Goal: Task Accomplishment & Management: Use online tool/utility

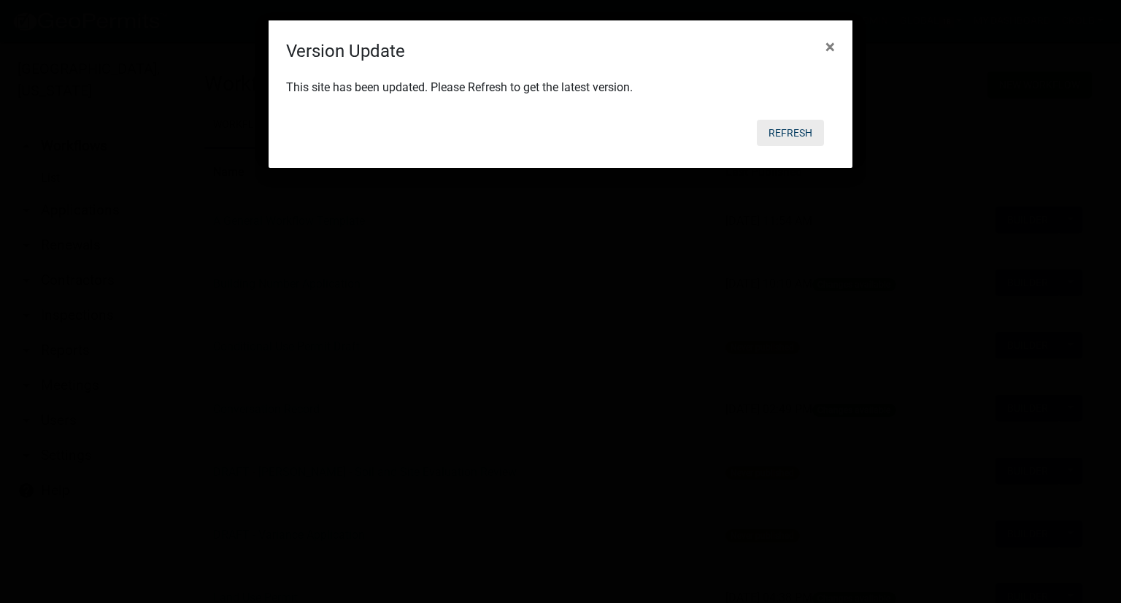
click at [777, 138] on button "Refresh" at bounding box center [790, 133] width 67 height 26
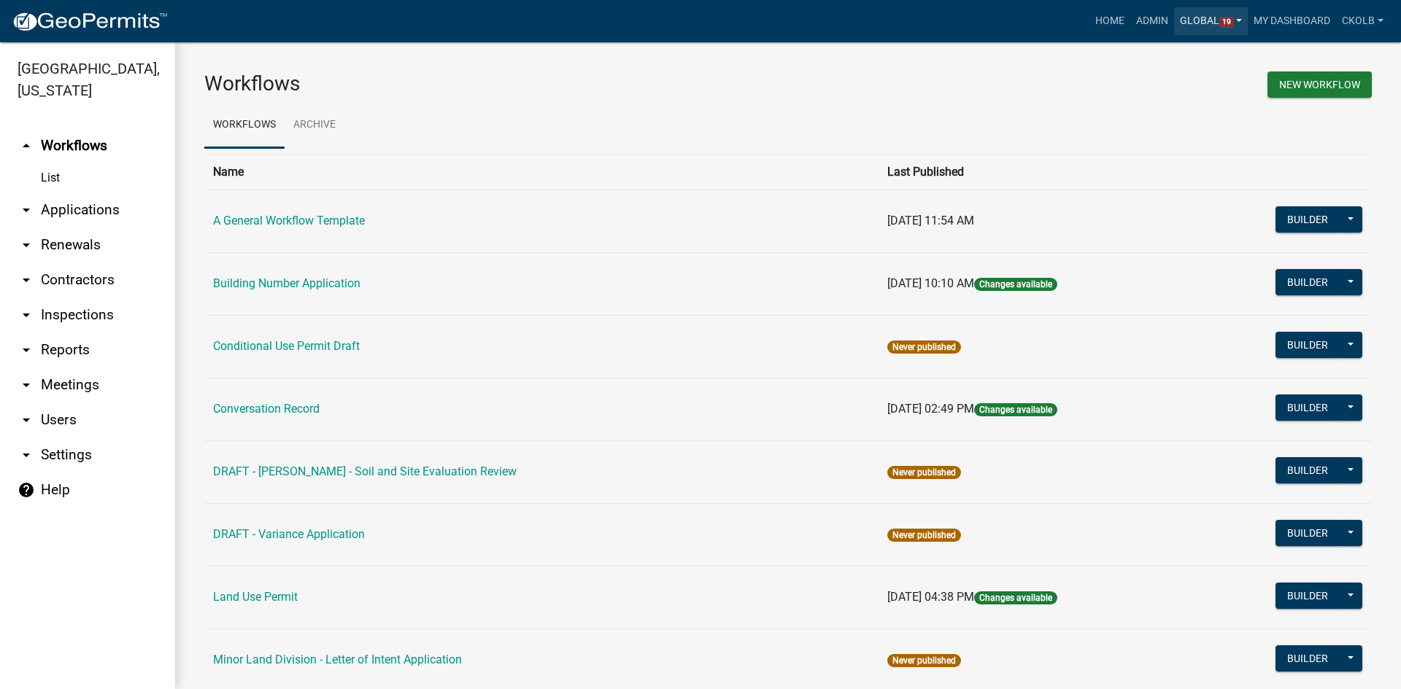
click at [1238, 20] on link "Global 19" at bounding box center [1211, 21] width 74 height 28
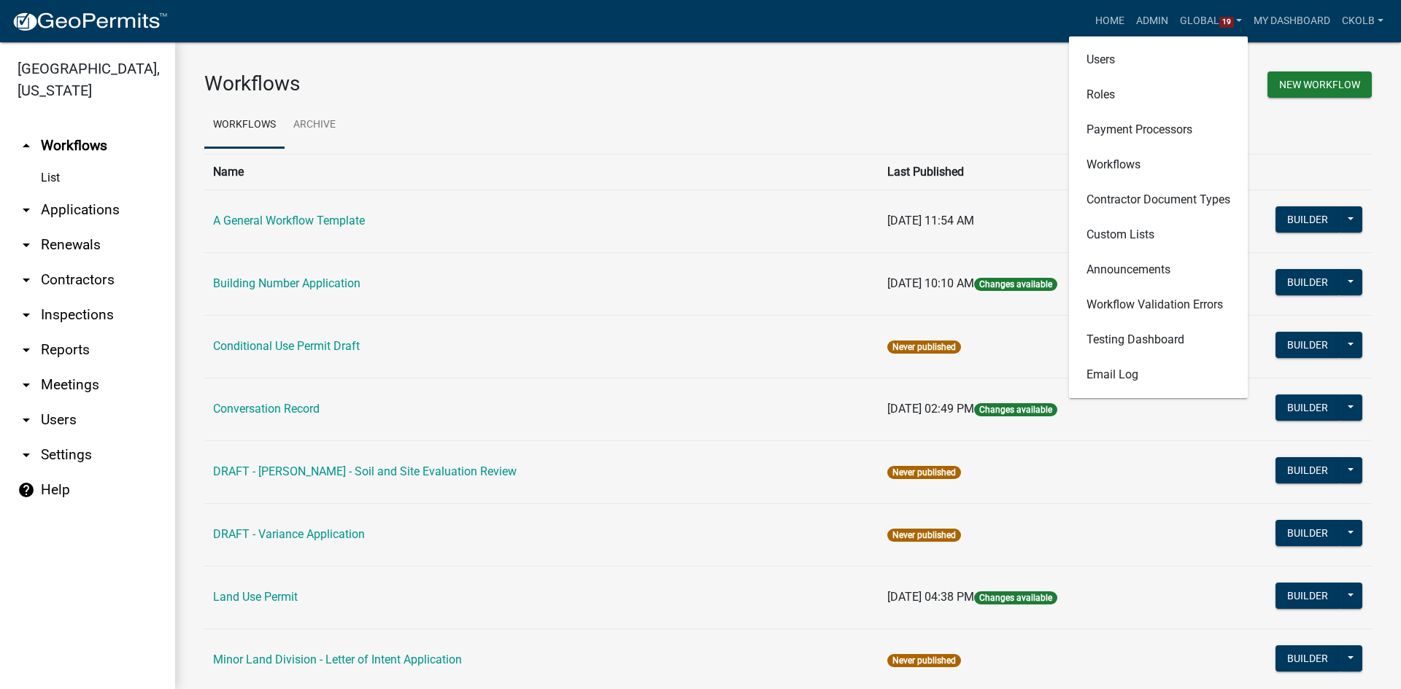
click at [482, 82] on h3 "Workflows" at bounding box center [490, 84] width 573 height 25
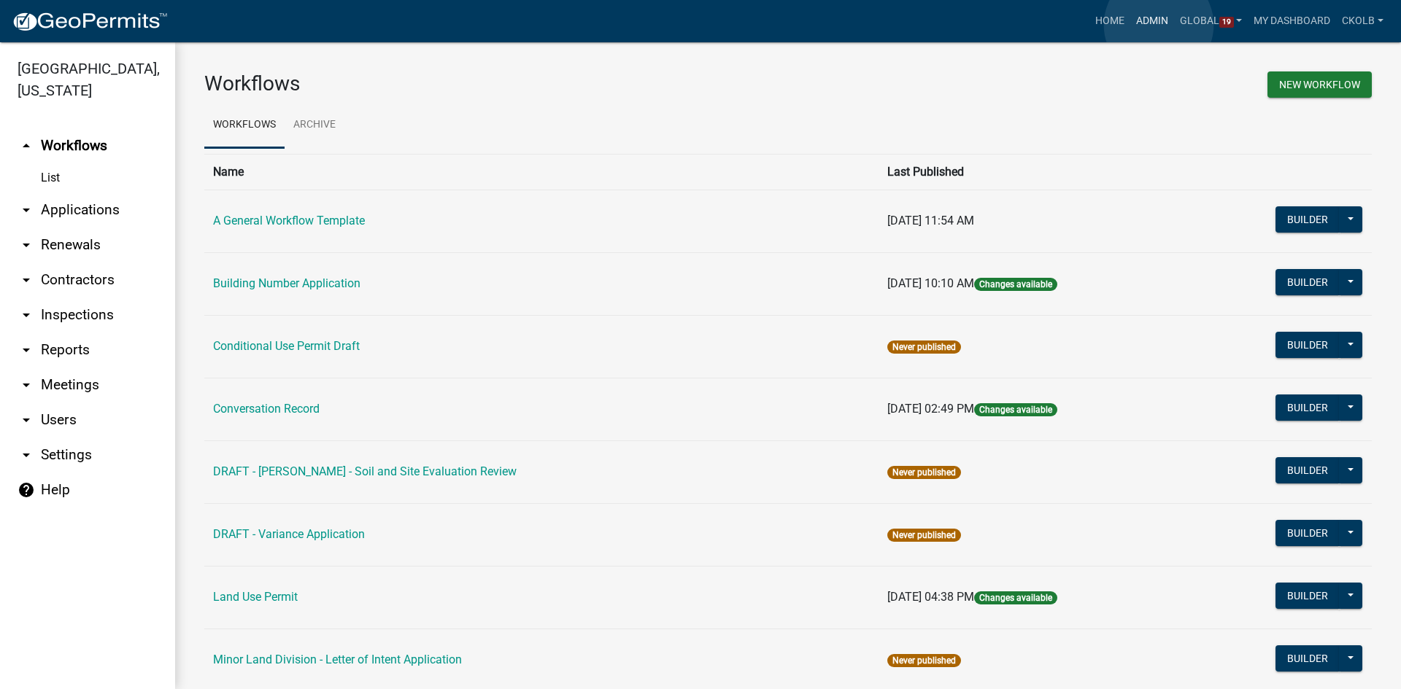
click at [1159, 25] on link "Admin" at bounding box center [1152, 21] width 44 height 28
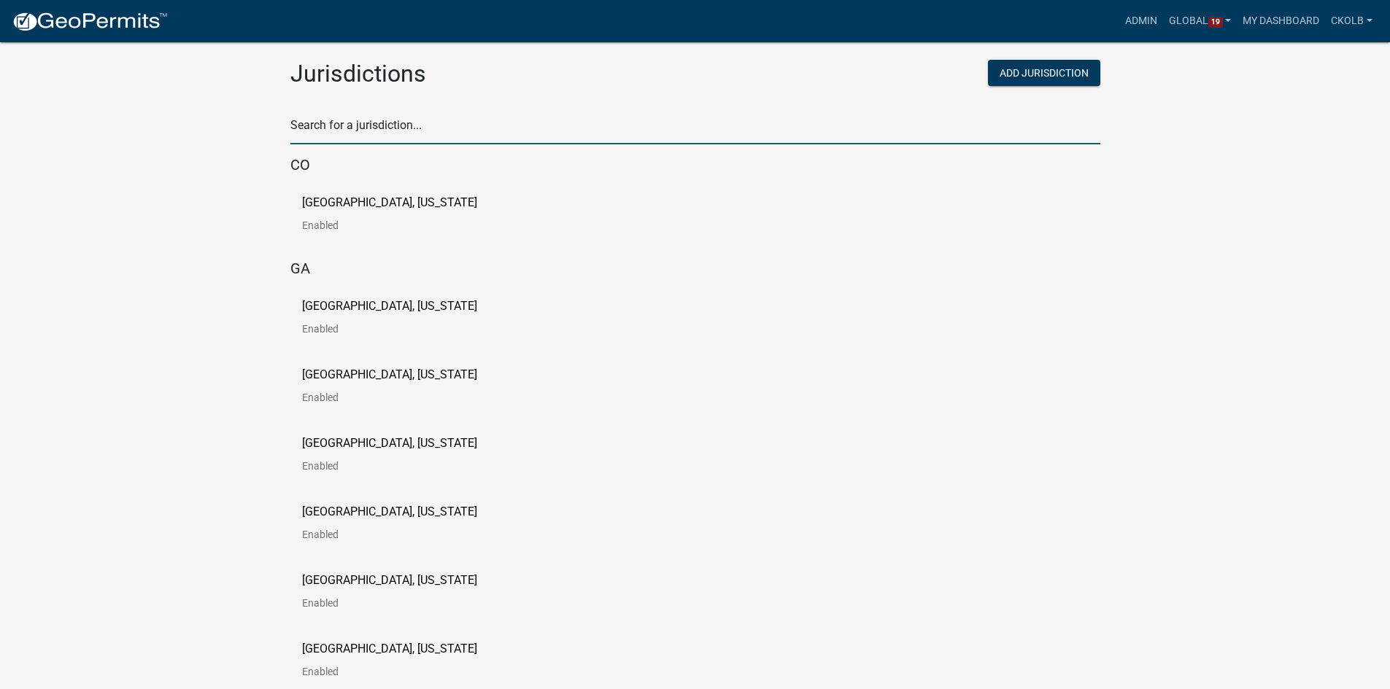
click at [479, 117] on input "text" at bounding box center [695, 130] width 810 height 30
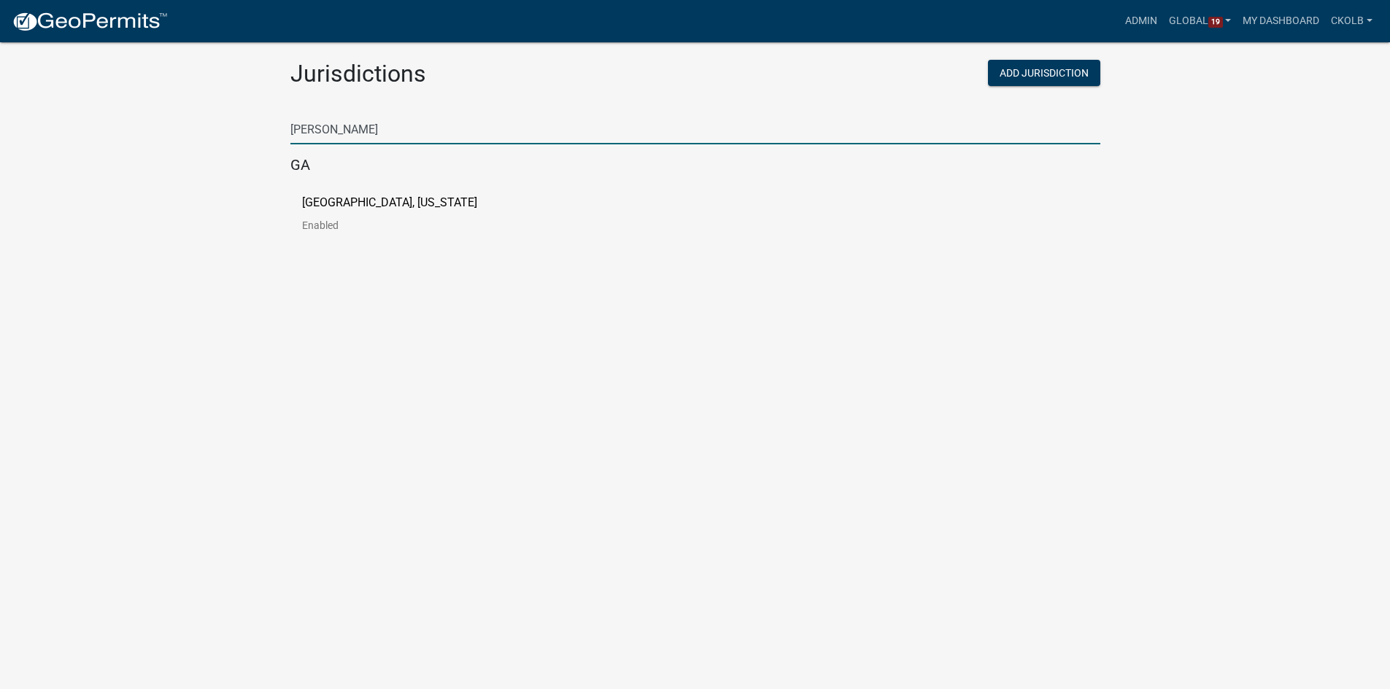
type input "putnam"
click at [373, 205] on p "[GEOGRAPHIC_DATA], [US_STATE]" at bounding box center [389, 203] width 175 height 12
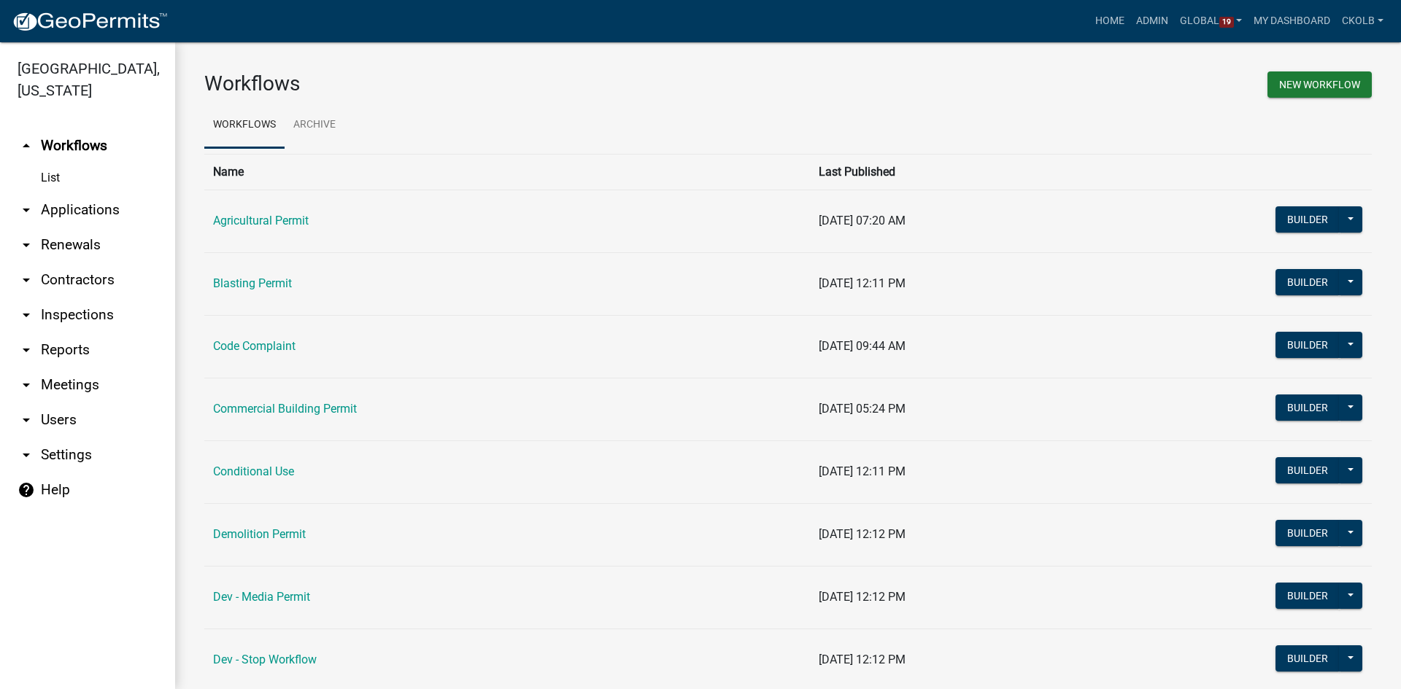
click at [381, 72] on h3 "Workflows" at bounding box center [490, 84] width 573 height 25
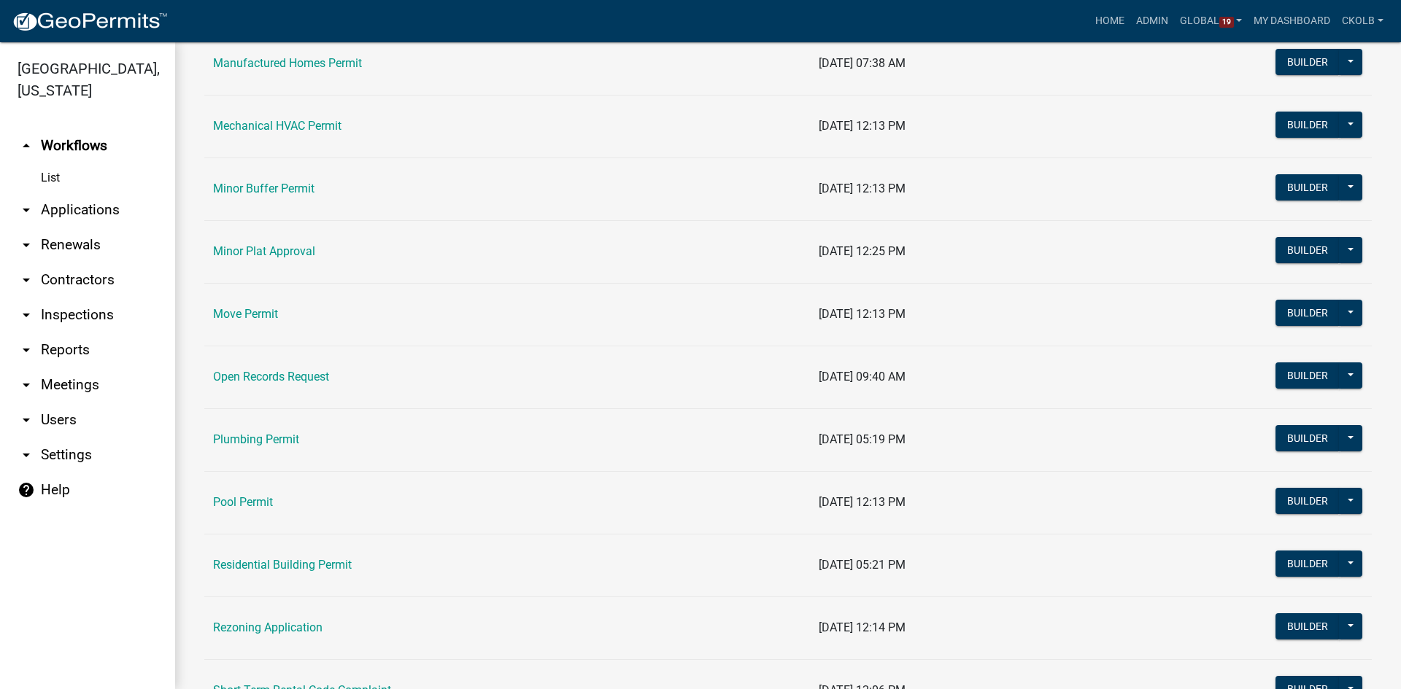
scroll to position [1313, 0]
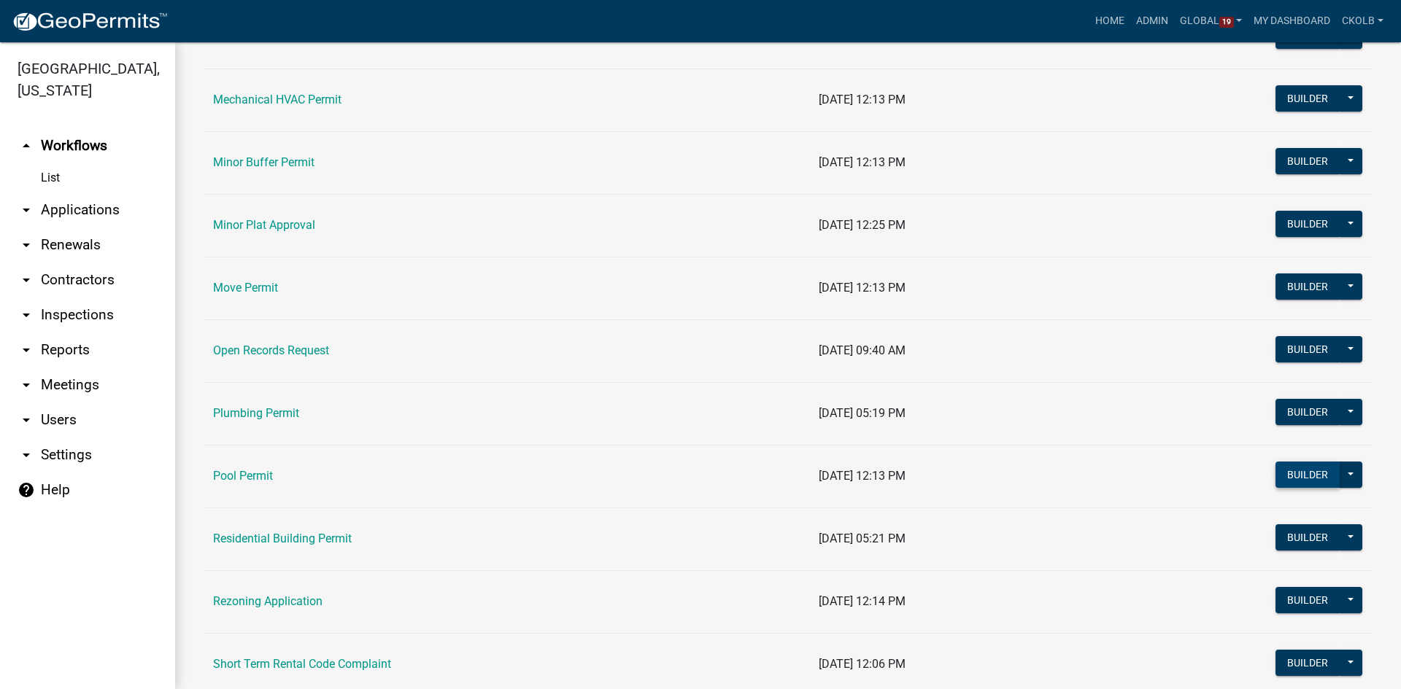
click at [1305, 479] on button "Builder" at bounding box center [1307, 475] width 64 height 26
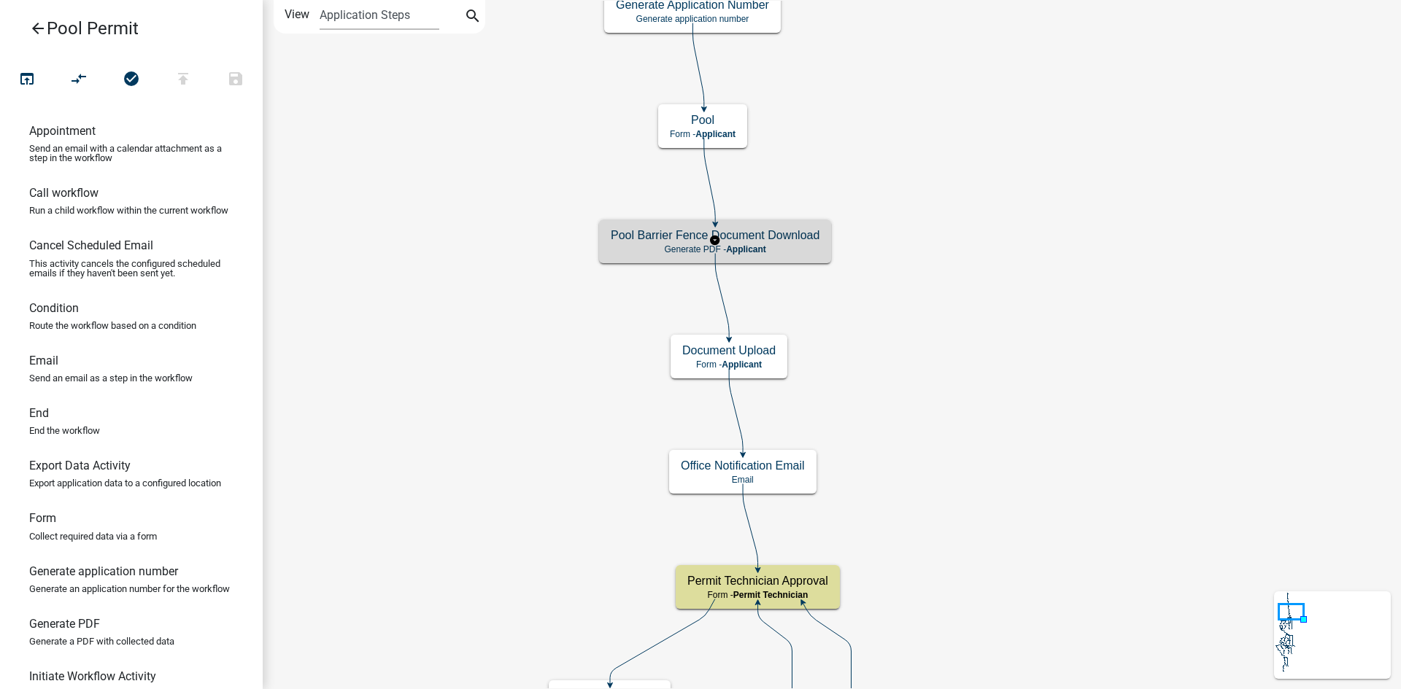
click at [778, 253] on p "Generate PDF - Applicant" at bounding box center [715, 249] width 209 height 10
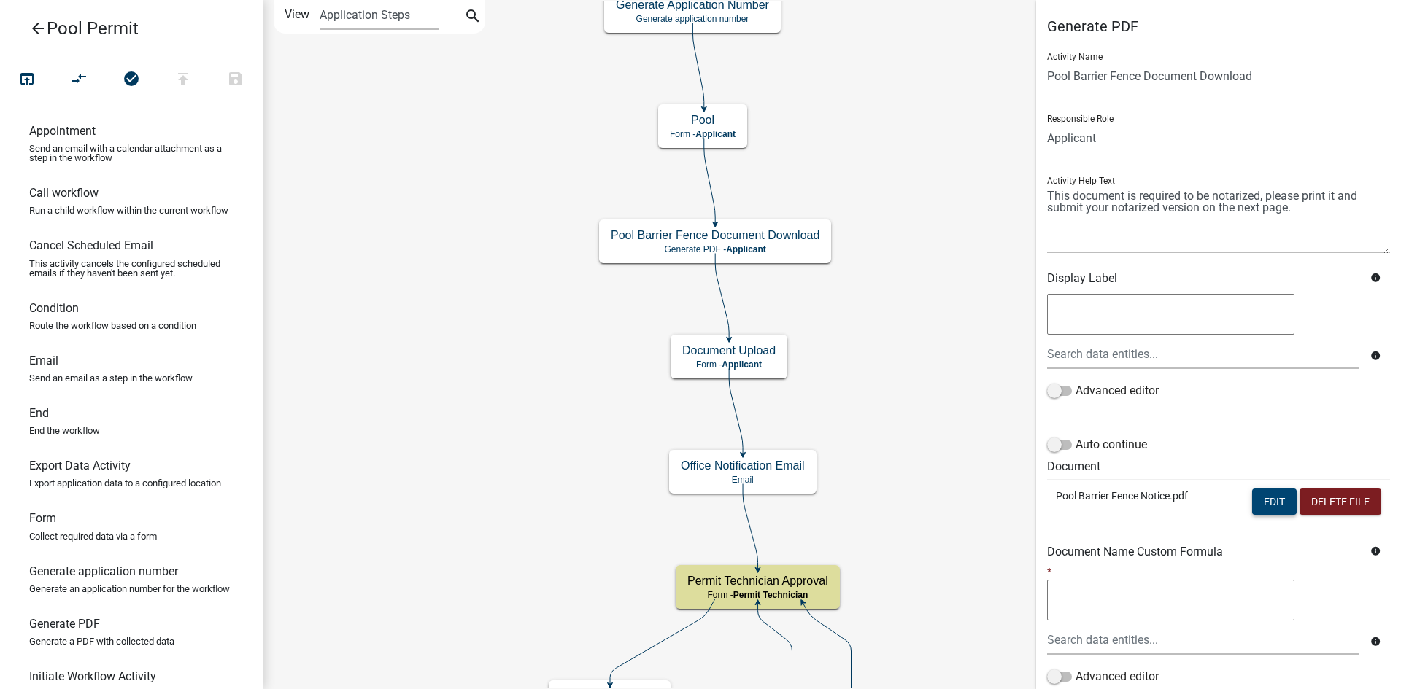
click at [1252, 501] on button "Edit" at bounding box center [1274, 502] width 45 height 26
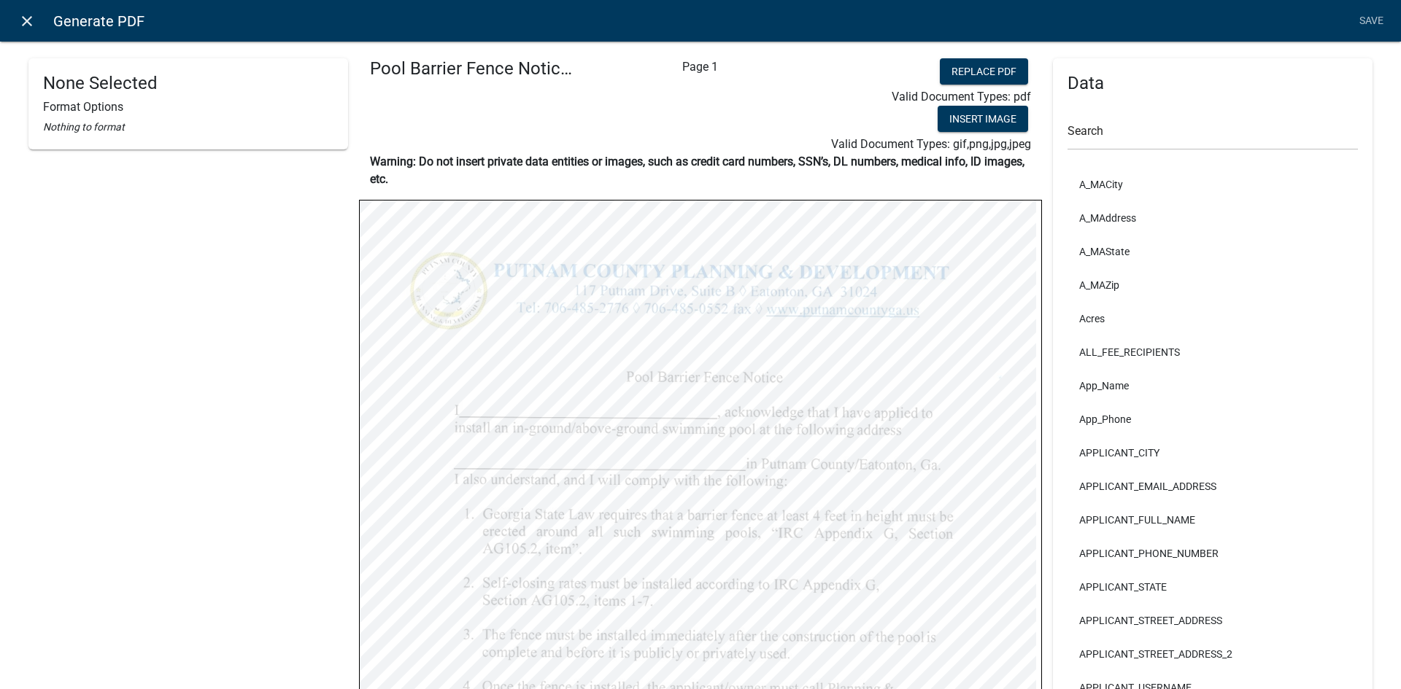
click at [23, 20] on icon "close" at bounding box center [27, 21] width 18 height 18
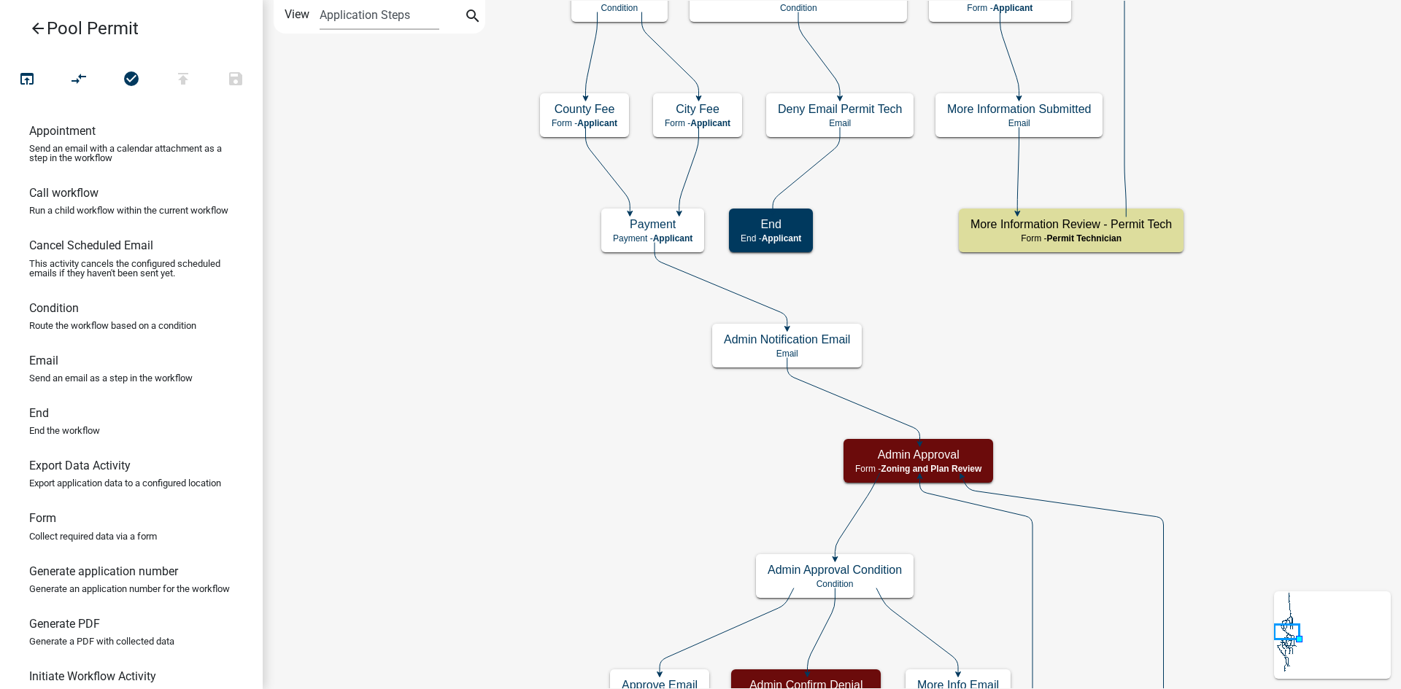
click at [30, 28] on icon "arrow_back" at bounding box center [38, 30] width 18 height 20
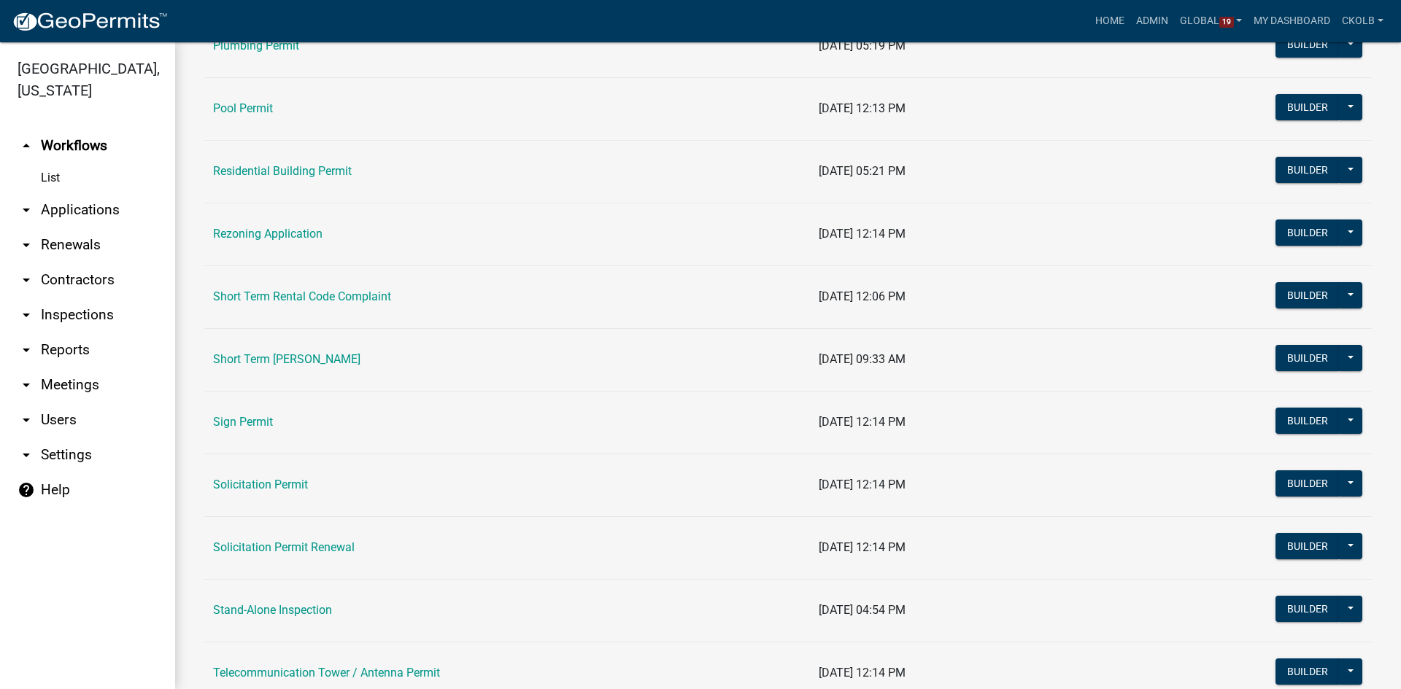
scroll to position [1666, 0]
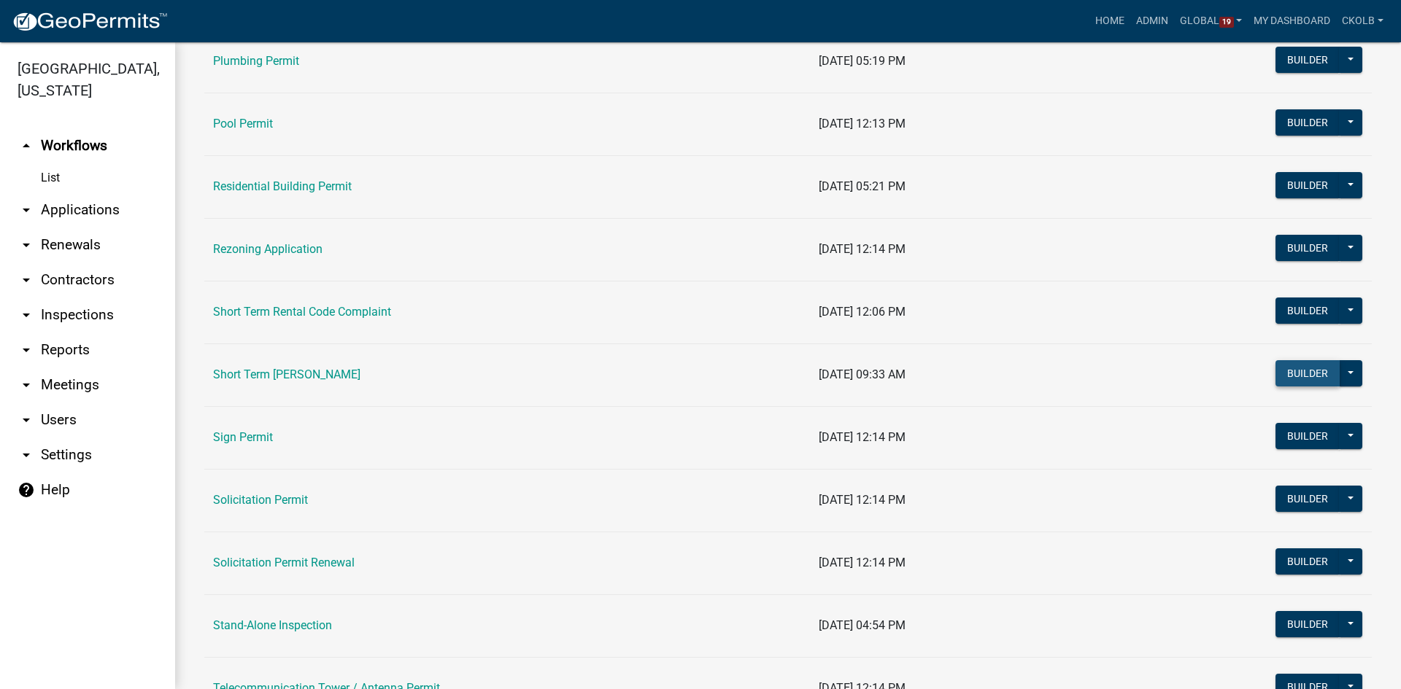
click at [1285, 375] on button "Builder" at bounding box center [1307, 373] width 64 height 26
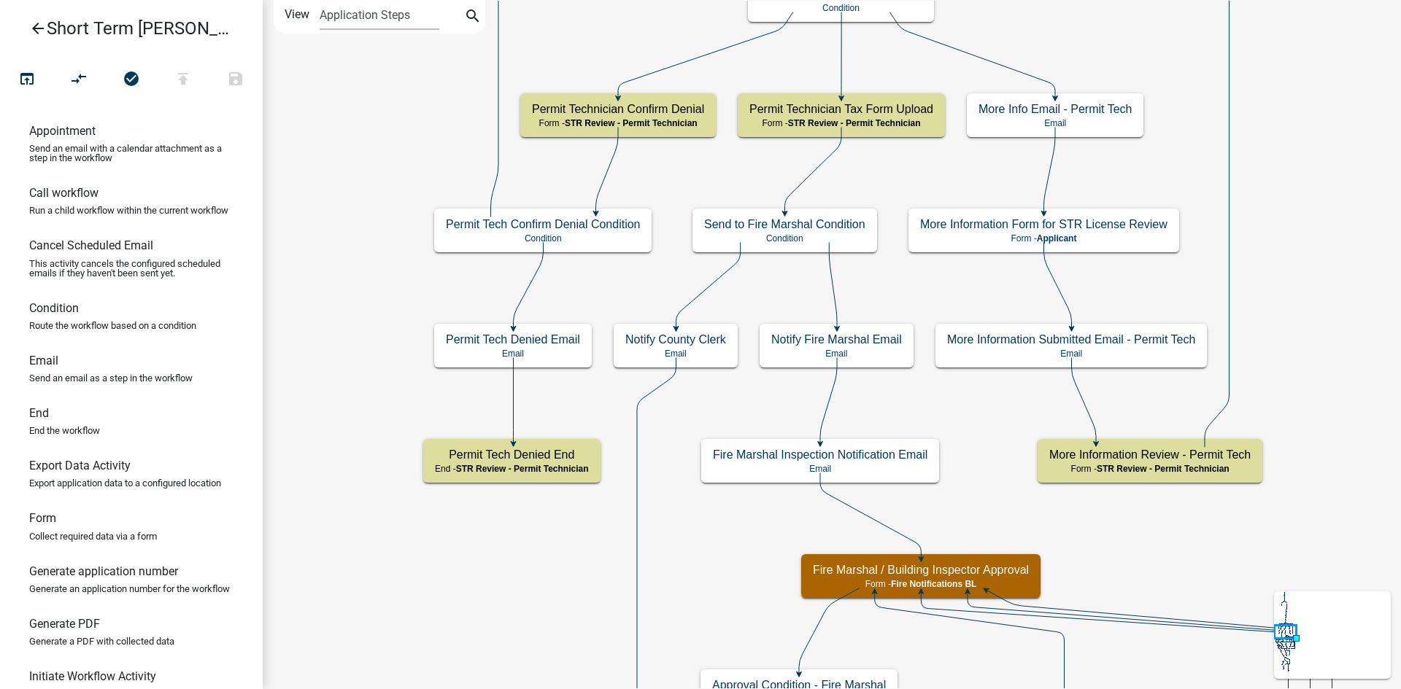
click at [36, 26] on icon "arrow_back" at bounding box center [38, 30] width 18 height 20
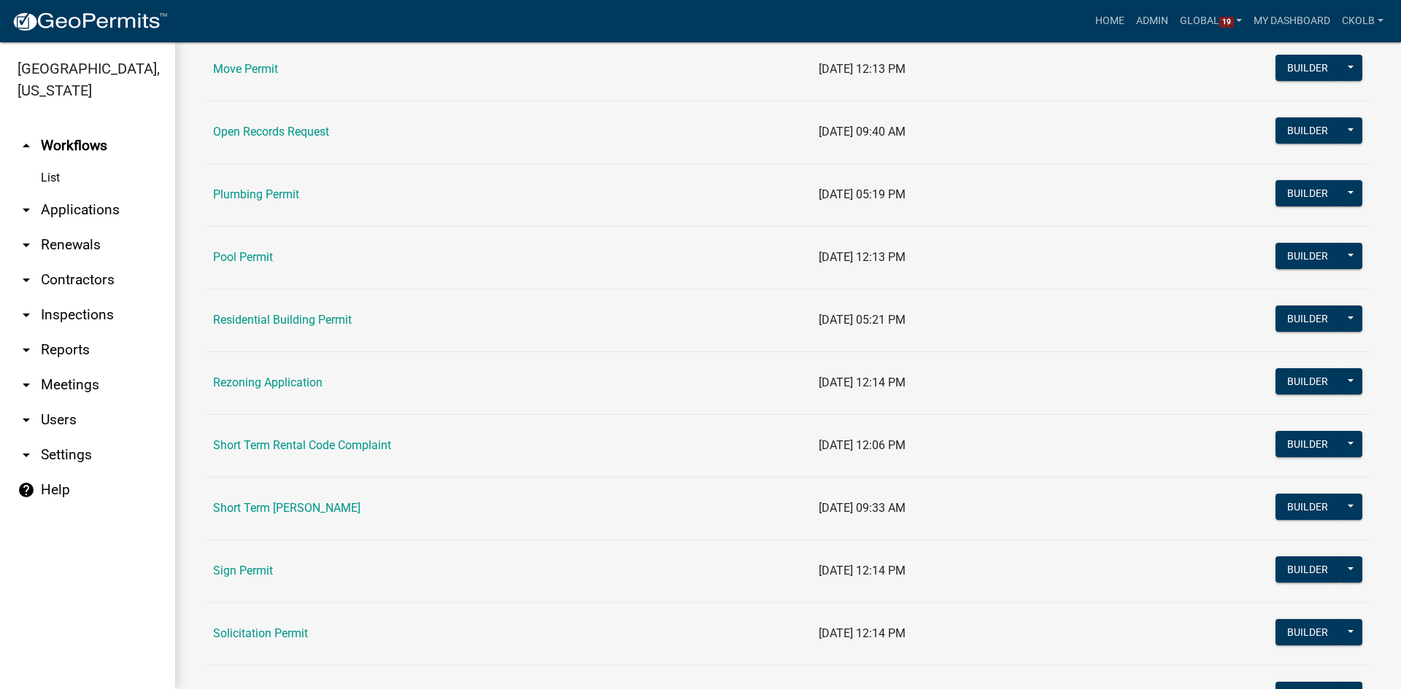
scroll to position [1678, 0]
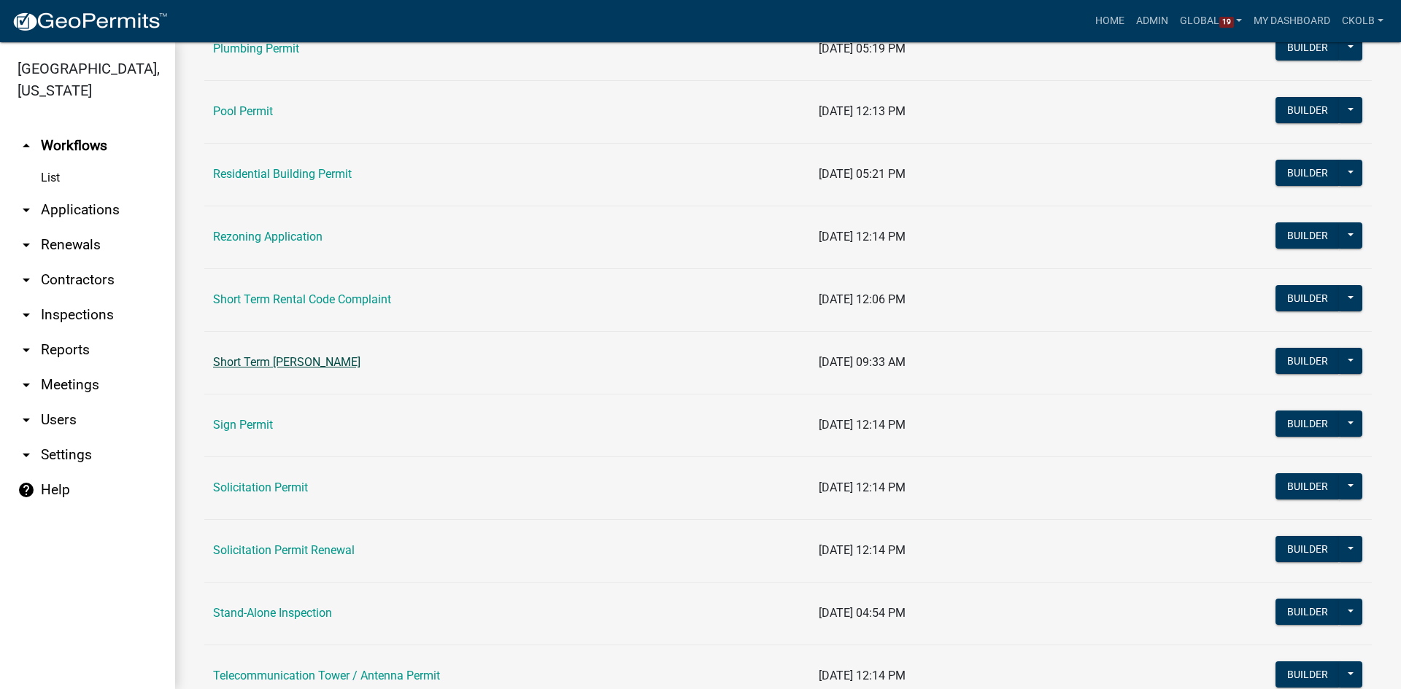
click at [255, 368] on link "Short Term [PERSON_NAME]" at bounding box center [286, 362] width 147 height 14
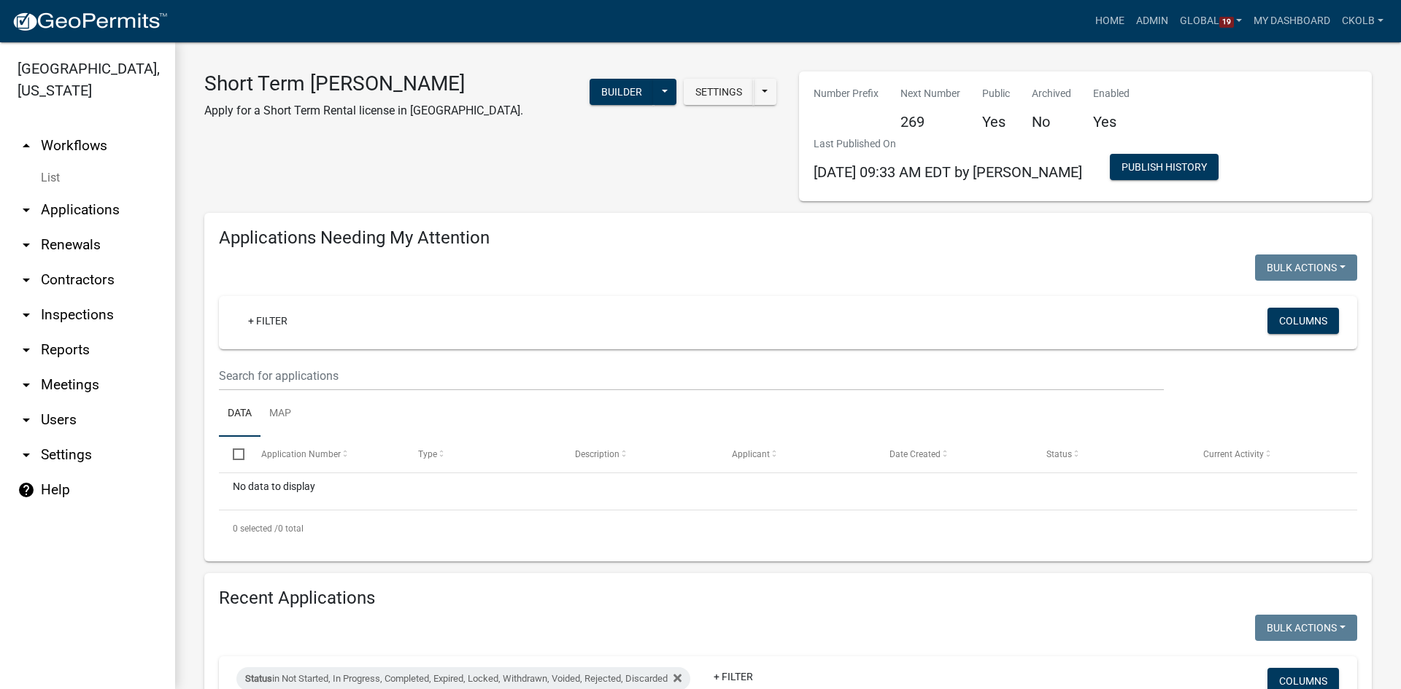
select select "3: 100"
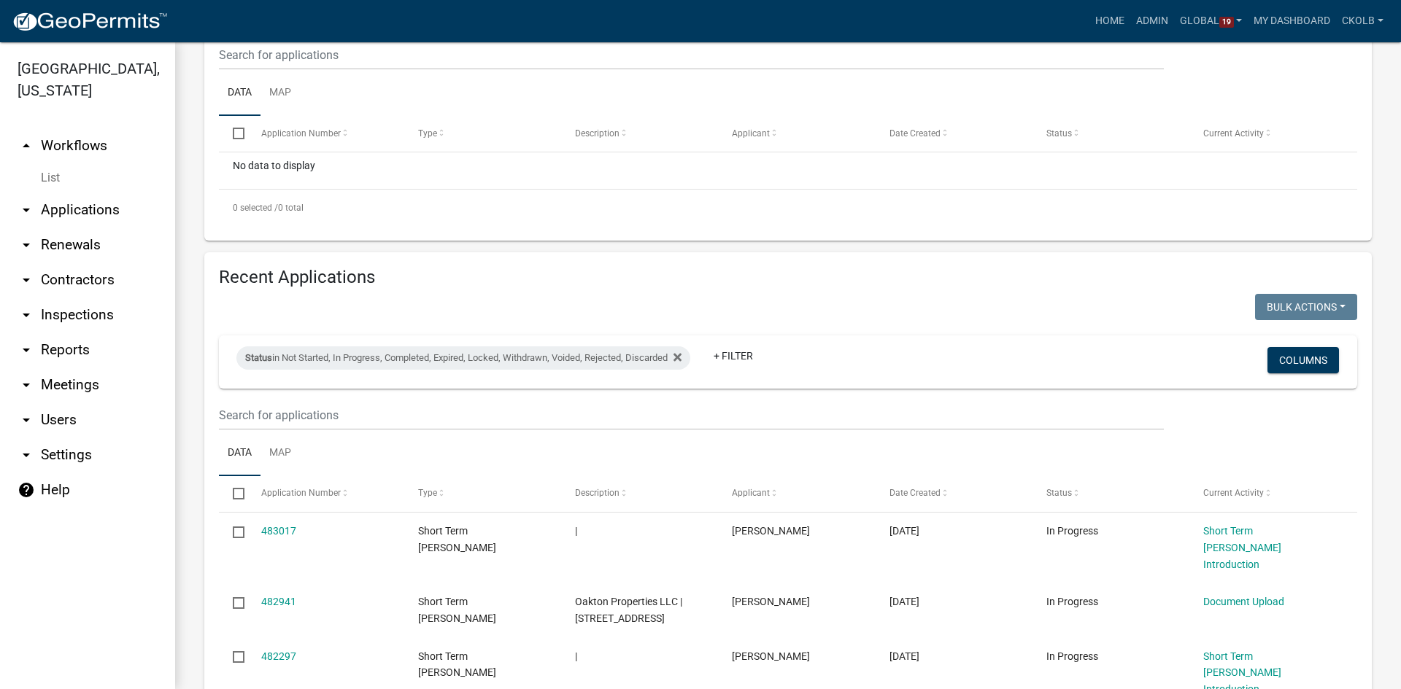
scroll to position [292, 0]
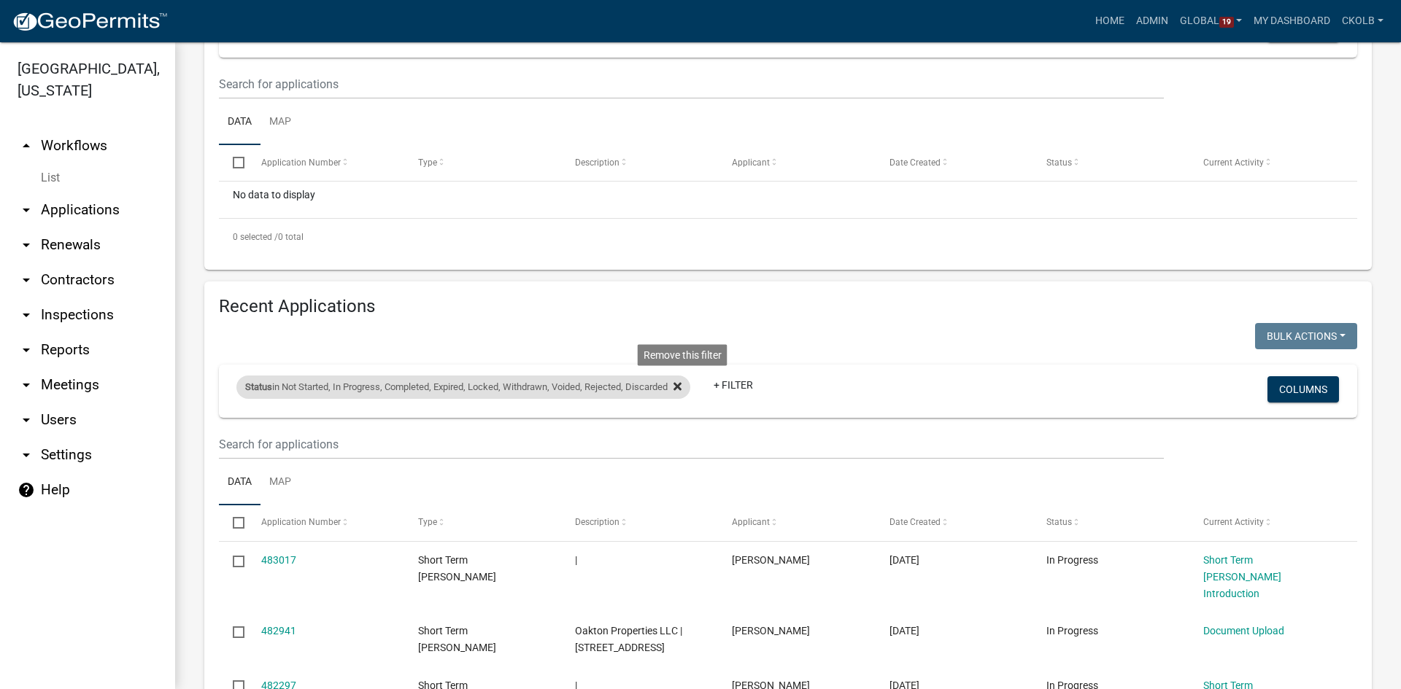
click at [681, 383] on icon at bounding box center [677, 386] width 8 height 8
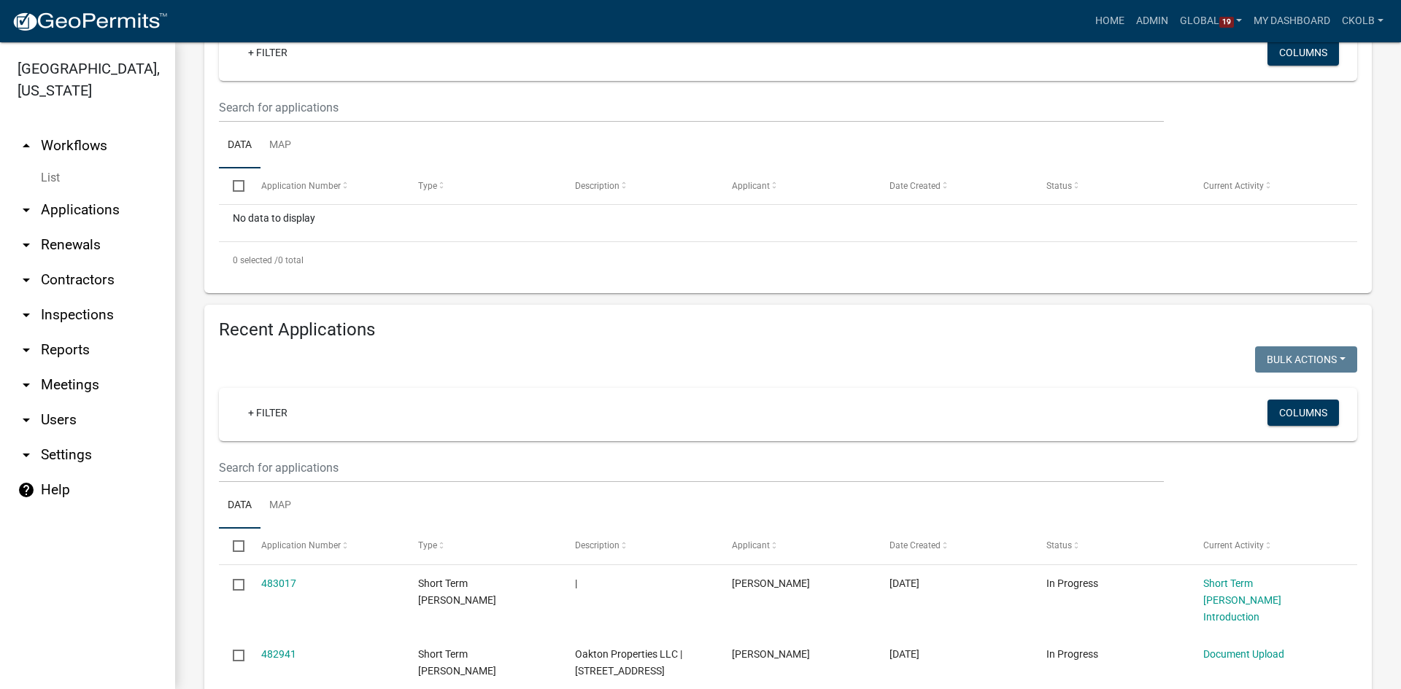
scroll to position [0, 0]
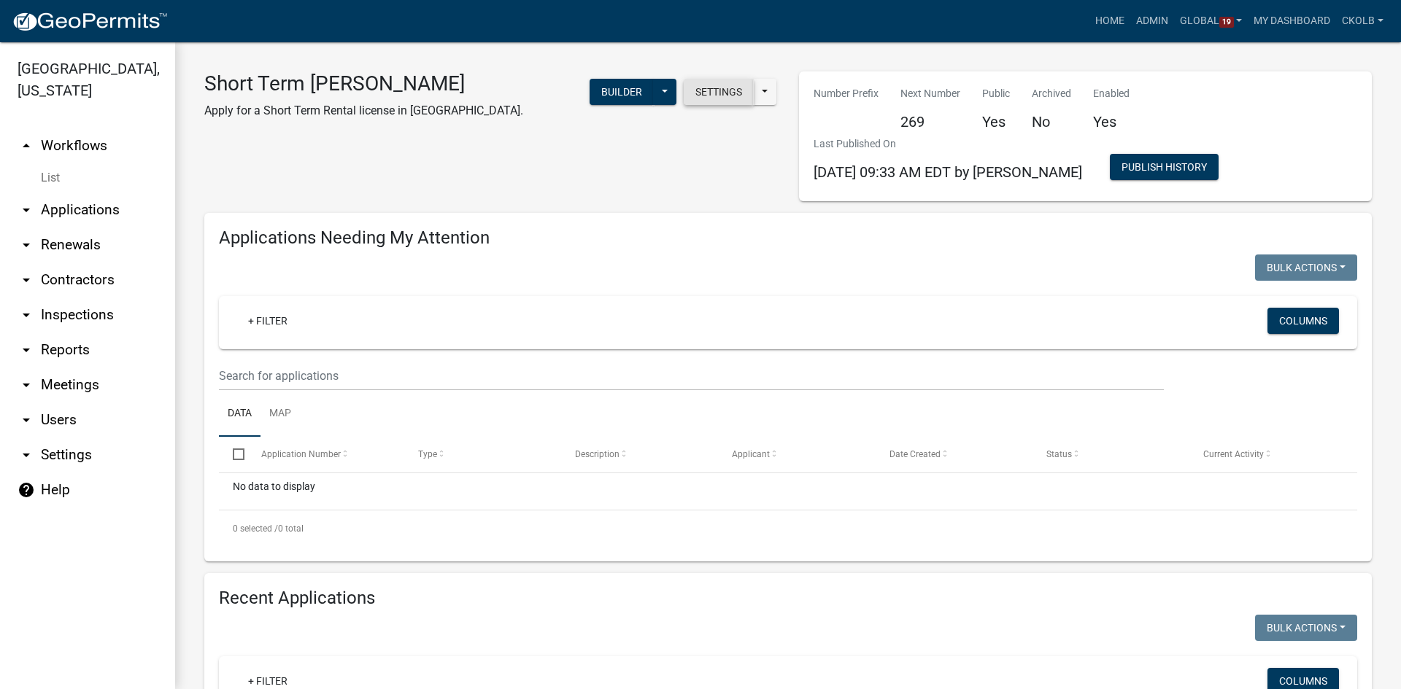
click at [723, 98] on button "Settings" at bounding box center [719, 92] width 70 height 26
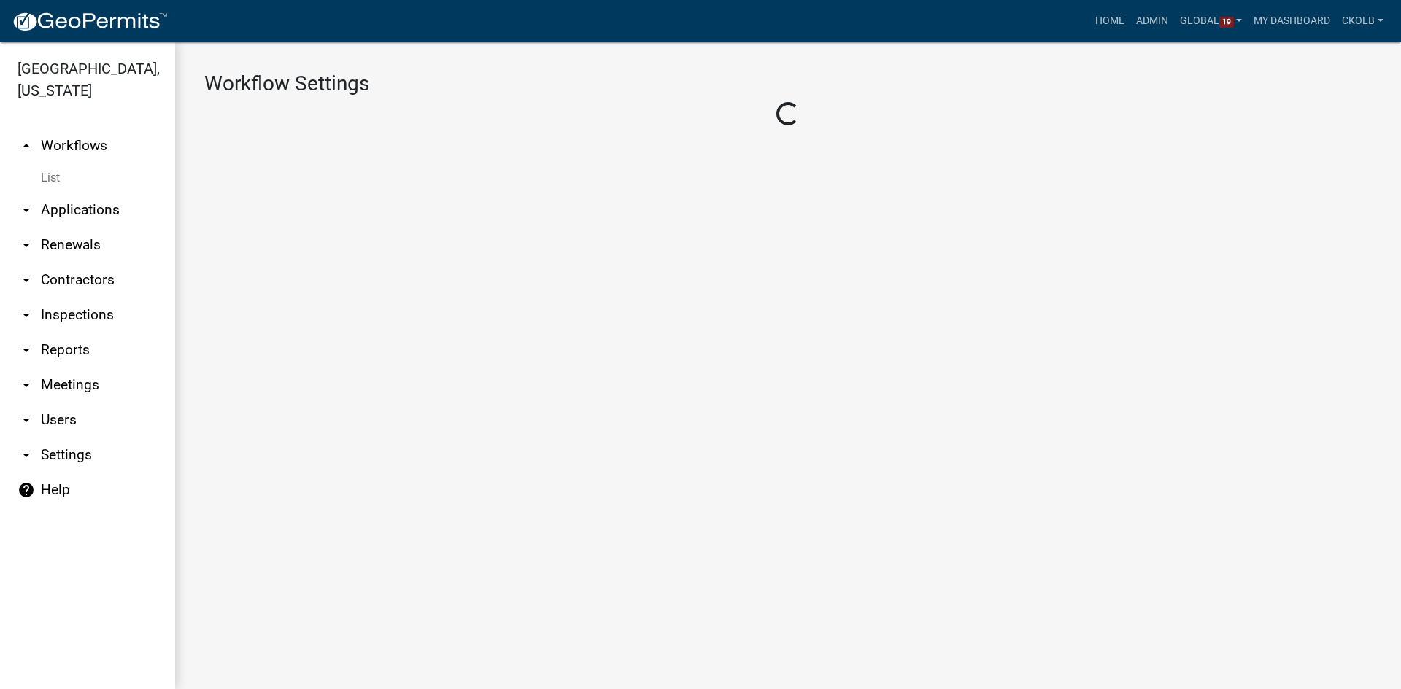
select select "10"
select select "1"
select select "92515f5e-523b-43a1-b349-dcbb7d890600"
select select "2899b35d-1489-462a-b683-e9b49e87c94f"
select select "4"
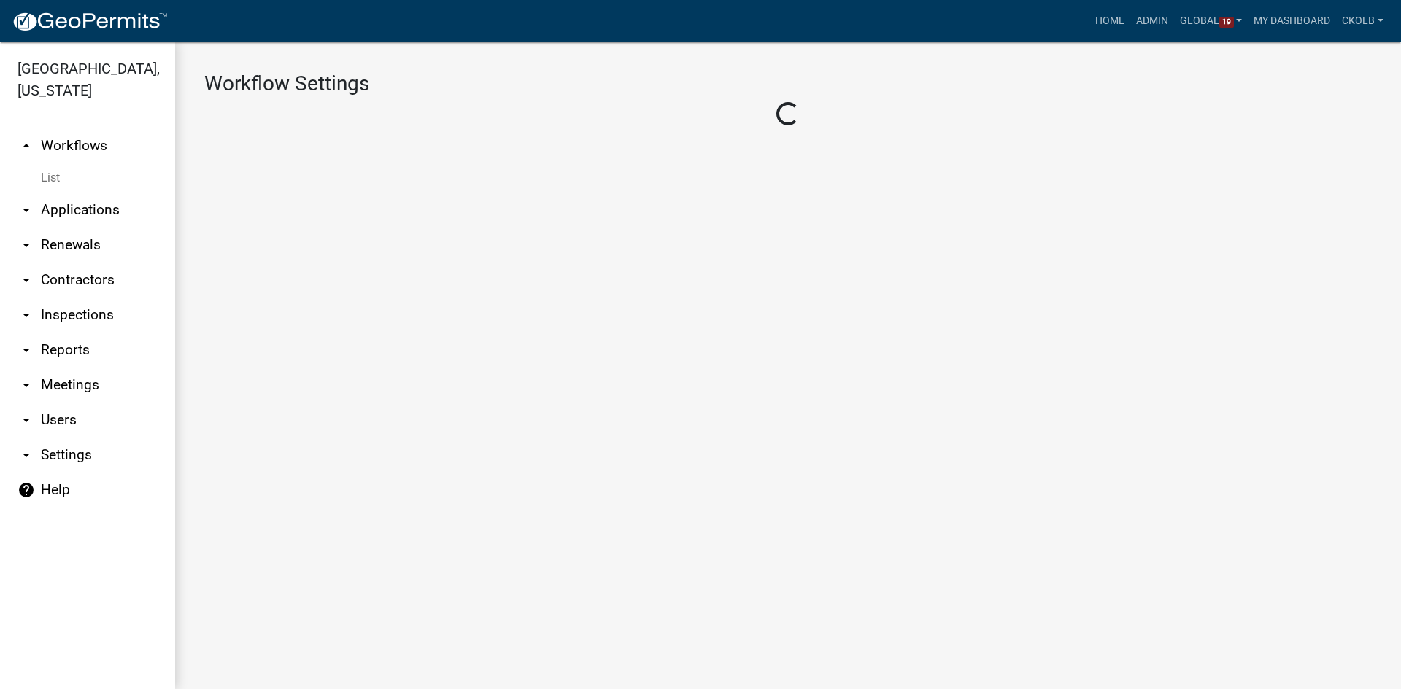
select select "3: Object"
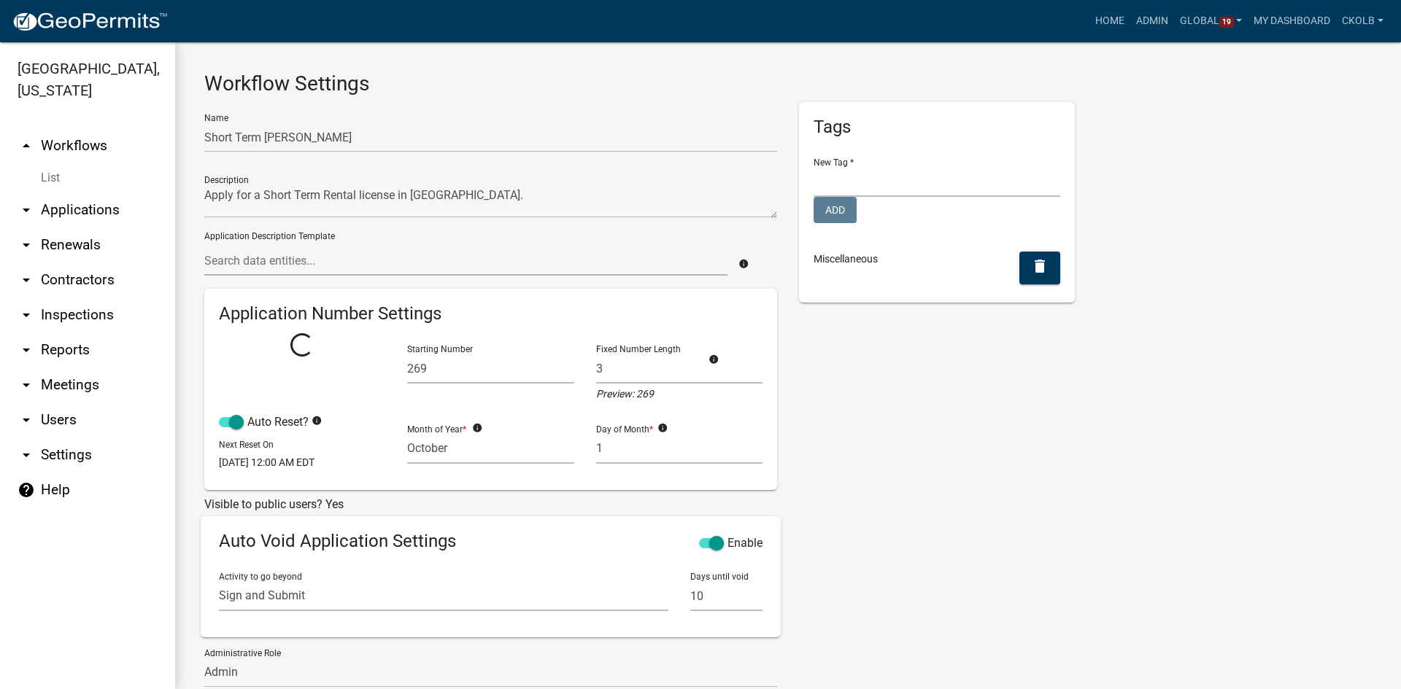
select select "2: f408877a-2c2f-4e4e-b296-526e76f451d7"
select select
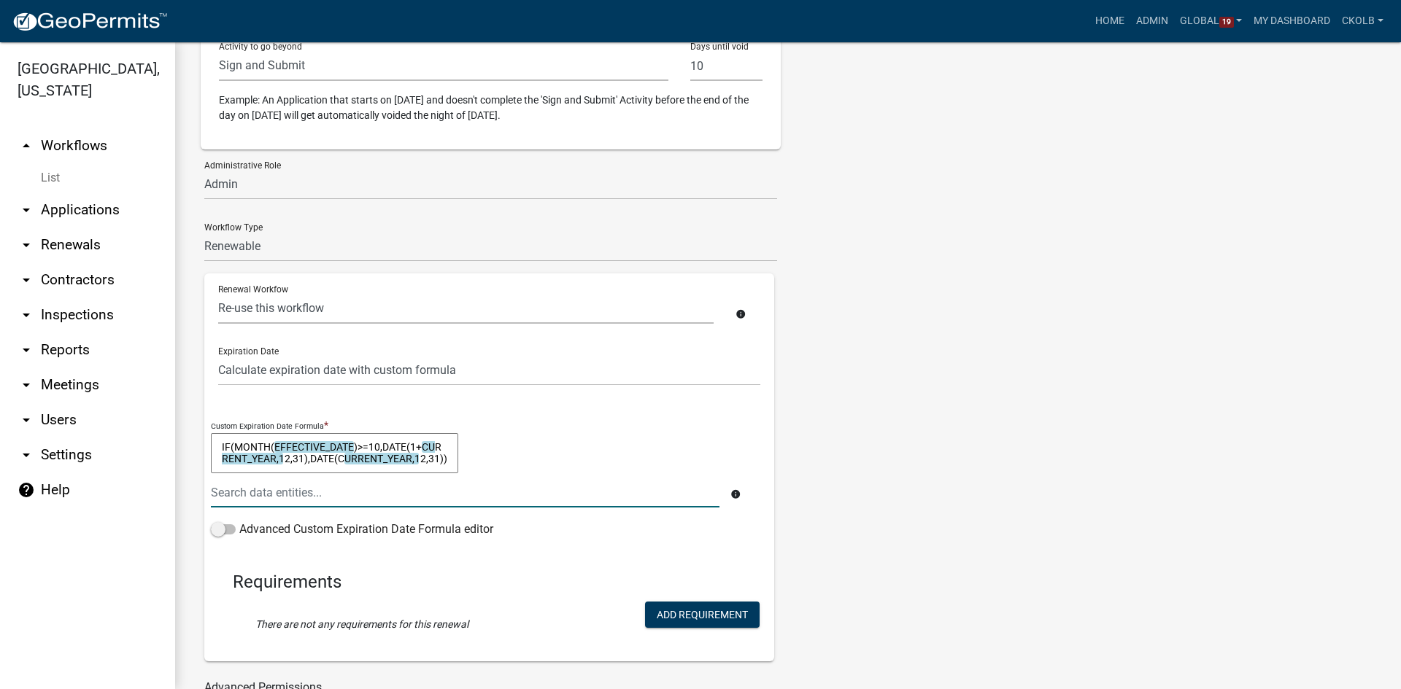
click at [892, 359] on div "Tags New Tag * Building Permits Business Registration City of Eatonton Land Pla…" at bounding box center [937, 83] width 298 height 1275
click at [928, 468] on div "Tags New Tag * Building Permits Business Registration City of Eatonton Land Pla…" at bounding box center [937, 83] width 298 height 1275
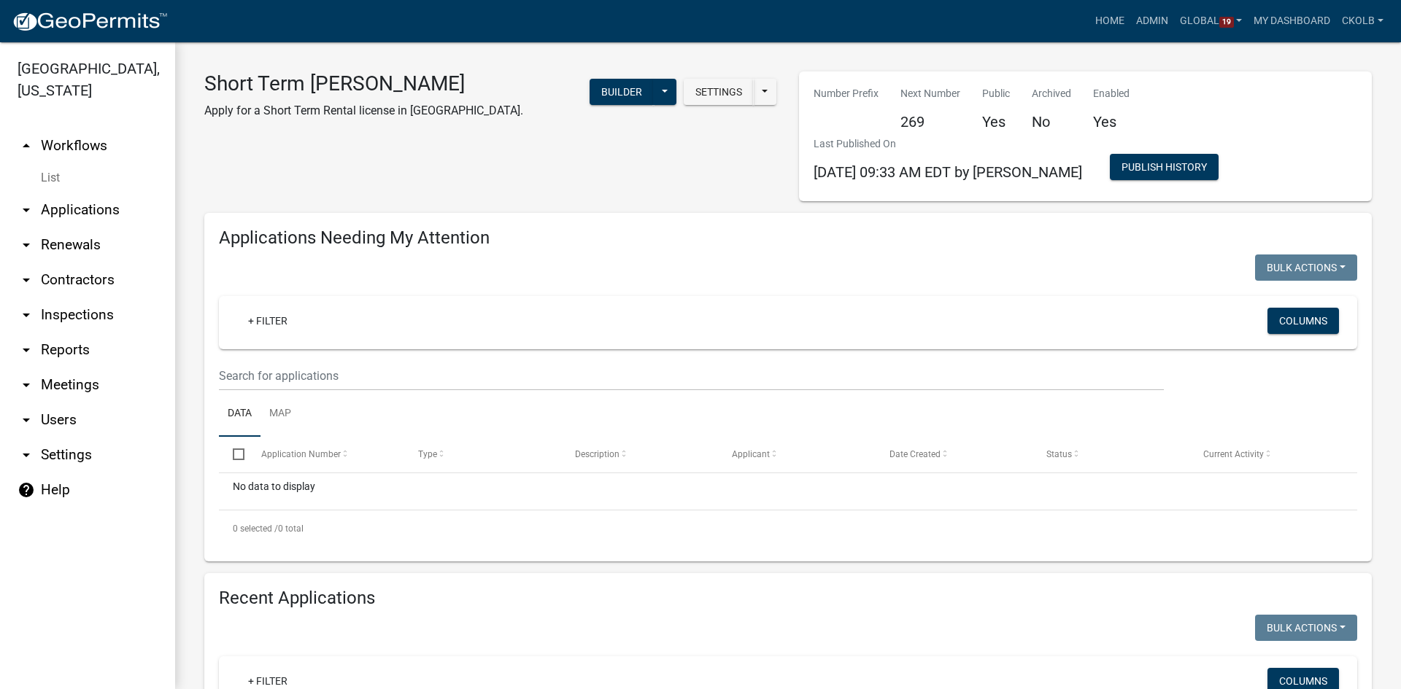
select select "3: 100"
click at [617, 93] on button "Builder" at bounding box center [622, 92] width 64 height 26
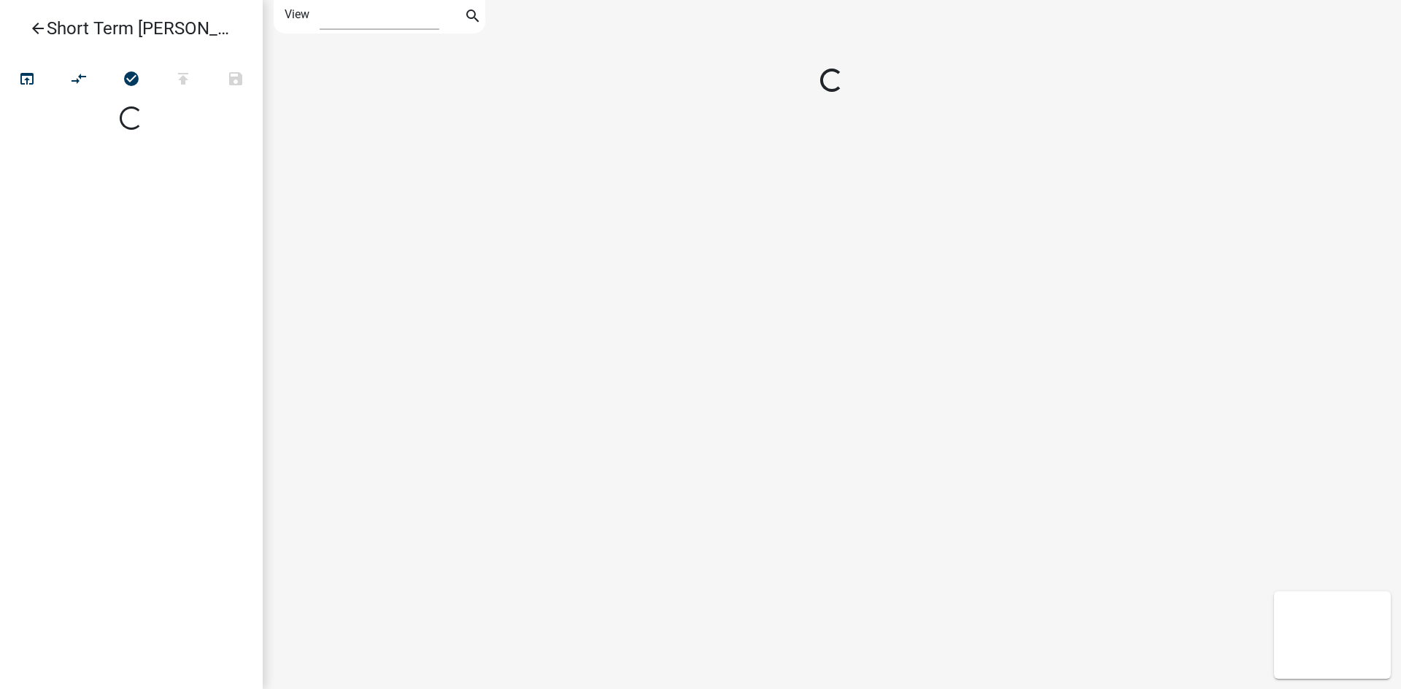
select select "1"
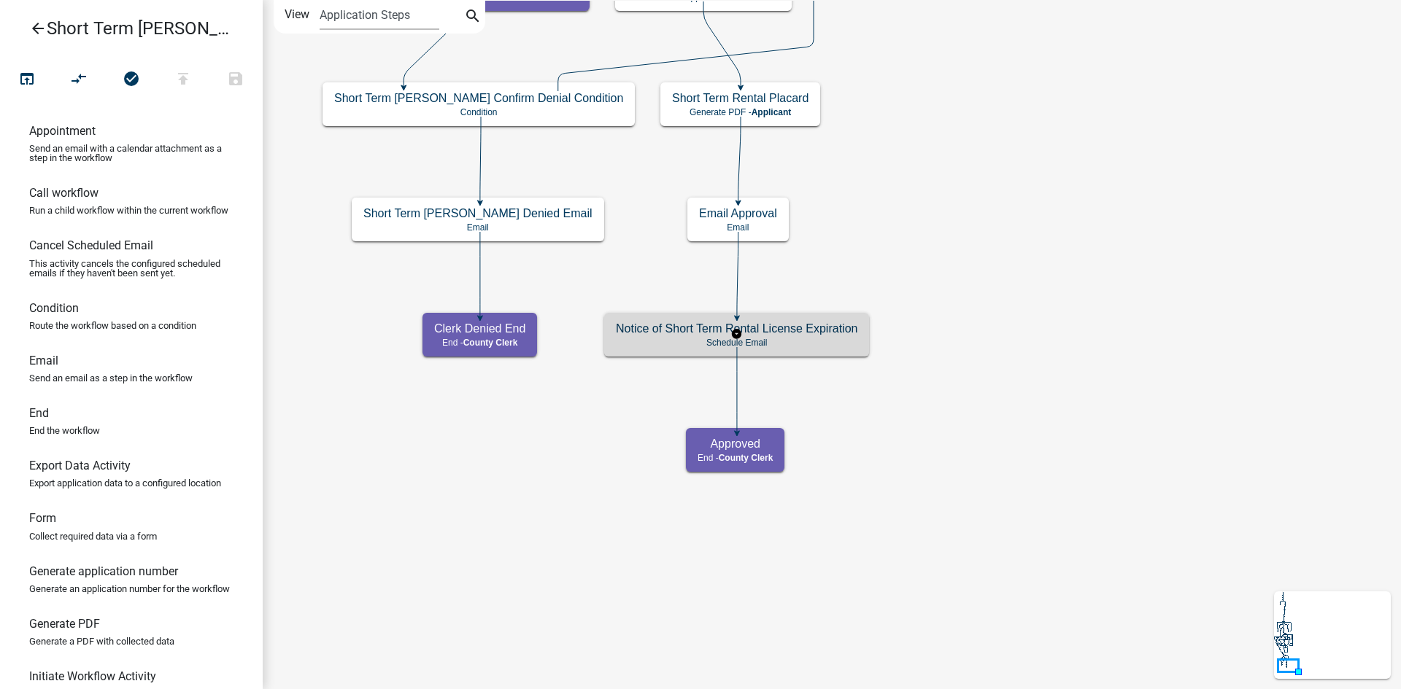
click at [824, 330] on h5 "Notice of Short Term Rental License Expiration" at bounding box center [736, 329] width 241 height 14
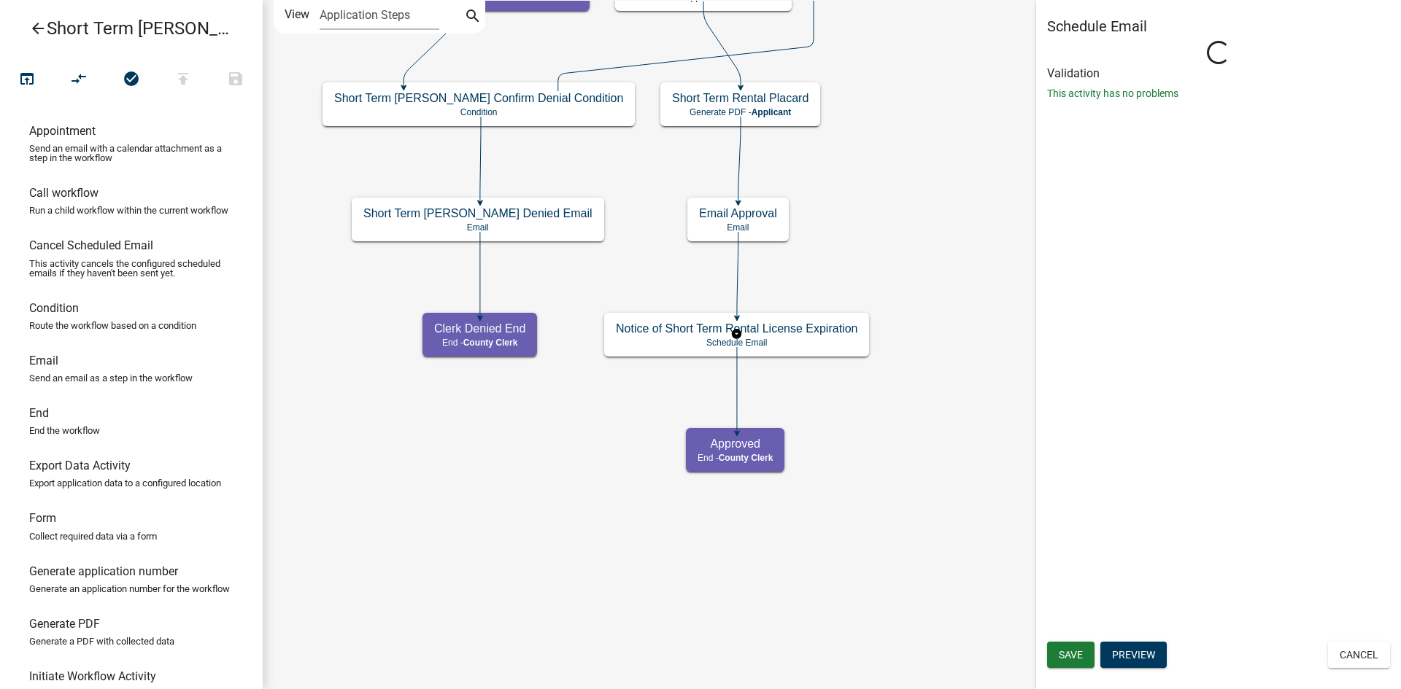
select select "12: 12:00 PM"
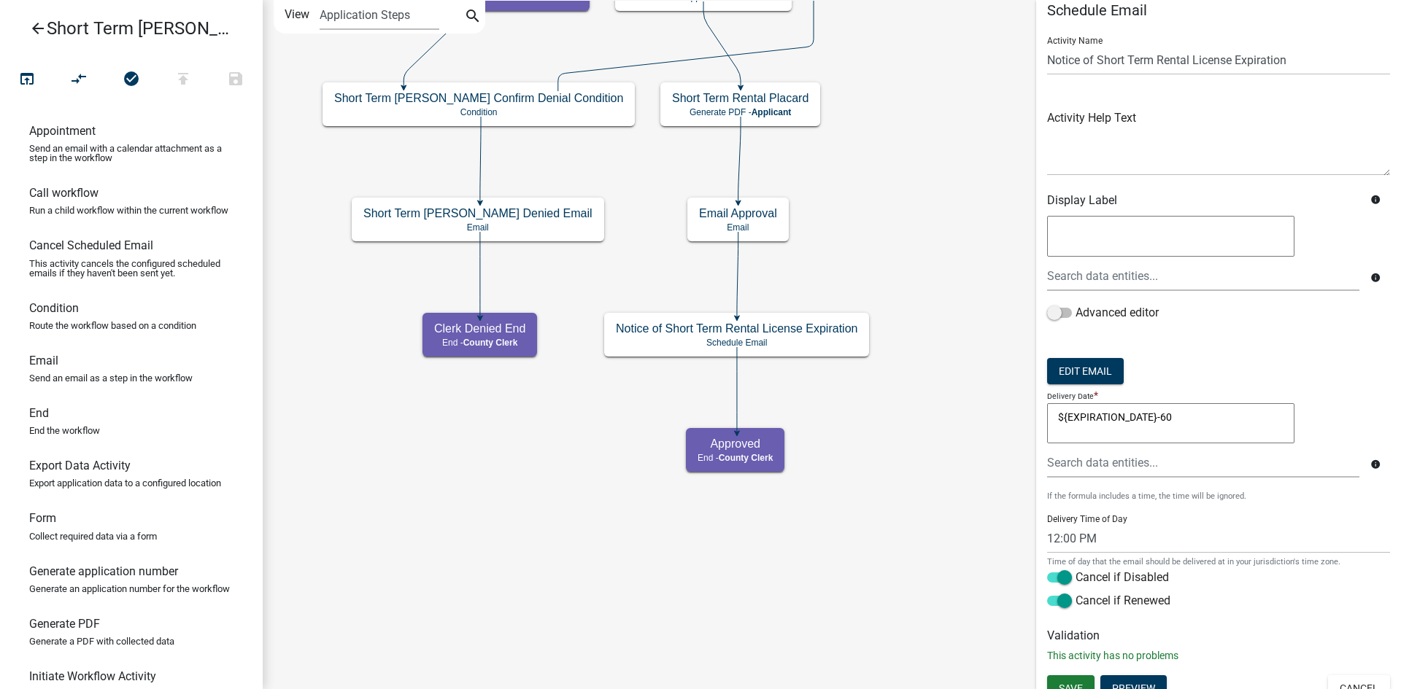
scroll to position [31, 0]
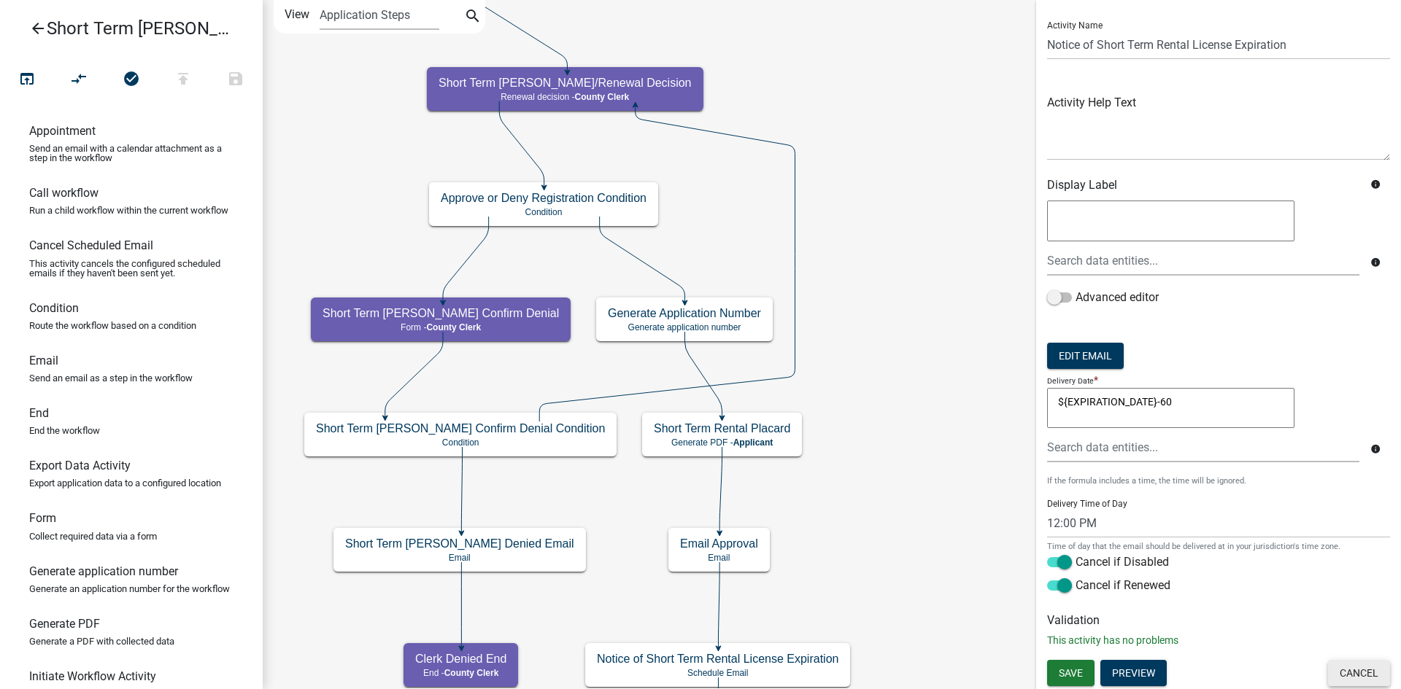
click at [1355, 673] on button "Cancel" at bounding box center [1359, 673] width 62 height 26
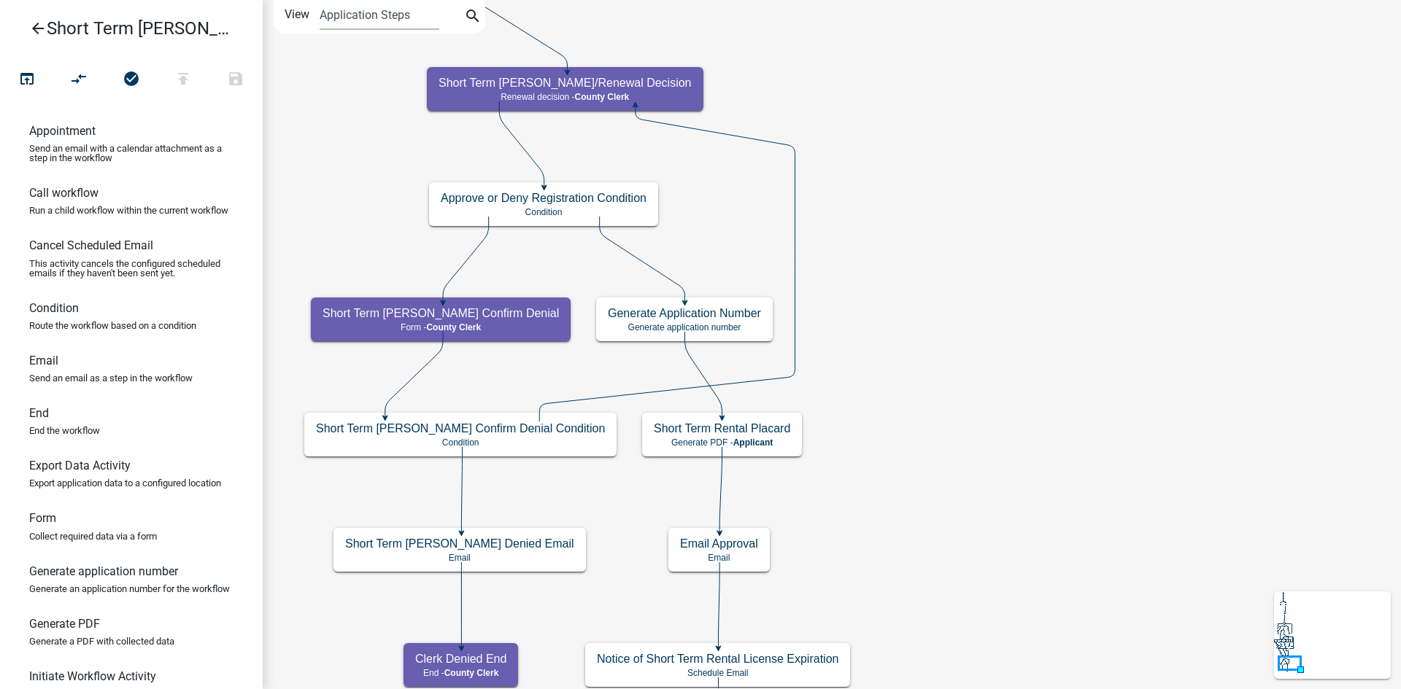
scroll to position [0, 0]
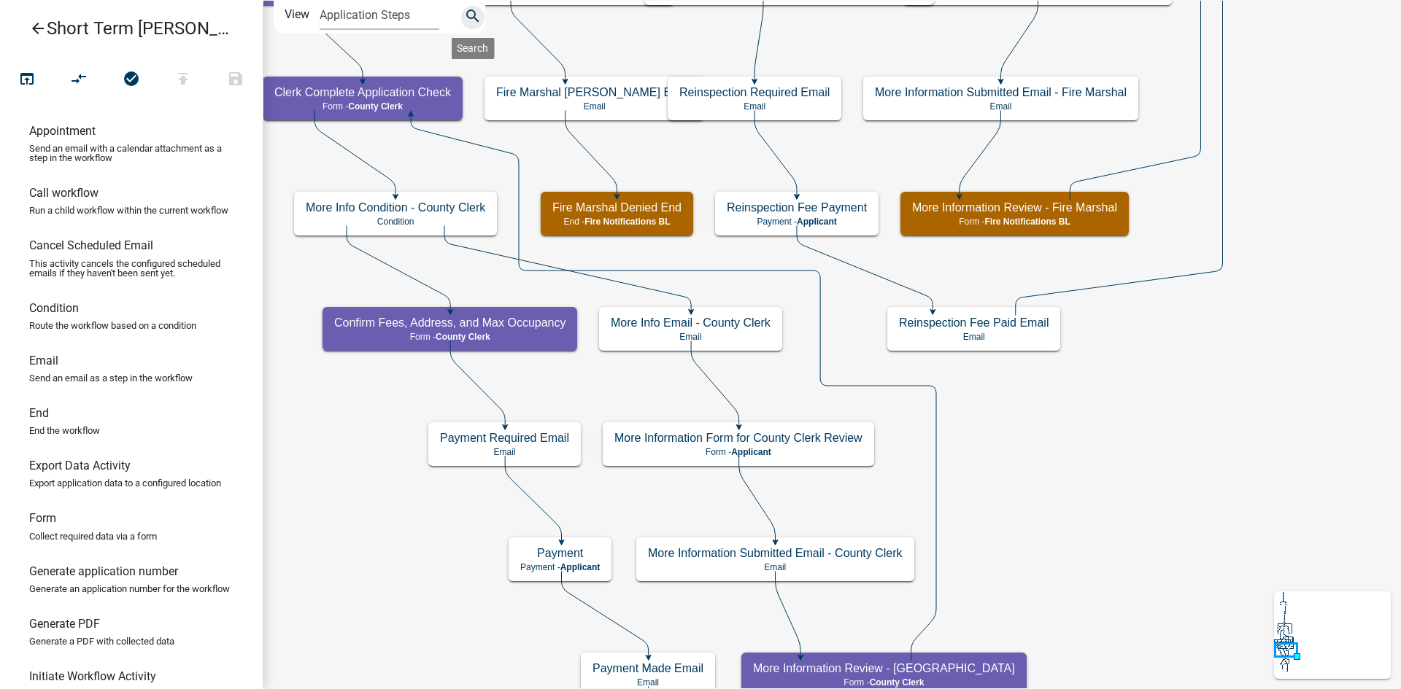
click at [468, 15] on icon "search" at bounding box center [473, 17] width 18 height 20
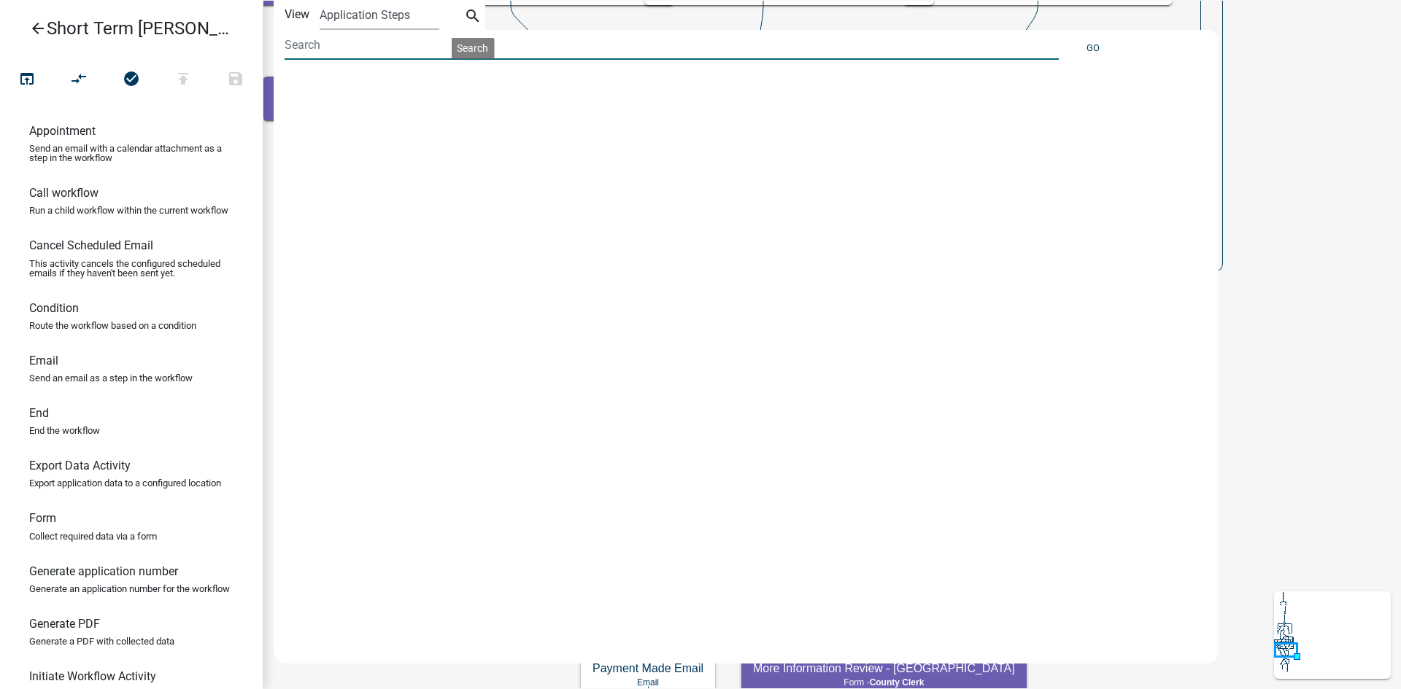
click at [319, 44] on input at bounding box center [672, 45] width 774 height 30
click at [438, 43] on input at bounding box center [672, 45] width 774 height 30
type input "fee"
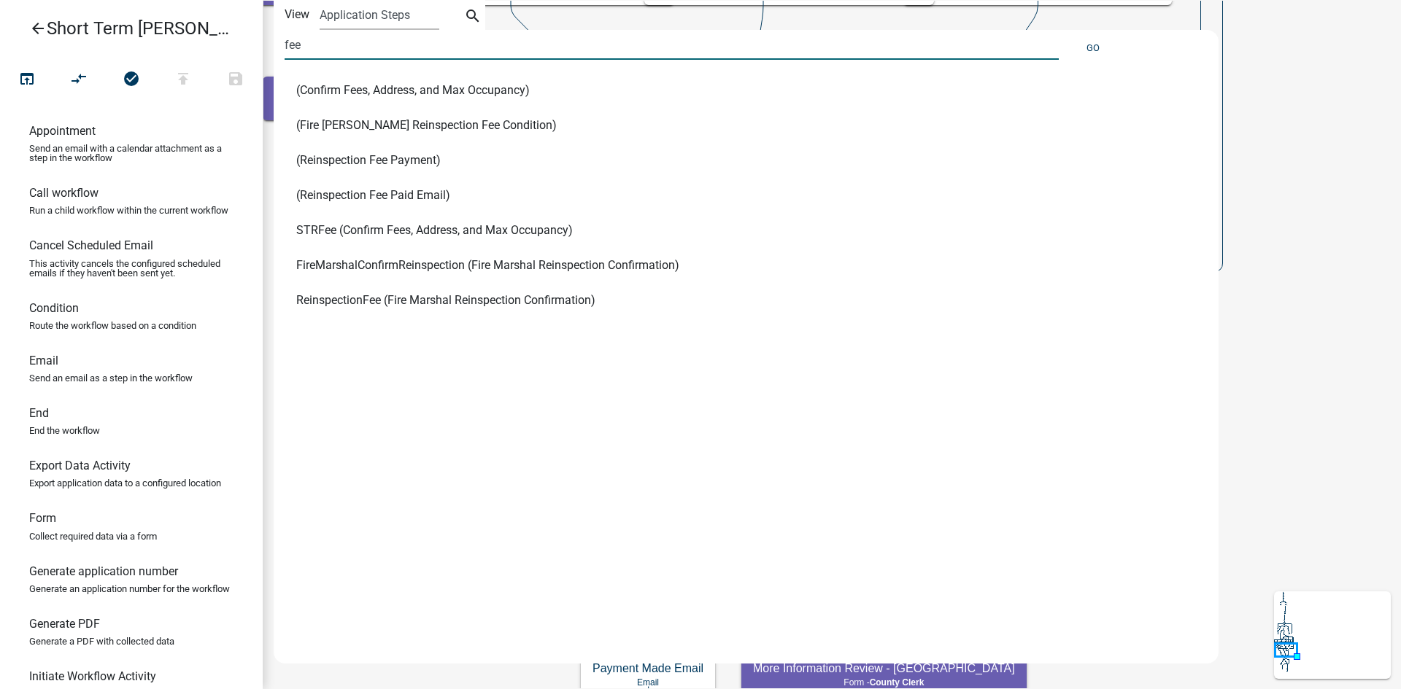
click at [479, 228] on span "STRFee (Confirm Fees, Address, and Max Occupancy)" at bounding box center [434, 231] width 277 height 12
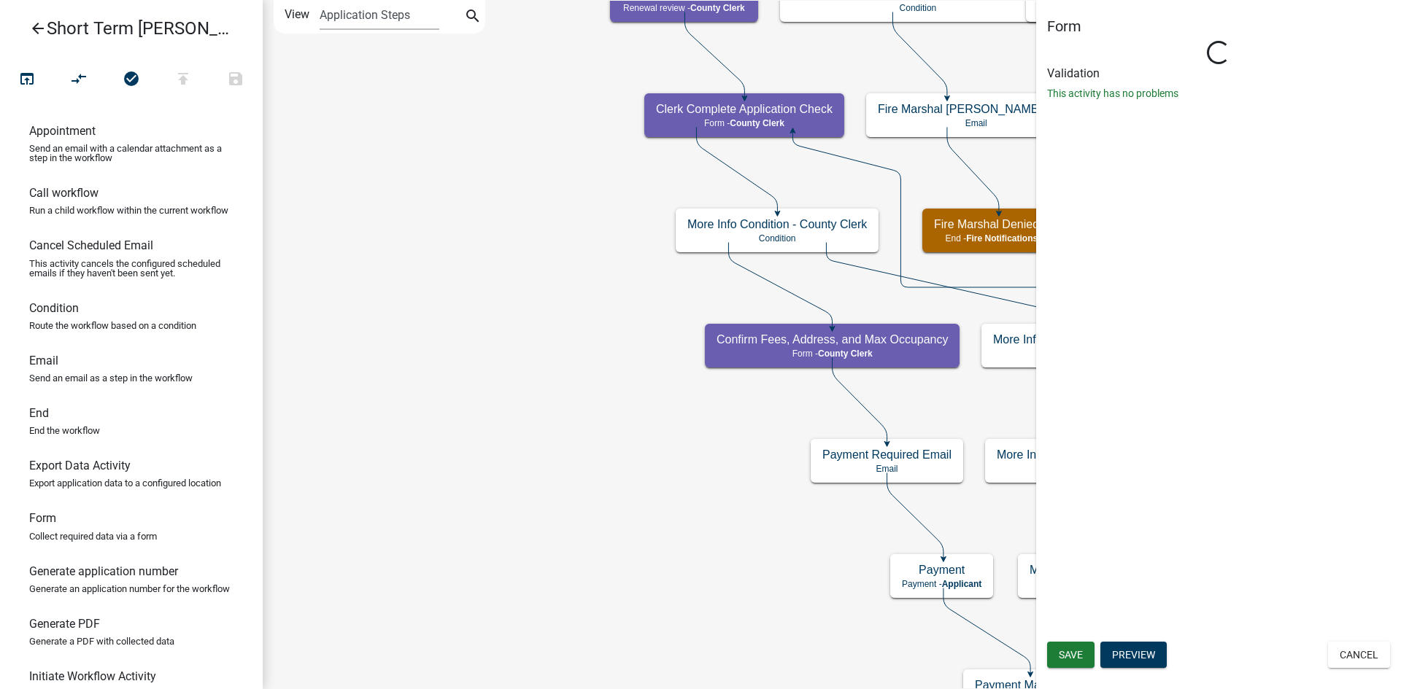
select select "69D5E4D9-EEBA-4841-8D92-A1E65565980B"
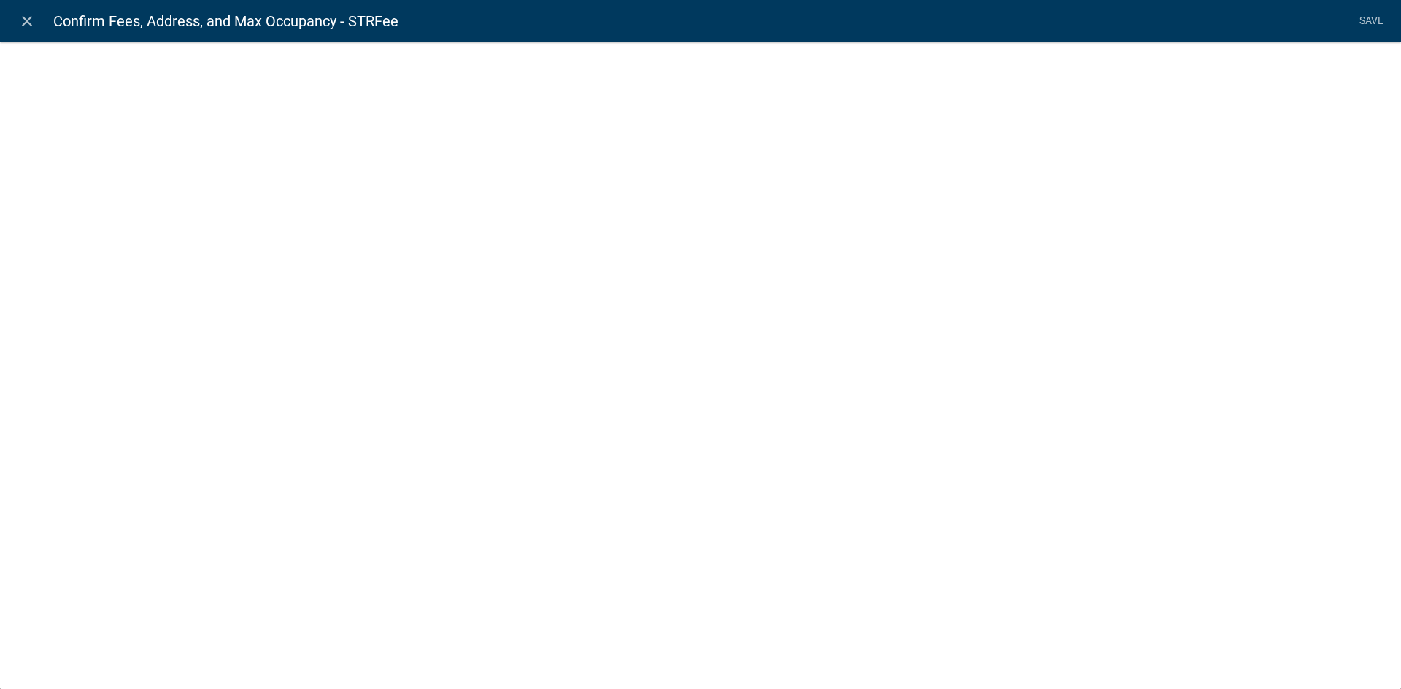
select select "fee"
select select "f92ae33b-f15a-4d60-b357-916ae3549842"
select select "10: 4a82f52f-a297-4f68-a960-30e9c597e413"
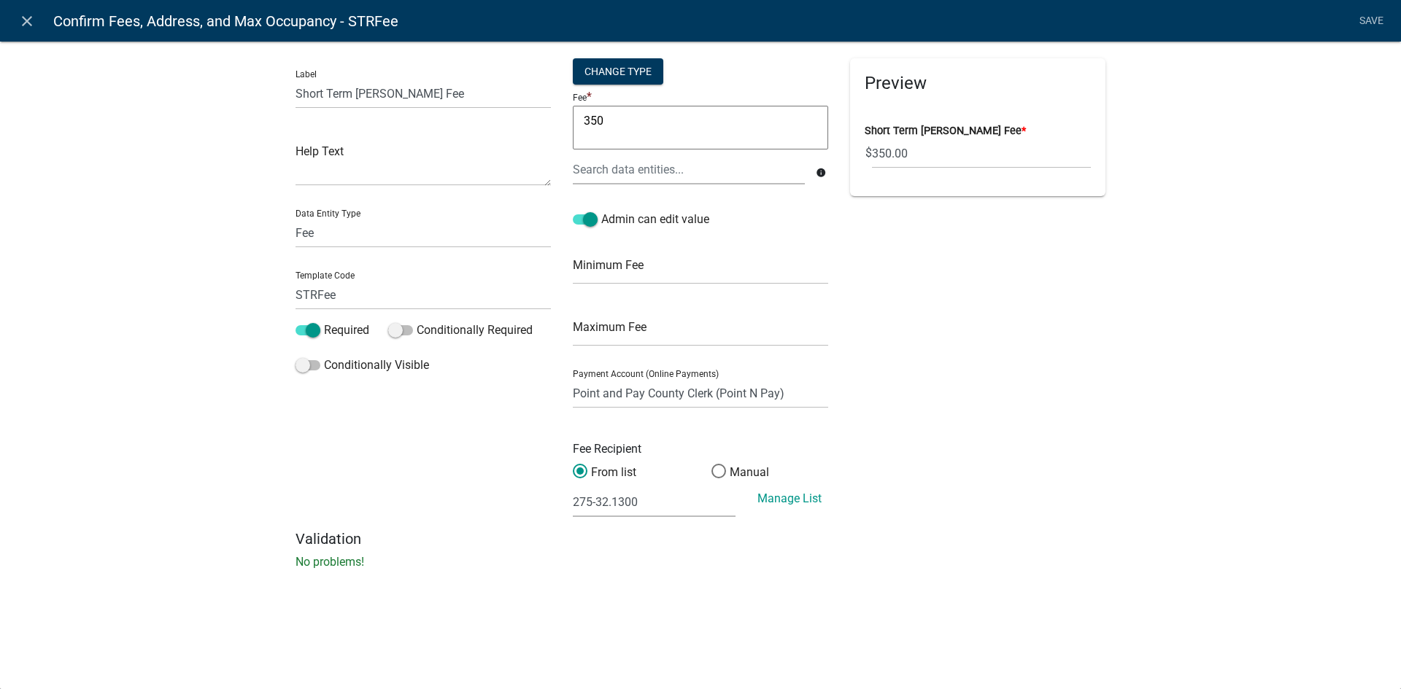
drag, startPoint x: 600, startPoint y: 120, endPoint x: 565, endPoint y: 120, distance: 35.0
click at [565, 120] on div "Change Type Fee * 350 350 info Admin can edit value Minimum Fee Maximum Fee Pay…" at bounding box center [700, 294] width 277 height 472
type textarea "3"
type textarea "500"
click at [1164, 357] on div "Label Short Term Rental Registration Fee Help Text Data Entity Type Free Form T…" at bounding box center [700, 310] width 1401 height 584
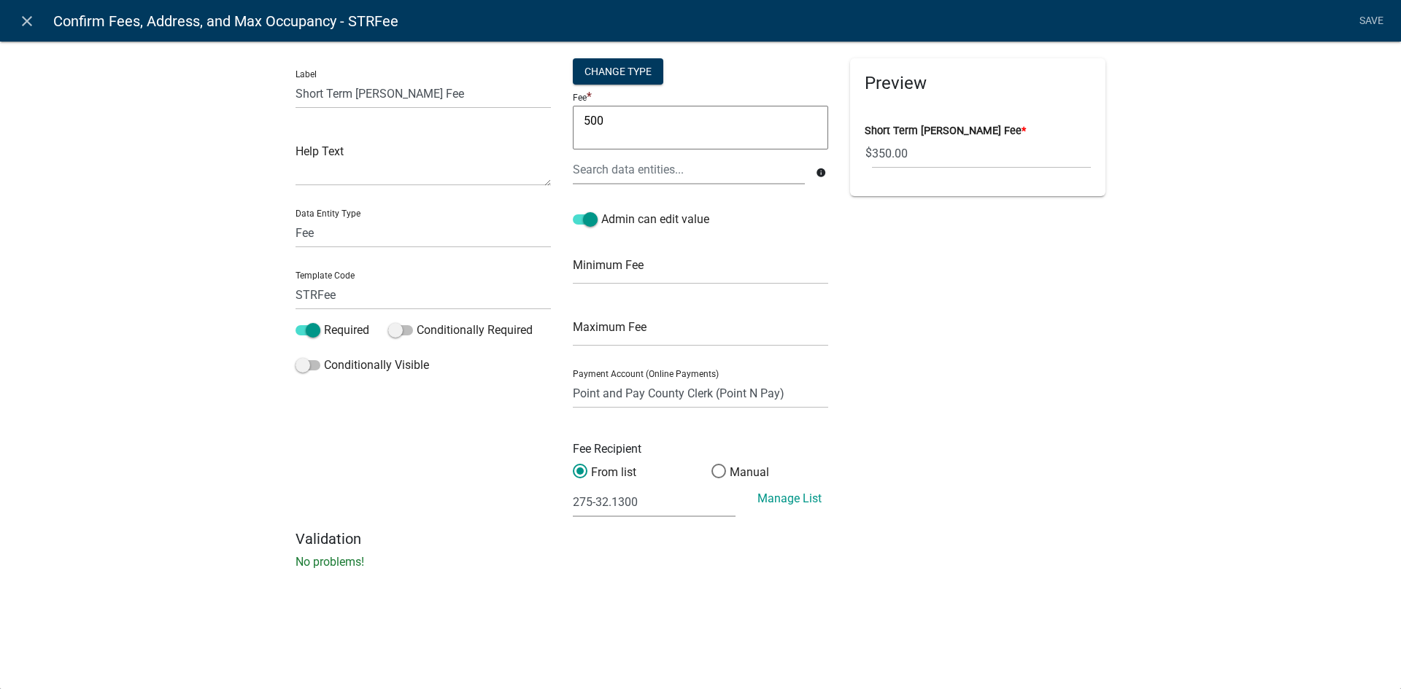
click at [1162, 355] on div "Label Short Term Rental Registration Fee Help Text Data Entity Type Free Form T…" at bounding box center [700, 310] width 1401 height 584
click at [1062, 359] on div "Preview Short Term Rental Registration Fee * $ 350.00" at bounding box center [977, 294] width 277 height 472
click at [1363, 17] on link "Save" at bounding box center [1371, 21] width 36 height 28
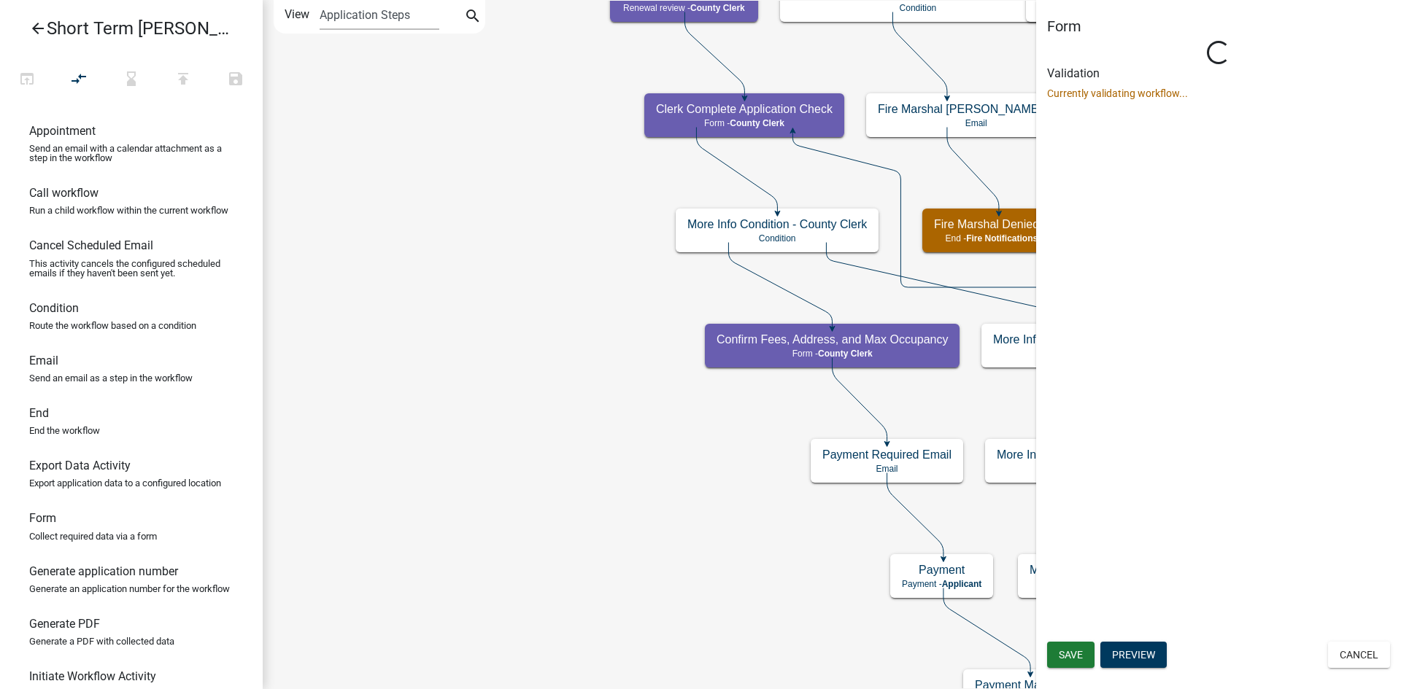
select select "69D5E4D9-EEBA-4841-8D92-A1E65565980B"
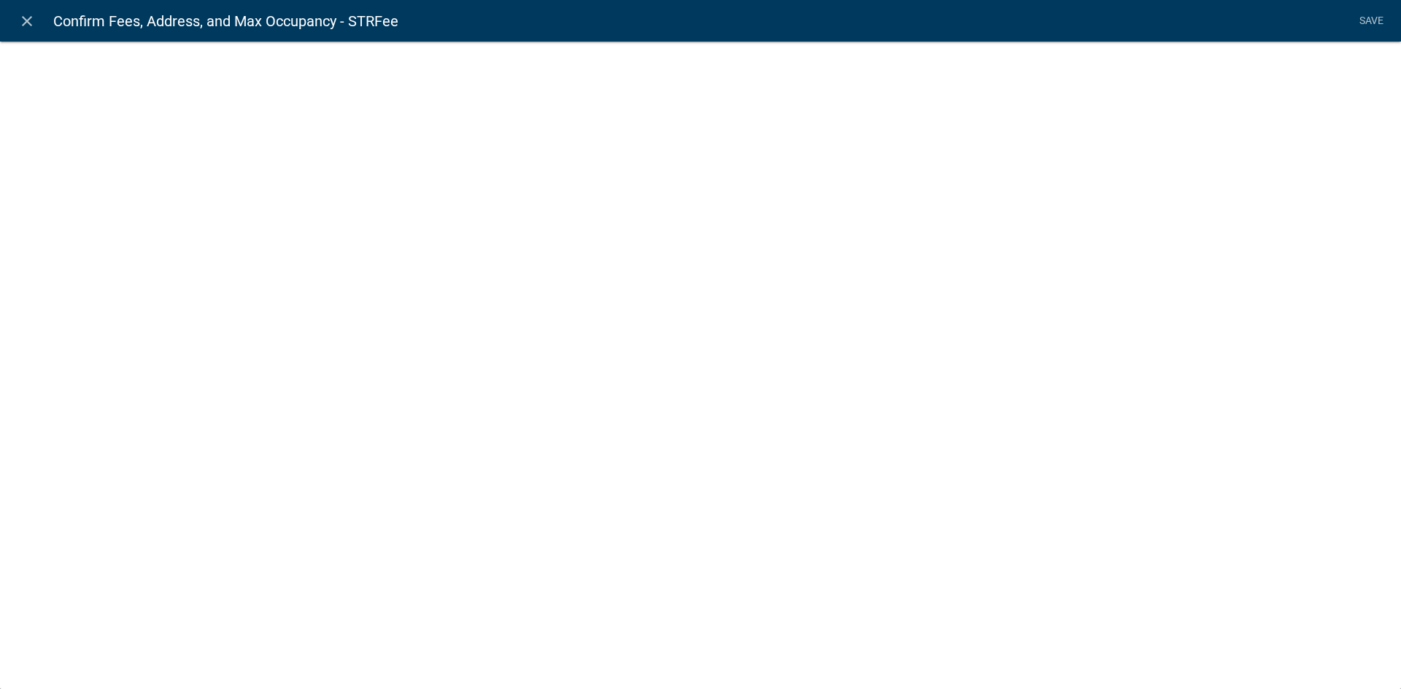
select select "fee"
select select "f92ae33b-f15a-4d60-b357-916ae3549842"
select select "10: 4a82f52f-a297-4f68-a960-30e9c597e413"
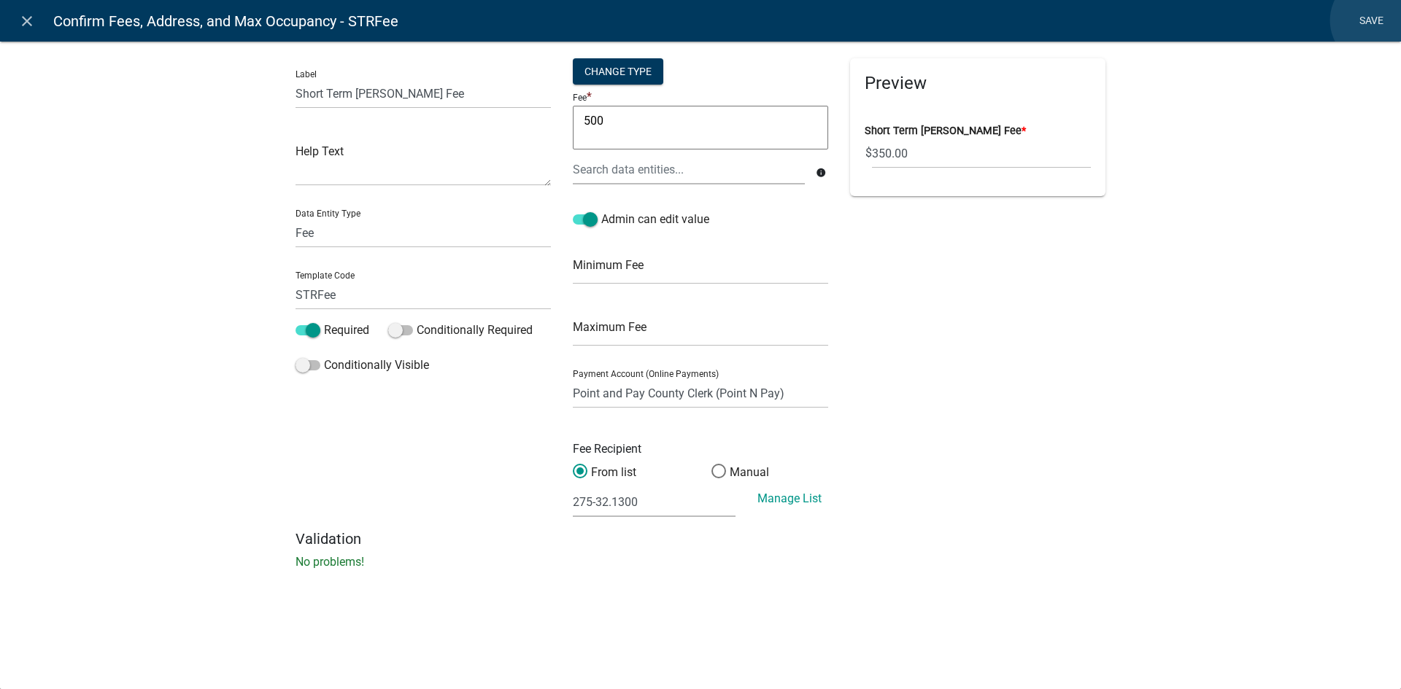
click at [1376, 20] on link "Save" at bounding box center [1371, 21] width 36 height 28
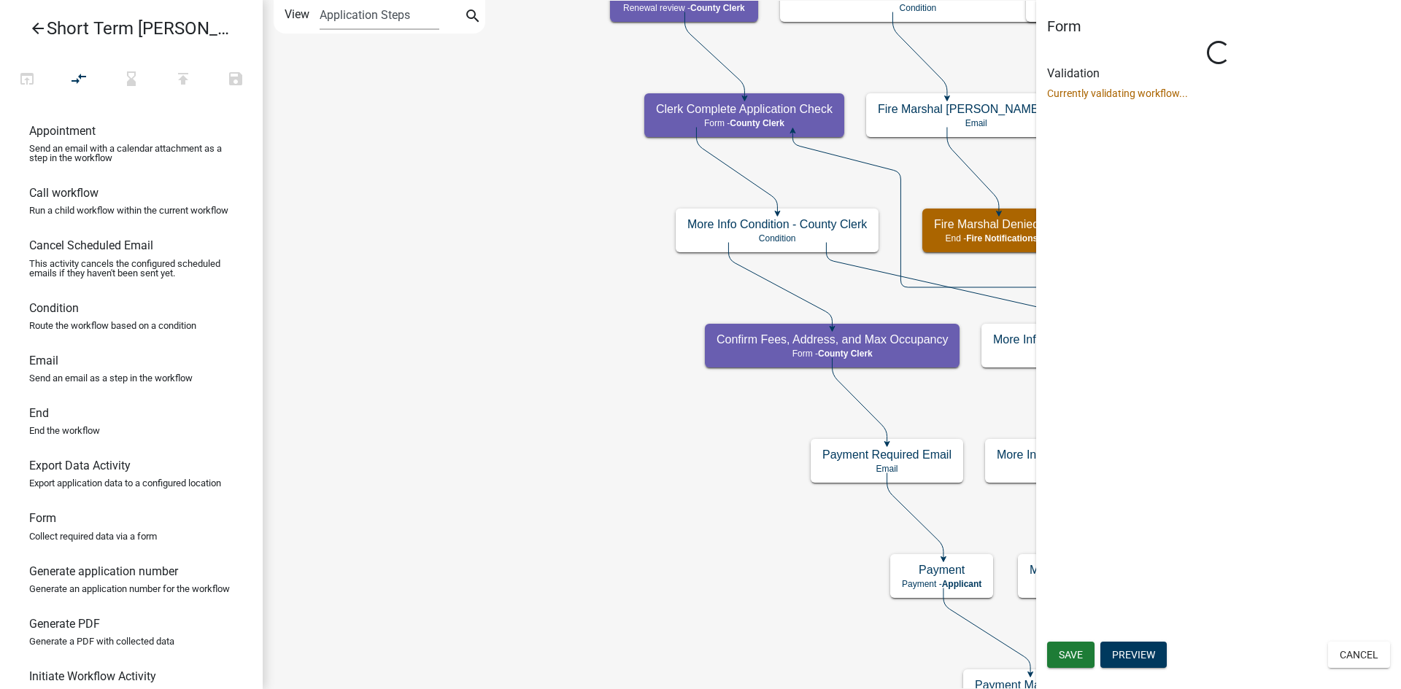
select select "69D5E4D9-EEBA-4841-8D92-A1E65565980B"
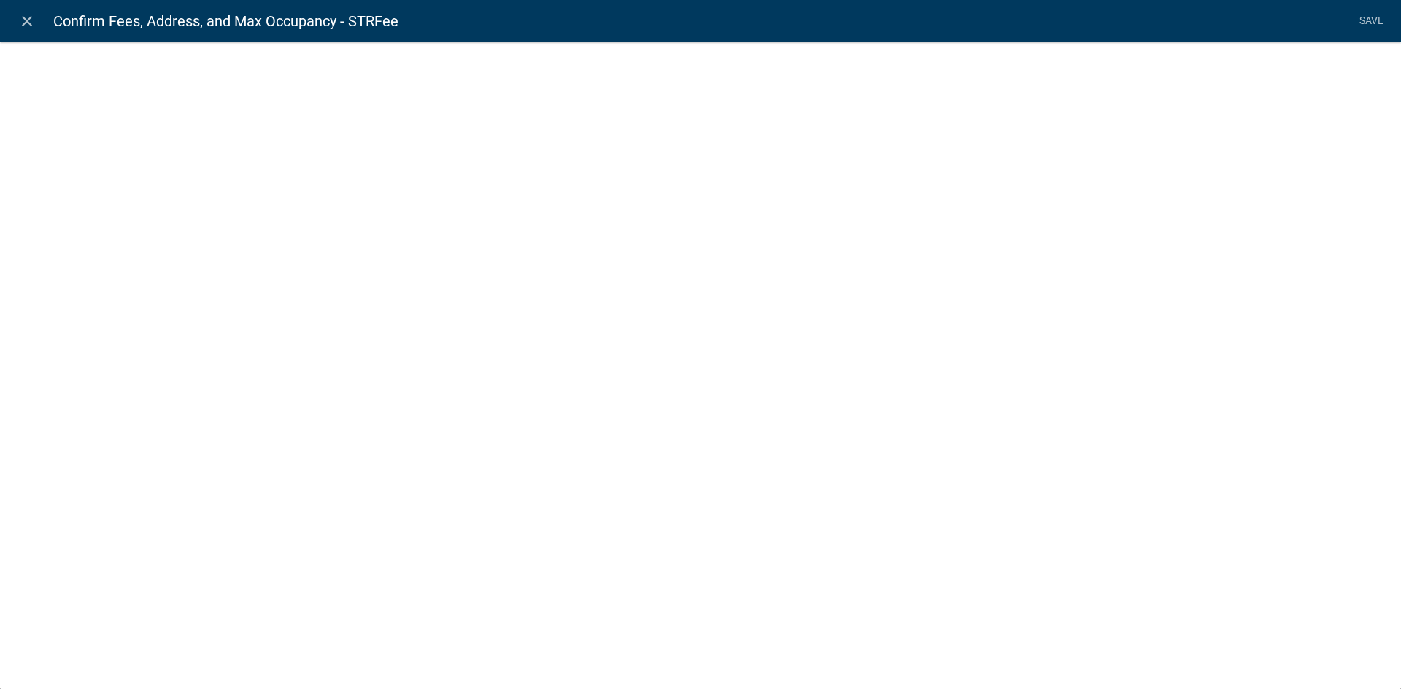
select select "fee"
select select "10: 4a82f52f-a297-4f68-a960-30e9c597e413"
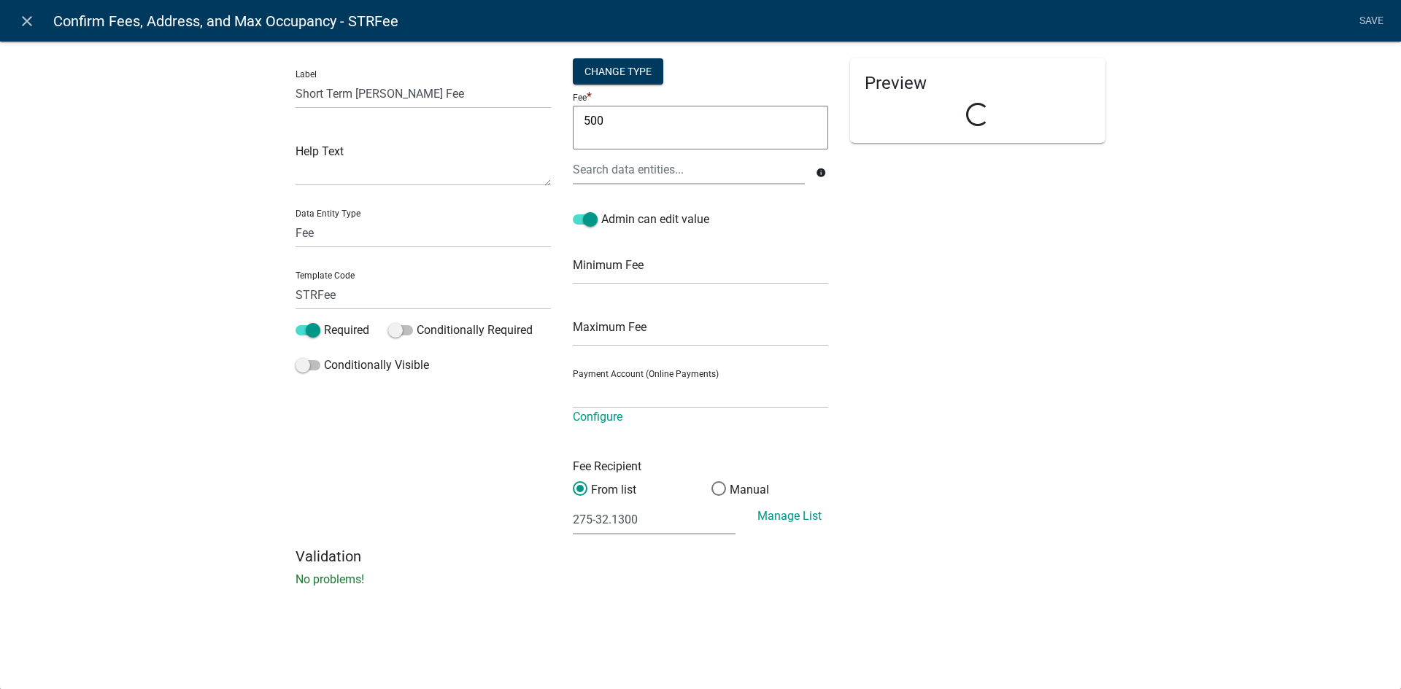
select select "f92ae33b-f15a-4d60-b357-916ae3549842"
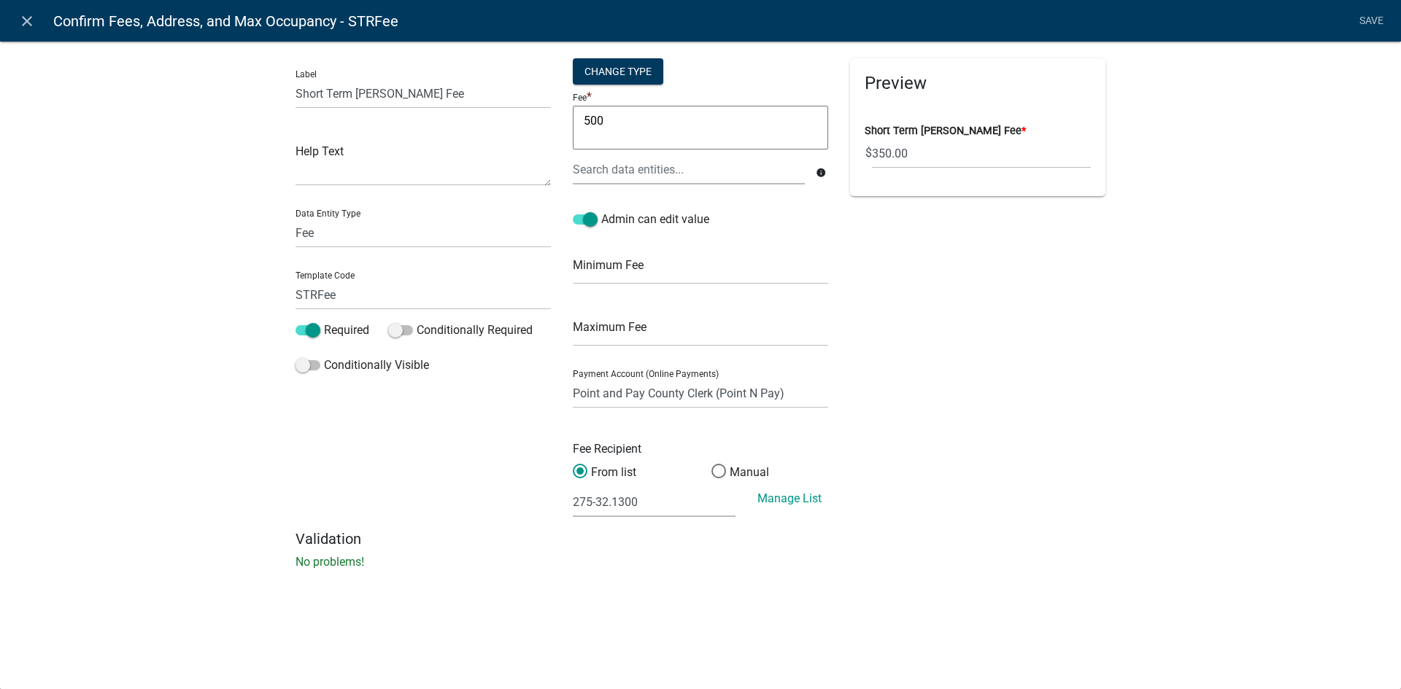
click at [1376, 20] on link "Save" at bounding box center [1371, 21] width 36 height 28
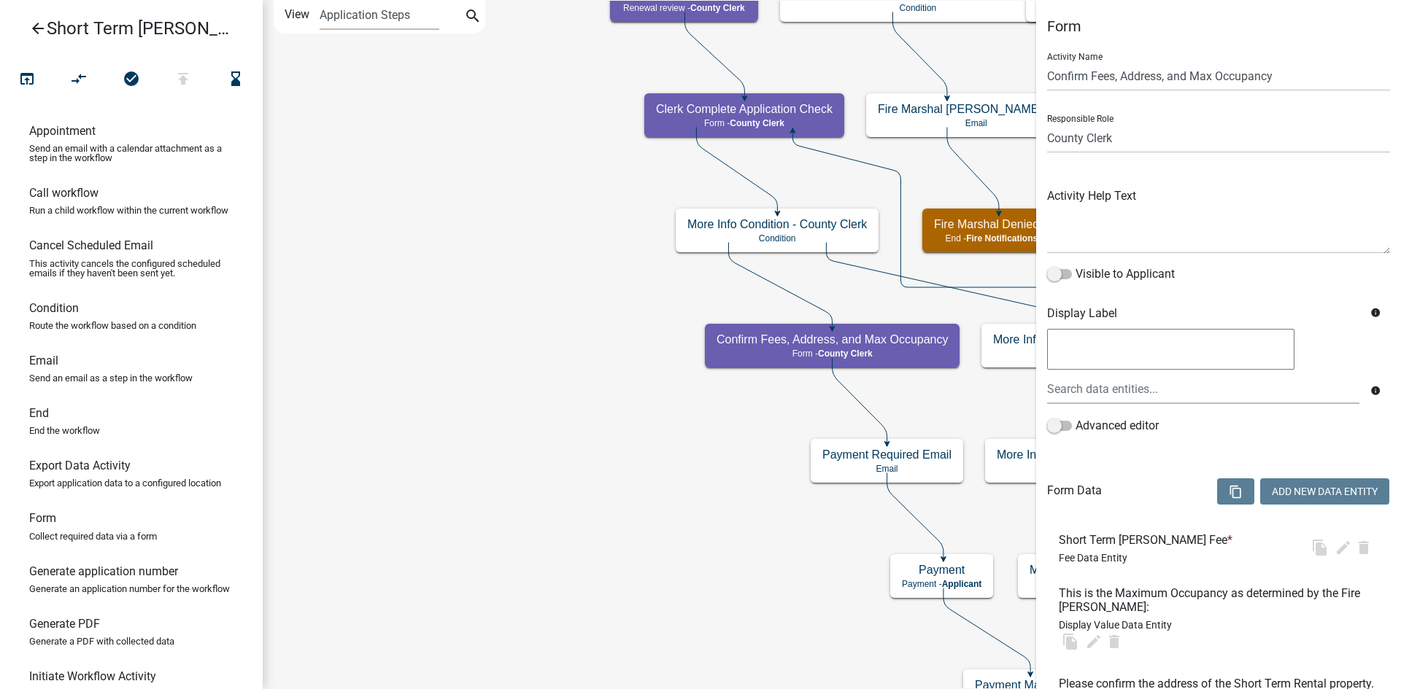
select select "69D5E4D9-EEBA-4841-8D92-A1E65565980B"
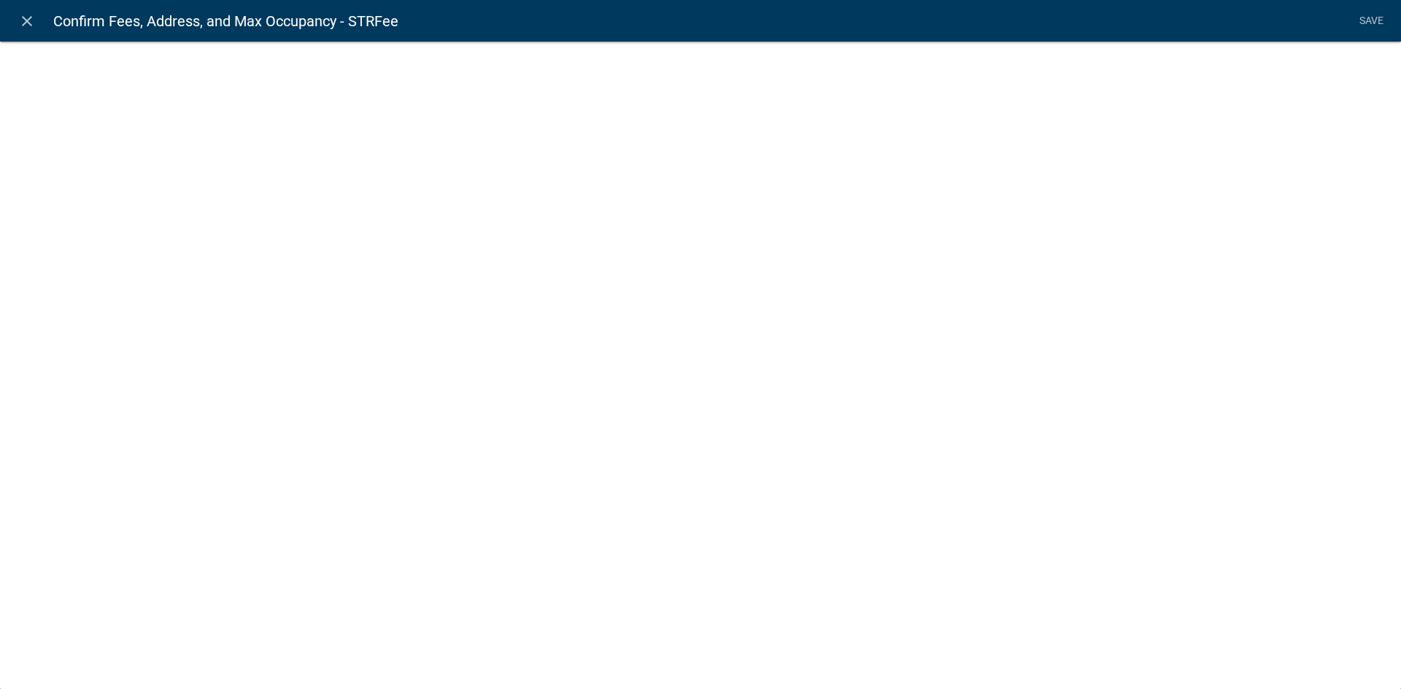
select select "fee"
select select "10: 4a82f52f-a297-4f68-a960-30e9c597e413"
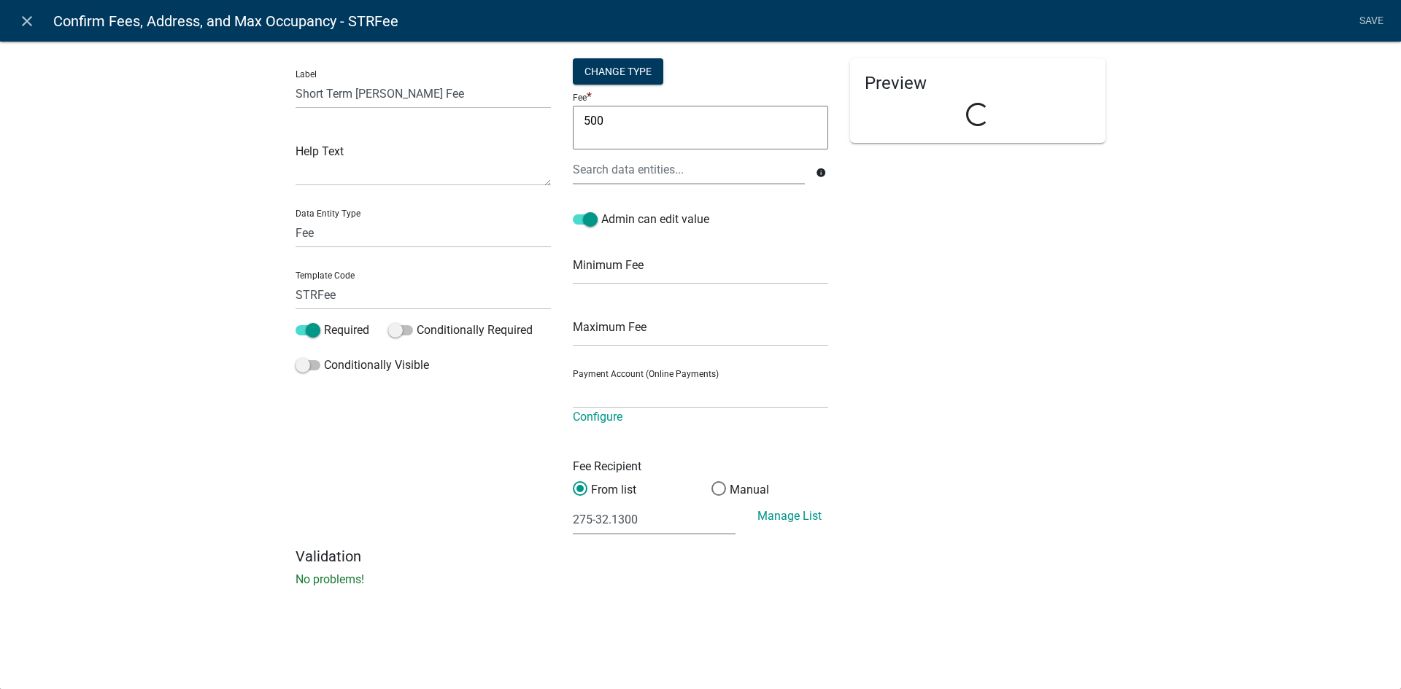
select select "f92ae33b-f15a-4d60-b357-916ae3549842"
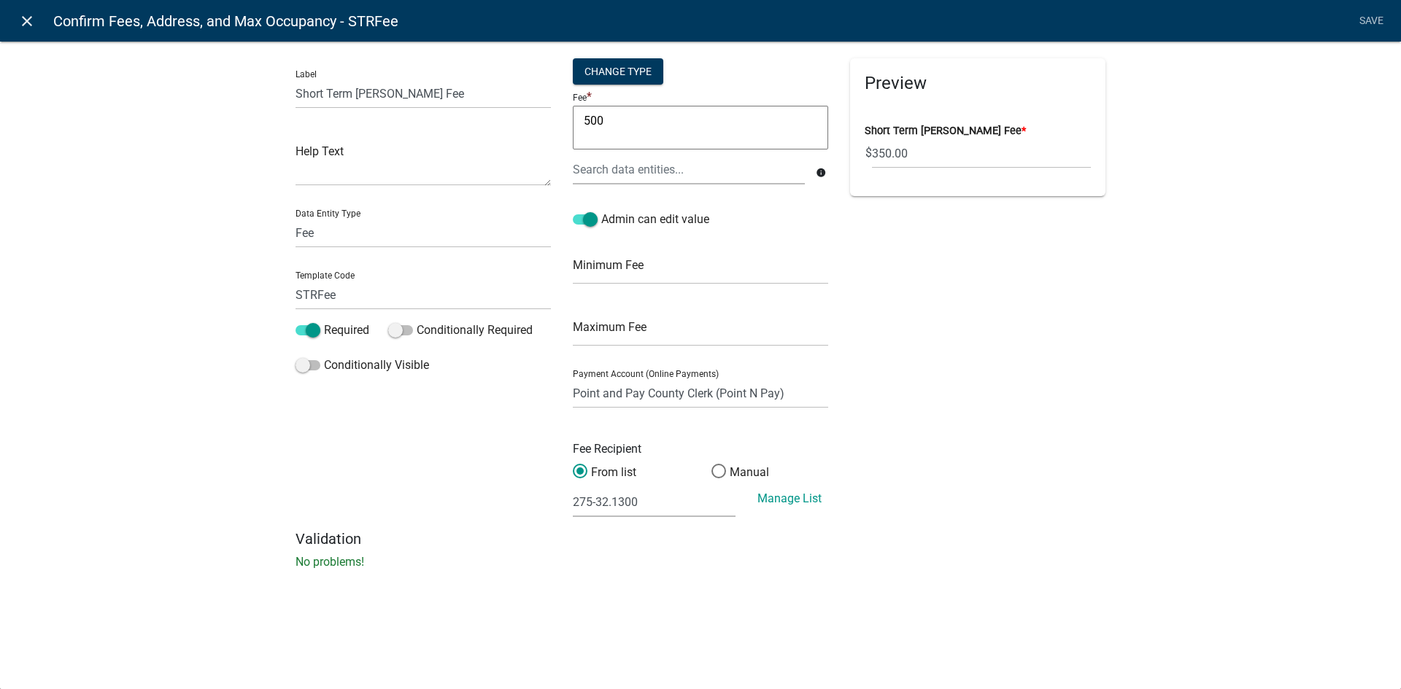
click at [24, 18] on icon "close" at bounding box center [27, 21] width 18 height 18
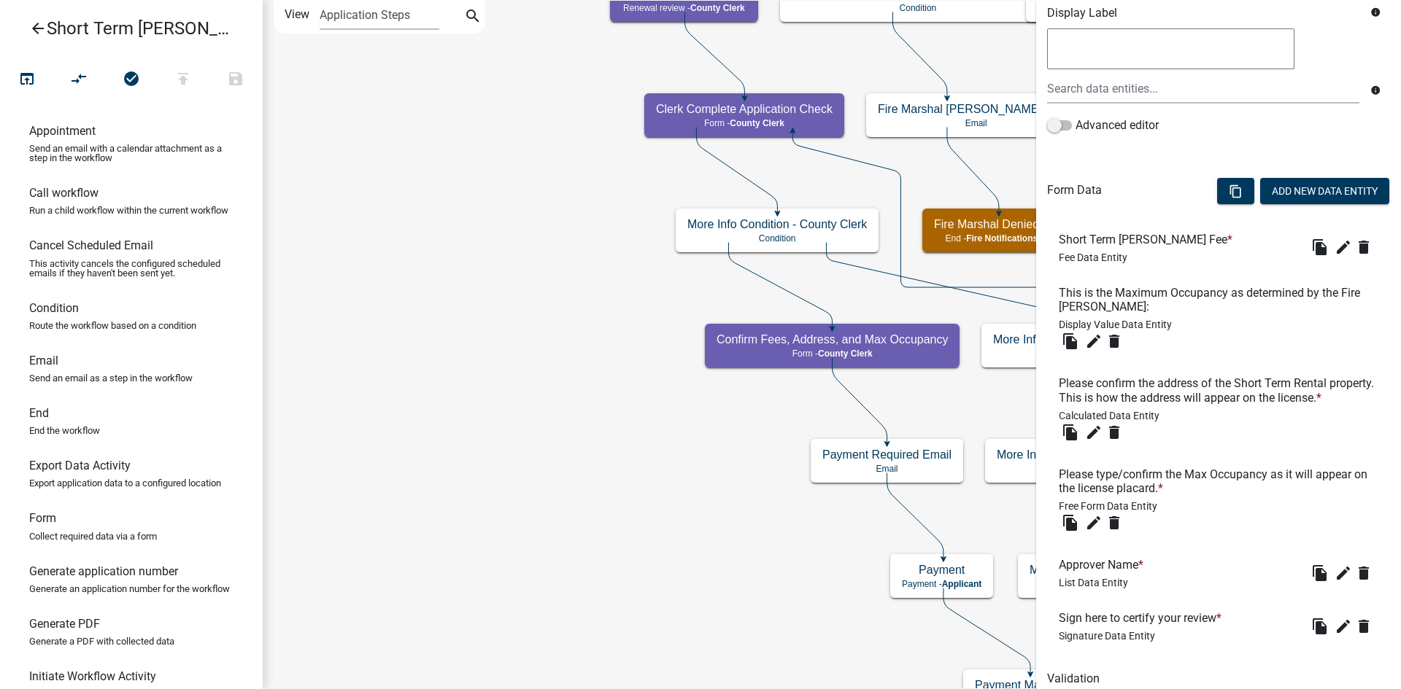
scroll to position [374, 0]
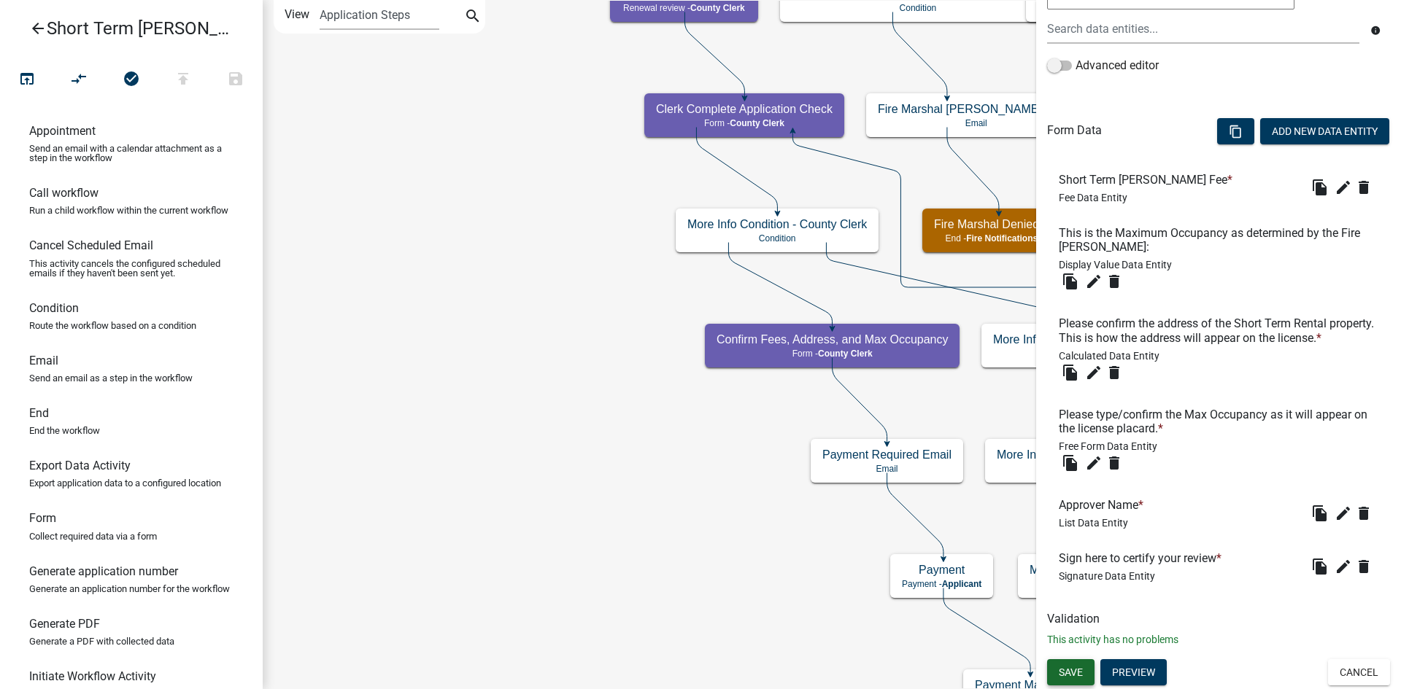
click at [1078, 668] on span "Save" at bounding box center [1071, 672] width 24 height 12
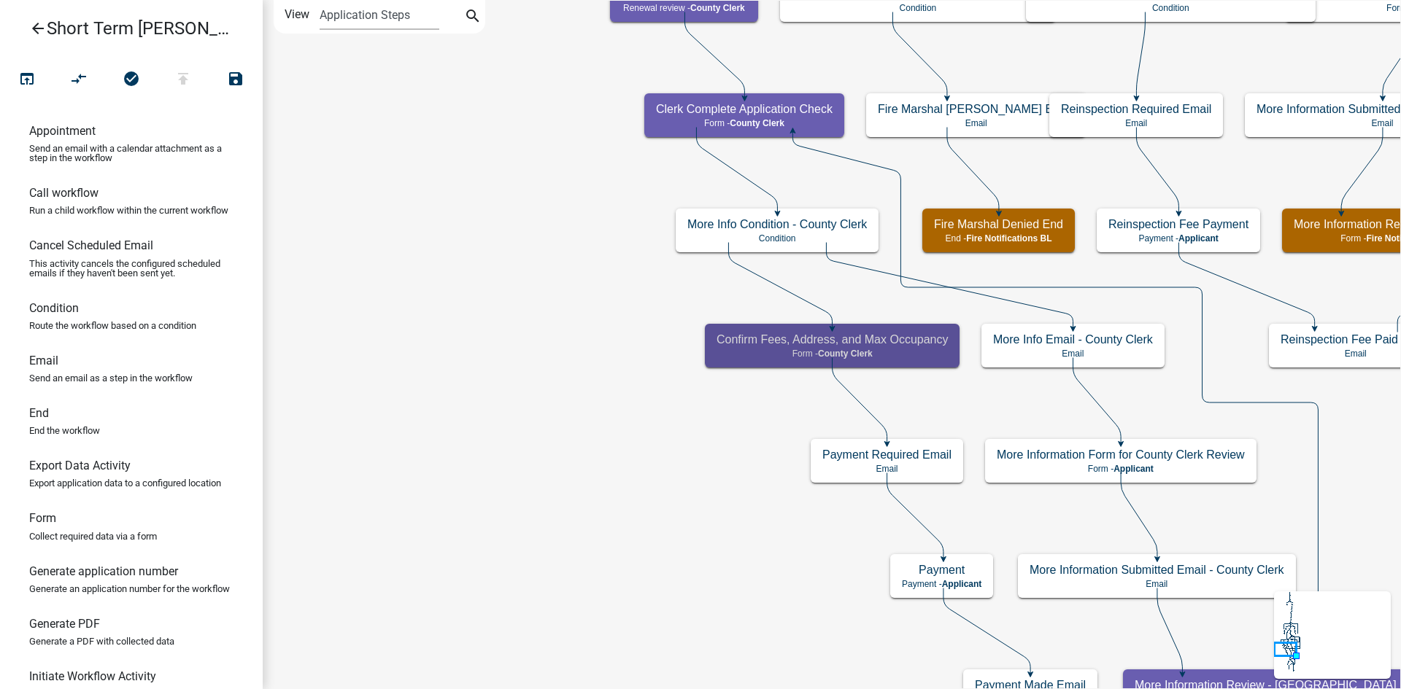
scroll to position [0, 0]
click at [725, 345] on h5 "Confirm Fees, Address, and Max Occupancy" at bounding box center [831, 340] width 231 height 14
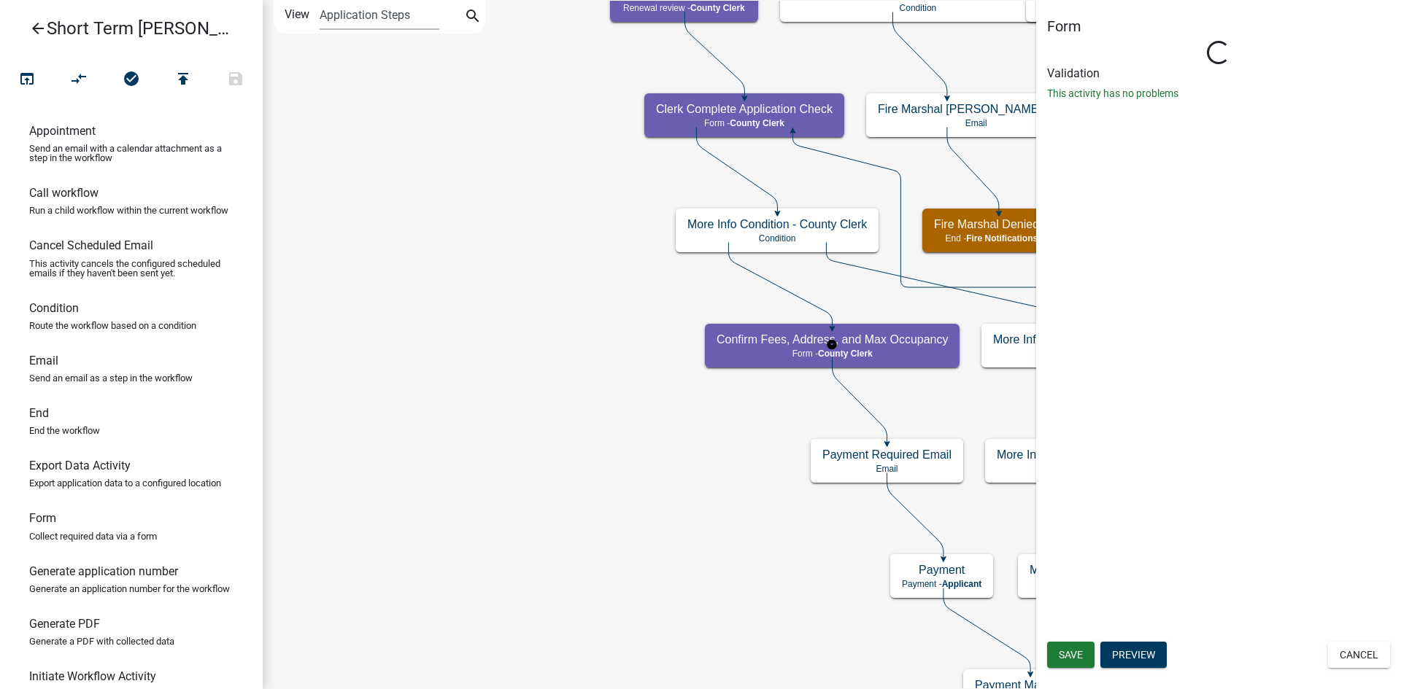
select select "69D5E4D9-EEBA-4841-8D92-A1E65565980B"
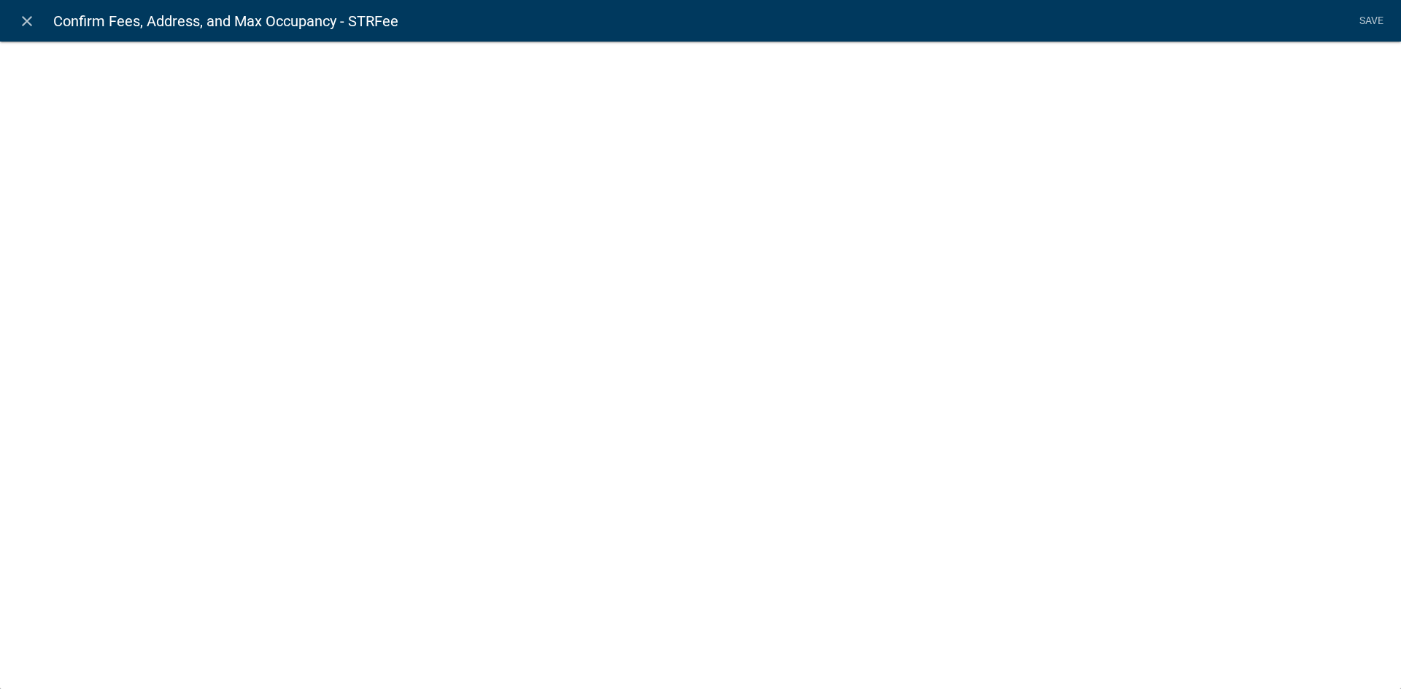
select select "fee"
select select "10: 4a82f52f-a297-4f68-a960-30e9c597e413"
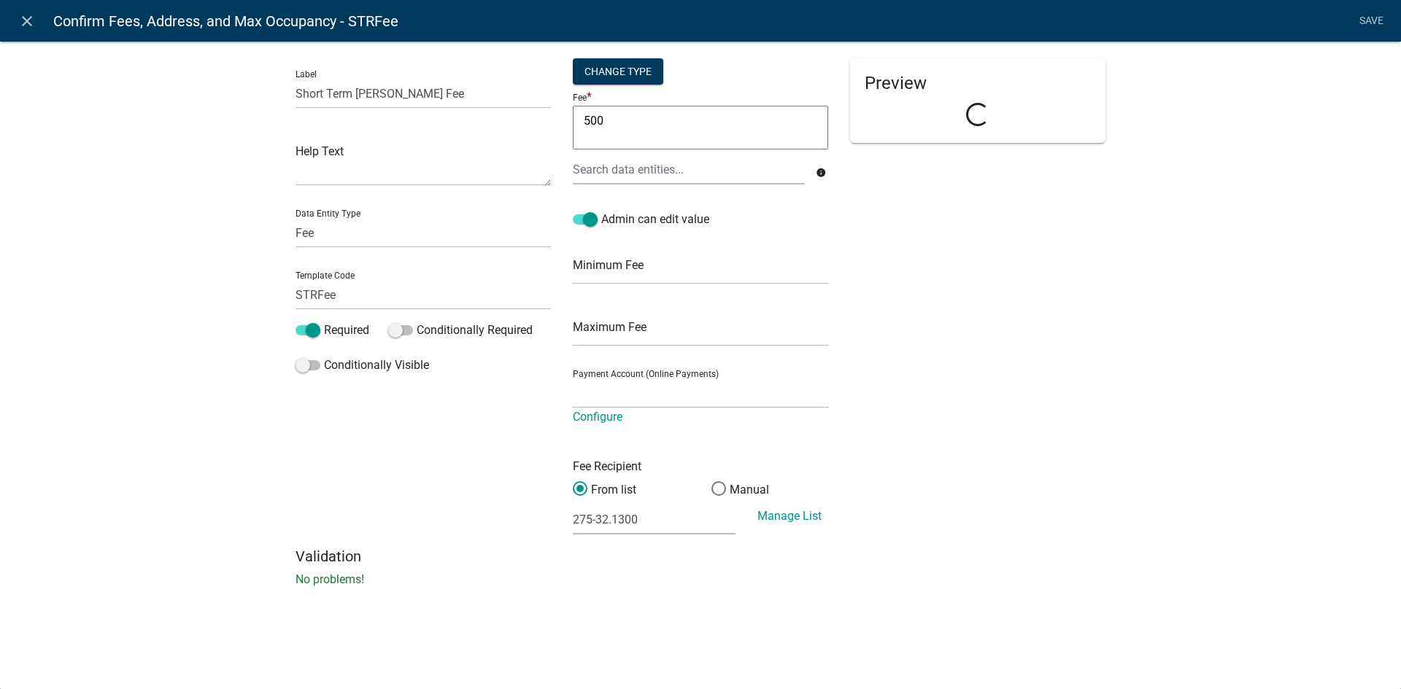
select select "f92ae33b-f15a-4d60-b357-916ae3549842"
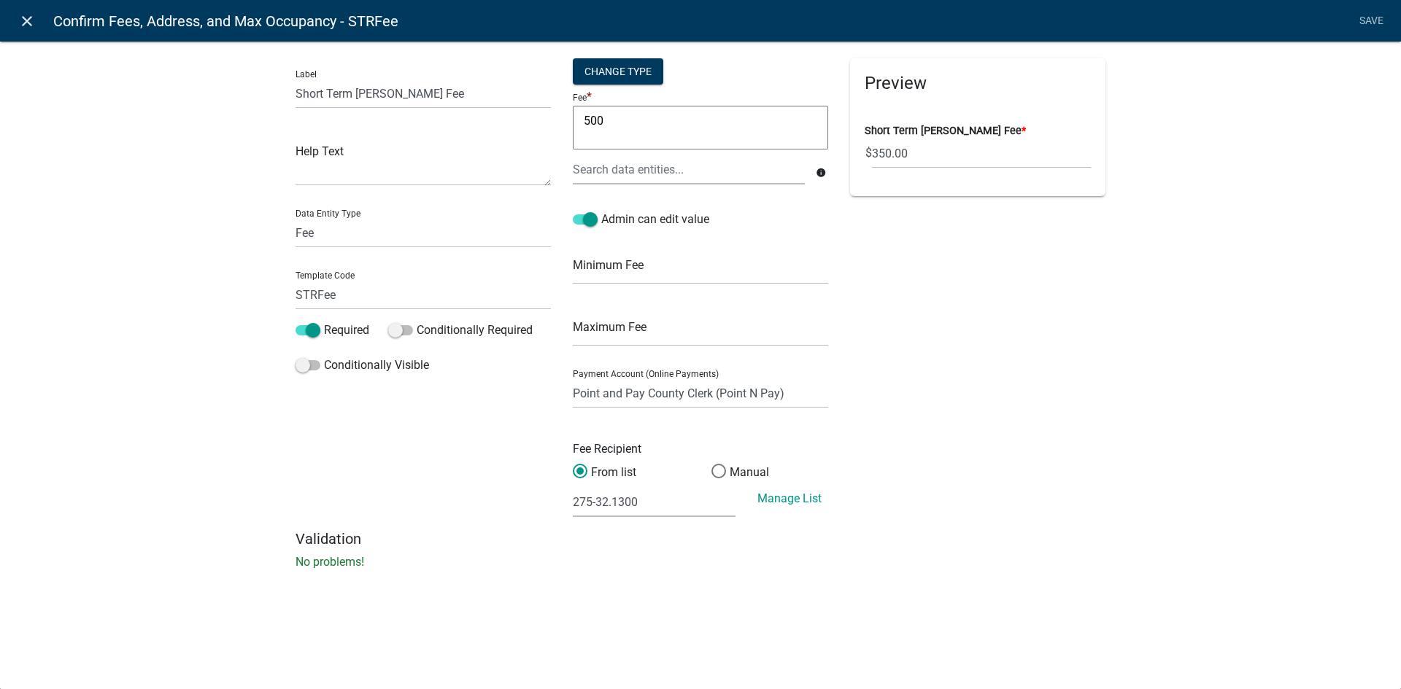
click at [22, 31] on link "close" at bounding box center [27, 21] width 30 height 30
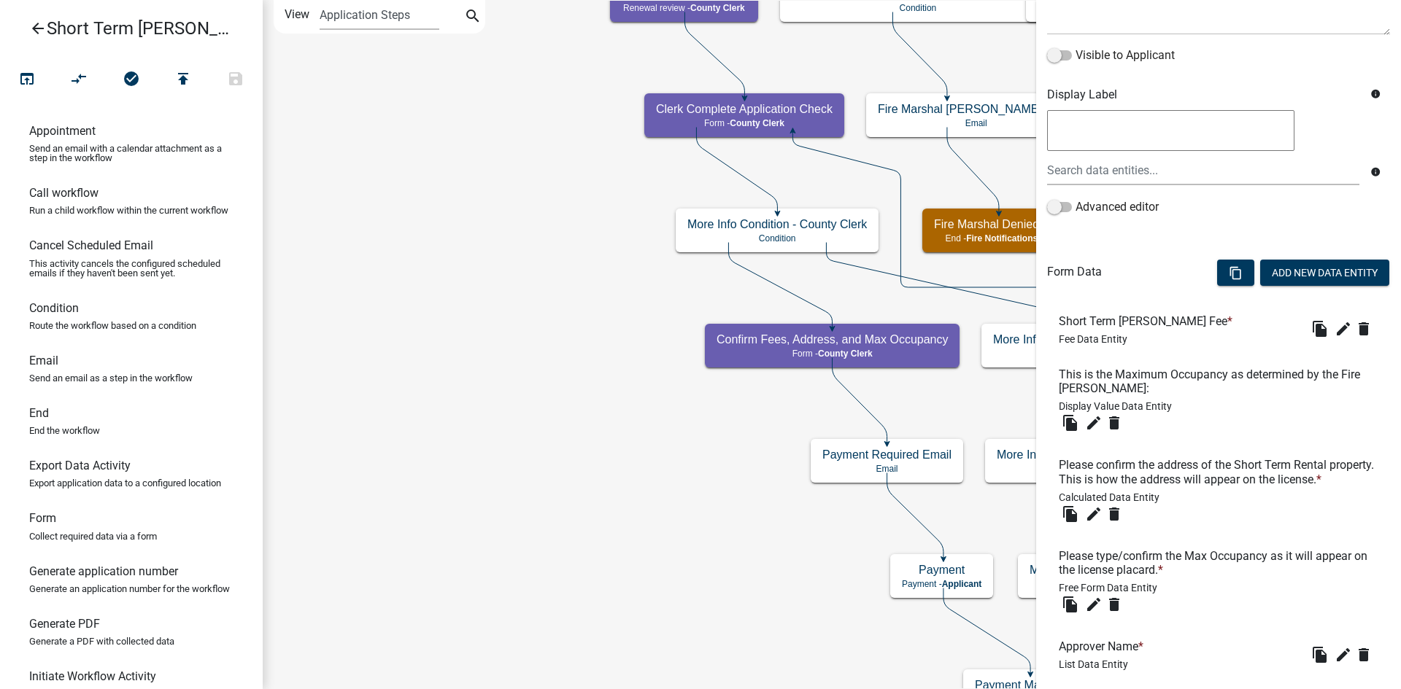
scroll to position [374, 0]
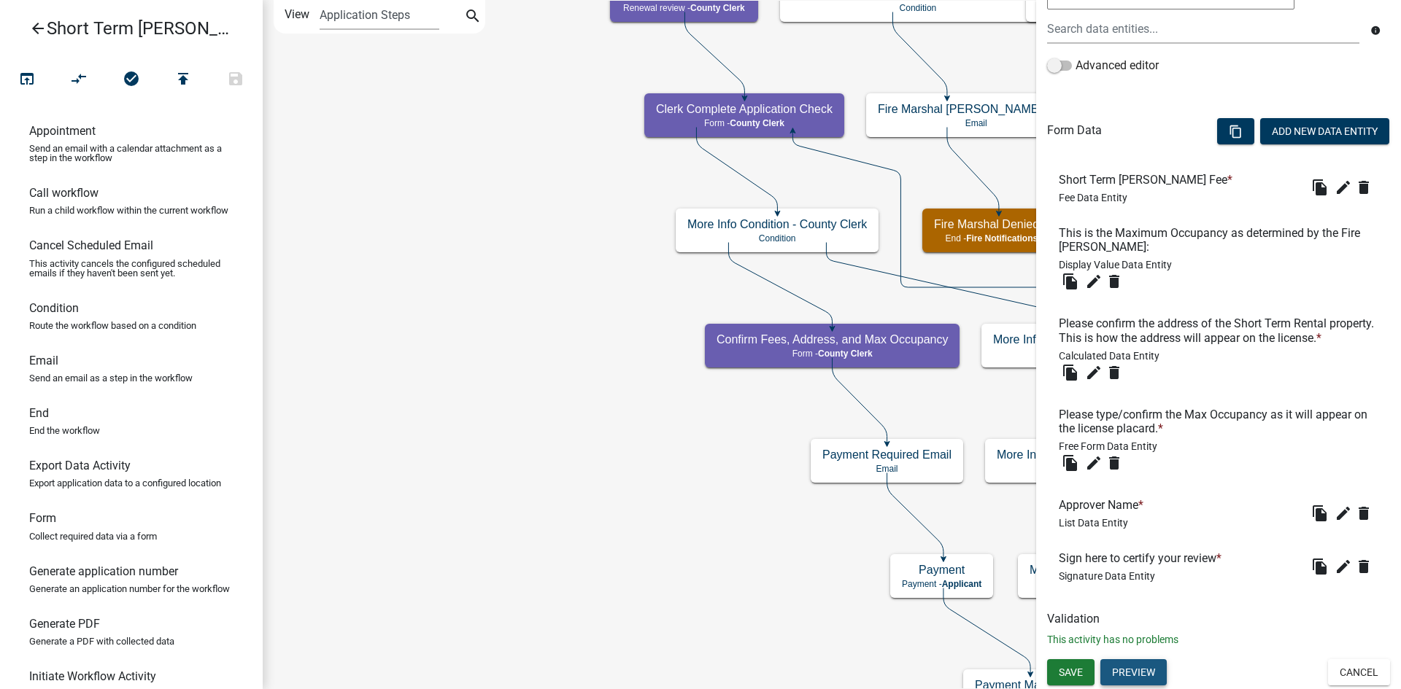
click at [1127, 670] on button "Preview" at bounding box center [1133, 673] width 66 height 26
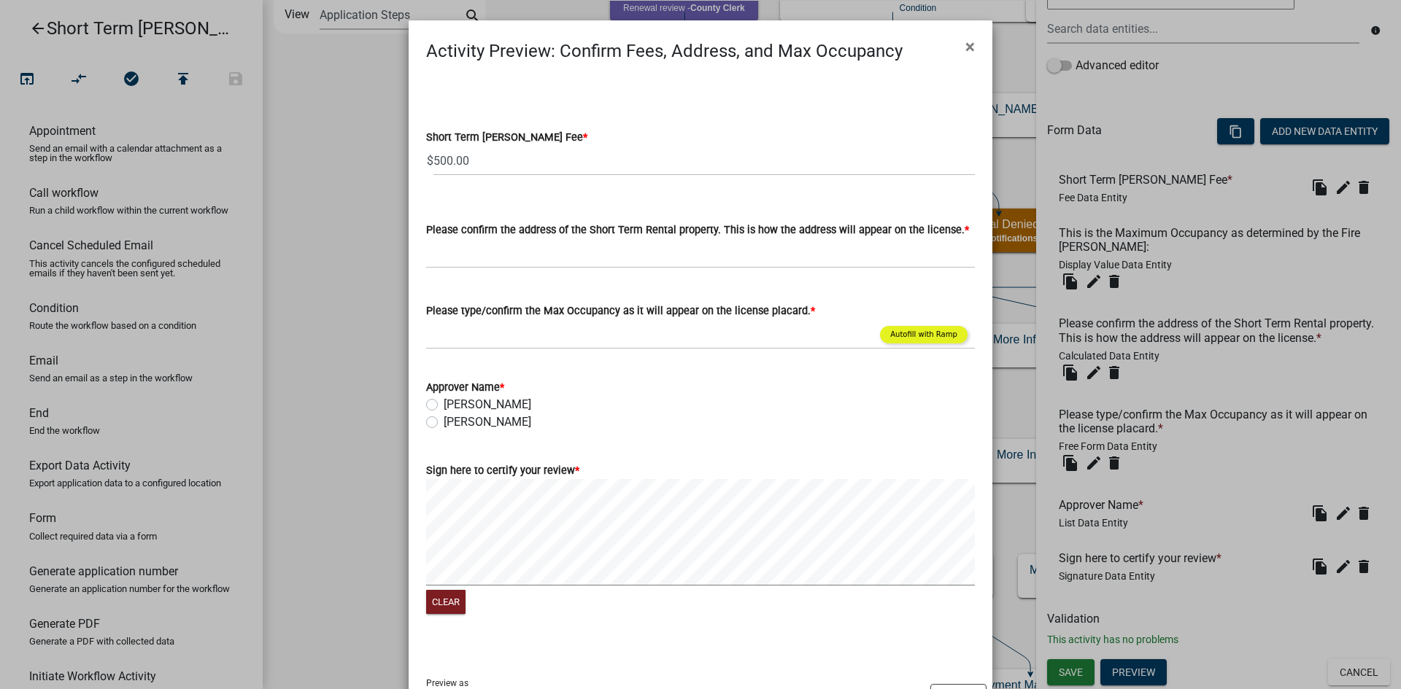
scroll to position [66, 0]
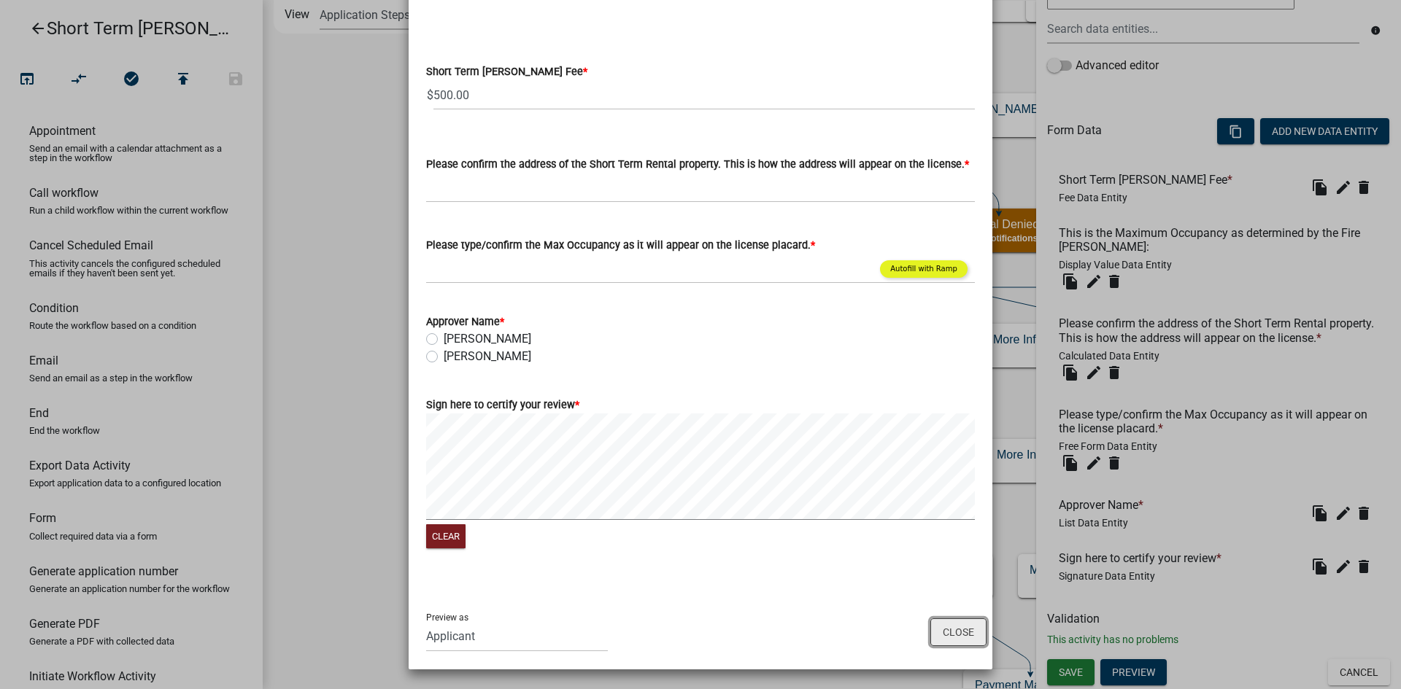
click at [960, 635] on button "Close" at bounding box center [958, 633] width 56 height 28
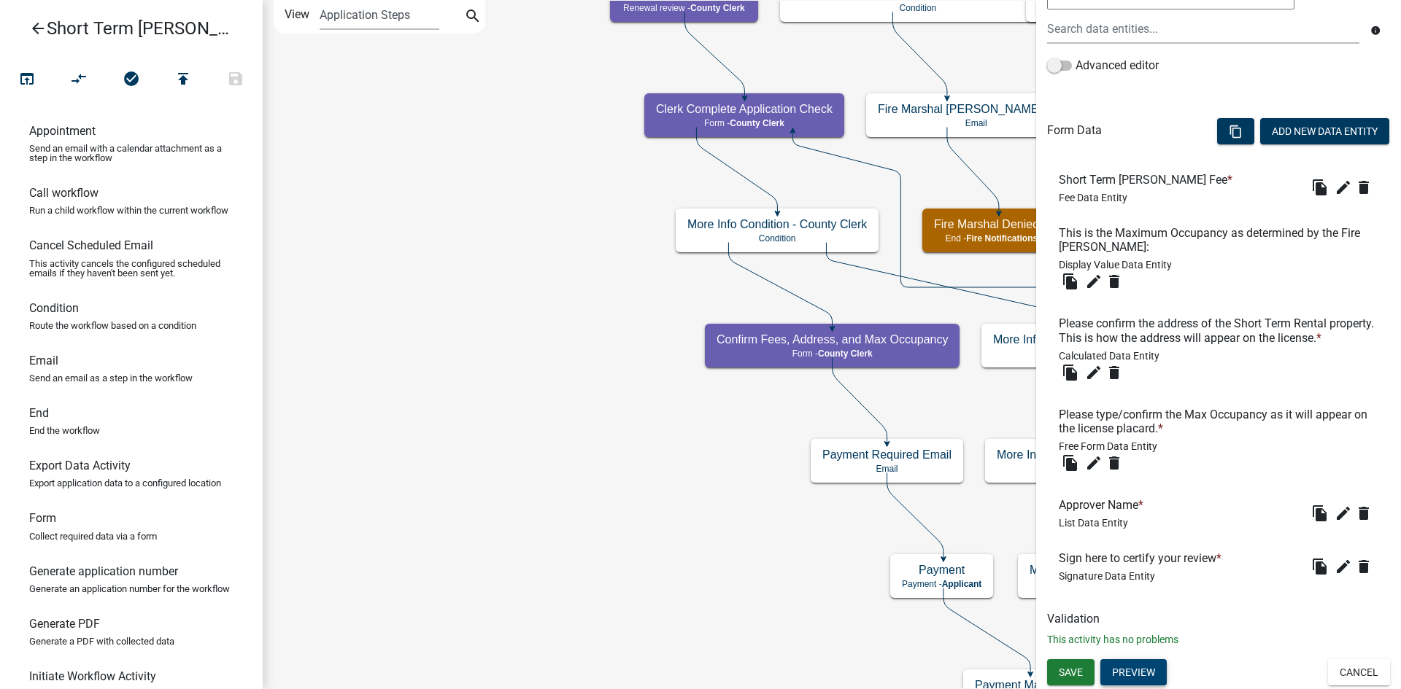
click at [1132, 680] on button "Preview" at bounding box center [1133, 673] width 66 height 26
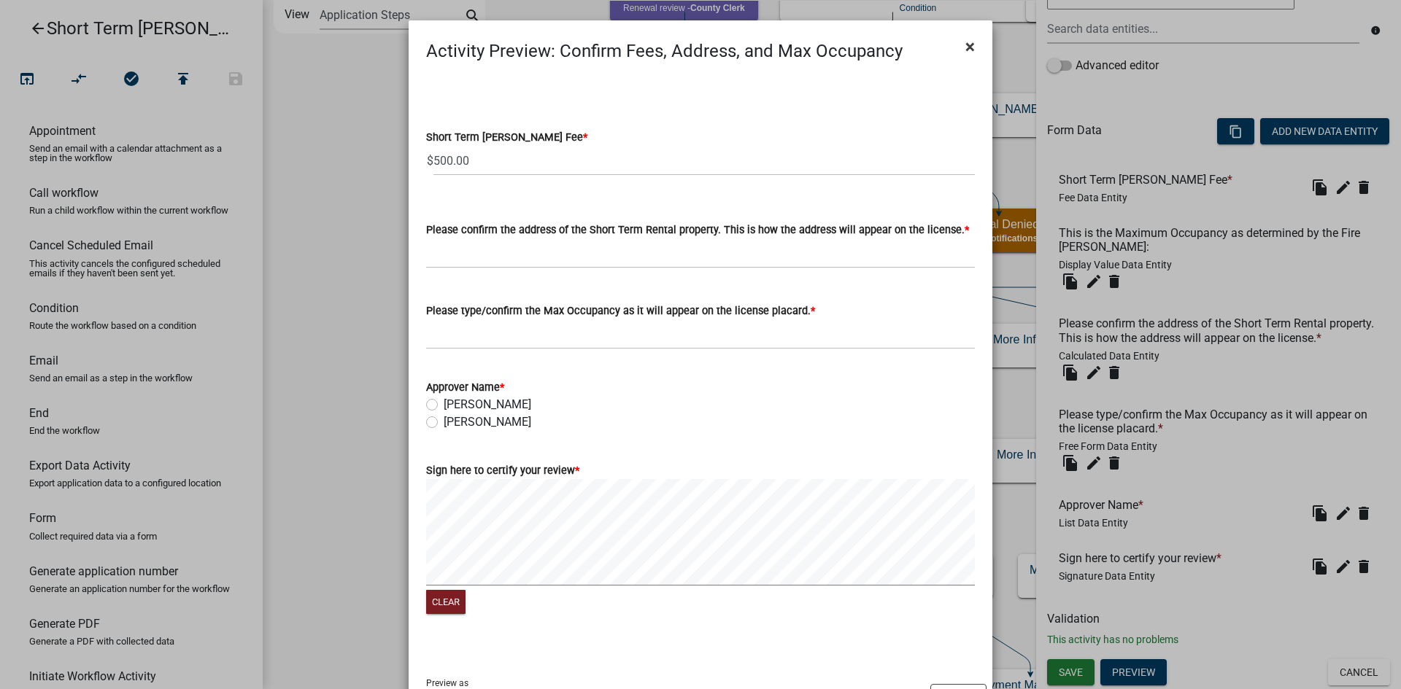
click at [965, 53] on span "×" at bounding box center [969, 46] width 9 height 20
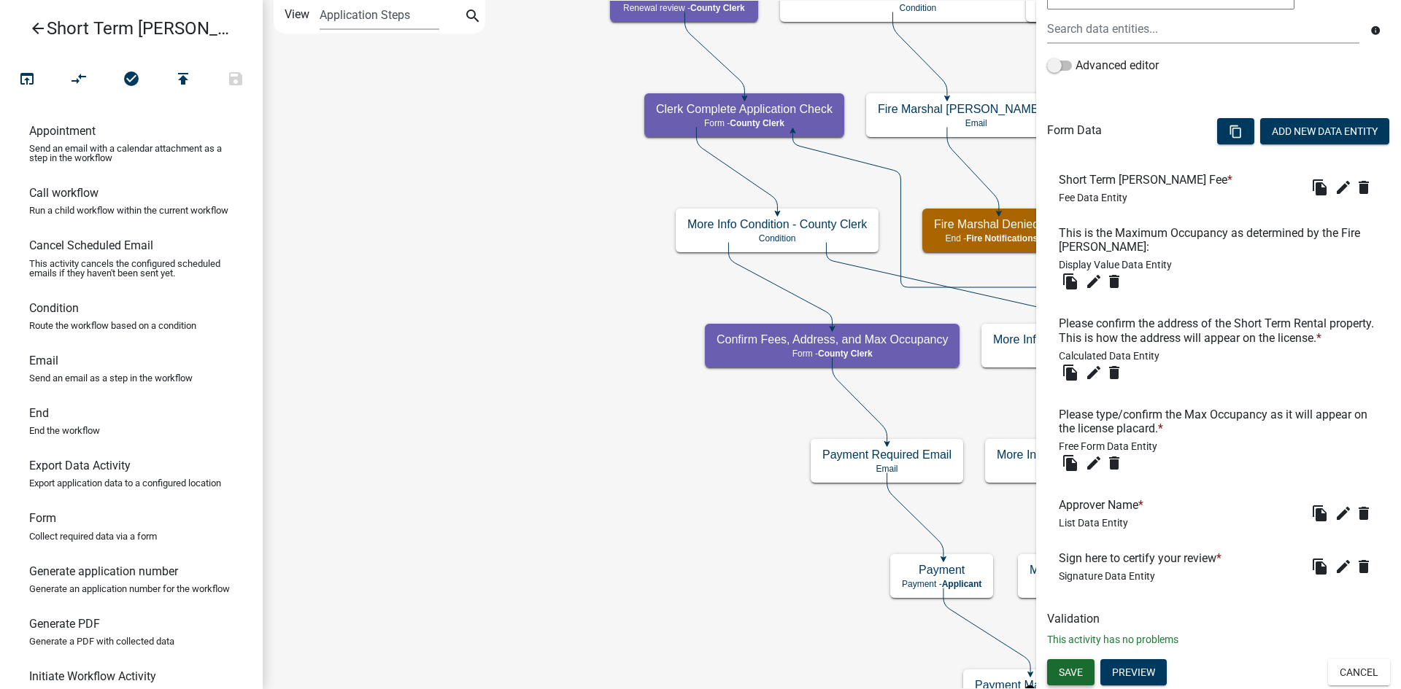
click at [1077, 677] on span "Save" at bounding box center [1071, 672] width 24 height 12
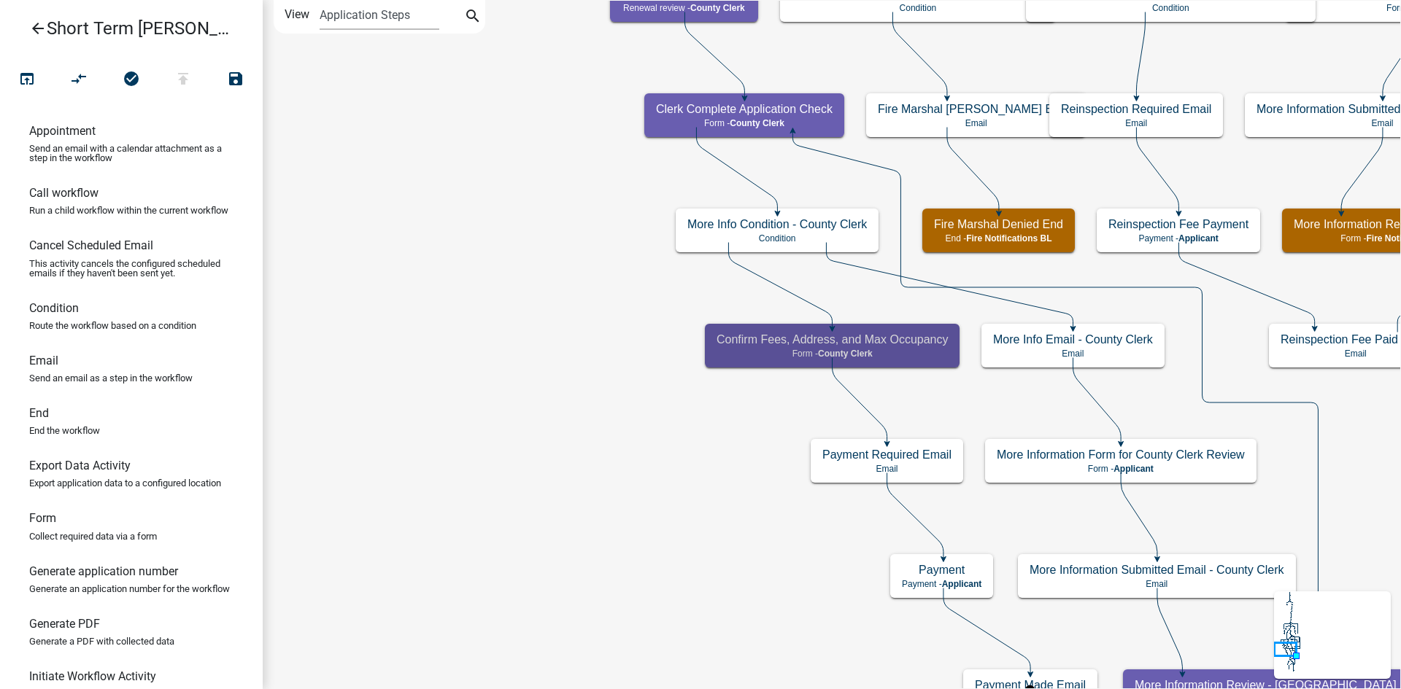
scroll to position [0, 0]
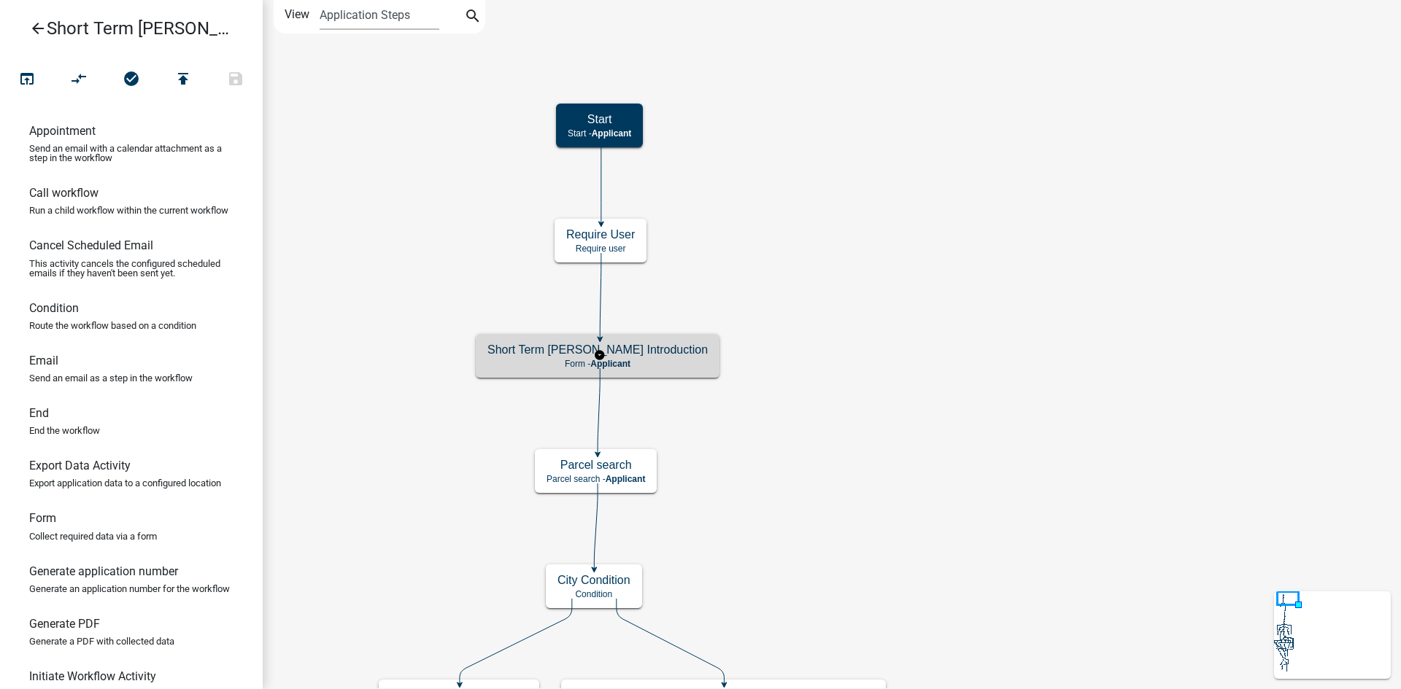
click at [679, 353] on h5 "Short Term Rental Registration Introduction" at bounding box center [597, 350] width 220 height 14
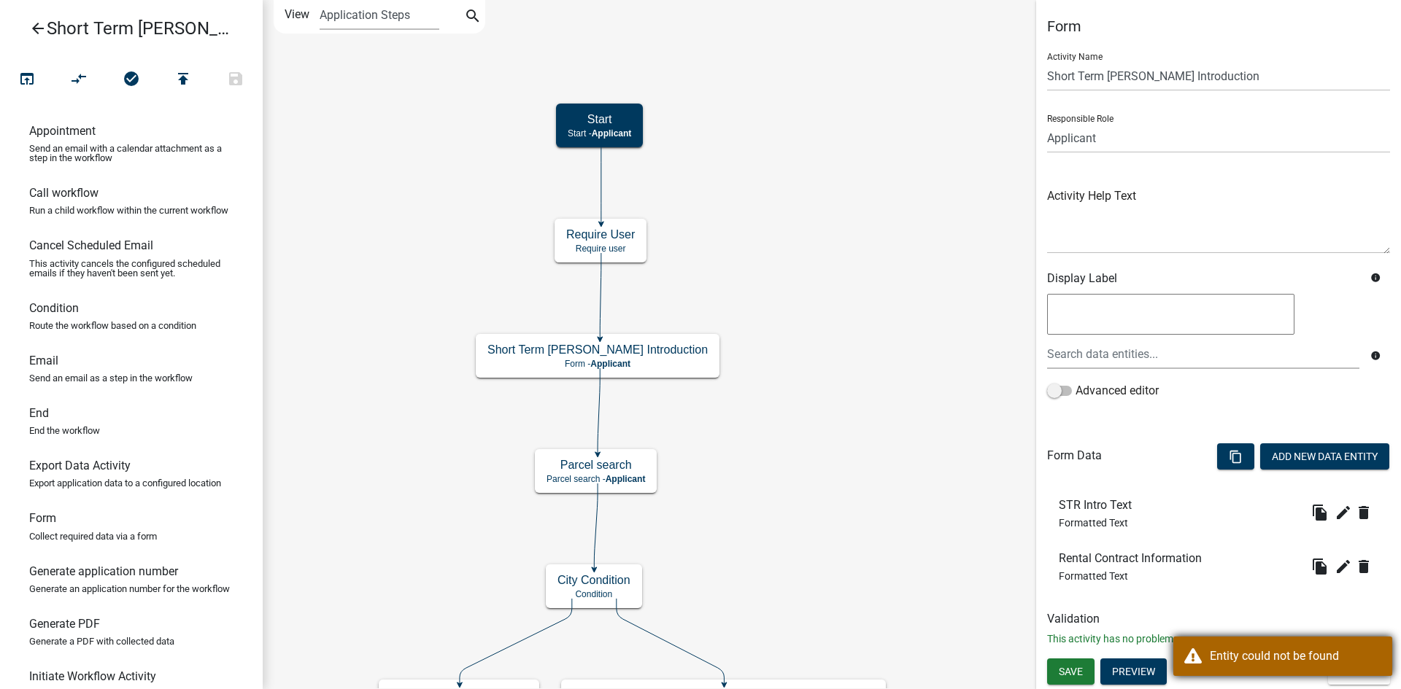
click at [1312, 660] on div "Entity could not be found" at bounding box center [1295, 657] width 171 height 18
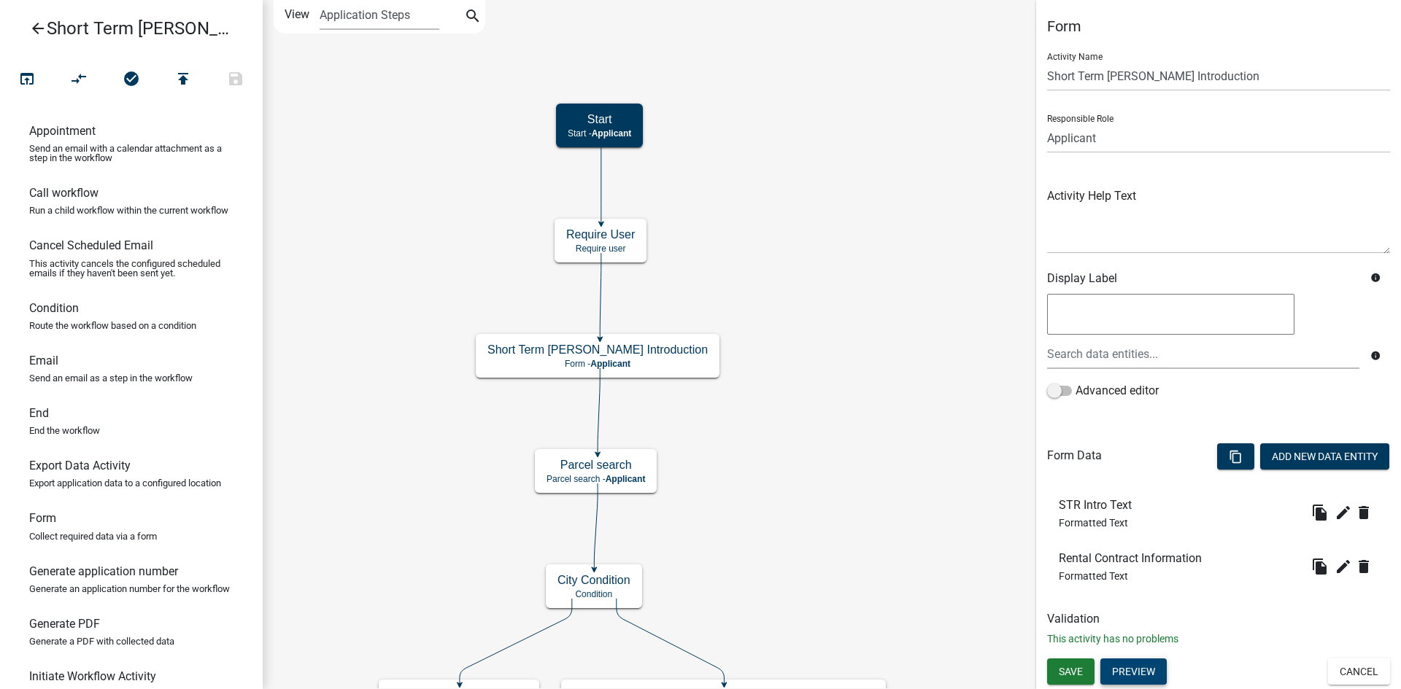
click at [1143, 666] on button "Preview" at bounding box center [1133, 672] width 66 height 26
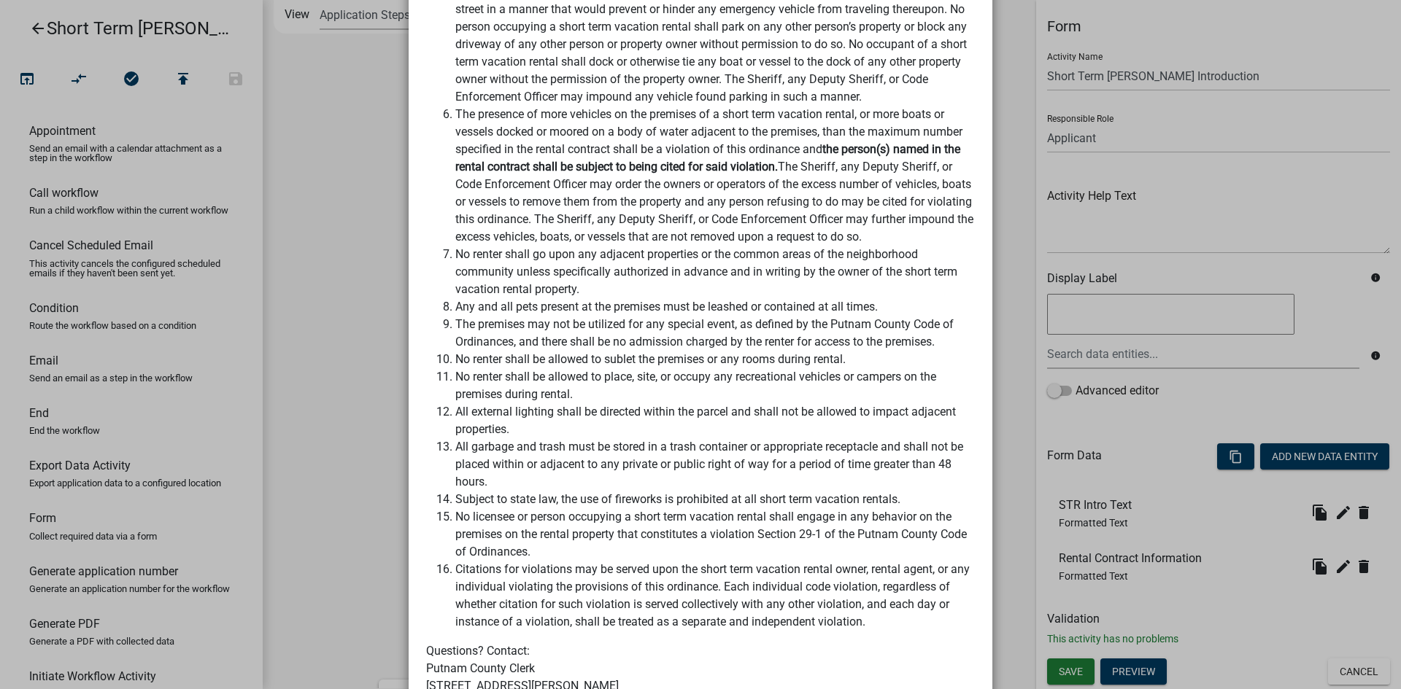
scroll to position [2549, 0]
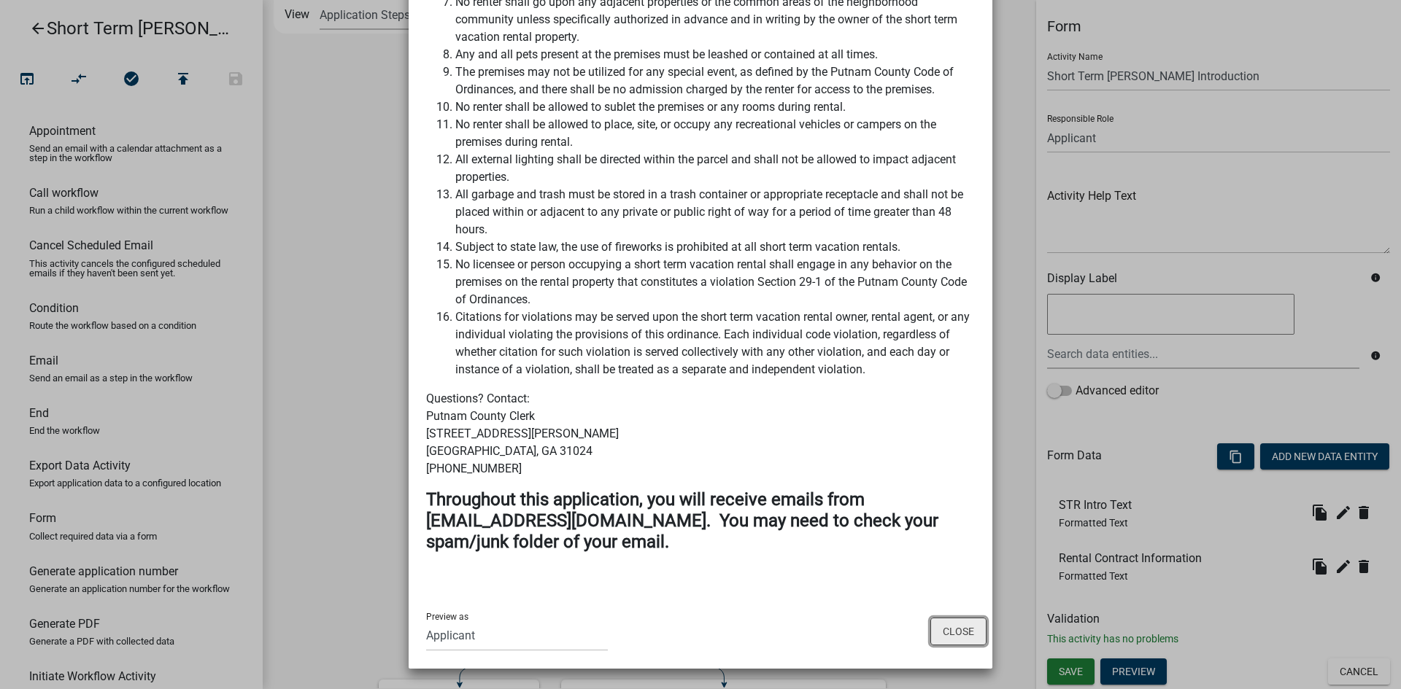
click at [952, 630] on button "Close" at bounding box center [958, 632] width 56 height 28
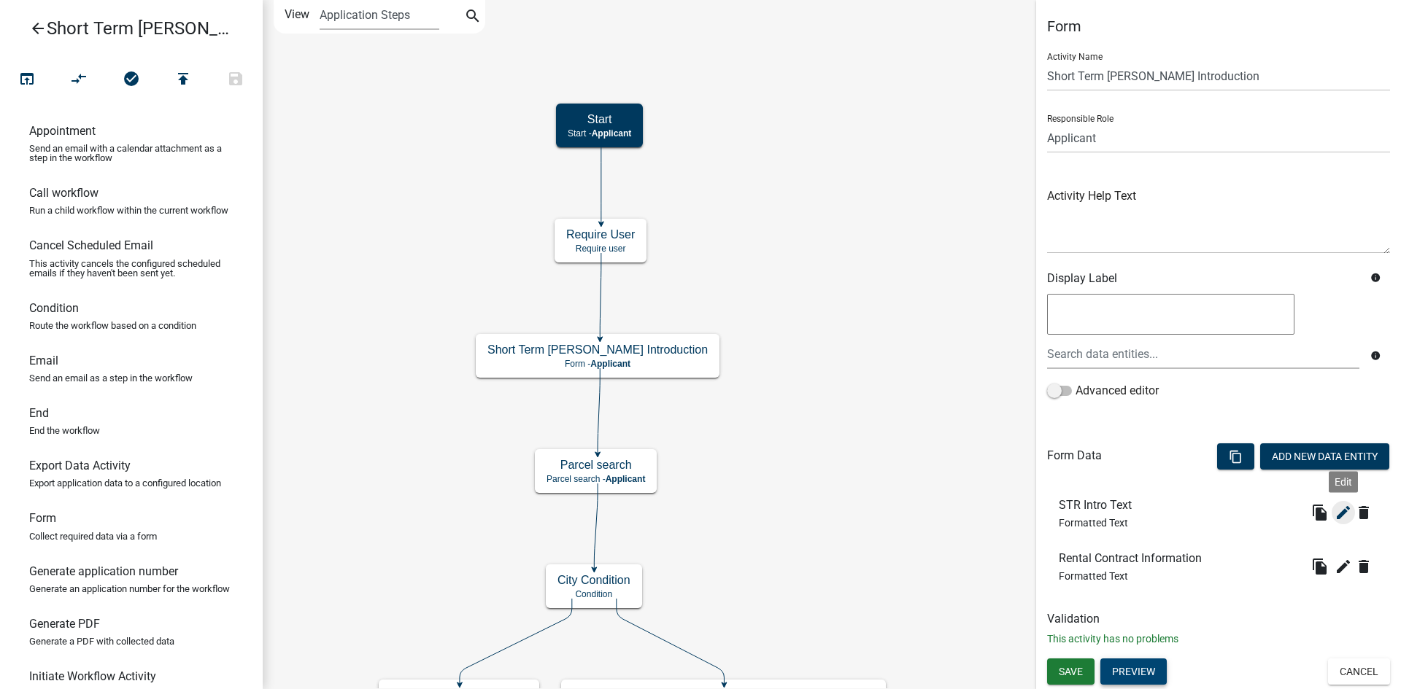
click at [1337, 513] on icon "edit" at bounding box center [1343, 513] width 18 height 18
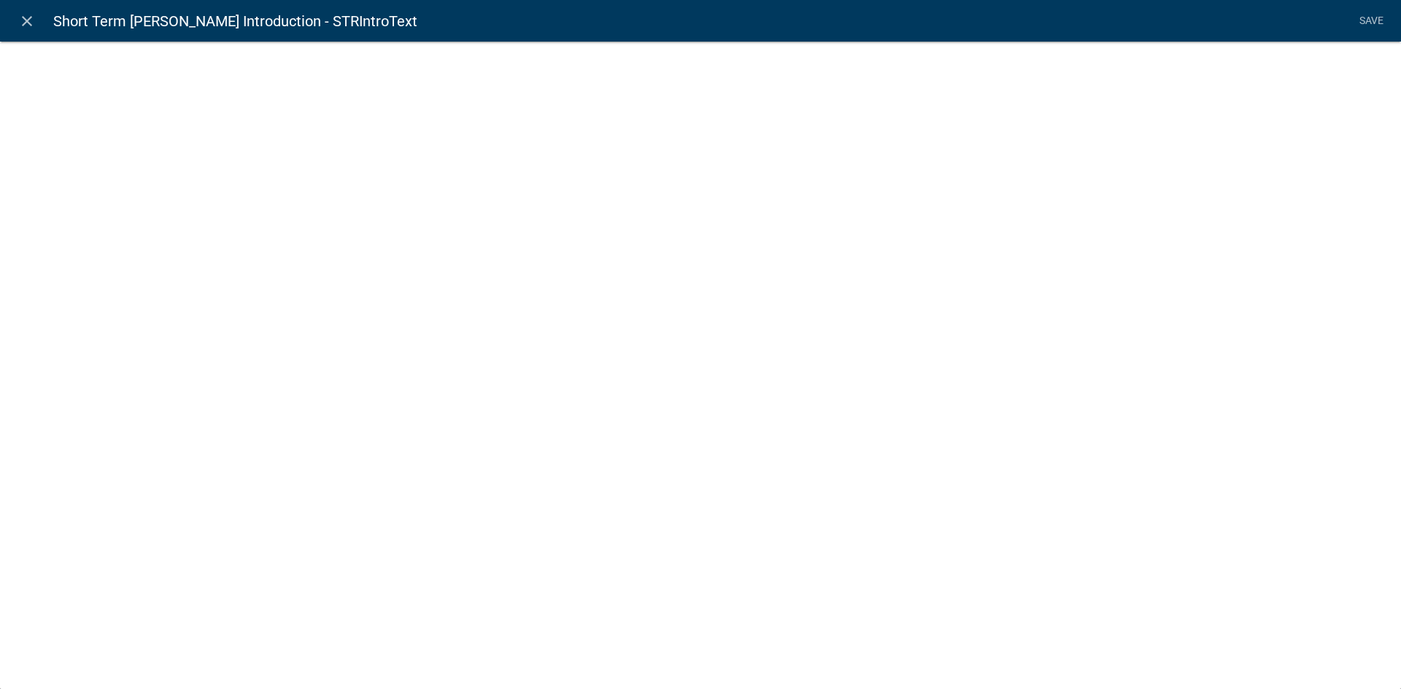
select select "rich-text"
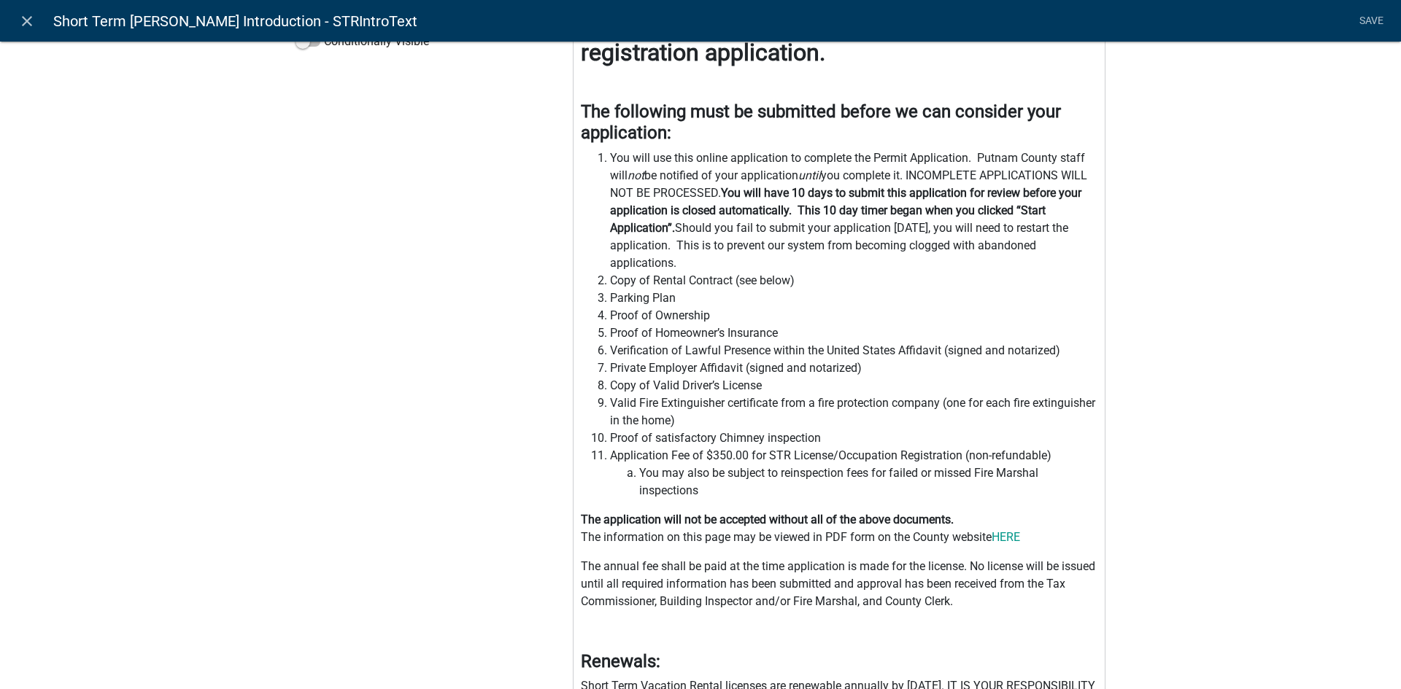
scroll to position [365, 0]
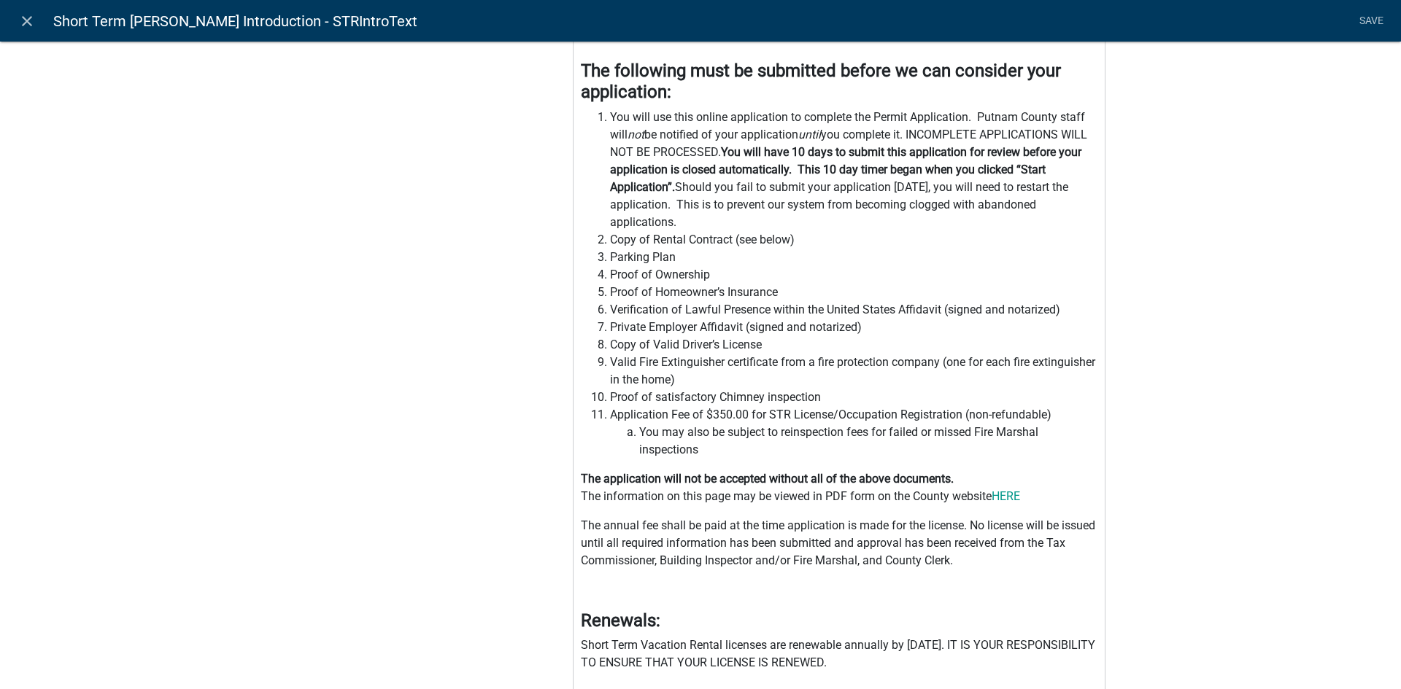
click at [715, 411] on span "Application Fee of $350.00 for STR License/Occupation Registration (non-refunda…" at bounding box center [854, 415] width 488 height 18
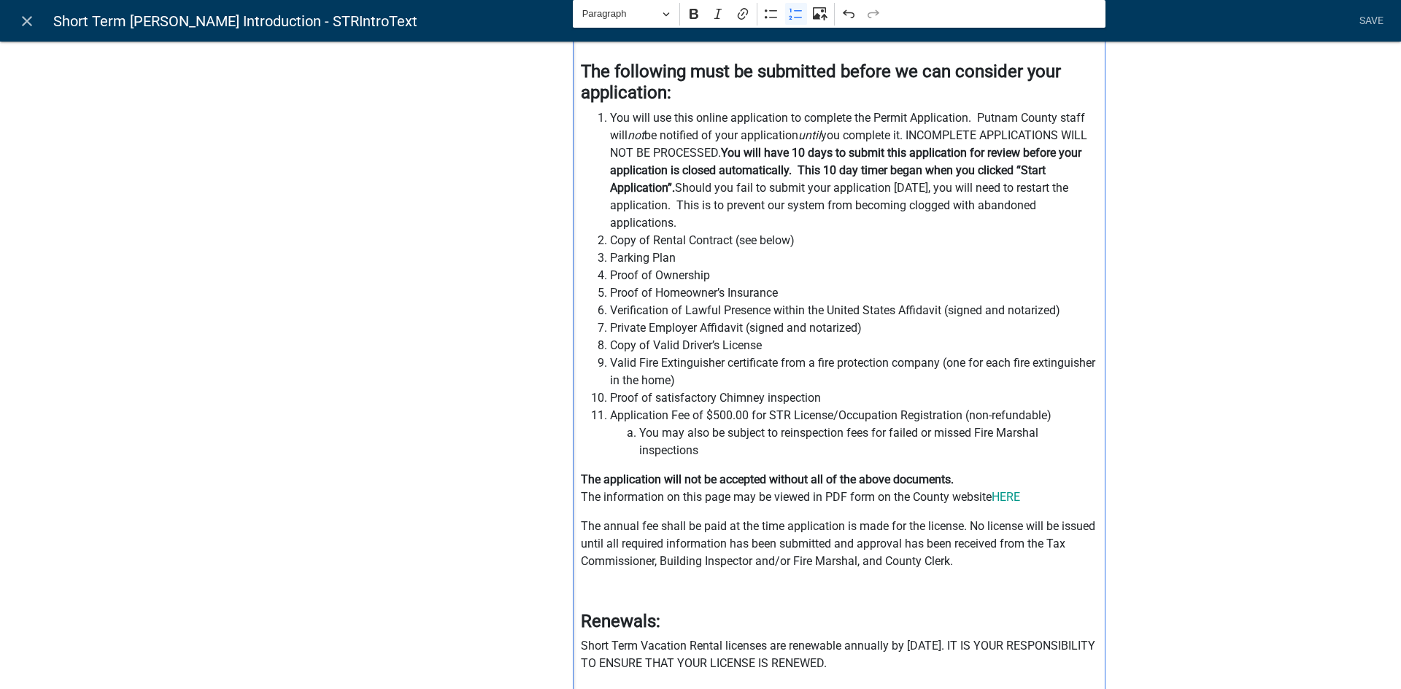
click at [716, 444] on span "You may also be subject to reinspection fees for failed or missed Fire Marshal …" at bounding box center [868, 442] width 459 height 35
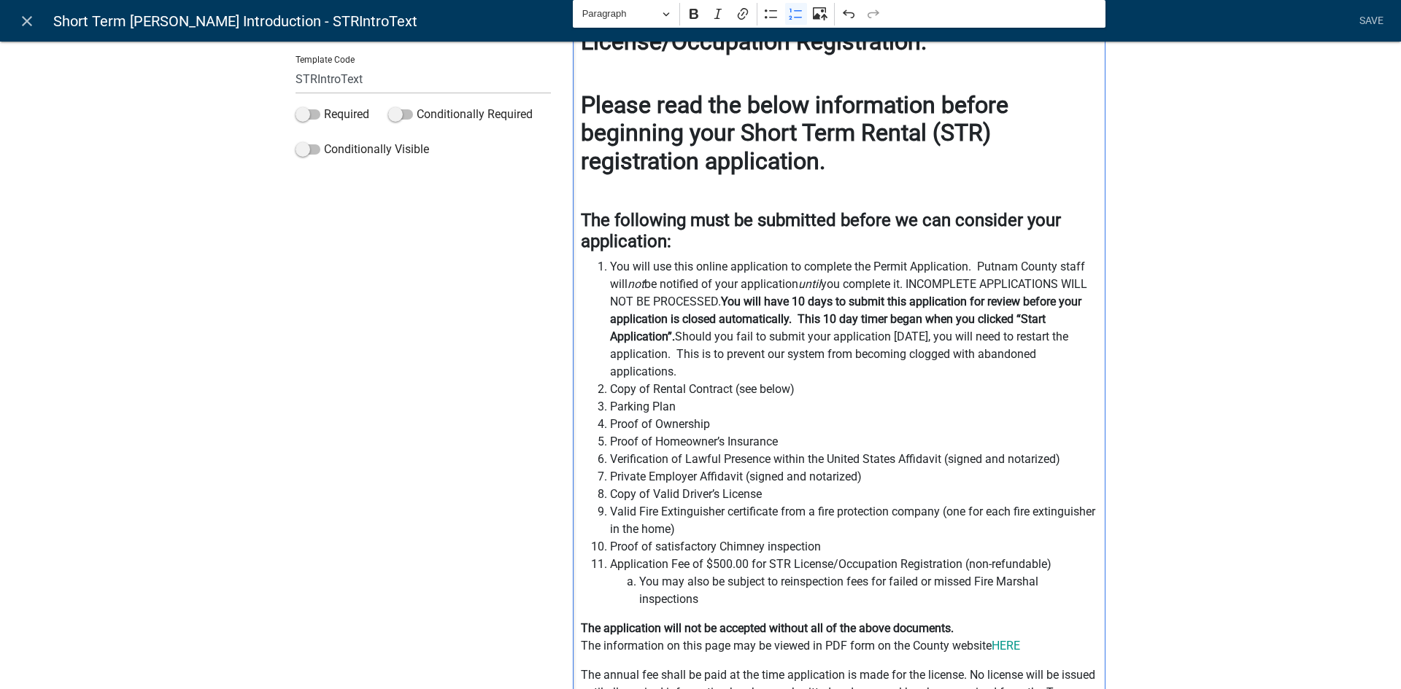
scroll to position [0, 0]
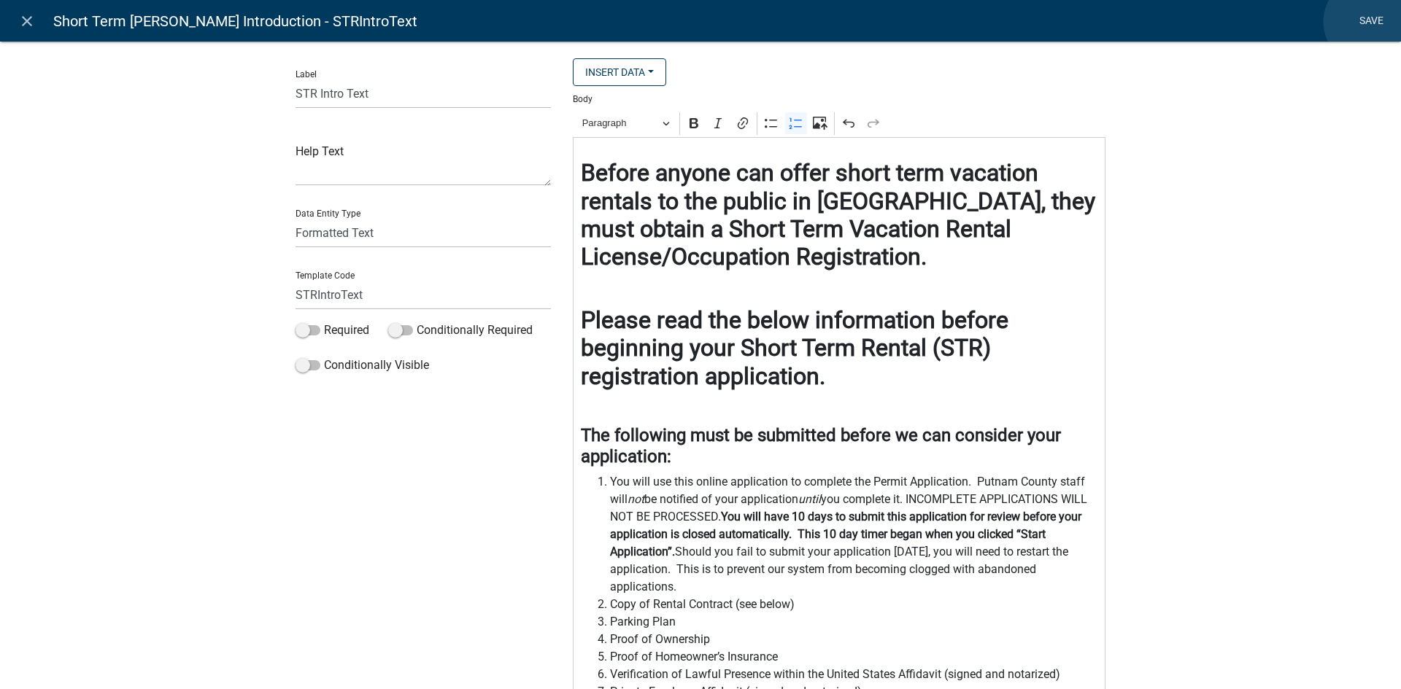
click at [1369, 22] on link "Save" at bounding box center [1371, 21] width 36 height 28
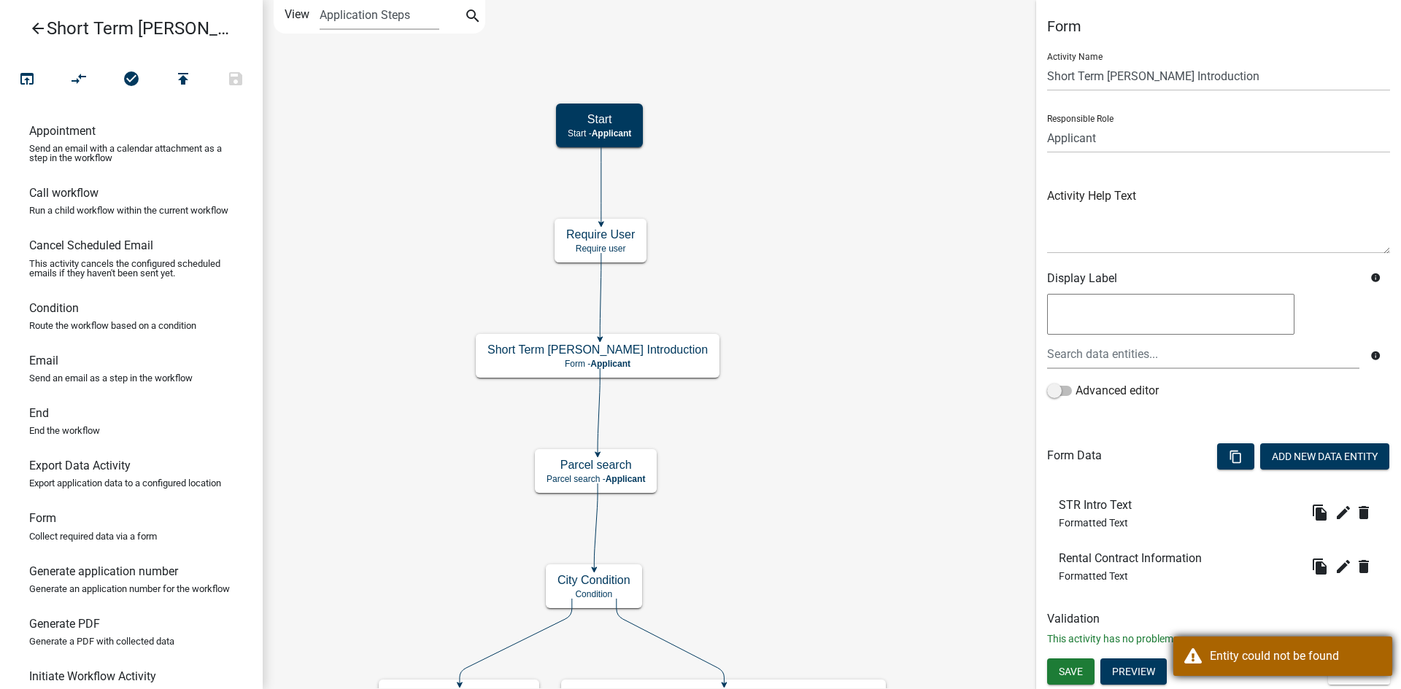
click at [1251, 656] on div "Entity could not be found" at bounding box center [1295, 657] width 171 height 18
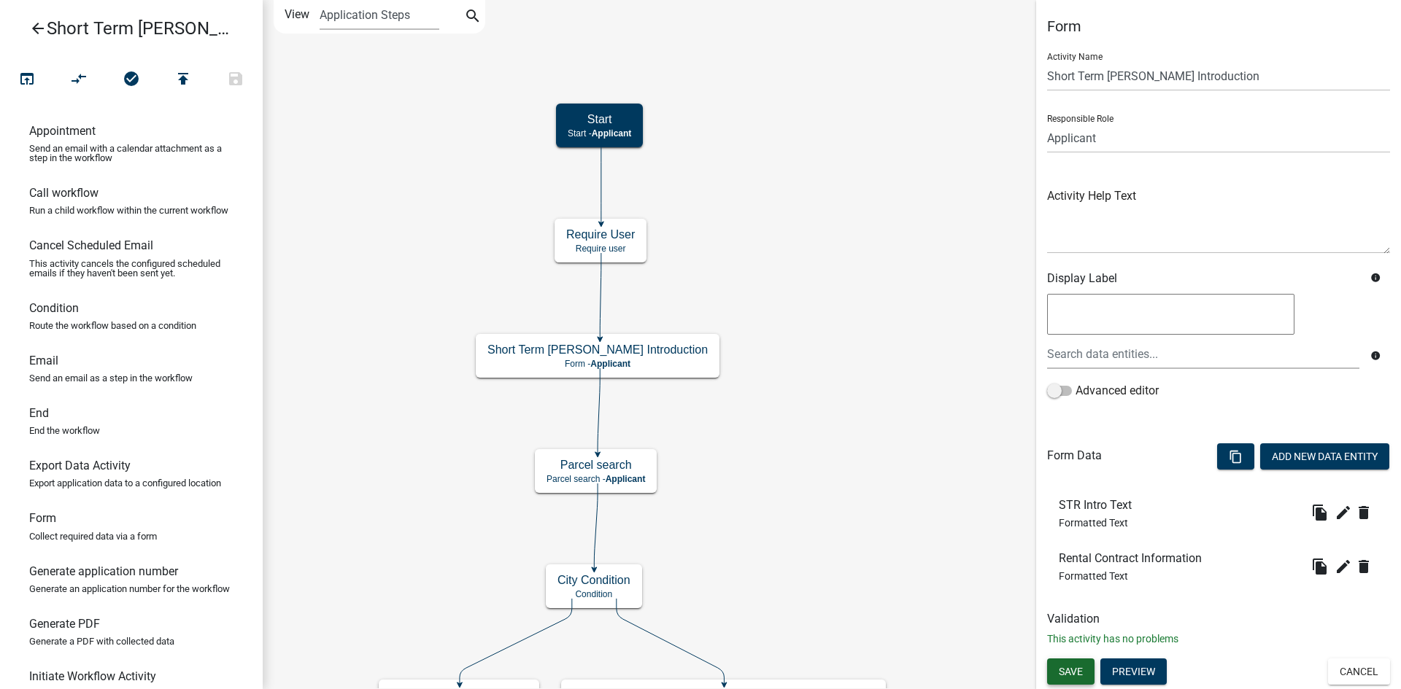
drag, startPoint x: 1086, startPoint y: 665, endPoint x: 1067, endPoint y: 641, distance: 31.2
click at [1085, 665] on button "Save" at bounding box center [1070, 672] width 47 height 26
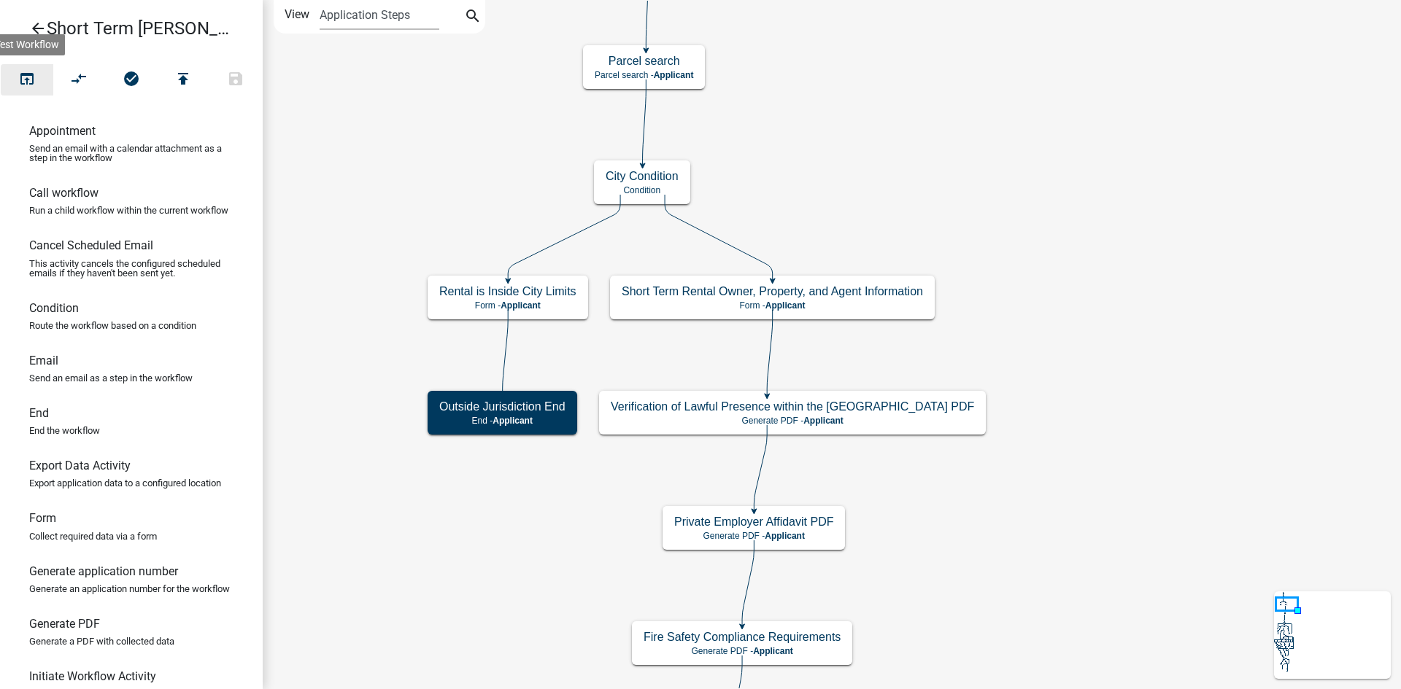
click at [22, 80] on icon "open_in_browser" at bounding box center [27, 80] width 18 height 20
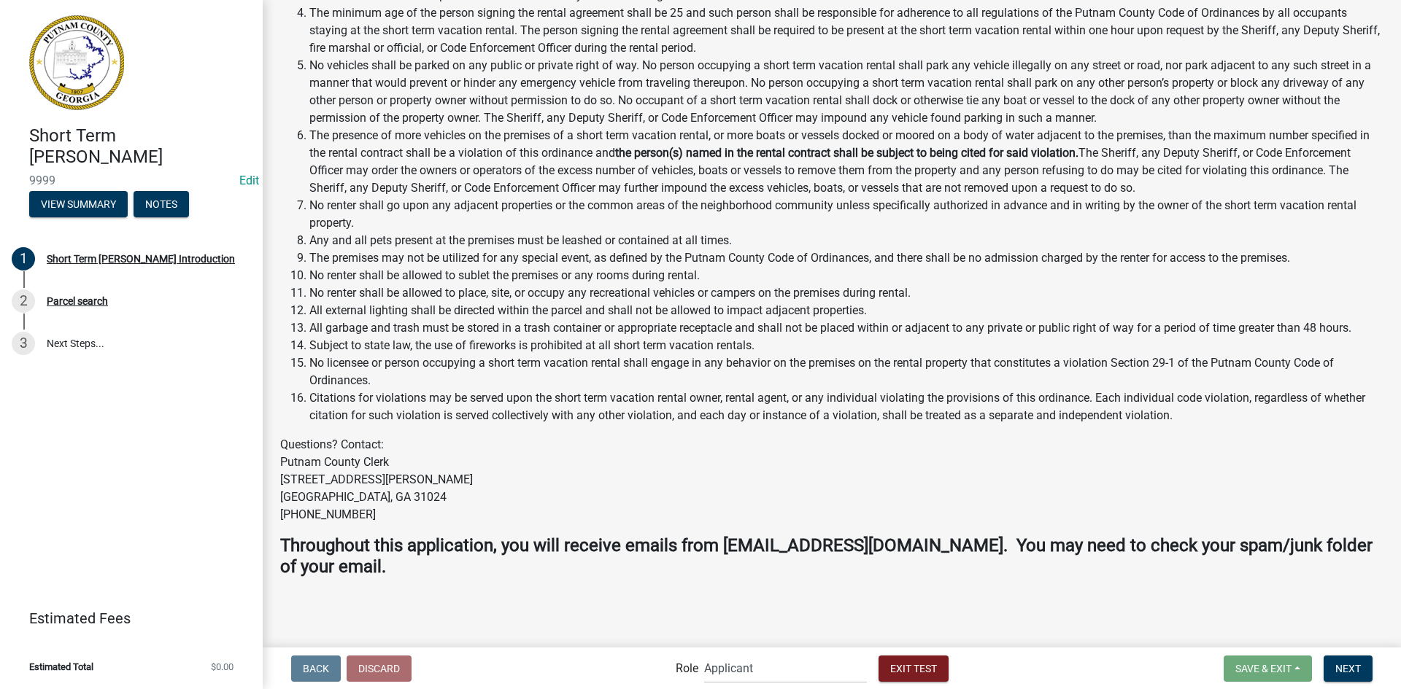
scroll to position [1627, 0]
click at [1339, 665] on span "Next" at bounding box center [1348, 668] width 26 height 12
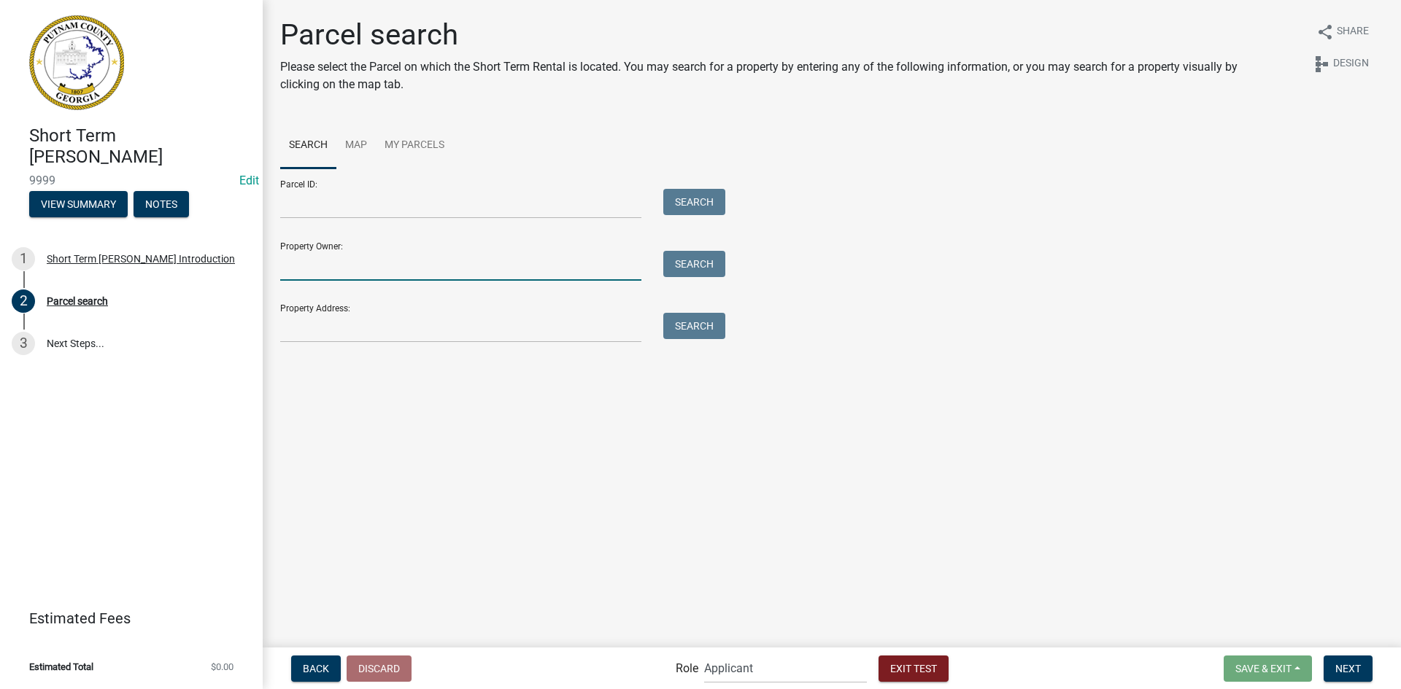
click at [428, 266] on input "Property Owner:" at bounding box center [460, 266] width 361 height 30
type input "colby"
click at [689, 263] on button "Search" at bounding box center [694, 264] width 62 height 26
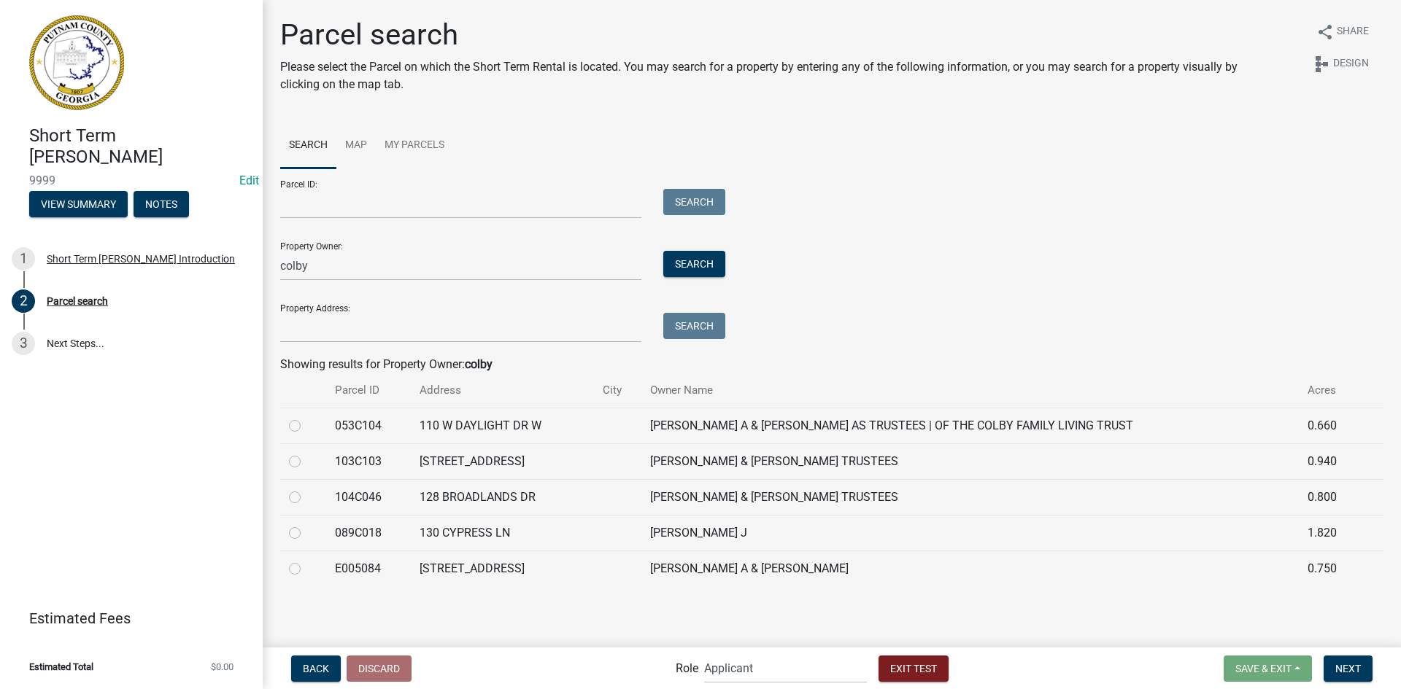
click at [306, 417] on label at bounding box center [306, 417] width 0 height 0
click at [306, 427] on input "radio" at bounding box center [310, 421] width 9 height 9
radio input "true"
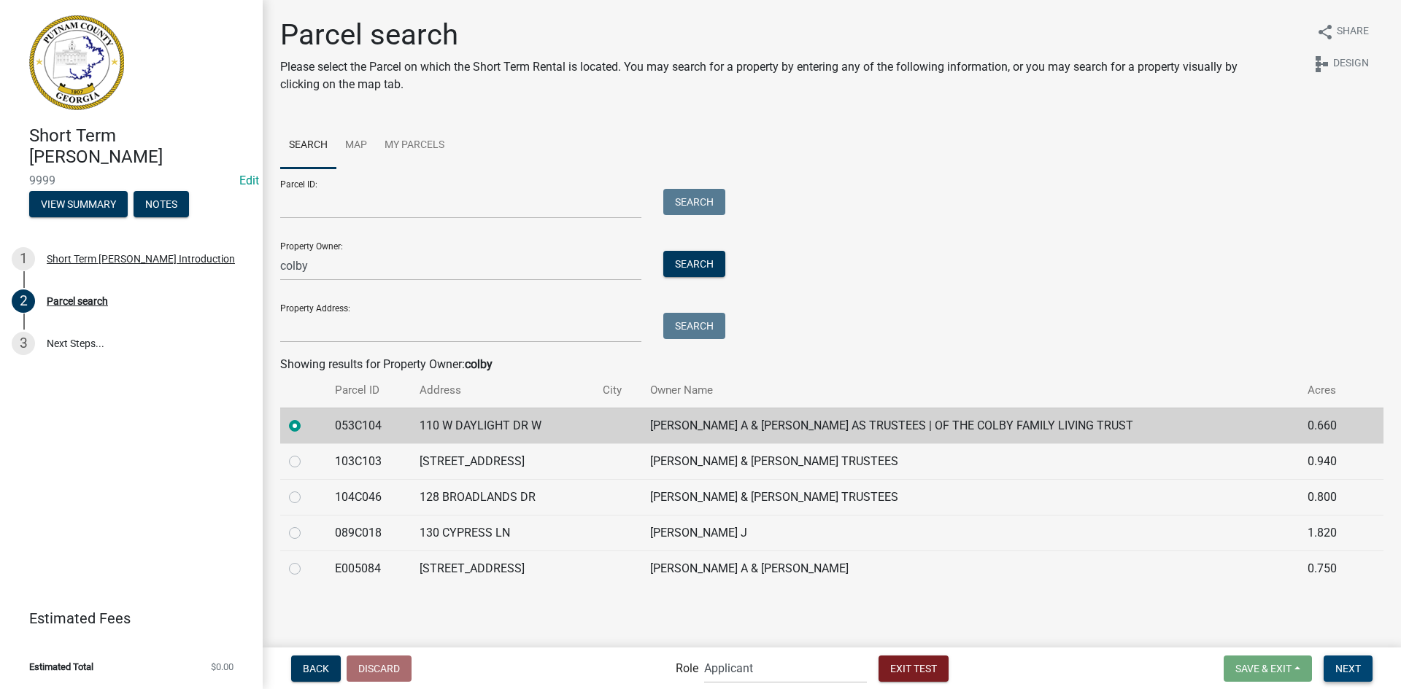
click at [1339, 665] on span "Next" at bounding box center [1348, 668] width 26 height 12
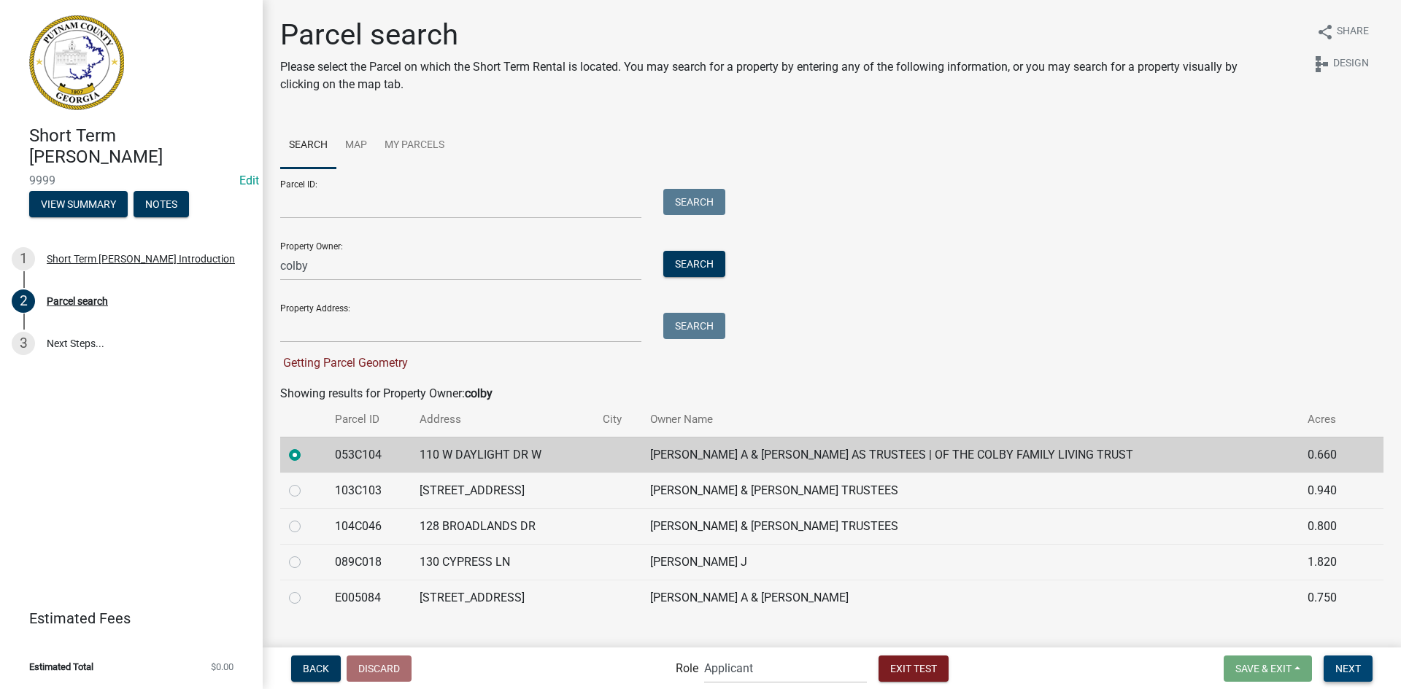
click at [1351, 665] on span "Next" at bounding box center [1348, 668] width 26 height 12
click at [362, 136] on link "Map" at bounding box center [355, 146] width 39 height 47
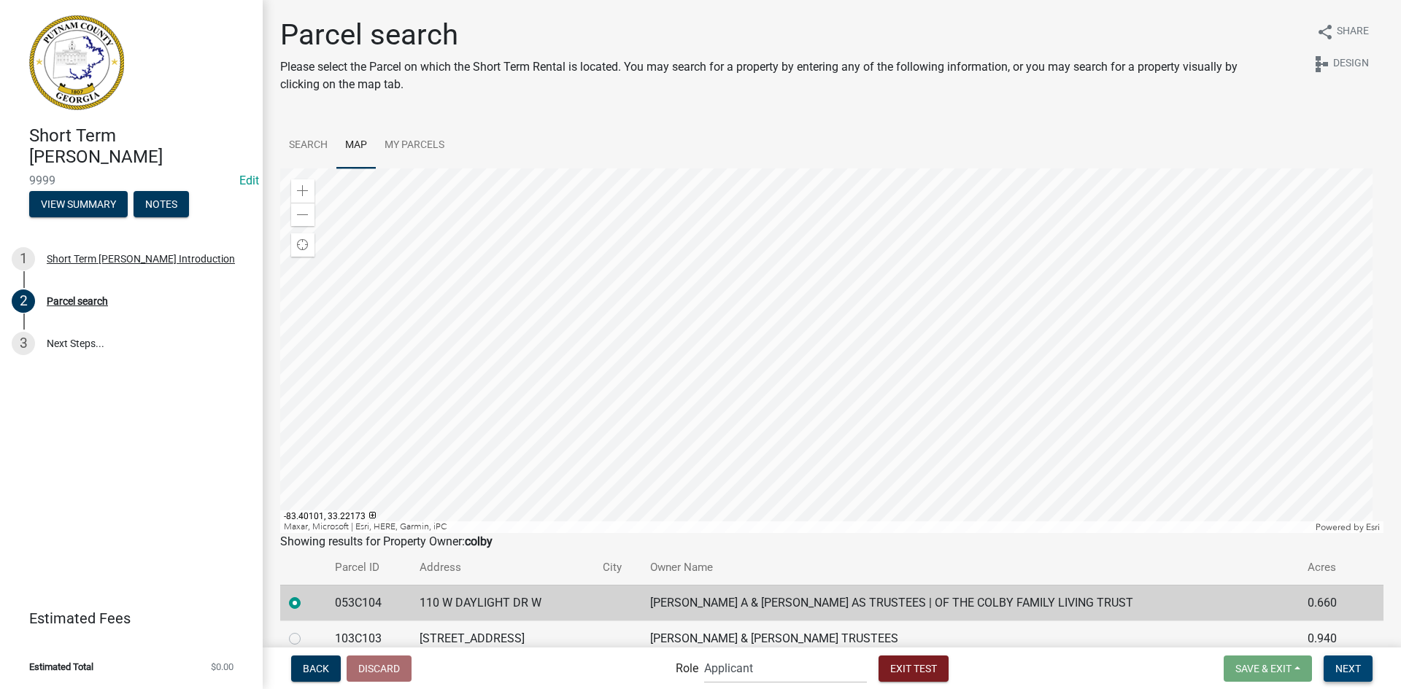
click at [1343, 668] on span "Next" at bounding box center [1348, 668] width 26 height 12
click at [1350, 662] on span "Next" at bounding box center [1348, 668] width 26 height 12
click at [1353, 668] on span "Next" at bounding box center [1348, 668] width 26 height 12
click at [325, 670] on span "Back" at bounding box center [316, 668] width 26 height 12
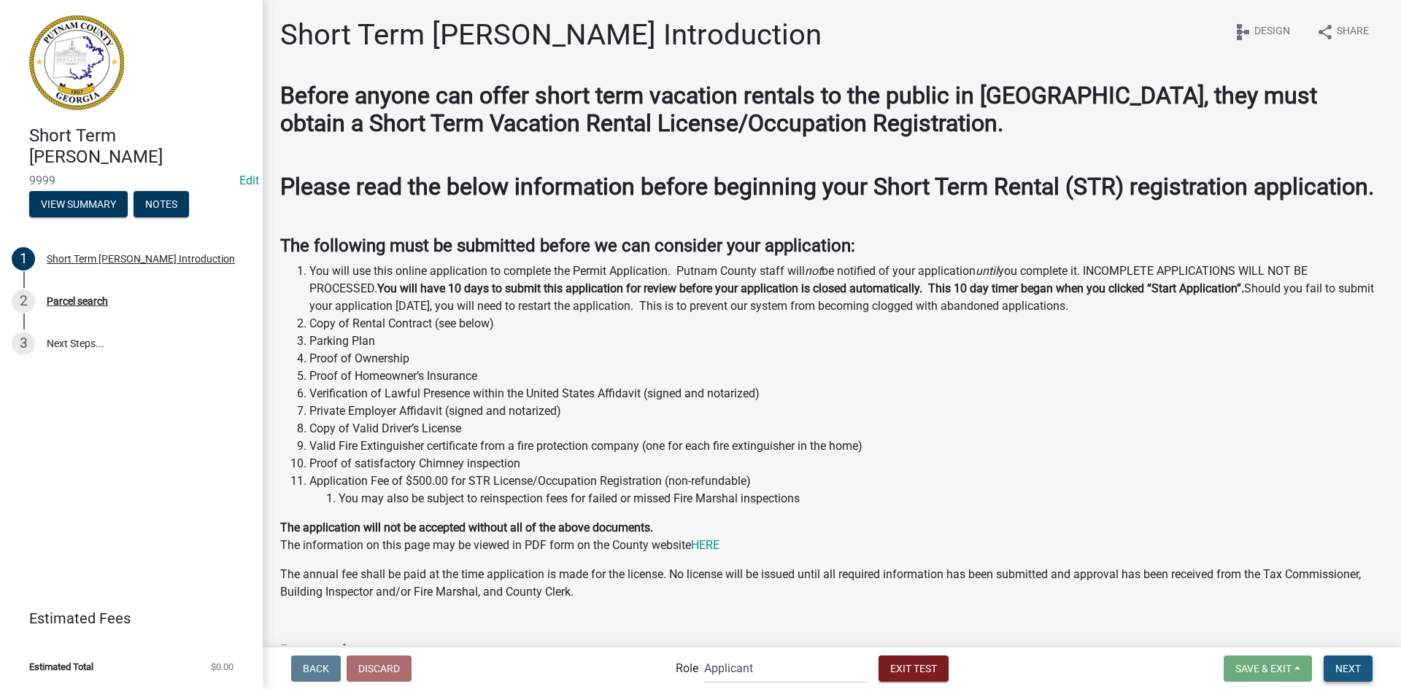
click at [1348, 666] on span "Next" at bounding box center [1348, 668] width 26 height 12
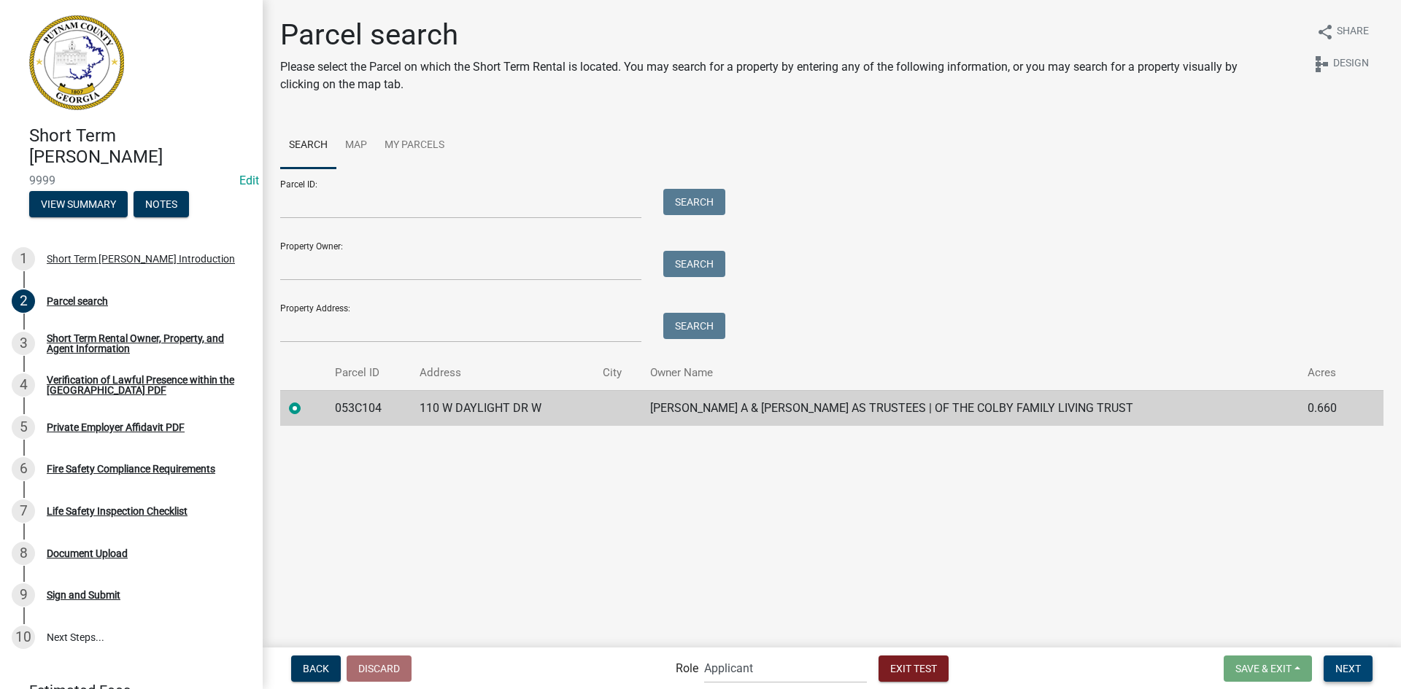
click at [1359, 668] on span "Next" at bounding box center [1348, 668] width 26 height 12
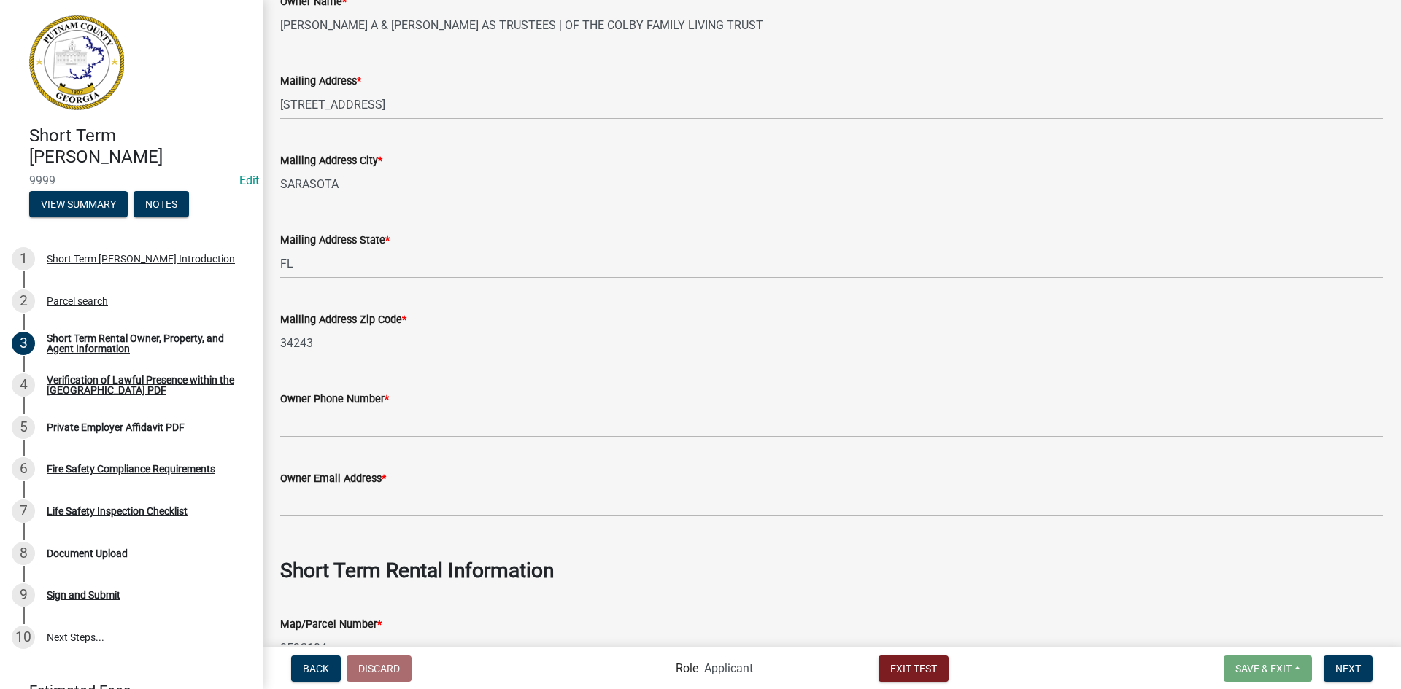
scroll to position [219, 0]
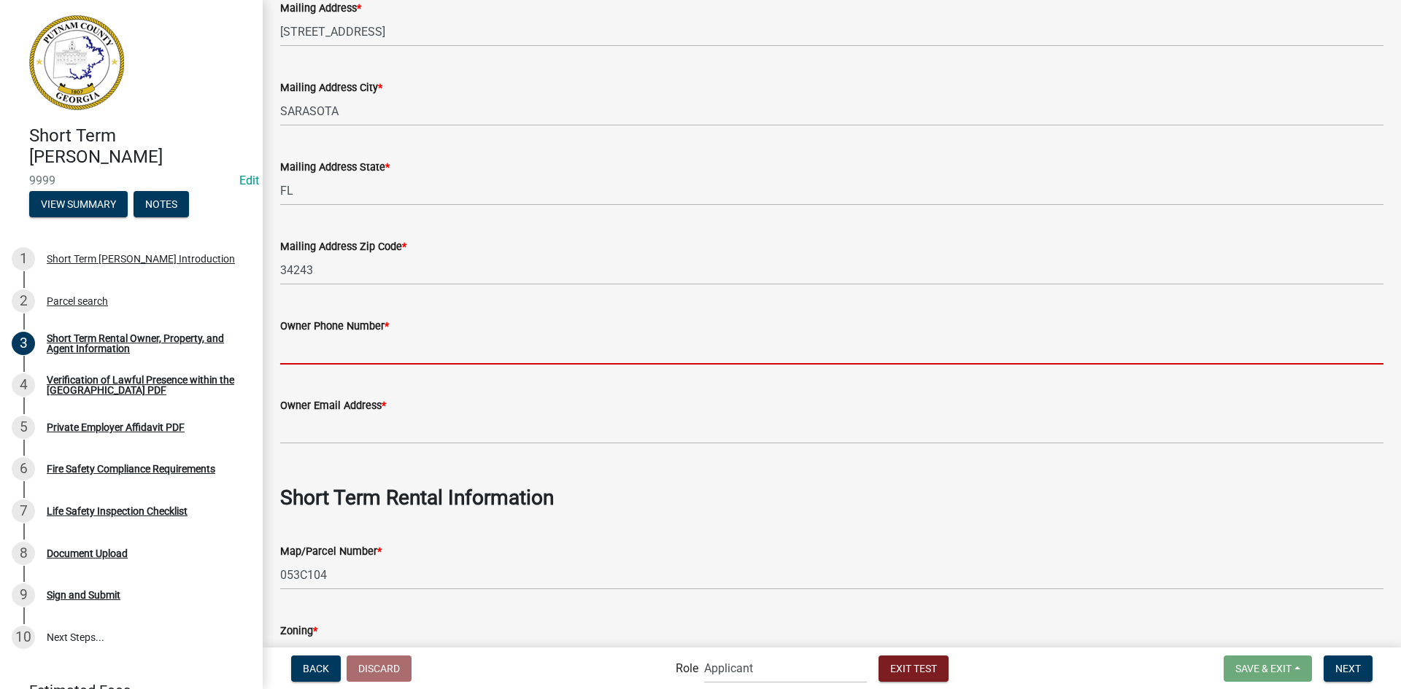
click at [309, 341] on input "Owner Phone Number *" at bounding box center [831, 350] width 1103 height 30
type input "555-111-2222"
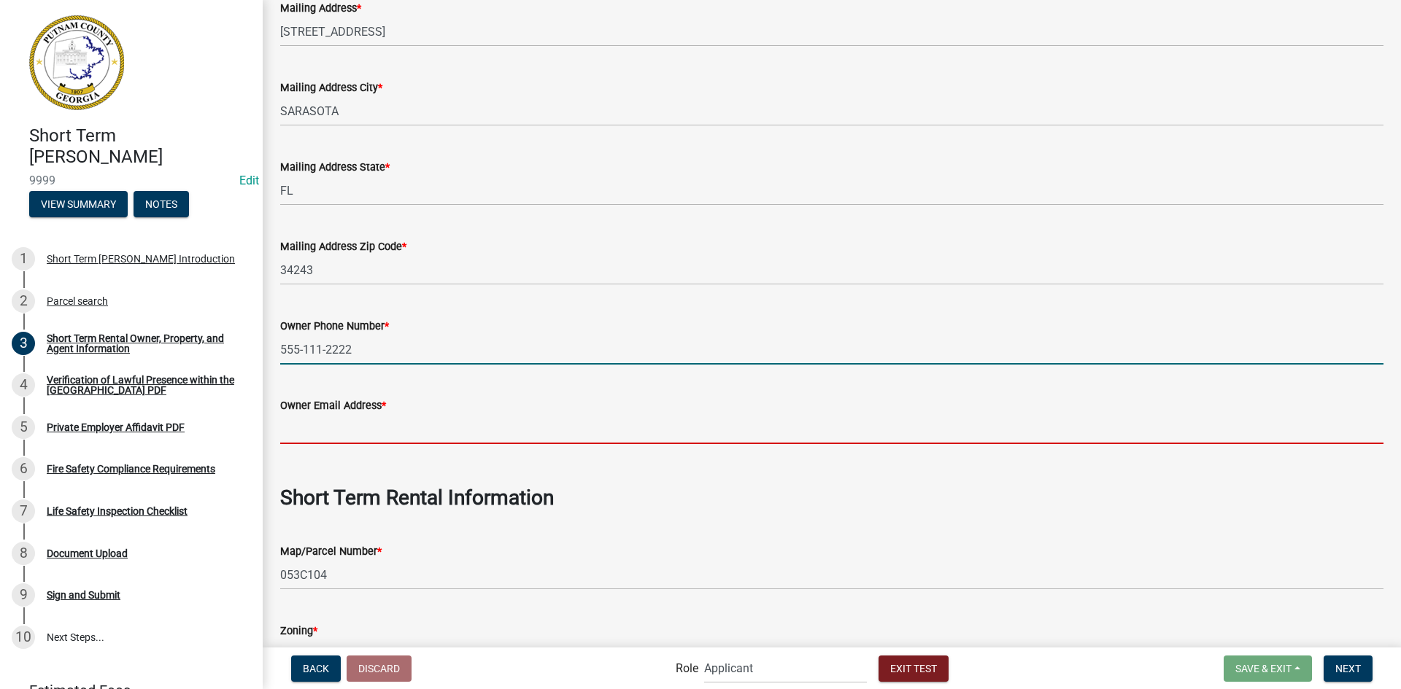
drag, startPoint x: 354, startPoint y: 429, endPoint x: 358, endPoint y: 436, distance: 8.5
click at [354, 429] on input "Owner Email Address *" at bounding box center [831, 429] width 1103 height 30
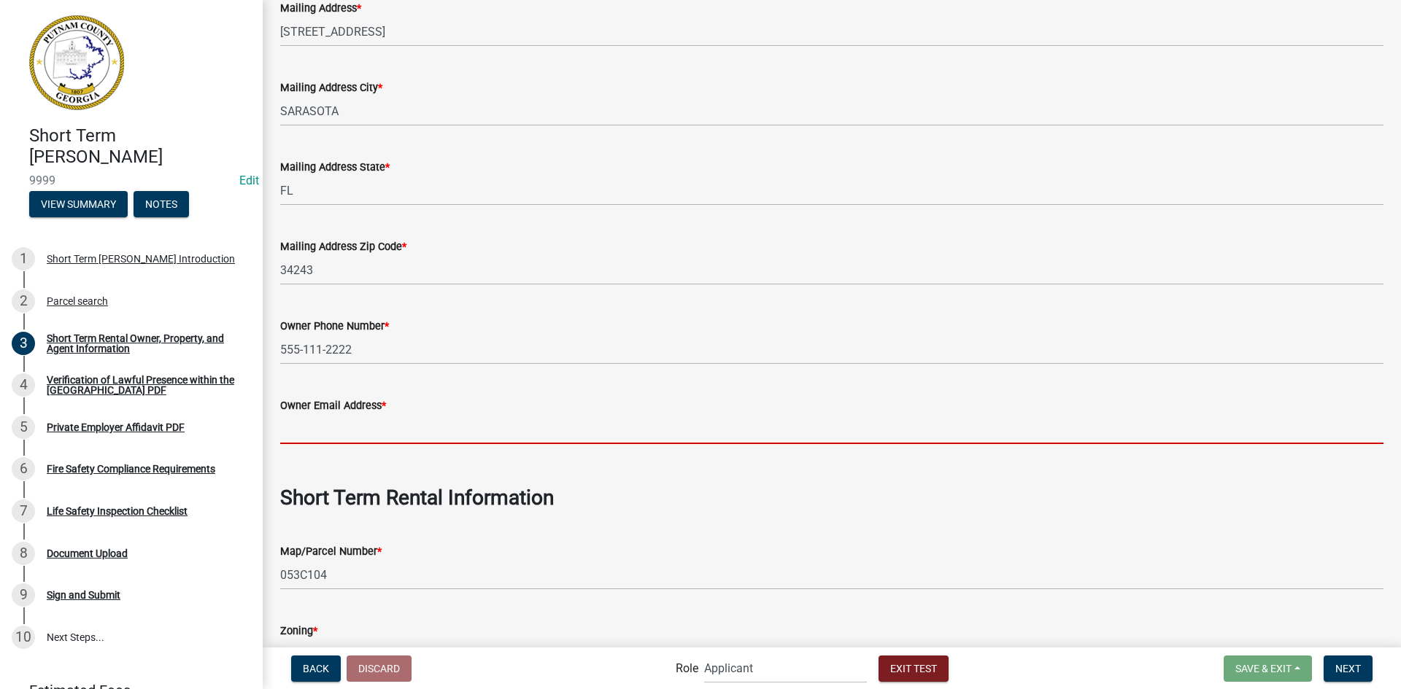
type input "testowner@test.com"
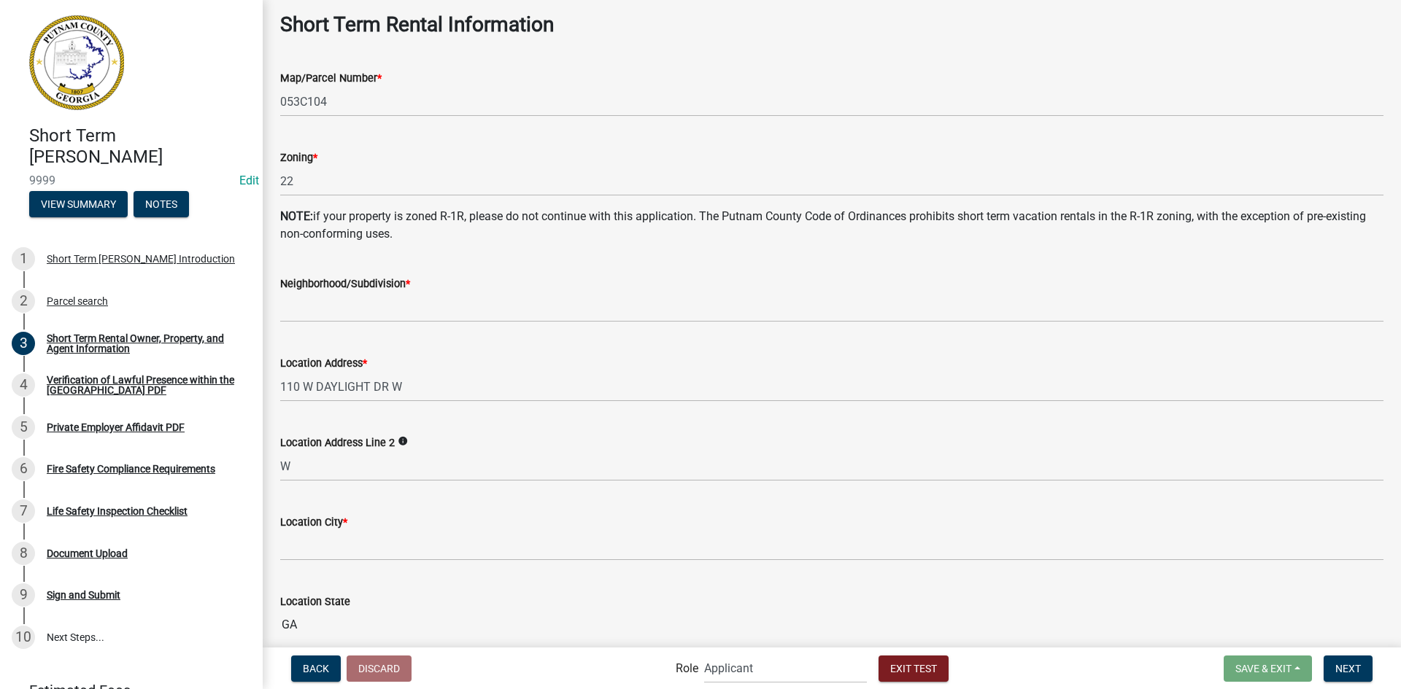
scroll to position [730, 0]
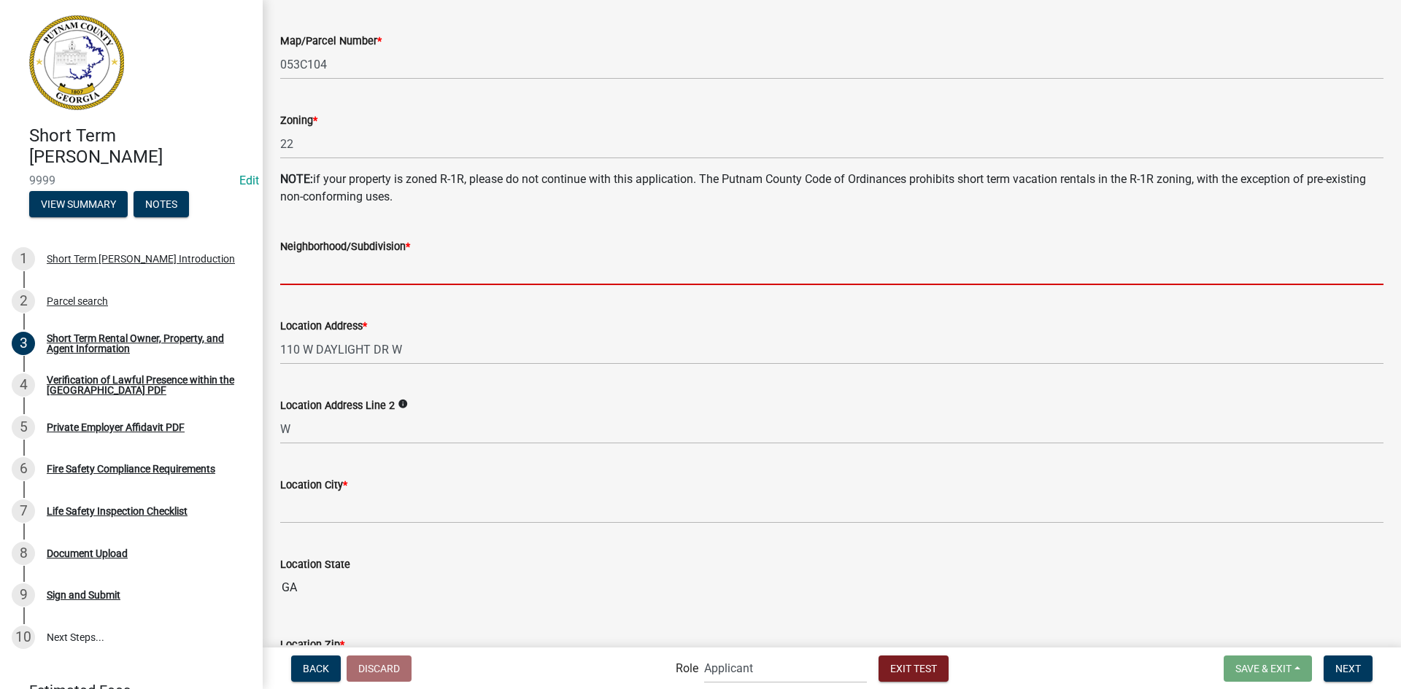
click at [362, 274] on input "Neighborhood/Subdivision *" at bounding box center [831, 270] width 1103 height 30
type input "The Landing"
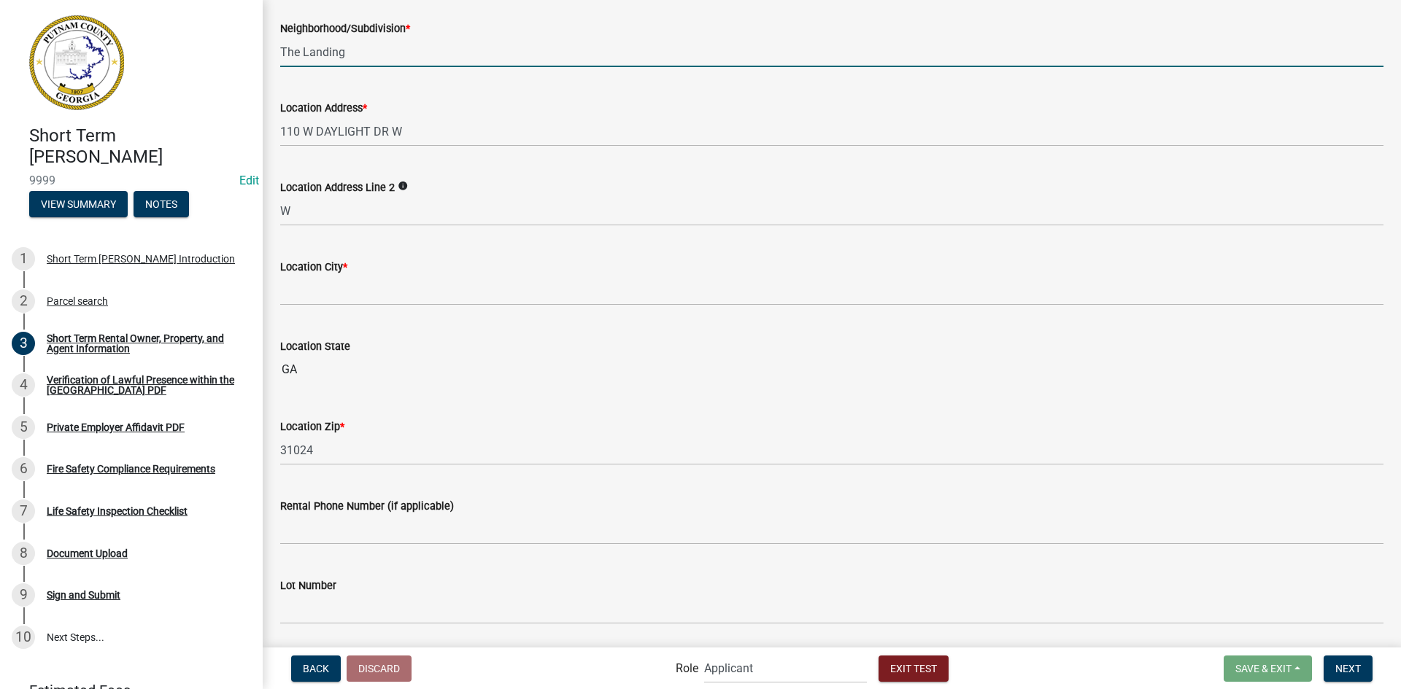
scroll to position [948, 0]
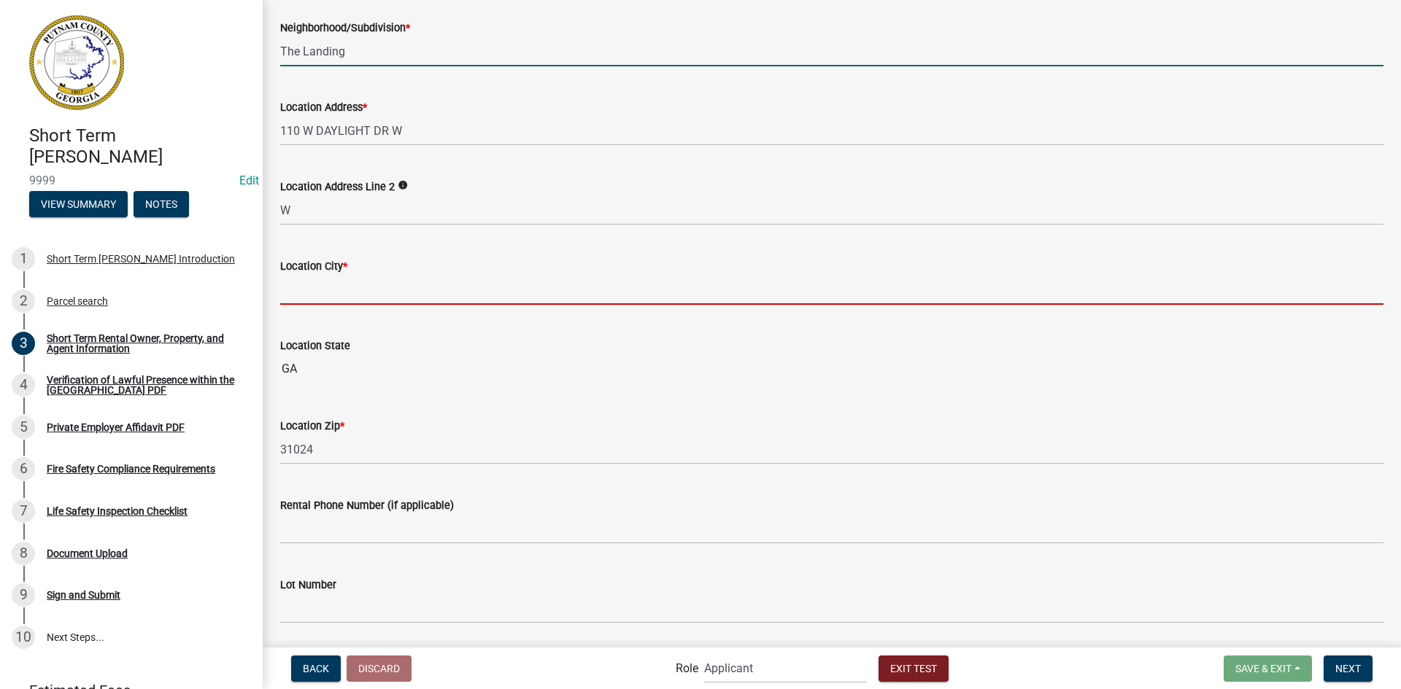
drag, startPoint x: 353, startPoint y: 288, endPoint x: 360, endPoint y: 293, distance: 8.9
click at [353, 288] on input "Location City *" at bounding box center [831, 290] width 1103 height 30
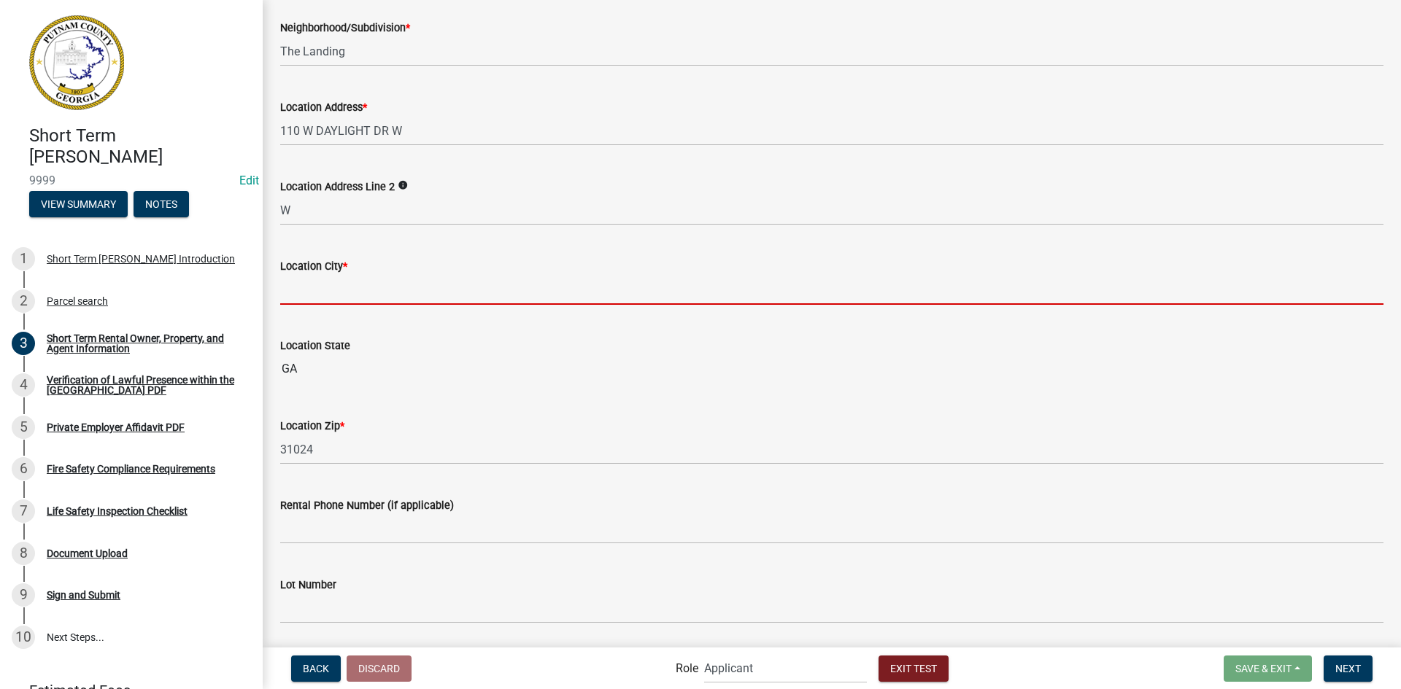
type input "Eatonton"
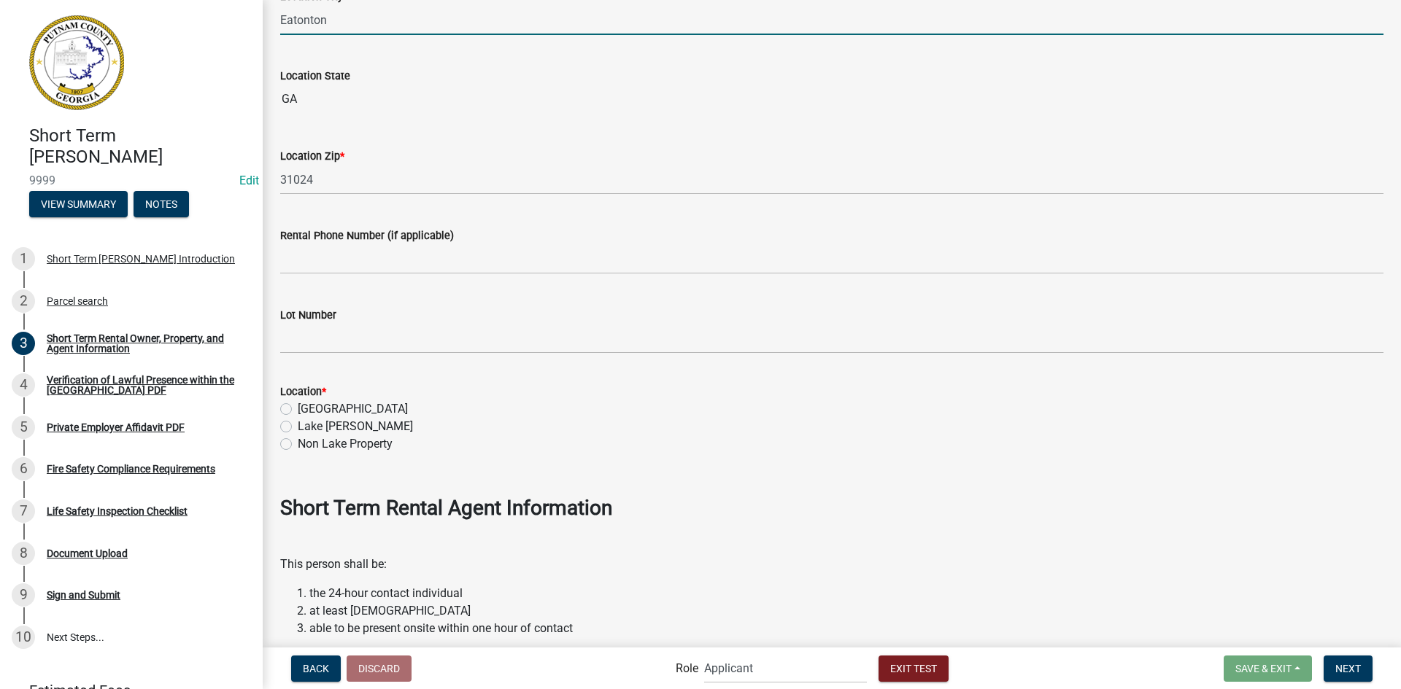
scroll to position [1240, 0]
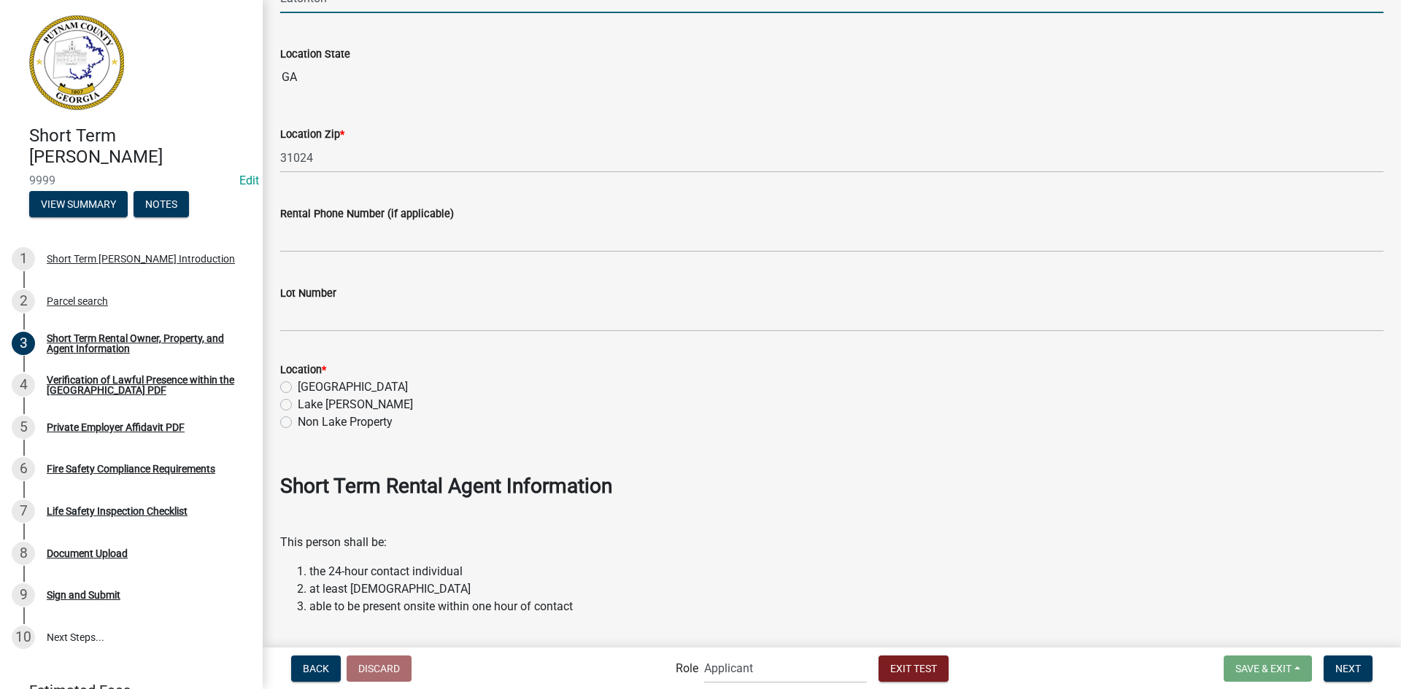
click at [298, 387] on label "[GEOGRAPHIC_DATA]" at bounding box center [353, 388] width 110 height 18
click at [298, 387] on input "[GEOGRAPHIC_DATA]" at bounding box center [302, 383] width 9 height 9
radio input "true"
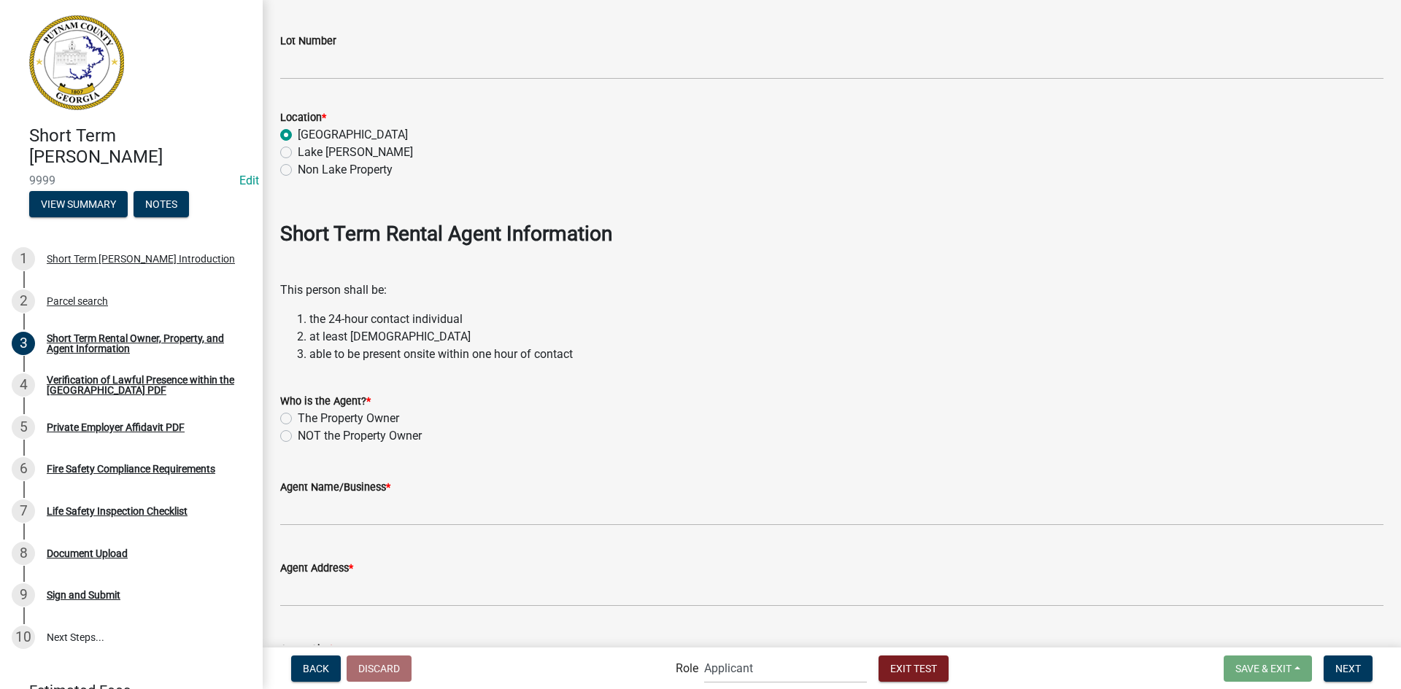
scroll to position [1532, 0]
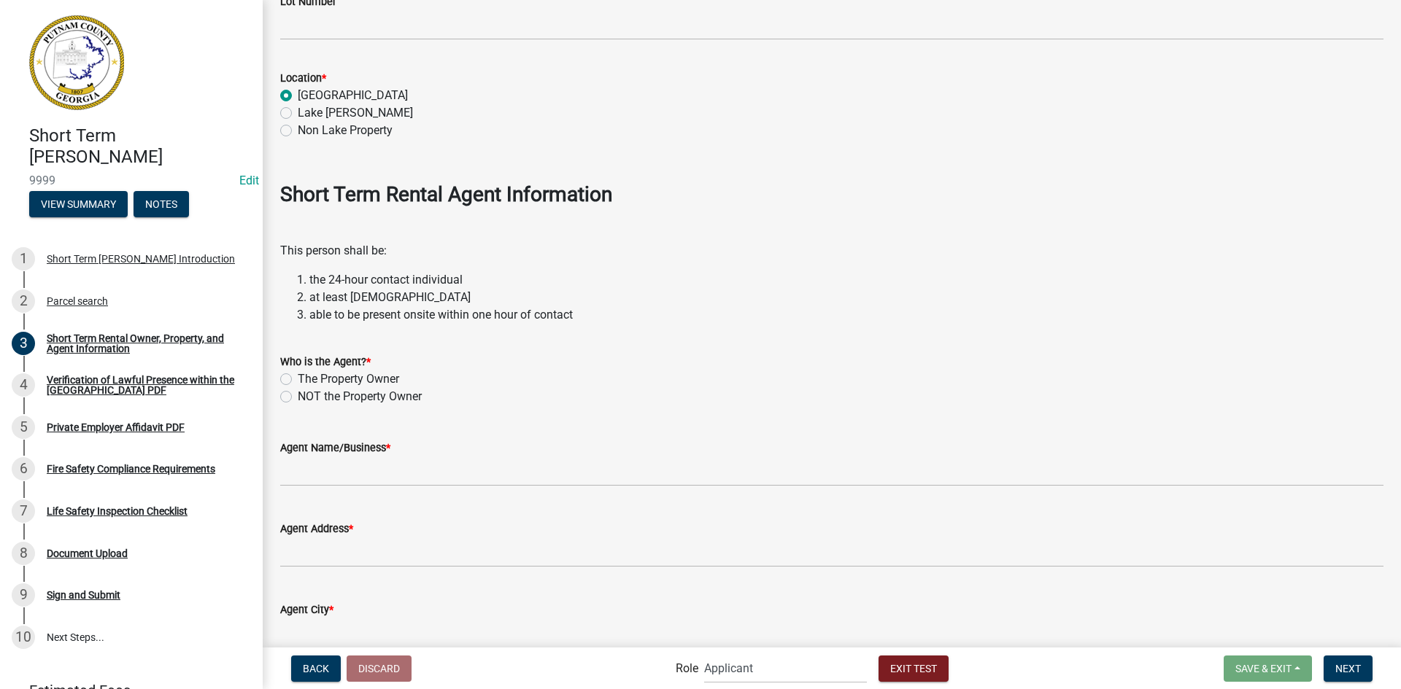
click at [298, 379] on label "The Property Owner" at bounding box center [348, 380] width 101 height 18
click at [298, 379] on input "The Property Owner" at bounding box center [302, 375] width 9 height 9
radio input "true"
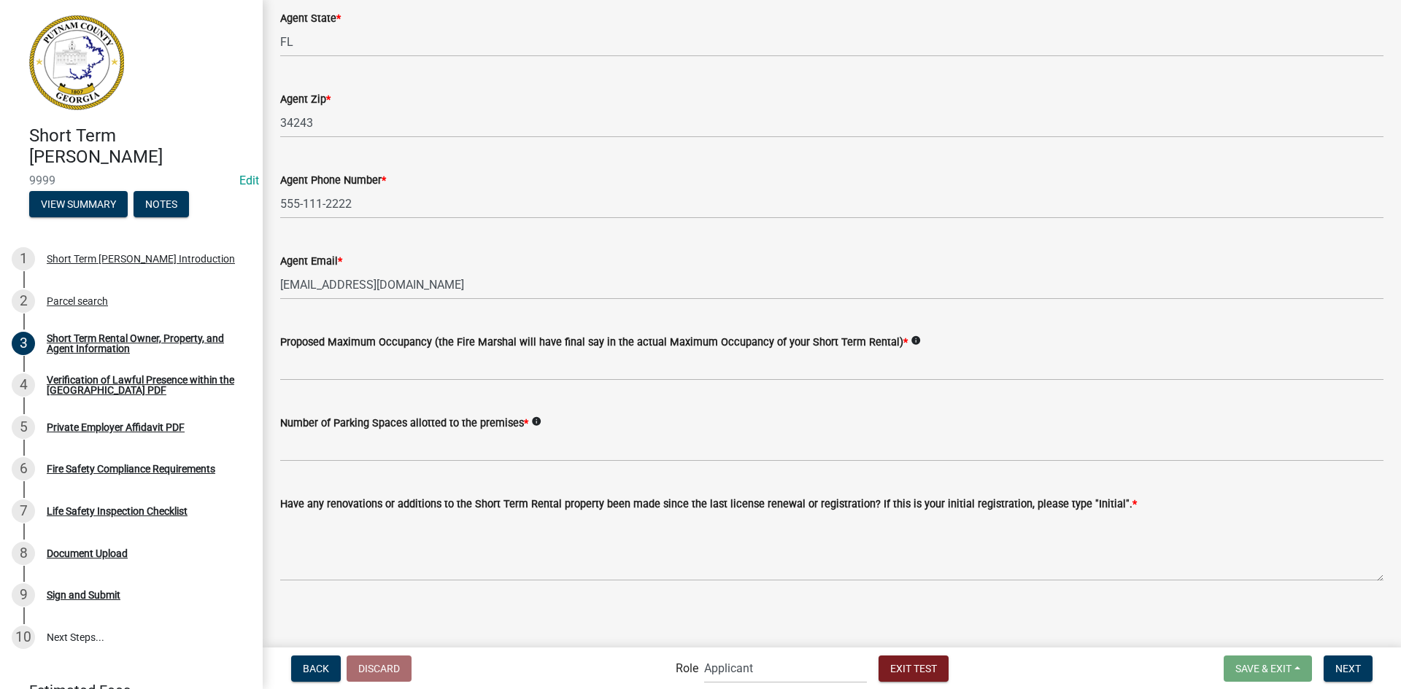
scroll to position [2209, 0]
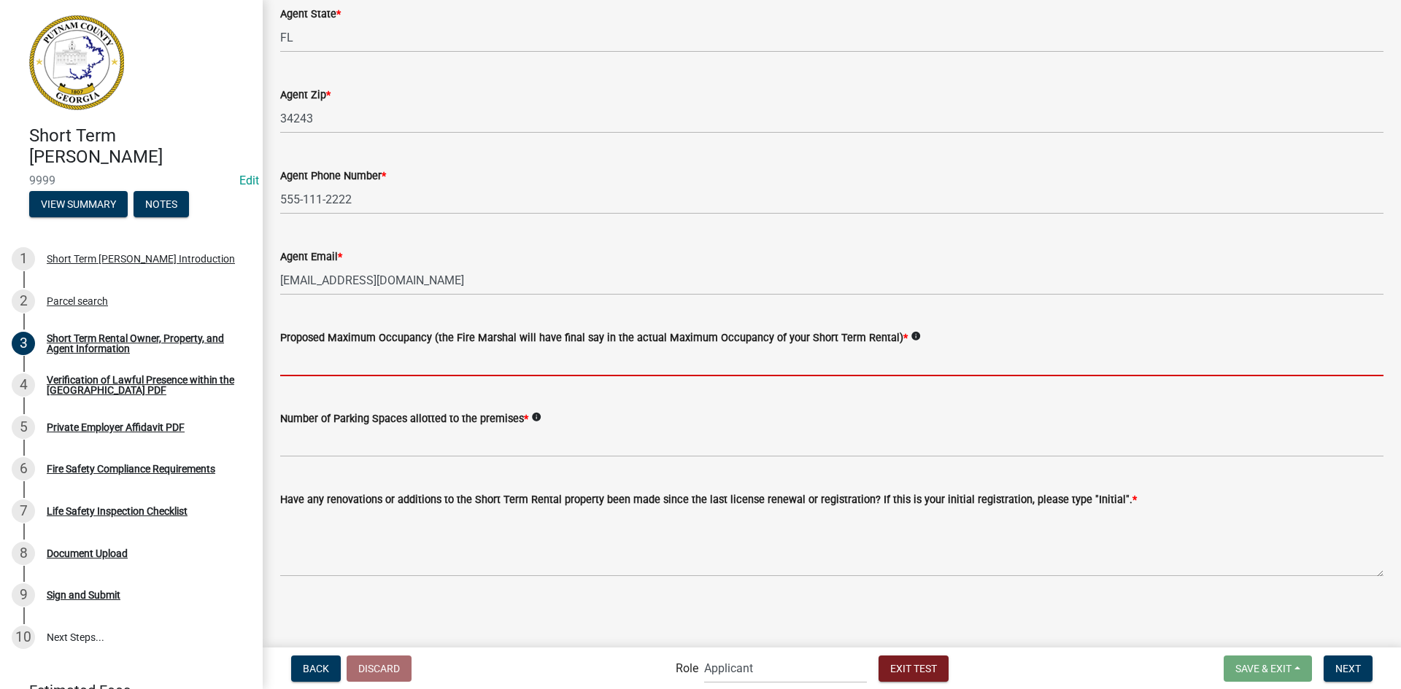
click at [325, 359] on input "text" at bounding box center [831, 362] width 1103 height 30
type input "6"
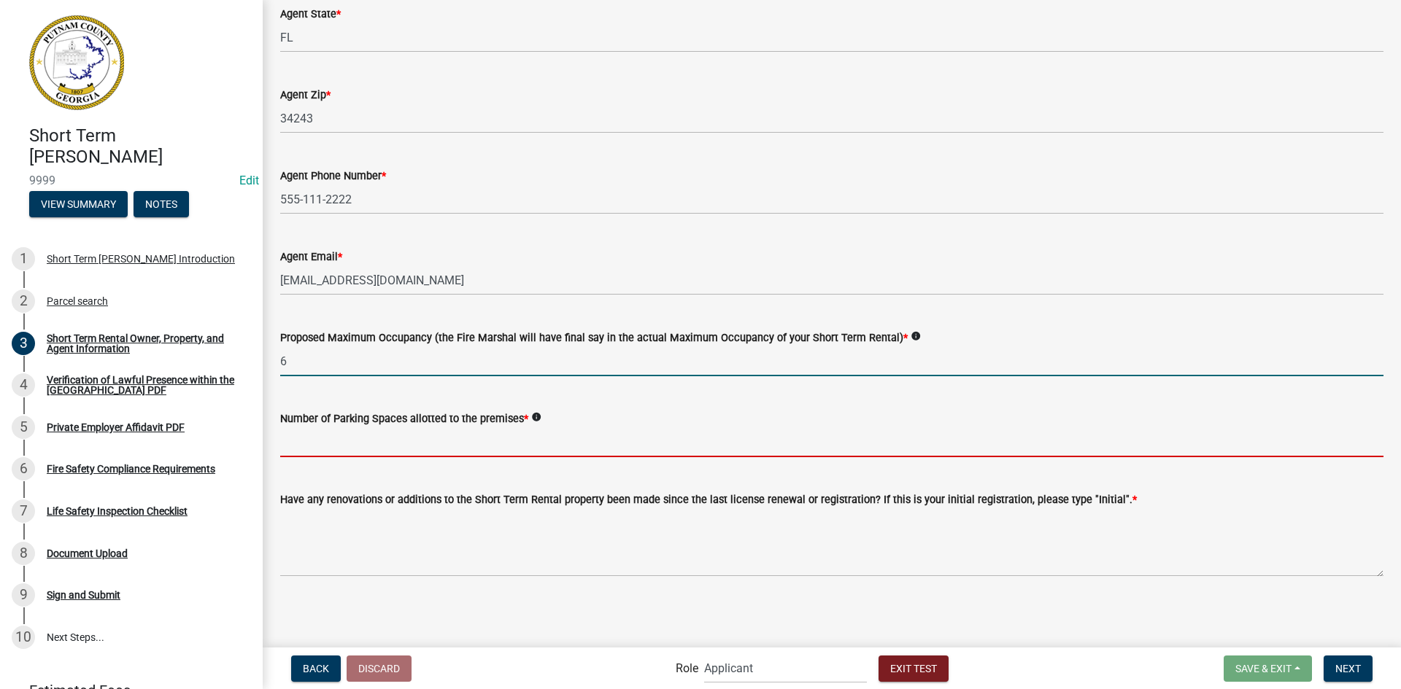
click at [370, 441] on input "text" at bounding box center [831, 443] width 1103 height 30
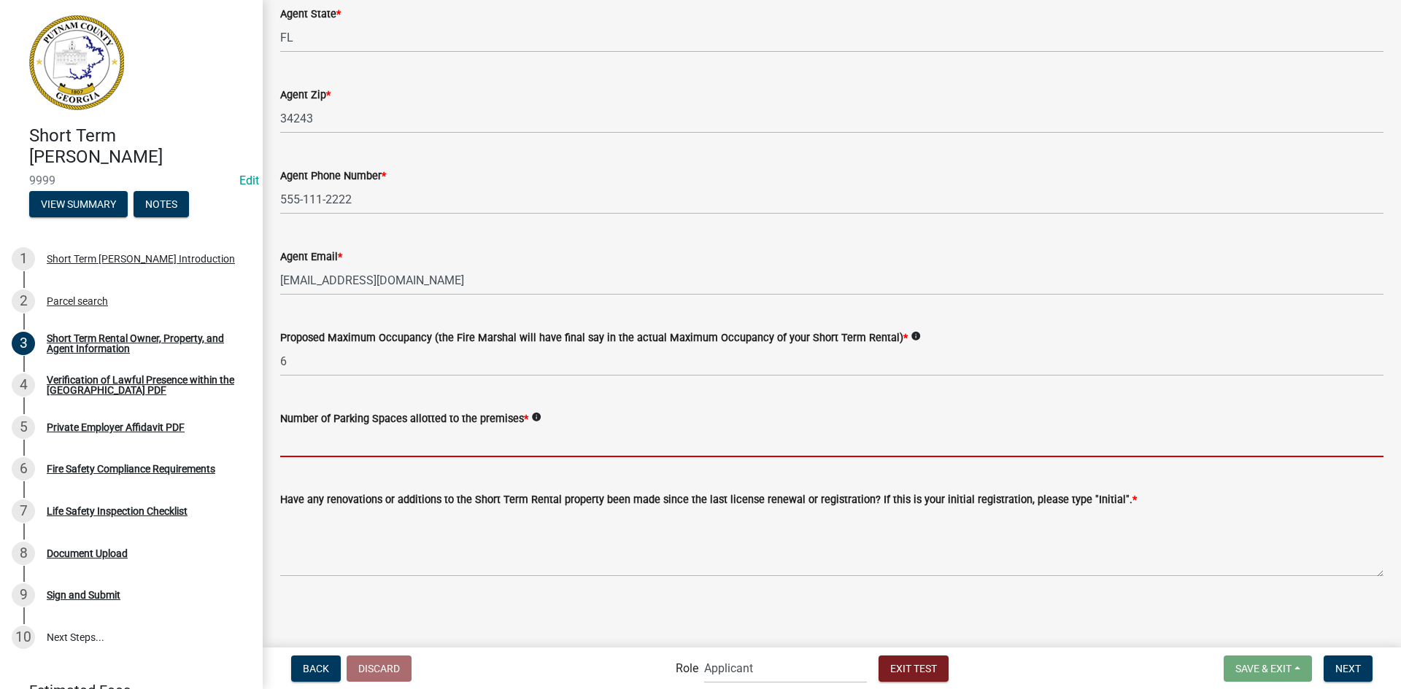
type input "2"
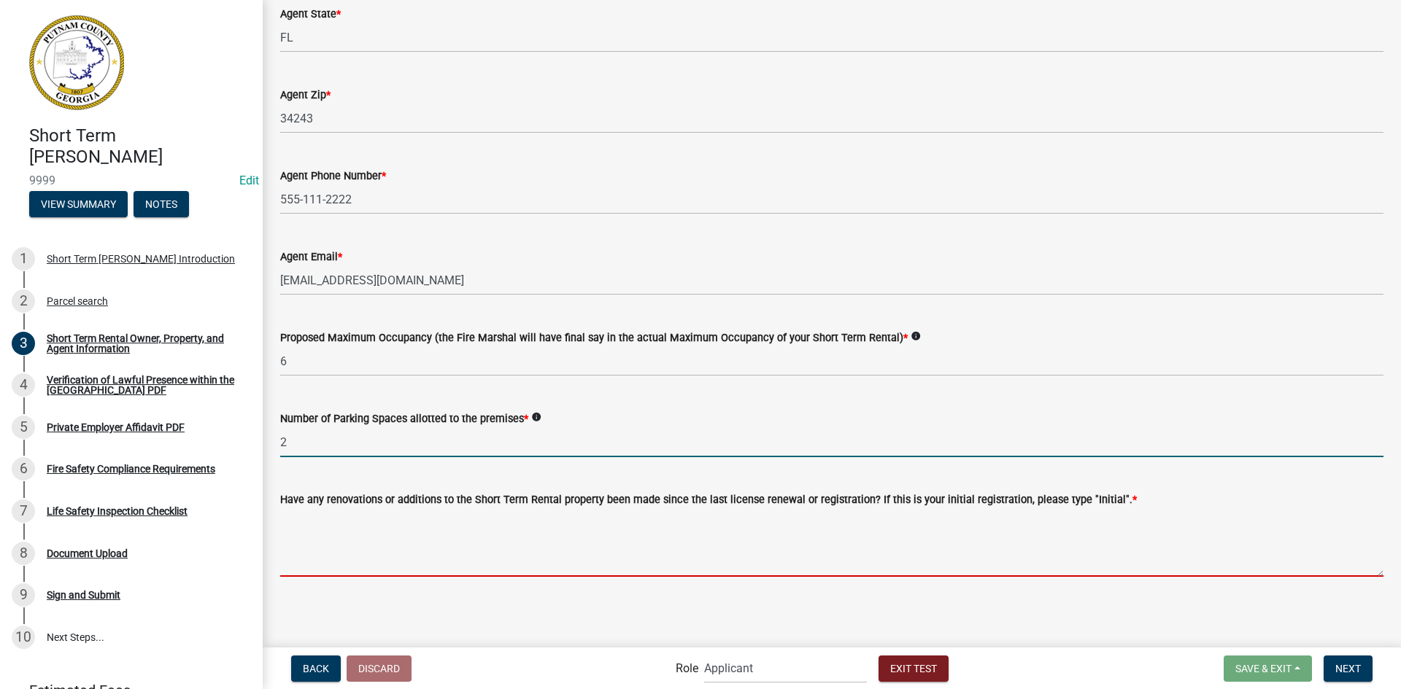
click at [397, 535] on textarea "Have any renovations or additions to the Short Term Rental property been made s…" at bounding box center [831, 543] width 1103 height 69
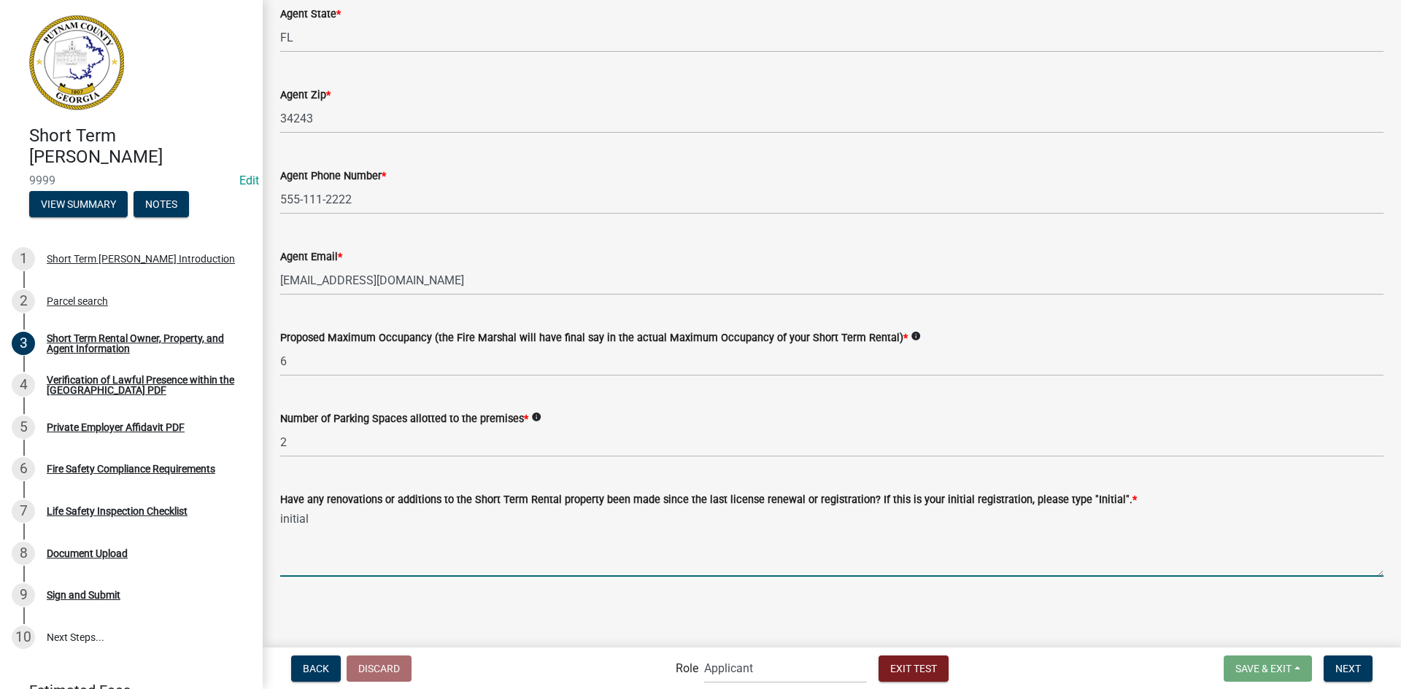
type textarea "initial"
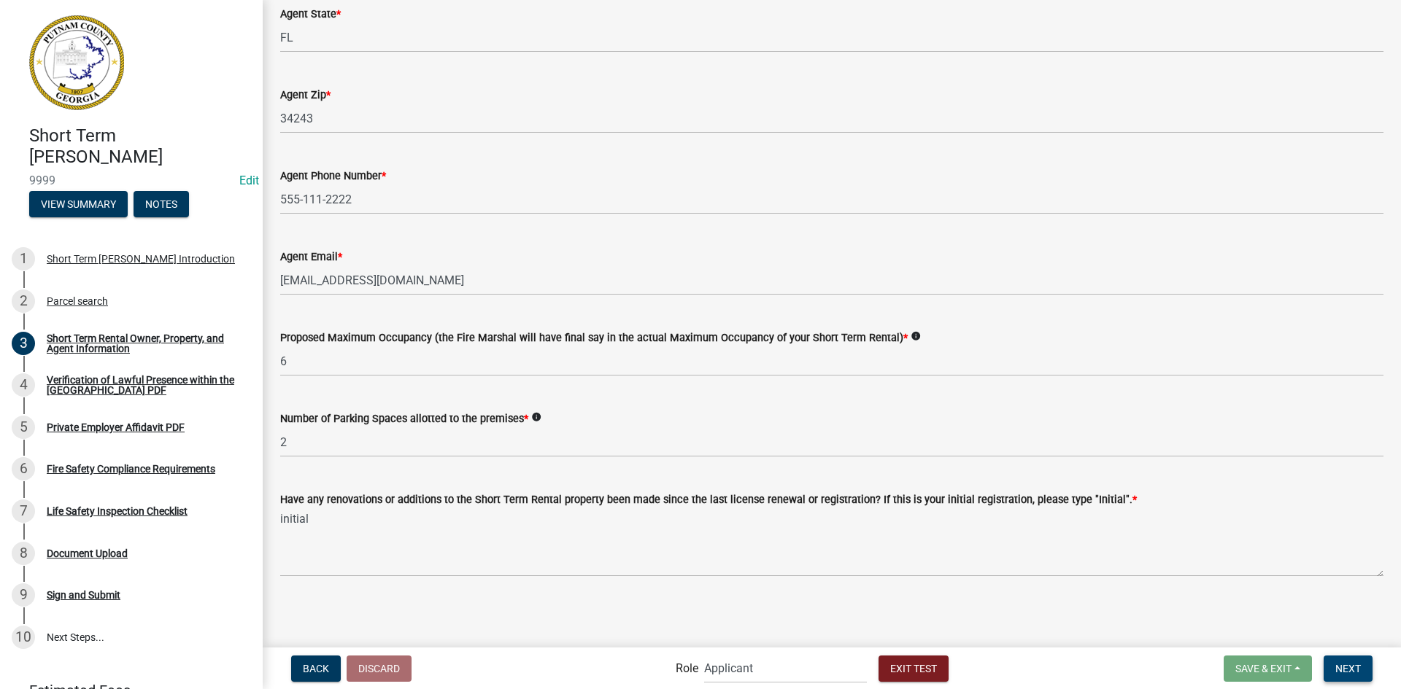
click at [1354, 661] on button "Next" at bounding box center [1347, 669] width 49 height 26
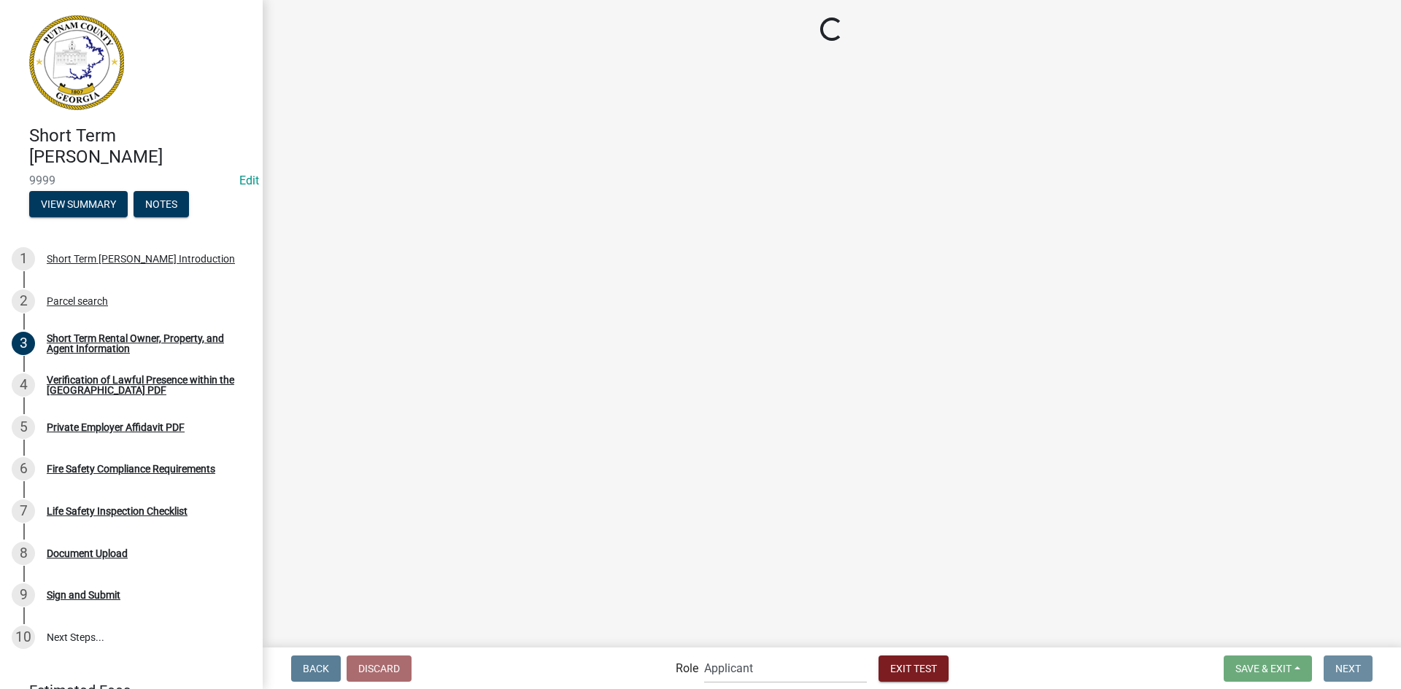
scroll to position [0, 0]
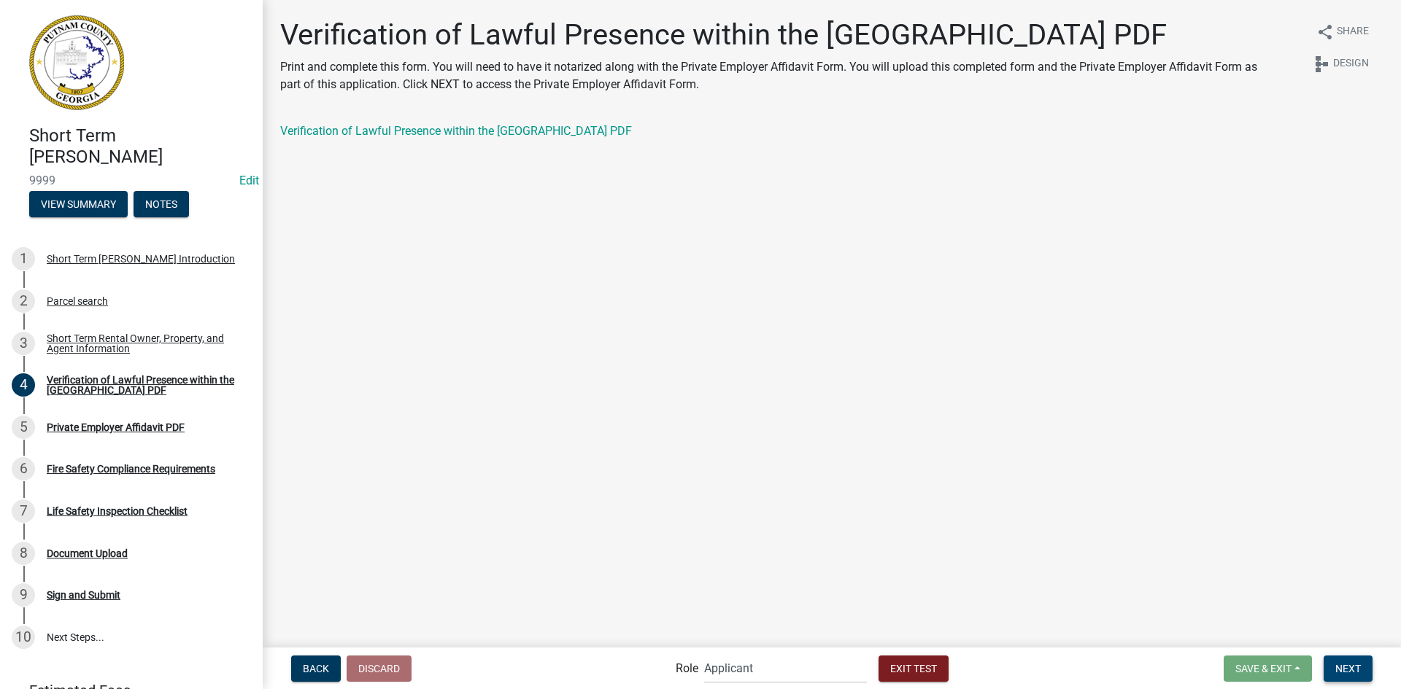
click at [1364, 668] on button "Next" at bounding box center [1347, 669] width 49 height 26
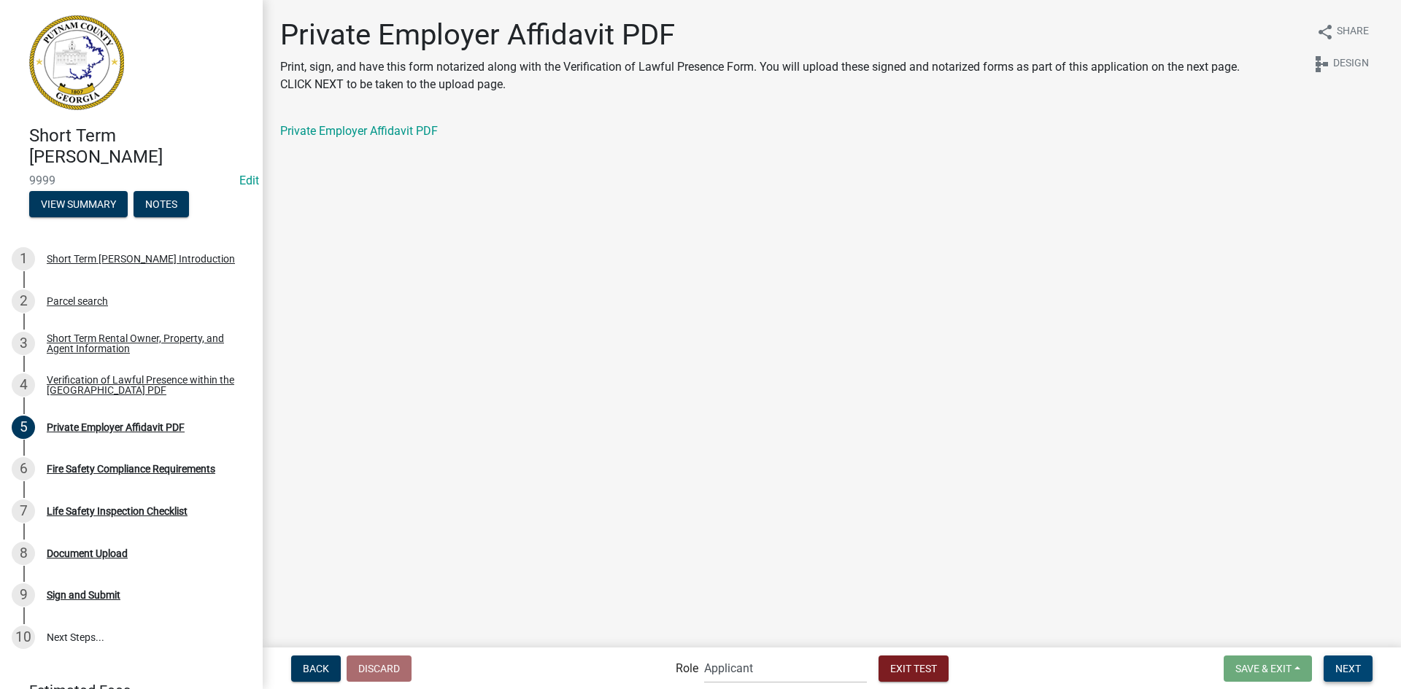
click at [1361, 668] on button "Next" at bounding box center [1347, 669] width 49 height 26
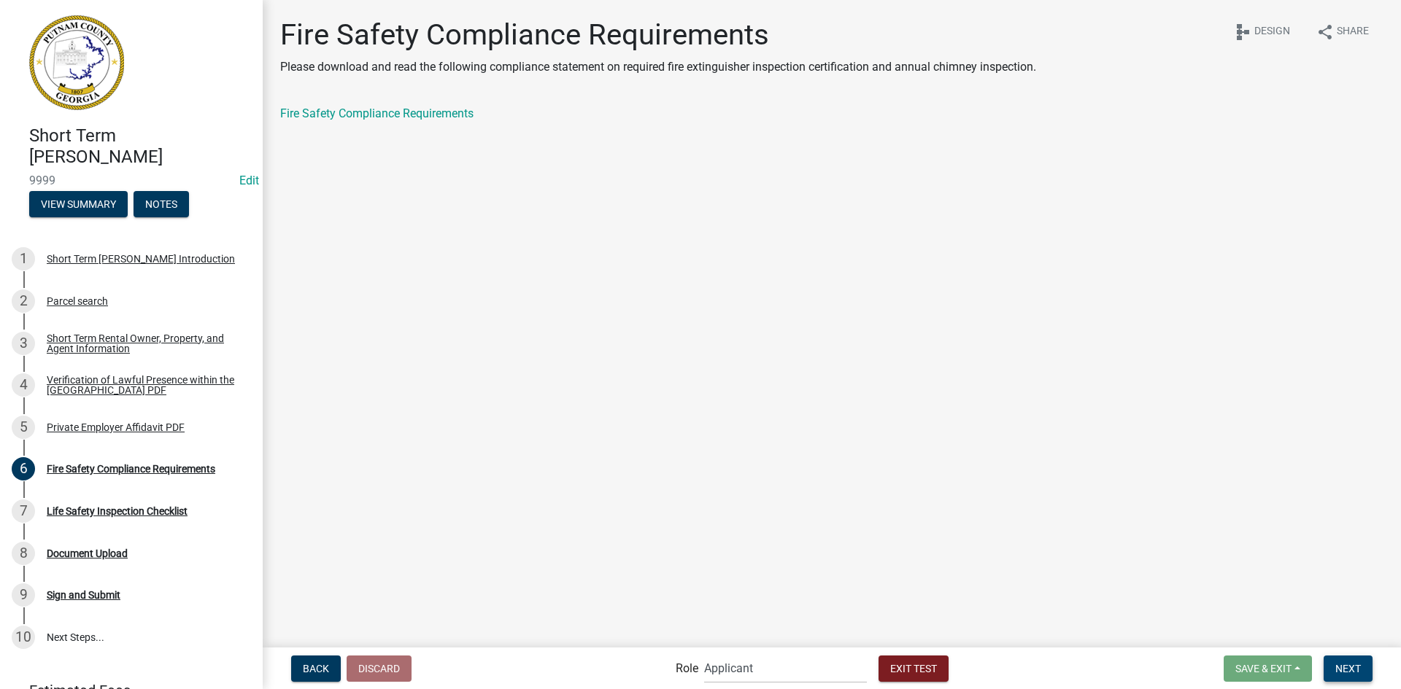
click at [1354, 673] on span "Next" at bounding box center [1348, 668] width 26 height 12
click at [1346, 661] on button "Next" at bounding box center [1347, 669] width 49 height 26
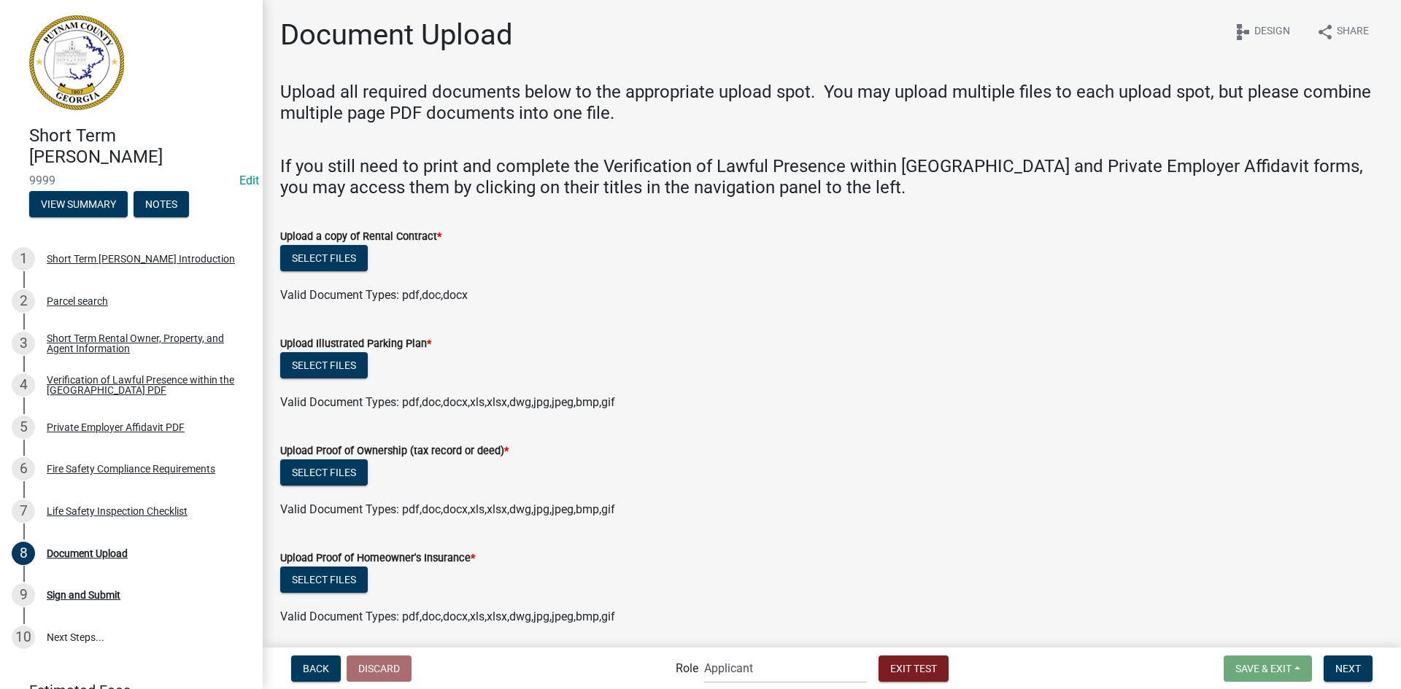
scroll to position [146, 0]
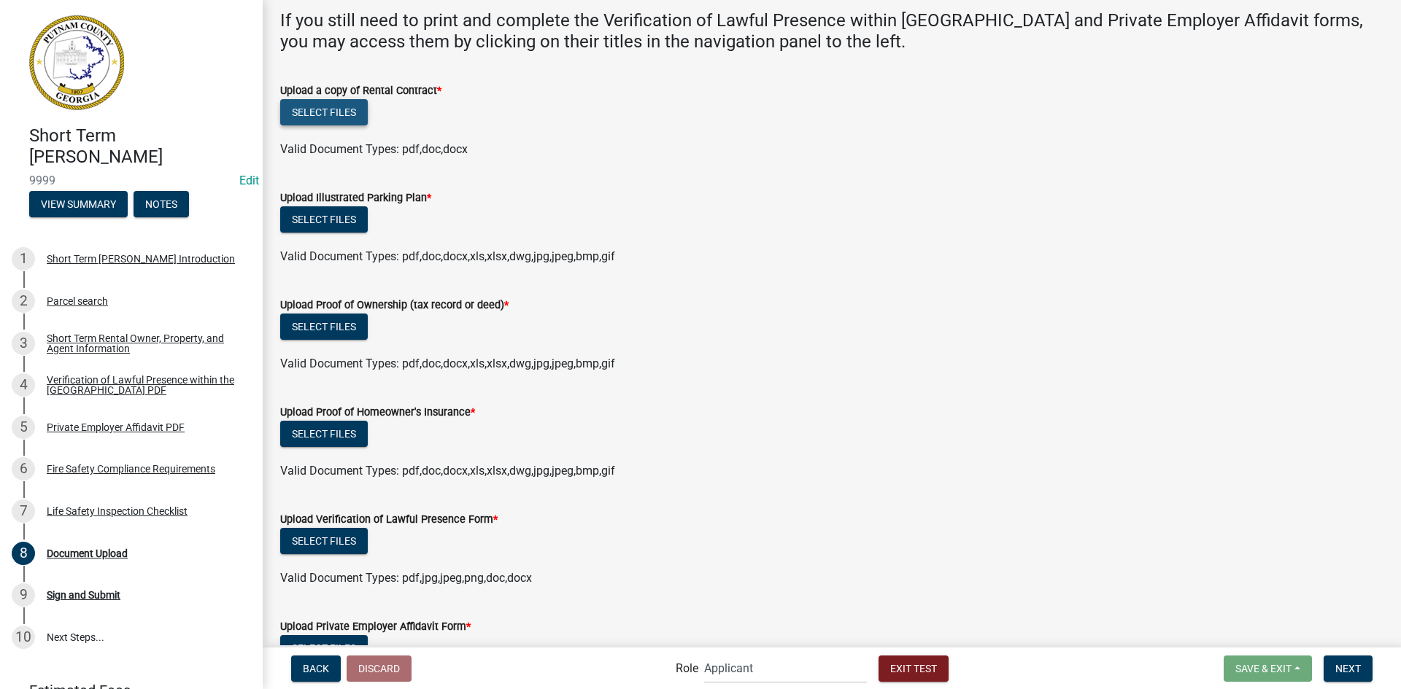
click at [343, 123] on button "Select files" at bounding box center [324, 112] width 88 height 26
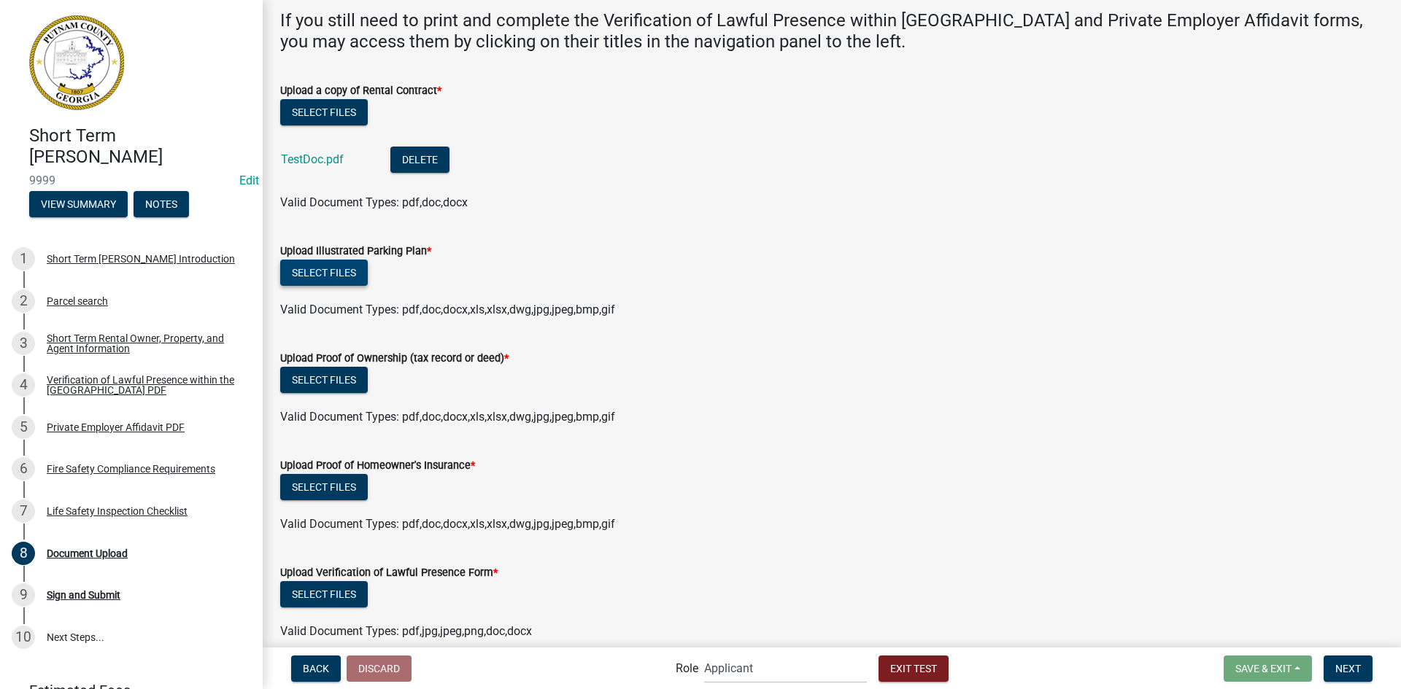
click at [346, 275] on button "Select files" at bounding box center [324, 273] width 88 height 26
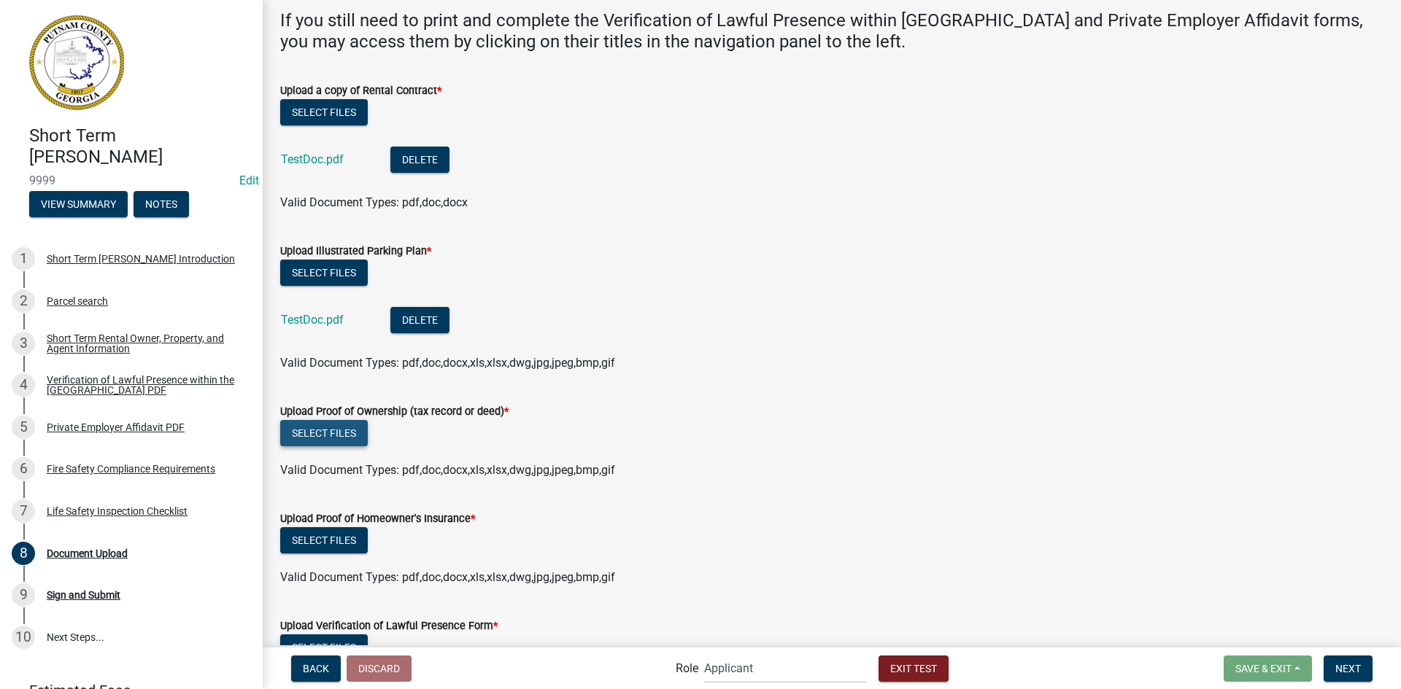
click at [332, 437] on button "Select files" at bounding box center [324, 433] width 88 height 26
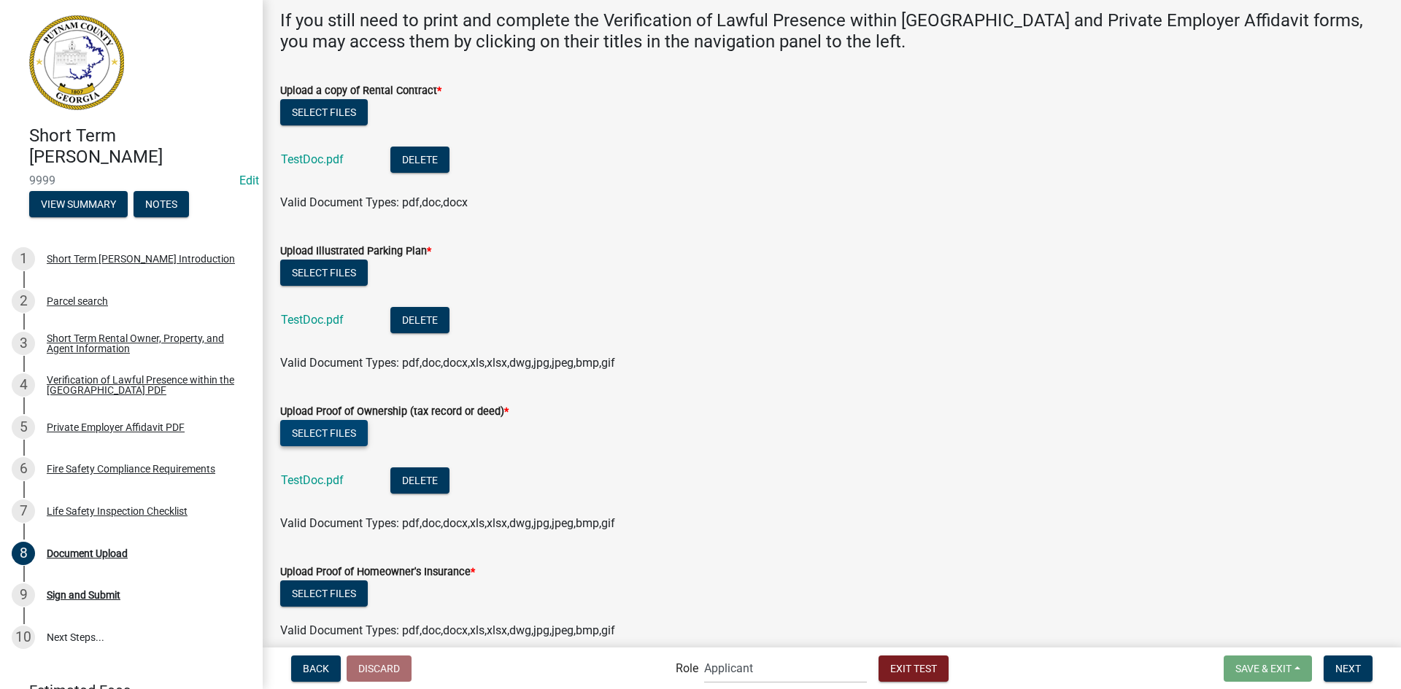
scroll to position [365, 0]
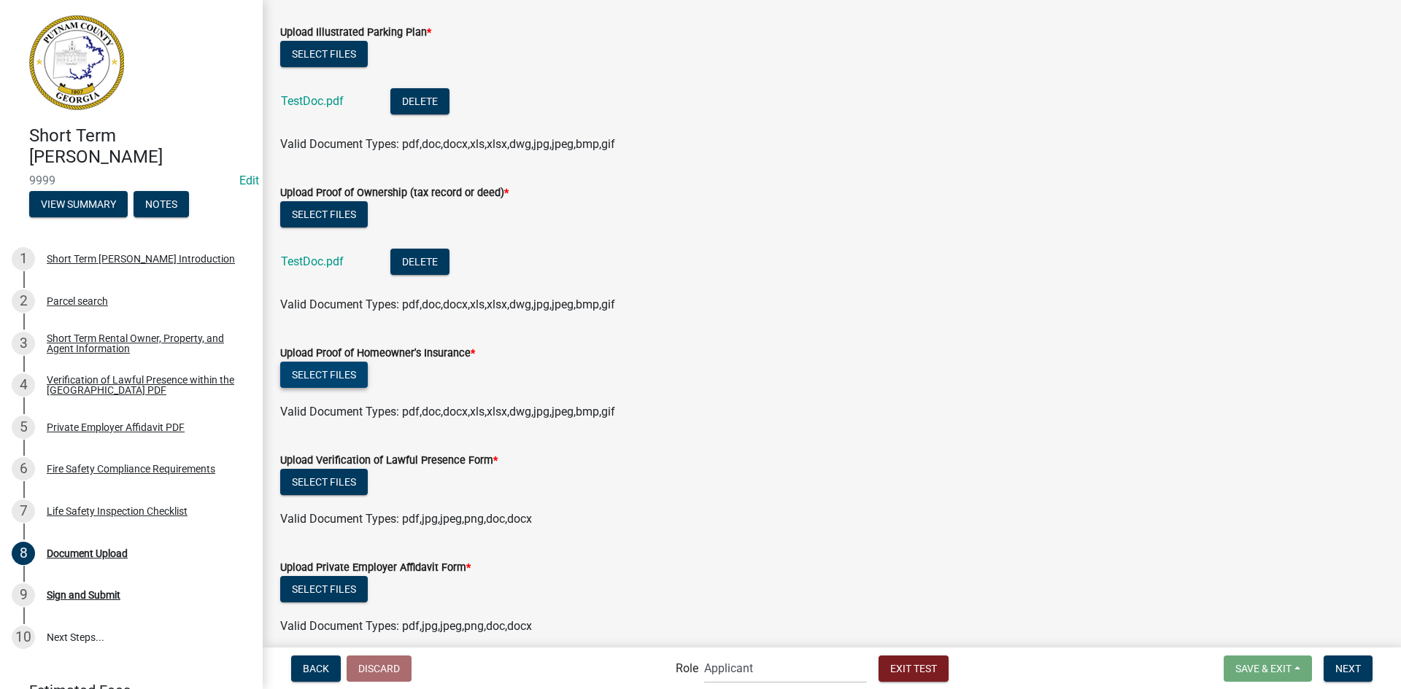
click at [331, 375] on button "Select files" at bounding box center [324, 375] width 88 height 26
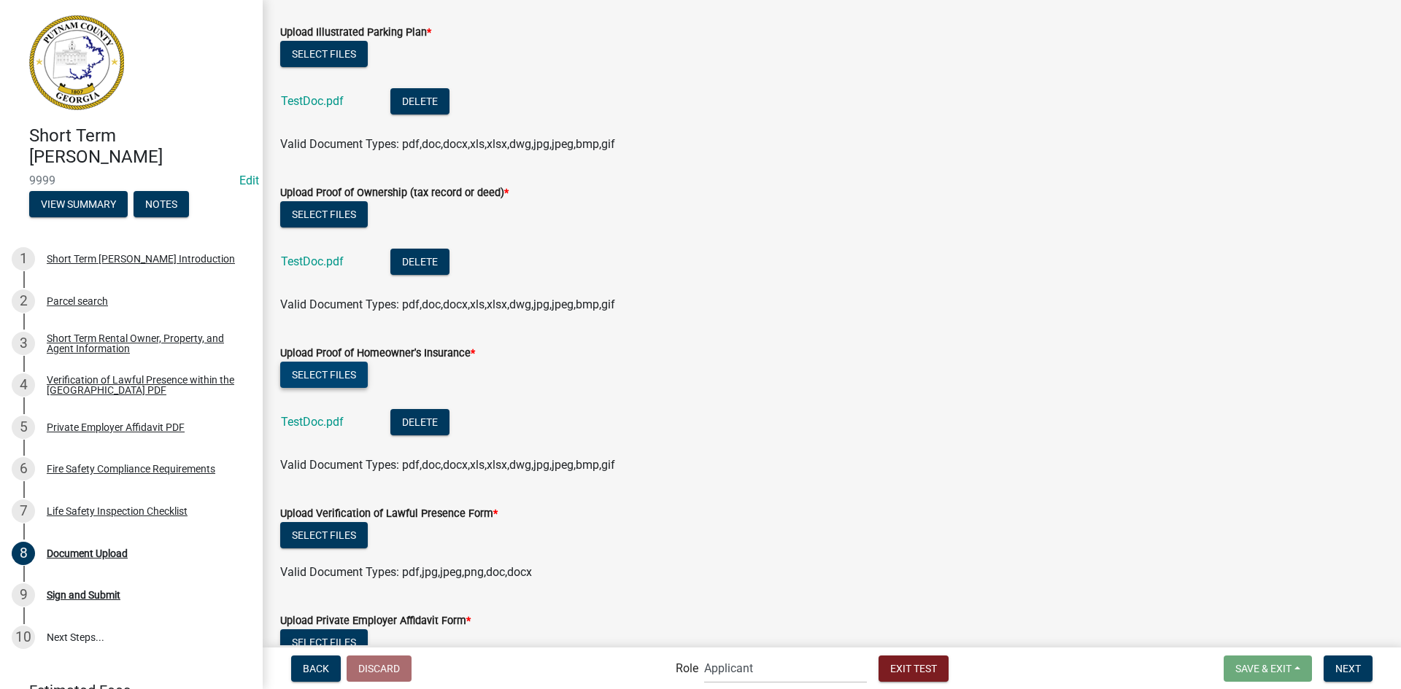
scroll to position [657, 0]
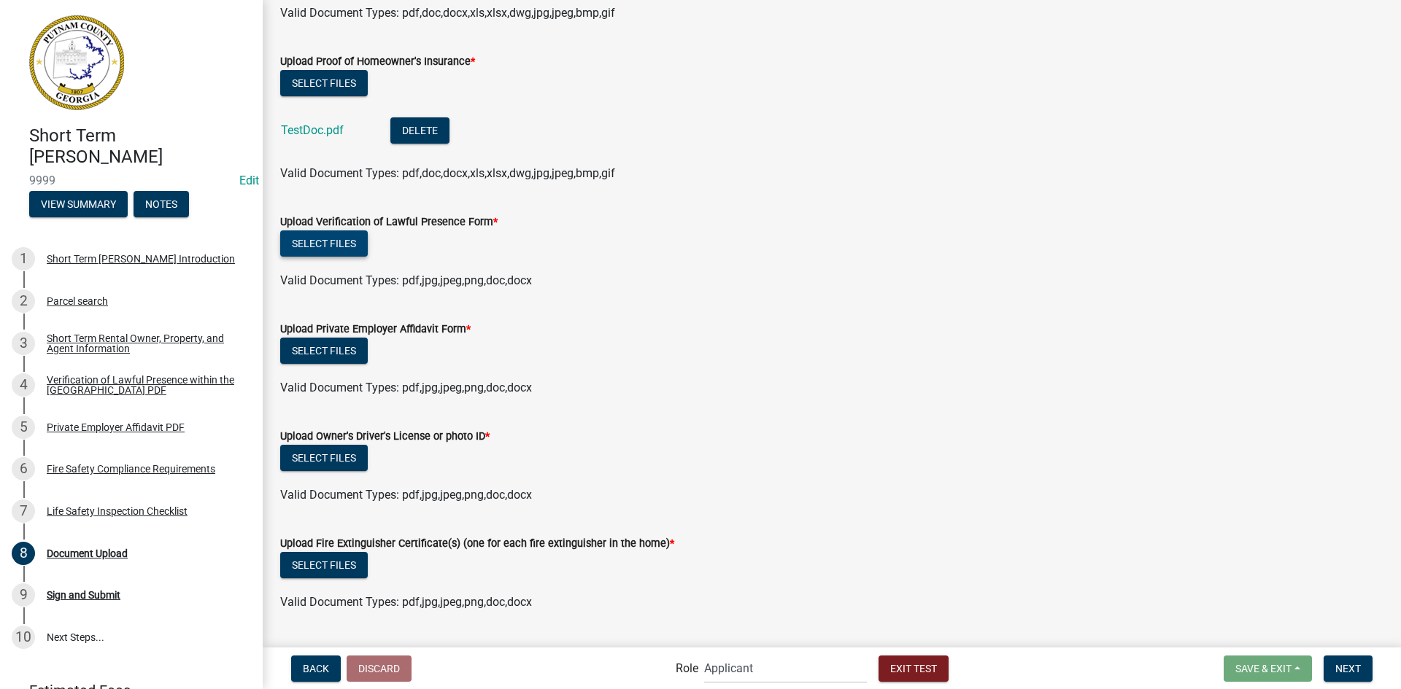
click at [349, 251] on button "Select files" at bounding box center [324, 244] width 88 height 26
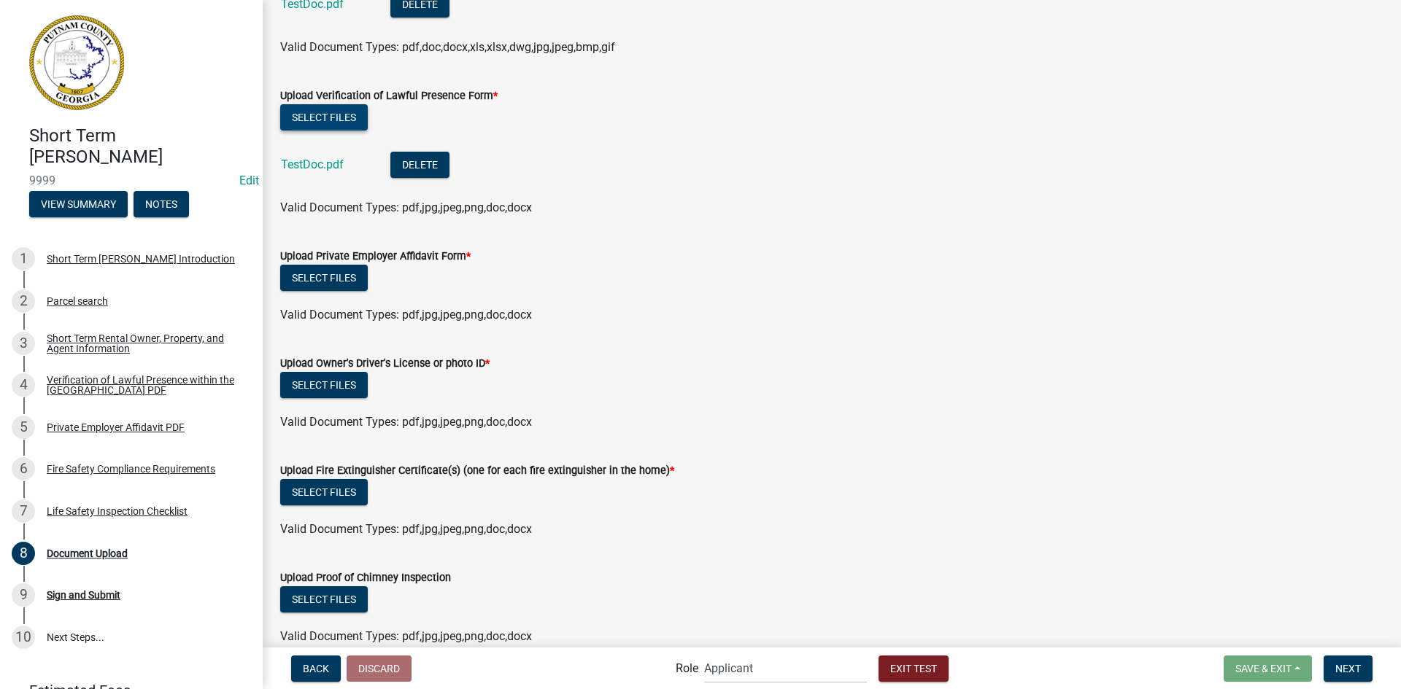
scroll to position [803, 0]
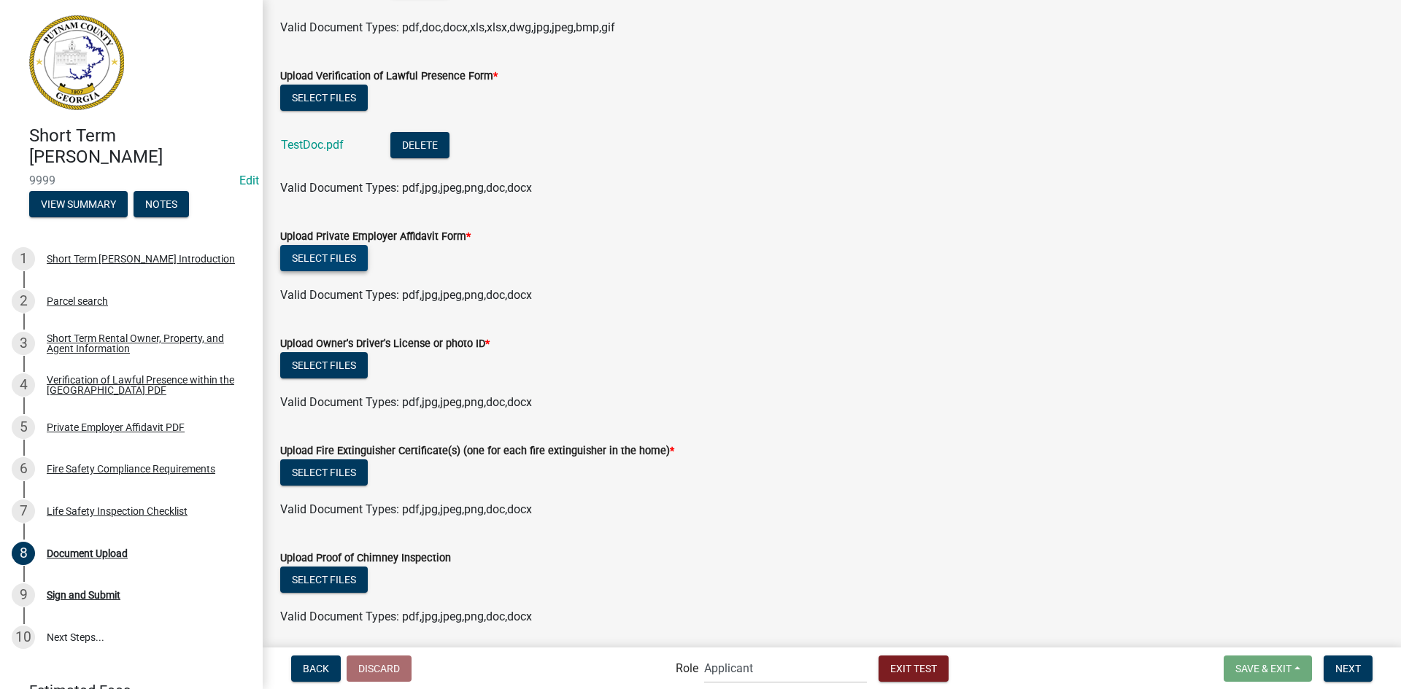
click at [340, 265] on button "Select files" at bounding box center [324, 258] width 88 height 26
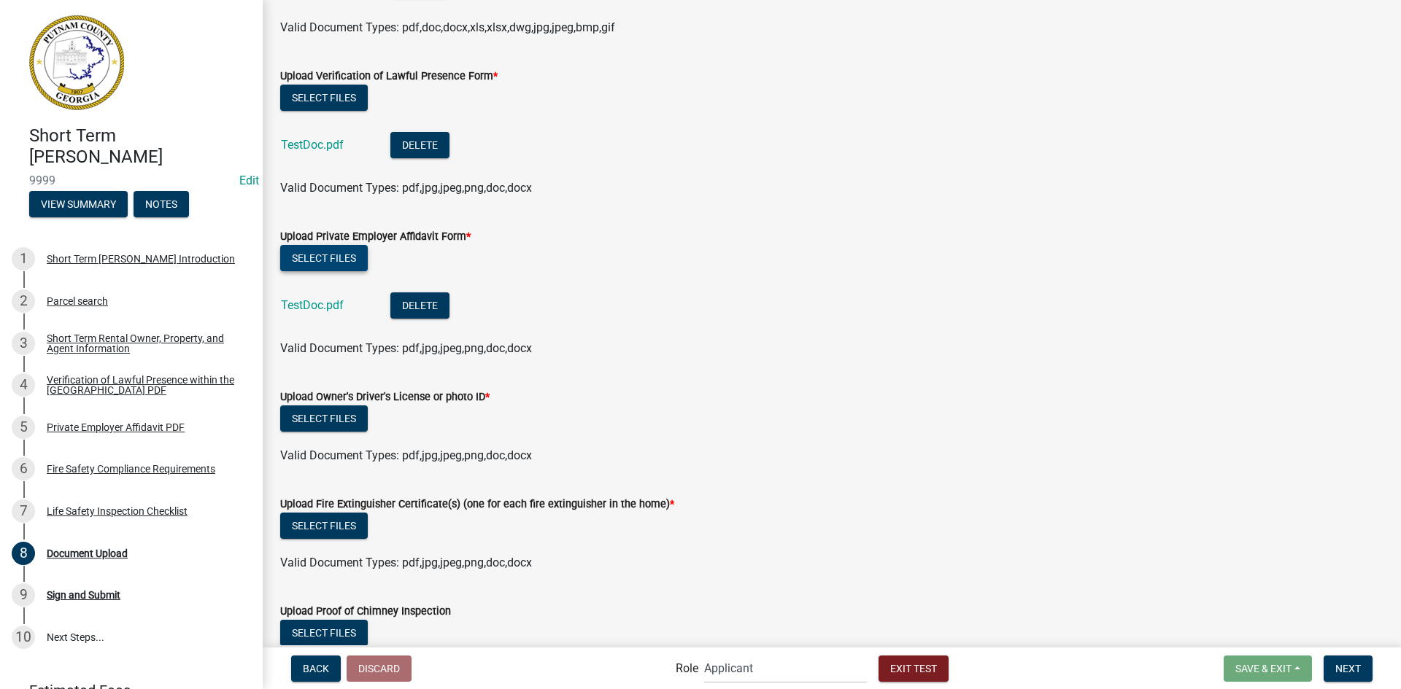
scroll to position [906, 0]
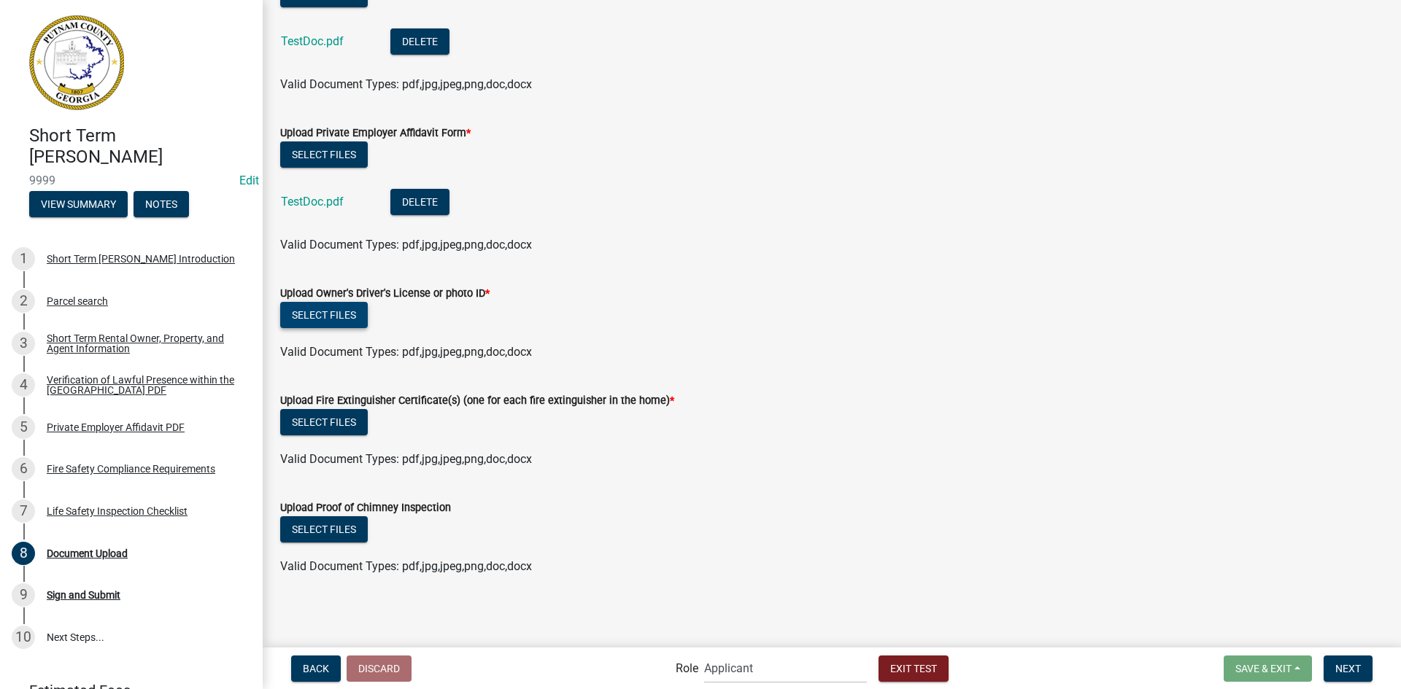
click at [339, 320] on button "Select files" at bounding box center [324, 315] width 88 height 26
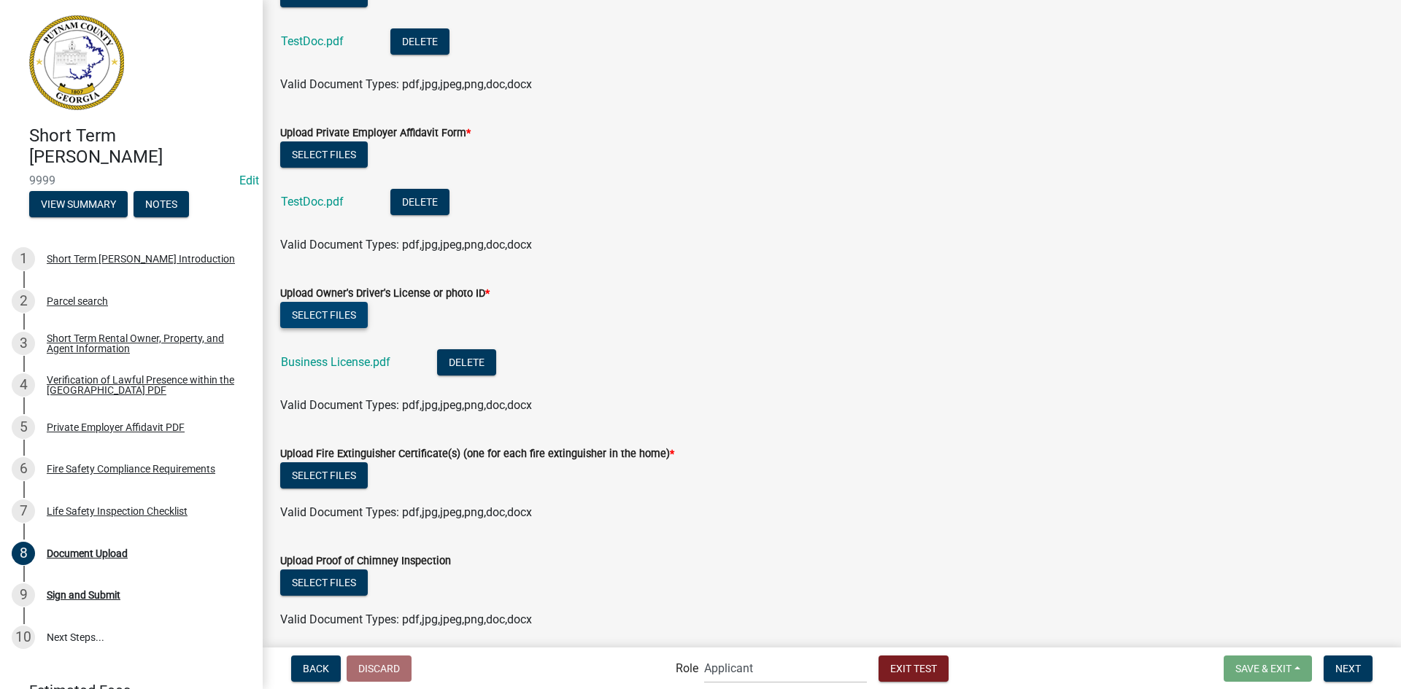
scroll to position [959, 0]
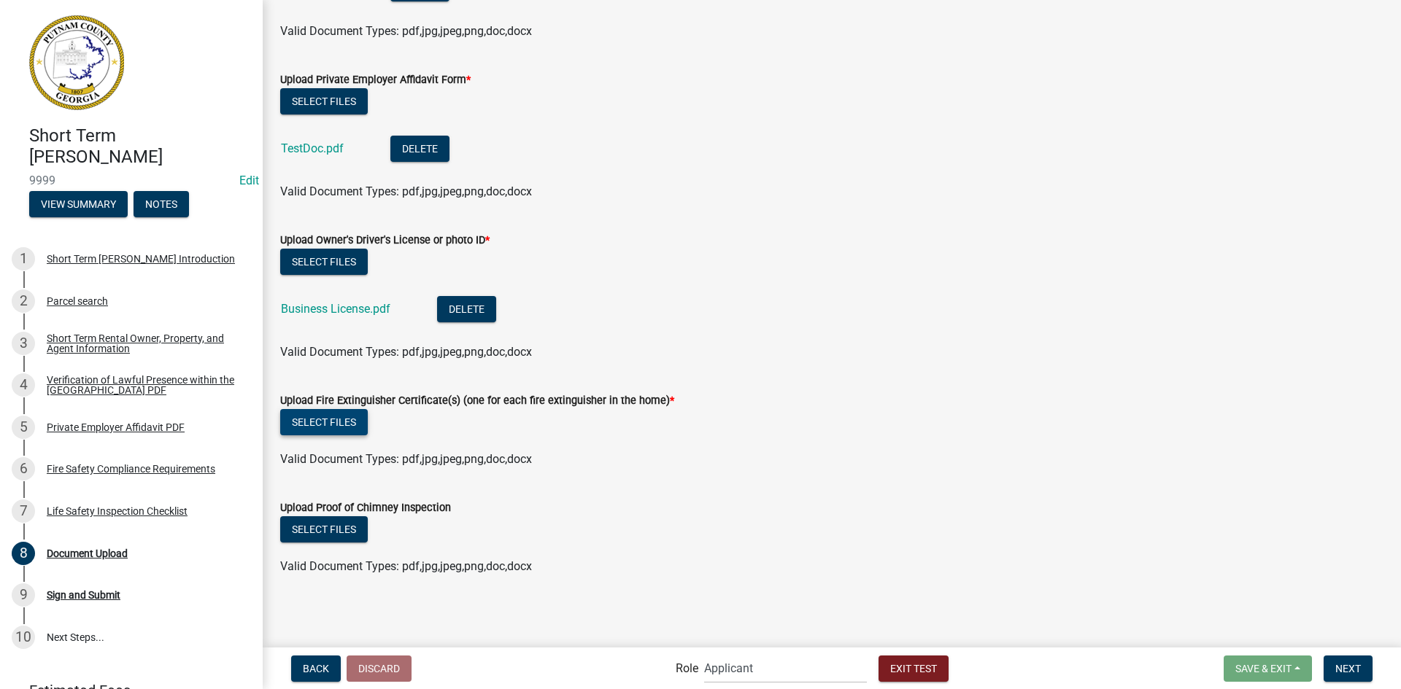
click at [329, 430] on button "Select files" at bounding box center [324, 422] width 88 height 26
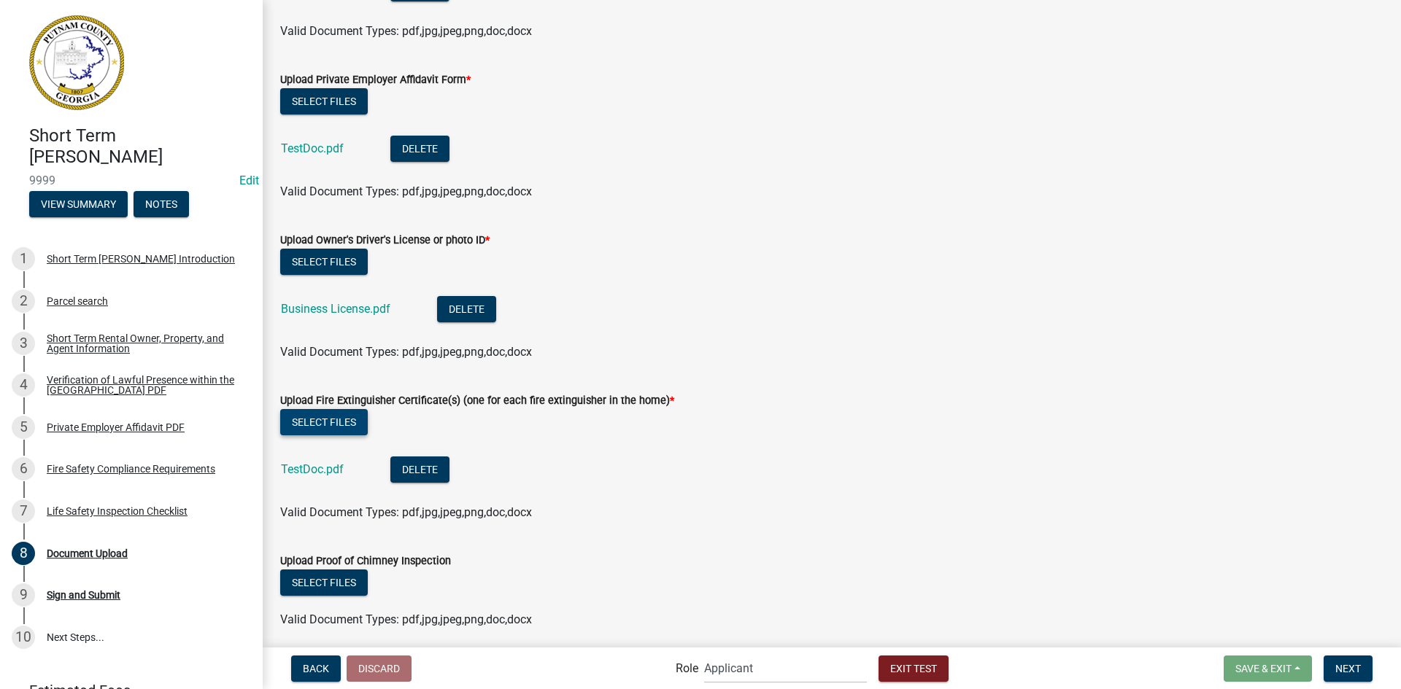
scroll to position [1013, 0]
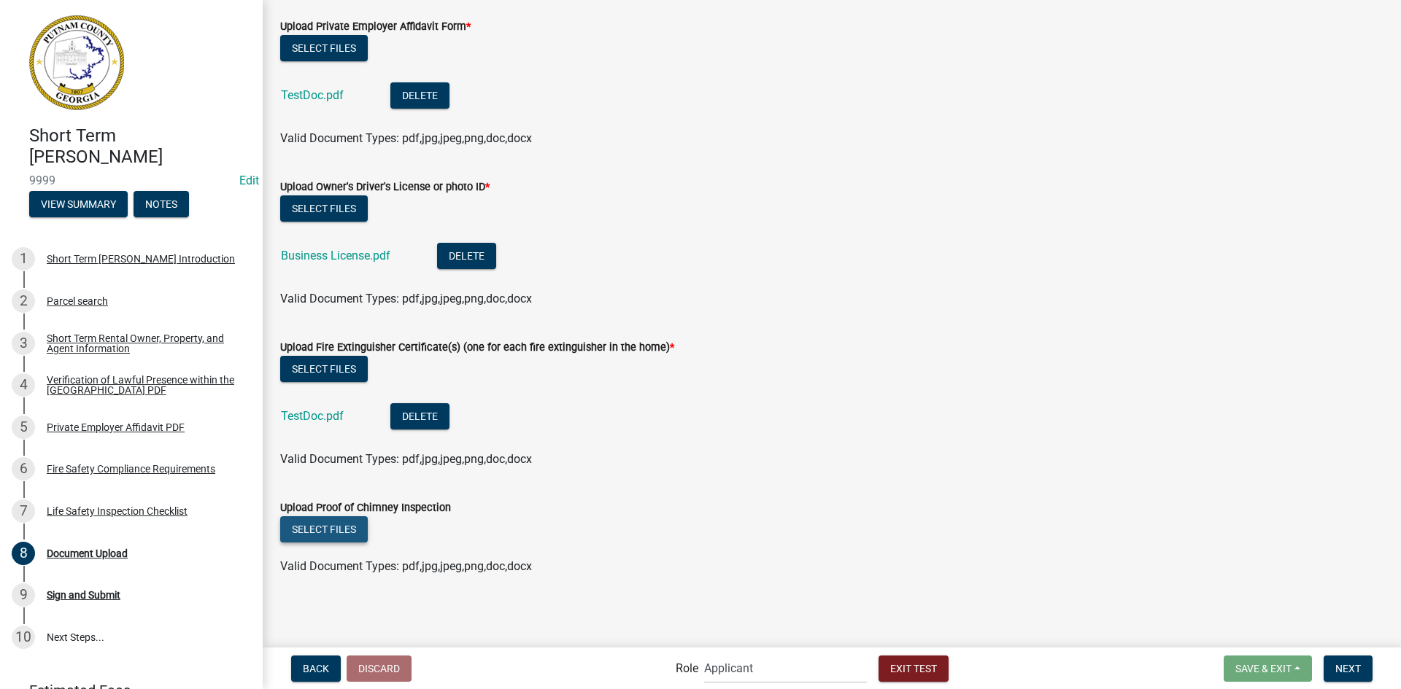
click at [312, 530] on button "Select files" at bounding box center [324, 530] width 88 height 26
click at [1030, 538] on div "Select files" at bounding box center [831, 532] width 1103 height 30
click at [1335, 664] on span "Next" at bounding box center [1348, 668] width 26 height 12
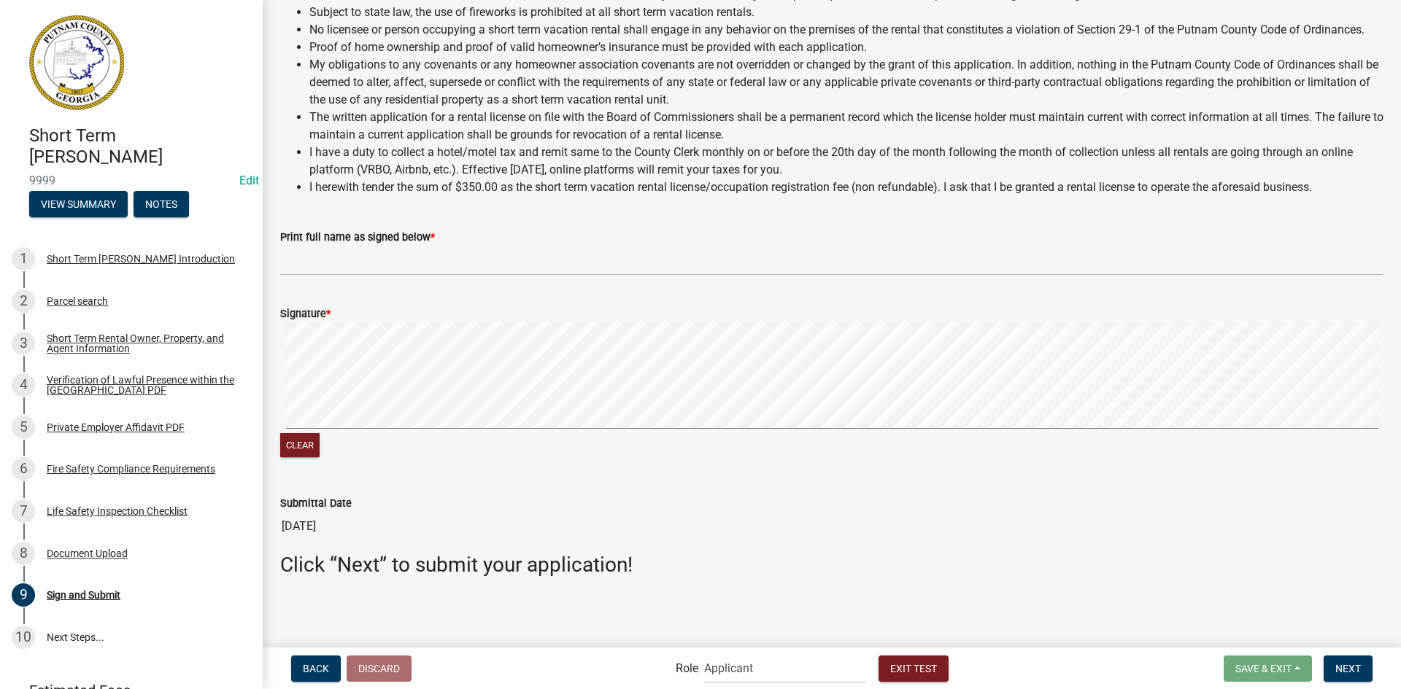
scroll to position [1105, 0]
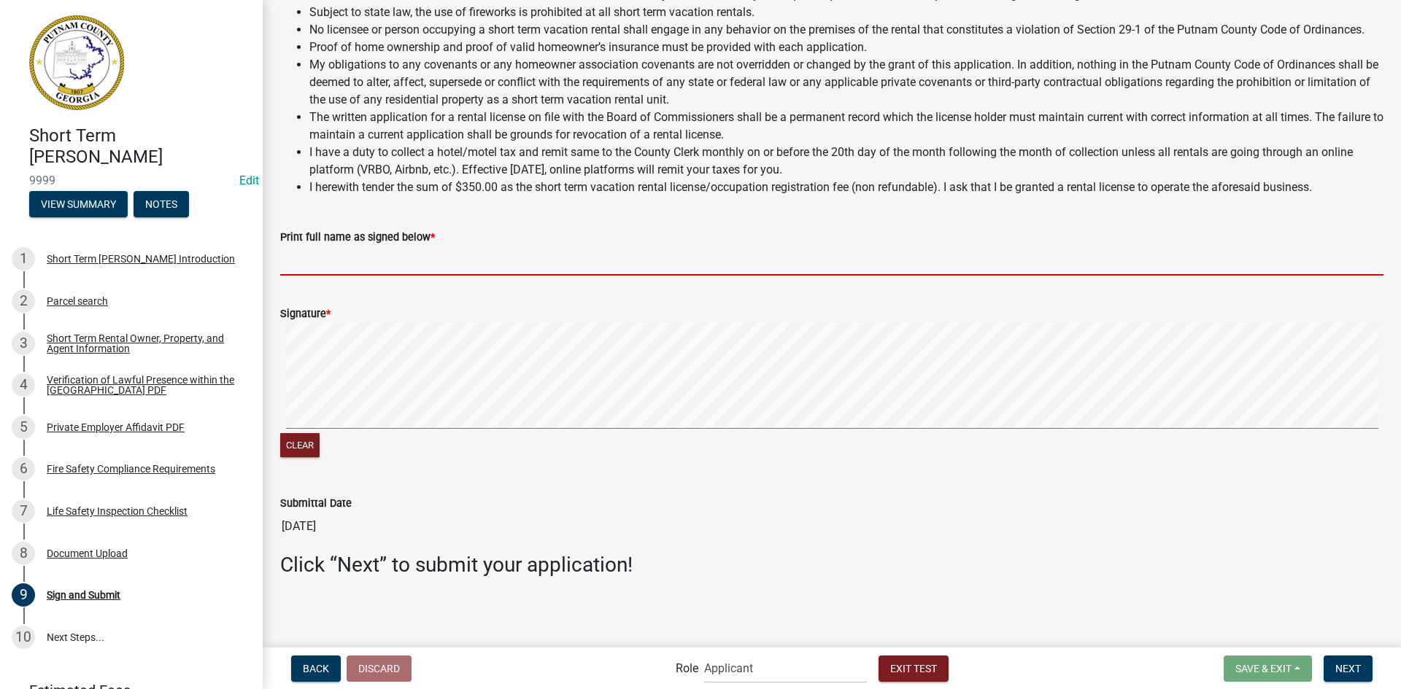
click at [365, 265] on input "Print full name as signed below *" at bounding box center [831, 261] width 1103 height 30
type input "Jane Doe"
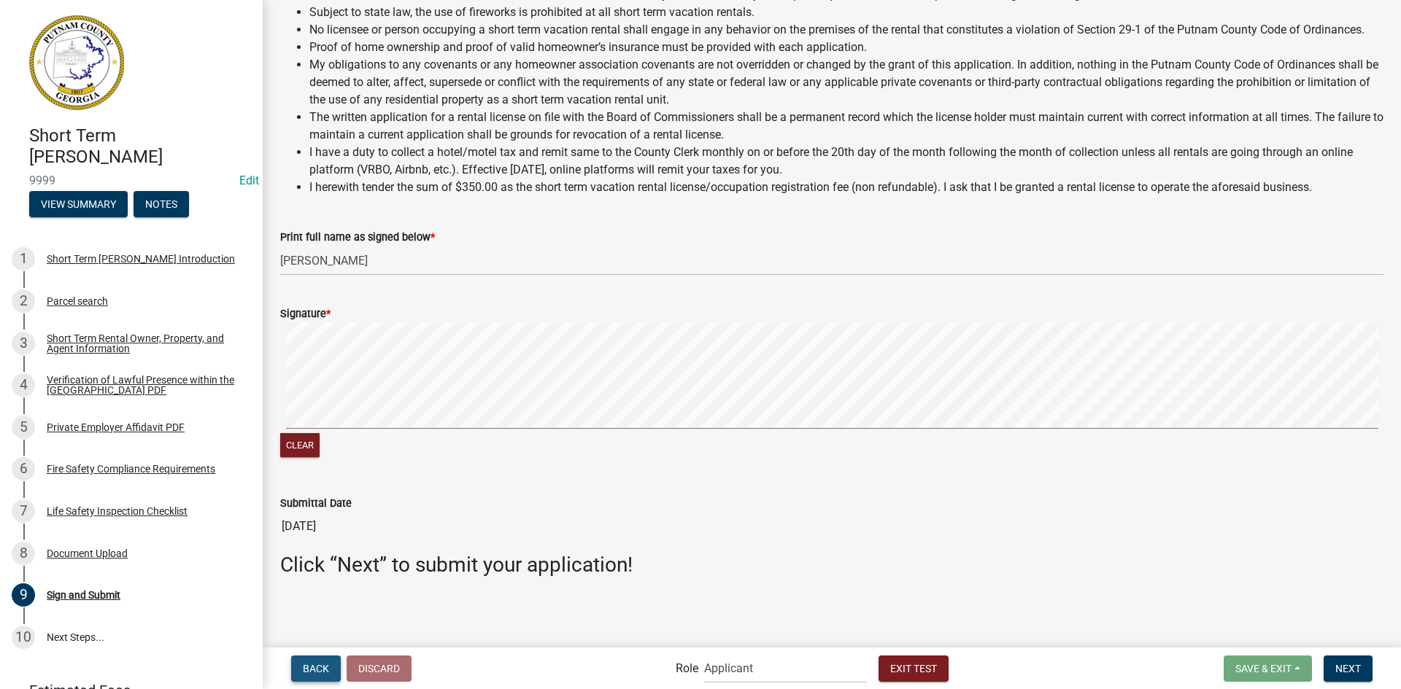
click at [324, 670] on span "Back" at bounding box center [316, 668] width 26 height 12
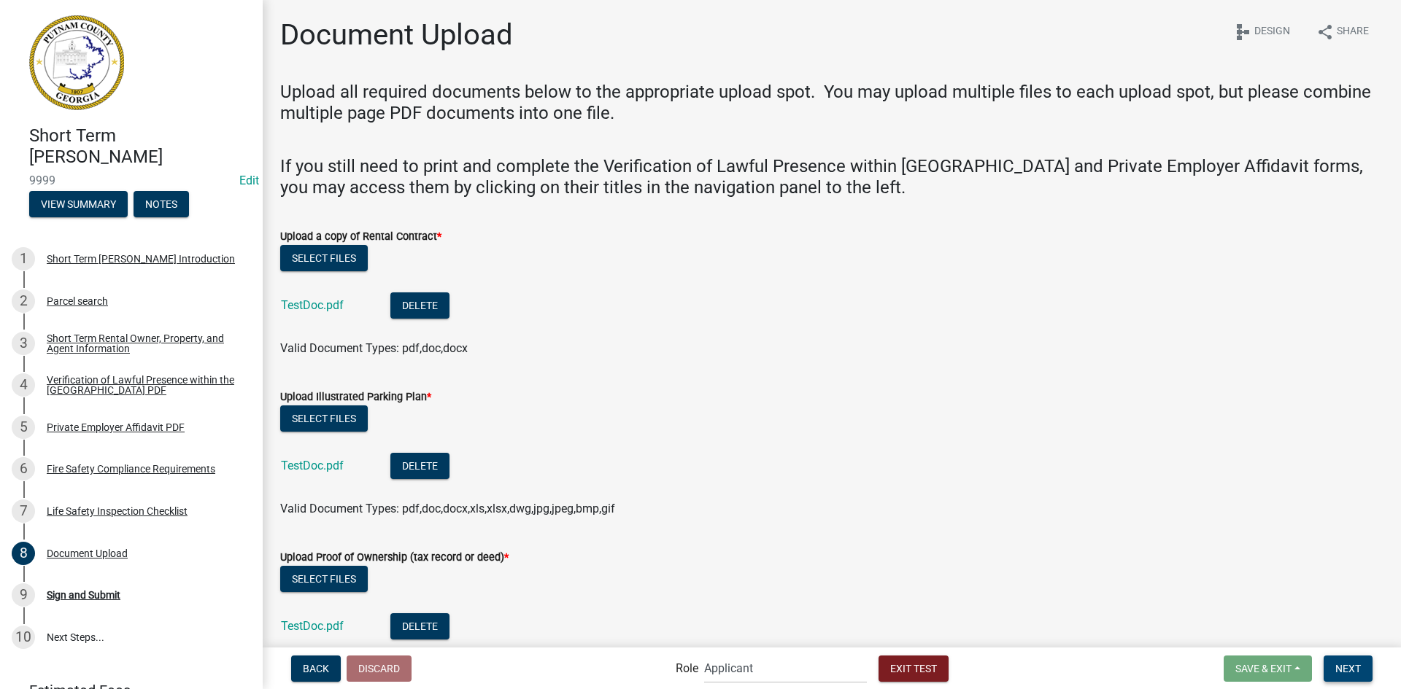
click at [1349, 670] on span "Next" at bounding box center [1348, 668] width 26 height 12
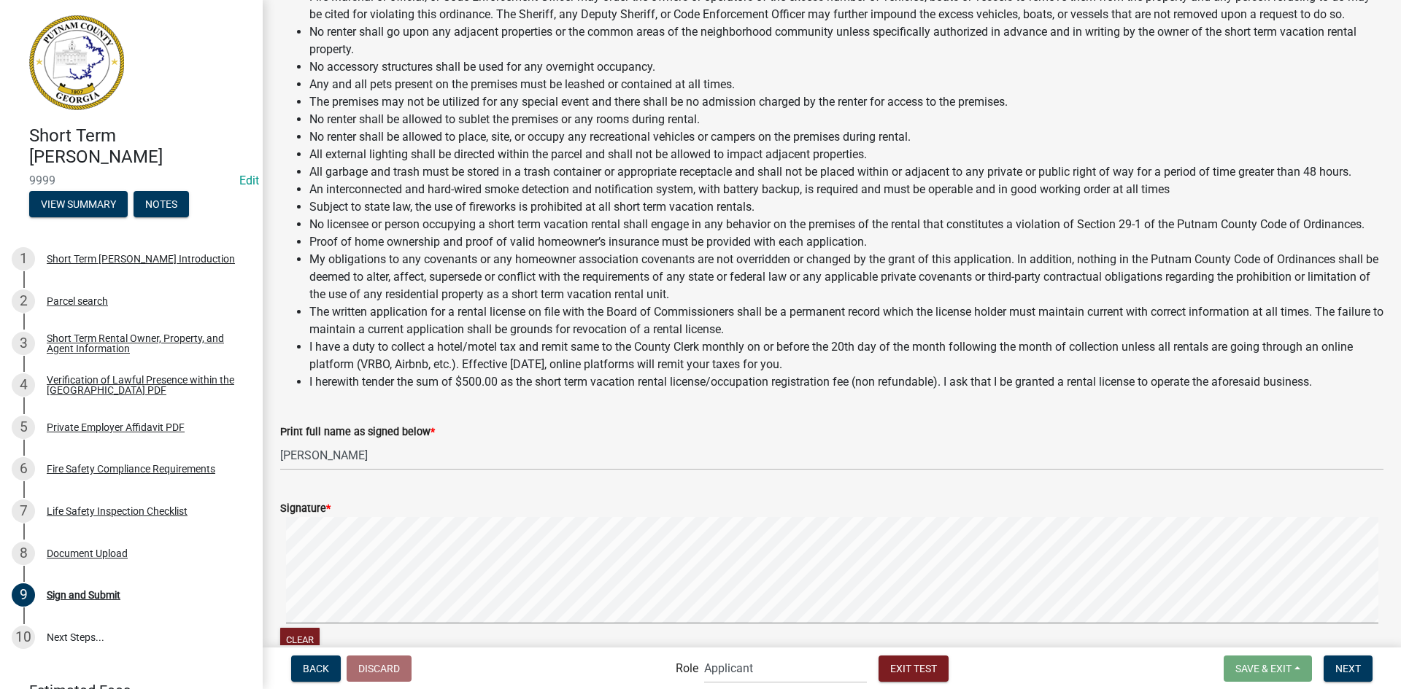
scroll to position [1105, 0]
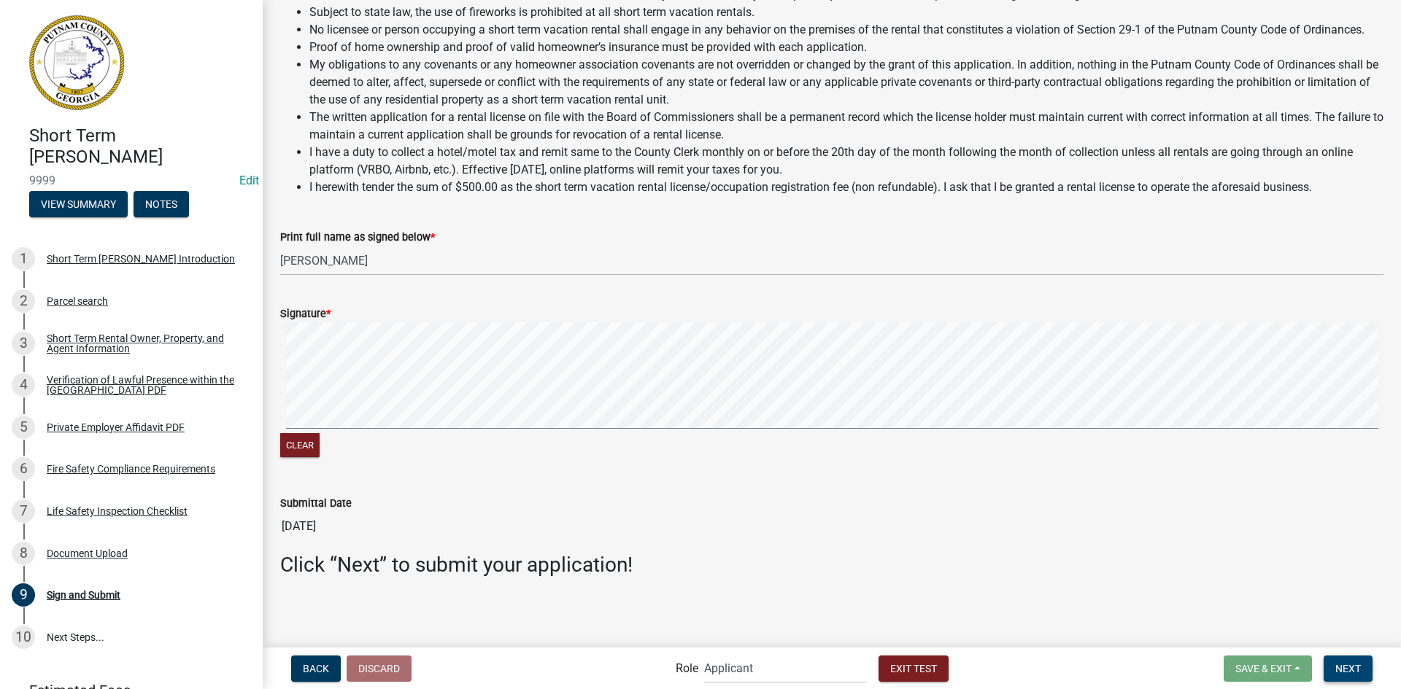
click at [1361, 667] on button "Next" at bounding box center [1347, 669] width 49 height 26
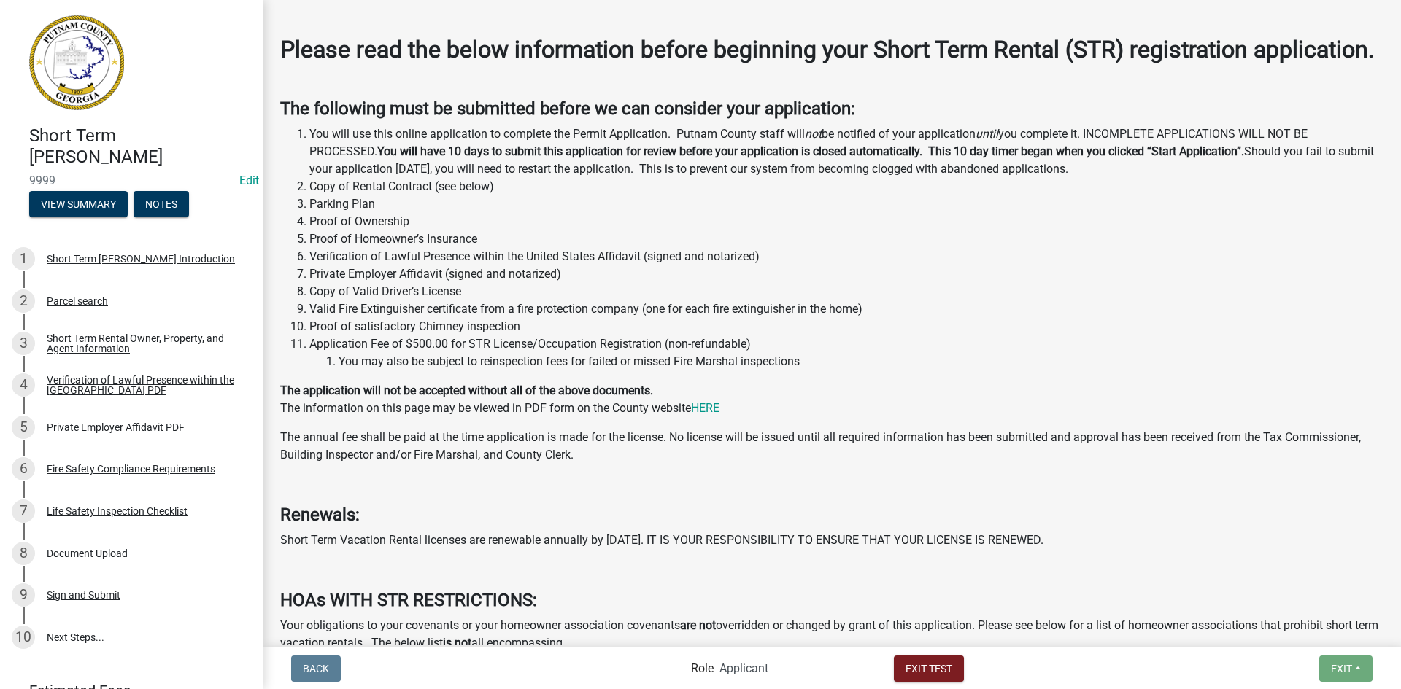
scroll to position [292, 0]
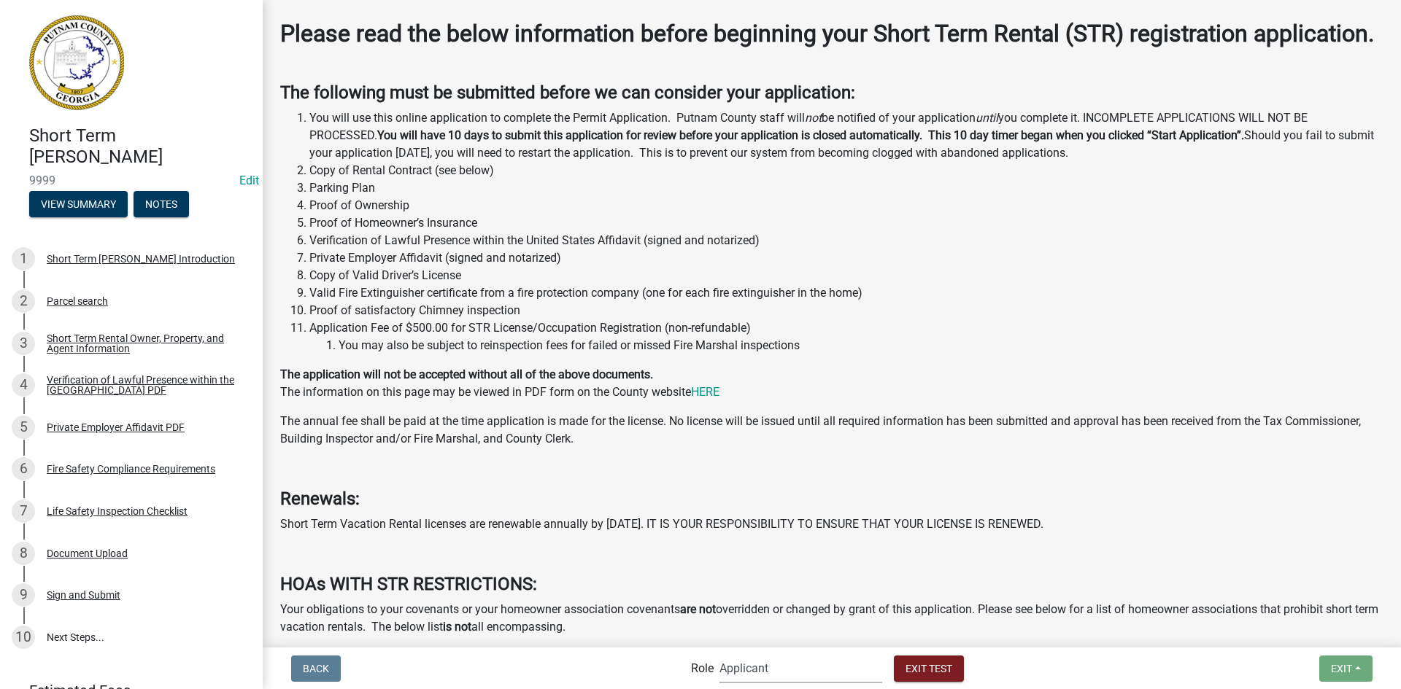
click at [751, 662] on select "Applicant Fire Notifications BL County Clerk Admin STR Review - Permit Technici…" at bounding box center [800, 669] width 163 height 30
click at [719, 654] on select "Applicant Fire Notifications BL County Clerk Admin STR Review - Permit Technici…" at bounding box center [800, 669] width 163 height 30
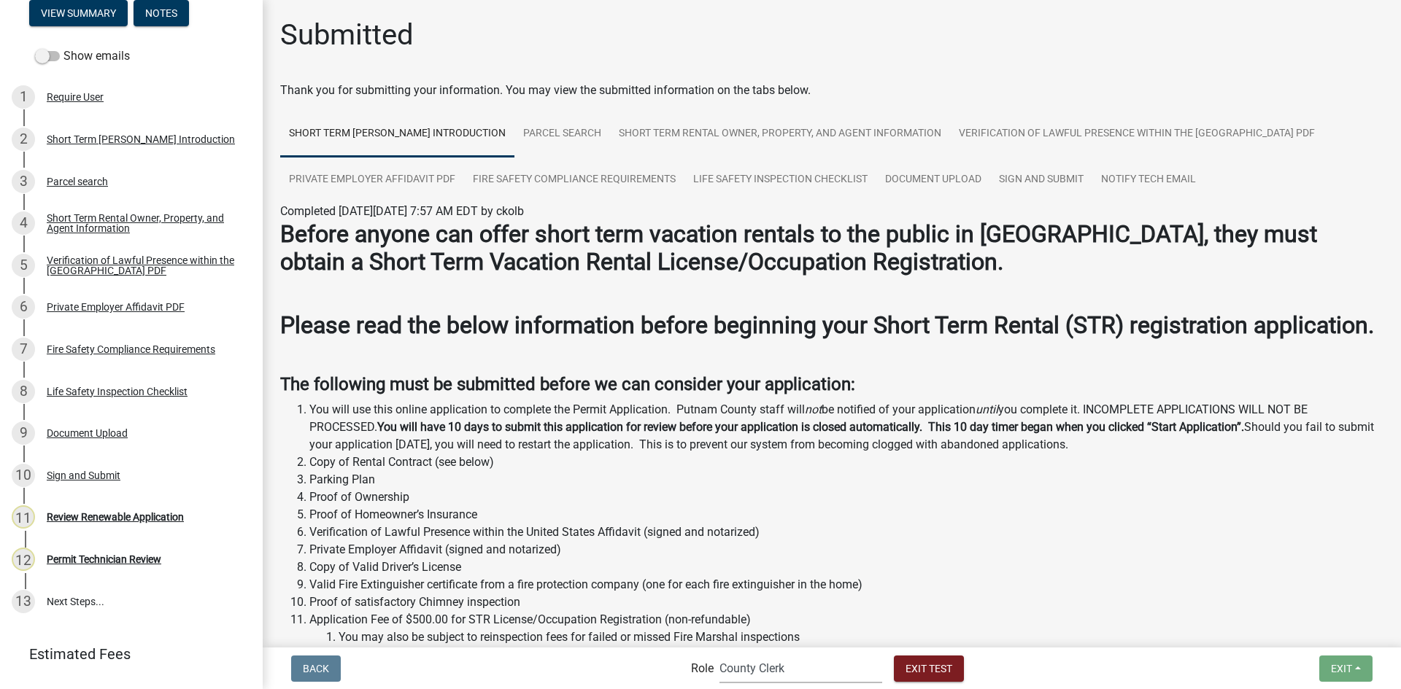
scroll to position [227, 0]
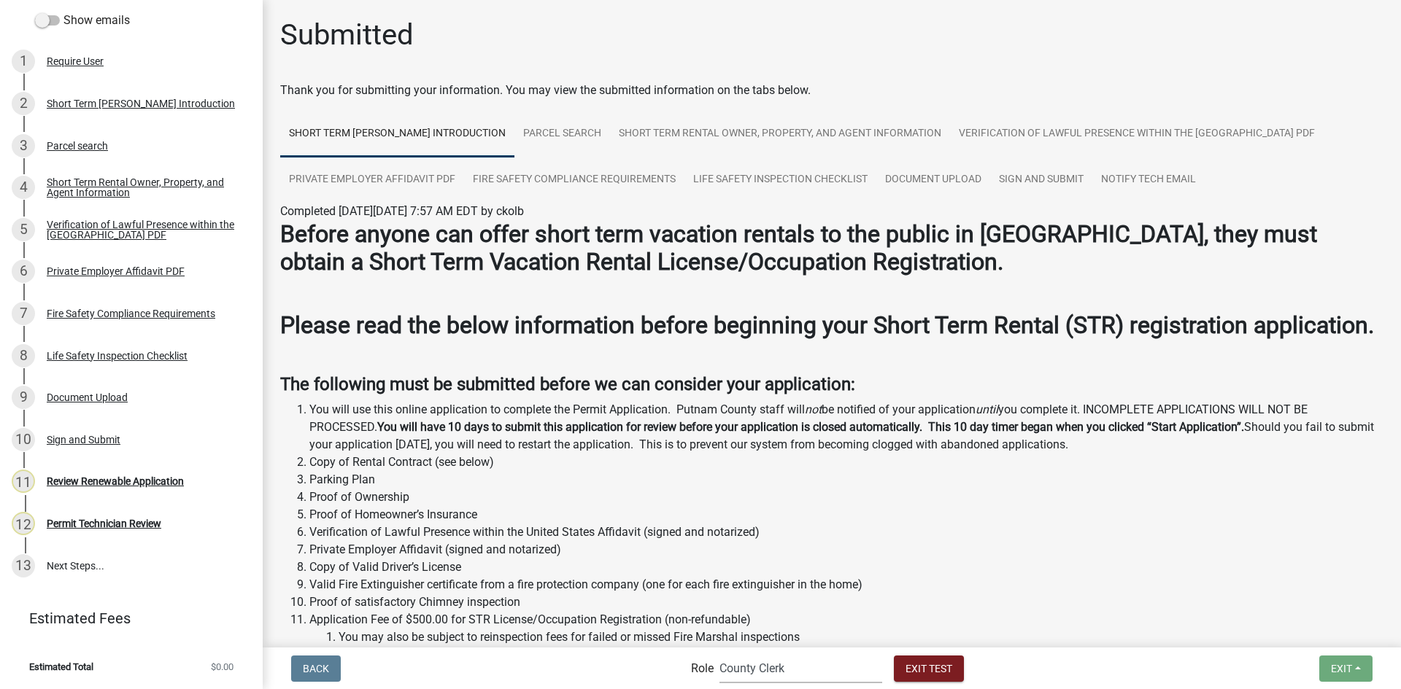
click at [789, 676] on select "Applicant Fire Notifications BL County Clerk Admin STR Review - Permit Technici…" at bounding box center [800, 669] width 163 height 30
select select "28725ead-b835-4d38-91b7-f068c520c36b"
click at [719, 654] on select "Applicant Fire Notifications BL County Clerk Admin STR Review - Permit Technici…" at bounding box center [800, 669] width 163 height 30
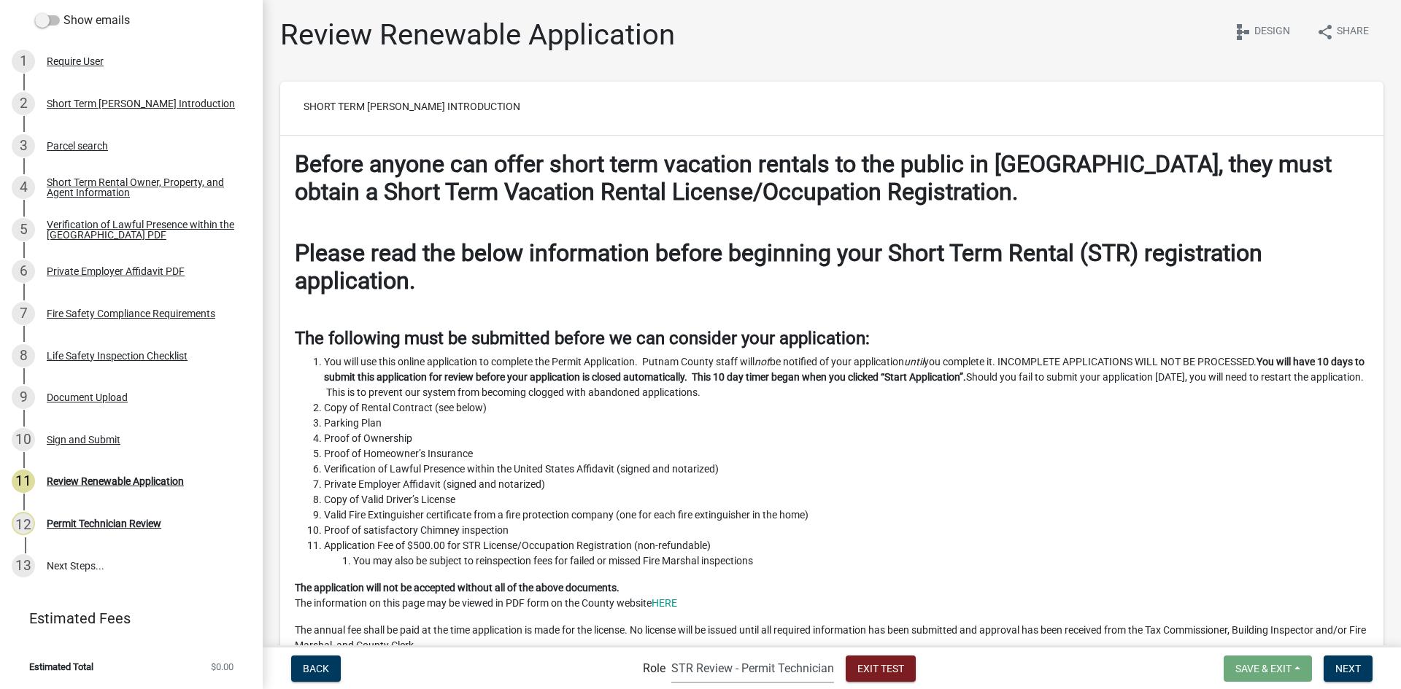
click at [816, 401] on li "Copy of Rental Contract (see below)" at bounding box center [846, 408] width 1045 height 15
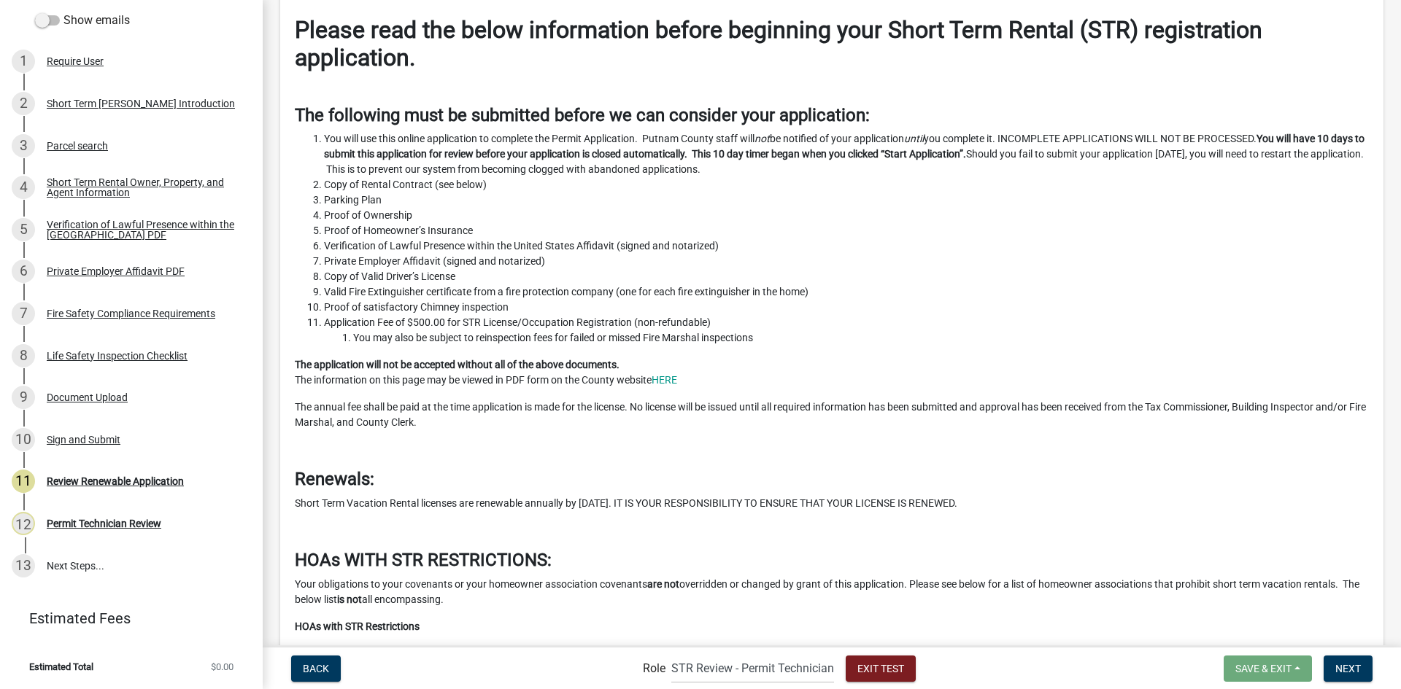
scroll to position [7238, 0]
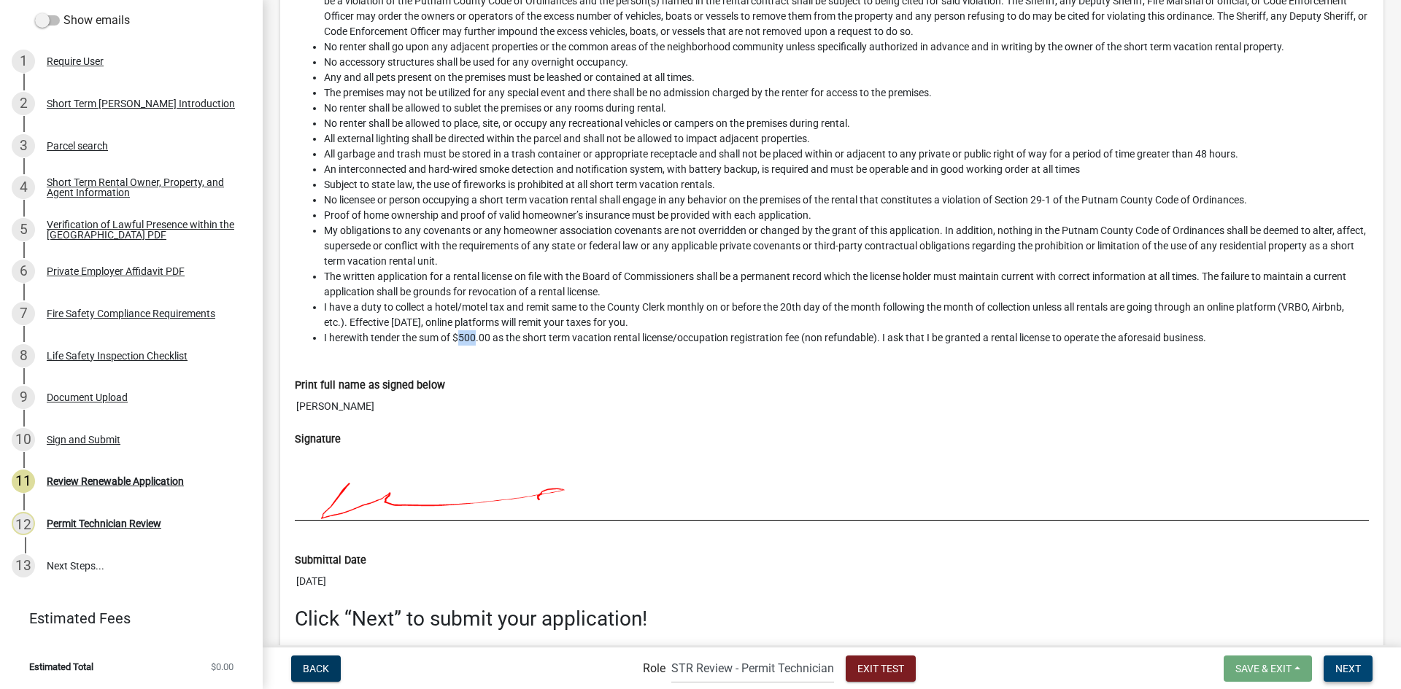
click at [1346, 669] on span "Next" at bounding box center [1348, 668] width 26 height 12
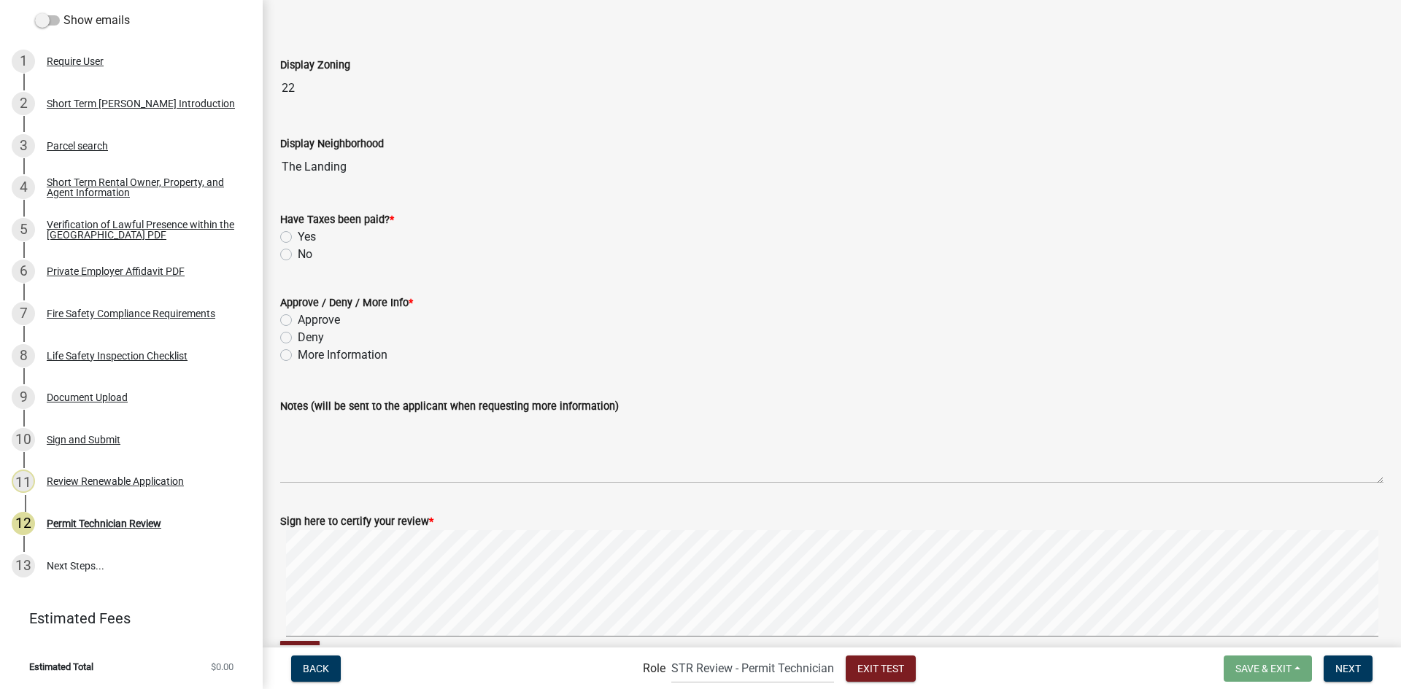
scroll to position [73, 0]
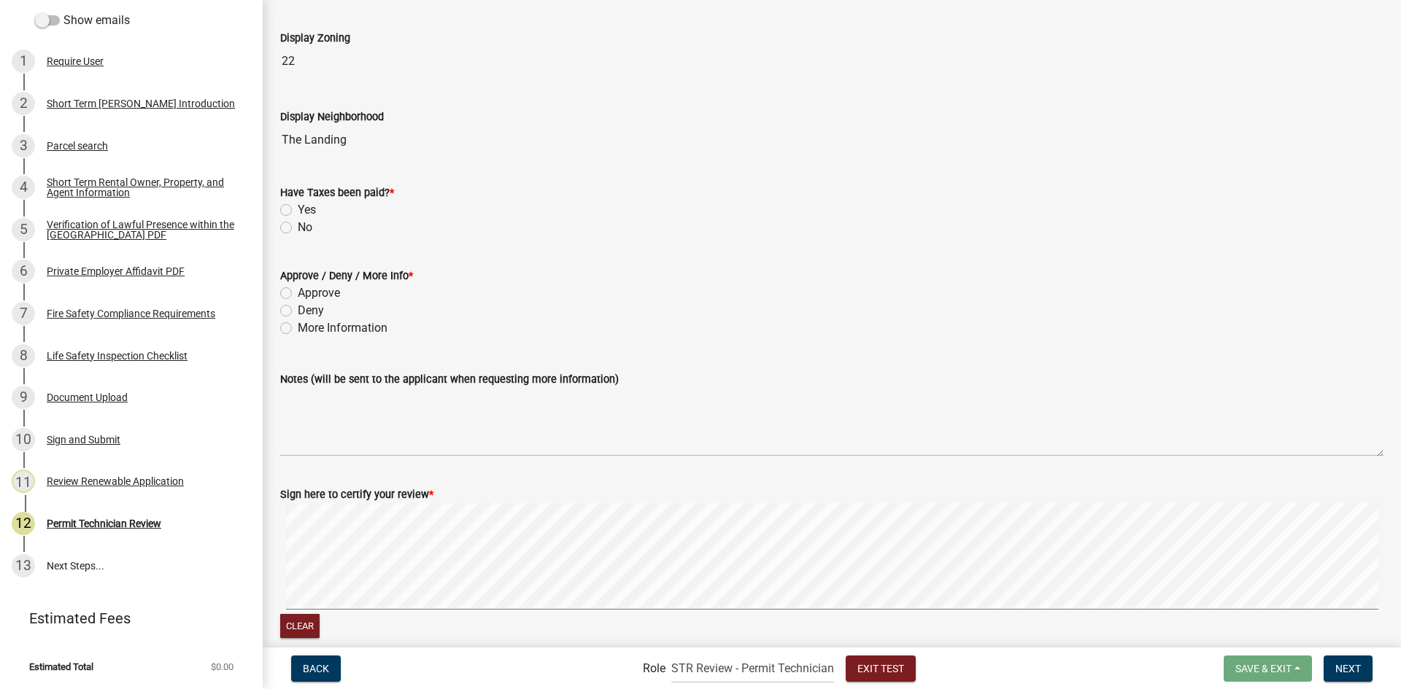
drag, startPoint x: 288, startPoint y: 209, endPoint x: 285, endPoint y: 255, distance: 45.3
click at [298, 209] on label "Yes" at bounding box center [307, 210] width 18 height 18
click at [298, 209] on input "Yes" at bounding box center [302, 205] width 9 height 9
radio input "true"
click at [298, 293] on label "Approve" at bounding box center [319, 294] width 42 height 18
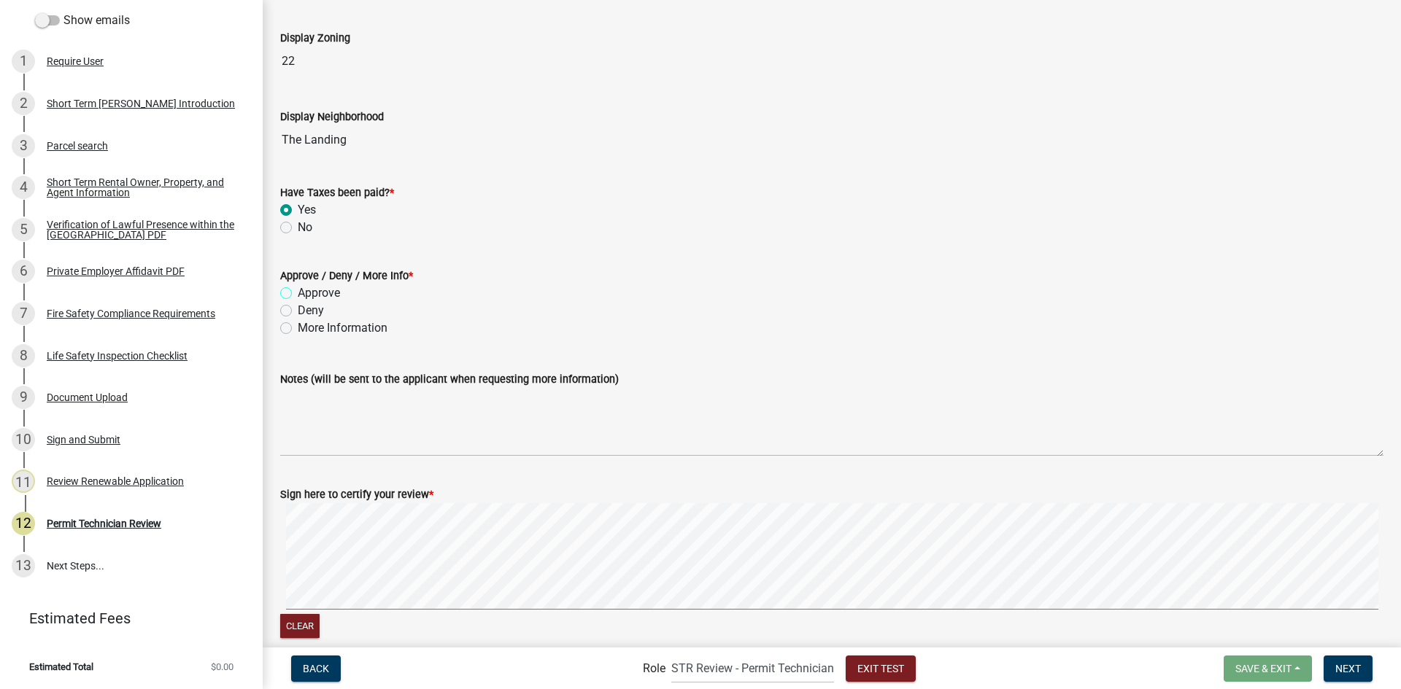
click at [298, 293] on input "Approve" at bounding box center [302, 289] width 9 height 9
radio input "true"
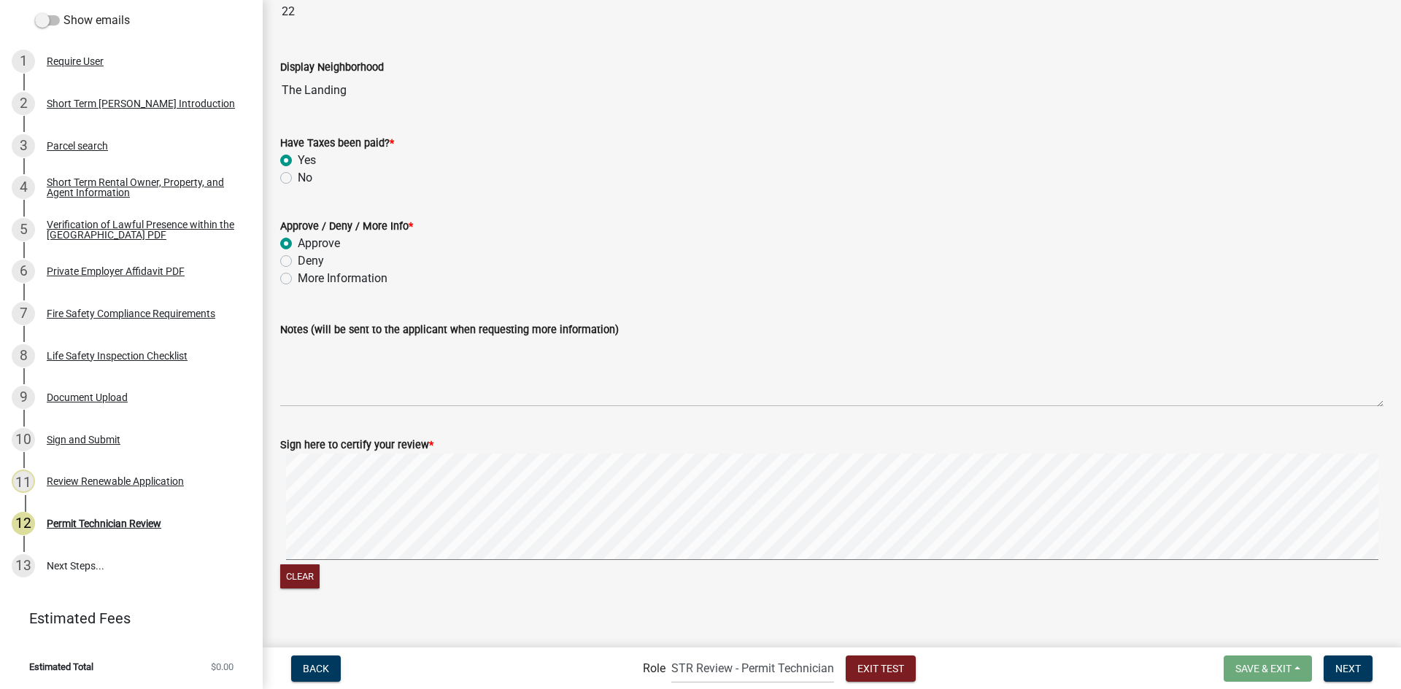
scroll to position [139, 0]
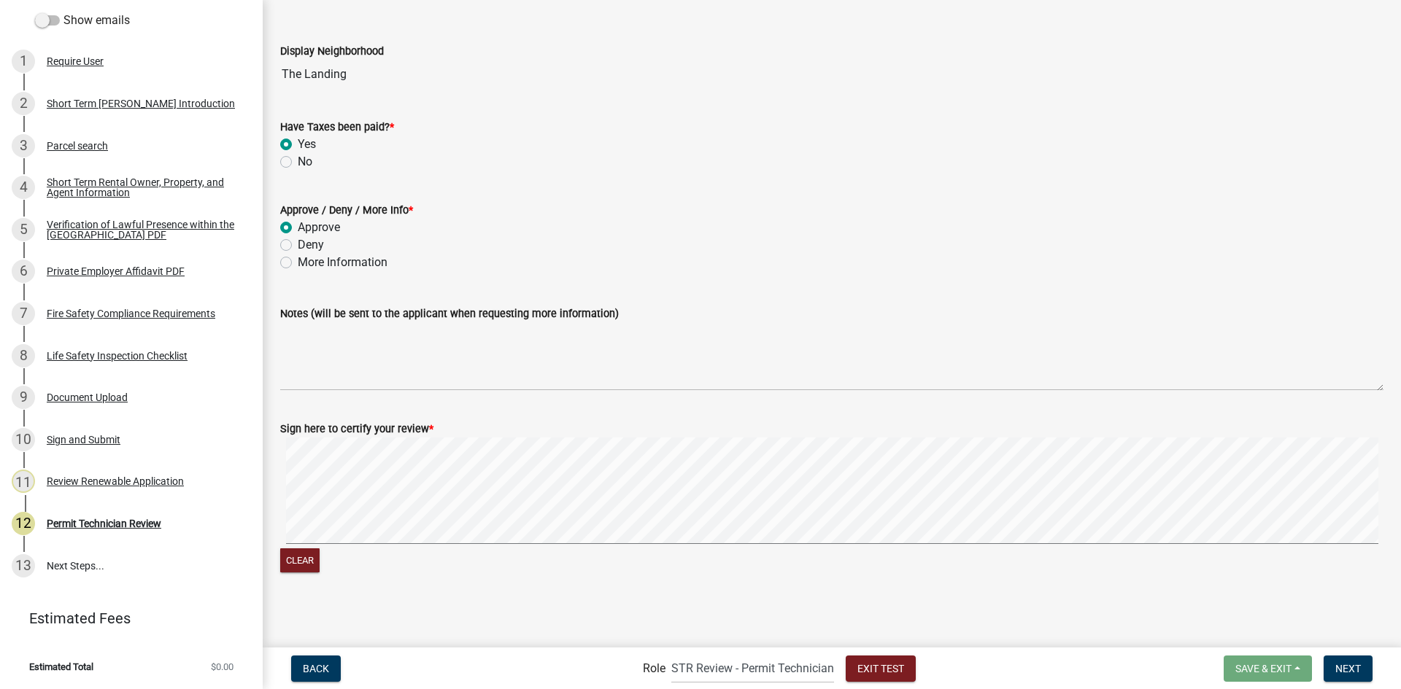
click at [622, 547] on signature-pad at bounding box center [831, 493] width 1103 height 111
click at [1351, 674] on span "Next" at bounding box center [1348, 668] width 26 height 12
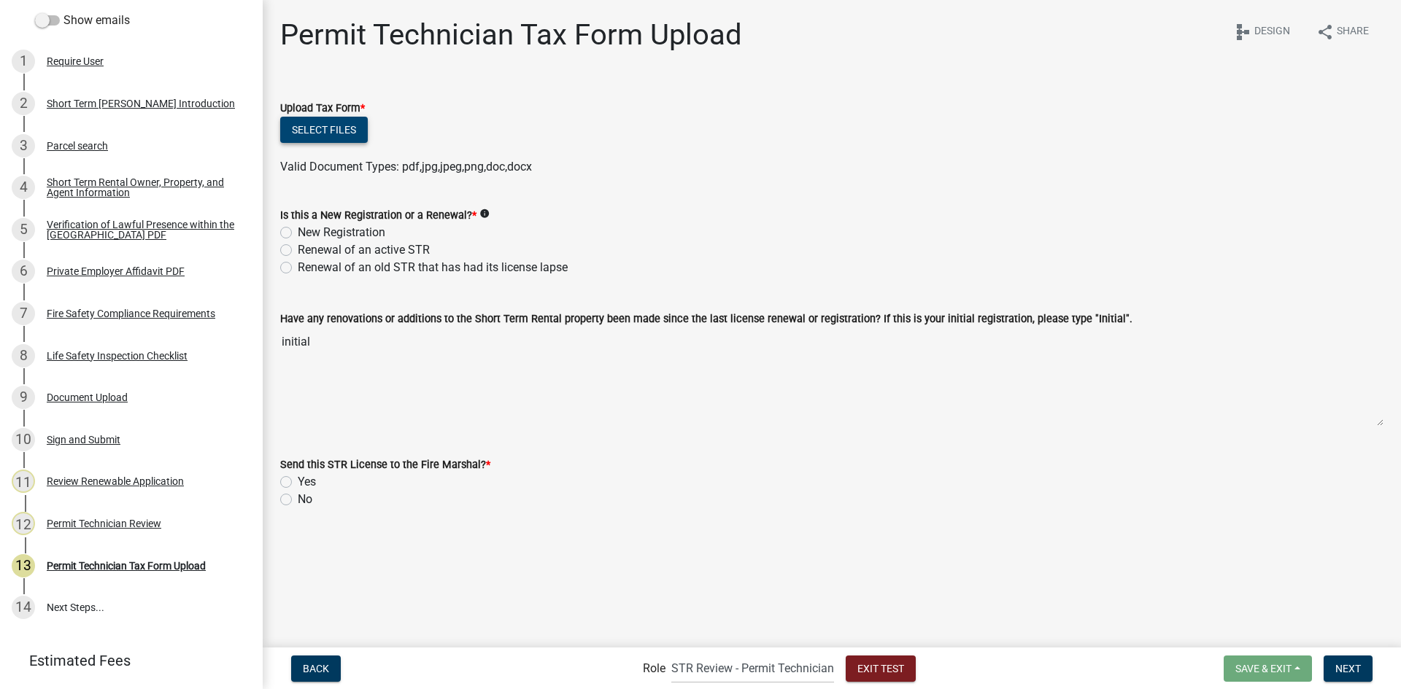
click at [322, 132] on button "Select files" at bounding box center [324, 130] width 88 height 26
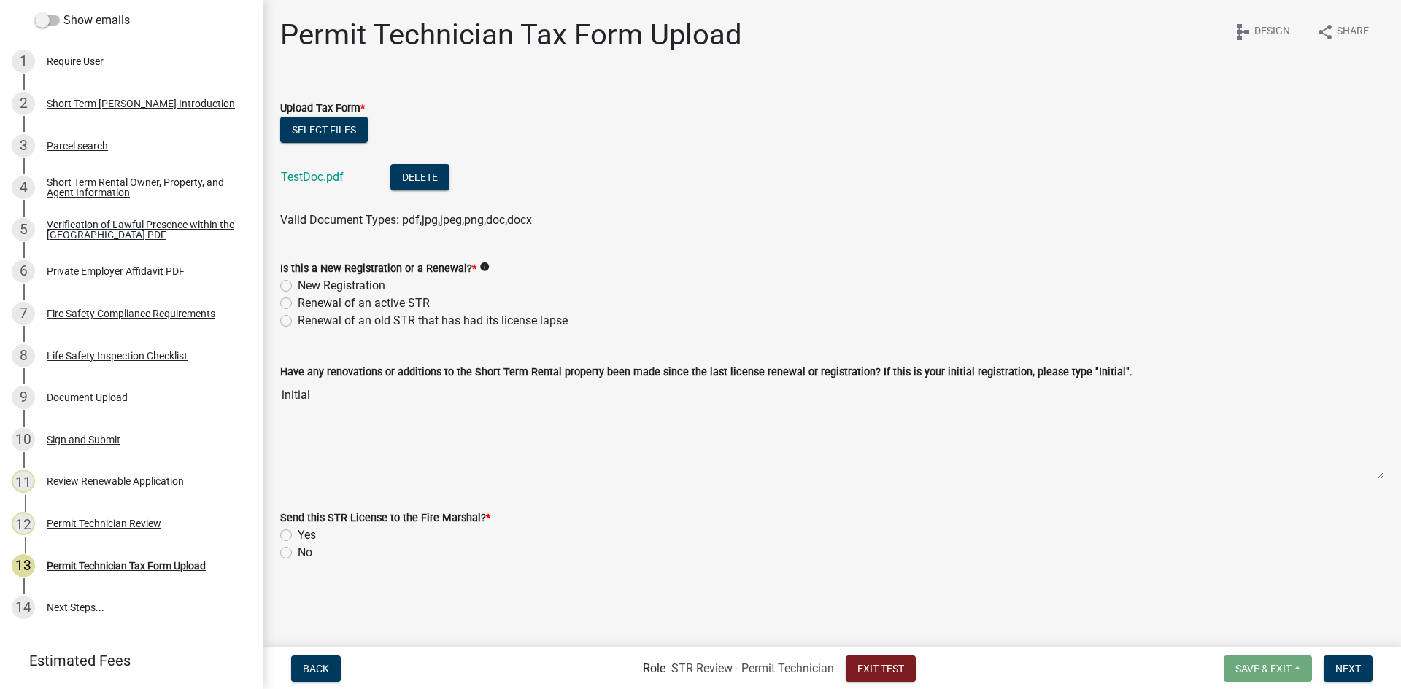
click at [349, 290] on label "New Registration" at bounding box center [342, 286] width 88 height 18
click at [307, 287] on input "New Registration" at bounding box center [302, 281] width 9 height 9
radio input "true"
click at [298, 552] on label "No" at bounding box center [305, 553] width 15 height 18
click at [298, 552] on input "No" at bounding box center [302, 548] width 9 height 9
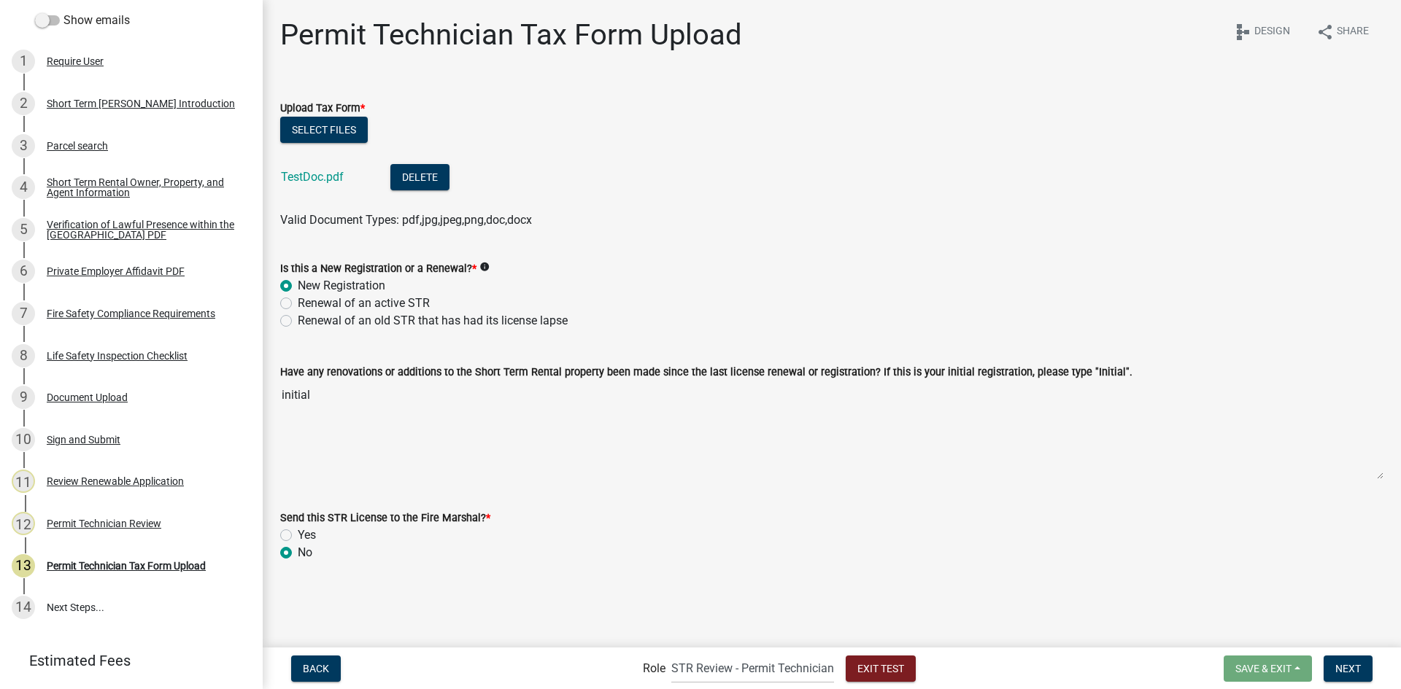
radio input "true"
click at [298, 539] on label "Yes" at bounding box center [307, 536] width 18 height 18
click at [298, 536] on input "Yes" at bounding box center [302, 531] width 9 height 9
radio input "true"
click at [1346, 666] on span "Next" at bounding box center [1348, 668] width 26 height 12
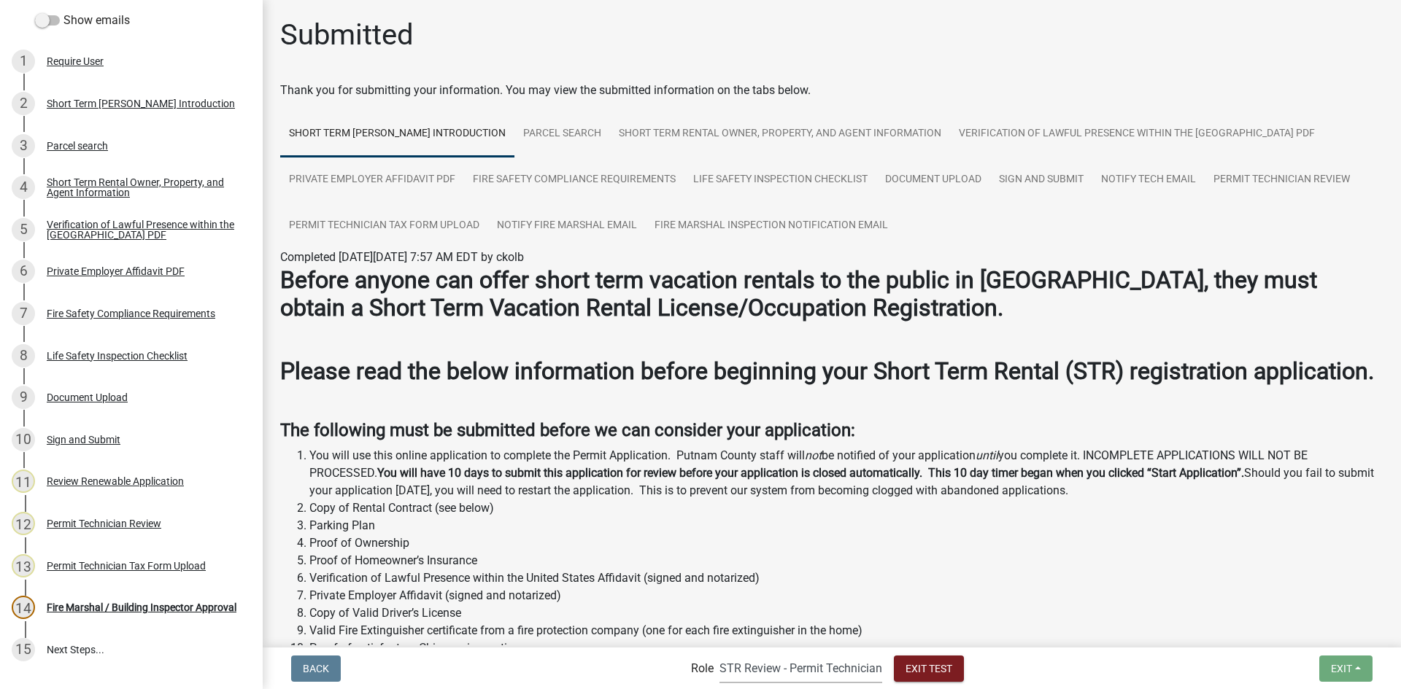
click at [758, 668] on select "Applicant Fire Notifications BL County Clerk Admin STR Review - Permit Technici…" at bounding box center [800, 669] width 163 height 30
select select "d8263c80-976b-478e-ac0a-9b30f681c0c3"
click at [719, 654] on select "Applicant Fire Notifications BL County Clerk Admin STR Review - Permit Technici…" at bounding box center [800, 669] width 163 height 30
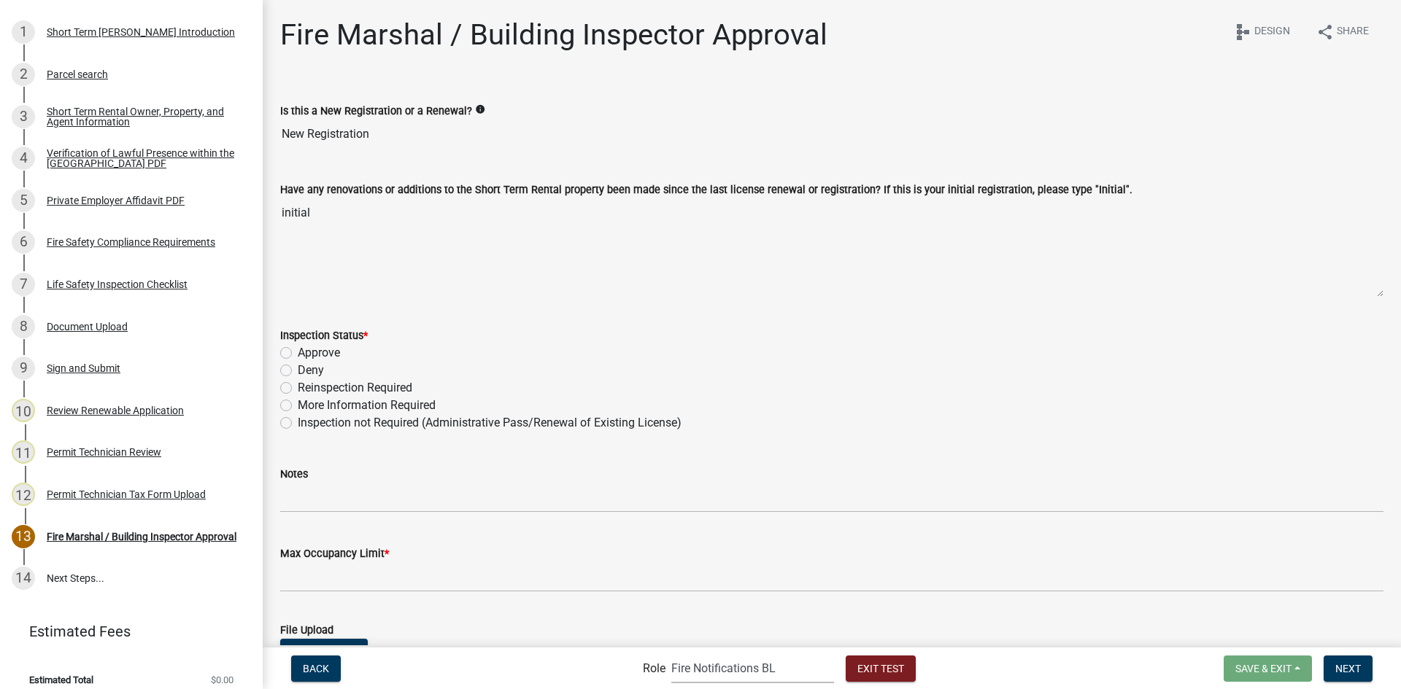
scroll to position [146, 0]
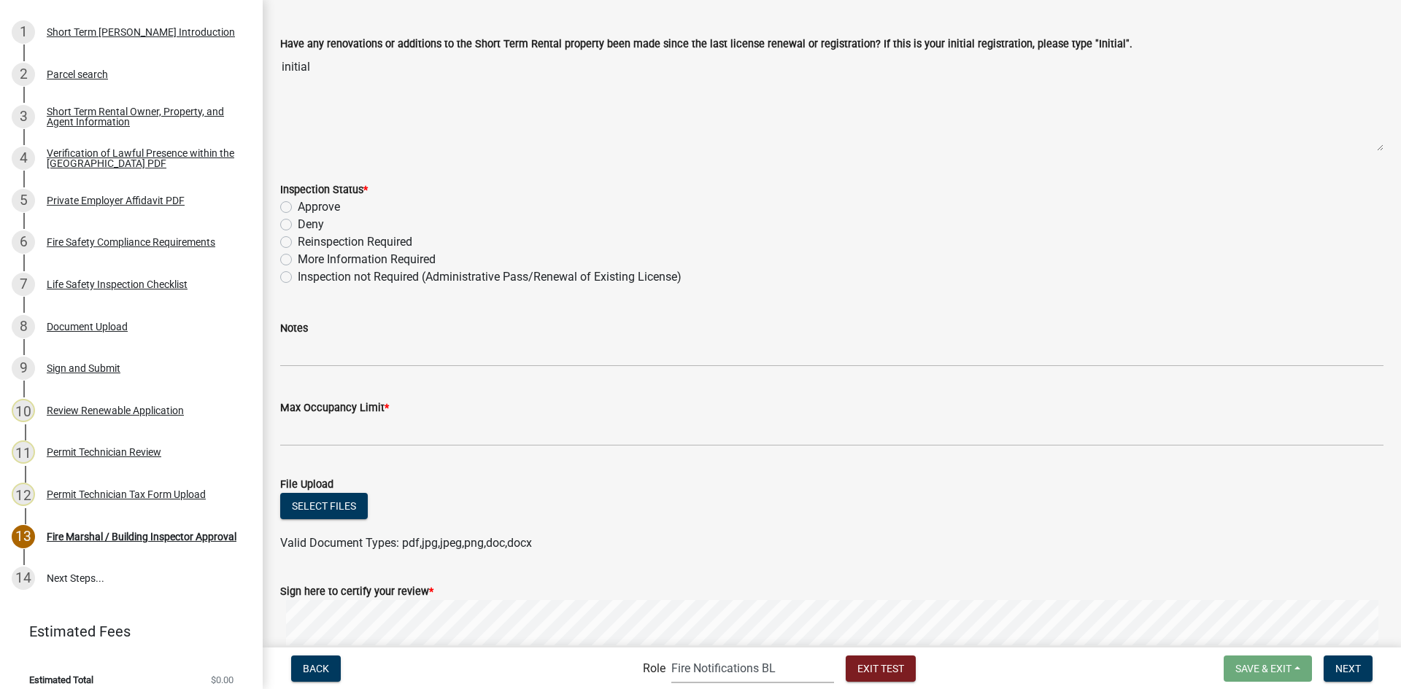
click at [298, 209] on label "Approve" at bounding box center [319, 207] width 42 height 18
click at [298, 208] on input "Approve" at bounding box center [302, 202] width 9 height 9
radio input "true"
click at [298, 244] on label "Reinspection Required" at bounding box center [355, 242] width 115 height 18
click at [298, 243] on input "Reinspection Required" at bounding box center [302, 237] width 9 height 9
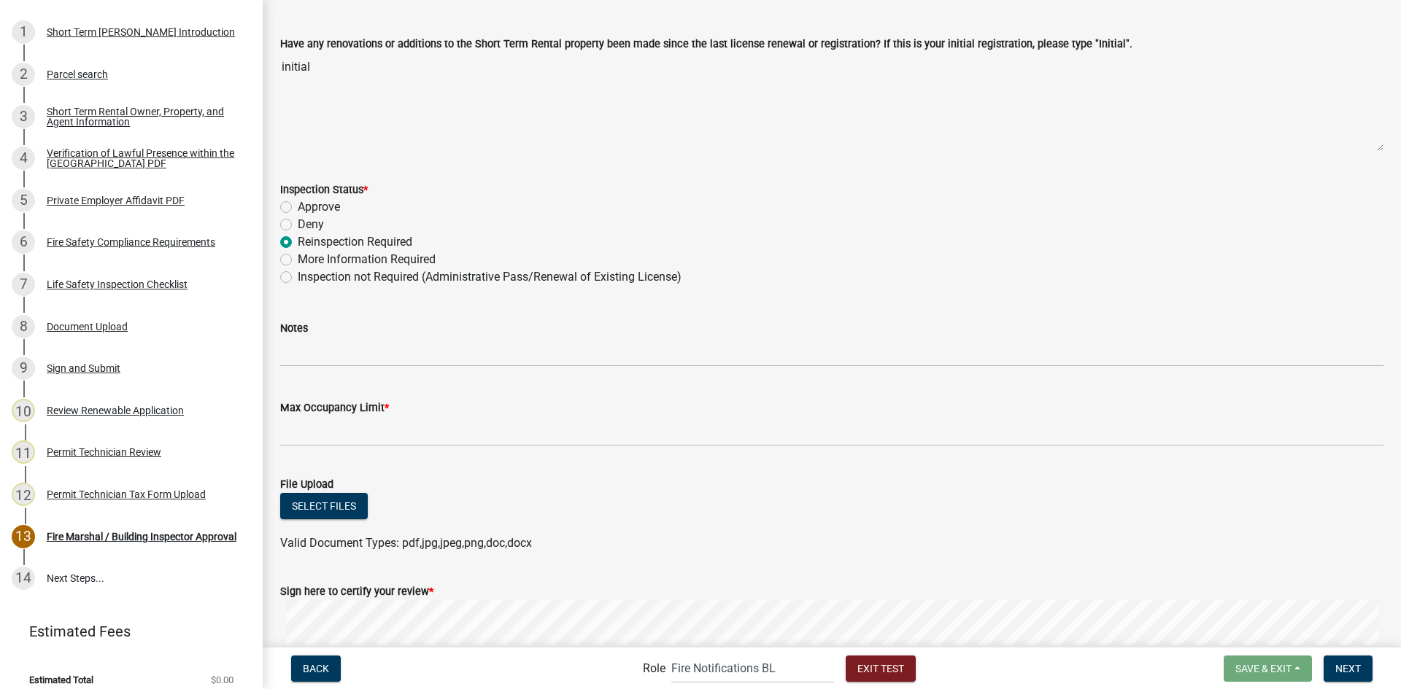
radio input "true"
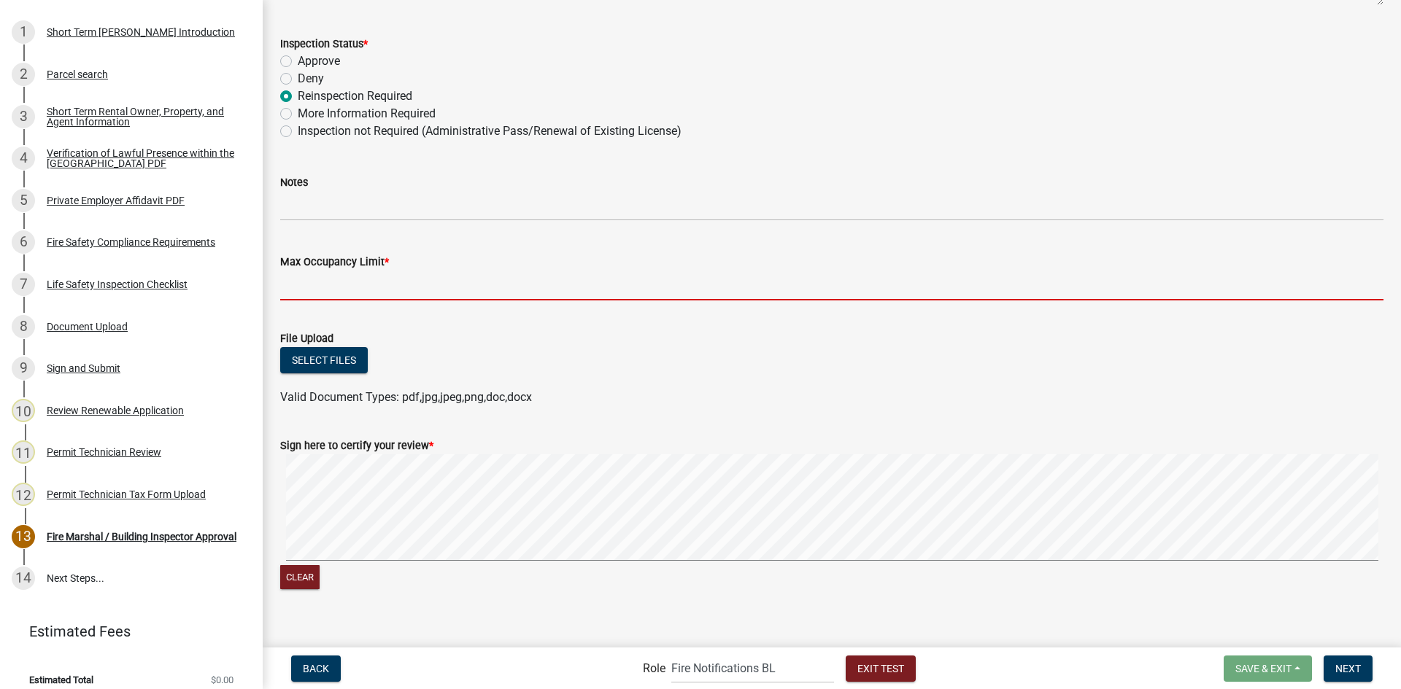
click at [373, 282] on input "Max Occupancy Limit *" at bounding box center [831, 286] width 1103 height 30
type input "6"
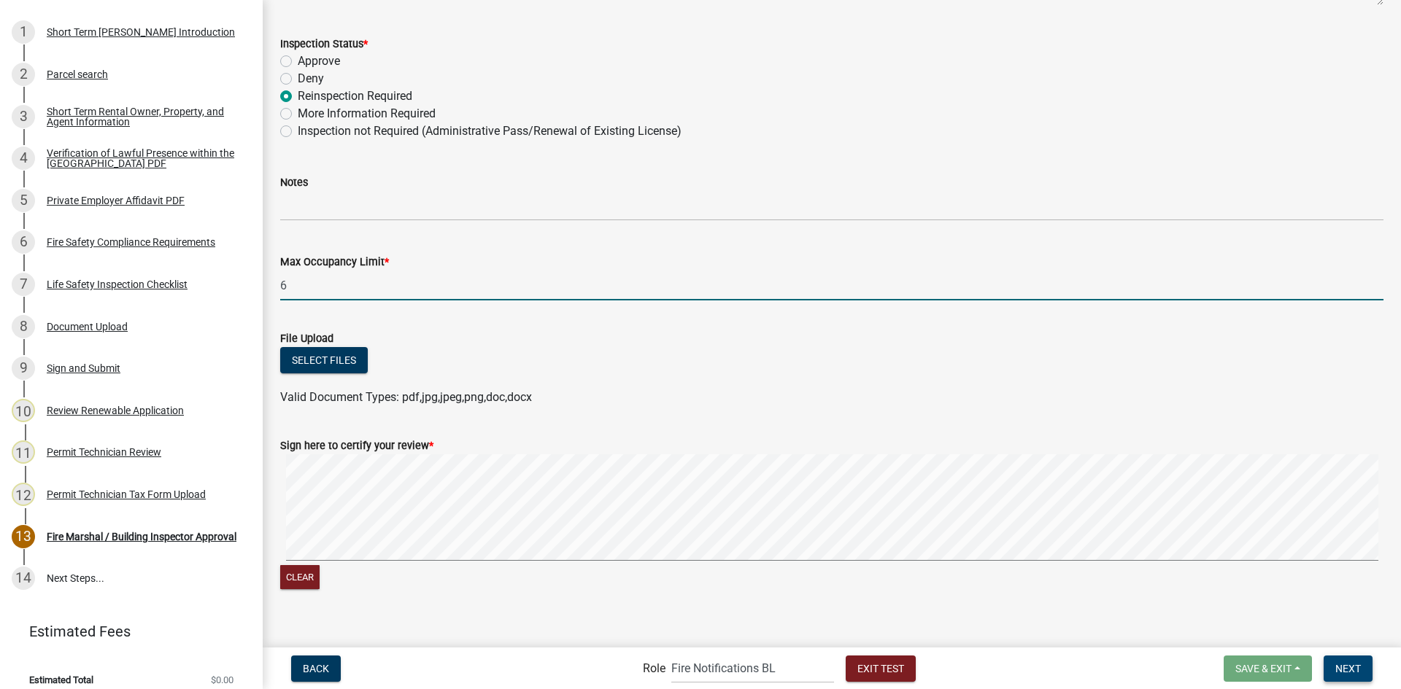
click at [1340, 665] on span "Next" at bounding box center [1348, 668] width 26 height 12
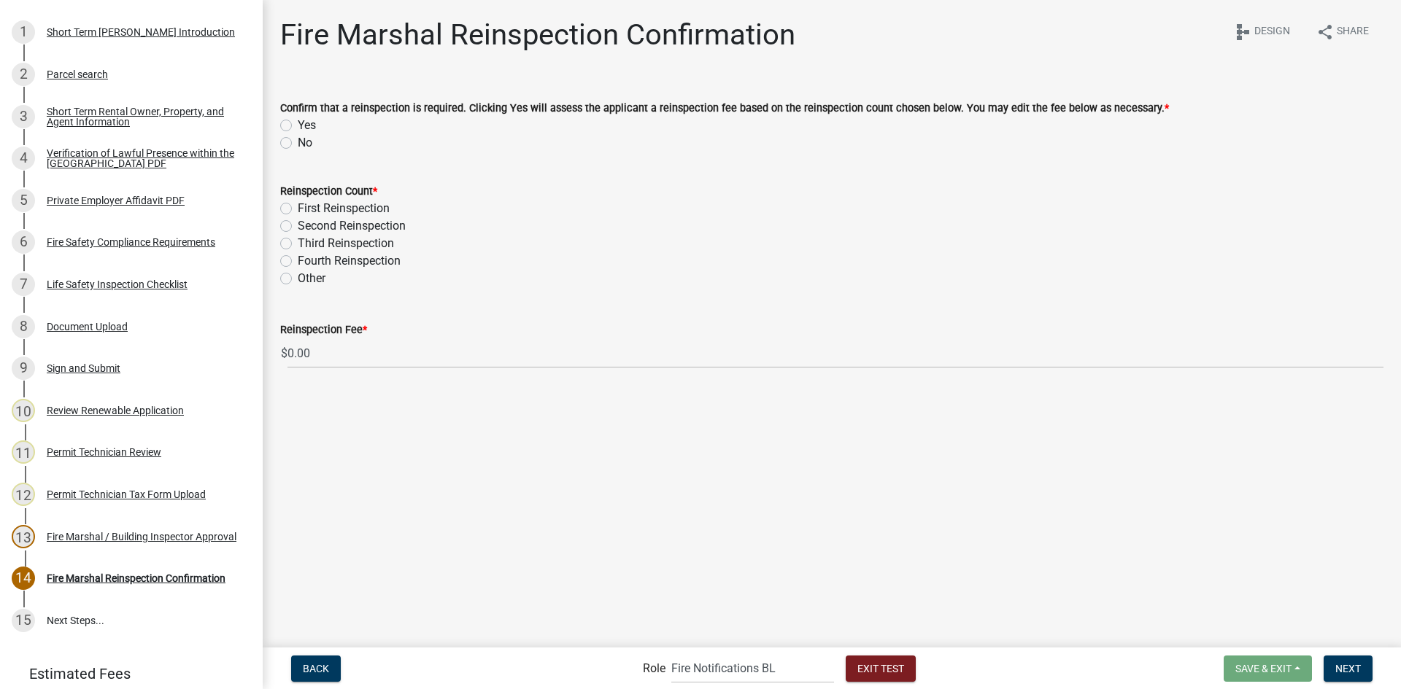
click at [298, 125] on label "Yes" at bounding box center [307, 126] width 18 height 18
click at [298, 125] on input "Yes" at bounding box center [302, 121] width 9 height 9
radio input "true"
click at [298, 204] on label "First Reinspection" at bounding box center [344, 209] width 92 height 18
click at [298, 204] on input "First Reinspection" at bounding box center [302, 204] width 9 height 9
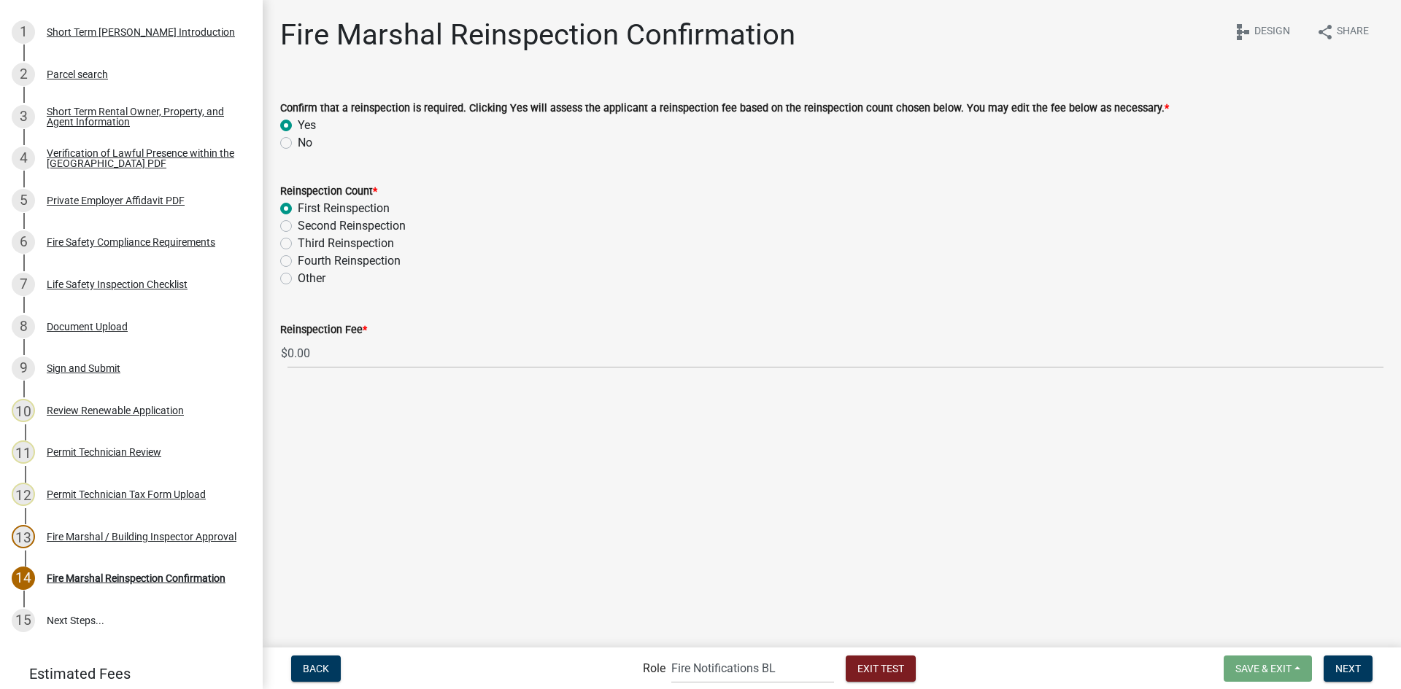
radio input "true"
click at [1354, 668] on span "Next" at bounding box center [1348, 668] width 26 height 12
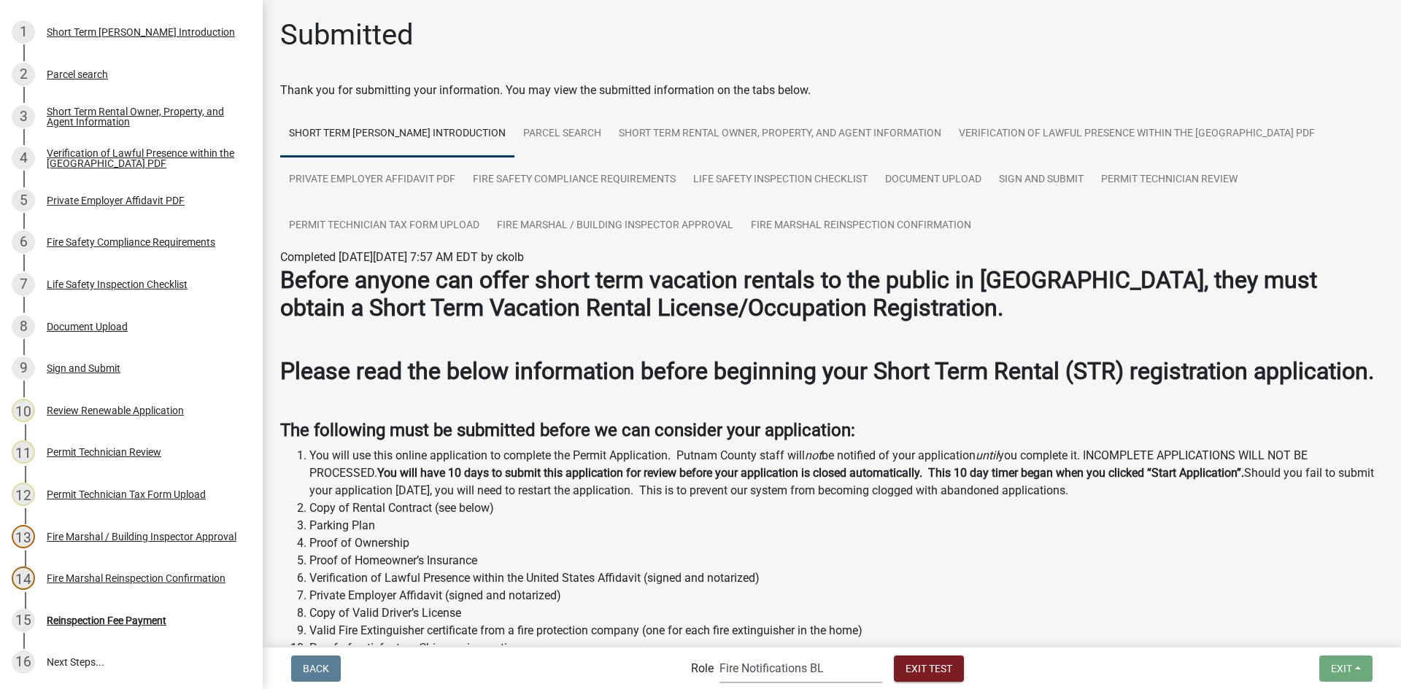
click at [776, 668] on select "Applicant Fire Notifications BL County Clerk Admin STR Review - Permit Technici…" at bounding box center [800, 669] width 163 height 30
click at [719, 654] on select "Applicant Fire Notifications BL County Clerk Admin STR Review - Permit Technici…" at bounding box center [800, 669] width 163 height 30
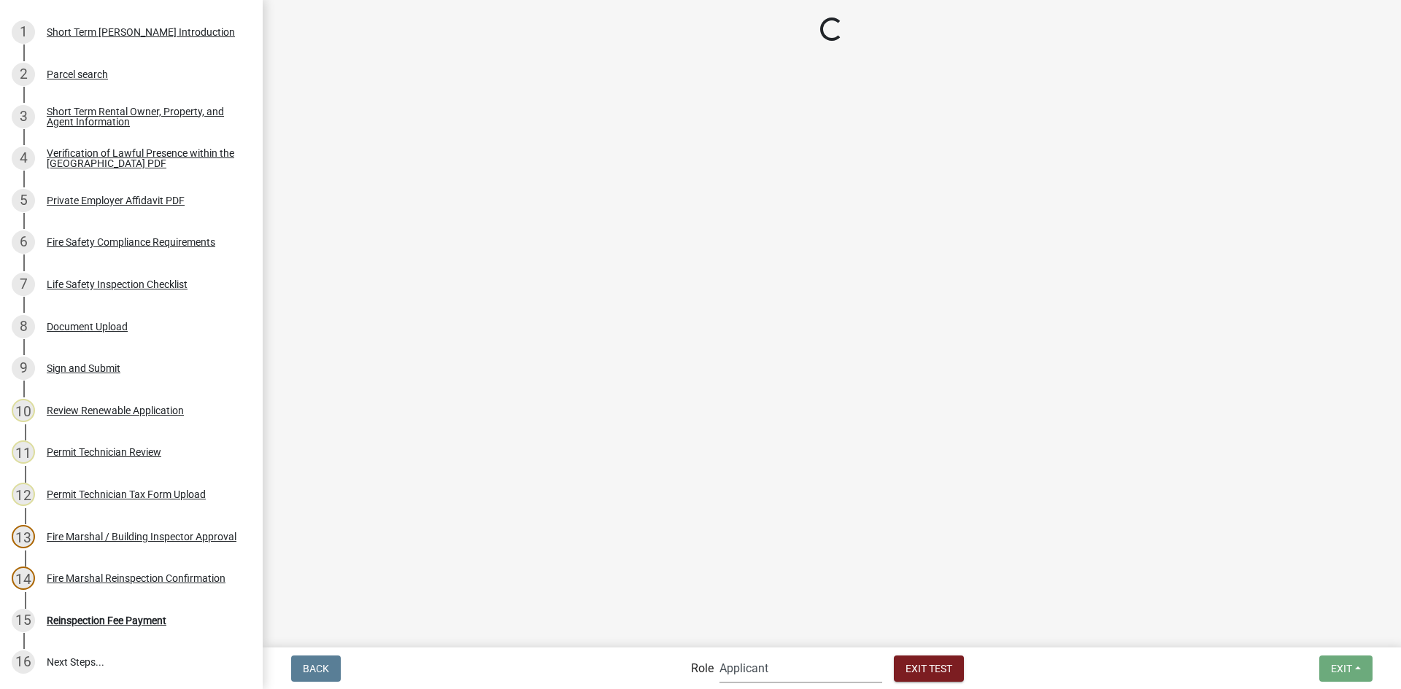
scroll to position [147, 0]
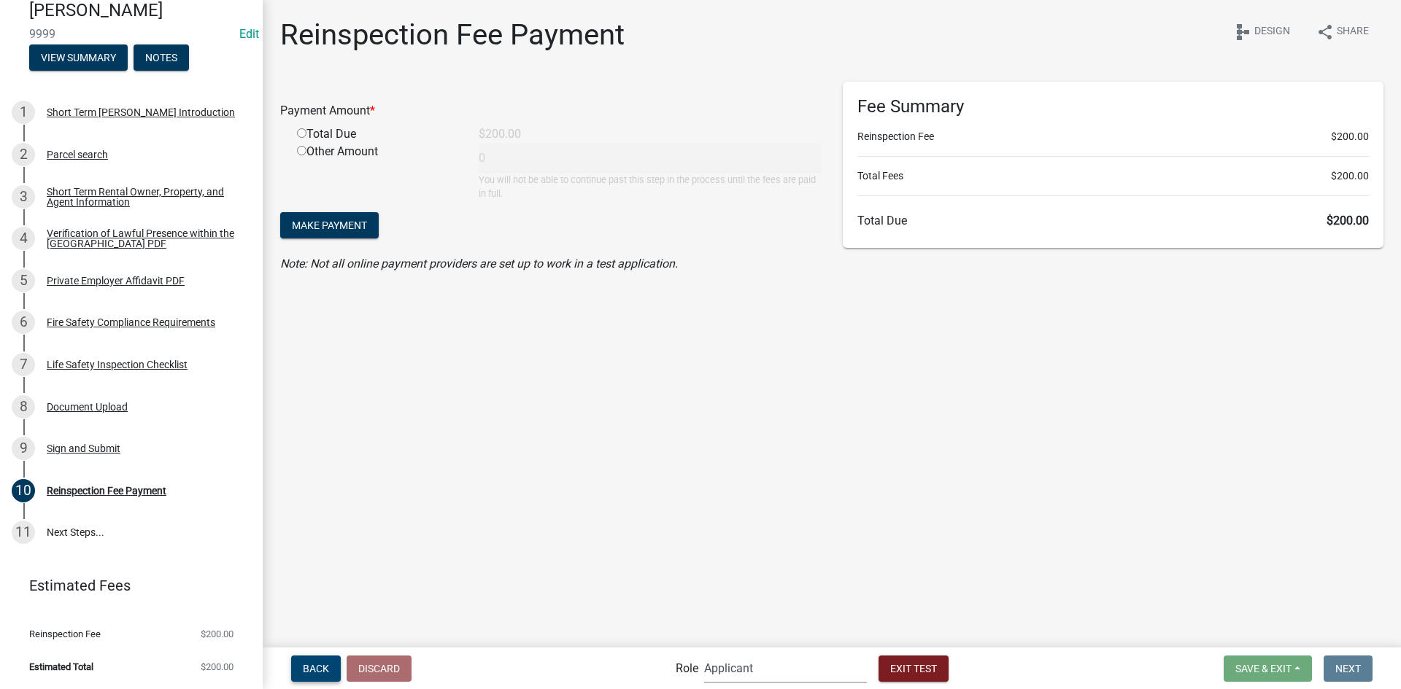
click at [310, 668] on span "Back" at bounding box center [316, 668] width 26 height 12
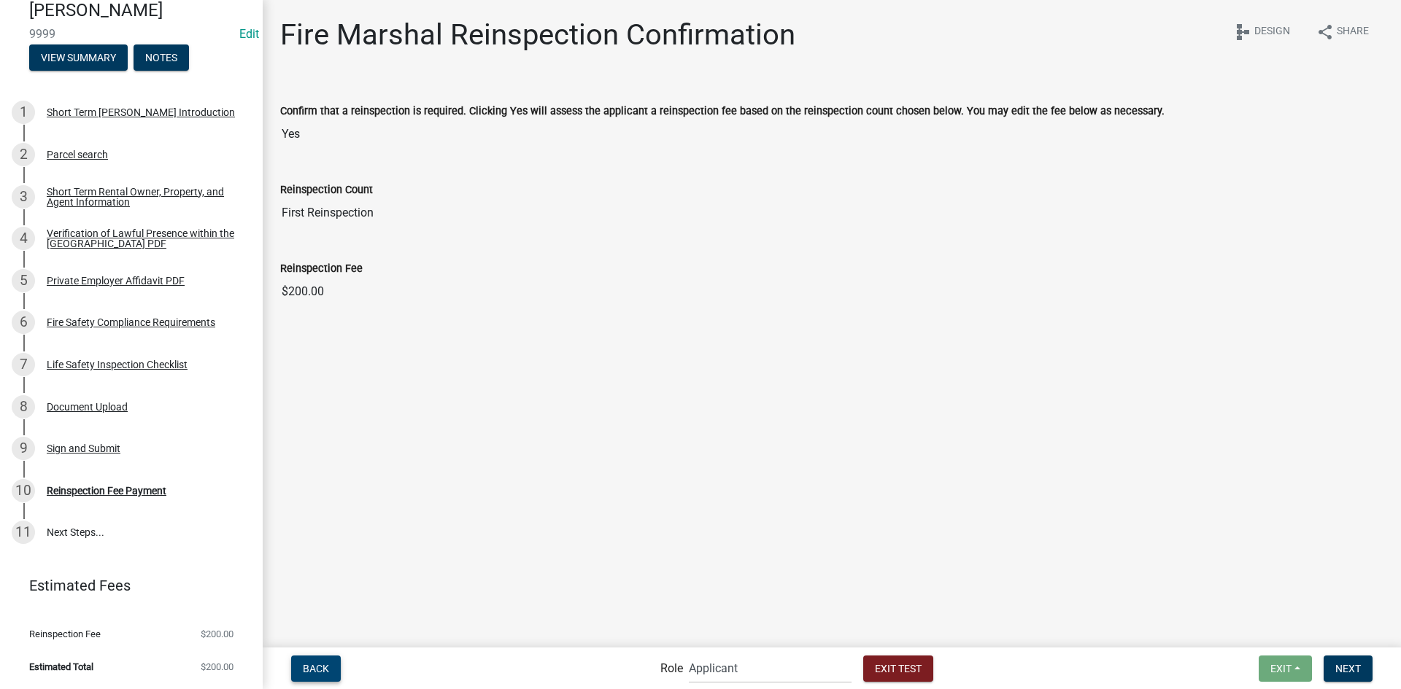
click at [310, 668] on span "Back" at bounding box center [316, 668] width 26 height 12
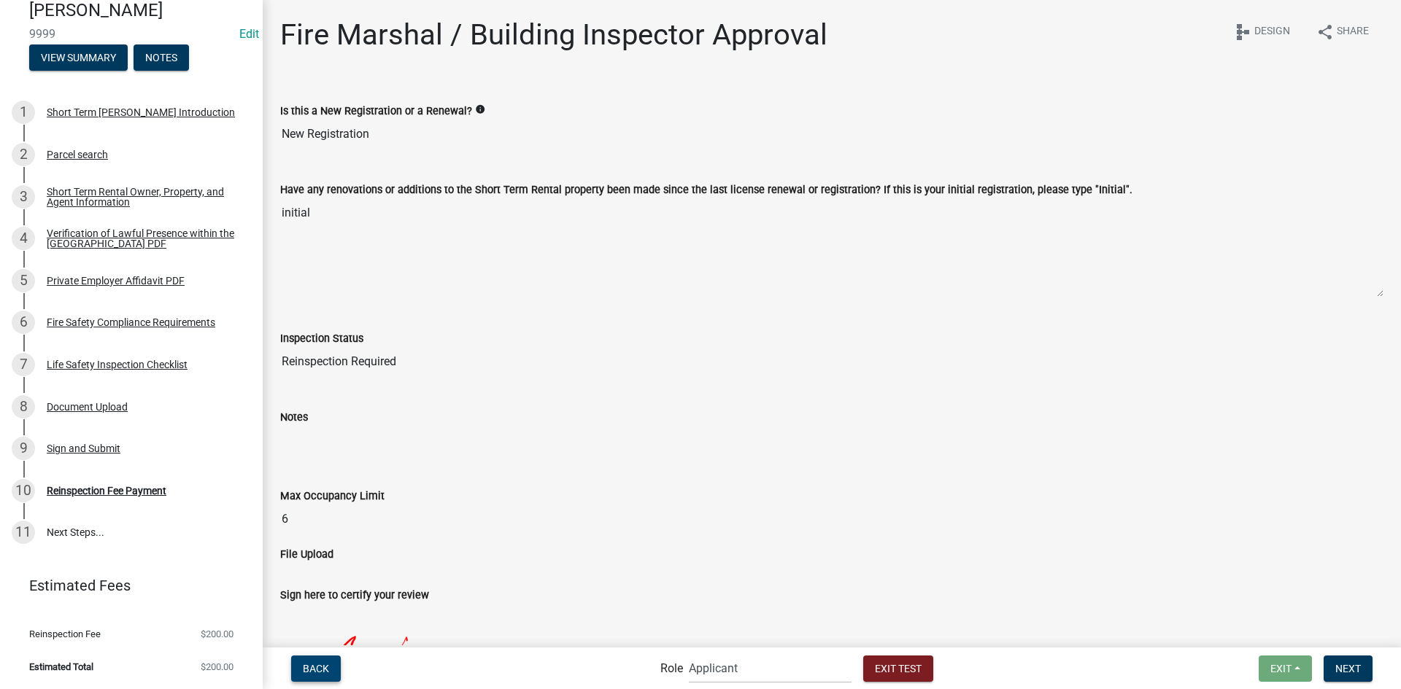
click at [310, 668] on span "Back" at bounding box center [316, 668] width 26 height 12
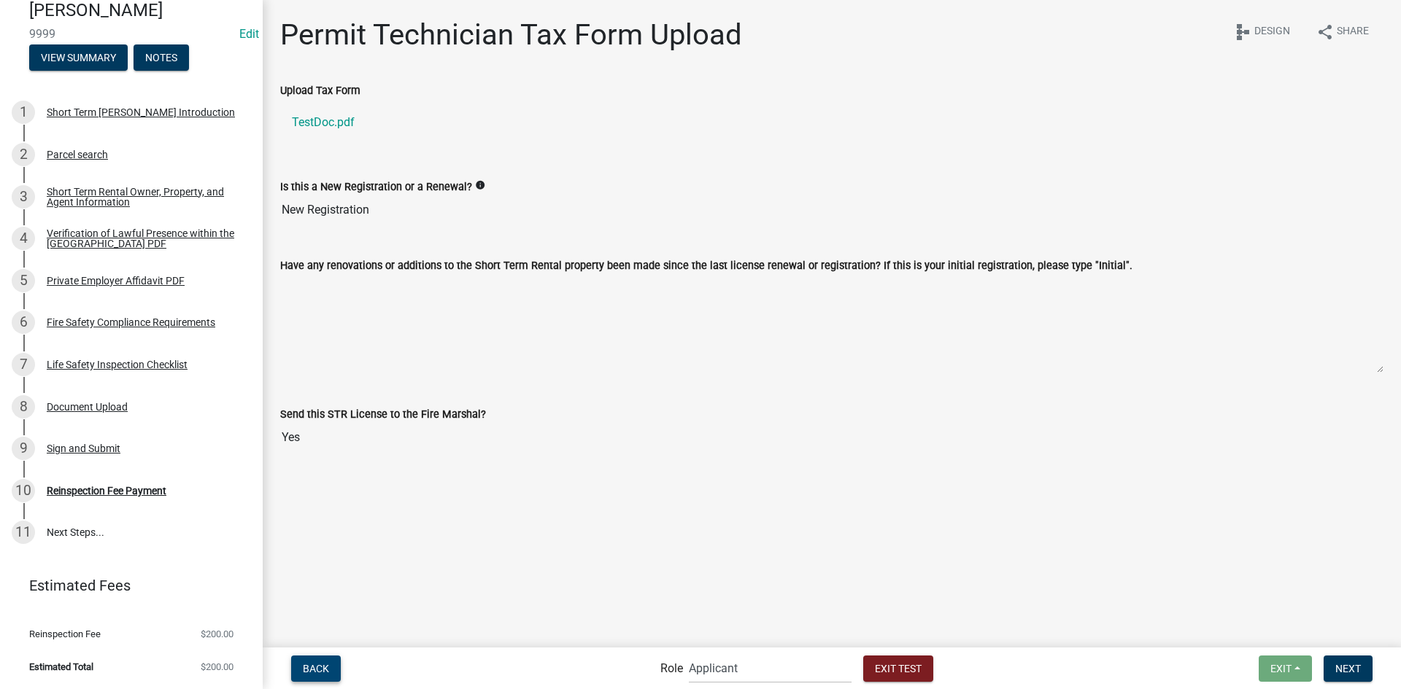
click at [322, 661] on button "Back" at bounding box center [316, 669] width 50 height 26
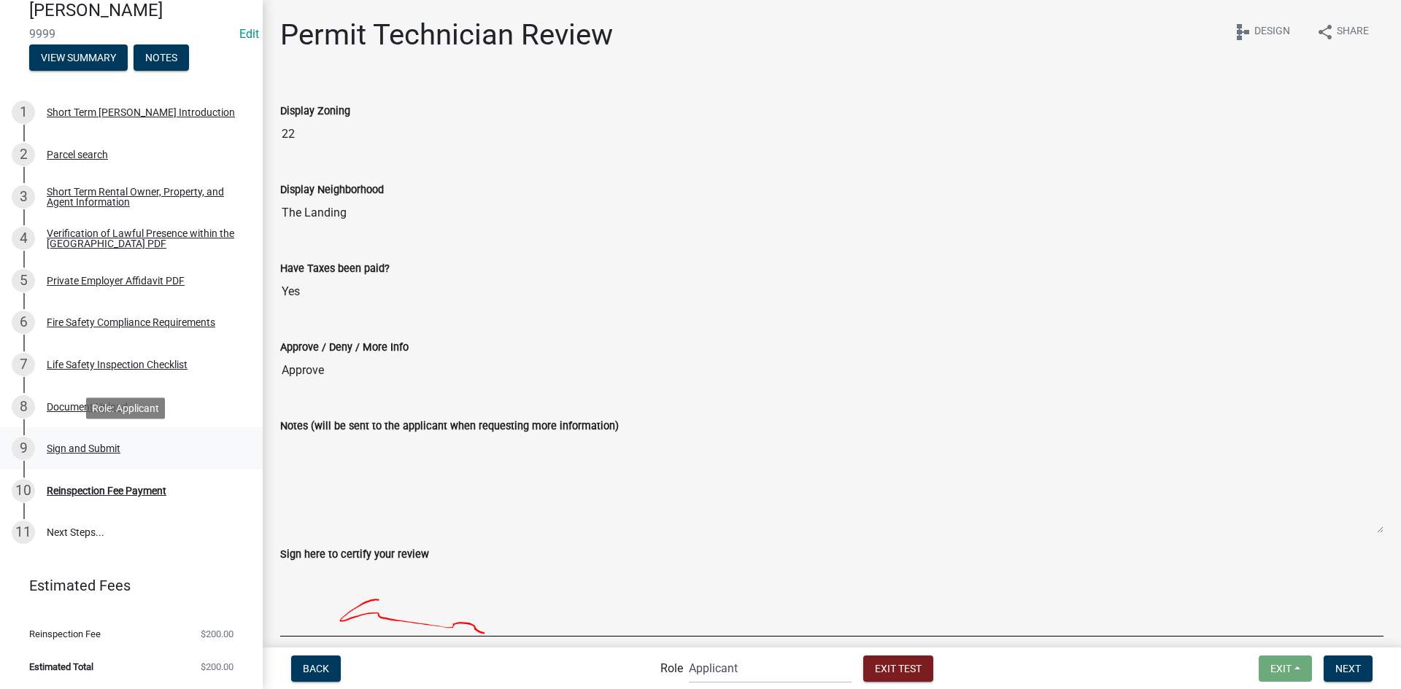
click at [92, 447] on div "Sign and Submit" at bounding box center [84, 449] width 74 height 10
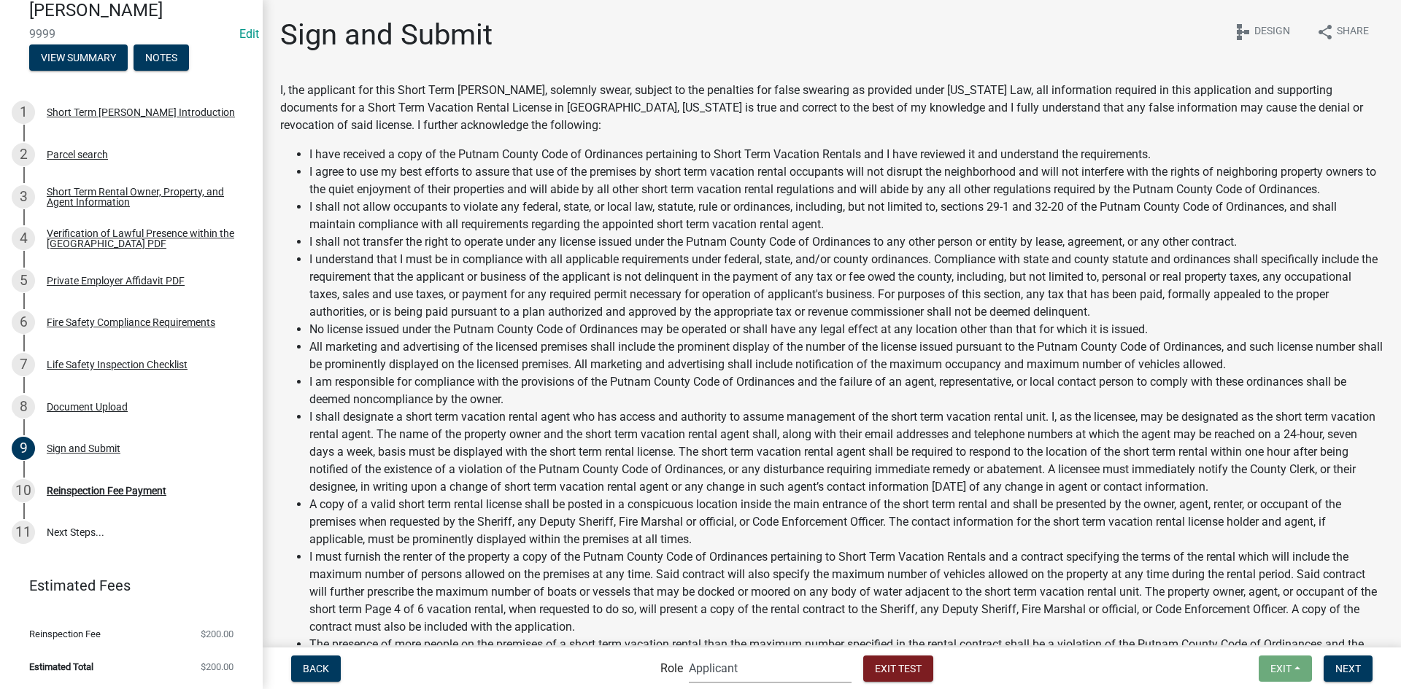
click at [781, 659] on select "Applicant Fire Notifications BL County Clerk Admin STR Review - Permit Technici…" at bounding box center [770, 669] width 163 height 30
select select "28725ead-b835-4d38-91b7-f068c520c36b"
click at [689, 654] on select "Applicant Fire Notifications BL County Clerk Admin STR Review - Permit Technici…" at bounding box center [770, 669] width 163 height 30
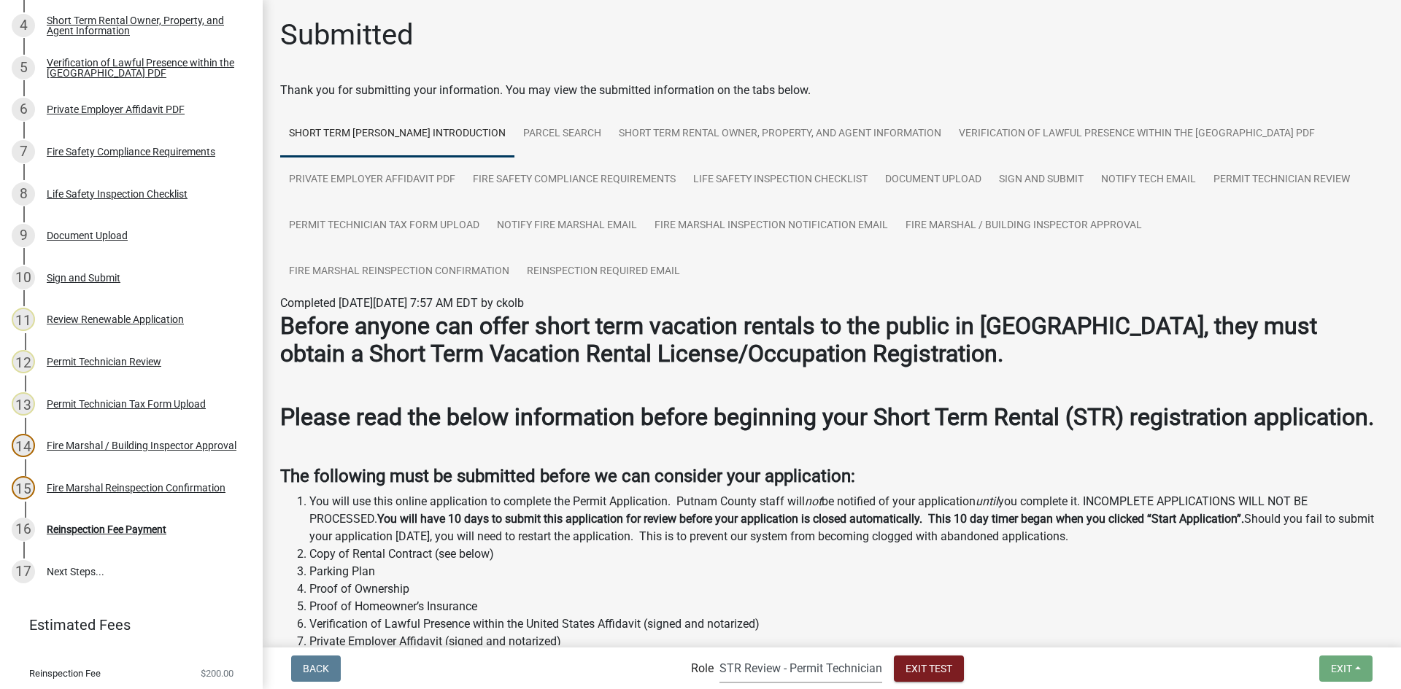
scroll to position [428, 0]
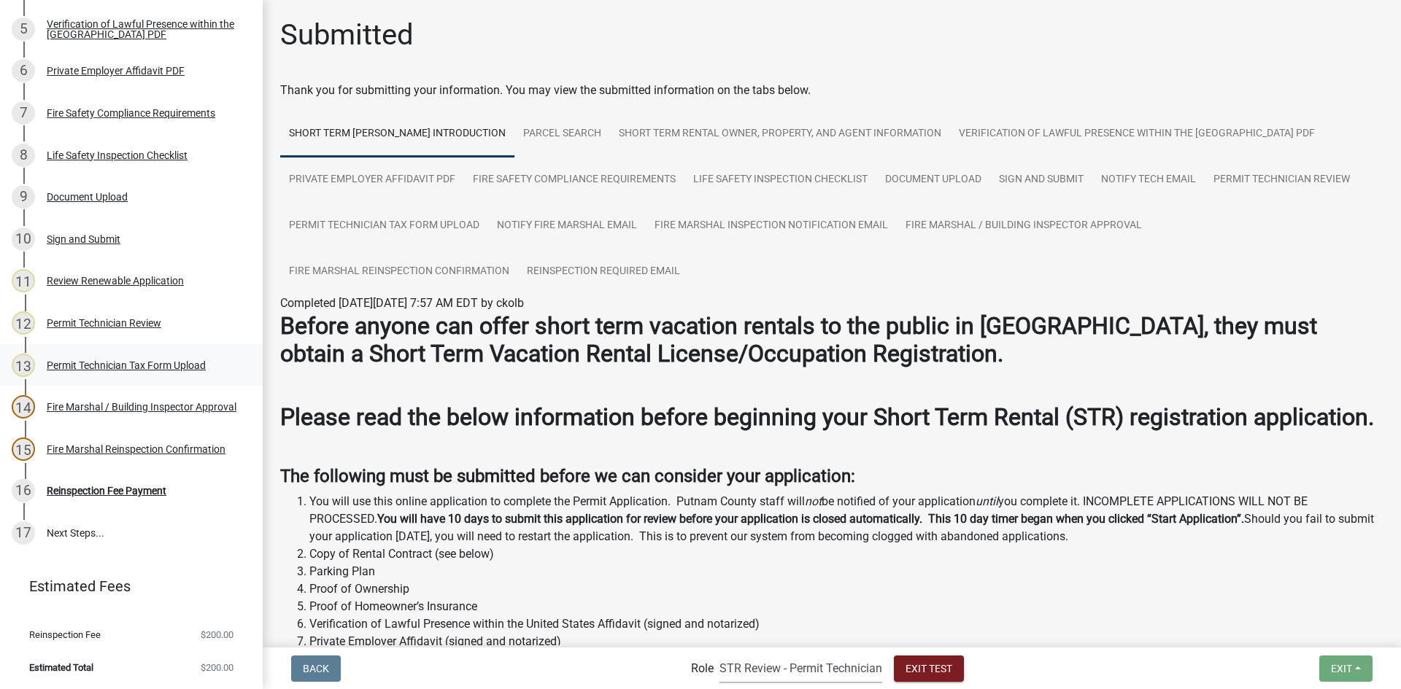
click at [139, 365] on div "Permit Technician Tax Form Upload" at bounding box center [126, 365] width 159 height 10
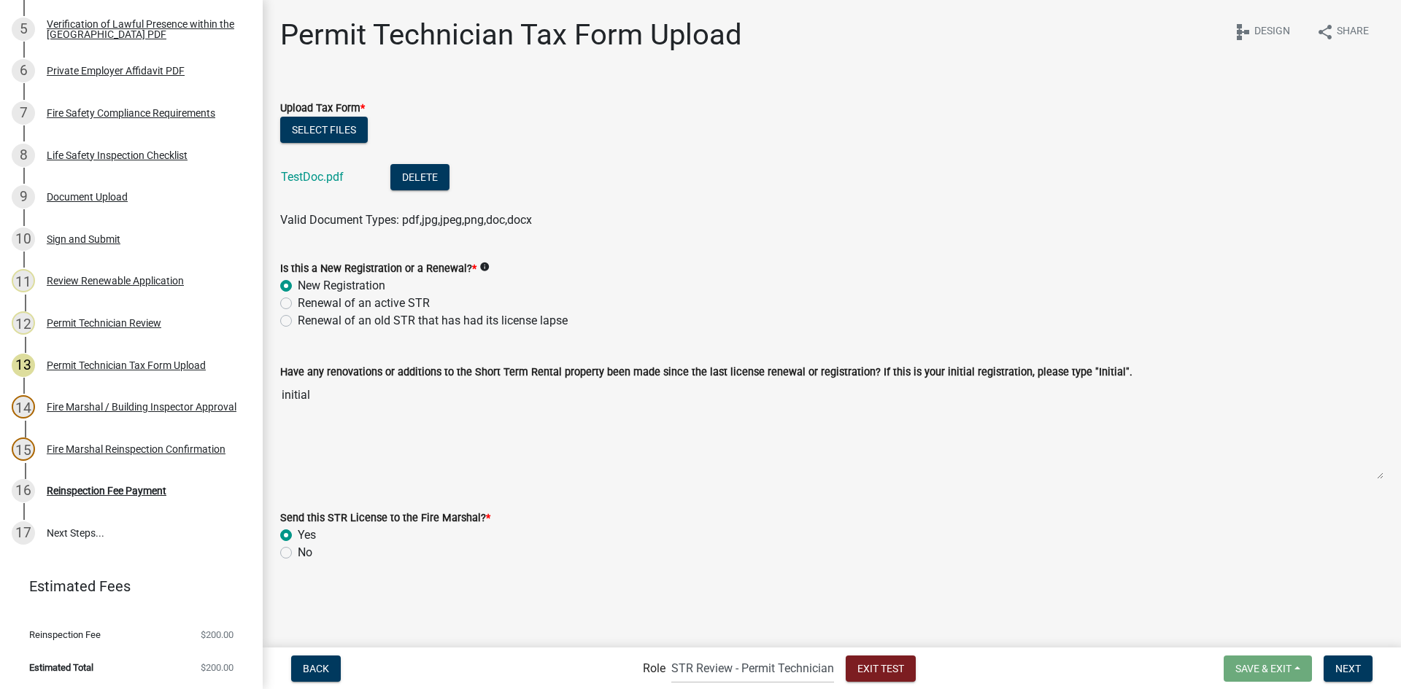
click at [298, 554] on label "No" at bounding box center [305, 553] width 15 height 18
click at [298, 554] on input "No" at bounding box center [302, 548] width 9 height 9
radio input "true"
click at [1352, 669] on span "Next" at bounding box center [1348, 668] width 26 height 12
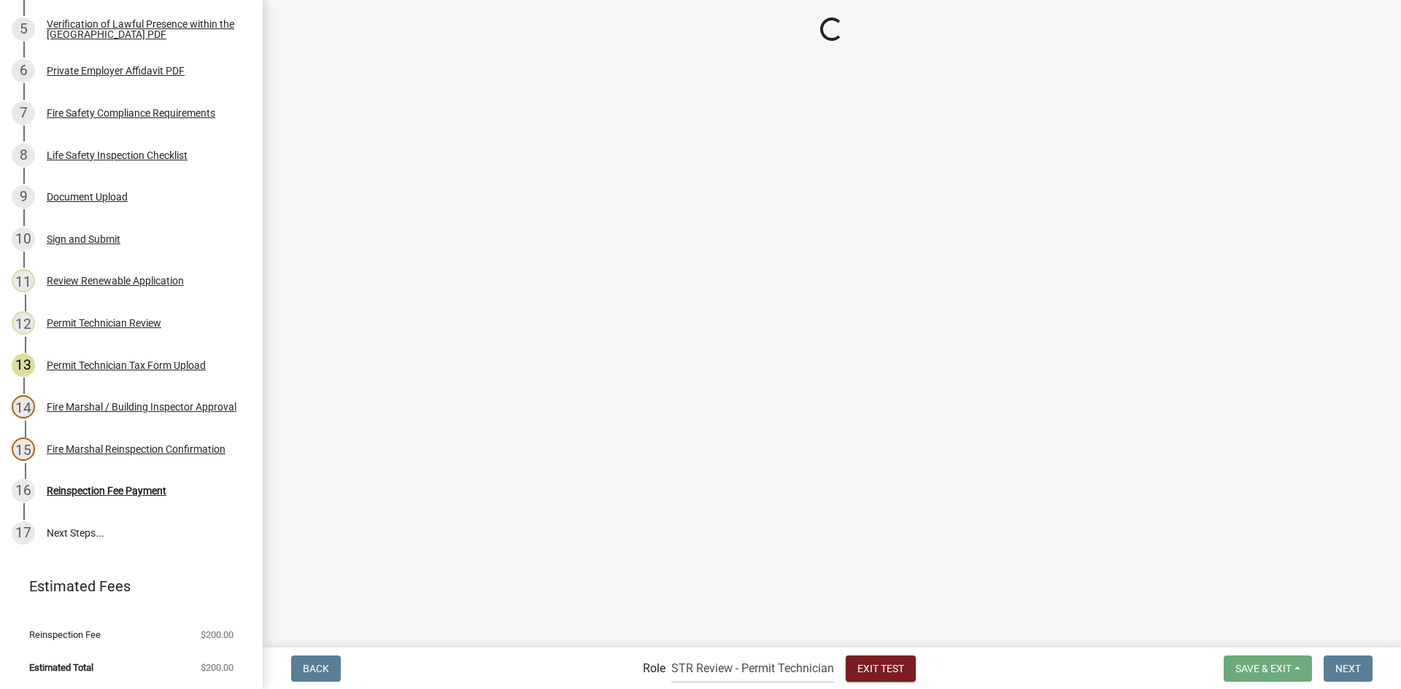
scroll to position [512, 0]
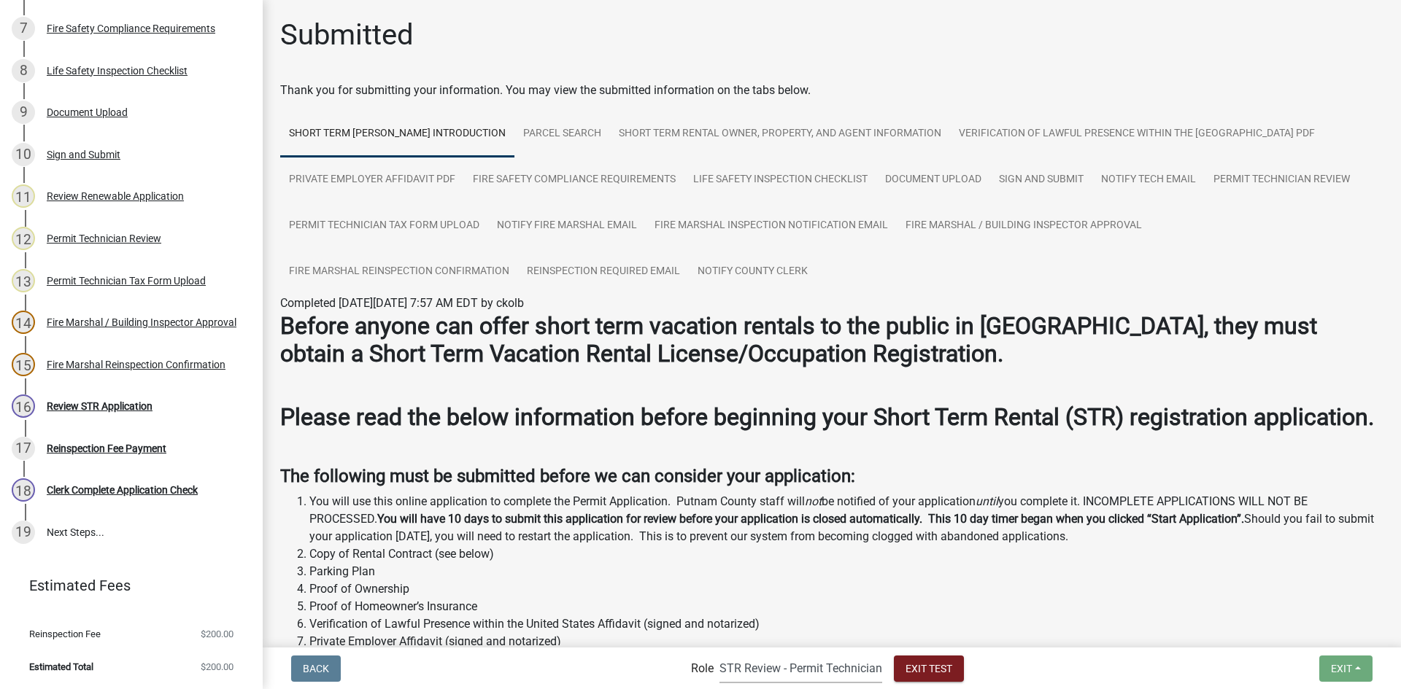
click at [816, 668] on select "Applicant Fire Notifications BL County Clerk Admin STR Review - Permit Technici…" at bounding box center [800, 669] width 163 height 30
select select "69d5e4d9-eeba-4841-8d92-a1e65565980b"
click at [719, 654] on select "Applicant Fire Notifications BL County Clerk Admin STR Review - Permit Technici…" at bounding box center [800, 669] width 163 height 30
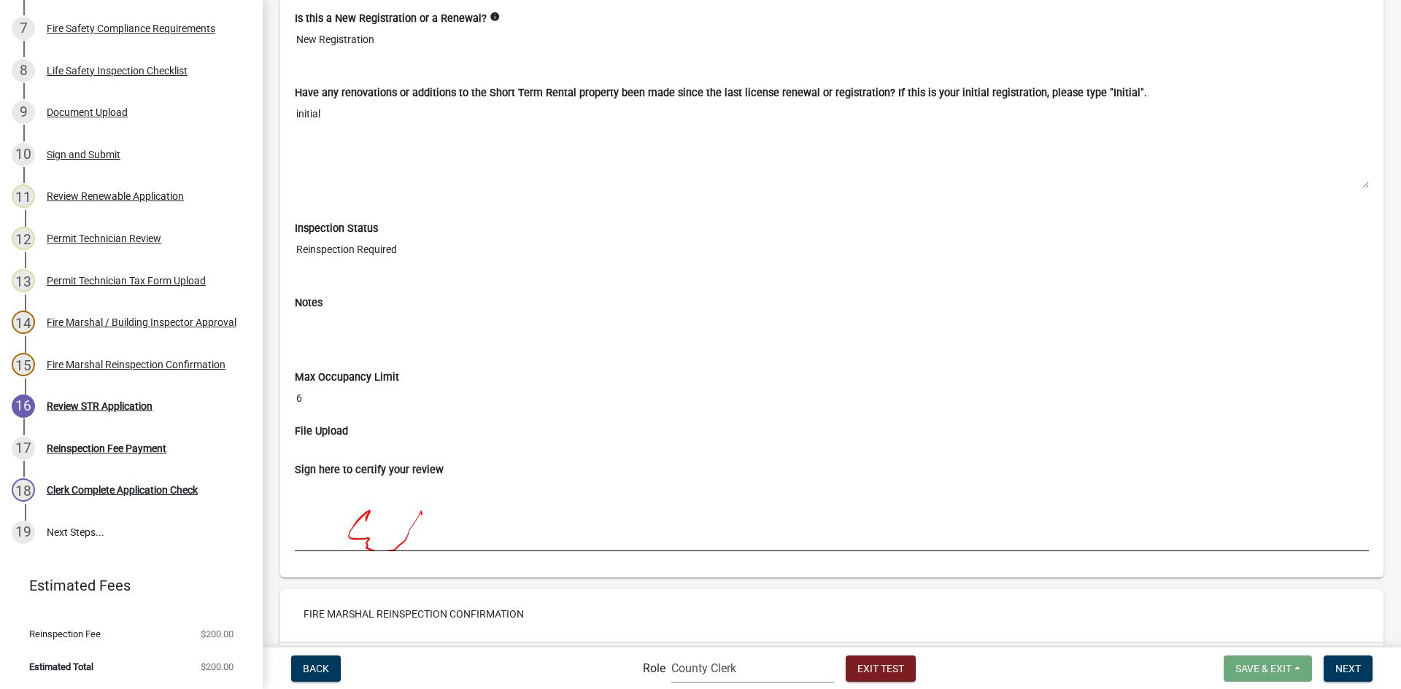
scroll to position [9357, 0]
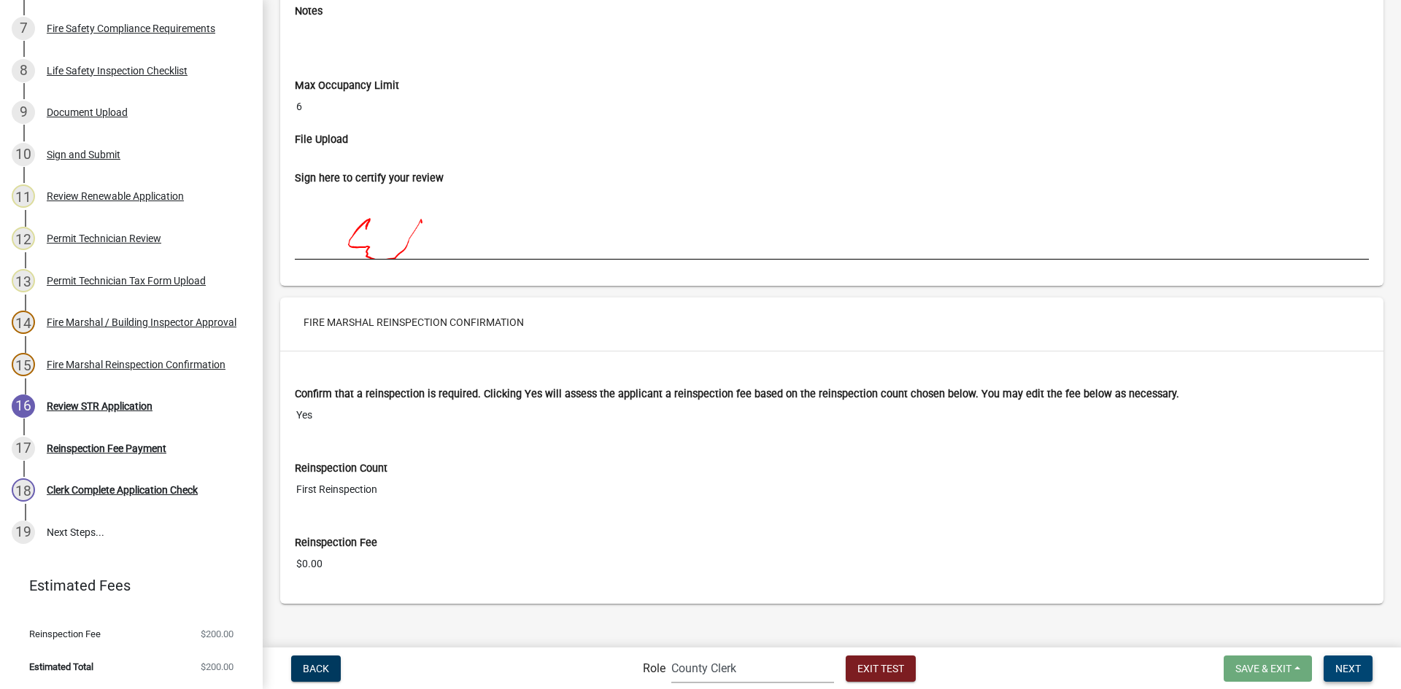
click at [1348, 672] on span "Next" at bounding box center [1348, 668] width 26 height 12
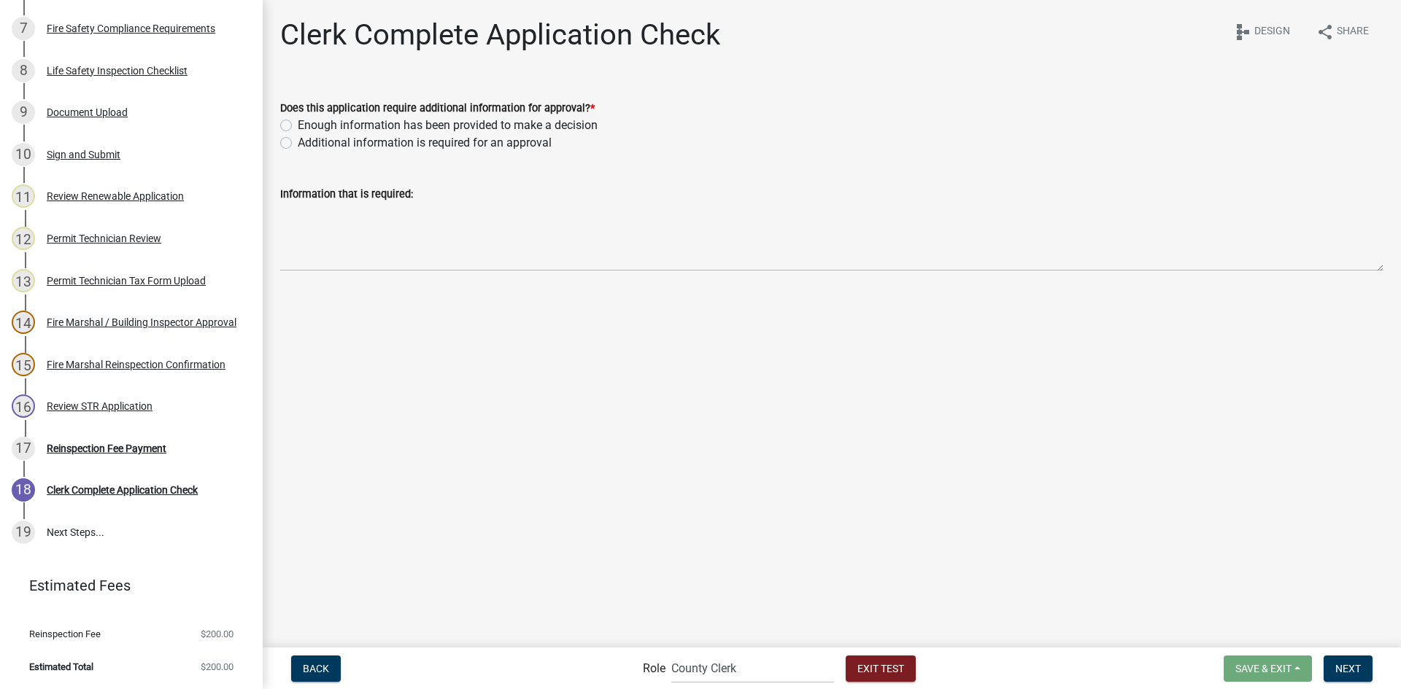
click at [298, 124] on label "Enough information has been provided to make a decision" at bounding box center [448, 126] width 300 height 18
click at [298, 124] on input "Enough information has been provided to make a decision" at bounding box center [302, 121] width 9 height 9
radio input "true"
click at [1350, 667] on span "Next" at bounding box center [1348, 668] width 26 height 12
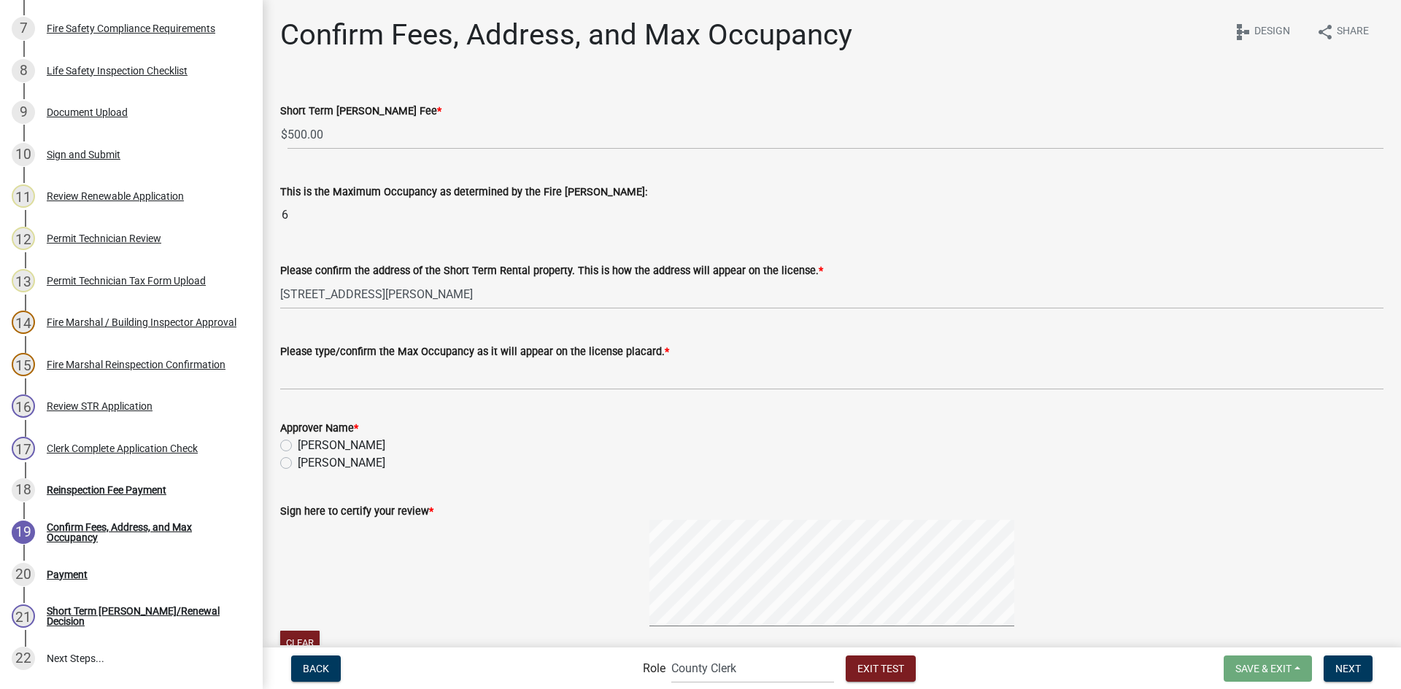
scroll to position [638, 0]
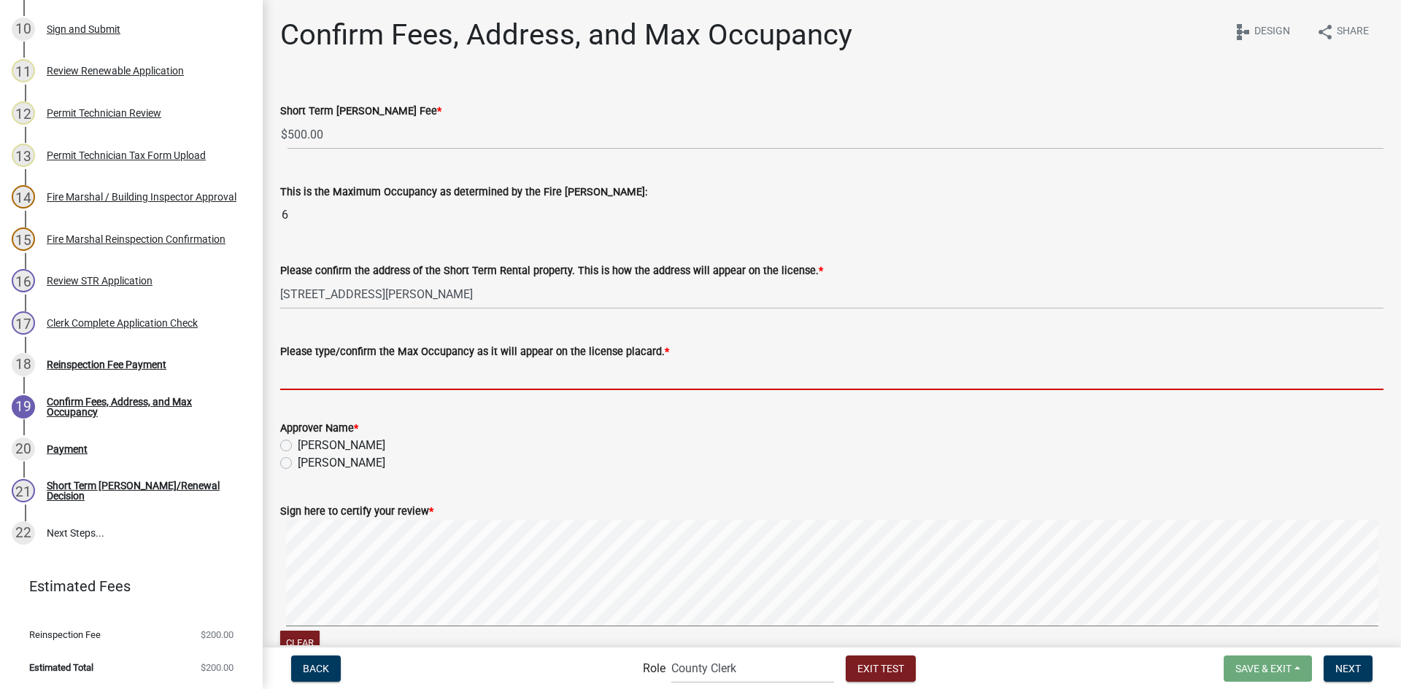
click at [416, 371] on input "Please type/confirm the Max Occupancy as it will appear on the license placard.…" at bounding box center [831, 375] width 1103 height 30
type input "10"
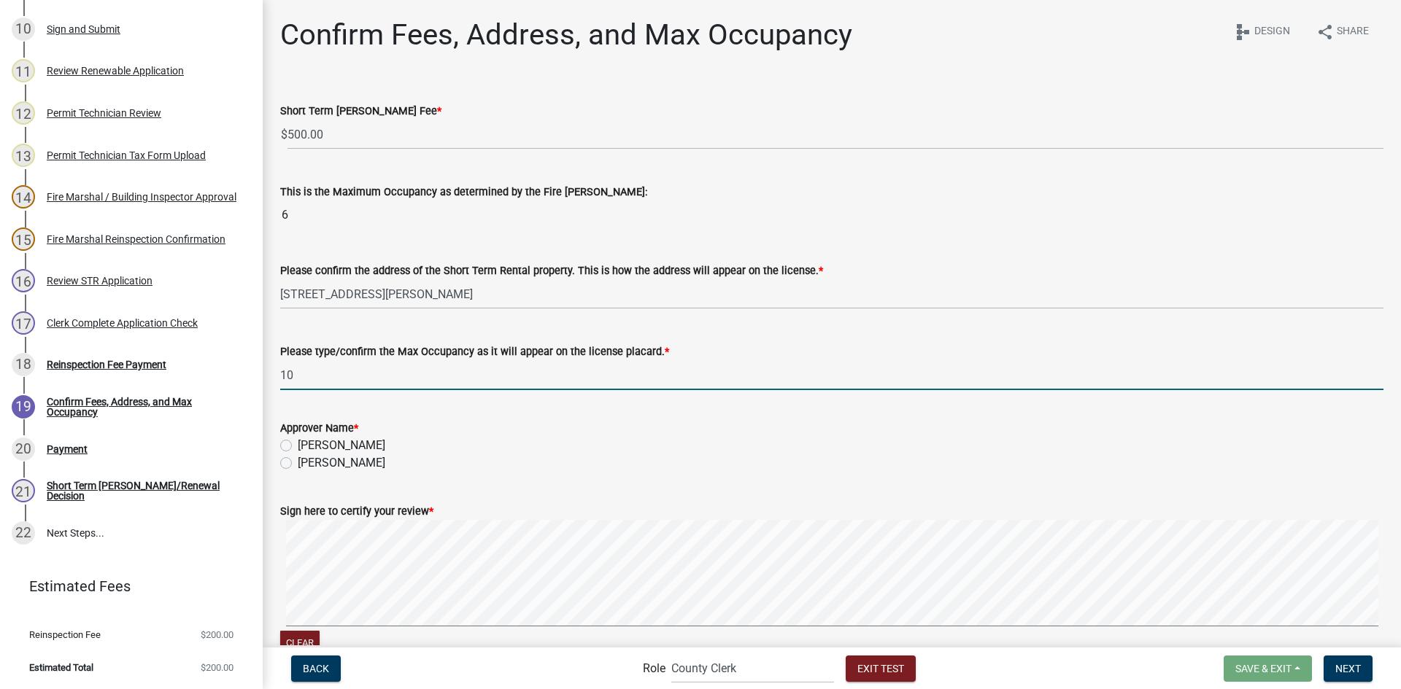
click at [336, 449] on label "Lynn Butterworth" at bounding box center [342, 446] width 88 height 18
click at [307, 447] on input "Lynn Butterworth" at bounding box center [302, 441] width 9 height 9
radio input "true"
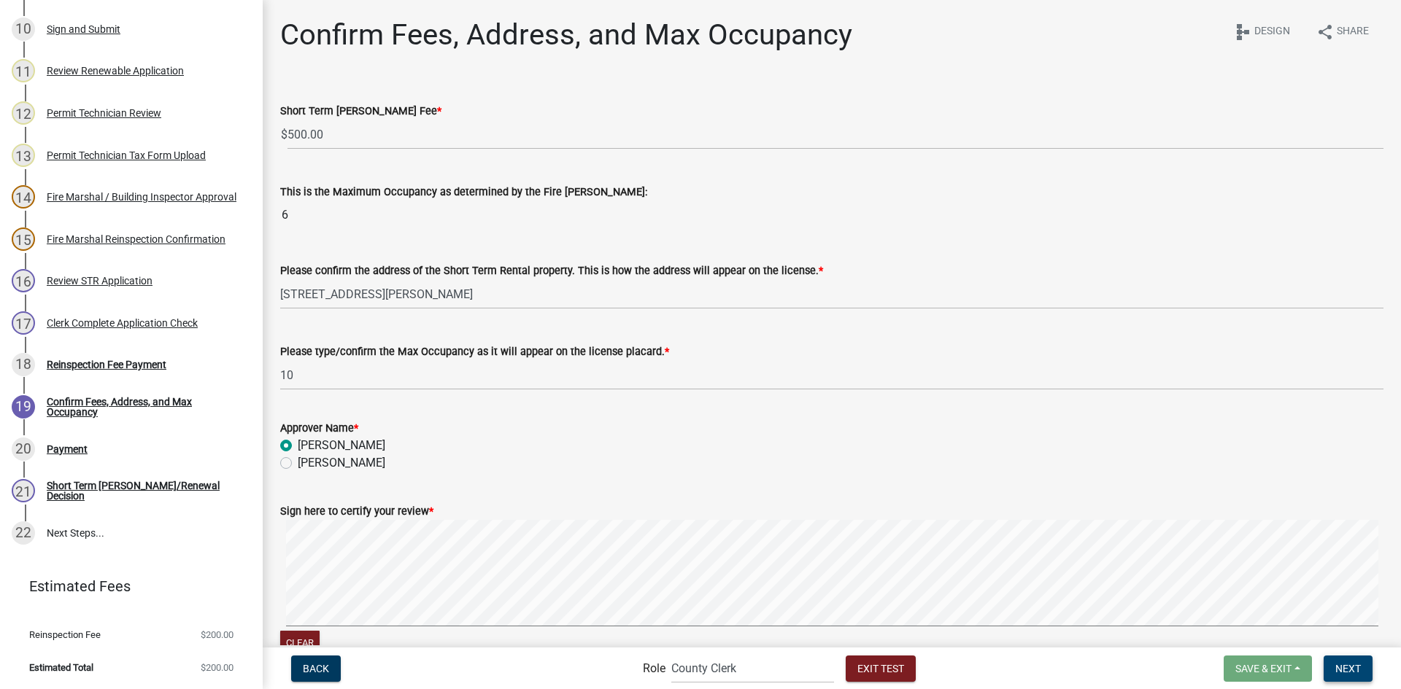
click at [1347, 666] on span "Next" at bounding box center [1348, 668] width 26 height 12
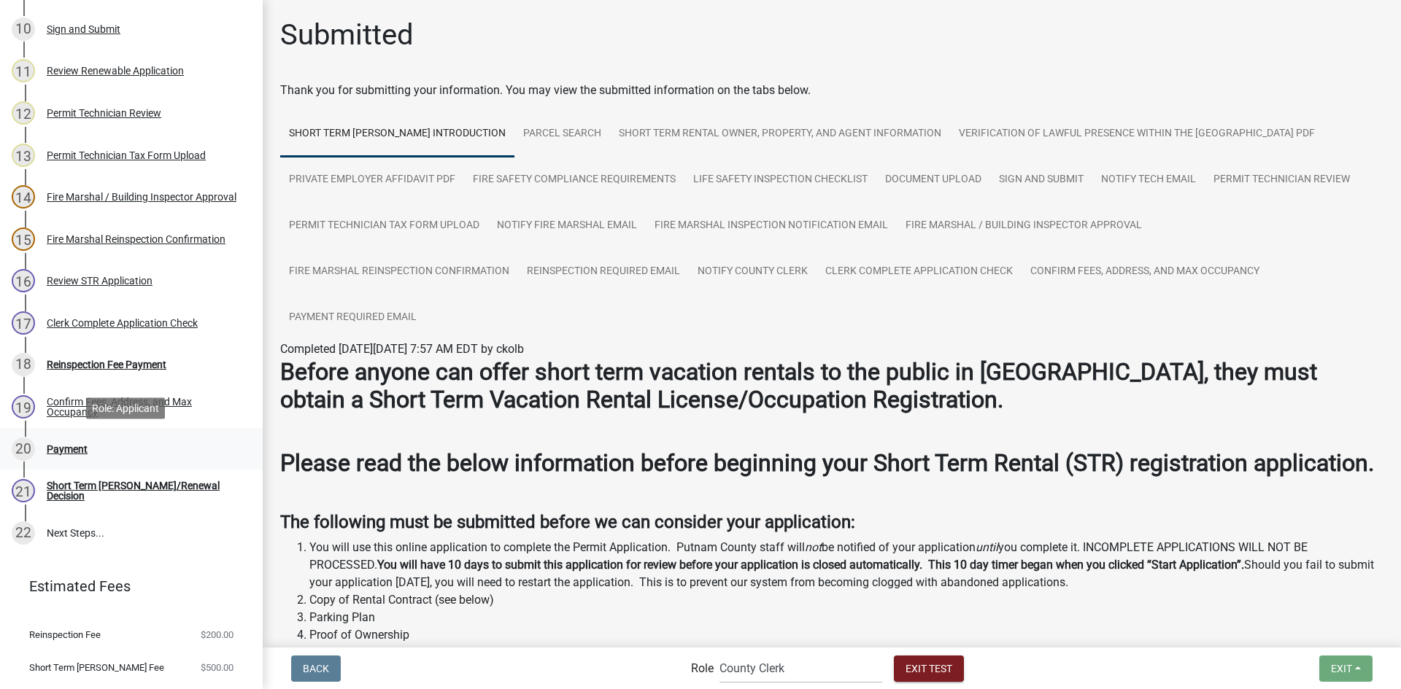
click at [76, 447] on div "Payment" at bounding box center [67, 449] width 41 height 10
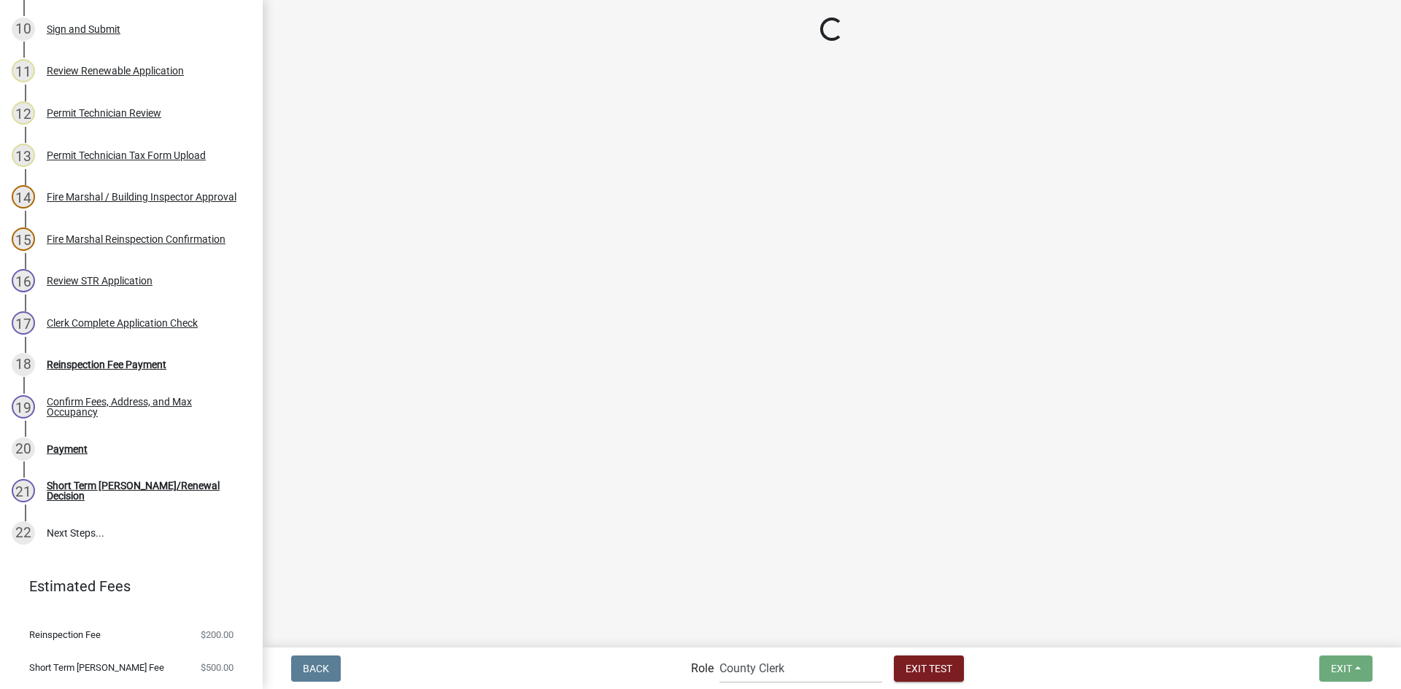
select select "3: 3"
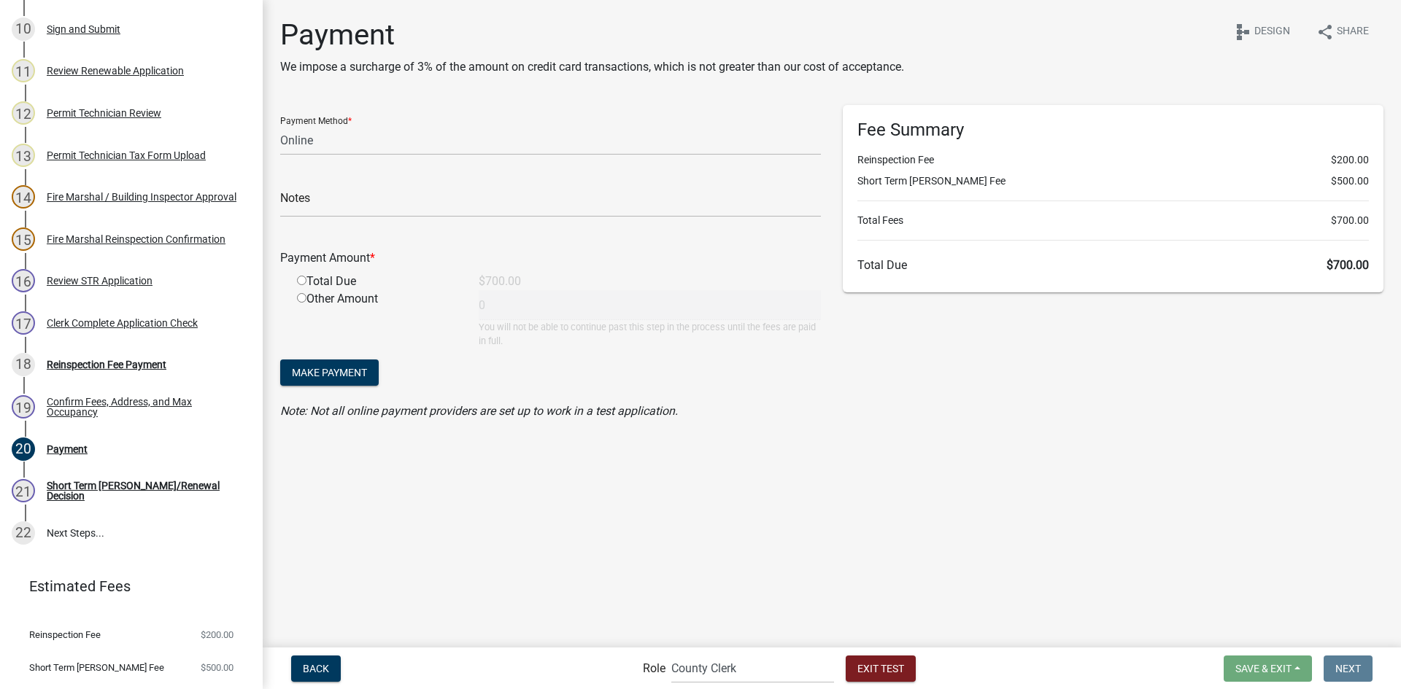
click at [308, 284] on div "Total Due" at bounding box center [377, 282] width 182 height 18
click at [304, 278] on input "radio" at bounding box center [301, 280] width 9 height 9
radio input "true"
type input "700"
click at [332, 138] on select "Credit Card POS Check Cash Online" at bounding box center [550, 140] width 541 height 30
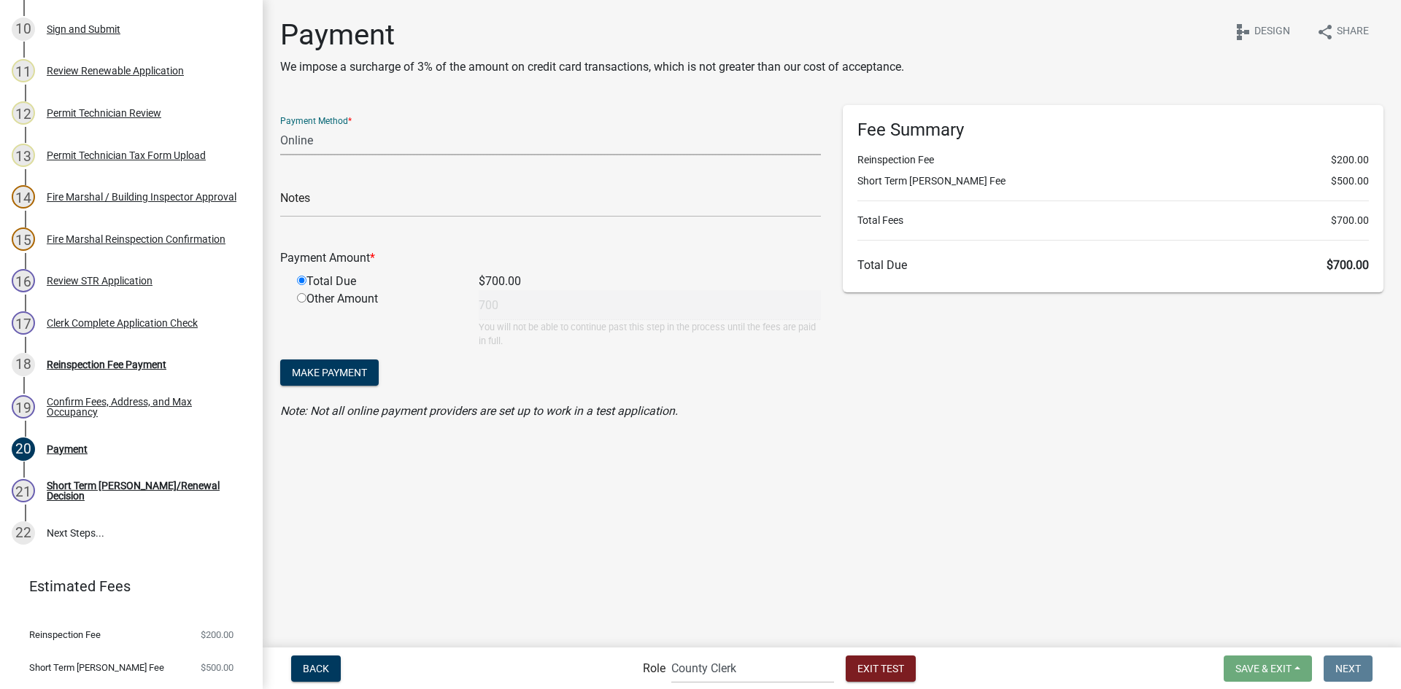
select select "2: 1"
click at [280, 125] on select "Credit Card POS Check Cash Online" at bounding box center [550, 140] width 541 height 30
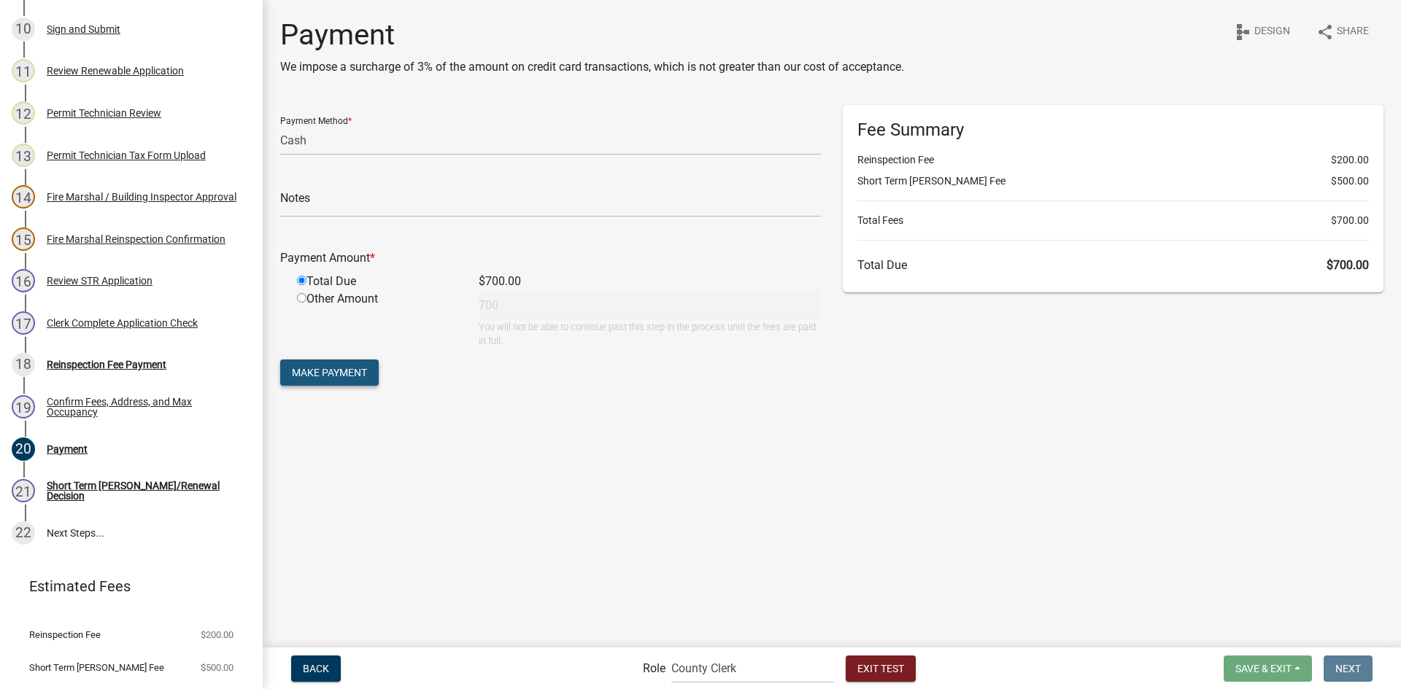
click at [352, 375] on span "Make Payment" at bounding box center [329, 373] width 75 height 12
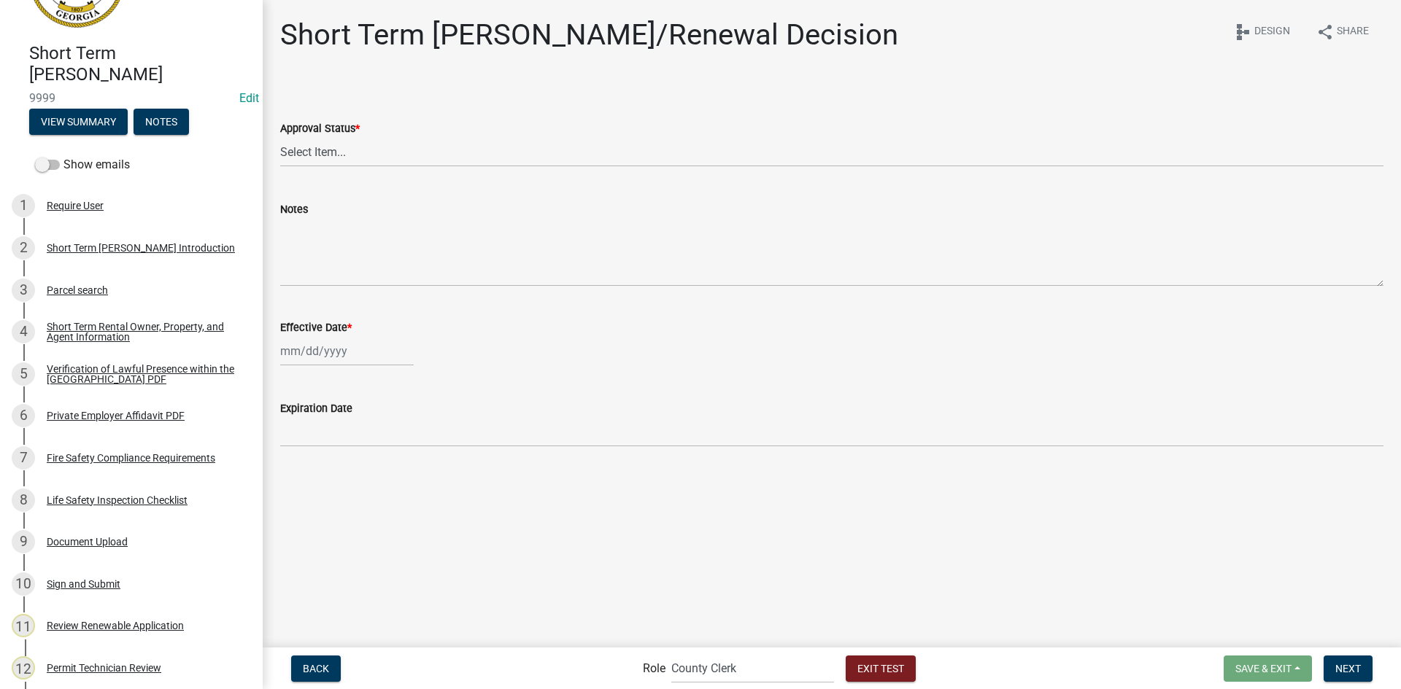
scroll to position [0, 0]
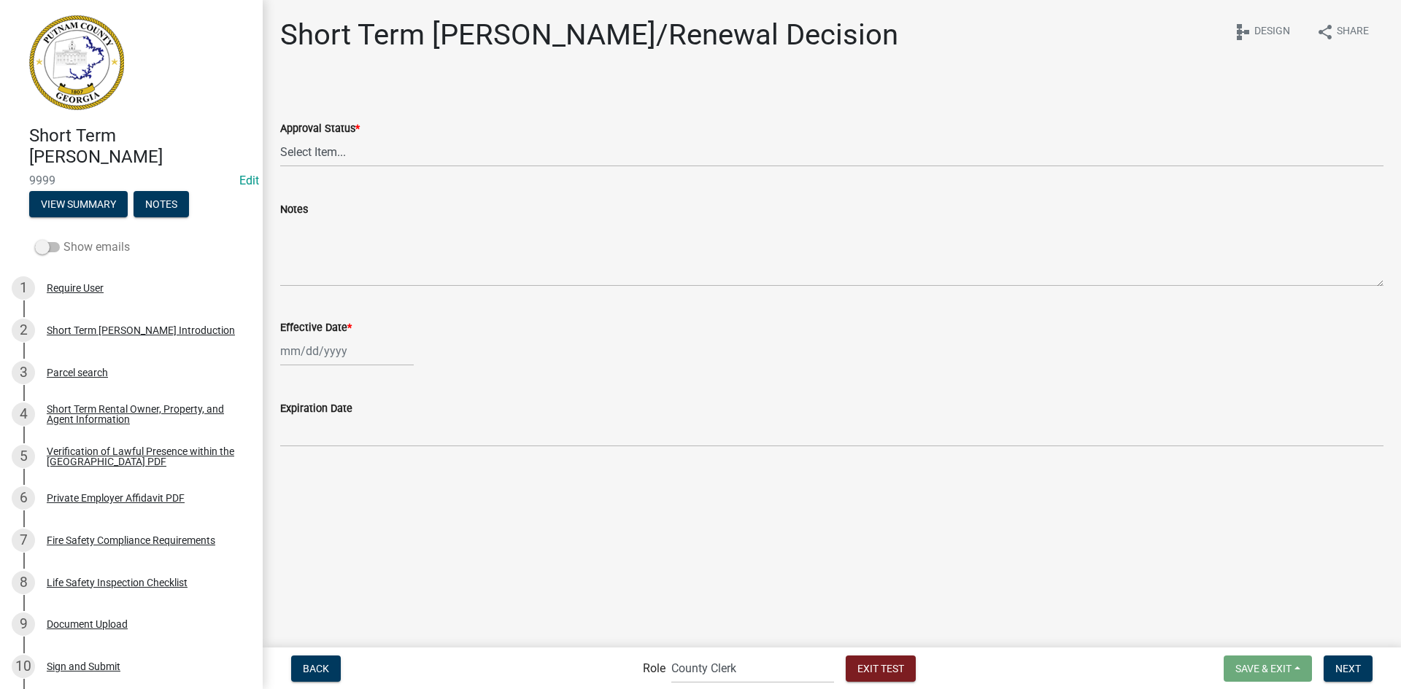
click at [86, 247] on label "Show emails" at bounding box center [82, 248] width 95 height 18
click at [63, 239] on input "Show emails" at bounding box center [63, 239] width 0 height 0
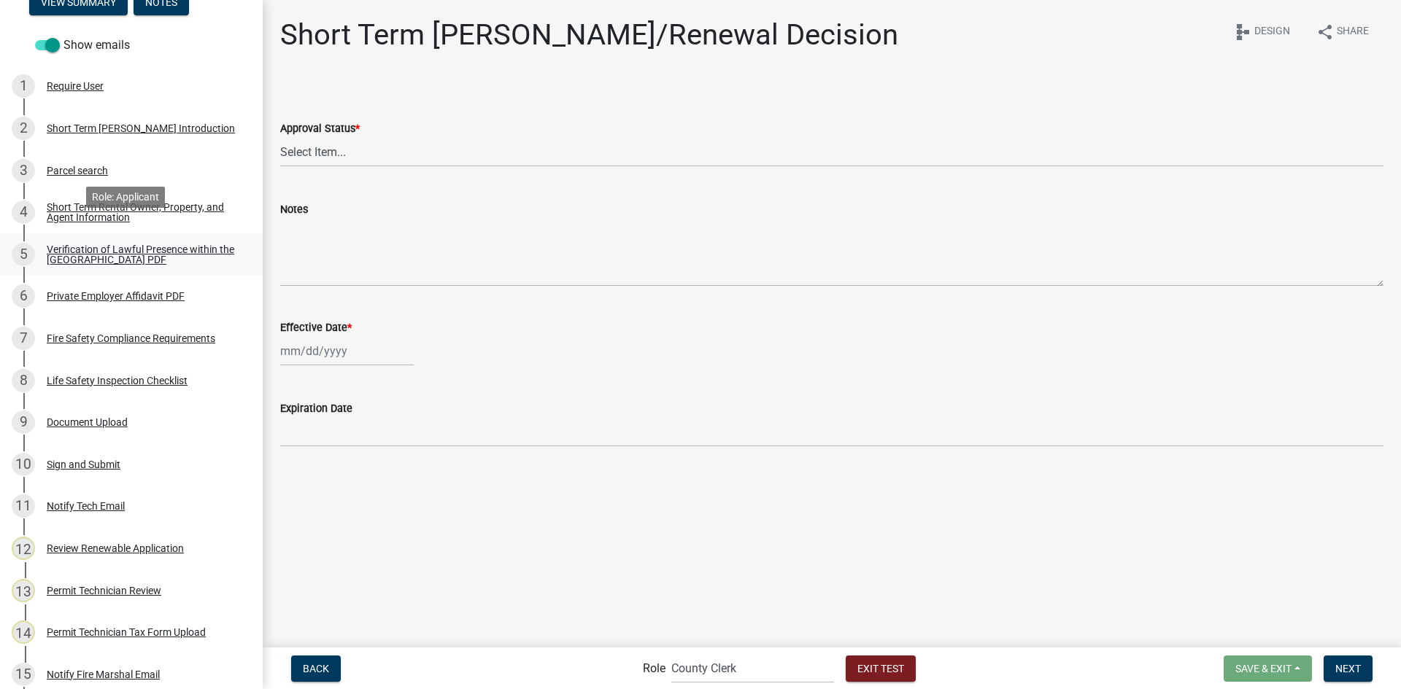
scroll to position [219, 0]
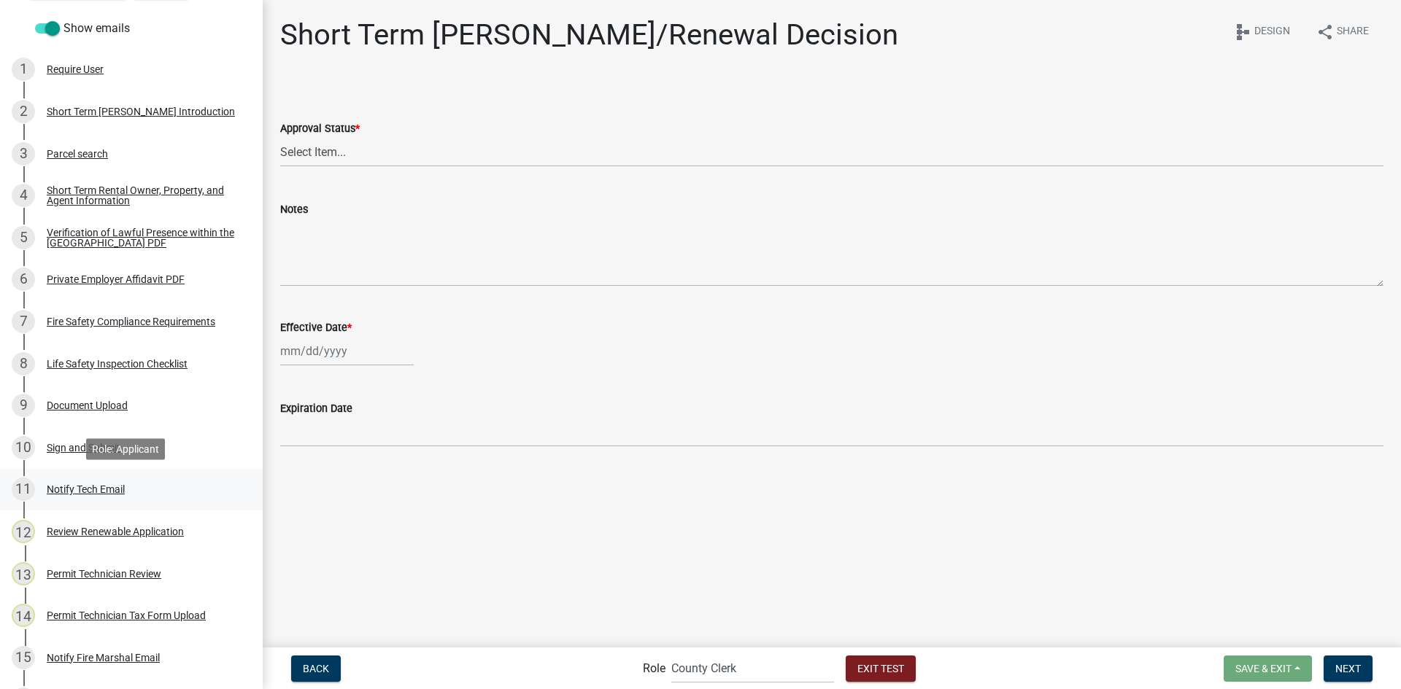
click at [71, 490] on div "Notify Tech Email" at bounding box center [86, 489] width 78 height 10
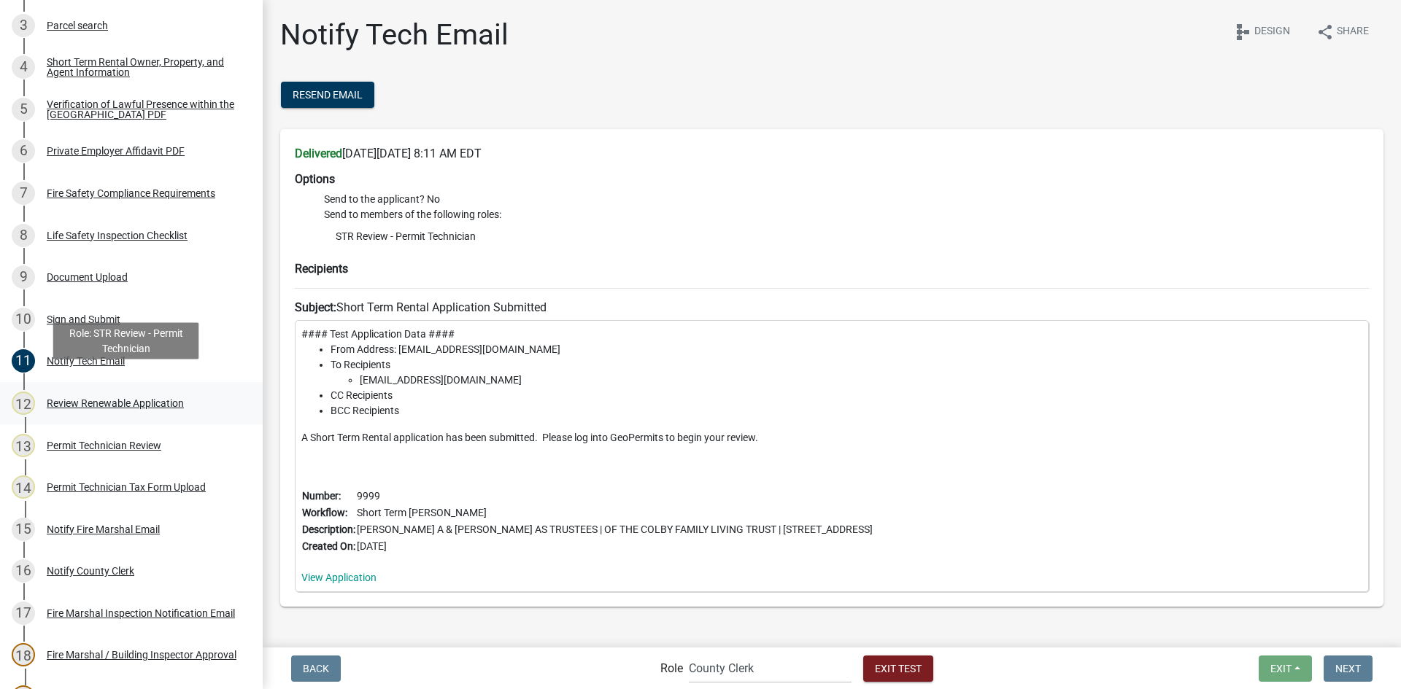
scroll to position [365, 0]
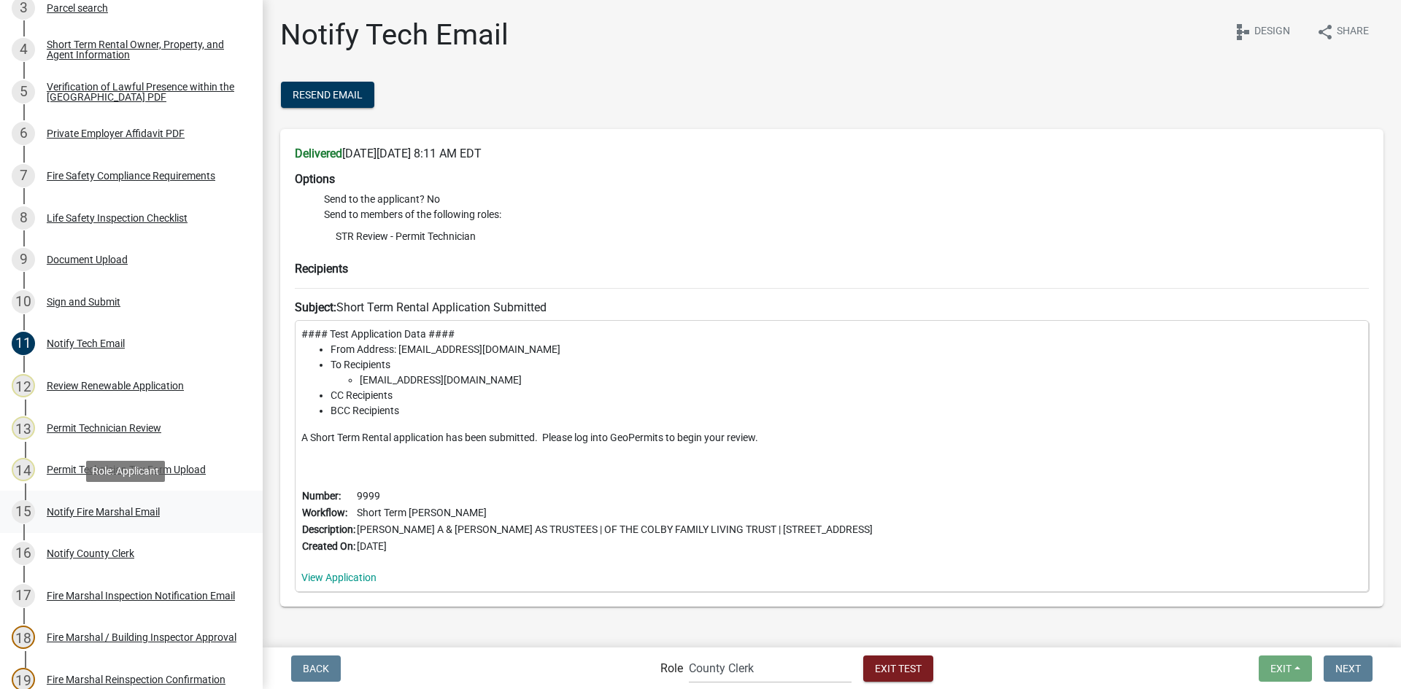
click at [124, 507] on div "Notify Fire Marshal Email" at bounding box center [103, 512] width 113 height 10
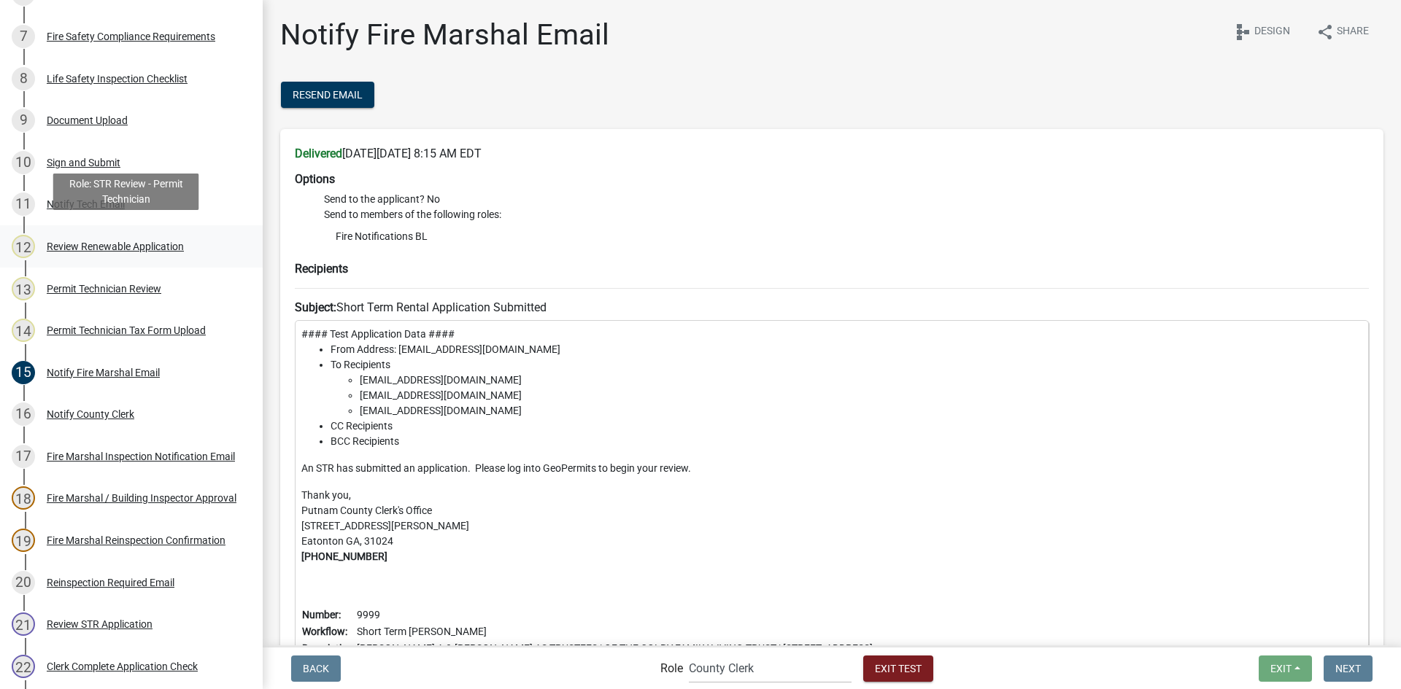
scroll to position [511, 0]
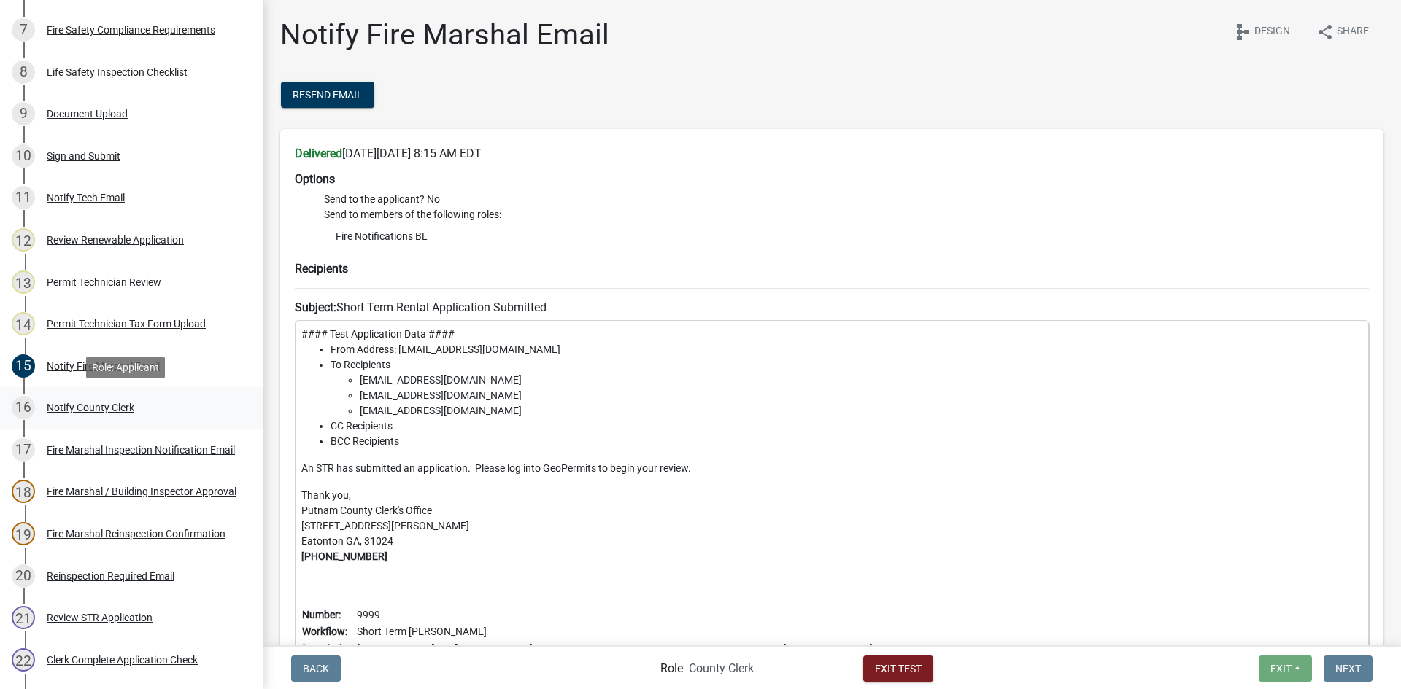
click at [96, 411] on div "Notify County Clerk" at bounding box center [91, 408] width 88 height 10
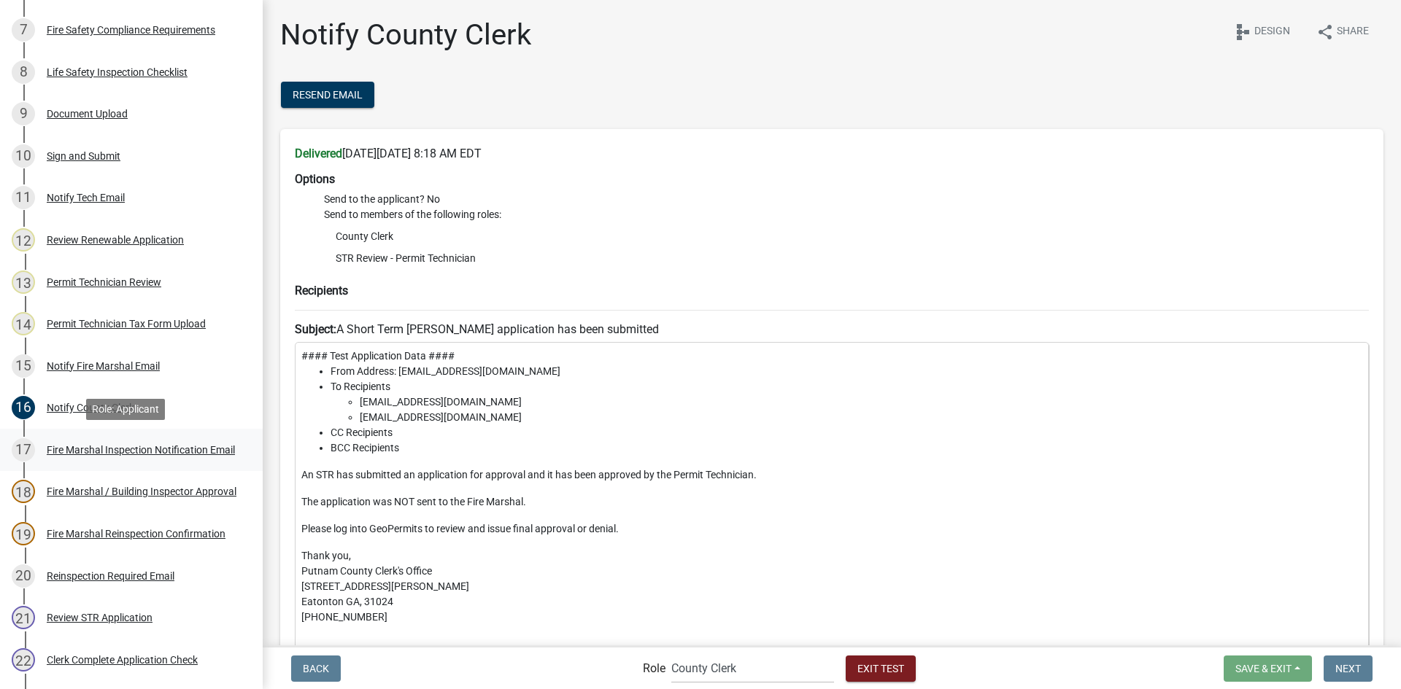
click at [97, 453] on div "Fire Marshal Inspection Notification Email" at bounding box center [141, 450] width 188 height 10
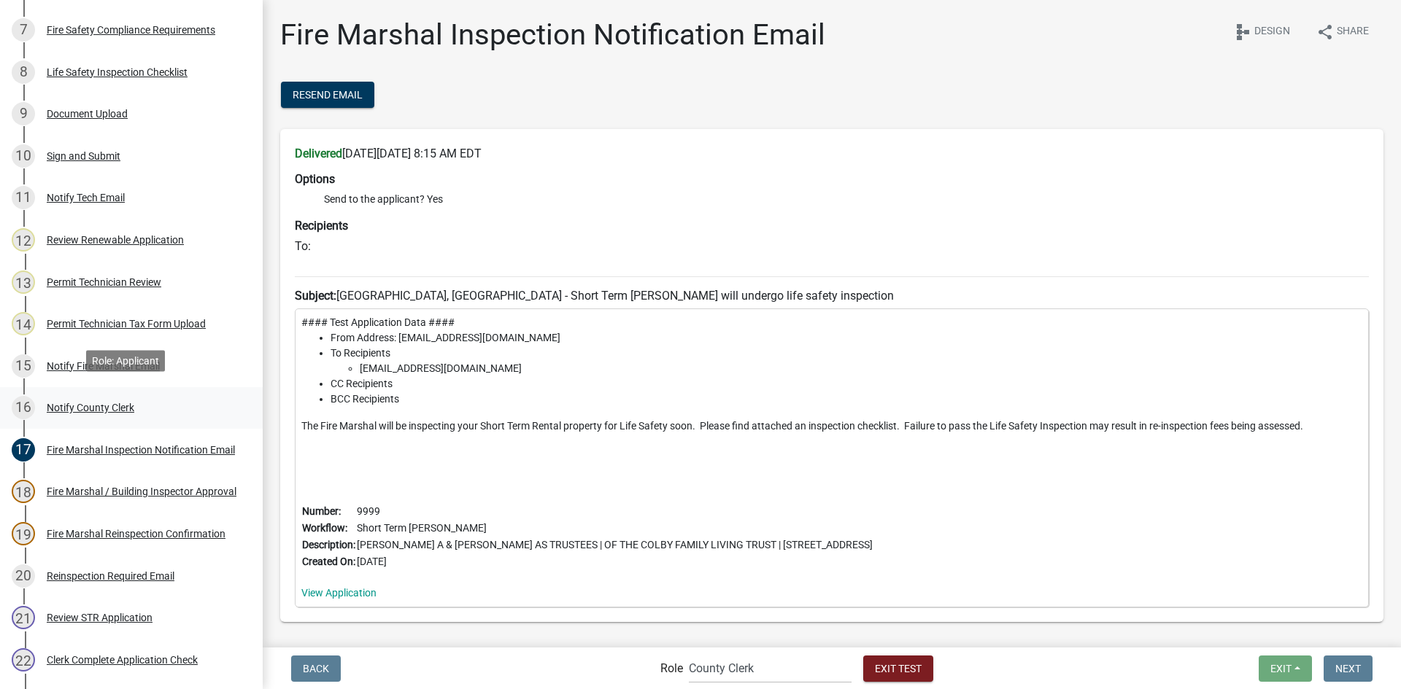
scroll to position [657, 0]
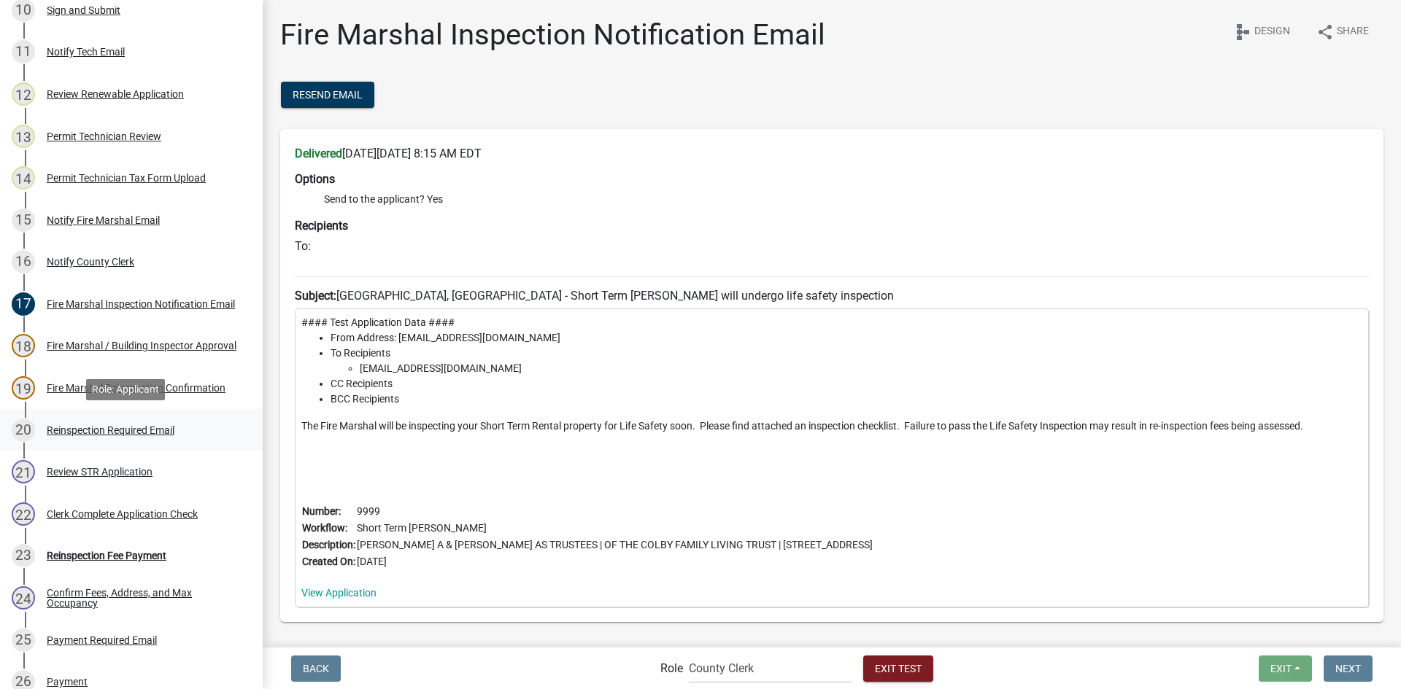
click at [104, 422] on div "20 Reinspection Required Email" at bounding box center [126, 430] width 228 height 23
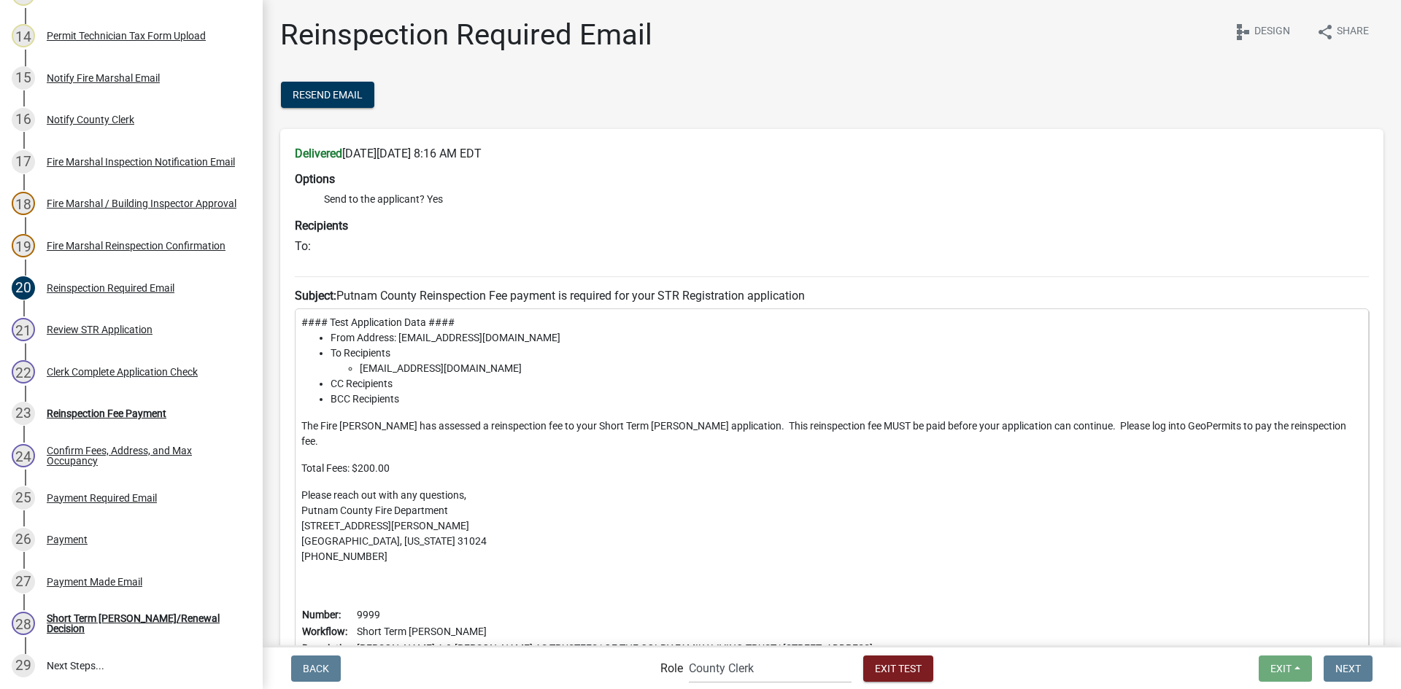
scroll to position [803, 0]
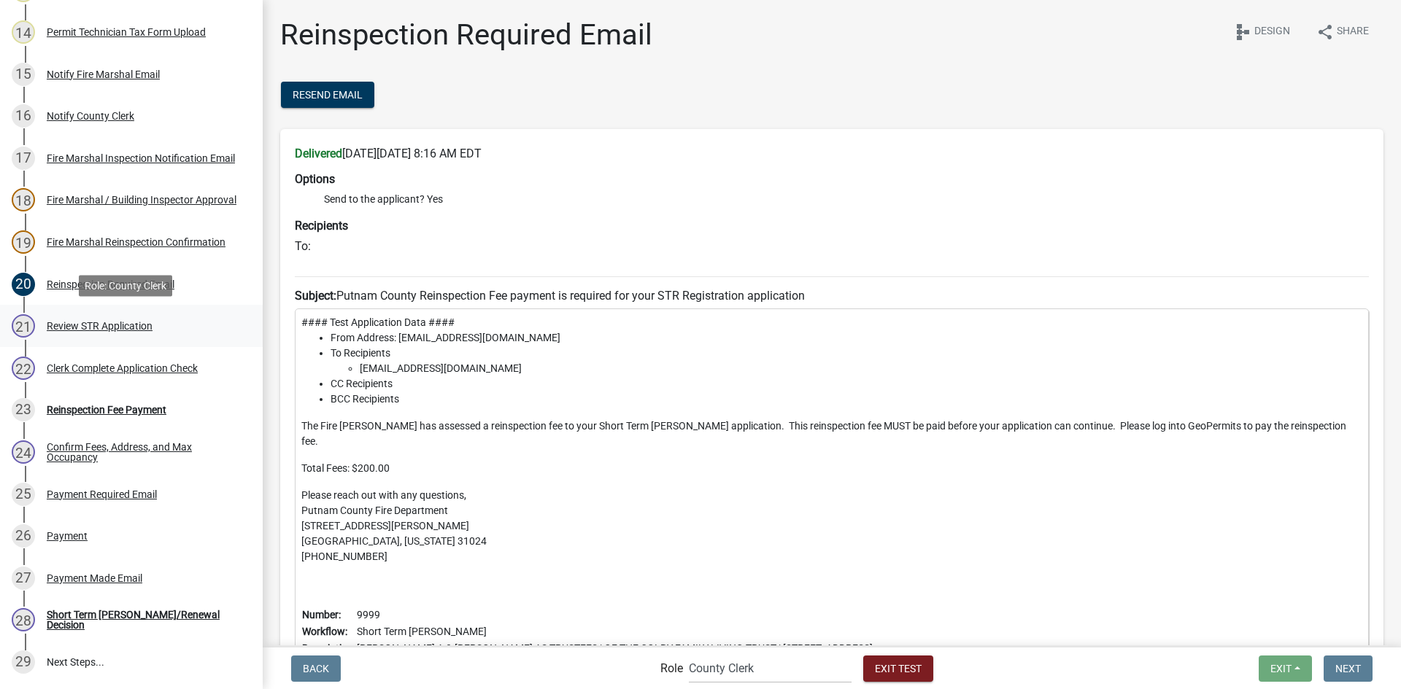
click at [98, 322] on div "Review STR Application" at bounding box center [100, 326] width 106 height 10
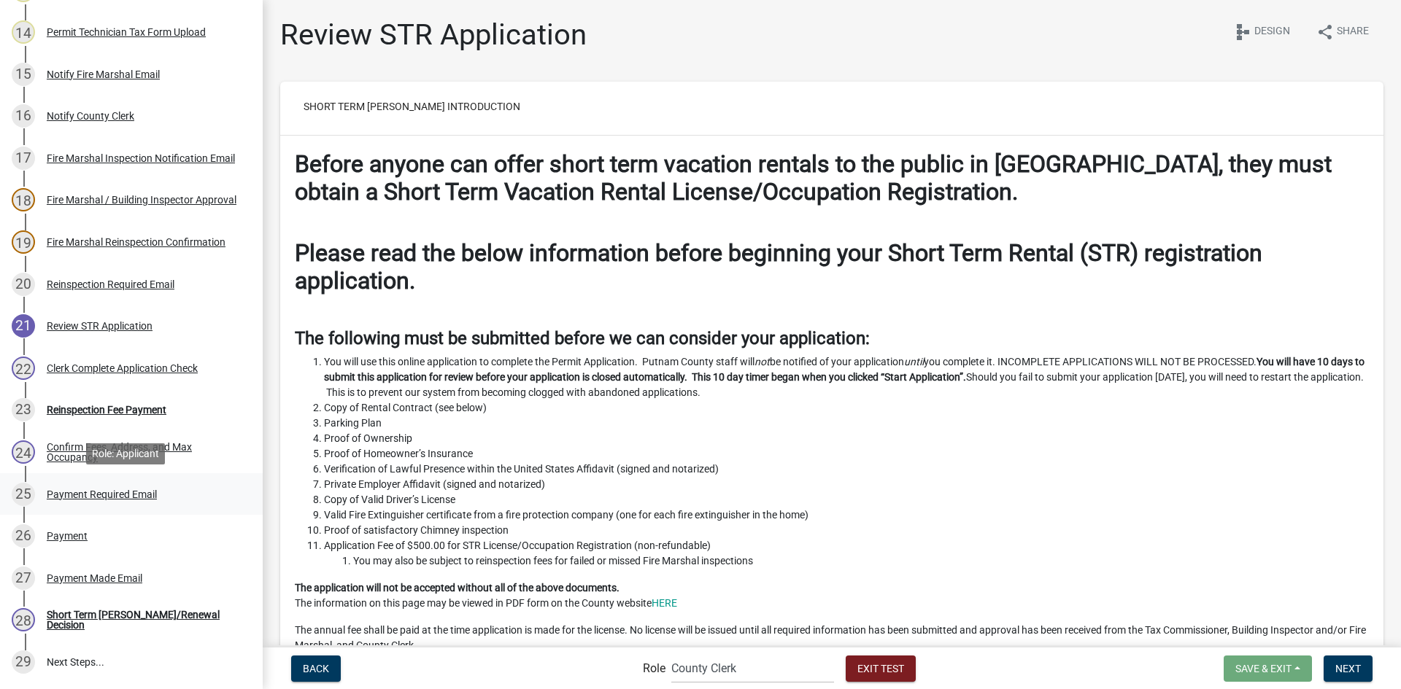
click at [93, 494] on div "Payment Required Email" at bounding box center [102, 495] width 110 height 10
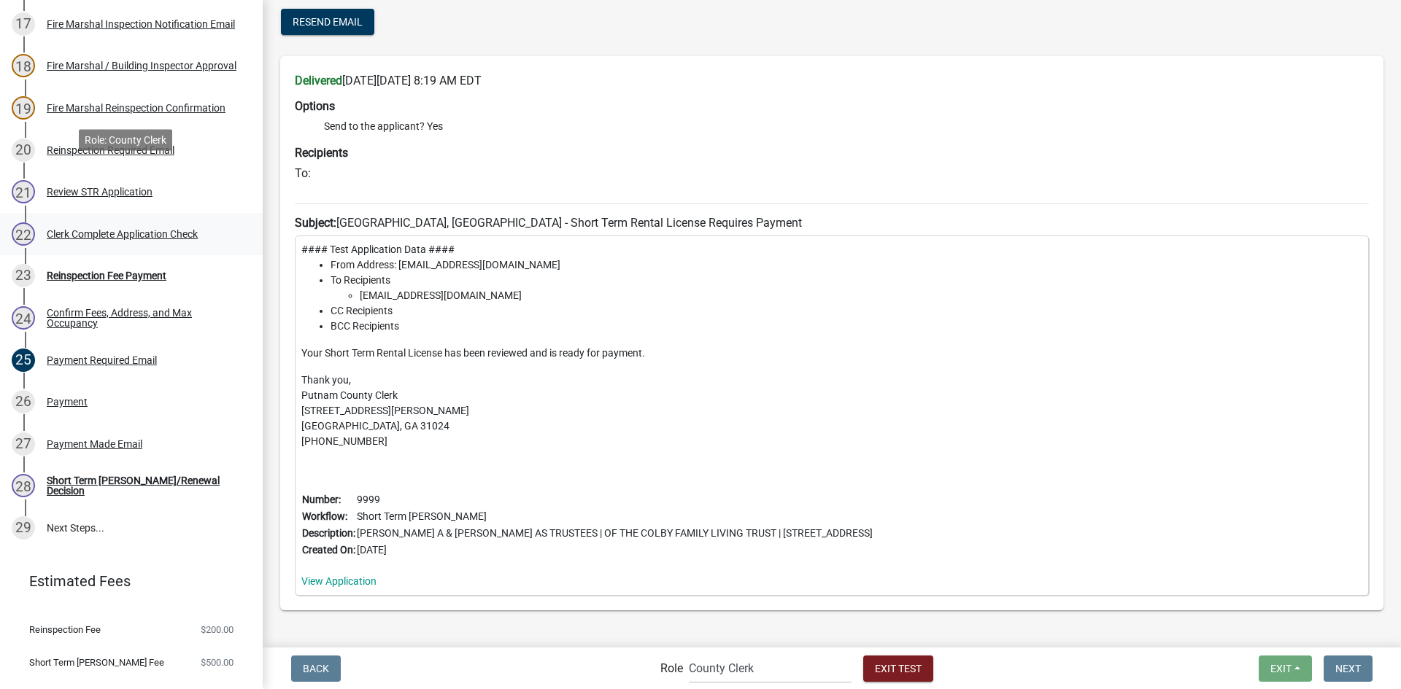
scroll to position [948, 0]
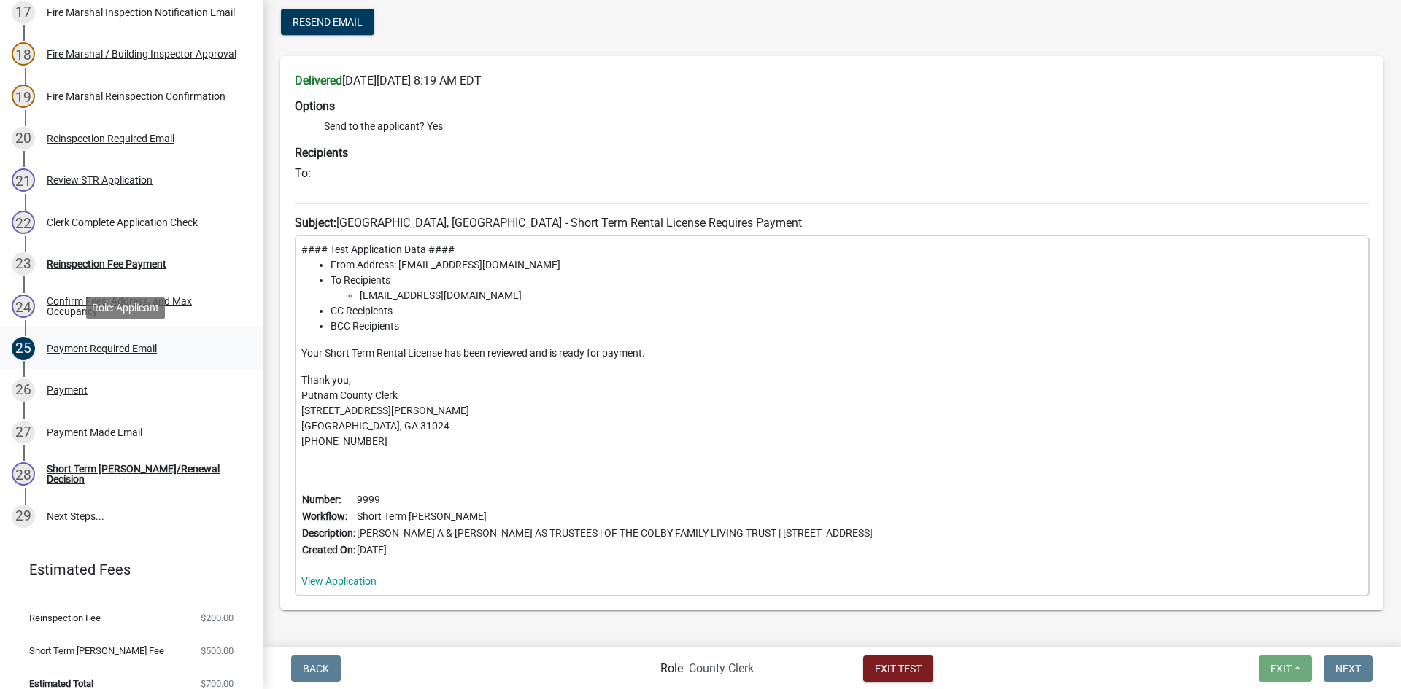
click at [101, 347] on div "Payment Required Email" at bounding box center [102, 349] width 110 height 10
click at [90, 425] on div "27 Payment Made Email" at bounding box center [126, 432] width 228 height 23
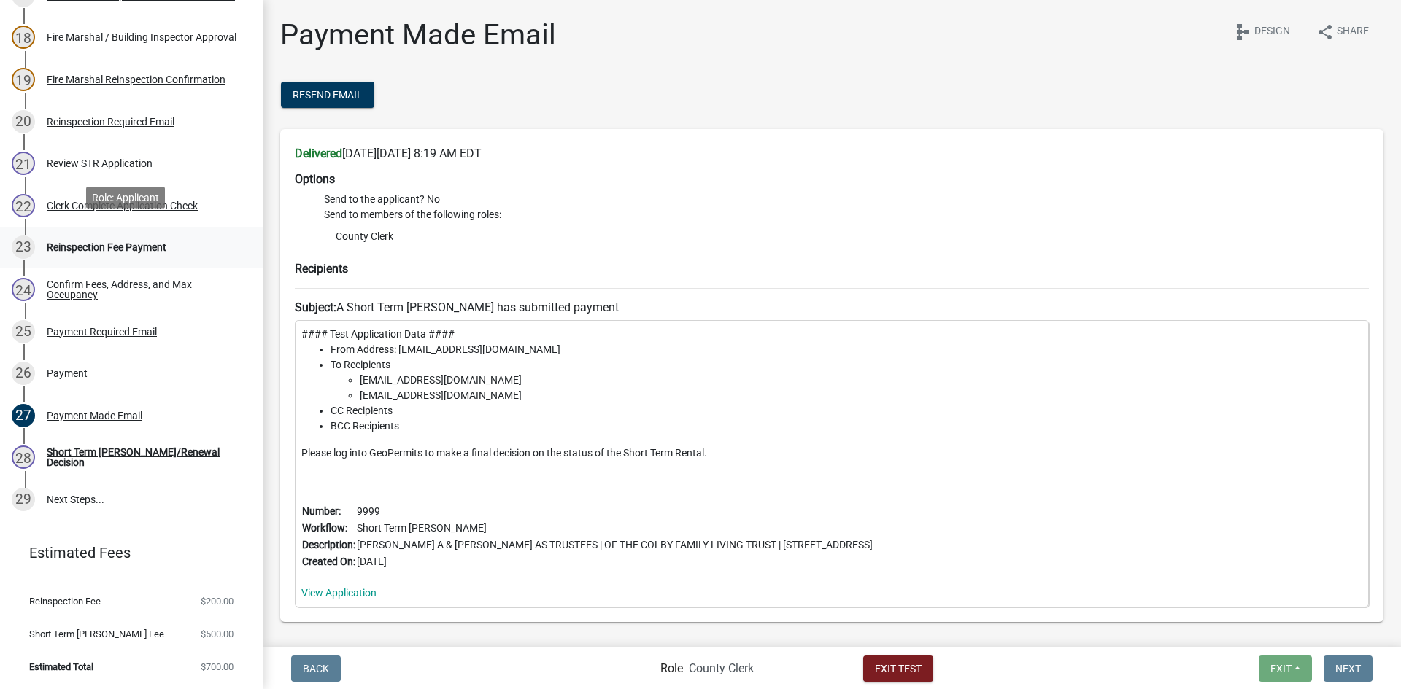
scroll to position [975, 0]
click at [109, 437] on link "28 Short Term Rental Registration/Renewal Decision" at bounding box center [131, 458] width 263 height 42
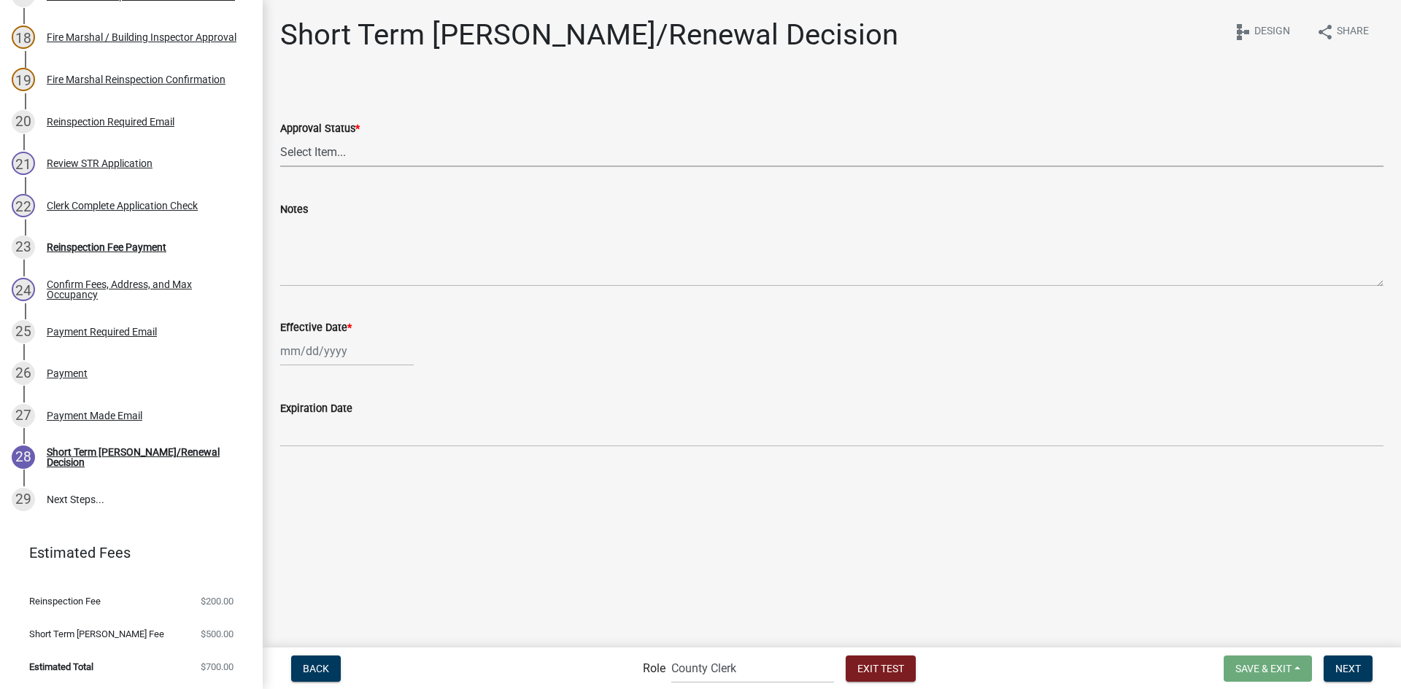
click at [411, 151] on select "Select Item... Approved Denied" at bounding box center [831, 152] width 1103 height 30
click at [280, 137] on select "Select Item... Approved Denied" at bounding box center [831, 152] width 1103 height 30
select select "4b86b809-39dd-4c68-9f3d-fdb3e7050482"
click at [349, 350] on div at bounding box center [347, 351] width 134 height 30
select select "9"
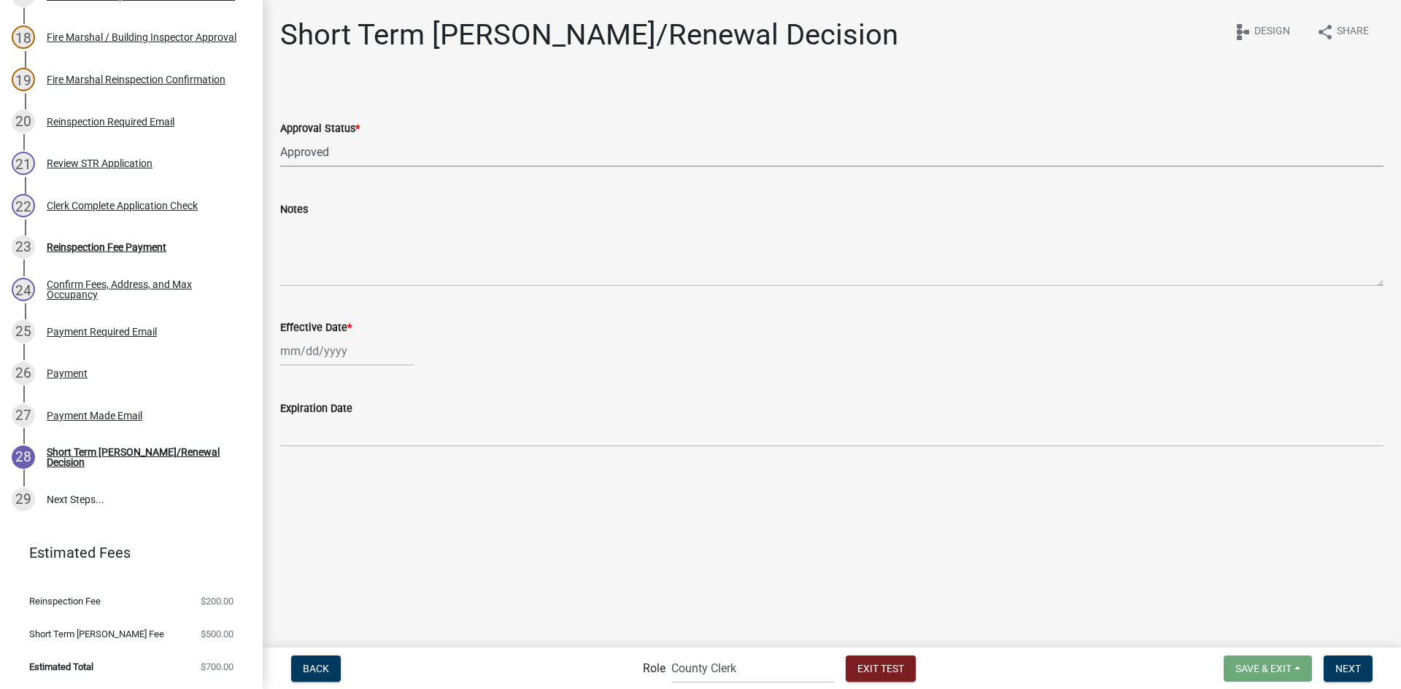
select select "2025"
click at [341, 499] on div "24" at bounding box center [341, 498] width 23 height 23
type input "09/24/2025"
click at [352, 355] on div "09/24/2025" at bounding box center [347, 351] width 134 height 30
select select "9"
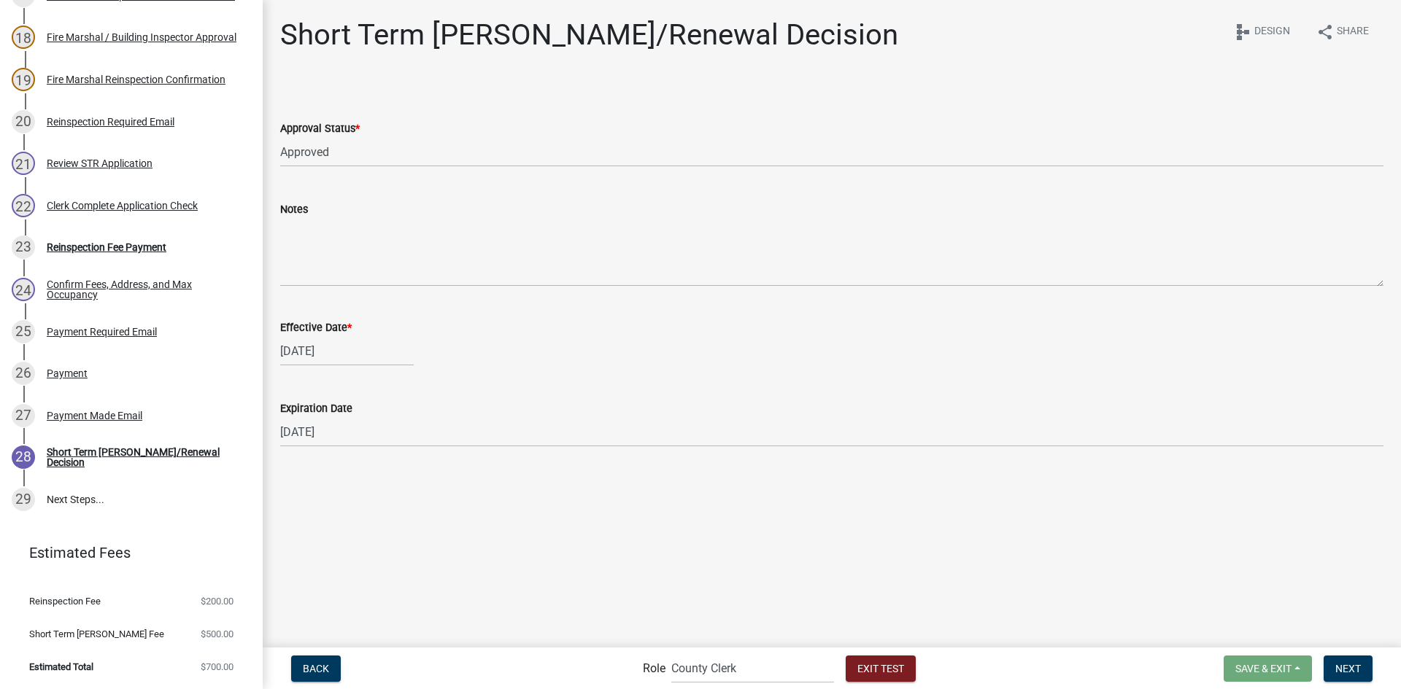
select select "2025"
click at [364, 523] on div "2" at bounding box center [364, 522] width 23 height 23
type input "10/02/2025"
click at [1347, 670] on span "Next" at bounding box center [1348, 668] width 26 height 12
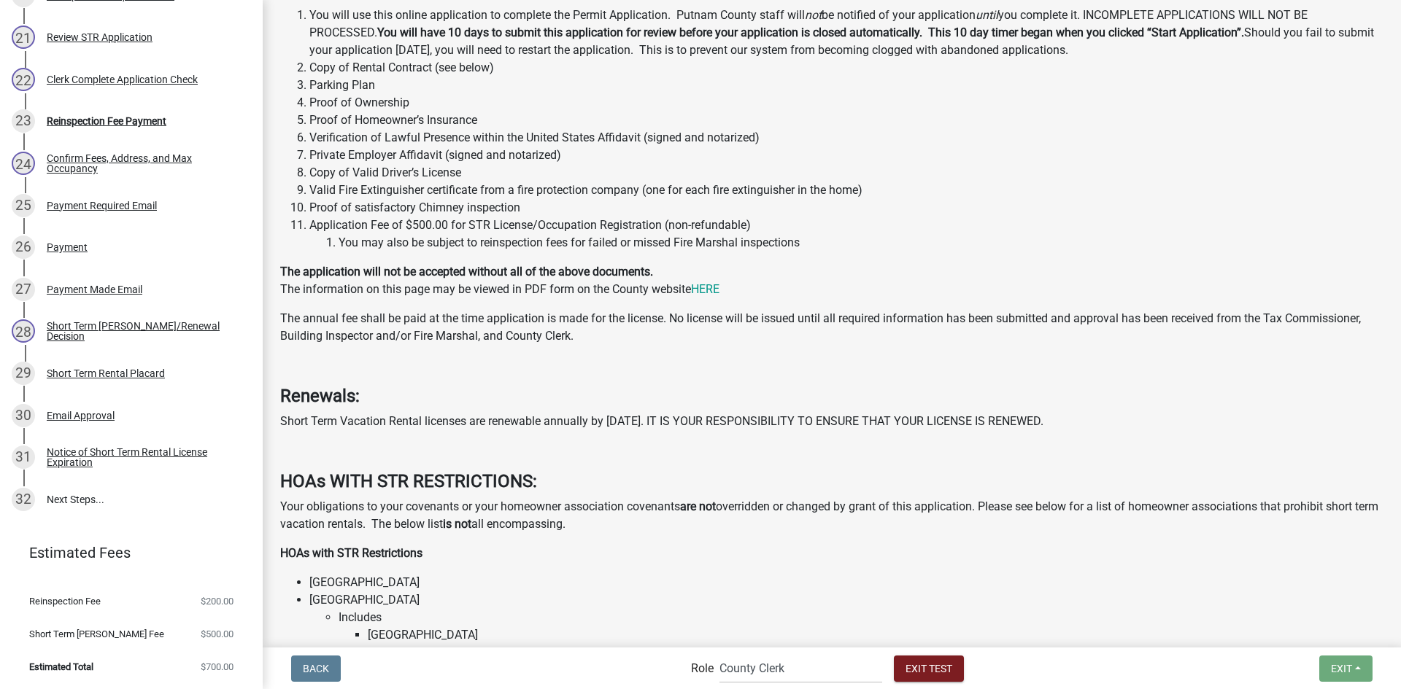
scroll to position [657, 0]
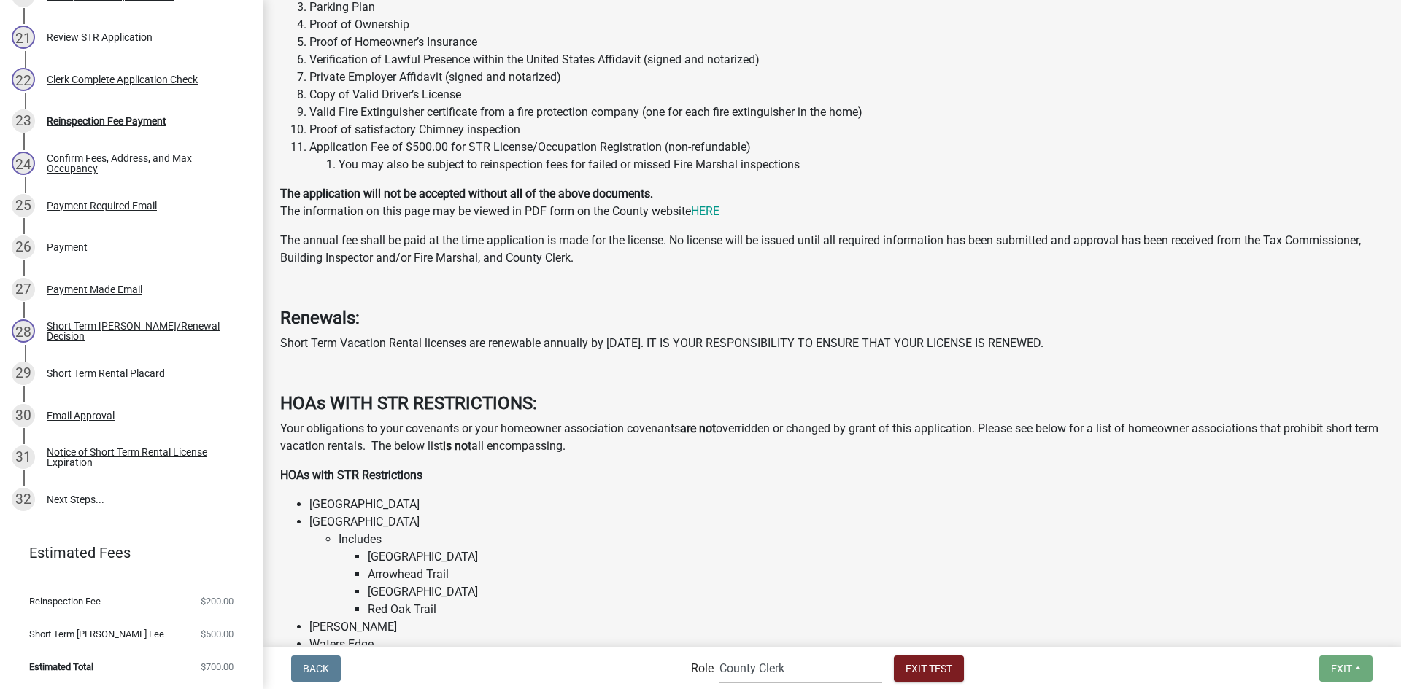
click at [744, 658] on select "Applicant Fire Notifications BL County Clerk Admin STR Review - Permit Technici…" at bounding box center [800, 669] width 163 height 30
click at [719, 654] on select "Applicant Fire Notifications BL County Clerk Admin STR Review - Permit Technici…" at bounding box center [800, 669] width 163 height 30
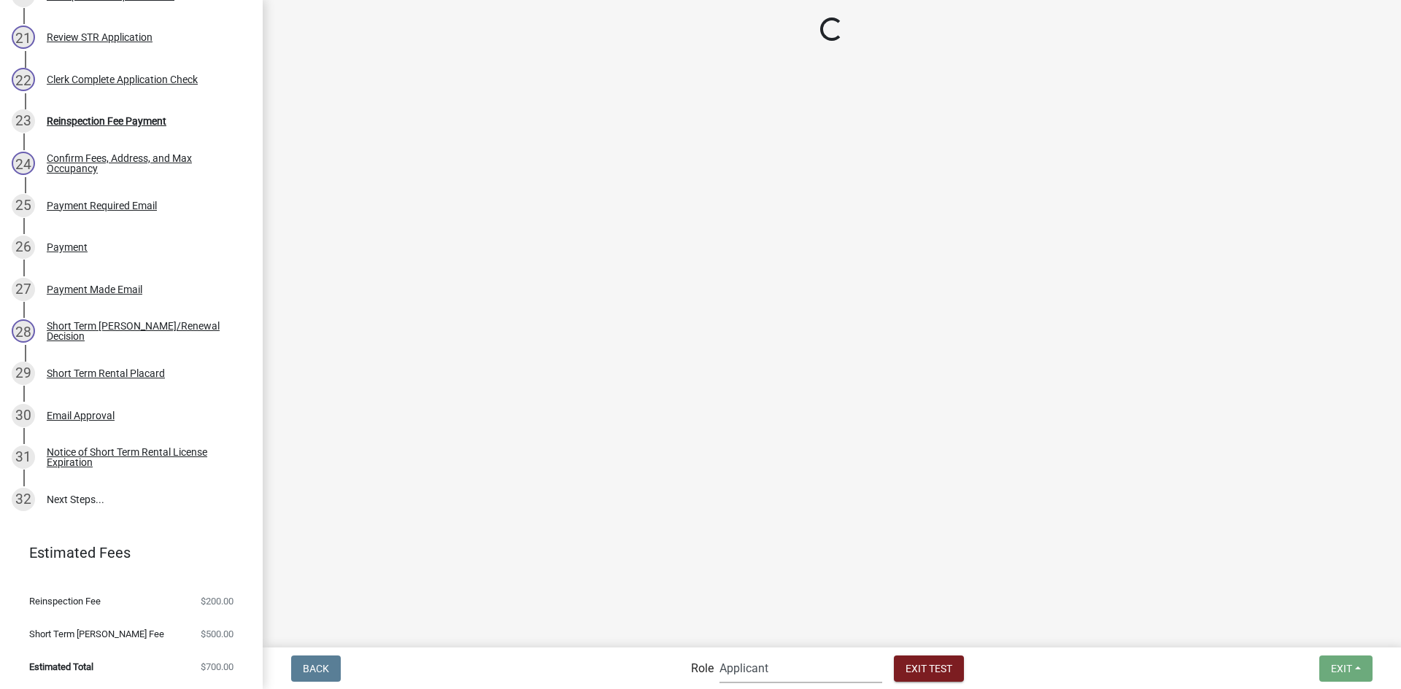
scroll to position [273, 0]
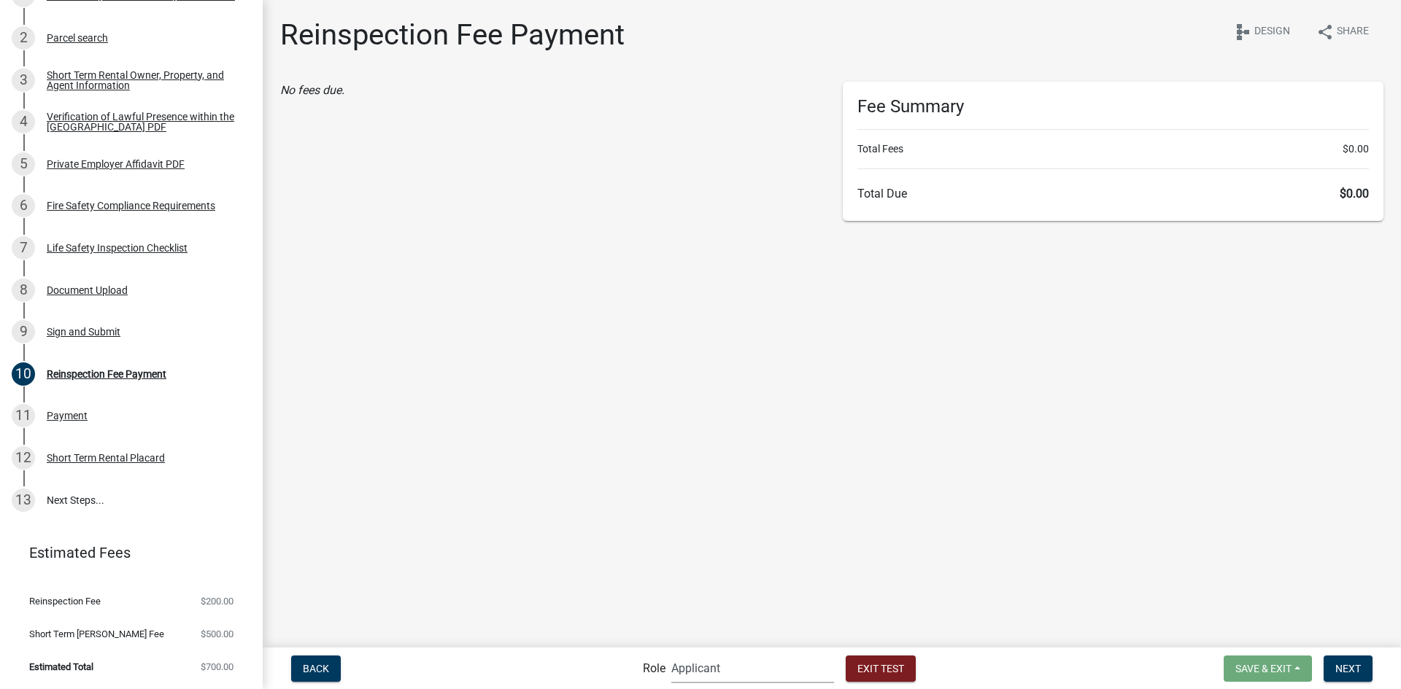
click at [718, 669] on select "Applicant Fire Notifications BL County Clerk Admin STR Review - Permit Technici…" at bounding box center [752, 669] width 163 height 30
select select "2899b35d-1489-462a-b683-e9b49e87c94f"
click at [671, 654] on select "Applicant Fire Notifications BL County Clerk Admin STR Review - Permit Technici…" at bounding box center [752, 669] width 163 height 30
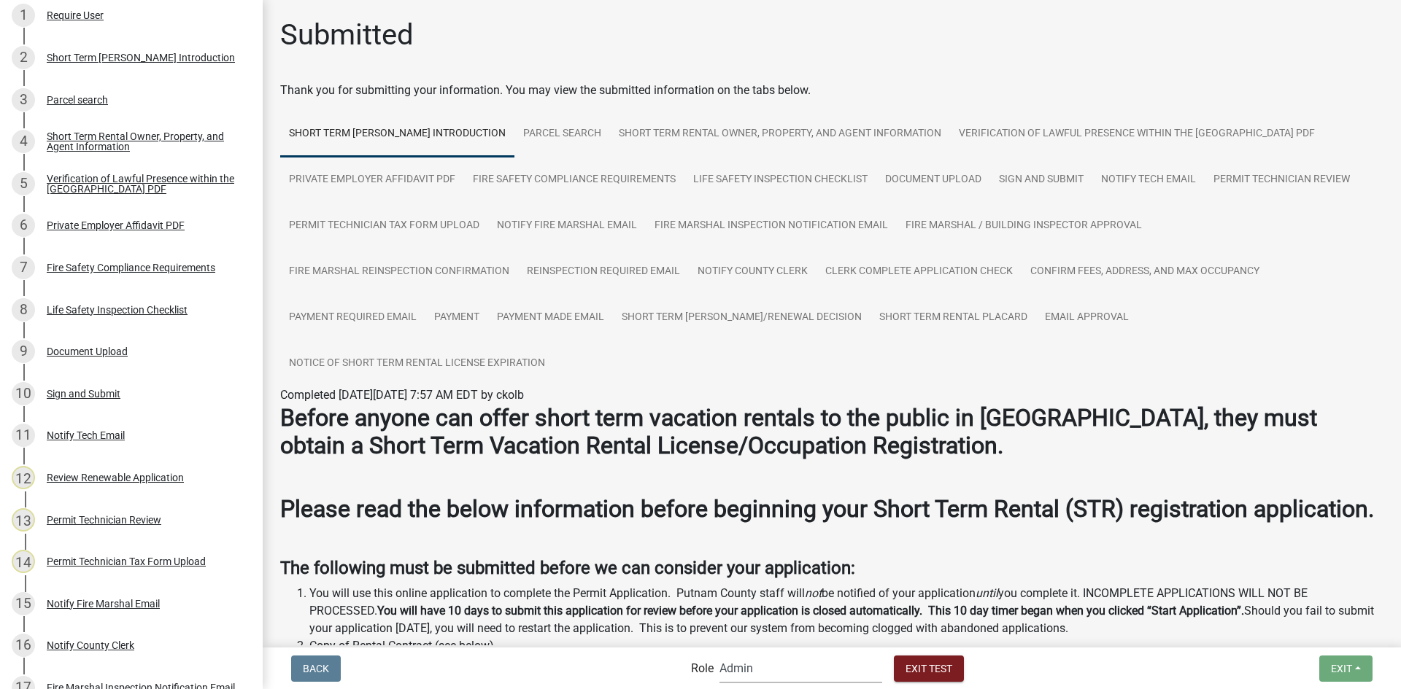
scroll to position [1100, 0]
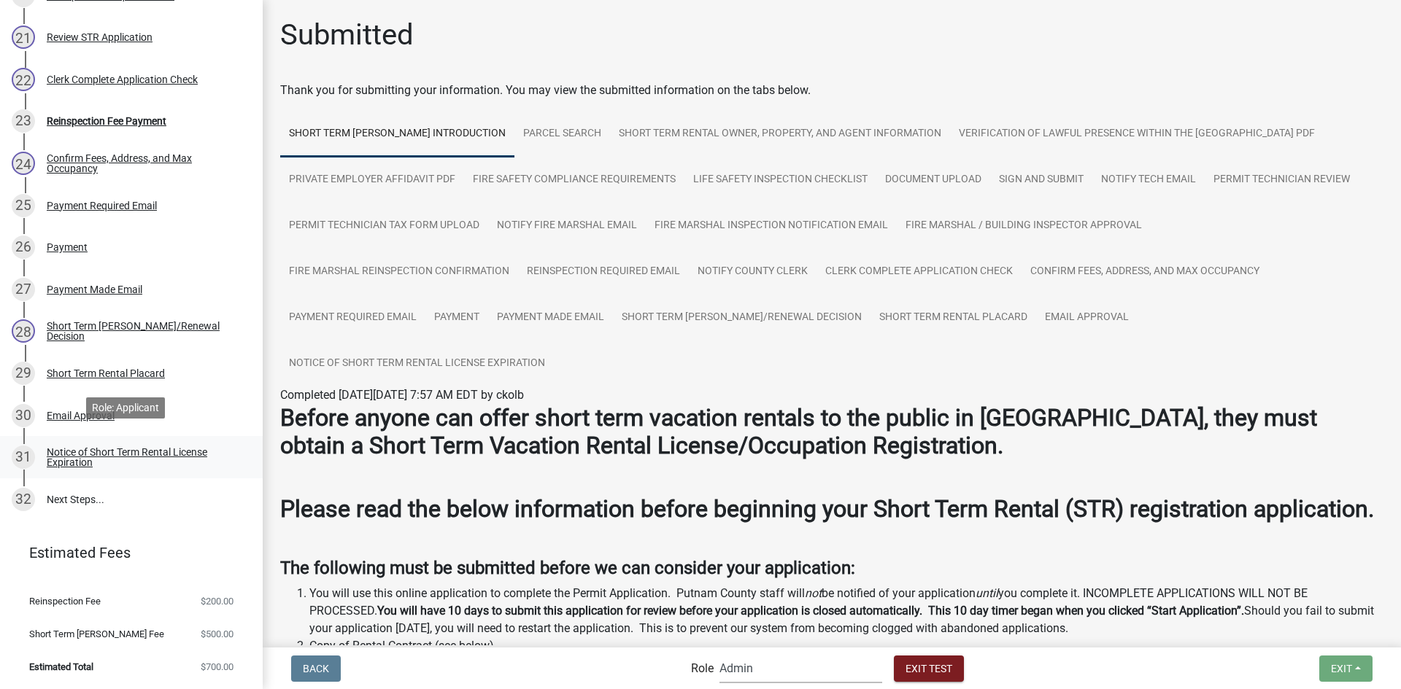
click at [127, 447] on div "Notice of Short Term Rental License Expiration" at bounding box center [143, 457] width 193 height 20
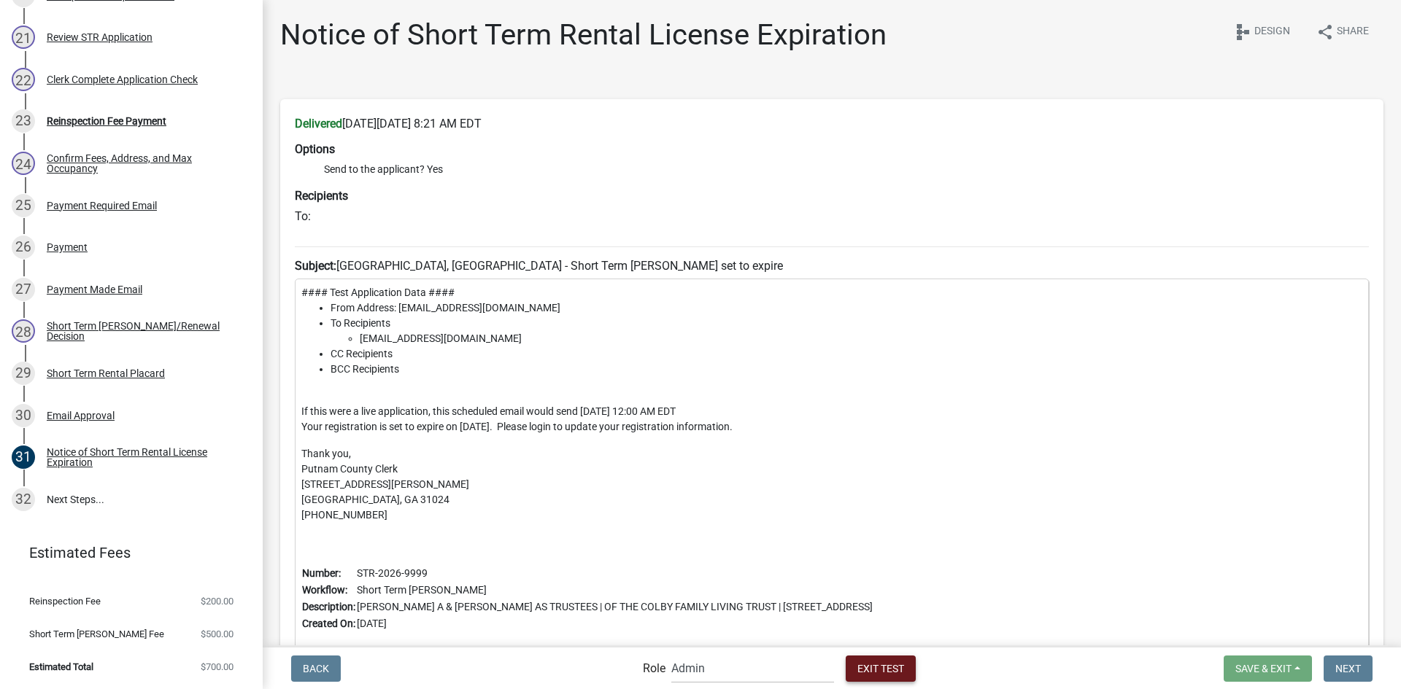
click at [891, 668] on span "Exit Test" at bounding box center [880, 668] width 47 height 12
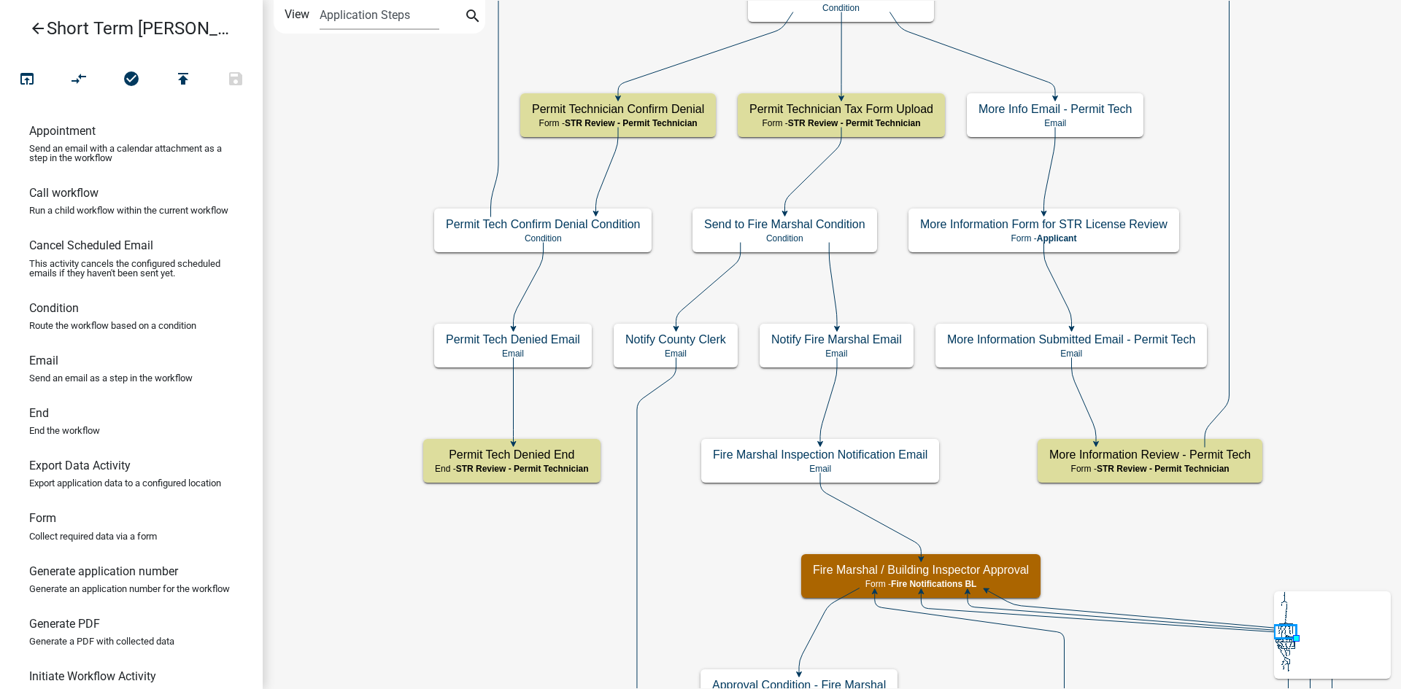
click at [38, 31] on icon "arrow_back" at bounding box center [38, 30] width 18 height 20
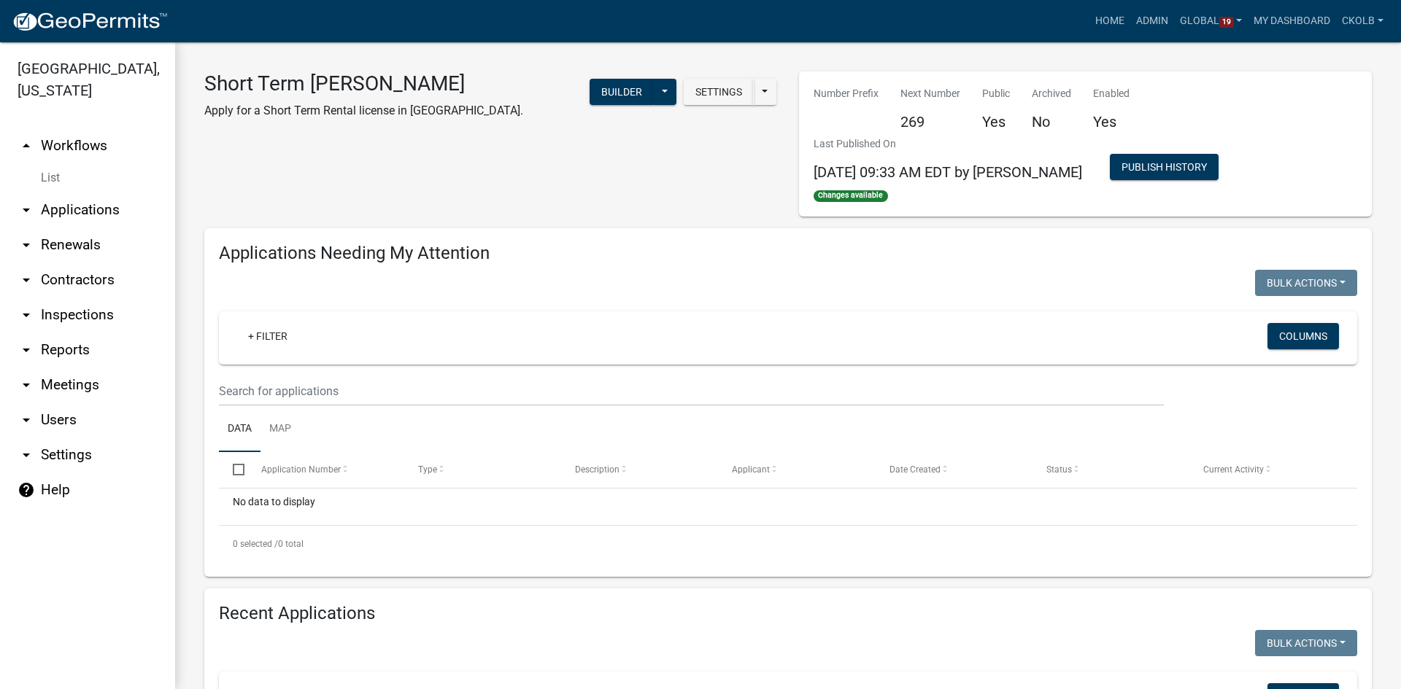
select select "3: 100"
click at [66, 252] on link "arrow_drop_down Renewals" at bounding box center [87, 245] width 175 height 35
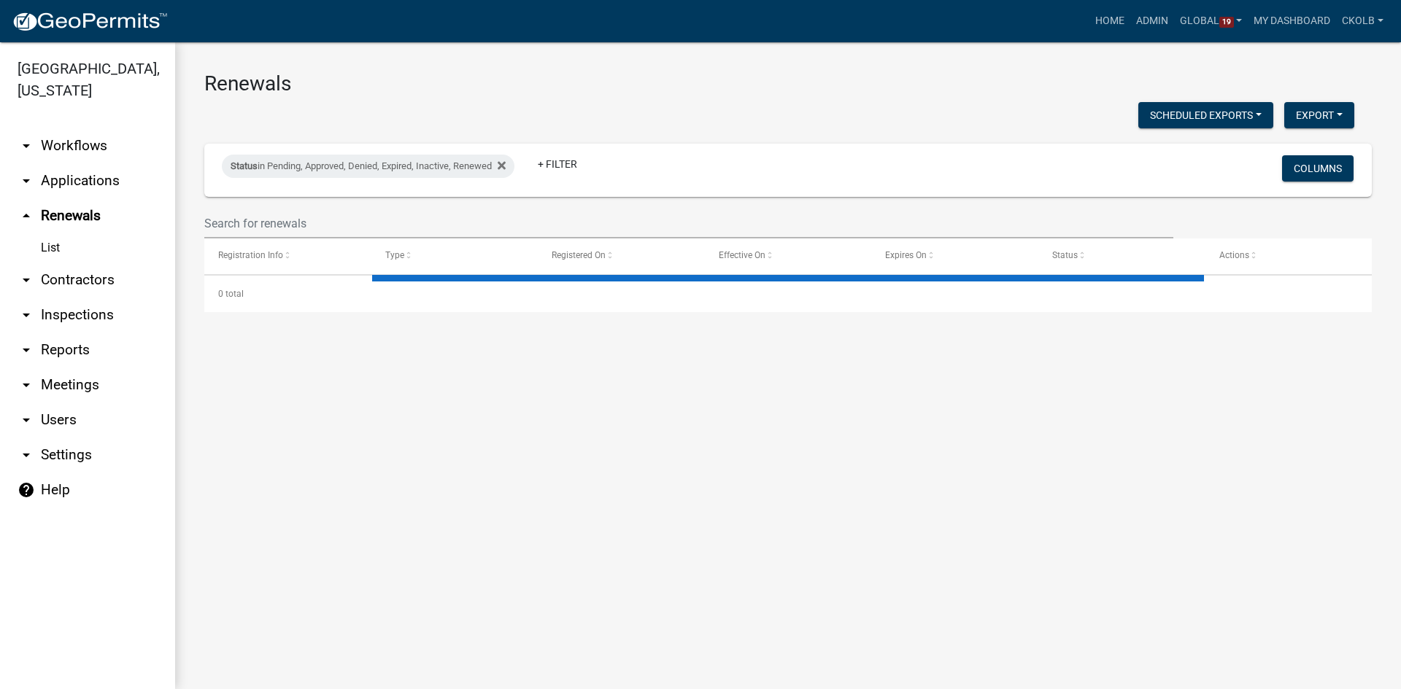
select select "2: 50"
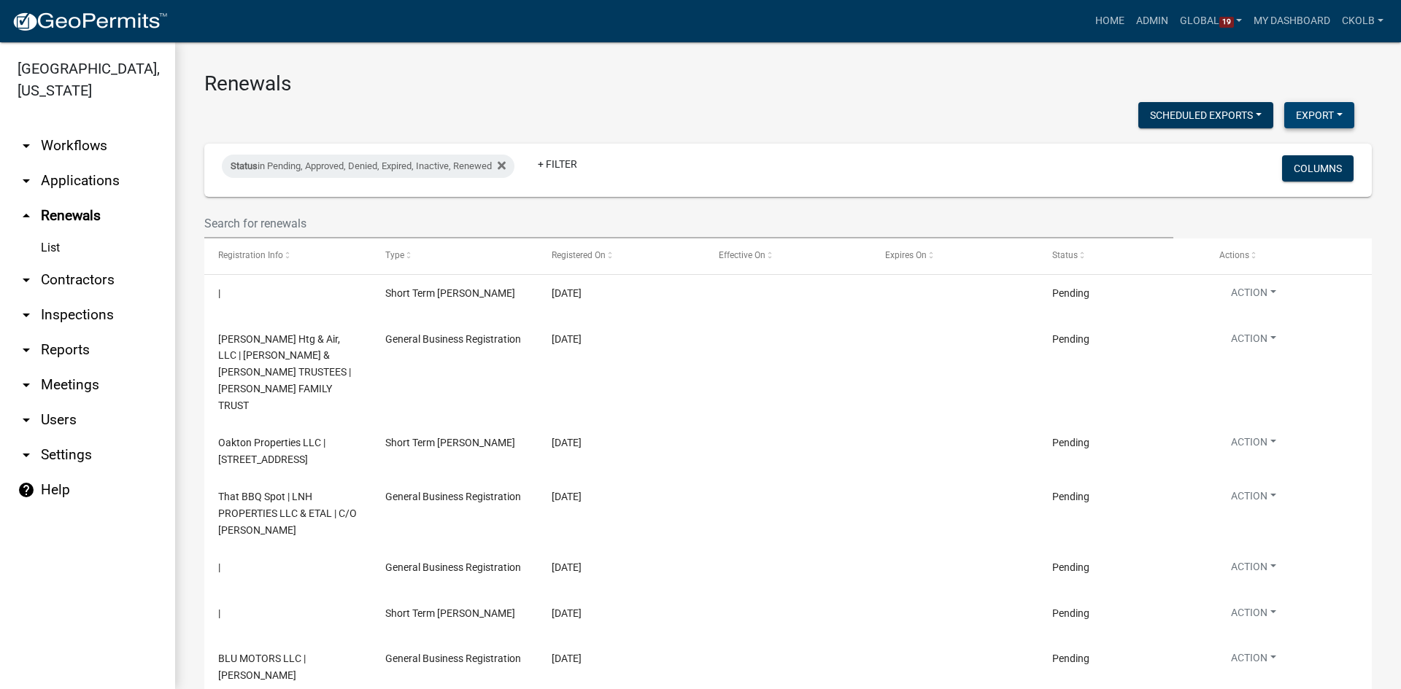
click at [1298, 109] on button "Export" at bounding box center [1319, 115] width 70 height 26
click at [506, 169] on icon at bounding box center [502, 165] width 8 height 8
click at [267, 171] on link "+ Filter" at bounding box center [253, 168] width 63 height 26
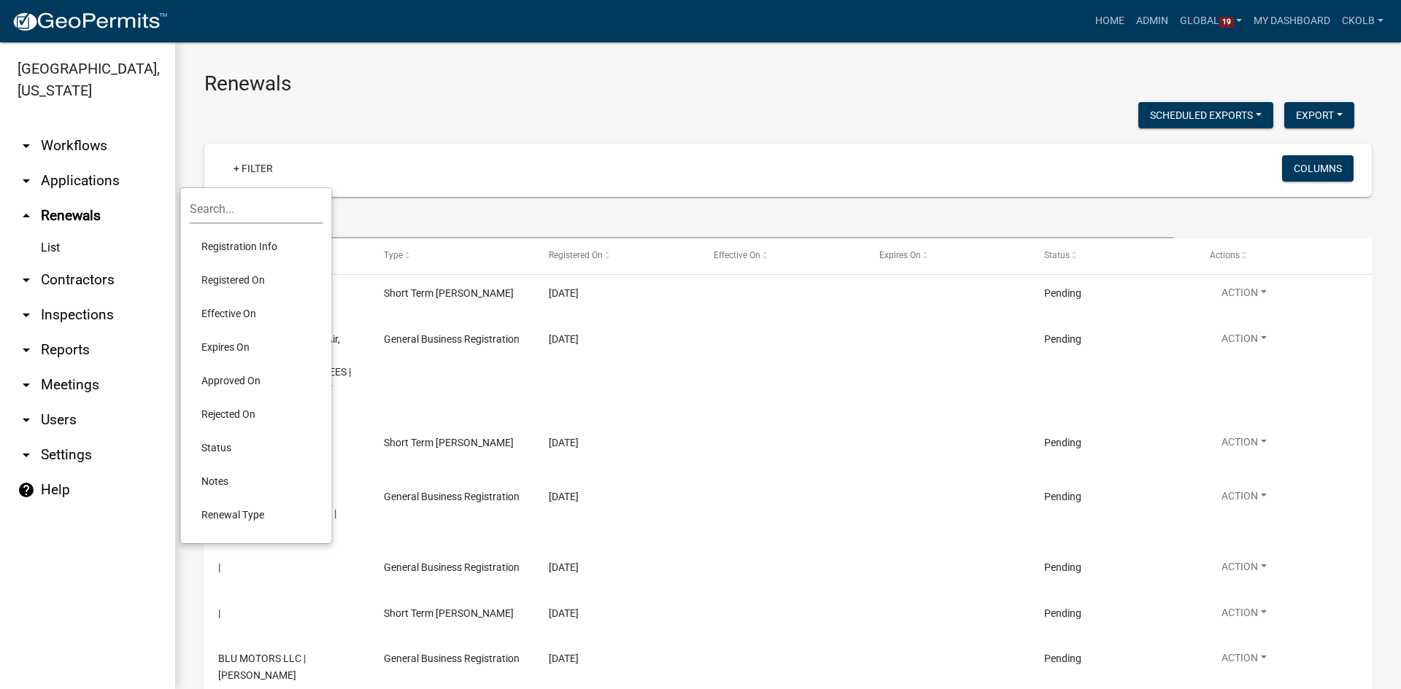
click at [233, 343] on li "Expires On" at bounding box center [257, 348] width 134 height 34
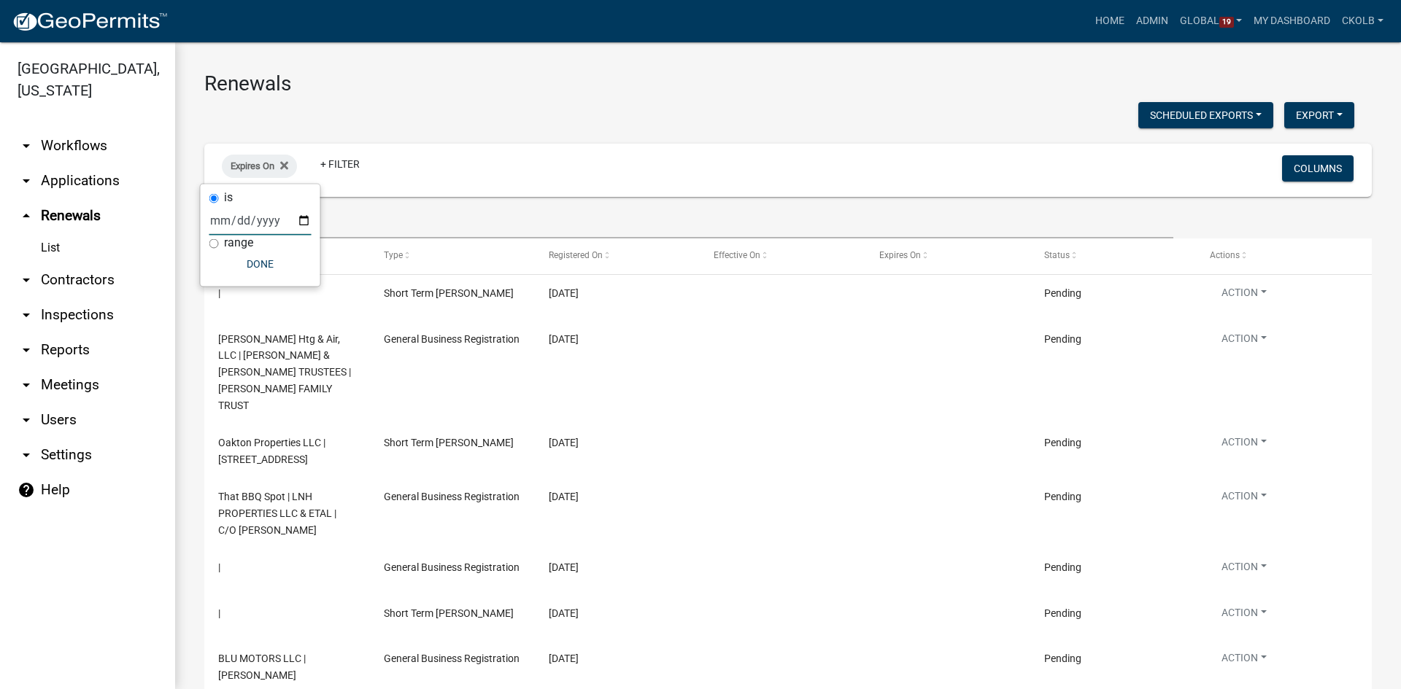
click at [226, 224] on input "date" at bounding box center [260, 221] width 102 height 30
click at [304, 219] on input "date" at bounding box center [260, 221] width 102 height 30
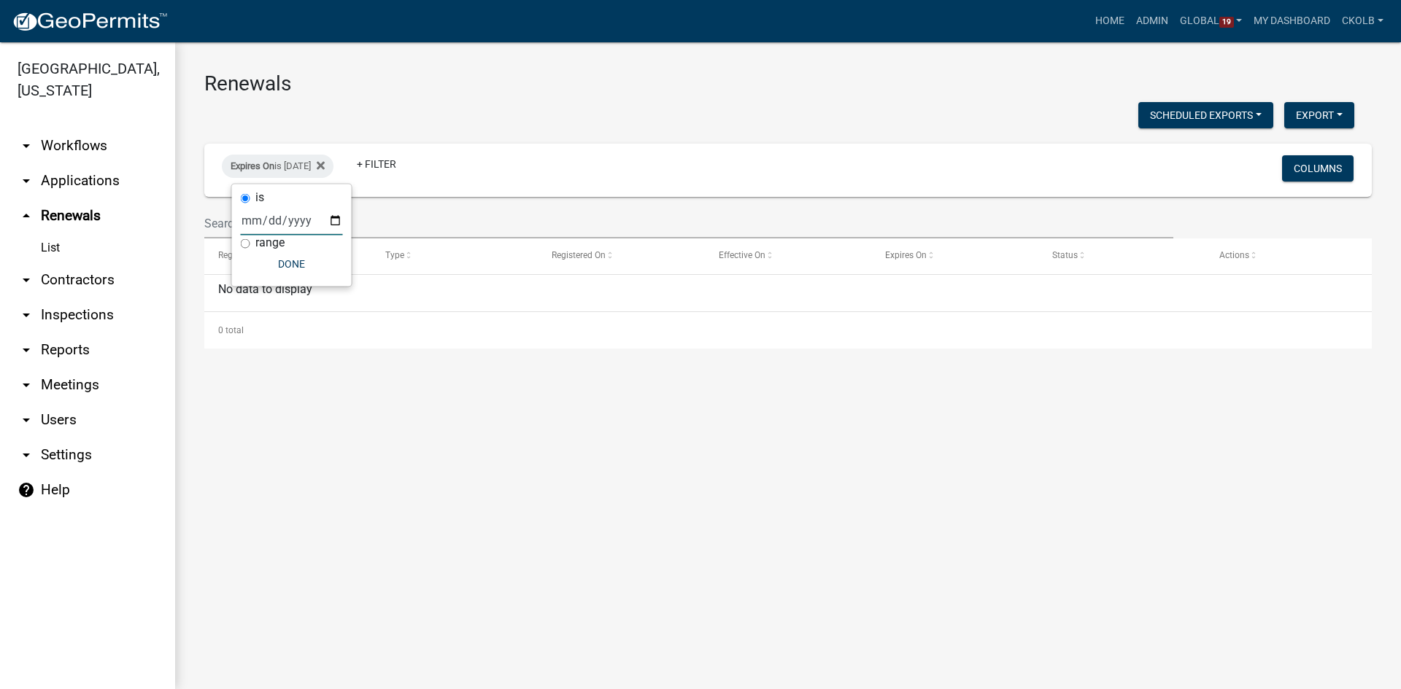
type input "2025-12-31"
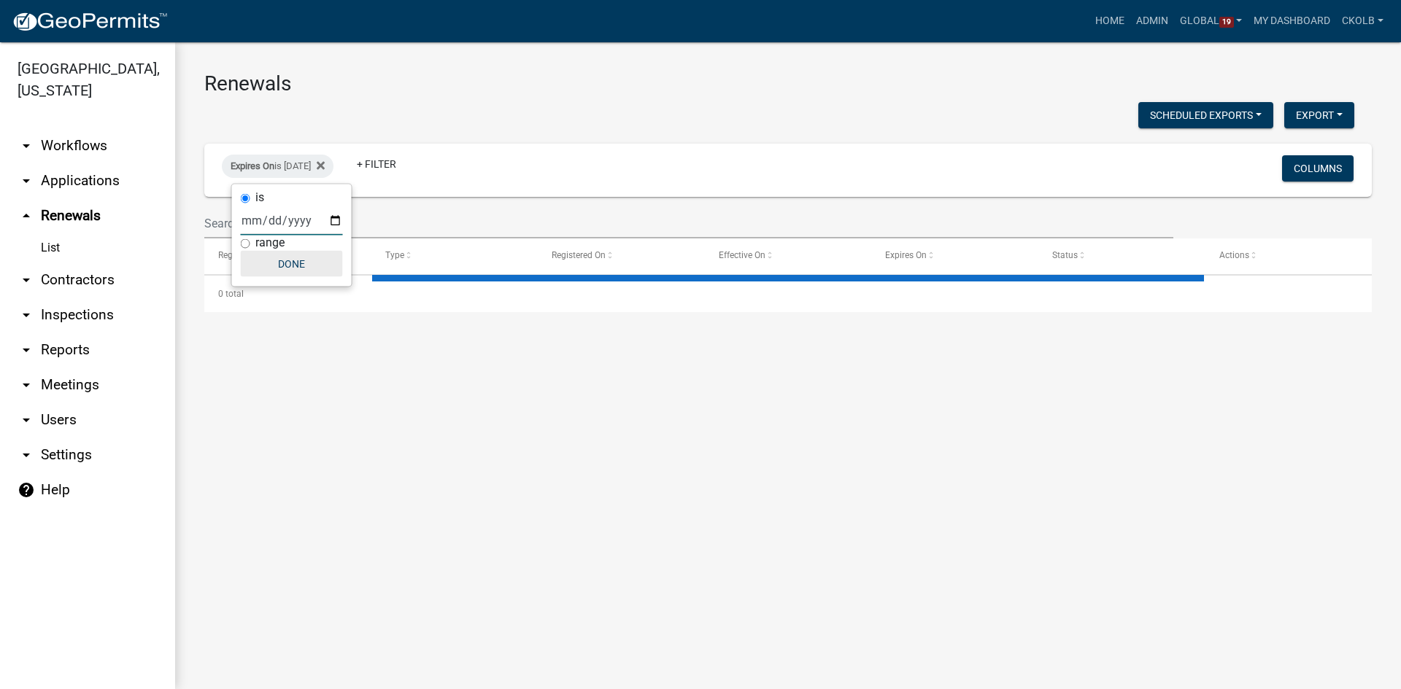
click at [295, 263] on button "Done" at bounding box center [292, 264] width 102 height 26
select select "2: 50"
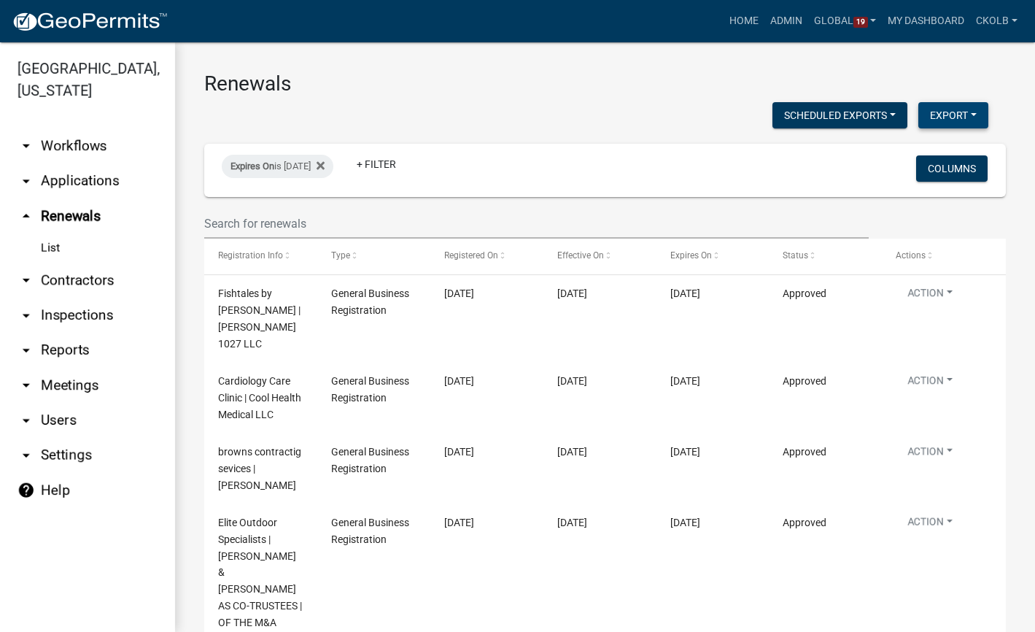
click at [966, 115] on button "Export" at bounding box center [954, 115] width 70 height 26
click at [878, 158] on button "Excel Format (.xlsx)" at bounding box center [921, 153] width 136 height 35
click at [932, 171] on button "Columns" at bounding box center [952, 168] width 72 height 26
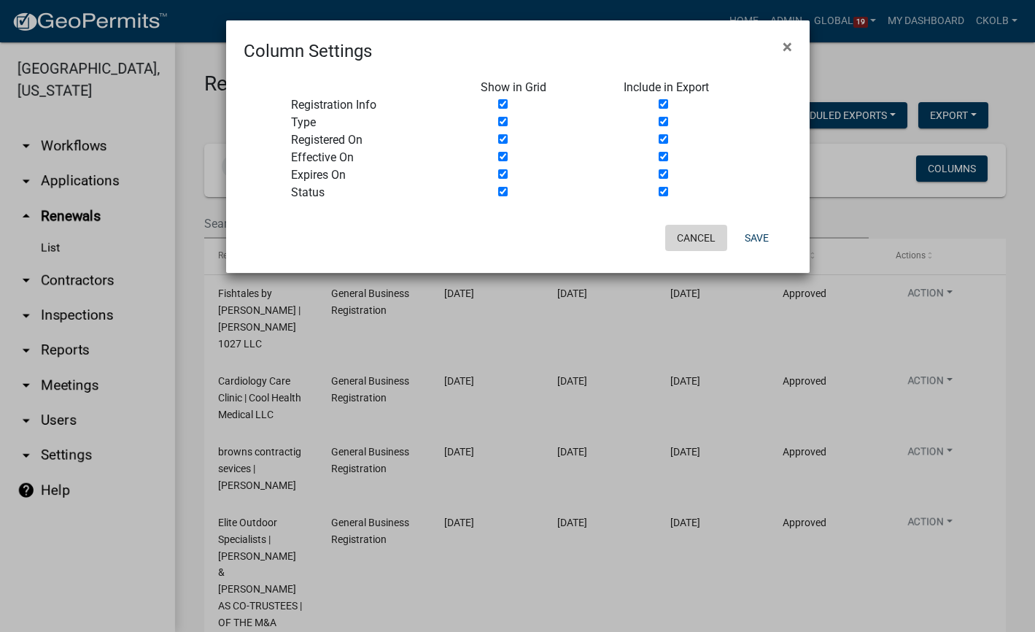
click at [700, 247] on button "Cancel" at bounding box center [696, 238] width 62 height 26
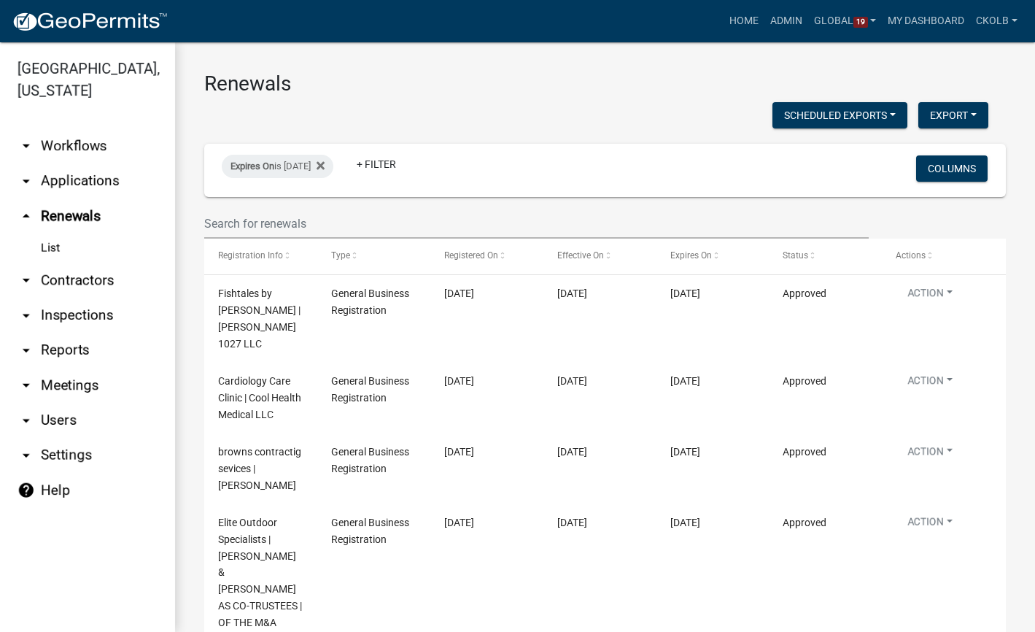
click at [61, 351] on link "arrow_drop_down Reports" at bounding box center [87, 350] width 175 height 35
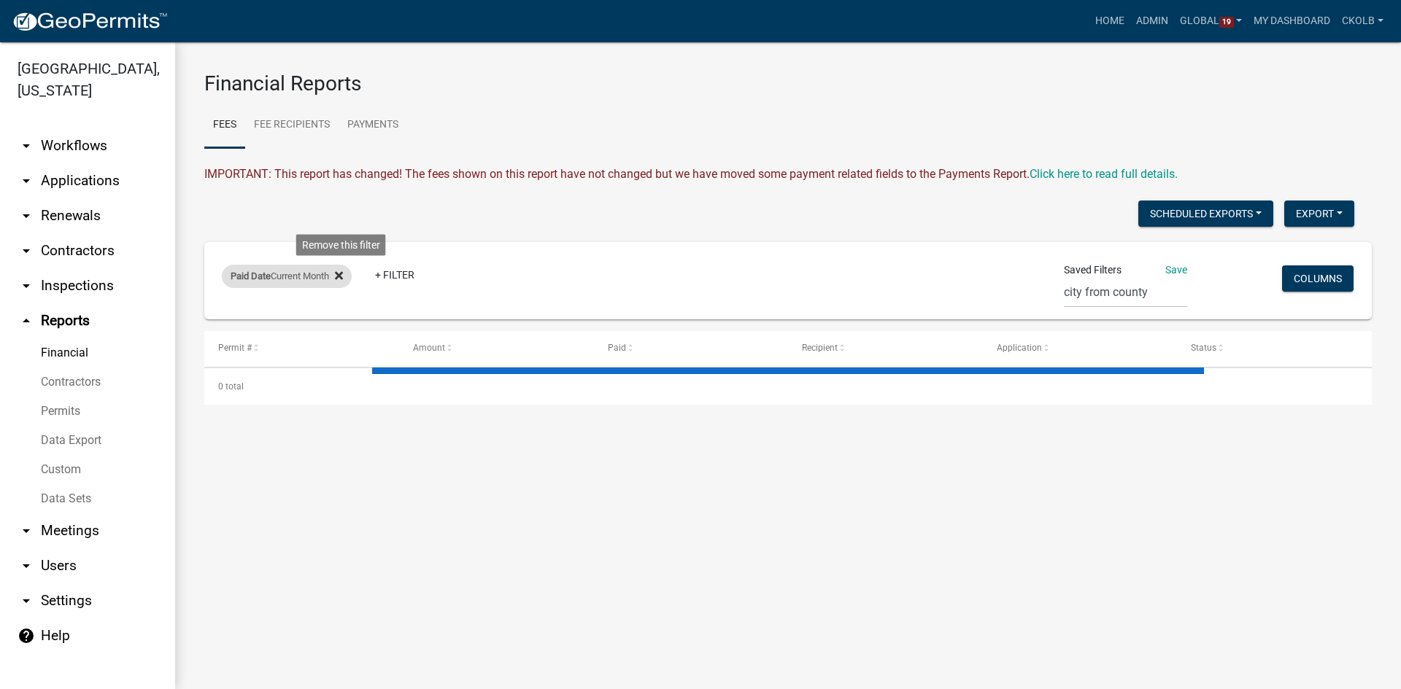
click at [342, 269] on fa-icon at bounding box center [336, 276] width 14 height 23
click at [72, 435] on link "Data Export" at bounding box center [87, 440] width 175 height 29
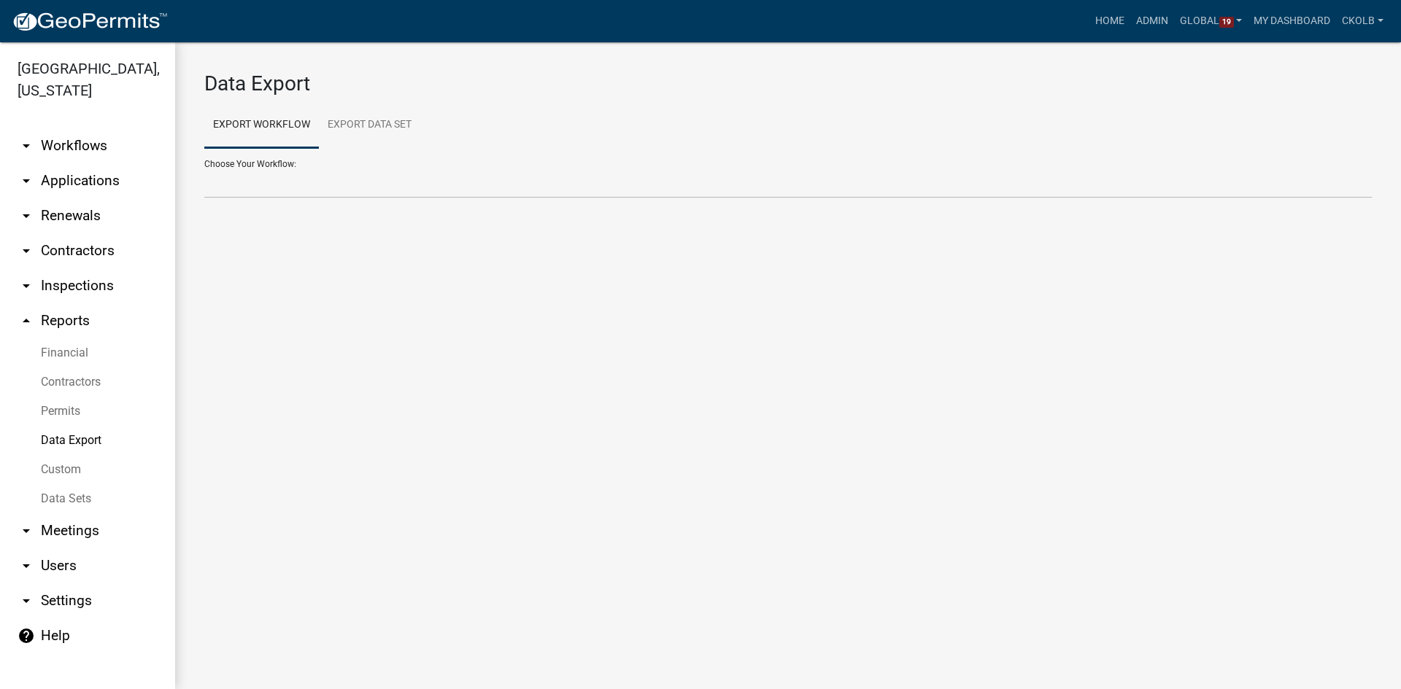
click at [349, 199] on div "Data Export Export Workflow Export Data Set Choose Your Workflow: Choose Your D…" at bounding box center [788, 141] width 1226 height 198
click at [353, 187] on select "Choose Your Workflow:" at bounding box center [787, 184] width 1167 height 30
select select "35: Object"
click at [204, 169] on select "Agricultural Permit Blasting Permit Code Complaint Commercial Building Permit C…" at bounding box center [787, 184] width 1167 height 30
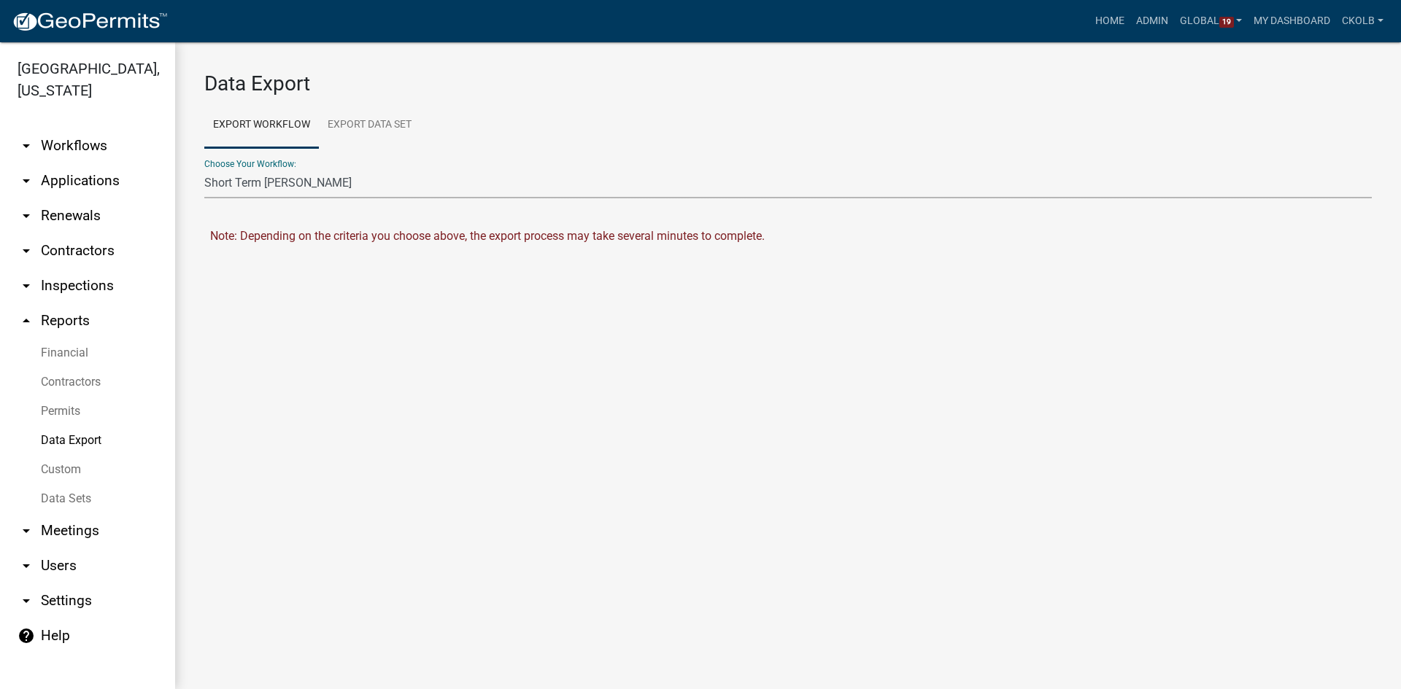
select select "0: null"
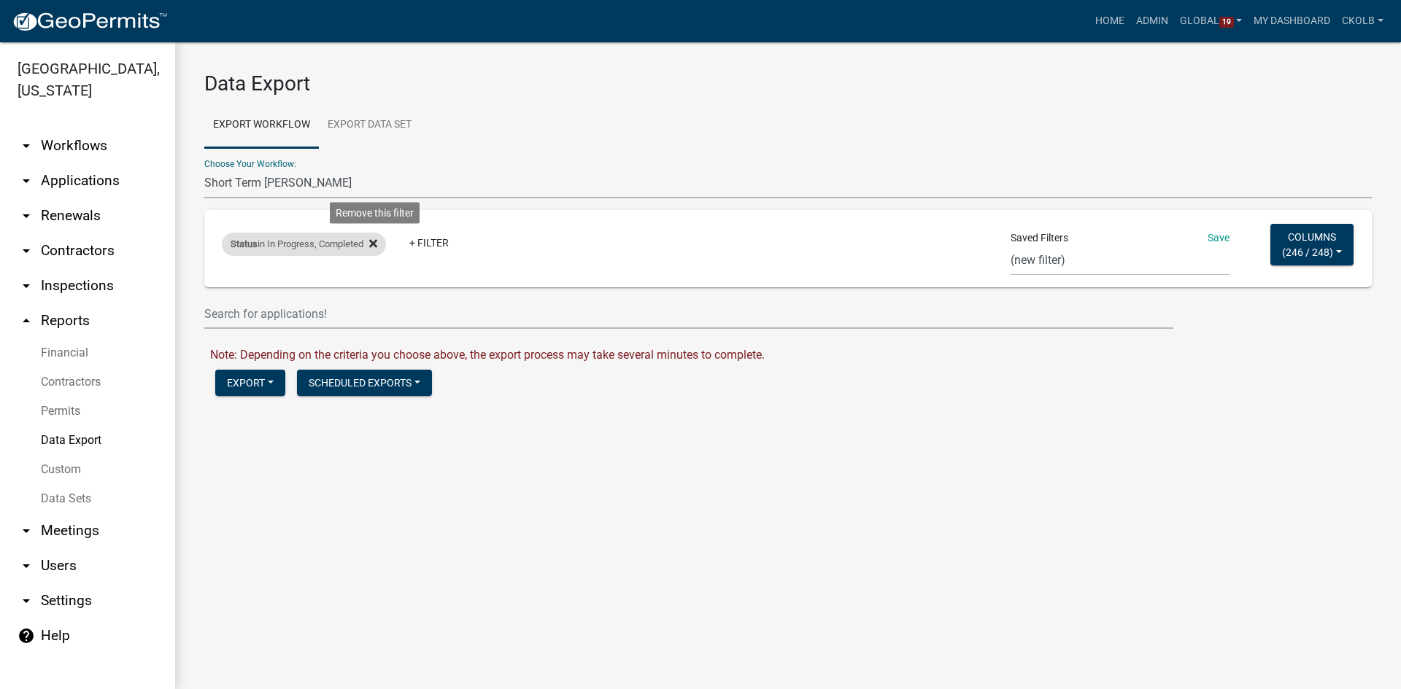
click at [376, 243] on icon at bounding box center [373, 244] width 8 height 8
click at [1296, 246] on button "Columns ( 246 / 248 )" at bounding box center [1311, 245] width 83 height 42
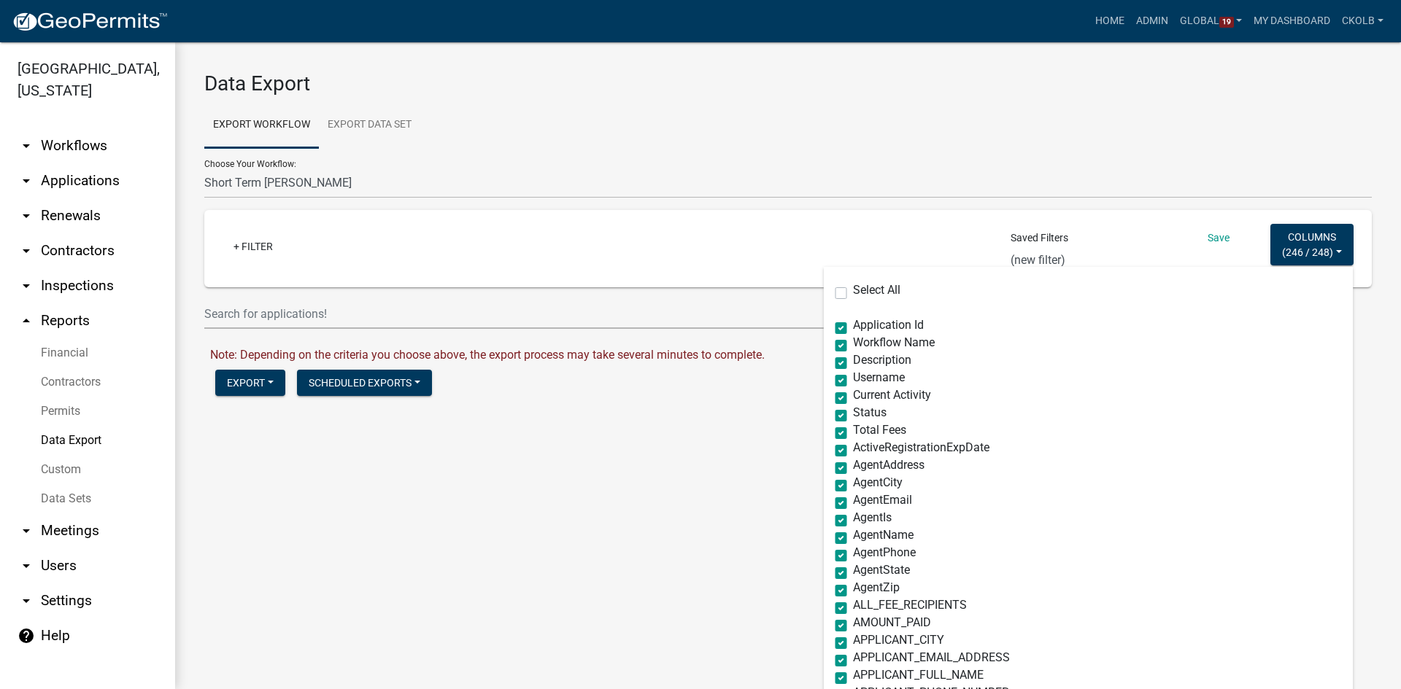
click at [869, 293] on label "Select All" at bounding box center [876, 291] width 47 height 12
click at [862, 293] on input "Select All" at bounding box center [857, 289] width 9 height 9
checkbox input "true"
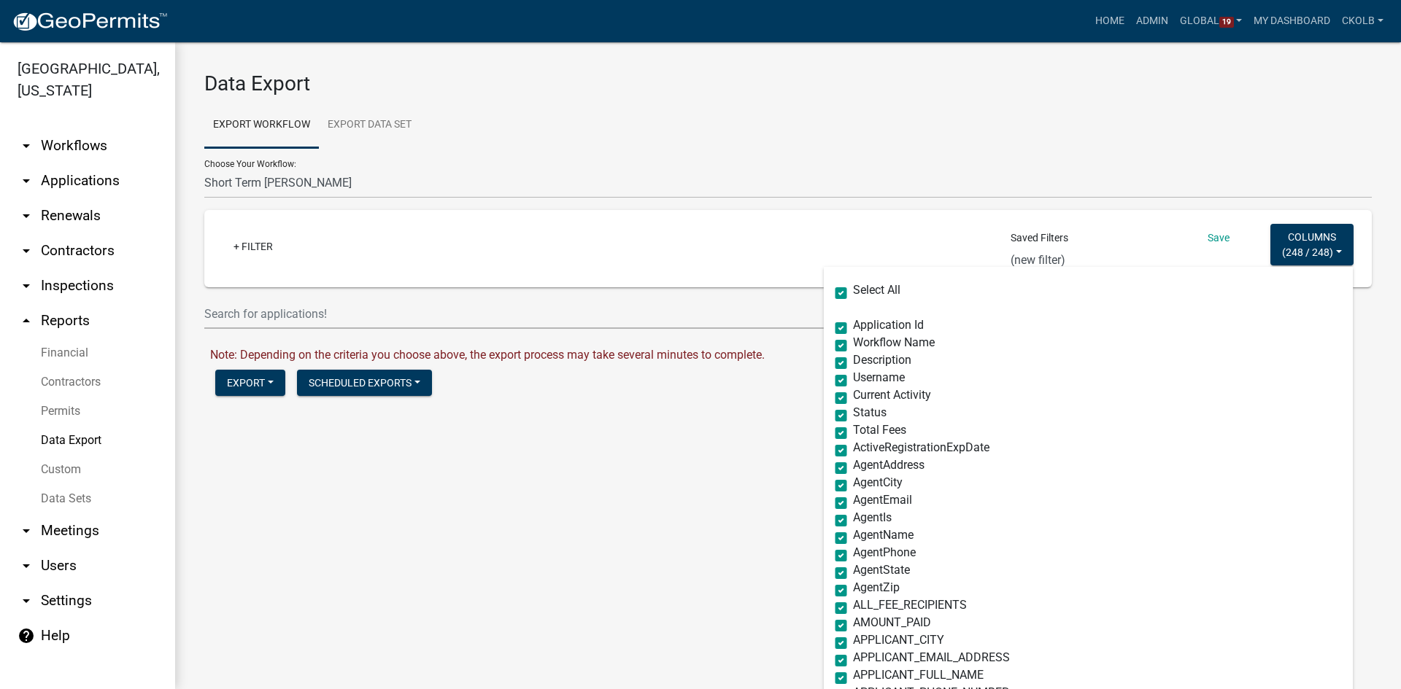
click at [869, 293] on label "Select All" at bounding box center [876, 291] width 47 height 12
click at [862, 293] on input "Select All" at bounding box center [857, 289] width 9 height 9
checkbox input "false"
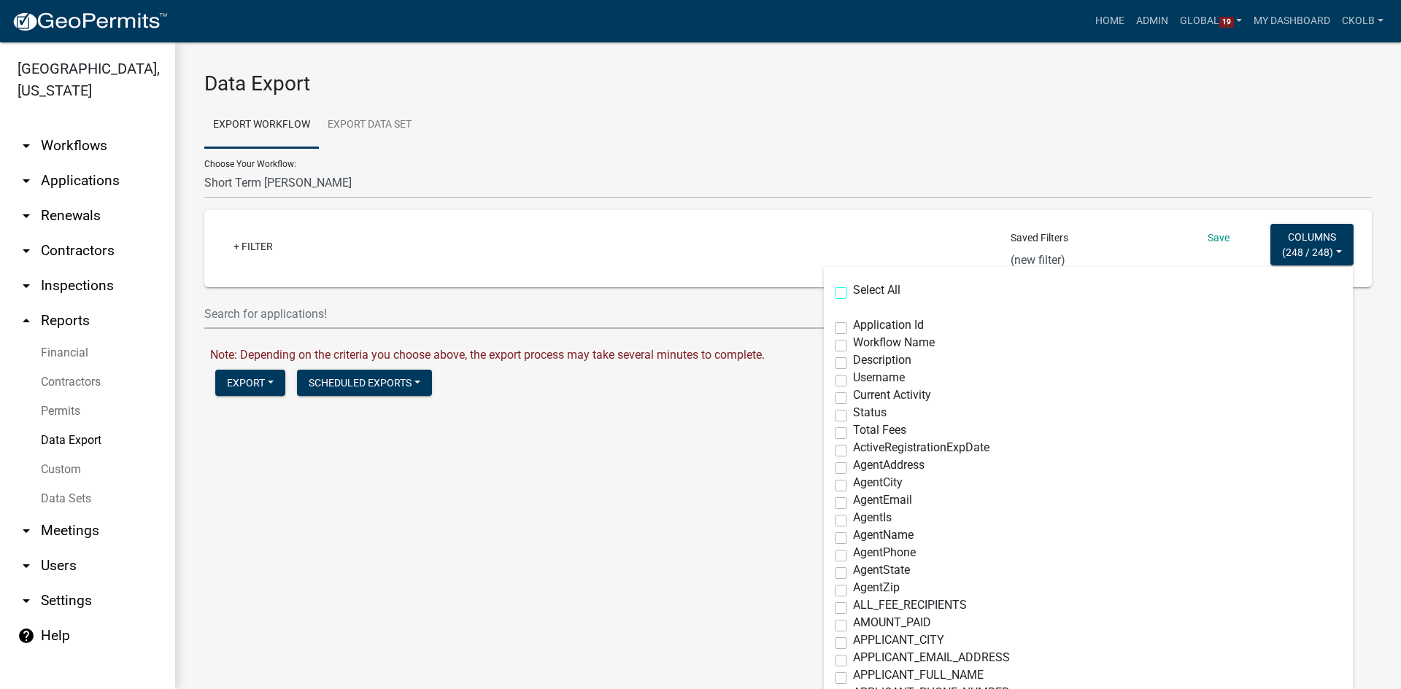
checkbox input "false"
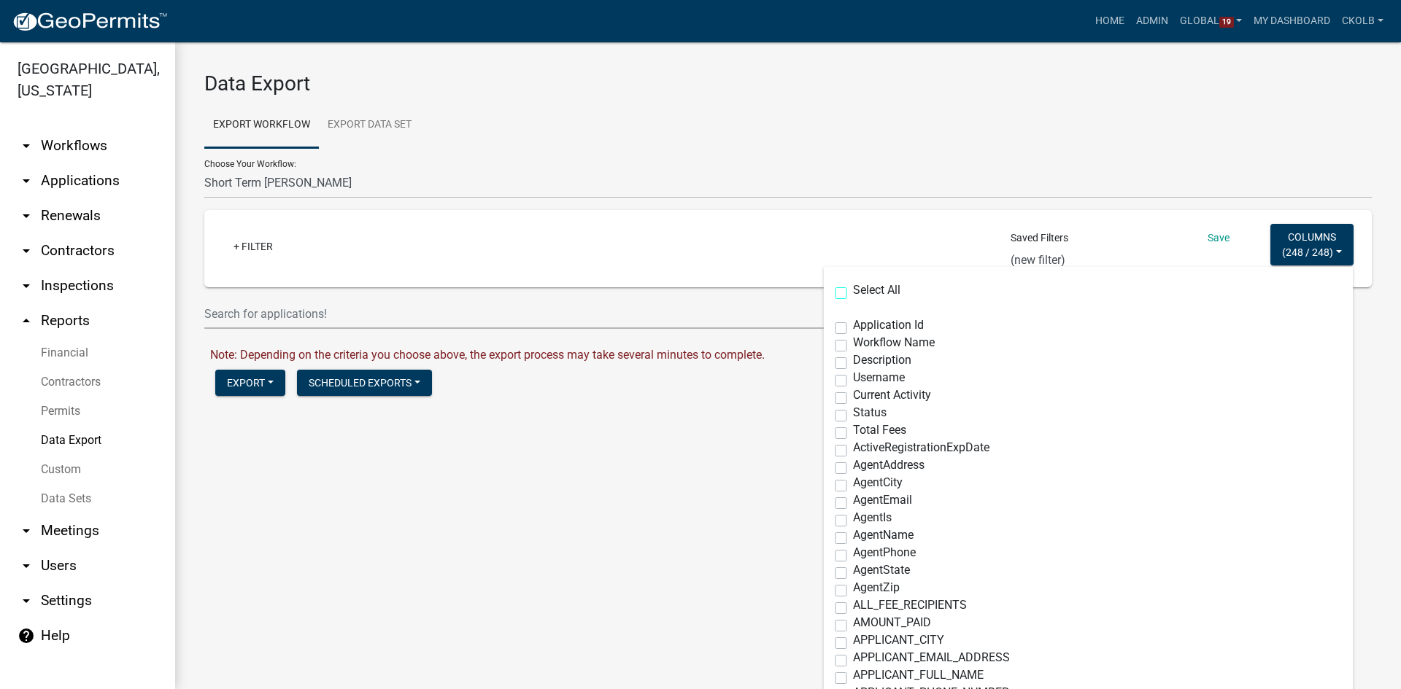
checkbox input "false"
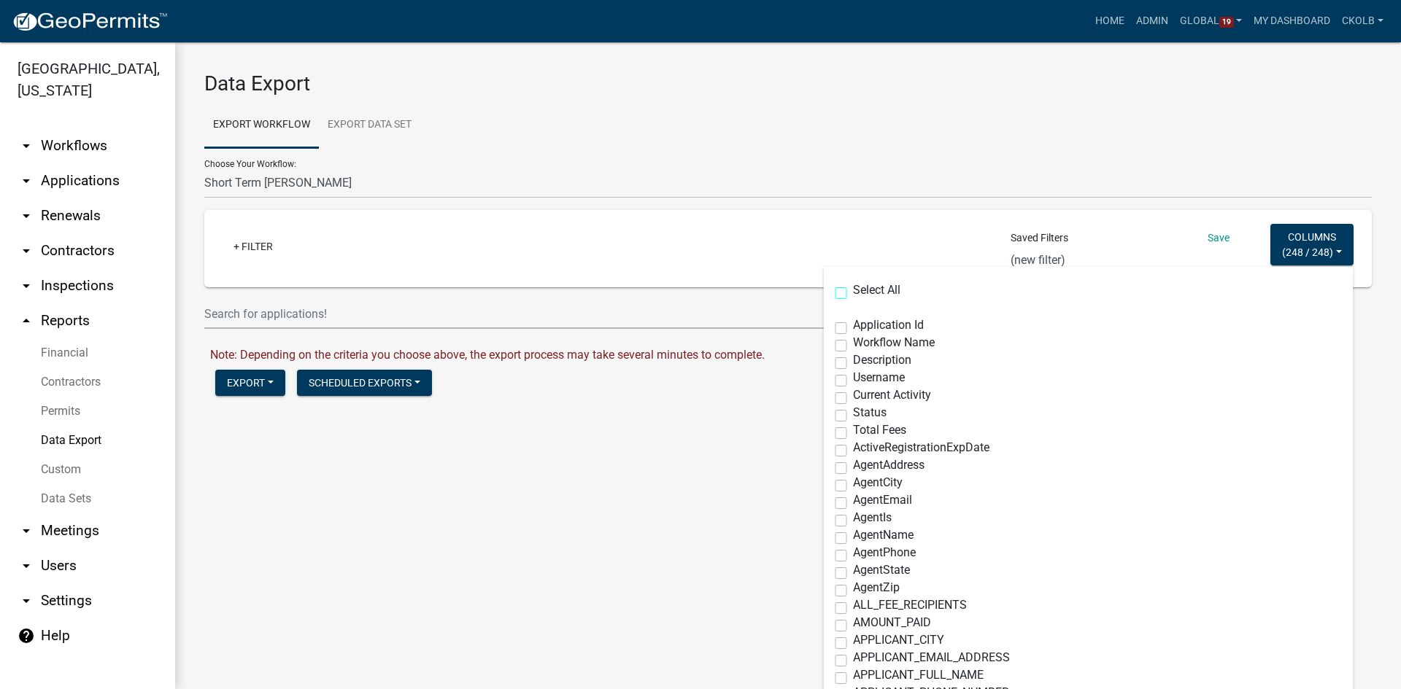
checkbox input "false"
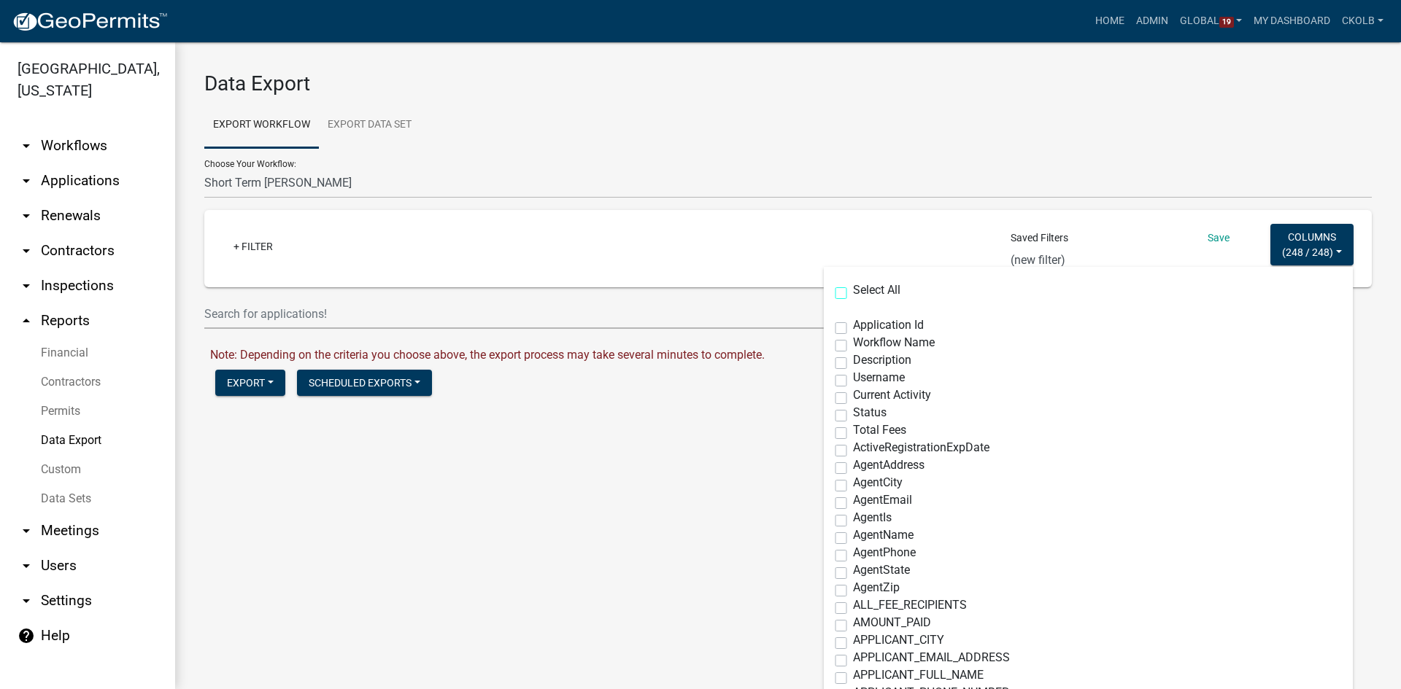
checkbox input "false"
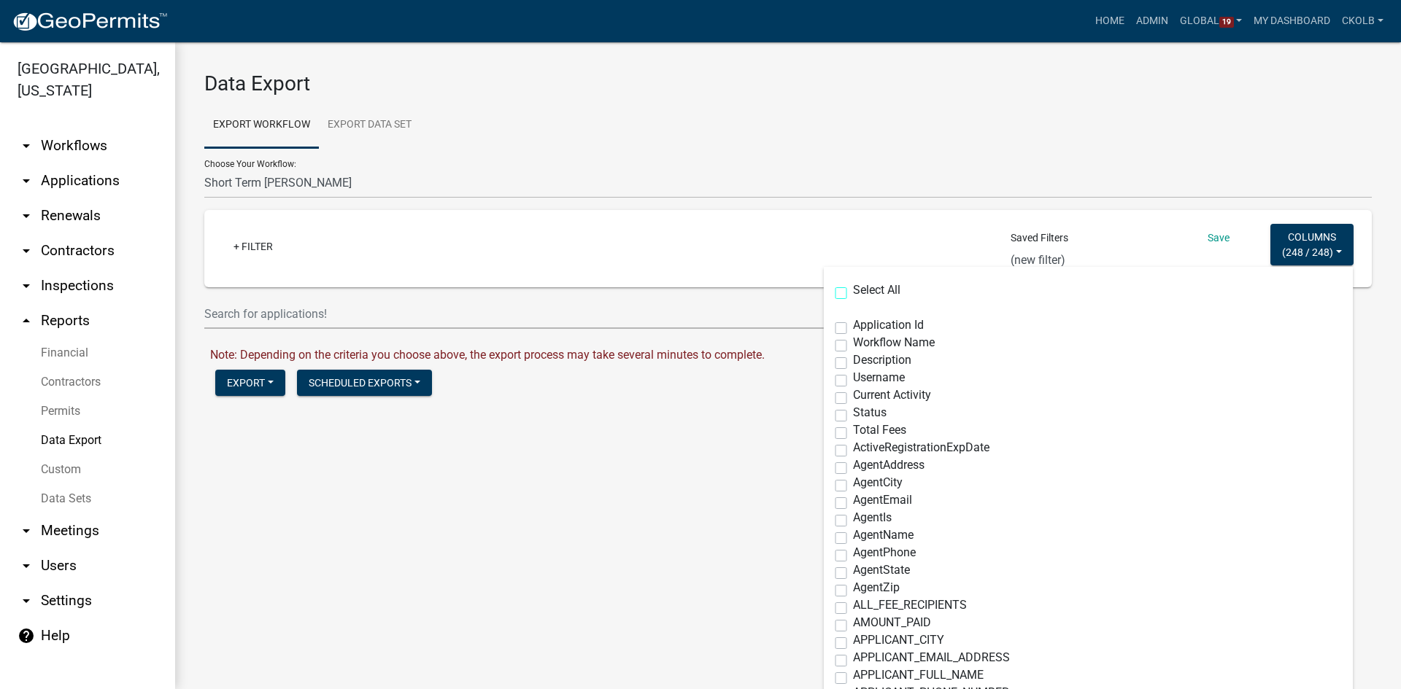
checkbox input "false"
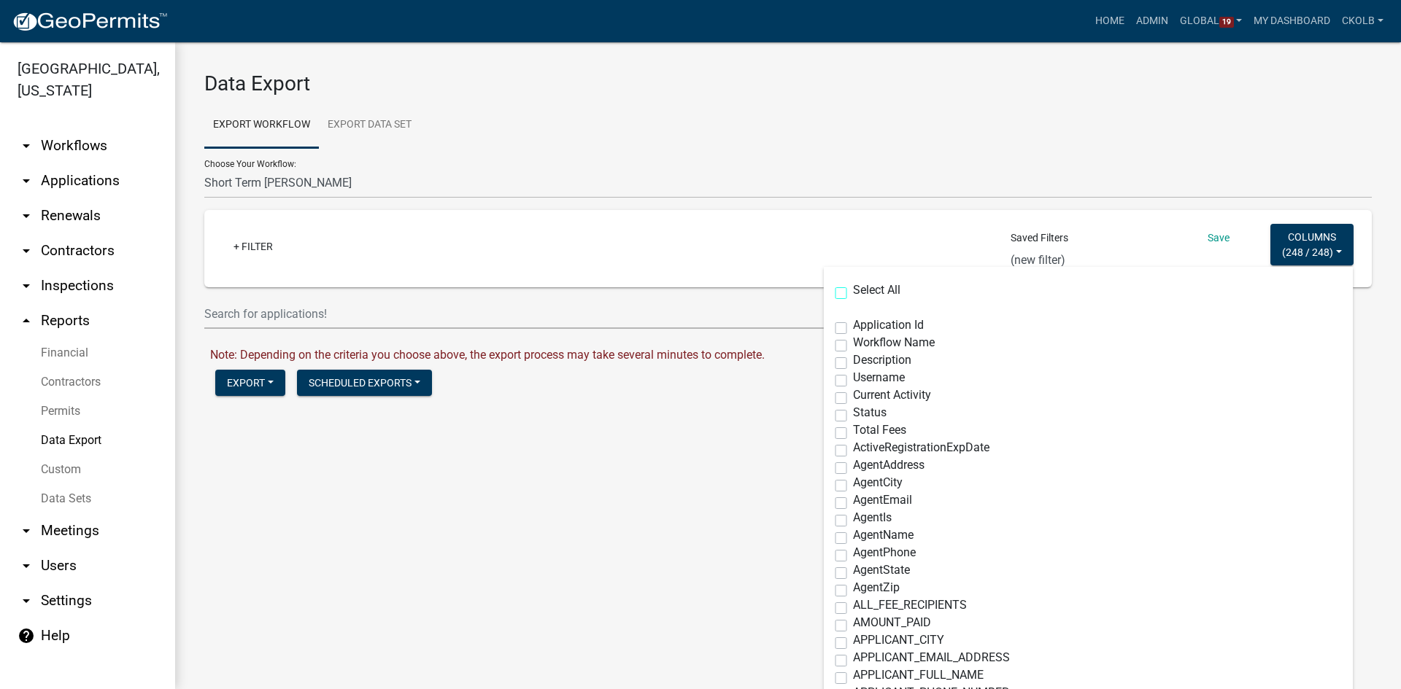
checkbox input "false"
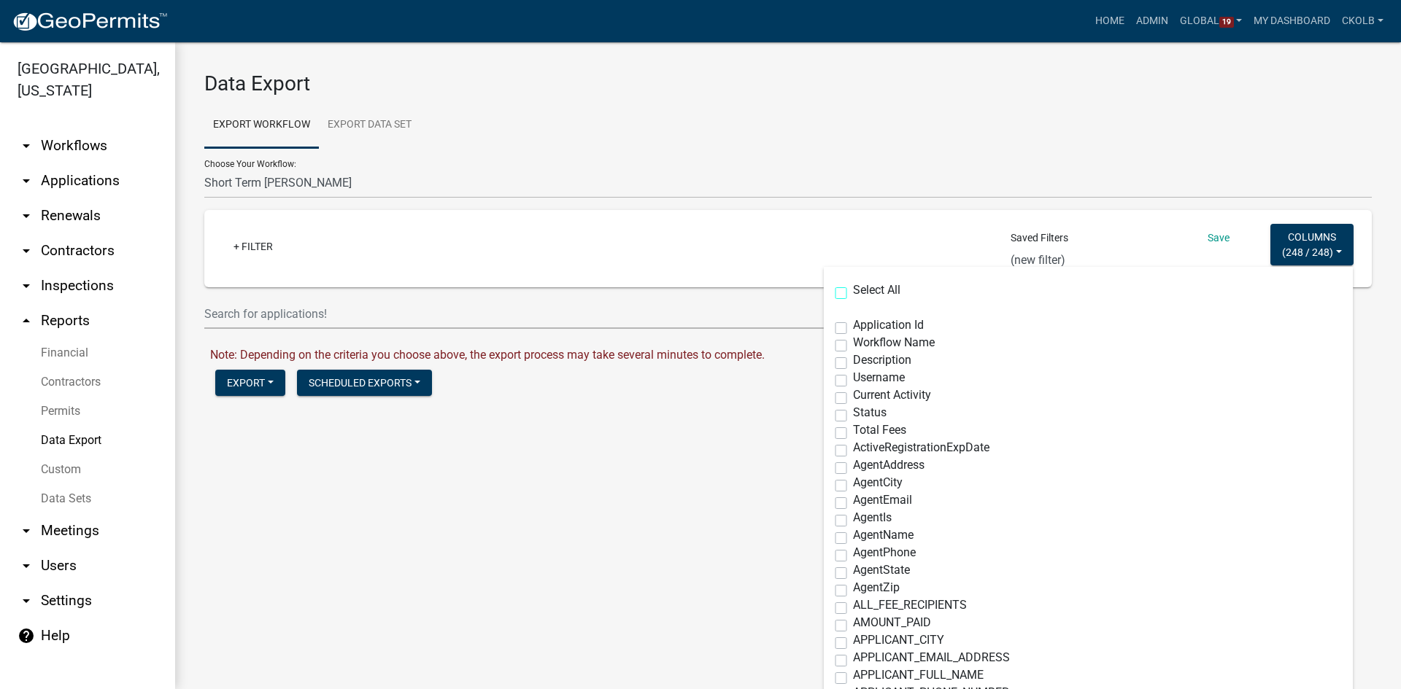
checkbox input "false"
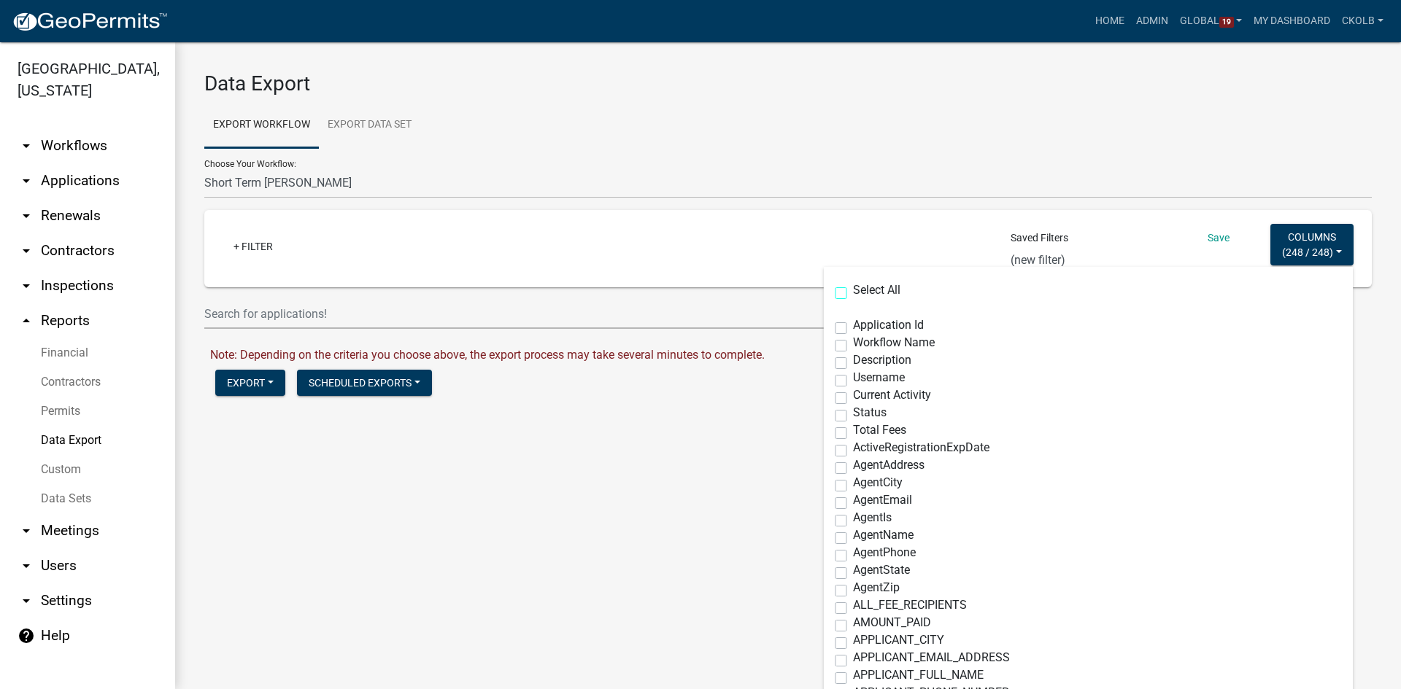
checkbox input "false"
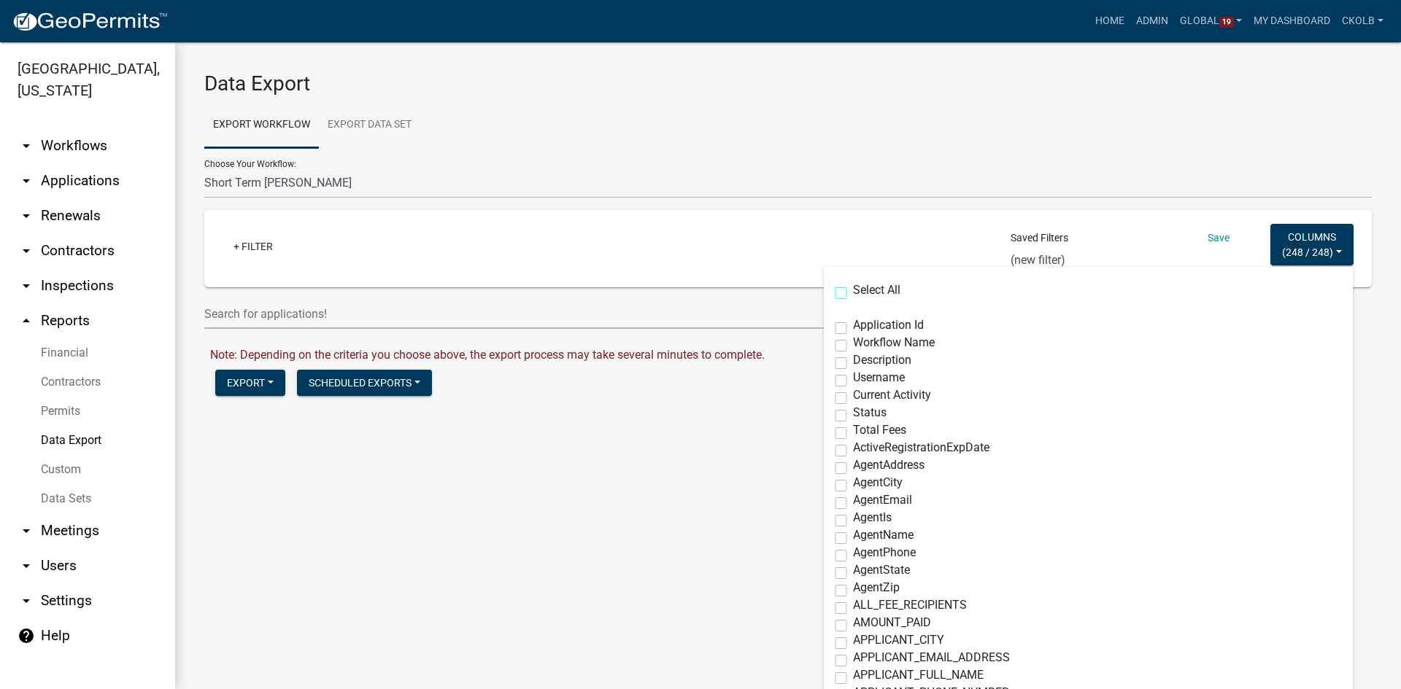
checkbox input "false"
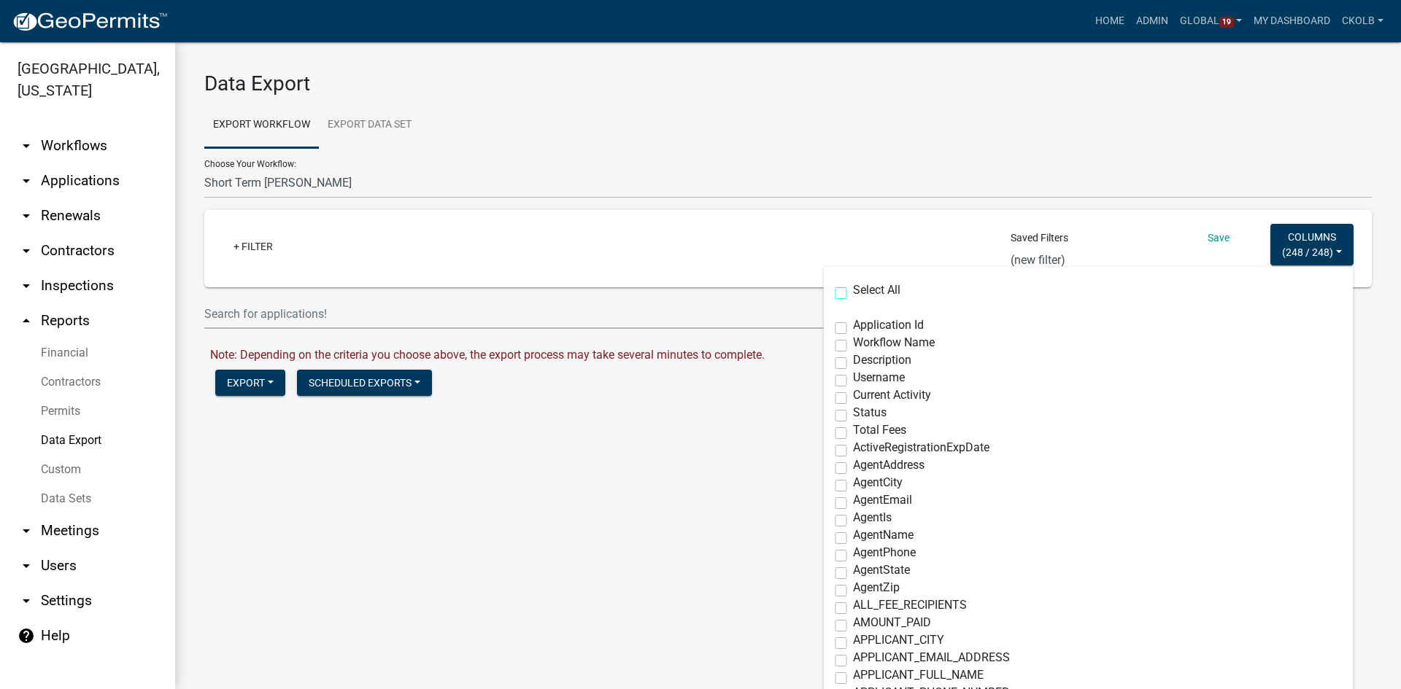
checkbox input "false"
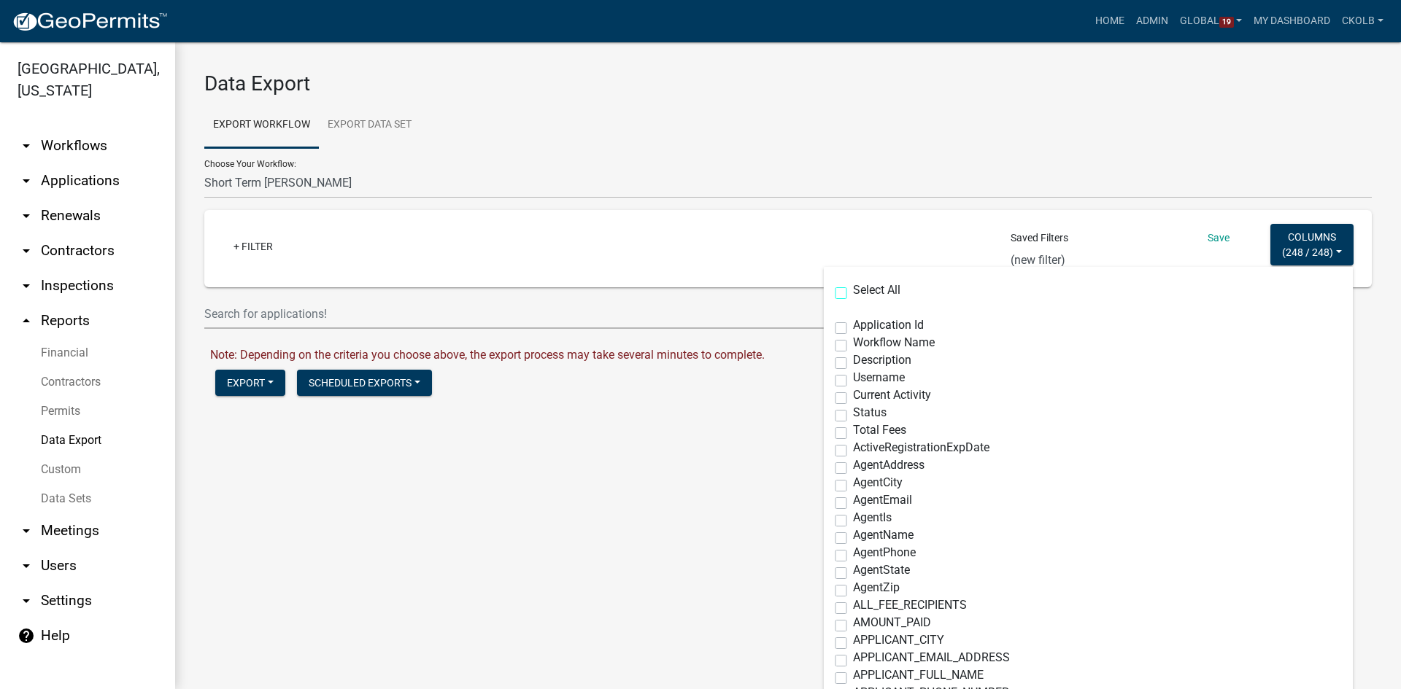
checkbox input "false"
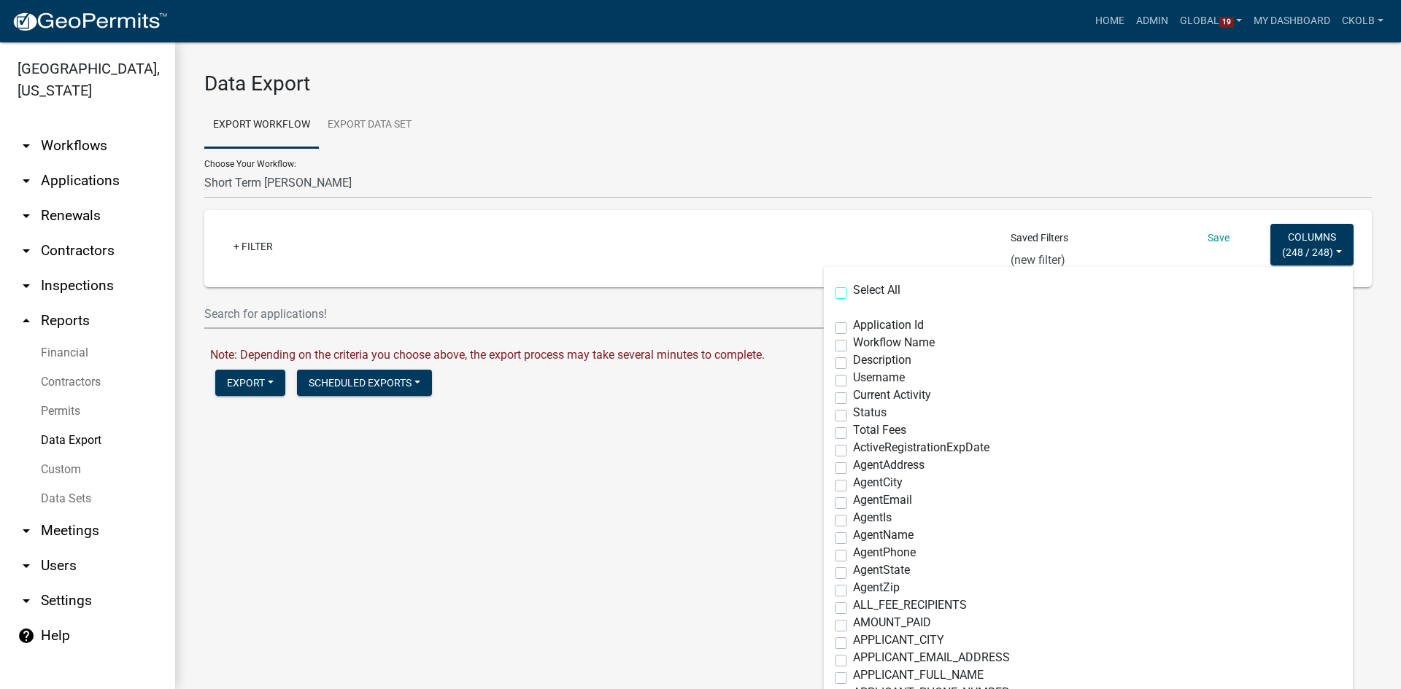
checkbox input "false"
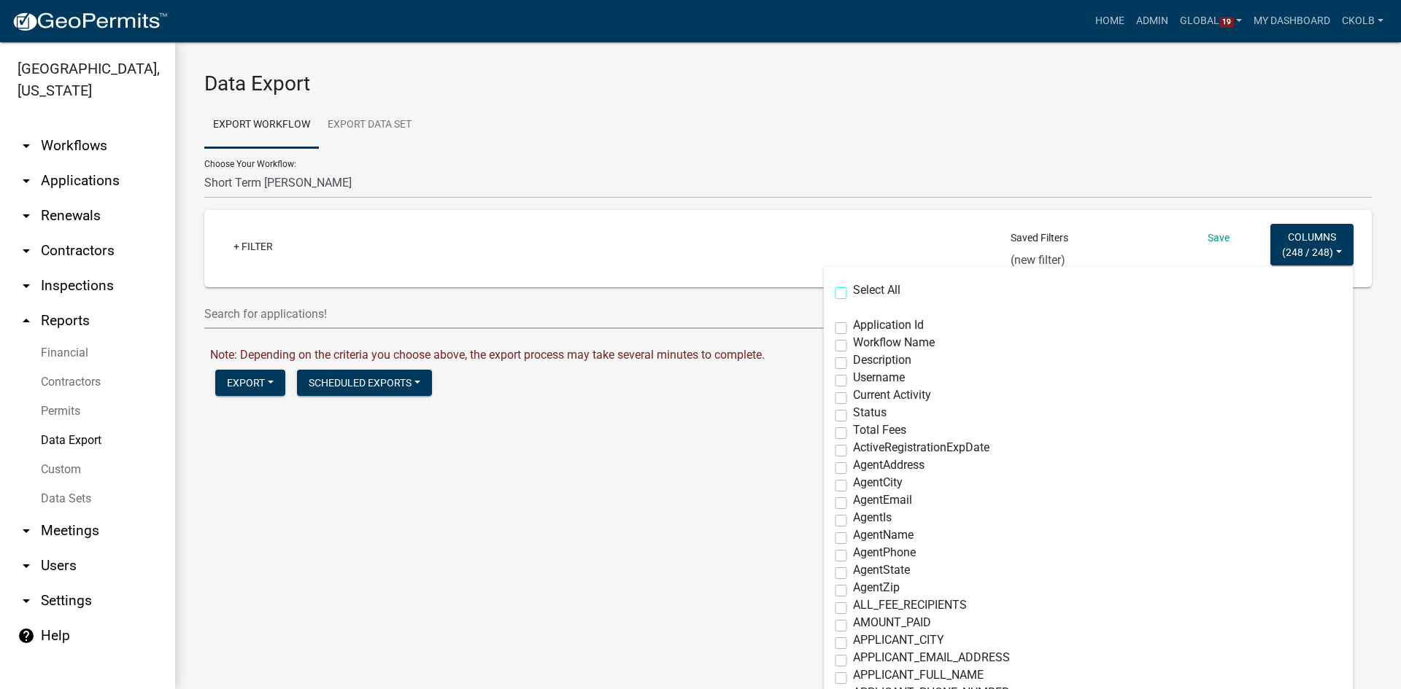
checkbox input "false"
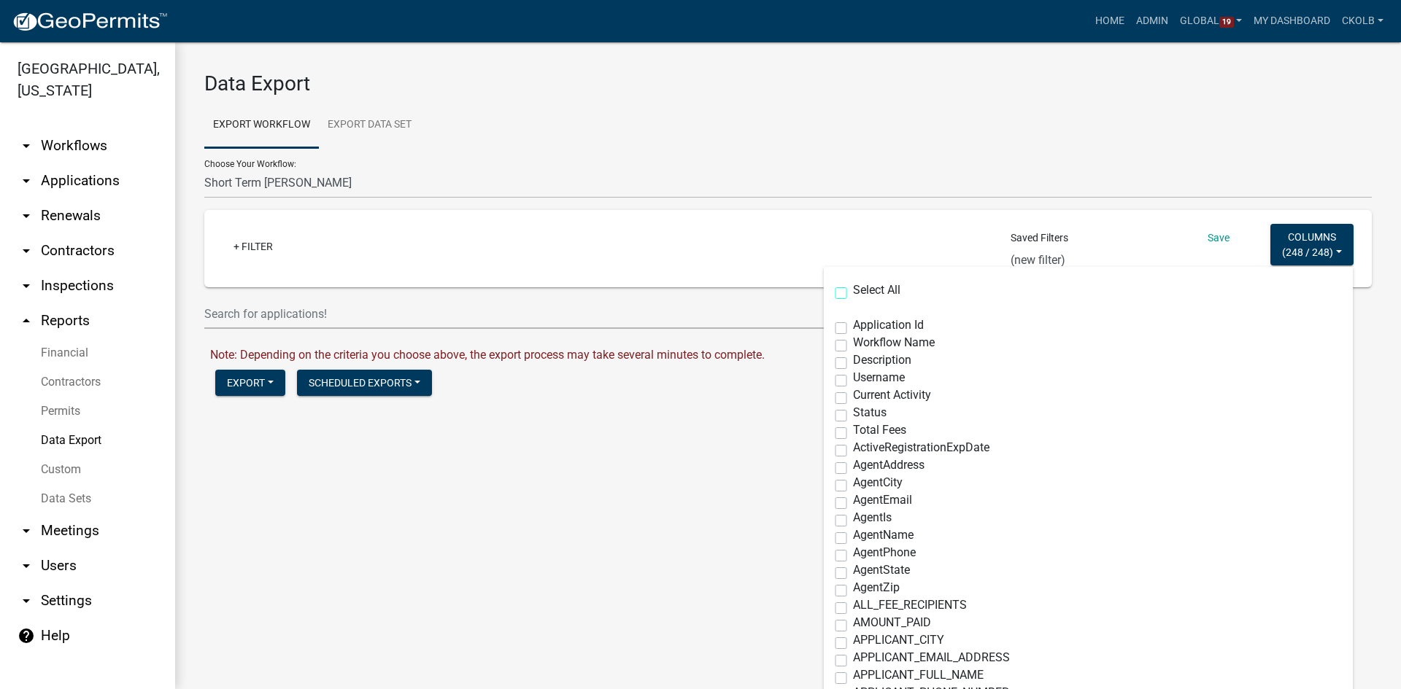
checkbox input "false"
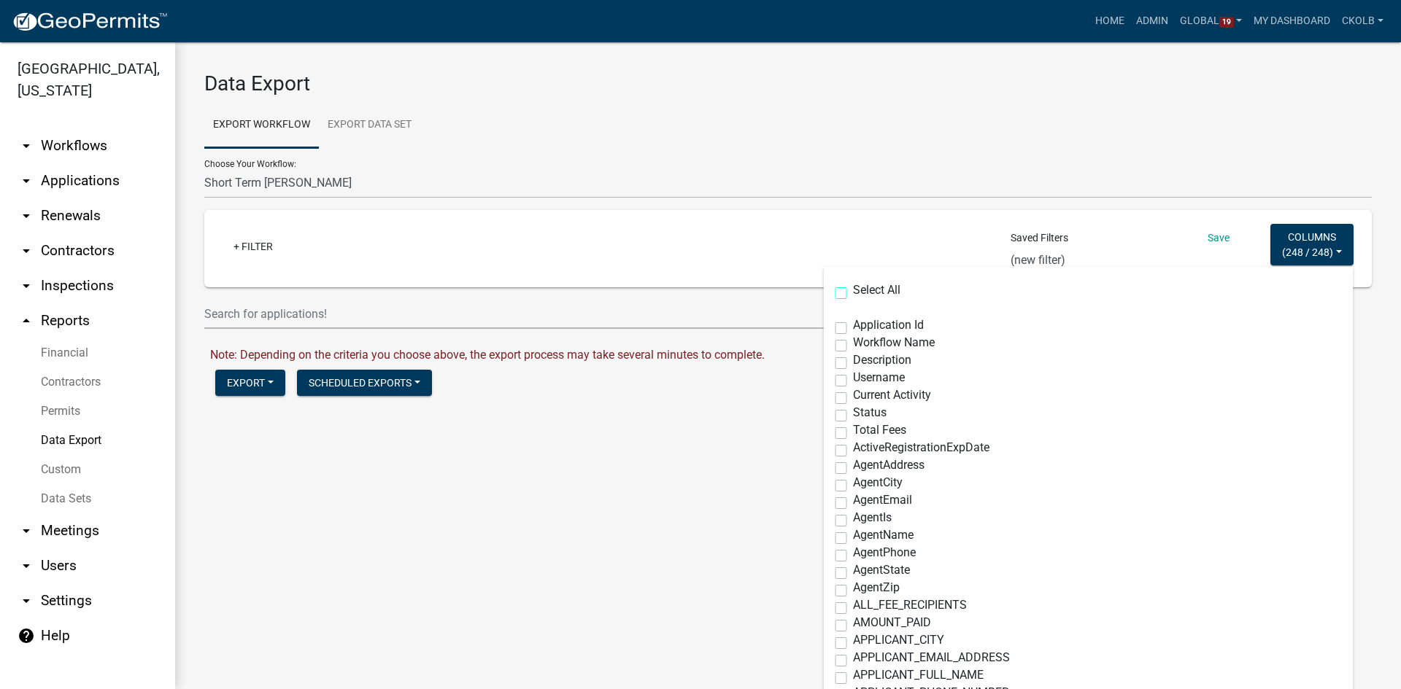
checkbox input "false"
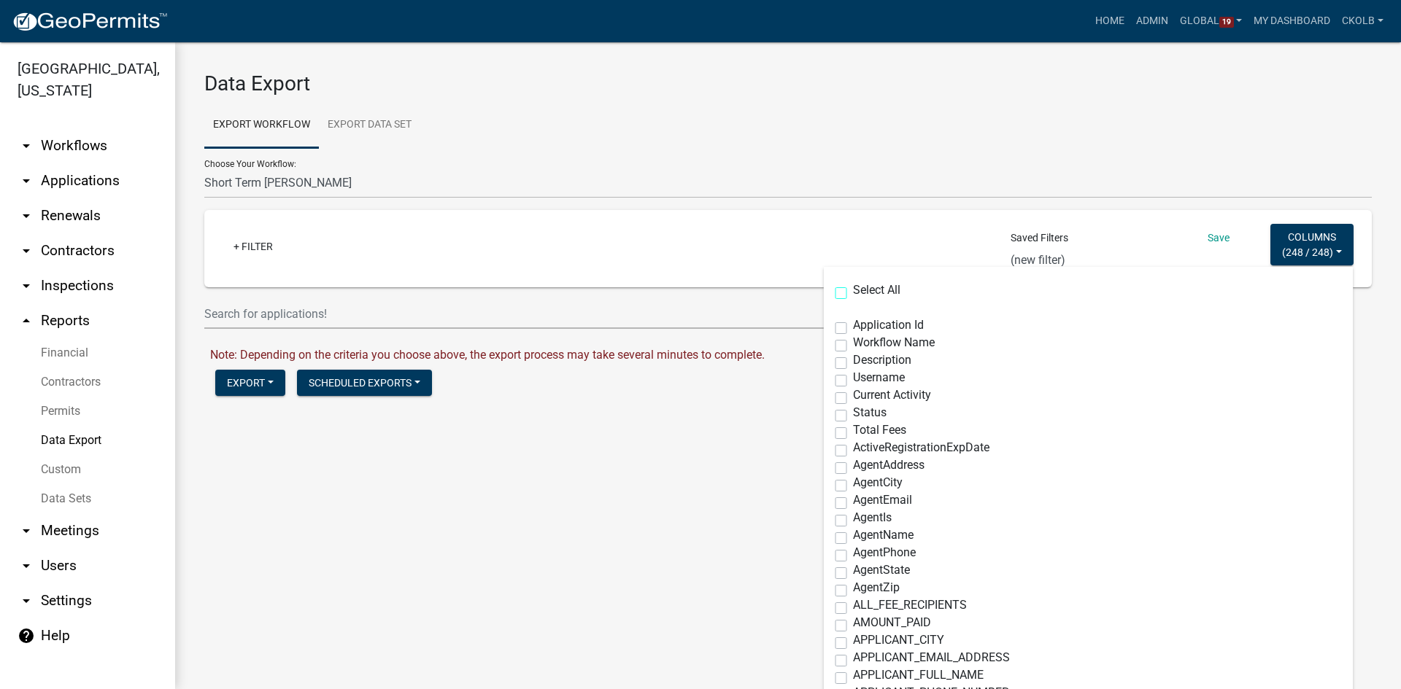
checkbox input "false"
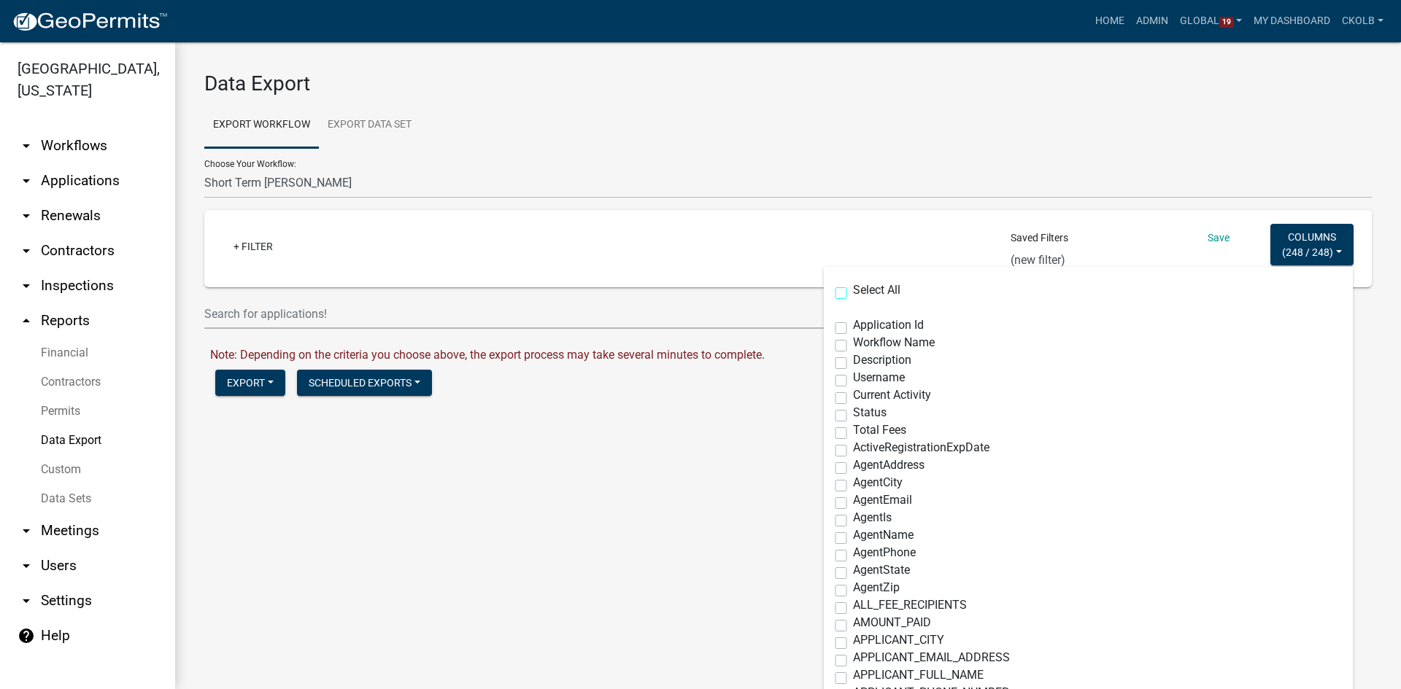
checkbox input "false"
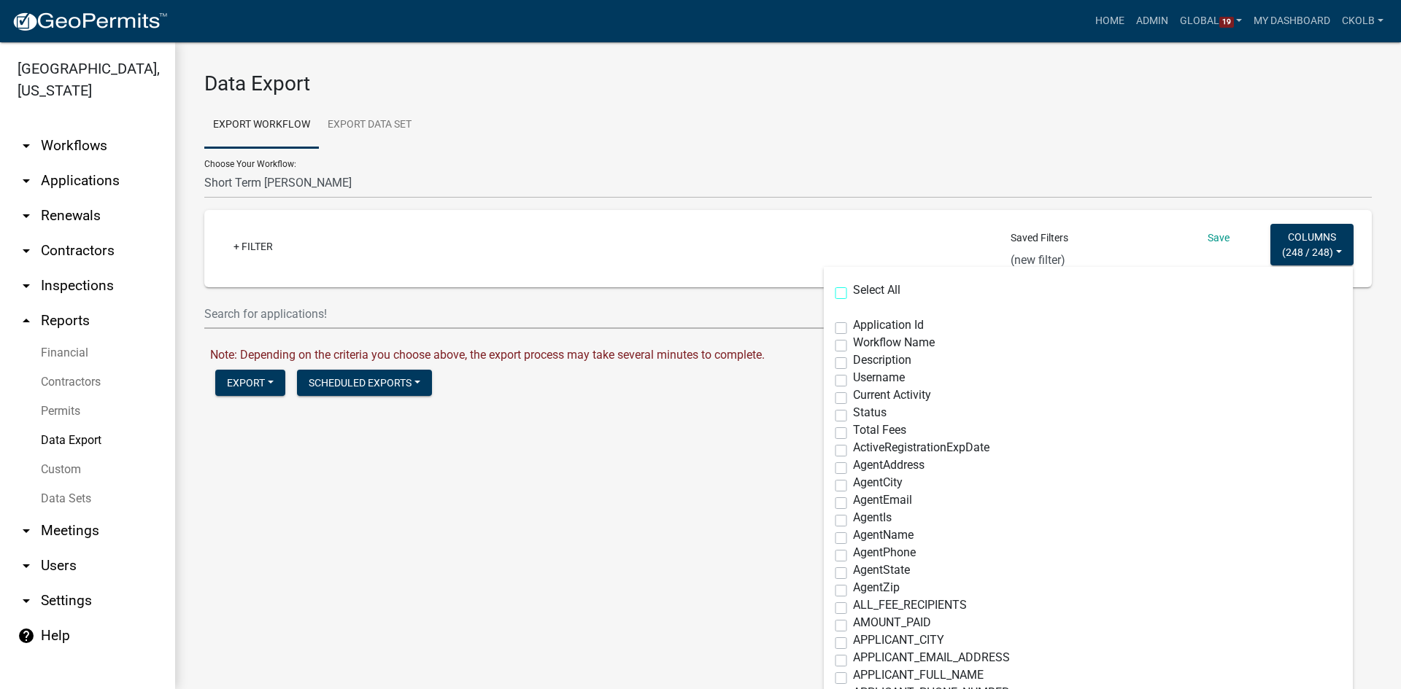
checkbox input "false"
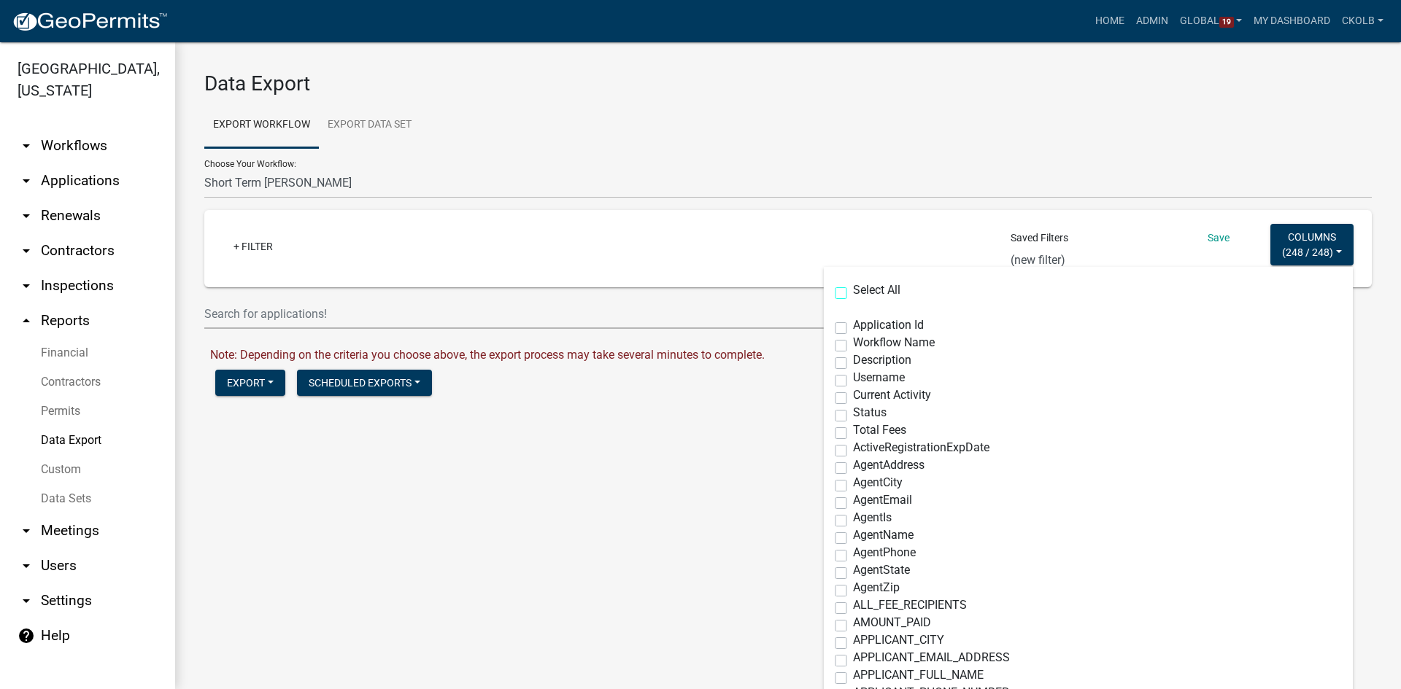
checkbox input "false"
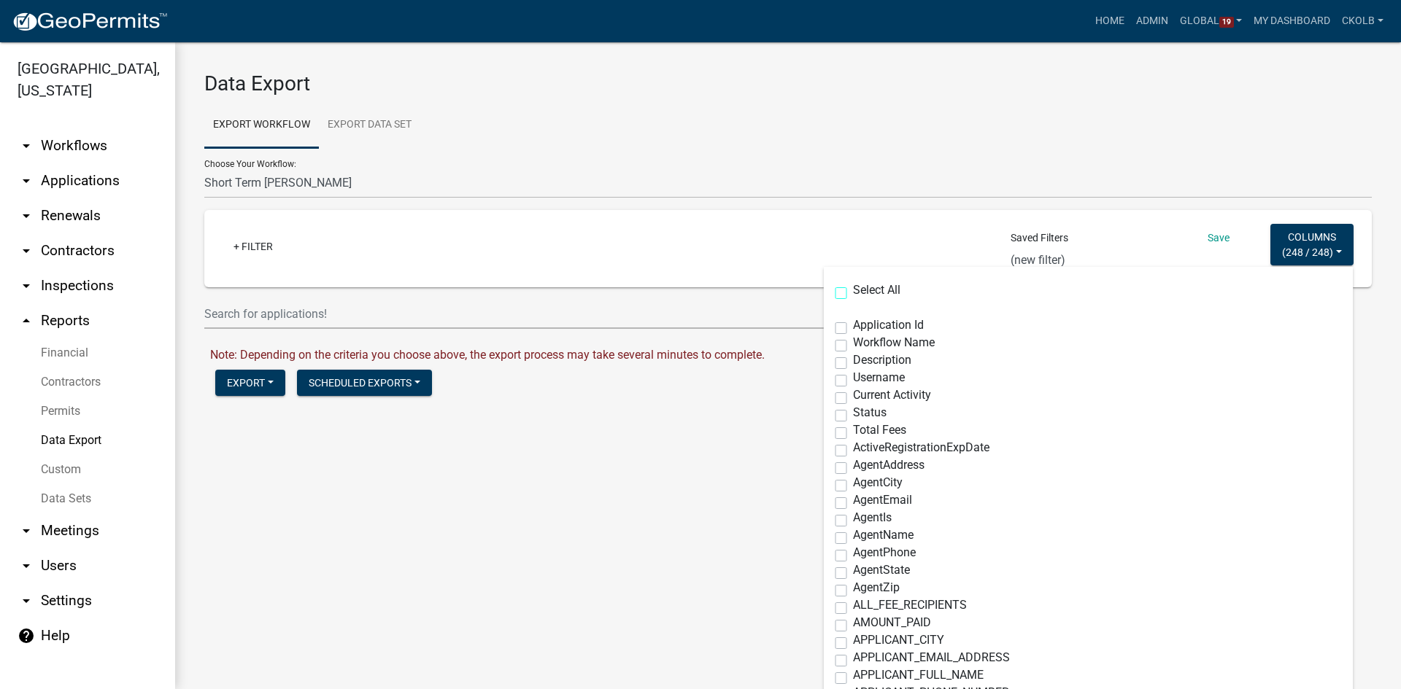
checkbox input "false"
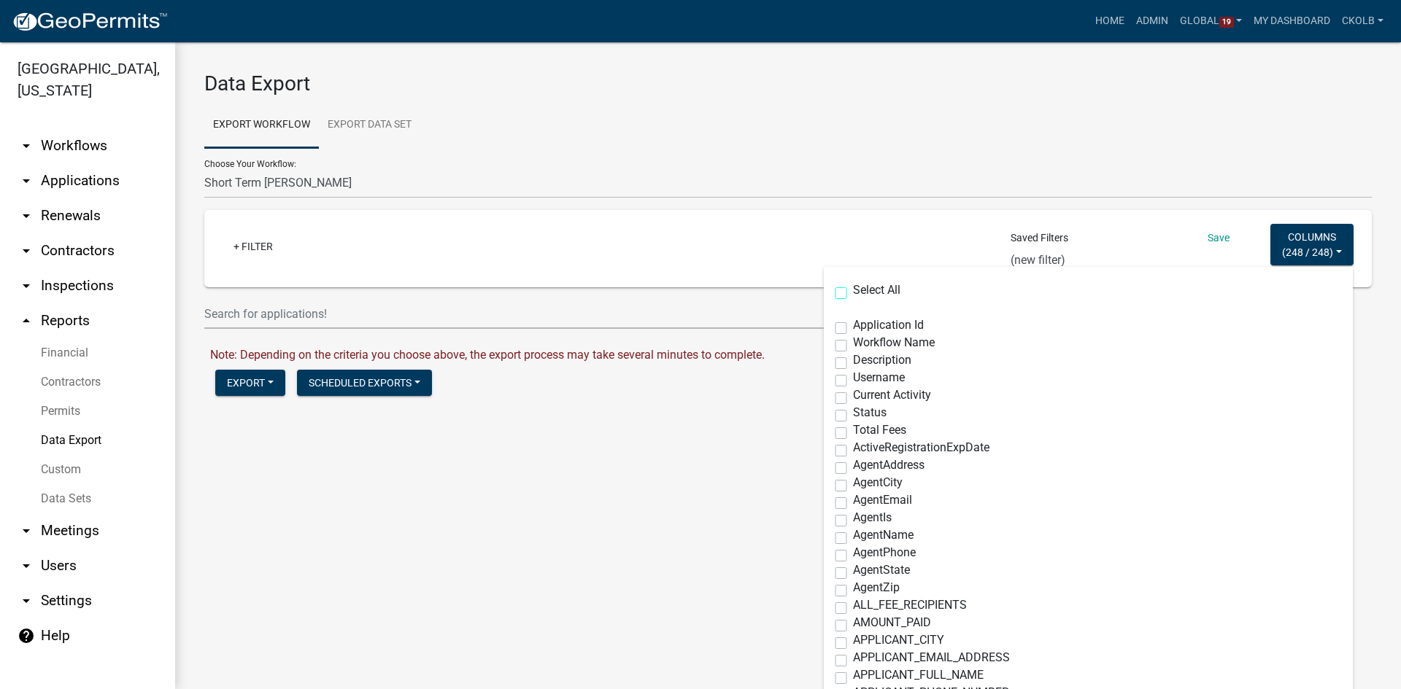
checkbox input "false"
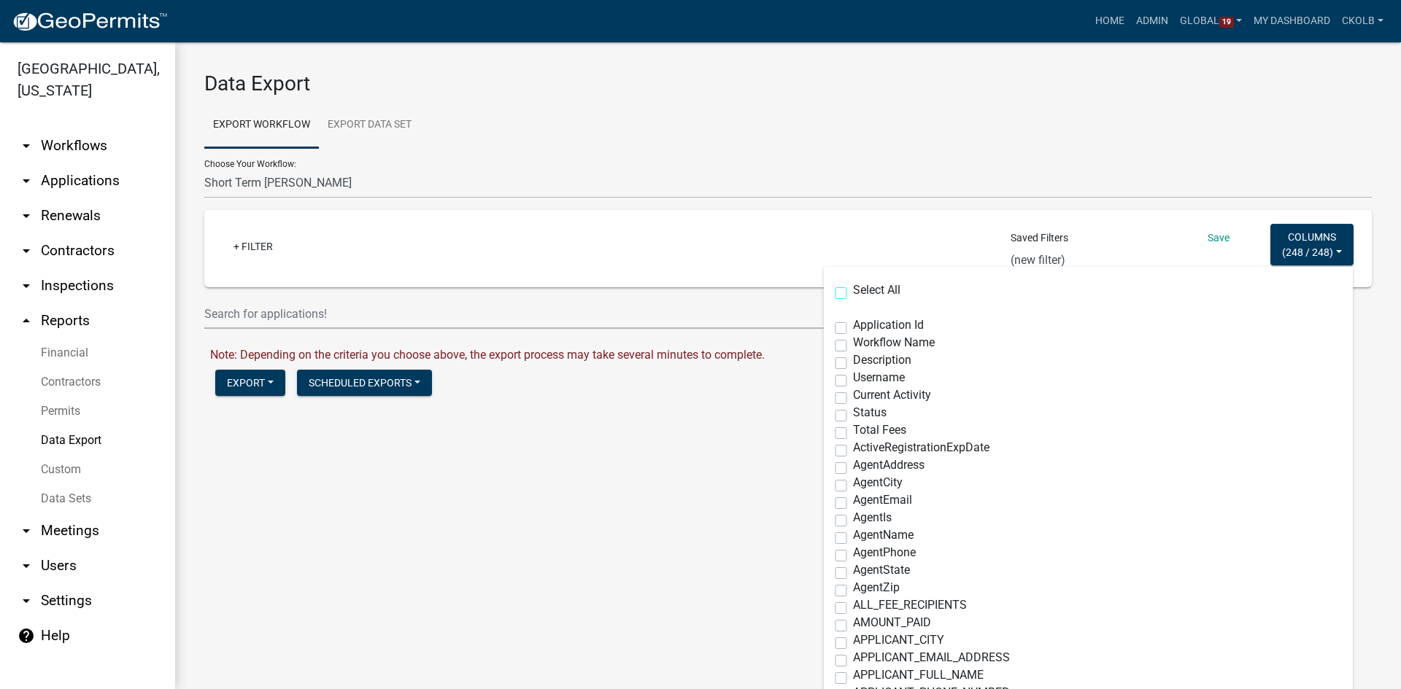
checkbox input "false"
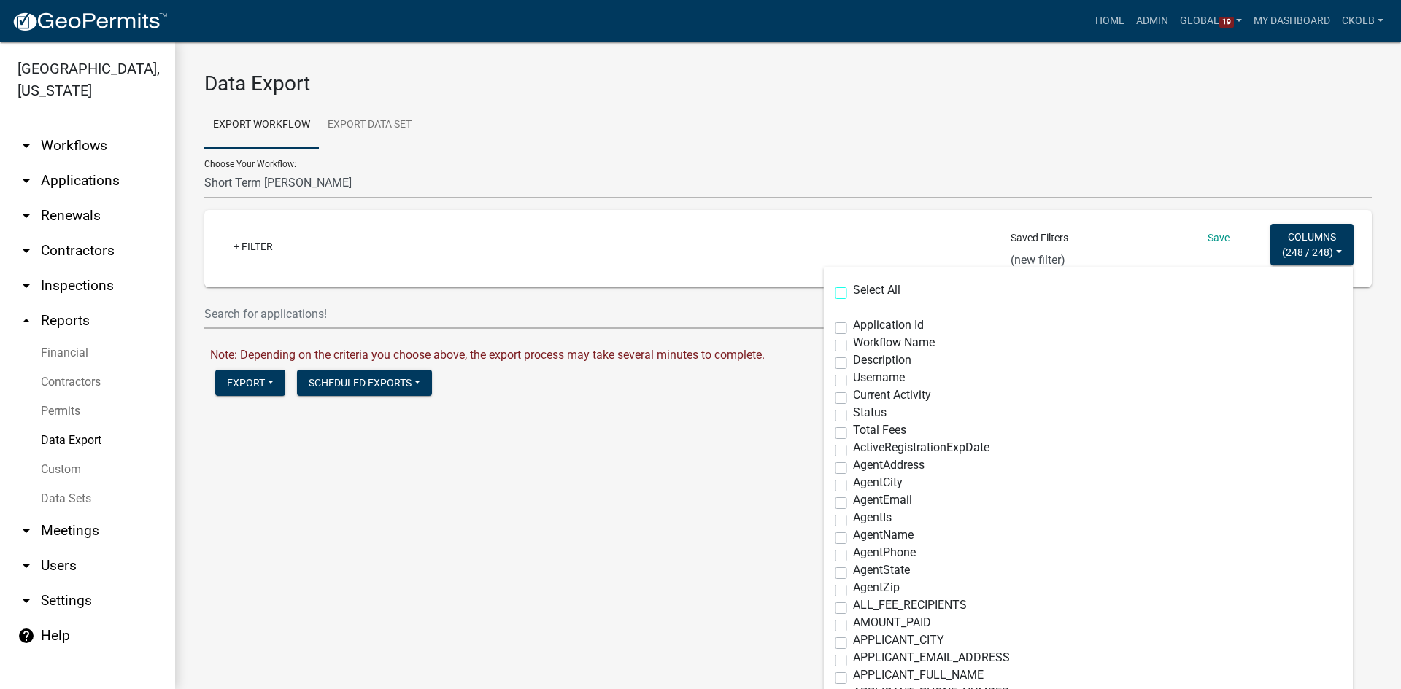
checkbox input "false"
click at [853, 504] on label "AgentEmail" at bounding box center [882, 501] width 59 height 12
click at [853, 504] on input "AgentEmail" at bounding box center [857, 499] width 9 height 9
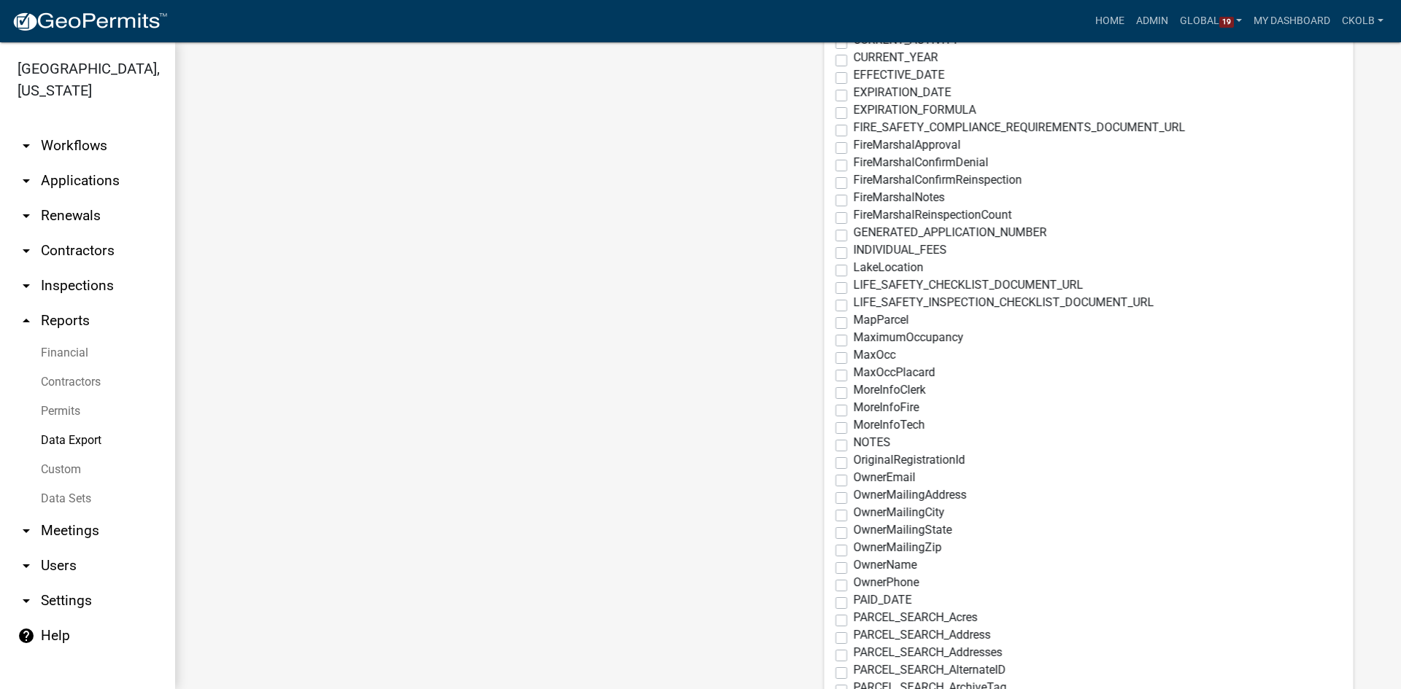
scroll to position [948, 0]
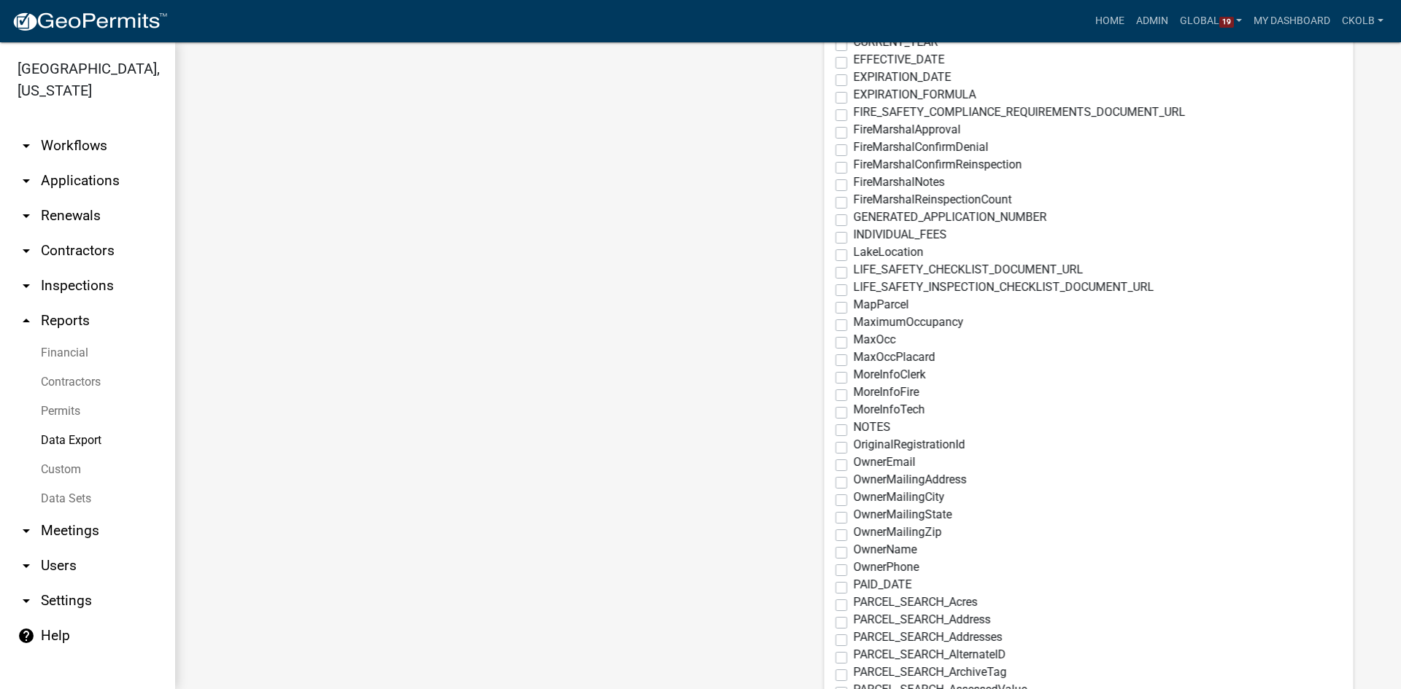
click at [853, 465] on label "OwnerEmail" at bounding box center [884, 463] width 62 height 12
click at [853, 465] on input "OwnerEmail" at bounding box center [857, 461] width 9 height 9
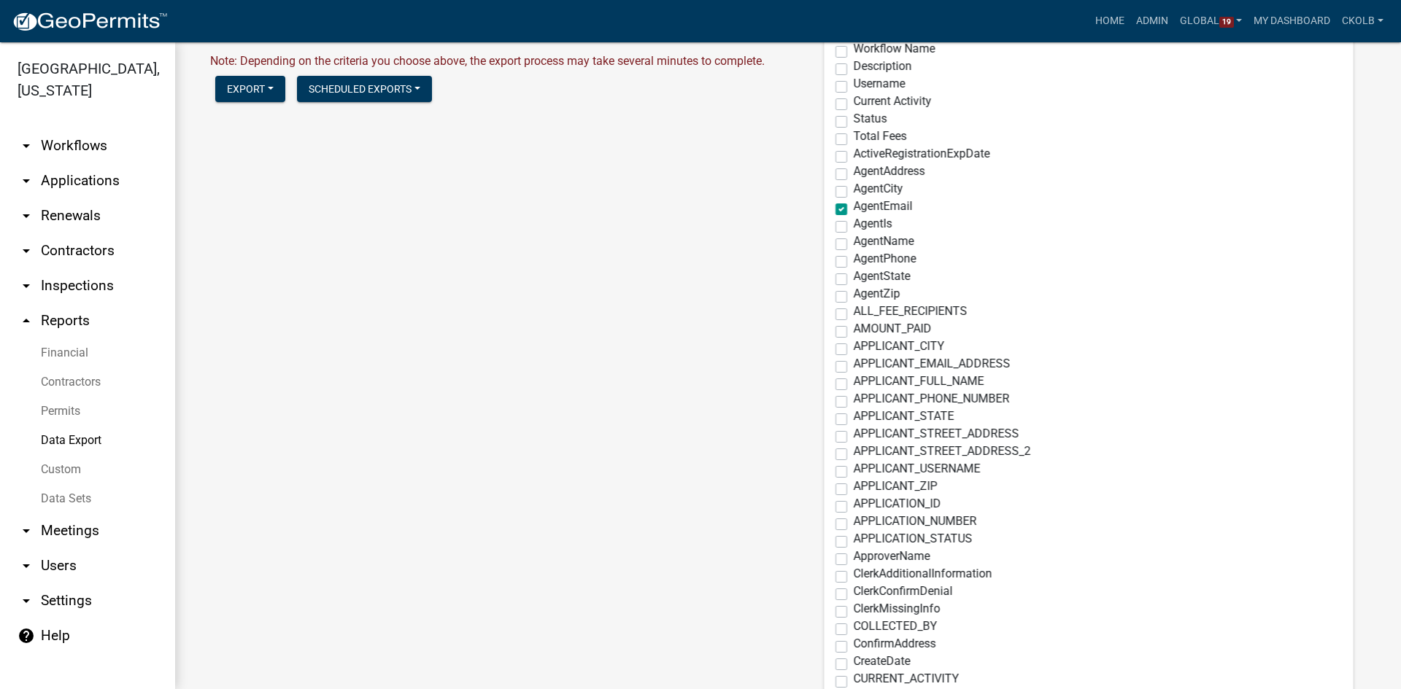
scroll to position [0, 0]
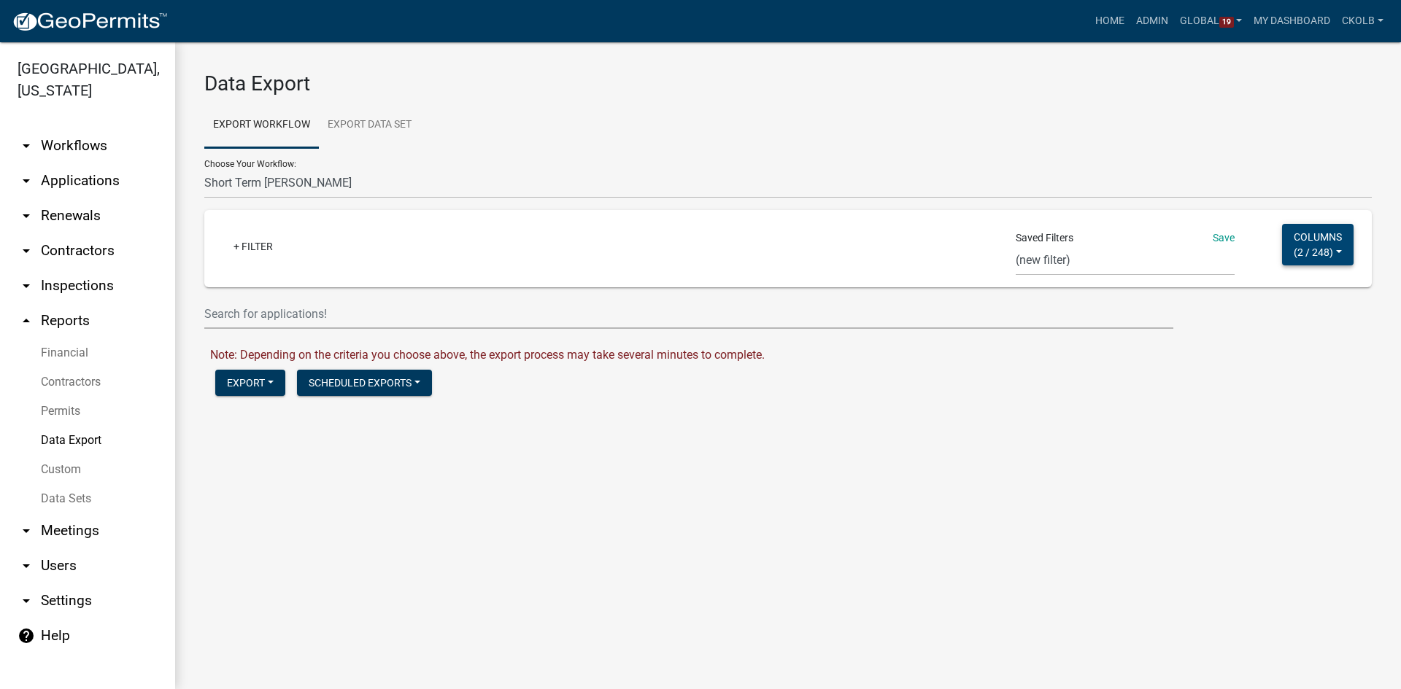
click at [1335, 247] on button "Columns ( 2 / 248 )" at bounding box center [1318, 245] width 72 height 42
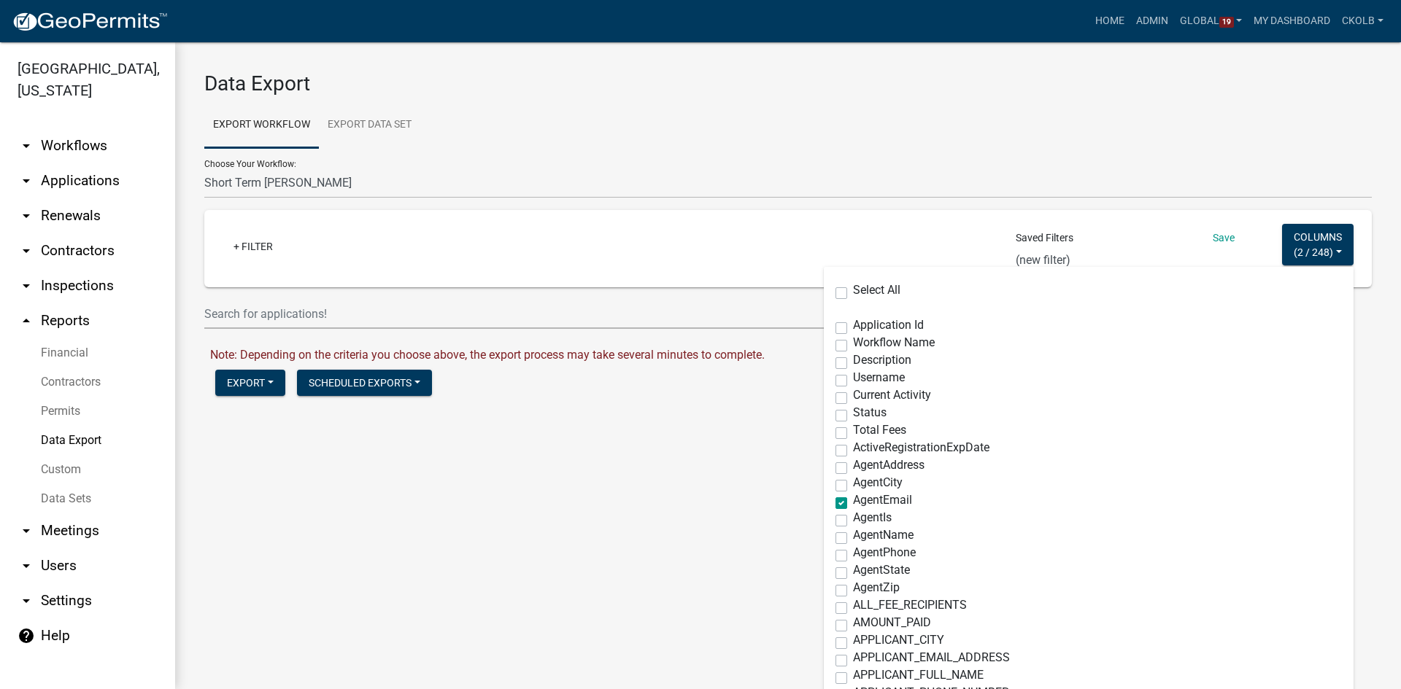
click at [853, 453] on label "ActiveRegistrationExpDate" at bounding box center [921, 448] width 136 height 12
click at [853, 452] on input "ActiveRegistrationExpDate" at bounding box center [857, 446] width 9 height 9
click at [853, 344] on span "Workflow Name" at bounding box center [894, 343] width 82 height 14
click at [853, 344] on input "Workflow Name" at bounding box center [857, 341] width 9 height 9
click at [872, 325] on span "Application Id" at bounding box center [888, 325] width 71 height 14
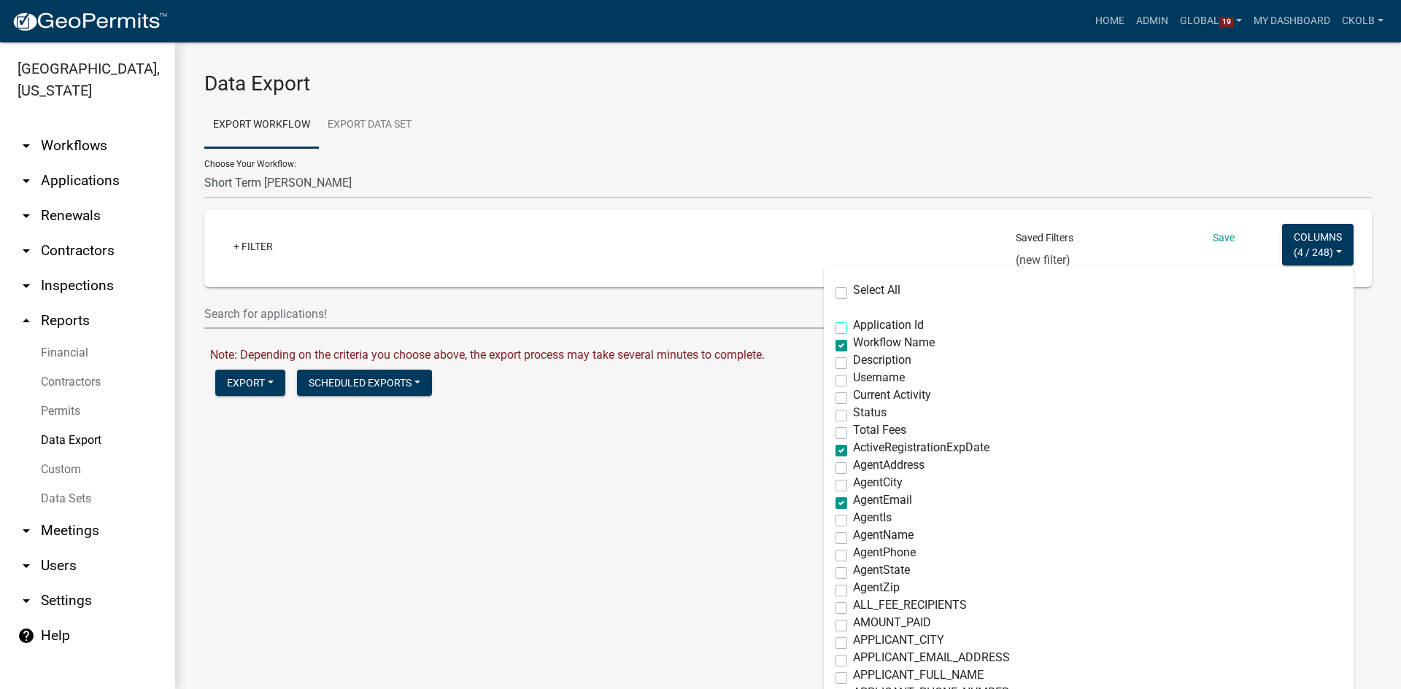
click at [862, 325] on input "Application Id" at bounding box center [857, 324] width 9 height 9
click at [859, 411] on span "Status" at bounding box center [870, 413] width 34 height 14
click at [859, 411] on input "Status" at bounding box center [857, 411] width 9 height 9
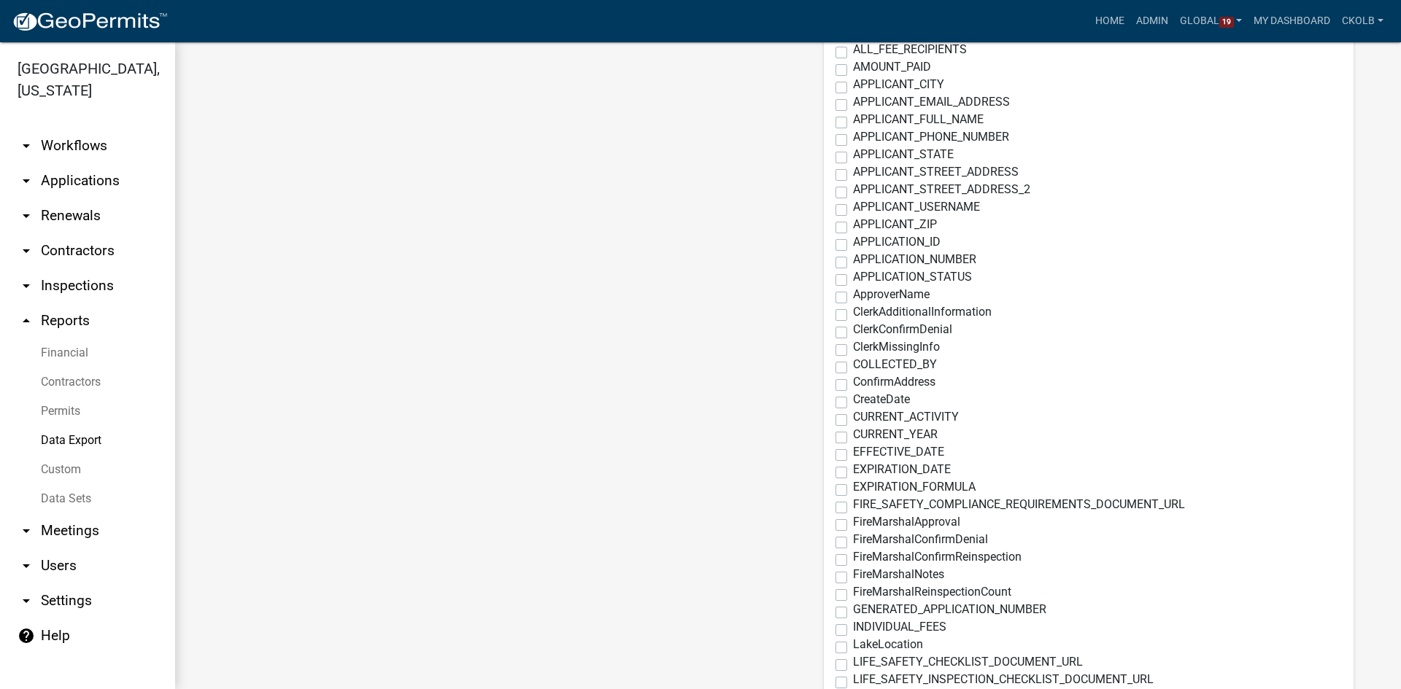
scroll to position [584, 0]
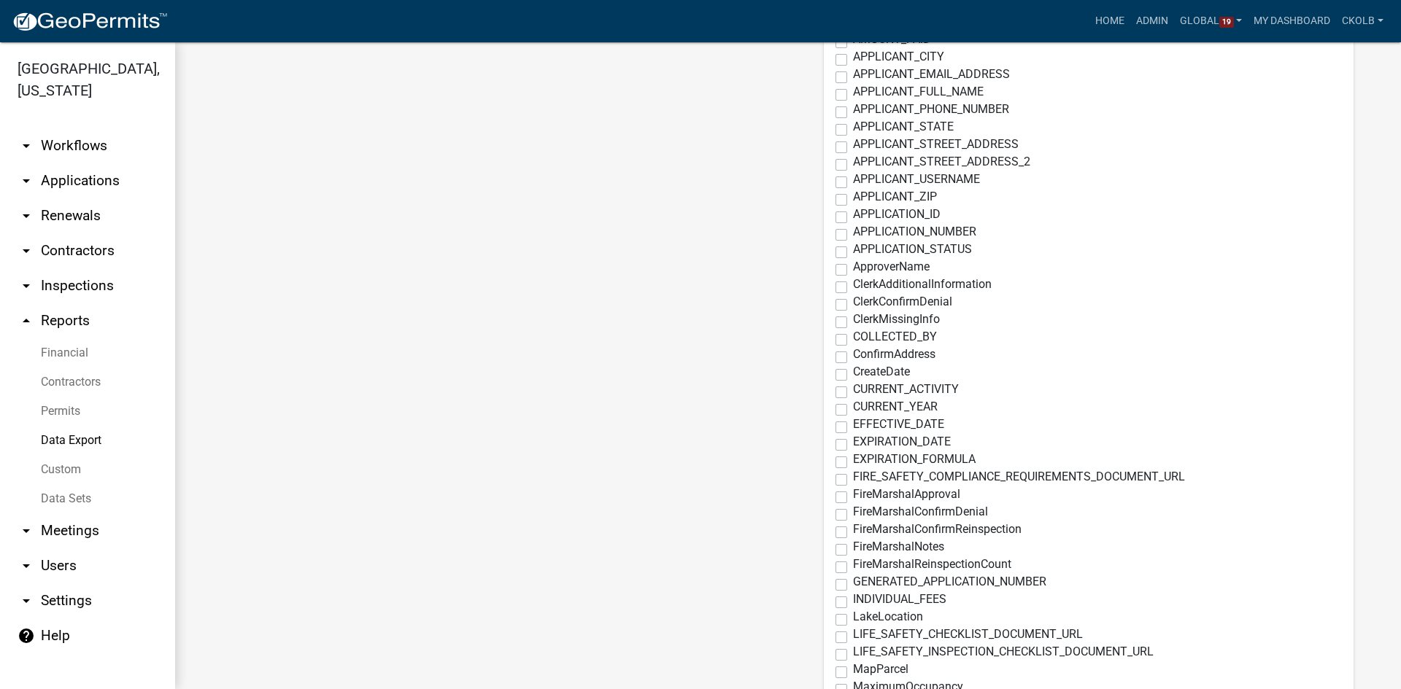
click at [853, 425] on label "EFFECTIVE_DATE" at bounding box center [898, 425] width 91 height 12
click at [853, 425] on input "EFFECTIVE_DATE" at bounding box center [857, 423] width 9 height 9
click at [853, 448] on label "EXPIRATION_DATE" at bounding box center [902, 442] width 98 height 12
click at [853, 446] on input "EXPIRATION_DATE" at bounding box center [857, 440] width 9 height 9
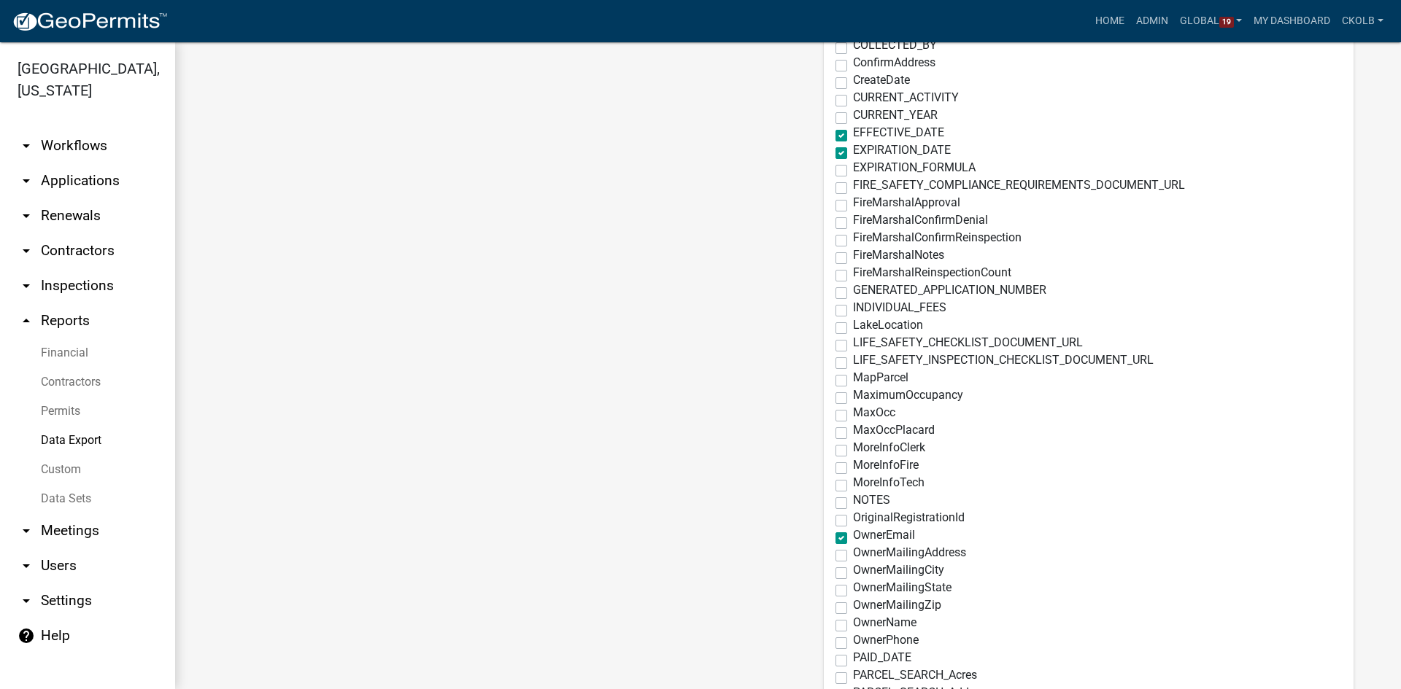
scroll to position [1021, 0]
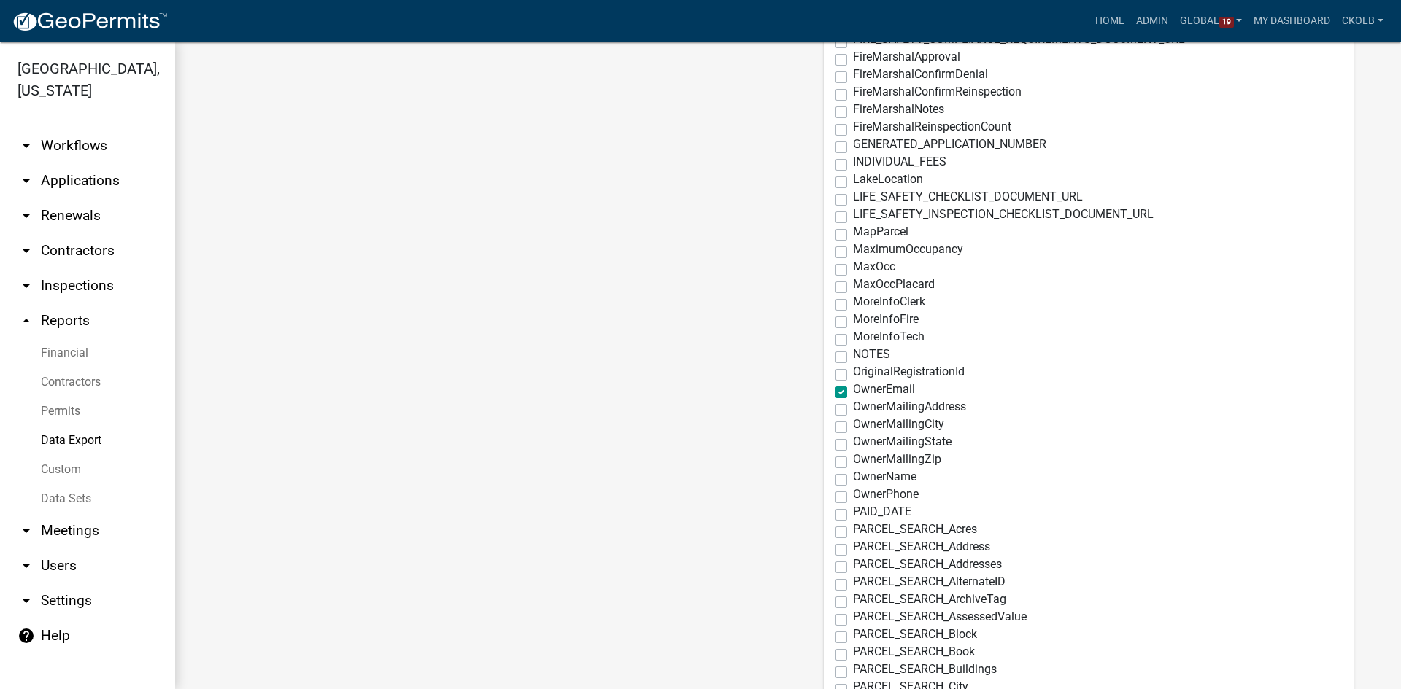
click at [853, 477] on label "OwnerName" at bounding box center [884, 477] width 63 height 12
click at [853, 477] on input "OwnerName" at bounding box center [857, 475] width 9 height 9
click at [692, 353] on main "Data Export Export Workflow Export Data Set Choose Your Workflow: Agricultural …" at bounding box center [788, 365] width 1226 height 647
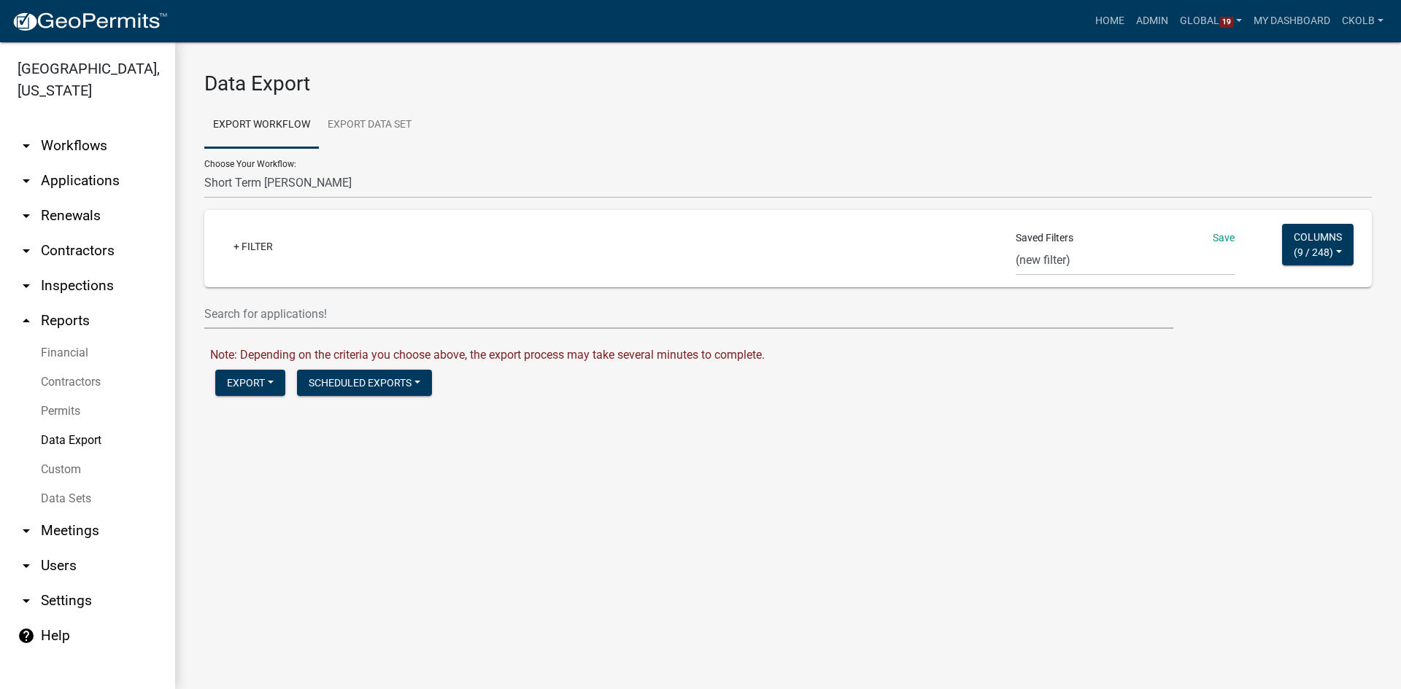
scroll to position [0, 0]
click at [1342, 243] on button "Columns ( 9 / 248 )" at bounding box center [1318, 245] width 72 height 42
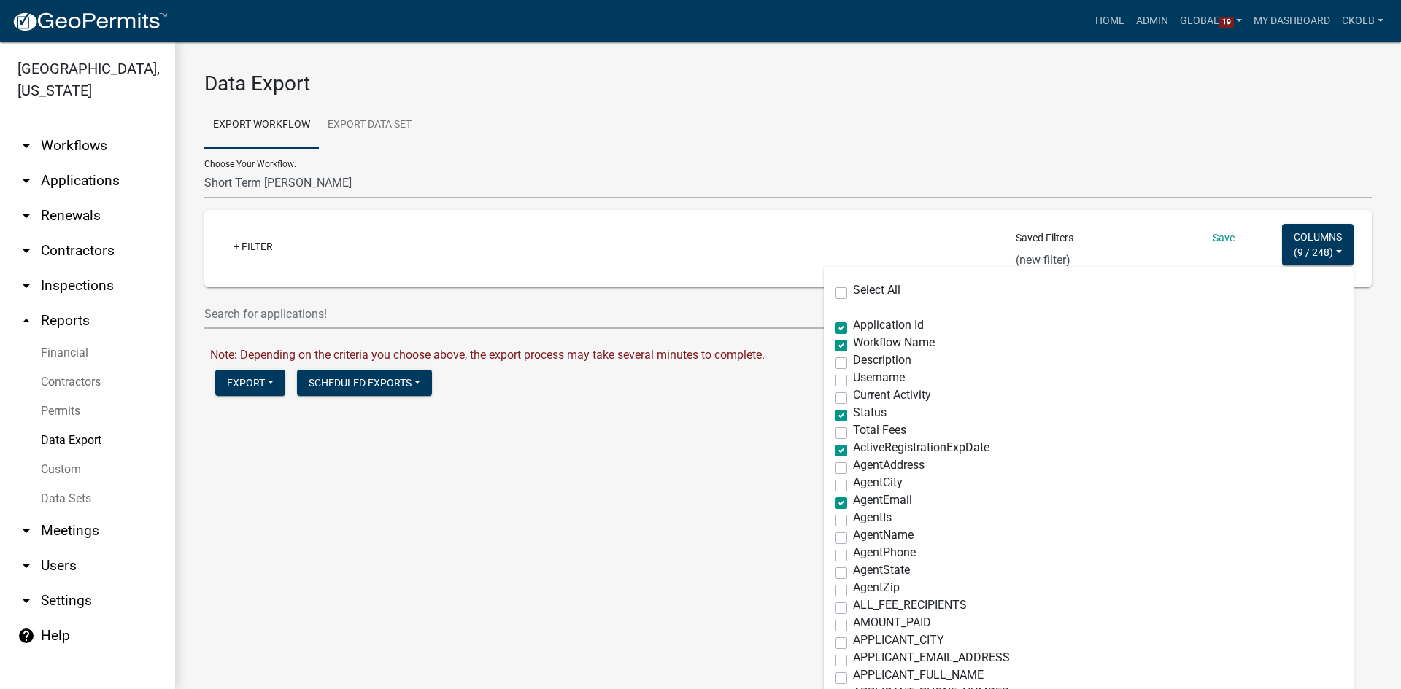
click at [1052, 472] on div "AgentAddress" at bounding box center [1088, 469] width 506 height 18
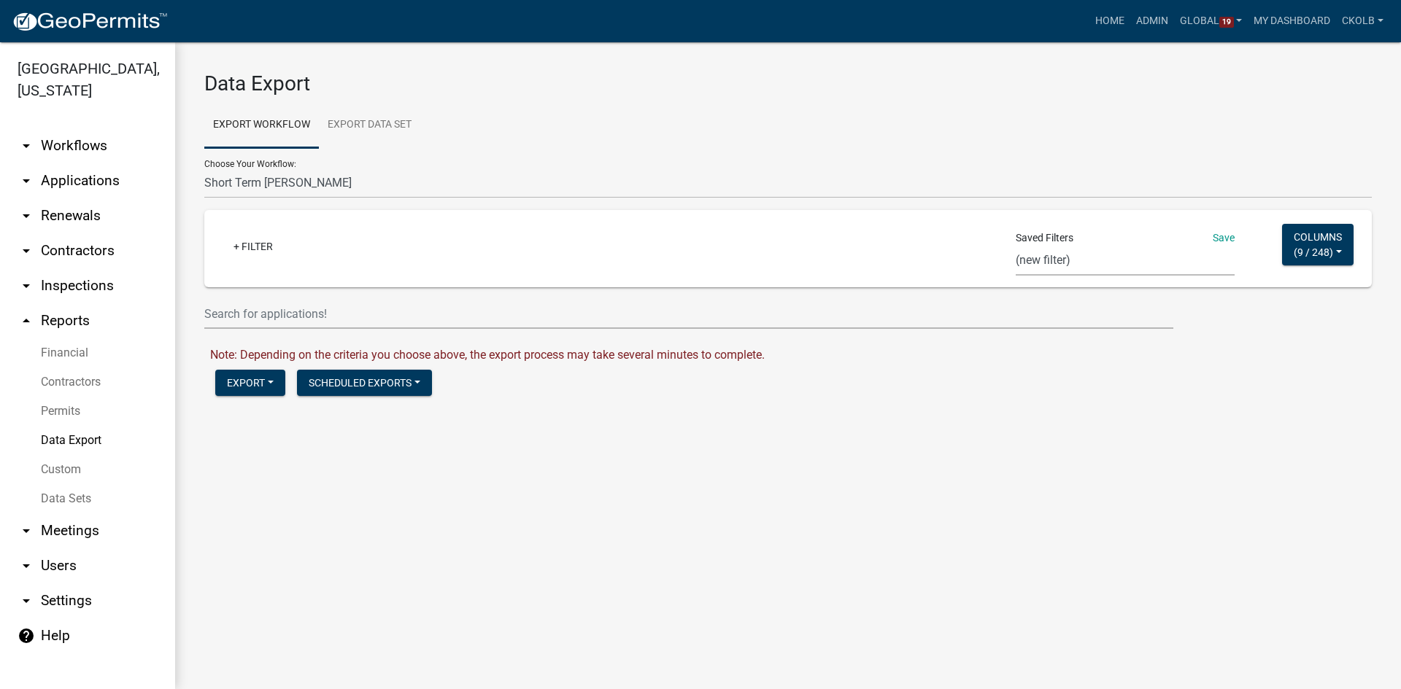
click at [1069, 266] on select "CA Res Search Permit Status Test In_progress_BP Occupation Registration Report …" at bounding box center [1125, 261] width 219 height 30
click at [1320, 315] on div at bounding box center [787, 314] width 1189 height 30
click at [1061, 255] on select "CA Res Search Permit Status Test In_progress_BP Occupation Registration Report …" at bounding box center [1125, 261] width 219 height 30
click at [1334, 566] on main "Data Export Export Workflow Export Data Set Choose Your Workflow: Agricultural …" at bounding box center [788, 365] width 1226 height 647
click at [1323, 393] on div "Export Excel Format (.xlsx) CSV Format (.csv) Shape Format (.zip) Scheduled Exp…" at bounding box center [793, 385] width 1178 height 30
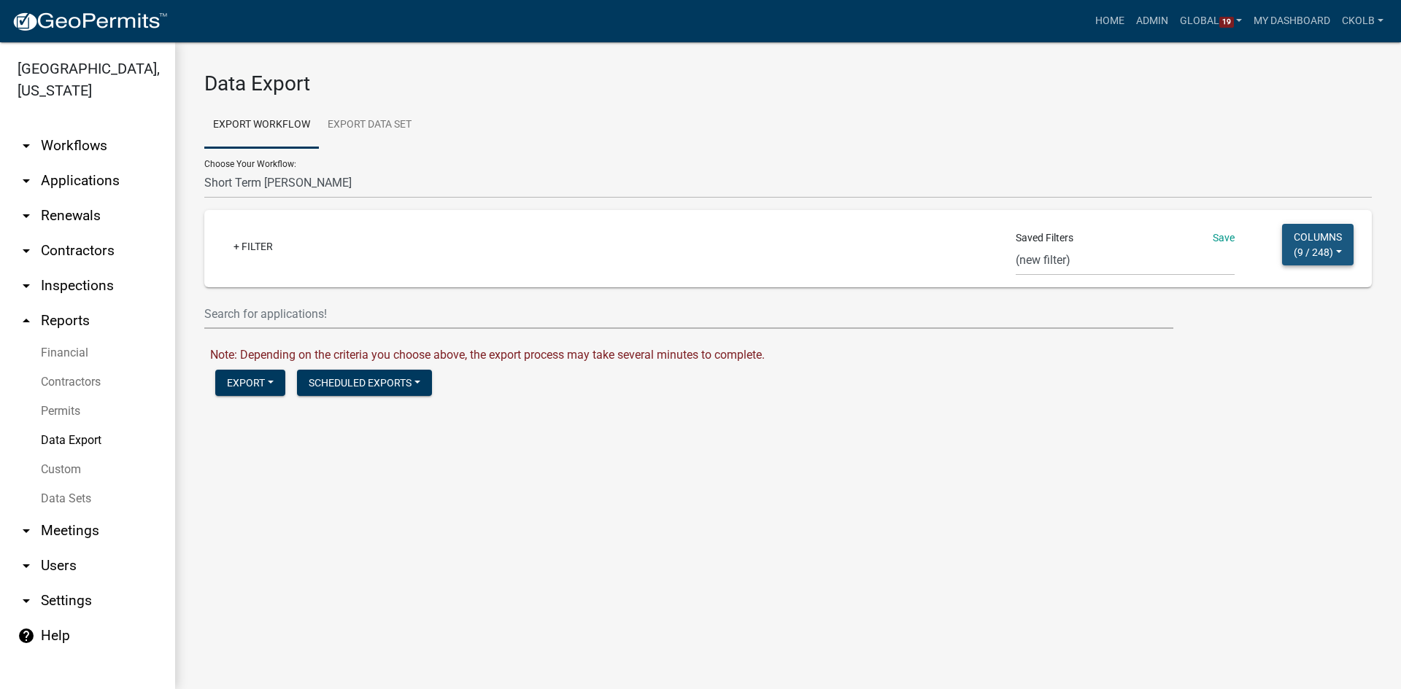
click at [1323, 243] on button "Columns ( 9 / 248 )" at bounding box center [1318, 245] width 72 height 42
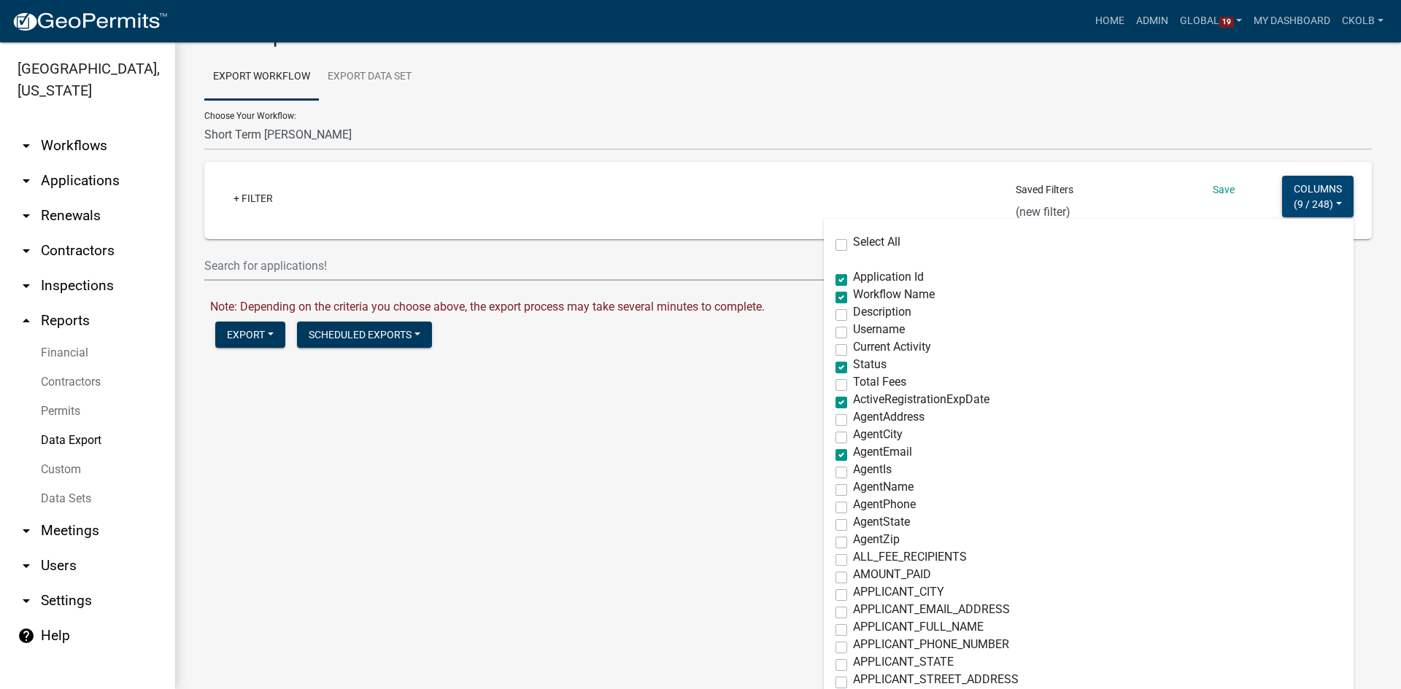
scroll to position [73, 0]
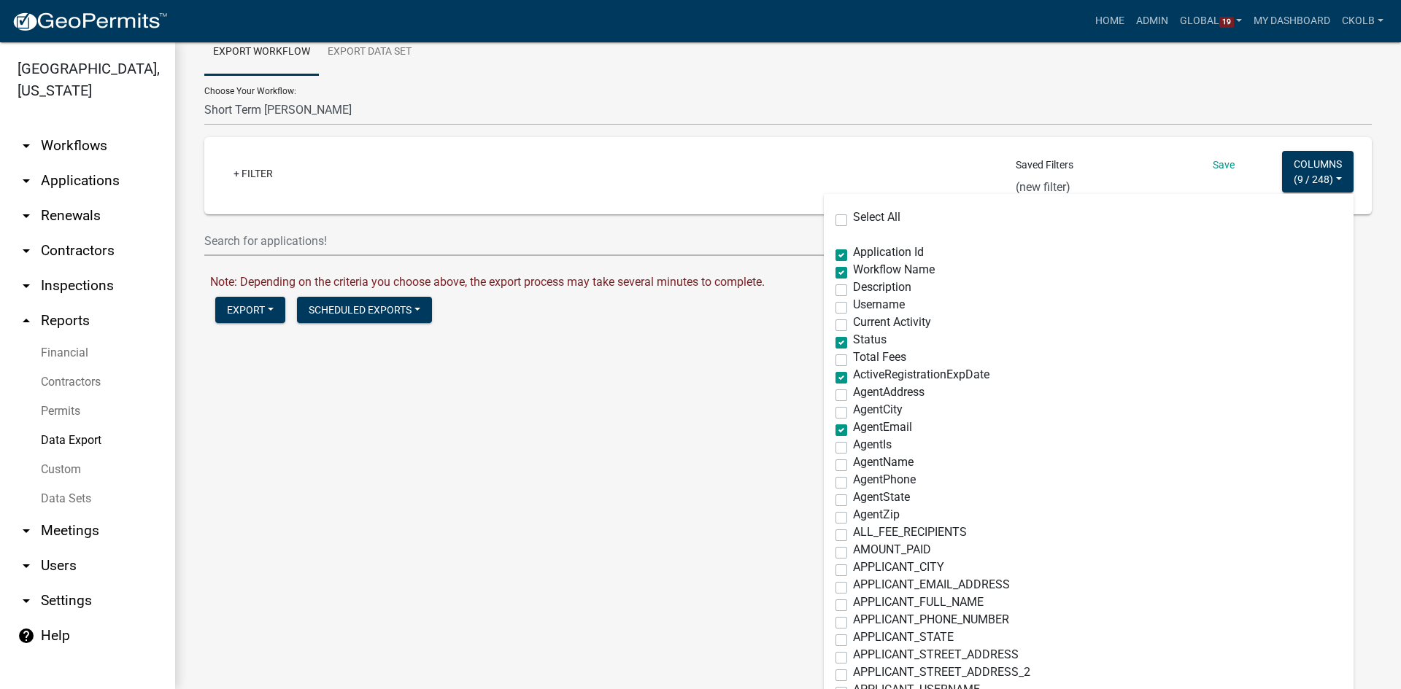
click at [872, 290] on span "Description" at bounding box center [882, 287] width 58 height 14
click at [862, 290] on input "Description" at bounding box center [857, 286] width 9 height 9
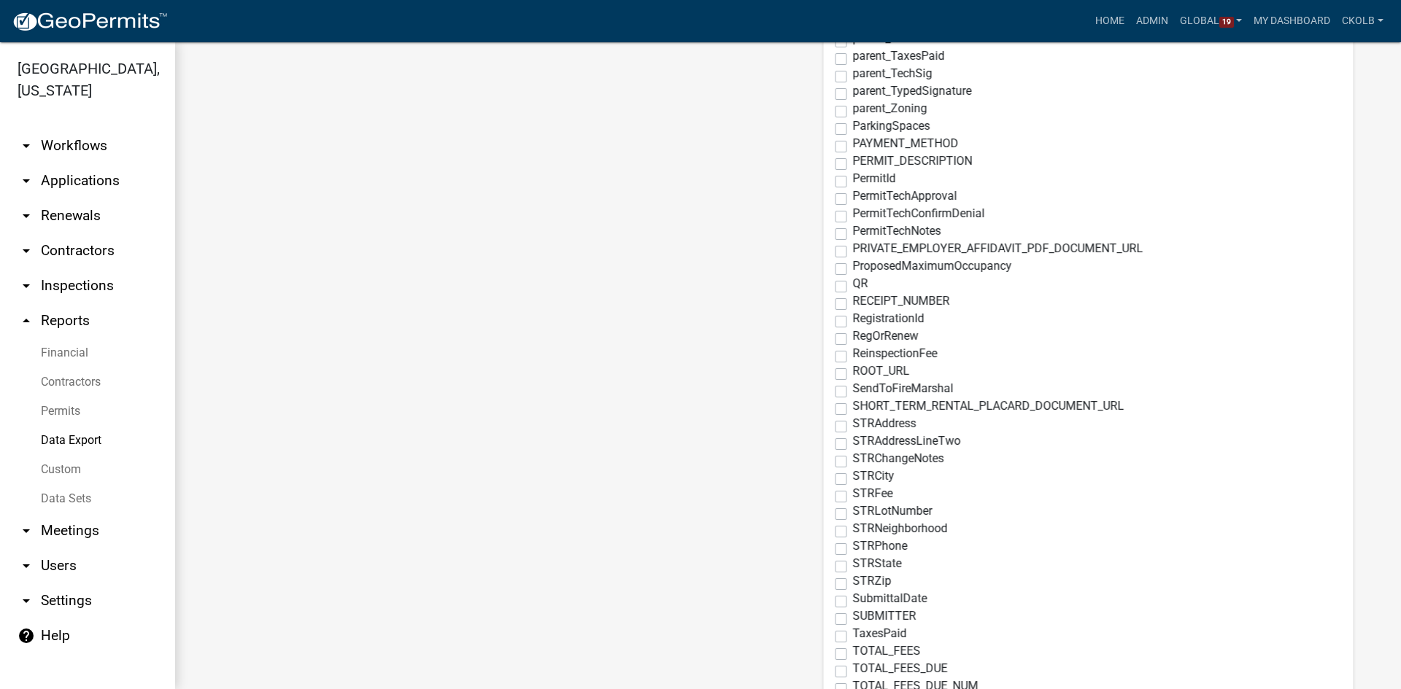
scroll to position [3867, 0]
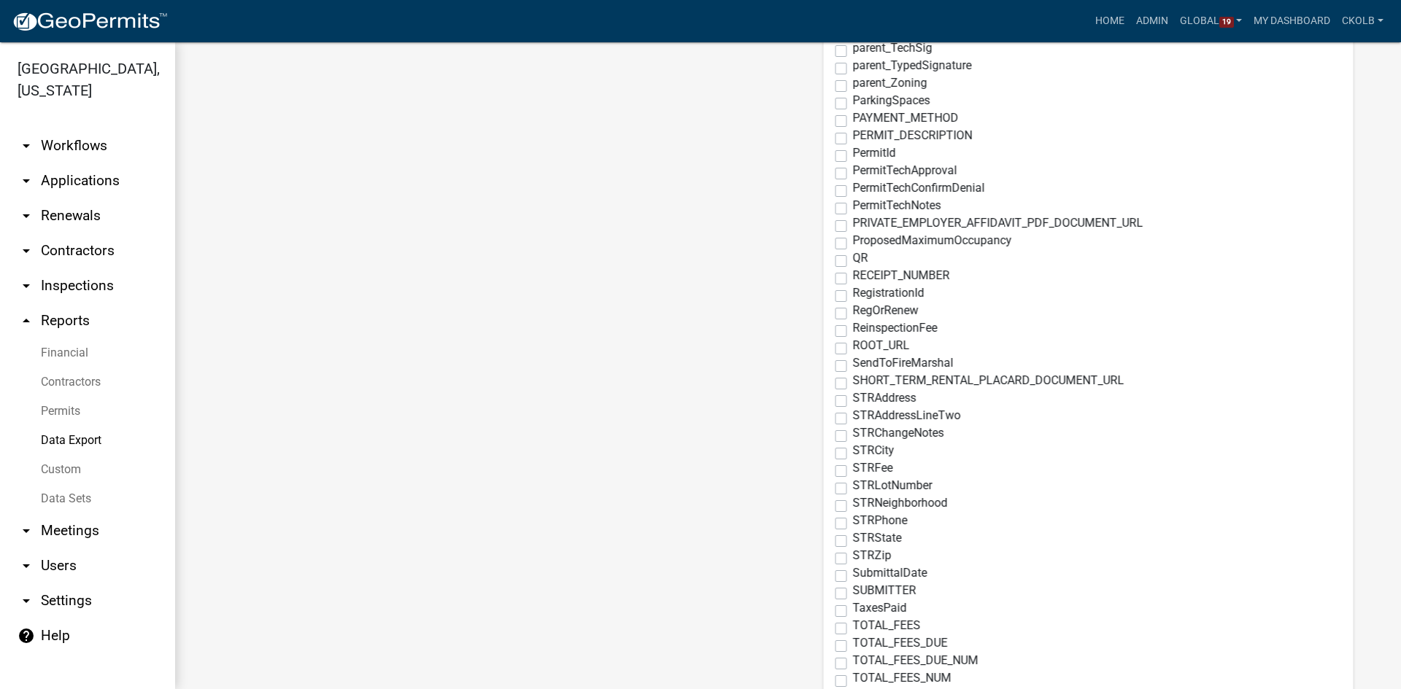
click at [853, 398] on label "STRAddress" at bounding box center [884, 399] width 63 height 12
click at [853, 398] on input "STRAddress" at bounding box center [857, 397] width 9 height 9
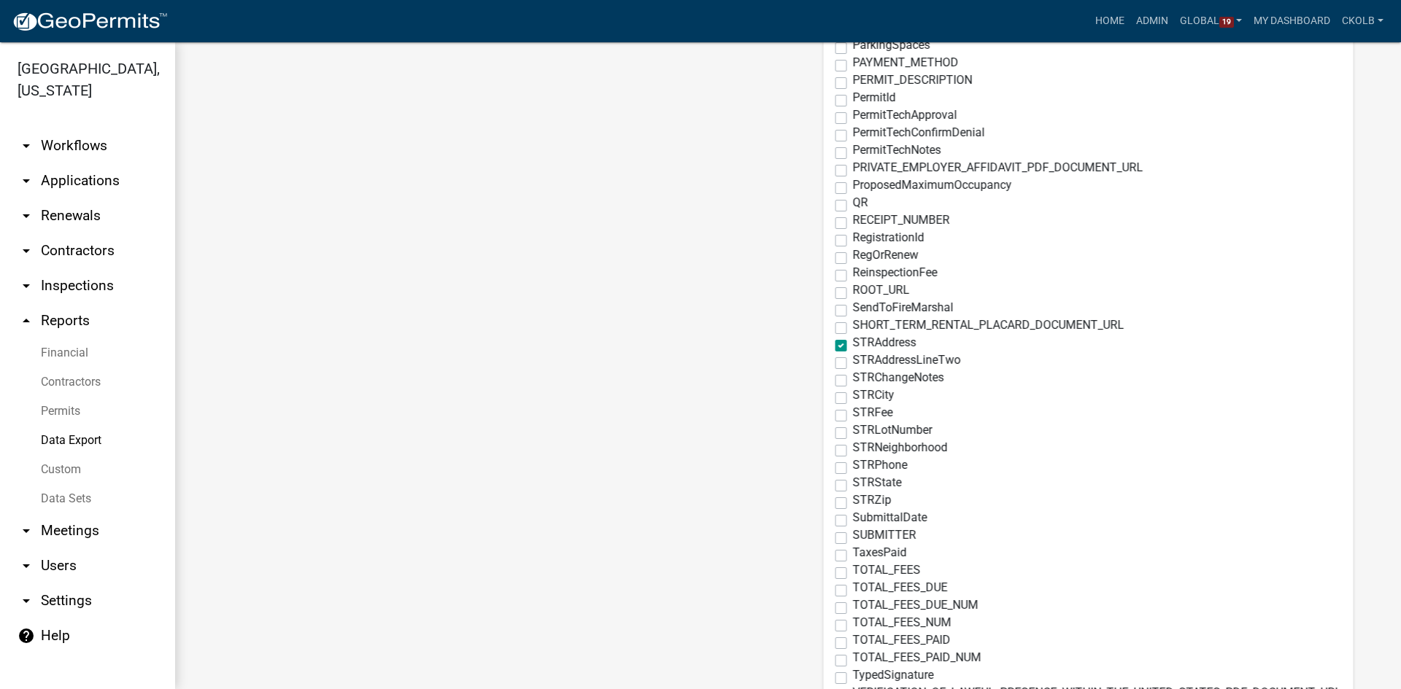
scroll to position [3940, 0]
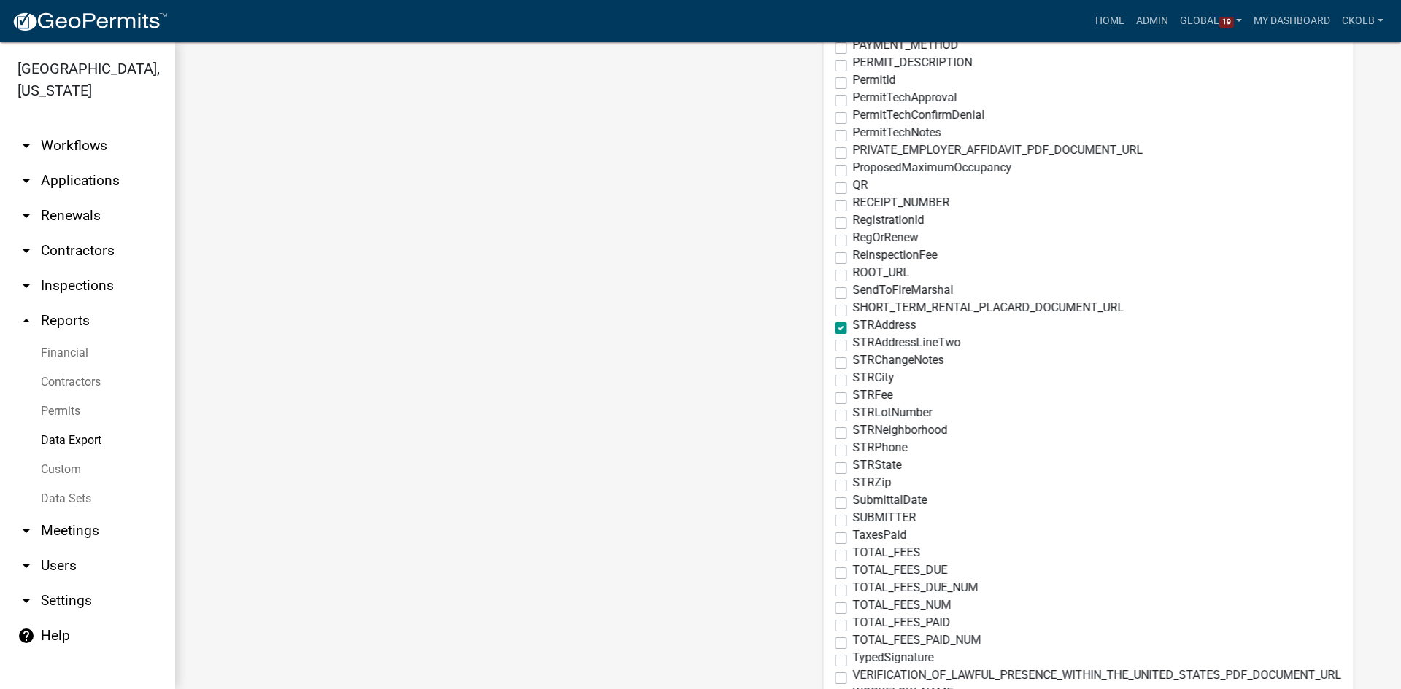
click at [853, 347] on label "STRAddressLineTwo" at bounding box center [907, 343] width 108 height 12
click at [853, 347] on input "STRAddressLineTwo" at bounding box center [857, 341] width 9 height 9
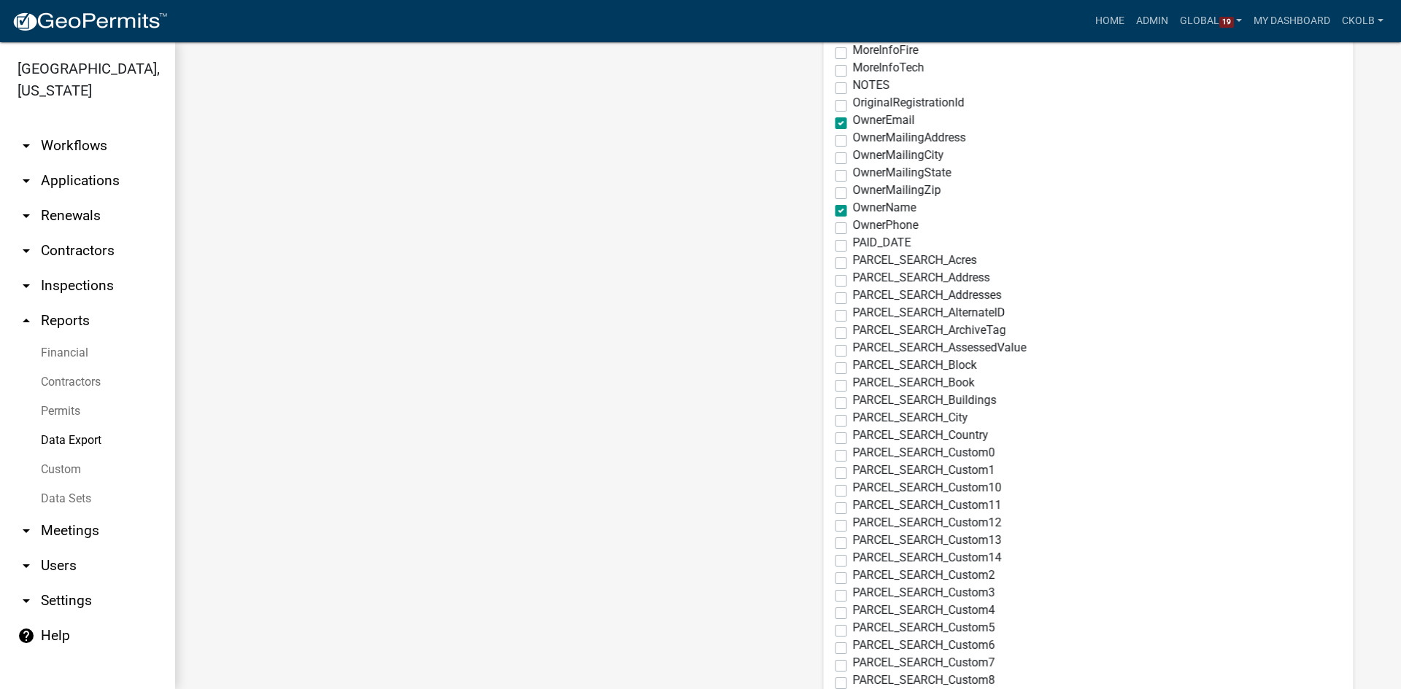
scroll to position [1145, 0]
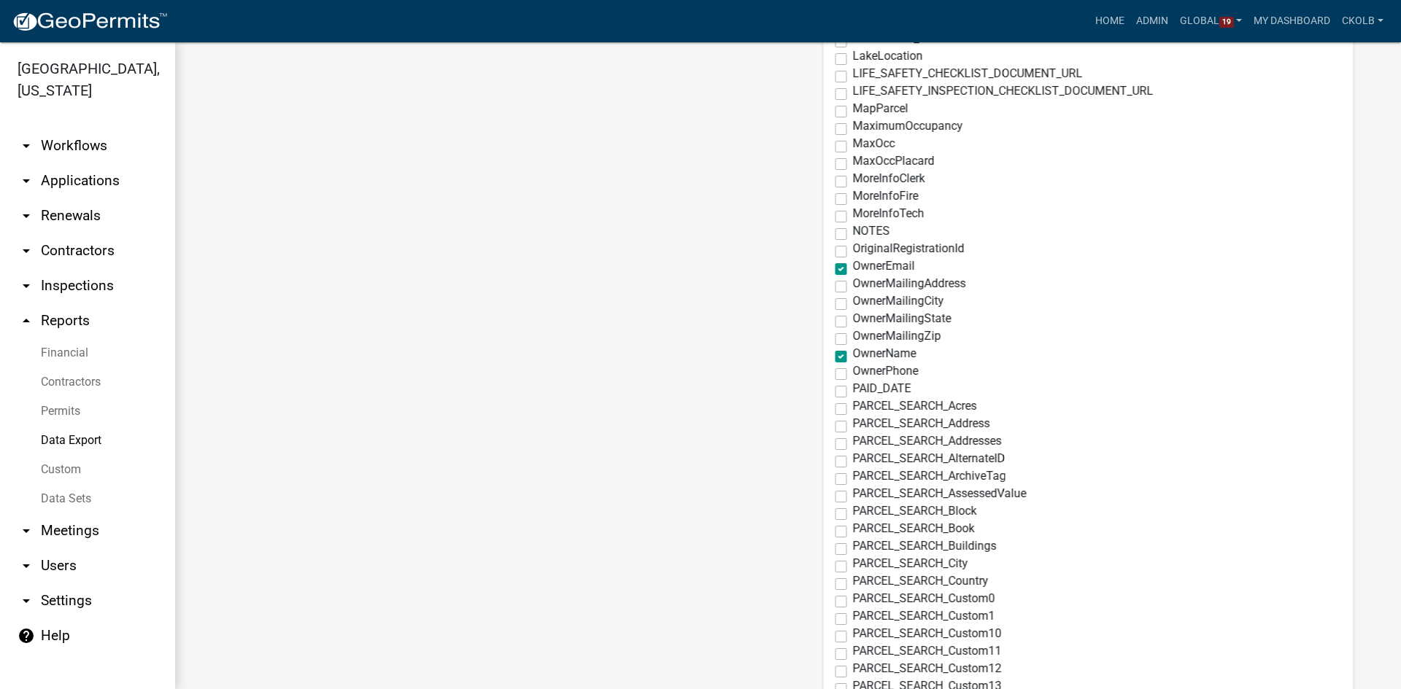
click at [853, 371] on label "OwnerPhone" at bounding box center [886, 372] width 66 height 12
click at [853, 371] on input "OwnerPhone" at bounding box center [857, 370] width 9 height 9
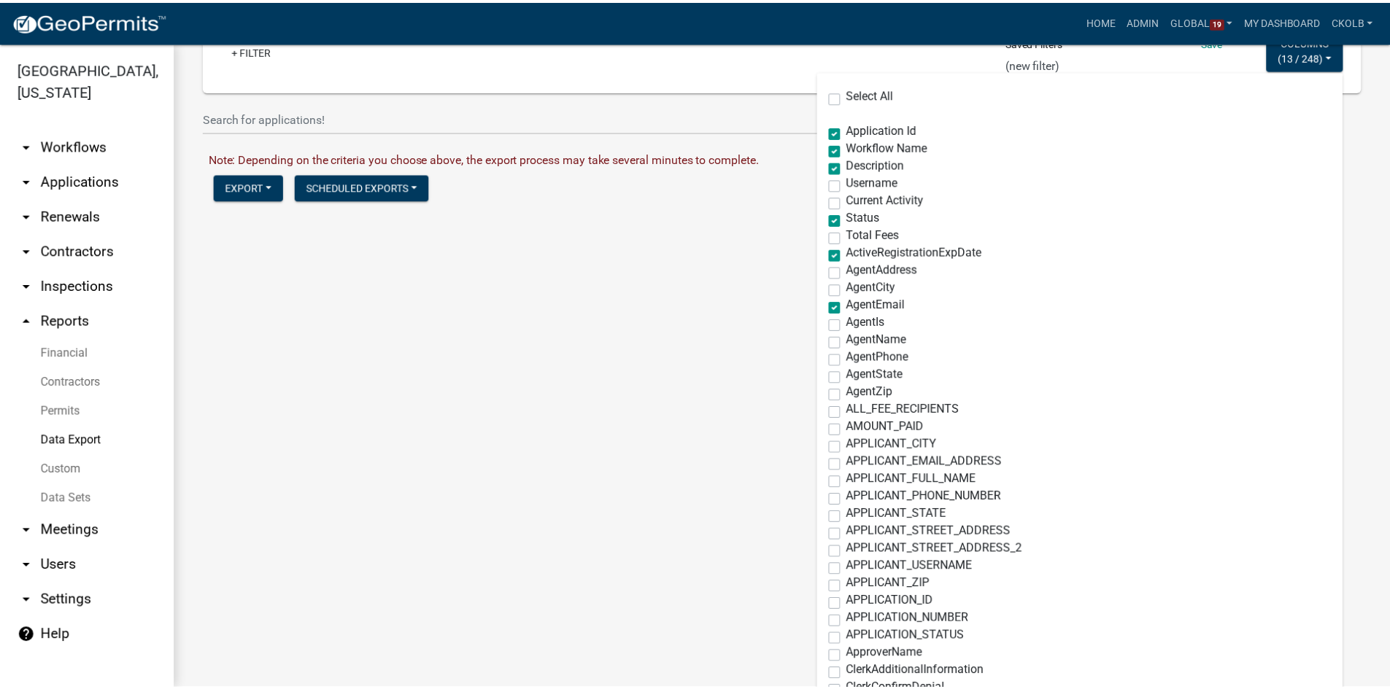
scroll to position [0, 0]
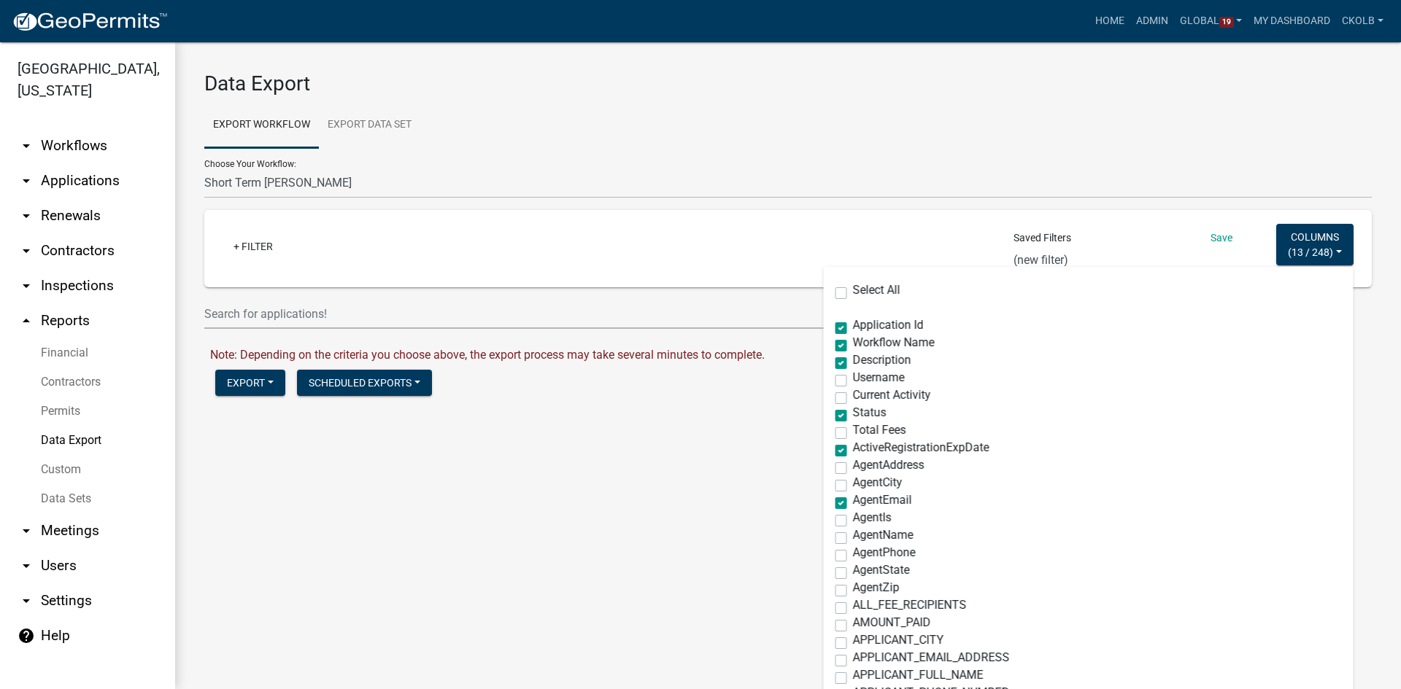
click at [1382, 338] on div "Data Export Export Workflow Export Data Set Choose Your Workflow: Agricultural …" at bounding box center [788, 245] width 1226 height 406
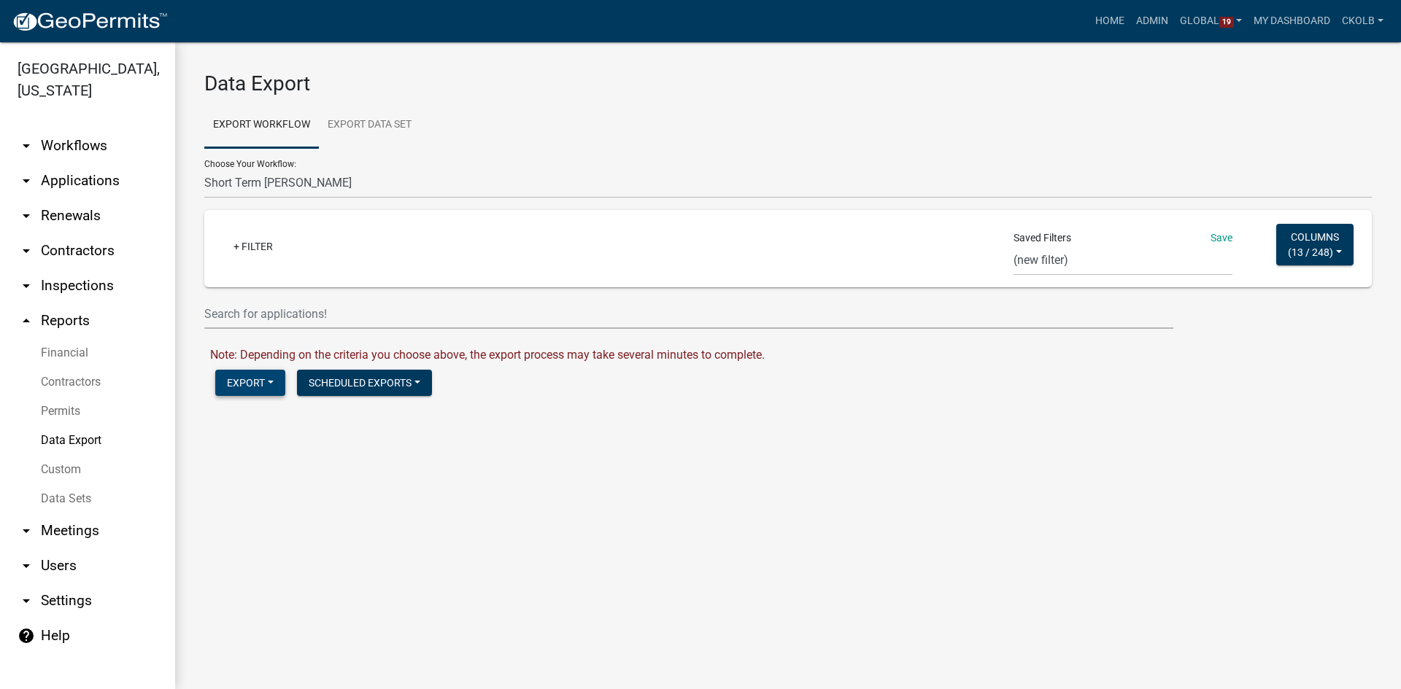
click at [259, 387] on button "Export" at bounding box center [250, 383] width 70 height 26
click at [259, 417] on button "Excel Format (.xlsx)" at bounding box center [289, 420] width 149 height 35
click at [260, 248] on link "+ Filter" at bounding box center [253, 246] width 63 height 26
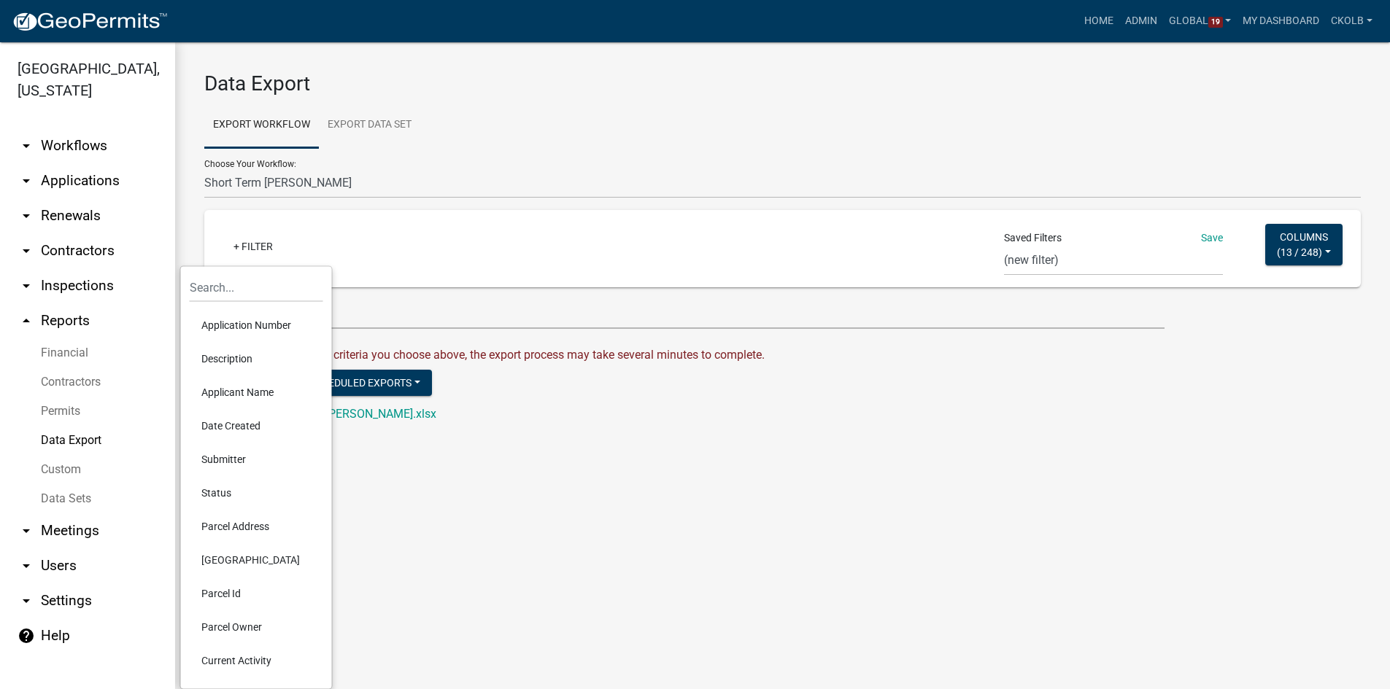
click at [489, 484] on main "Data Export Export Workflow Export Data Set Choose Your Workflow: Agricultural …" at bounding box center [782, 365] width 1215 height 647
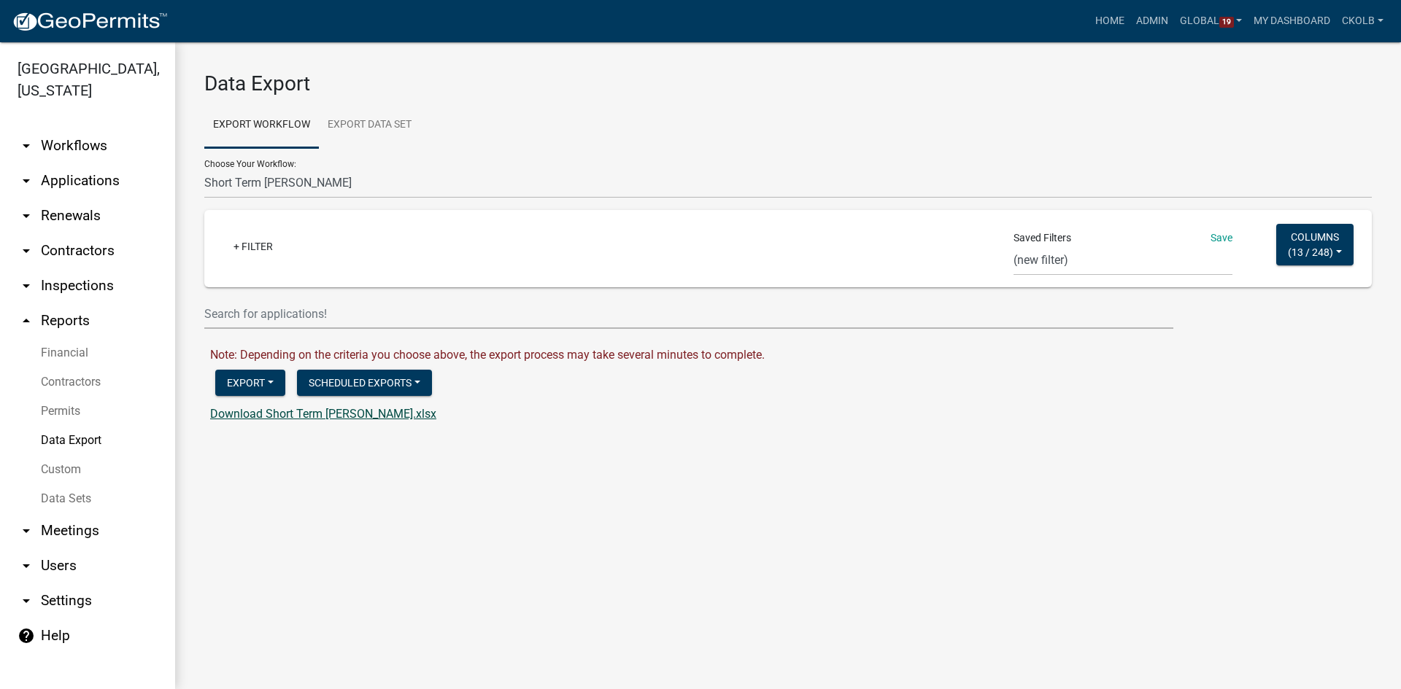
click at [347, 417] on link "Download Short Term Rental Registration.xlsx" at bounding box center [323, 414] width 226 height 14
click at [1211, 237] on link "Save" at bounding box center [1221, 238] width 22 height 12
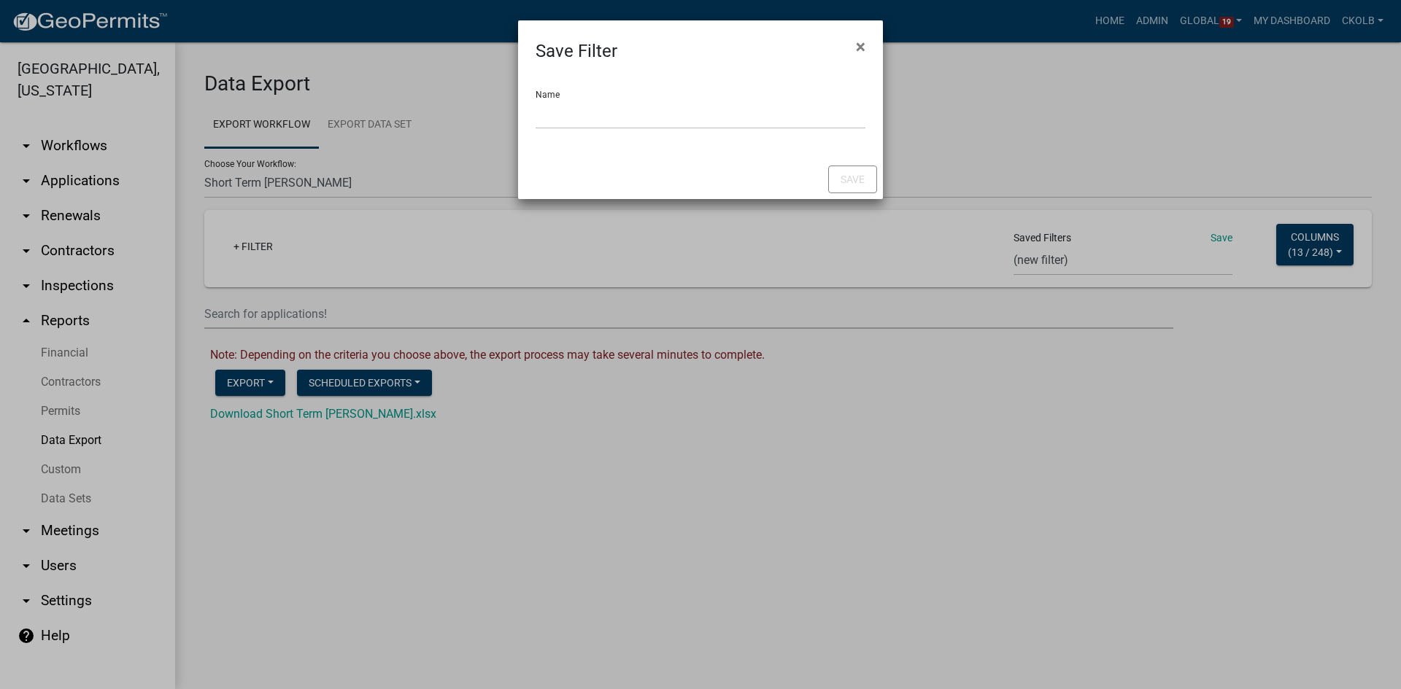
click at [584, 120] on div "Name" at bounding box center [700, 112] width 365 height 96
click at [588, 117] on input "Name" at bounding box center [701, 114] width 330 height 30
click at [859, 186] on button "Save" at bounding box center [852, 180] width 49 height 28
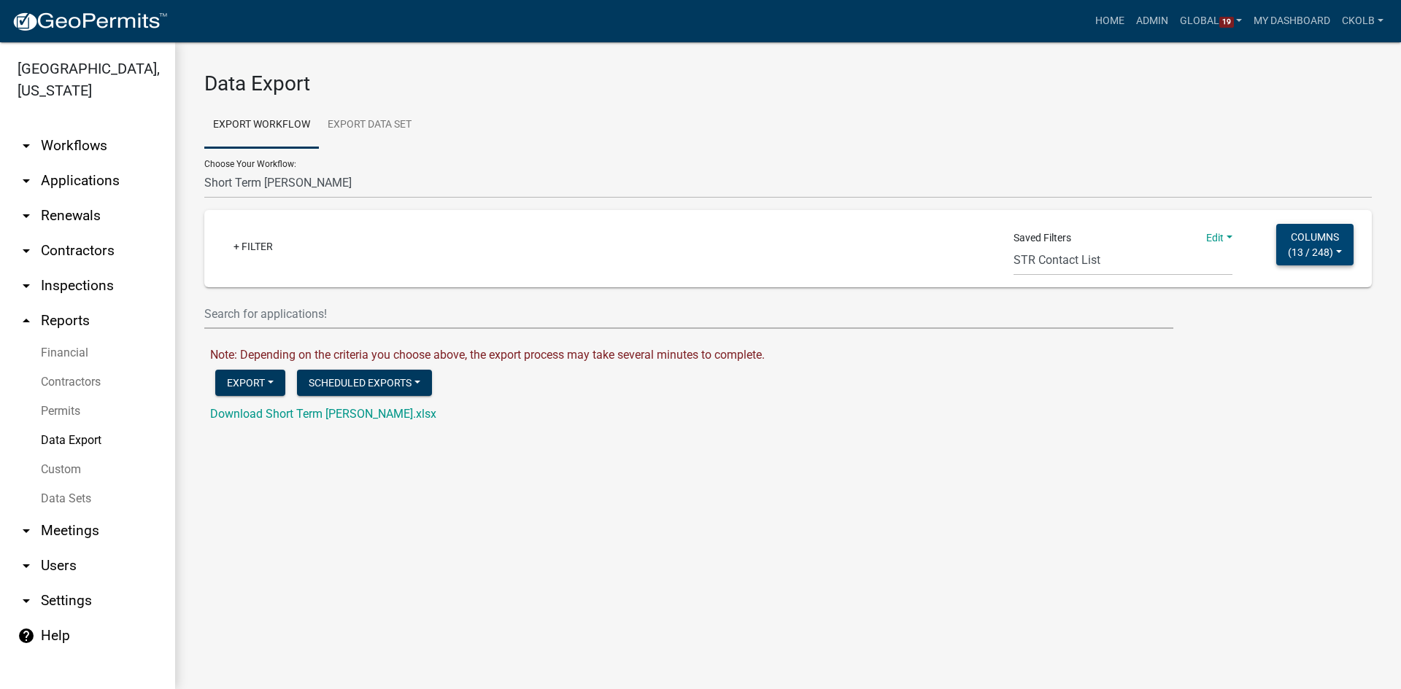
click at [1315, 236] on button "Columns ( 13 / 248 )" at bounding box center [1314, 245] width 77 height 42
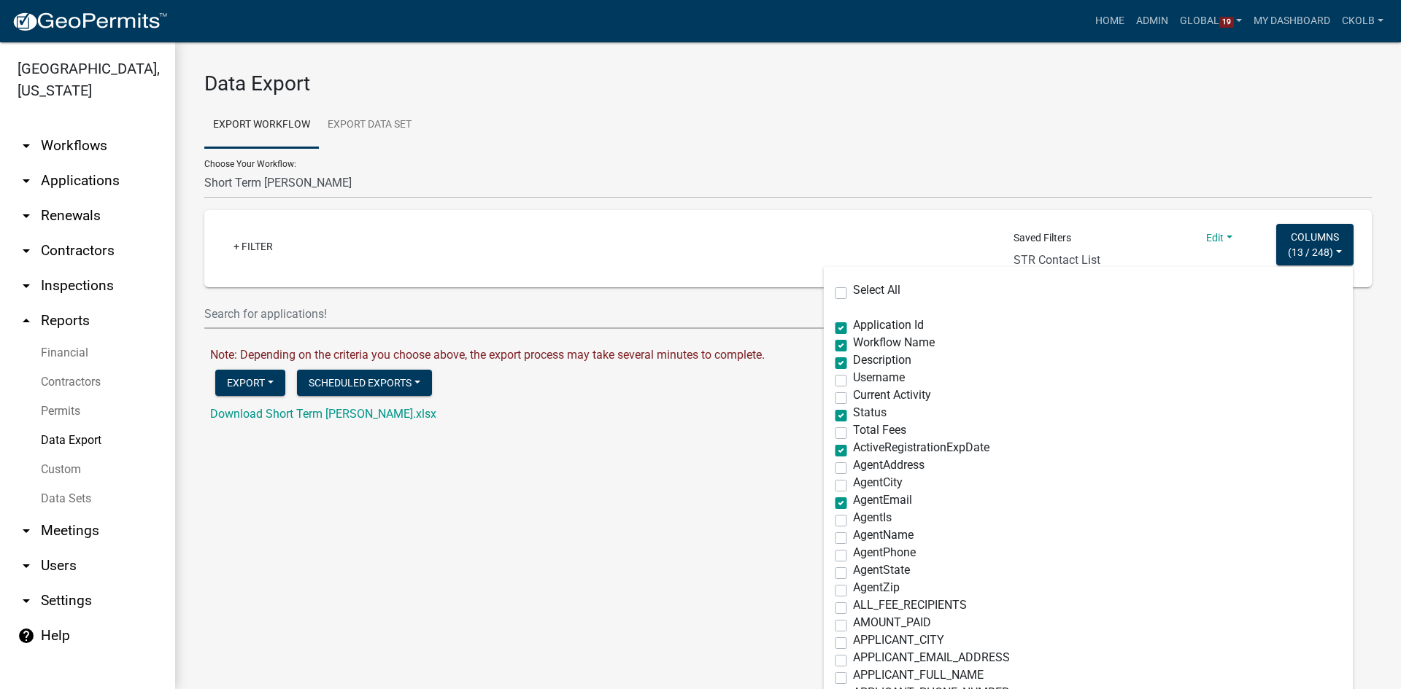
click at [943, 450] on span "ActiveRegistrationExpDate" at bounding box center [921, 448] width 136 height 14
click at [862, 450] on input "ActiveRegistrationExpDate" at bounding box center [857, 446] width 9 height 9
click at [872, 363] on span "Description" at bounding box center [882, 360] width 58 height 14
click at [862, 363] on input "Description" at bounding box center [857, 359] width 9 height 9
click at [724, 474] on main "Data Export Export Workflow Export Data Set Choose Your Workflow: Agricultural …" at bounding box center [788, 365] width 1226 height 647
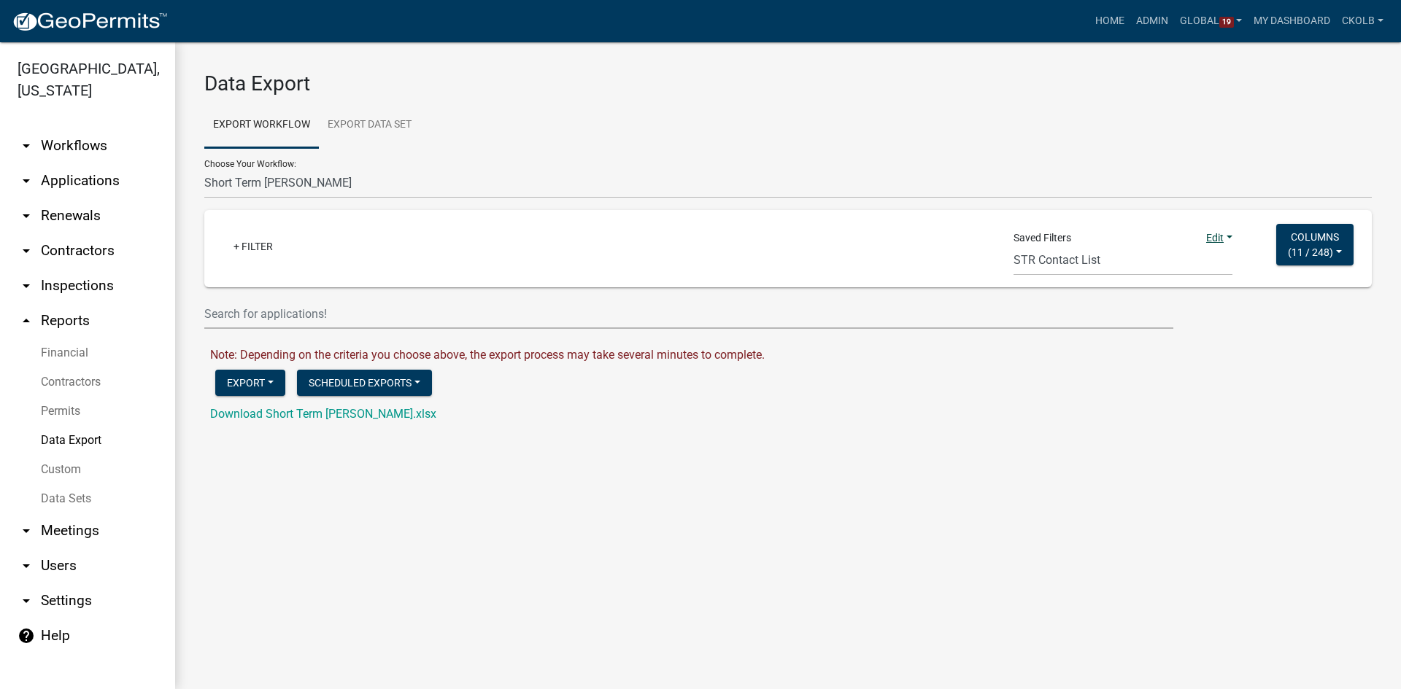
click at [1206, 236] on link "Edit" at bounding box center [1219, 238] width 26 height 12
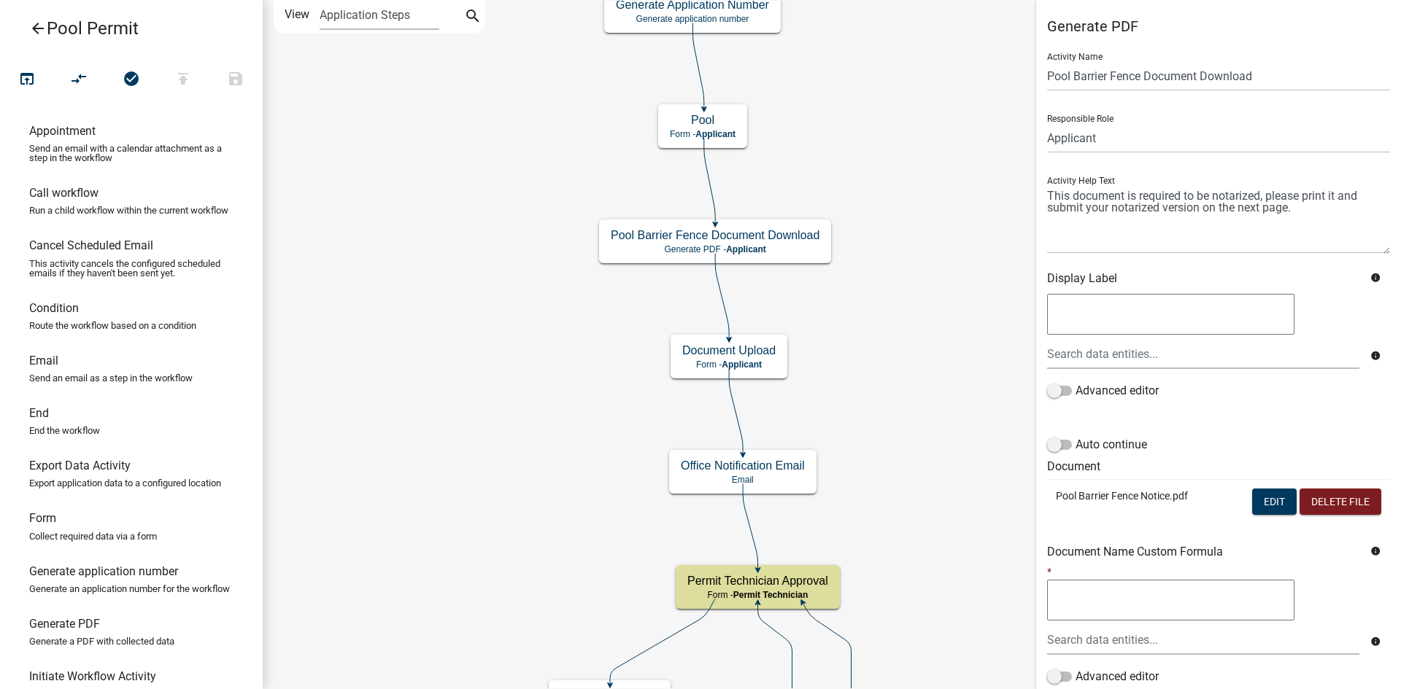
scroll to position [109, 0]
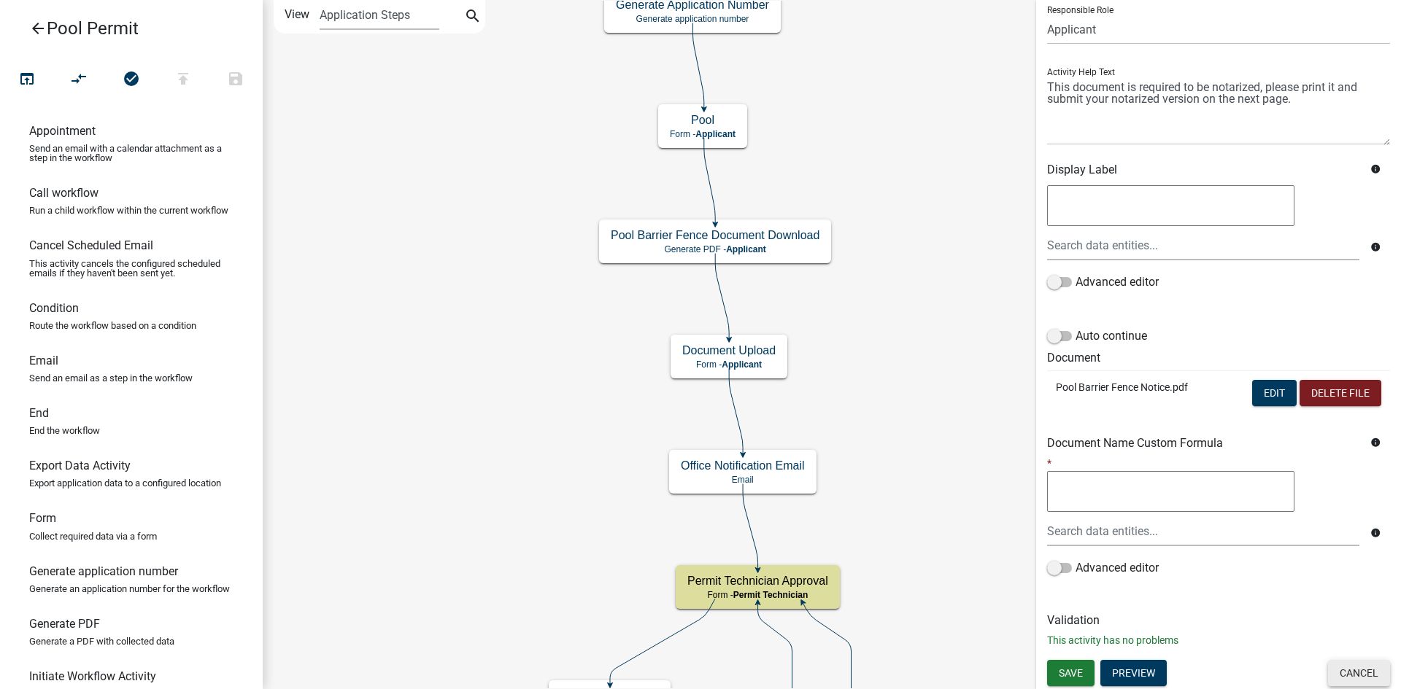
drag, startPoint x: 1364, startPoint y: 665, endPoint x: 1241, endPoint y: 564, distance: 158.6
click at [1364, 665] on button "Cancel" at bounding box center [1359, 673] width 62 height 26
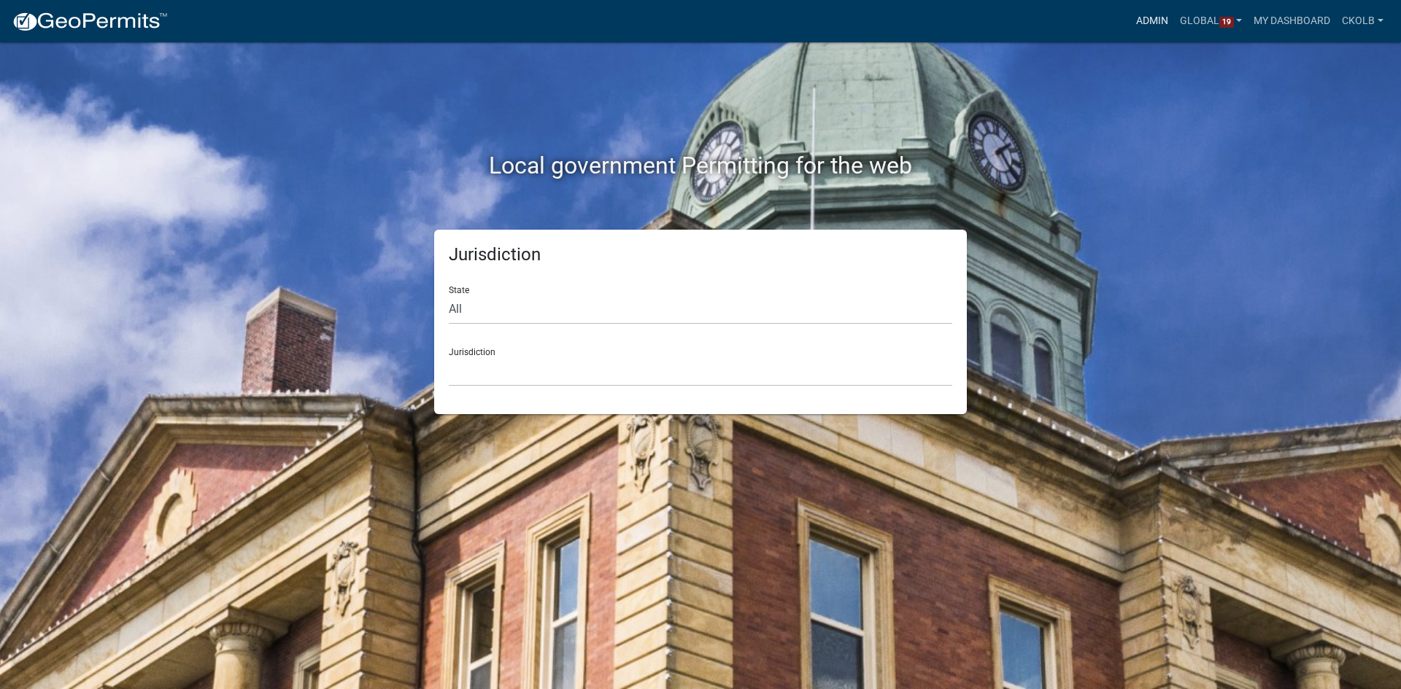
click at [1159, 23] on link "Admin" at bounding box center [1152, 21] width 44 height 28
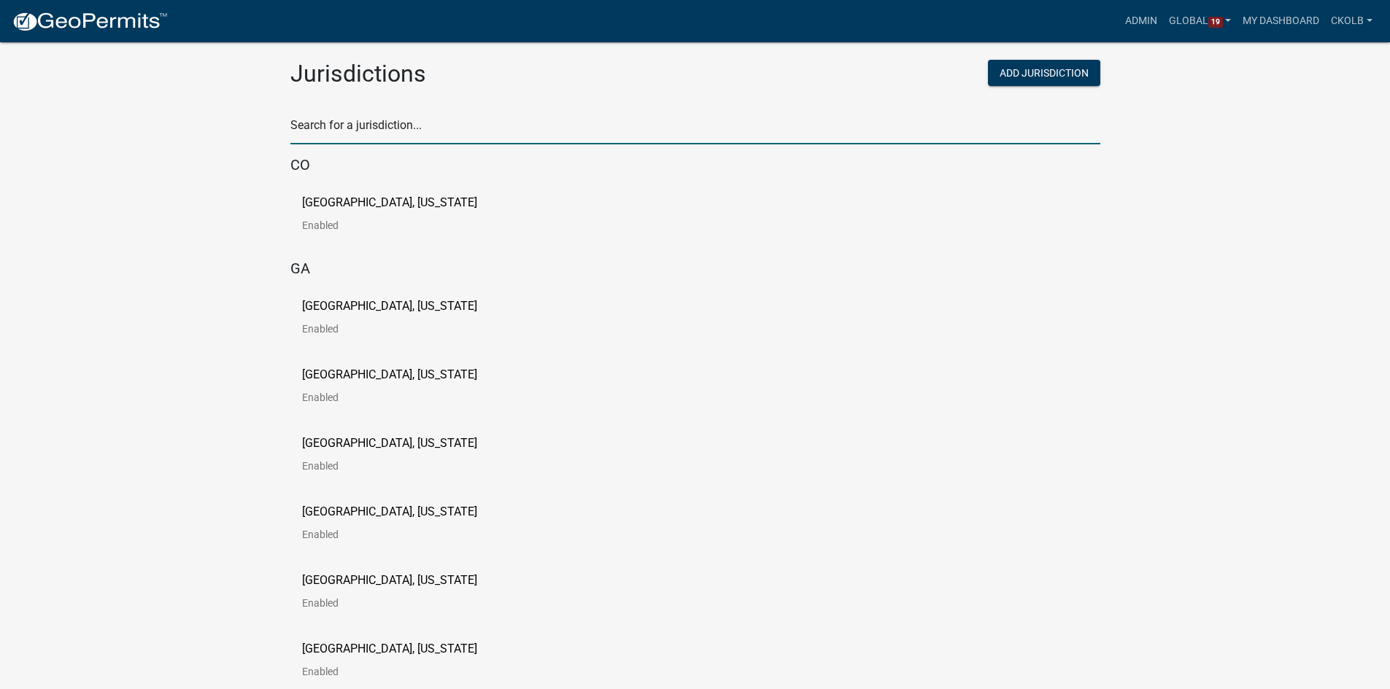
click at [526, 123] on input "text" at bounding box center [695, 130] width 810 height 30
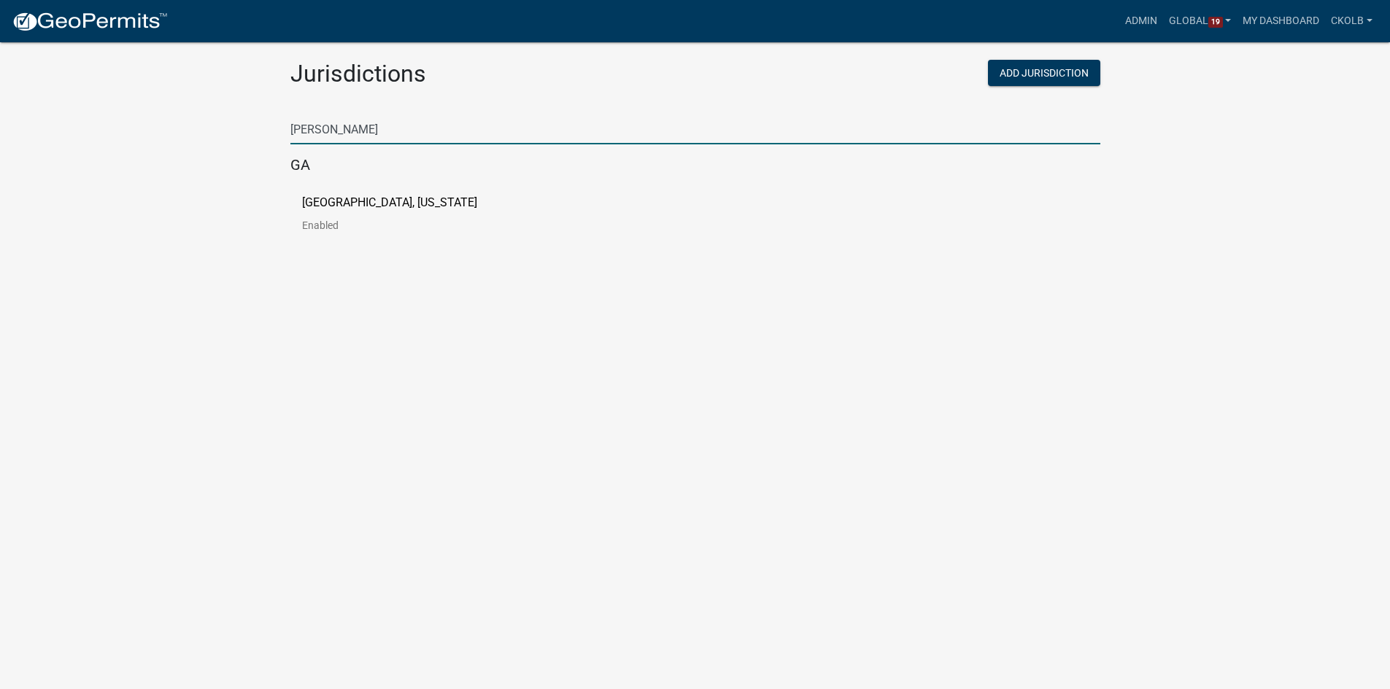
type input "putnam"
click at [349, 199] on p "[GEOGRAPHIC_DATA], [US_STATE]" at bounding box center [389, 203] width 175 height 12
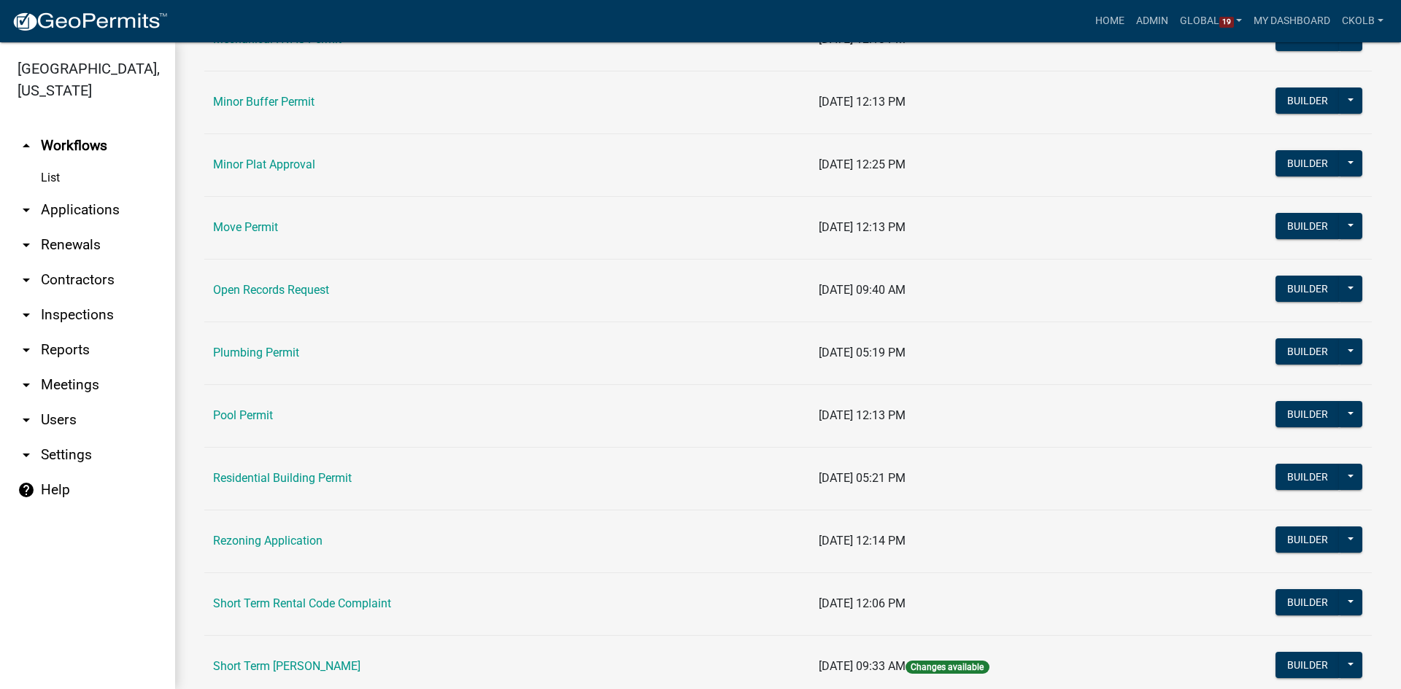
scroll to position [1593, 0]
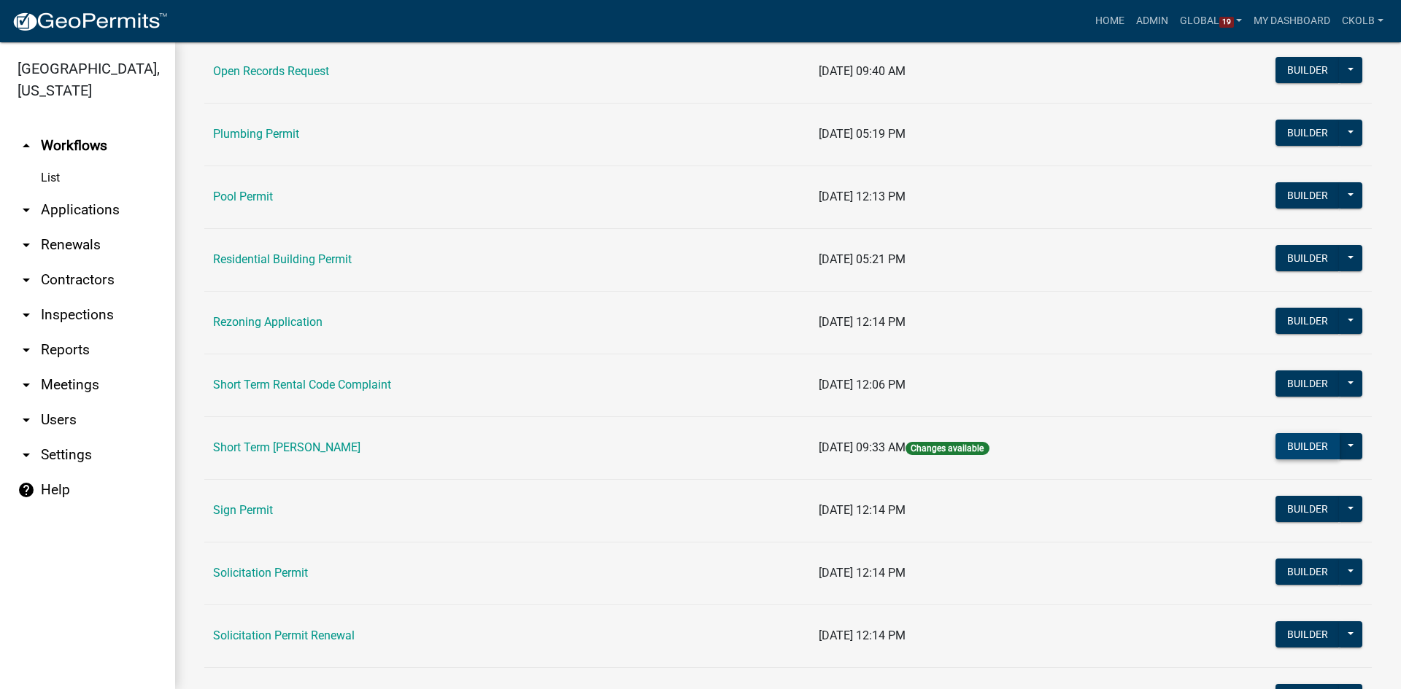
click at [1288, 455] on button "Builder" at bounding box center [1307, 446] width 64 height 26
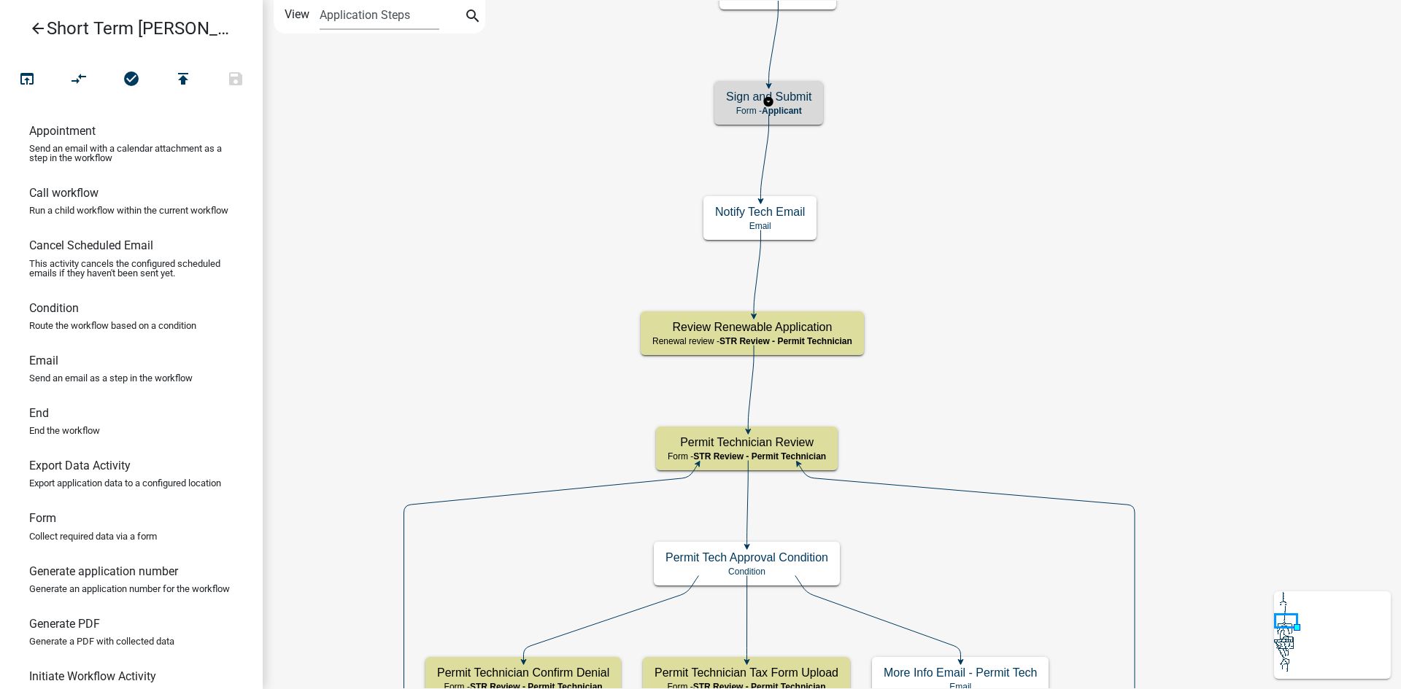
click at [803, 96] on h5 "Sign and Submit" at bounding box center [768, 97] width 85 height 14
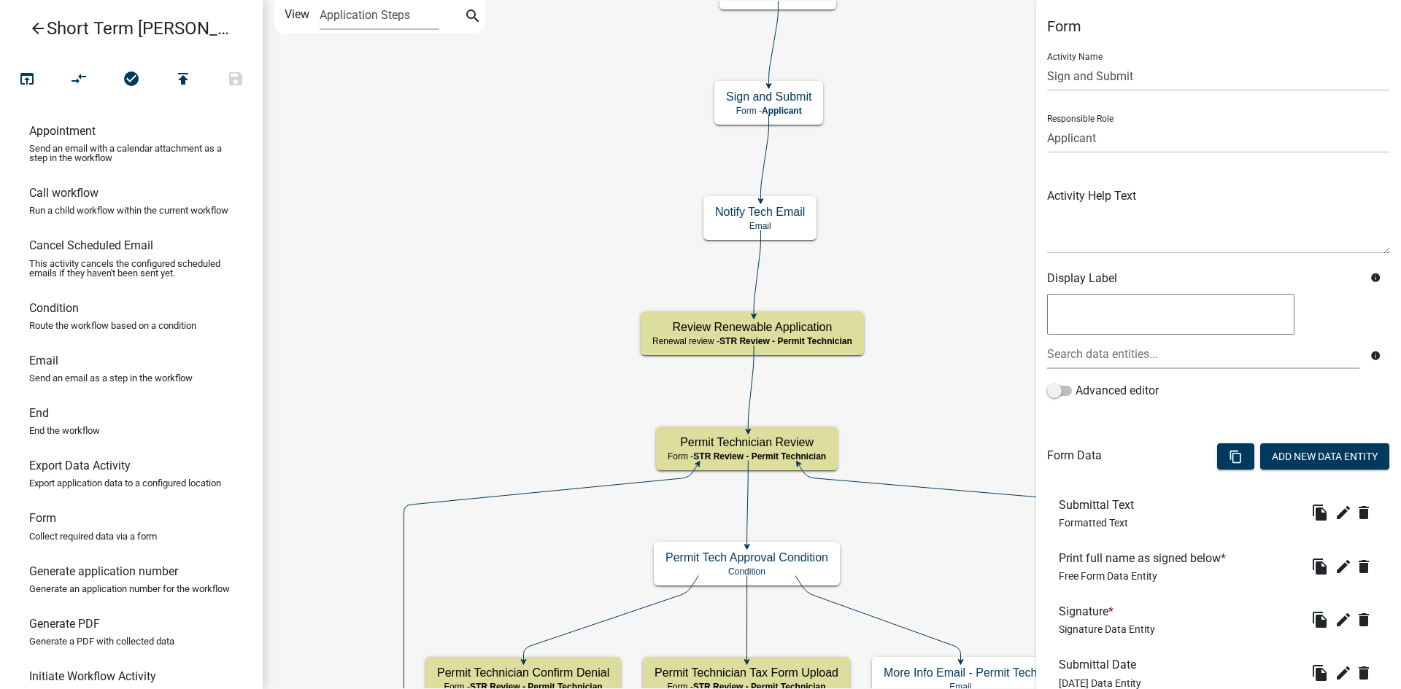
scroll to position [160, 0]
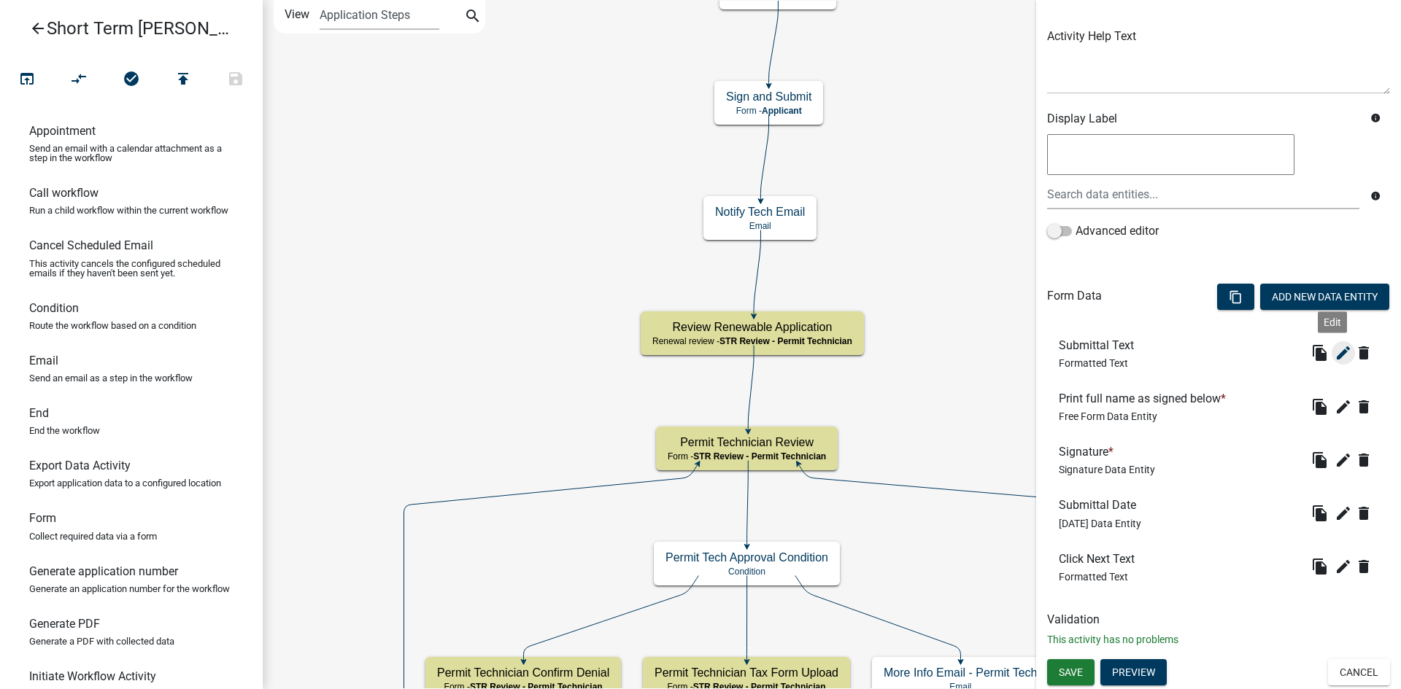
click at [1334, 349] on icon "edit" at bounding box center [1343, 353] width 18 height 18
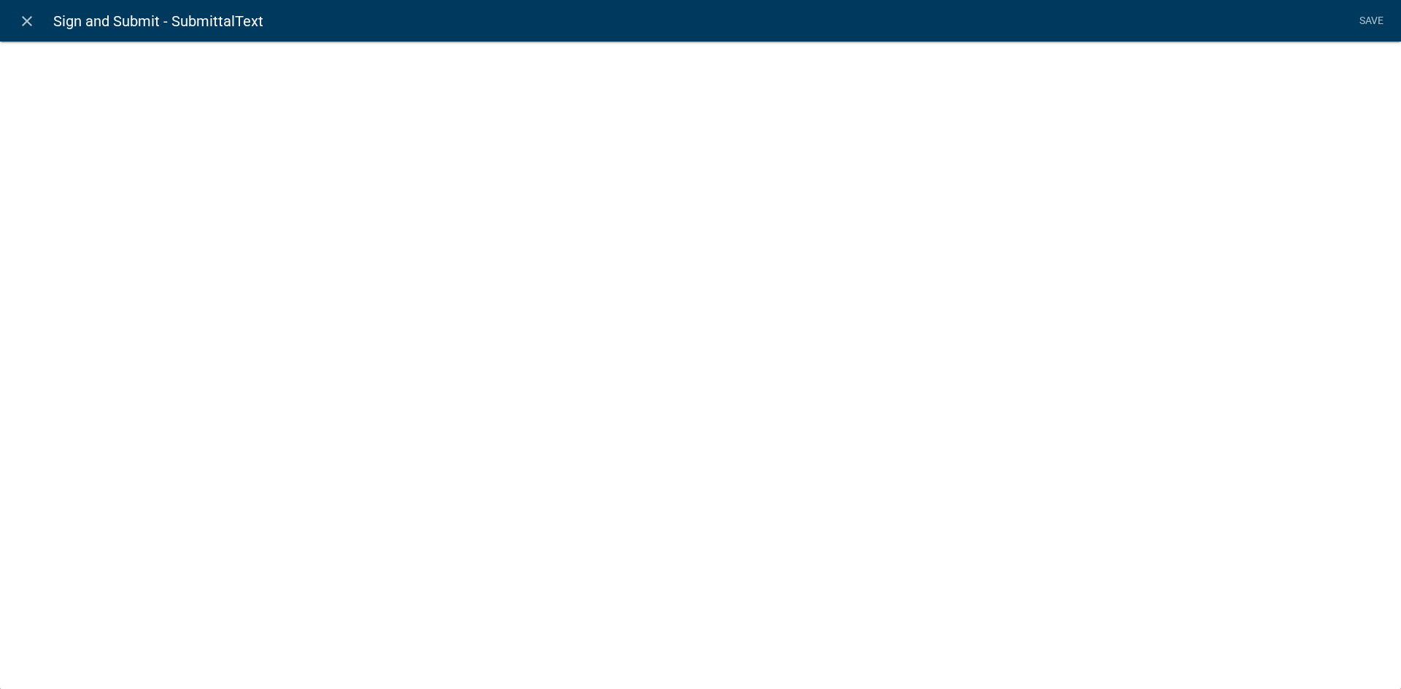
select select "rich-text"
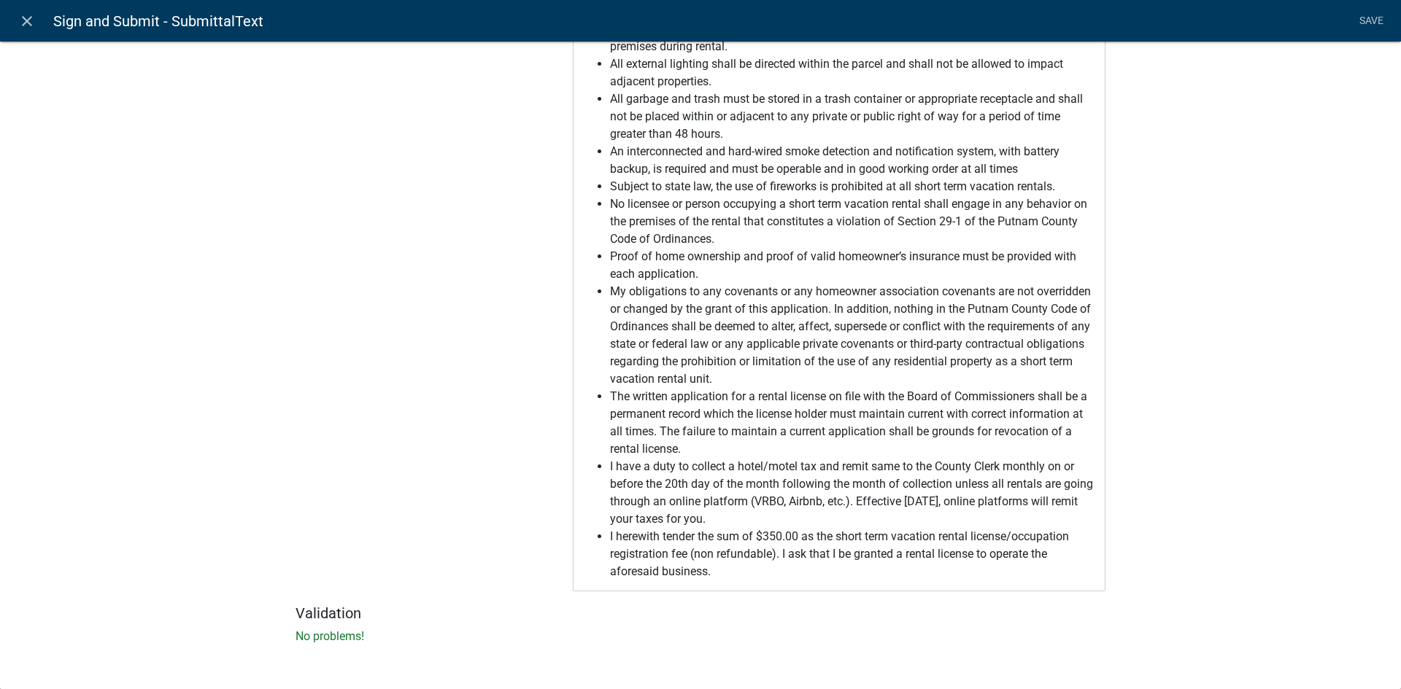
scroll to position [1963, 0]
click at [773, 537] on span "I herewith tender the sum of $350.00 as the short term vacation rental license/…" at bounding box center [854, 554] width 488 height 53
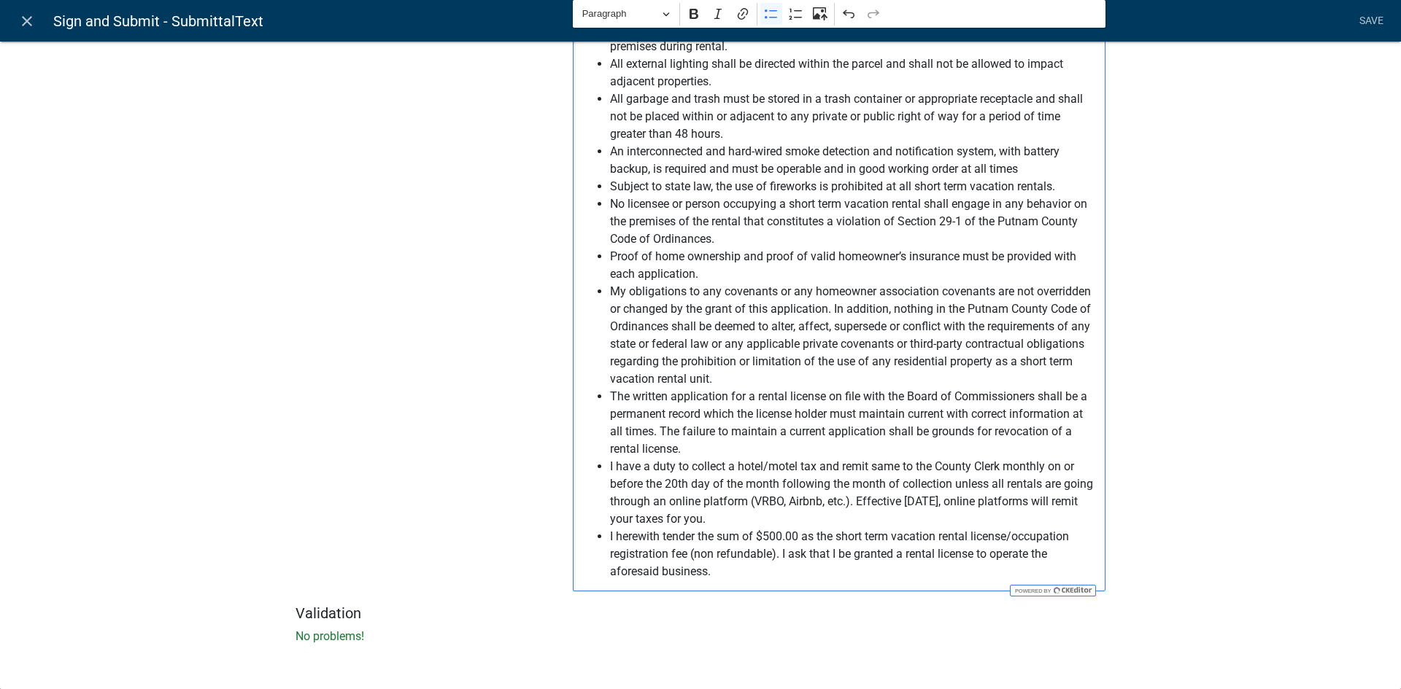
click at [839, 530] on span "I herewith tender the sum of $500.00 as the short term vacation rental license/…" at bounding box center [854, 554] width 488 height 53
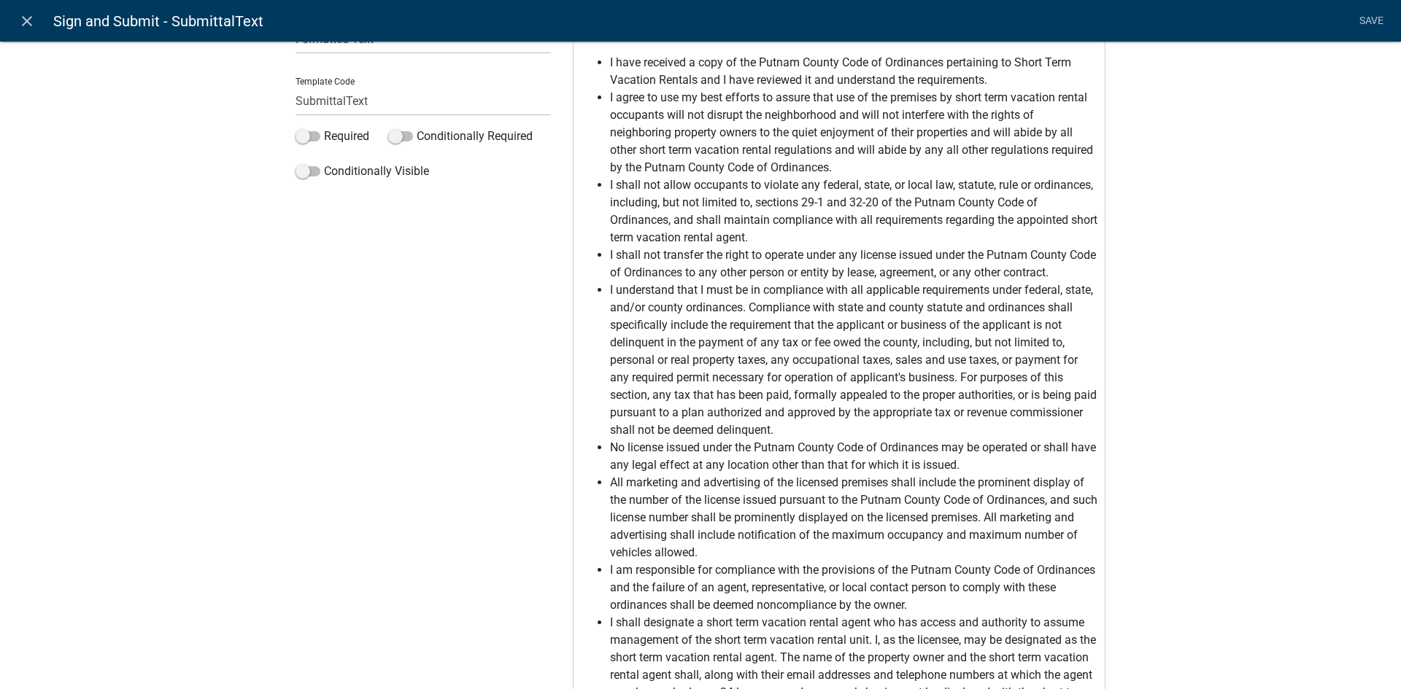
scroll to position [0, 0]
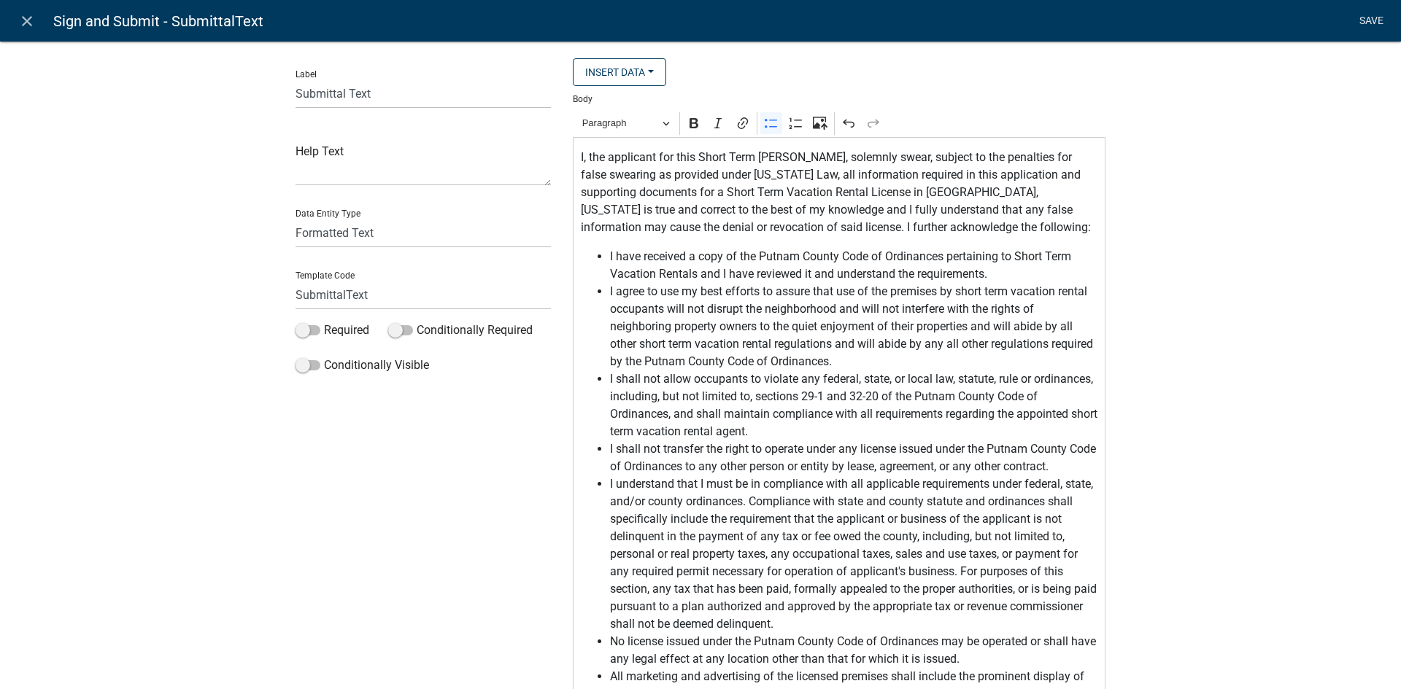
click at [1368, 23] on link "Save" at bounding box center [1371, 21] width 36 height 28
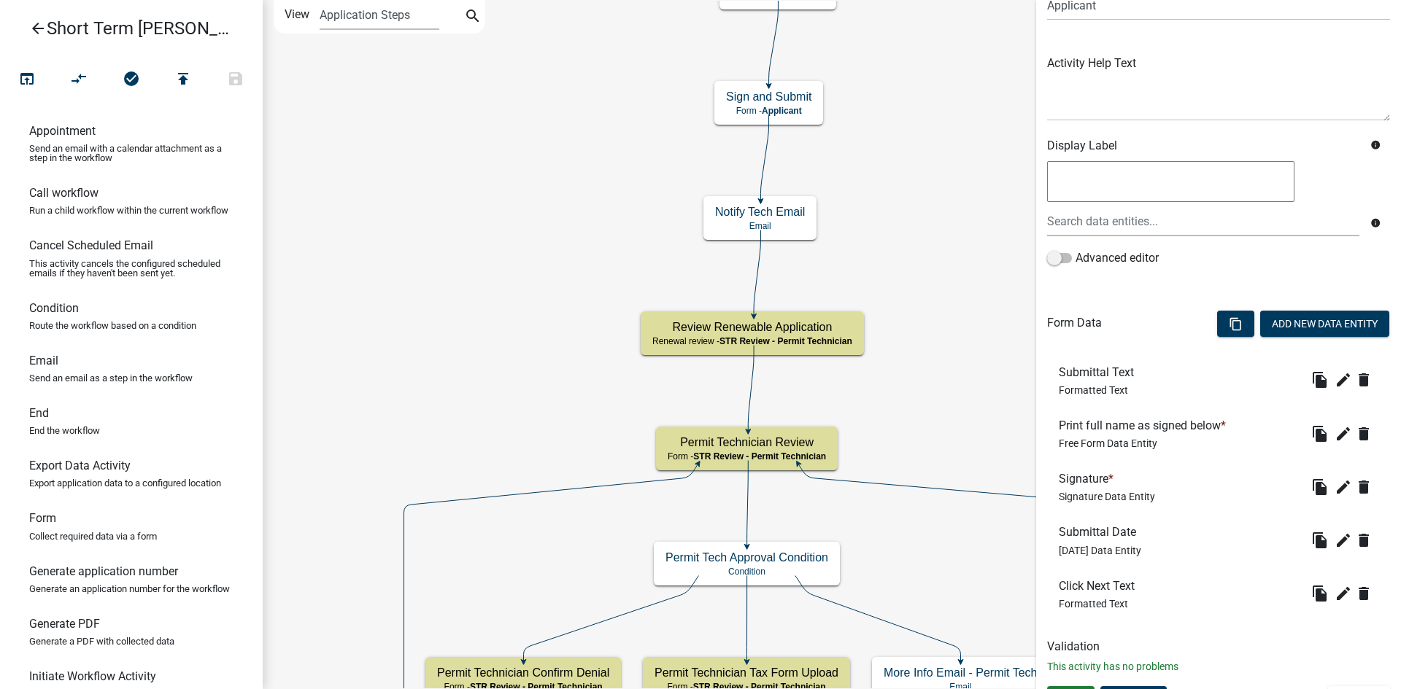
scroll to position [160, 0]
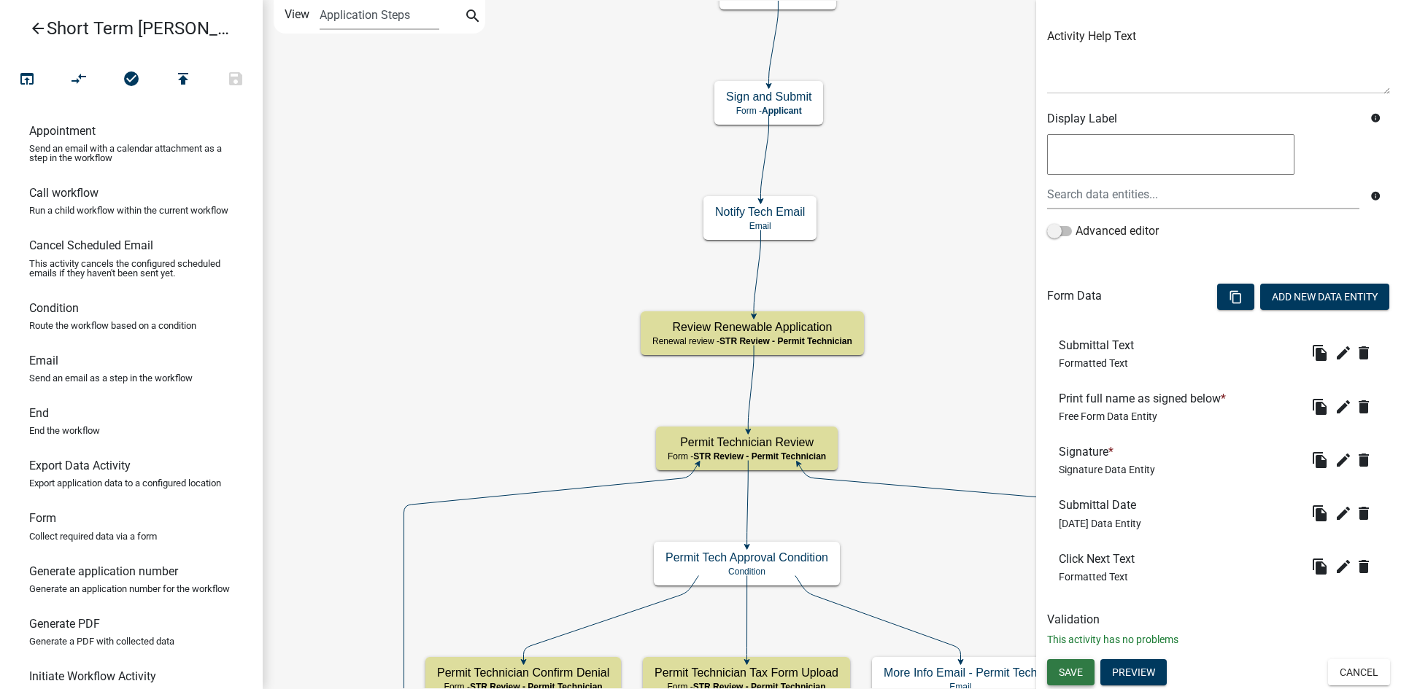
click at [1083, 671] on span "Save" at bounding box center [1071, 672] width 24 height 12
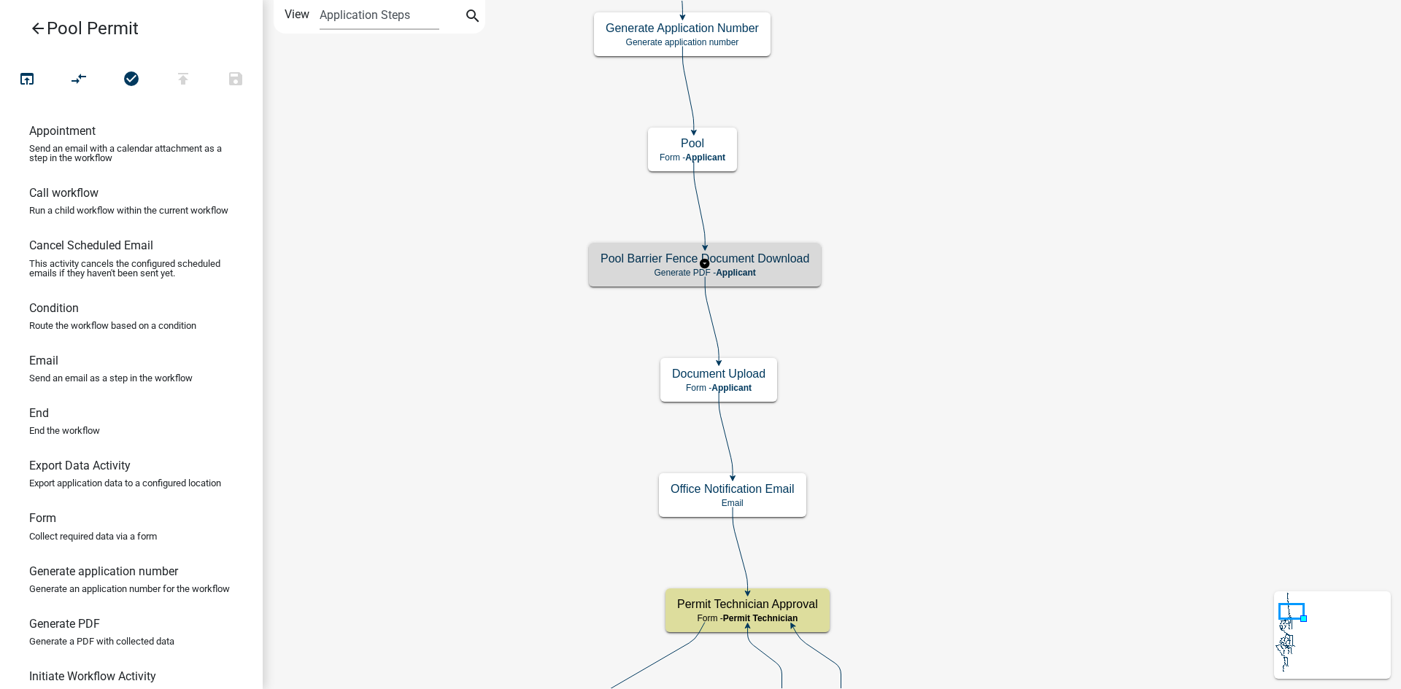
click at [794, 268] on p "Generate PDF - Applicant" at bounding box center [704, 273] width 209 height 10
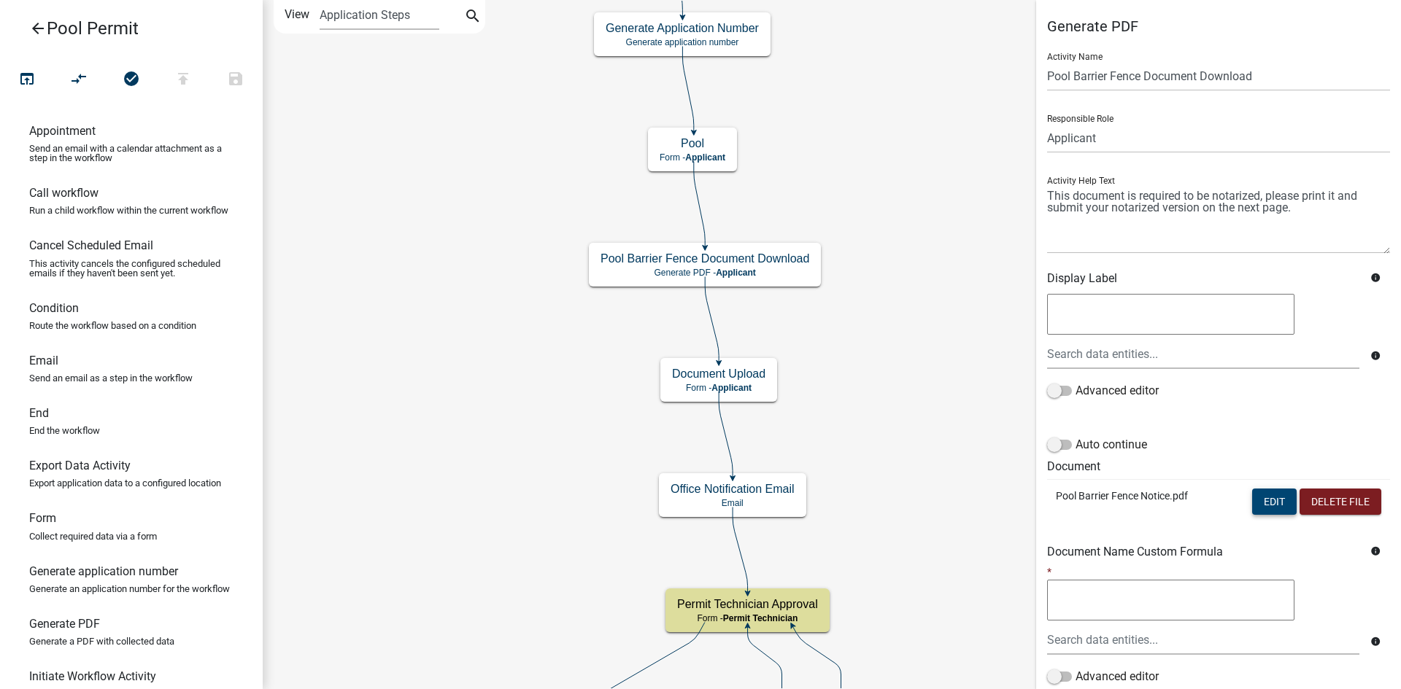
click at [1258, 499] on button "Edit" at bounding box center [1274, 502] width 45 height 26
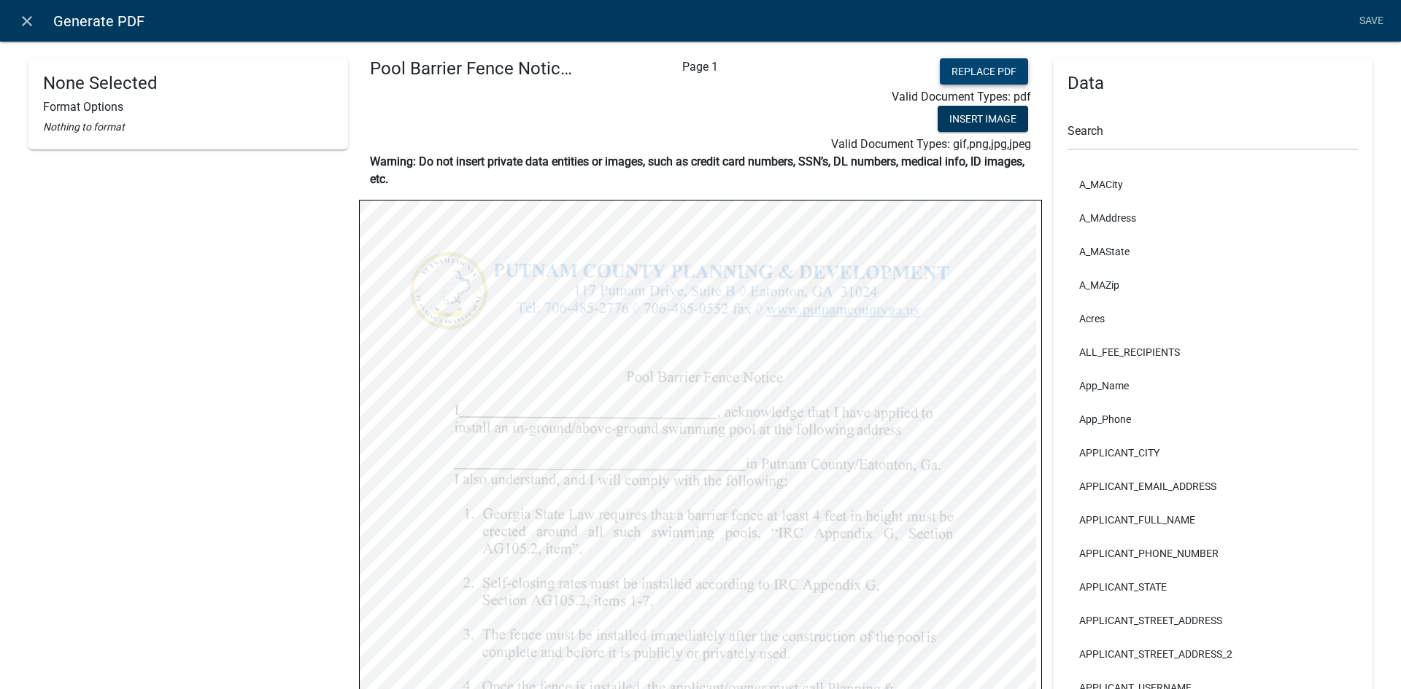
click at [974, 72] on button "Replace PDF" at bounding box center [984, 71] width 88 height 26
click at [1042, 346] on div "Data Search A_MACity A_MAddress A_MAState A_MAZip Acres ALL_FEE_RECIPIENTS App_…" at bounding box center [1212, 586] width 341 height 1057
click at [1372, 18] on link "Save" at bounding box center [1371, 21] width 36 height 28
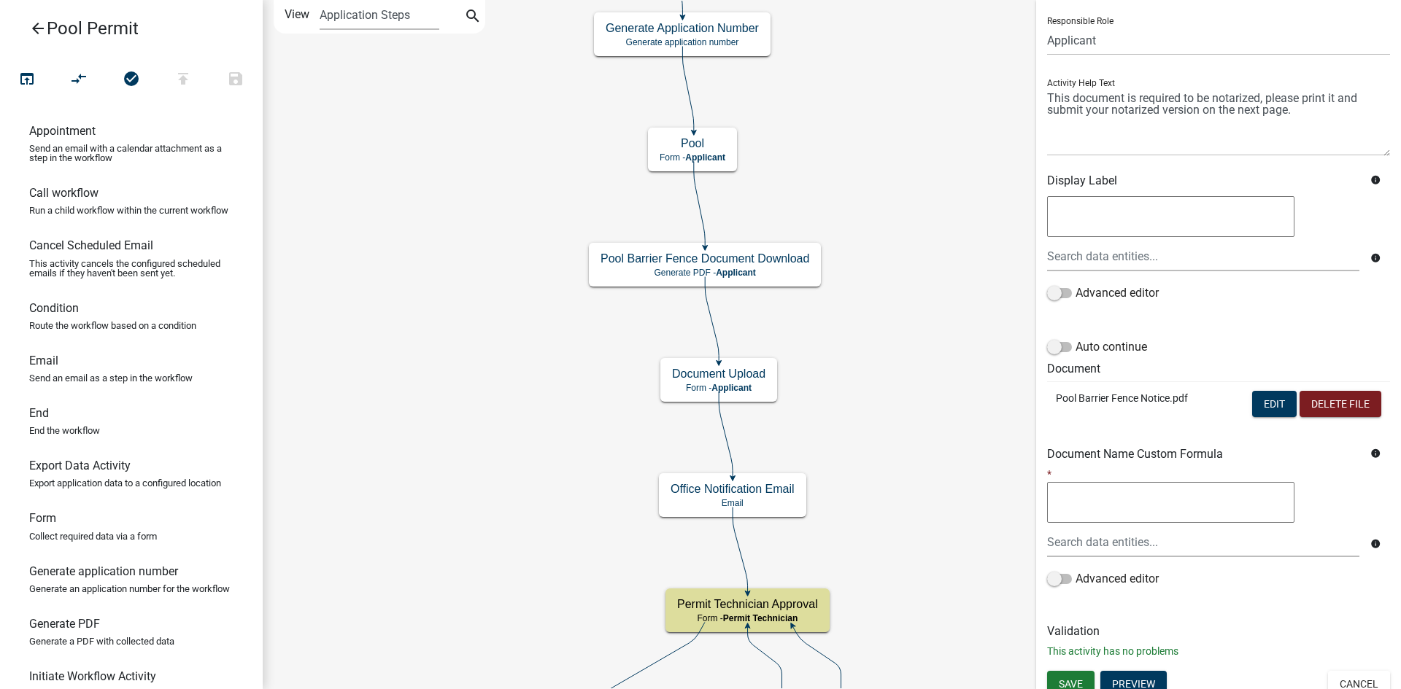
scroll to position [109, 0]
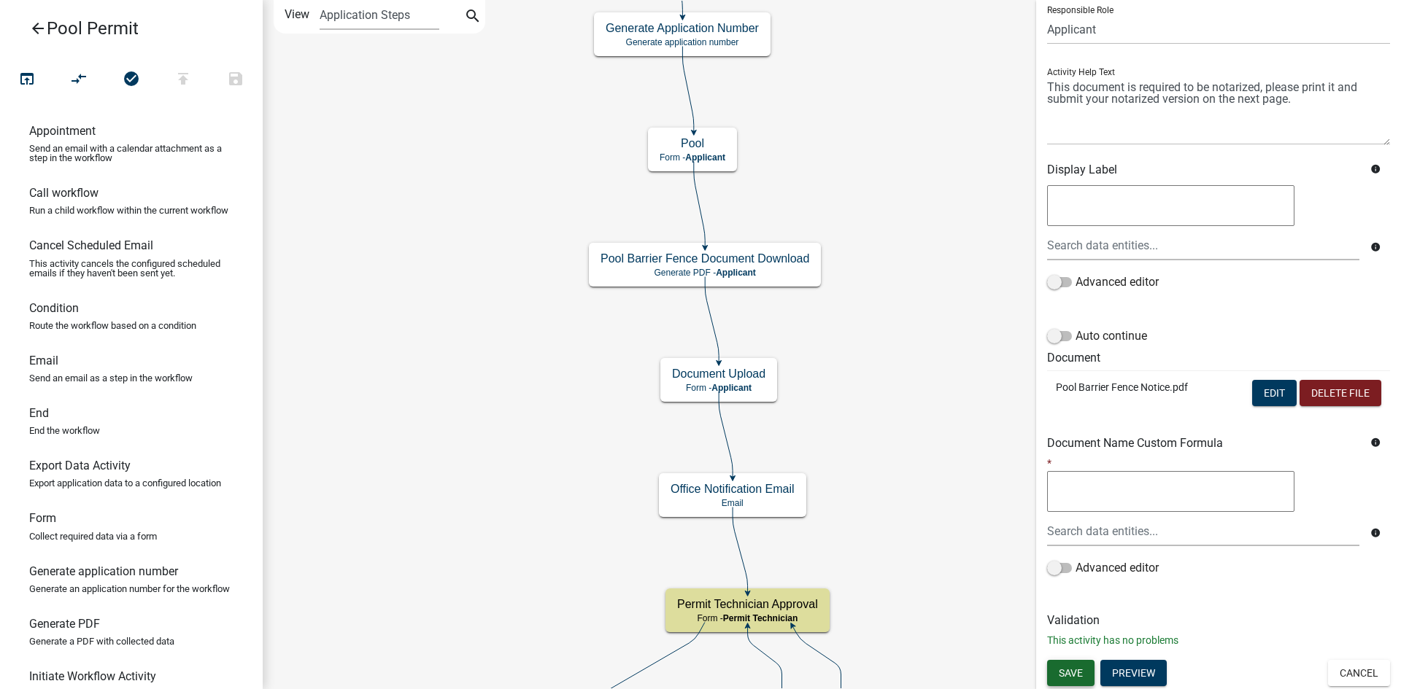
drag, startPoint x: 1078, startPoint y: 676, endPoint x: 1079, endPoint y: 666, distance: 9.5
click at [1078, 676] on span "Save" at bounding box center [1071, 673] width 24 height 12
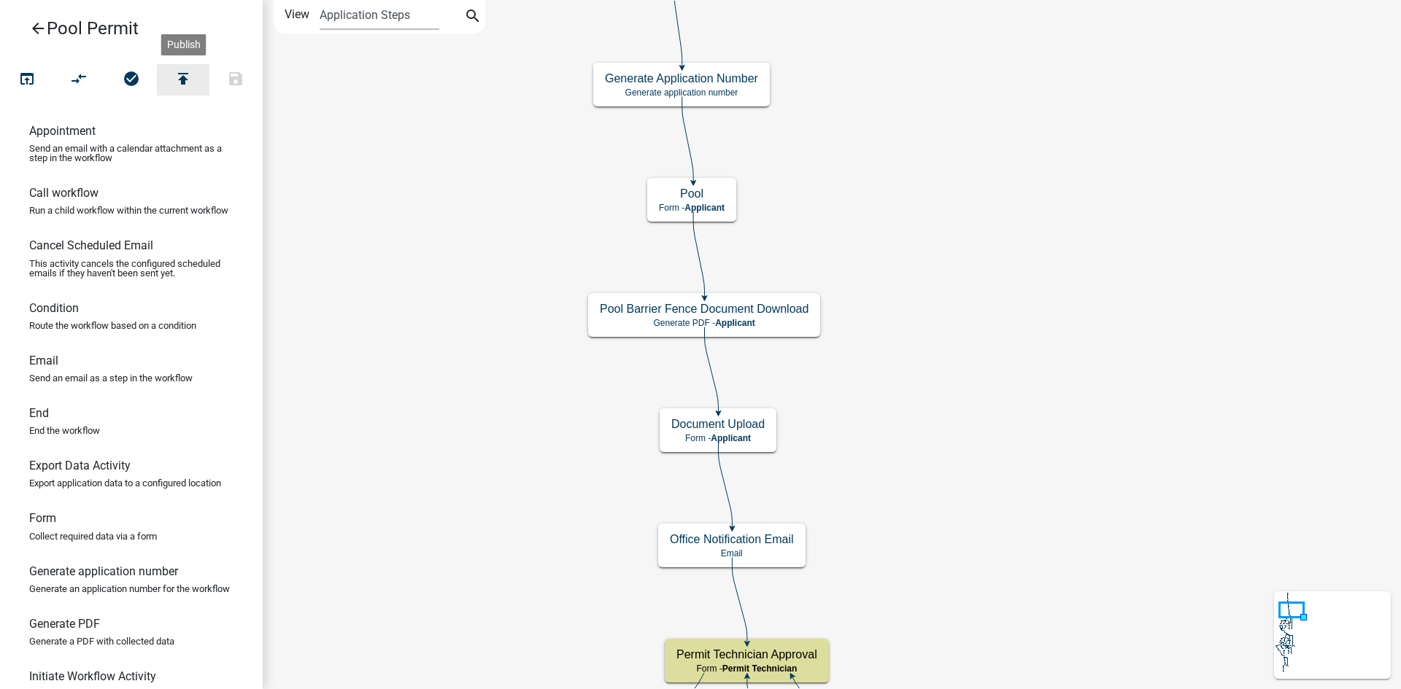
click at [182, 78] on icon "publish" at bounding box center [183, 80] width 18 height 20
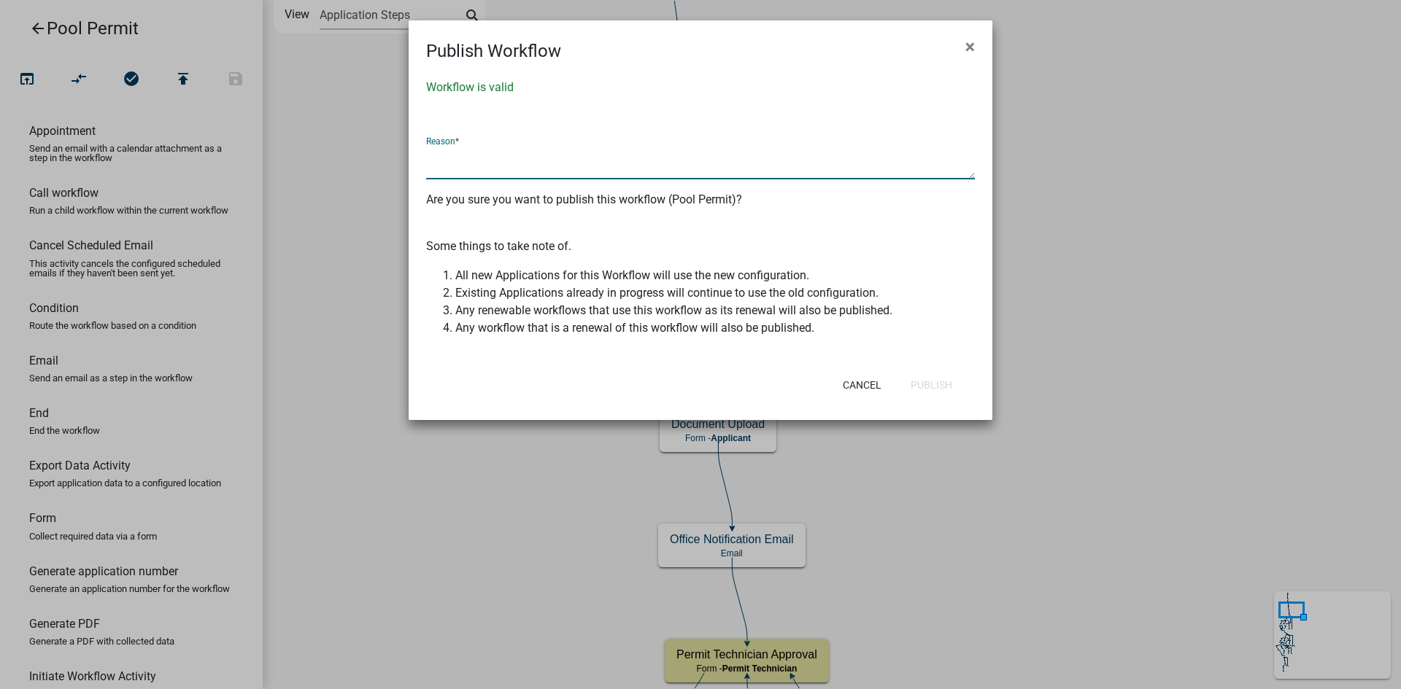
click at [610, 166] on textarea at bounding box center [700, 163] width 549 height 34
type textarea "uploaded new version of the pool barrier fence notification pdf"
click at [939, 385] on button "Publish" at bounding box center [931, 385] width 65 height 26
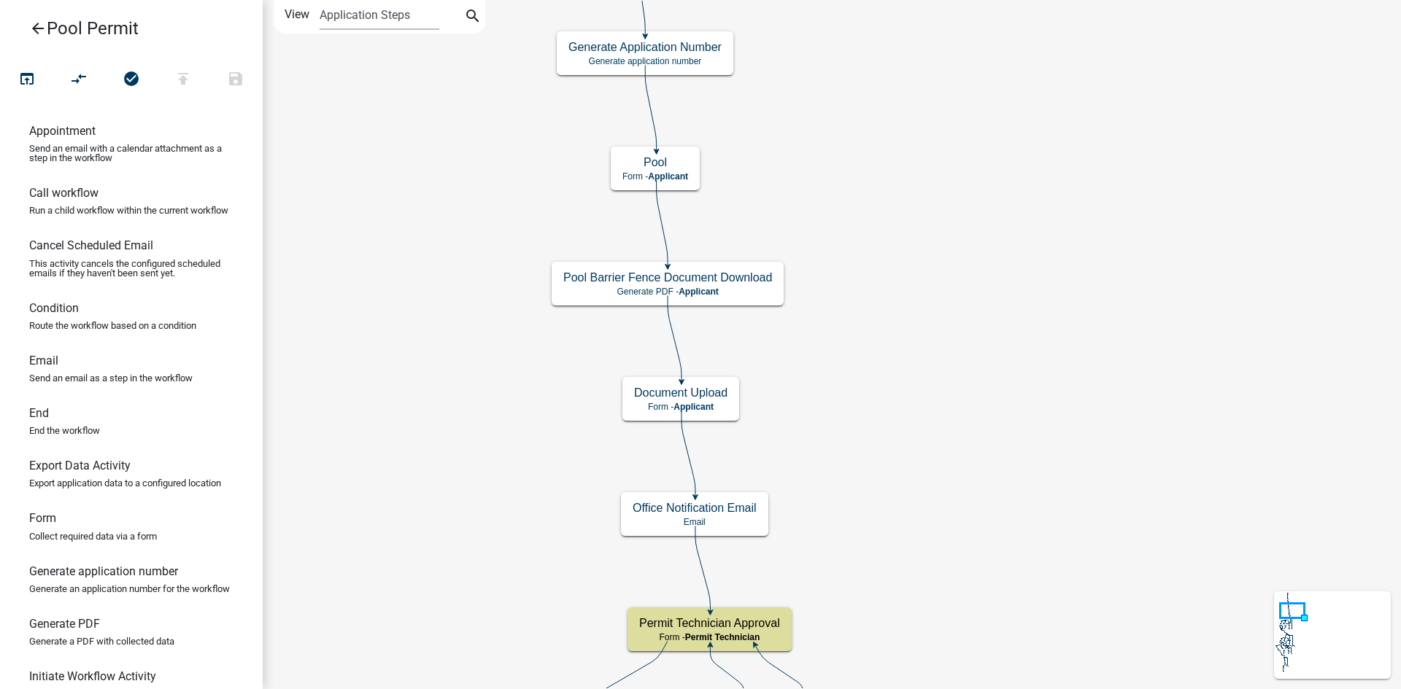
click at [42, 22] on icon "arrow_back" at bounding box center [38, 30] width 18 height 20
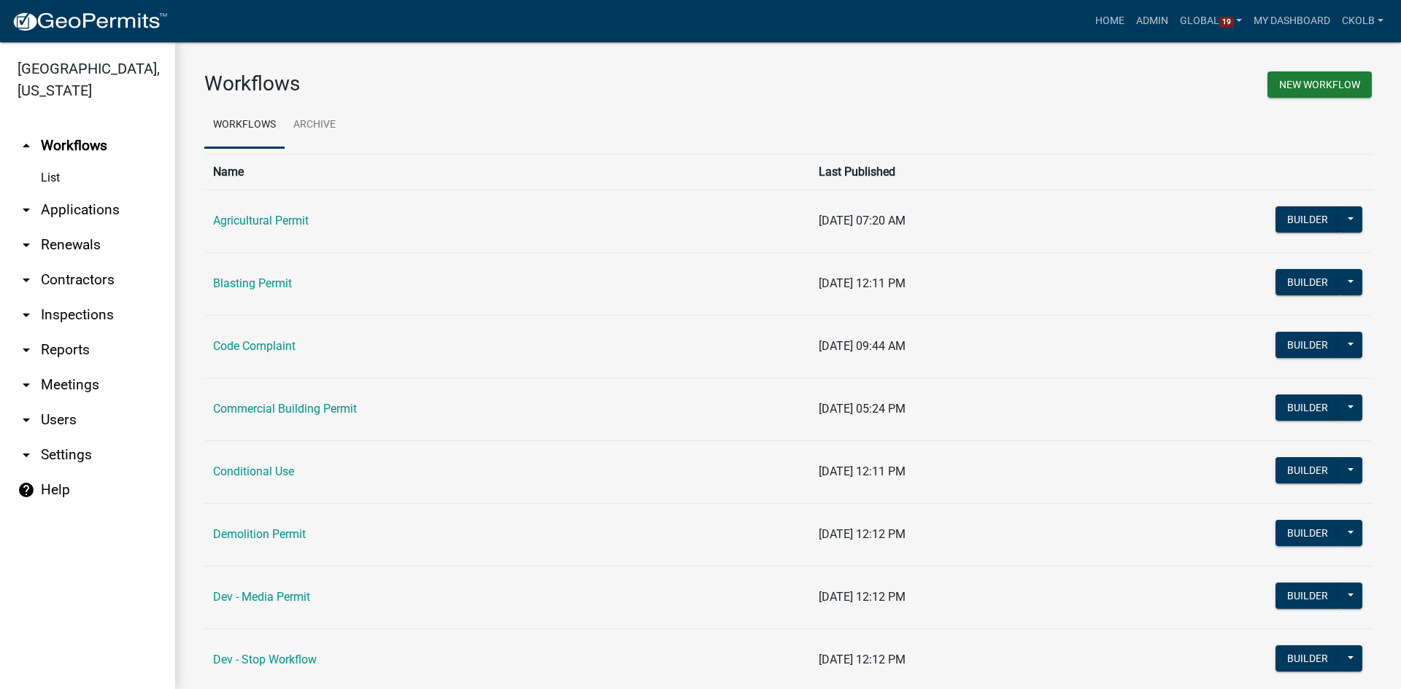
click at [468, 88] on h3 "Workflows" at bounding box center [490, 84] width 573 height 25
click at [93, 273] on link "arrow_drop_down Contractors" at bounding box center [87, 280] width 175 height 35
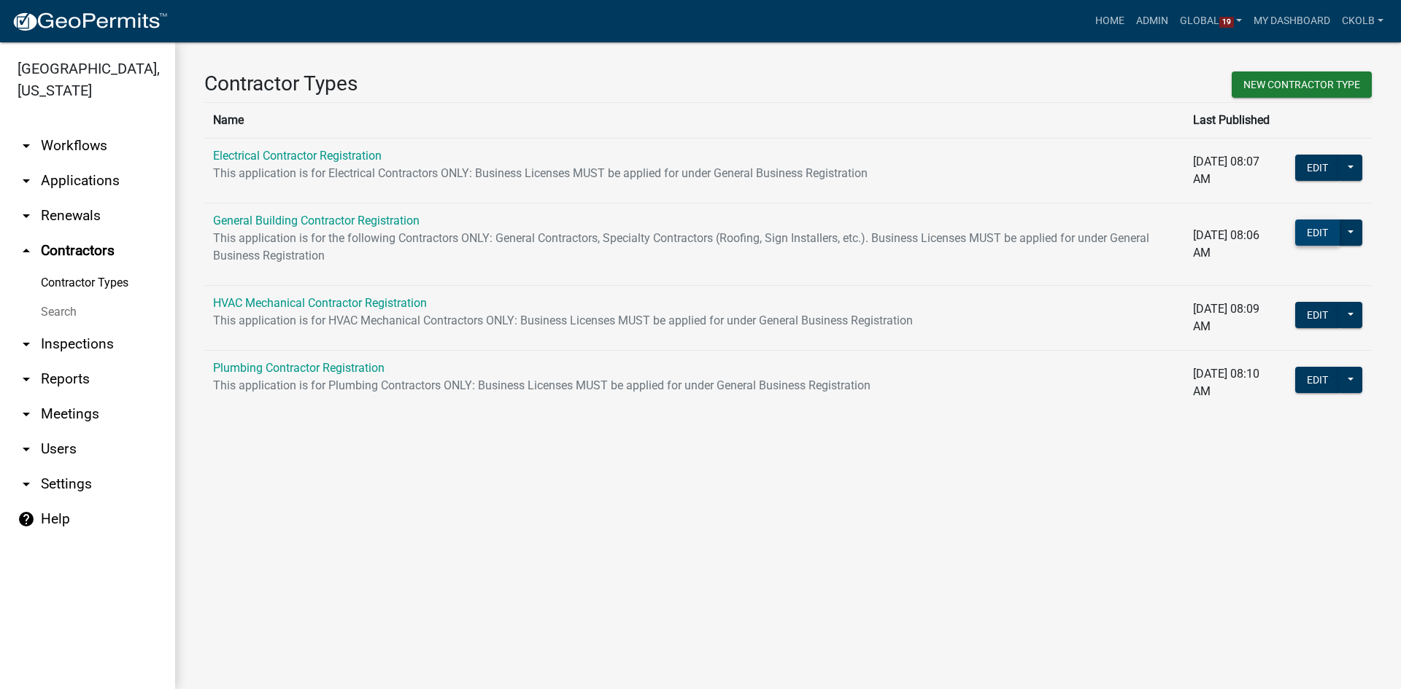
click at [1310, 241] on button "Edit" at bounding box center [1317, 233] width 45 height 26
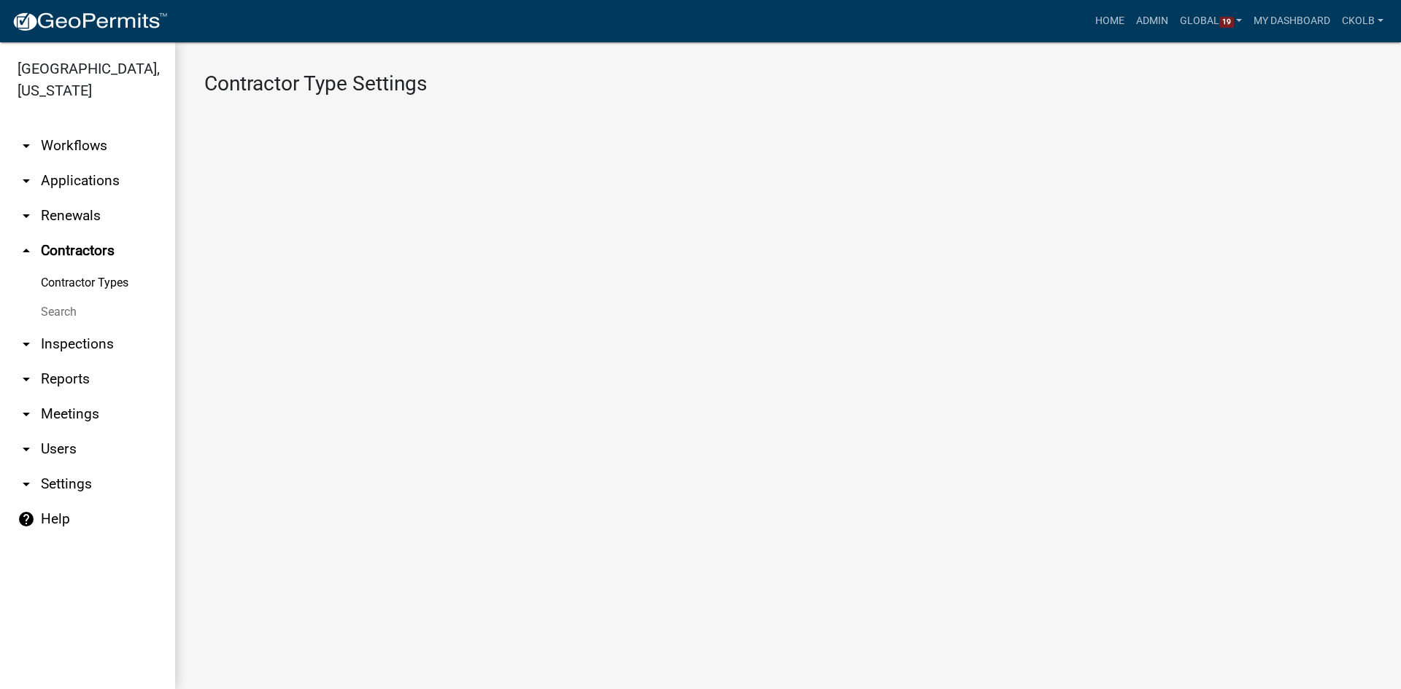
select select "1: 4ef63fe7-b19a-425e-ac95-467e066f44a3"
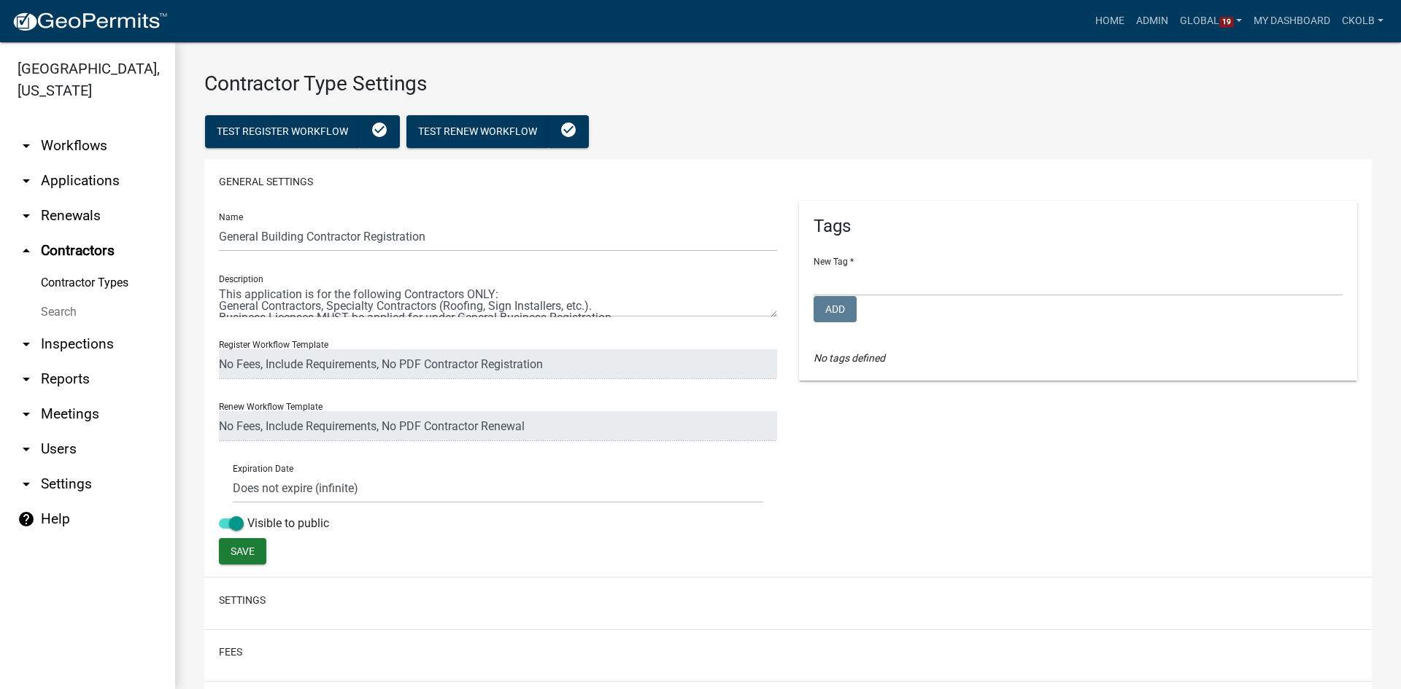
select select
click at [82, 274] on link "Contractor Types" at bounding box center [87, 282] width 175 height 29
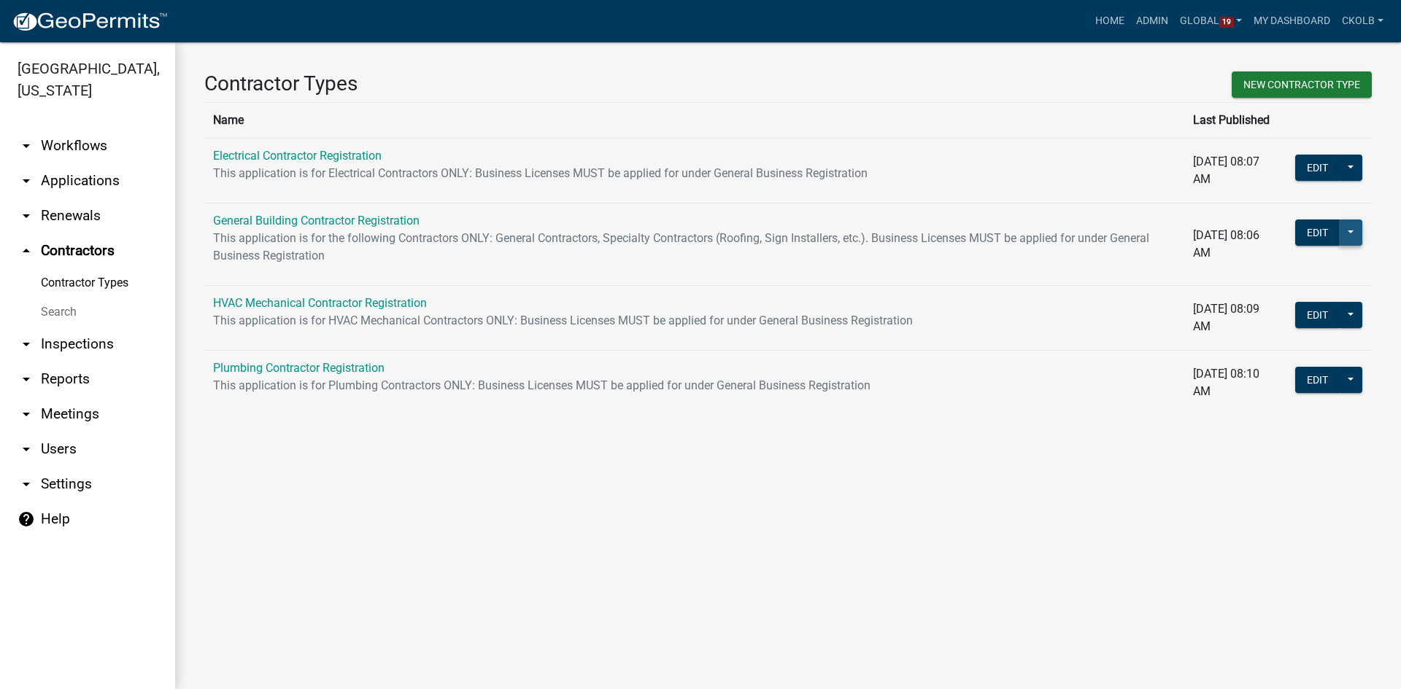
click at [1356, 239] on button at bounding box center [1350, 233] width 23 height 26
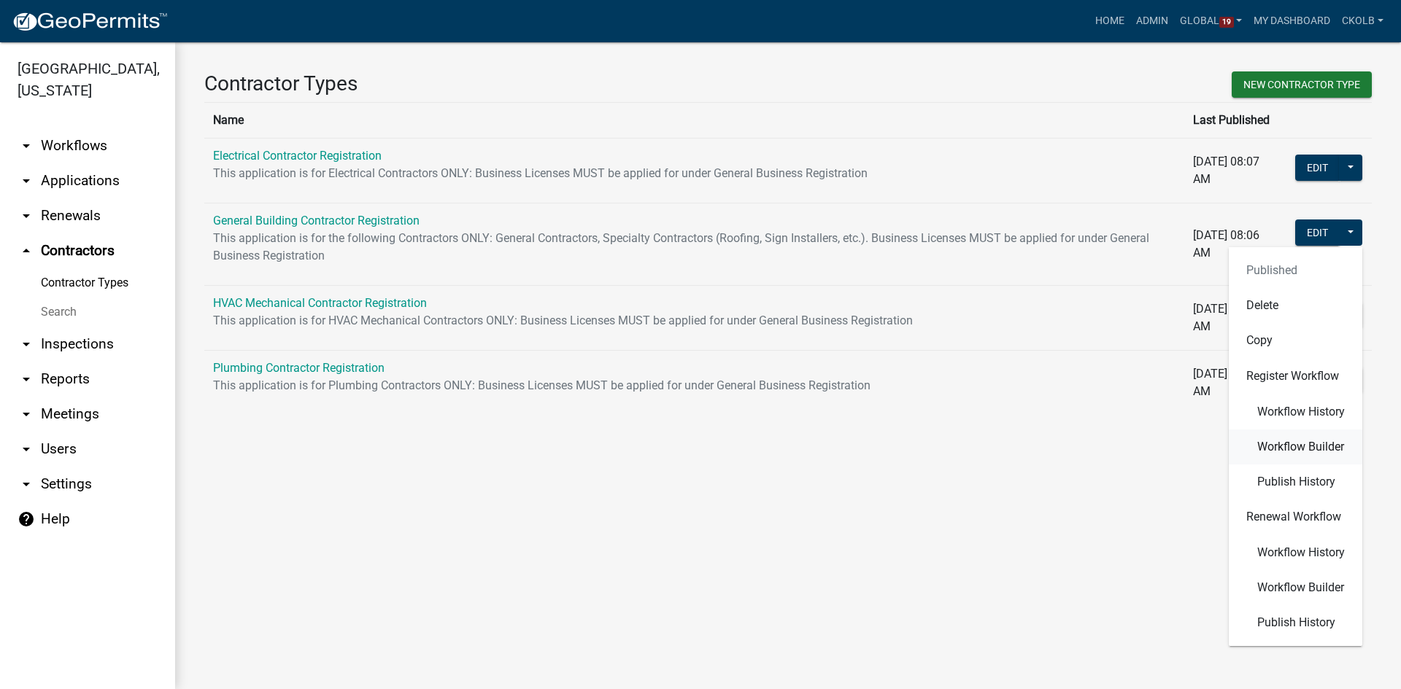
click at [1303, 448] on span "Workflow Builder" at bounding box center [1300, 447] width 87 height 12
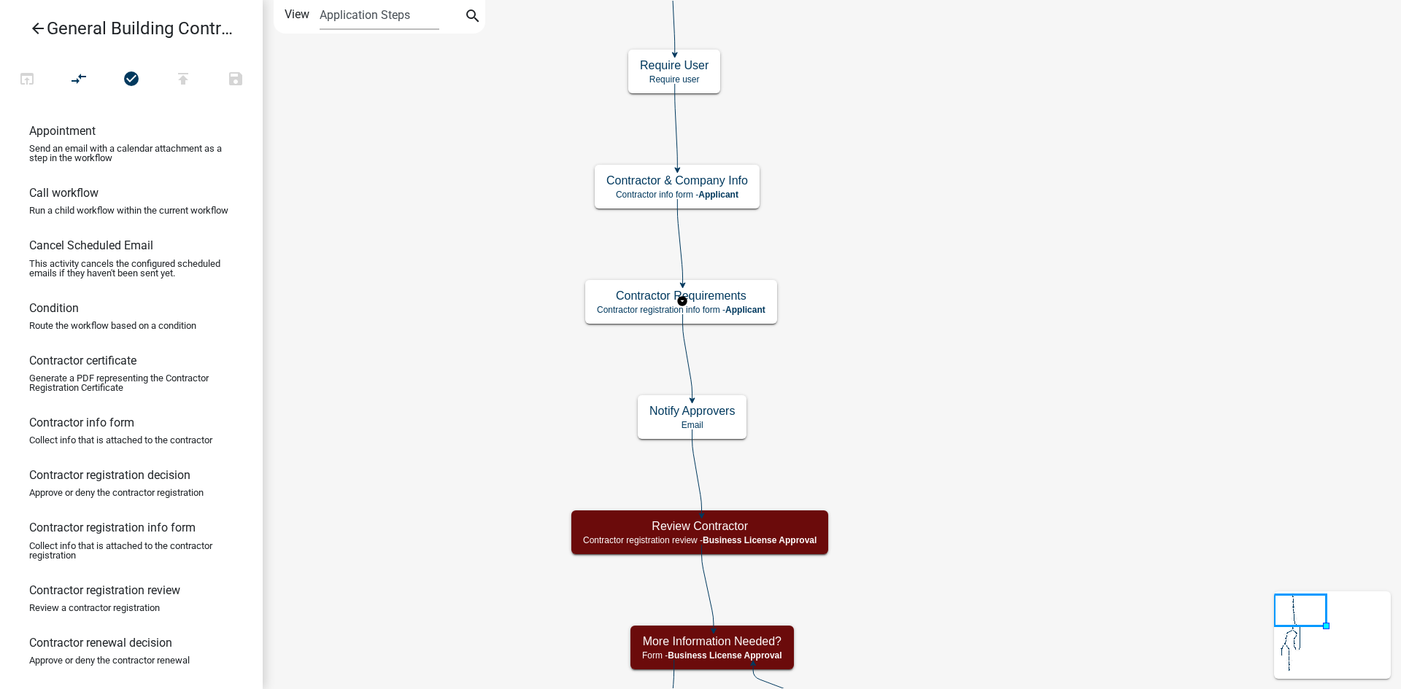
click at [762, 300] on body "Internet Explorer does NOT work with GeoPermits. Get a new browser for more sec…" at bounding box center [700, 344] width 1401 height 689
click at [739, 304] on div "Contractor Requirements Contractor registration info form - Applicant" at bounding box center [681, 302] width 192 height 44
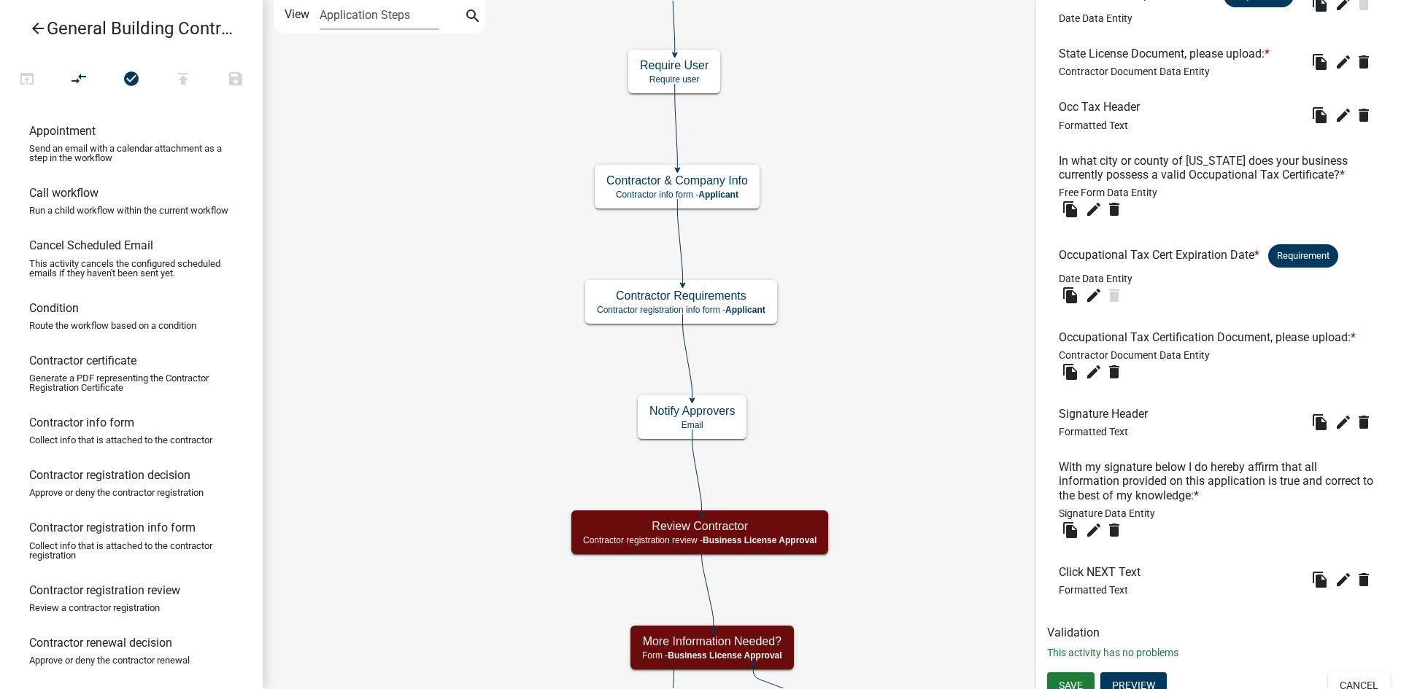
scroll to position [657, 0]
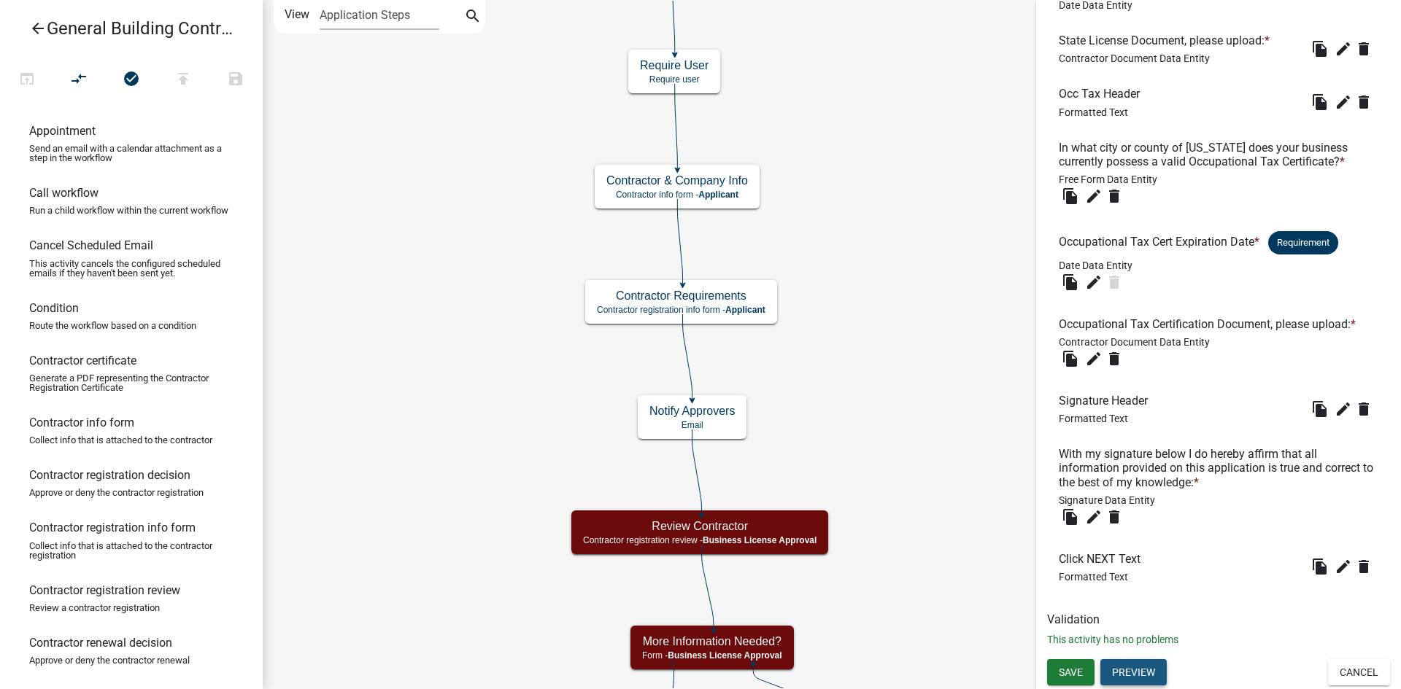
click at [1144, 676] on button "Preview" at bounding box center [1133, 673] width 66 height 26
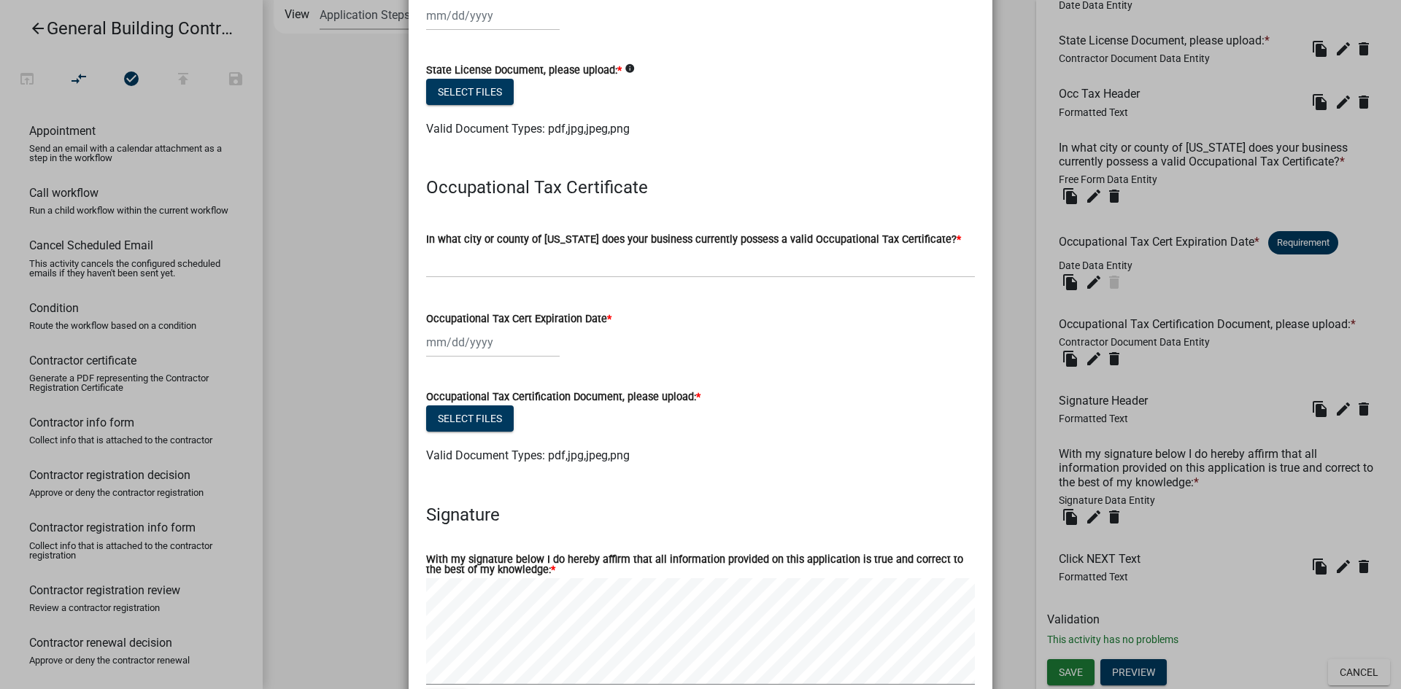
scroll to position [292, 0]
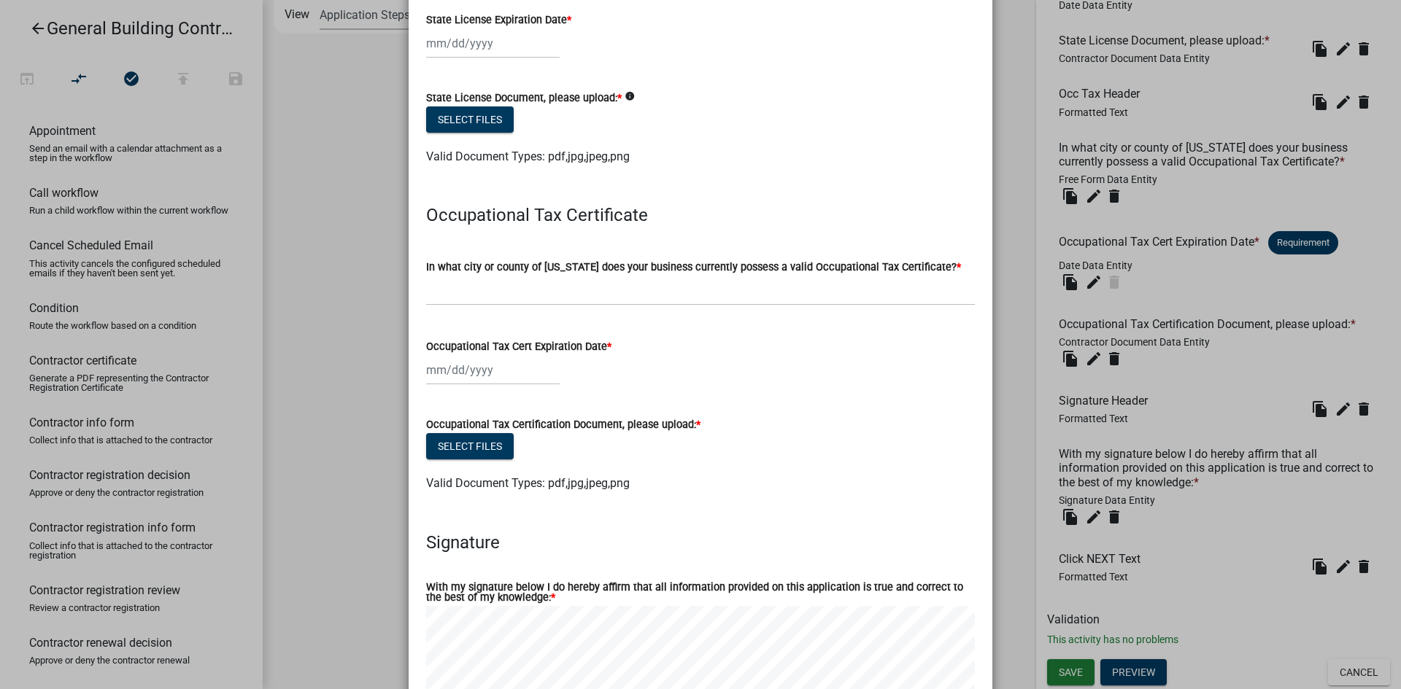
click at [1016, 433] on ngb-modal-window "Activity Preview : Contractor Requirements × State License Please follow the li…" at bounding box center [700, 344] width 1401 height 689
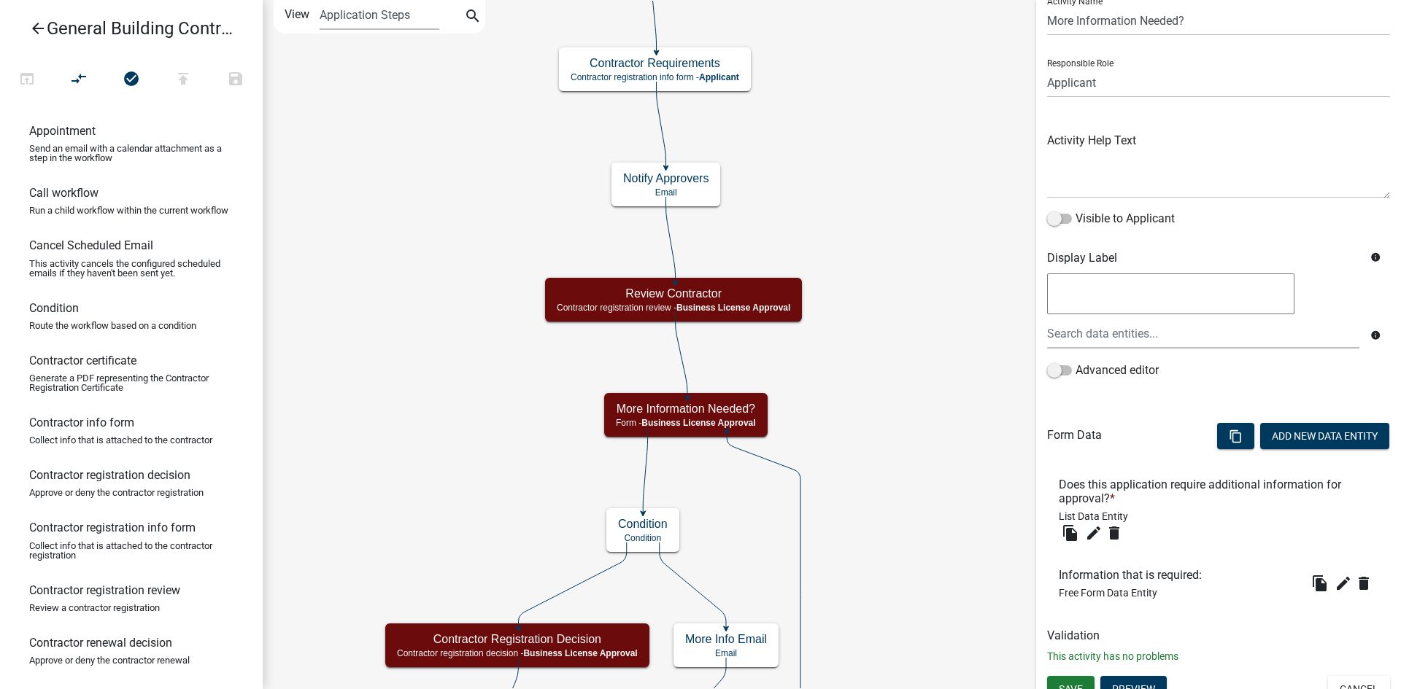
scroll to position [72, 0]
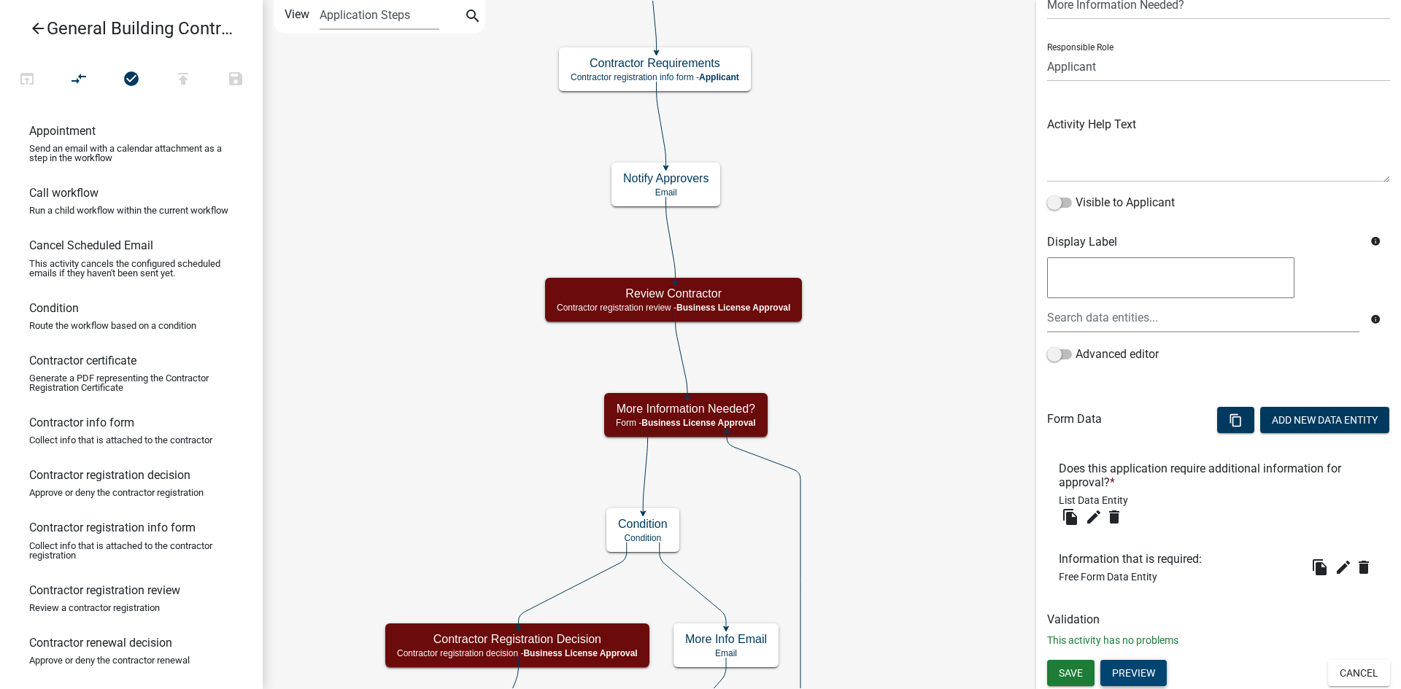
click at [1145, 679] on button "Preview" at bounding box center [1133, 673] width 66 height 26
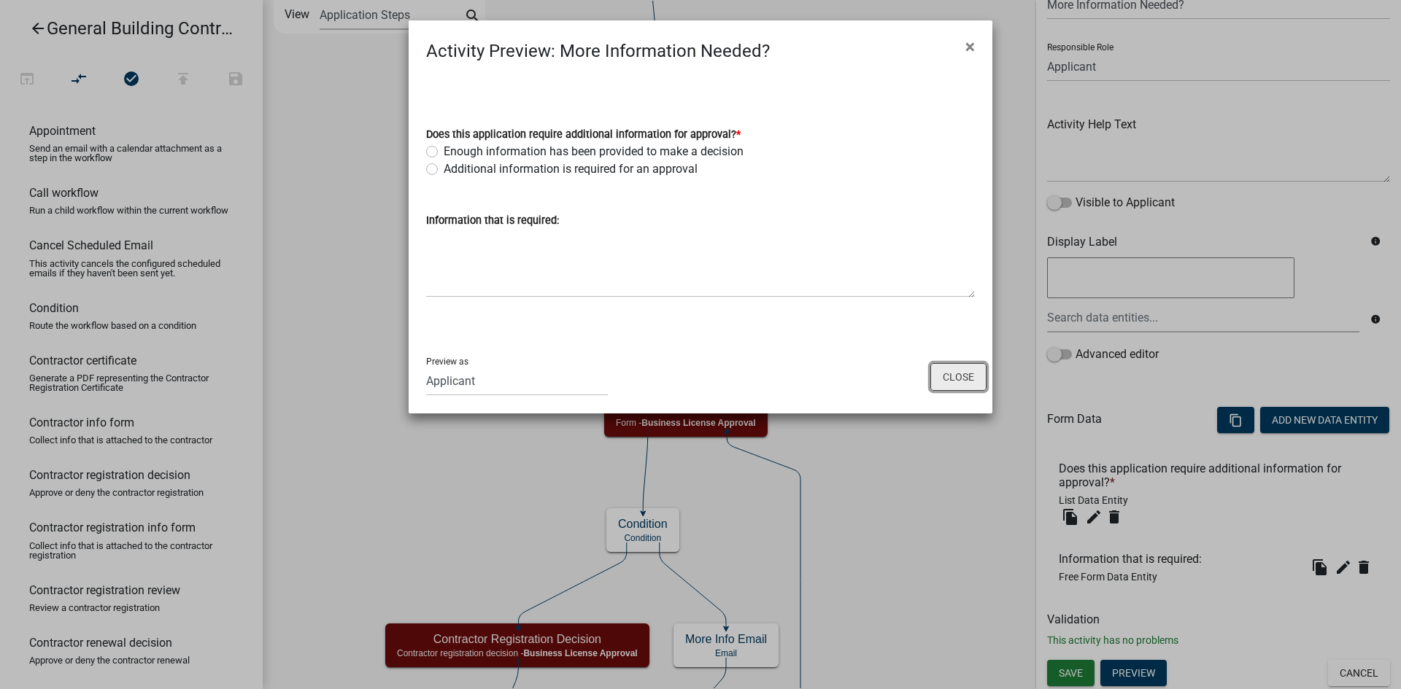
click at [969, 376] on button "Close" at bounding box center [958, 377] width 56 height 28
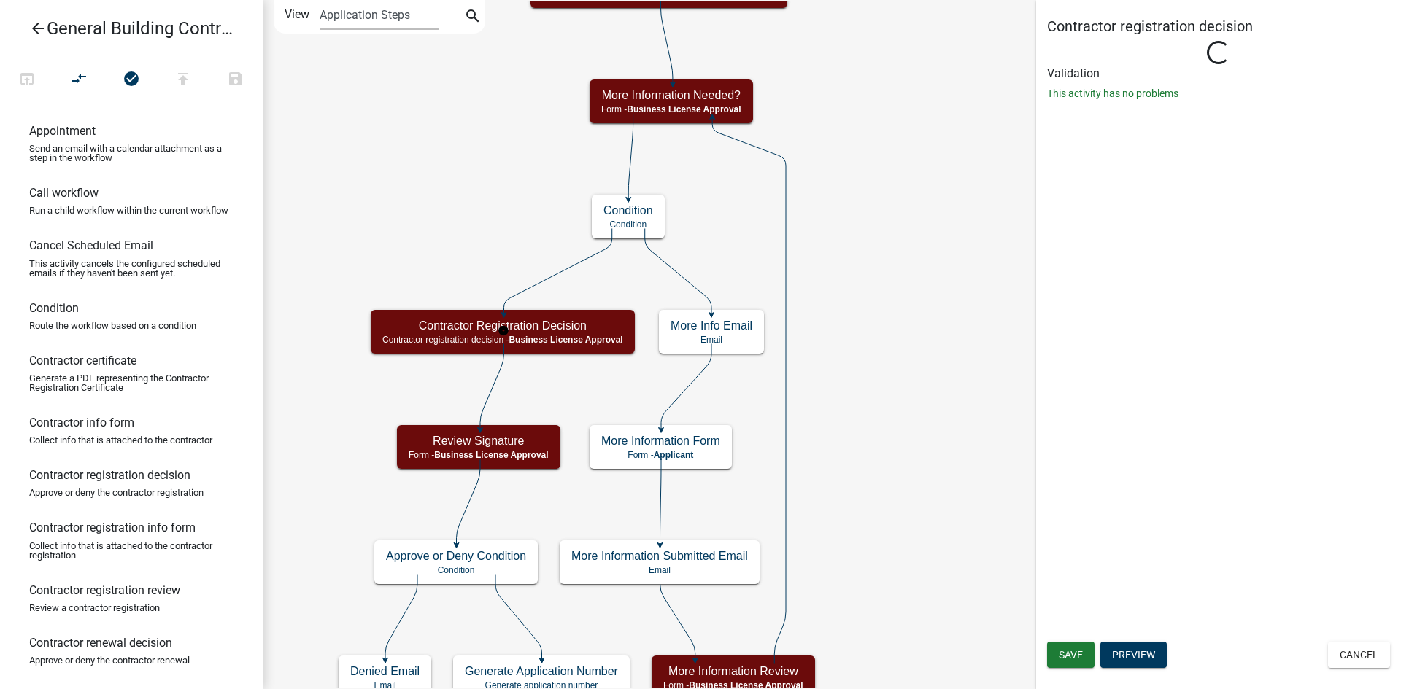
scroll to position [0, 0]
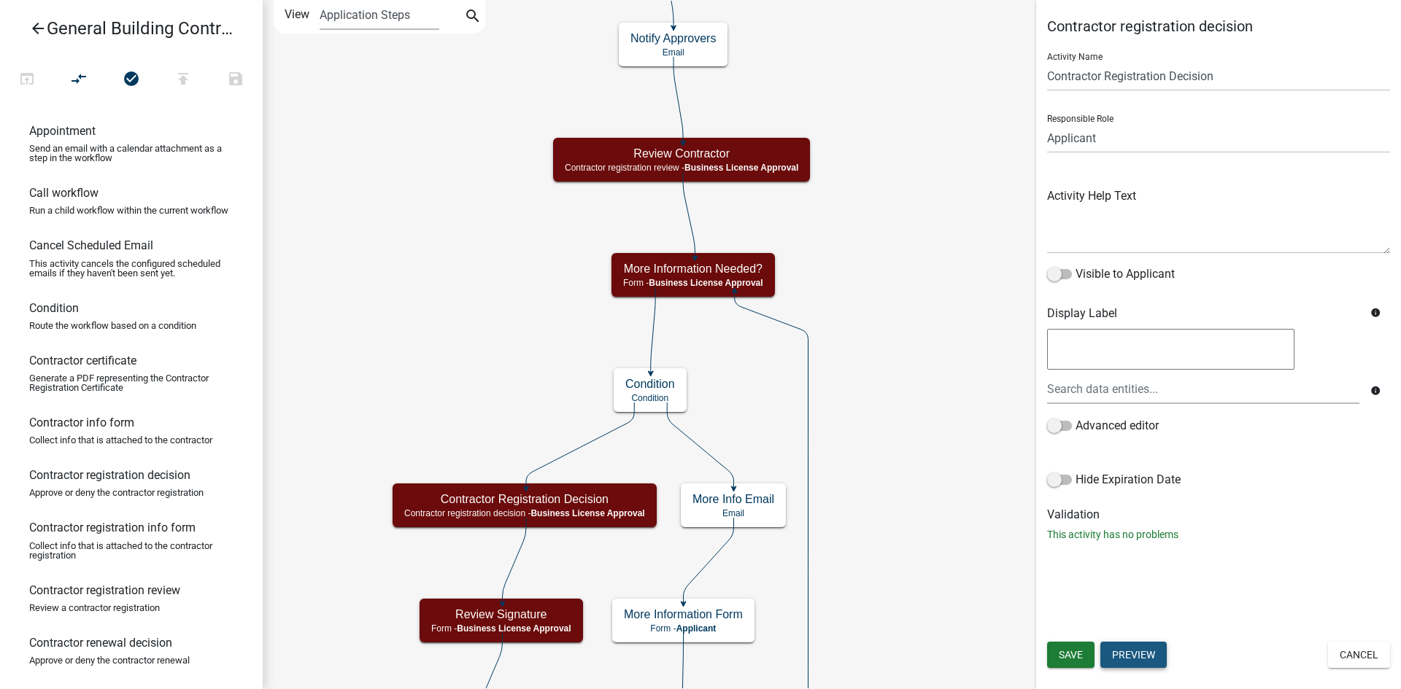
click at [1145, 649] on button "Preview" at bounding box center [1133, 655] width 66 height 26
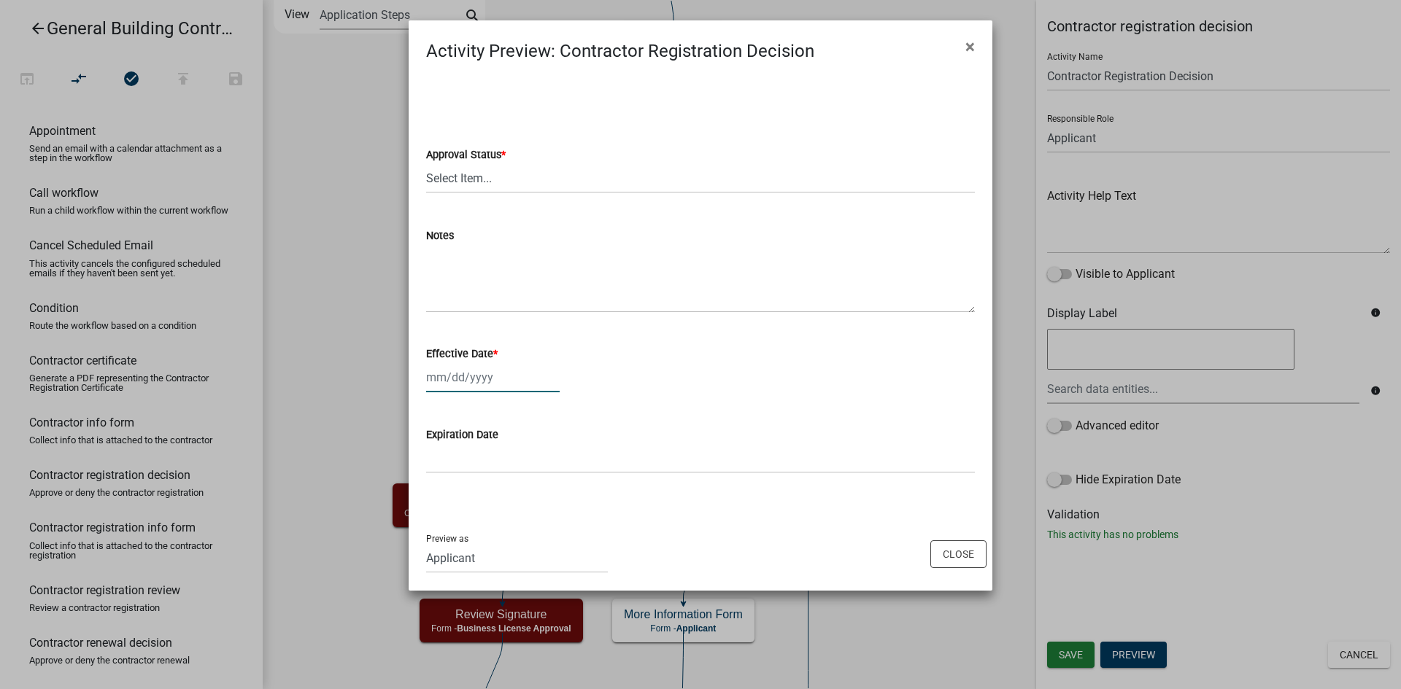
click at [498, 380] on div at bounding box center [493, 378] width 134 height 30
select select "9"
select select "2025"
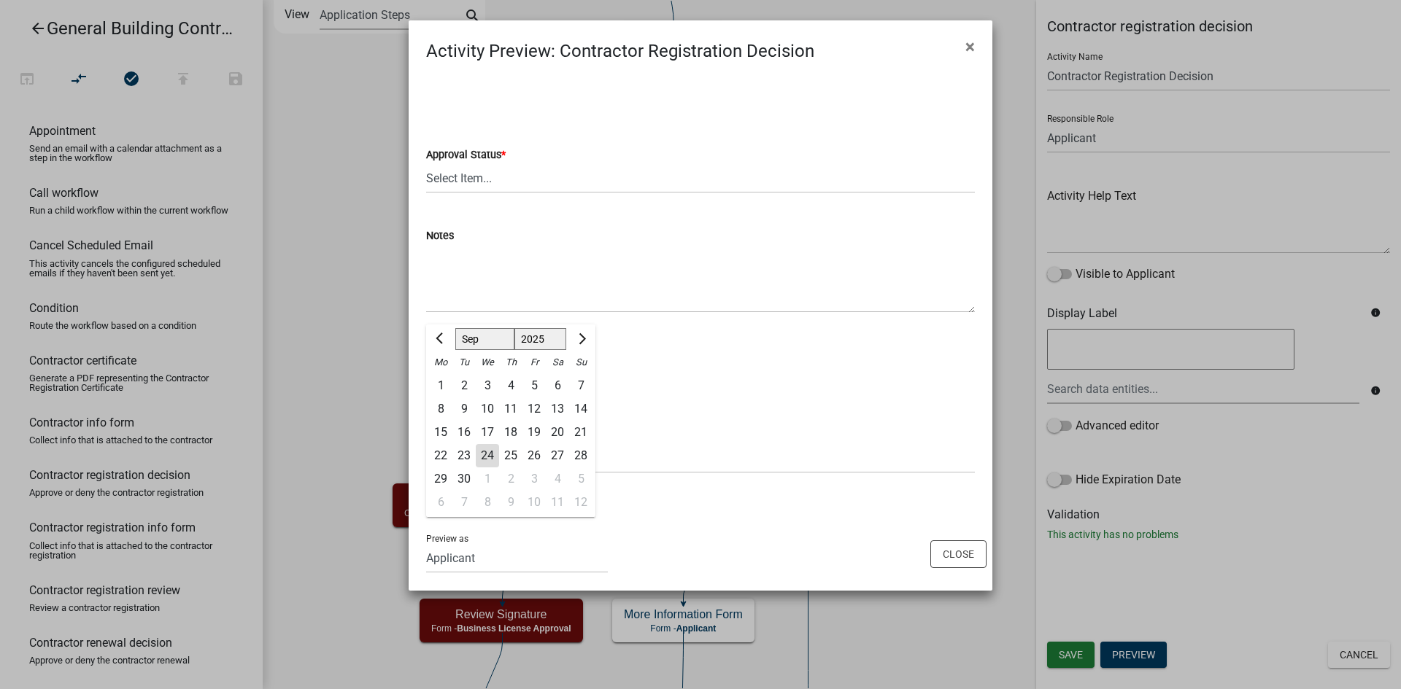
click at [694, 374] on div "Jan Feb Mar Apr May Jun Jul Aug Sep Oct Nov Dec 1525 1526 1527 1528 1529 1530 1…" at bounding box center [700, 378] width 549 height 30
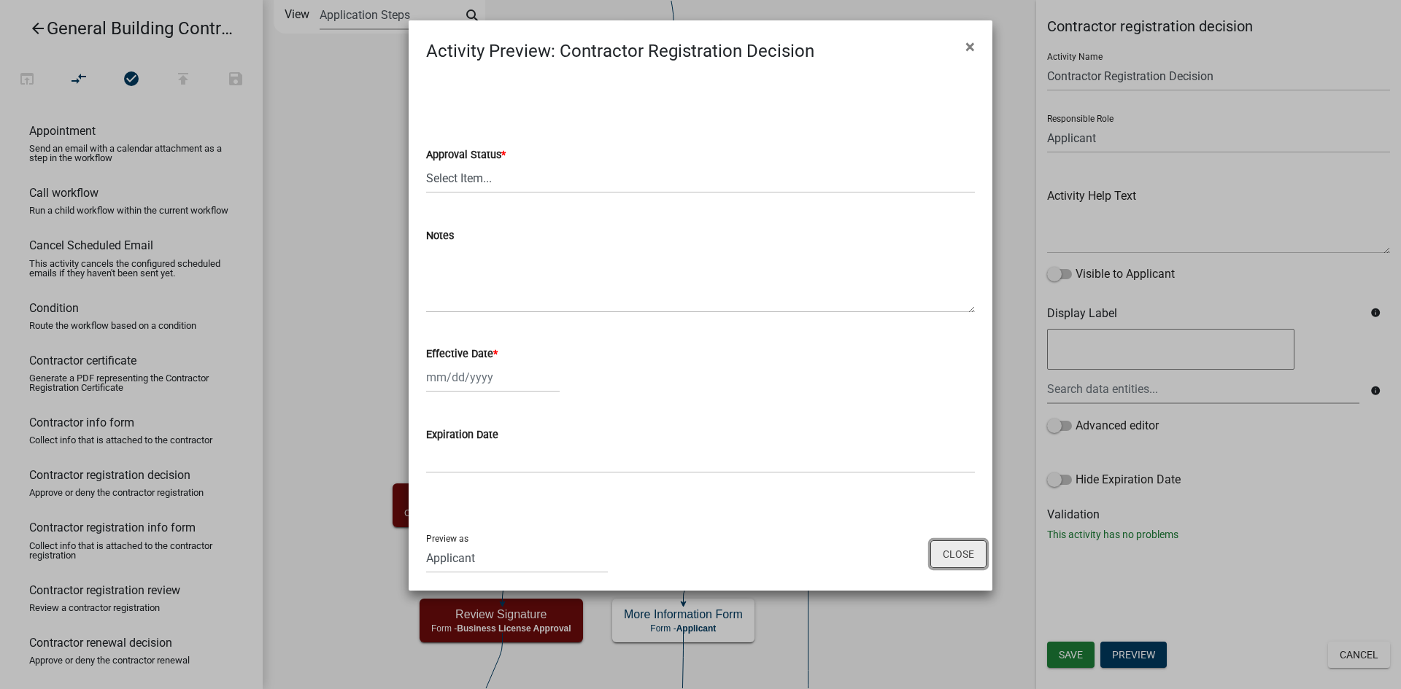
click at [975, 554] on button "Close" at bounding box center [958, 555] width 56 height 28
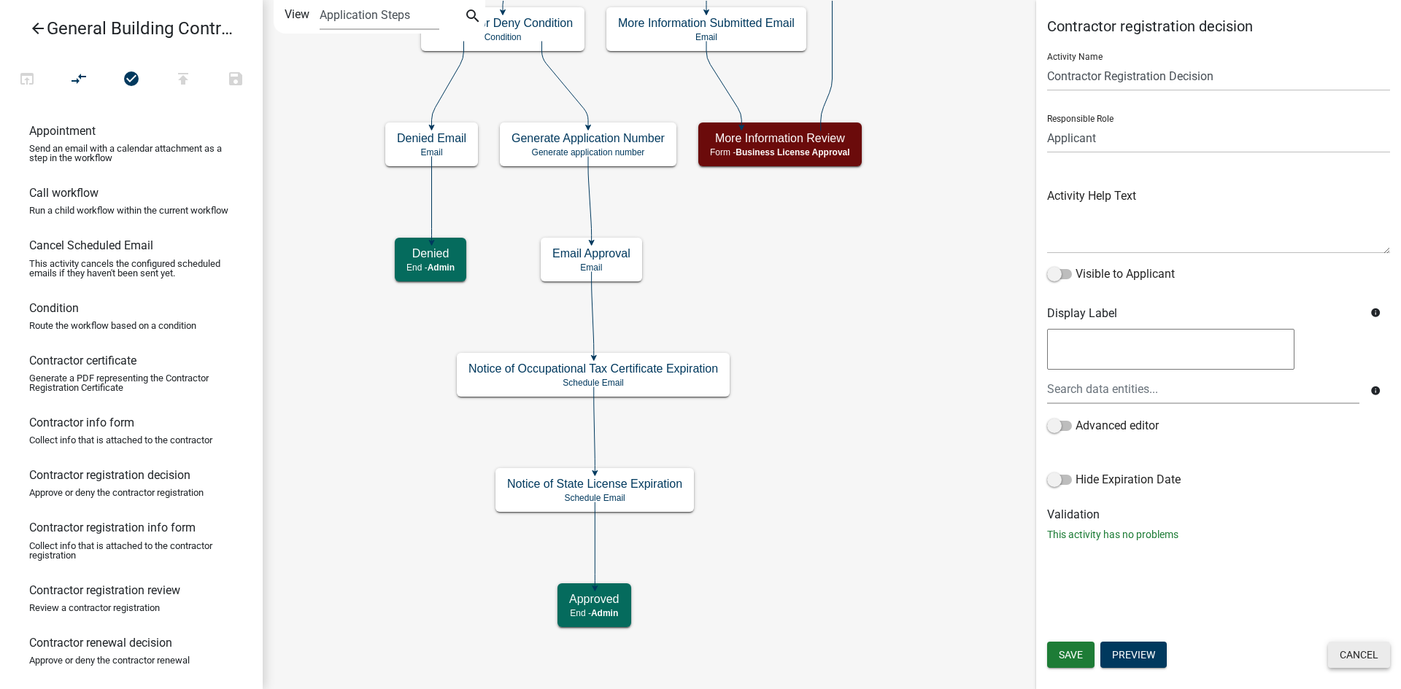
click at [1356, 654] on button "Cancel" at bounding box center [1359, 655] width 62 height 26
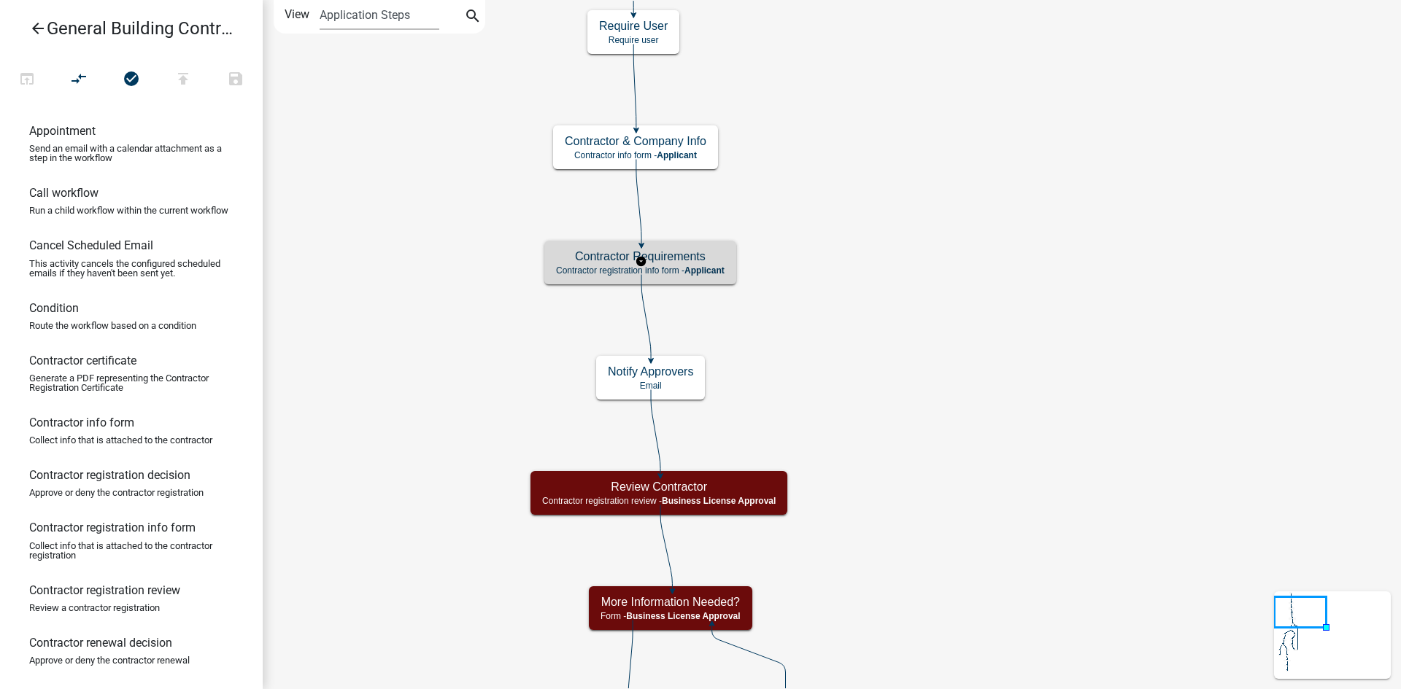
click at [711, 260] on h5 "Contractor Requirements" at bounding box center [640, 257] width 169 height 14
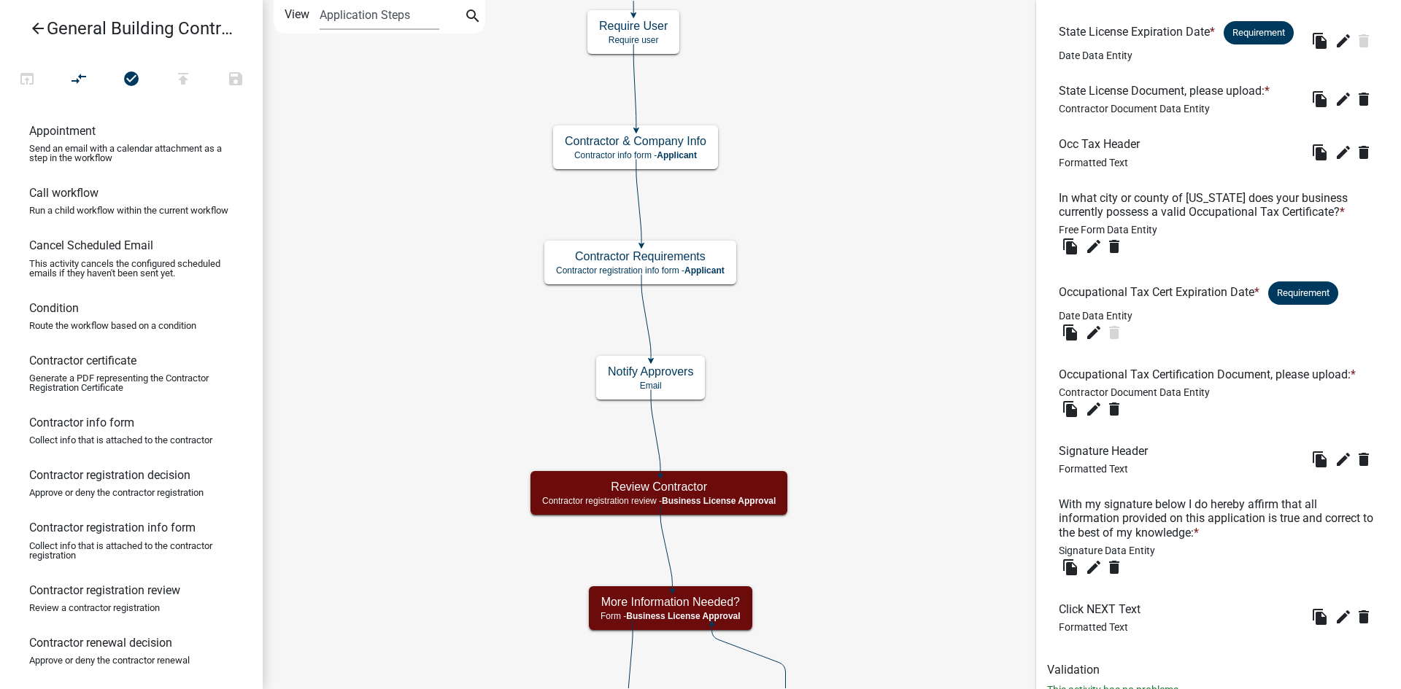
scroll to position [657, 0]
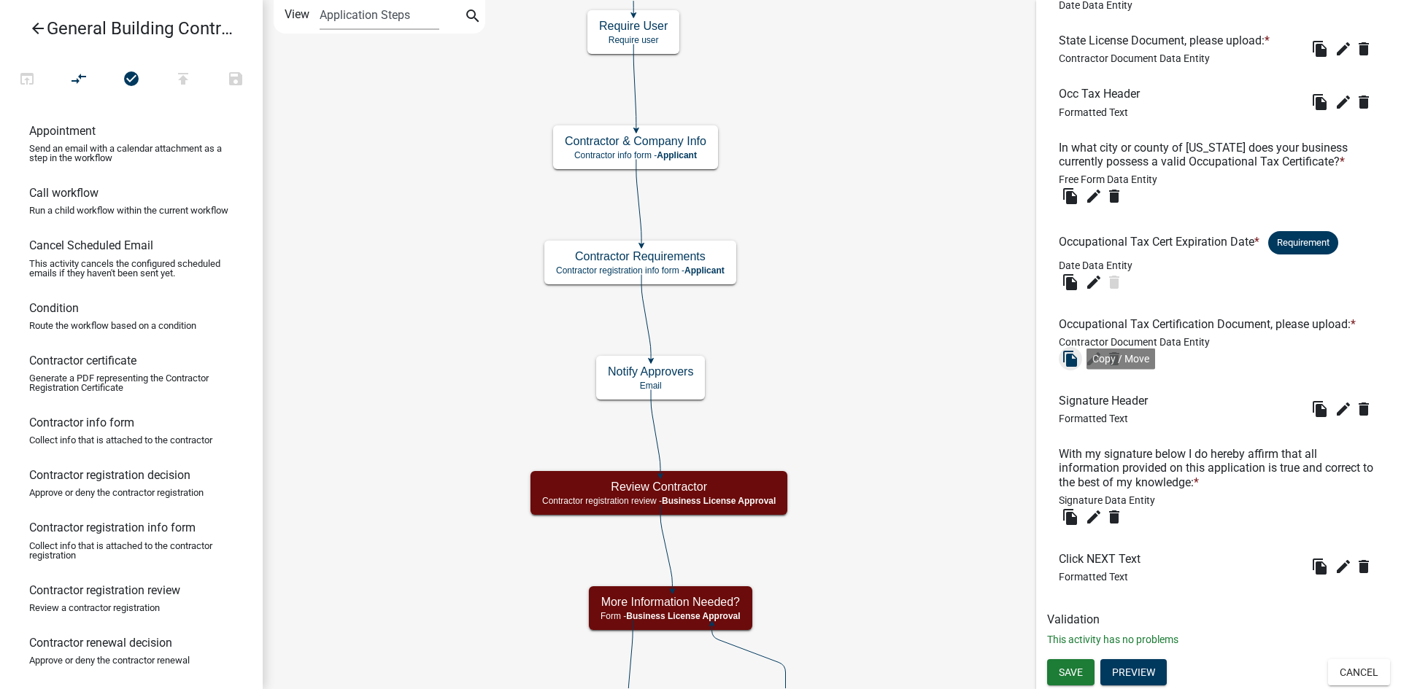
click at [1071, 363] on icon "file_copy" at bounding box center [1071, 359] width 18 height 18
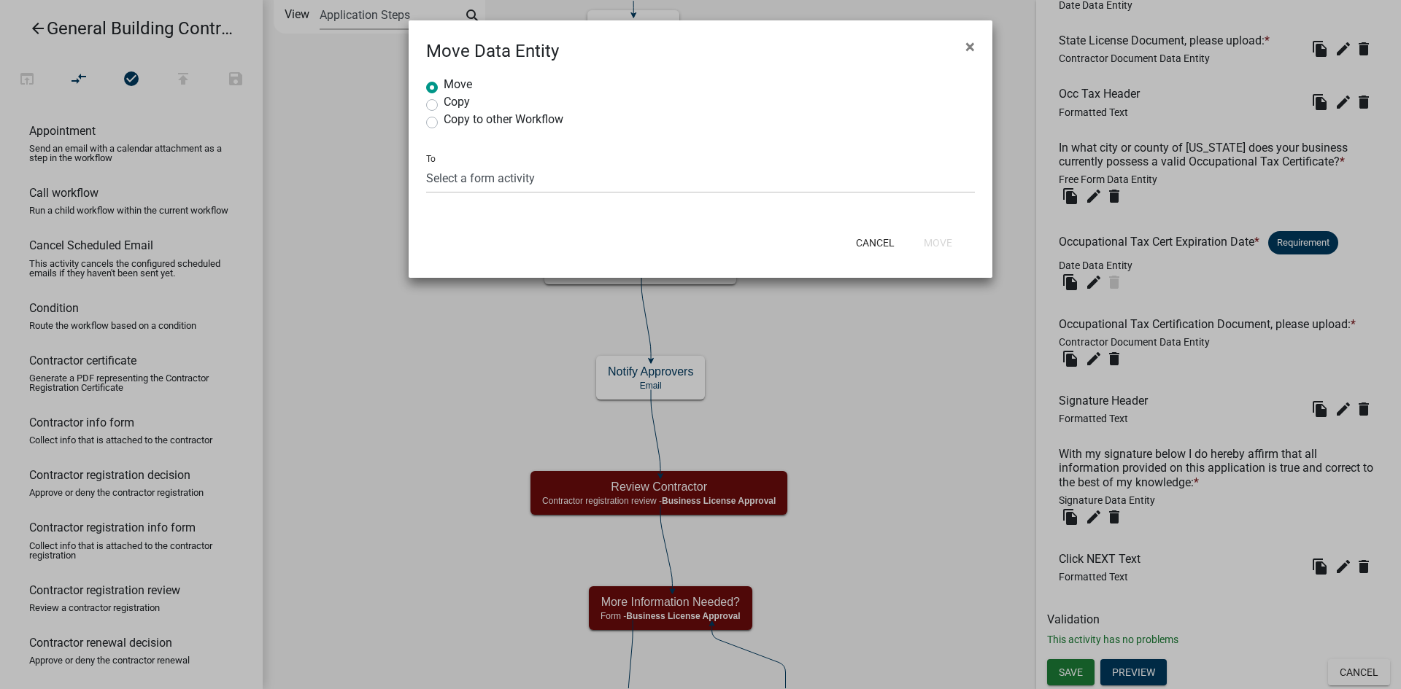
click at [449, 104] on label "Copy" at bounding box center [457, 102] width 26 height 12
click at [449, 104] on input "Copy" at bounding box center [448, 100] width 9 height 9
radio input "true"
click at [468, 174] on select "Select a form activity Contractor & Company Info Contractor Requirements More I…" at bounding box center [700, 178] width 549 height 30
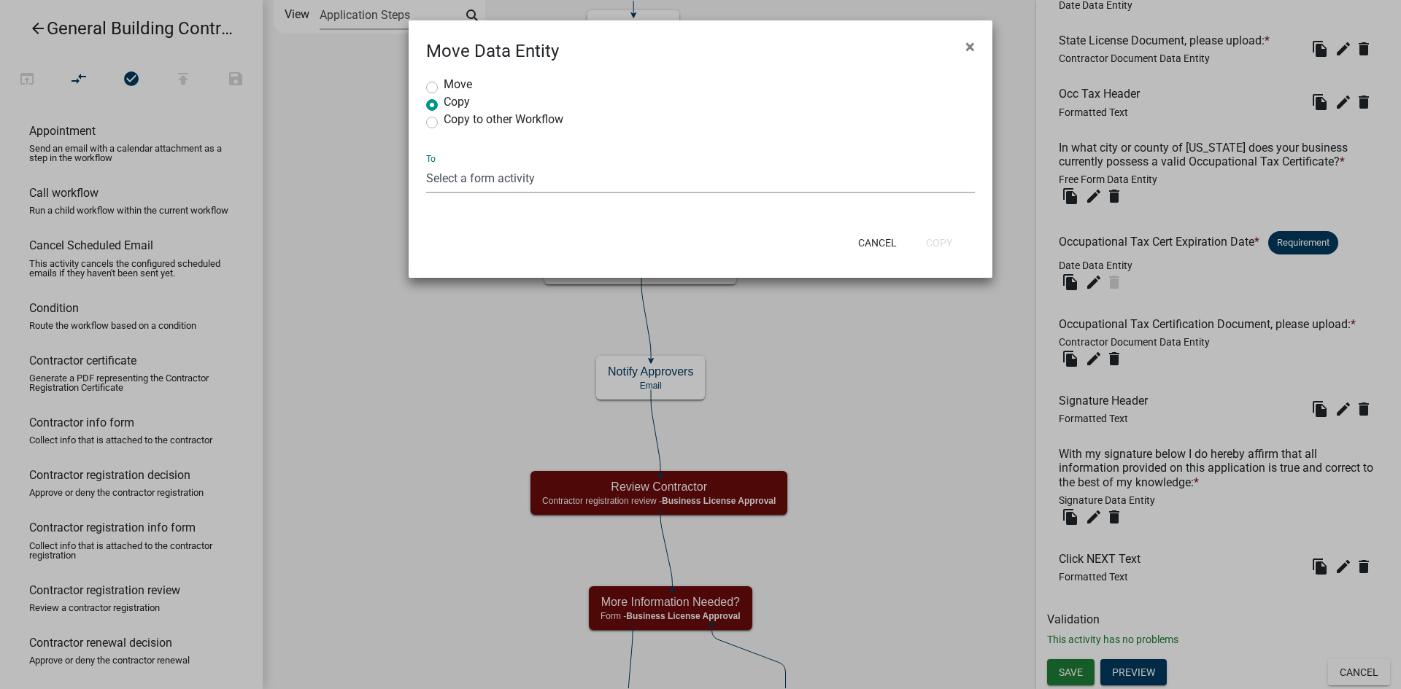
click at [491, 185] on select "Select a form activity Contractor & Company Info Contractor Requirements More I…" at bounding box center [700, 178] width 549 height 30
select select "6e48cda9-6bf9-4994-9c75-9b4ab7c83e9e"
click at [426, 163] on select "Select a form activity Contractor & Company Info Contractor Requirements More I…" at bounding box center [700, 178] width 549 height 30
click at [949, 244] on button "Copy" at bounding box center [939, 243] width 50 height 26
radio input "true"
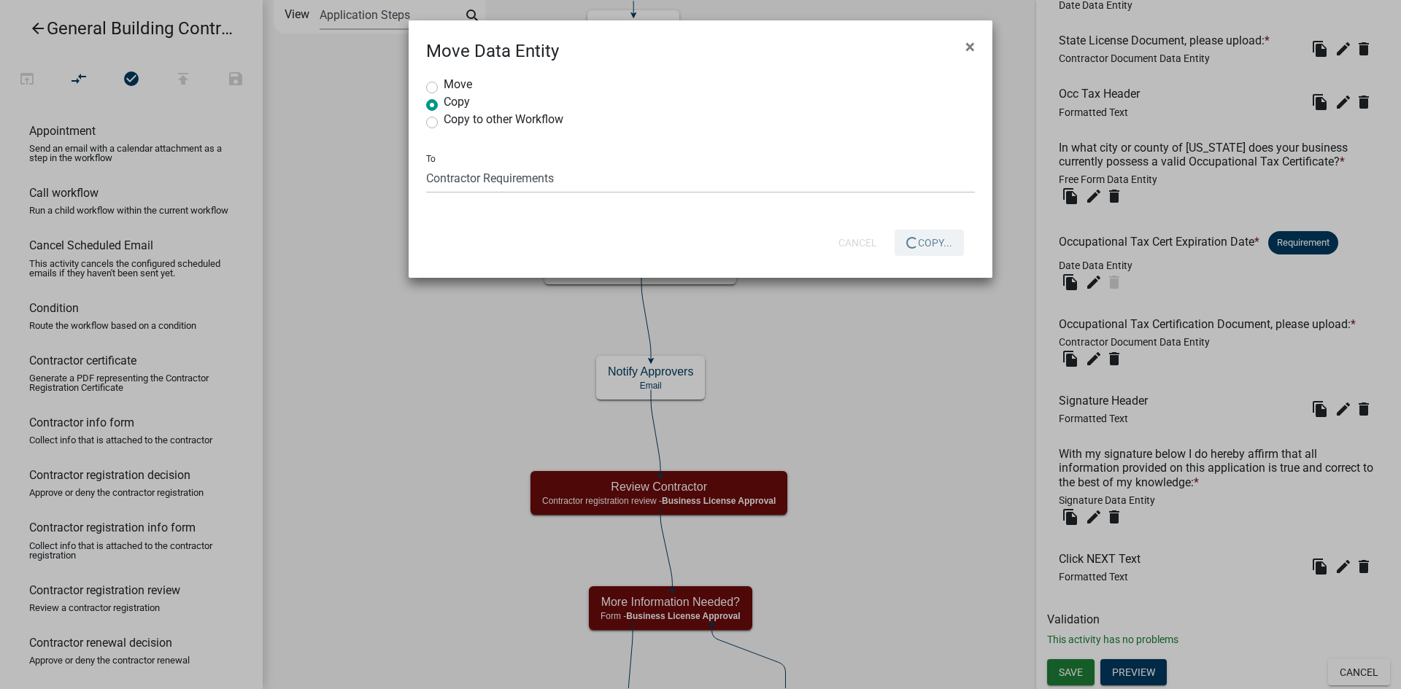
select select
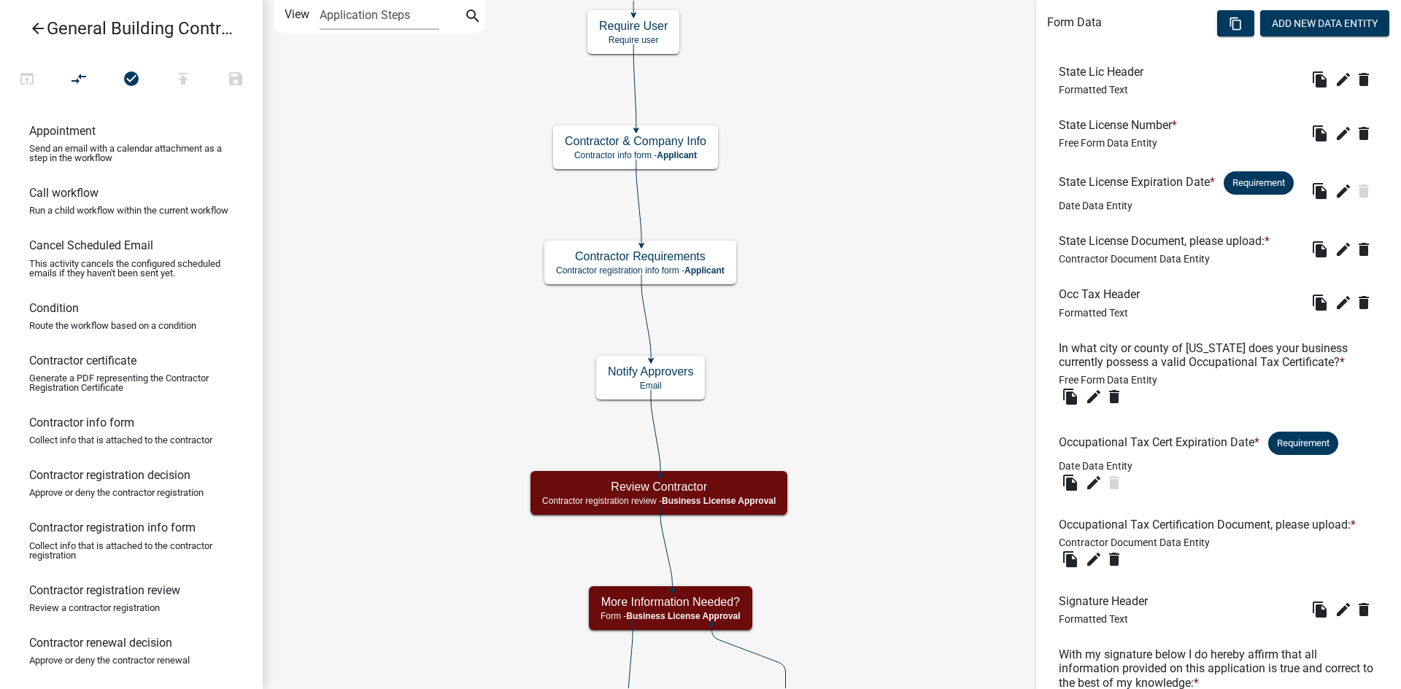
scroll to position [734, 0]
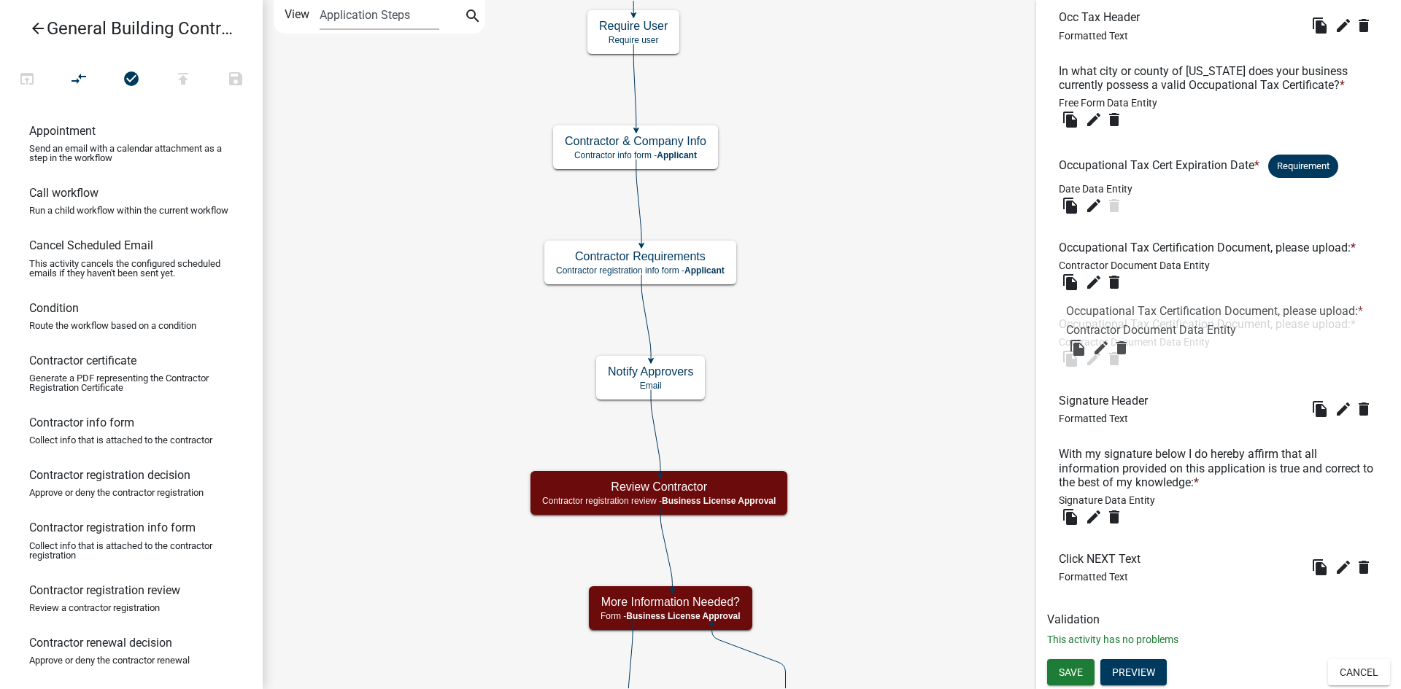
drag, startPoint x: 1175, startPoint y: 545, endPoint x: 1183, endPoint y: 320, distance: 225.6
click at [1093, 364] on icon "edit" at bounding box center [1094, 359] width 18 height 18
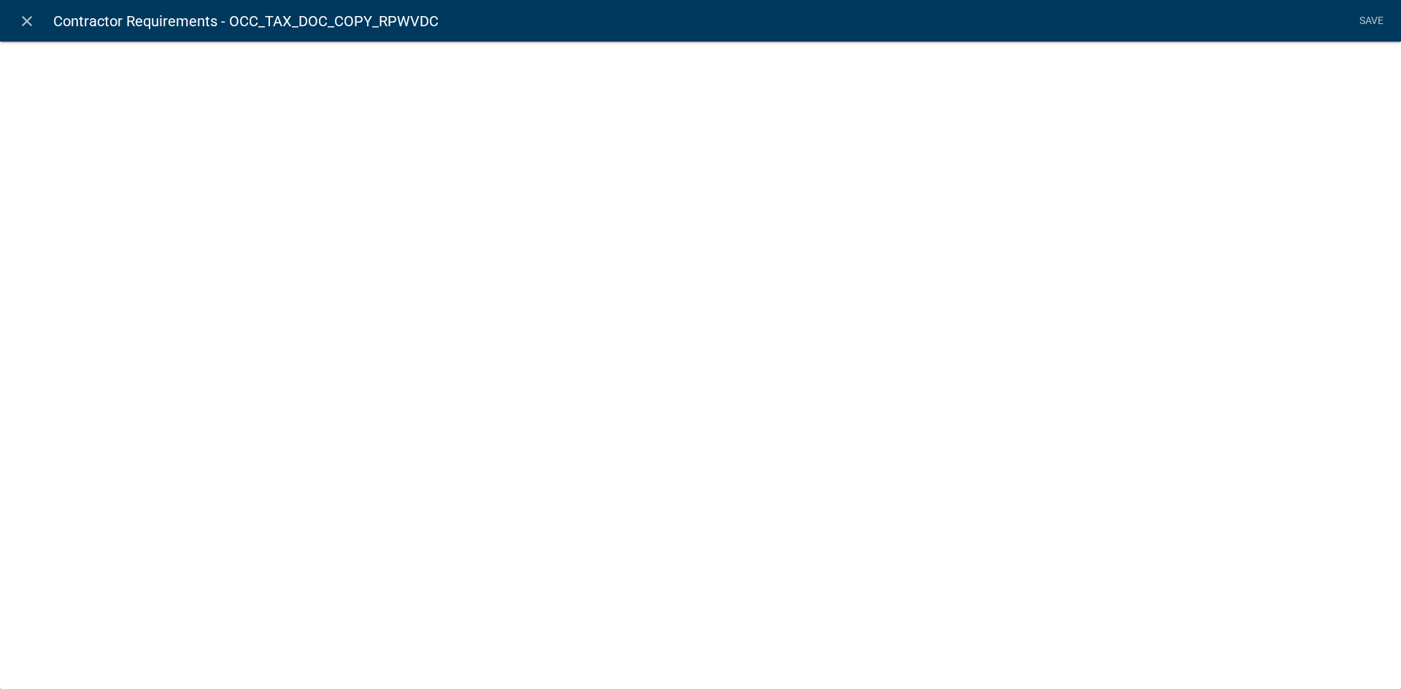
select select "contractor-document"
select select "d15c5efd-cfee-4d8f-bd3b-2c2524fbd9f4"
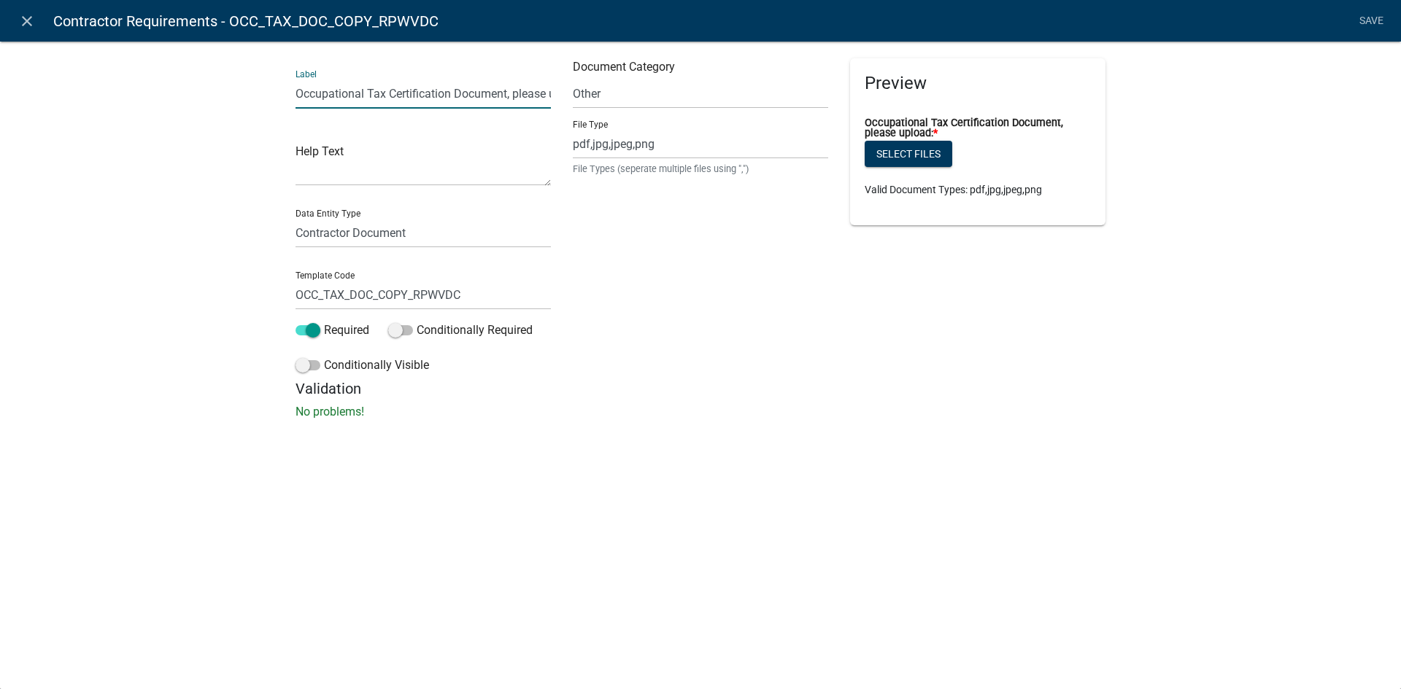
drag, startPoint x: 298, startPoint y: 94, endPoint x: 508, endPoint y: 102, distance: 209.5
click at [508, 102] on input "Occupational Tax Certification Document, please upload:" at bounding box center [422, 94] width 255 height 30
type input "Drivers License, please upload:"
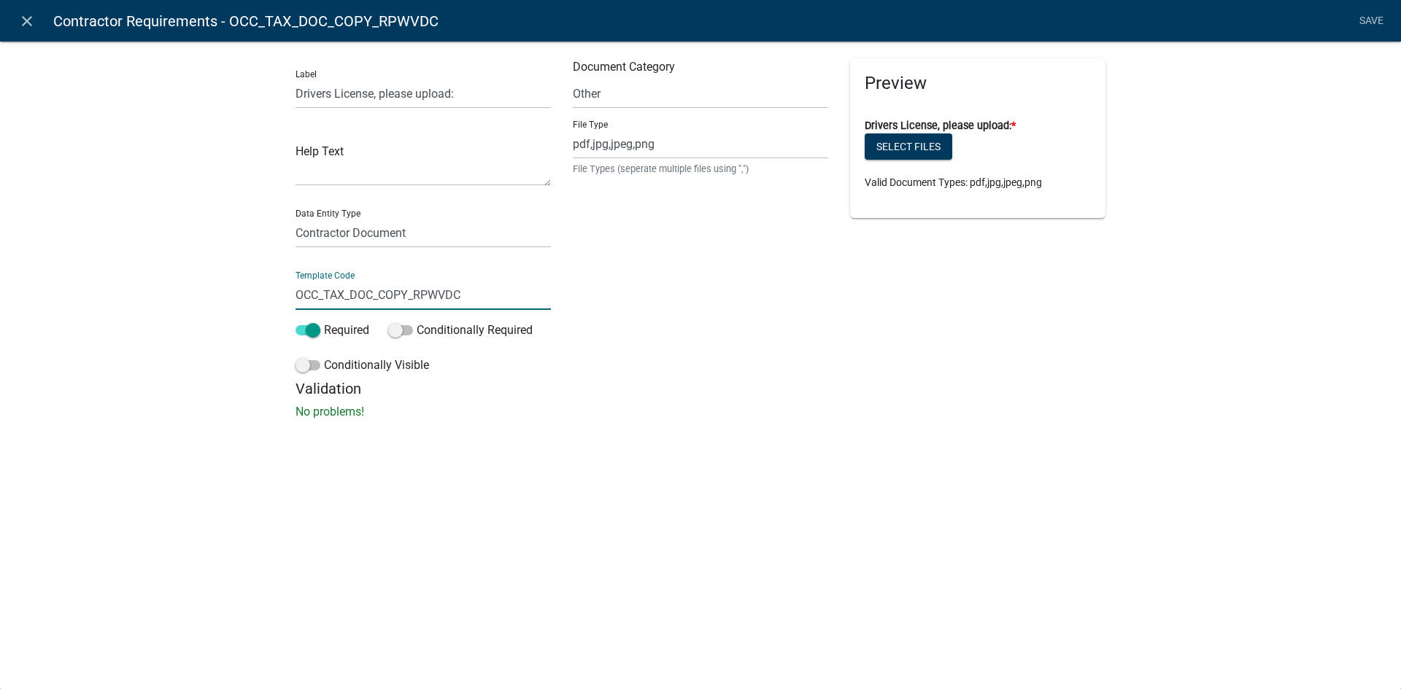
drag, startPoint x: 320, startPoint y: 293, endPoint x: 298, endPoint y: 295, distance: 22.0
click at [298, 295] on input "OCC_TAX_DOC_COPY_RPWVDC" at bounding box center [422, 295] width 255 height 30
drag, startPoint x: 356, startPoint y: 296, endPoint x: 332, endPoint y: 299, distance: 24.3
click at [332, 299] on input "Drivers_TAX_DOC_COPY_RPWVDC" at bounding box center [422, 295] width 255 height 30
click at [352, 297] on input "DriversLic_DOC_COPY_RPWVDC" at bounding box center [422, 295] width 255 height 30
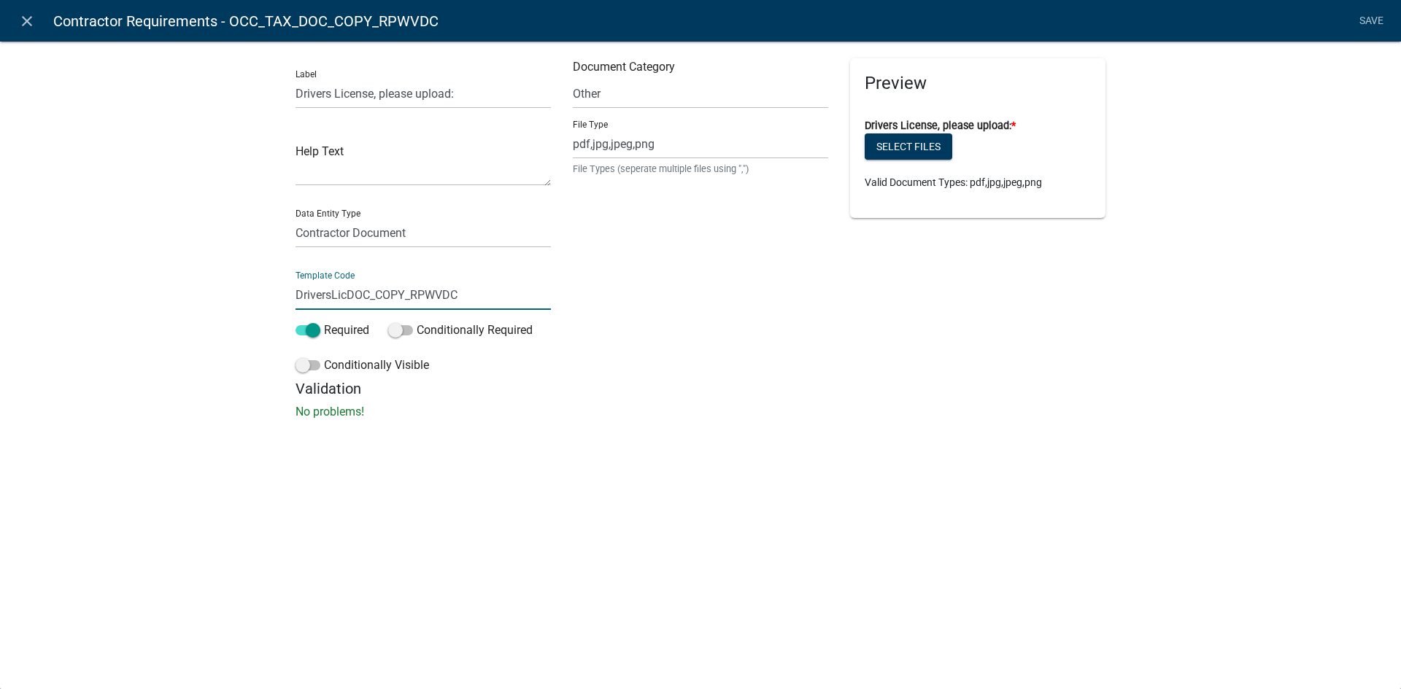
click at [465, 295] on input "DriversLicDOC_COPY_RPWVDC" at bounding box center [422, 295] width 255 height 30
type input "DriversLicDoc"
click at [630, 366] on div "Document Category Select Item... Other Affidavit Liability Bond Professional Li…" at bounding box center [700, 219] width 277 height 322
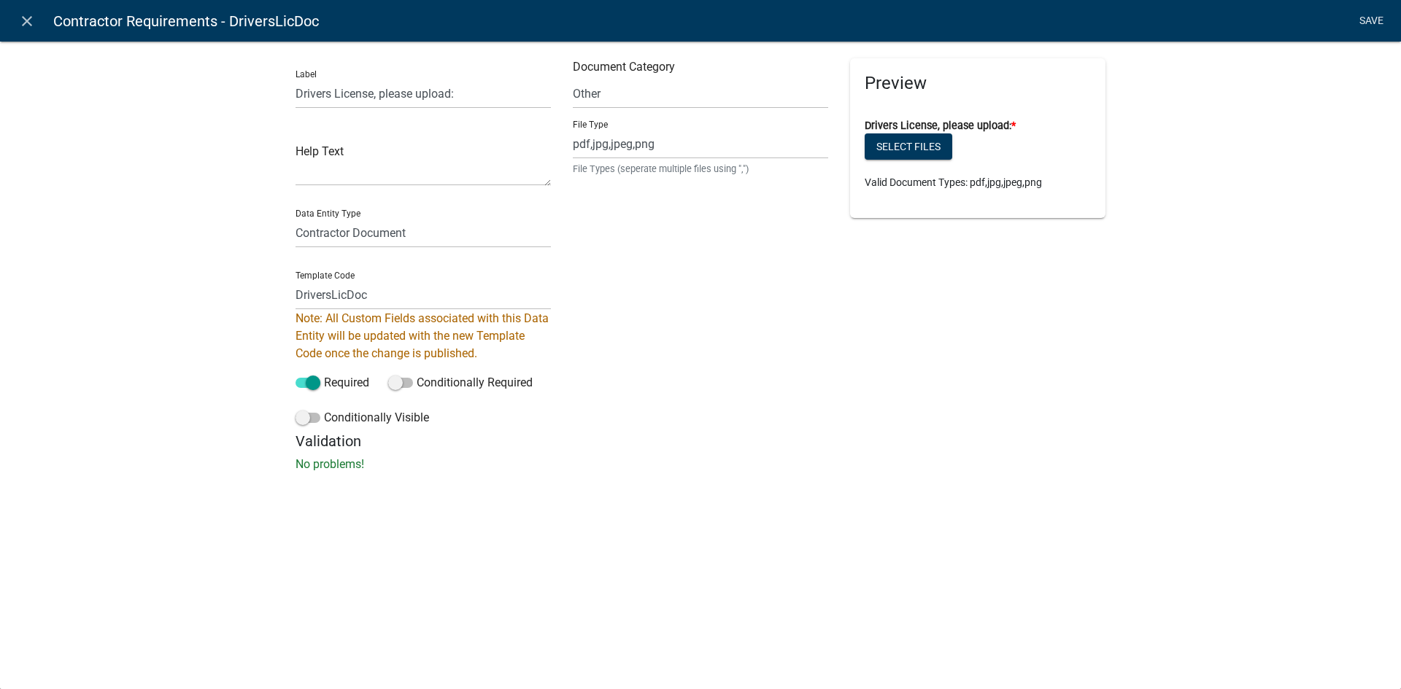
click at [1368, 22] on link "Save" at bounding box center [1371, 21] width 36 height 28
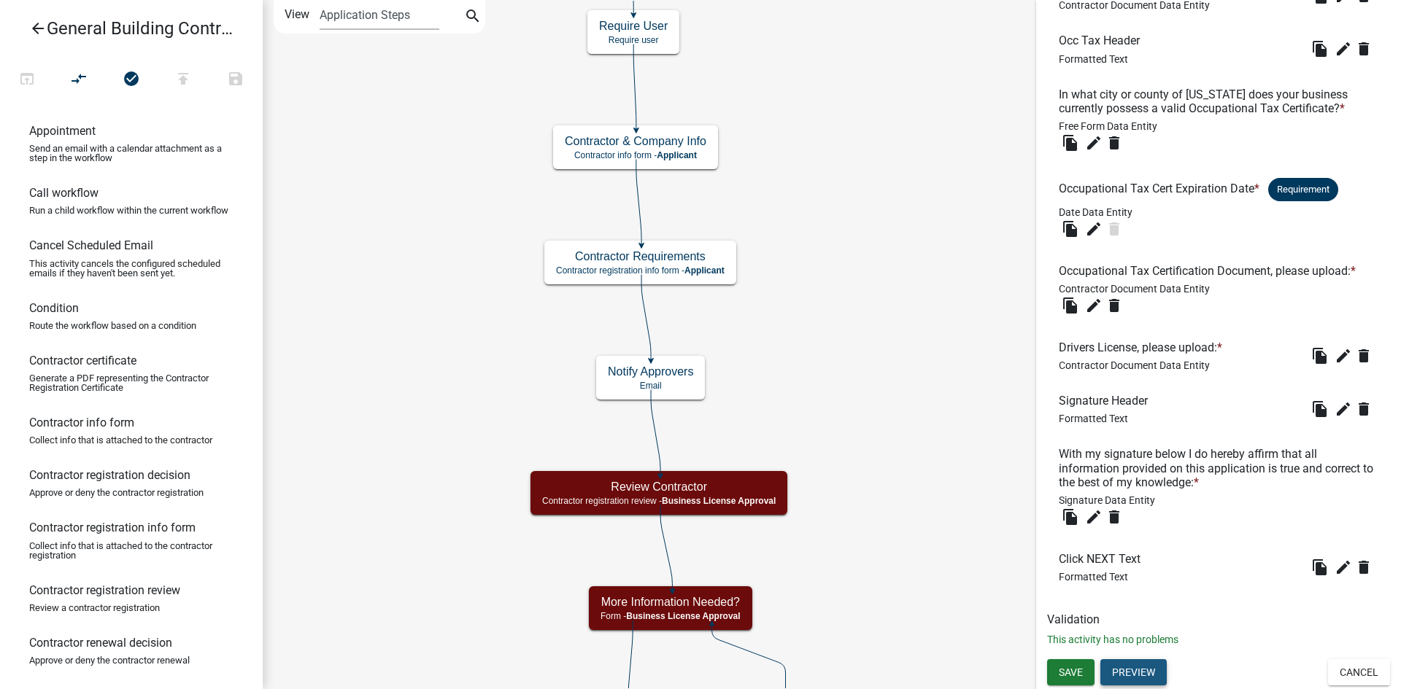
click at [1139, 672] on button "Preview" at bounding box center [1133, 673] width 66 height 26
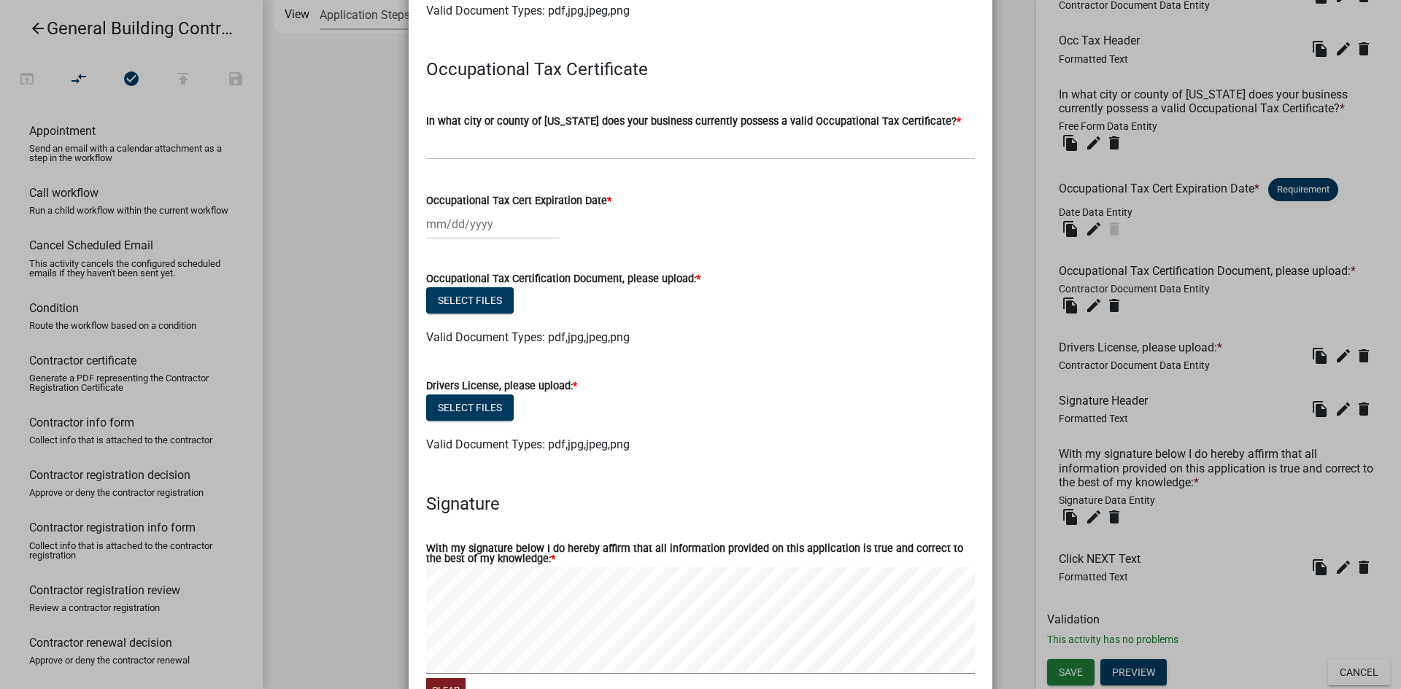
scroll to position [651, 0]
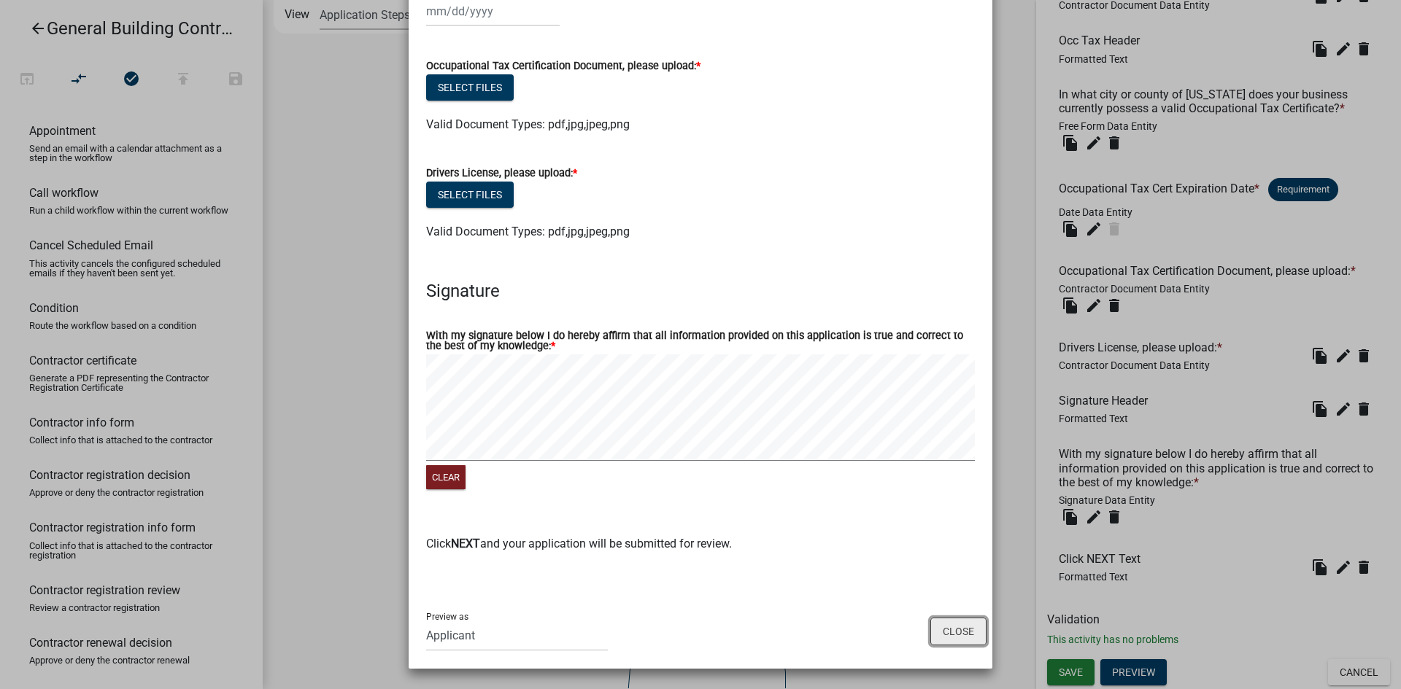
click at [948, 630] on button "Close" at bounding box center [958, 632] width 56 height 28
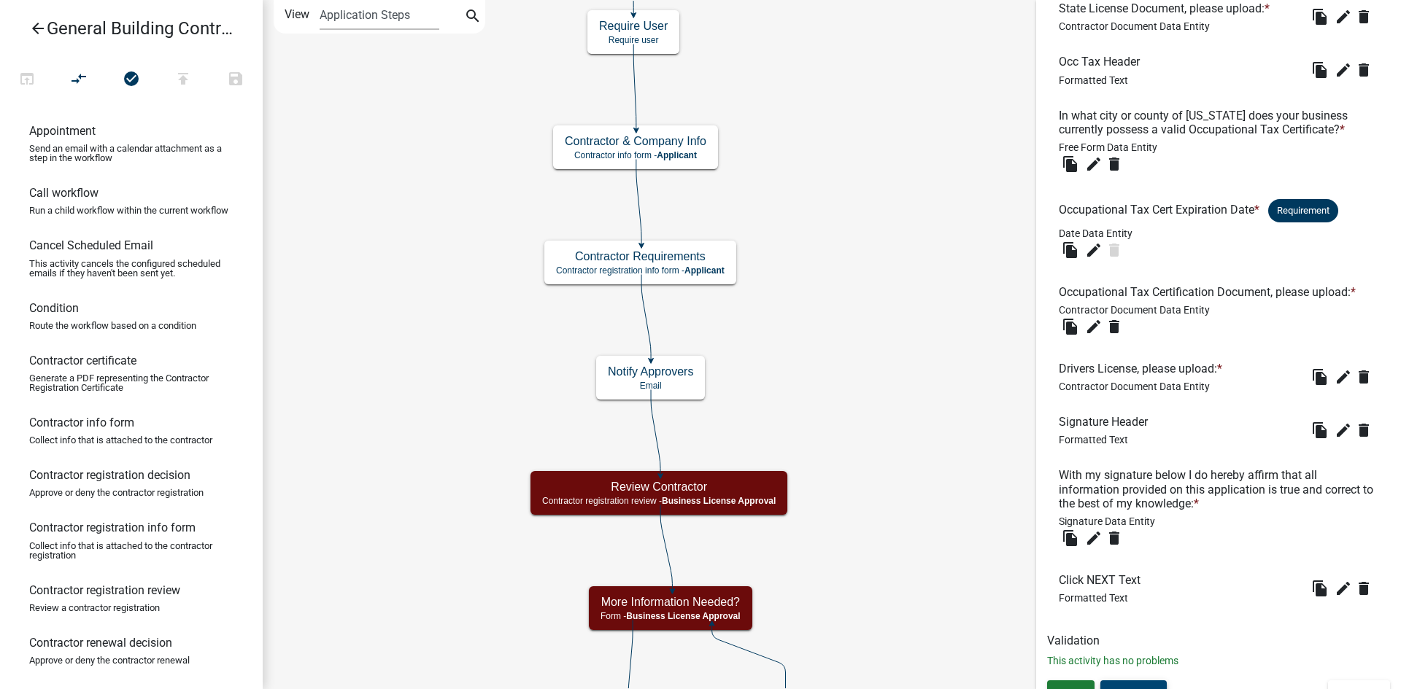
scroll to position [638, 0]
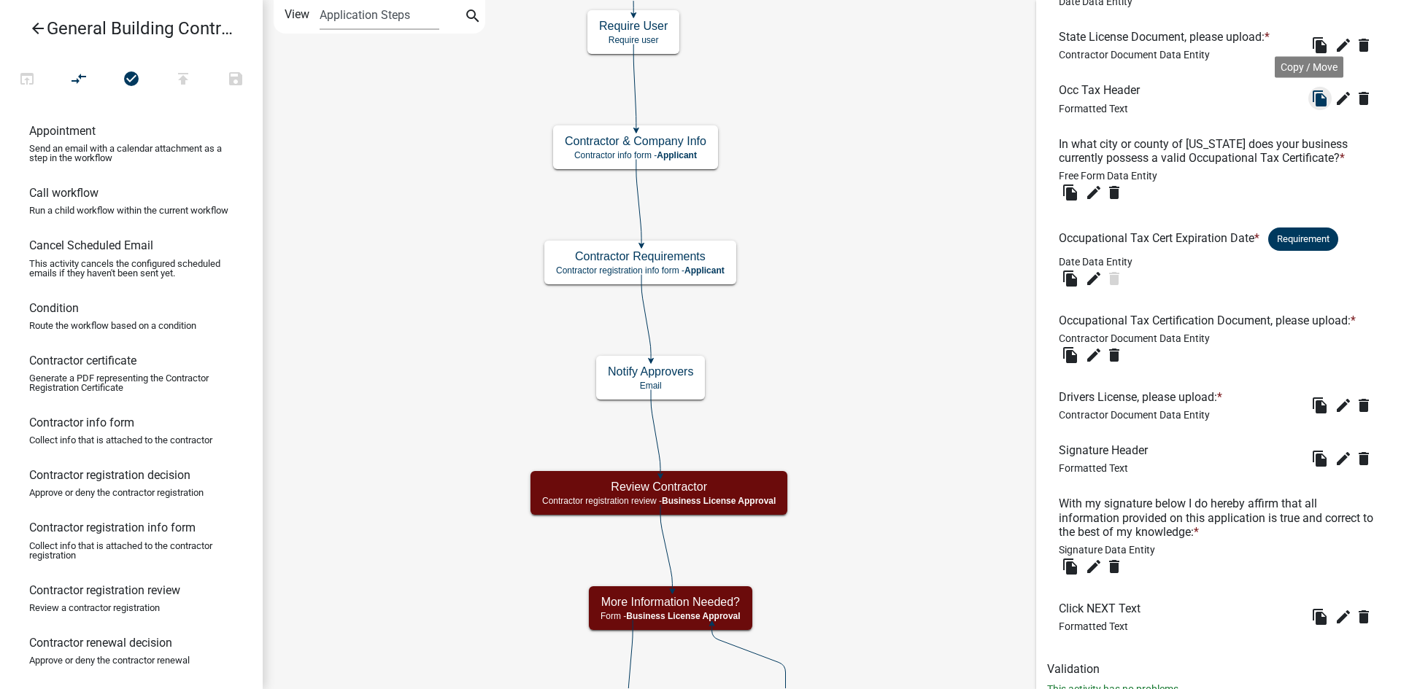
click at [1311, 107] on icon "file_copy" at bounding box center [1320, 99] width 18 height 18
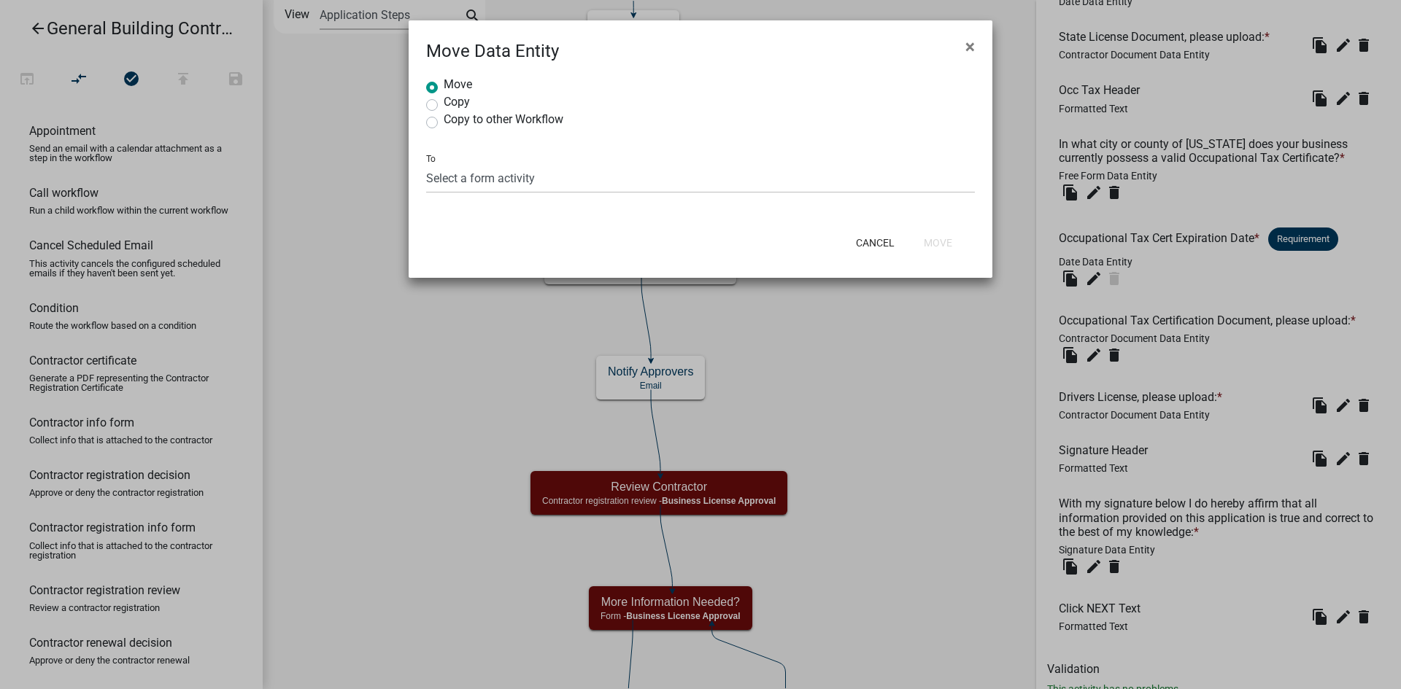
click at [449, 102] on label "Copy" at bounding box center [457, 102] width 26 height 12
click at [449, 102] on input "Copy" at bounding box center [448, 100] width 9 height 9
radio input "true"
click at [455, 172] on select "Select a form activity Contractor & Company Info Contractor Requirements More I…" at bounding box center [700, 178] width 549 height 30
select select "6e48cda9-6bf9-4994-9c75-9b4ab7c83e9e"
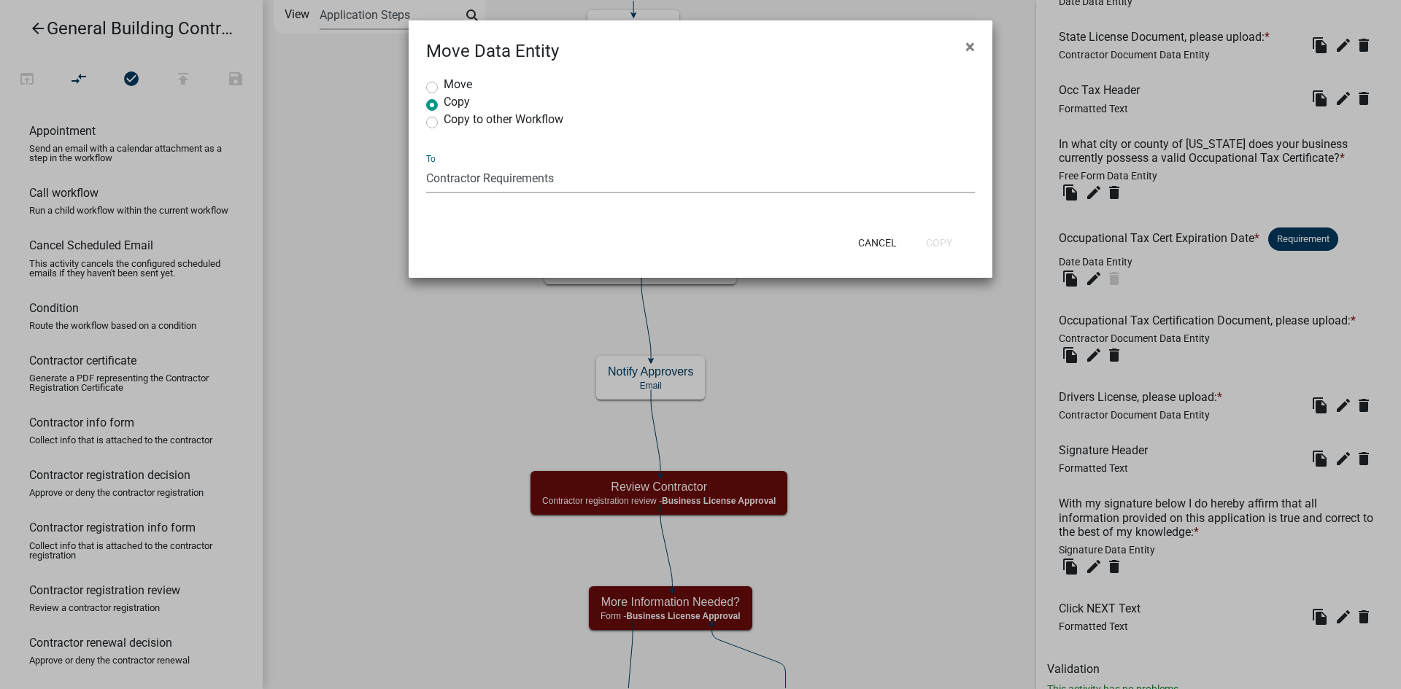
click at [426, 163] on select "Select a form activity Contractor & Company Info Contractor Requirements More I…" at bounding box center [700, 178] width 549 height 30
click at [940, 240] on button "Copy" at bounding box center [939, 243] width 50 height 26
radio input "true"
select select "0: null"
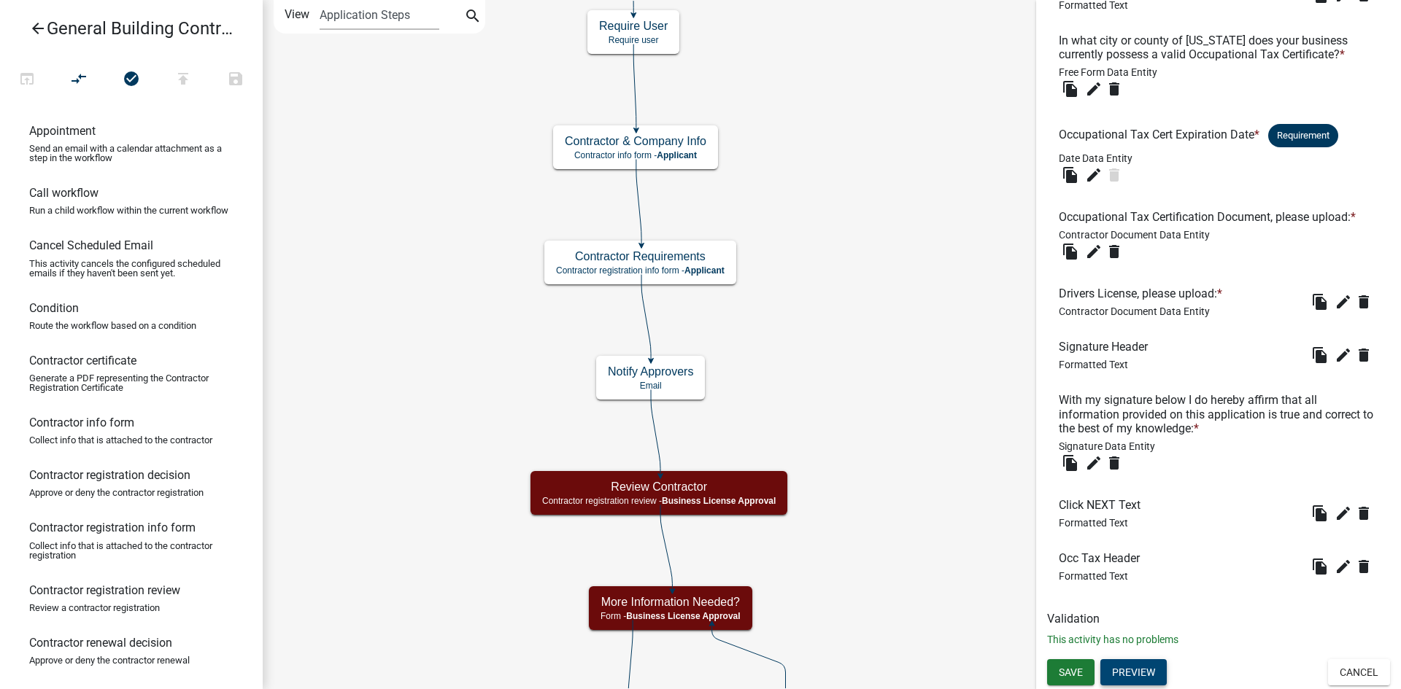
scroll to position [764, 0]
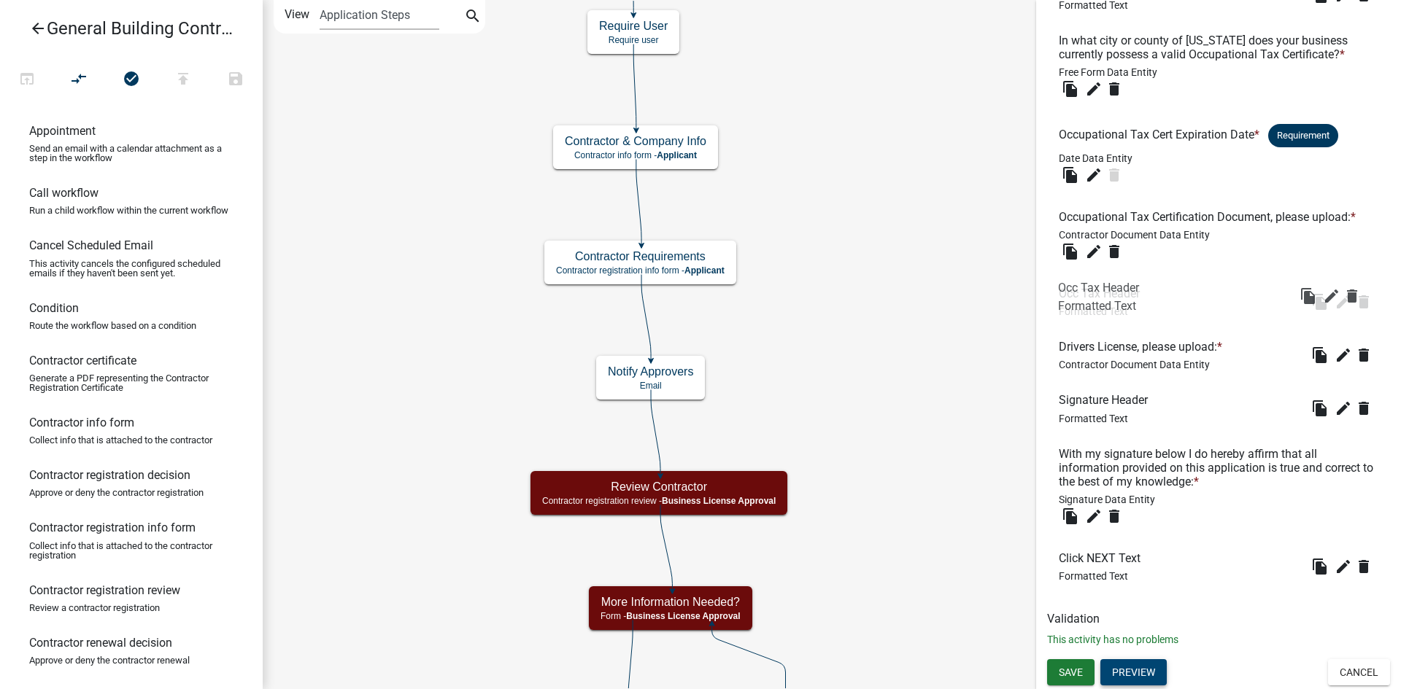
drag, startPoint x: 1118, startPoint y: 571, endPoint x: 1118, endPoint y: 298, distance: 272.1
click at [1334, 302] on icon "edit" at bounding box center [1343, 302] width 18 height 18
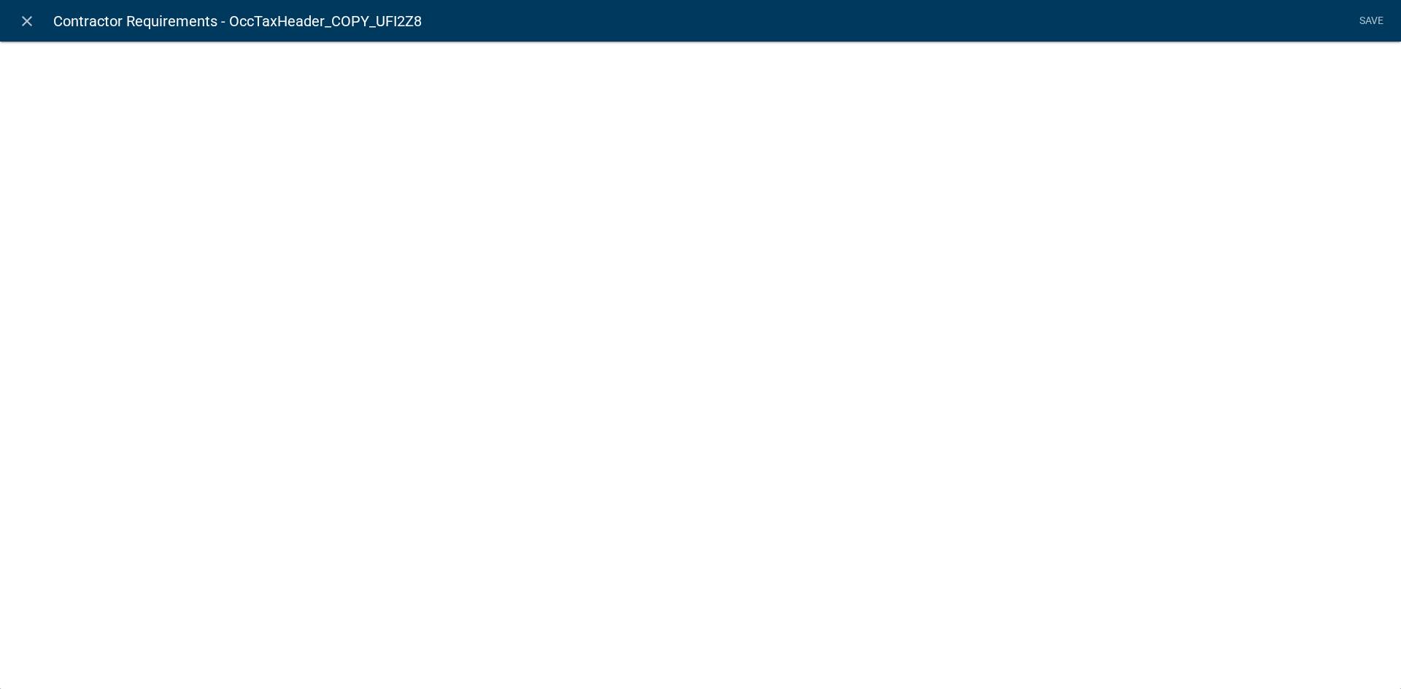
select select "rich-text"
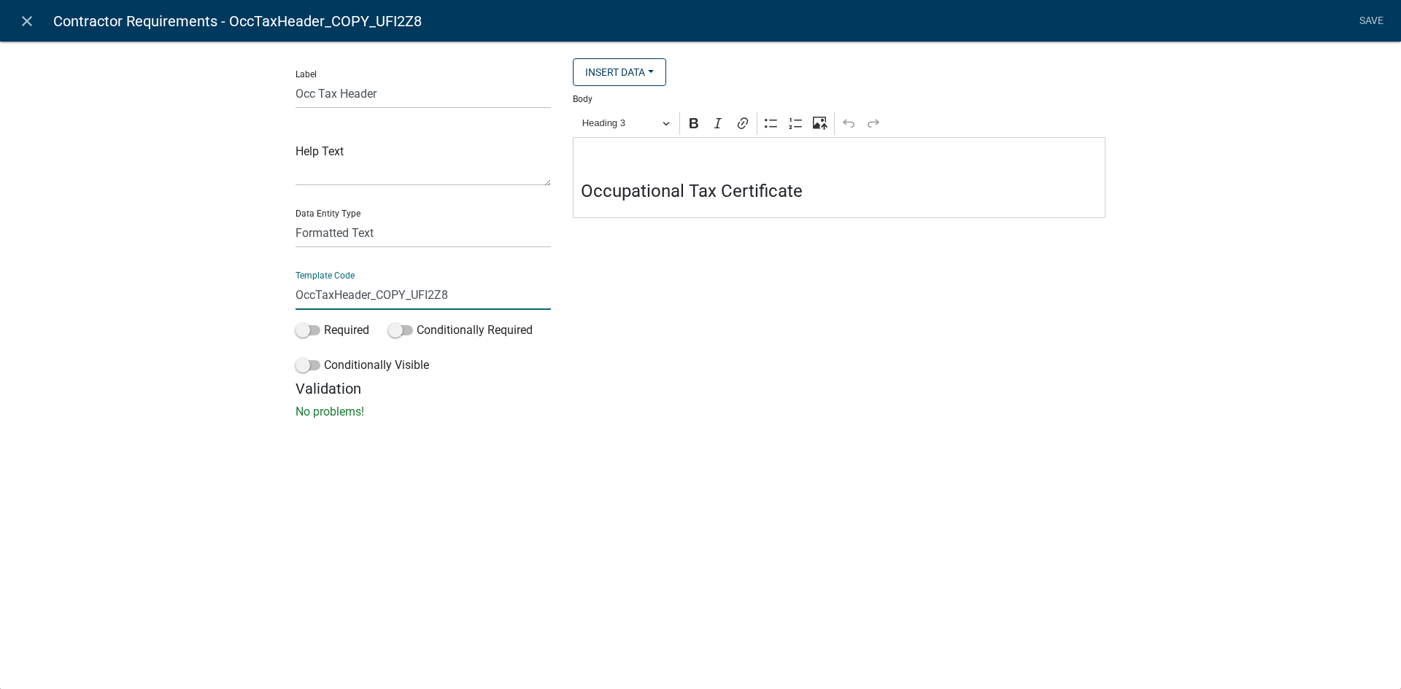
drag, startPoint x: 457, startPoint y: 292, endPoint x: 374, endPoint y: 292, distance: 83.2
click at [374, 292] on input "OccTaxHeader_COPY_UFI2Z8" at bounding box center [422, 295] width 255 height 30
drag, startPoint x: 335, startPoint y: 296, endPoint x: 287, endPoint y: 291, distance: 47.7
click at [287, 291] on div "Label Occ Tax Header Help Text Data Entity Type Free Form Text Display Entity V…" at bounding box center [423, 219] width 277 height 322
type input "DriversLicHeader"
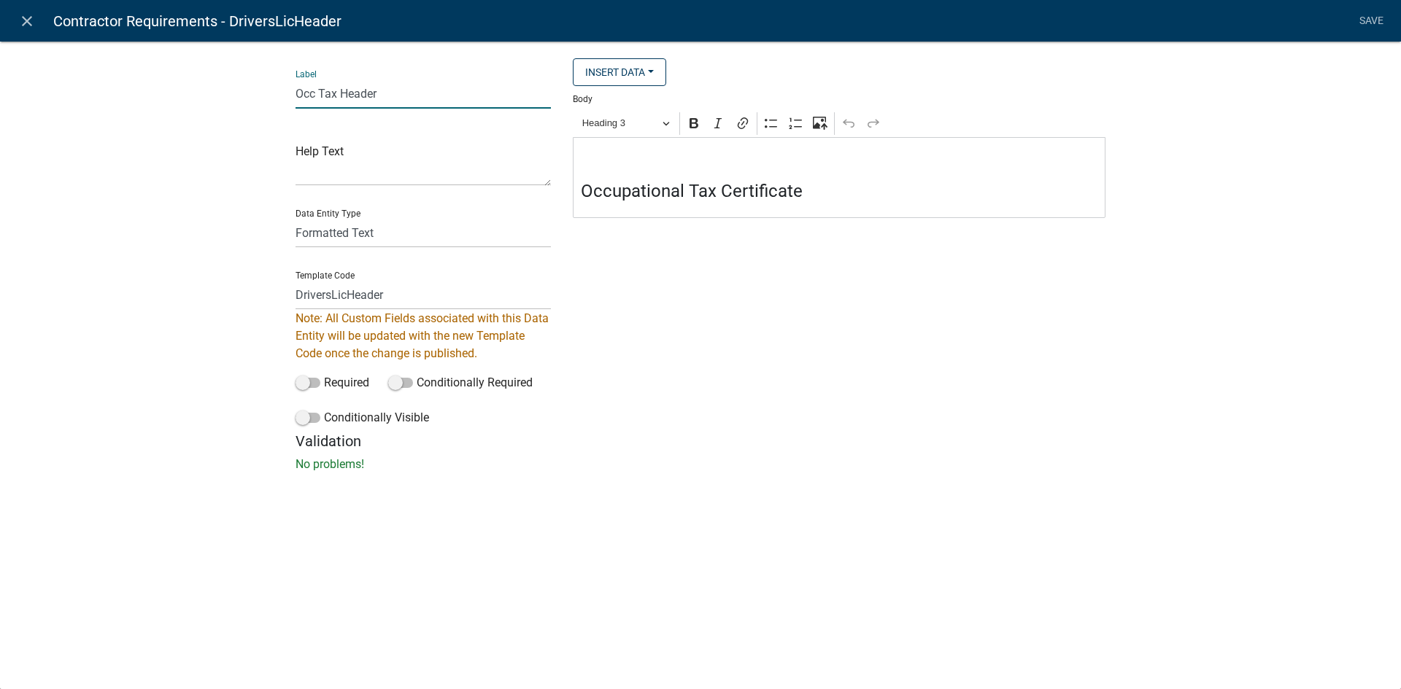
drag, startPoint x: 379, startPoint y: 96, endPoint x: 273, endPoint y: 98, distance: 106.6
click at [273, 98] on div "Label Occ Tax Header Help Text Data Entity Type Free Form Text Display Entity V…" at bounding box center [700, 261] width 1401 height 487
type input "Drivers License Header"
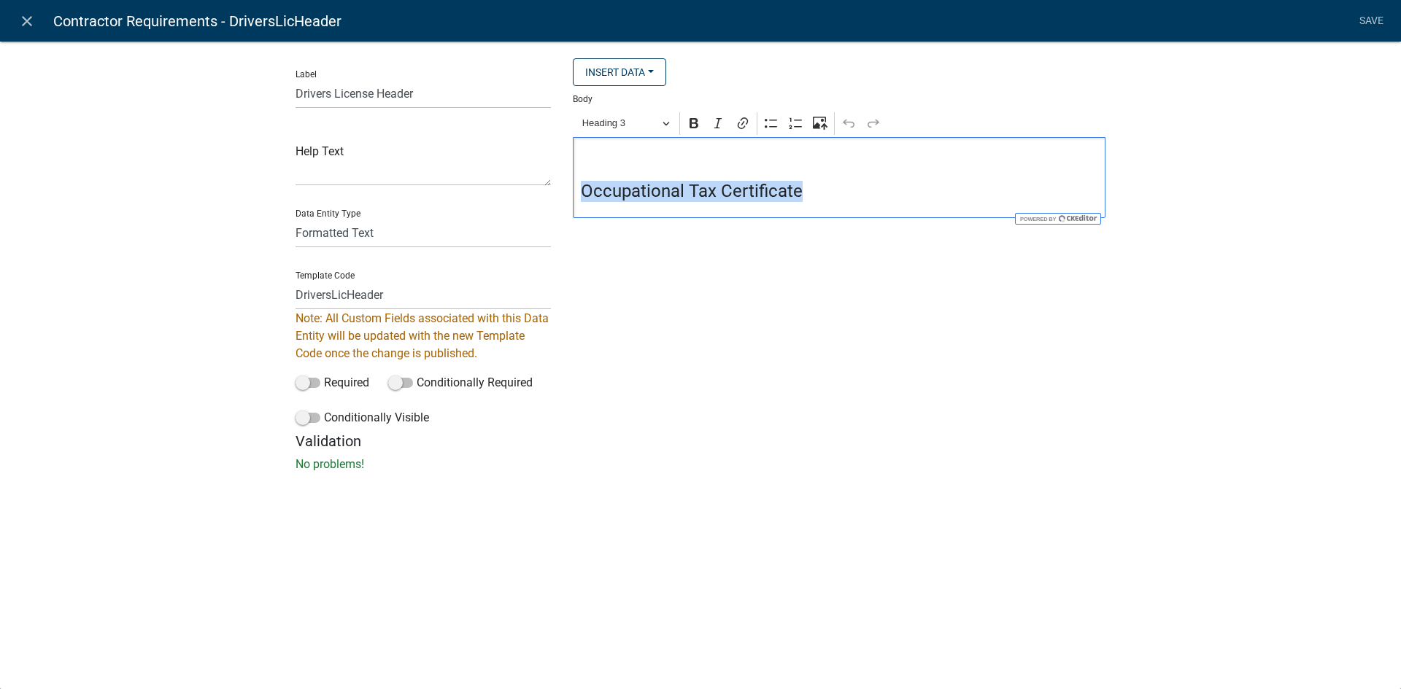
drag, startPoint x: 573, startPoint y: 203, endPoint x: 533, endPoint y: 201, distance: 40.2
click at [533, 201] on div "Label Drivers License Header Help Text Data Entity Type Free Form Text Display …" at bounding box center [701, 245] width 832 height 374
click at [889, 387] on div "Insert Data Fee Recipients City Email Address Full Name Phone Number State Stre…" at bounding box center [839, 245] width 554 height 374
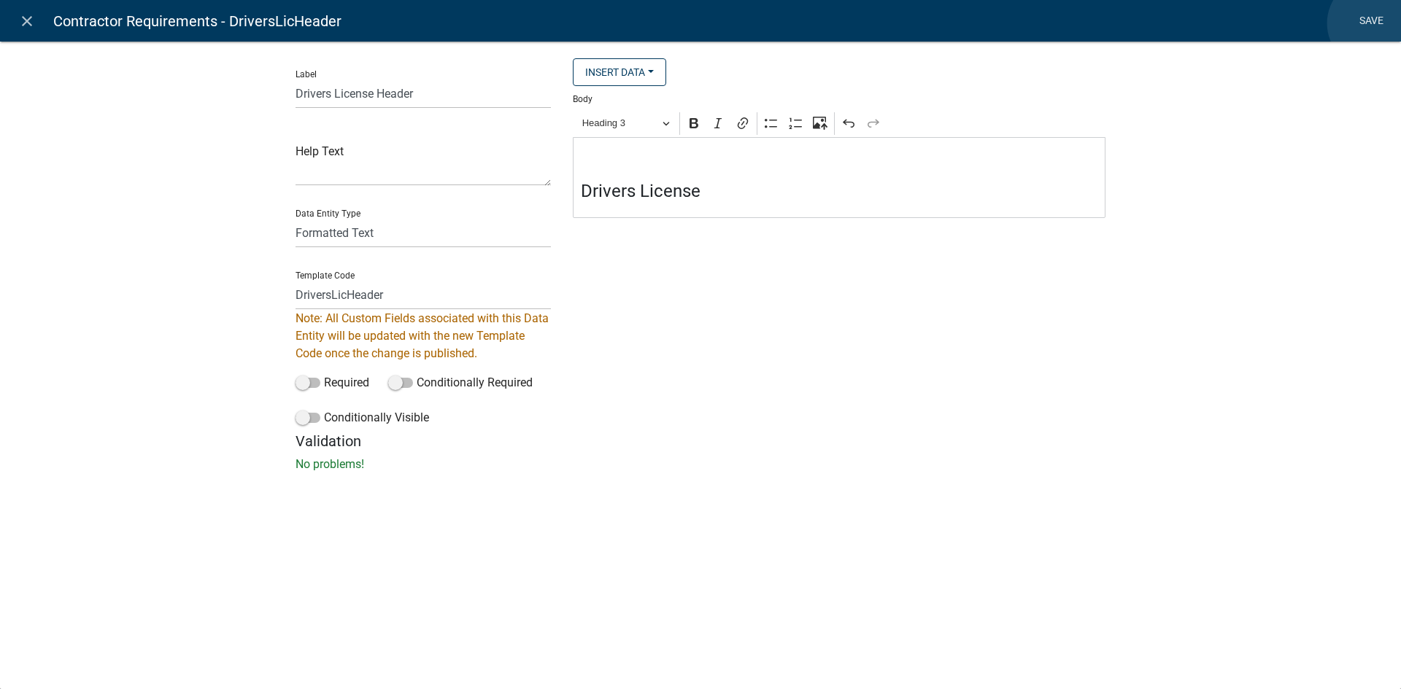
click at [1373, 23] on link "Save" at bounding box center [1371, 21] width 36 height 28
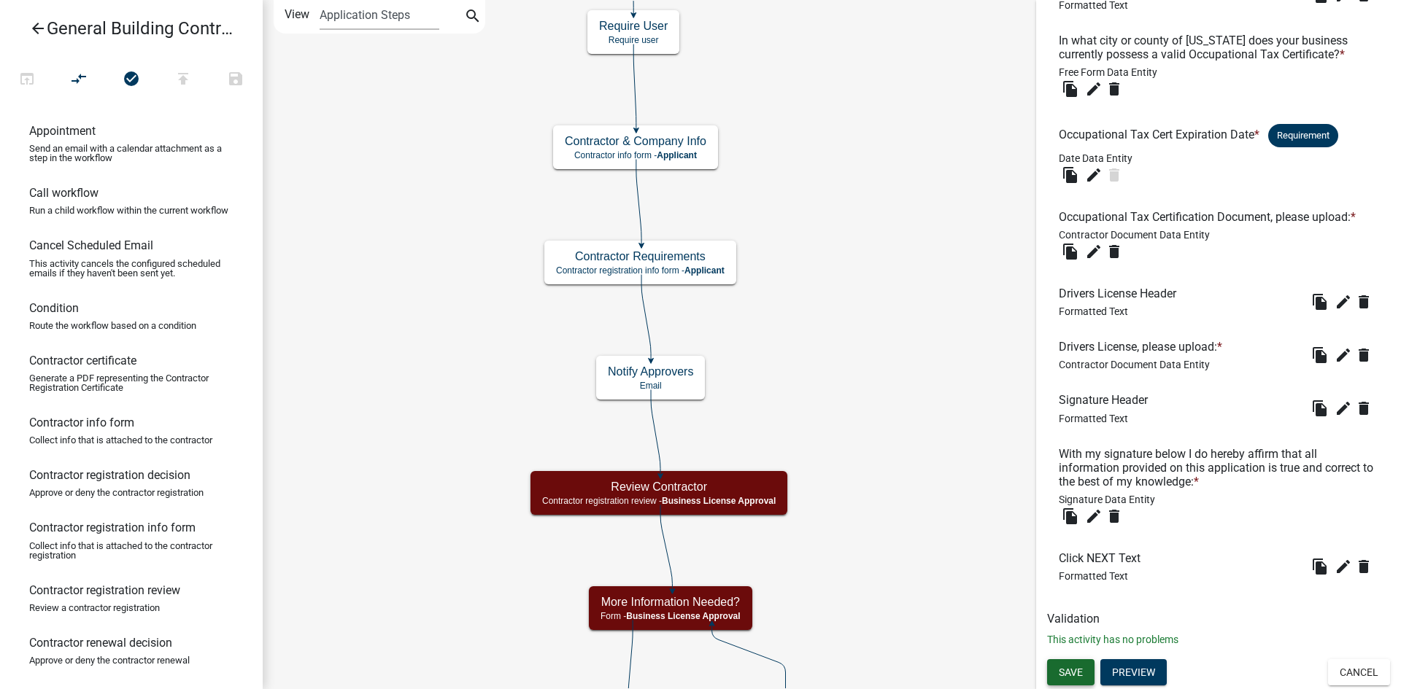
click at [1080, 672] on span "Save" at bounding box center [1071, 672] width 24 height 12
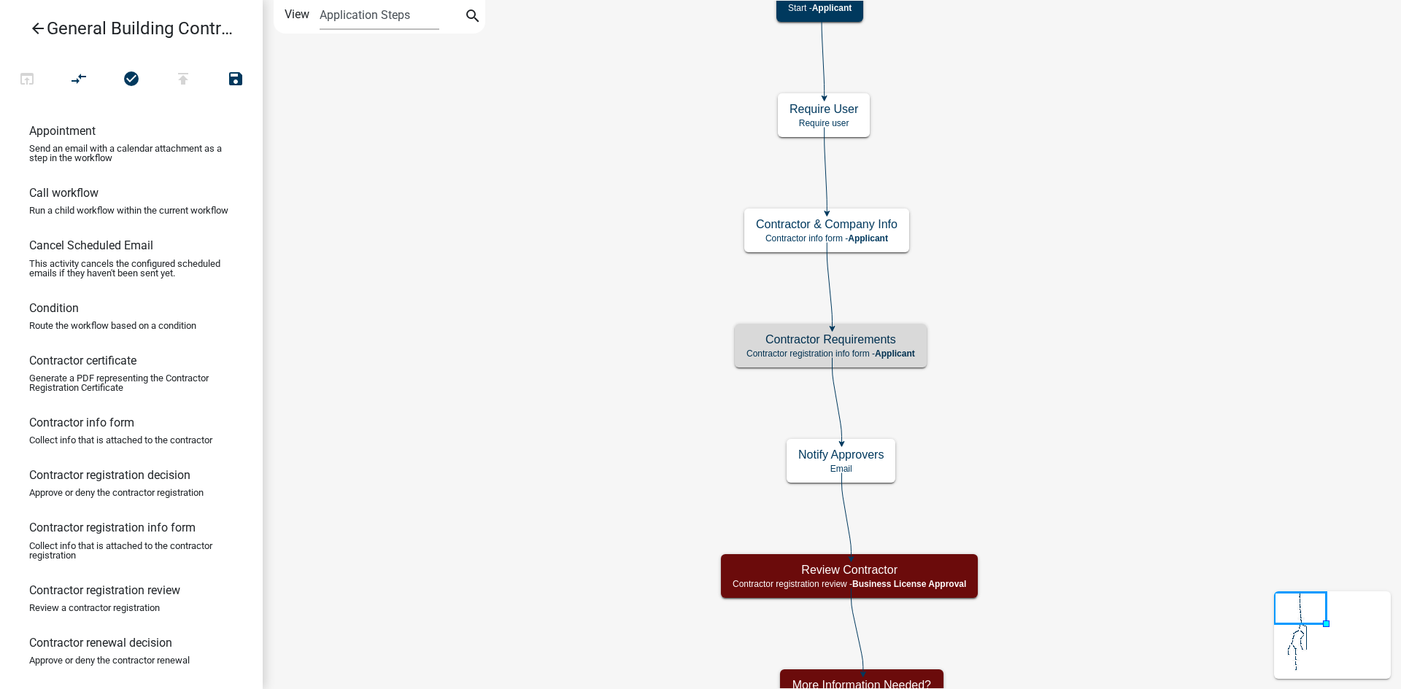
scroll to position [0, 0]
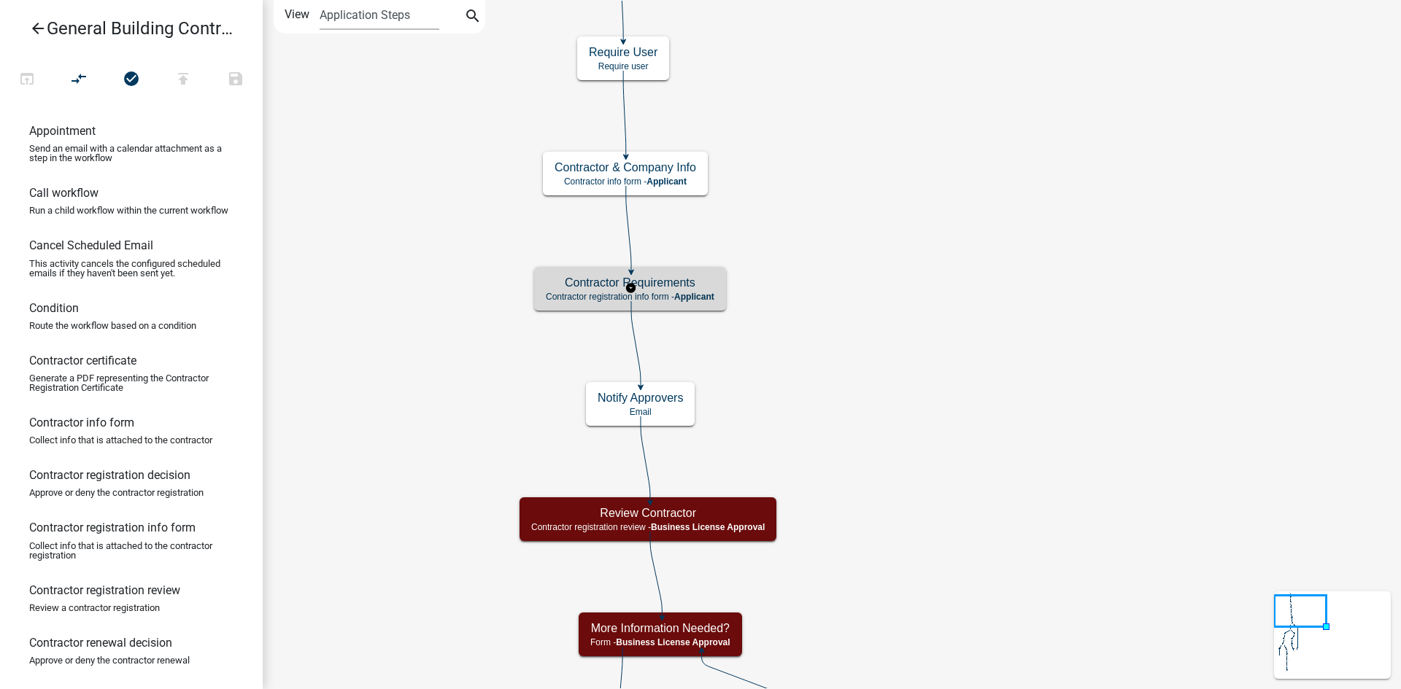
click at [697, 283] on h5 "Contractor Requirements" at bounding box center [630, 283] width 169 height 14
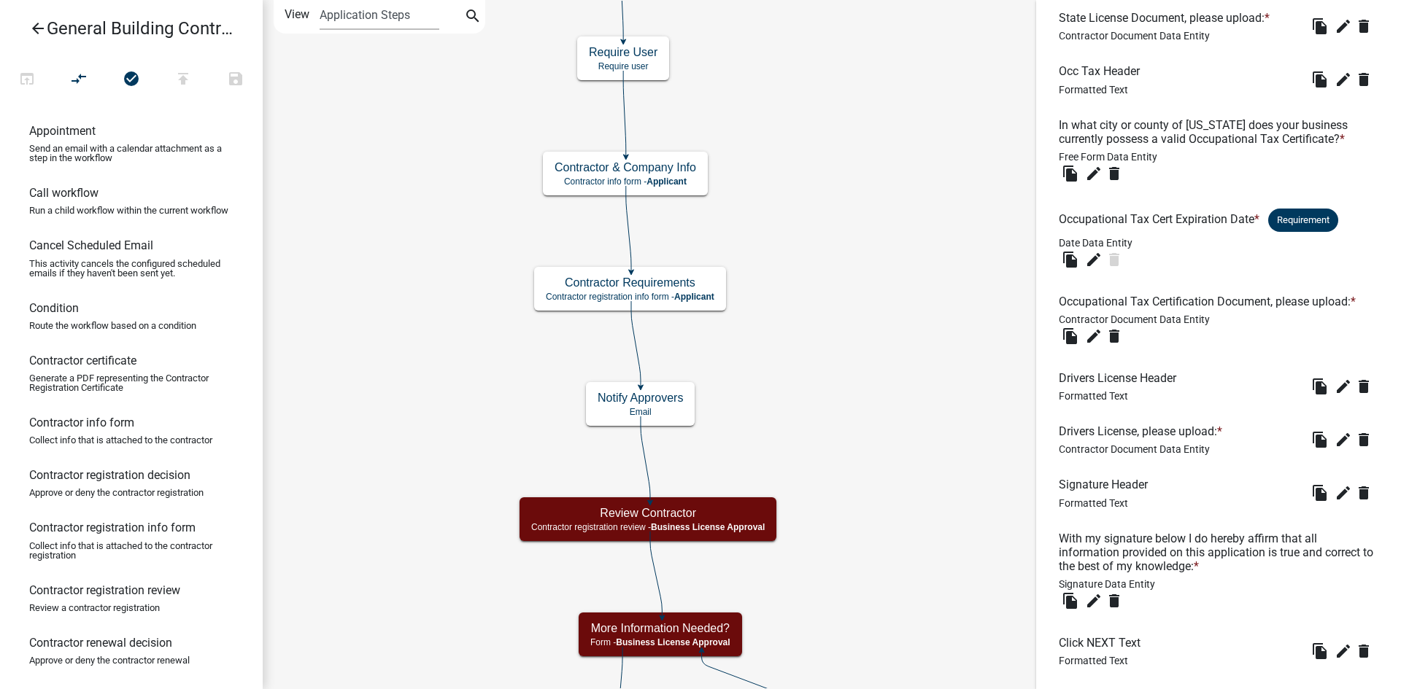
scroll to position [764, 0]
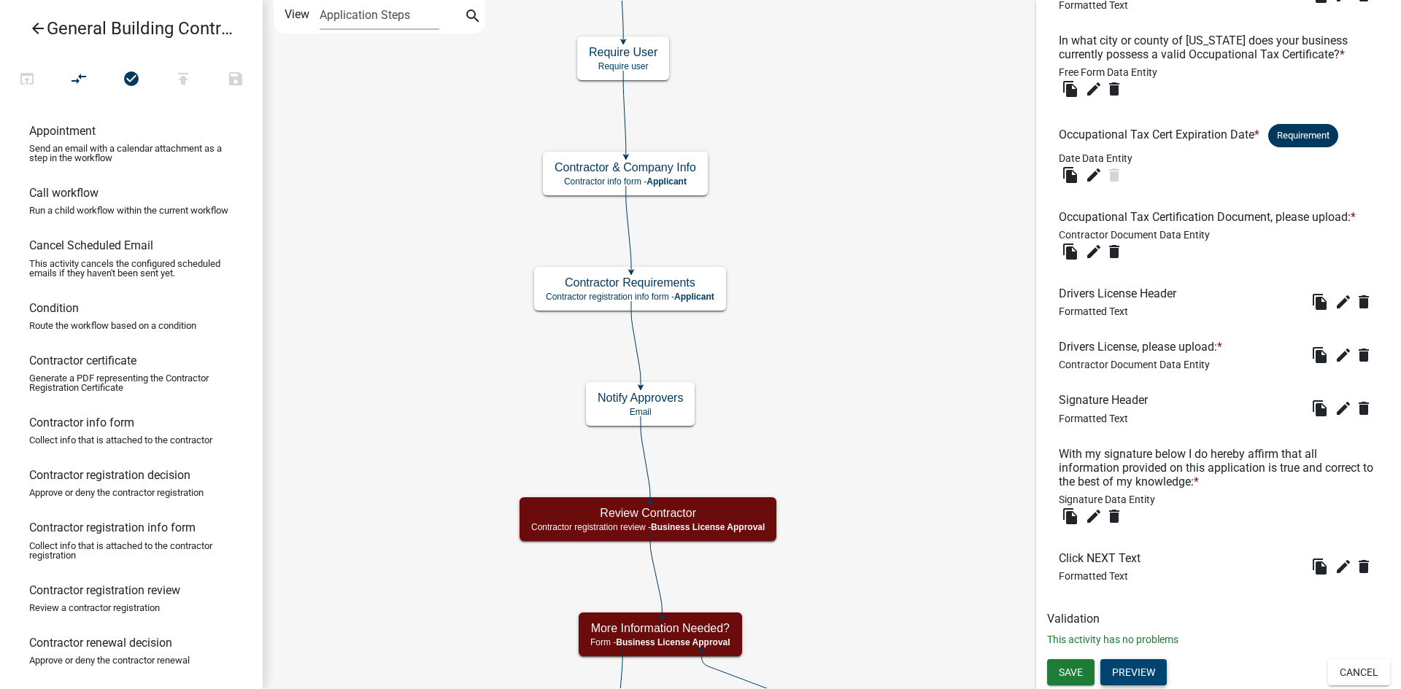
click at [1135, 664] on button "Preview" at bounding box center [1133, 673] width 66 height 26
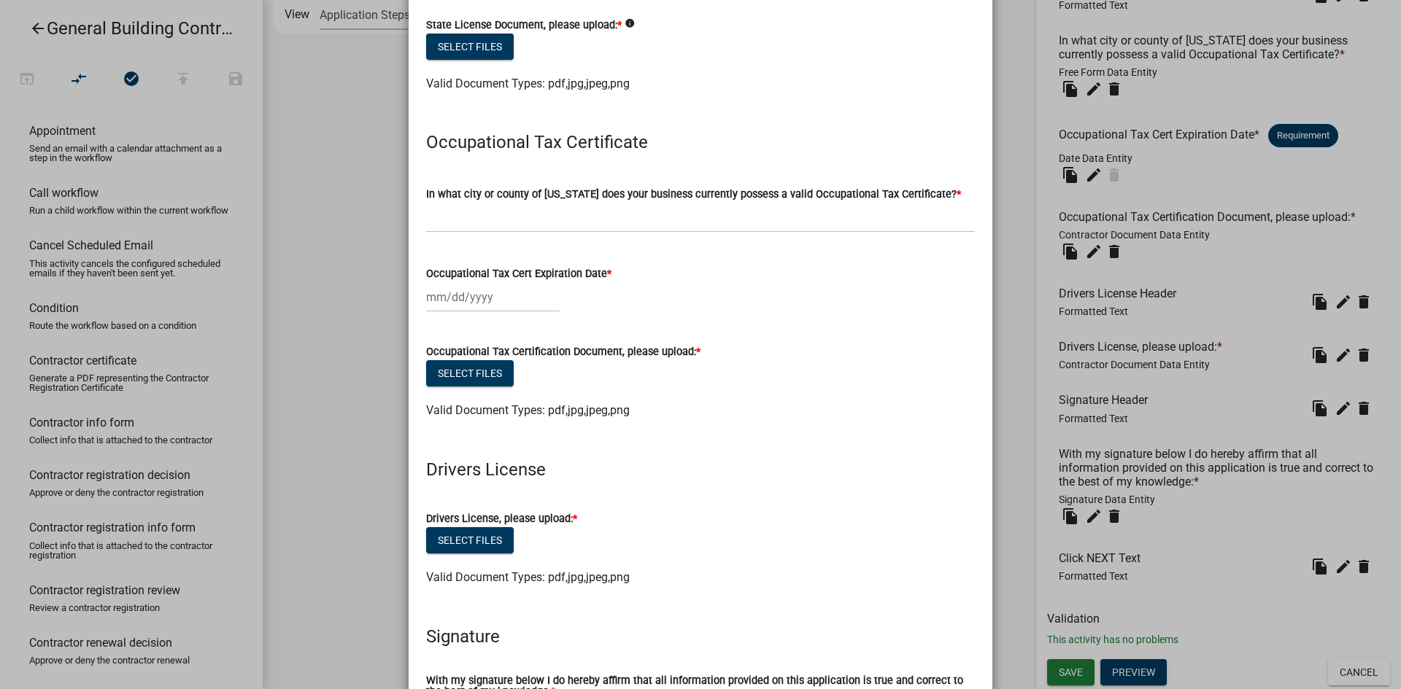
scroll to position [511, 0]
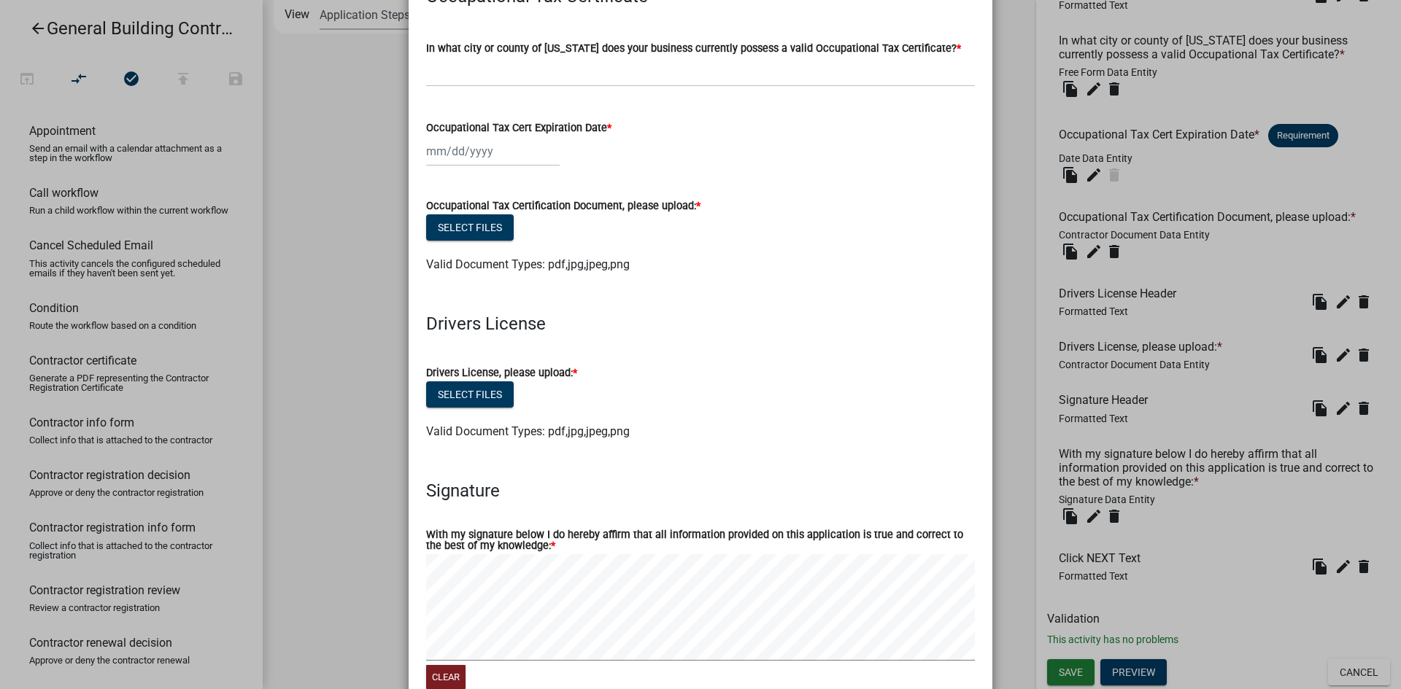
click at [1010, 383] on ngb-modal-window "Activity Preview : Contractor Requirements × State License Please follow the li…" at bounding box center [700, 344] width 1401 height 689
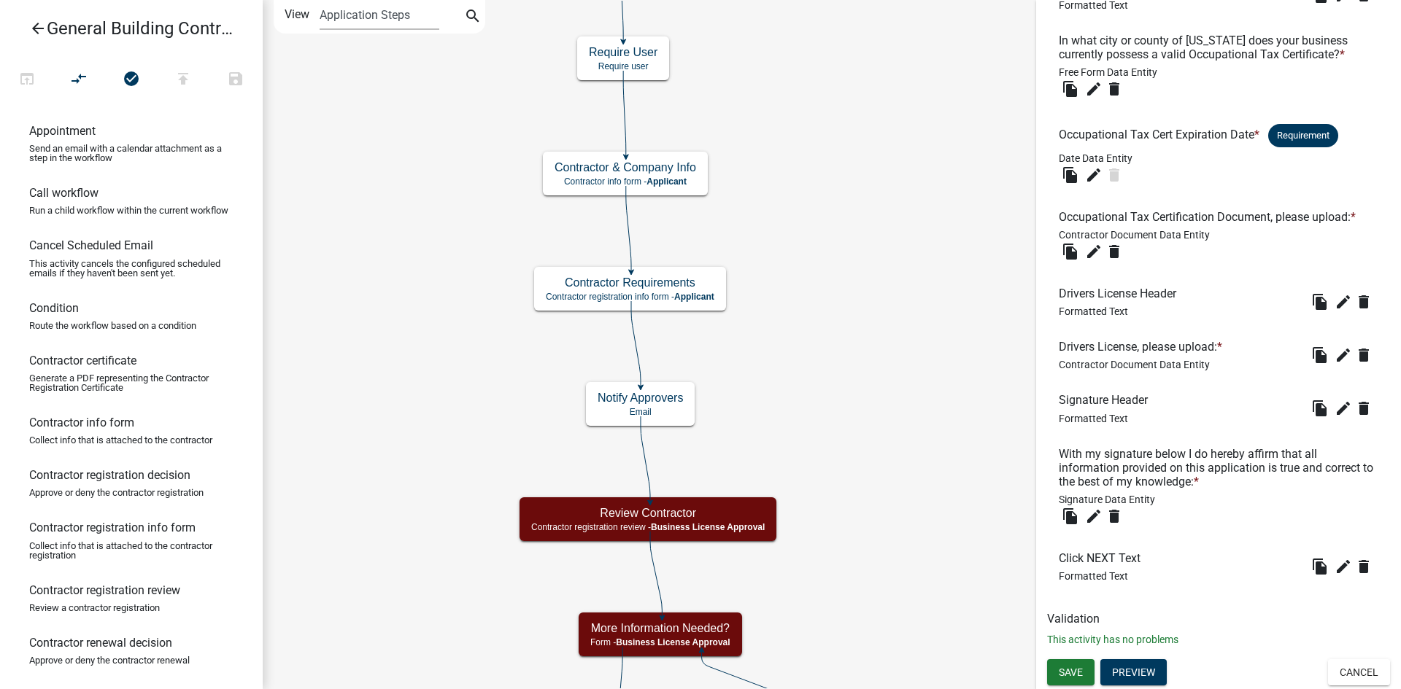
click at [1343, 678] on button "Cancel" at bounding box center [1359, 673] width 62 height 26
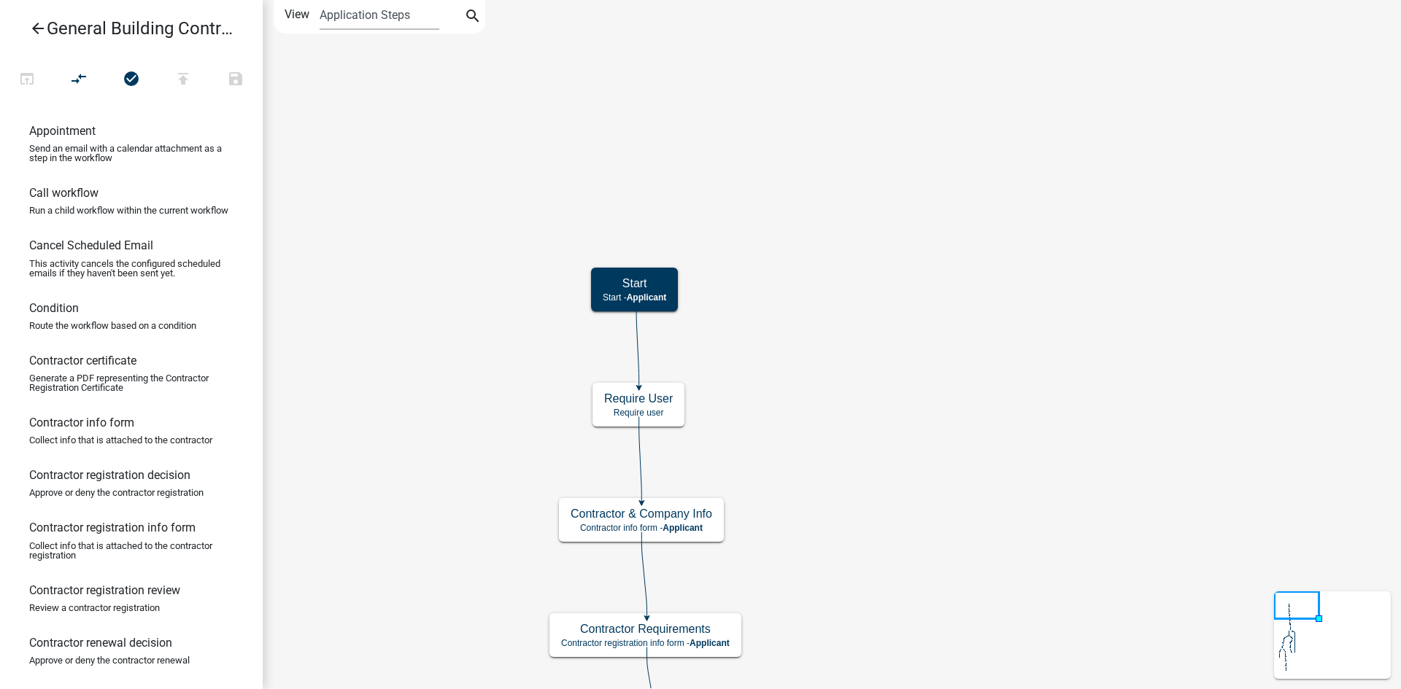
click at [39, 28] on icon "arrow_back" at bounding box center [38, 30] width 18 height 20
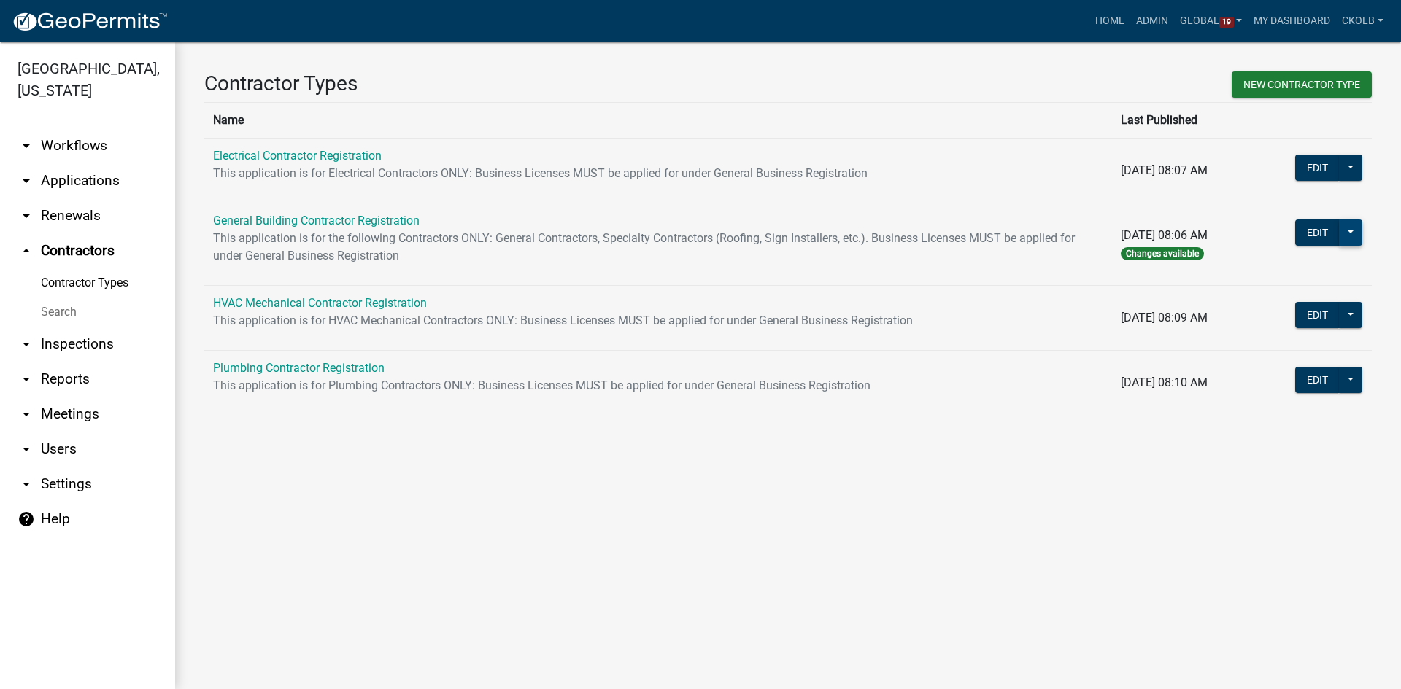
click at [1348, 238] on button at bounding box center [1350, 233] width 23 height 26
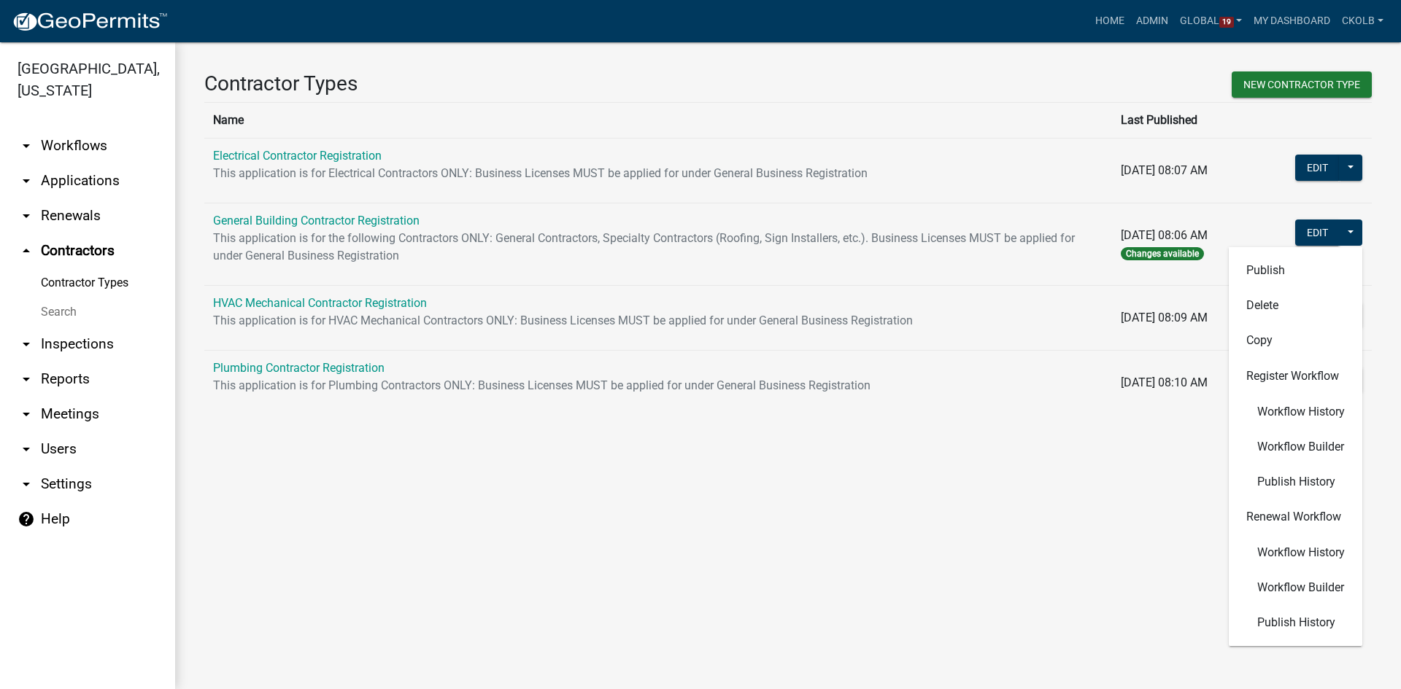
click at [1142, 528] on main "Contractor Types New Contractor Type Name Last Published Electrical Contractor …" at bounding box center [788, 365] width 1226 height 647
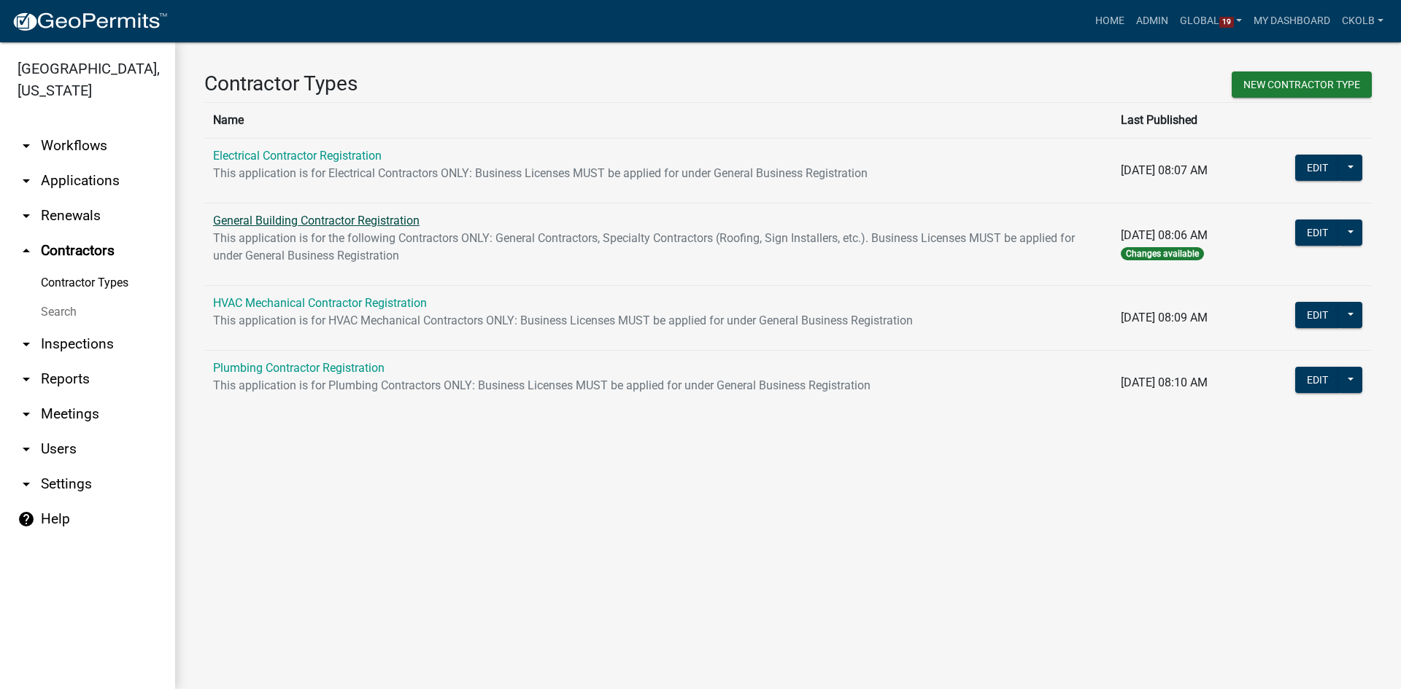
click at [282, 220] on link "General Building Contractor Registration" at bounding box center [316, 221] width 206 height 14
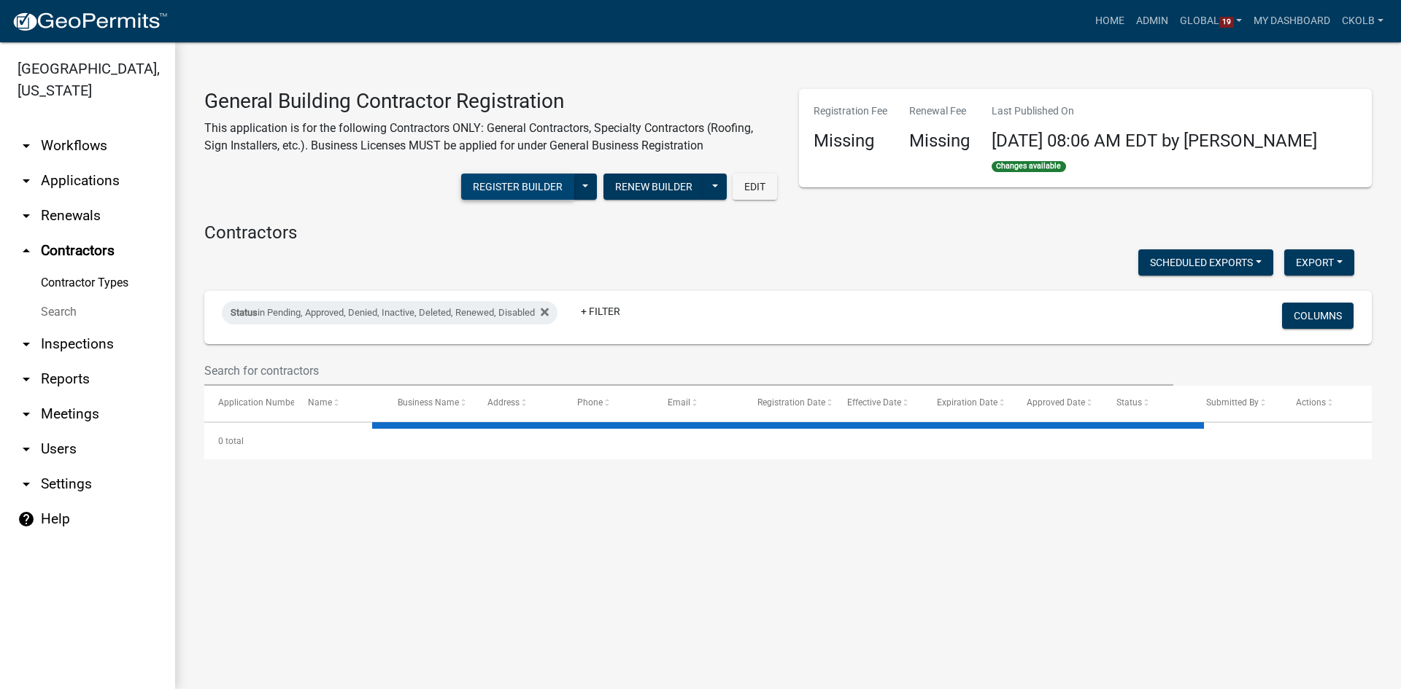
select select "1: 25"
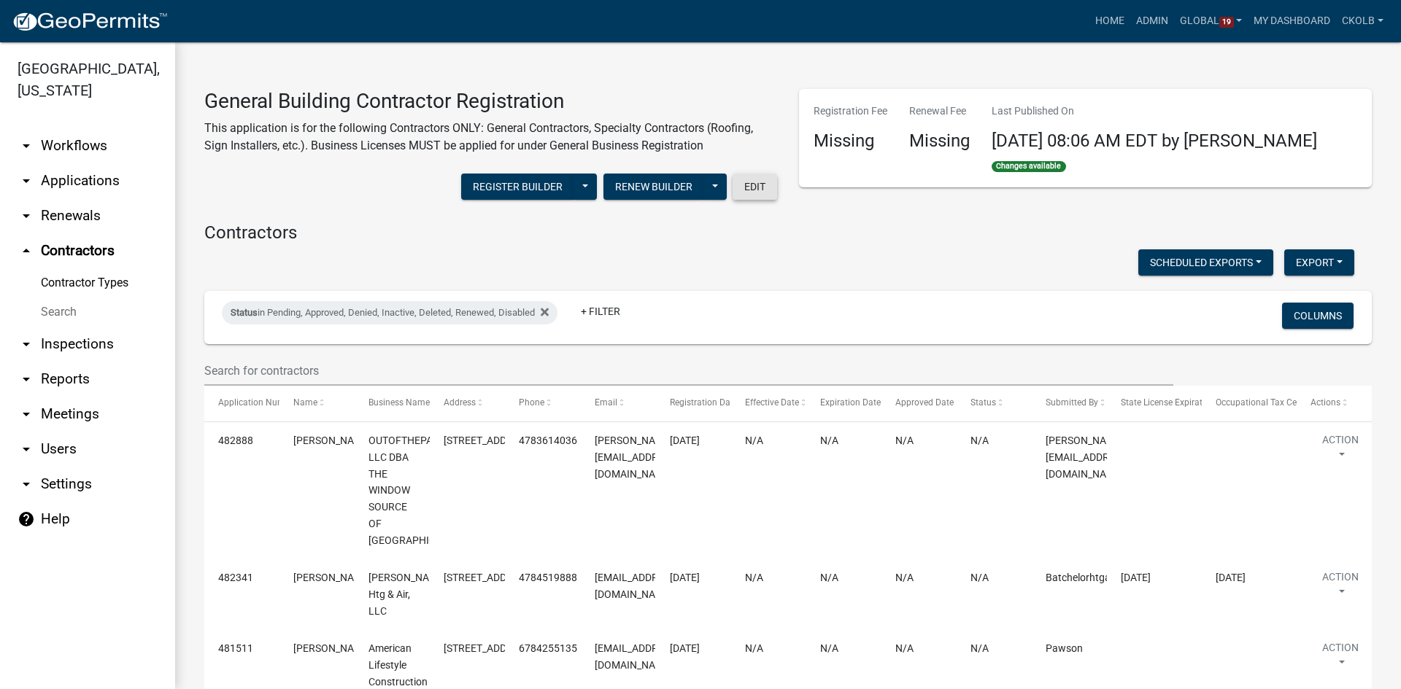
click at [754, 185] on button "Edit" at bounding box center [755, 187] width 45 height 26
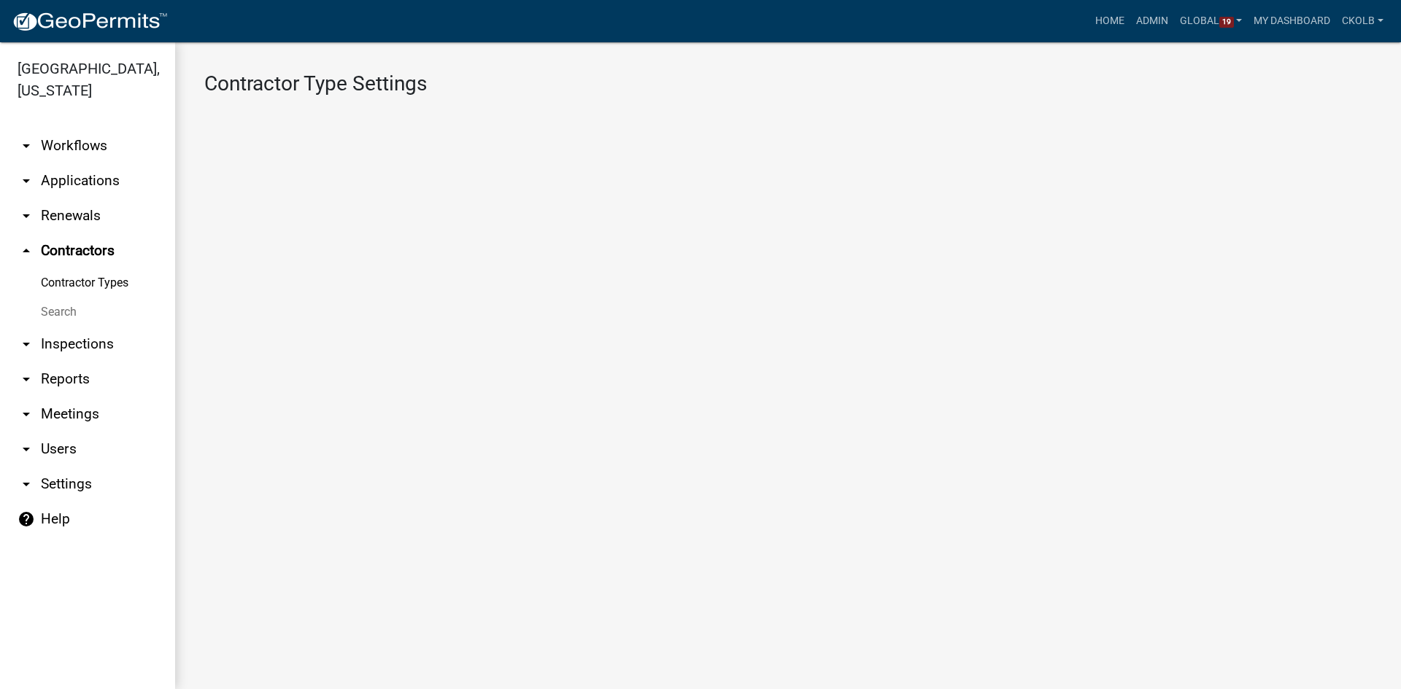
select select "1: 4ef63fe7-b19a-425e-ac95-467e066f44a3"
select select
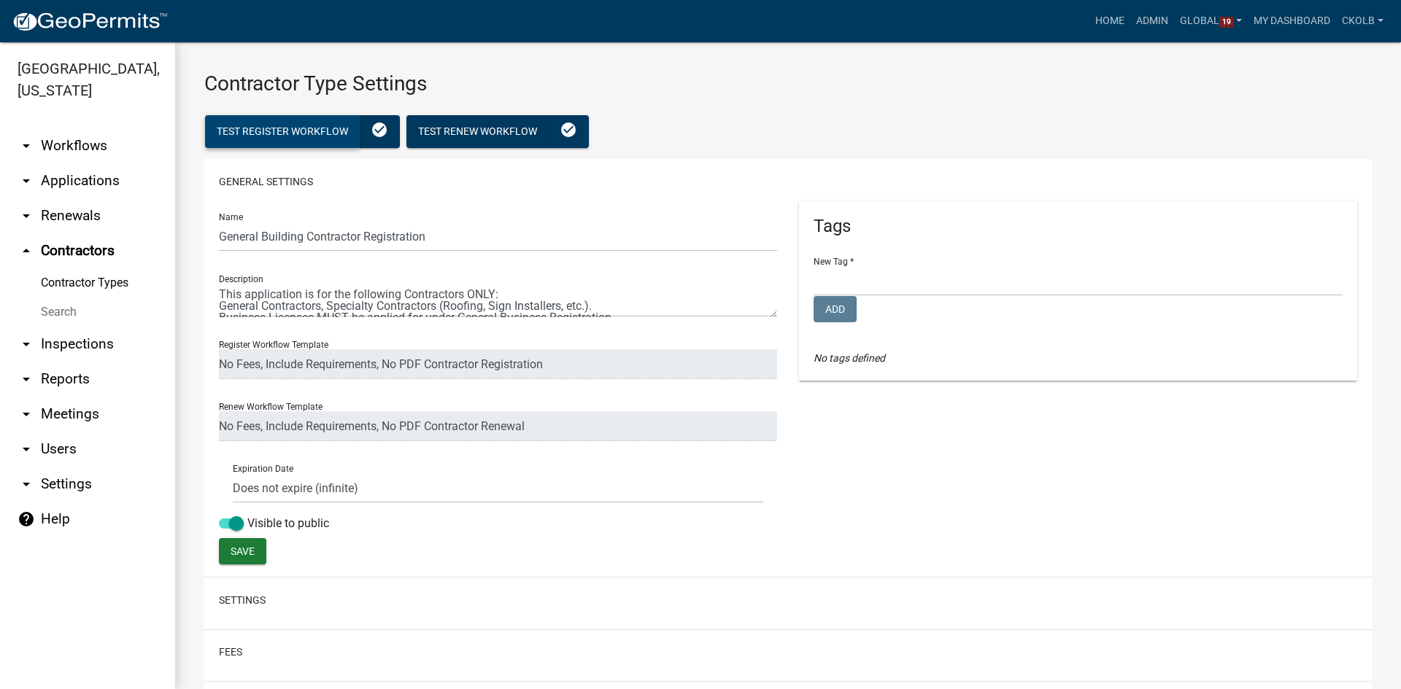
click at [313, 126] on span "Test Register Workflow" at bounding box center [282, 131] width 131 height 12
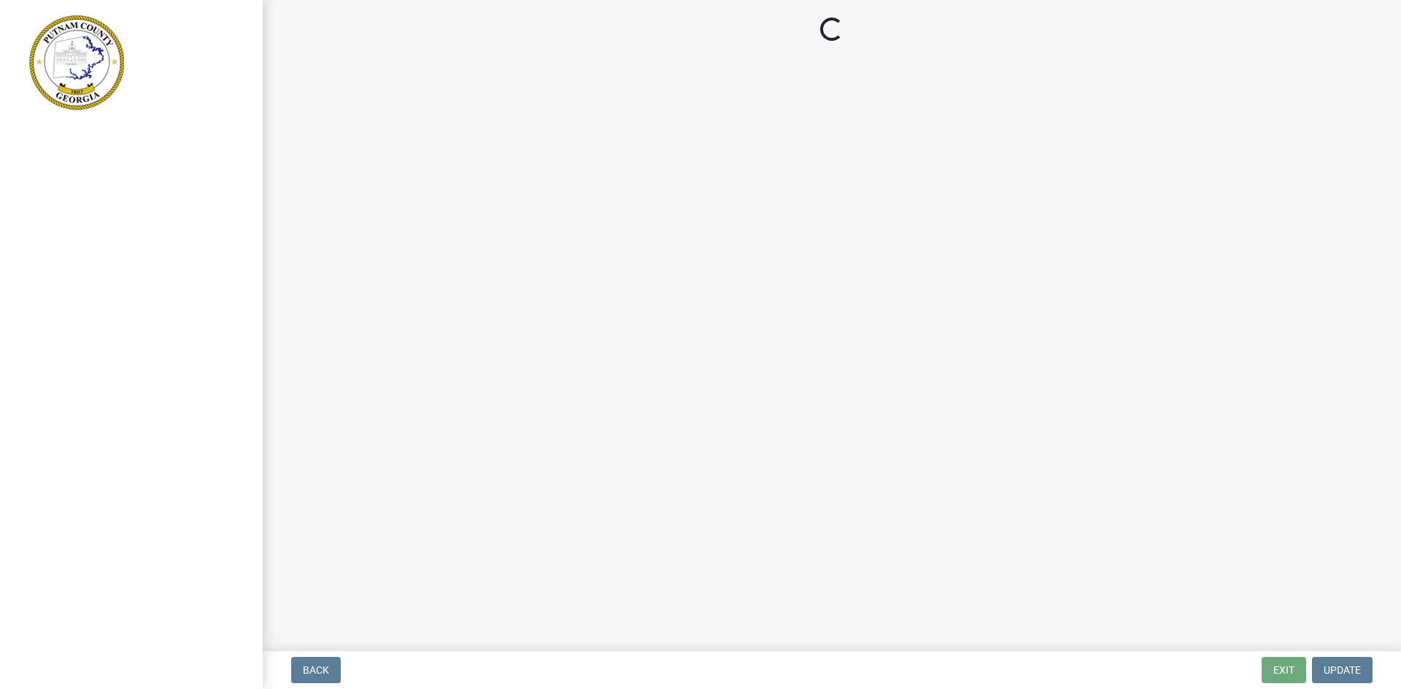
select select "IN"
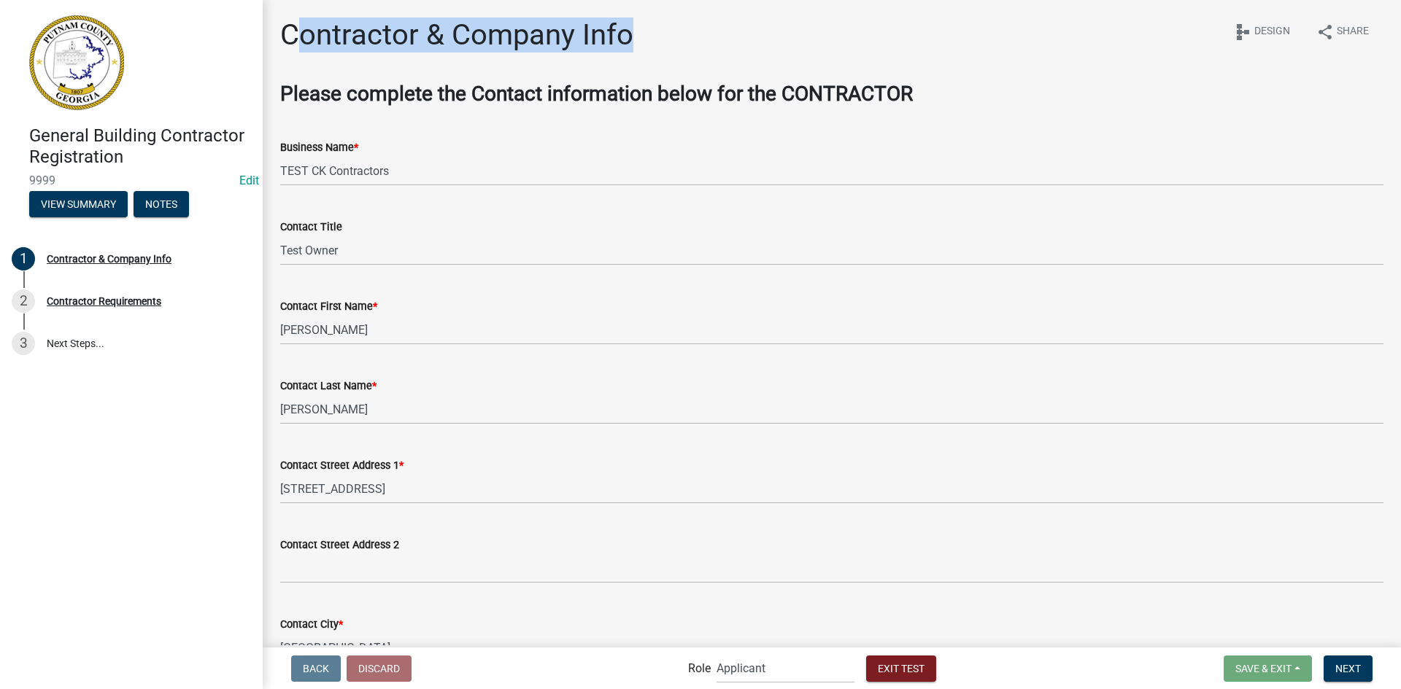
drag, startPoint x: 298, startPoint y: 36, endPoint x: 631, endPoint y: 34, distance: 332.7
click at [631, 34] on h1 "Contractor & Company Info" at bounding box center [456, 35] width 353 height 35
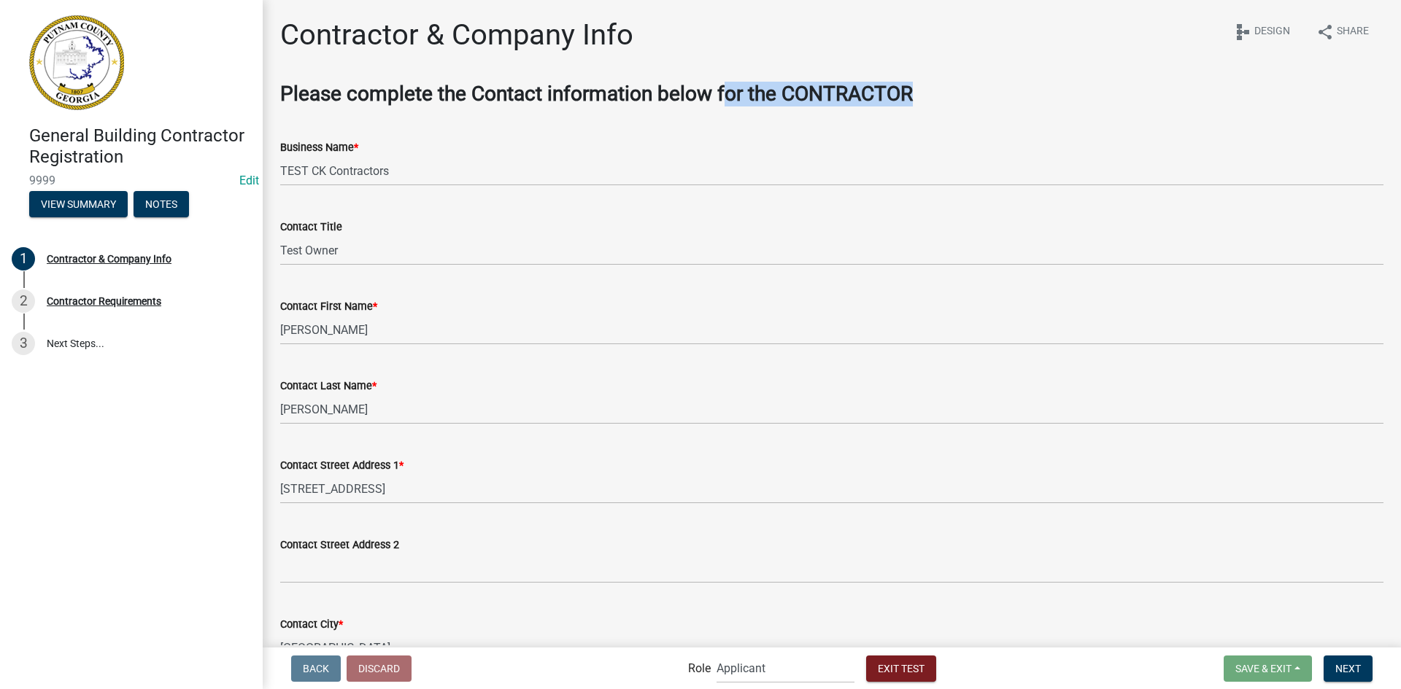
drag, startPoint x: 726, startPoint y: 95, endPoint x: 919, endPoint y: 97, distance: 192.6
click at [919, 97] on h3 "Please complete the Contact information below for the CONTRACTOR" at bounding box center [831, 94] width 1103 height 25
click at [681, 106] on strong "Please complete the Contact information below for the CONTRACTOR" at bounding box center [596, 94] width 633 height 24
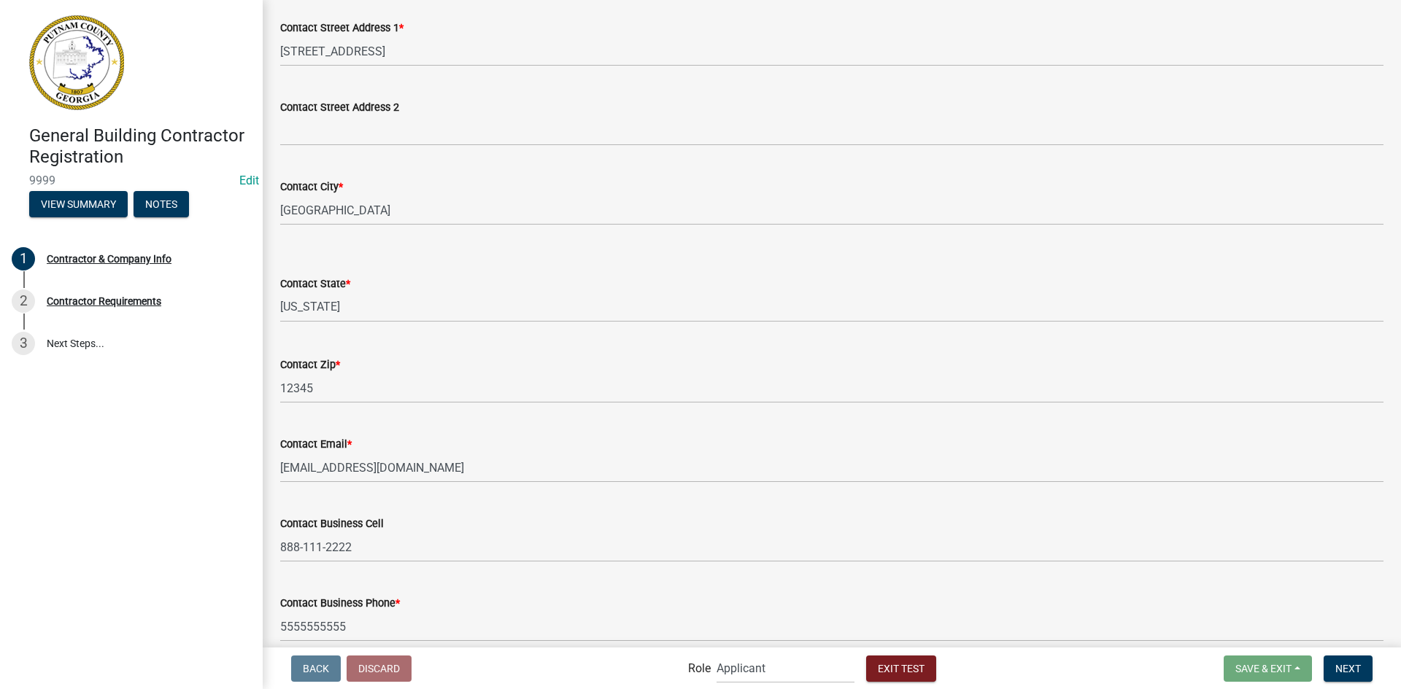
scroll to position [502, 0]
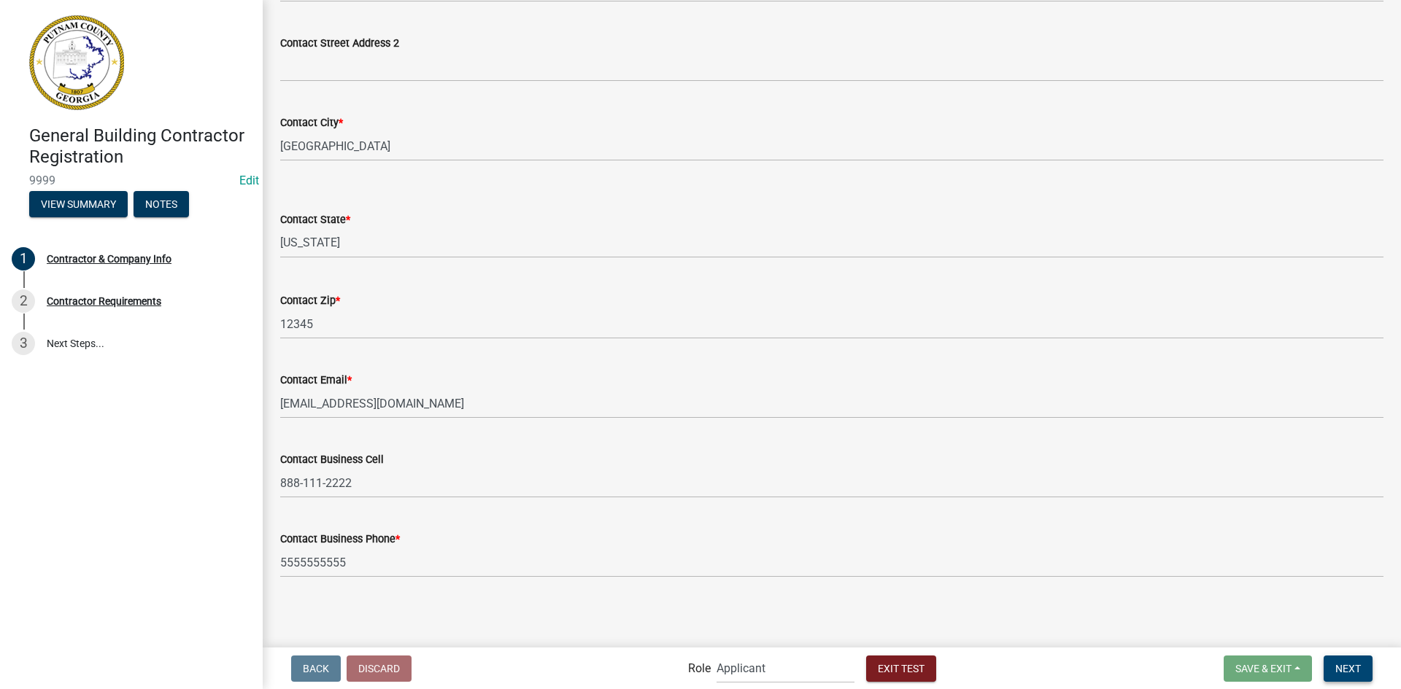
drag, startPoint x: 1341, startPoint y: 660, endPoint x: 1275, endPoint y: 593, distance: 93.9
click at [1341, 660] on button "Next" at bounding box center [1347, 669] width 49 height 26
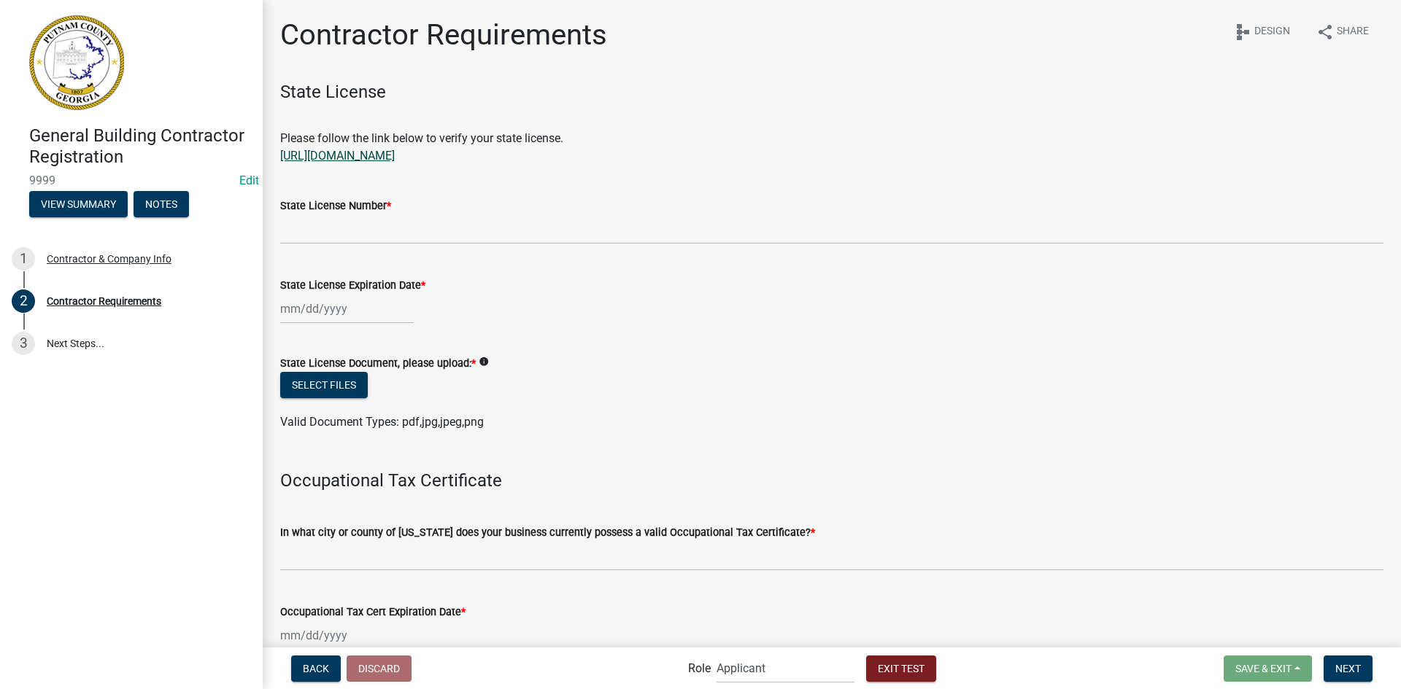
scroll to position [73, 0]
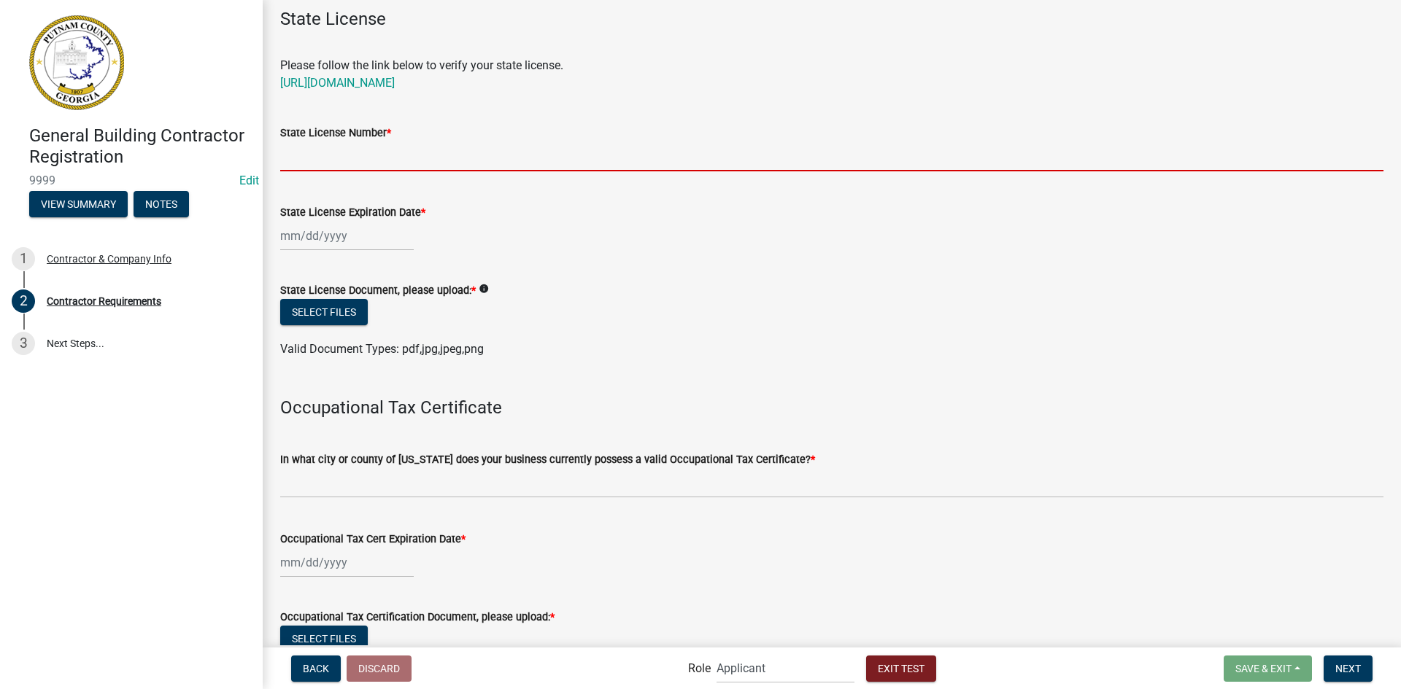
click at [389, 162] on input "State License Number *" at bounding box center [831, 157] width 1103 height 30
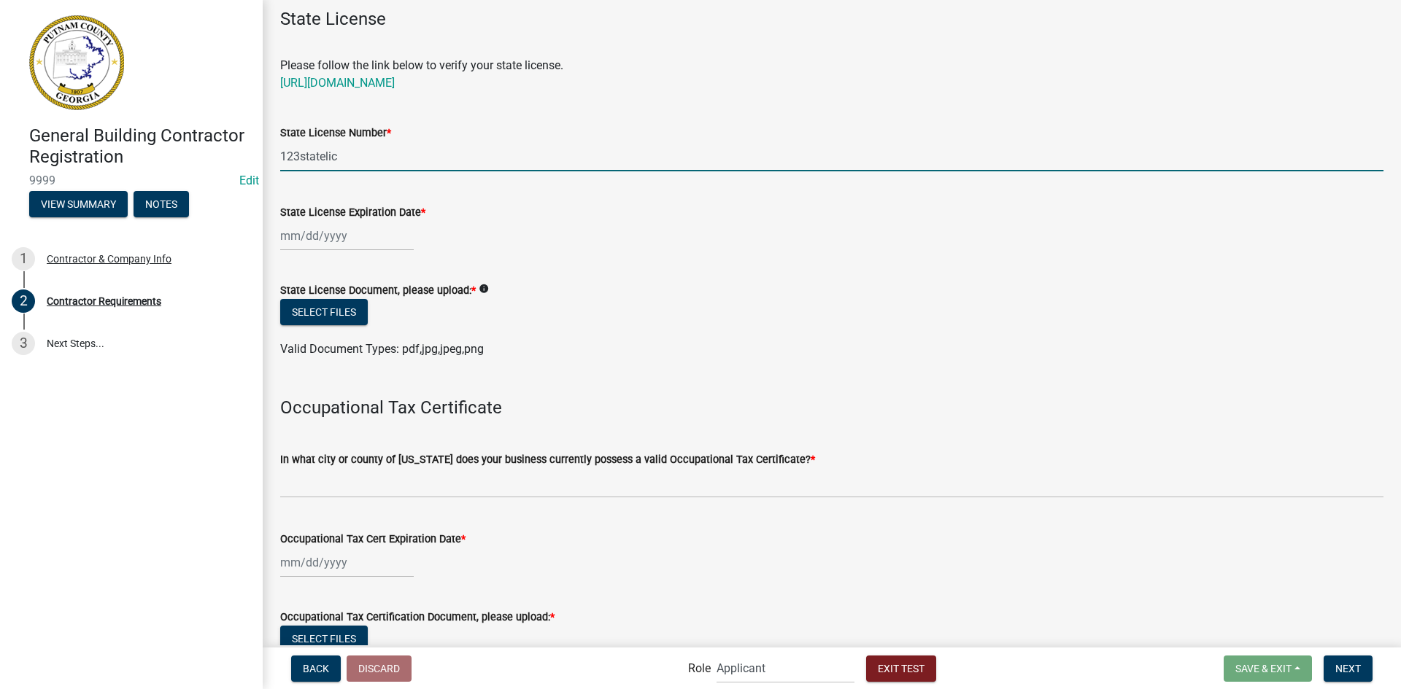
type input "123statelic"
click at [349, 238] on div at bounding box center [347, 236] width 134 height 30
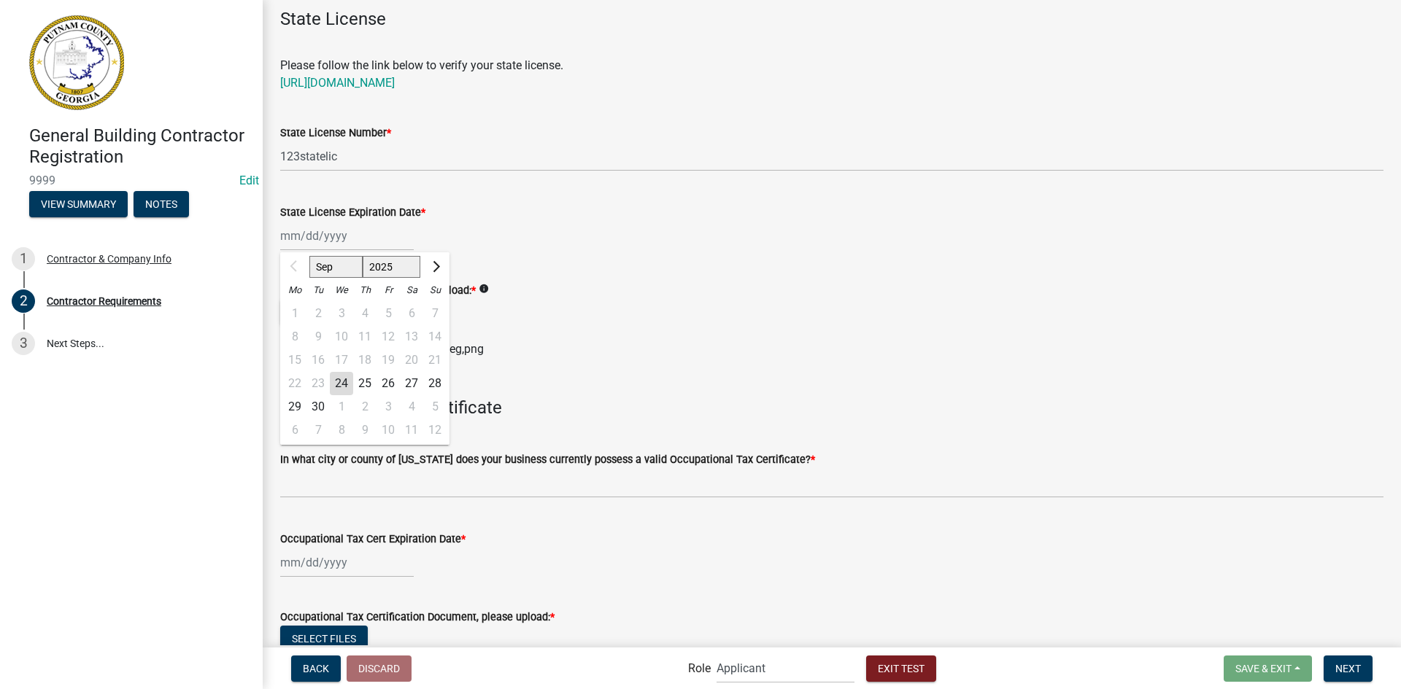
click at [342, 401] on div "1" at bounding box center [341, 406] width 23 height 23
type input "10/01/2025"
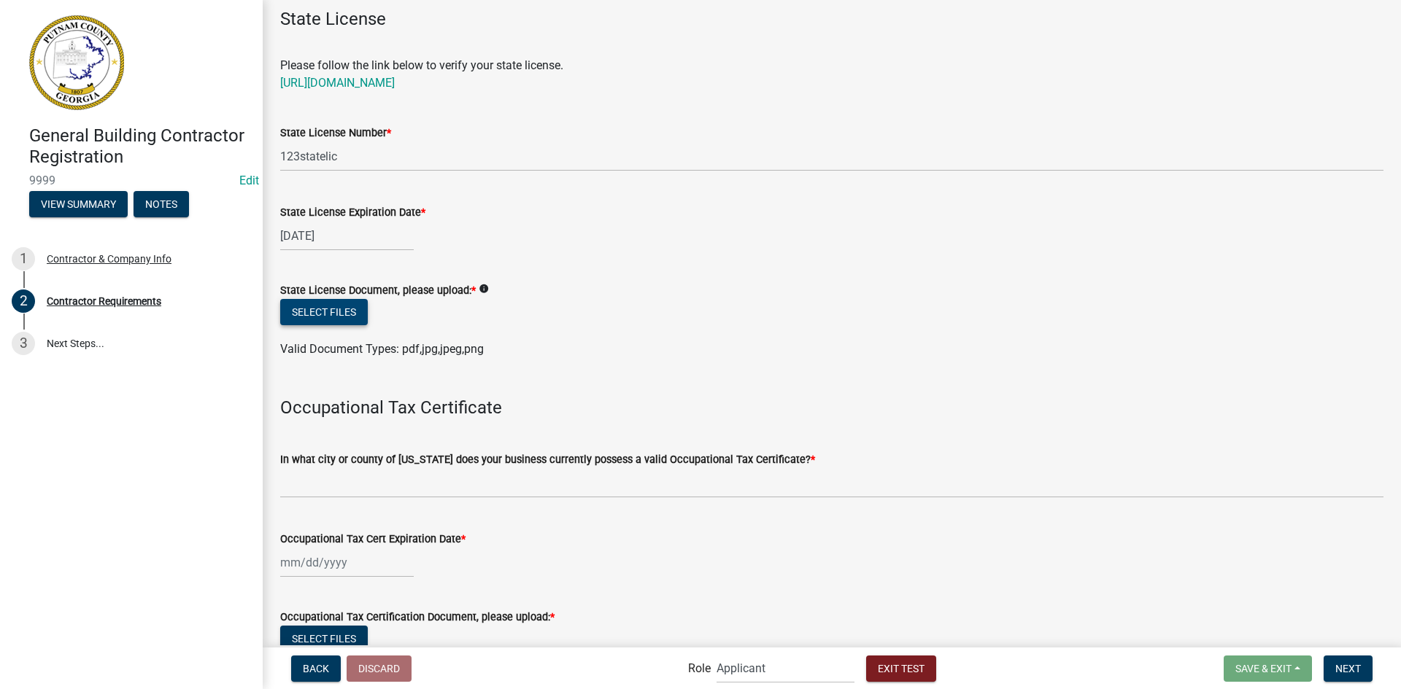
click at [341, 309] on button "Select files" at bounding box center [324, 312] width 88 height 26
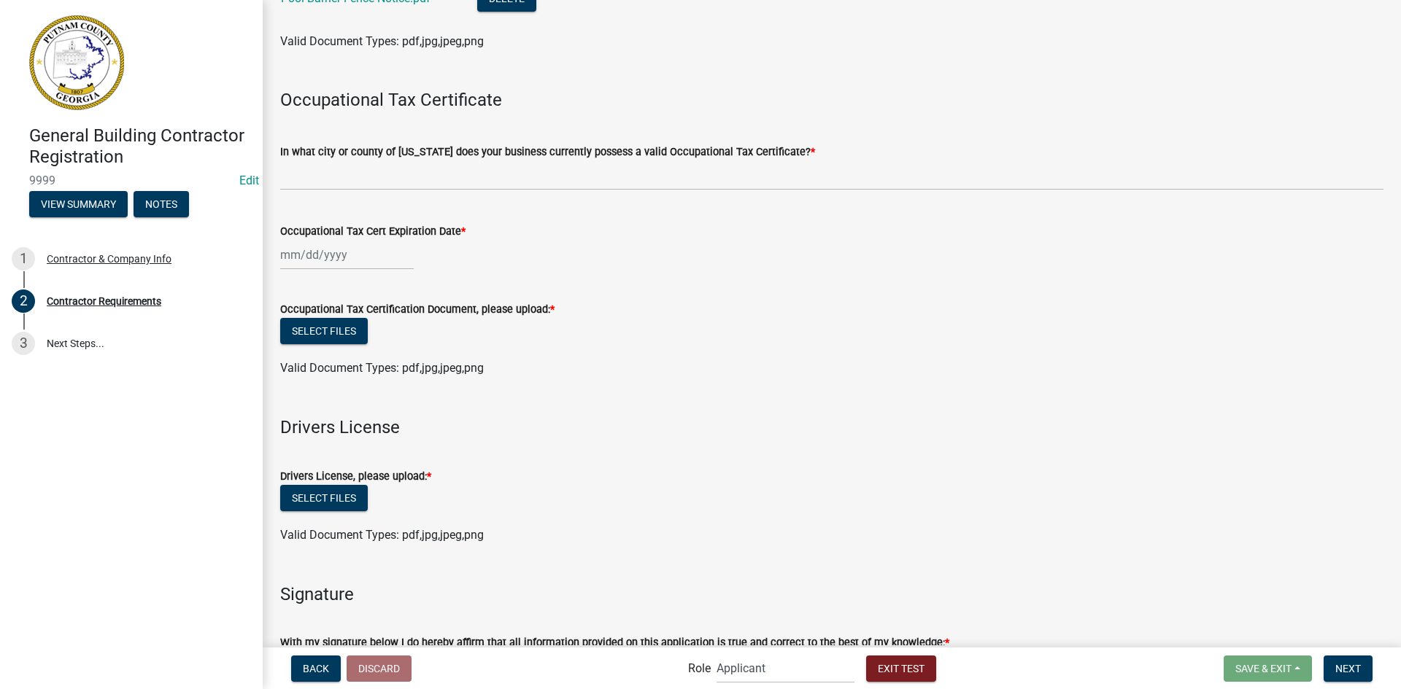
scroll to position [438, 0]
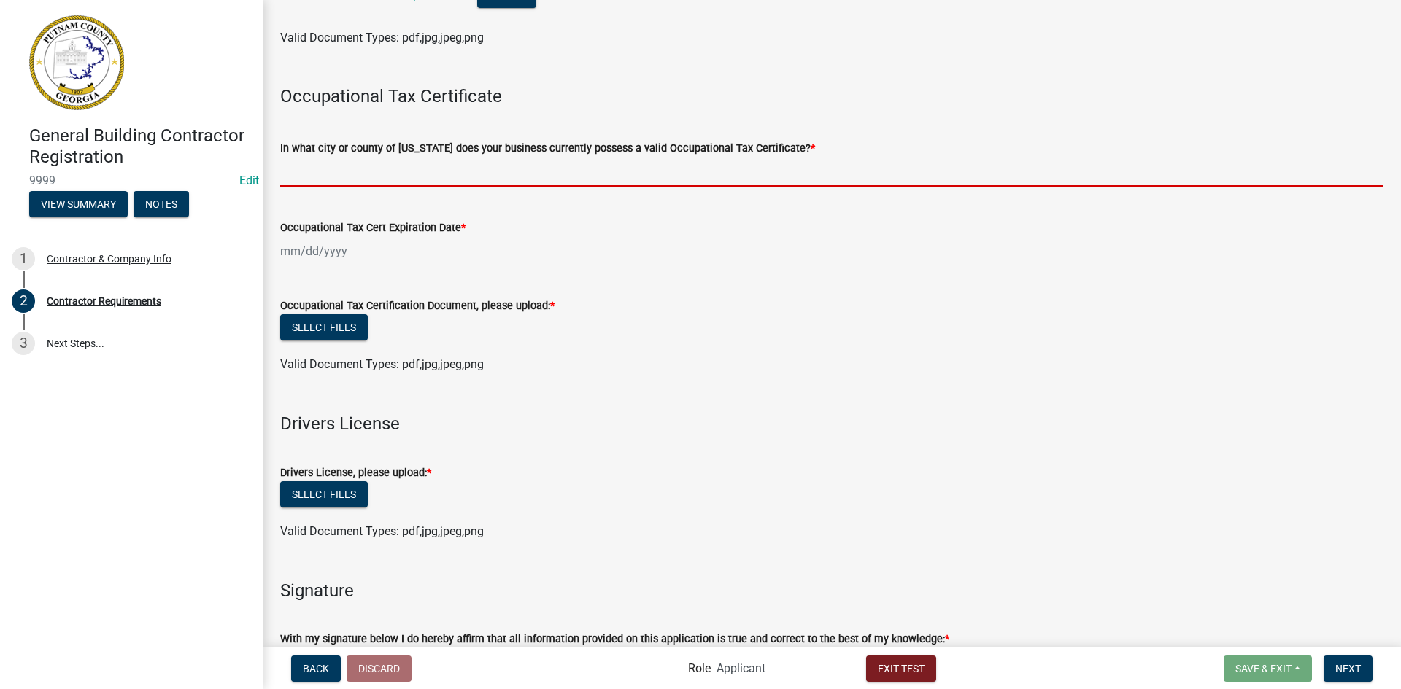
click at [406, 174] on input "In what city or county of Georgia does your business currently possess a valid …" at bounding box center [831, 172] width 1103 height 30
type input "Eatonton"
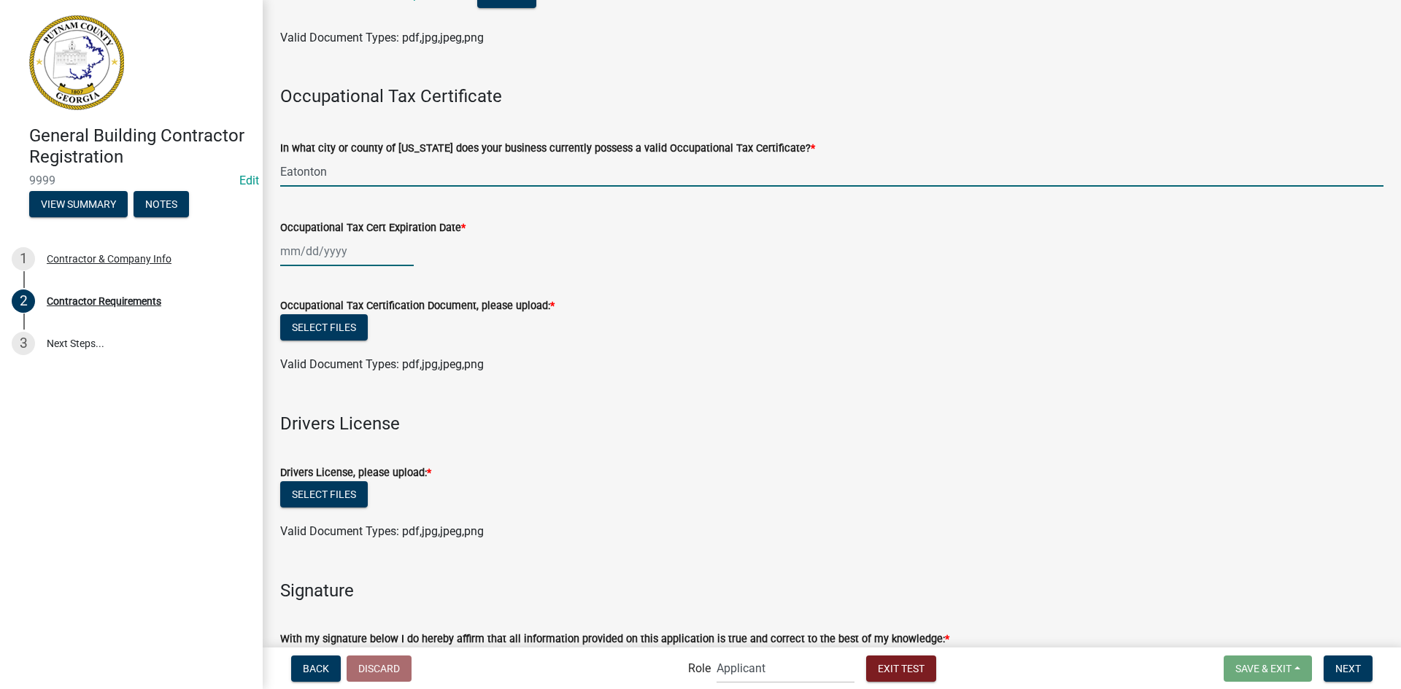
click at [349, 255] on div at bounding box center [347, 251] width 134 height 30
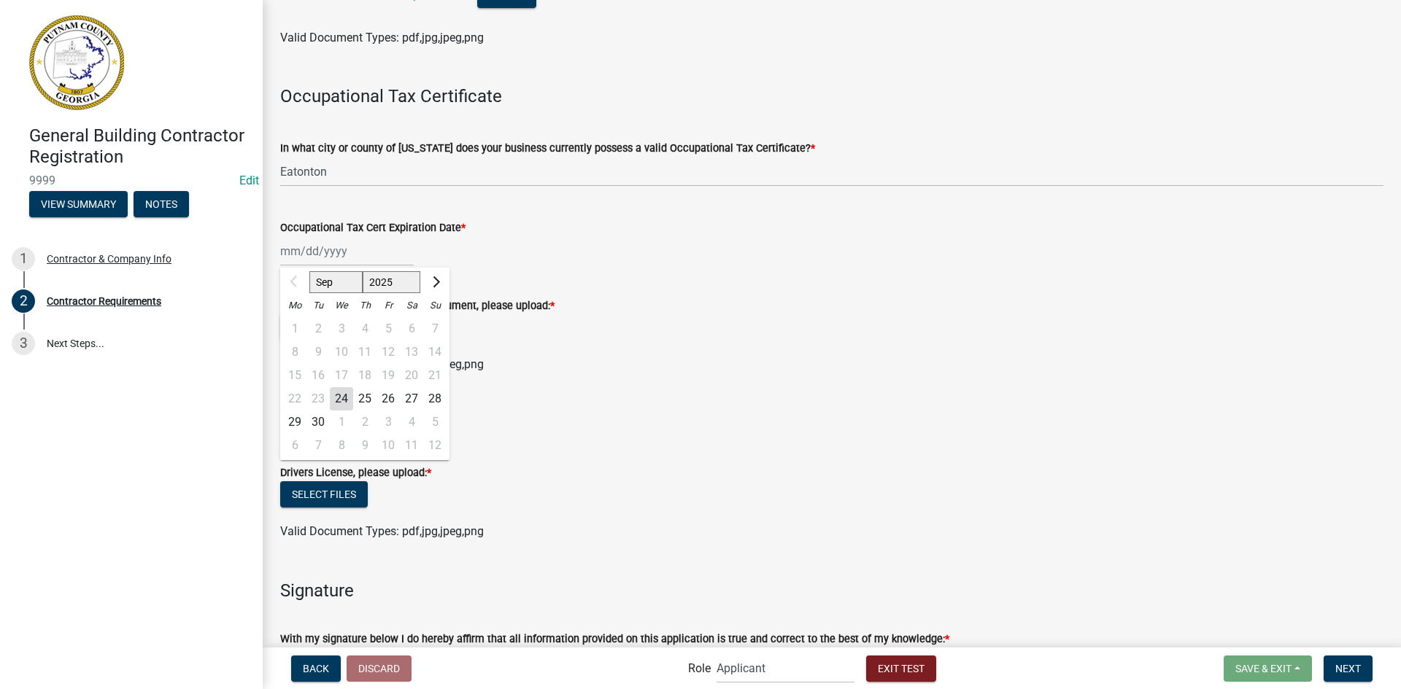
click at [371, 423] on div "2" at bounding box center [364, 422] width 23 height 23
type input "10/02/2025"
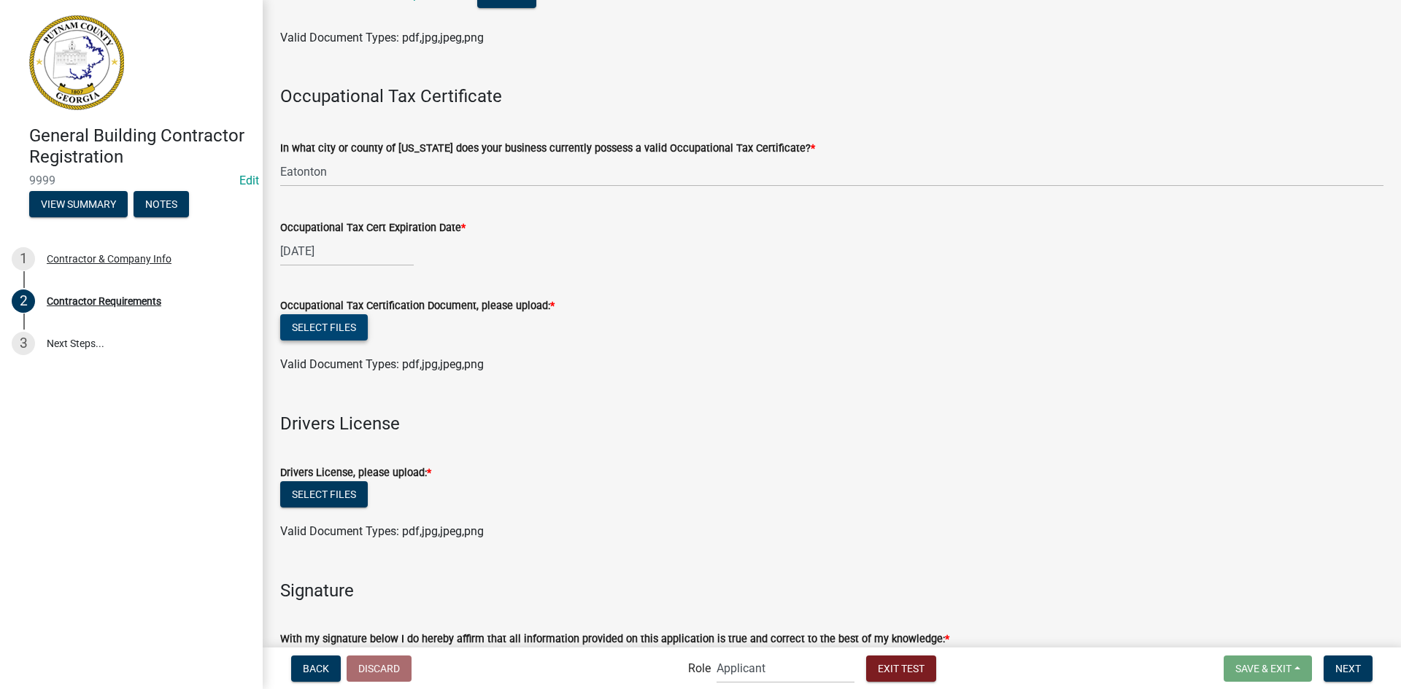
click at [352, 328] on button "Select files" at bounding box center [324, 327] width 88 height 26
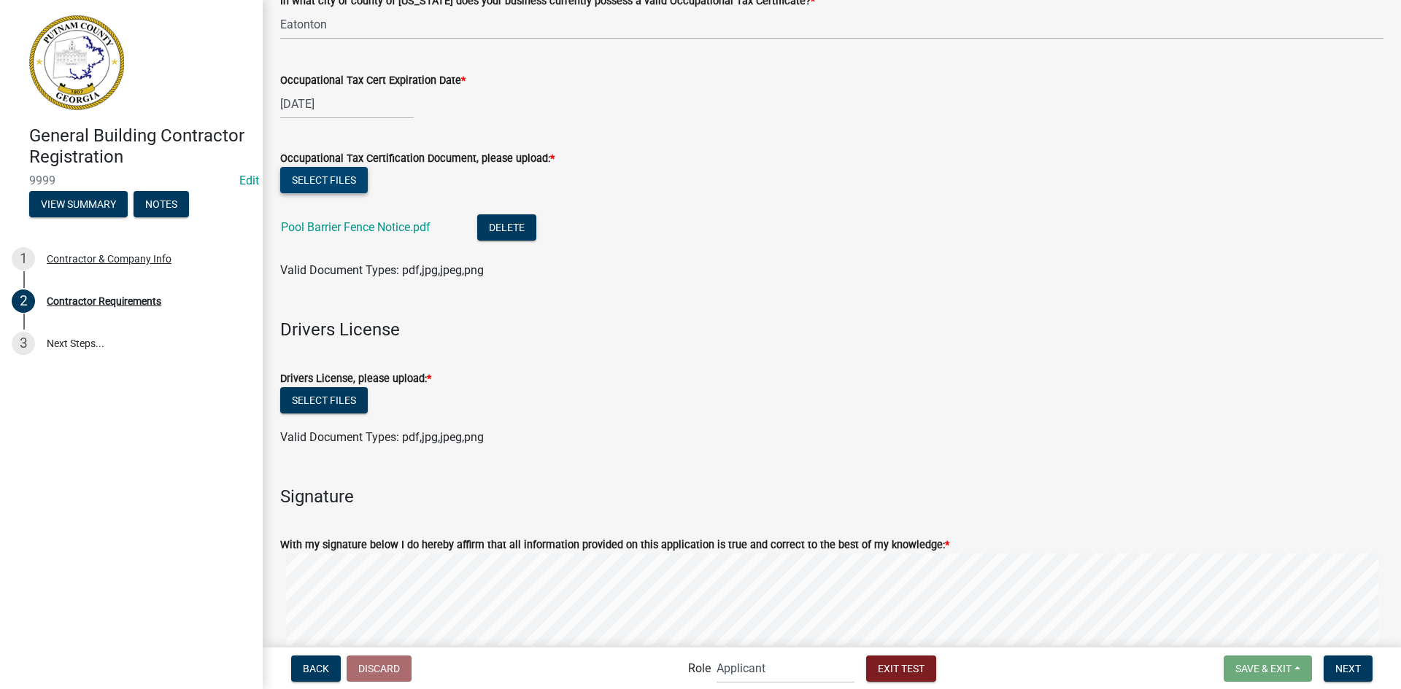
scroll to position [730, 0]
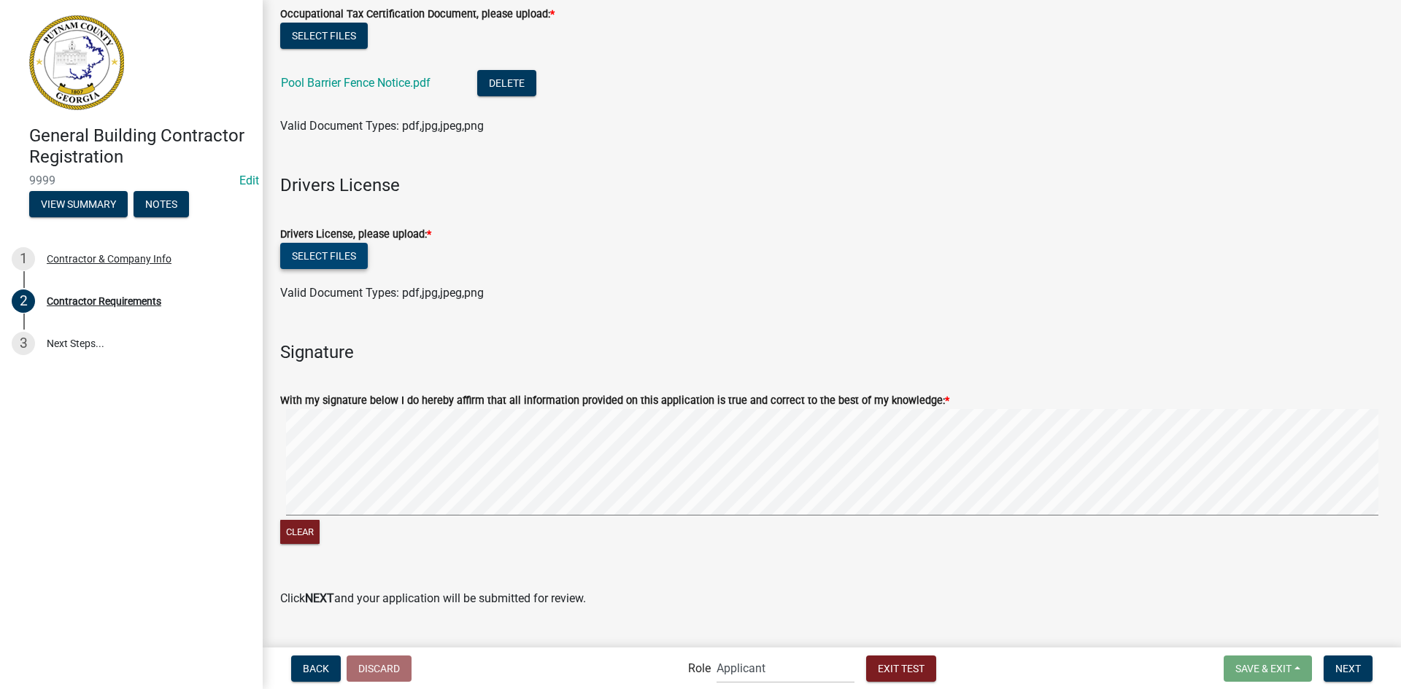
click at [316, 258] on button "Select files" at bounding box center [324, 256] width 88 height 26
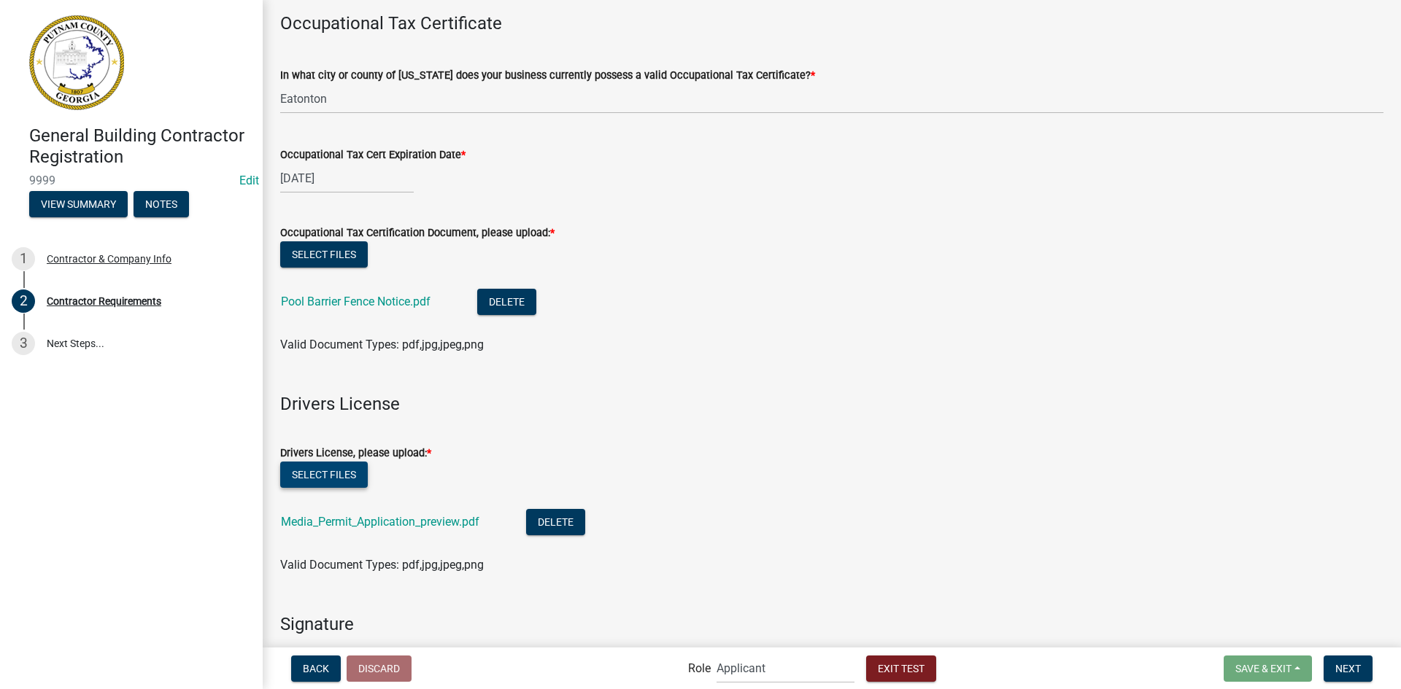
scroll to position [438, 0]
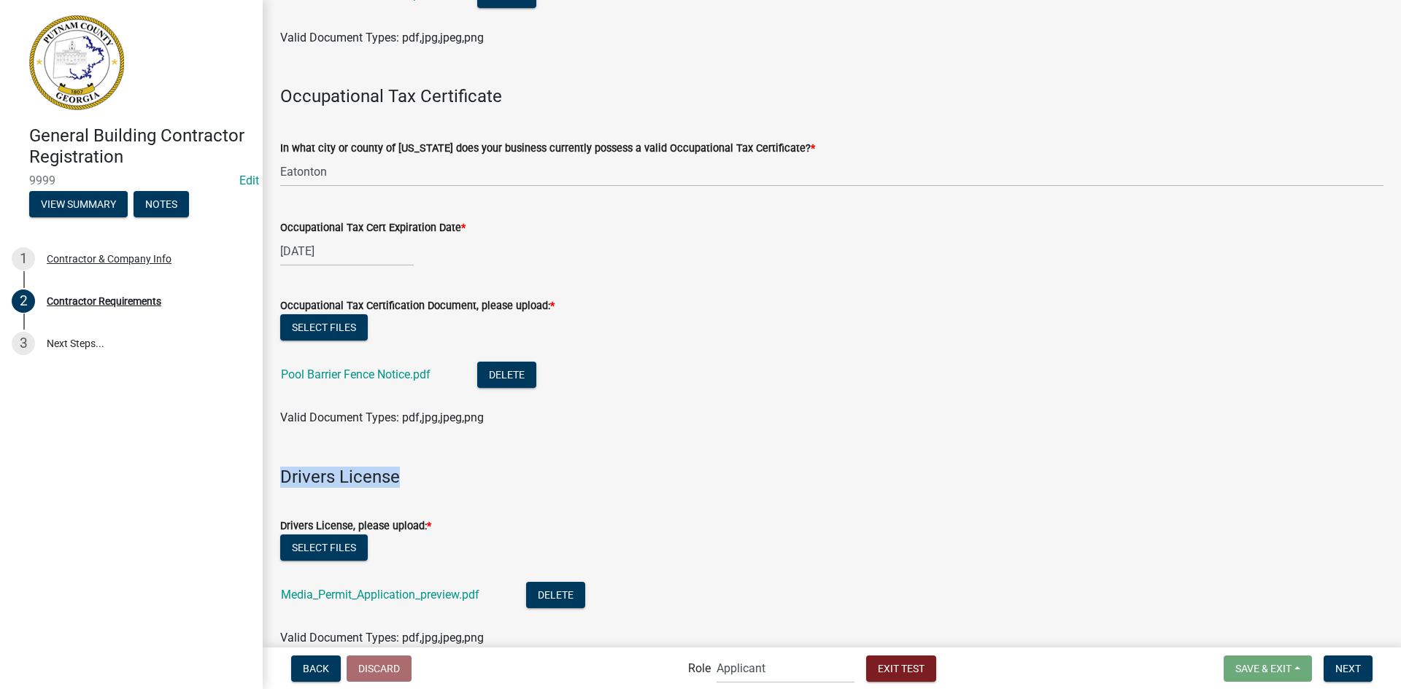
drag, startPoint x: 284, startPoint y: 479, endPoint x: 449, endPoint y: 489, distance: 165.9
click at [449, 489] on wm-data-entity-input "Drivers License" at bounding box center [831, 470] width 1103 height 60
click at [366, 511] on form "Drivers License, please upload: * Select files Media_Permit_Application_preview…" at bounding box center [831, 573] width 1103 height 147
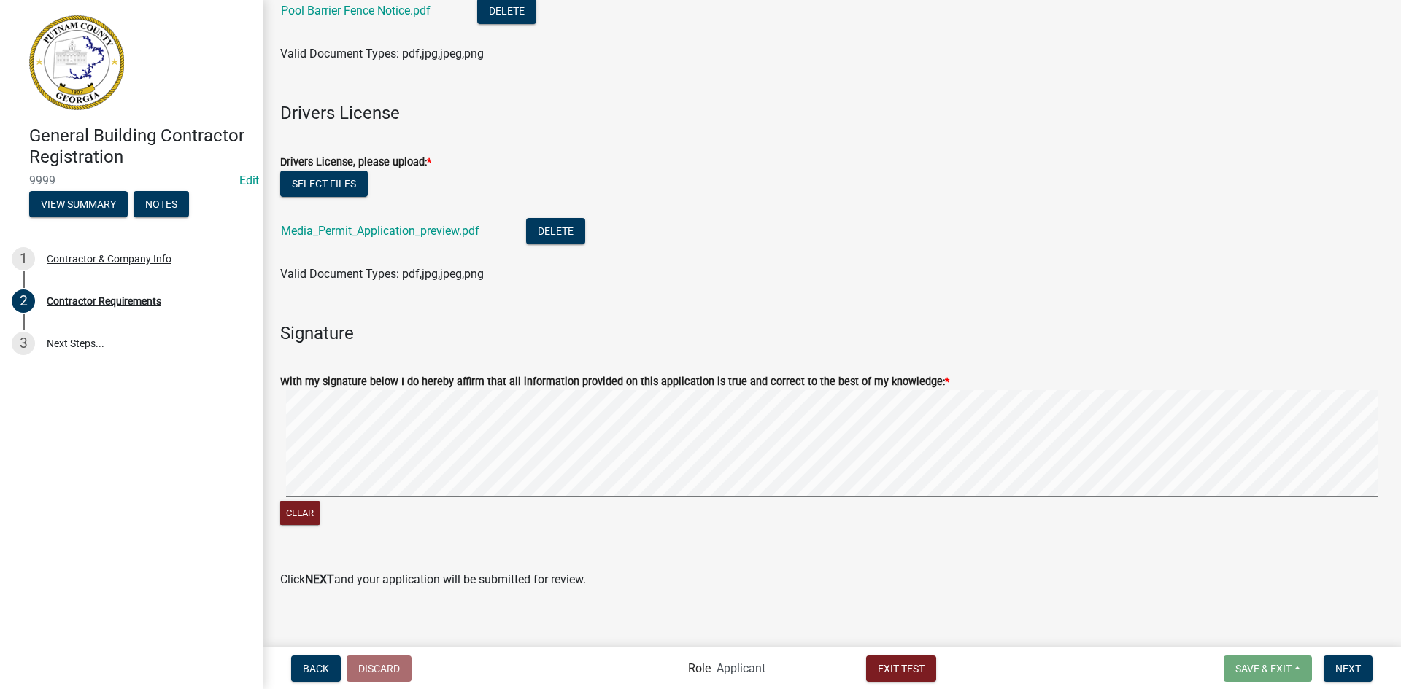
scroll to position [803, 0]
click at [1354, 660] on button "Next" at bounding box center [1347, 669] width 49 height 26
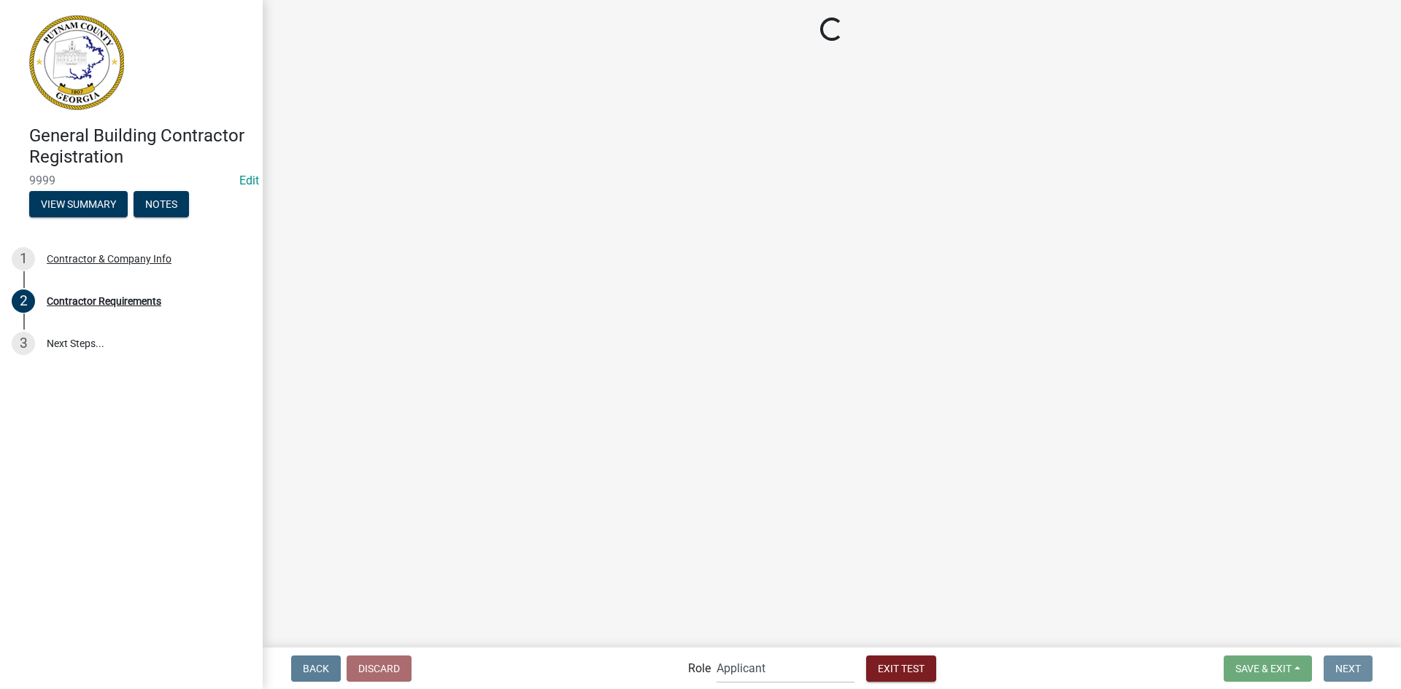
scroll to position [0, 0]
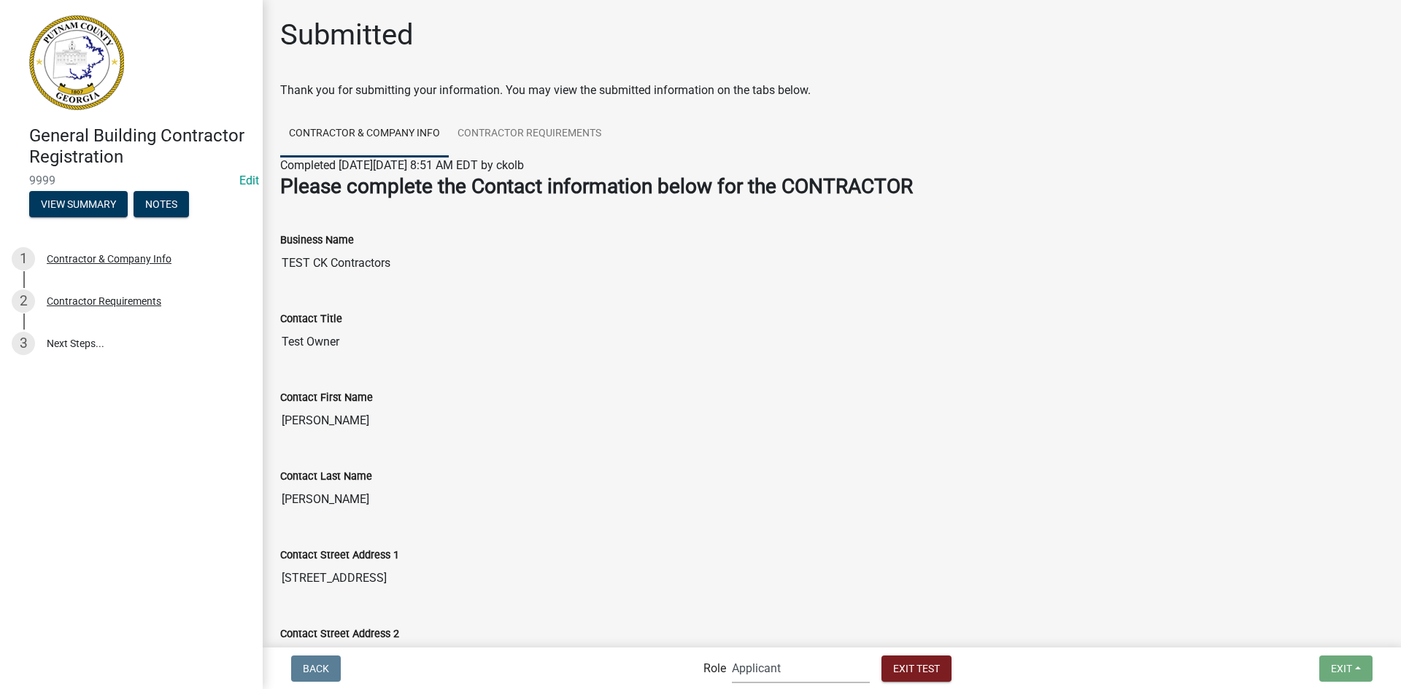
click at [778, 670] on select "Applicant Business License Approval Admin" at bounding box center [801, 669] width 138 height 30
select select "3b789b51-27d8-4da0-93a4-dee814e16aaf"
click at [732, 654] on select "Applicant Business License Approval Admin" at bounding box center [801, 669] width 138 height 30
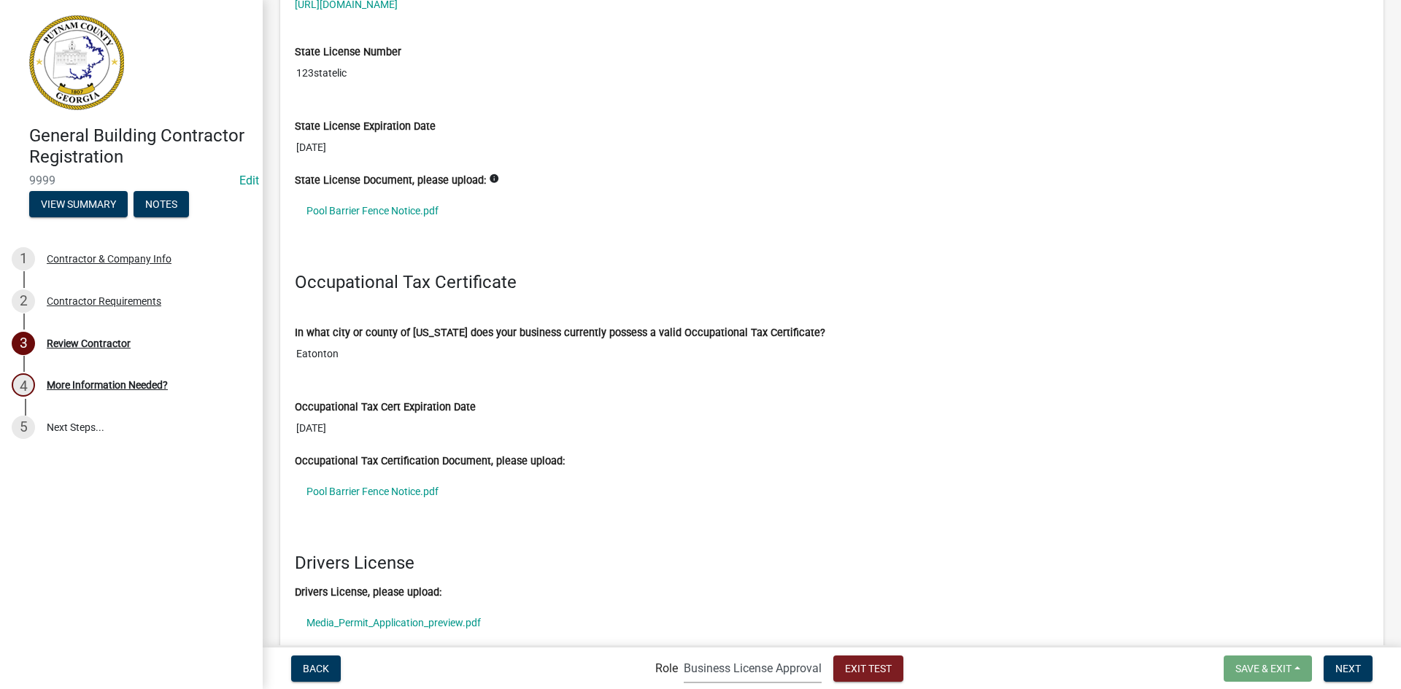
scroll to position [1538, 0]
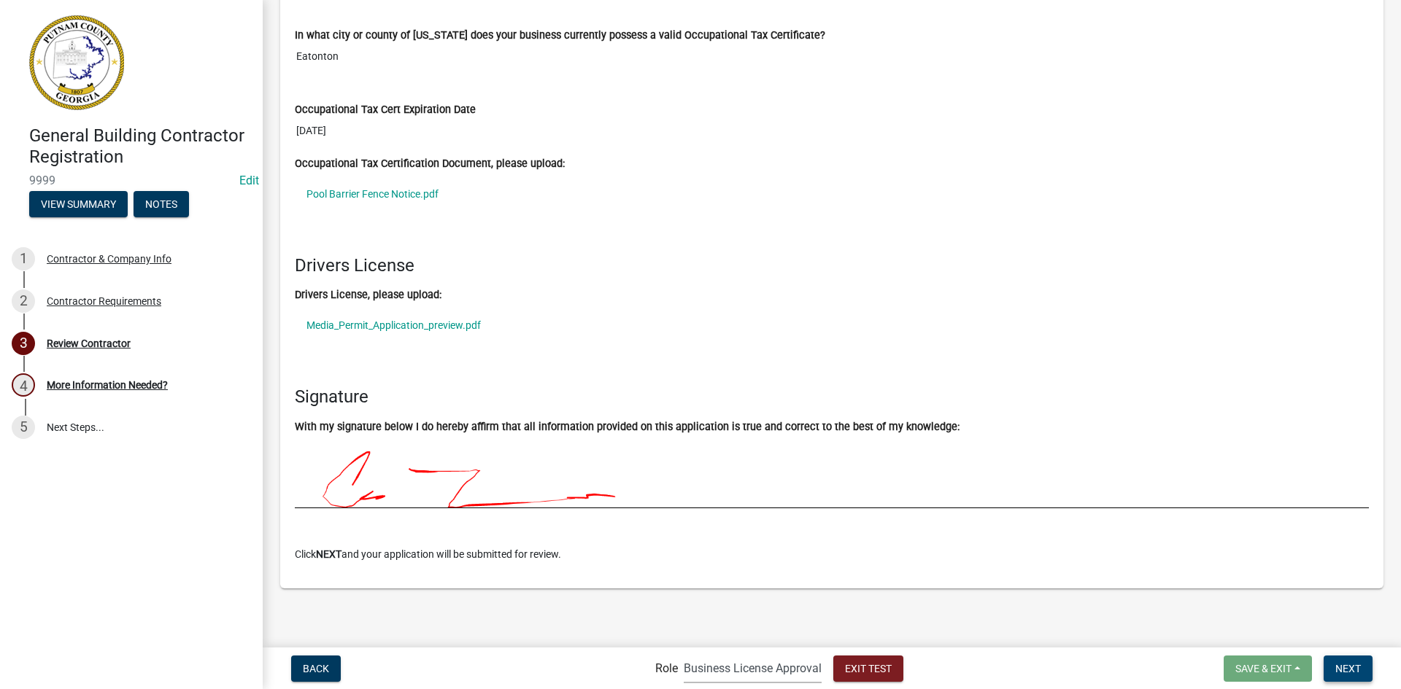
click at [1342, 666] on span "Next" at bounding box center [1348, 668] width 26 height 12
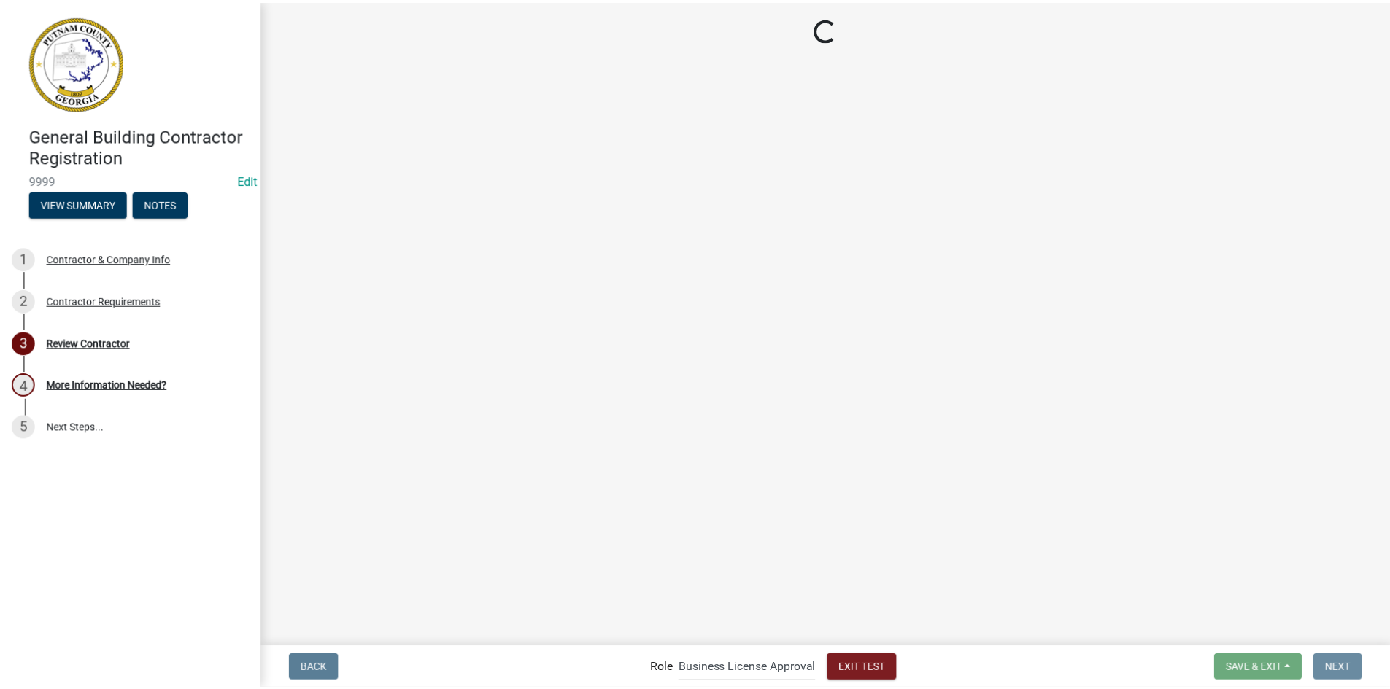
scroll to position [0, 0]
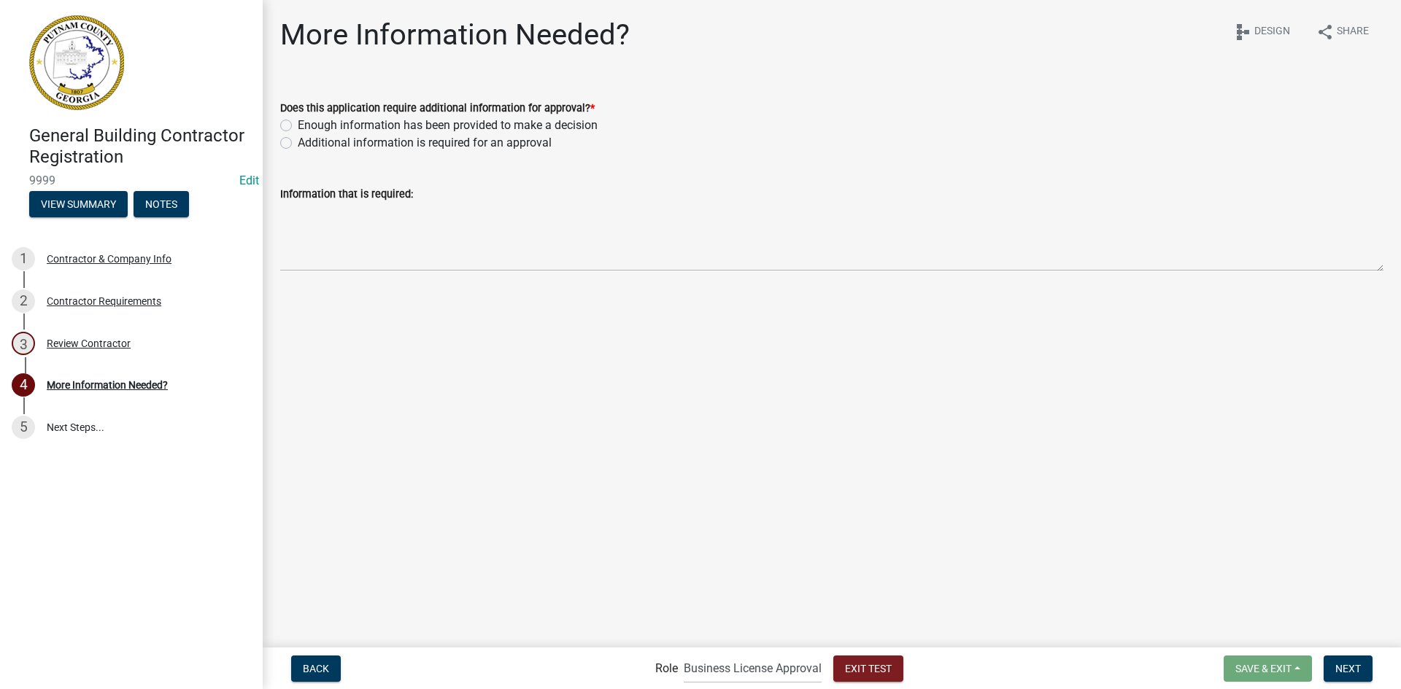
click at [298, 122] on label "Enough information has been provided to make a decision" at bounding box center [448, 126] width 300 height 18
click at [298, 122] on input "Enough information has been provided to make a decision" at bounding box center [302, 121] width 9 height 9
radio input "true"
click at [1357, 669] on span "Next" at bounding box center [1348, 668] width 26 height 12
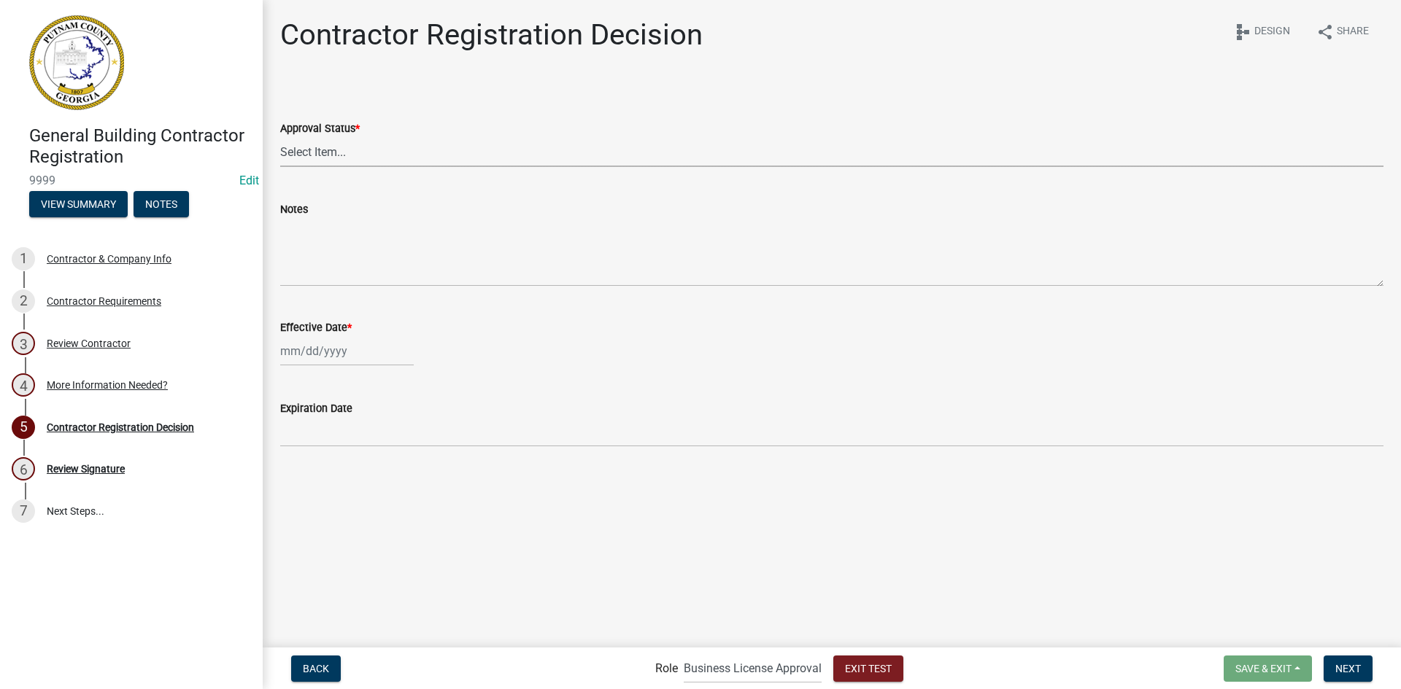
click at [325, 145] on select "Select Item... Approved Denied" at bounding box center [831, 152] width 1103 height 30
click at [280, 137] on select "Select Item... Approved Denied" at bounding box center [831, 152] width 1103 height 30
select select "4b86b809-39dd-4c68-9f3d-fdb3e7050482"
click at [347, 349] on div at bounding box center [347, 351] width 134 height 30
select select "9"
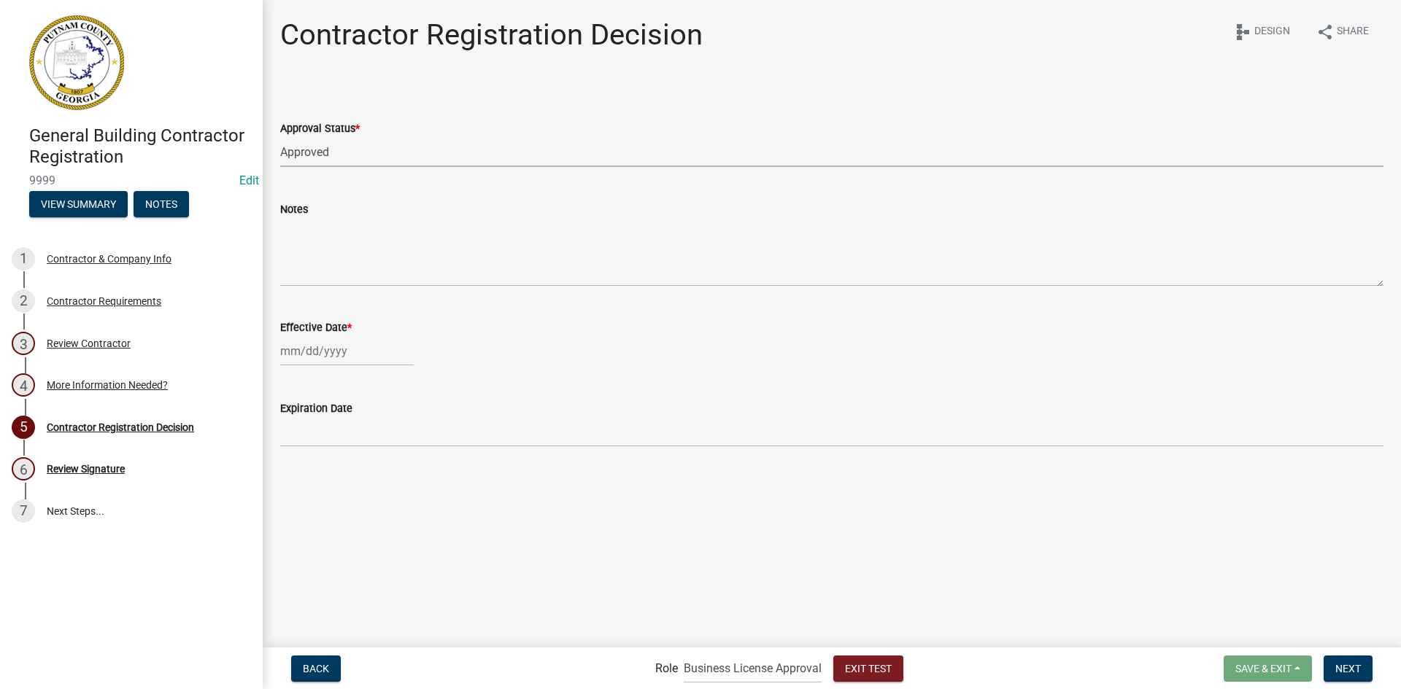
select select "2025"
click at [340, 525] on div "1" at bounding box center [341, 522] width 23 height 23
type input "10/01/2025"
click at [1357, 664] on span "Next" at bounding box center [1348, 668] width 26 height 12
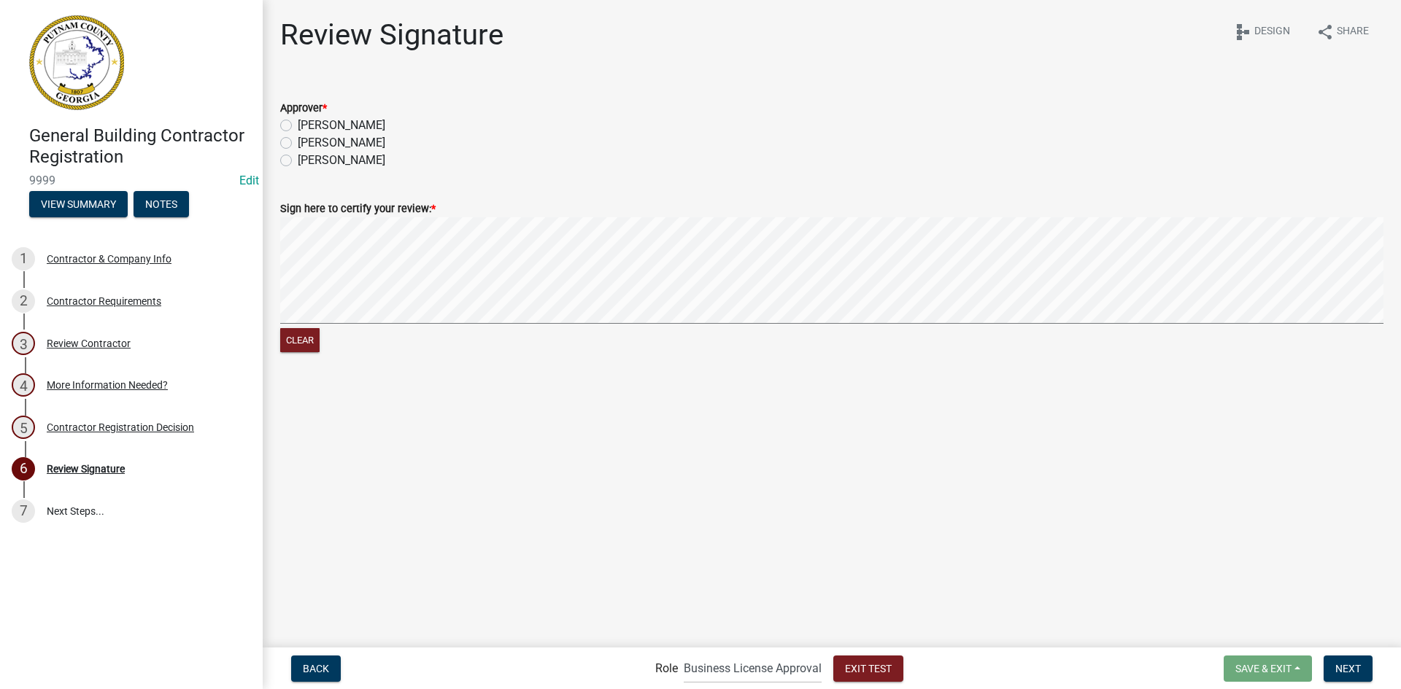
click at [314, 128] on label "Courtney" at bounding box center [342, 126] width 88 height 18
click at [307, 126] on input "Courtney" at bounding box center [302, 121] width 9 height 9
radio input "true"
click at [1338, 669] on span "Next" at bounding box center [1348, 668] width 26 height 12
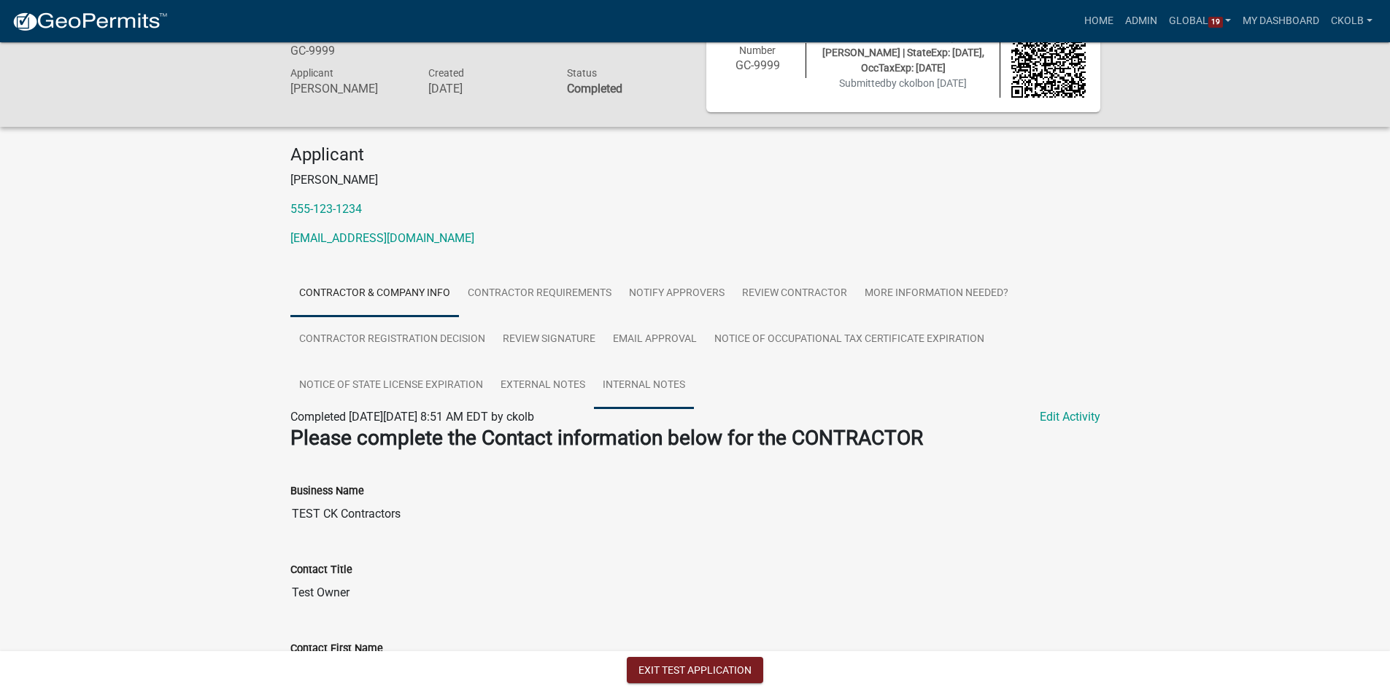
scroll to position [73, 0]
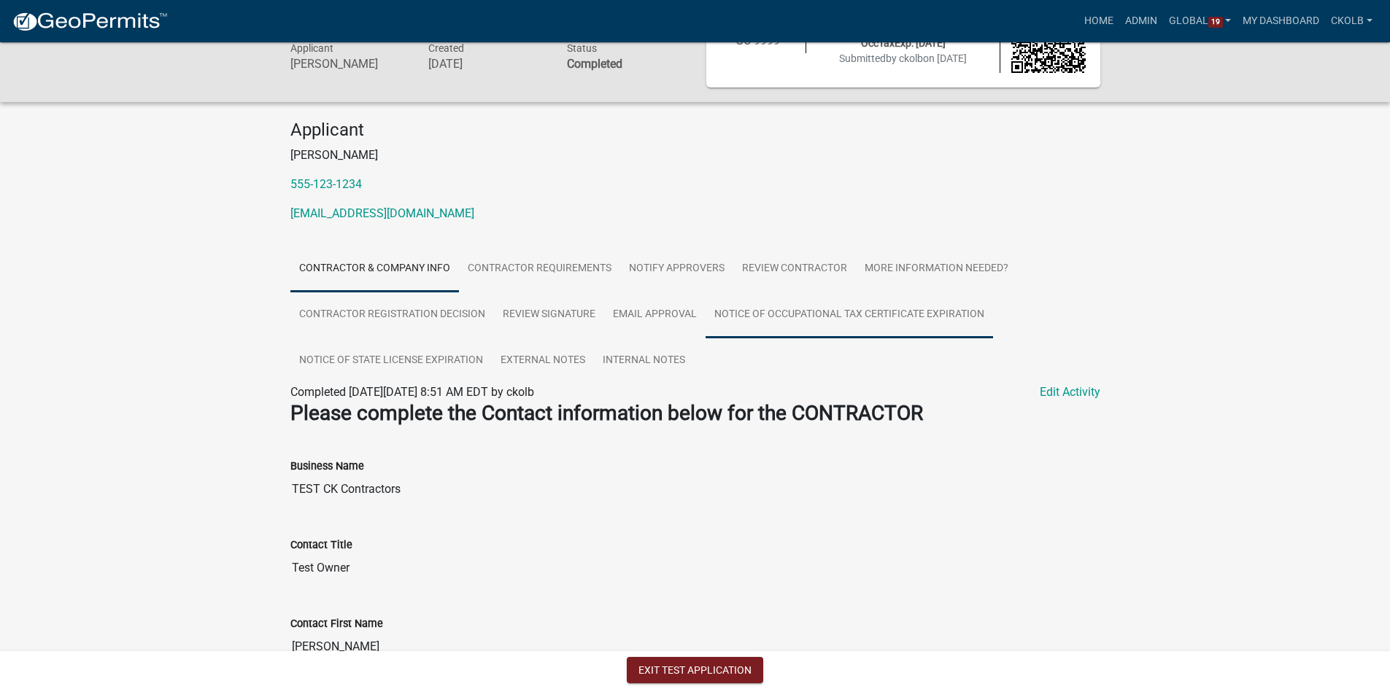
click at [771, 317] on link "Notice of Occupational Tax Certificate Expiration" at bounding box center [849, 315] width 287 height 47
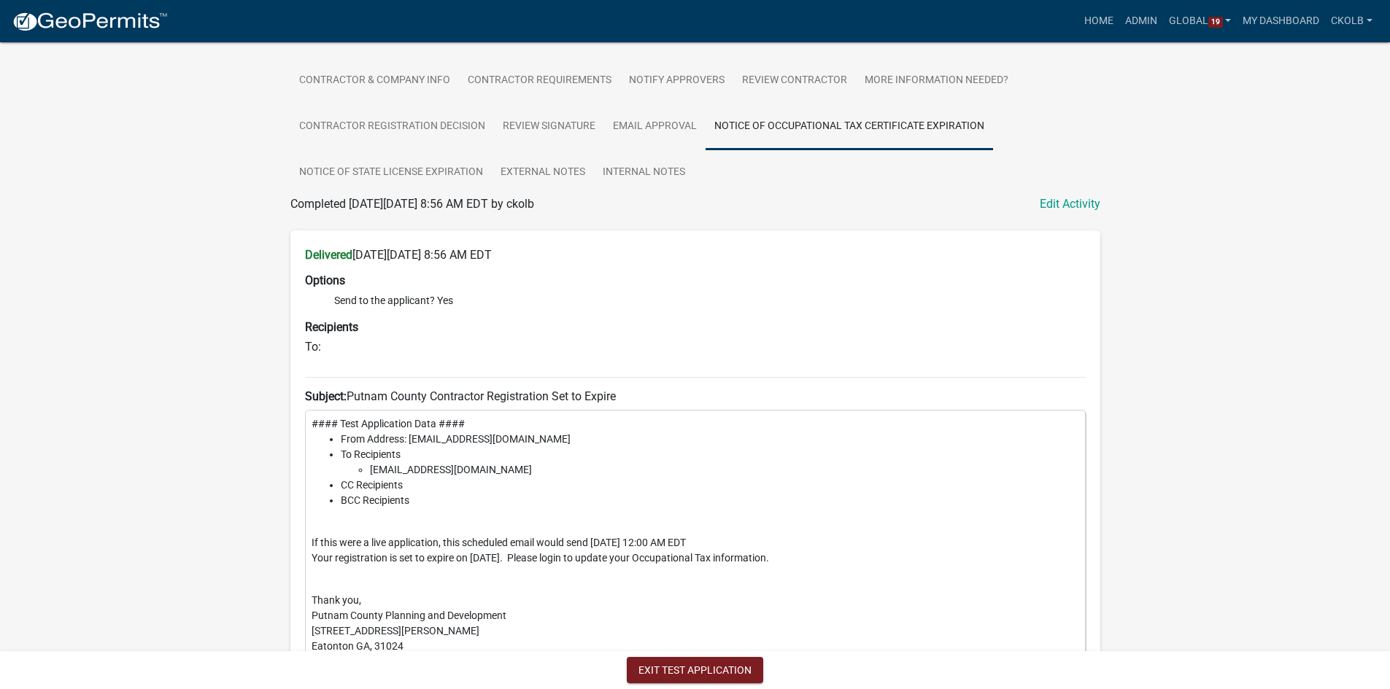
scroll to position [407, 0]
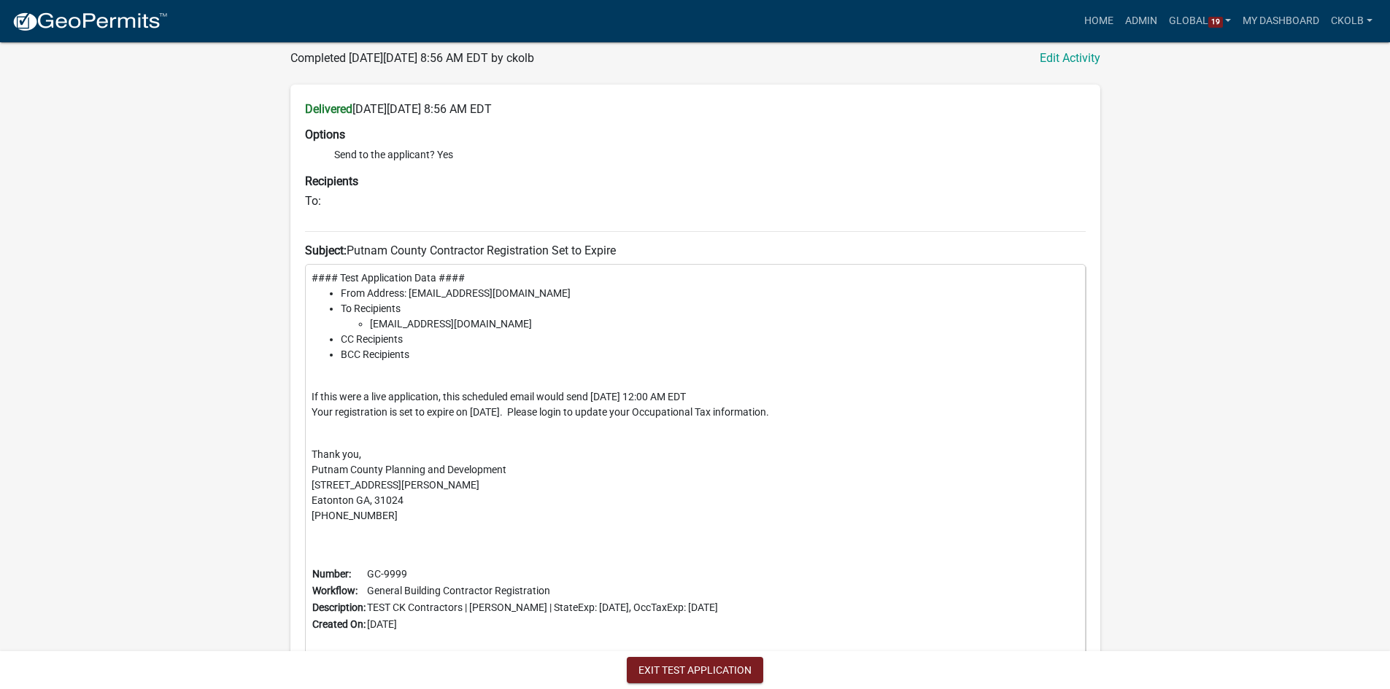
drag, startPoint x: 635, startPoint y: 396, endPoint x: 700, endPoint y: 401, distance: 64.4
click at [700, 401] on div "#### Test Application Data #### From Address: noreply@schneidergis.com To Recip…" at bounding box center [695, 467] width 781 height 406
drag, startPoint x: 474, startPoint y: 413, endPoint x: 525, endPoint y: 415, distance: 51.8
click at [525, 415] on p "Your registration is set to expire on 10/02/2025. Please login to update your O…" at bounding box center [696, 420] width 768 height 31
click at [519, 425] on p "Your registration is set to expire on 10/02/2025. Please login to update your O…" at bounding box center [696, 420] width 768 height 31
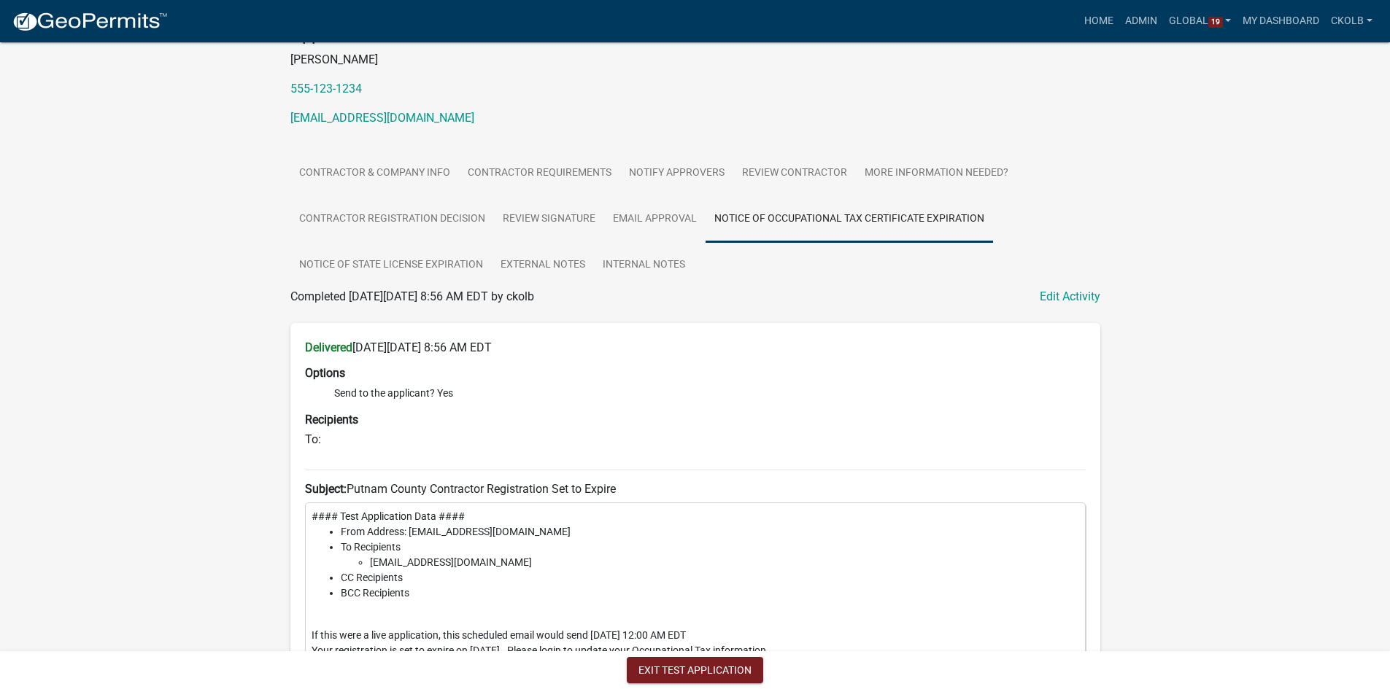
scroll to position [115, 0]
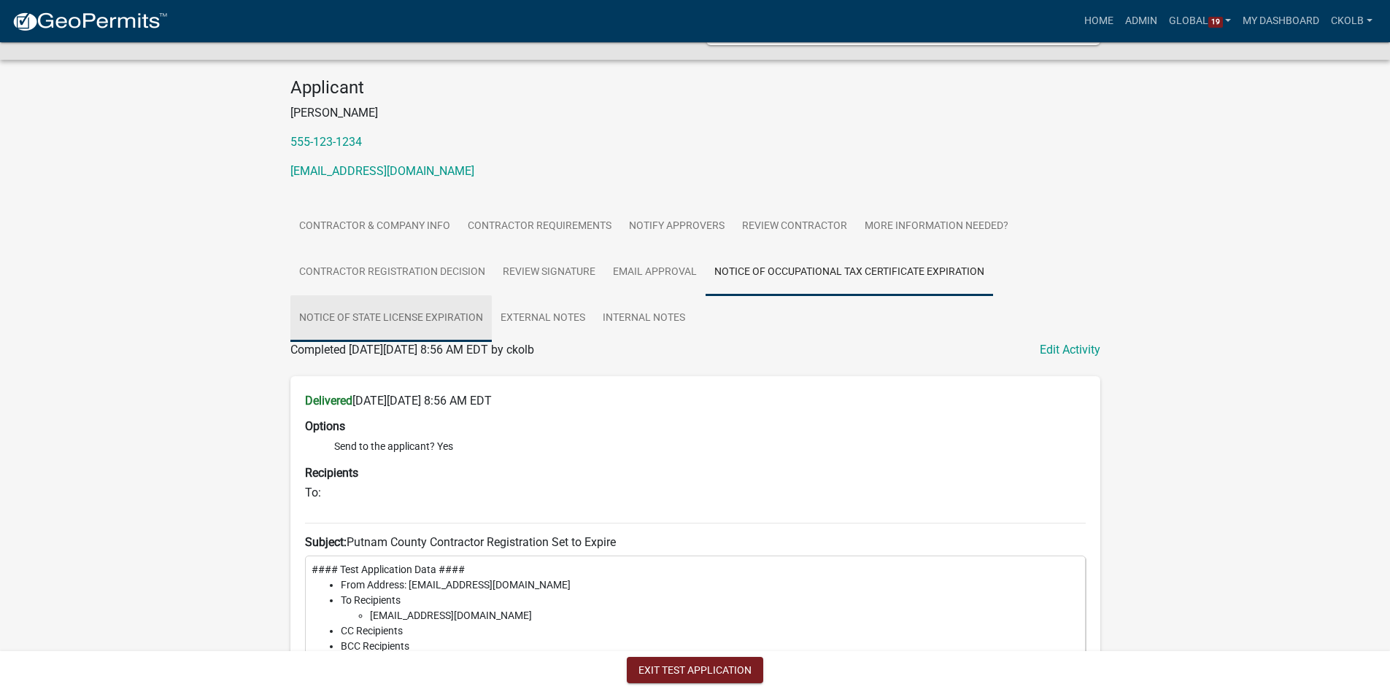
click at [383, 306] on link "Notice of State License Expiration" at bounding box center [390, 318] width 201 height 47
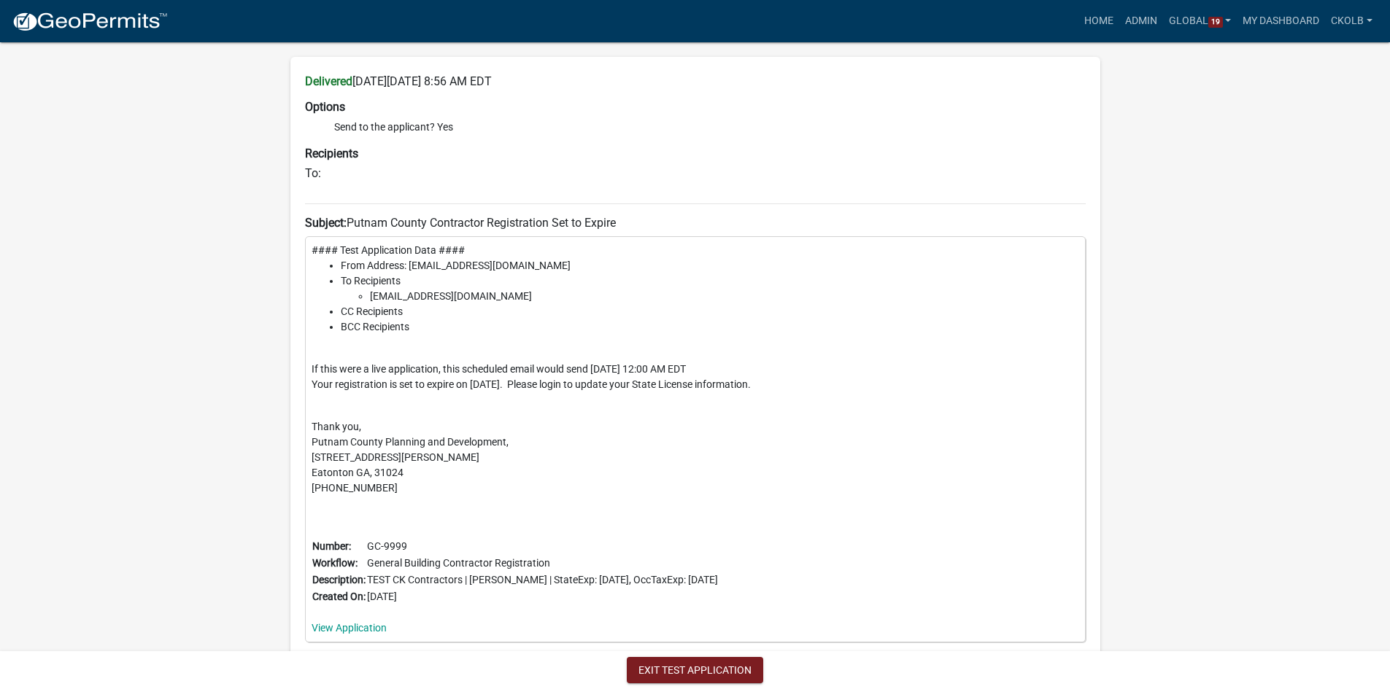
scroll to position [480, 0]
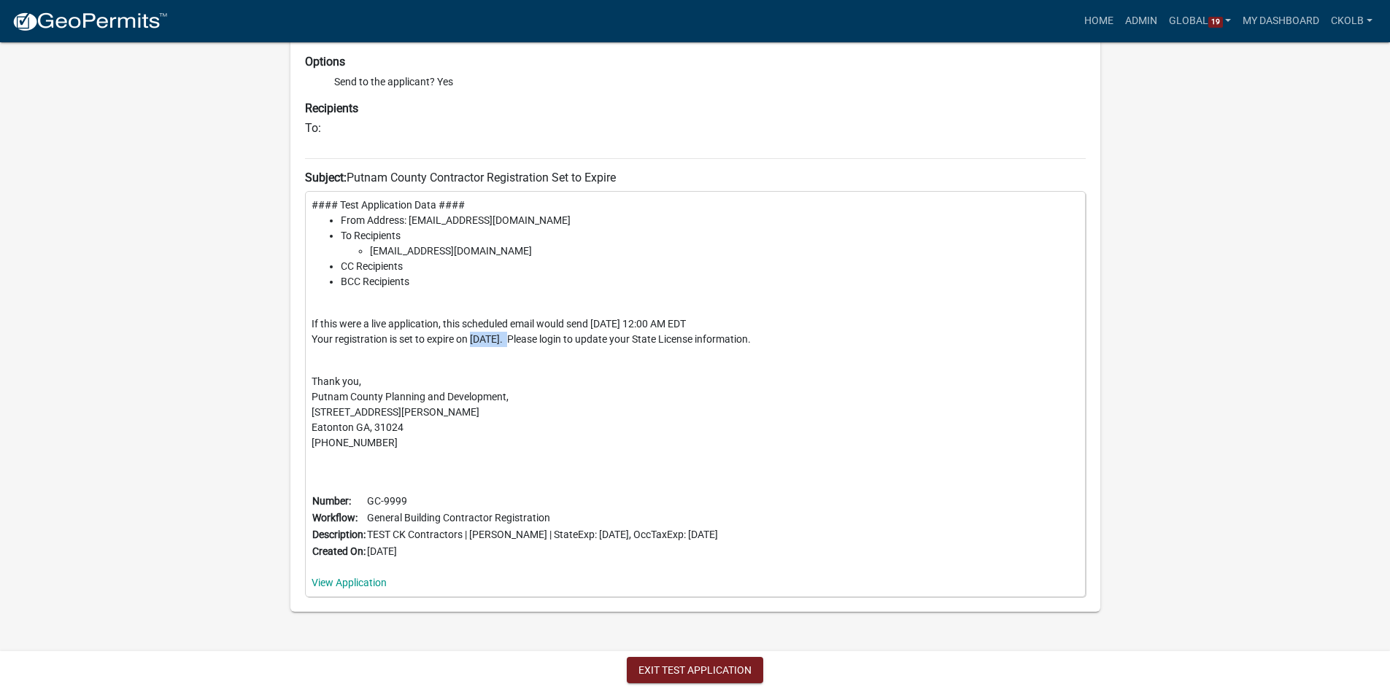
drag, startPoint x: 472, startPoint y: 340, endPoint x: 517, endPoint y: 339, distance: 45.2
click at [517, 339] on p "Your registration is set to expire on 10/01/2025. Please login to update your S…" at bounding box center [696, 347] width 768 height 31
click at [689, 335] on p "Your registration is set to expire on 10/01/2025. Please login to update your S…" at bounding box center [696, 347] width 768 height 31
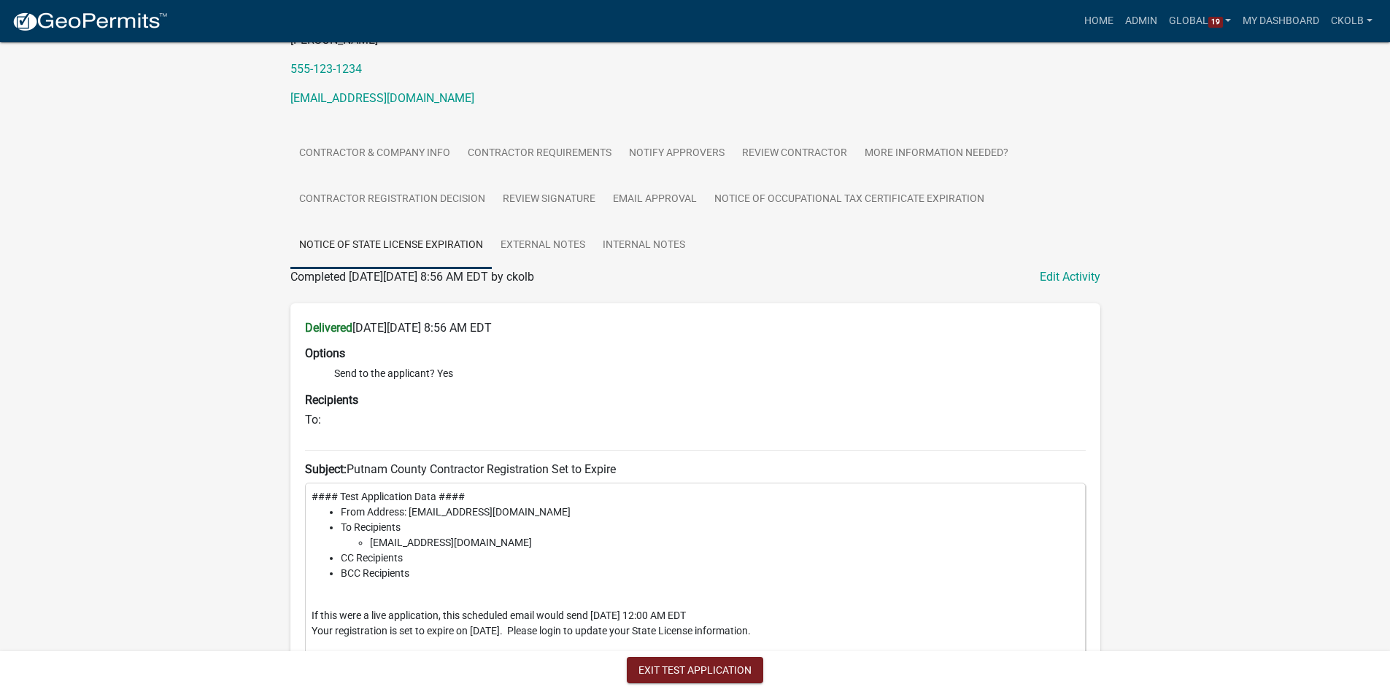
scroll to position [42, 0]
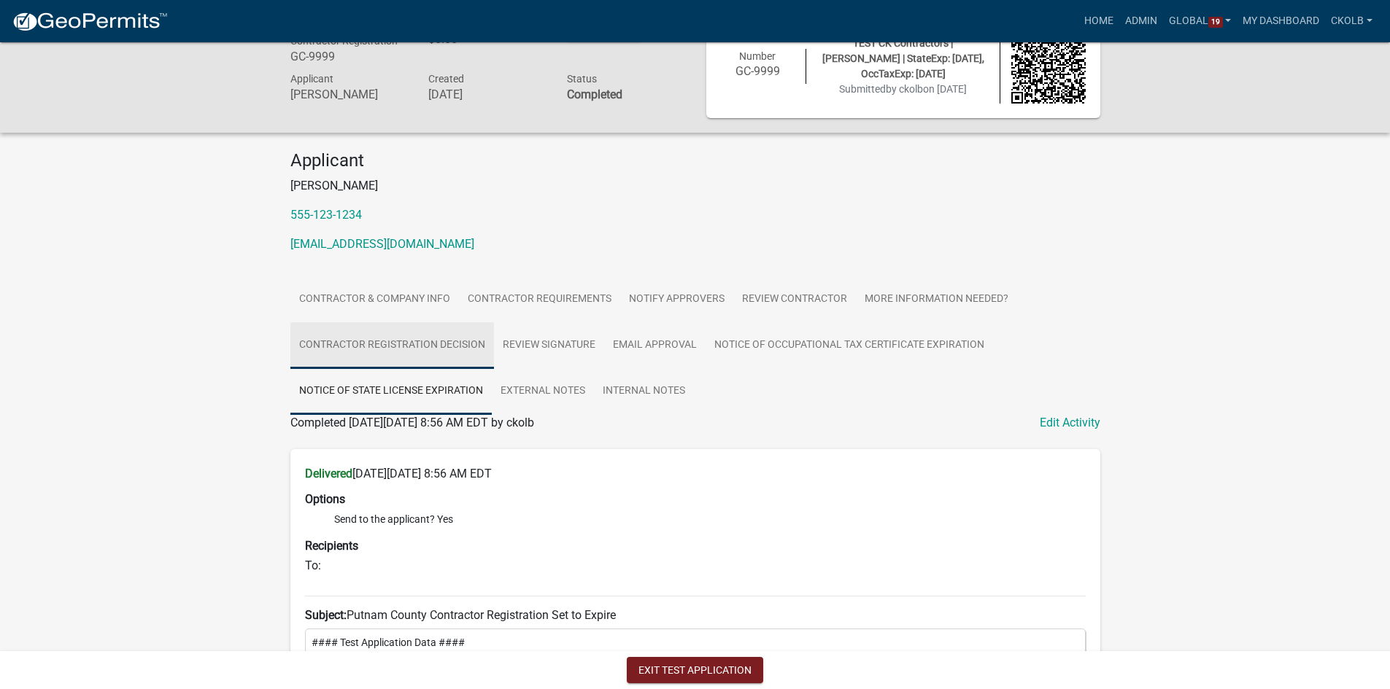
click at [379, 344] on link "Contractor Registration Decision" at bounding box center [392, 345] width 204 height 47
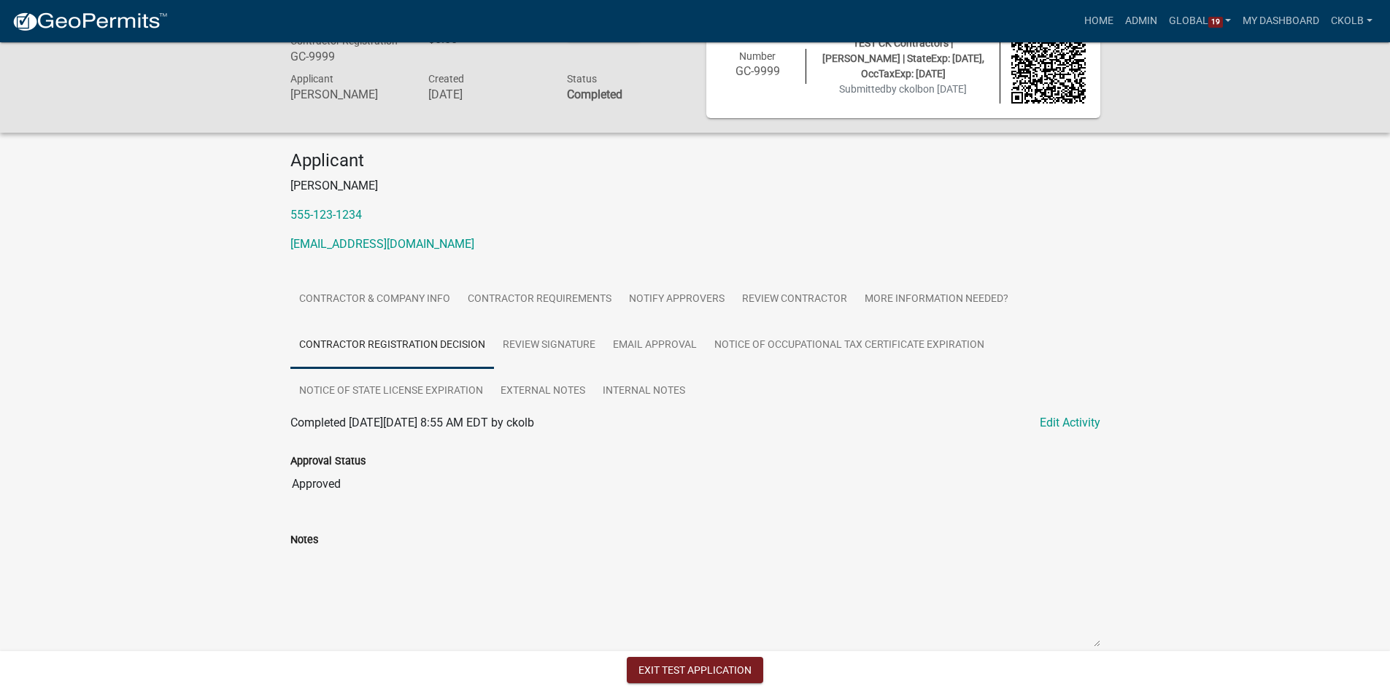
scroll to position [231, 0]
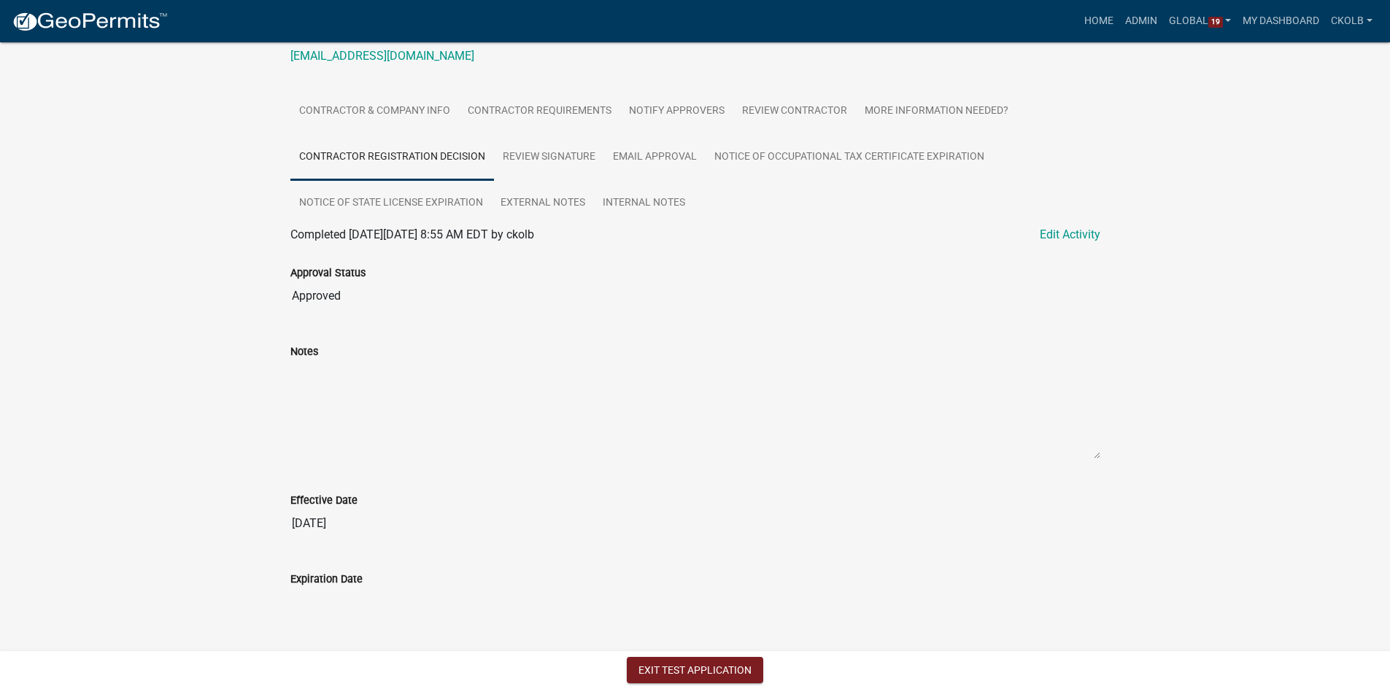
drag, startPoint x: 340, startPoint y: 590, endPoint x: 342, endPoint y: 600, distance: 10.4
click at [342, 600] on input "Expiration Date" at bounding box center [695, 602] width 810 height 29
click at [709, 670] on button "Exit Test Application" at bounding box center [695, 670] width 136 height 26
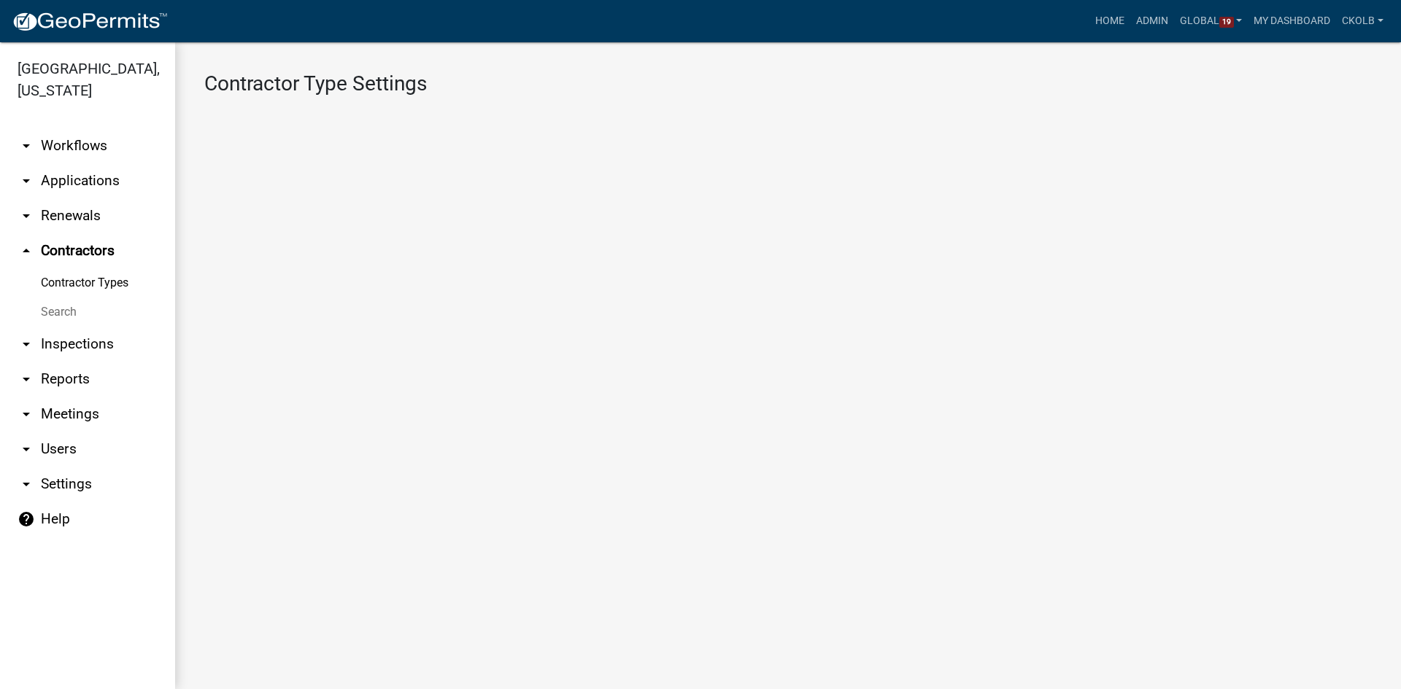
select select "1: 4ef63fe7-b19a-425e-ac95-467e066f44a3"
select select
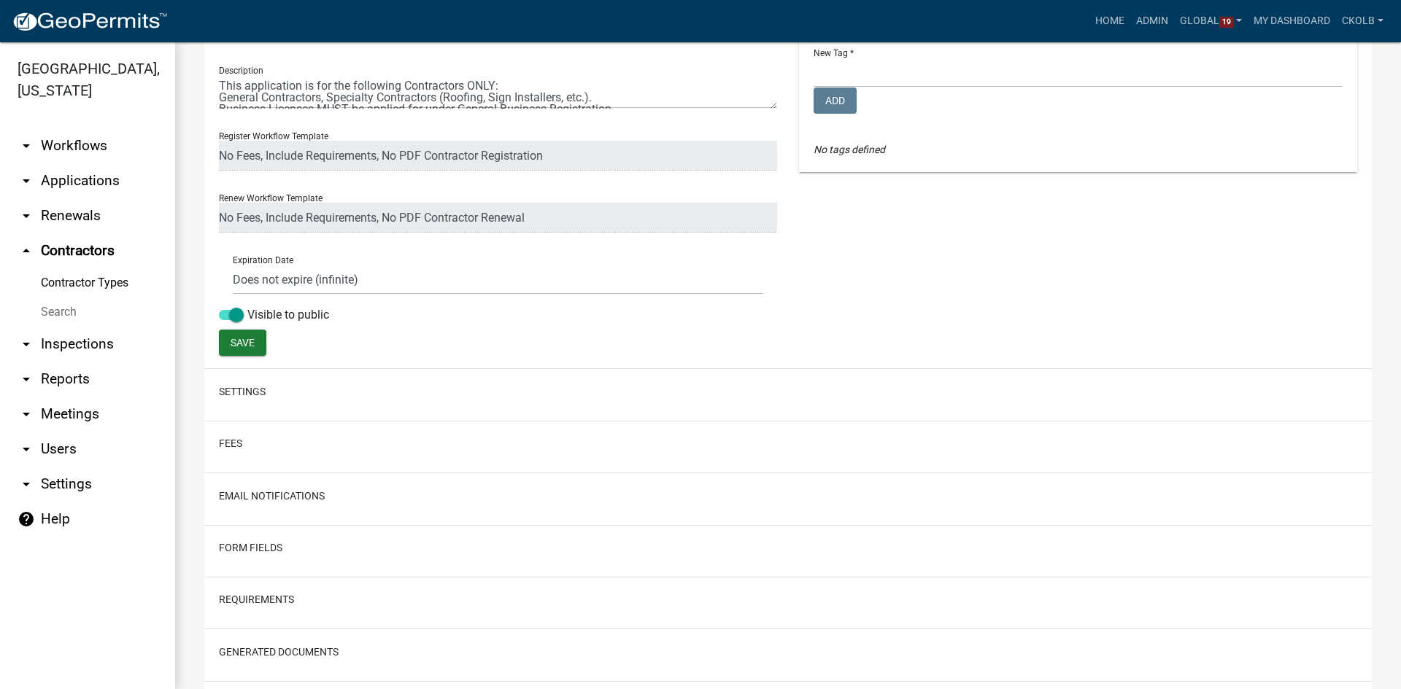
scroll to position [292, 0]
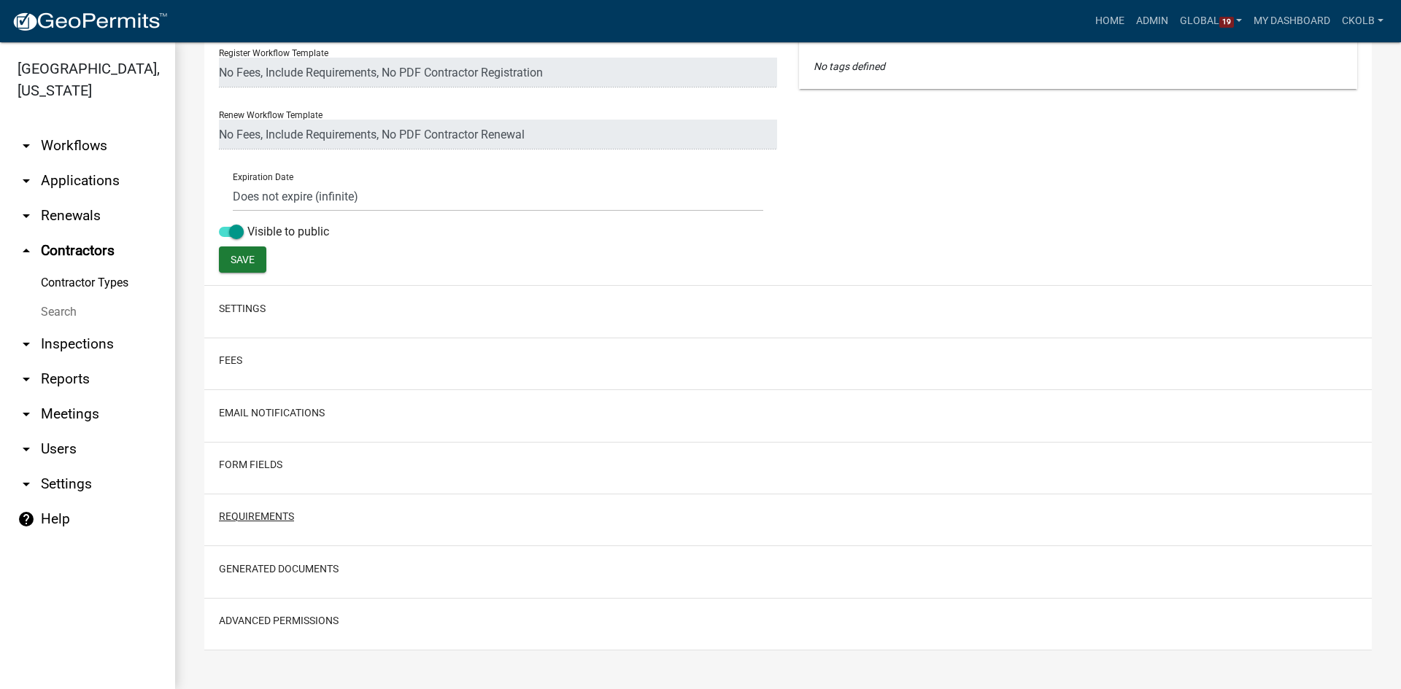
click at [247, 514] on button "Requirements" at bounding box center [256, 516] width 75 height 15
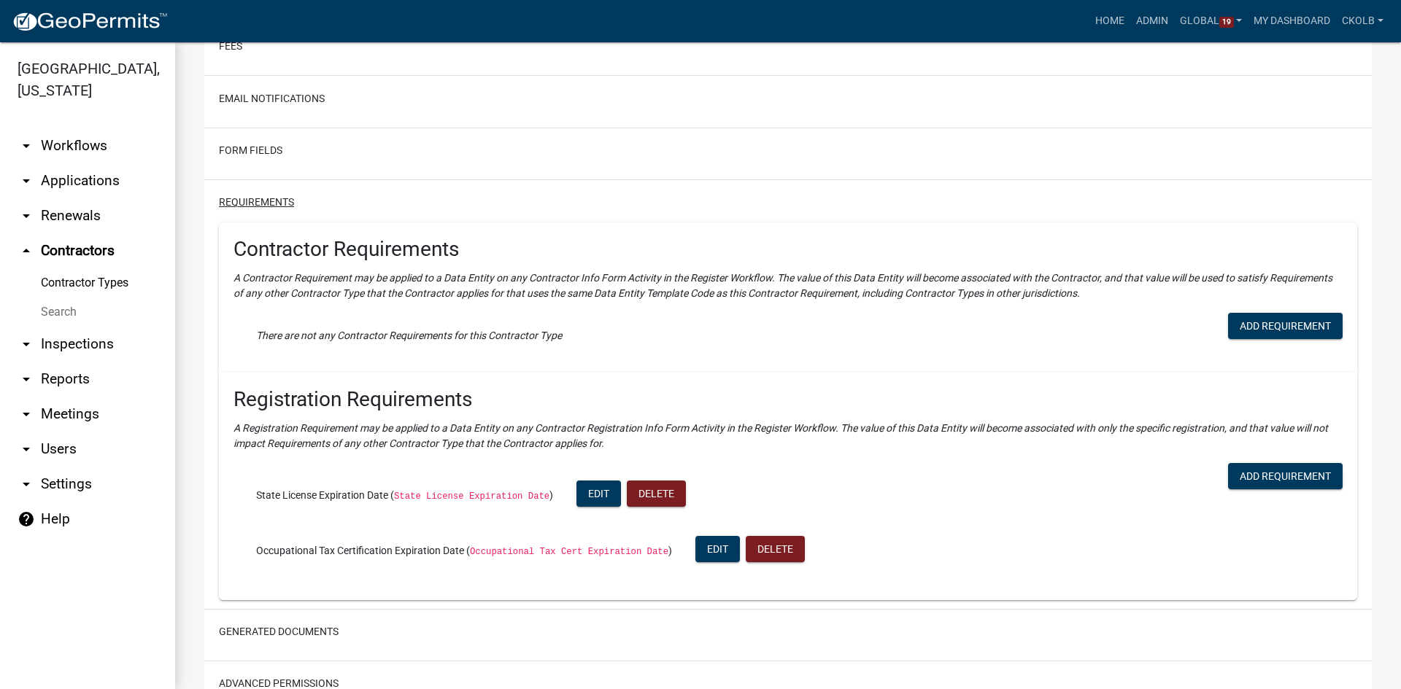
scroll to position [657, 0]
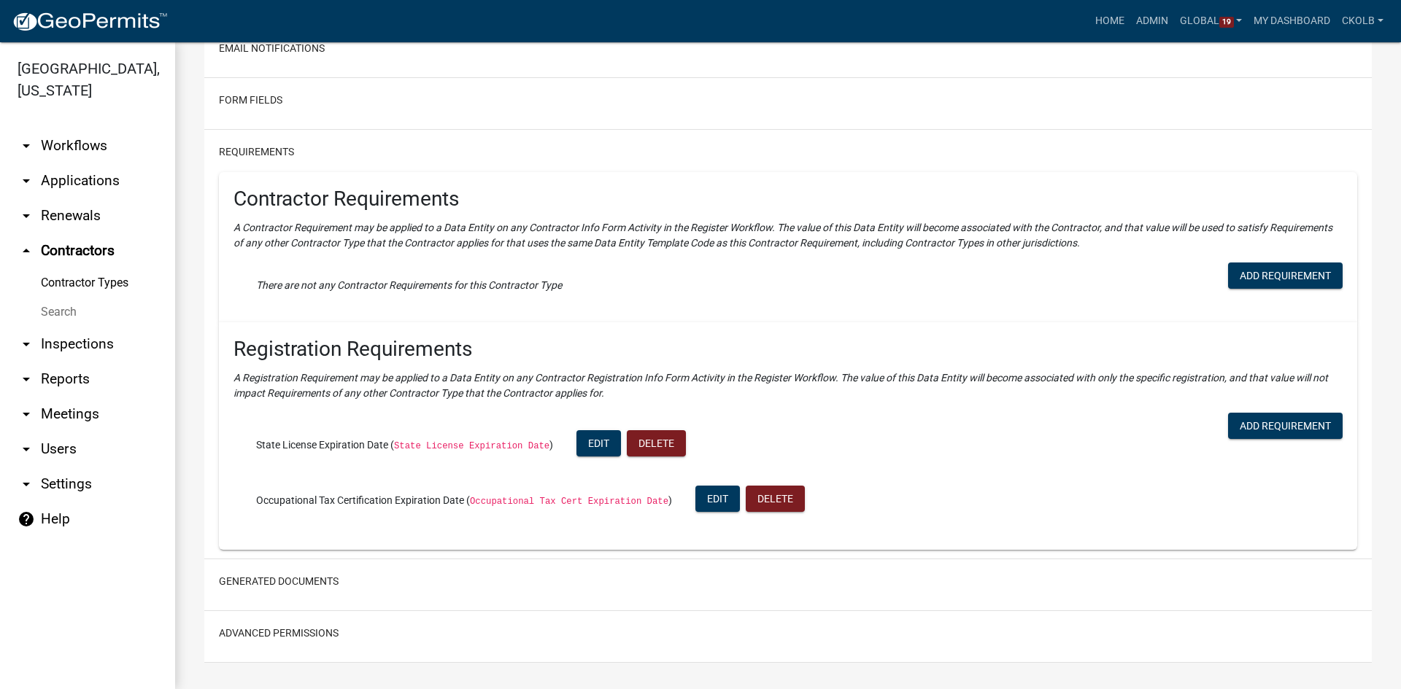
click at [615, 388] on p "A Registration Requirement may be applied to a Data Entity on any Contractor Re…" at bounding box center [787, 386] width 1109 height 31
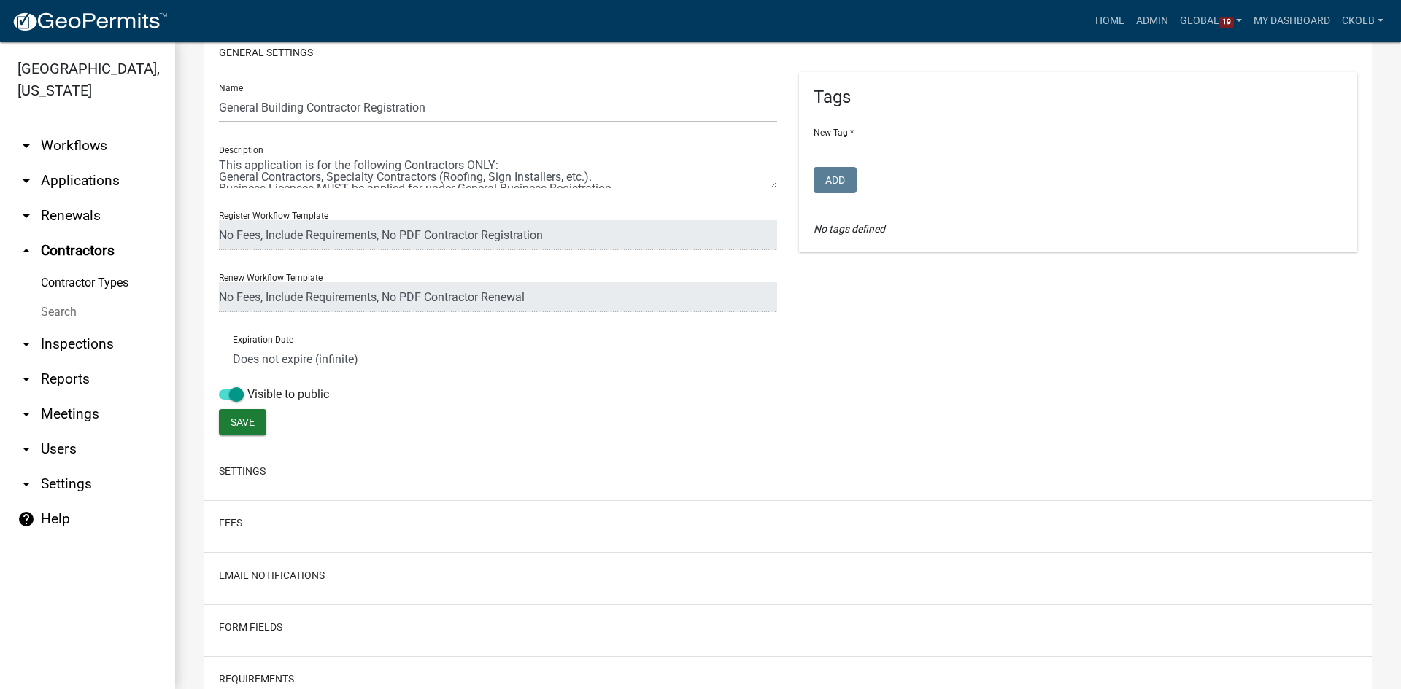
scroll to position [146, 0]
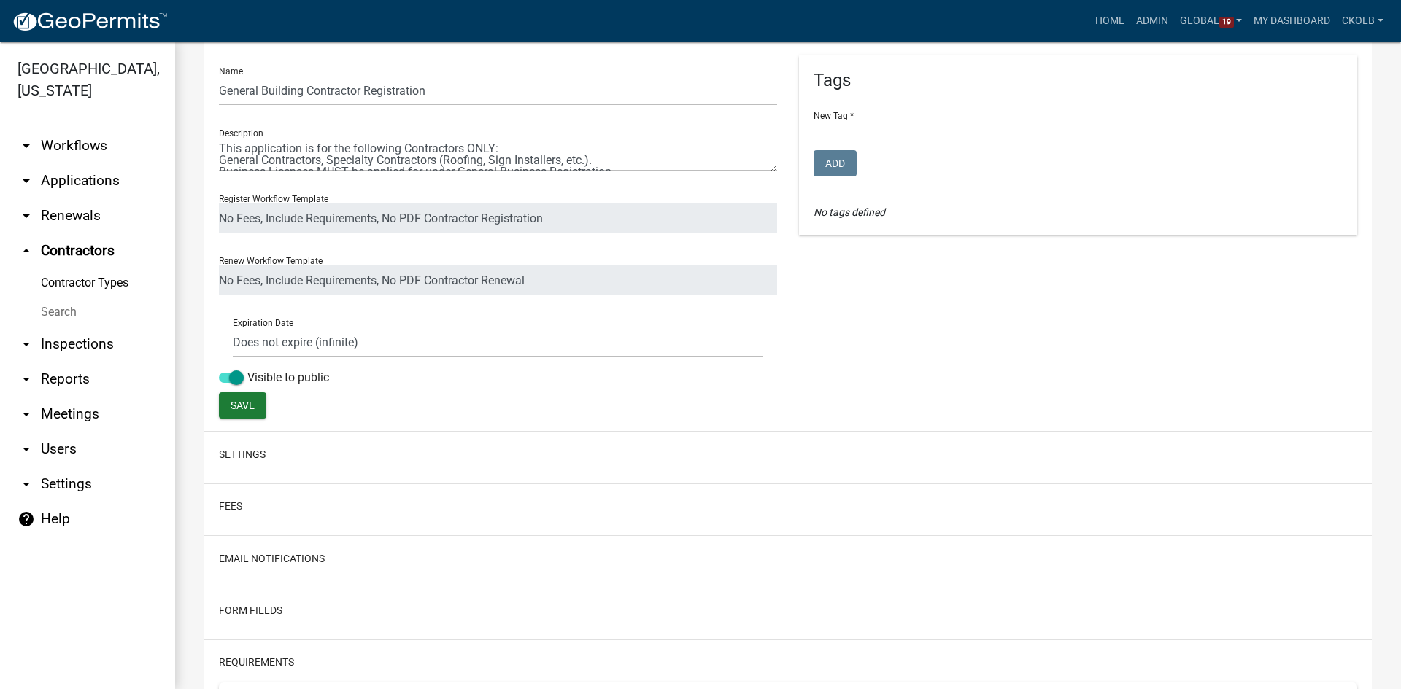
click at [280, 341] on select "Does not expire (infinite) Expires at end of issued year Set a term length in m…" at bounding box center [498, 343] width 530 height 30
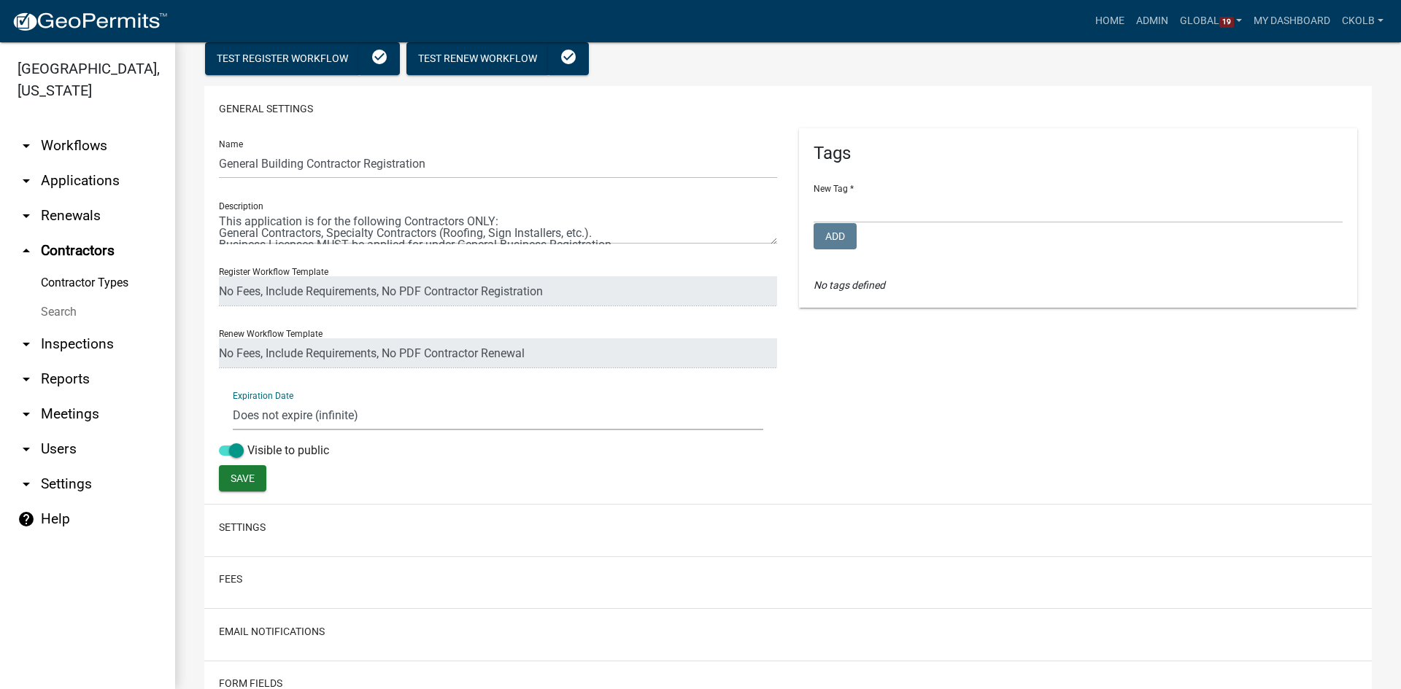
click at [109, 288] on link "Contractor Types" at bounding box center [87, 282] width 175 height 29
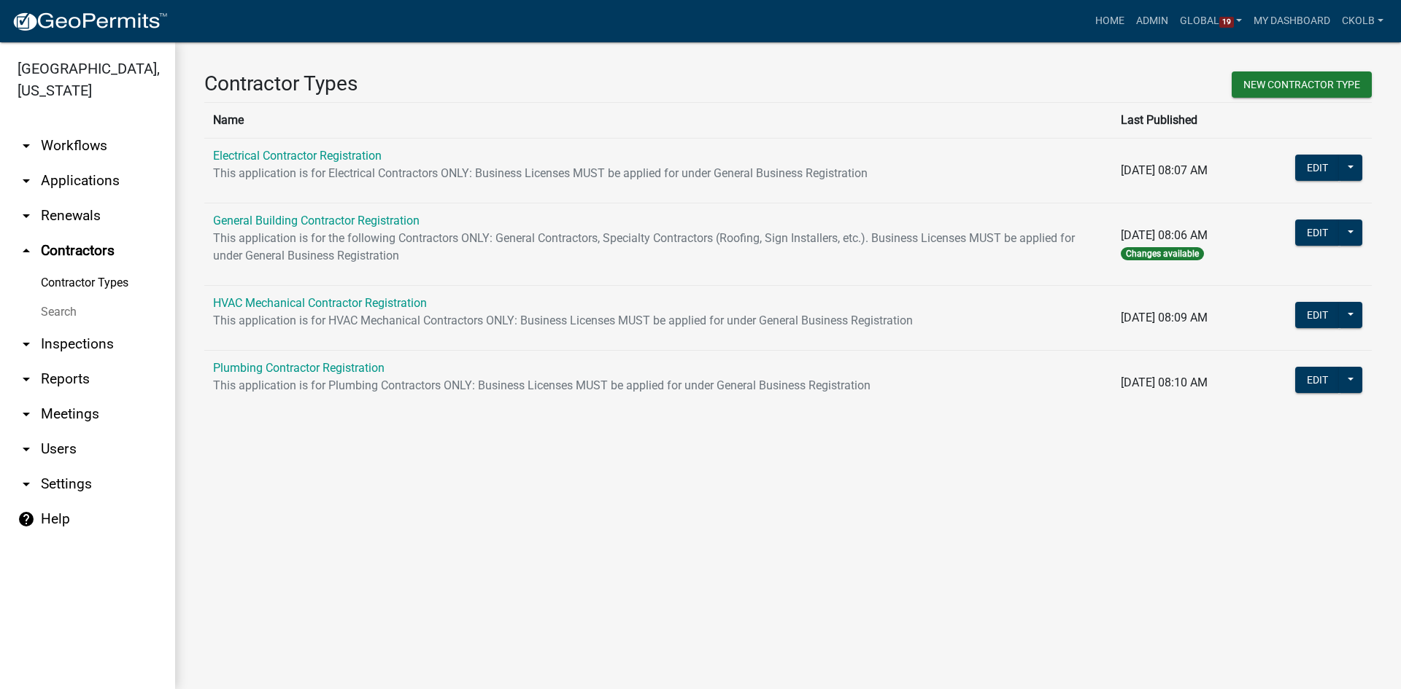
click at [994, 474] on main "Contractor Types New Contractor Type Name Last Published Electrical Contractor …" at bounding box center [788, 365] width 1226 height 647
click at [334, 224] on link "General Building Contractor Registration" at bounding box center [316, 221] width 206 height 14
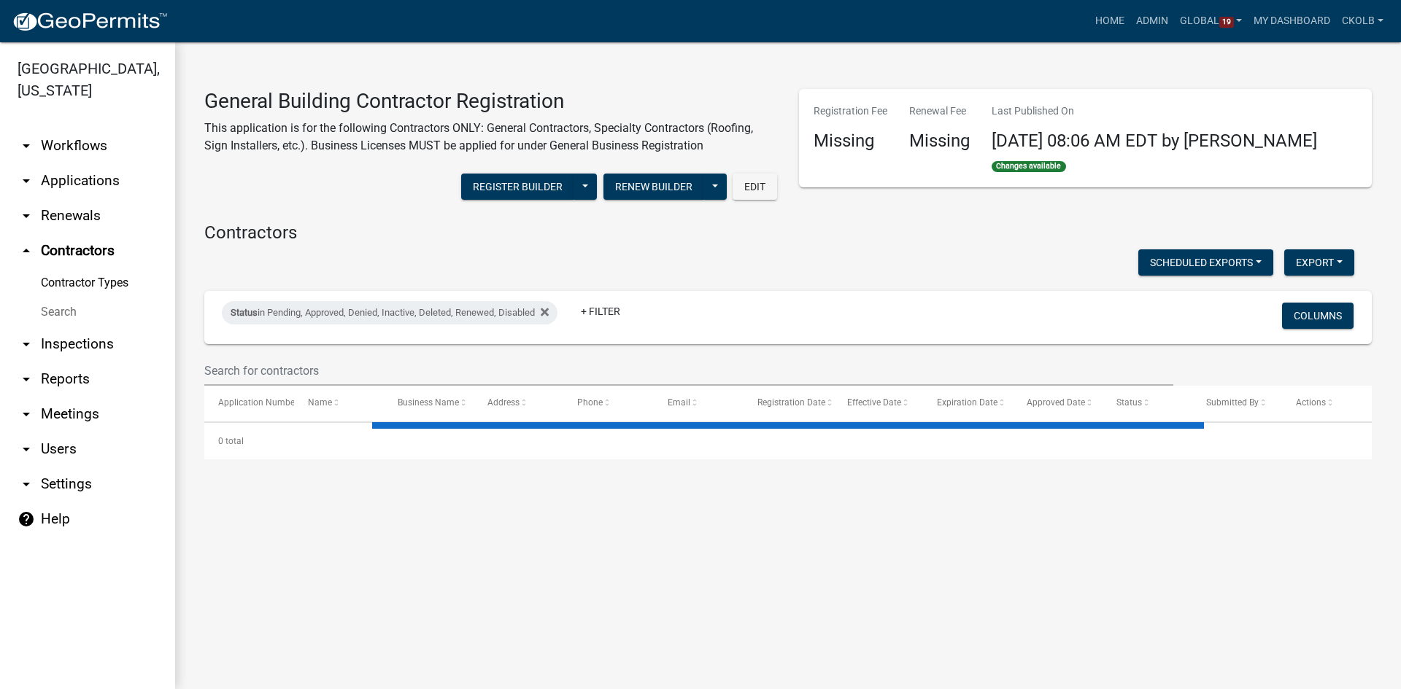
select select "1: 25"
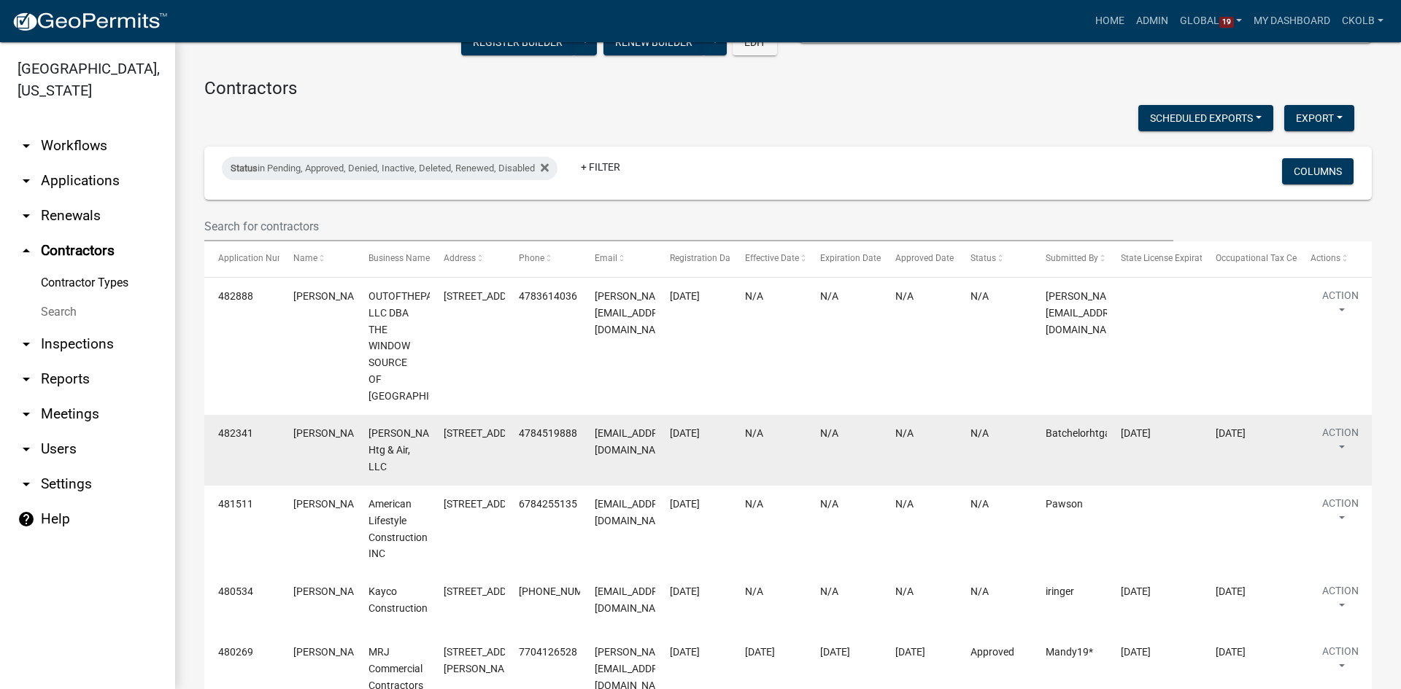
scroll to position [146, 0]
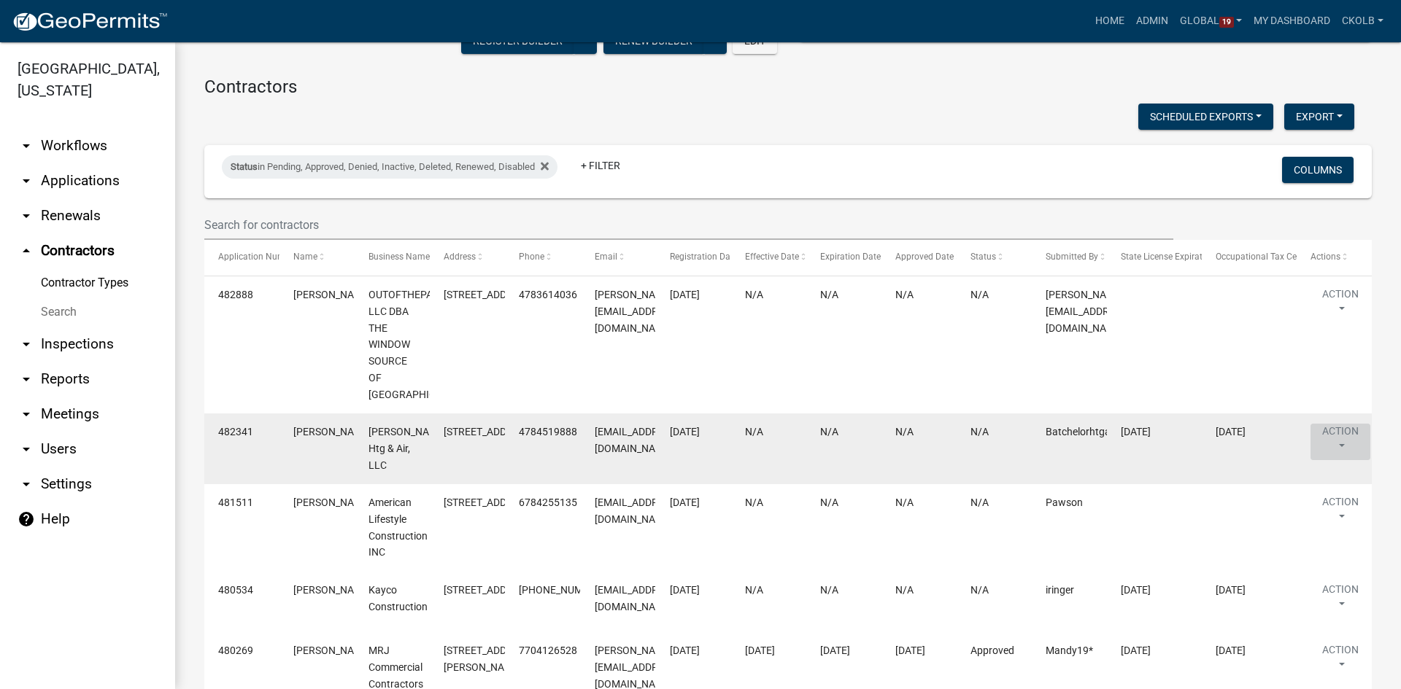
click at [1342, 460] on button "Action" at bounding box center [1340, 442] width 60 height 36
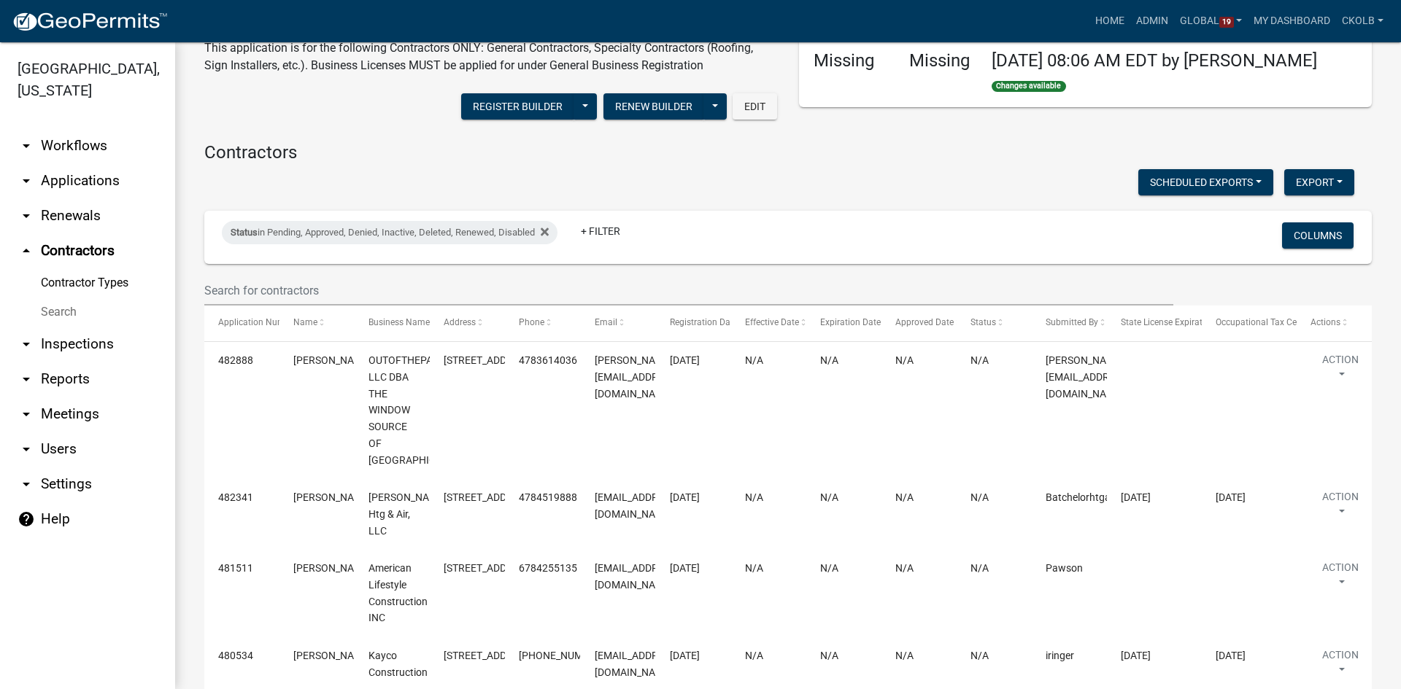
scroll to position [0, 0]
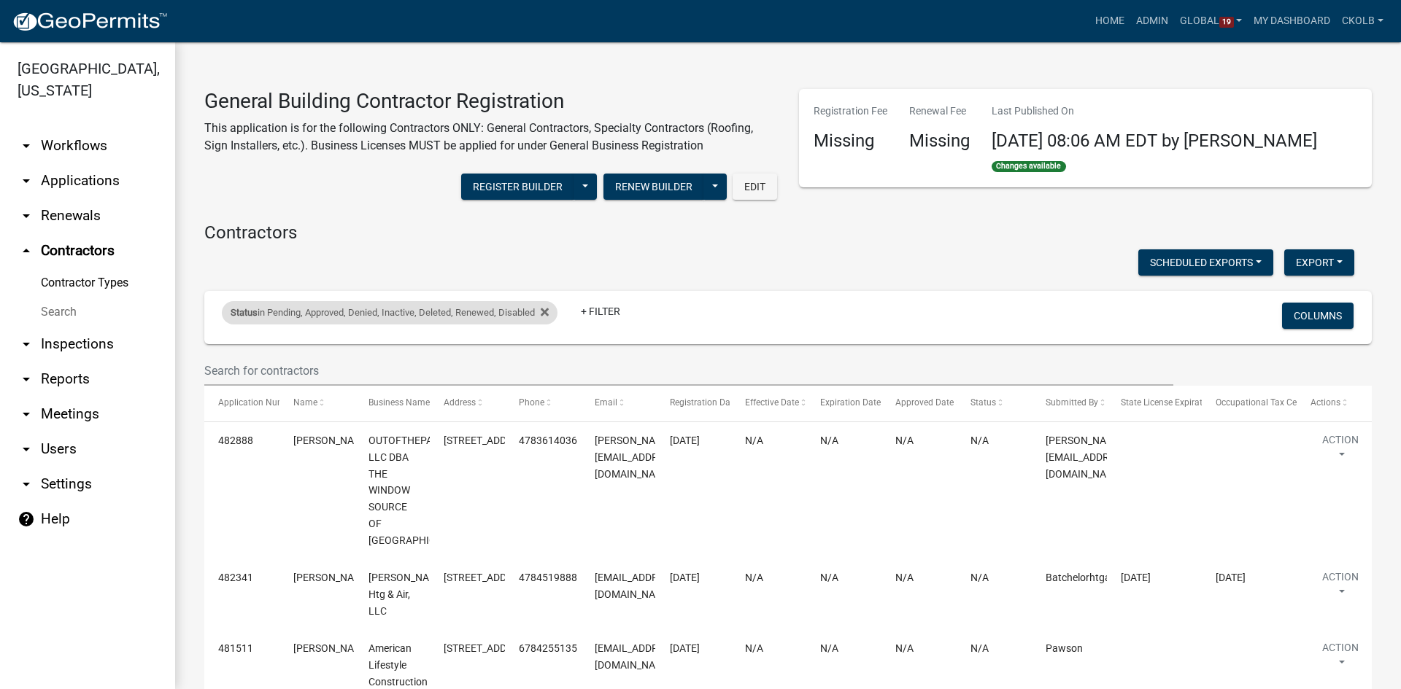
click at [481, 313] on div "Status in Pending, Approved, Denied, Inactive, Deleted, Renewed, Disabled" at bounding box center [390, 312] width 336 height 23
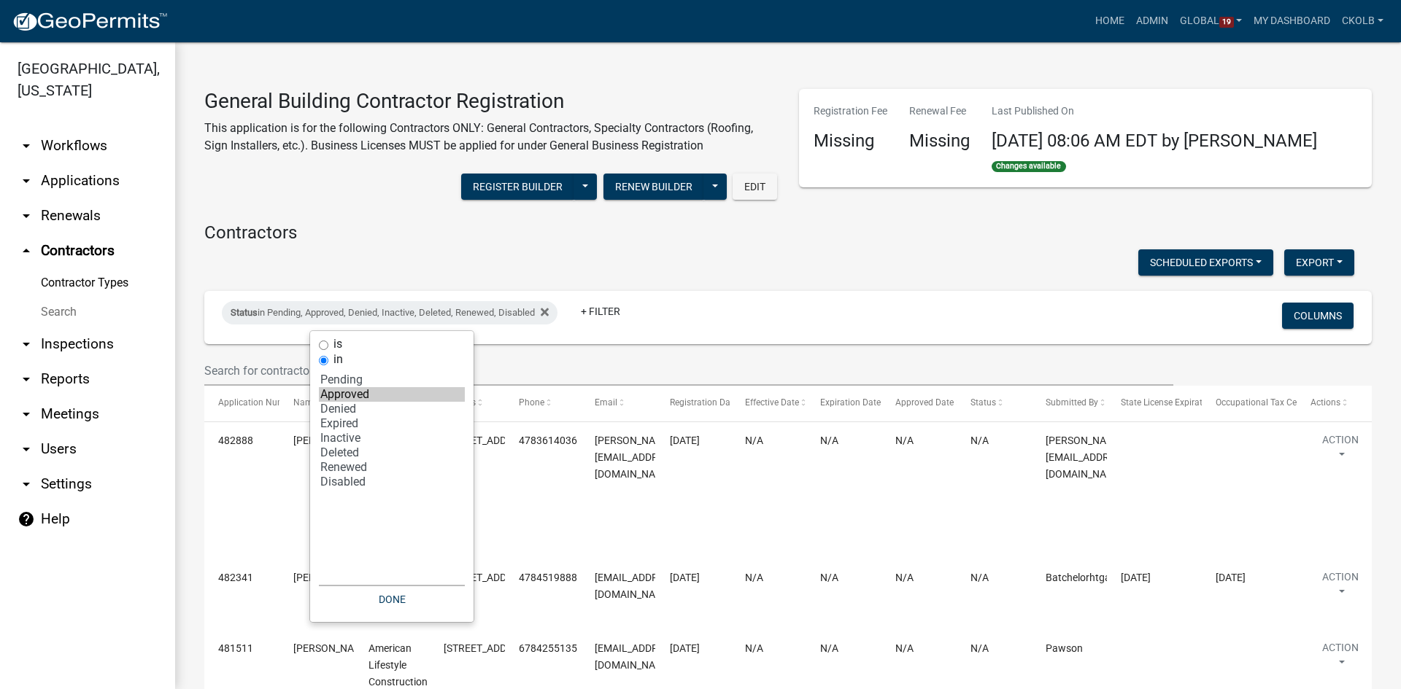
click at [358, 379] on option "Pending" at bounding box center [392, 380] width 146 height 15
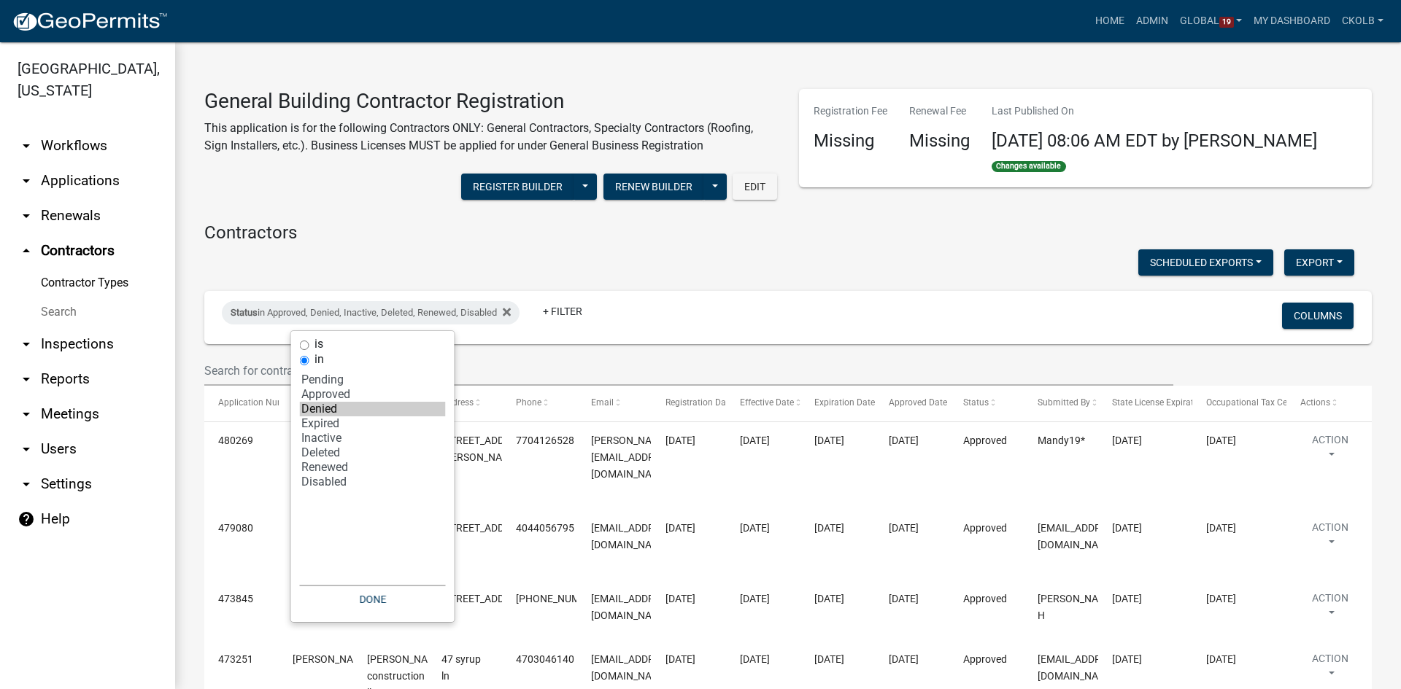
click at [339, 393] on option "Approved" at bounding box center [373, 394] width 146 height 15
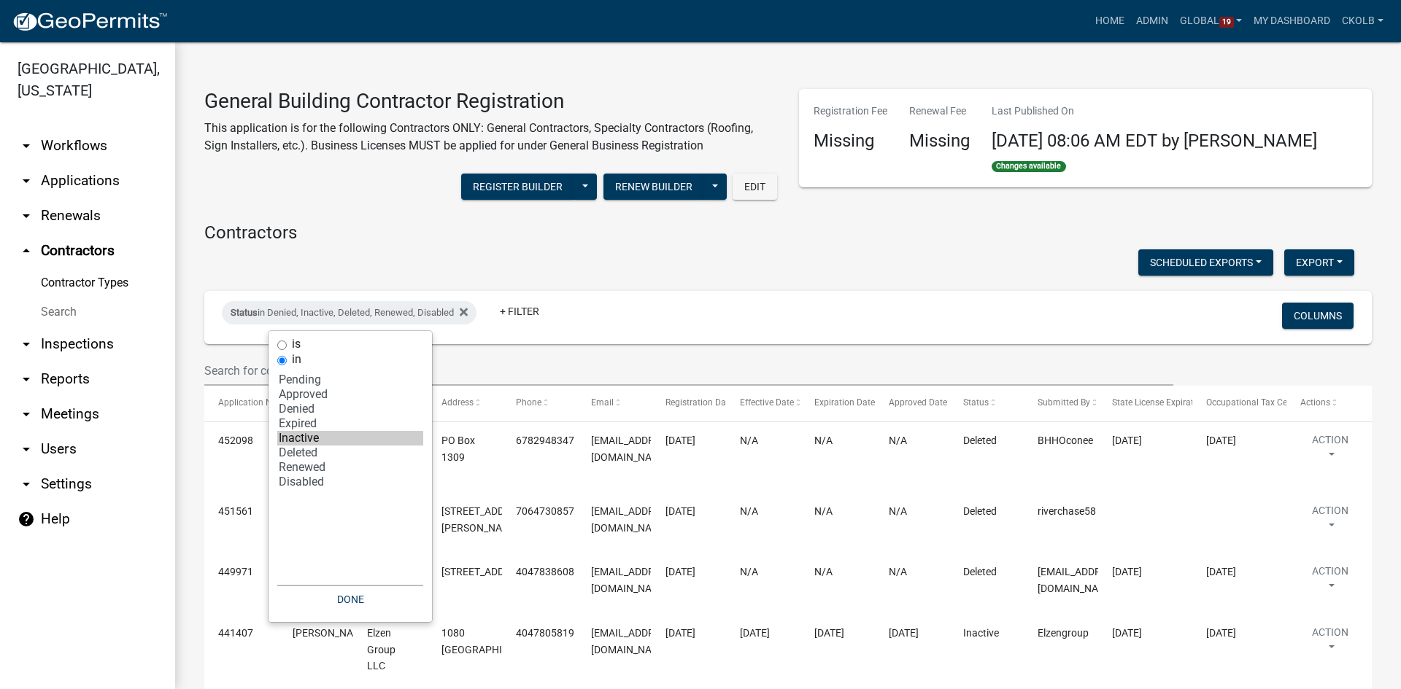
click at [306, 411] on option "Denied" at bounding box center [350, 409] width 146 height 15
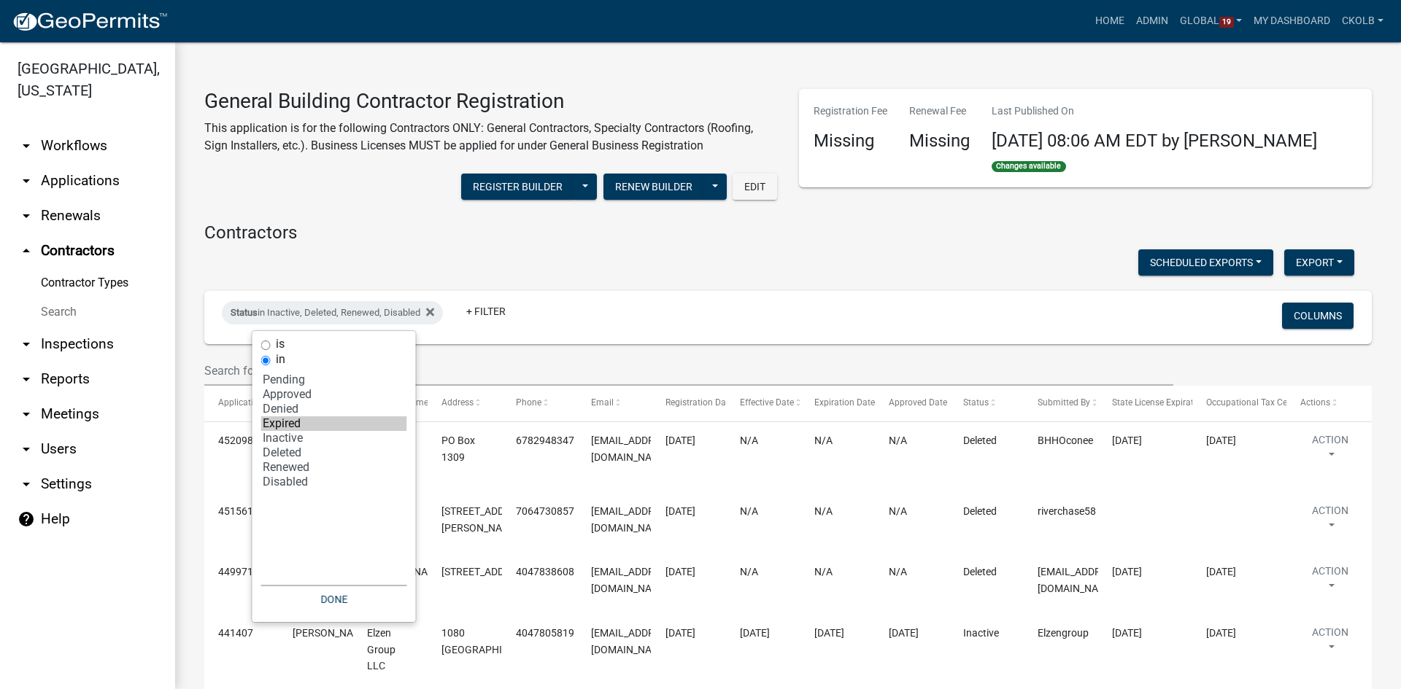
click at [306, 422] on option "Expired" at bounding box center [334, 424] width 146 height 15
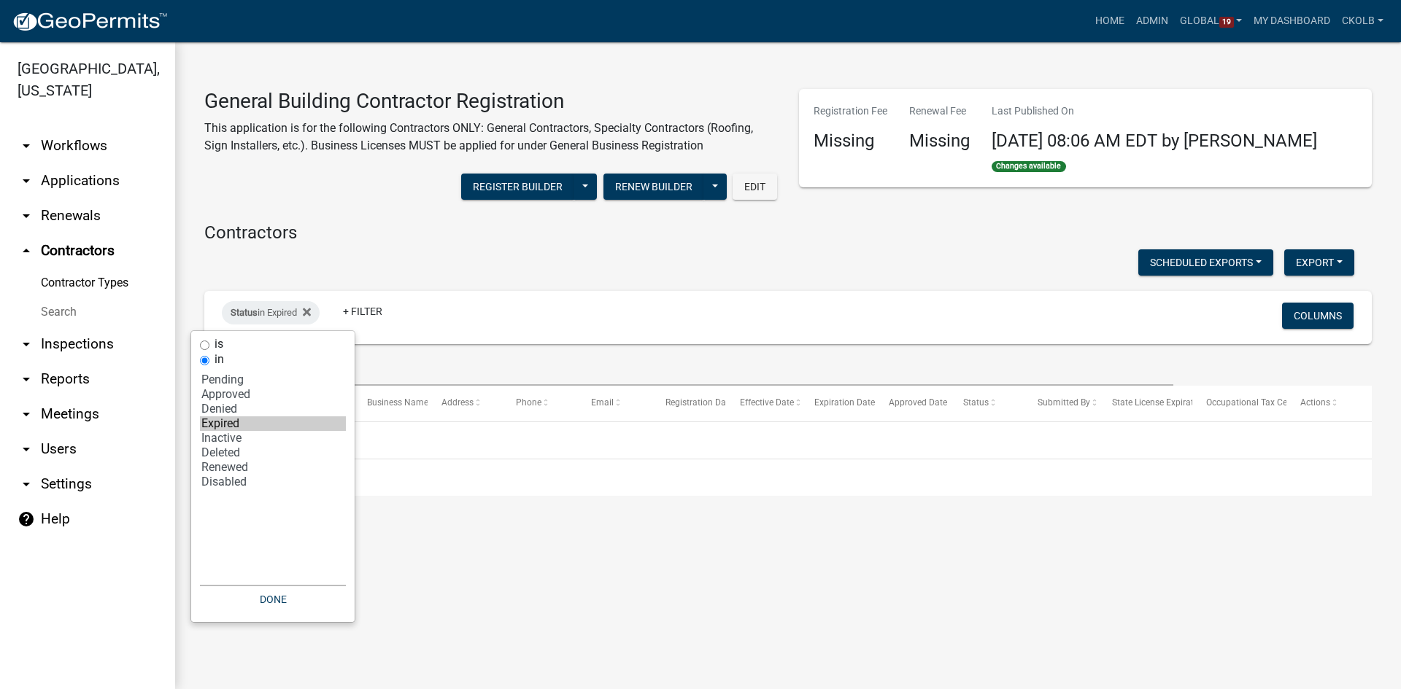
select select "4: '3'"
click at [239, 437] on option "Inactive" at bounding box center [273, 438] width 146 height 15
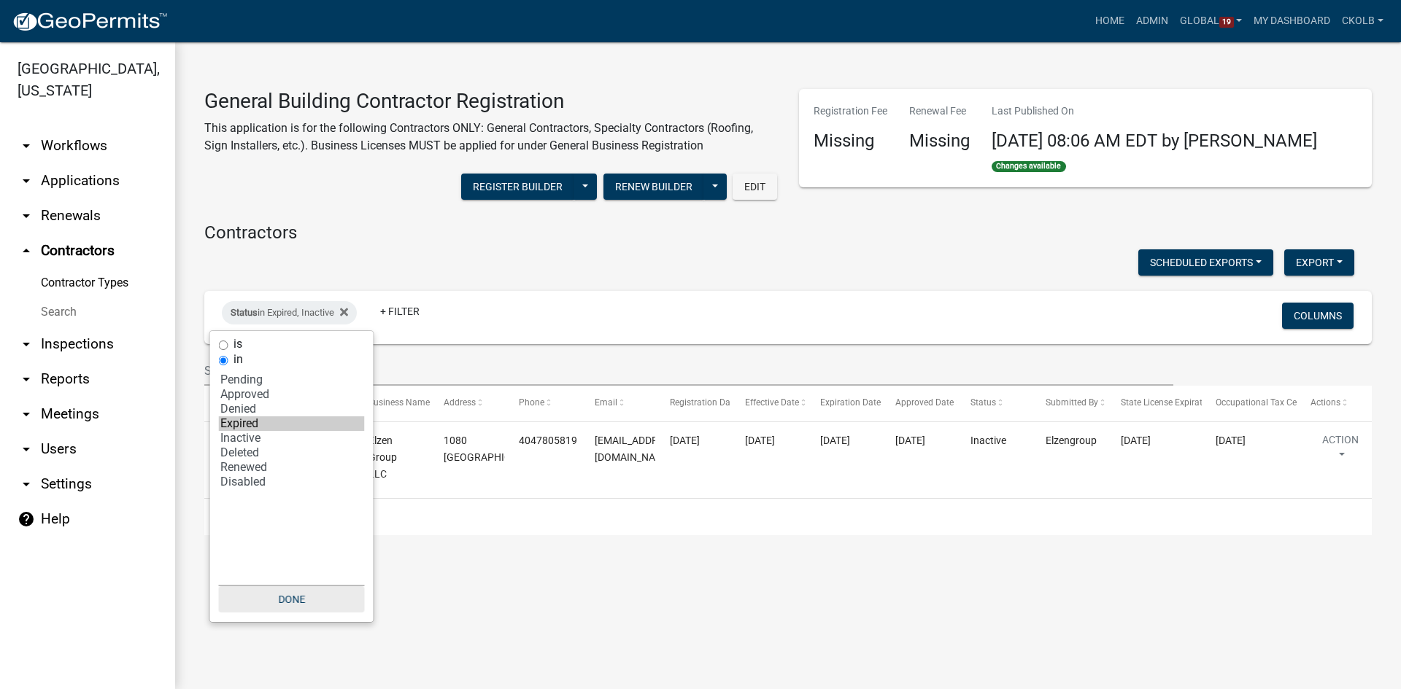
click at [301, 600] on button "Done" at bounding box center [292, 600] width 146 height 26
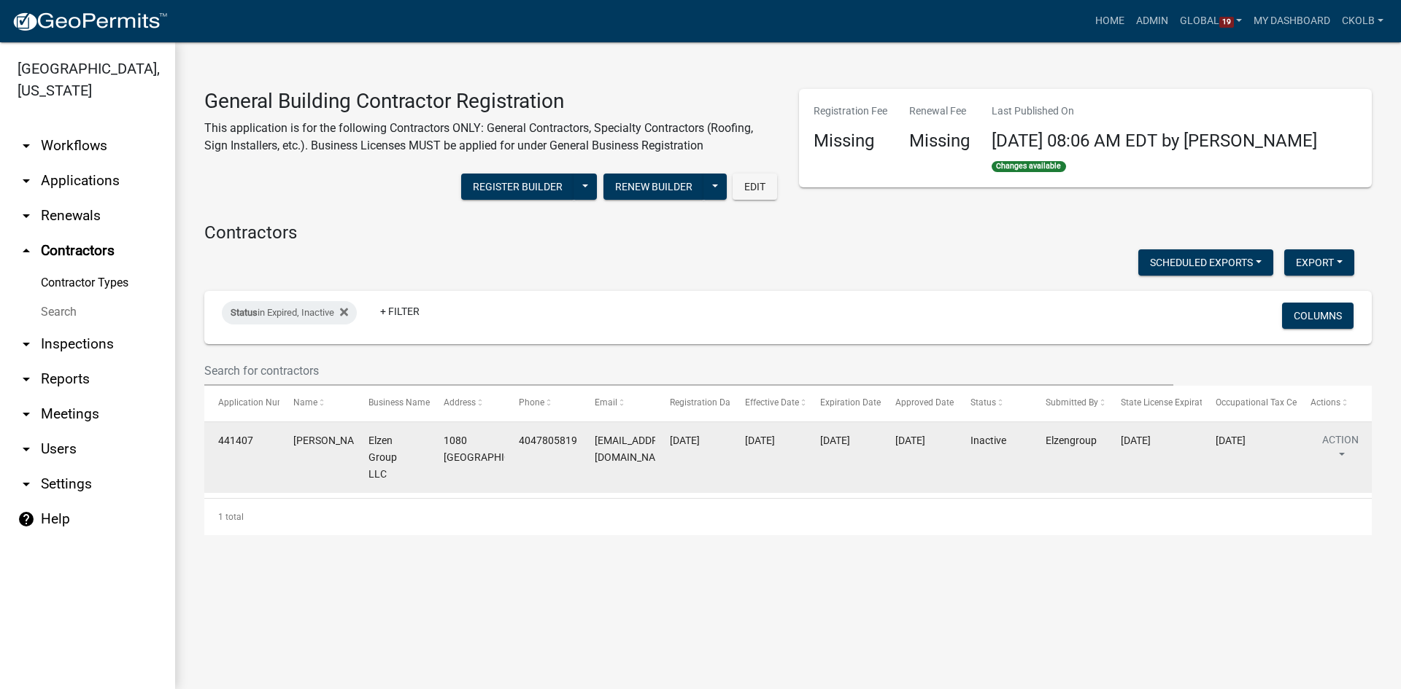
drag, startPoint x: 1121, startPoint y: 440, endPoint x: 1178, endPoint y: 441, distance: 56.9
click at [1178, 441] on div "06/30/2025" at bounding box center [1154, 441] width 67 height 17
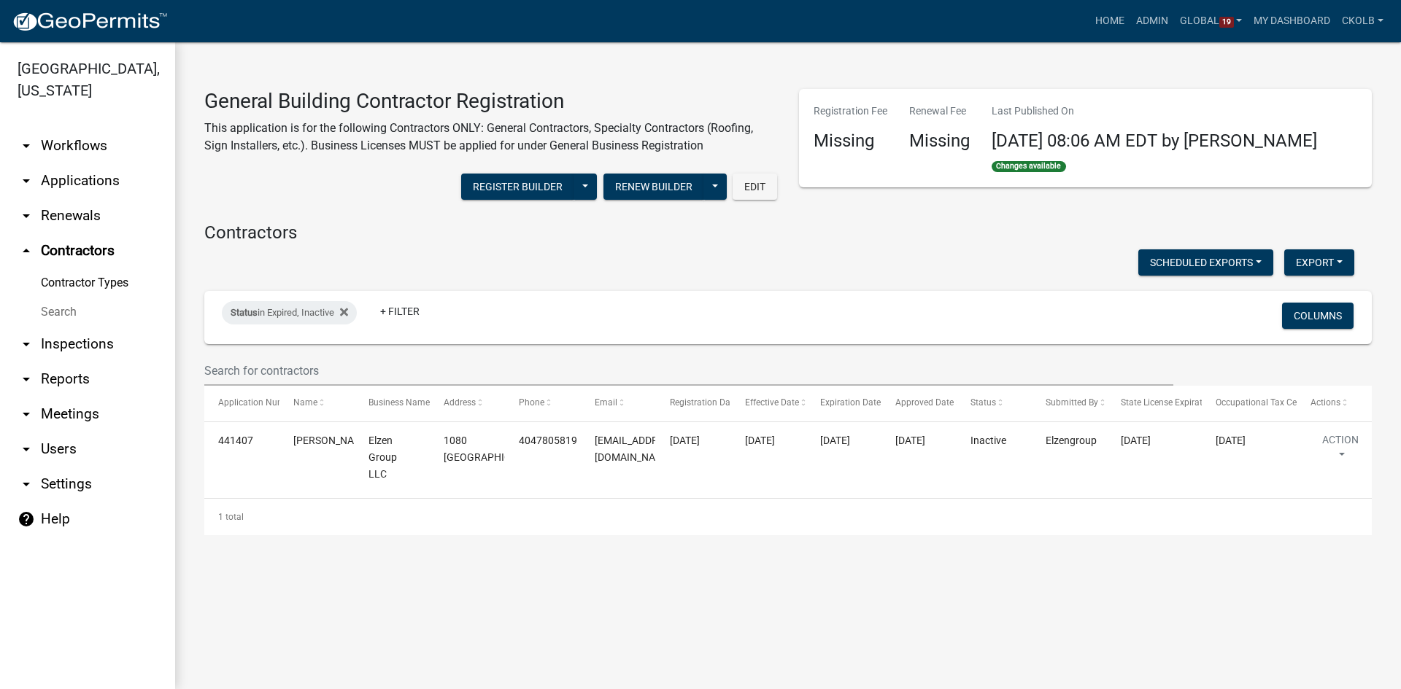
click at [1165, 574] on main "General Building Contractor Registration This application is for the following …" at bounding box center [788, 365] width 1226 height 647
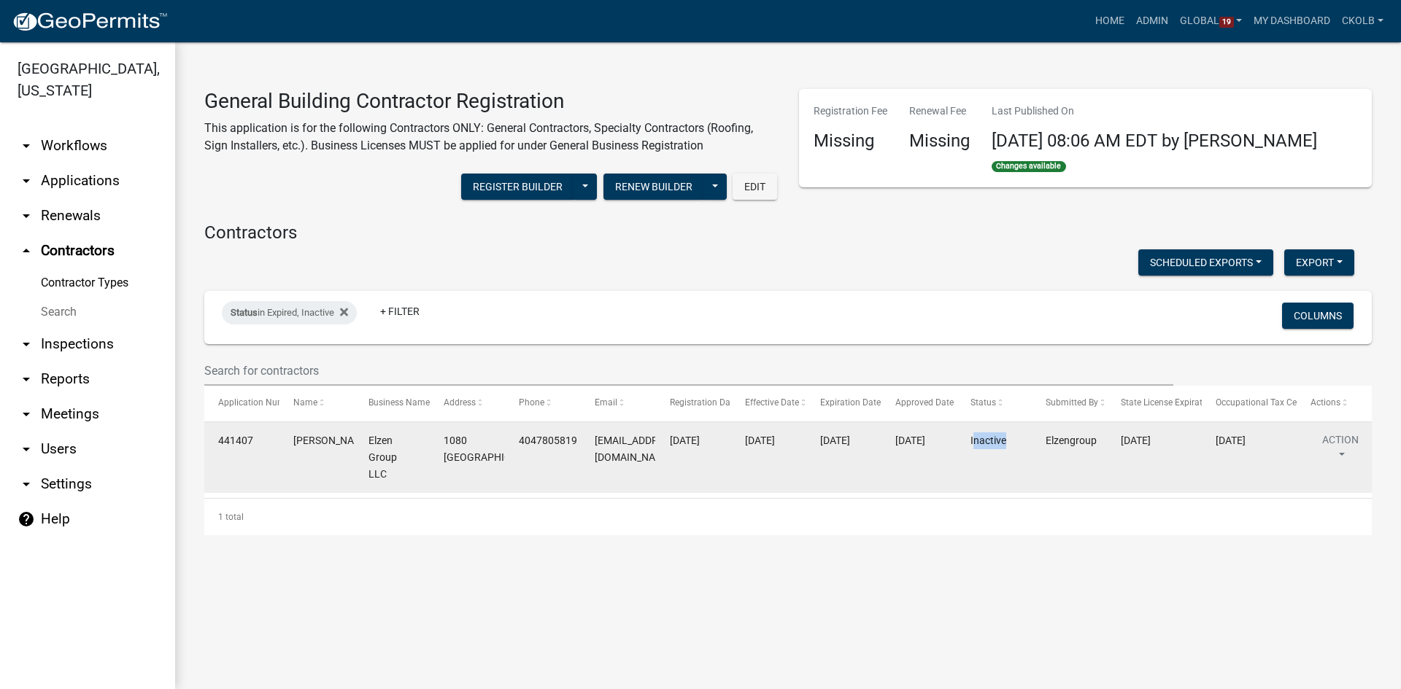
drag, startPoint x: 972, startPoint y: 443, endPoint x: 1016, endPoint y: 445, distance: 43.8
click at [1016, 445] on div "Inactive" at bounding box center [993, 441] width 47 height 17
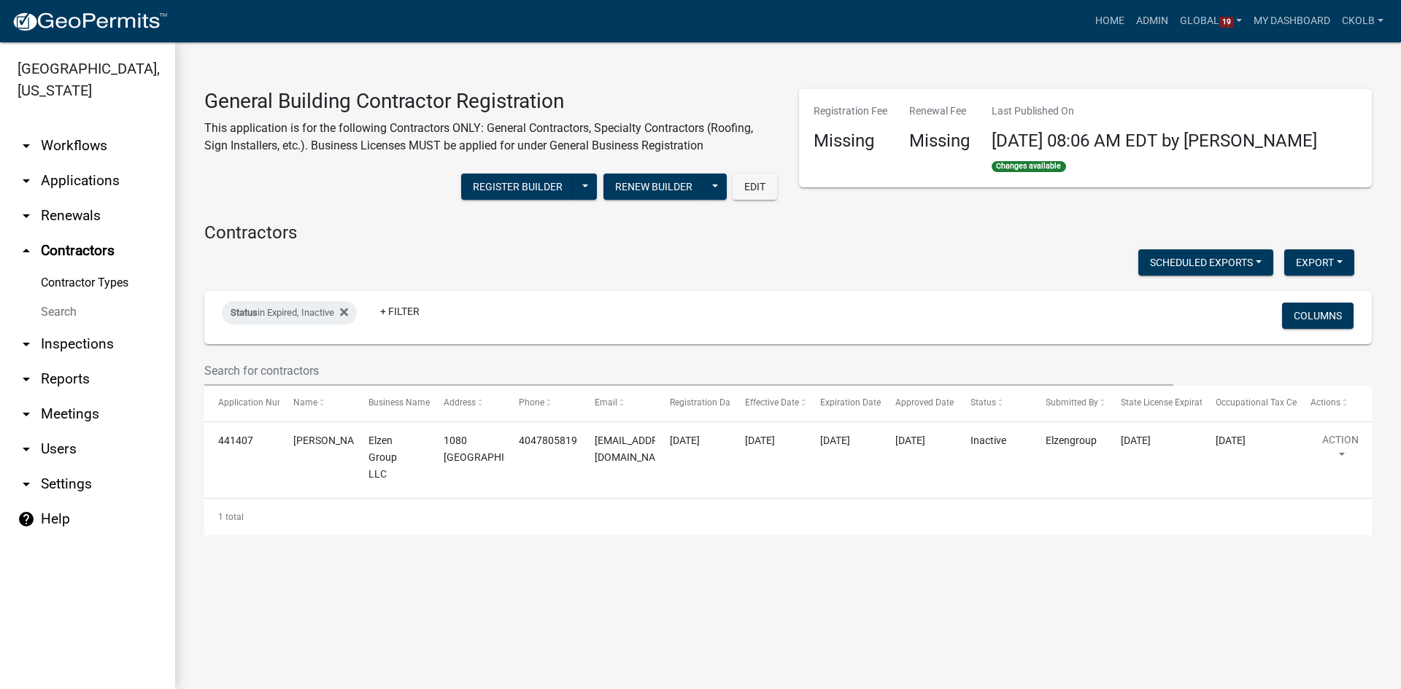
click at [997, 585] on main "General Building Contractor Registration This application is for the following …" at bounding box center [788, 365] width 1226 height 647
click at [88, 147] on link "arrow_drop_down Workflows" at bounding box center [87, 145] width 175 height 35
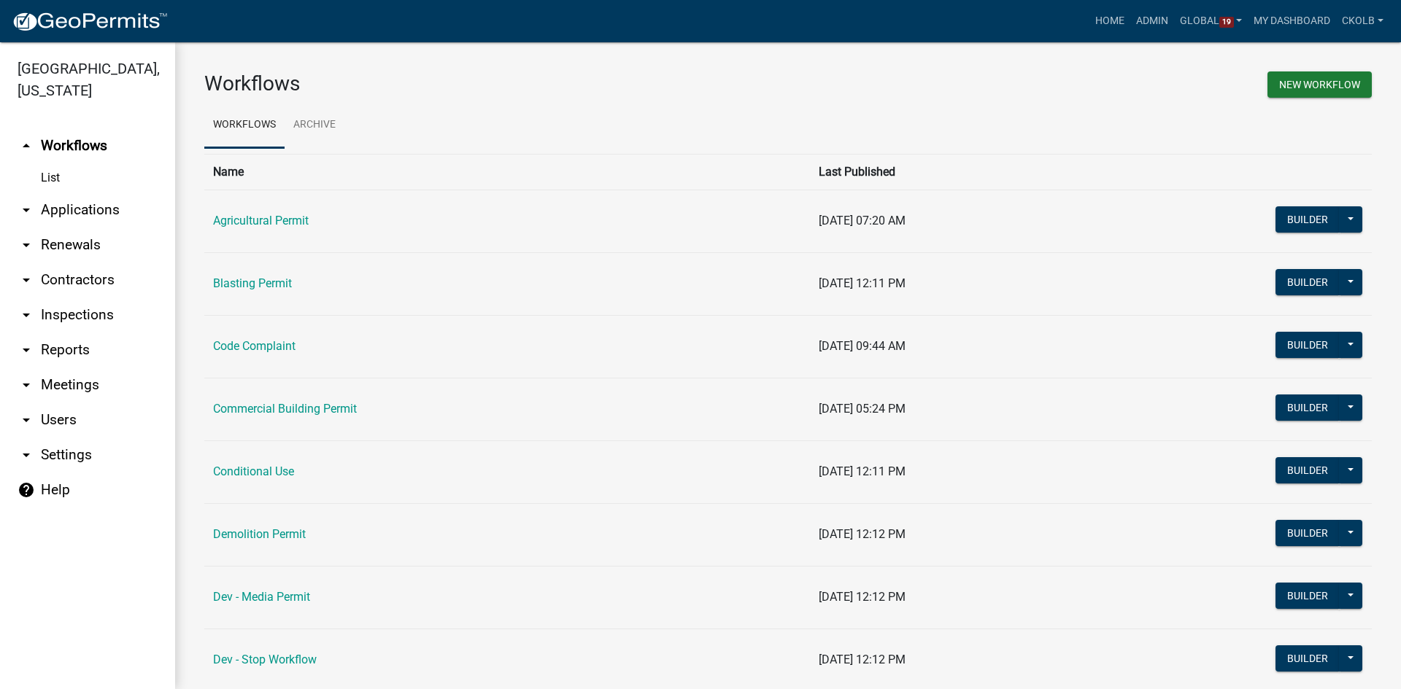
click at [82, 243] on link "arrow_drop_down Renewals" at bounding box center [87, 245] width 175 height 35
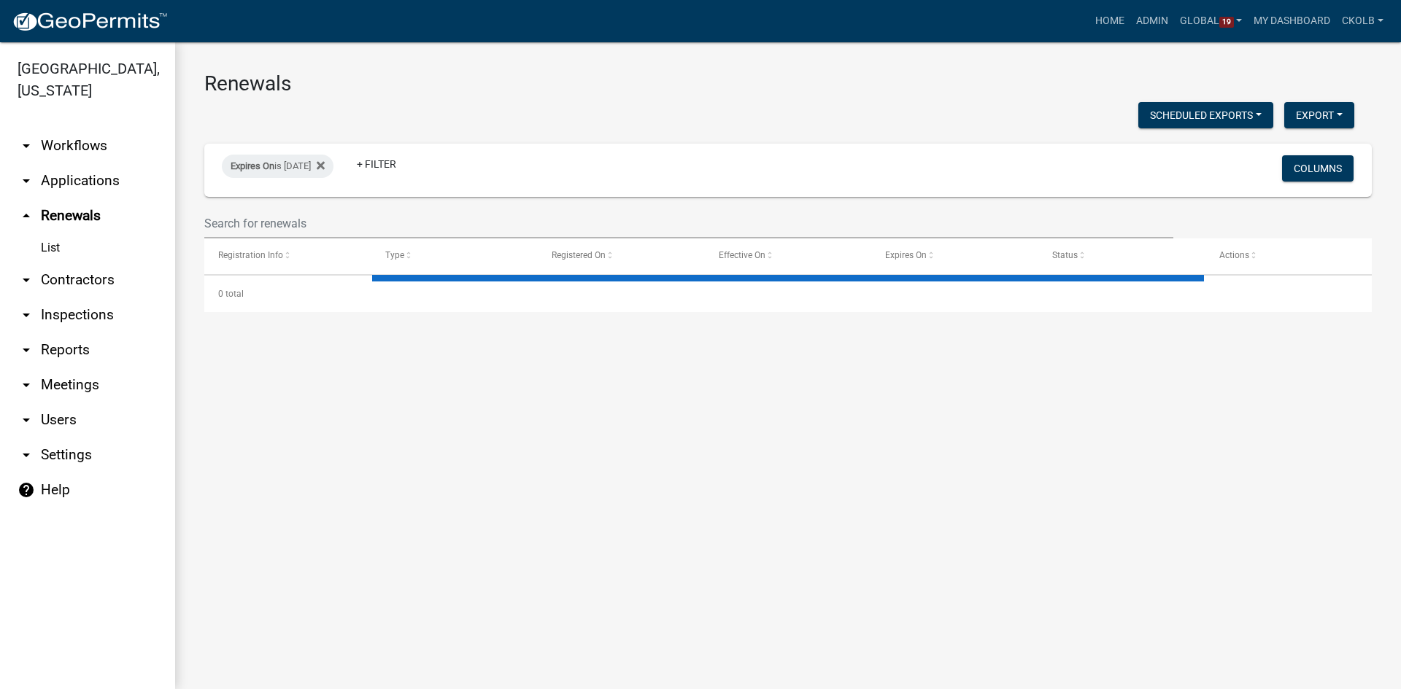
select select "2: 50"
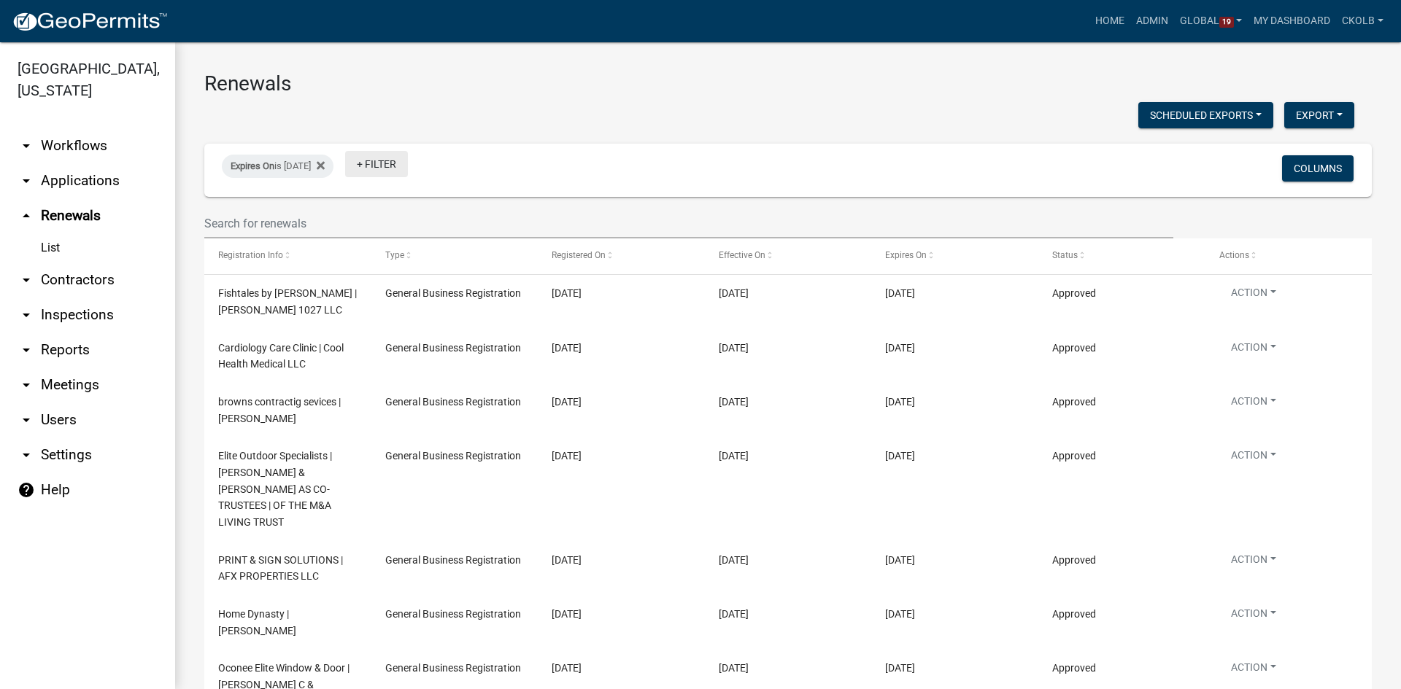
click at [408, 167] on link "+ Filter" at bounding box center [376, 164] width 63 height 26
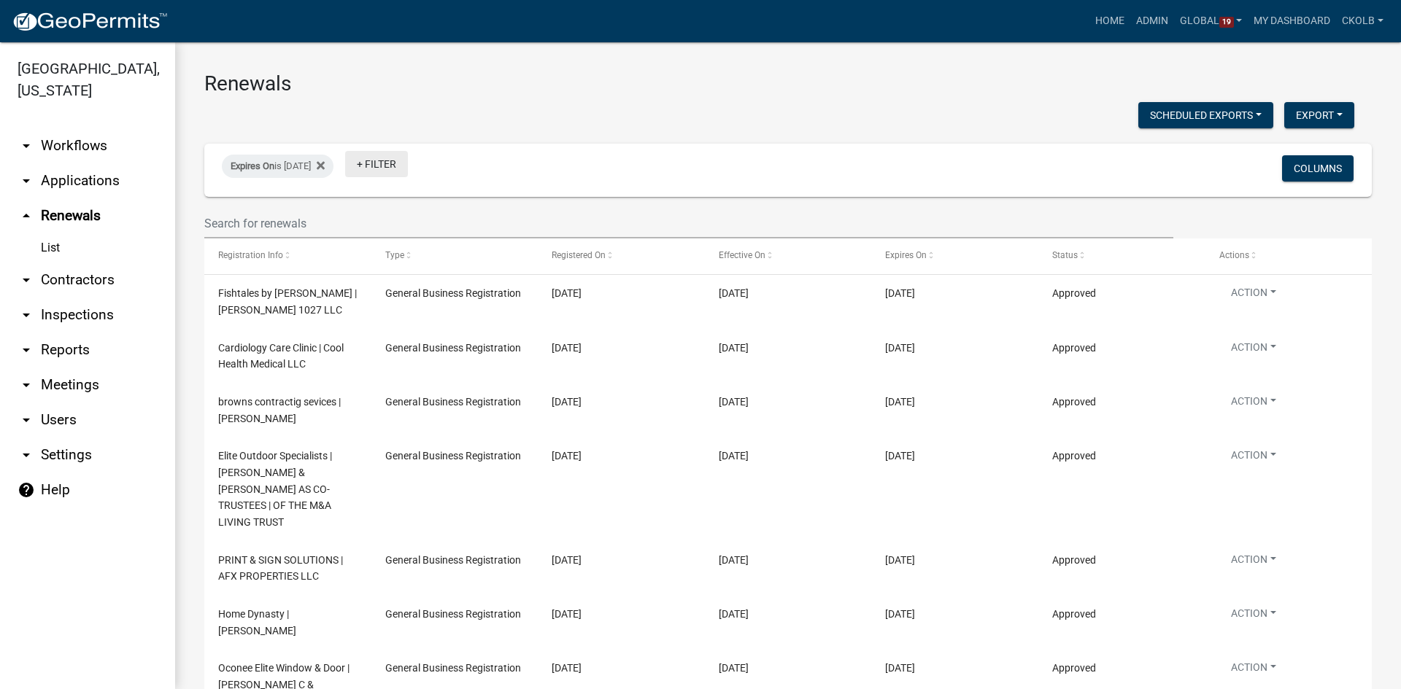
click at [408, 171] on link "+ Filter" at bounding box center [376, 164] width 63 height 26
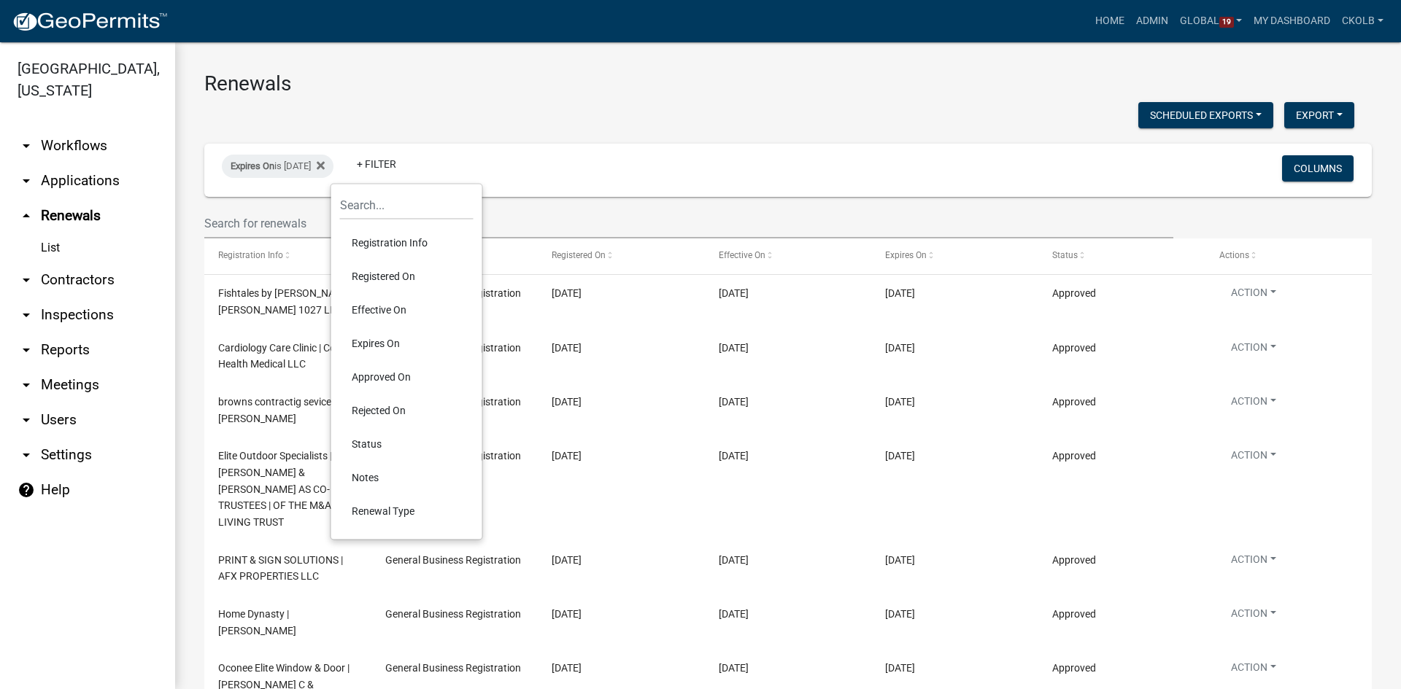
click at [369, 513] on li "Renewal Type" at bounding box center [407, 512] width 134 height 34
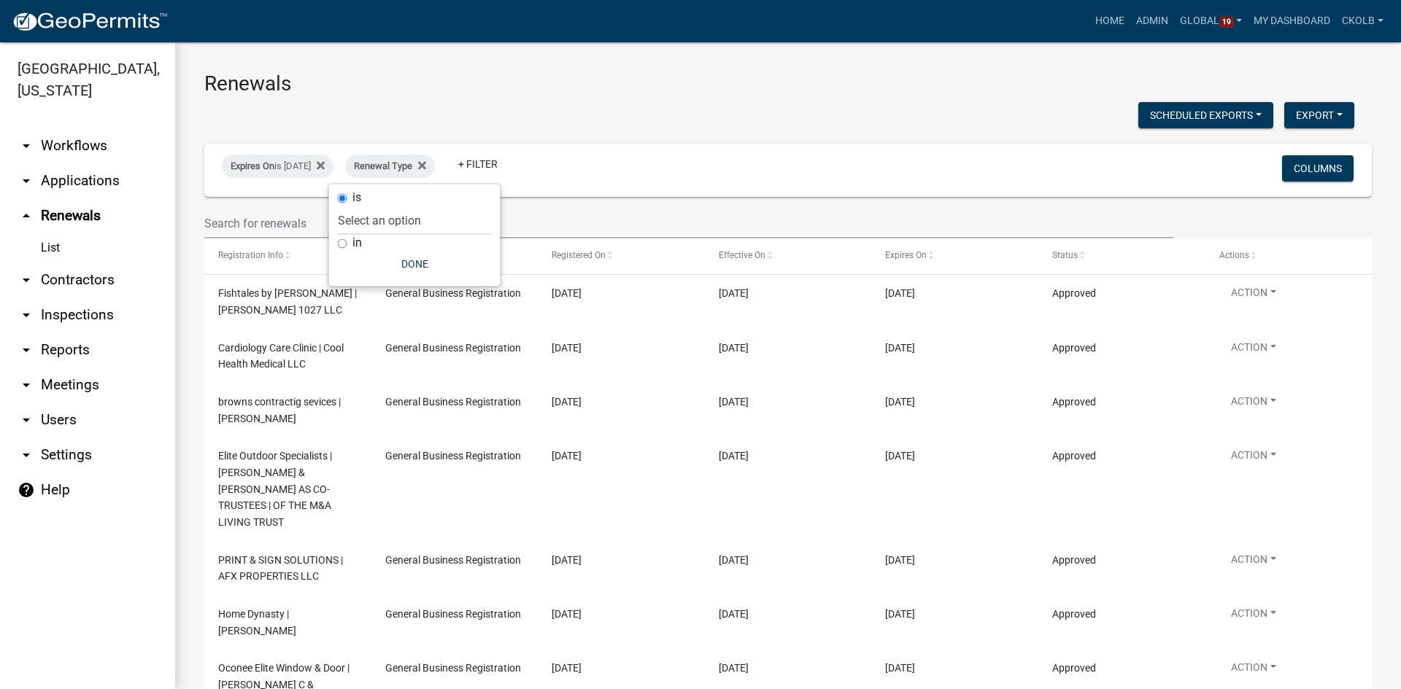
click at [345, 247] on input "in" at bounding box center [342, 243] width 9 height 9
radio input "true"
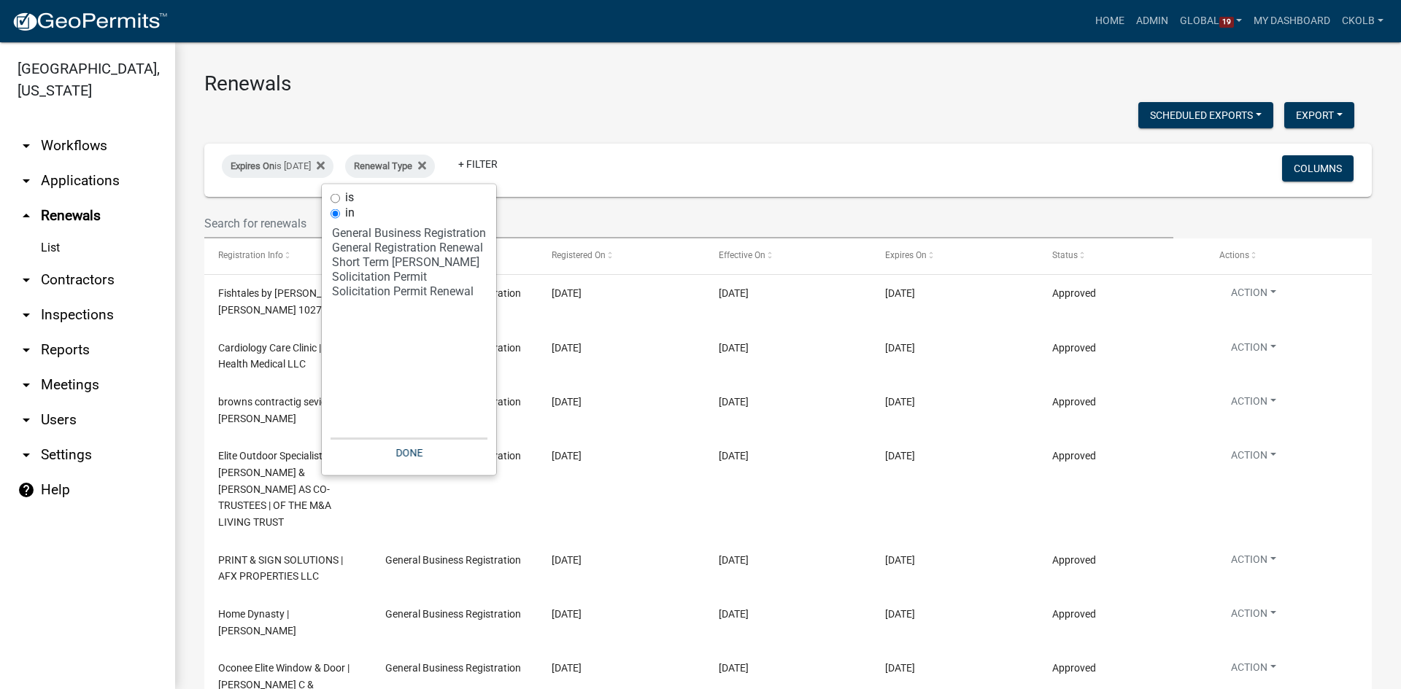
select select "3: 'f408877a-2c2f-4e4e-b296-526e76f451d7'"
click at [395, 260] on option "Short Term [PERSON_NAME]" at bounding box center [409, 262] width 157 height 15
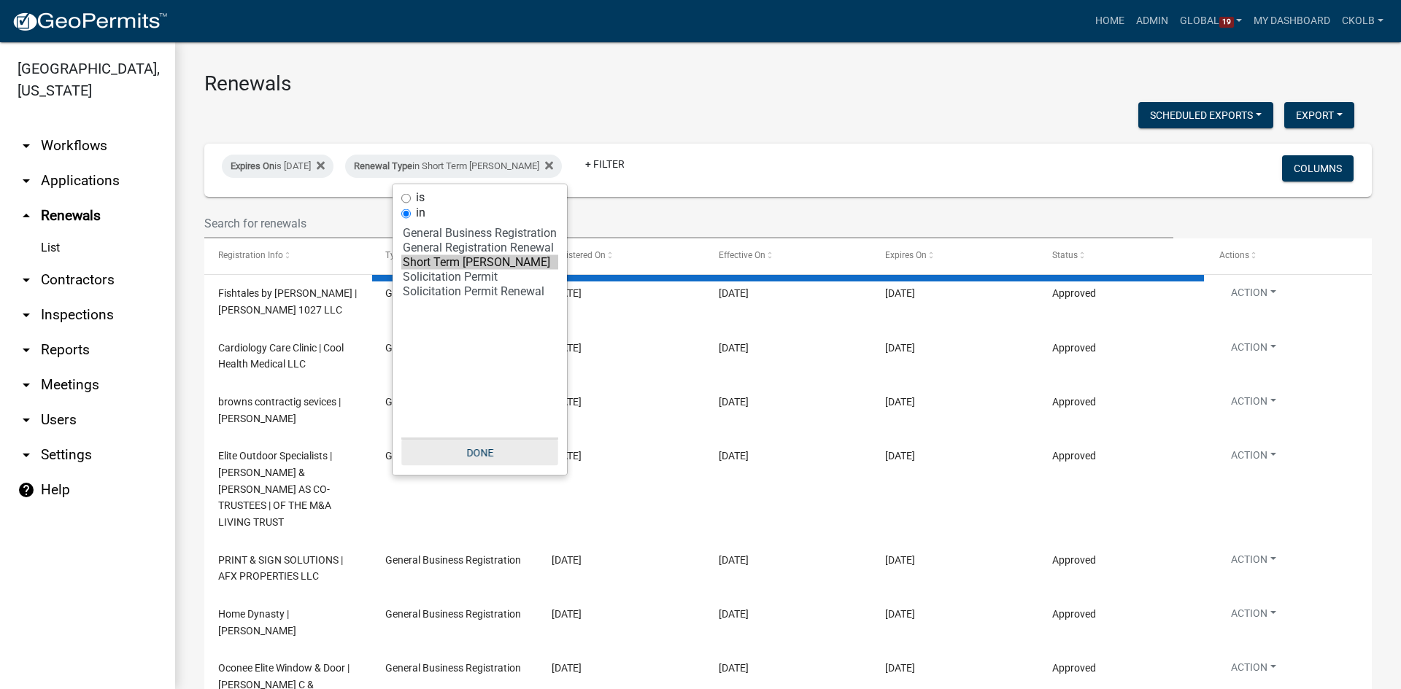
click at [485, 450] on button "Done" at bounding box center [479, 453] width 157 height 26
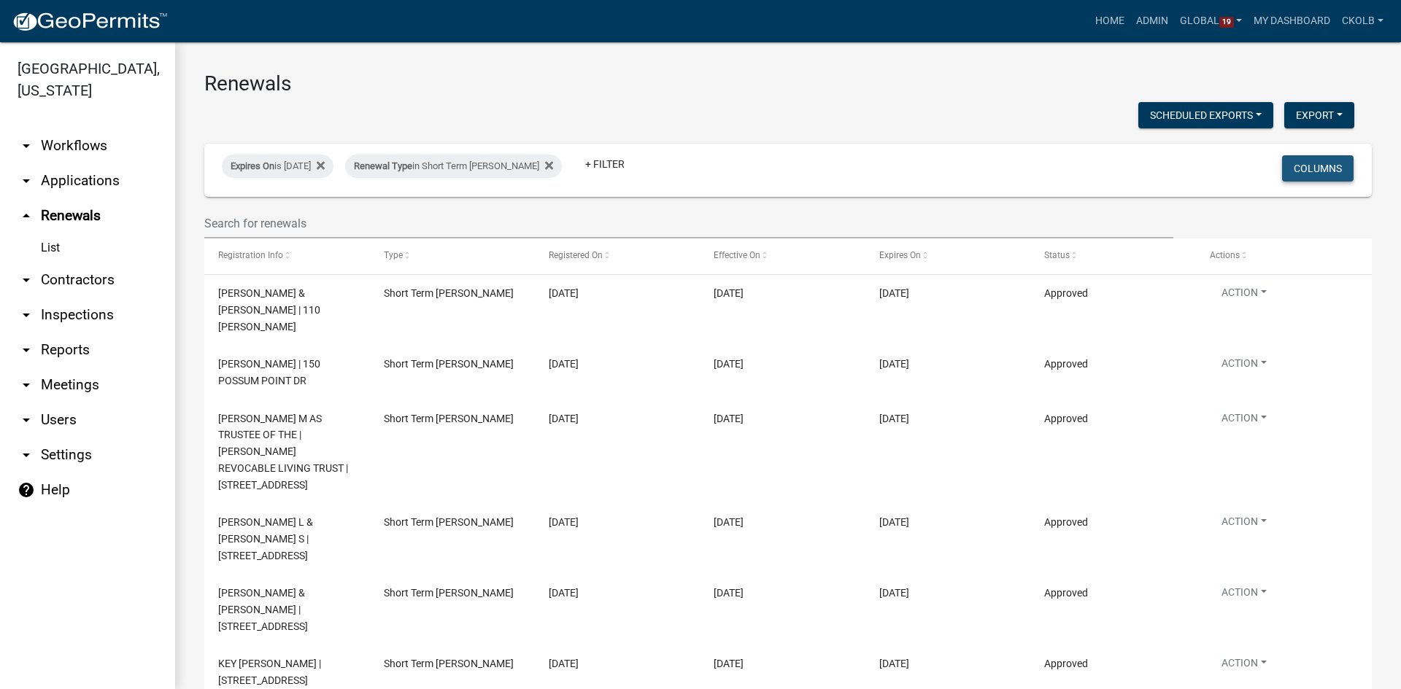
click at [1301, 169] on button "Columns" at bounding box center [1318, 168] width 72 height 26
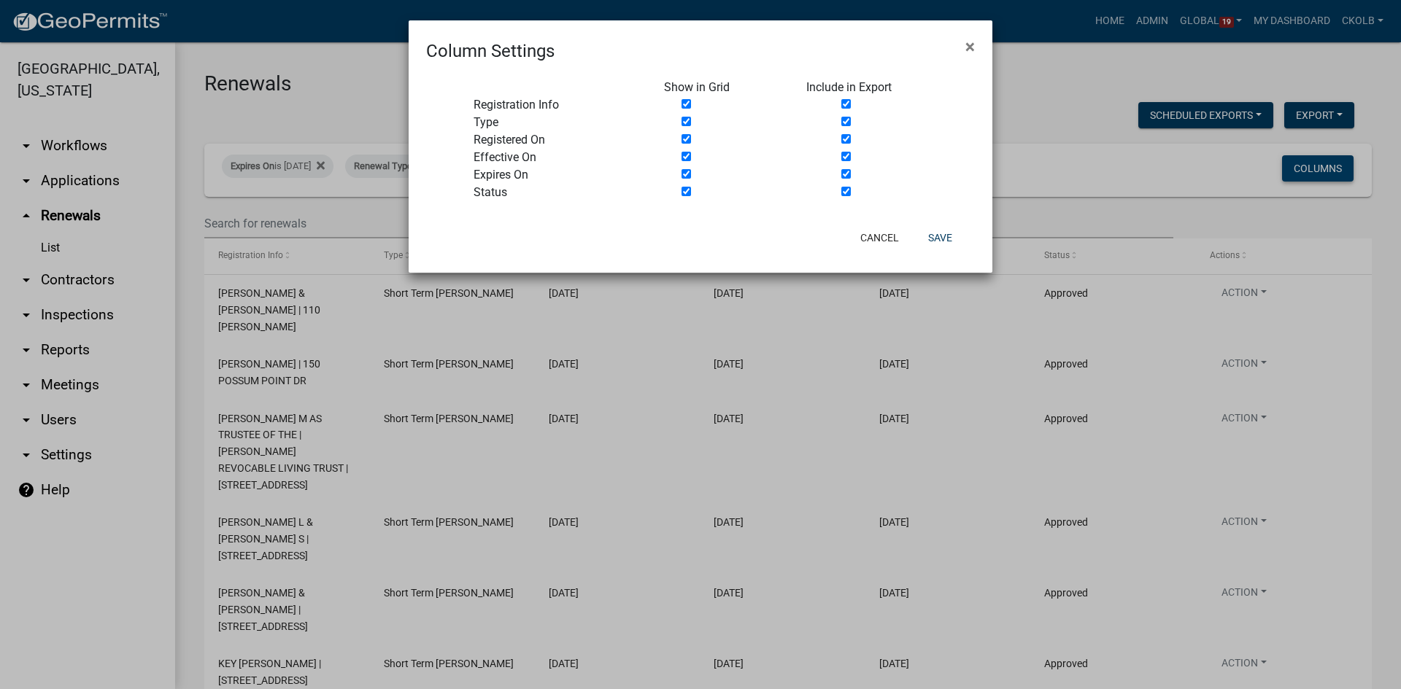
click at [1301, 169] on ngb-modal-window "Column Settings × Show in Grid Include in Export Registration Info Type Registe…" at bounding box center [700, 344] width 1401 height 689
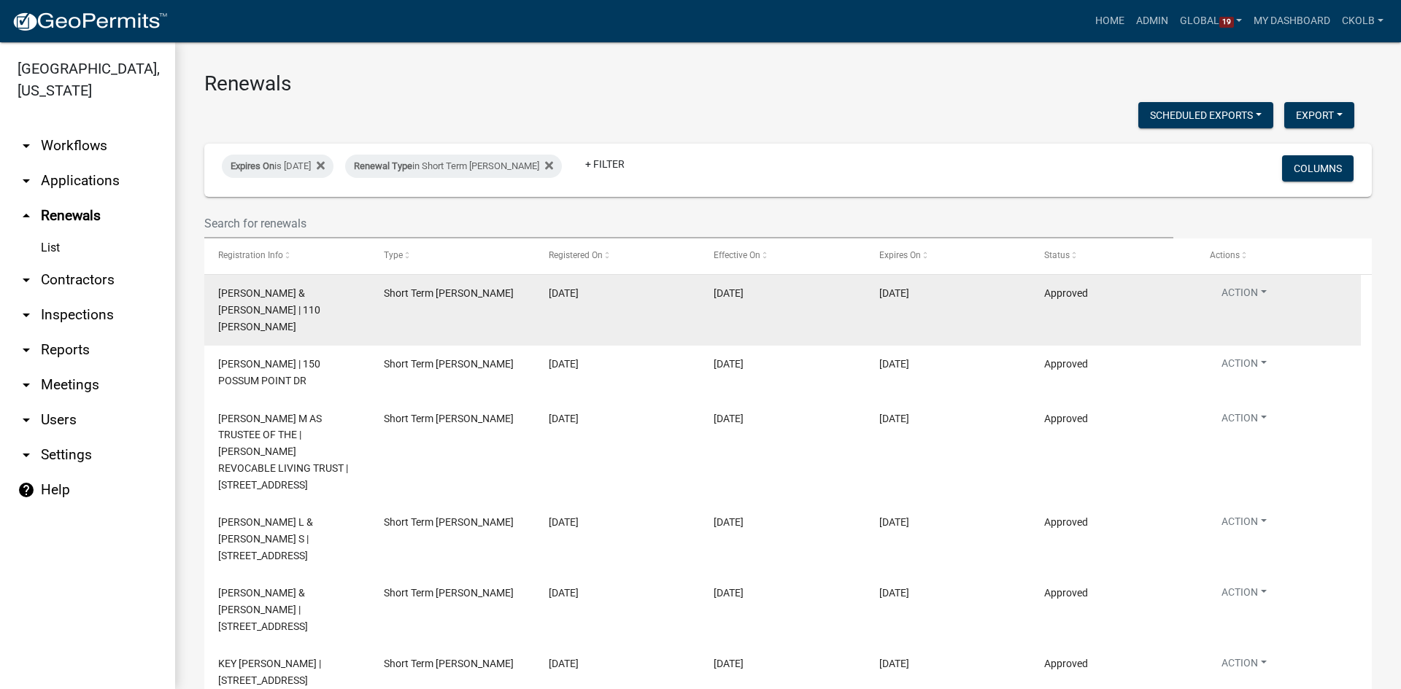
click at [276, 319] on div "BASILA RICHARD T JR & JORDAN R LISVOSKY | 110 EMILY PL" at bounding box center [286, 310] width 137 height 50
click at [465, 302] on div "Short Term [PERSON_NAME]" at bounding box center [452, 293] width 137 height 17
click at [581, 305] on datatable-body-cell "8/19/2025" at bounding box center [617, 310] width 165 height 71
click at [579, 297] on span "8/19/2025" at bounding box center [564, 293] width 30 height 12
click at [734, 291] on span "8/27/2025" at bounding box center [729, 293] width 30 height 12
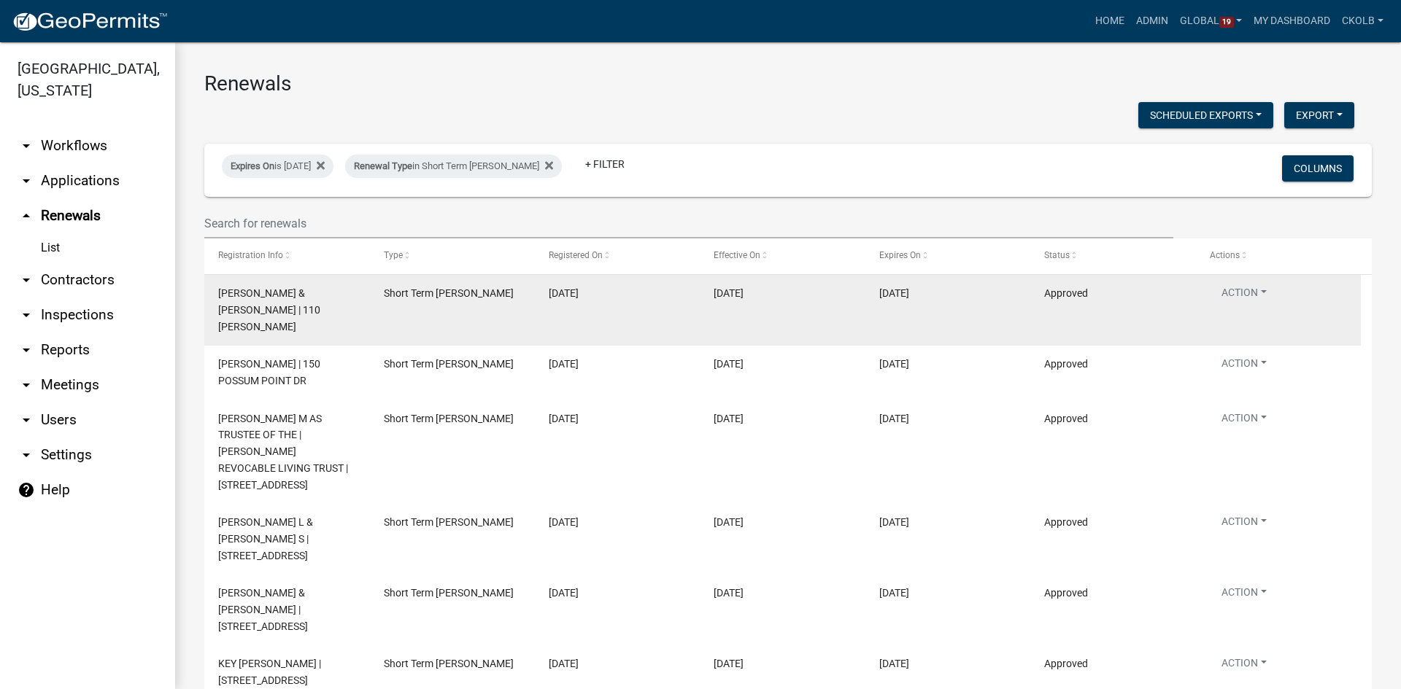
click at [419, 299] on span "Short Term [PERSON_NAME]" at bounding box center [449, 293] width 130 height 12
click at [252, 308] on span "BASILA RICHARD T JR & JORDAN R LISVOSKY | 110 EMILY PL" at bounding box center [269, 309] width 102 height 45
click at [1264, 286] on button "Action" at bounding box center [1244, 295] width 69 height 21
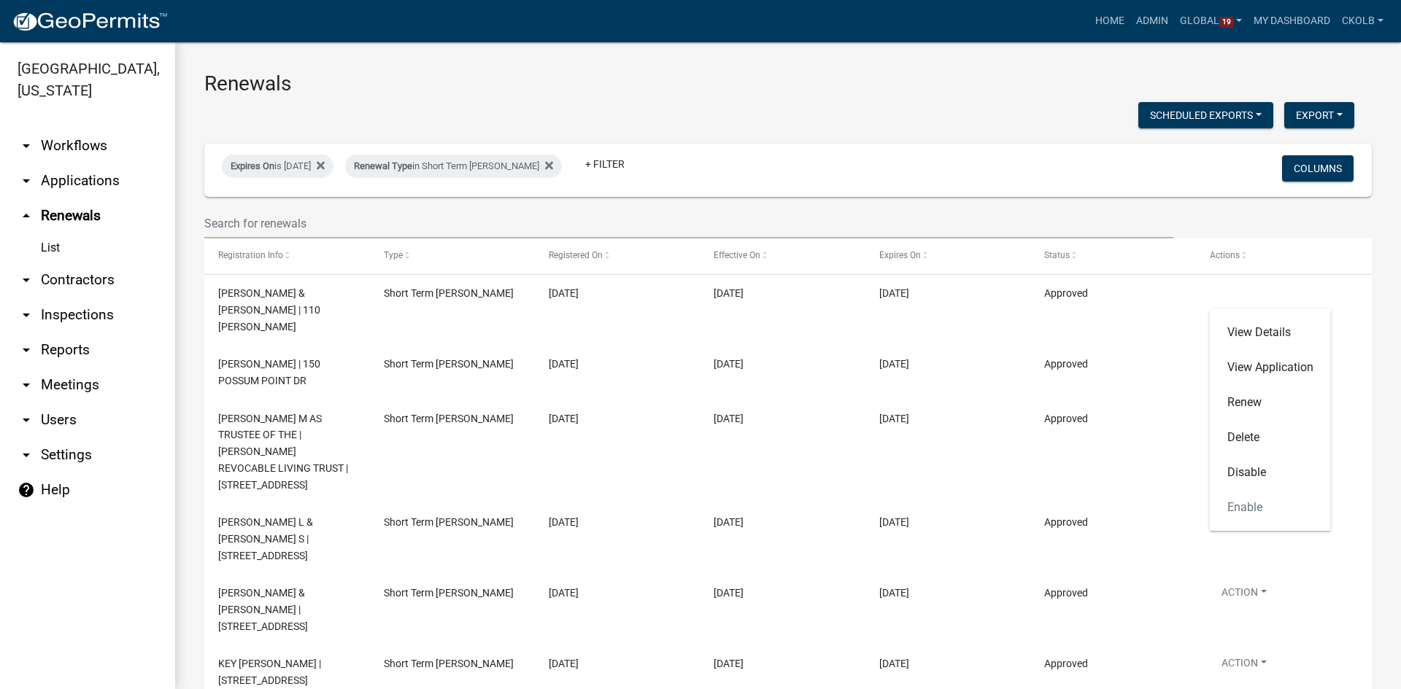
click at [83, 140] on link "arrow_drop_down Workflows" at bounding box center [87, 145] width 175 height 35
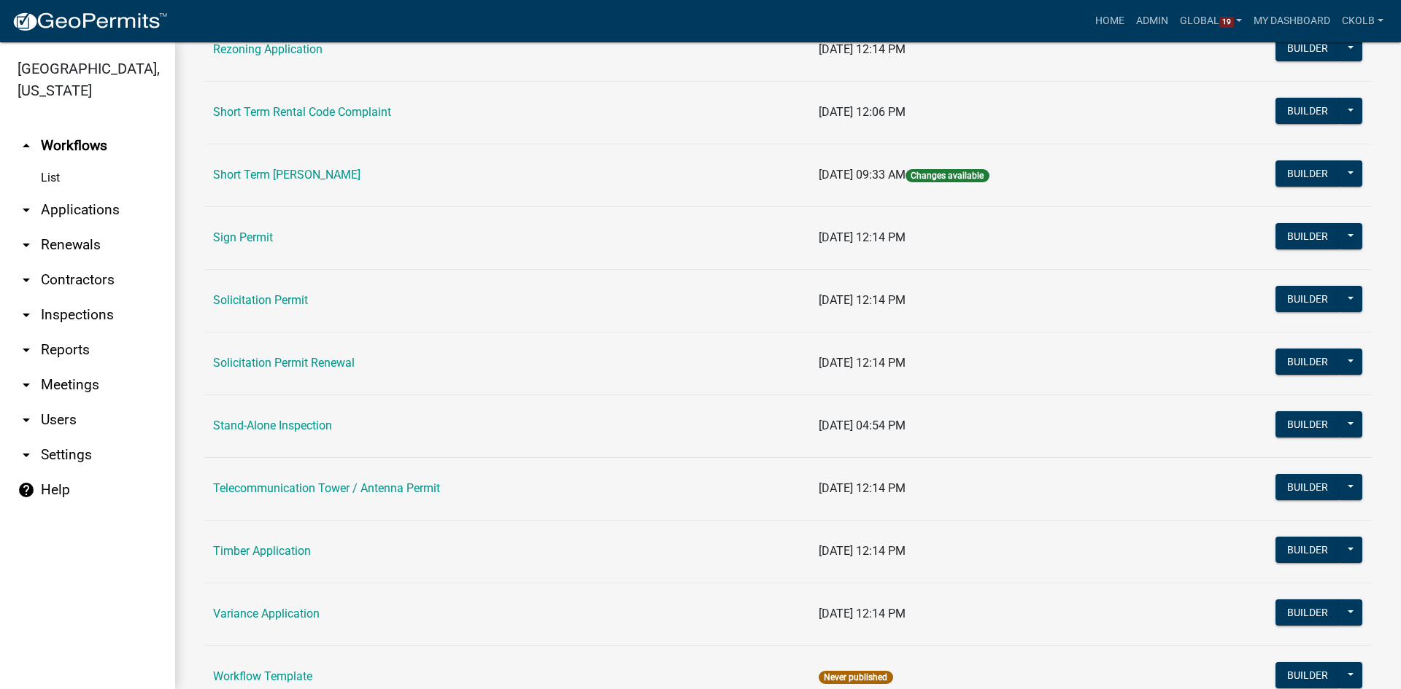
scroll to position [1812, 0]
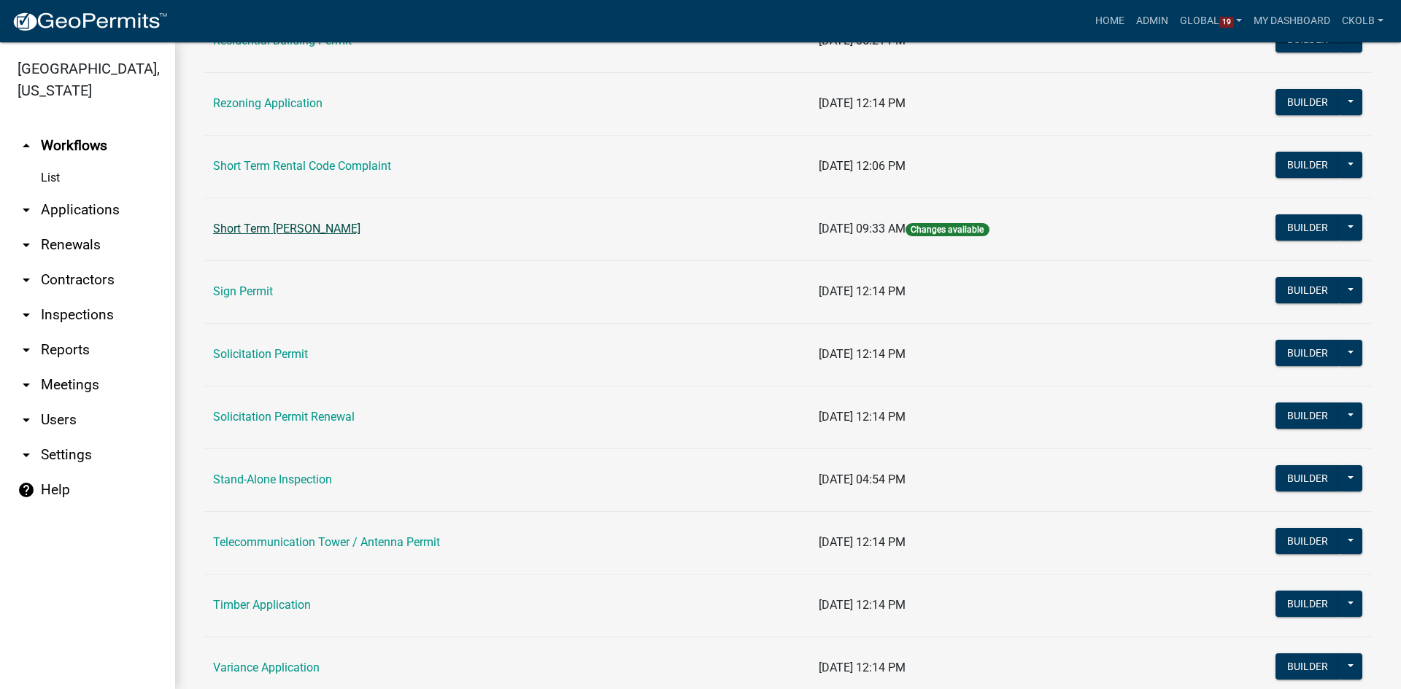
click at [278, 226] on link "Short Term [PERSON_NAME]" at bounding box center [286, 229] width 147 height 14
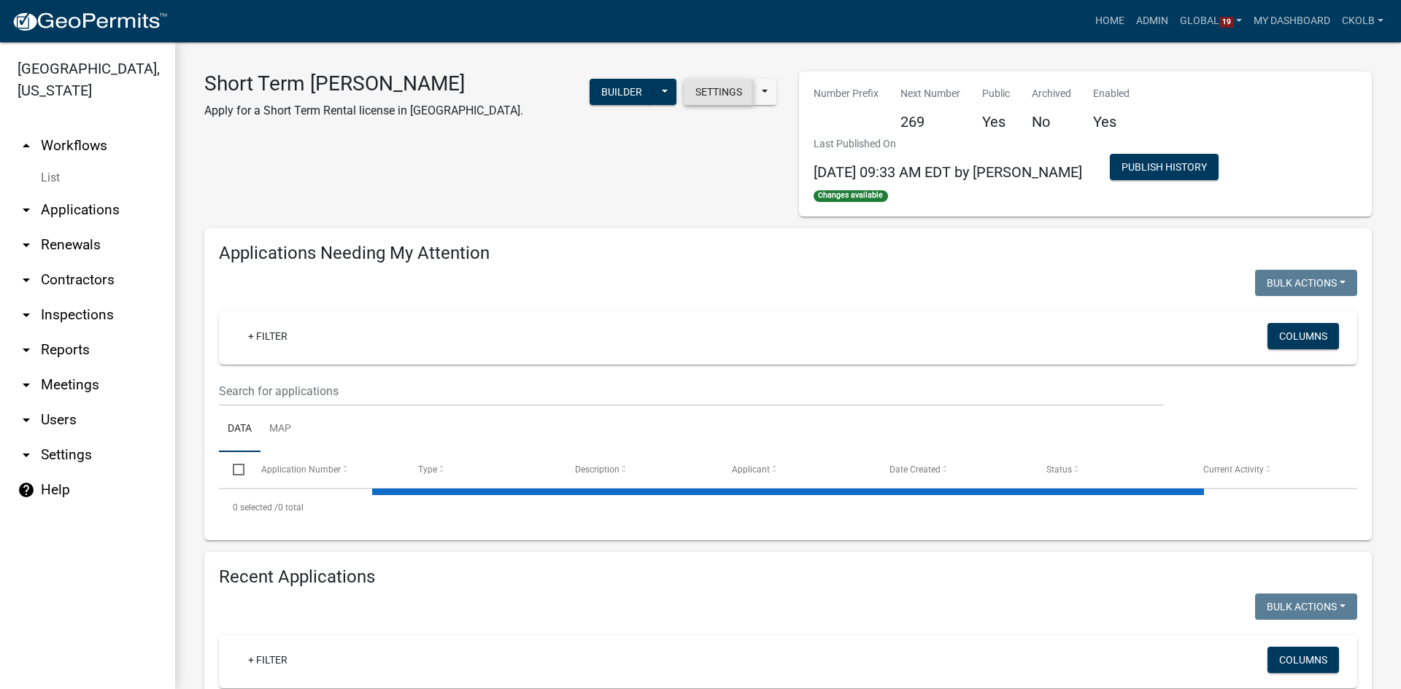
select select "3: 100"
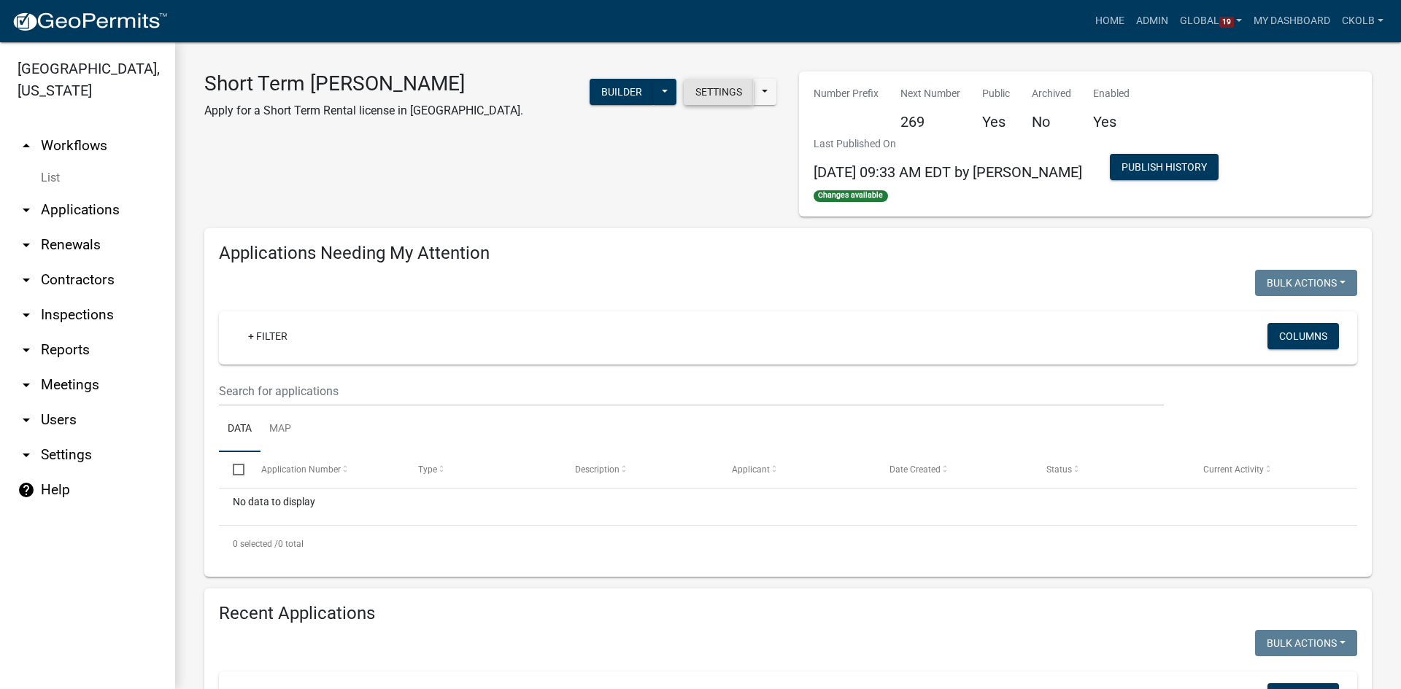
click at [714, 93] on button "Settings" at bounding box center [719, 92] width 70 height 26
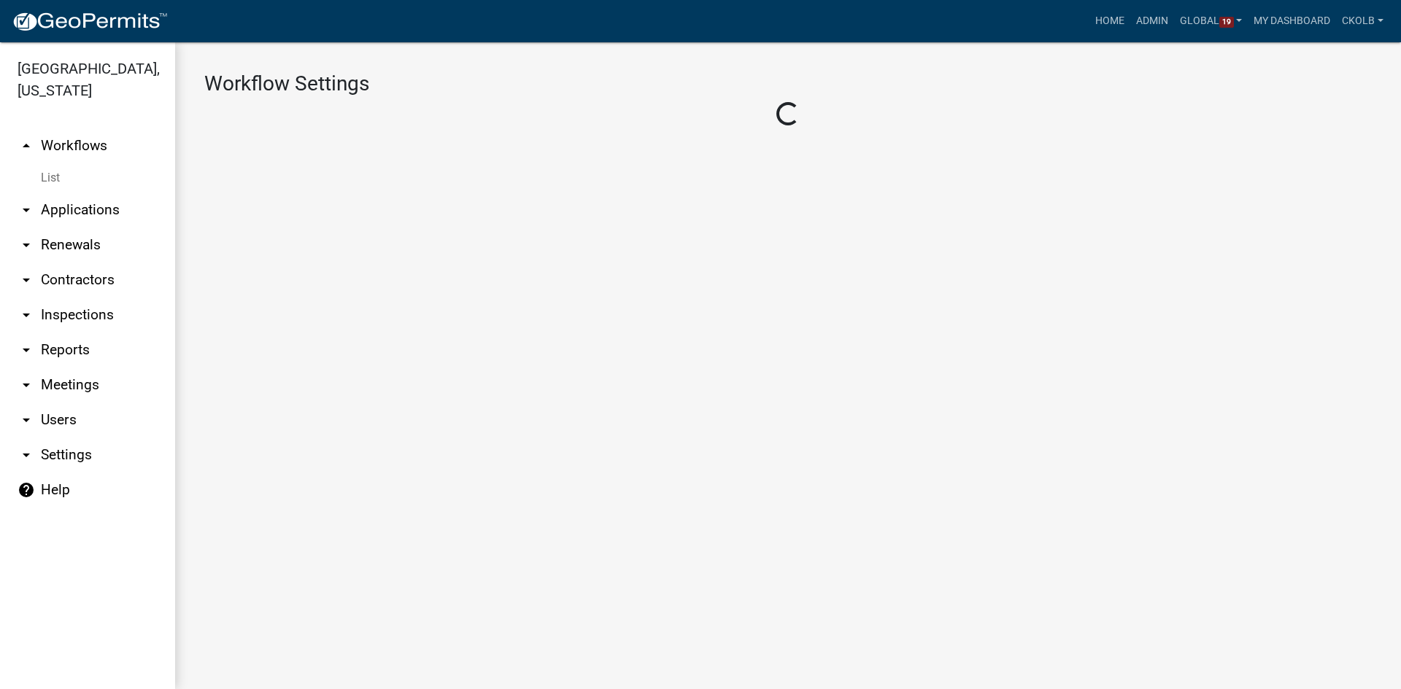
select select "10"
select select "1"
select select "92515f5e-523b-43a1-b349-dcbb7d890600"
select select "2899b35d-1489-462a-b683-e9b49e87c94f"
select select "4"
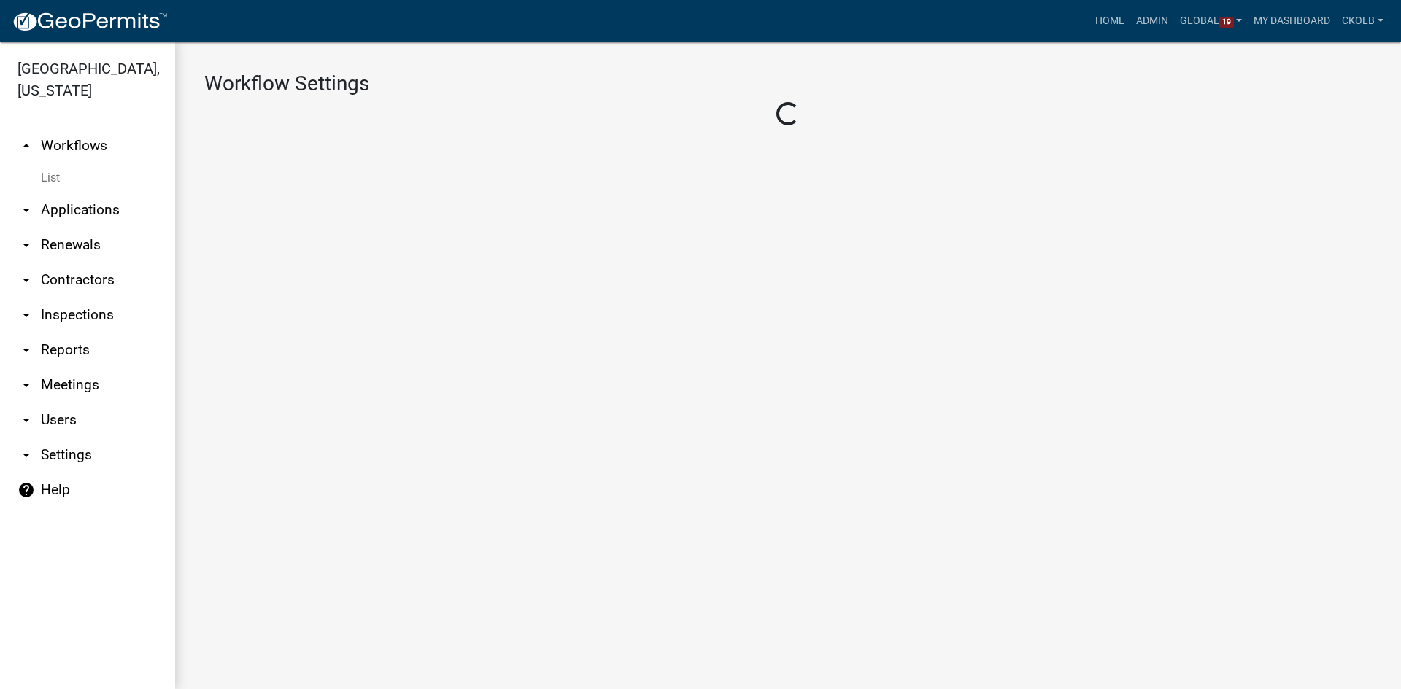
select select "3: Object"
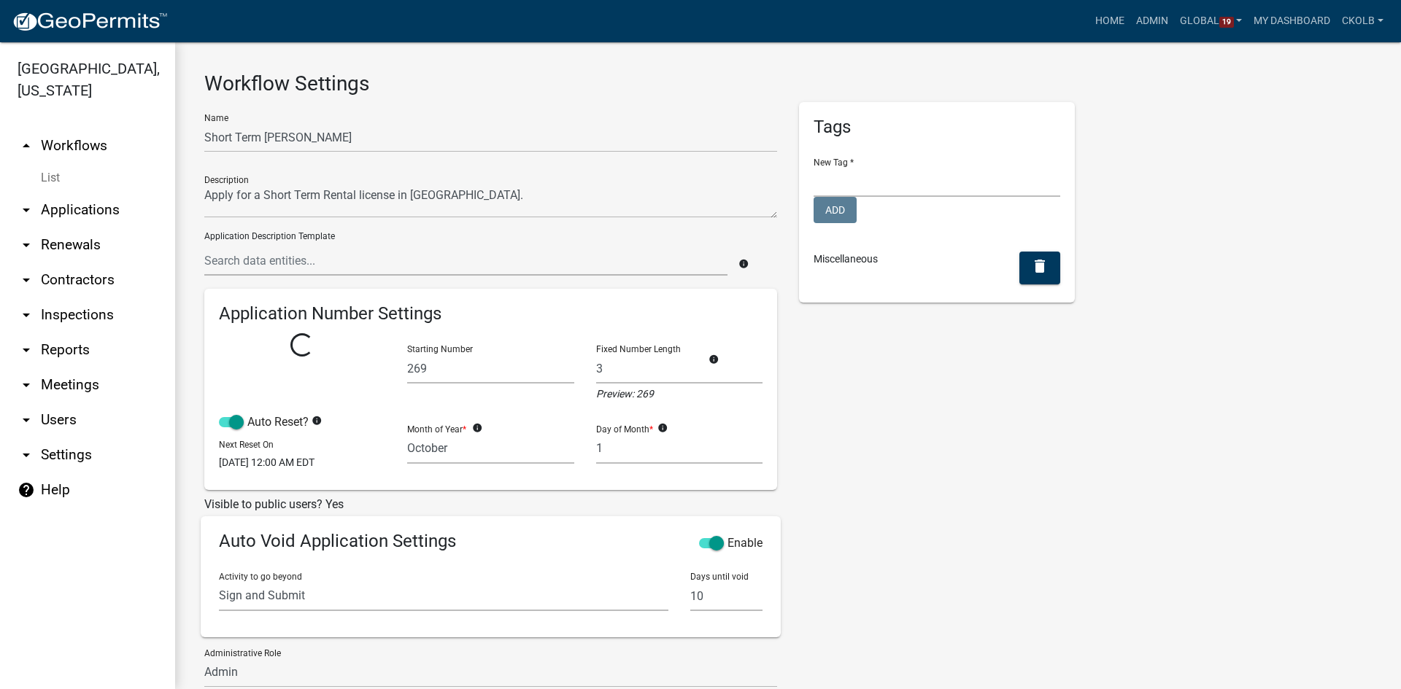
select select "2: f408877a-2c2f-4e4e-b296-526e76f451d7"
select select
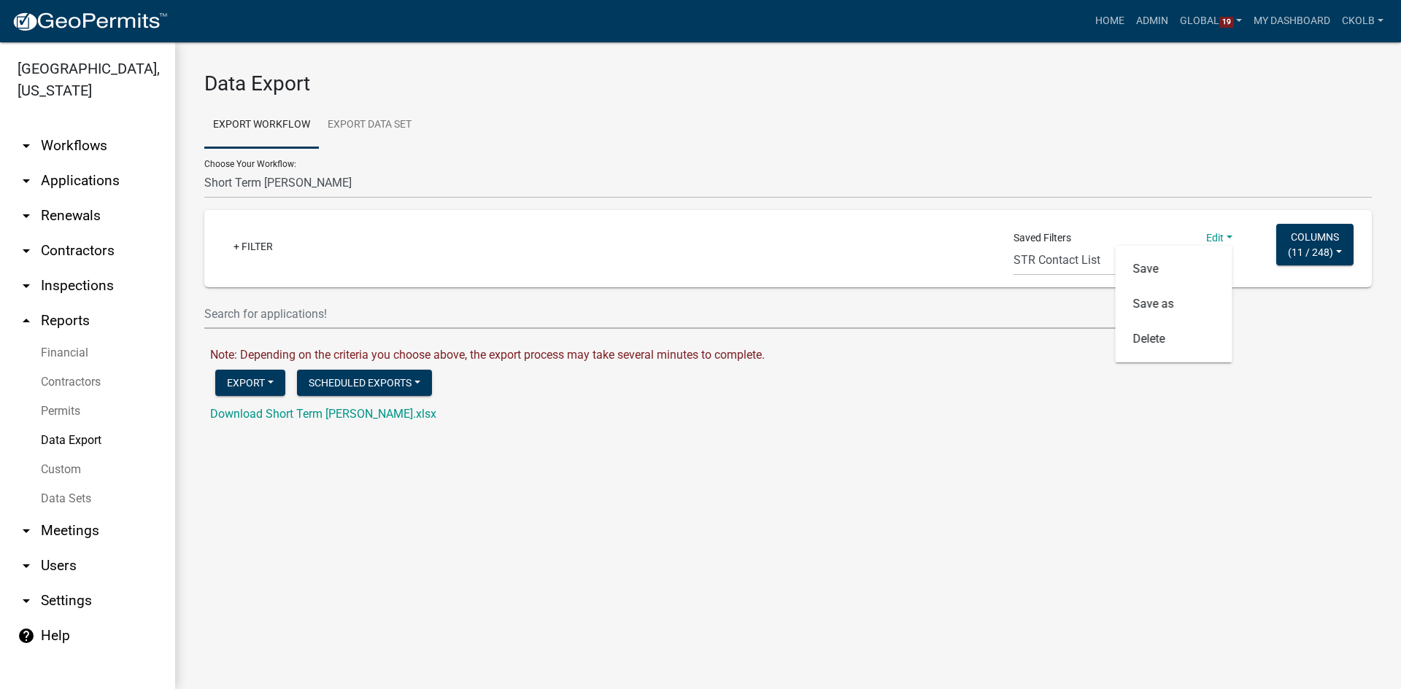
select select "35: Object"
click at [1147, 278] on button "Save" at bounding box center [1173, 269] width 117 height 35
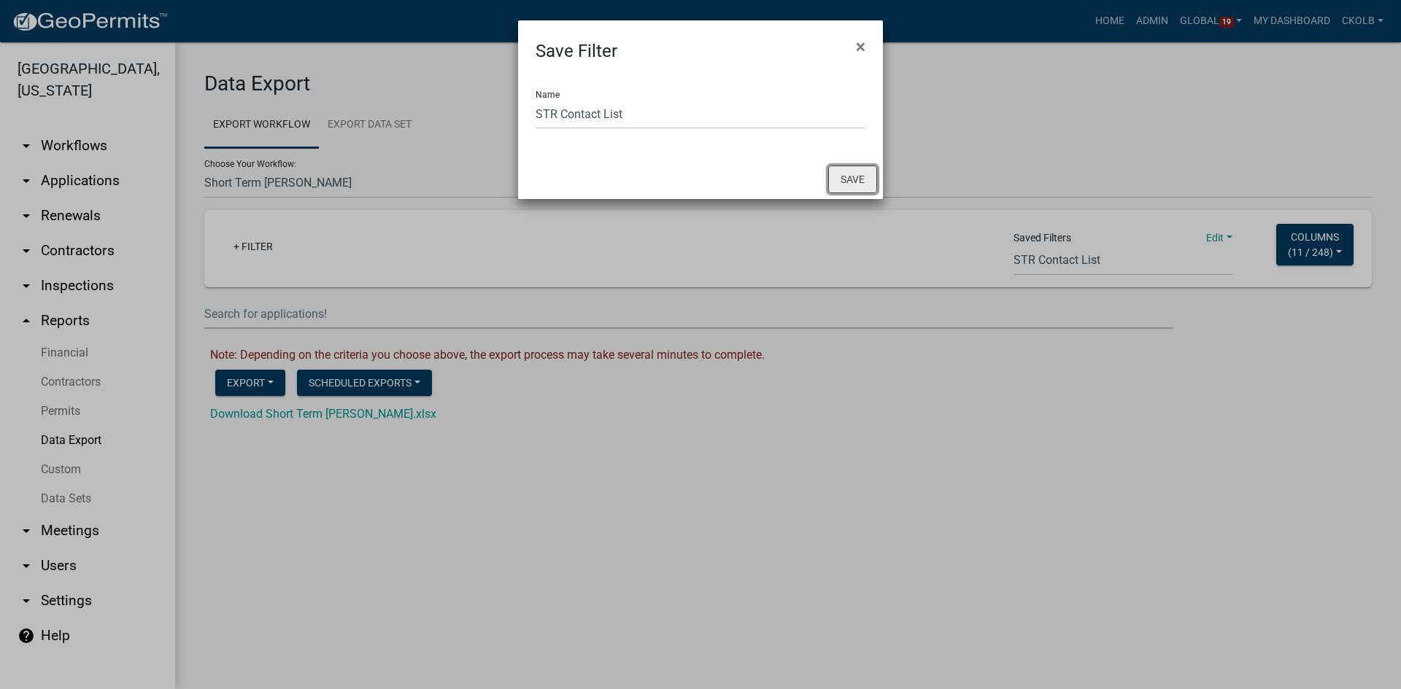
click at [851, 172] on button "Save" at bounding box center [852, 180] width 49 height 28
select select "122: fdd985b1-b8fc-41a3-8cc3-98337a3064c9"
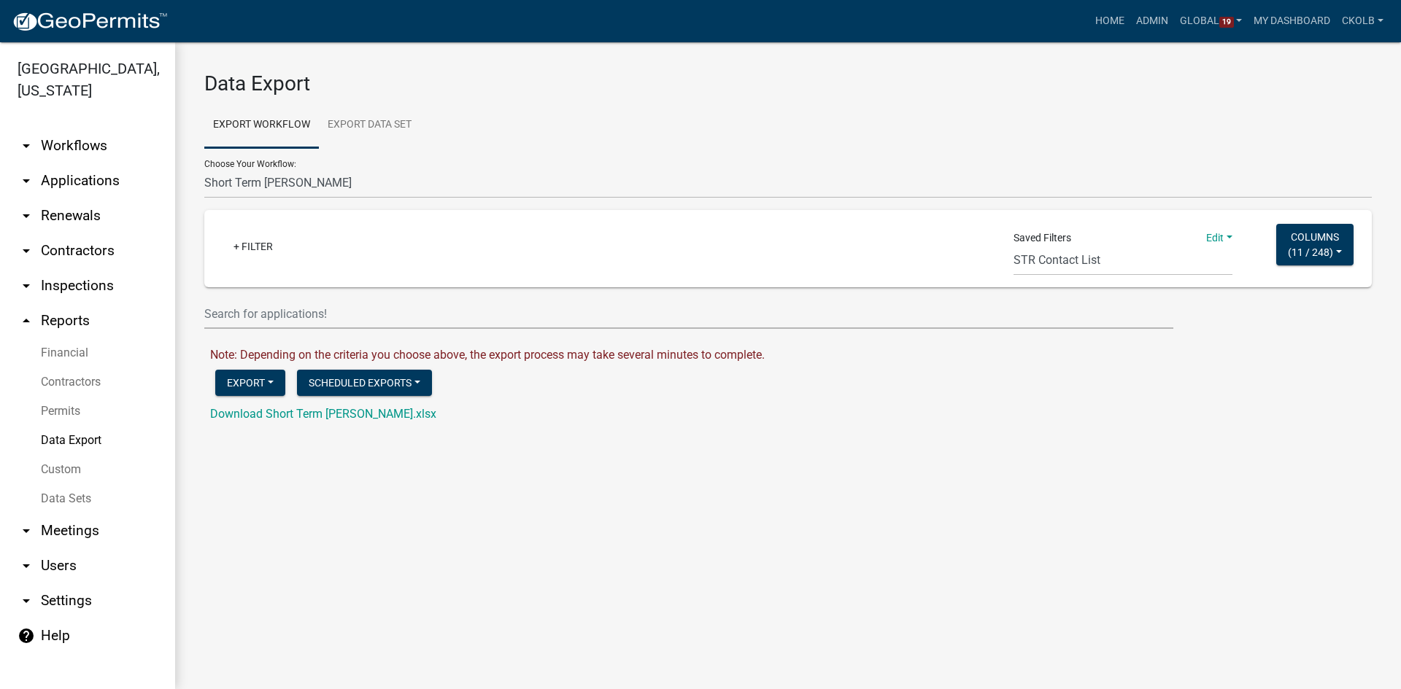
click at [936, 441] on div "Data Export Export Workflow Export Data Set Choose Your Workflow: Agricultural …" at bounding box center [788, 253] width 1226 height 423
click at [1294, 254] on span "11 / 248" at bounding box center [1310, 252] width 38 height 12
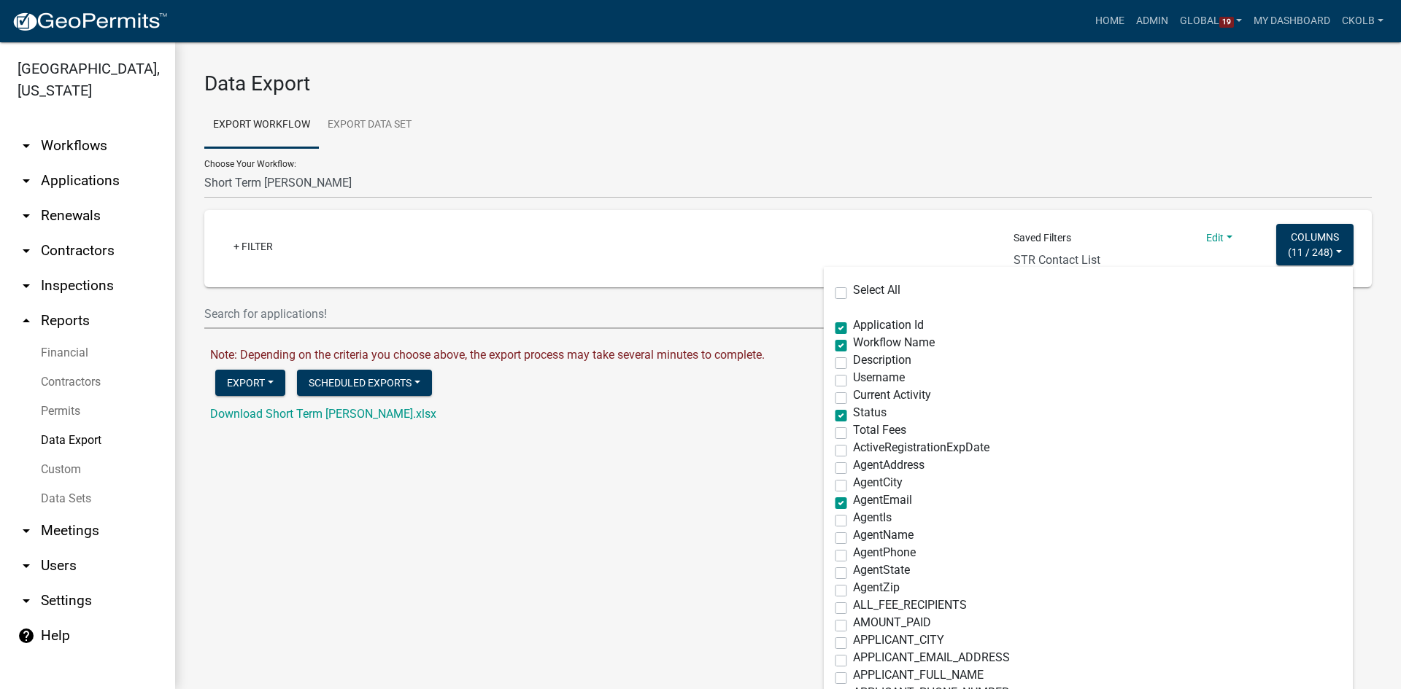
click at [911, 340] on span "Workflow Name" at bounding box center [894, 343] width 82 height 14
click at [862, 340] on input "Workflow Name" at bounding box center [857, 341] width 9 height 9
checkbox input "false"
click at [1369, 375] on div "Export Excel Format (.xlsx) CSV Format (.csv) Shape Format (.zip) Scheduled Exp…" at bounding box center [793, 385] width 1178 height 30
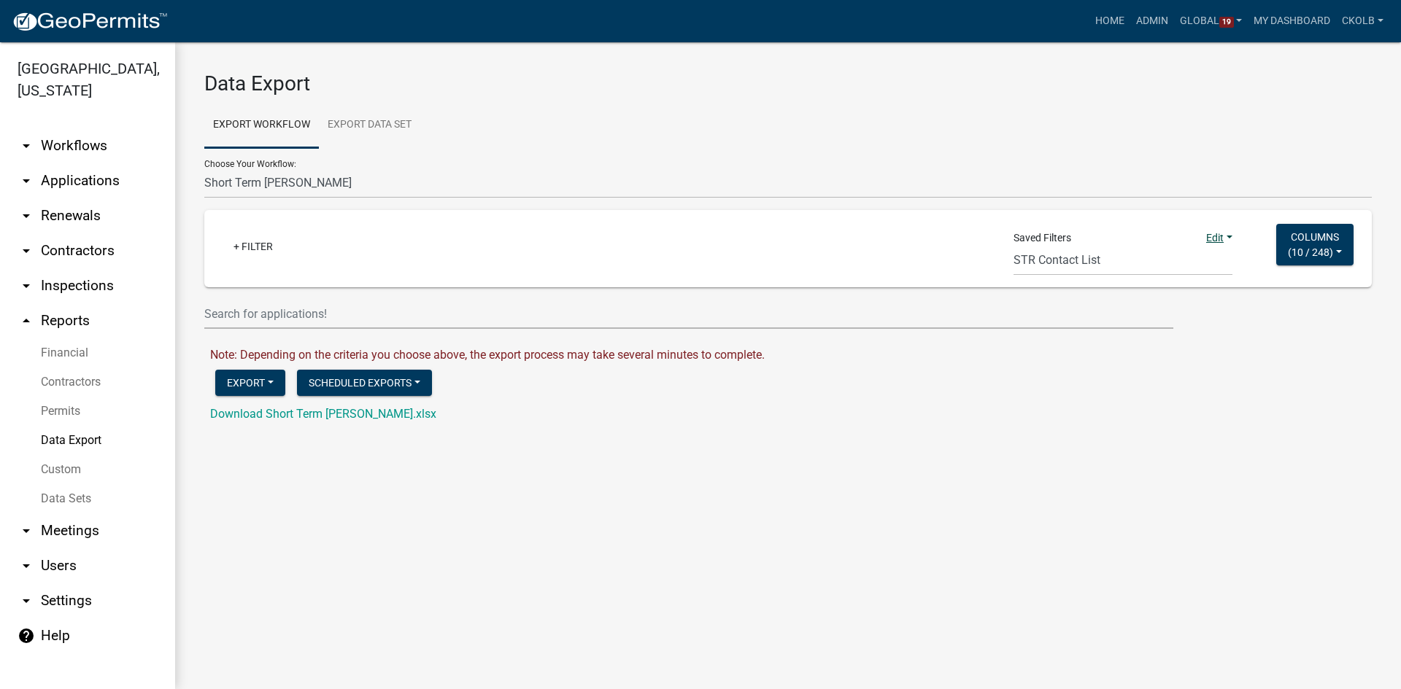
click at [1209, 232] on link "Edit" at bounding box center [1219, 238] width 26 height 12
click at [1136, 266] on button "Save" at bounding box center [1173, 269] width 117 height 35
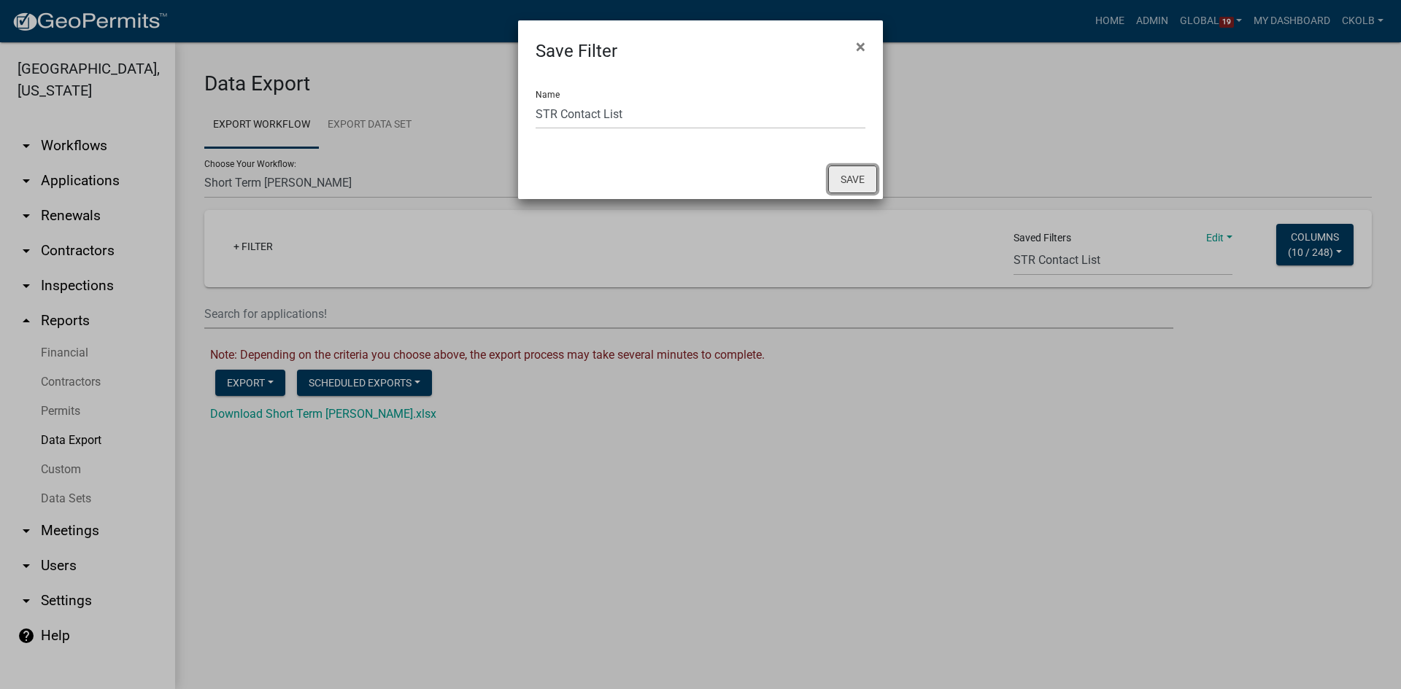
click at [847, 183] on button "Save" at bounding box center [852, 180] width 49 height 28
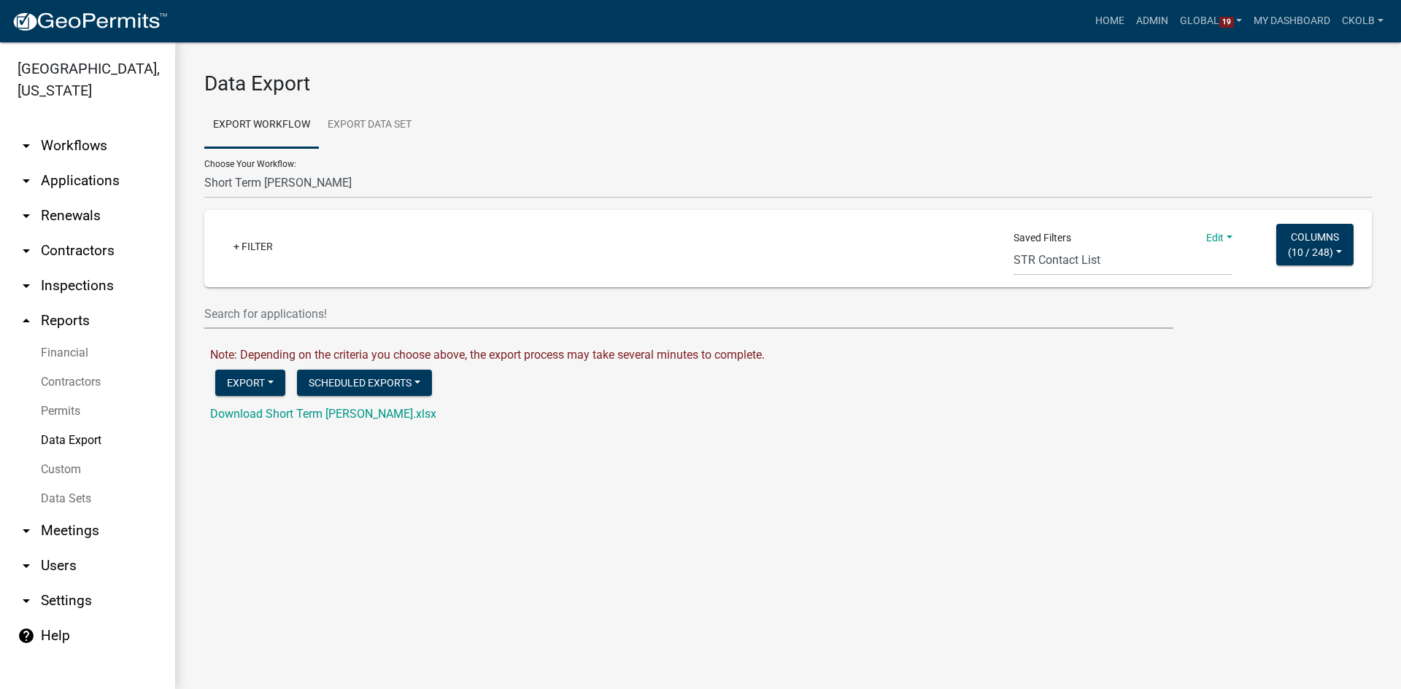
select select "163: fdd985b1-b8fc-41a3-8cc3-98337a3064c9"
click at [942, 460] on div "Data Export Export Workflow Export Data Set Choose Your Workflow: Agricultural …" at bounding box center [788, 253] width 1226 height 423
click at [358, 436] on div "Data Export Export Workflow Export Data Set Choose Your Workflow: Agricultural …" at bounding box center [788, 253] width 1226 height 423
click at [588, 433] on div "Data Export Export Workflow Export Data Set Choose Your Workflow: Agricultural …" at bounding box center [788, 253] width 1226 height 423
click at [249, 244] on link "+ Filter" at bounding box center [253, 246] width 63 height 26
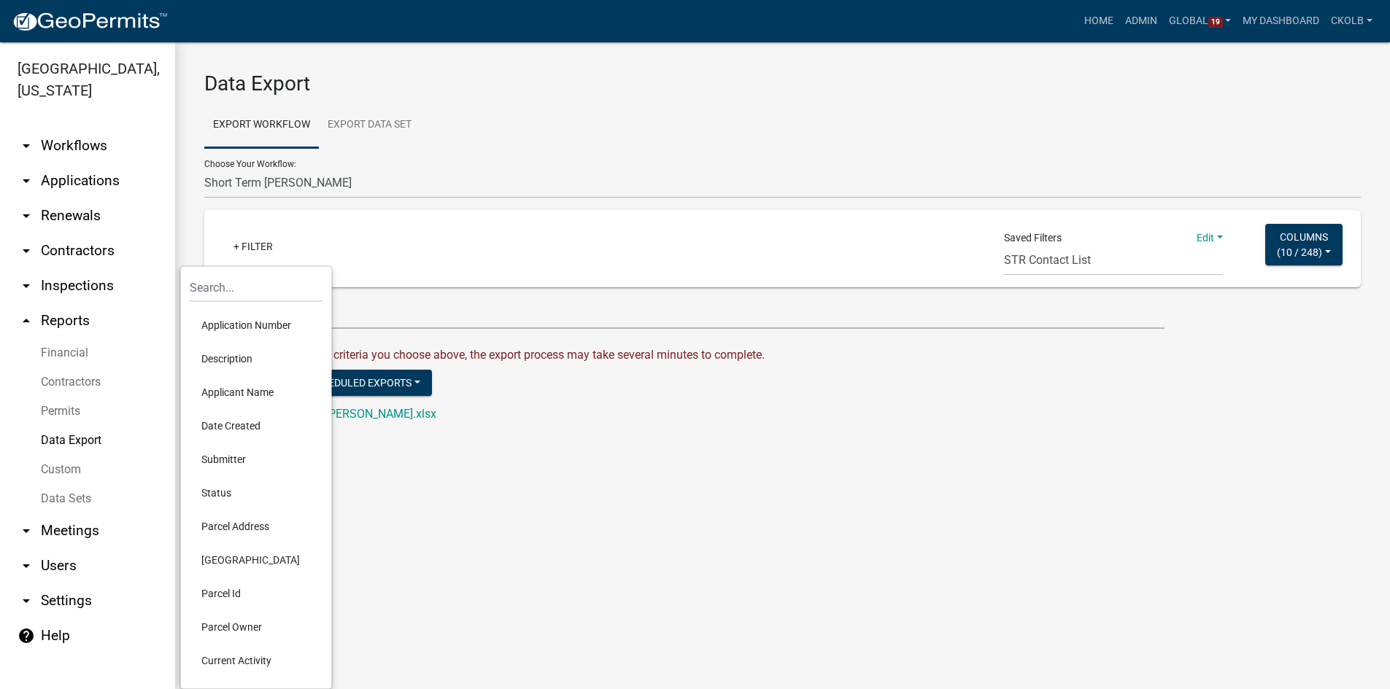
click at [221, 493] on li "Status" at bounding box center [257, 493] width 134 height 34
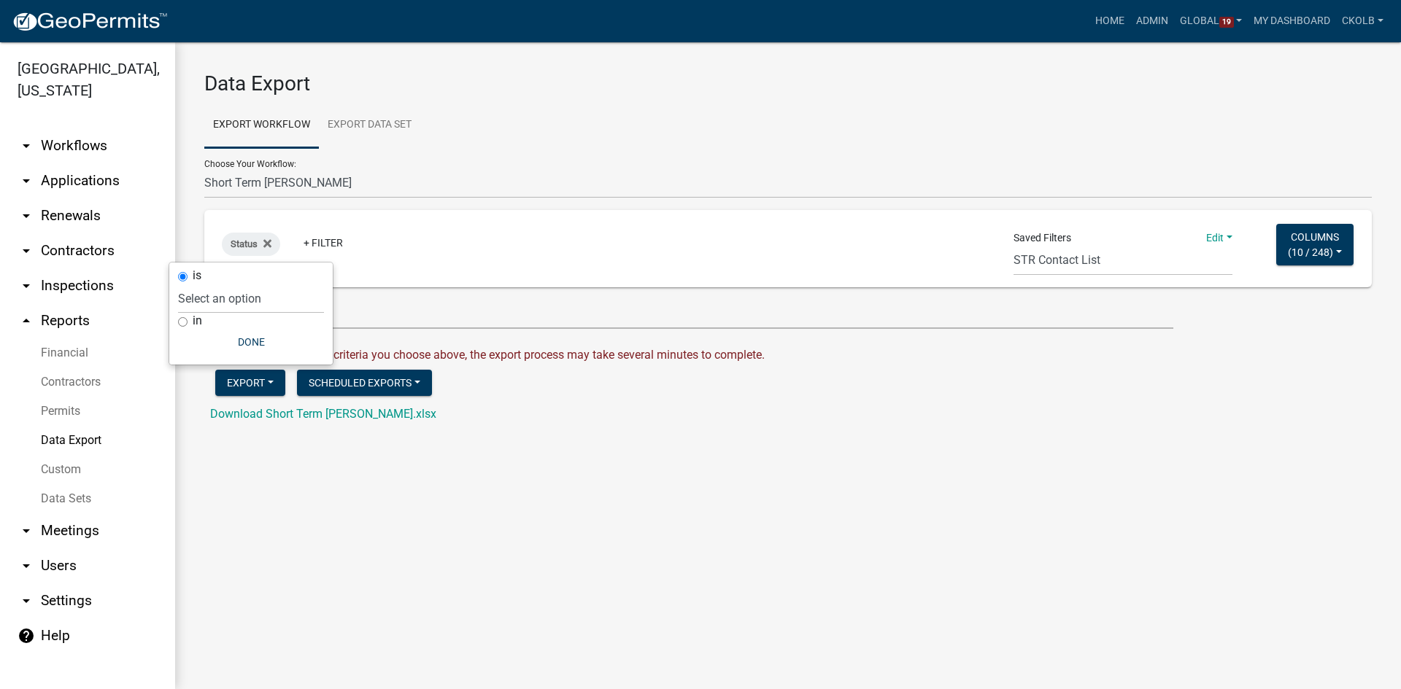
click at [182, 322] on input "in" at bounding box center [182, 321] width 9 height 9
radio input "true"
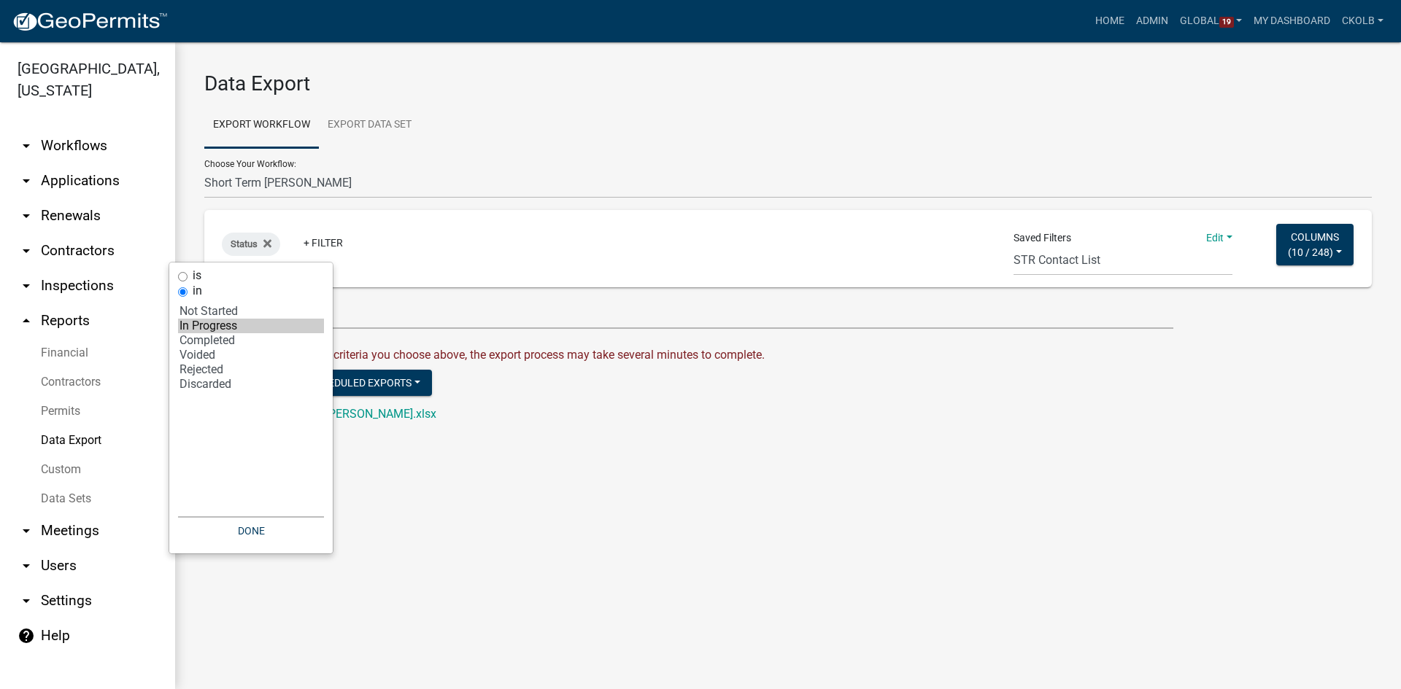
click at [211, 328] on option "In Progress" at bounding box center [251, 326] width 146 height 15
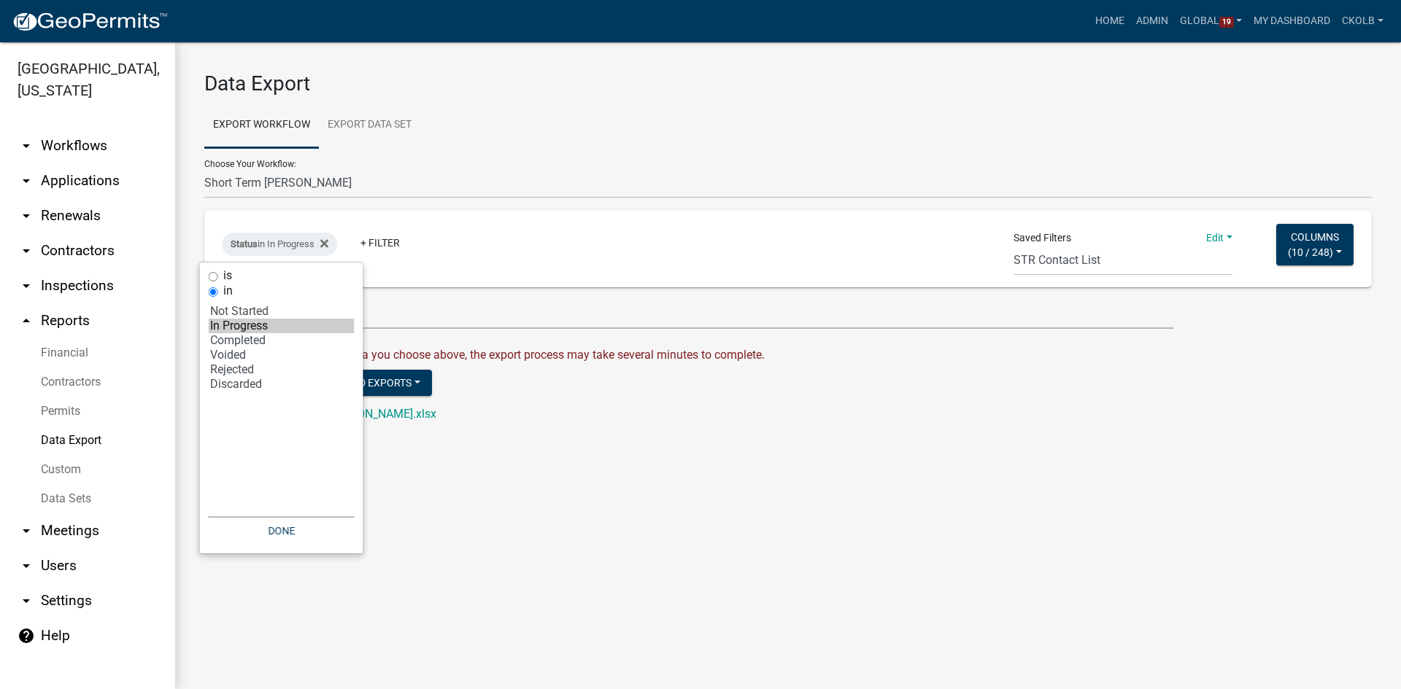
select select "2: '1'"
click at [260, 336] on option "Completed" at bounding box center [282, 340] width 146 height 15
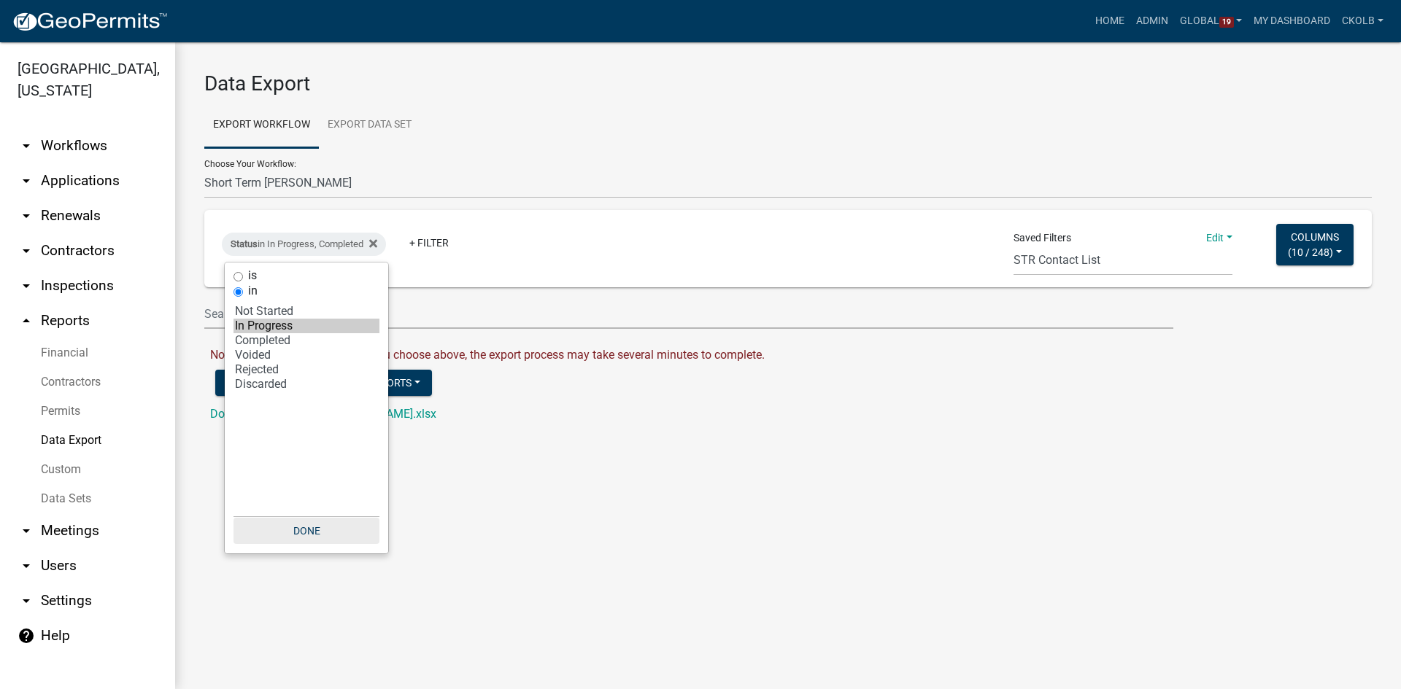
click at [304, 533] on button "Done" at bounding box center [306, 531] width 146 height 26
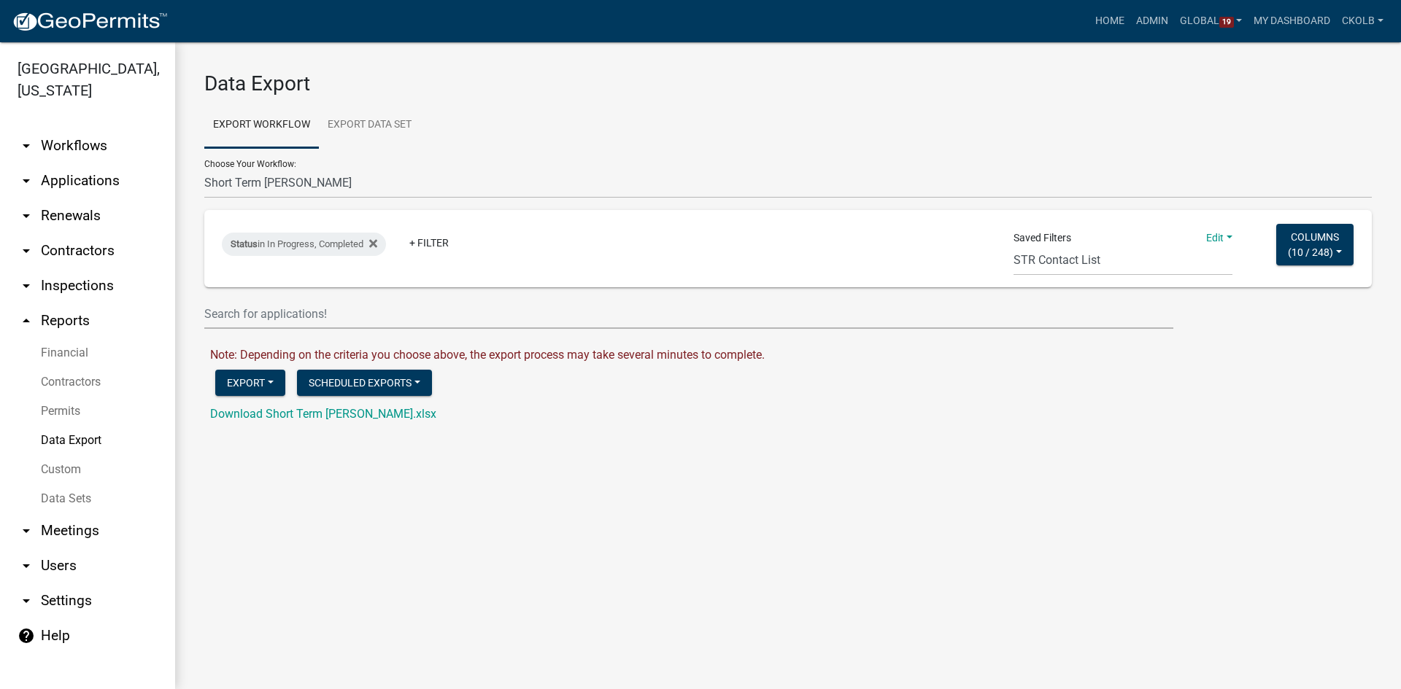
click at [501, 500] on main "Data Export Export Workflow Export Data Set Choose Your Workflow: Agricultural …" at bounding box center [788, 365] width 1226 height 647
click at [1220, 236] on link "Edit" at bounding box center [1219, 238] width 26 height 12
click at [1139, 270] on button "Save" at bounding box center [1173, 269] width 117 height 35
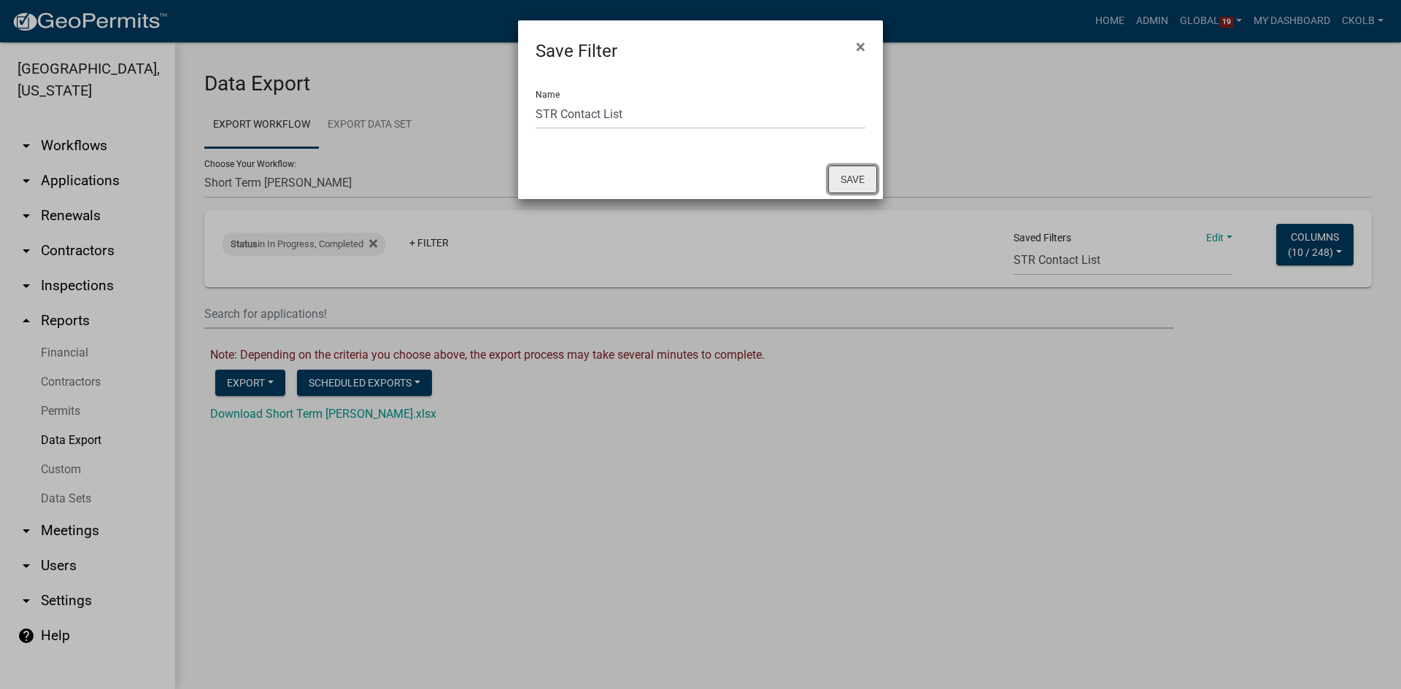
click at [841, 186] on button "Save" at bounding box center [852, 180] width 49 height 28
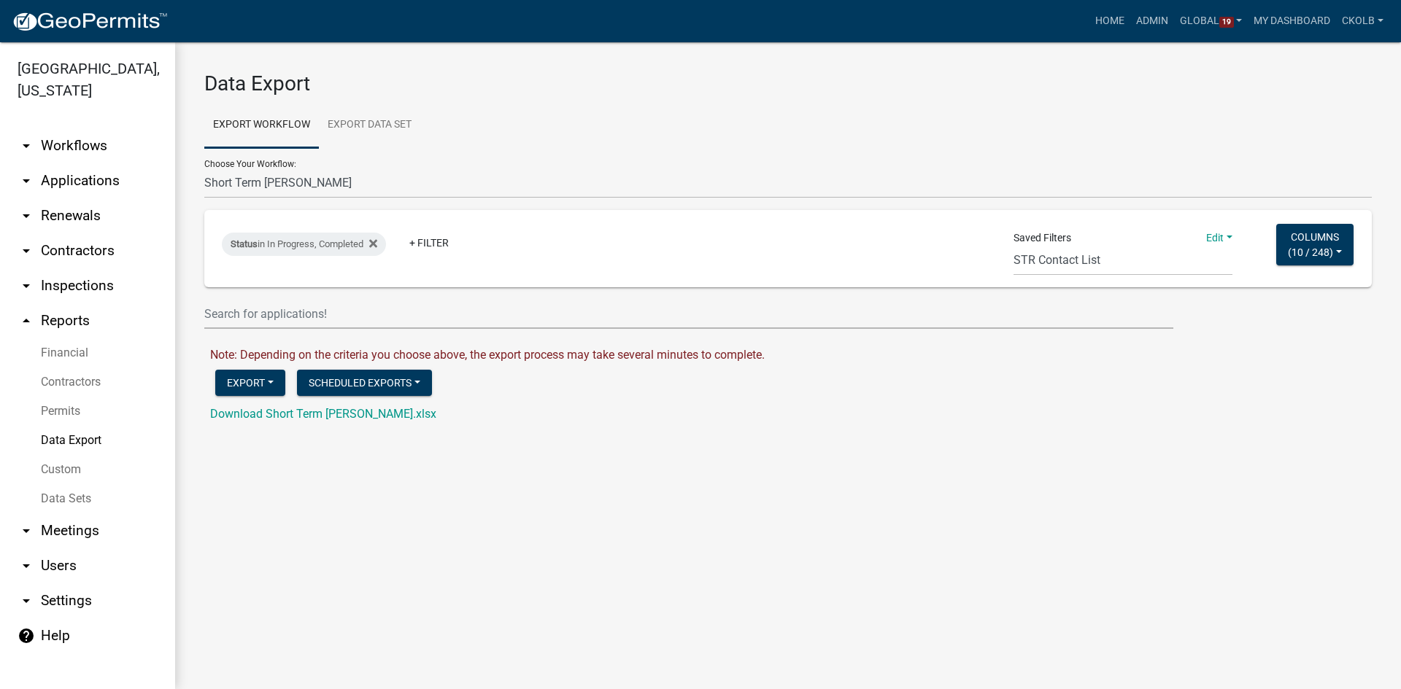
select select "204: fdd985b1-b8fc-41a3-8cc3-98337a3064c9"
click at [884, 414] on div "Download Short Term [PERSON_NAME].xlsx" at bounding box center [796, 415] width 1172 height 18
click at [1309, 251] on span "10 / 248" at bounding box center [1310, 252] width 38 height 12
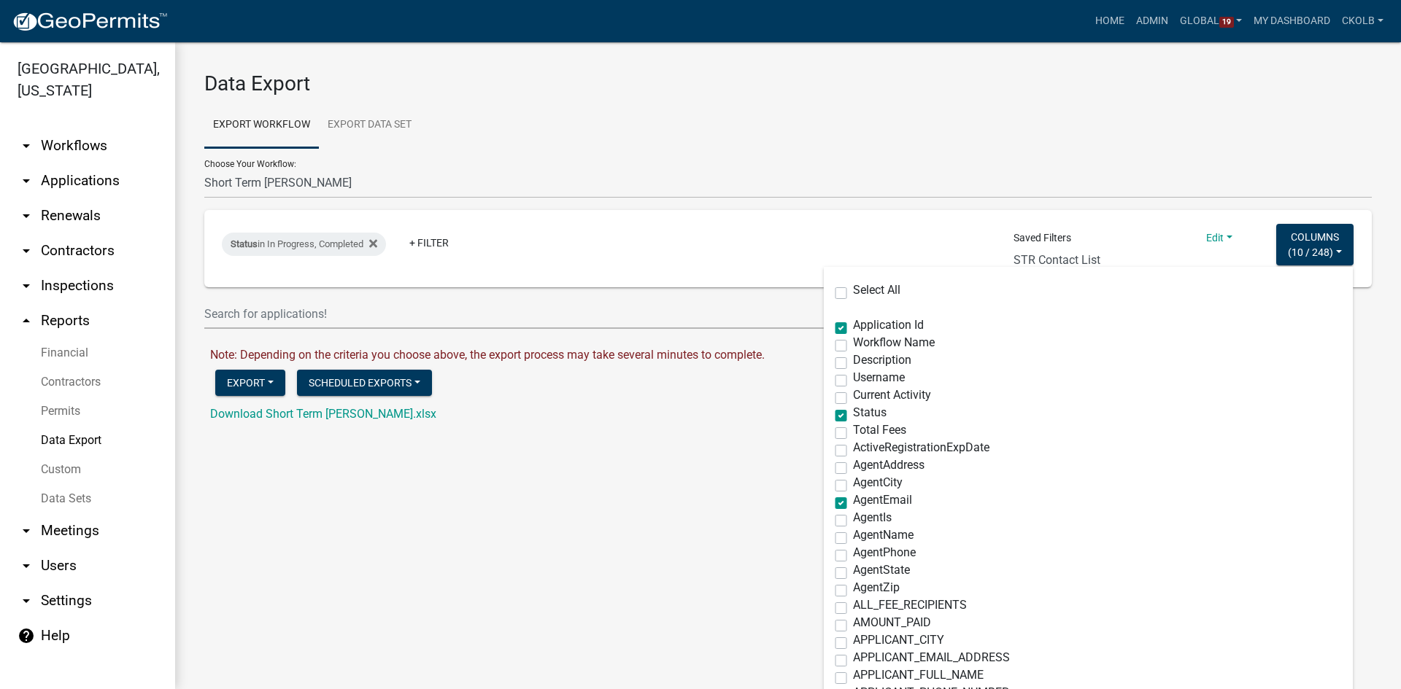
drag, startPoint x: 599, startPoint y: 479, endPoint x: 462, endPoint y: 444, distance: 141.6
click at [598, 480] on main "Data Export Export Workflow Export Data Set Choose Your Workflow: Agricultural …" at bounding box center [788, 365] width 1226 height 647
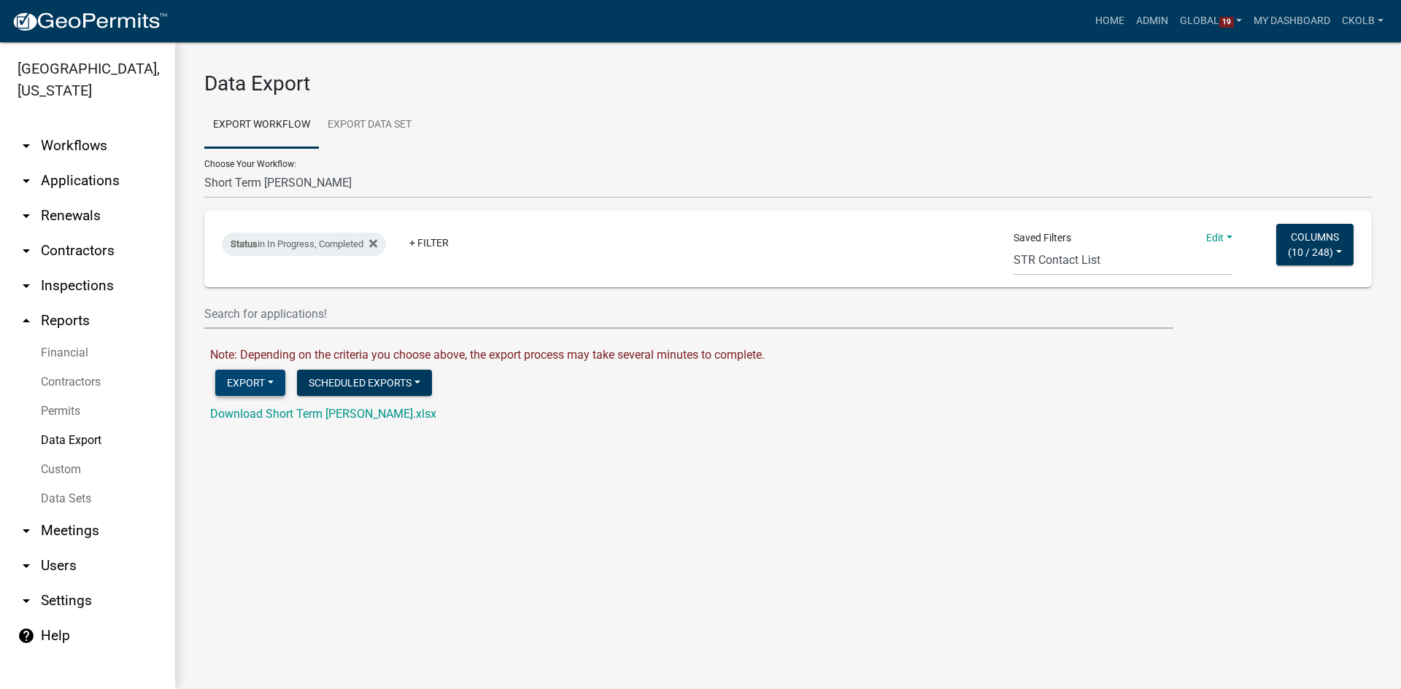
click at [274, 393] on button "Export" at bounding box center [250, 383] width 70 height 26
click at [266, 413] on button "Excel Format (.xlsx)" at bounding box center [289, 420] width 149 height 35
click at [309, 414] on link "Download Short Term [PERSON_NAME].xlsx" at bounding box center [323, 414] width 226 height 14
click at [1333, 250] on button "Columns ( 10 / 248 )" at bounding box center [1314, 245] width 77 height 42
click at [328, 525] on main "Data Export Export Workflow Export Data Set Choose Your Workflow: Agricultural …" at bounding box center [788, 365] width 1226 height 647
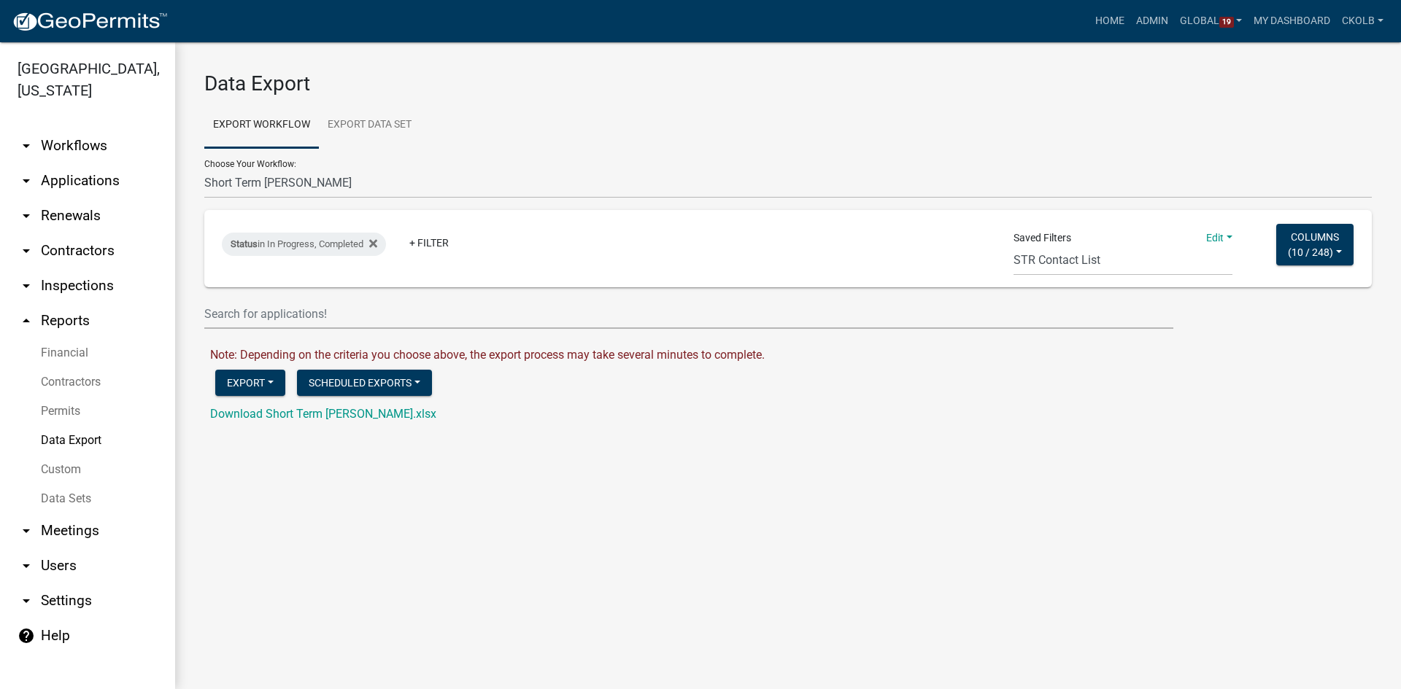
click at [69, 501] on link "Data Sets" at bounding box center [87, 498] width 175 height 29
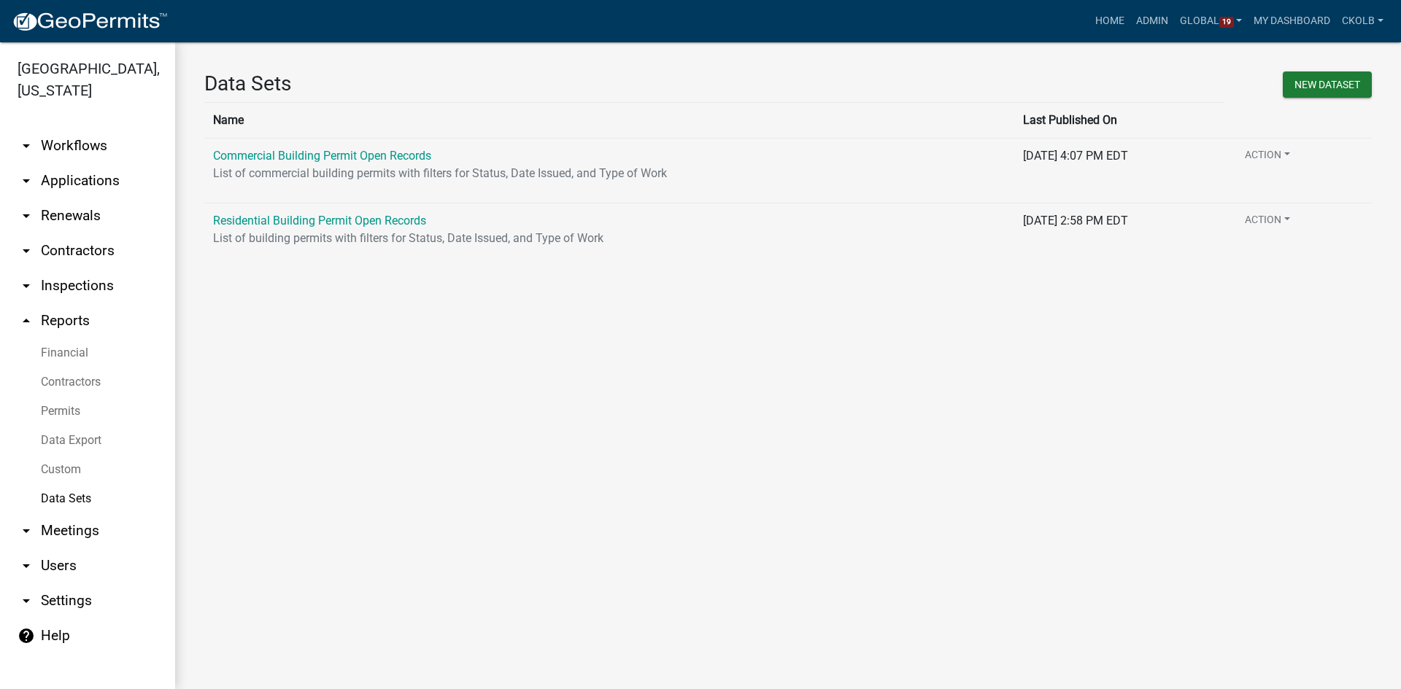
click at [79, 438] on link "Data Export" at bounding box center [87, 440] width 175 height 29
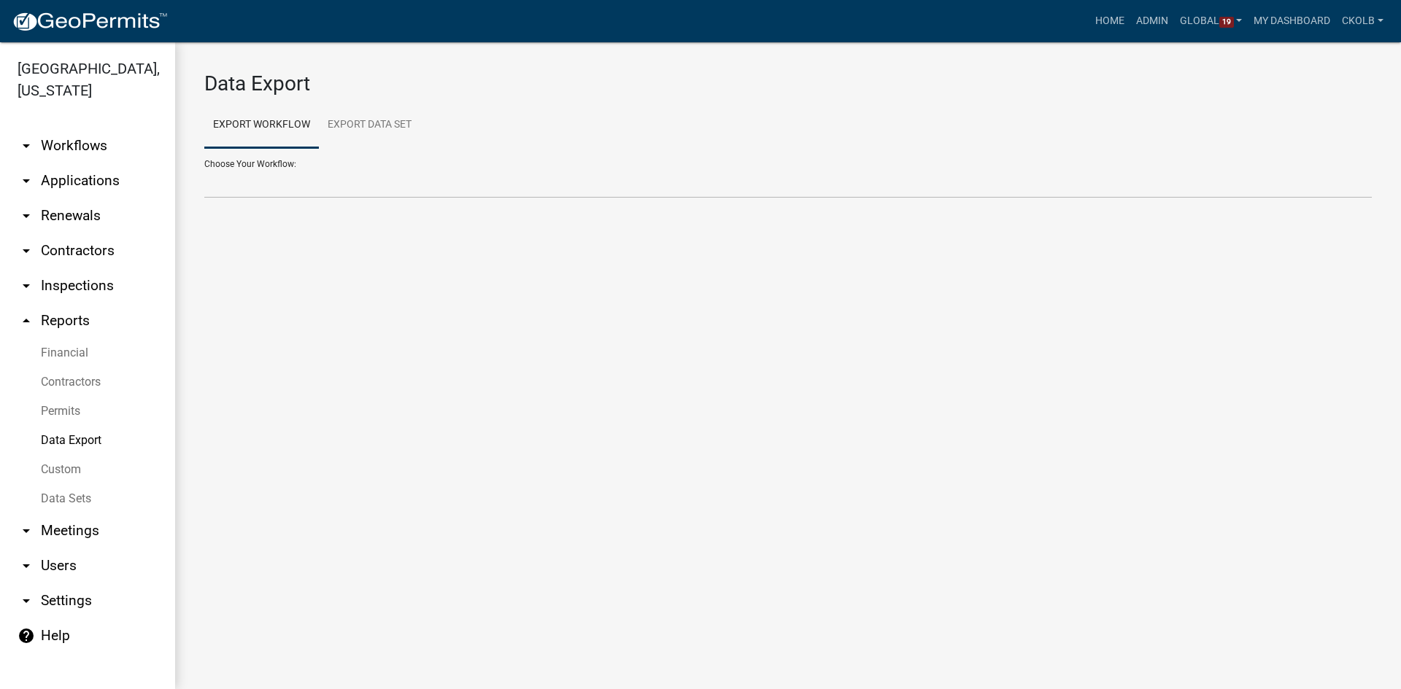
click at [69, 499] on link "Data Sets" at bounding box center [87, 498] width 175 height 29
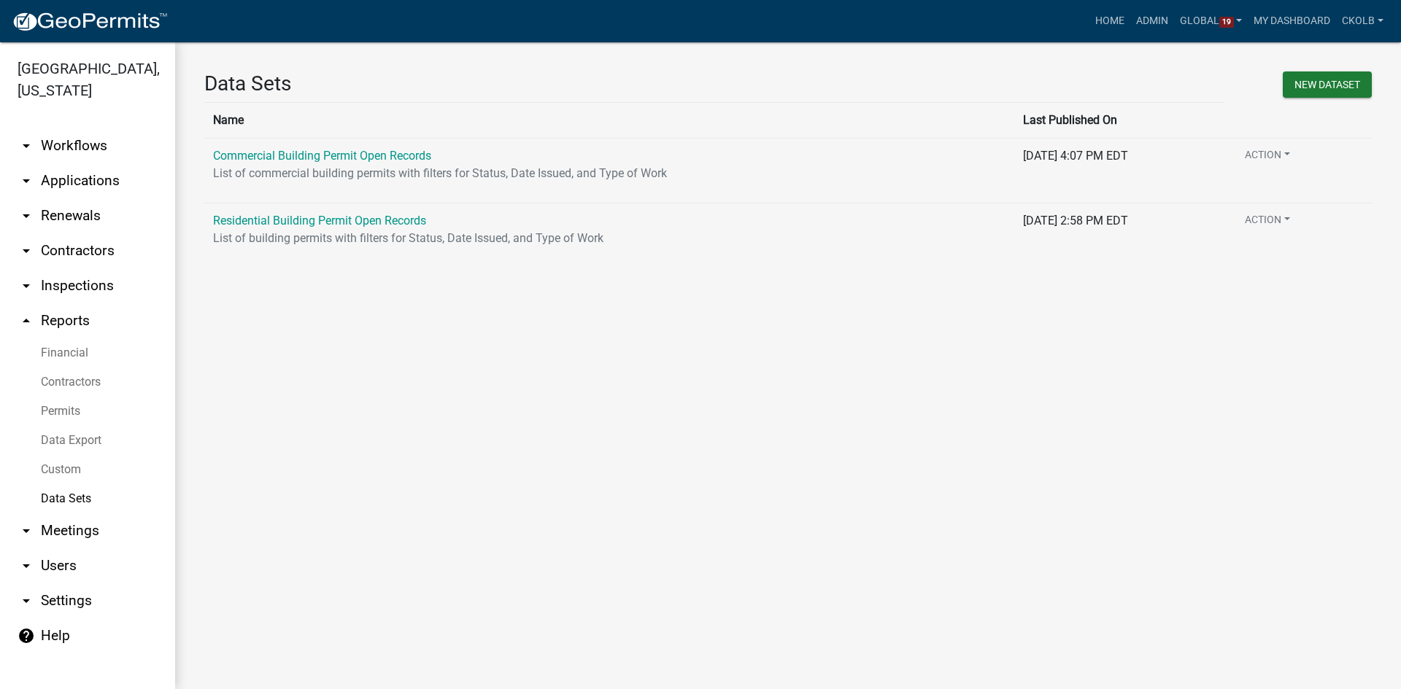
click at [242, 317] on main "Data Sets New DataSet Name Last Published On Commercial Building Permit Open Re…" at bounding box center [788, 365] width 1226 height 647
click at [1312, 78] on button "New DataSet" at bounding box center [1327, 85] width 89 height 26
select select
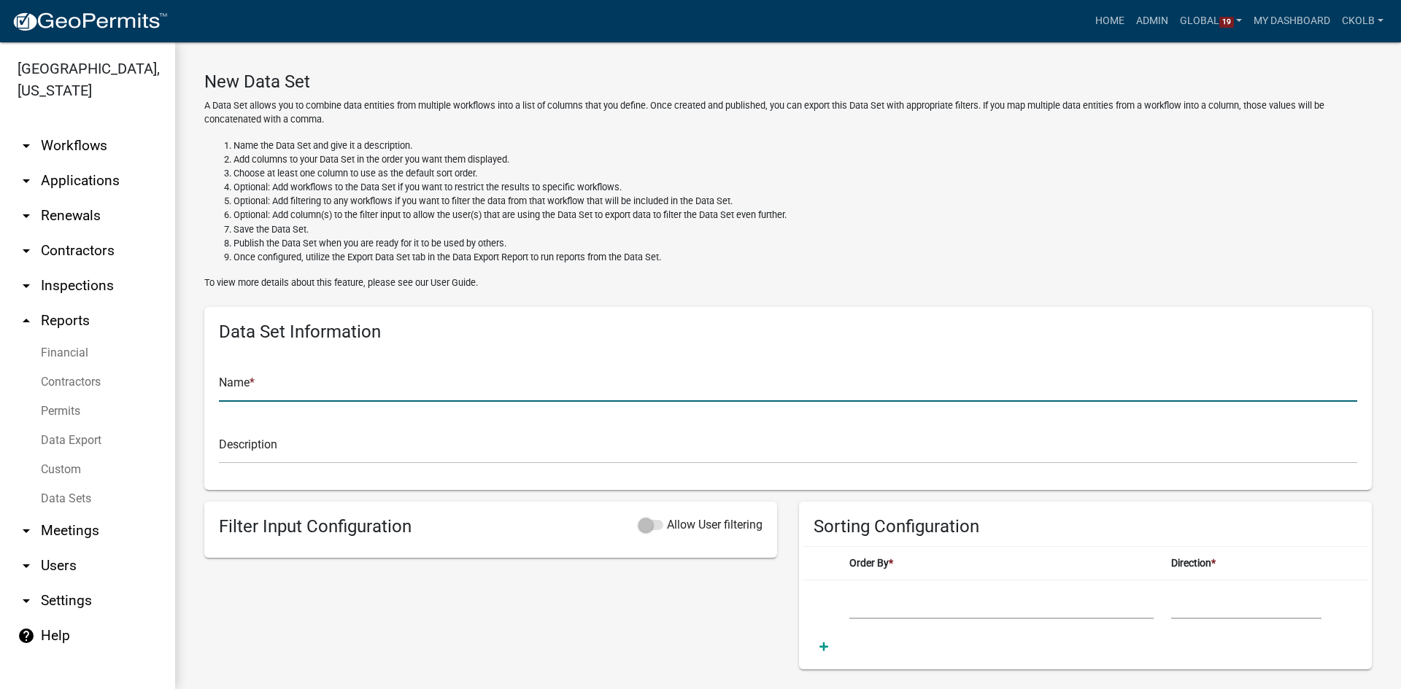
click at [320, 386] on input "text" at bounding box center [788, 387] width 1138 height 30
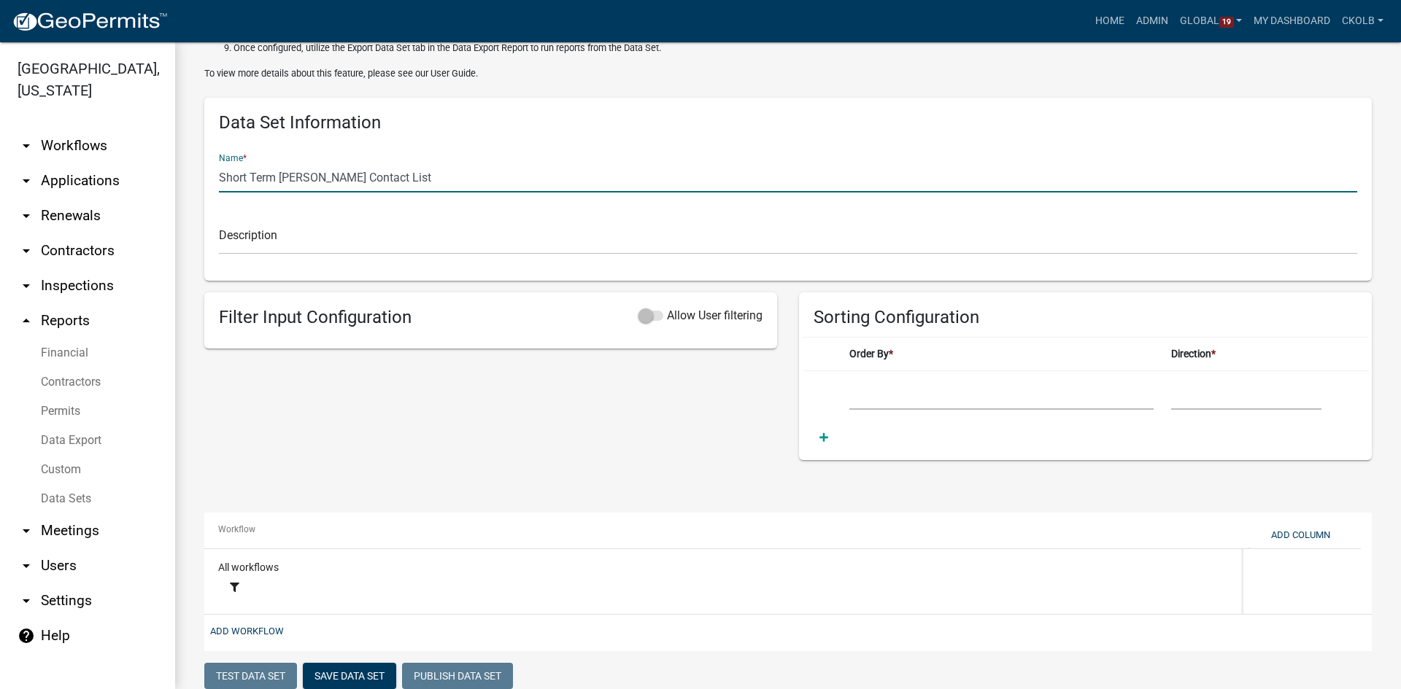
scroll to position [219, 0]
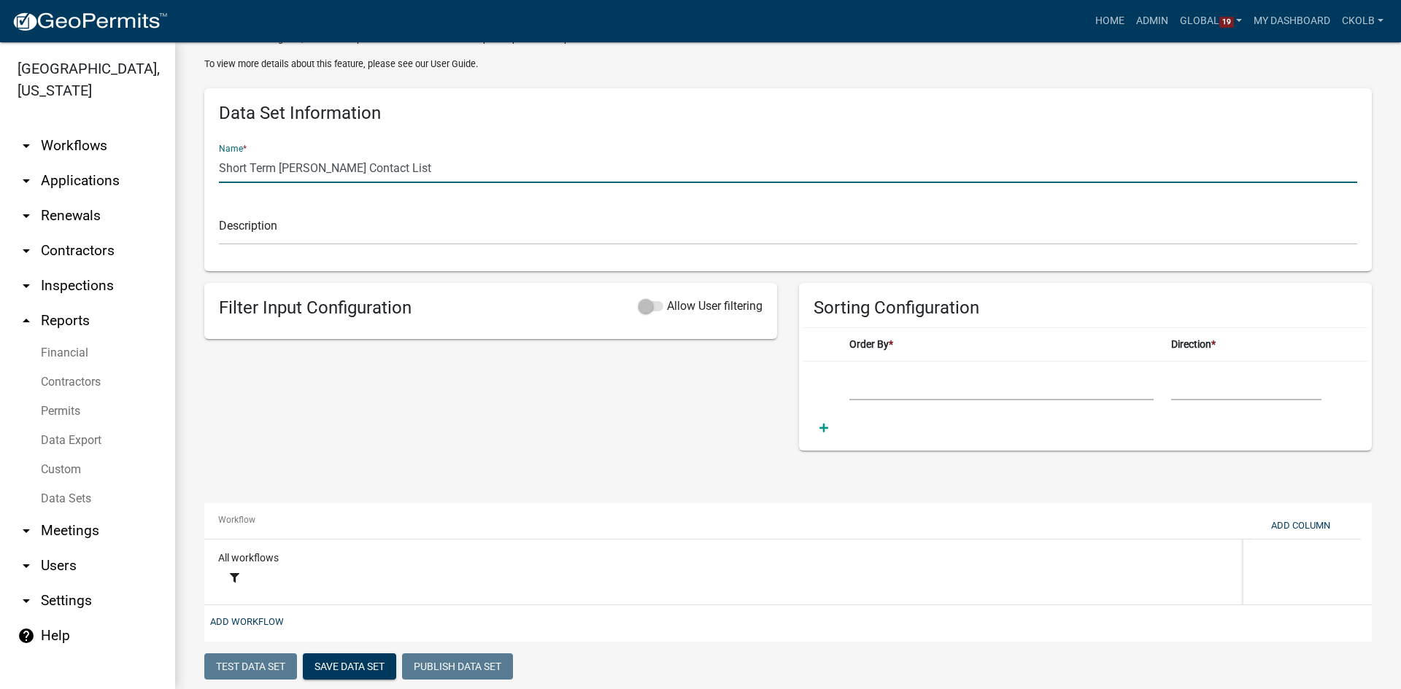
type input "Short Term [PERSON_NAME] Contact List"
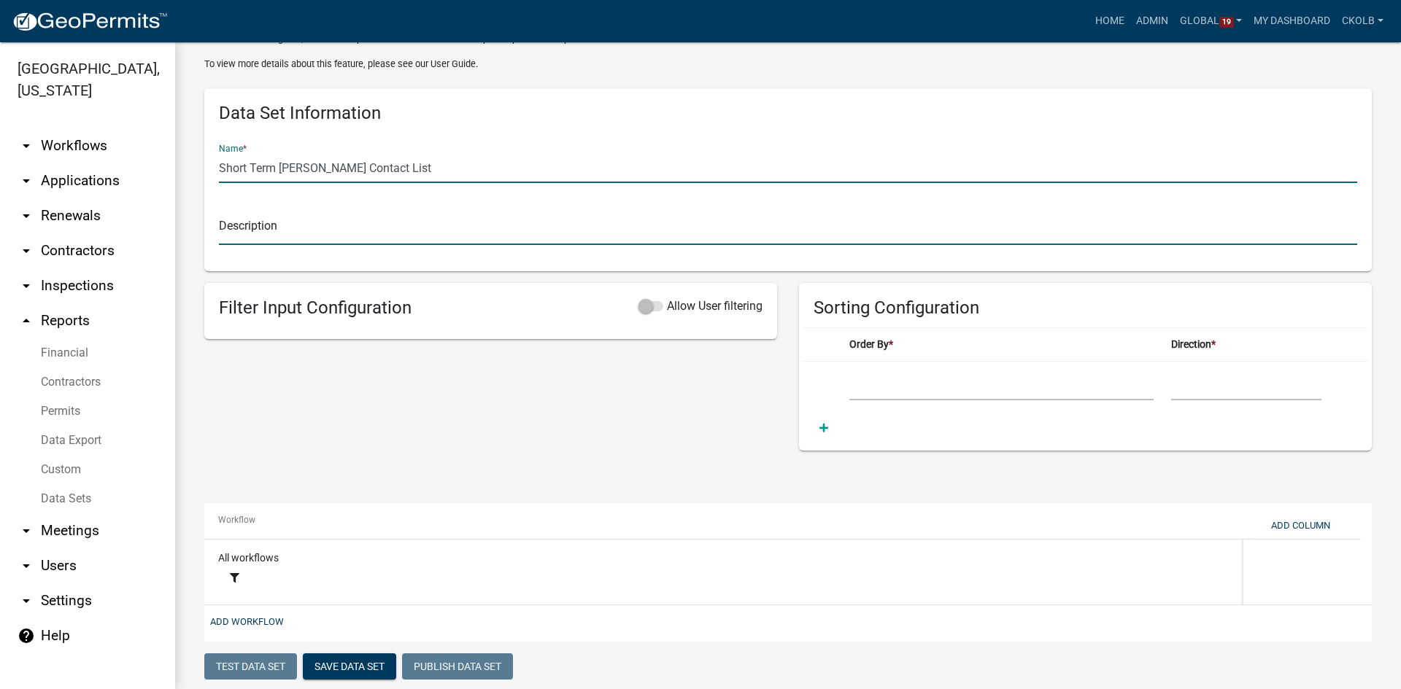
click at [290, 233] on input "text" at bounding box center [788, 230] width 1138 height 30
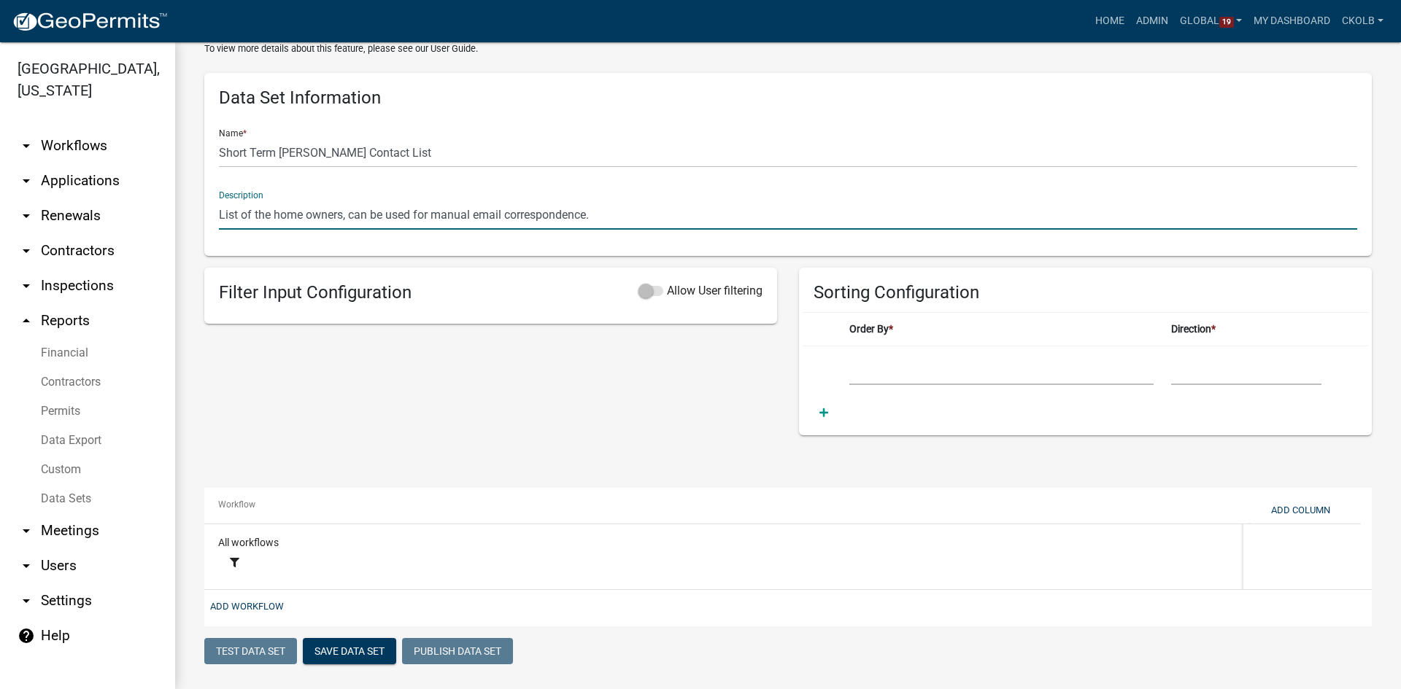
scroll to position [242, 0]
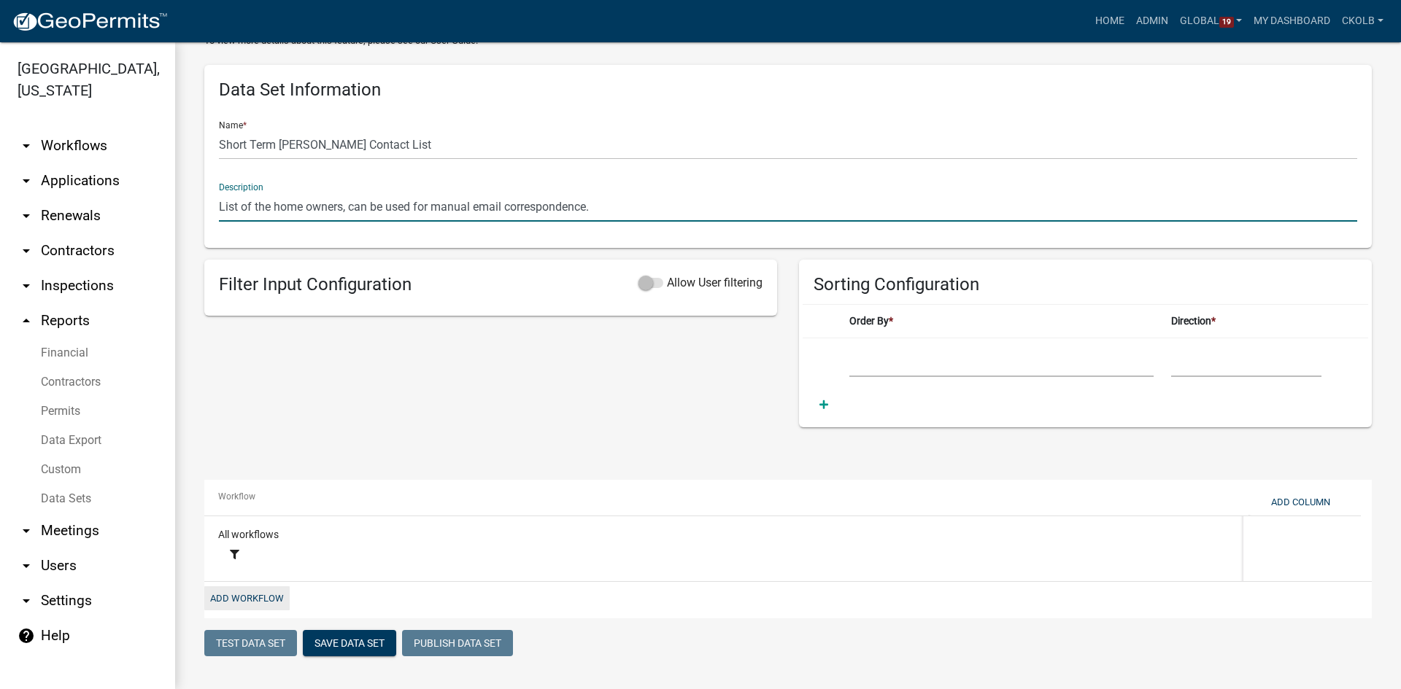
type input "List of the home owners, can be used for manual email correspondence."
click at [231, 598] on button "Add Workflow" at bounding box center [246, 599] width 85 height 24
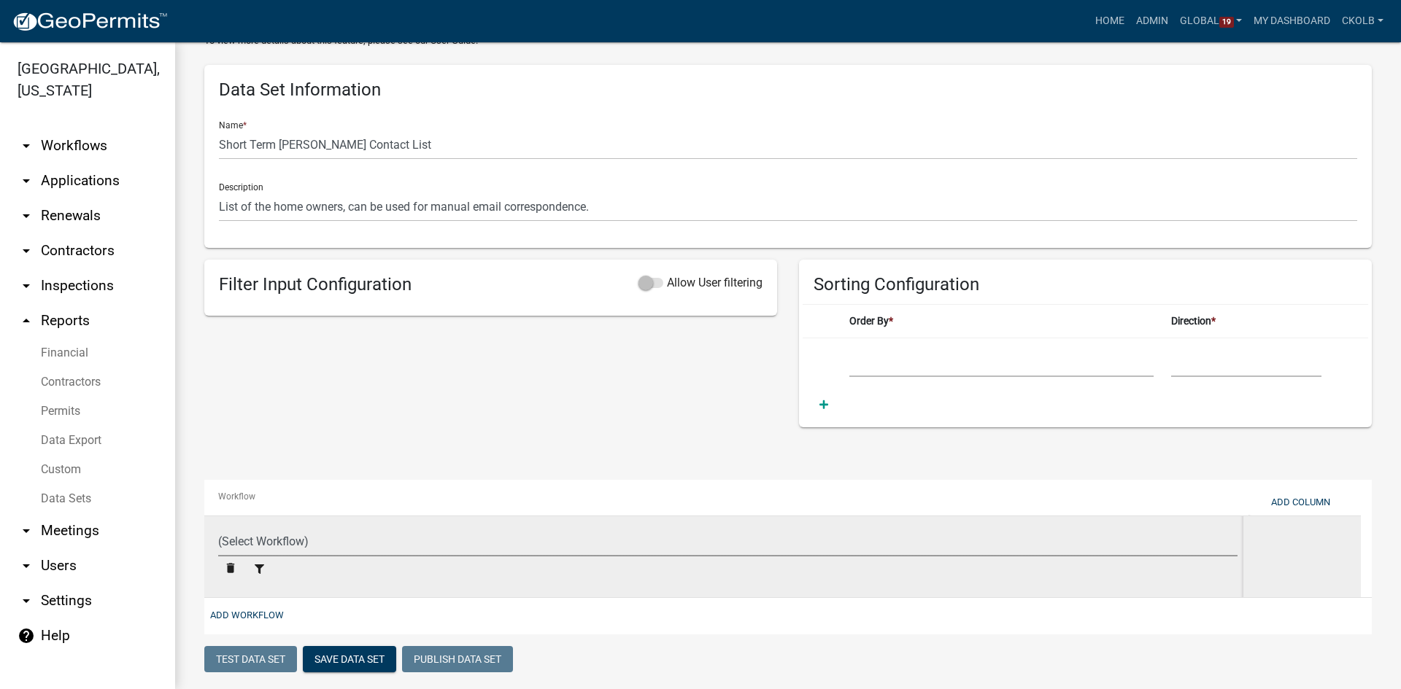
click at [266, 537] on select "(Select Workflow) Previous System Data Agricultural Permit Blasting Permit Code…" at bounding box center [727, 542] width 1019 height 30
select select "f408877a-2c2f-4e4e-b296-526e76f451d7"
click at [218, 527] on select "(Select Workflow) Previous System Data Agricultural Permit Blasting Permit Code…" at bounding box center [727, 542] width 1019 height 30
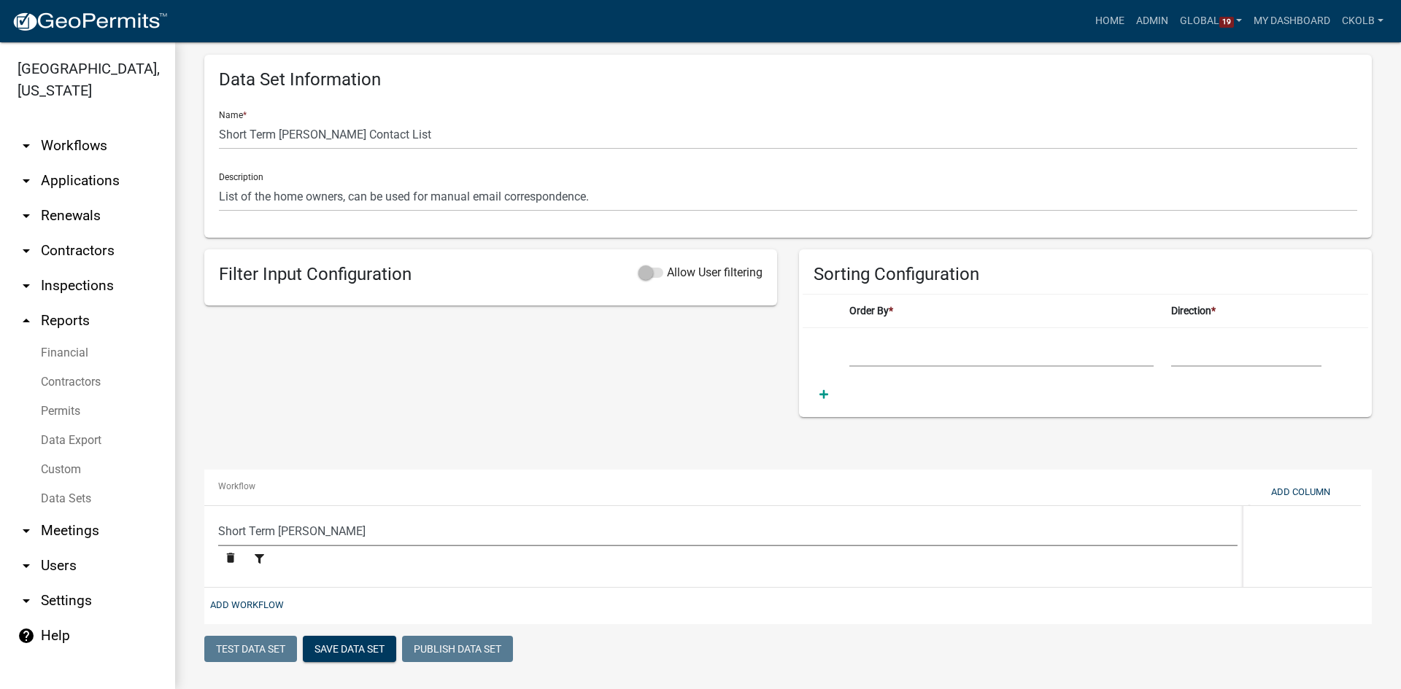
scroll to position [258, 0]
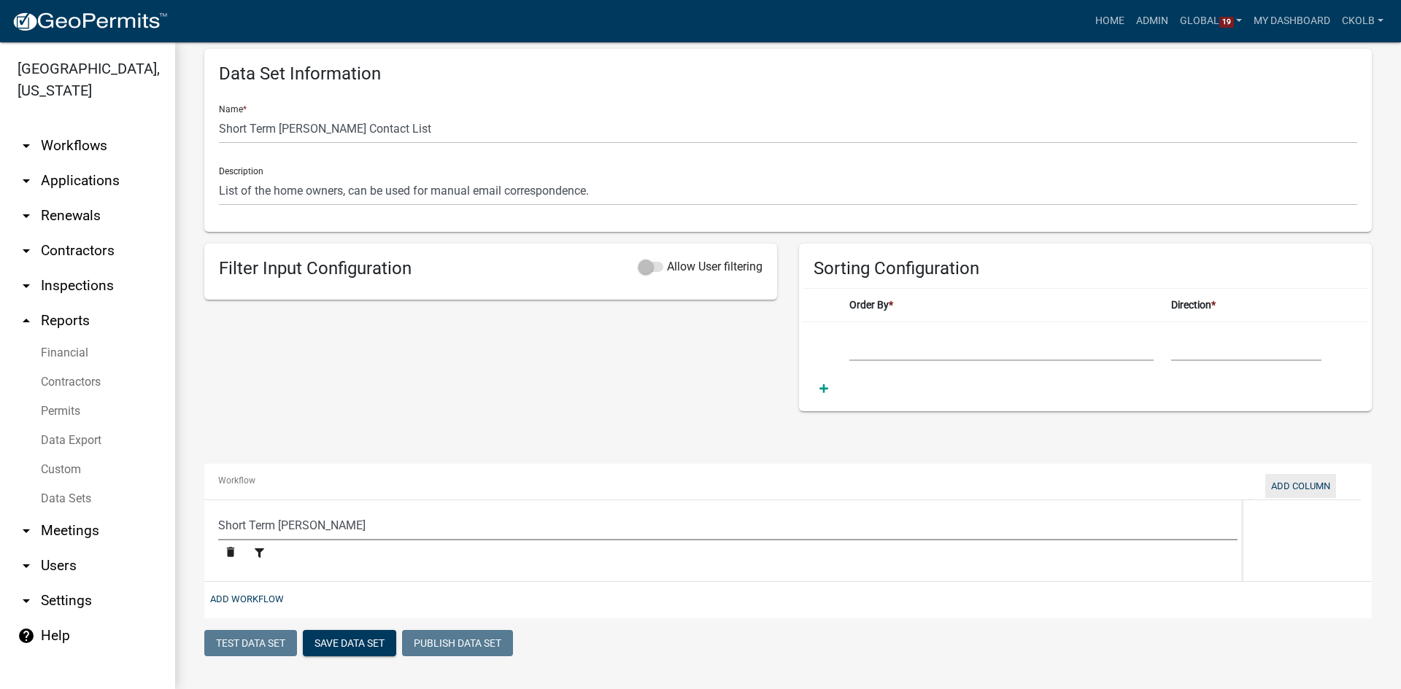
click at [1312, 492] on button "Add Column" at bounding box center [1300, 486] width 71 height 24
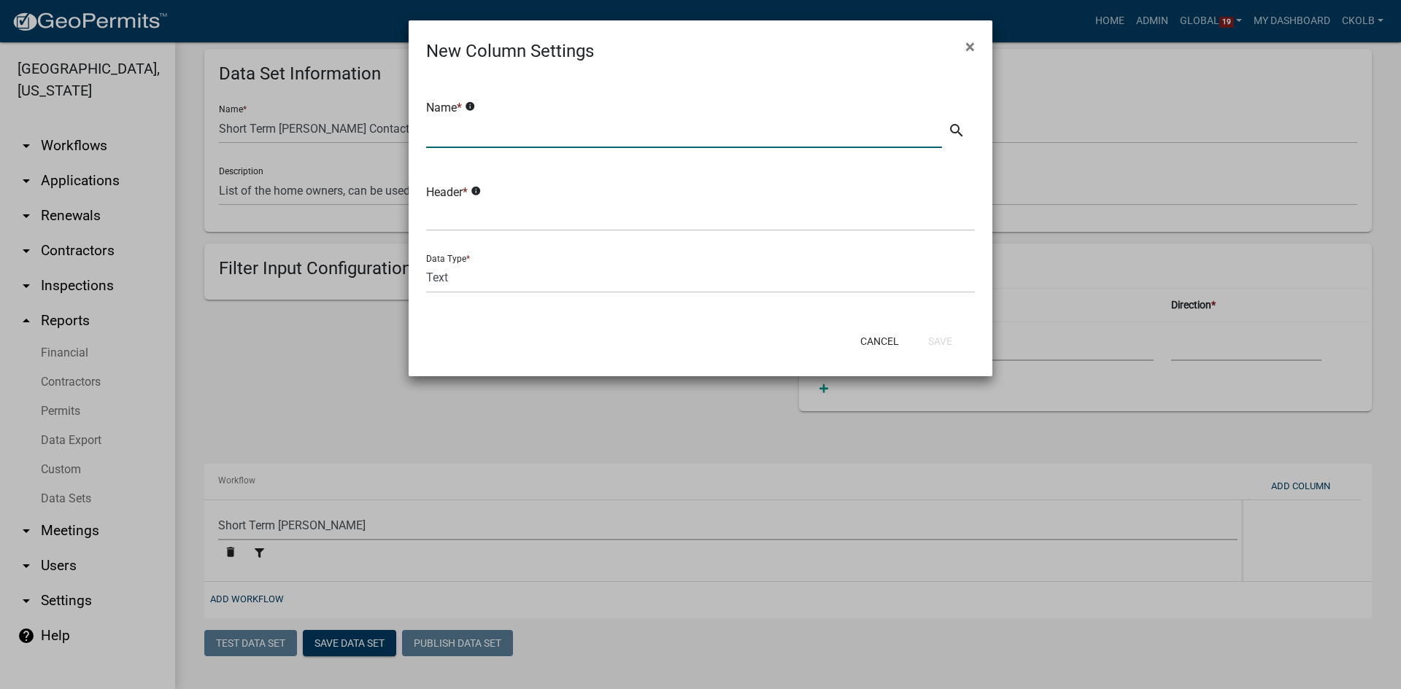
click at [511, 132] on input "text" at bounding box center [684, 133] width 516 height 30
click at [948, 128] on icon "search" at bounding box center [957, 131] width 18 height 18
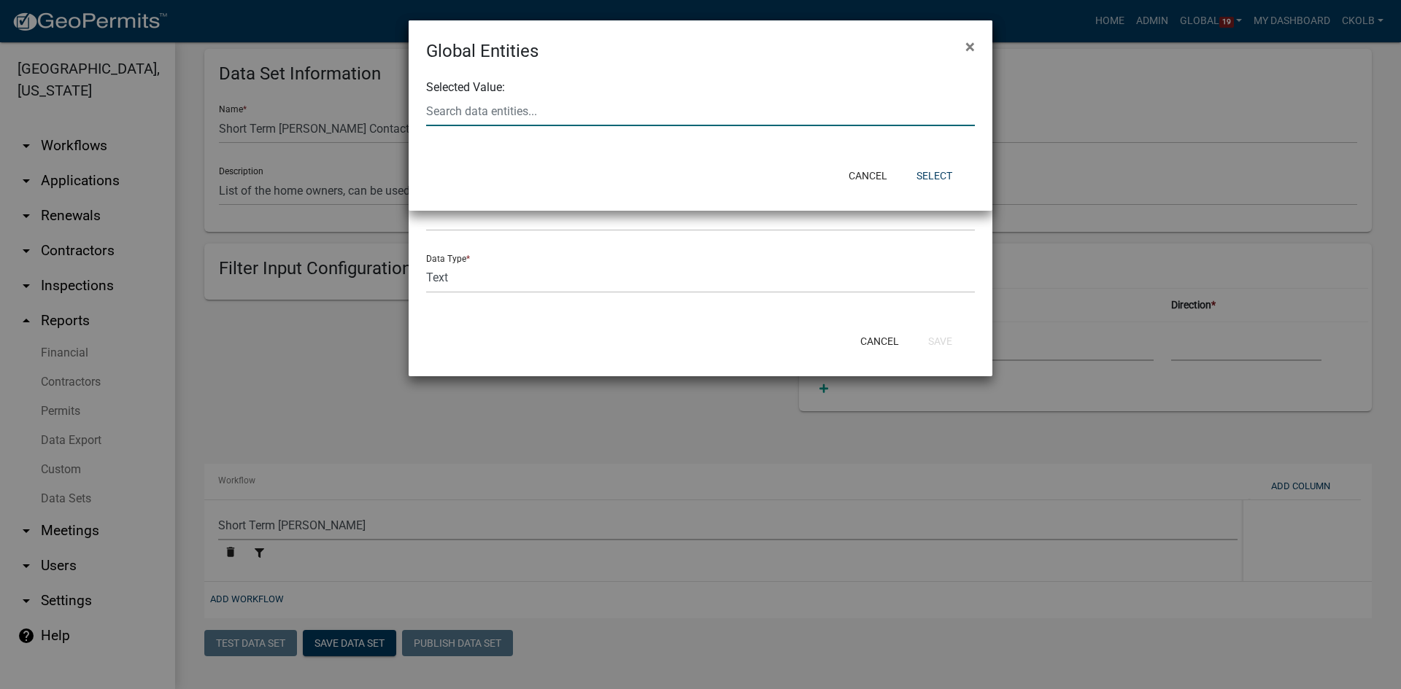
click at [468, 107] on input "text" at bounding box center [700, 111] width 549 height 30
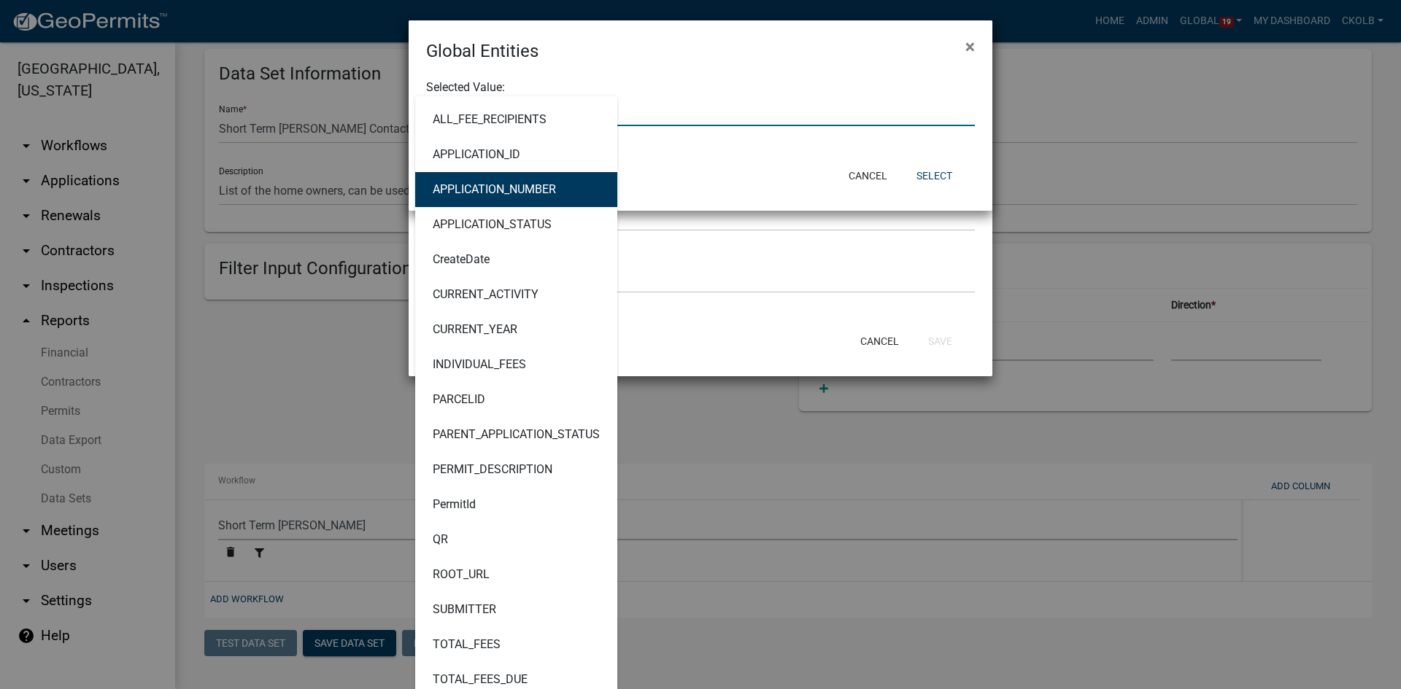
click at [460, 184] on ngb-highlight "APPLICATION_NUMBER" at bounding box center [494, 190] width 123 height 12
type input "APPLICATION_NUMBER"
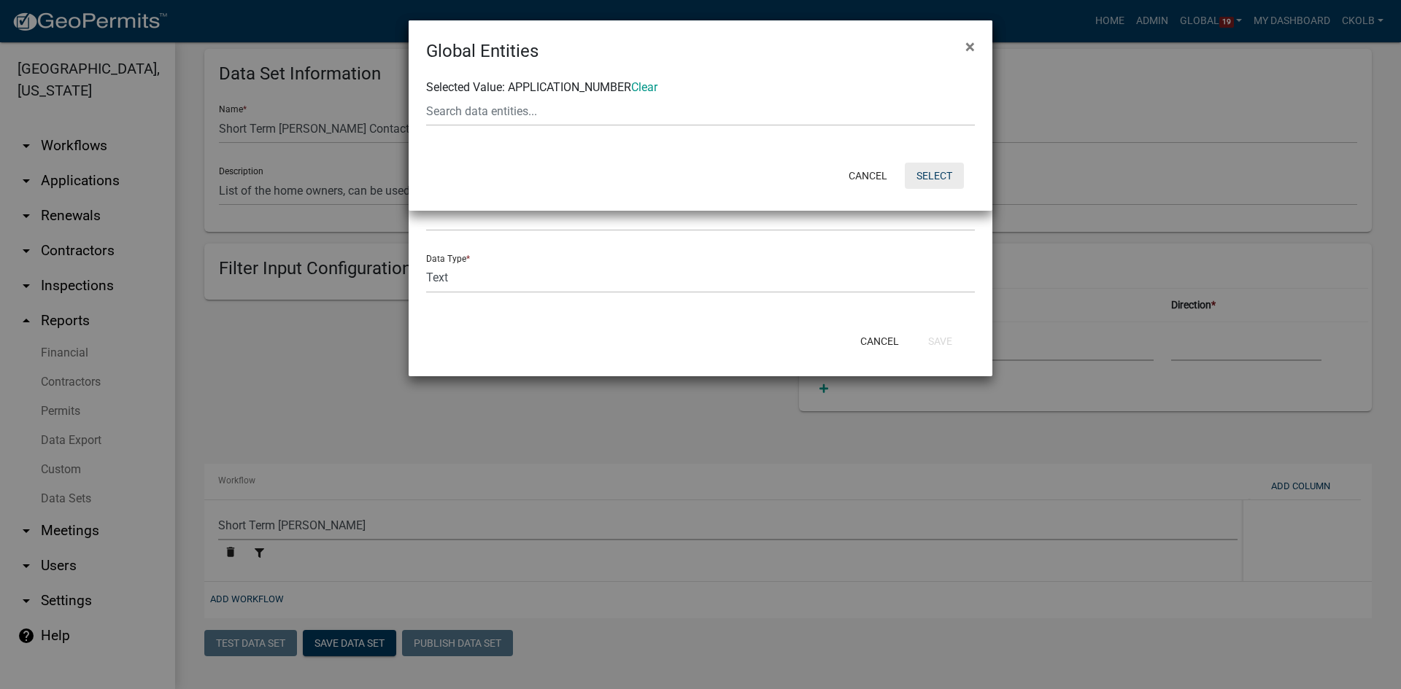
click at [944, 177] on button "Select" at bounding box center [934, 176] width 59 height 26
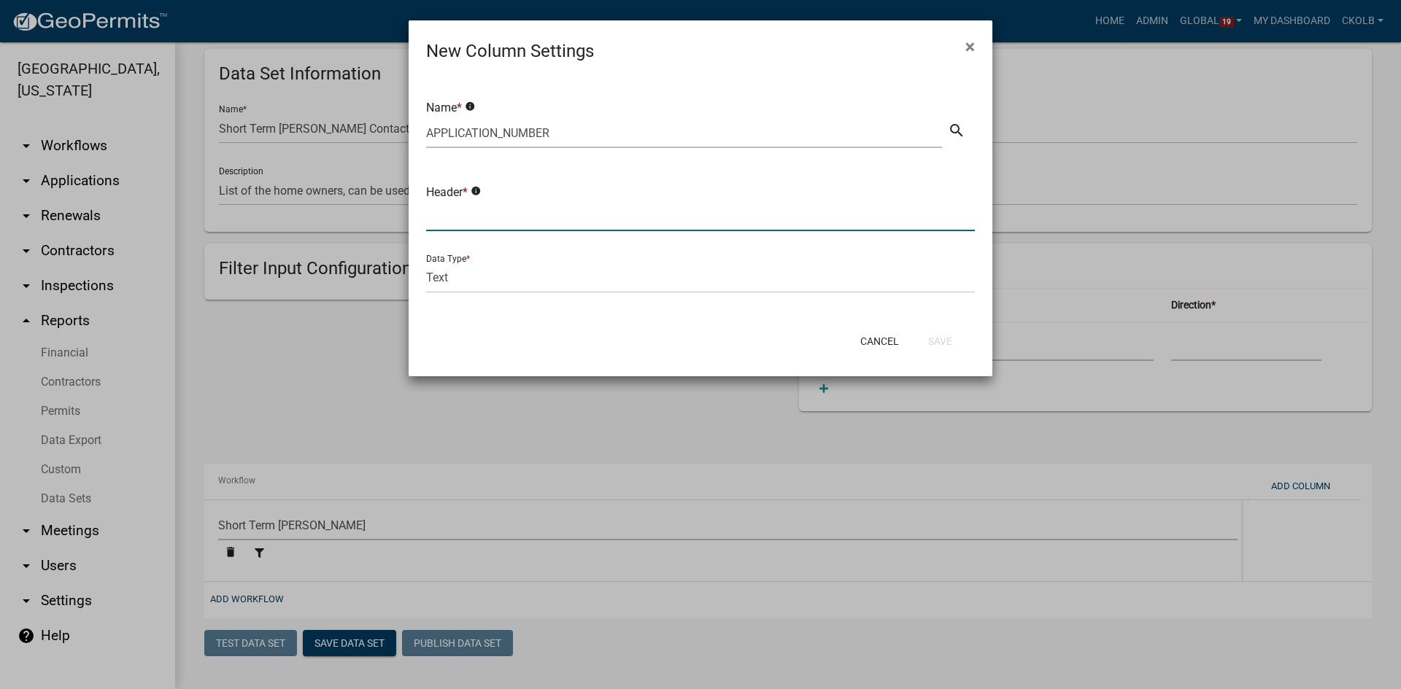
click at [509, 225] on input "text" at bounding box center [700, 216] width 549 height 30
type input "ApplicationNumber"
click at [530, 328] on div at bounding box center [509, 341] width 190 height 38
click at [936, 337] on button "Save" at bounding box center [939, 341] width 47 height 26
select select
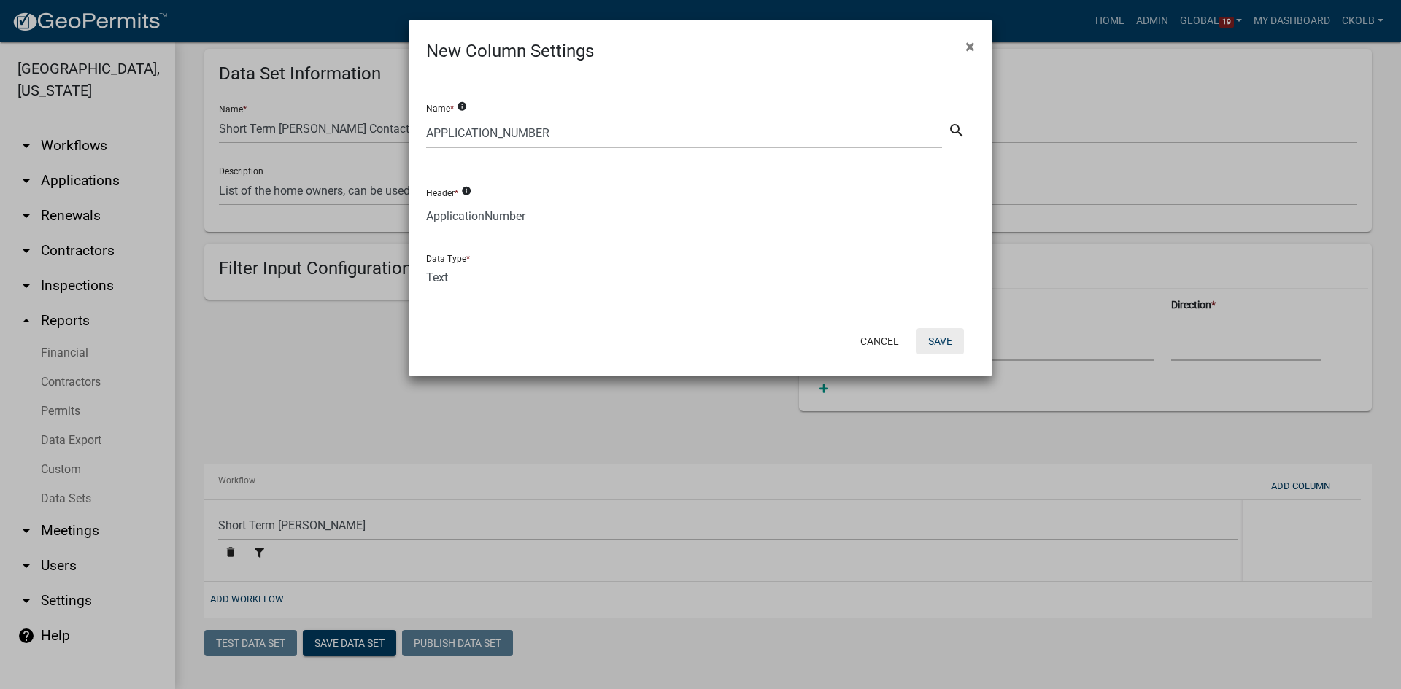
select select "f408877a-2c2f-4e4e-b296-526e76f451d7"
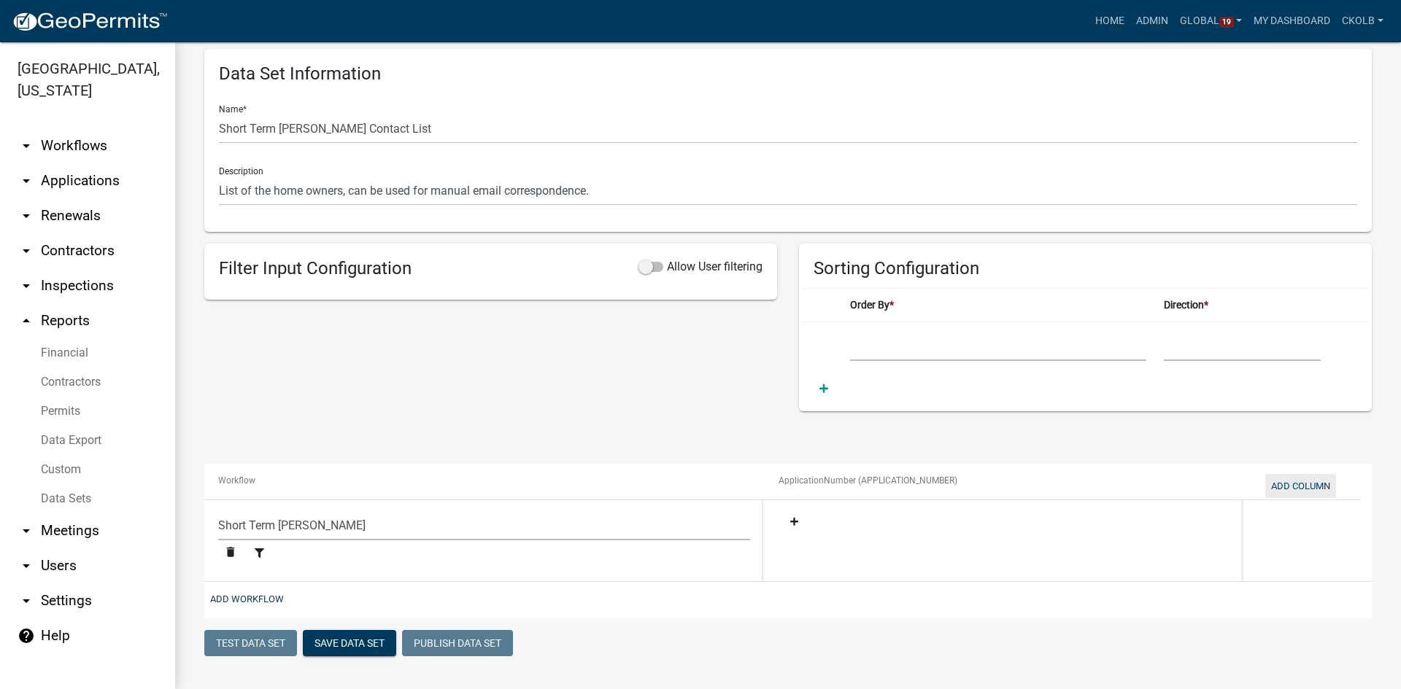
click at [1301, 487] on button "Add Column" at bounding box center [1300, 486] width 71 height 24
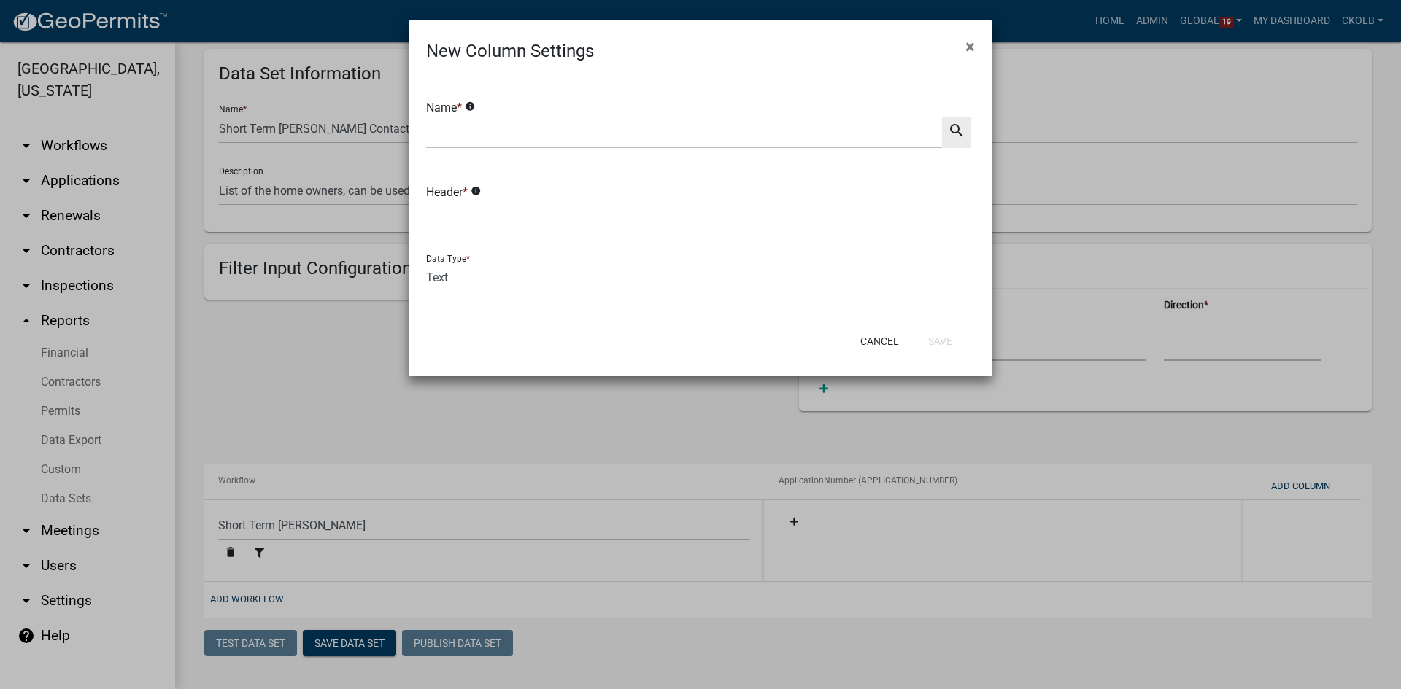
click at [952, 128] on icon "search" at bounding box center [957, 131] width 18 height 18
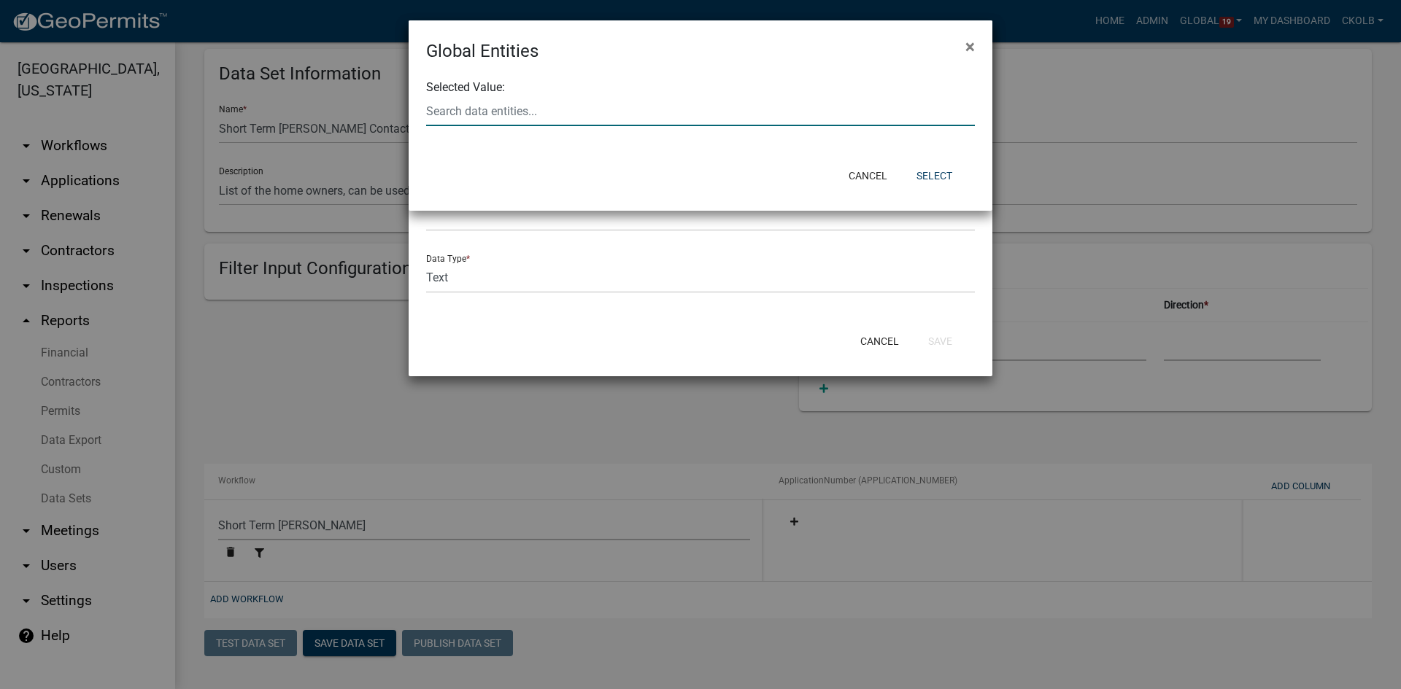
click at [551, 120] on input "text" at bounding box center [700, 111] width 549 height 30
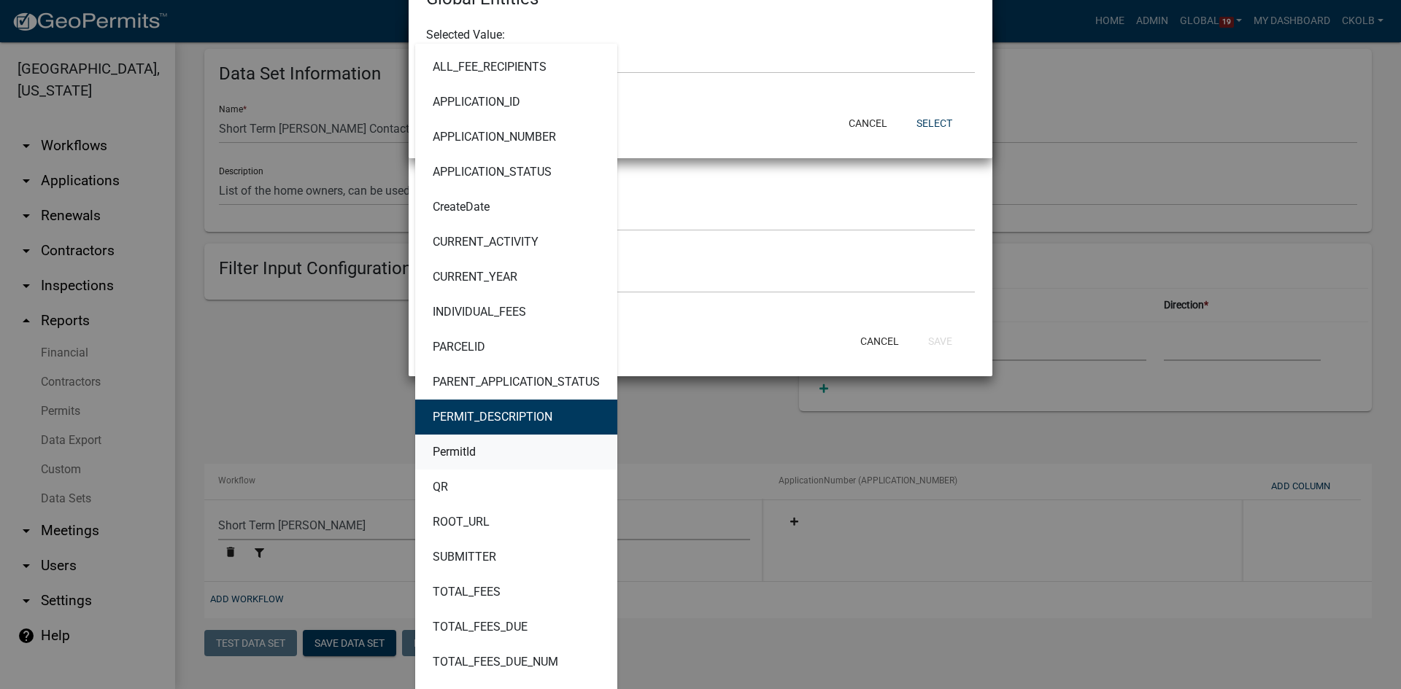
scroll to position [43, 0]
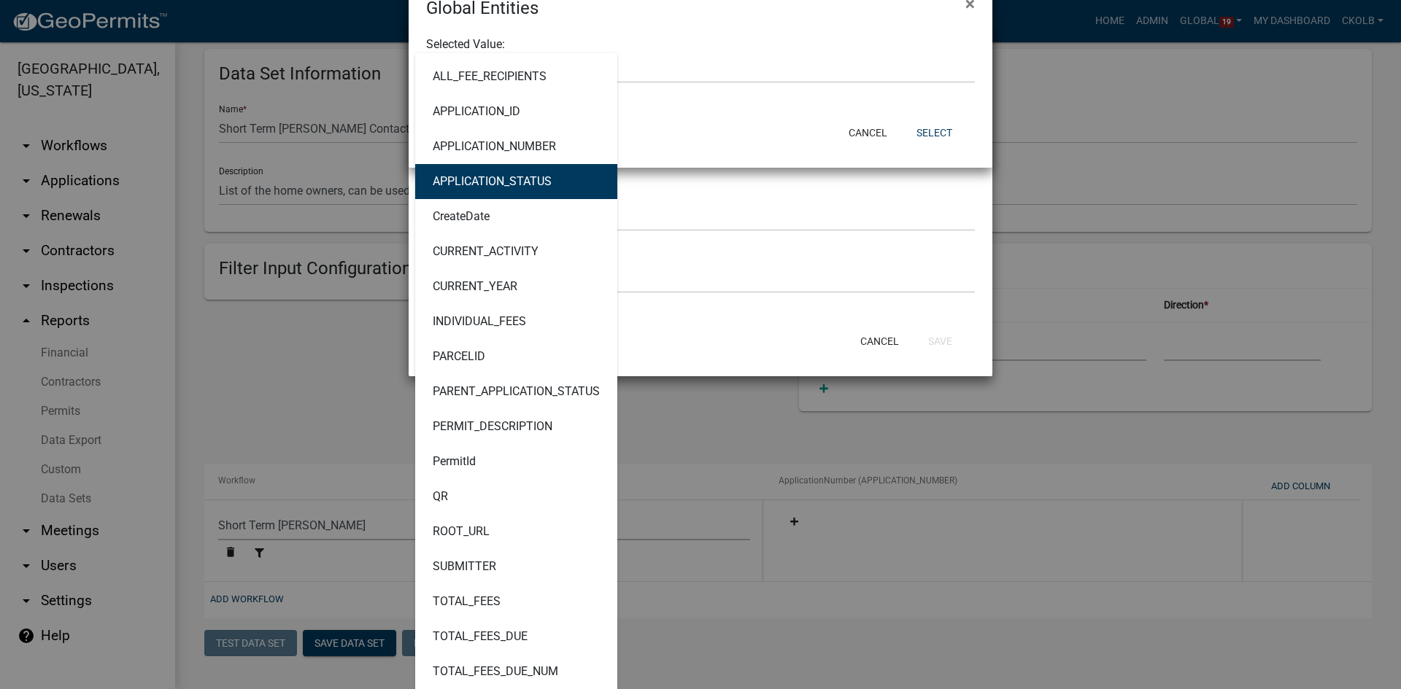
click at [504, 185] on ngb-highlight "APPLICATION_STATUS" at bounding box center [492, 182] width 119 height 12
type input "APPLICATION_STATUS"
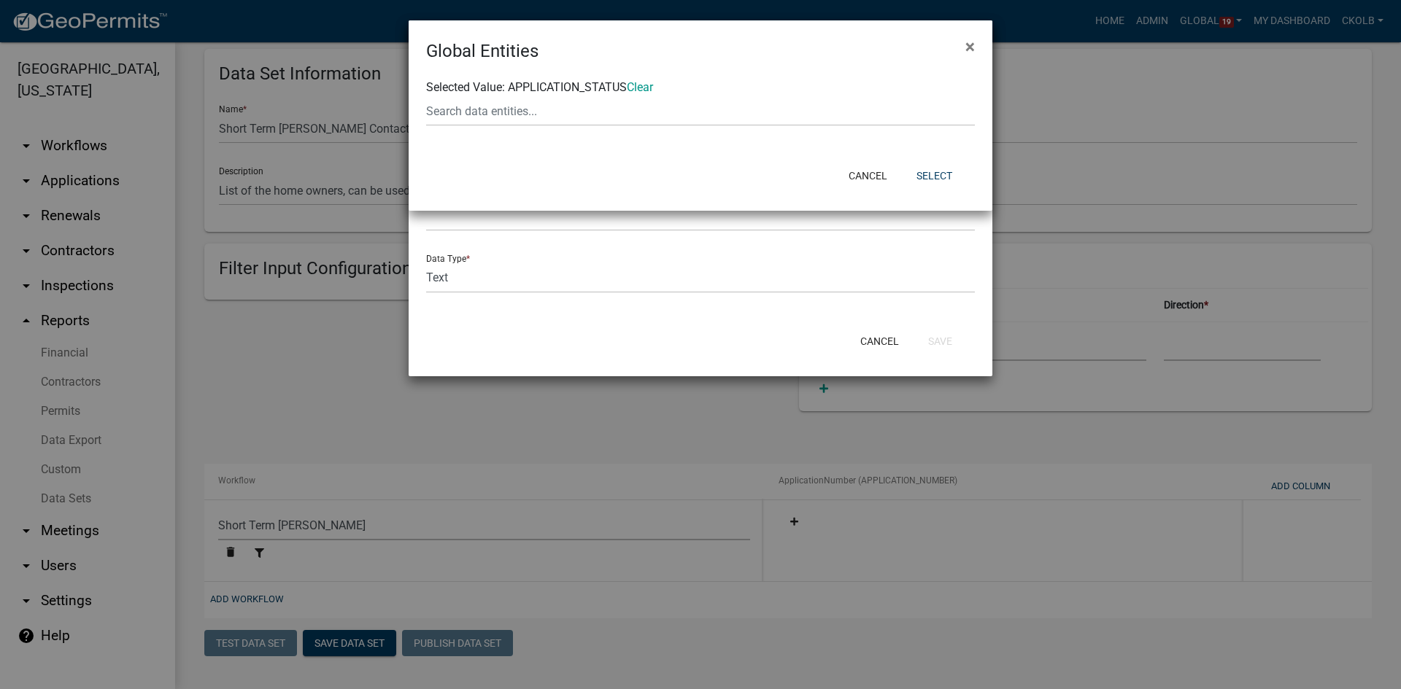
scroll to position [0, 0]
click at [948, 172] on button "Select" at bounding box center [934, 176] width 59 height 26
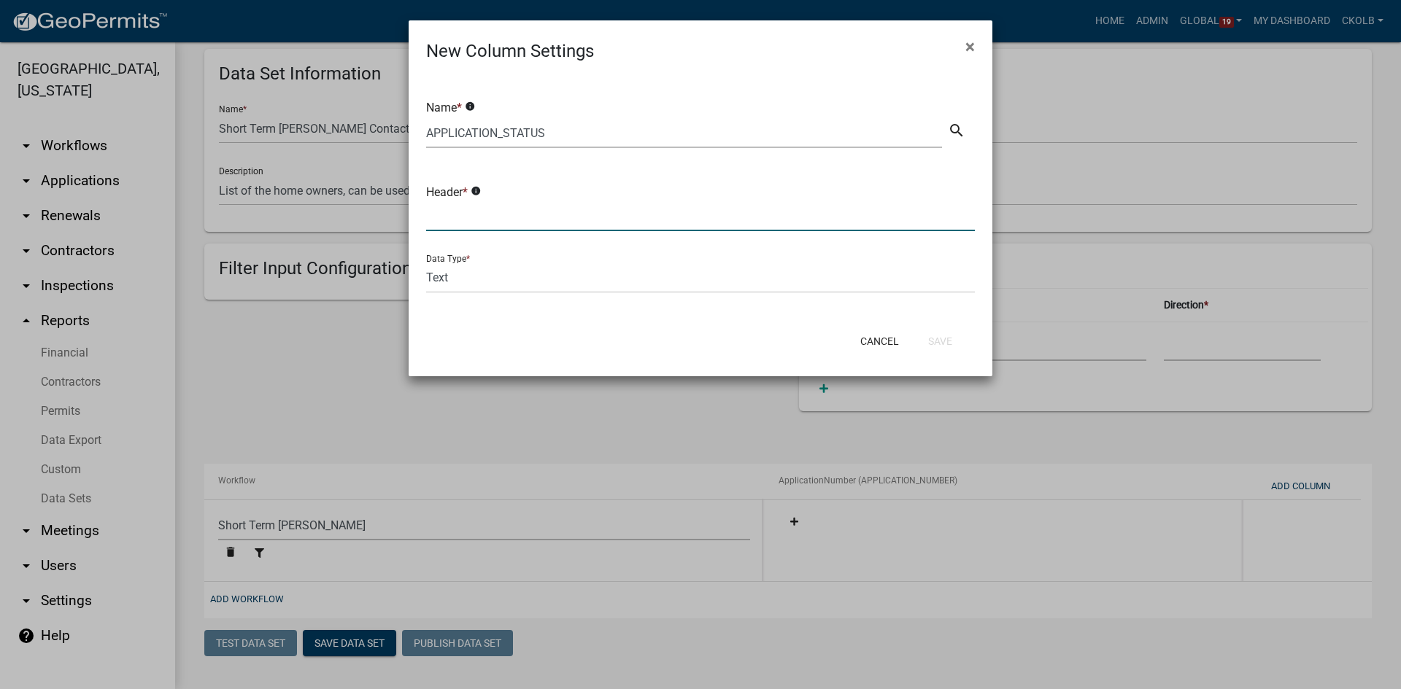
click at [504, 215] on input "text" at bounding box center [700, 216] width 549 height 30
type input "ApplicationStatus"
click at [946, 340] on button "Save" at bounding box center [939, 341] width 47 height 26
select select
select select "f408877a-2c2f-4e4e-b296-526e76f451d7"
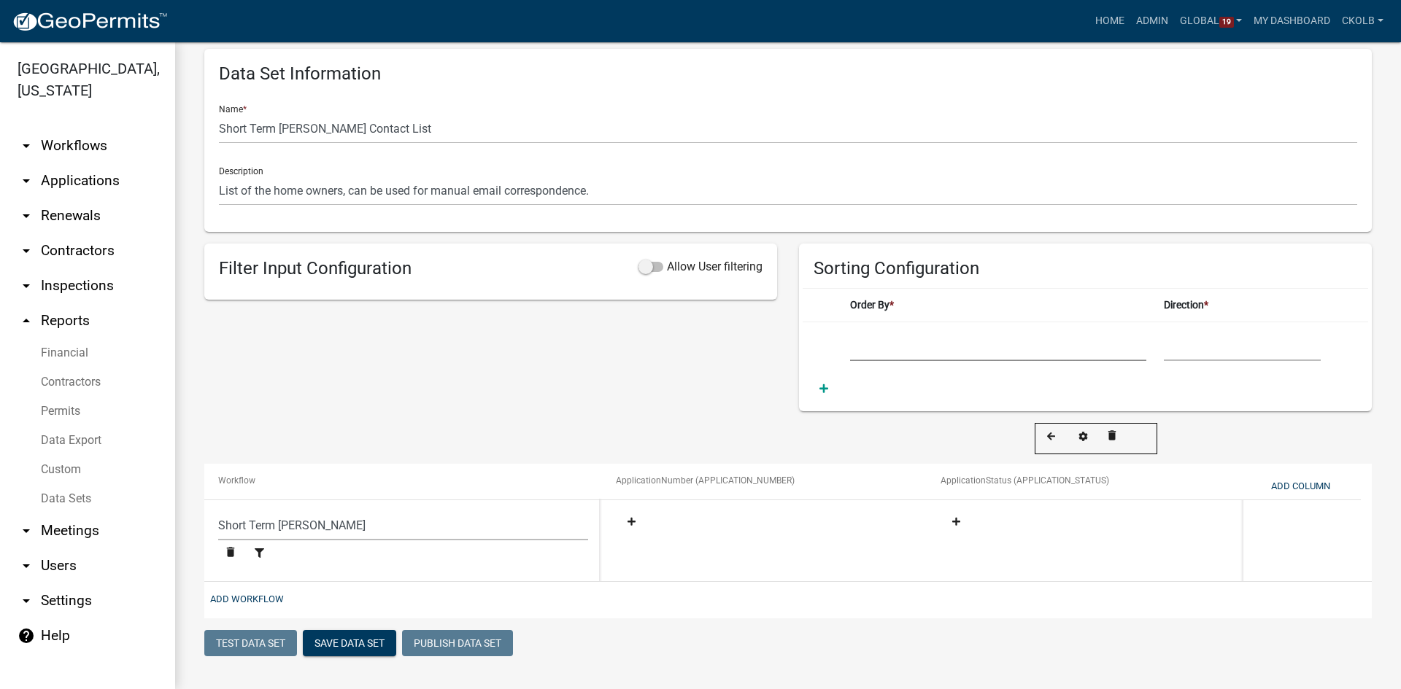
click at [930, 348] on select "APPLICATION_NUMBER APPLICATION_STATUS" at bounding box center [998, 346] width 296 height 30
select select "APPLICATION_NUMBER"
click at [850, 331] on select "APPLICATION_NUMBER APPLICATION_STATUS" at bounding box center [998, 346] width 296 height 30
click at [1229, 335] on select "Ascending Descending" at bounding box center [1242, 346] width 156 height 30
select select "1"
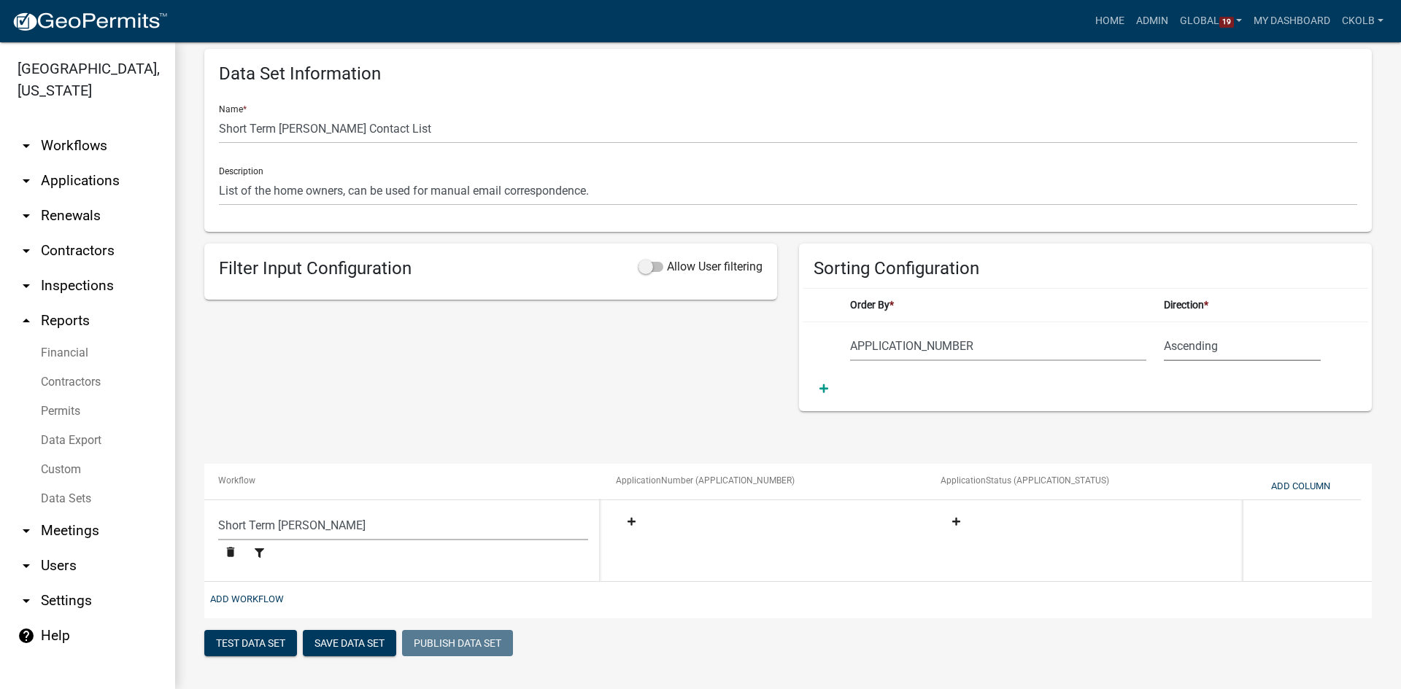
click at [1164, 331] on select "Ascending Descending" at bounding box center [1242, 346] width 156 height 30
click at [362, 646] on button "Save Data Set" at bounding box center [349, 643] width 93 height 26
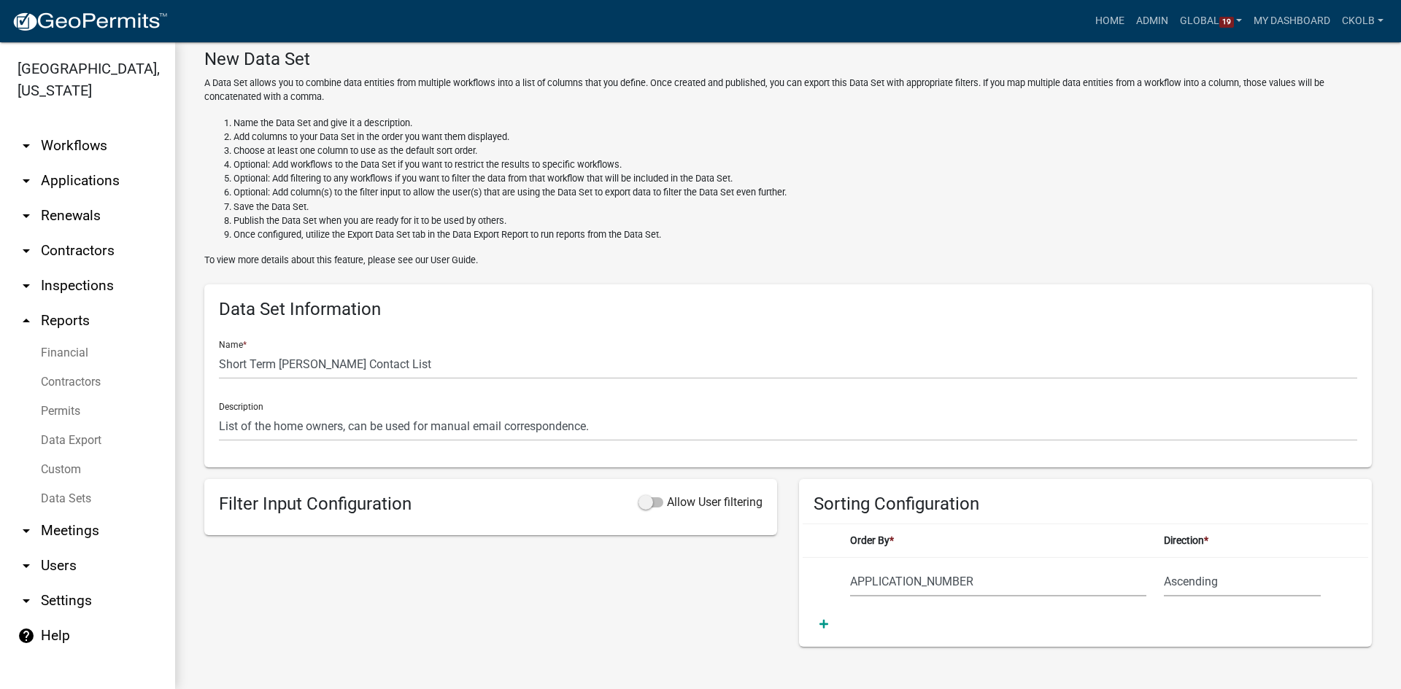
select select "APPLICATION_NUMBER"
select select "f408877a-2c2f-4e4e-b296-526e76f451d7"
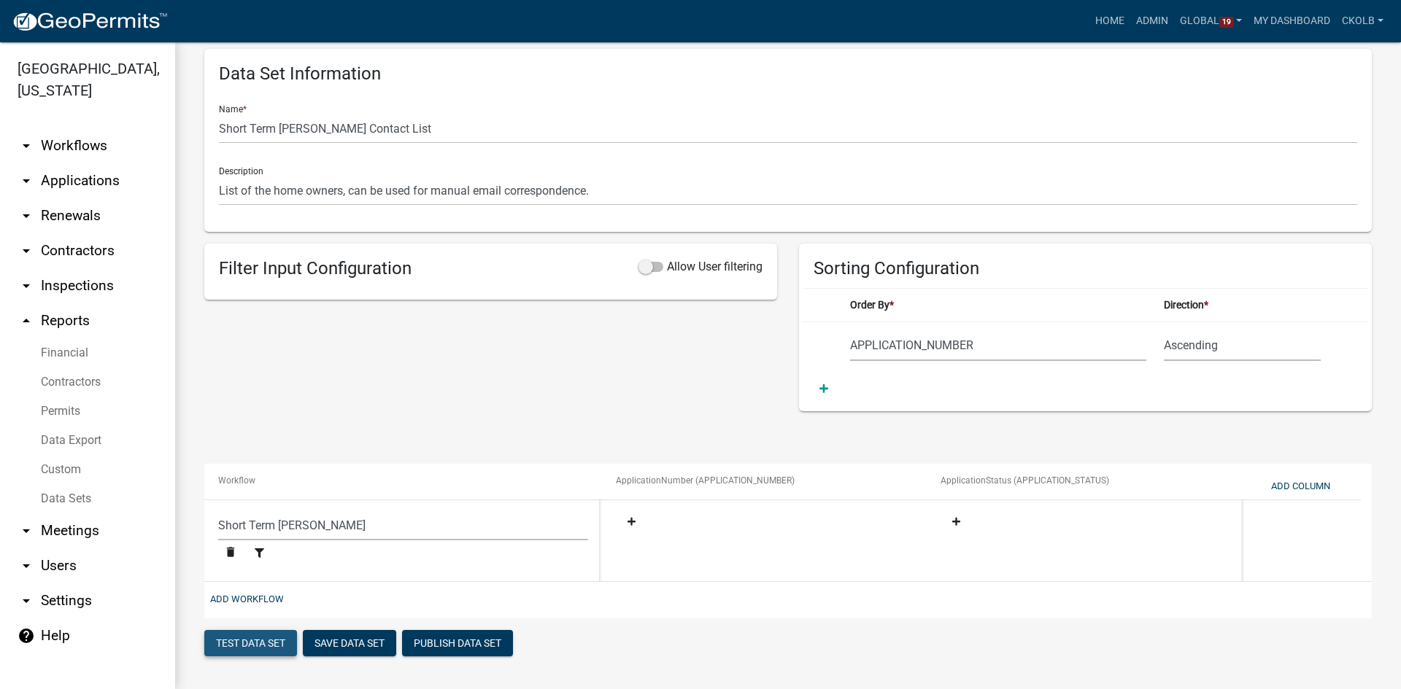
click at [252, 647] on button "Test Data Set" at bounding box center [250, 643] width 93 height 26
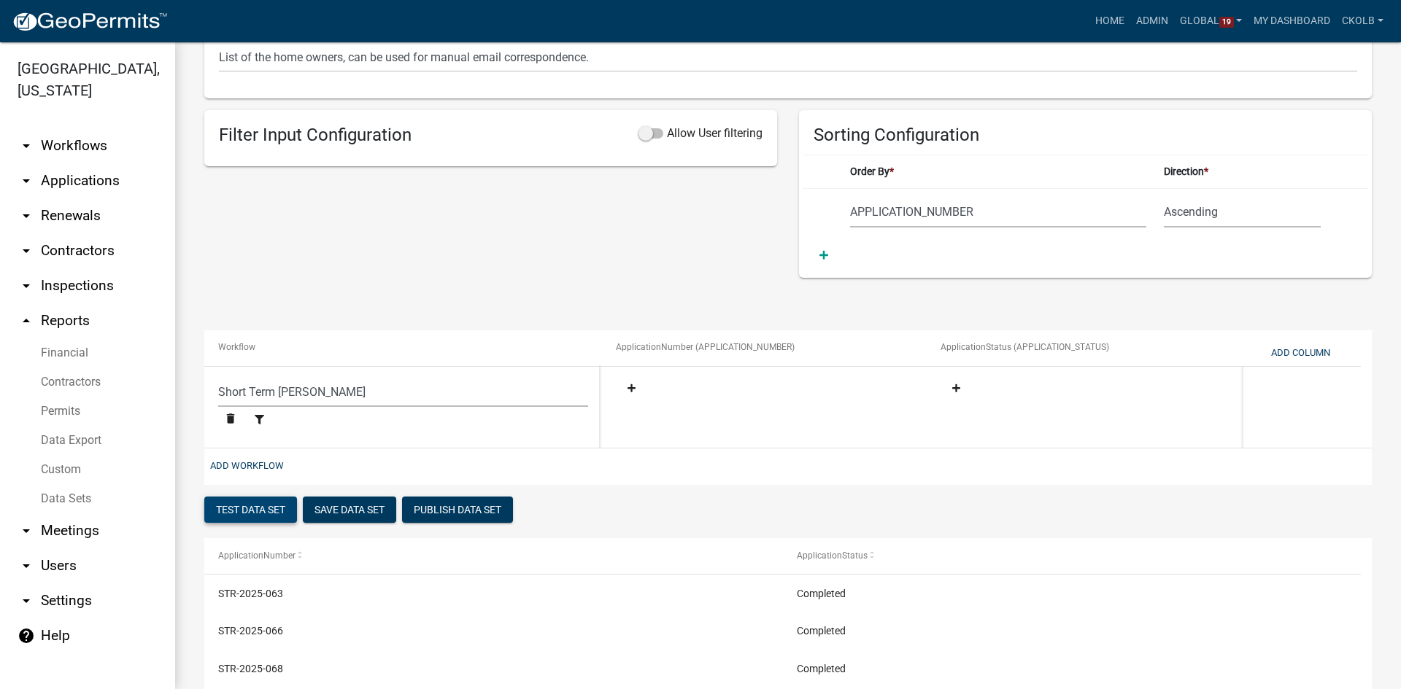
scroll to position [0, 0]
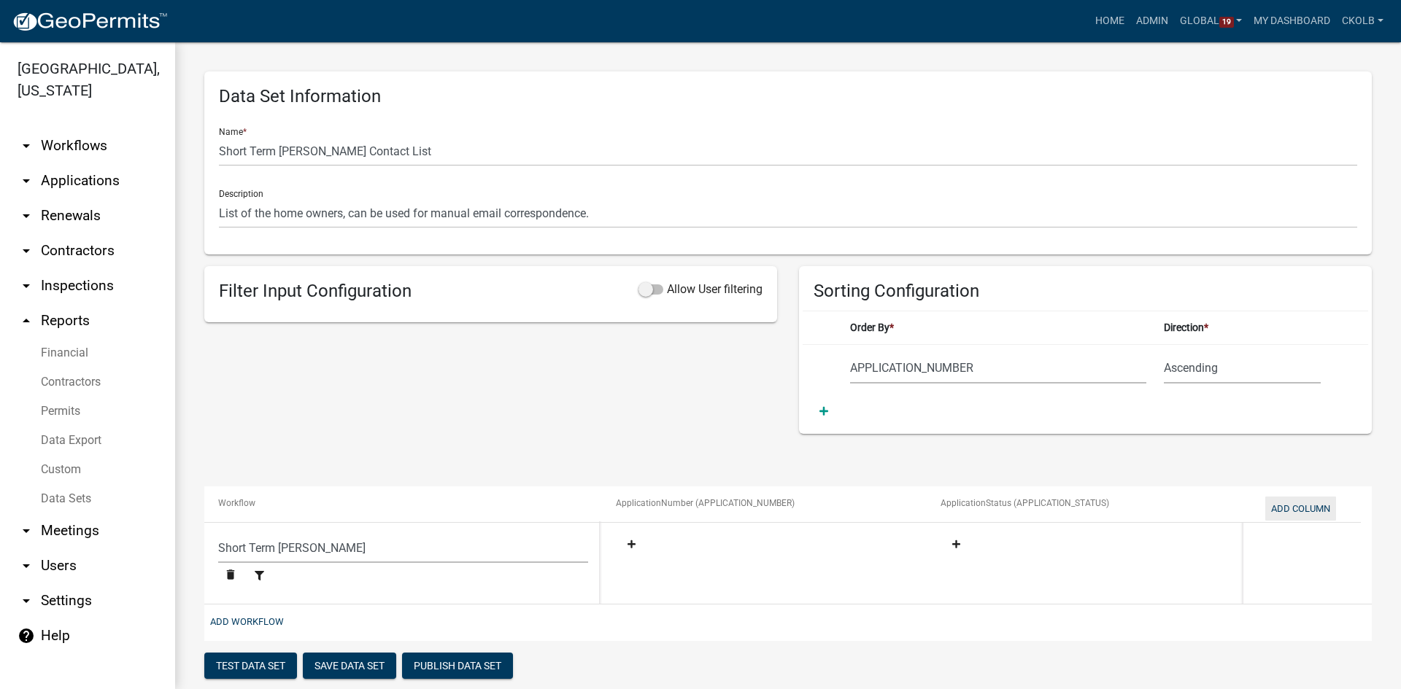
click at [1315, 506] on button "Add Column" at bounding box center [1300, 509] width 71 height 24
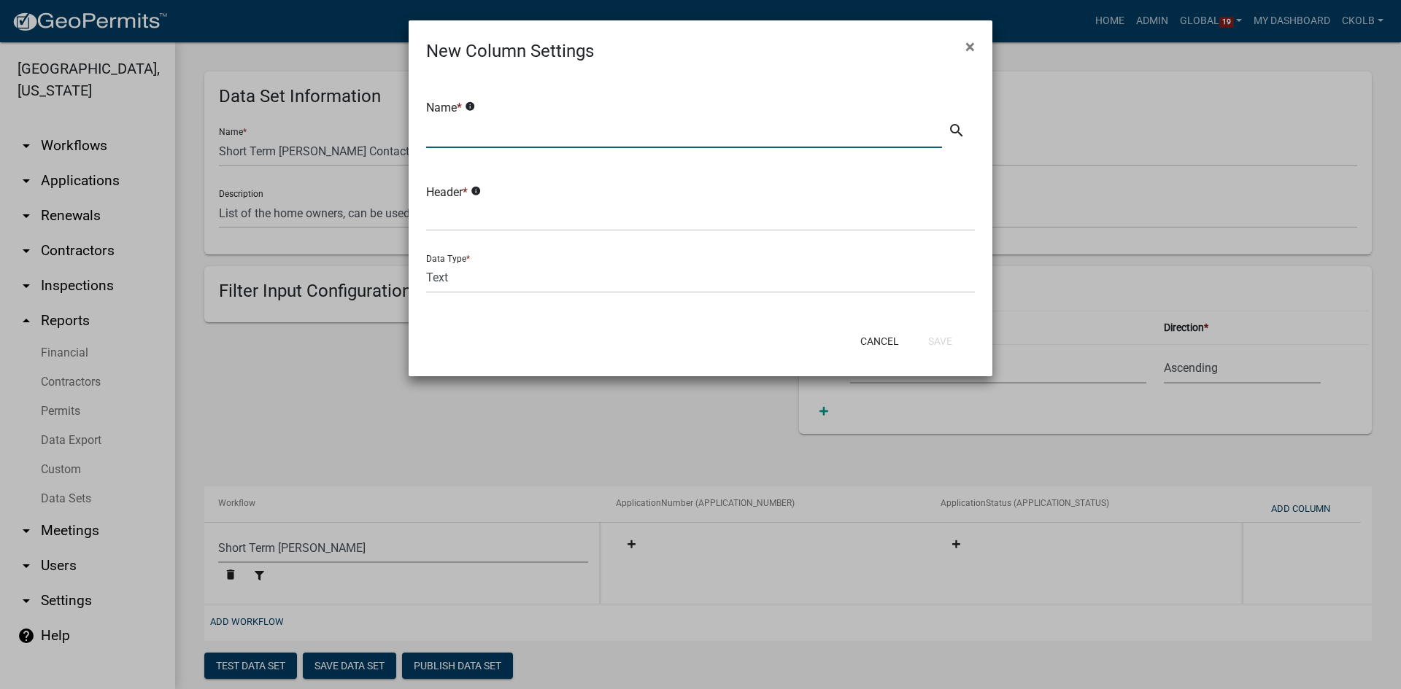
click at [530, 125] on input "text" at bounding box center [684, 133] width 516 height 30
drag, startPoint x: 503, startPoint y: 128, endPoint x: 384, endPoint y: 136, distance: 119.1
click at [384, 136] on ngb-modal-window "New Column Settings × Name * info RenewalStatus search Header * info Data Type …" at bounding box center [700, 344] width 1401 height 689
type input "RenewalStatus"
click at [528, 206] on input "text" at bounding box center [700, 216] width 549 height 30
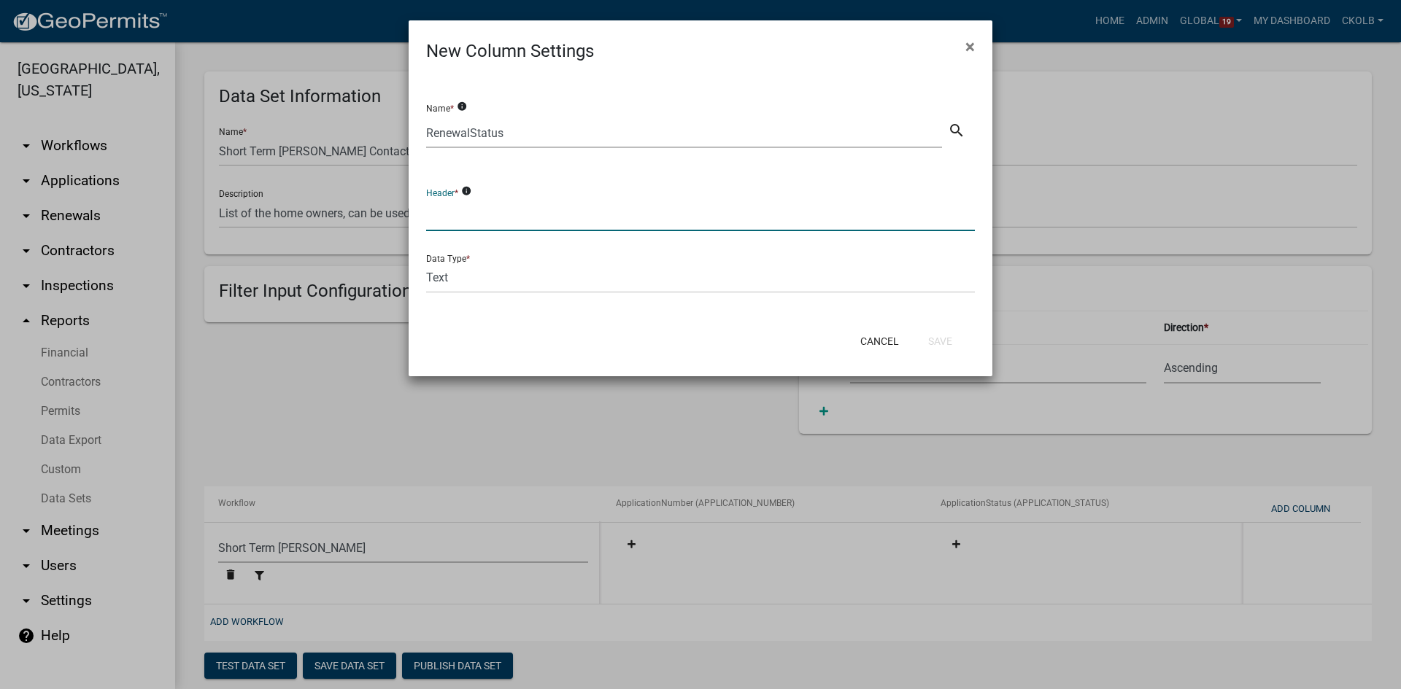
paste input "RenewalStatus"
type input "RenewalStatus"
click at [653, 314] on div "Name * info RenewalStatus search Header * info RenewalStatus Data Type * Text D…" at bounding box center [701, 193] width 584 height 258
click at [948, 339] on button "Save" at bounding box center [939, 341] width 47 height 26
select select "f408877a-2c2f-4e4e-b296-526e76f451d7"
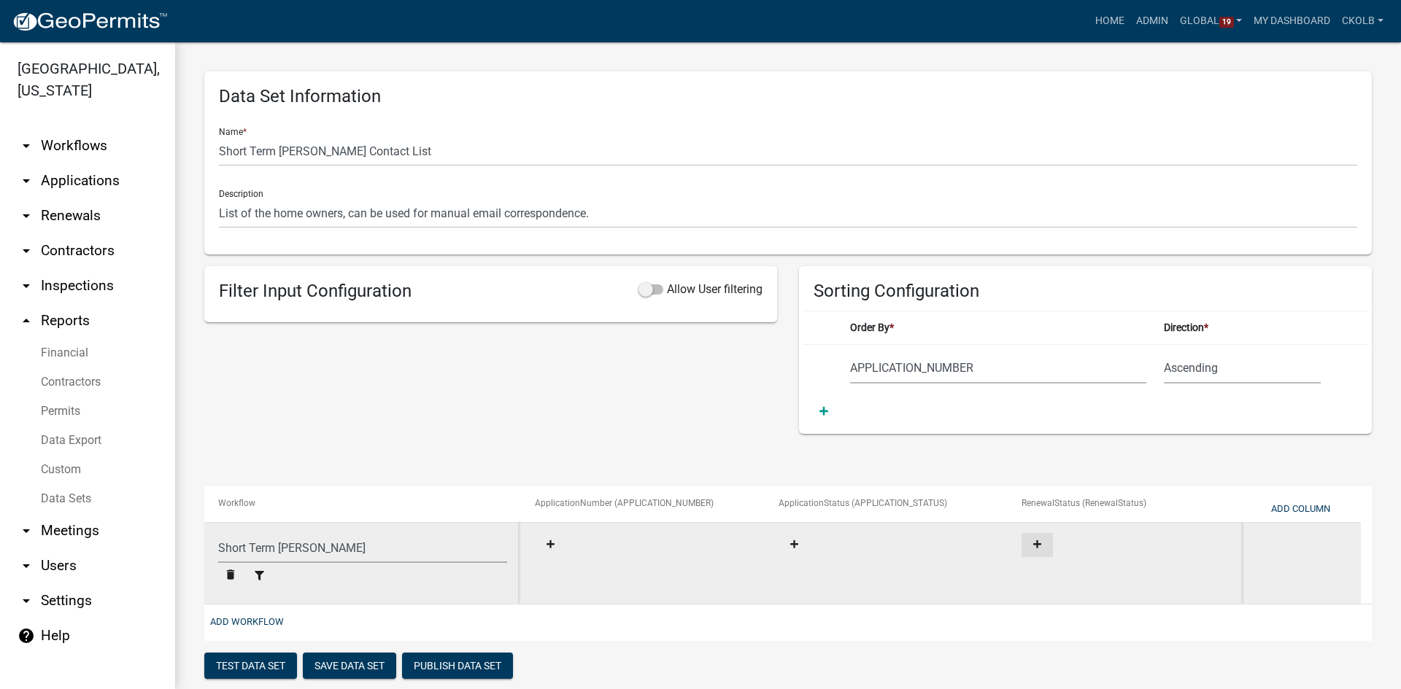
click at [1035, 543] on icon at bounding box center [1037, 544] width 8 height 9
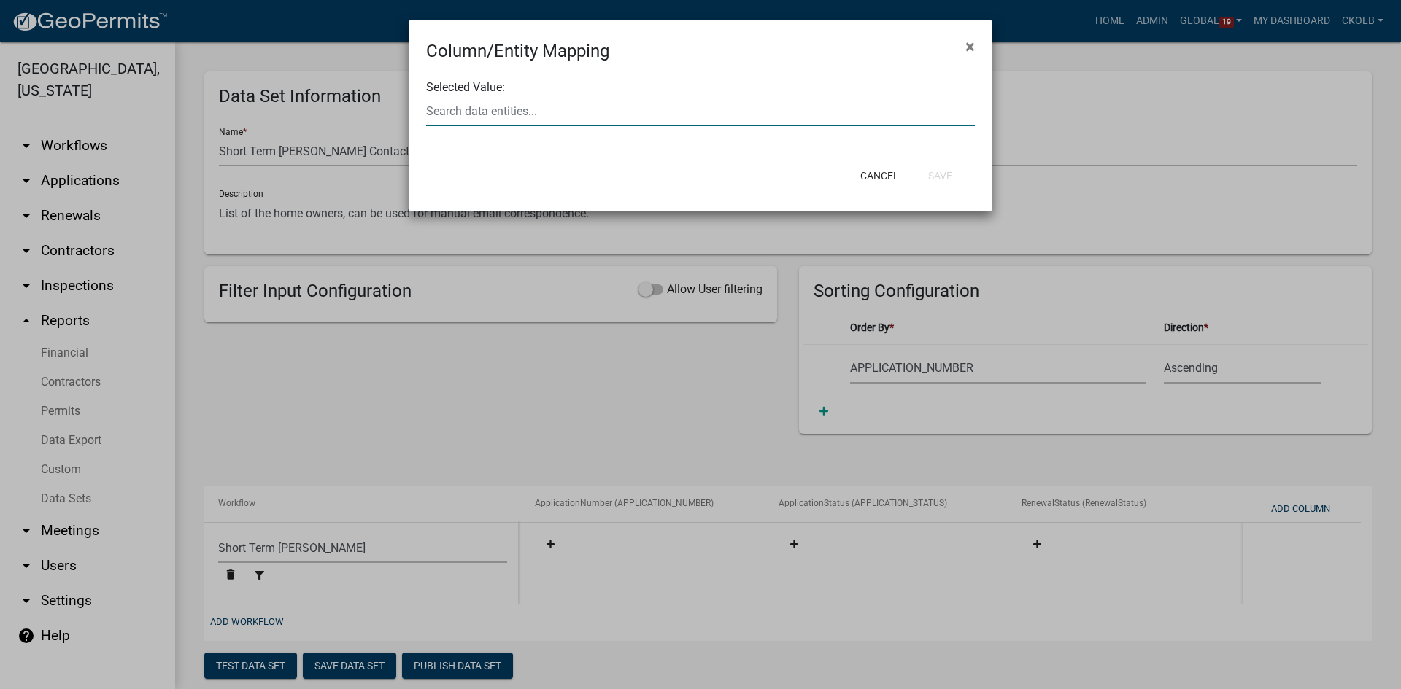
click at [490, 112] on input "text" at bounding box center [700, 111] width 549 height 30
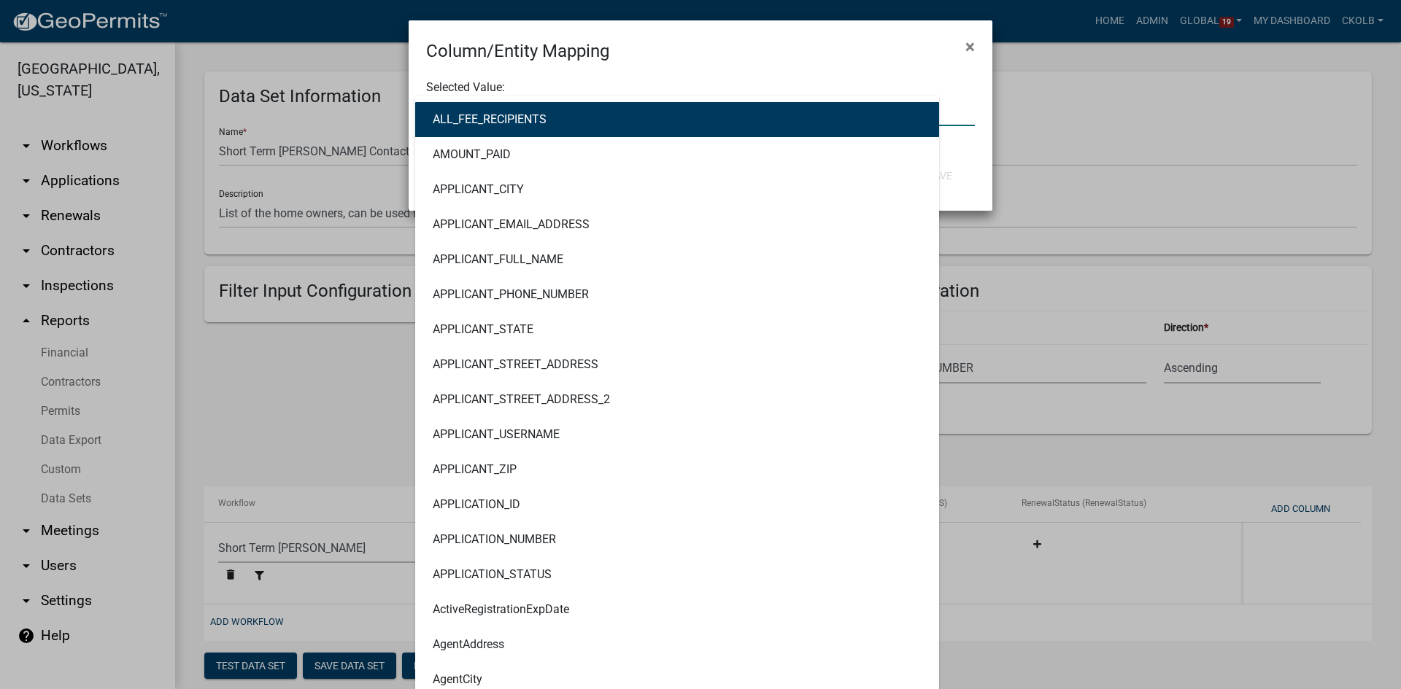
type input "status"
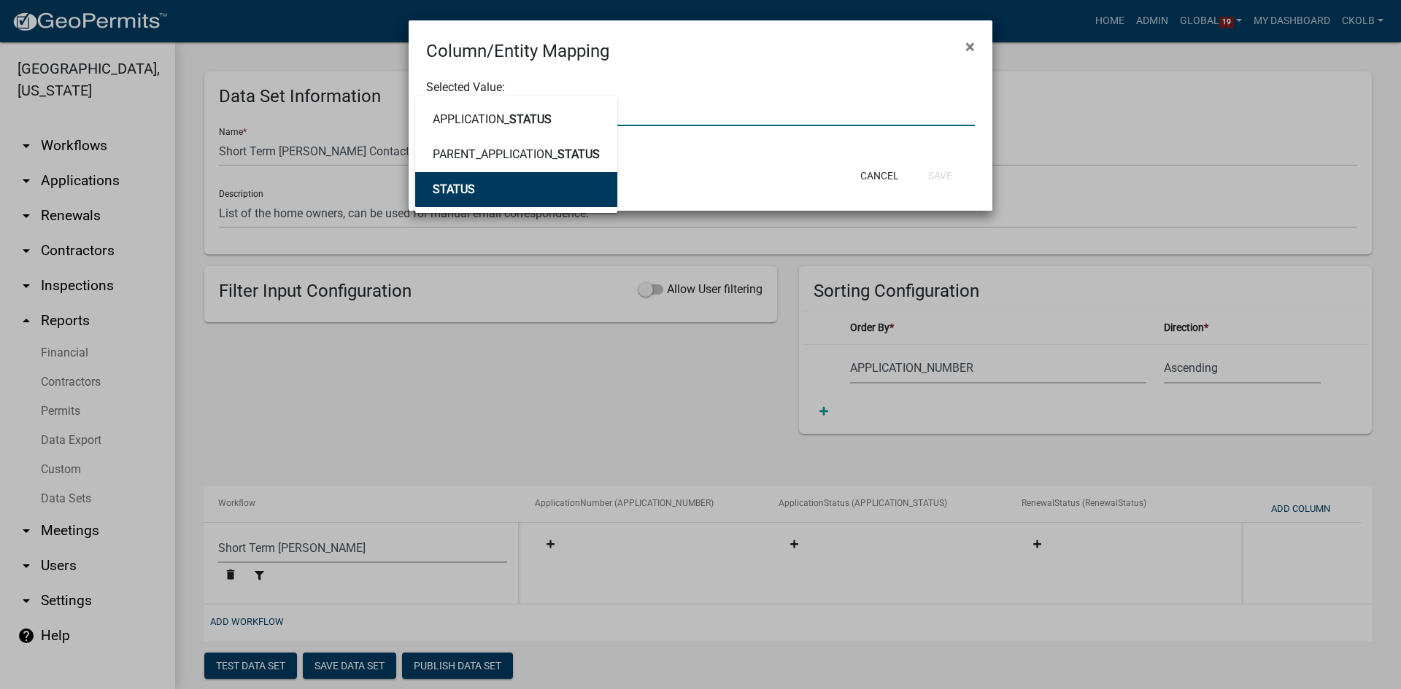
click at [447, 184] on span "STATUS" at bounding box center [454, 189] width 42 height 14
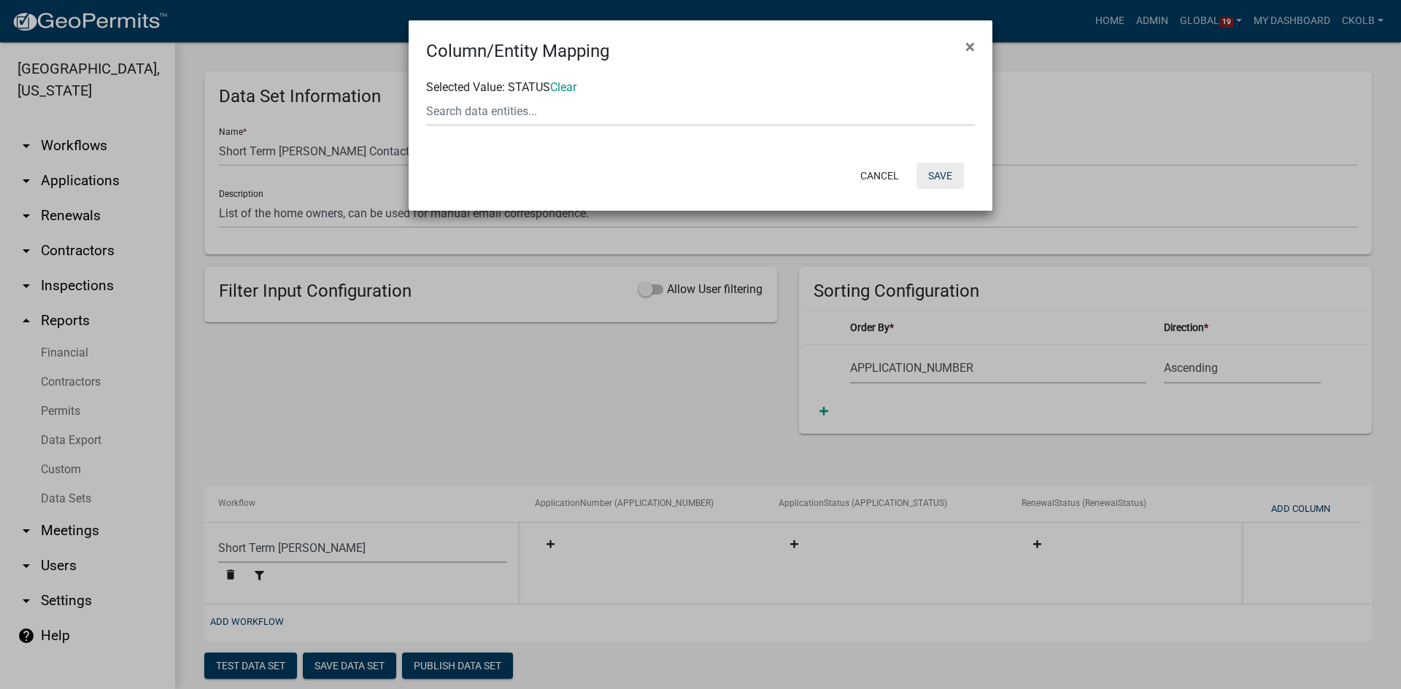
click at [939, 173] on button "Save" at bounding box center [939, 176] width 47 height 26
select select "f408877a-2c2f-4e4e-b296-526e76f451d7"
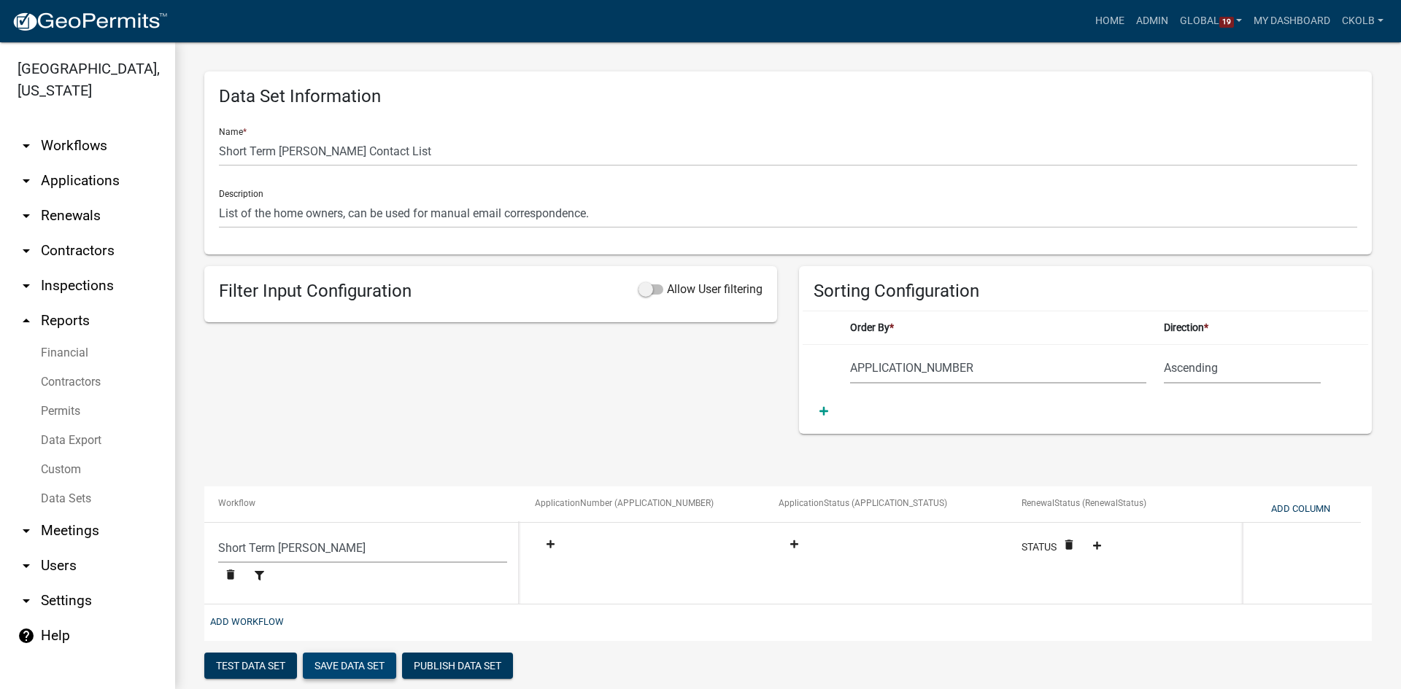
click at [355, 664] on button "Save Data Set" at bounding box center [349, 666] width 93 height 26
select select "APPLICATION_NUMBER"
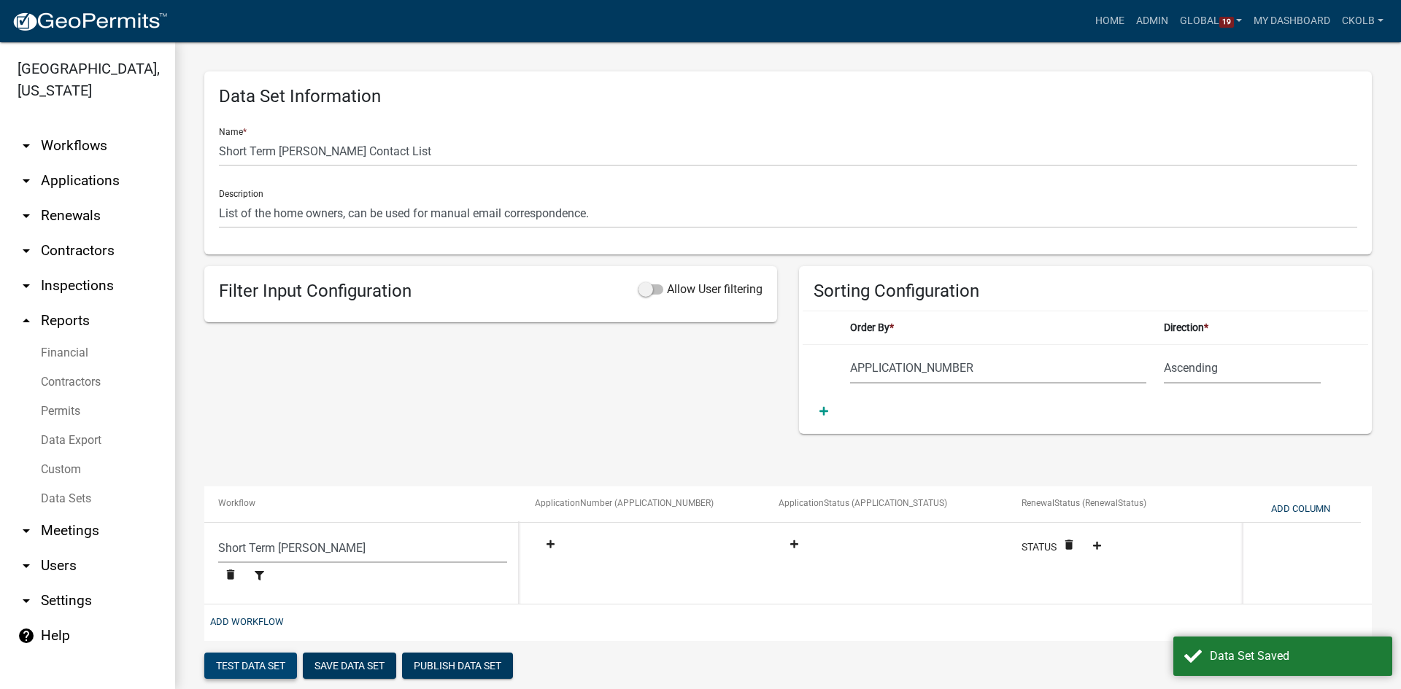
drag, startPoint x: 251, startPoint y: 665, endPoint x: 257, endPoint y: 660, distance: 7.8
click at [251, 665] on button "Test Data Set" at bounding box center [250, 666] width 93 height 26
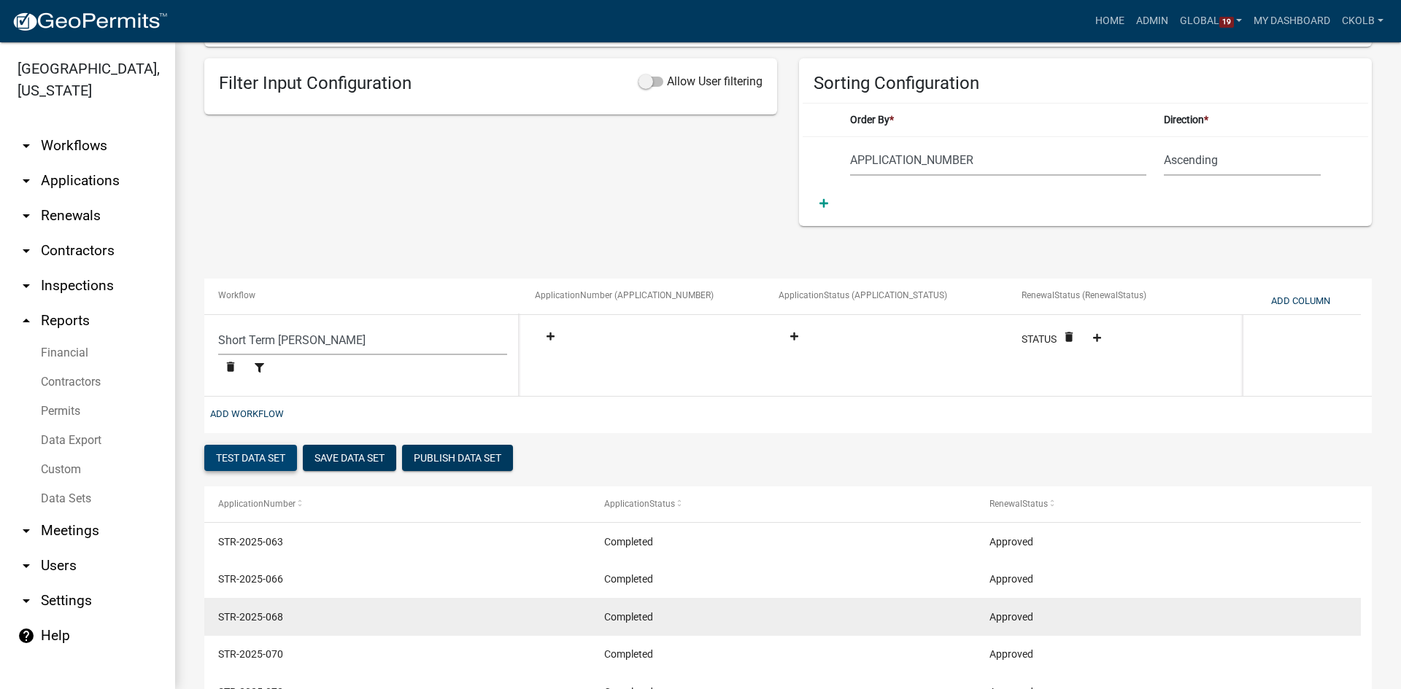
scroll to position [62, 0]
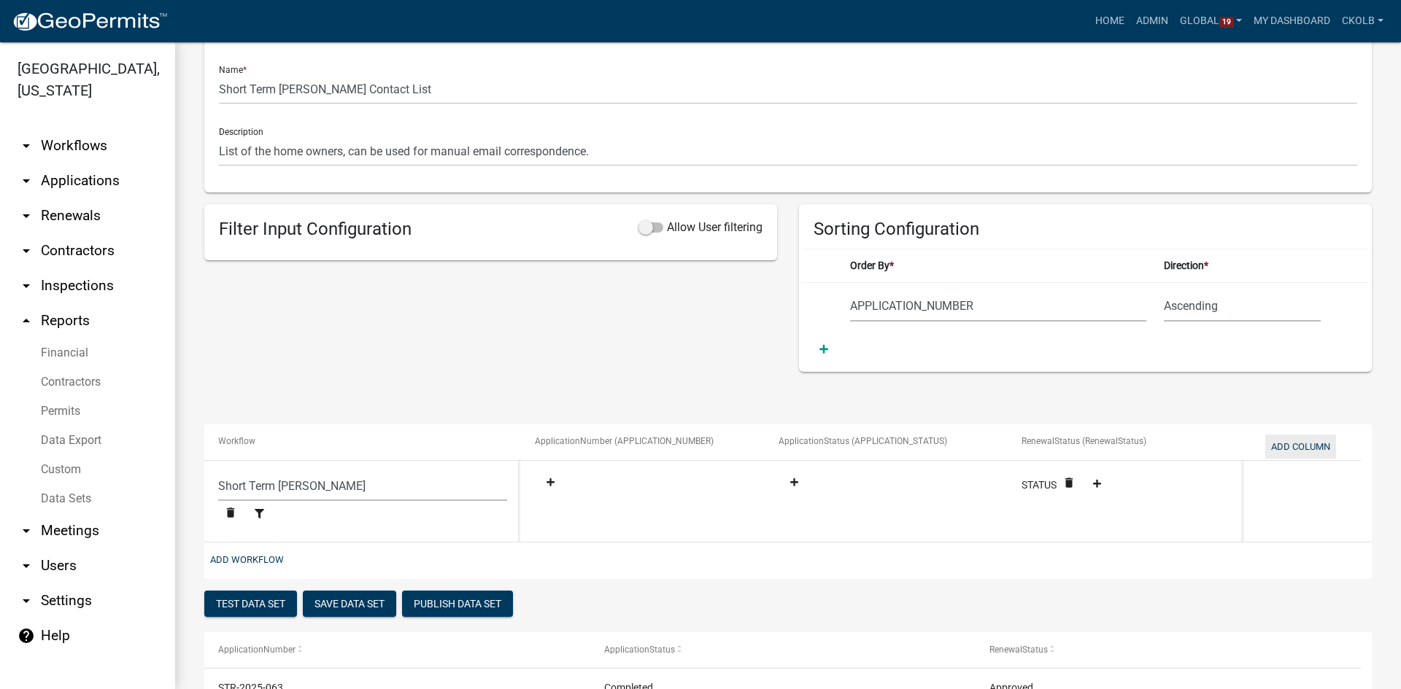
click at [1304, 440] on button "Add Column" at bounding box center [1300, 447] width 71 height 24
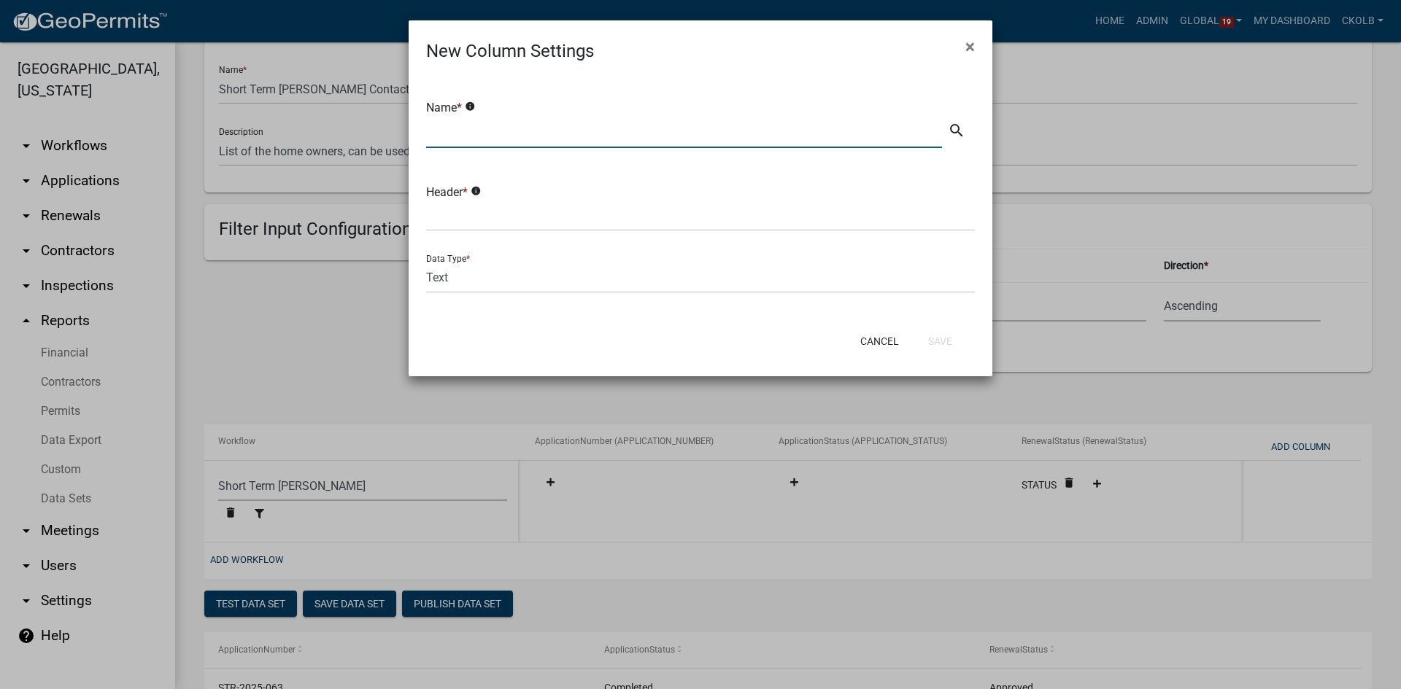
click at [495, 123] on input "text" at bounding box center [684, 133] width 516 height 30
type input "A"
drag, startPoint x: 508, startPoint y: 139, endPoint x: 384, endPoint y: 128, distance: 124.5
click at [384, 128] on ngb-modal-window "New Column Settings × Name * info EffectiveDate search Header * info Data Type …" at bounding box center [700, 344] width 1401 height 689
type input "EffectiveDate"
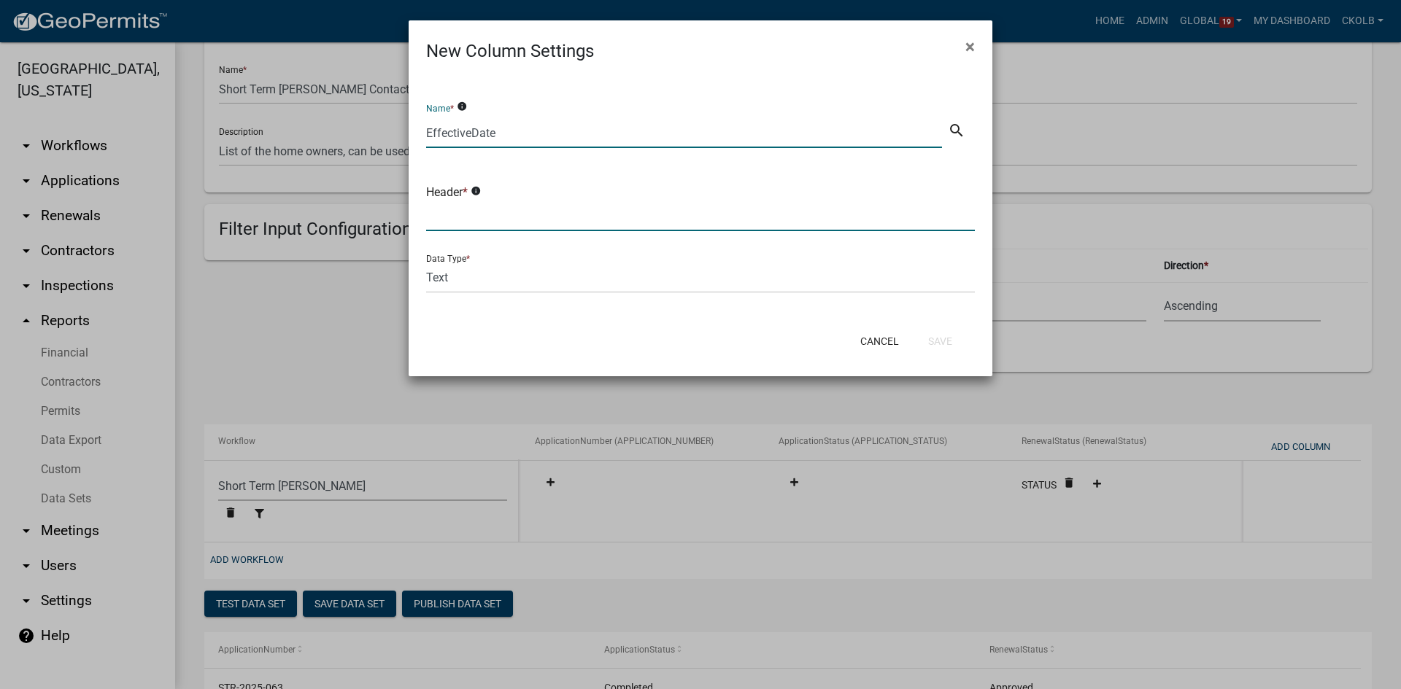
click at [447, 216] on input "text" at bounding box center [700, 216] width 549 height 30
paste input "EffectiveDate"
type input "EffectiveDate"
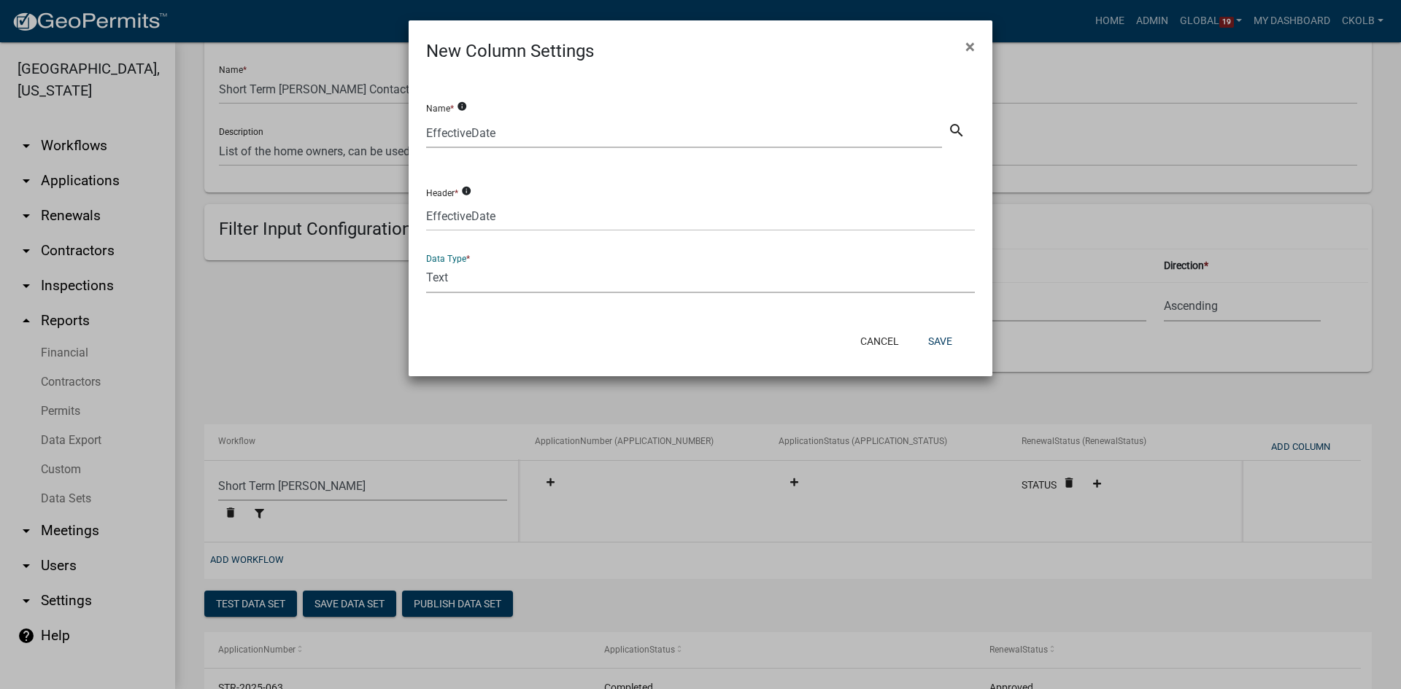
click at [458, 274] on select "Text Date Number with Decimals Number without Decimals" at bounding box center [700, 278] width 549 height 30
select select "2"
click at [426, 263] on select "Text Date Number with Decimals Number without Decimals" at bounding box center [700, 278] width 549 height 30
click at [949, 347] on button "Save" at bounding box center [939, 341] width 47 height 26
select select "f408877a-2c2f-4e4e-b296-526e76f451d7"
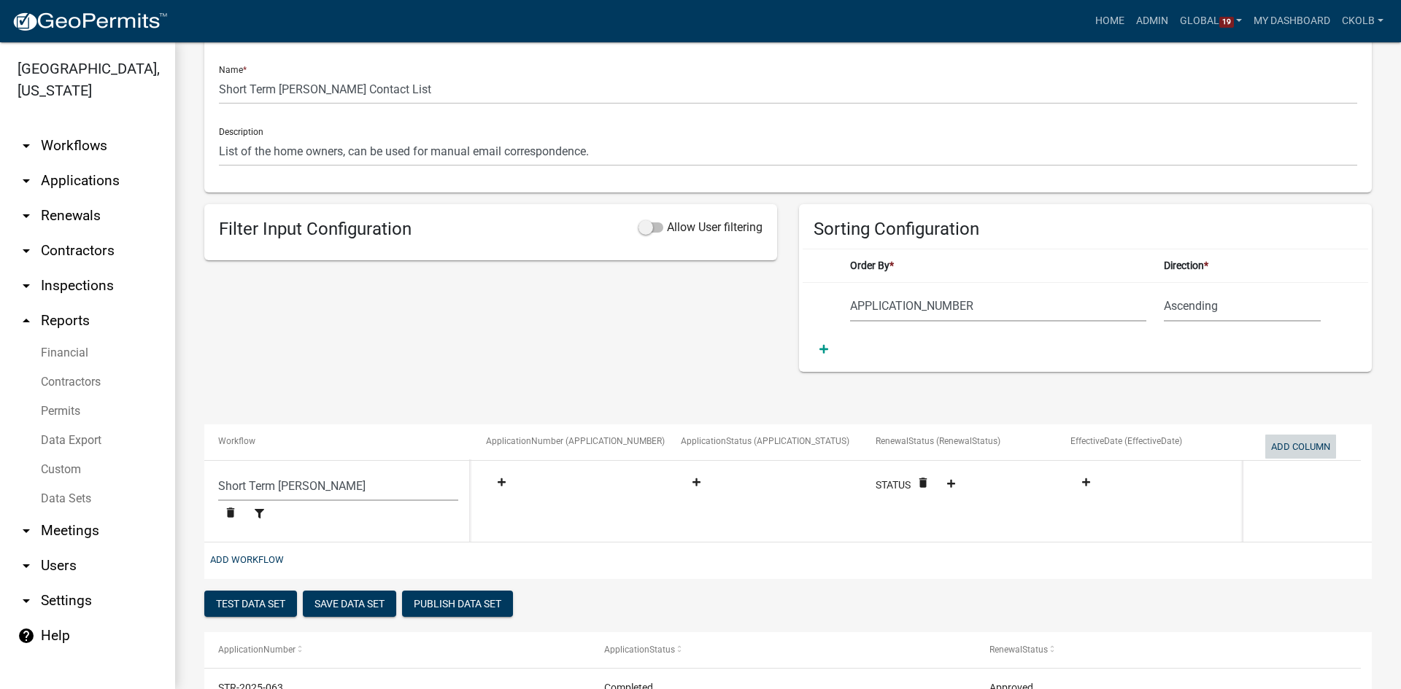
click at [1320, 449] on button "Add Column" at bounding box center [1300, 447] width 71 height 24
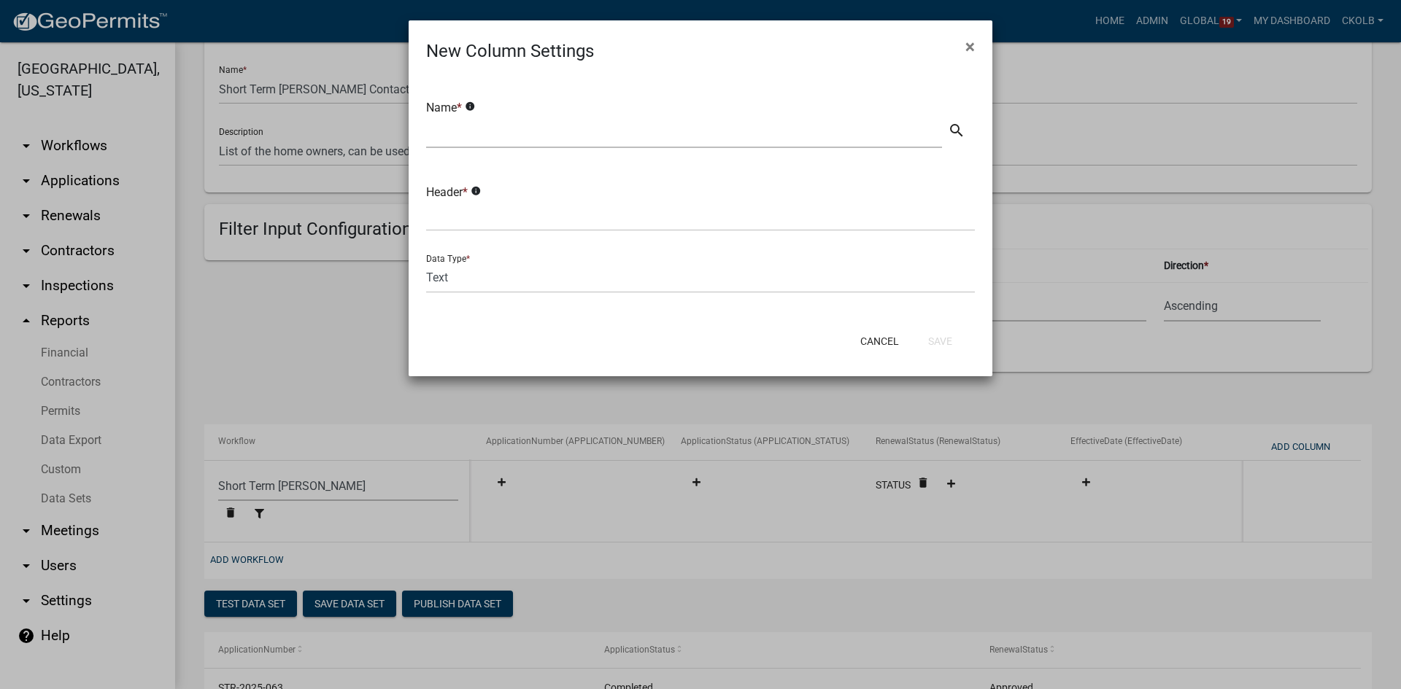
click at [492, 117] on div "Name * info search" at bounding box center [700, 115] width 549 height 73
click at [505, 136] on input "text" at bounding box center [684, 133] width 516 height 30
drag, startPoint x: 505, startPoint y: 136, endPoint x: 389, endPoint y: 120, distance: 117.0
click at [389, 120] on ngb-modal-window "New Column Settings × Name * info ExpirationDate search Header * info Data Type…" at bounding box center [700, 344] width 1401 height 689
type input "ExpirationDate"
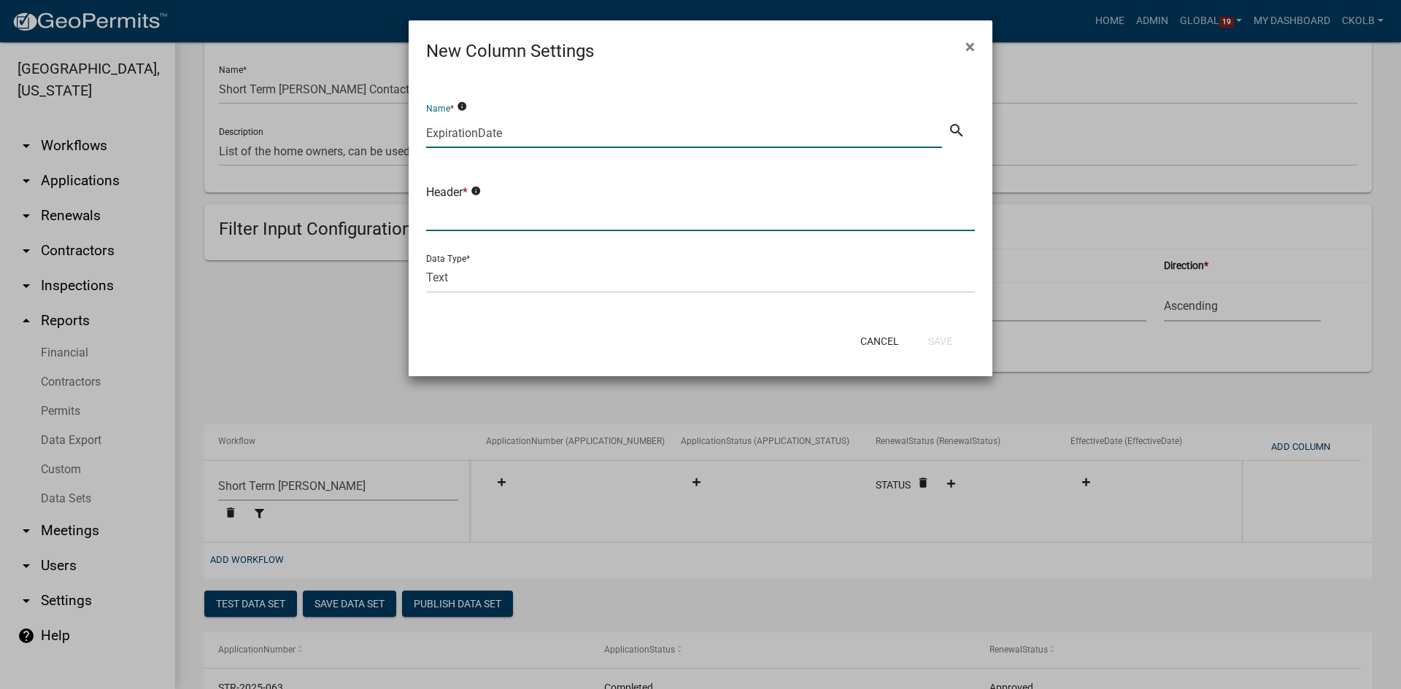
click at [471, 208] on input "text" at bounding box center [700, 216] width 549 height 30
paste input "ExpirationDate"
type input "ExpirationDate"
click at [464, 290] on select "Text Date Number with Decimals Number without Decimals" at bounding box center [700, 278] width 549 height 30
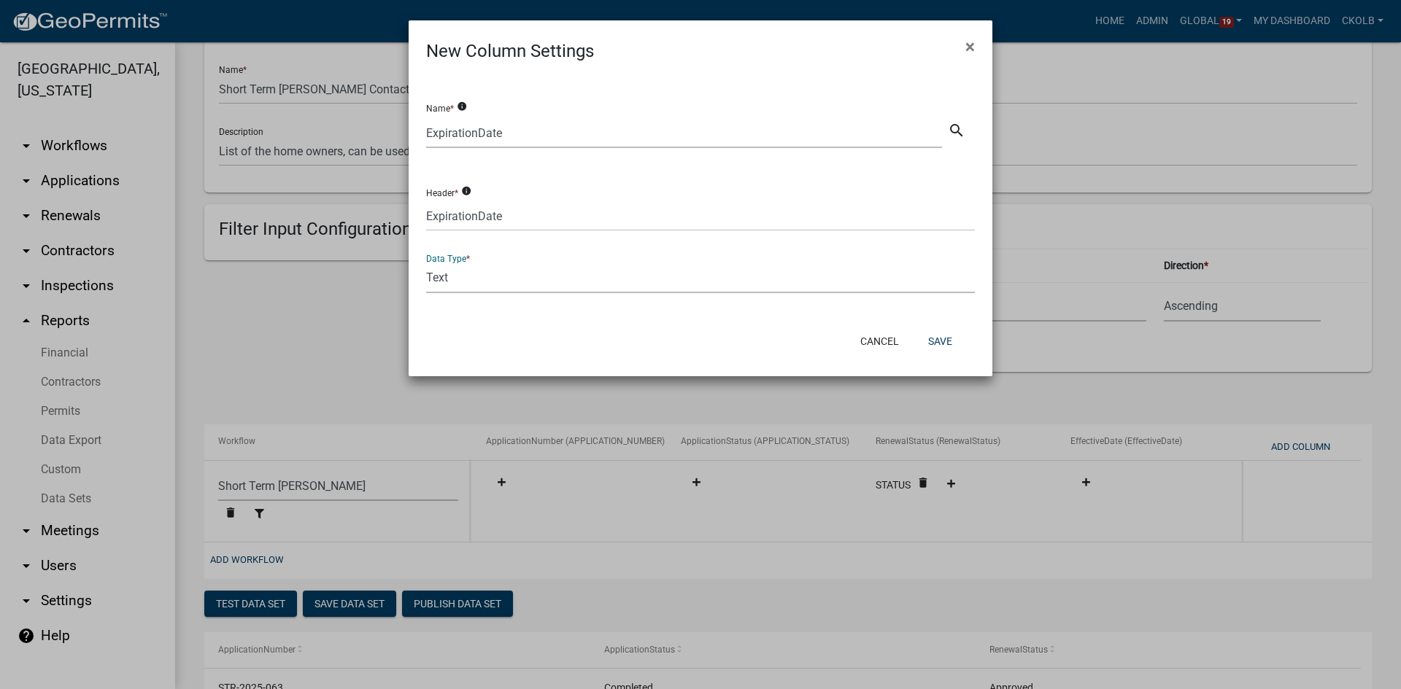
select select "2"
click at [426, 263] on select "Text Date Number with Decimals Number without Decimals" at bounding box center [700, 278] width 549 height 30
click at [960, 132] on icon "search" at bounding box center [957, 131] width 18 height 18
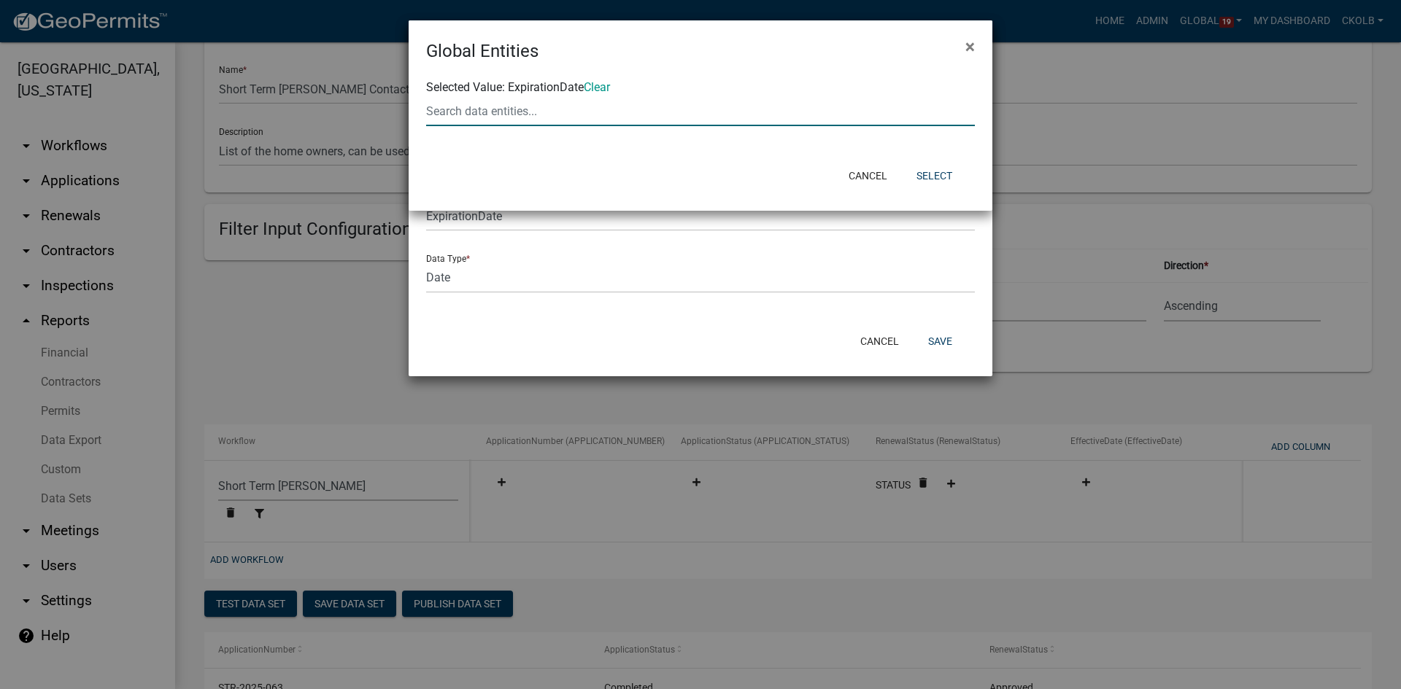
click at [647, 104] on input "text" at bounding box center [700, 111] width 549 height 30
type input "date"
click at [880, 187] on button "Cancel" at bounding box center [868, 176] width 62 height 26
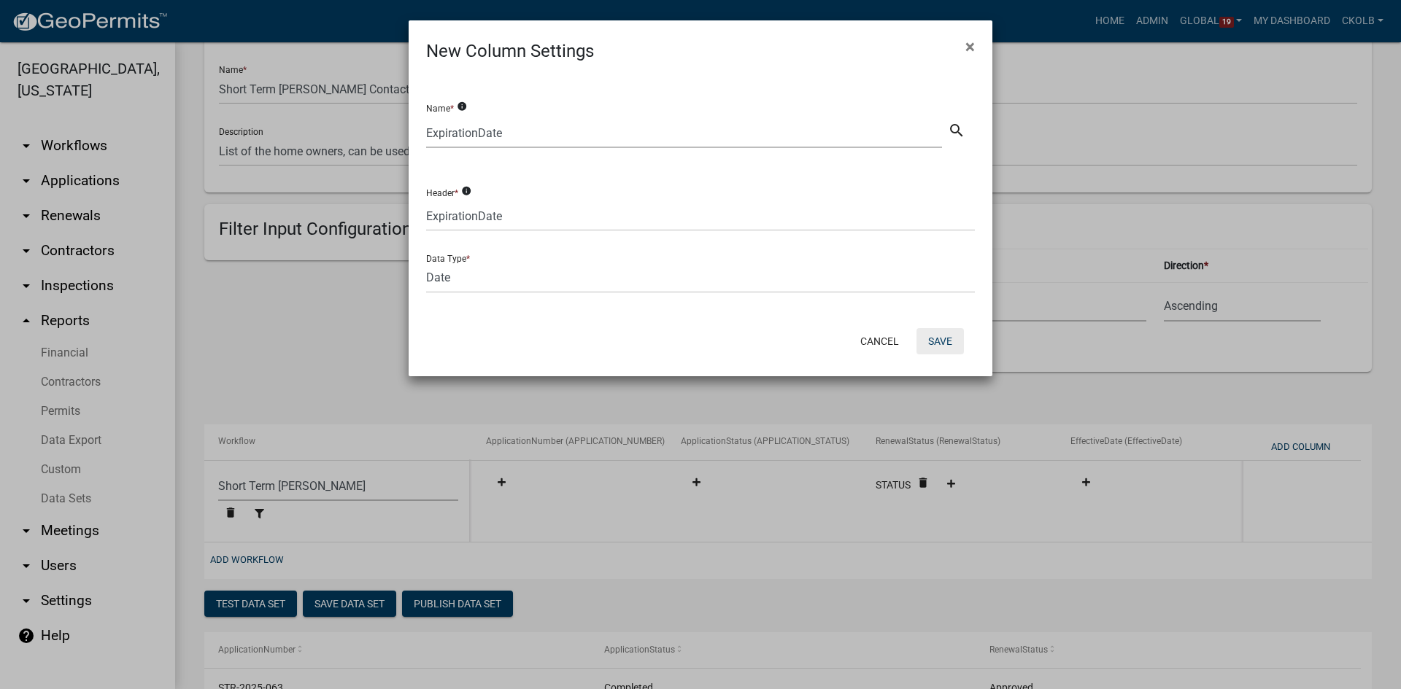
click at [936, 336] on button "Save" at bounding box center [939, 341] width 47 height 26
select select "f408877a-2c2f-4e4e-b296-526e76f451d7"
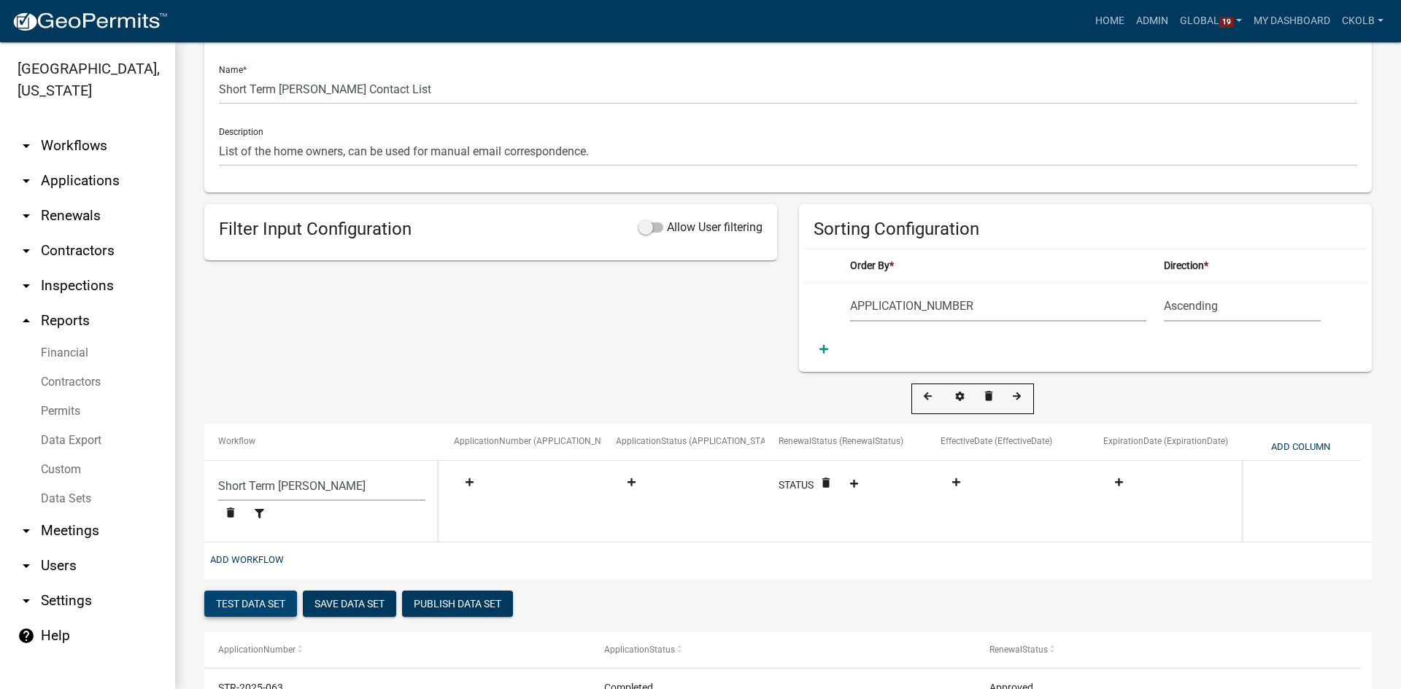
click at [290, 606] on button "Test Data Set" at bounding box center [250, 604] width 93 height 26
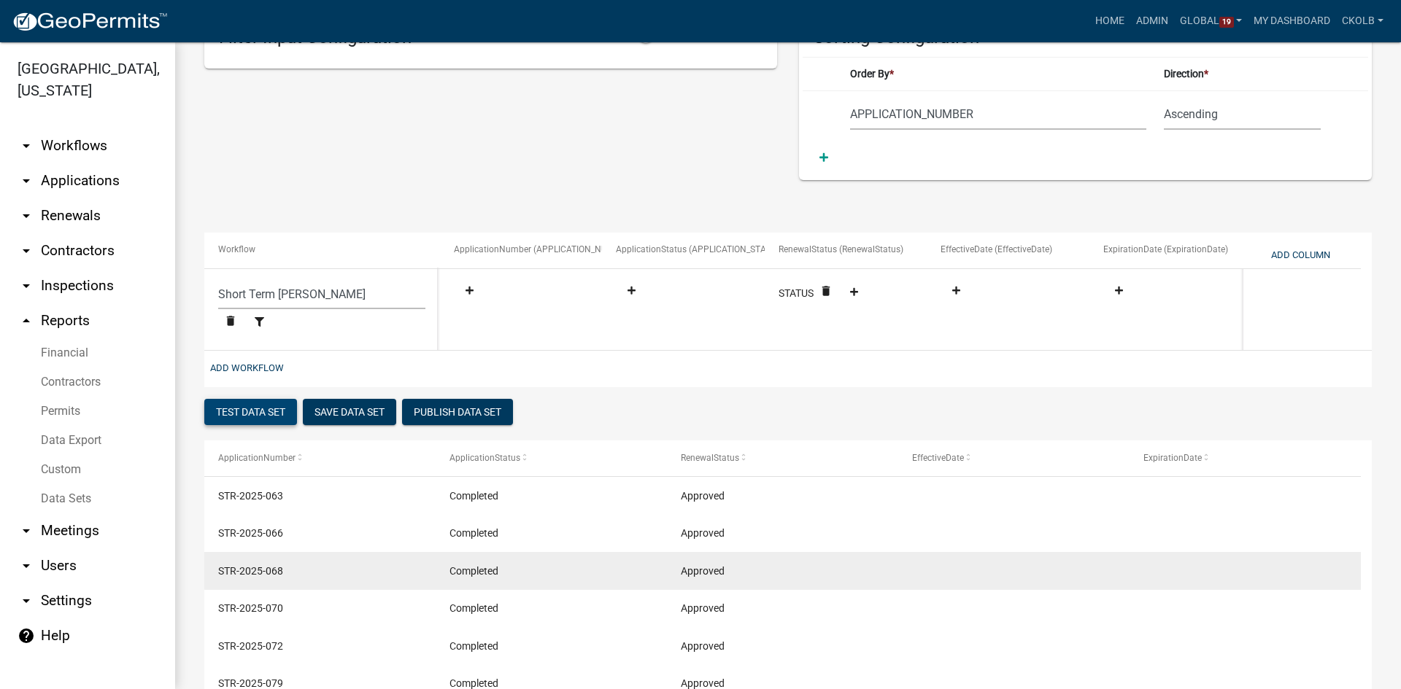
scroll to position [208, 0]
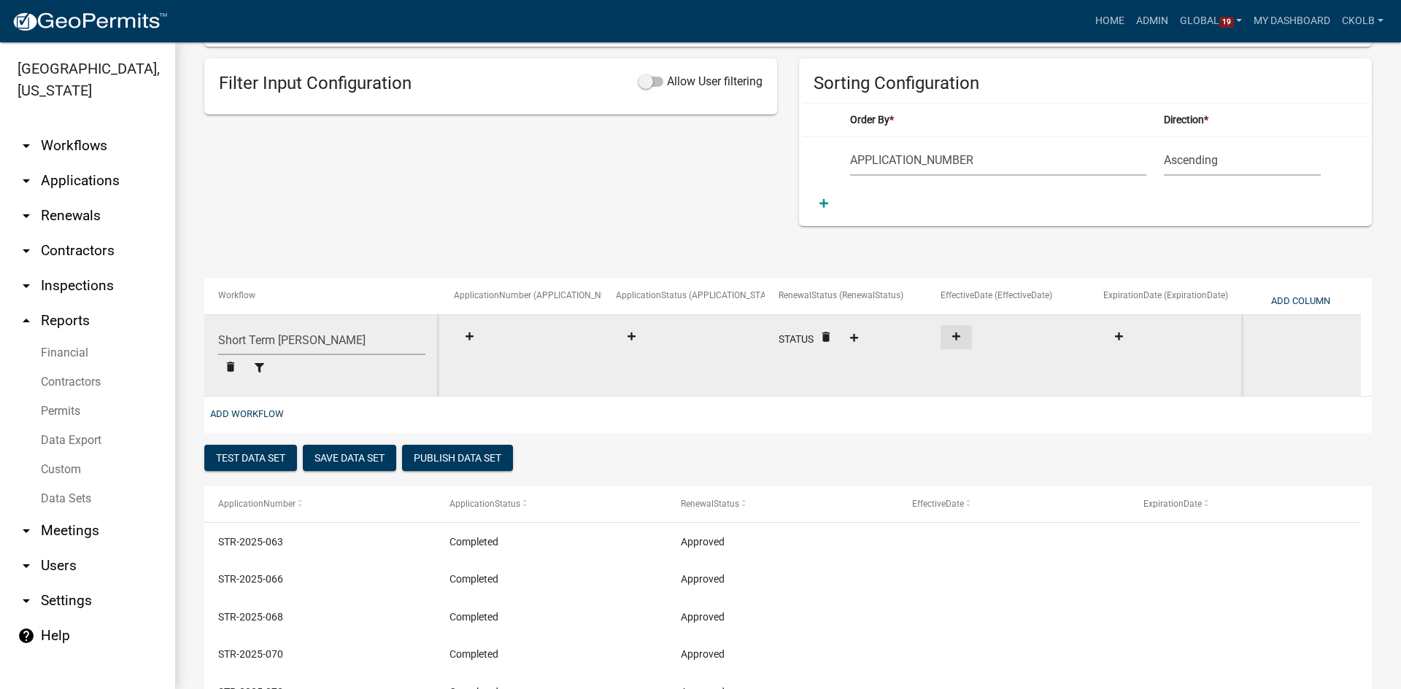
click at [963, 341] on fa-icon at bounding box center [956, 337] width 20 height 11
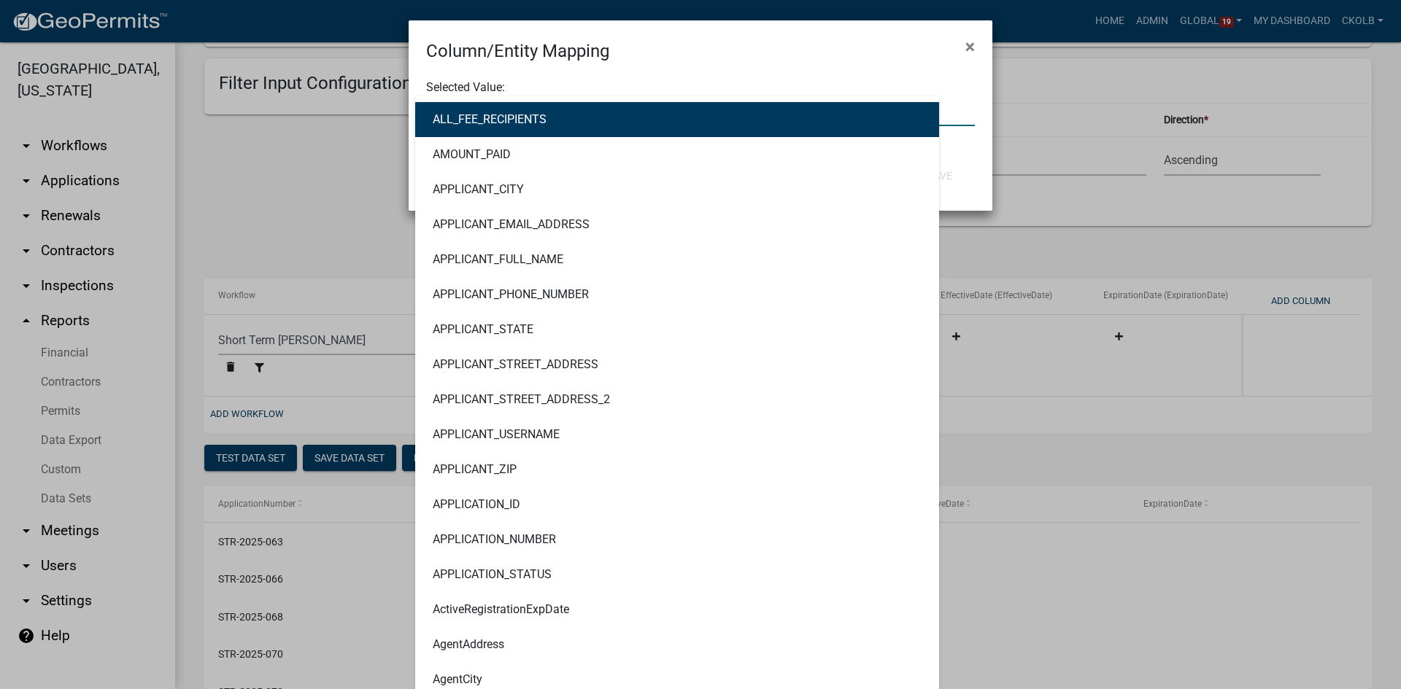
click at [454, 105] on div "ALL_FEE_RECIPIENTS AMOUNT_PAID APPLICANT_CITY APPLICANT_EMAIL_ADDRESS APPLICANT…" at bounding box center [700, 111] width 571 height 30
type input "date"
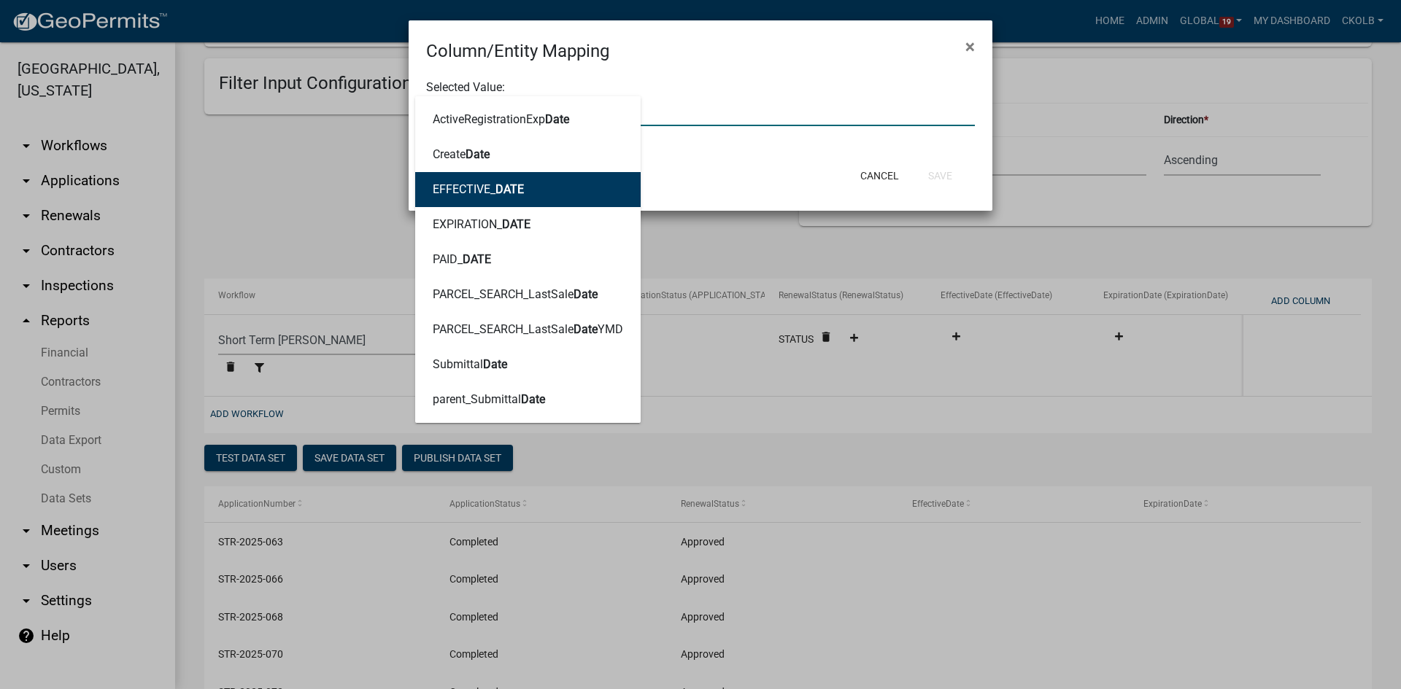
click at [455, 184] on ngb-highlight "EFFECTIVE_ DATE" at bounding box center [478, 190] width 91 height 12
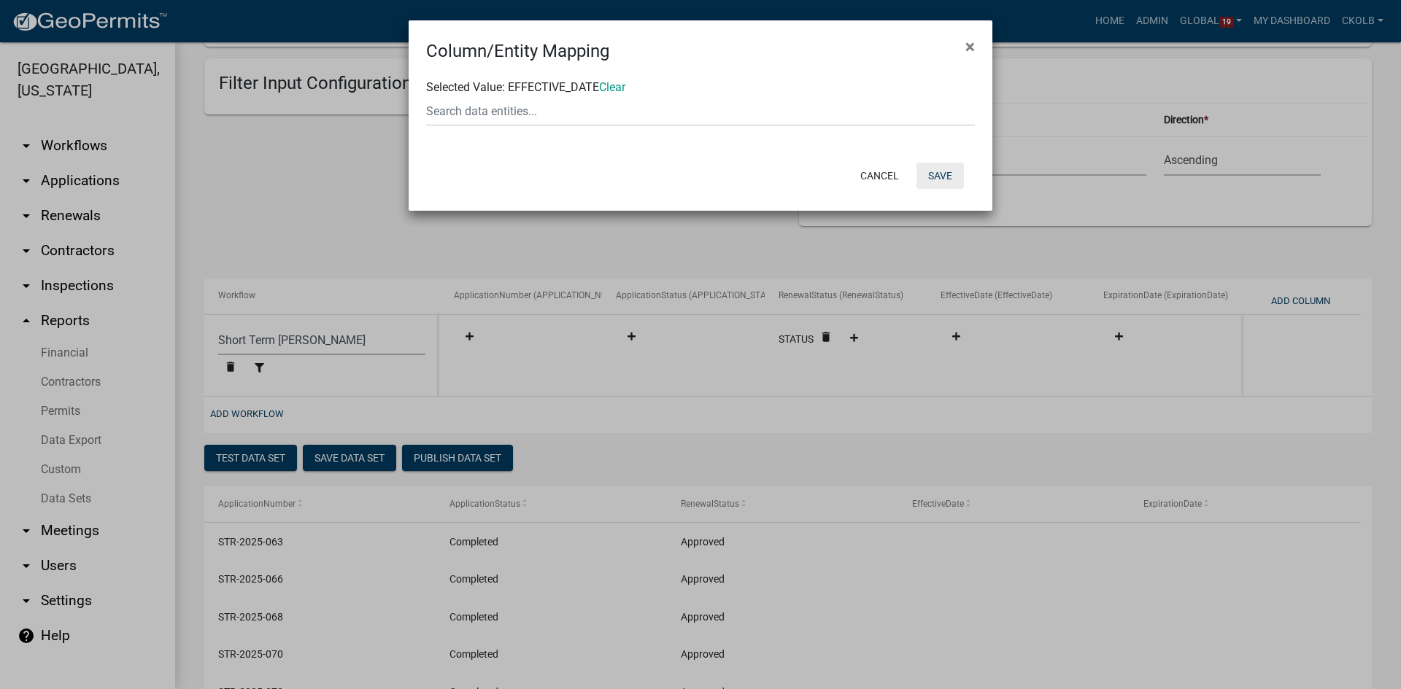
click at [954, 179] on button "Save" at bounding box center [939, 176] width 47 height 26
select select "f408877a-2c2f-4e4e-b296-526e76f451d7"
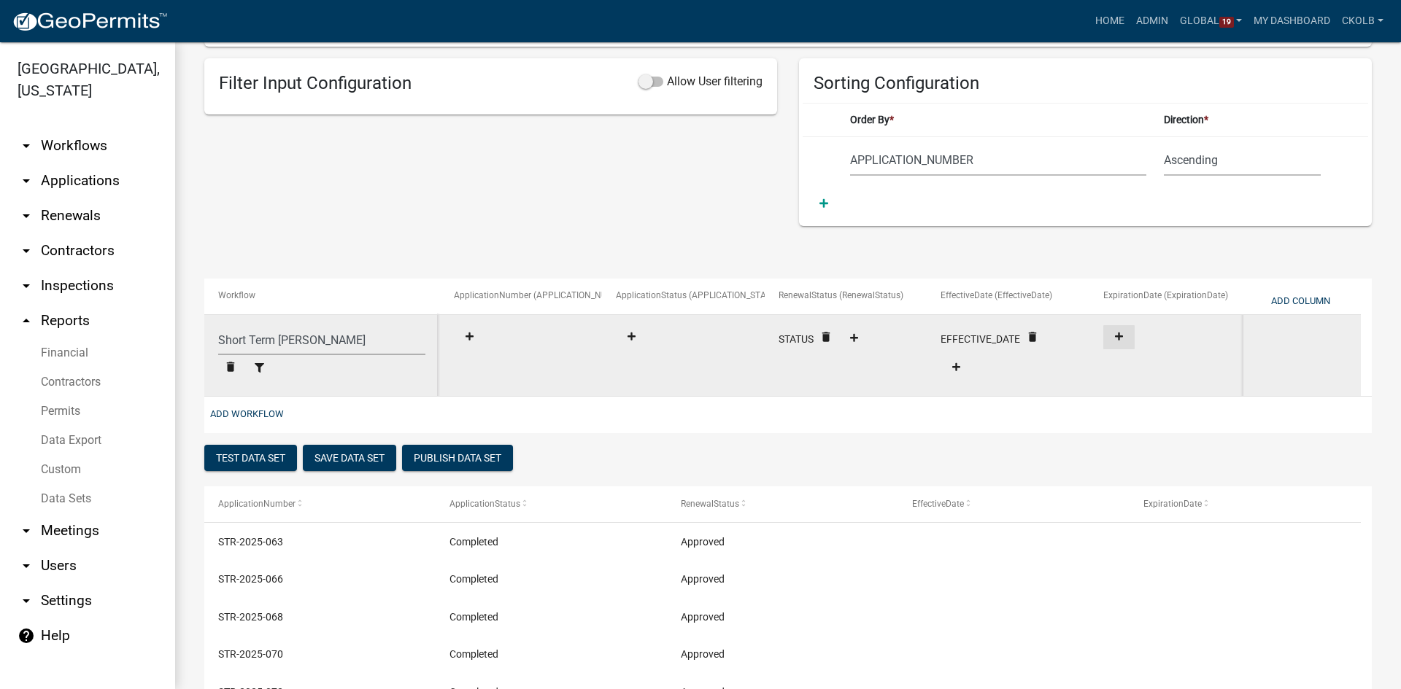
click at [1116, 336] on icon at bounding box center [1119, 337] width 8 height 8
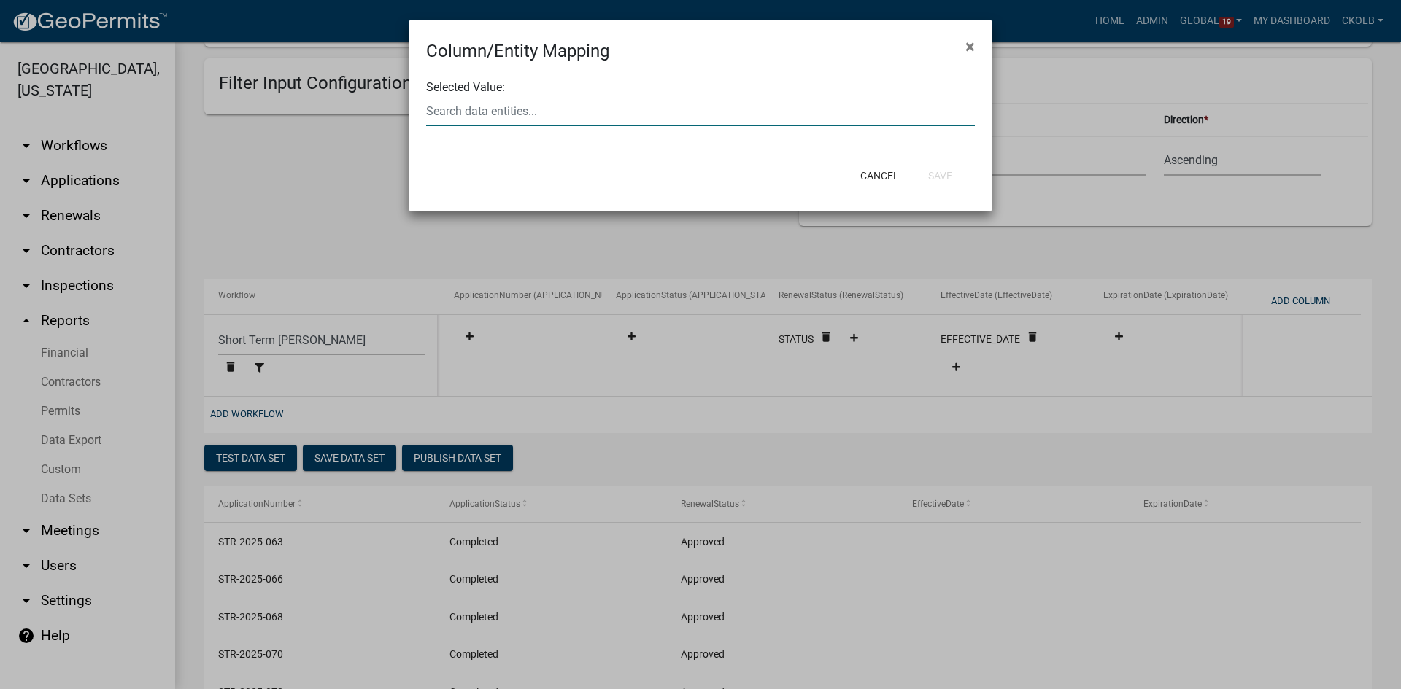
click at [542, 120] on div at bounding box center [700, 111] width 571 height 30
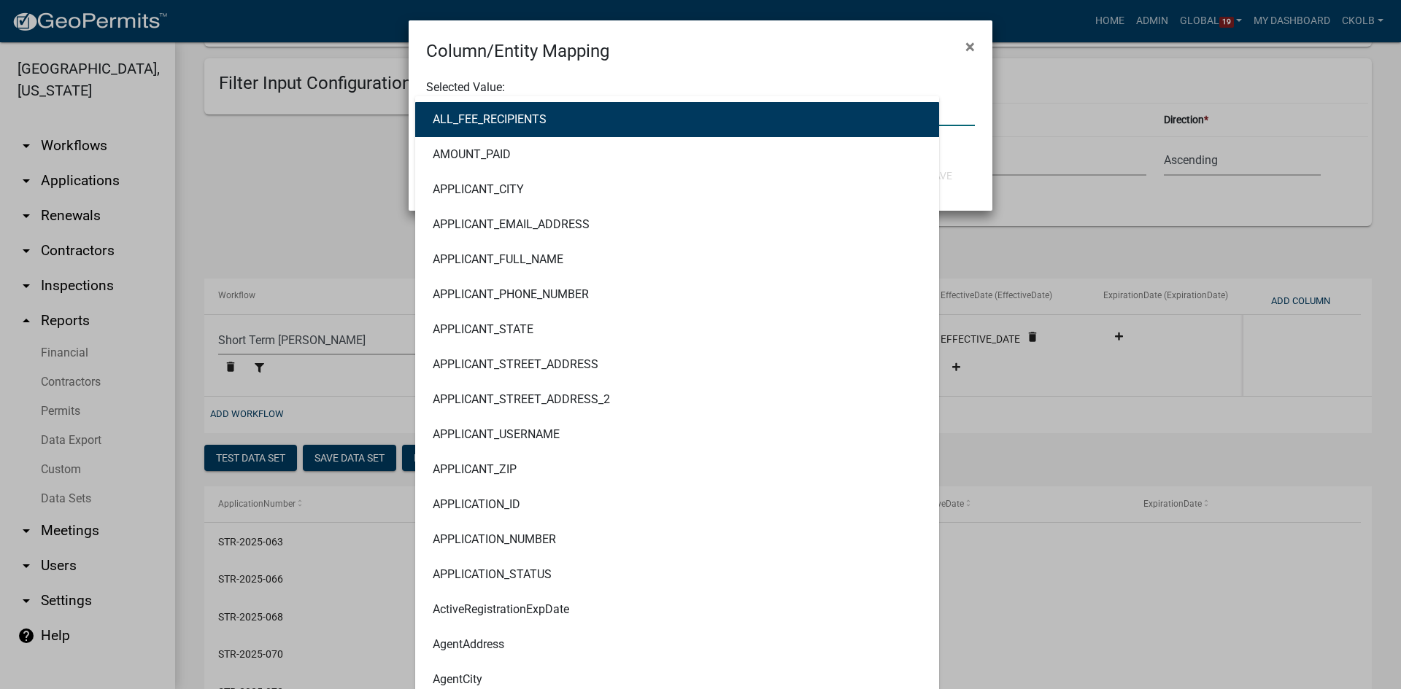
type input "date"
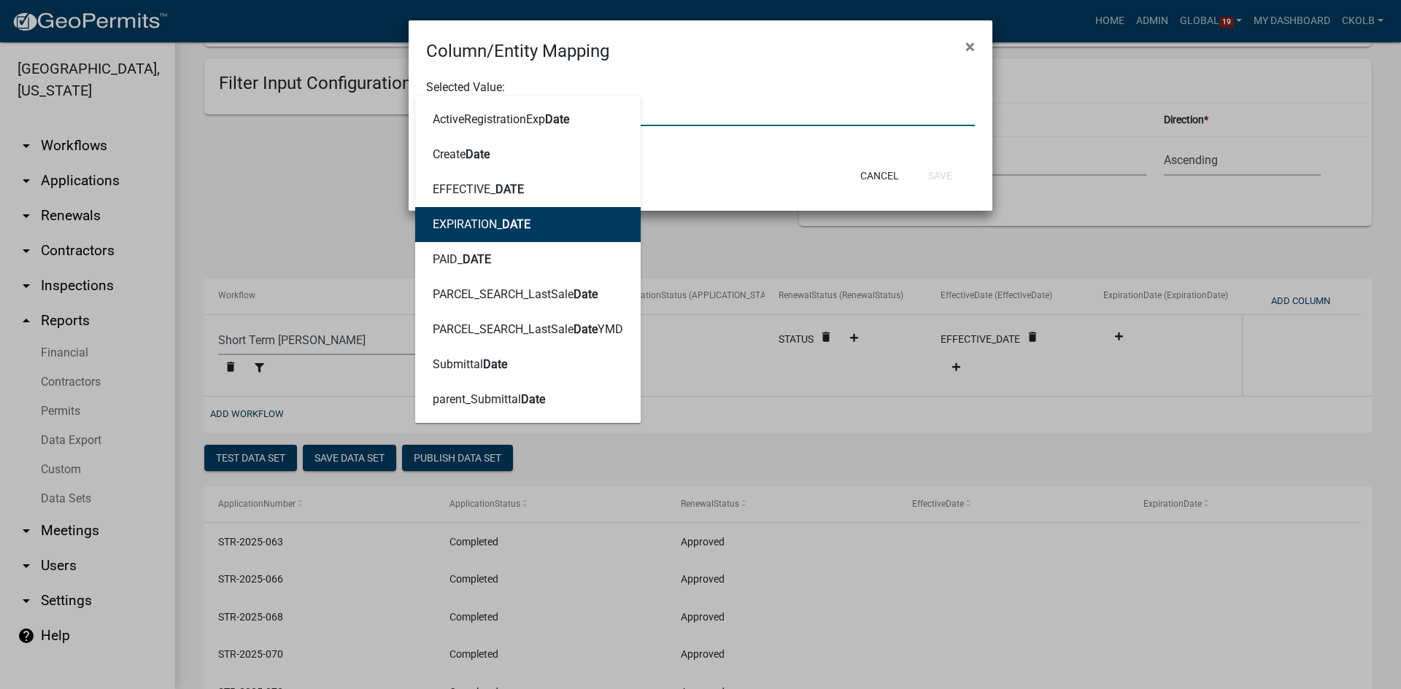
click at [494, 223] on ngb-highlight "EXPIRATION_ DATE" at bounding box center [482, 225] width 98 height 12
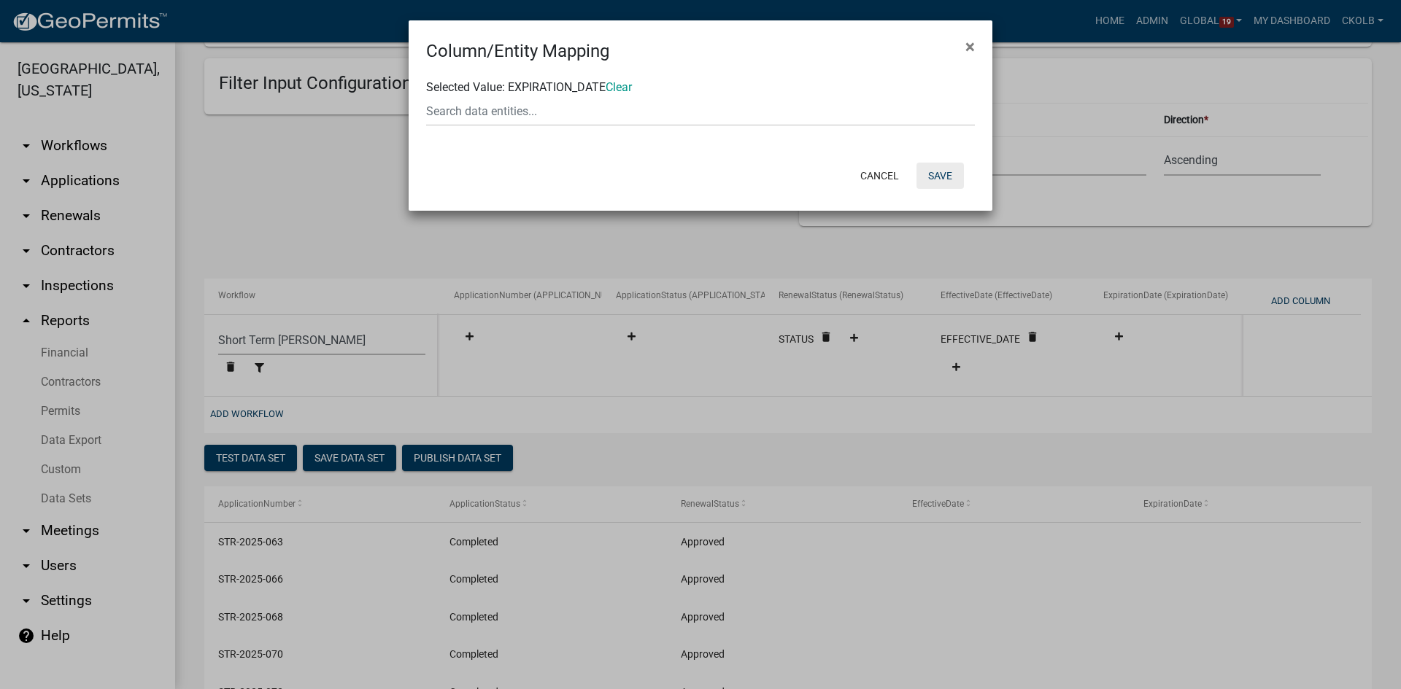
click at [944, 176] on button "Save" at bounding box center [939, 176] width 47 height 26
select select "f408877a-2c2f-4e4e-b296-526e76f451d7"
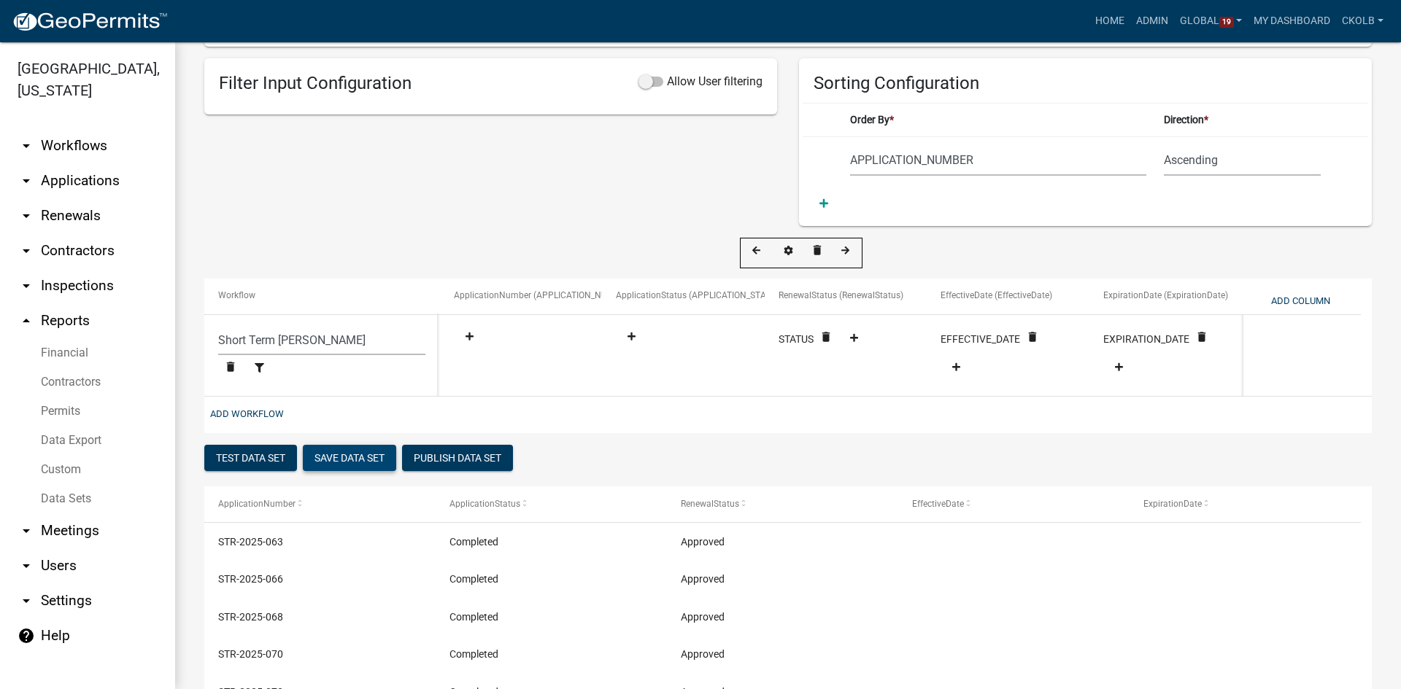
click at [341, 462] on button "Save Data Set" at bounding box center [349, 458] width 93 height 26
select select "APPLICATION_NUMBER"
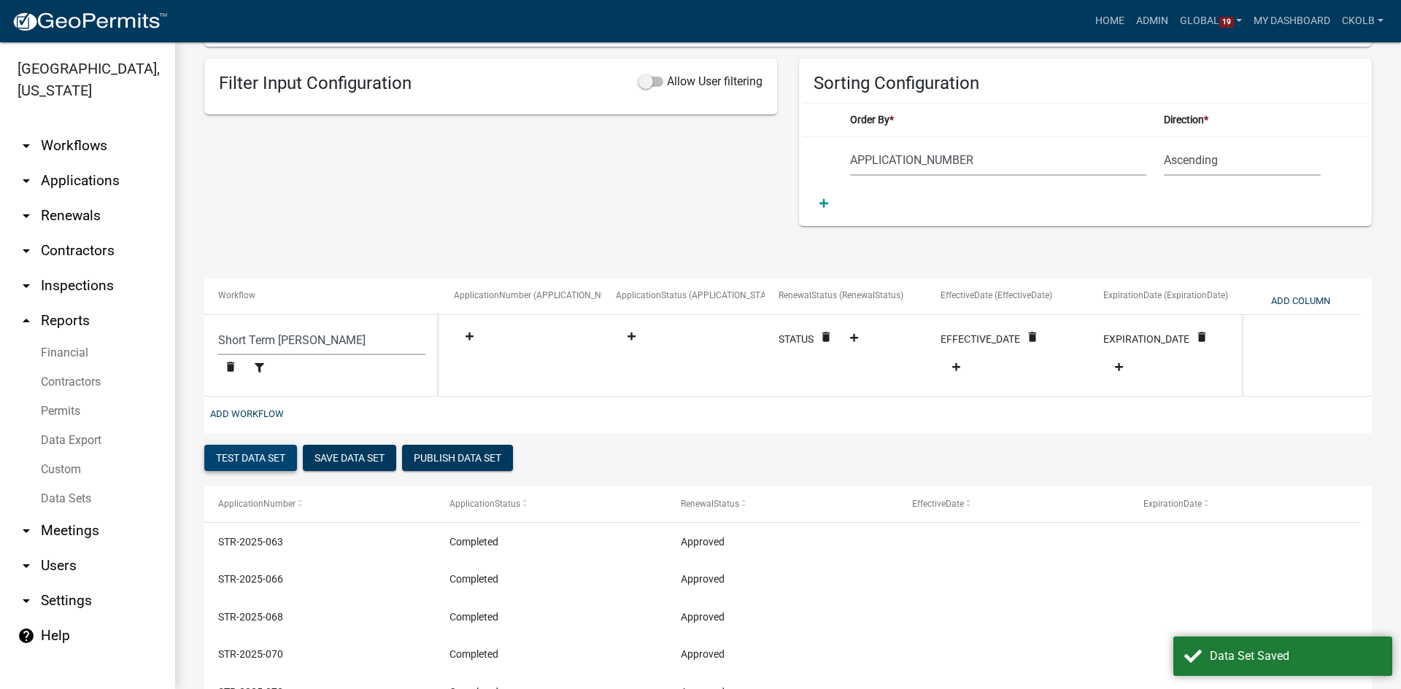
click at [250, 465] on button "Test Data Set" at bounding box center [250, 458] width 93 height 26
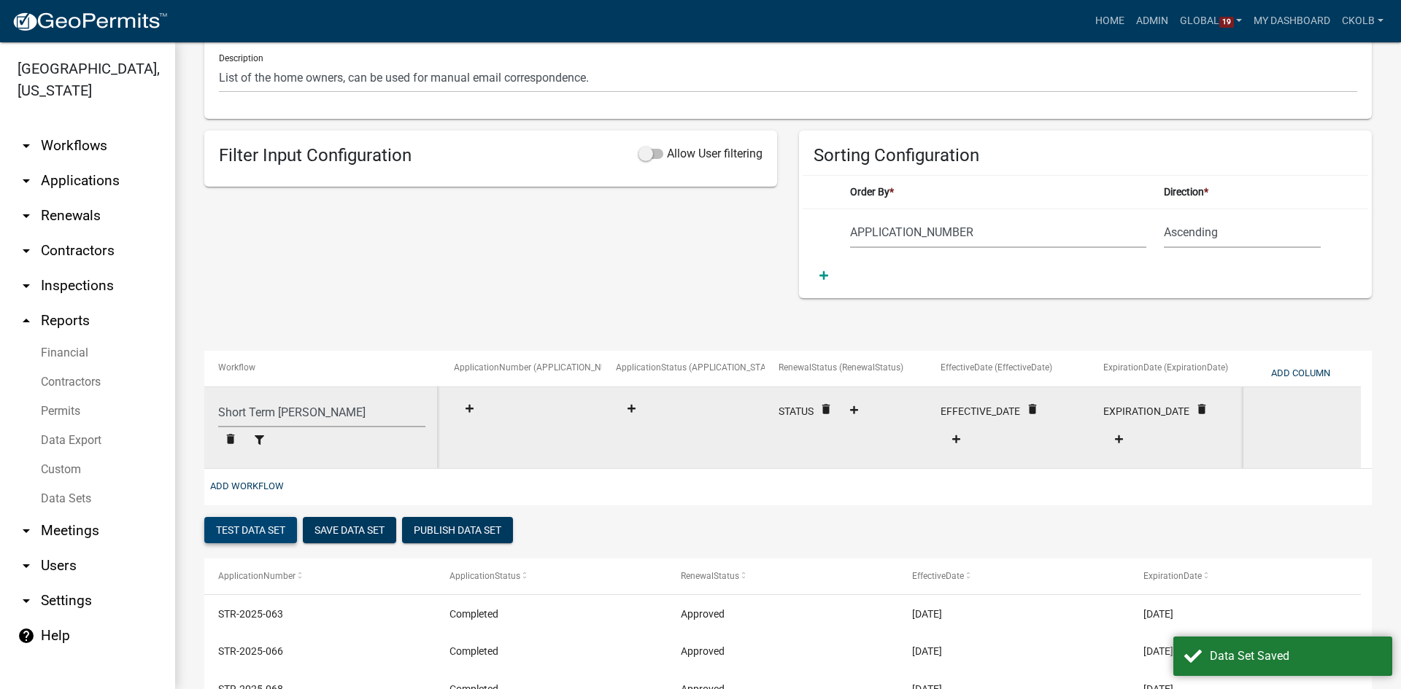
scroll to position [135, 0]
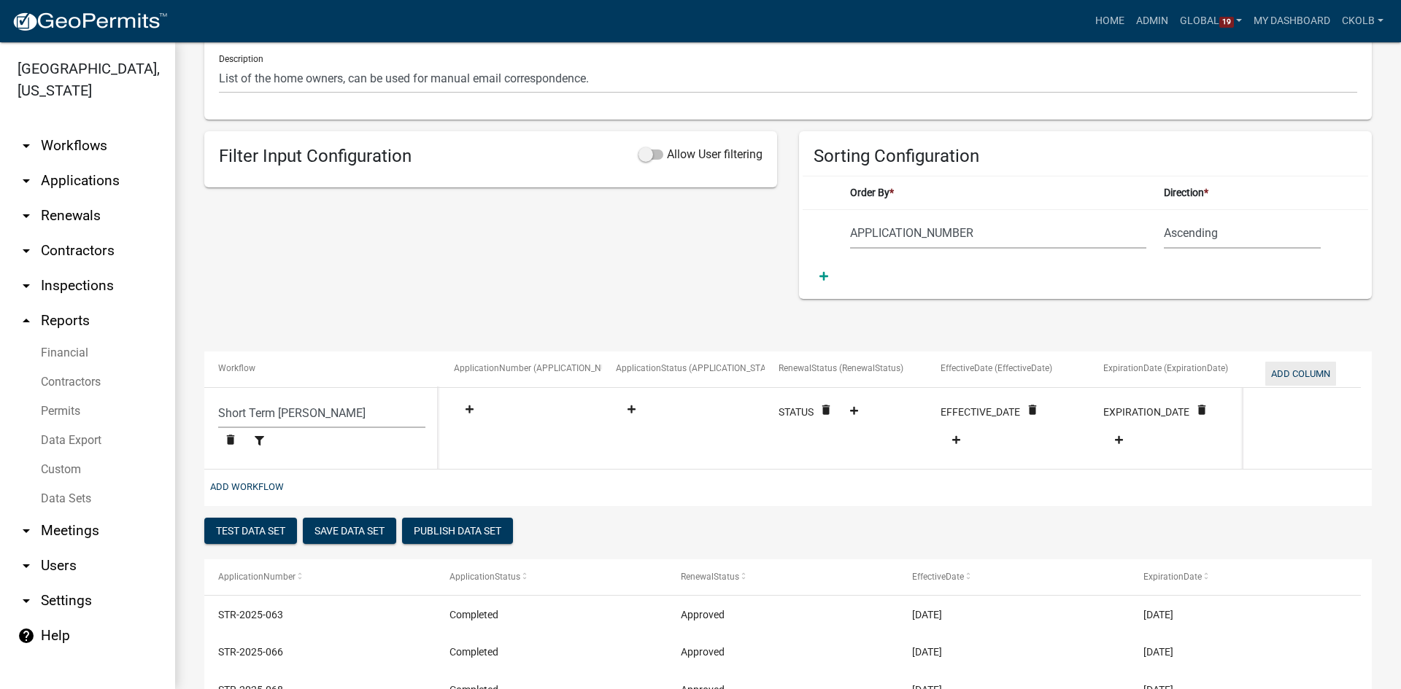
click at [1302, 373] on button "Add Column" at bounding box center [1300, 374] width 71 height 24
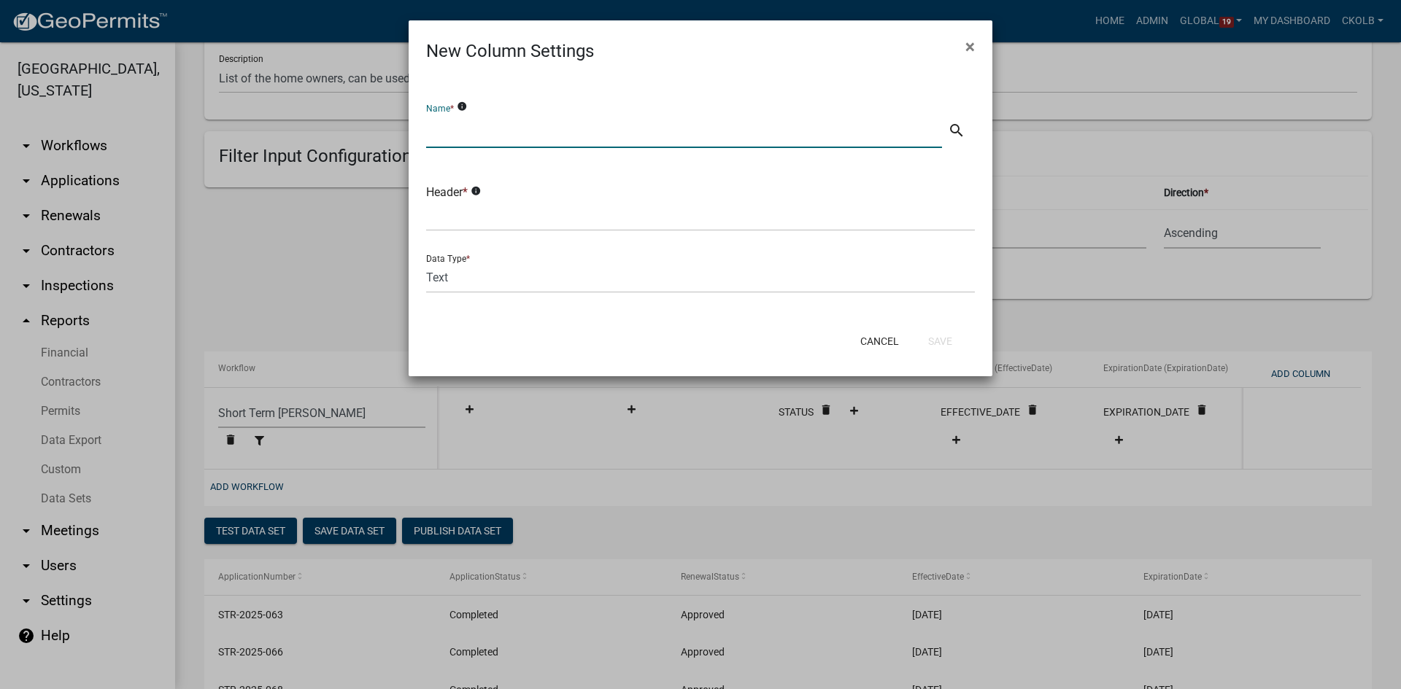
click at [506, 123] on input "text" at bounding box center [684, 133] width 516 height 30
drag, startPoint x: 496, startPoint y: 135, endPoint x: 355, endPoint y: 134, distance: 141.5
click at [355, 134] on ngb-modal-window "New Column Settings × Name * info STR Address search Header * info Data Type * …" at bounding box center [700, 344] width 1401 height 689
type input "STR Address"
click at [485, 222] on input "text" at bounding box center [700, 216] width 549 height 30
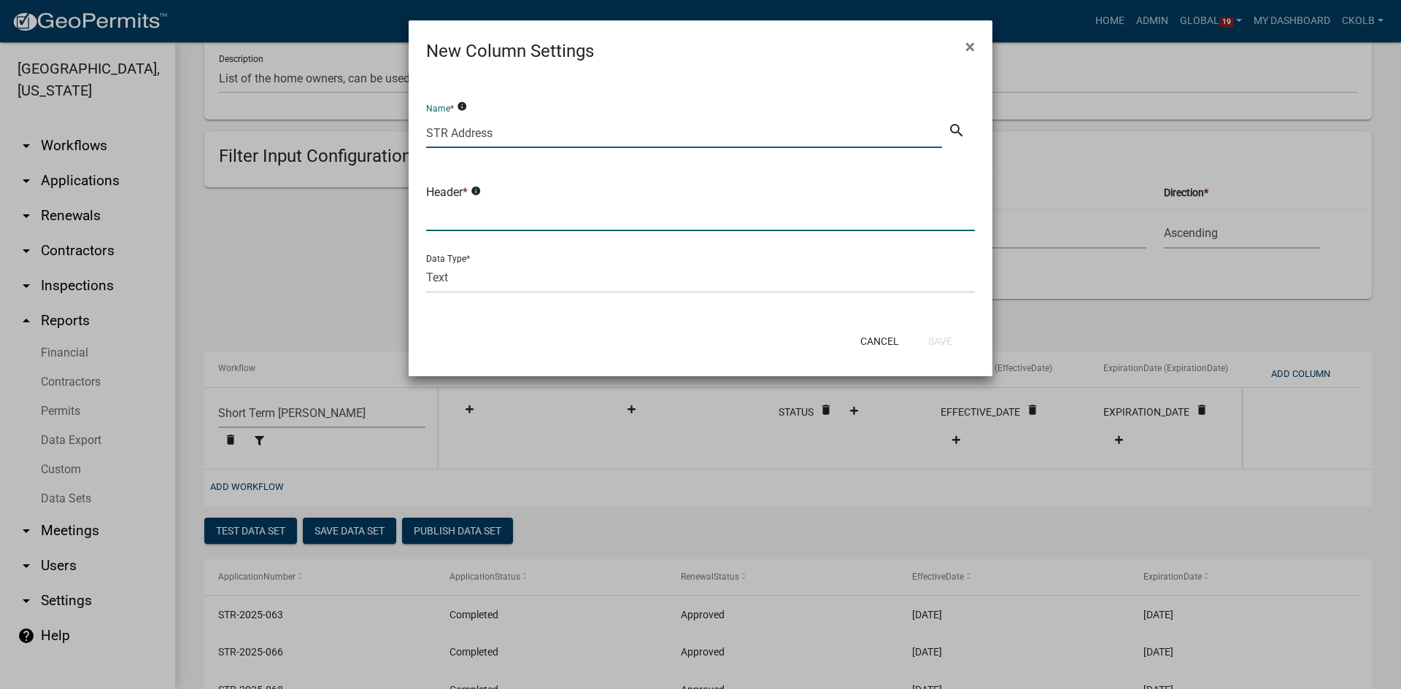
paste input "STR Address"
type input "STR Address"
click at [617, 316] on div "Name * info STR Address search Header * info STR Address Data Type * Text Date …" at bounding box center [701, 193] width 584 height 258
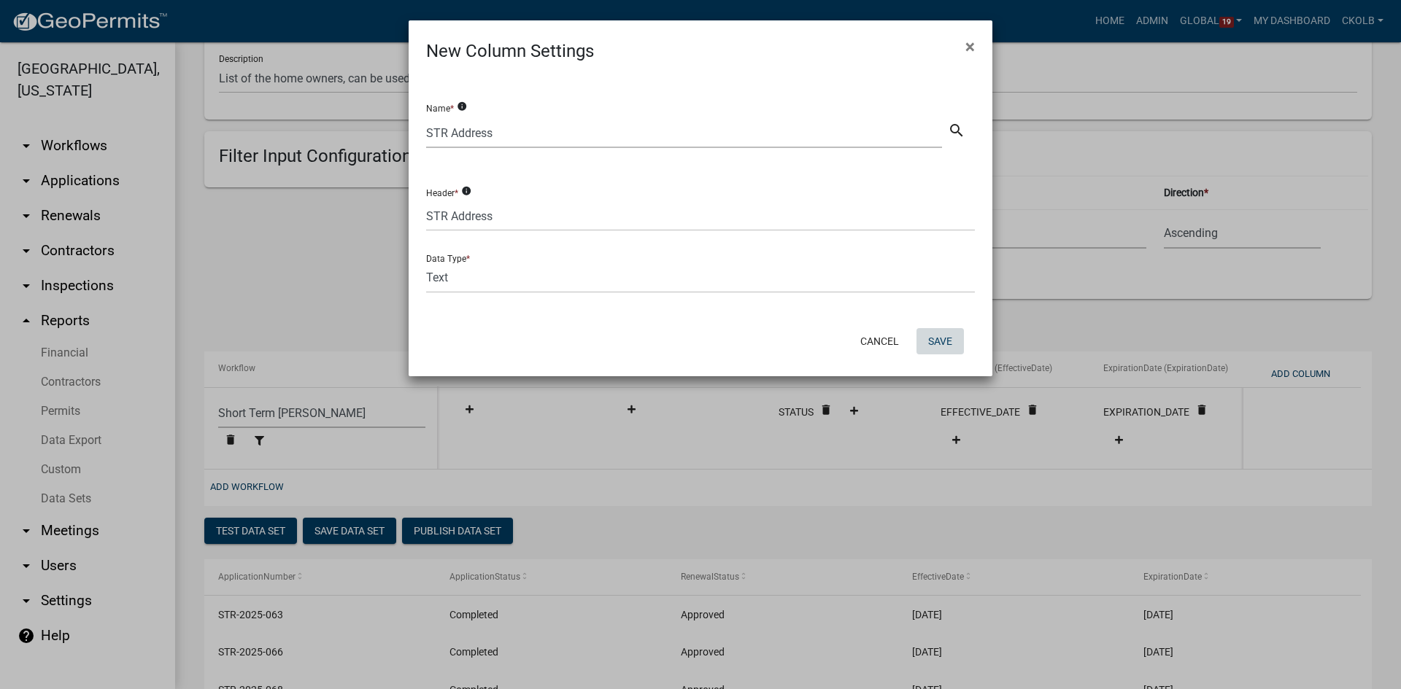
click at [945, 334] on button "Save" at bounding box center [939, 341] width 47 height 26
select select "f408877a-2c2f-4e4e-b296-526e76f451d7"
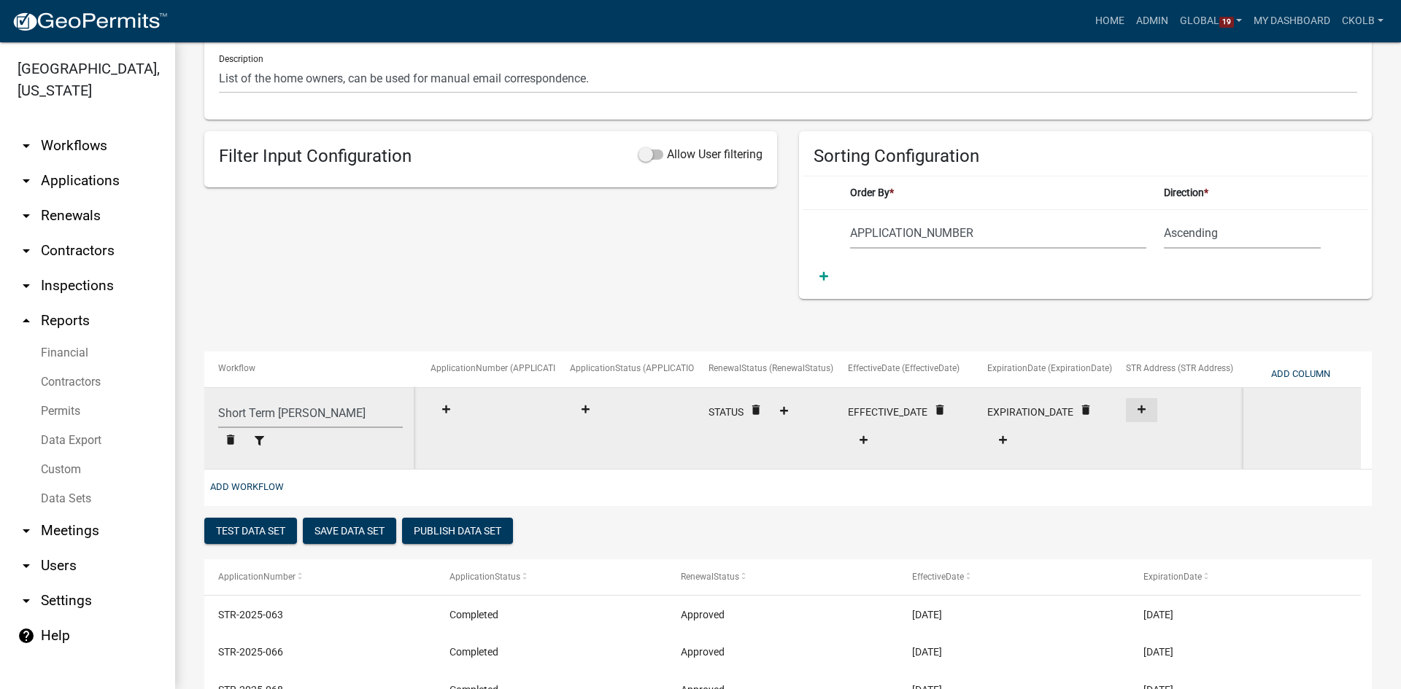
click at [1139, 410] on icon at bounding box center [1141, 410] width 8 height 8
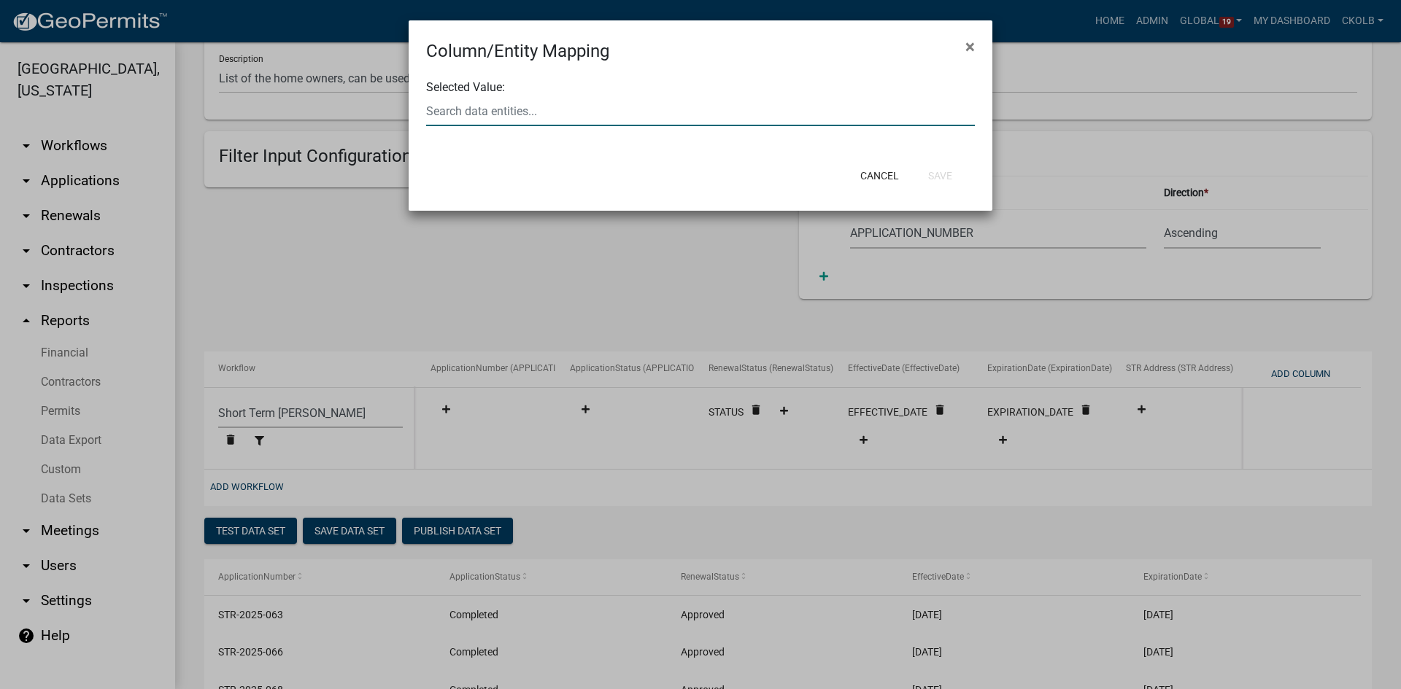
click at [472, 109] on div at bounding box center [700, 111] width 571 height 30
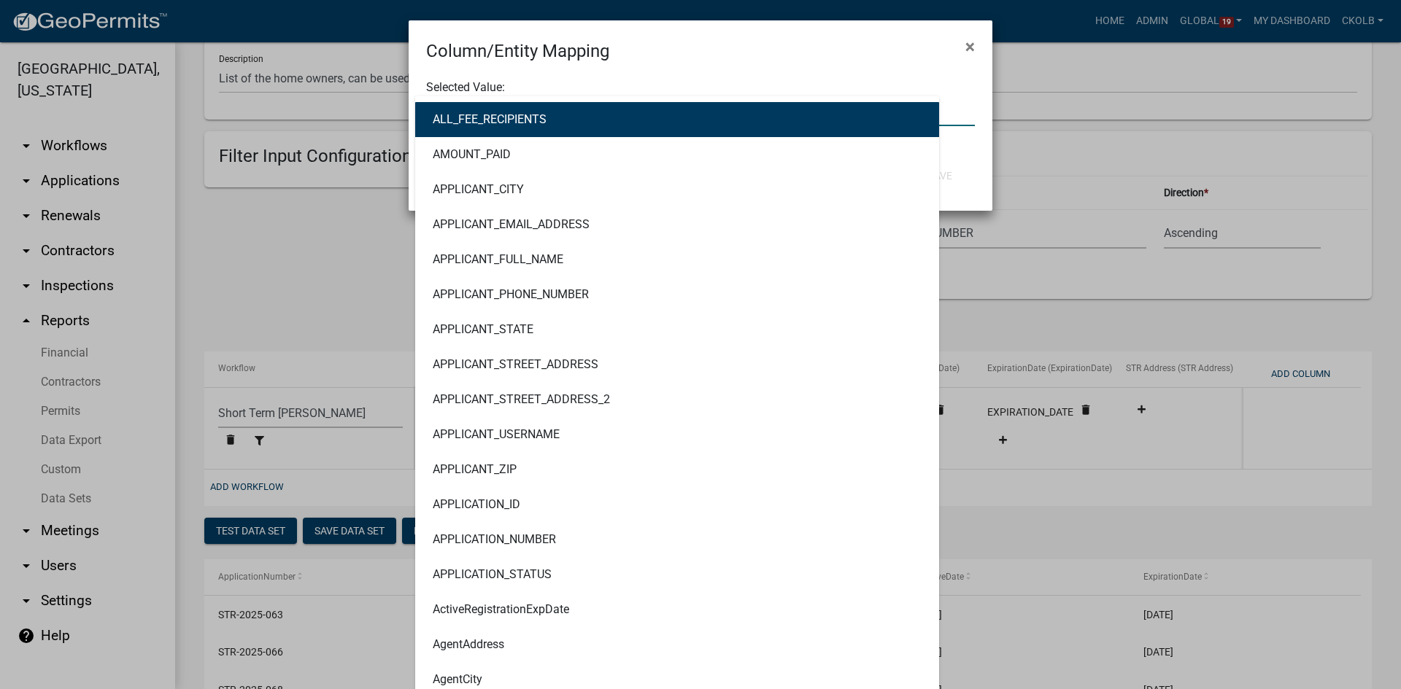
type input "add"
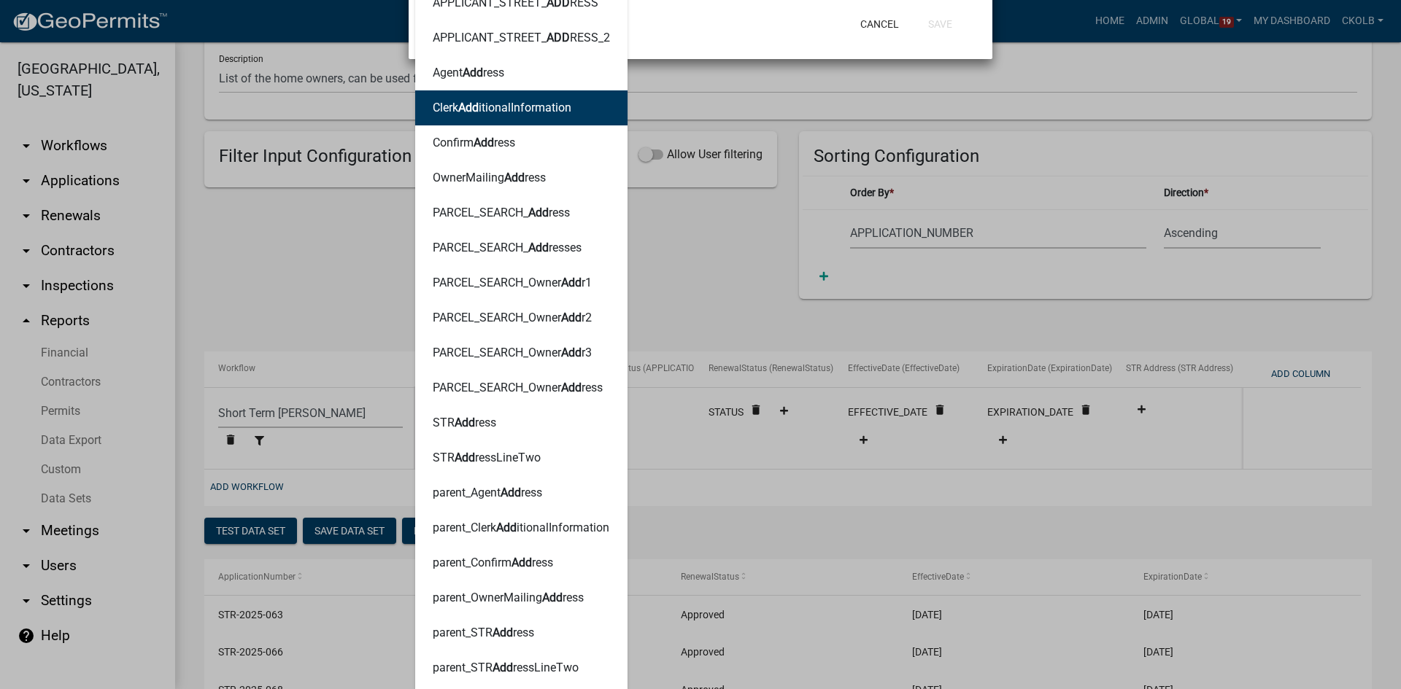
scroll to position [154, 0]
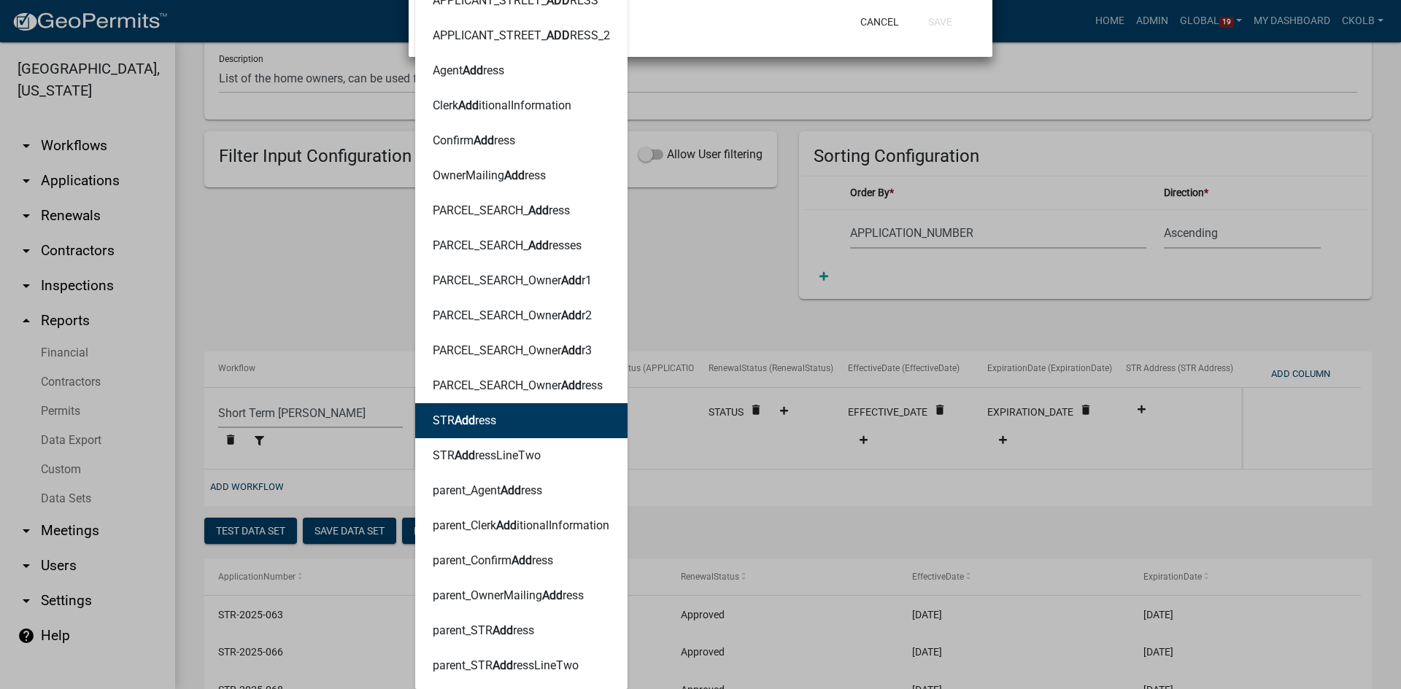
click at [491, 419] on button "STR Add ress" at bounding box center [521, 420] width 212 height 35
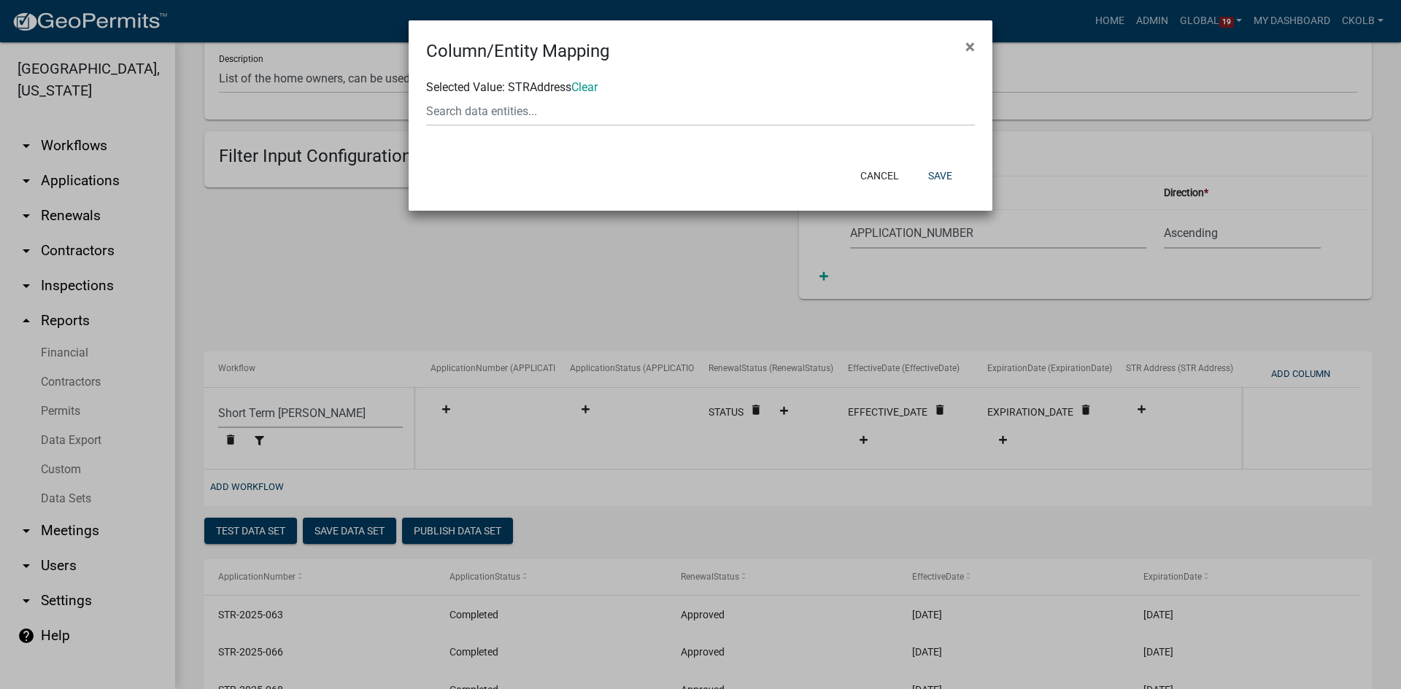
scroll to position [0, 0]
click at [935, 179] on button "Save" at bounding box center [939, 176] width 47 height 26
select select "f408877a-2c2f-4e4e-b296-526e76f451d7"
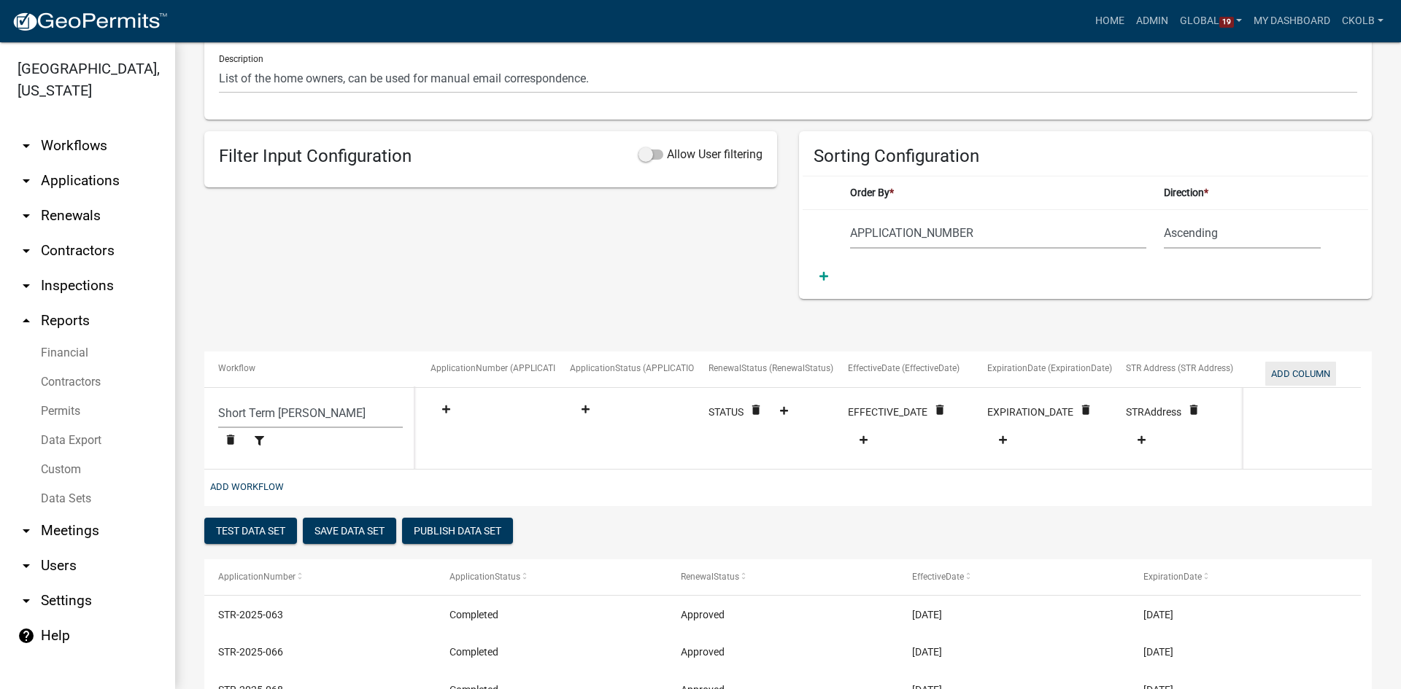
click at [1322, 368] on button "Add Column" at bounding box center [1300, 374] width 71 height 24
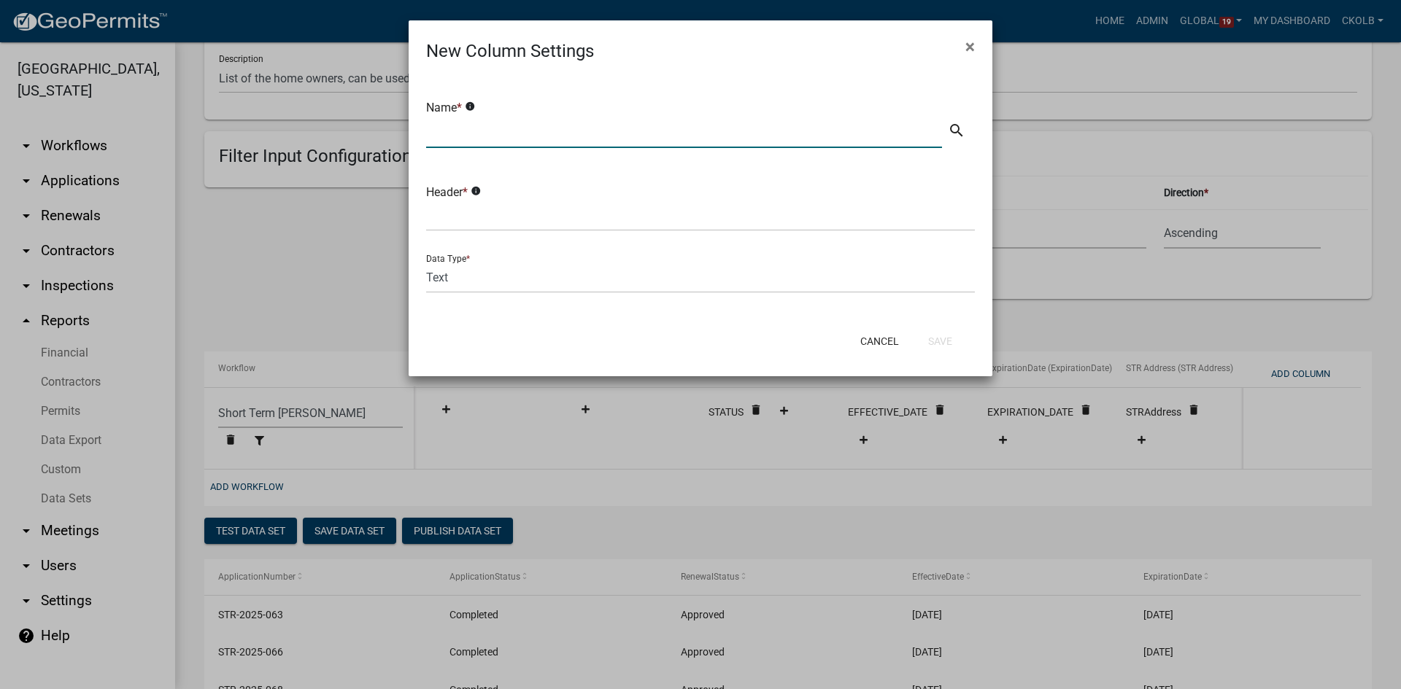
click at [484, 123] on input "text" at bounding box center [684, 133] width 516 height 30
click at [446, 133] on input "STRAddress2" at bounding box center [684, 133] width 516 height 30
drag, startPoint x: 501, startPoint y: 136, endPoint x: 409, endPoint y: 136, distance: 91.9
click at [409, 136] on div "Name * info STR Address2 search Header * info Data Type * Text Date Number with…" at bounding box center [701, 193] width 584 height 258
type input "STR Address2"
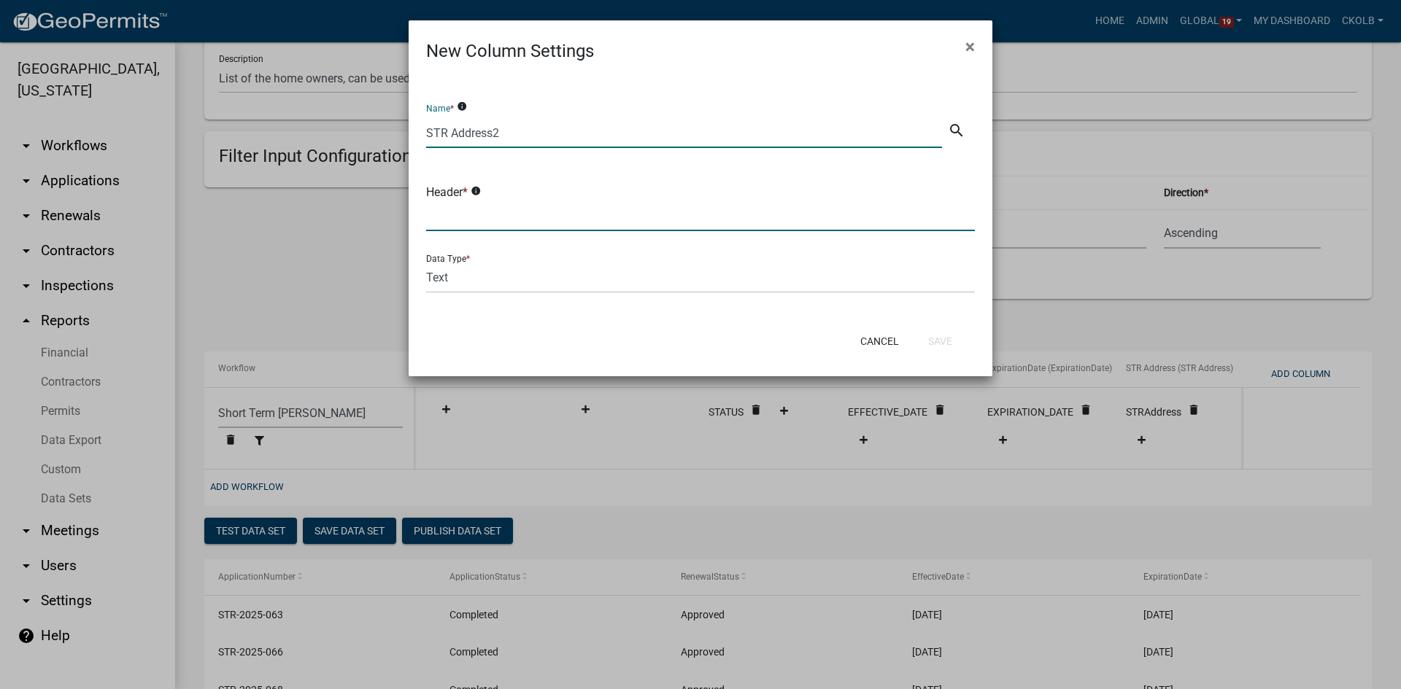
drag, startPoint x: 488, startPoint y: 219, endPoint x: 494, endPoint y: 225, distance: 8.8
click at [488, 219] on input "text" at bounding box center [700, 216] width 549 height 30
paste input "STR Address2"
type input "STR Address2"
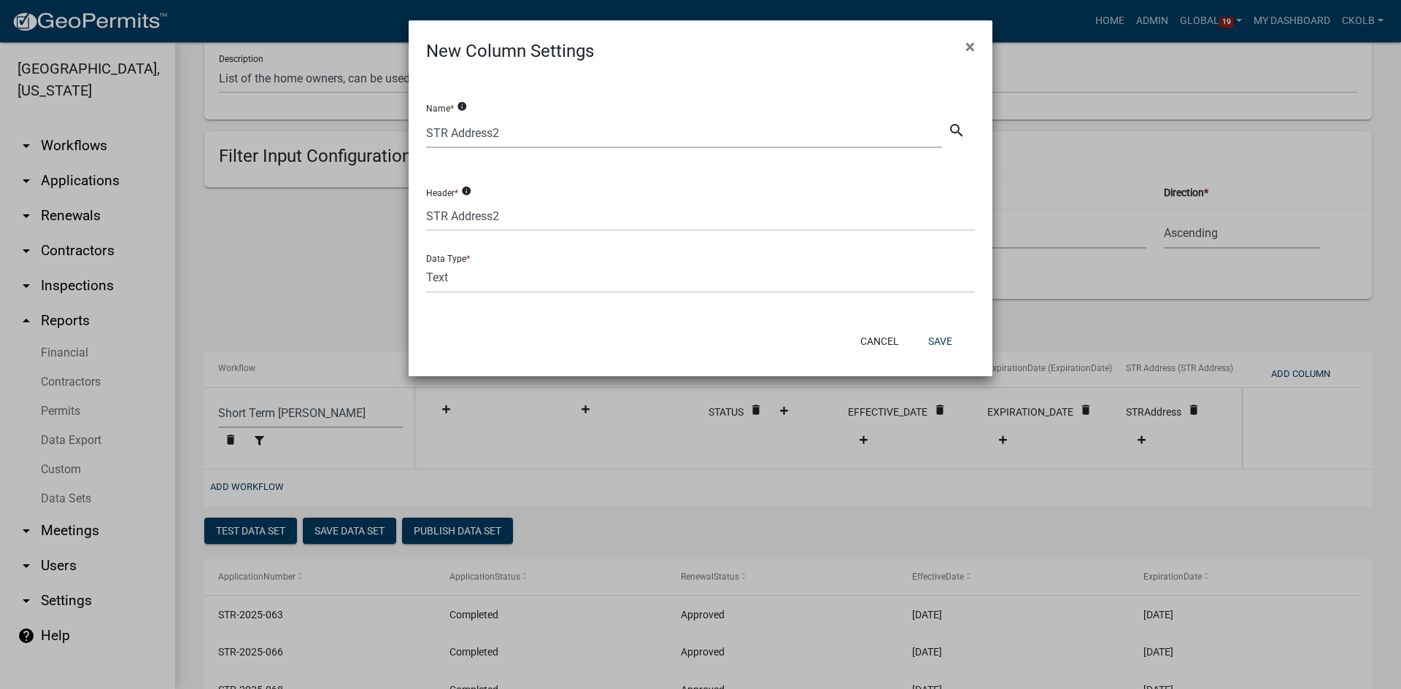
click at [695, 318] on div "Name * info STR Address2 search Header * info STR Address2 Data Type * Text Dat…" at bounding box center [701, 193] width 584 height 258
click at [951, 342] on button "Save" at bounding box center [939, 341] width 47 height 26
select select "f408877a-2c2f-4e4e-b296-526e76f451d7"
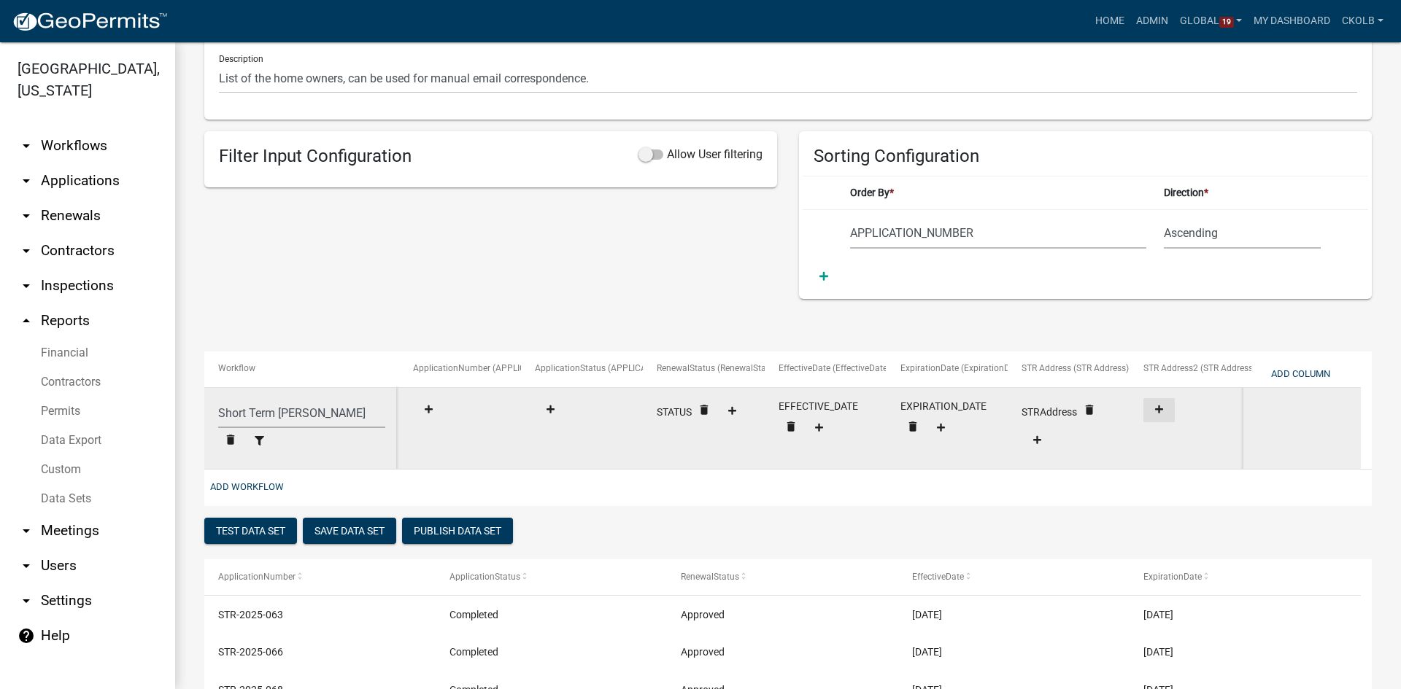
click at [1164, 409] on fa-icon at bounding box center [1159, 410] width 20 height 11
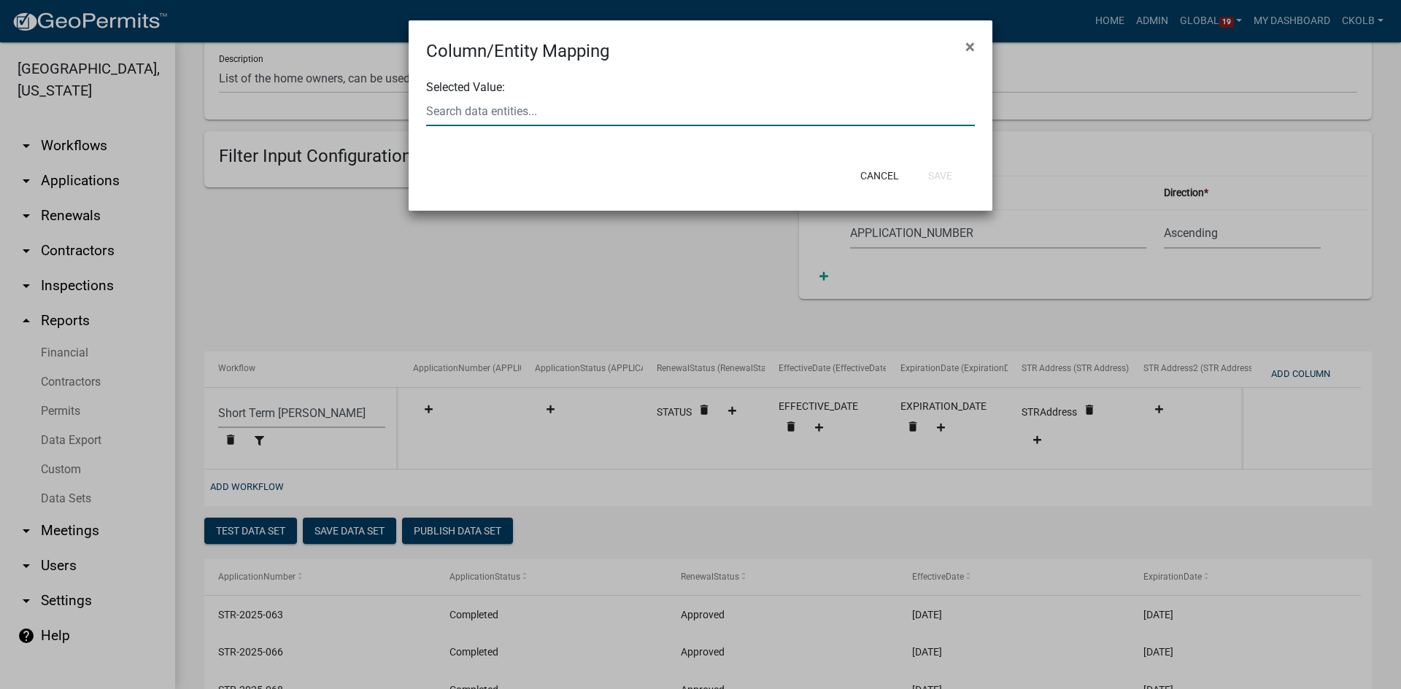
click at [552, 118] on div at bounding box center [700, 111] width 571 height 30
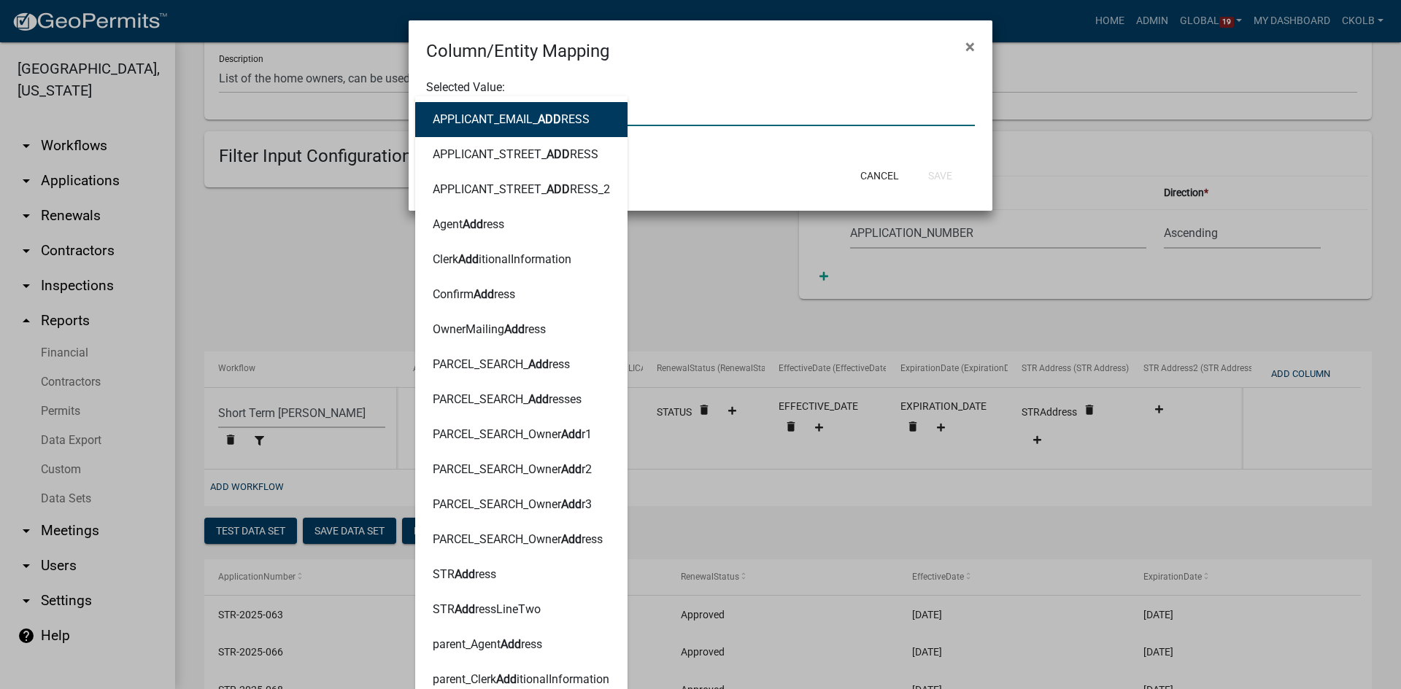
type input "address"
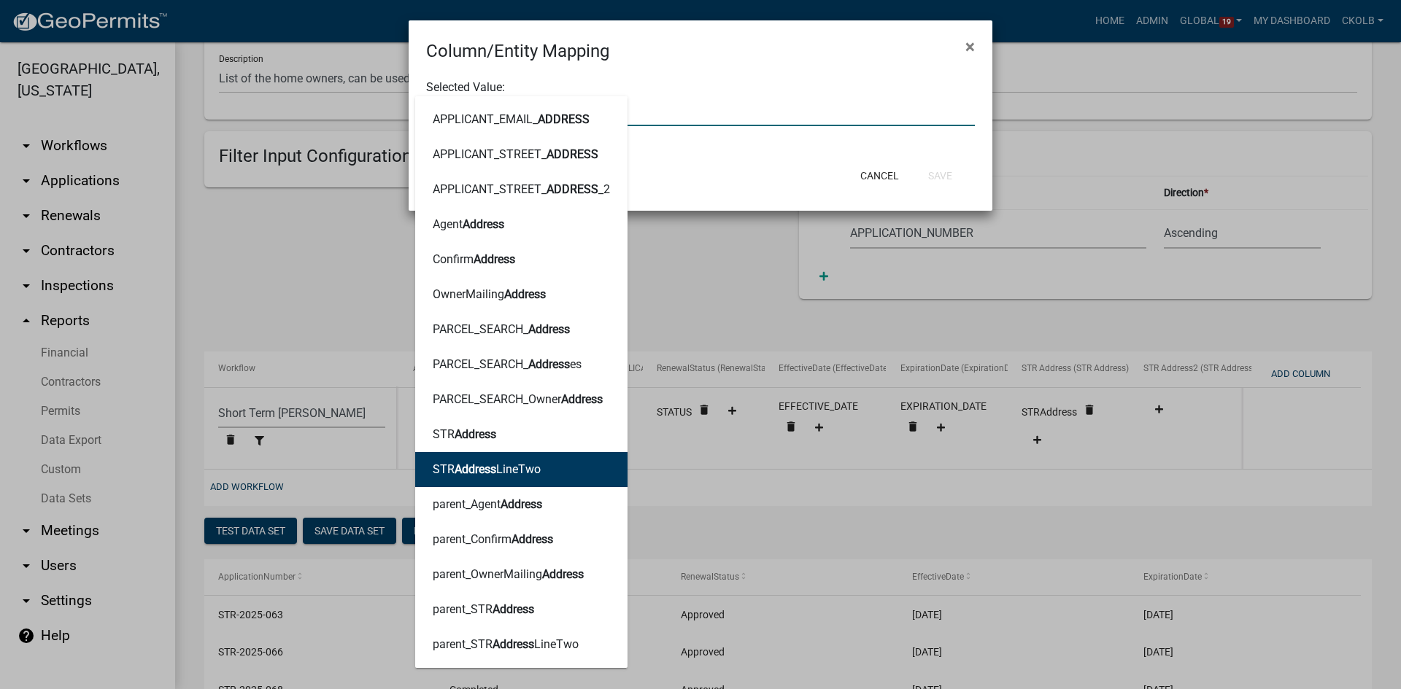
click at [528, 466] on ngb-highlight "STR Address LineTwo" at bounding box center [487, 470] width 108 height 12
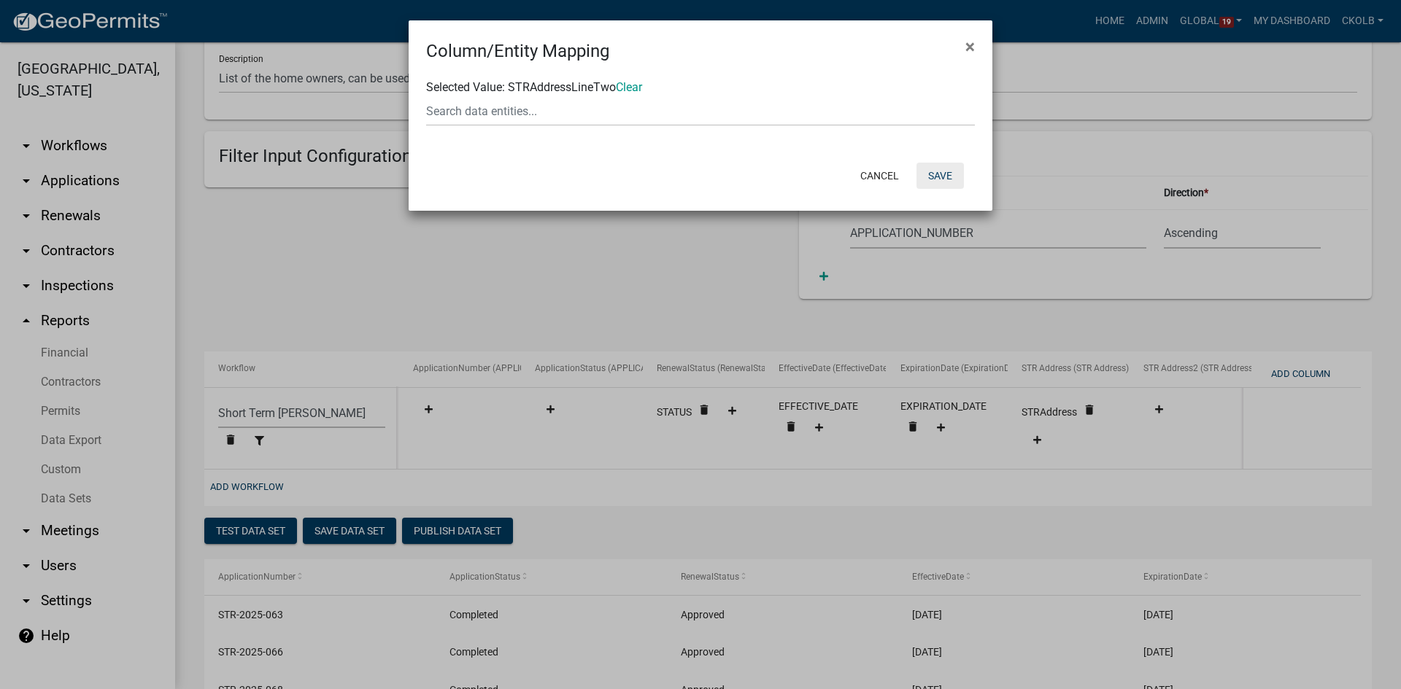
click at [934, 177] on button "Save" at bounding box center [939, 176] width 47 height 26
select select "f408877a-2c2f-4e4e-b296-526e76f451d7"
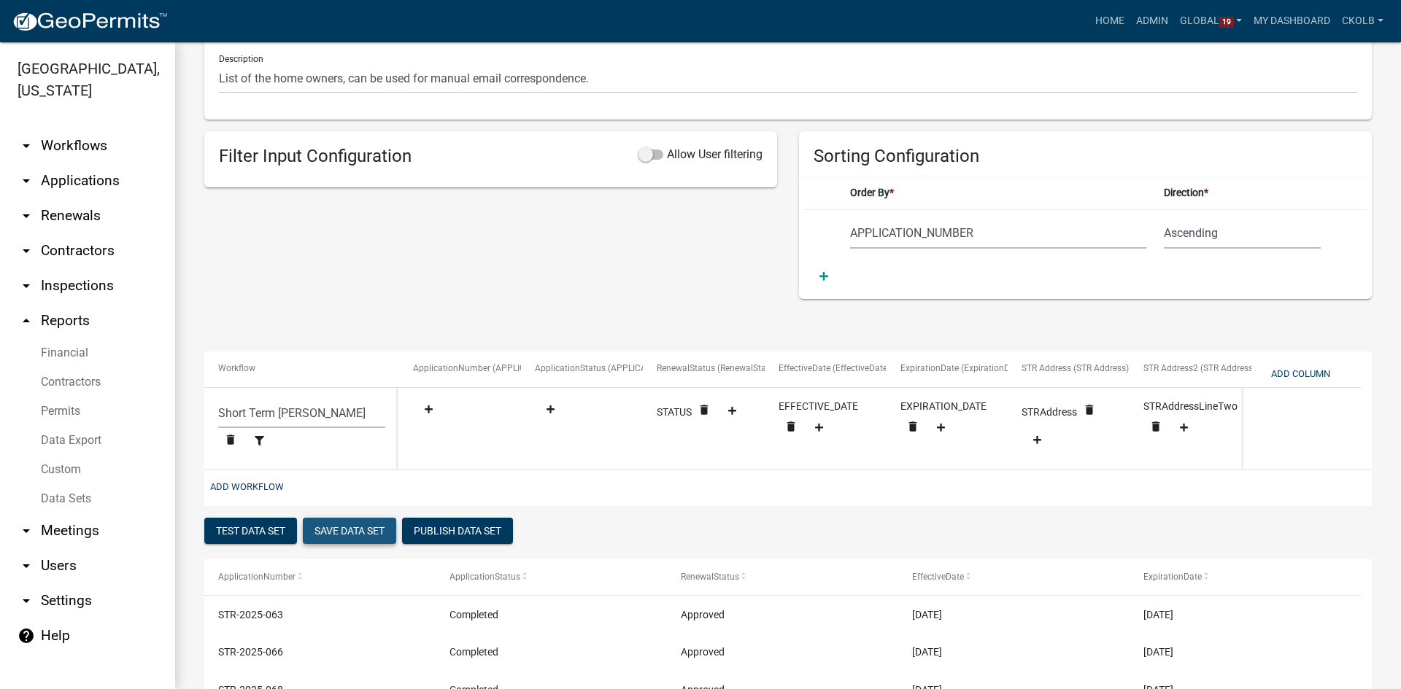
click at [379, 533] on button "Save Data Set" at bounding box center [349, 531] width 93 height 26
select select "APPLICATION_NUMBER"
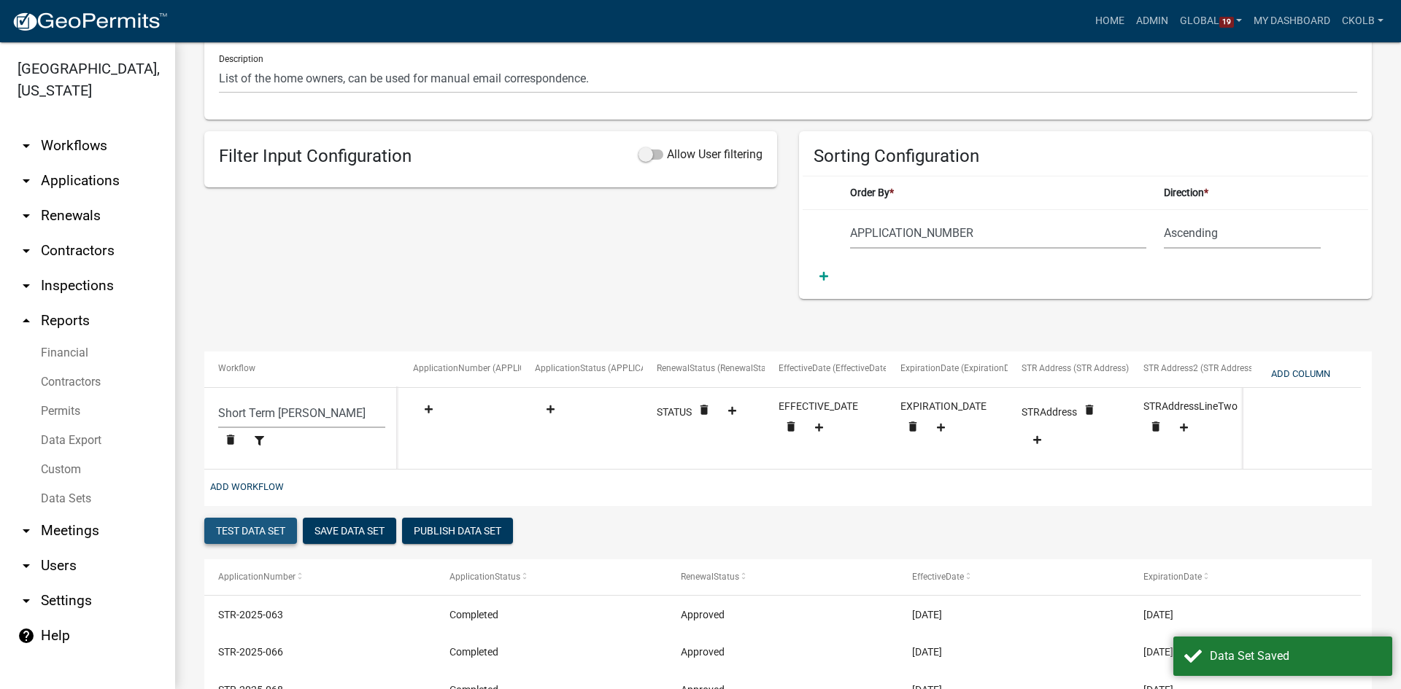
click at [227, 534] on button "Test Data Set" at bounding box center [250, 531] width 93 height 26
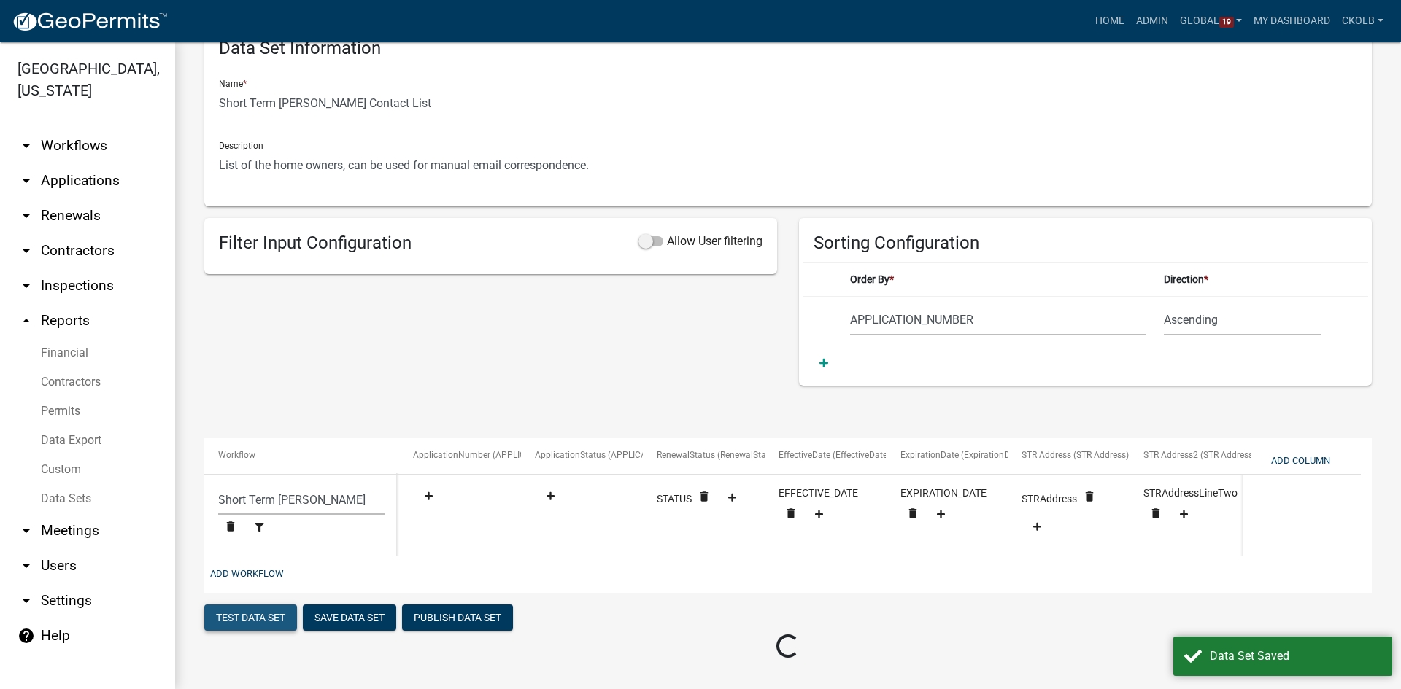
scroll to position [135, 0]
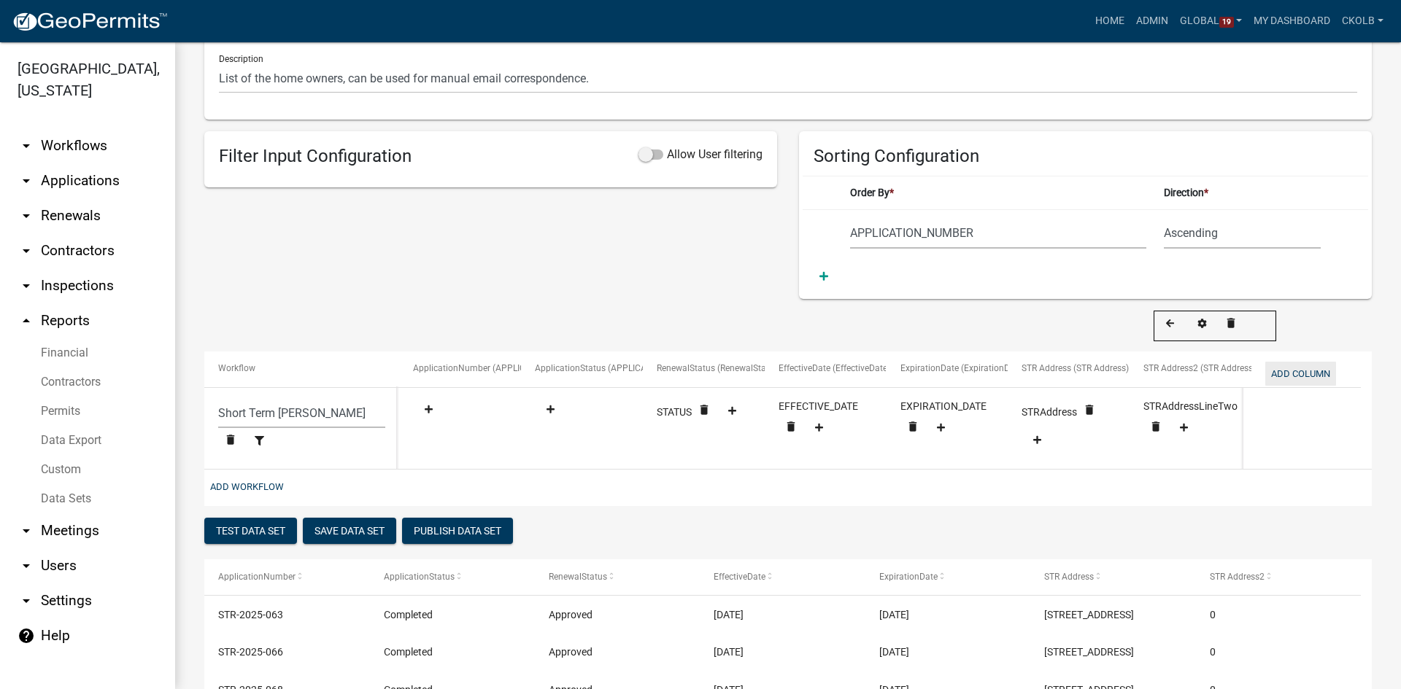
click at [1295, 363] on button "Add Column" at bounding box center [1300, 374] width 71 height 24
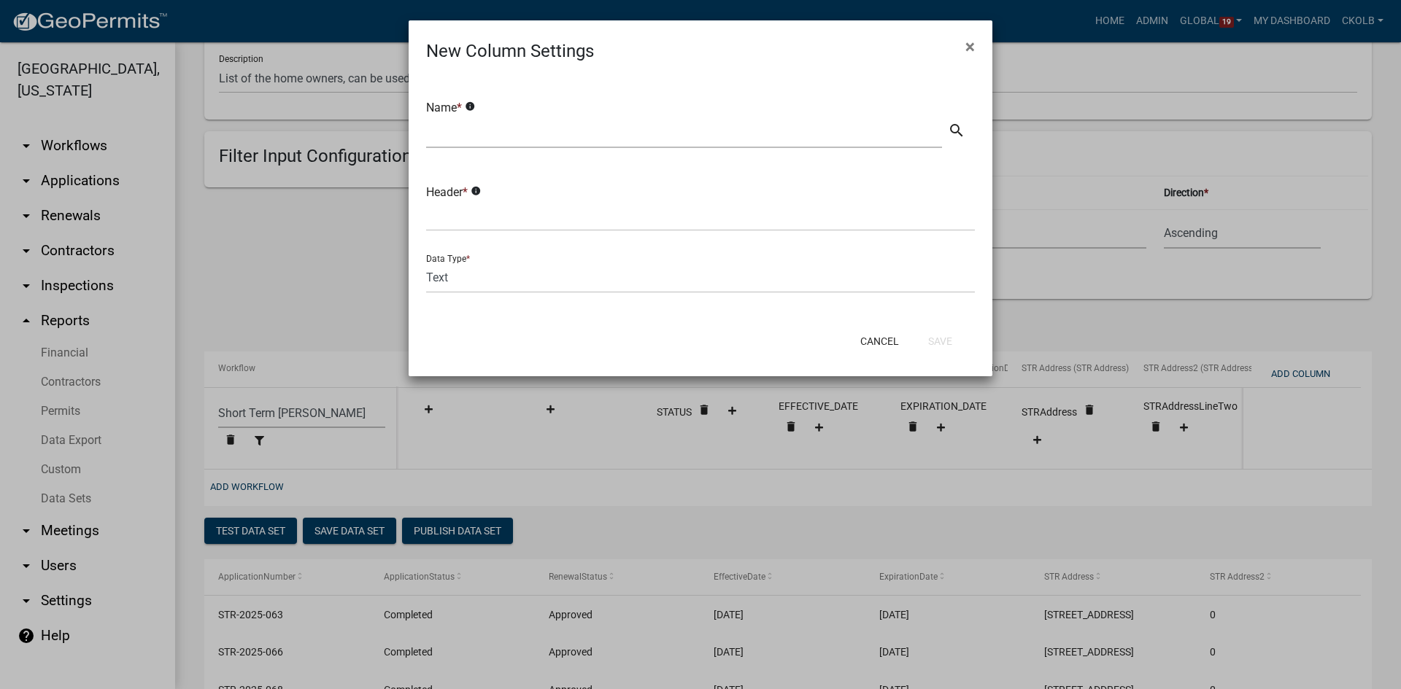
click at [505, 117] on div "Name * info search" at bounding box center [700, 115] width 549 height 73
click at [506, 120] on input "text" at bounding box center [684, 133] width 516 height 30
drag, startPoint x: 460, startPoint y: 131, endPoint x: 465, endPoint y: 137, distance: 8.8
click at [459, 129] on input "OwnerEmail" at bounding box center [684, 133] width 516 height 30
type input "Owner Email"
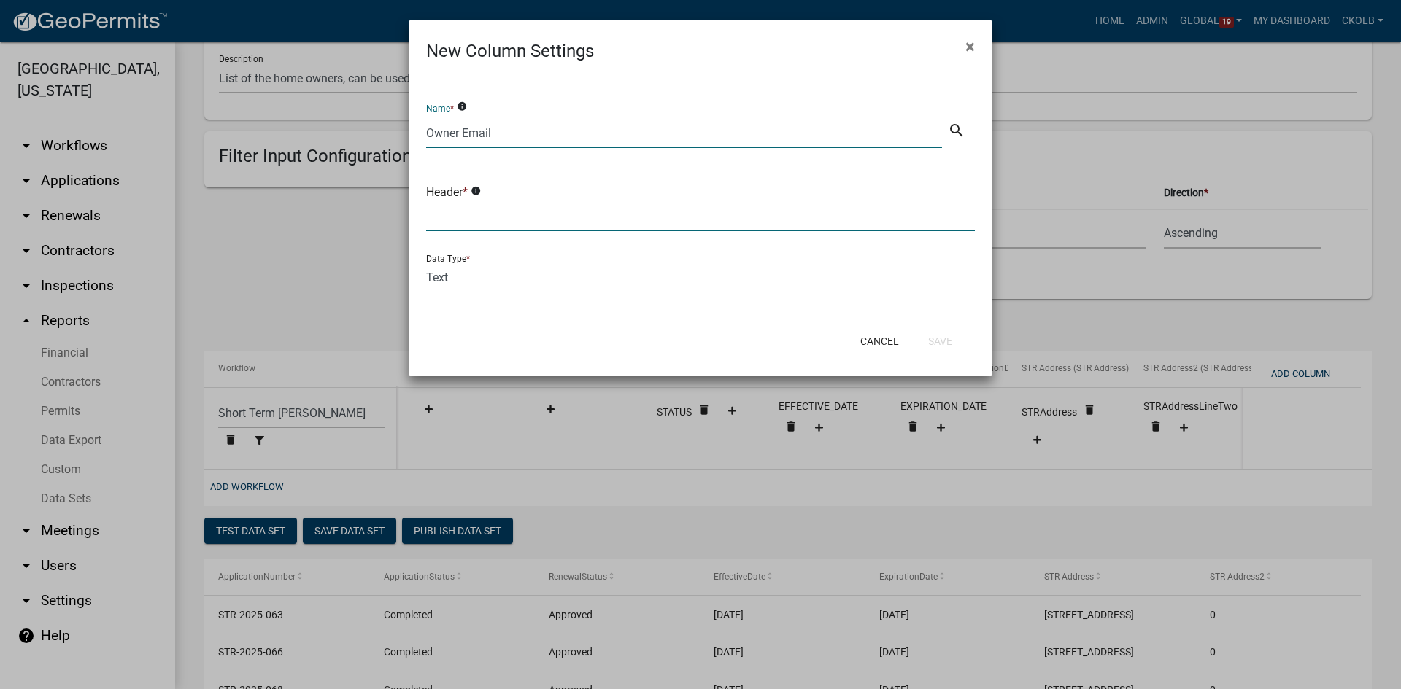
click at [476, 214] on input "text" at bounding box center [700, 216] width 549 height 30
type input "O"
click at [463, 128] on input "Owner Email" at bounding box center [684, 133] width 516 height 30
drag, startPoint x: 501, startPoint y: 130, endPoint x: 324, endPoint y: 140, distance: 177.6
click at [324, 140] on ngb-modal-window "New Column Settings × Name * info OwnerEmail search Header * info Data Type * T…" at bounding box center [700, 344] width 1401 height 689
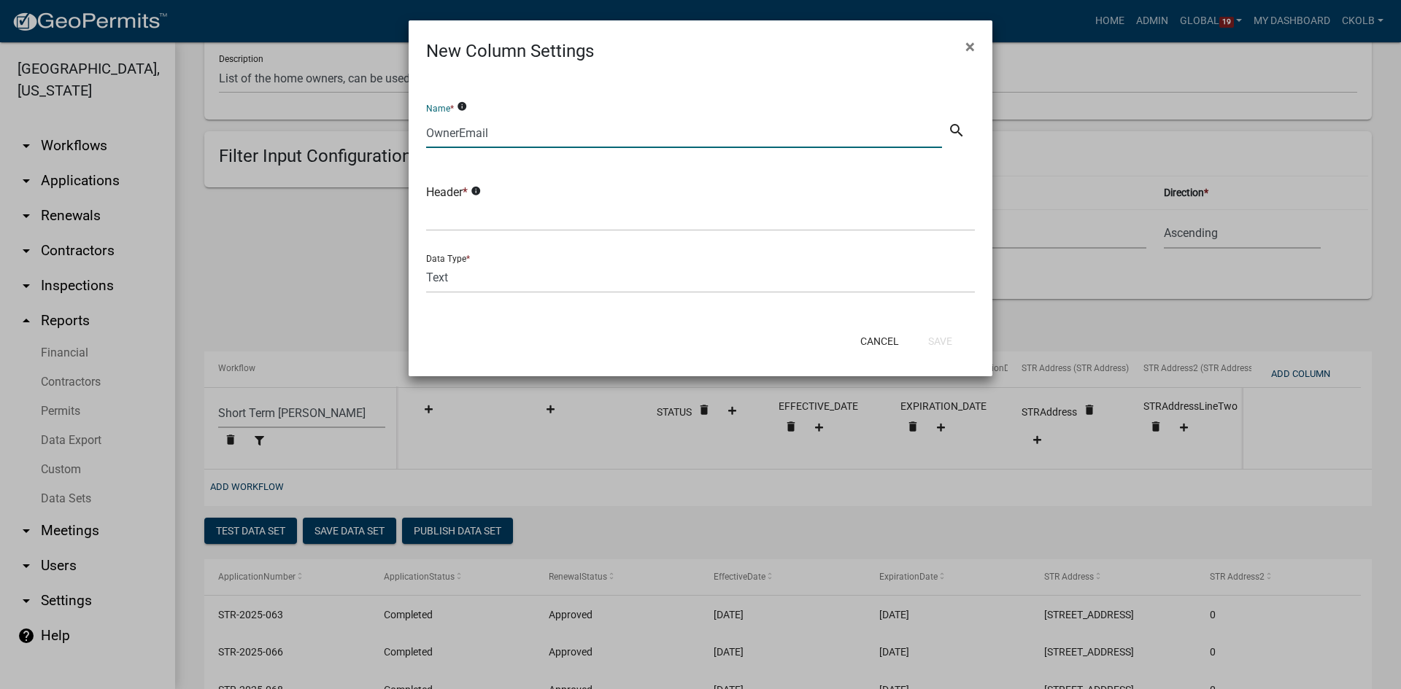
type input "OwnerEmail"
click at [462, 215] on input "text" at bounding box center [700, 216] width 549 height 30
paste input "OwnerEmail"
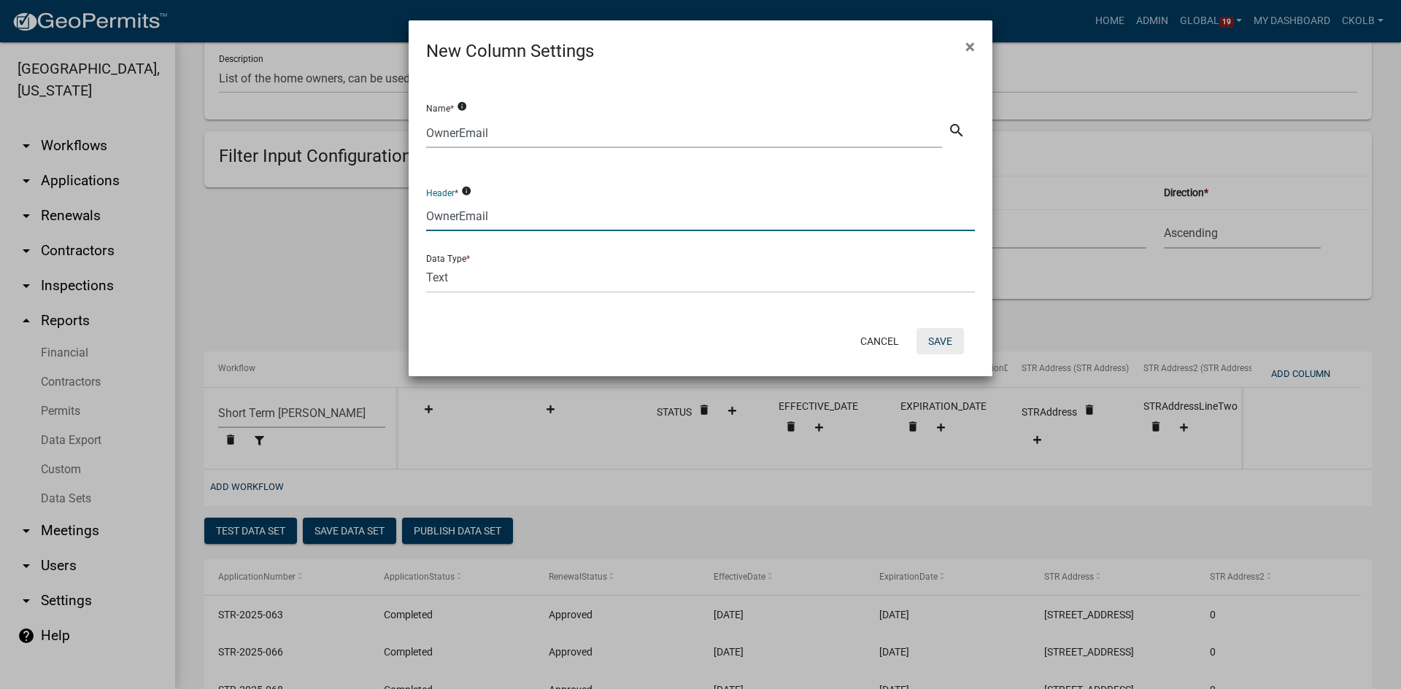
type input "OwnerEmail"
click at [949, 340] on button "Save" at bounding box center [939, 341] width 47 height 26
select select "f408877a-2c2f-4e4e-b296-526e76f451d7"
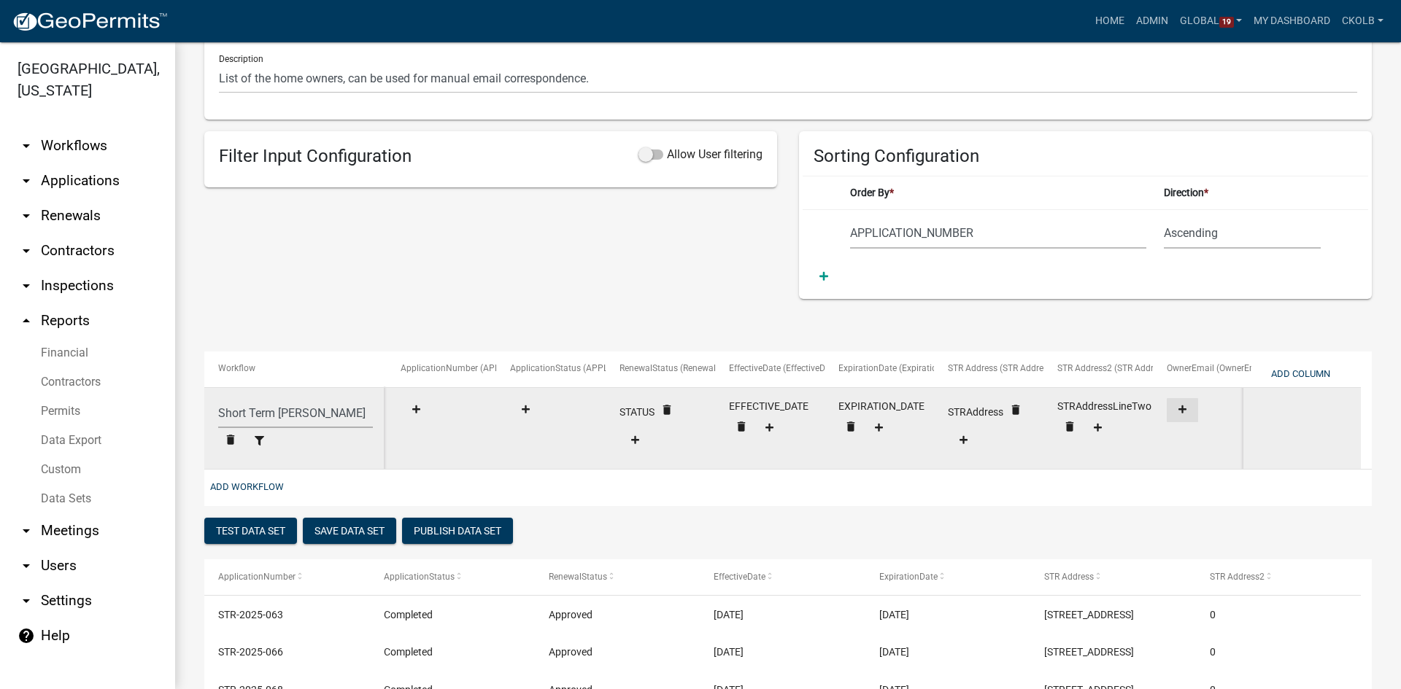
click at [1184, 411] on icon at bounding box center [1182, 409] width 8 height 9
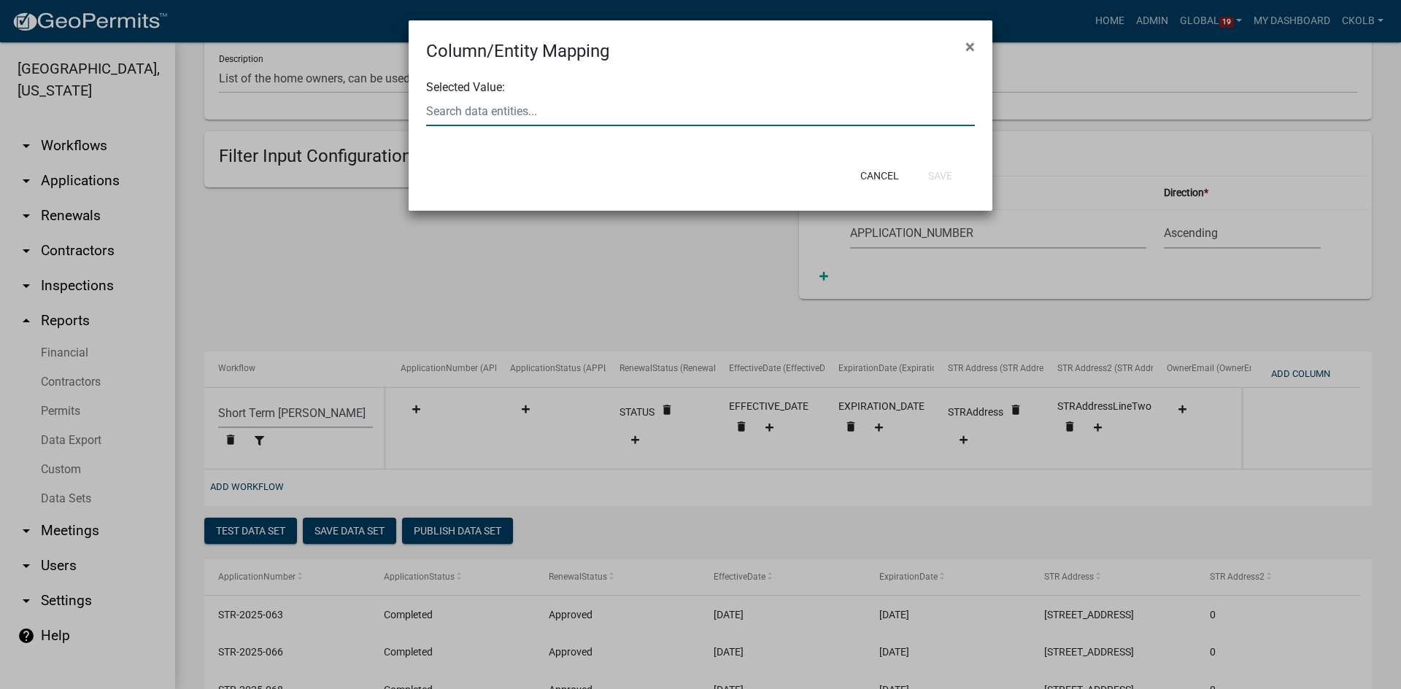
click at [544, 115] on div at bounding box center [700, 111] width 571 height 30
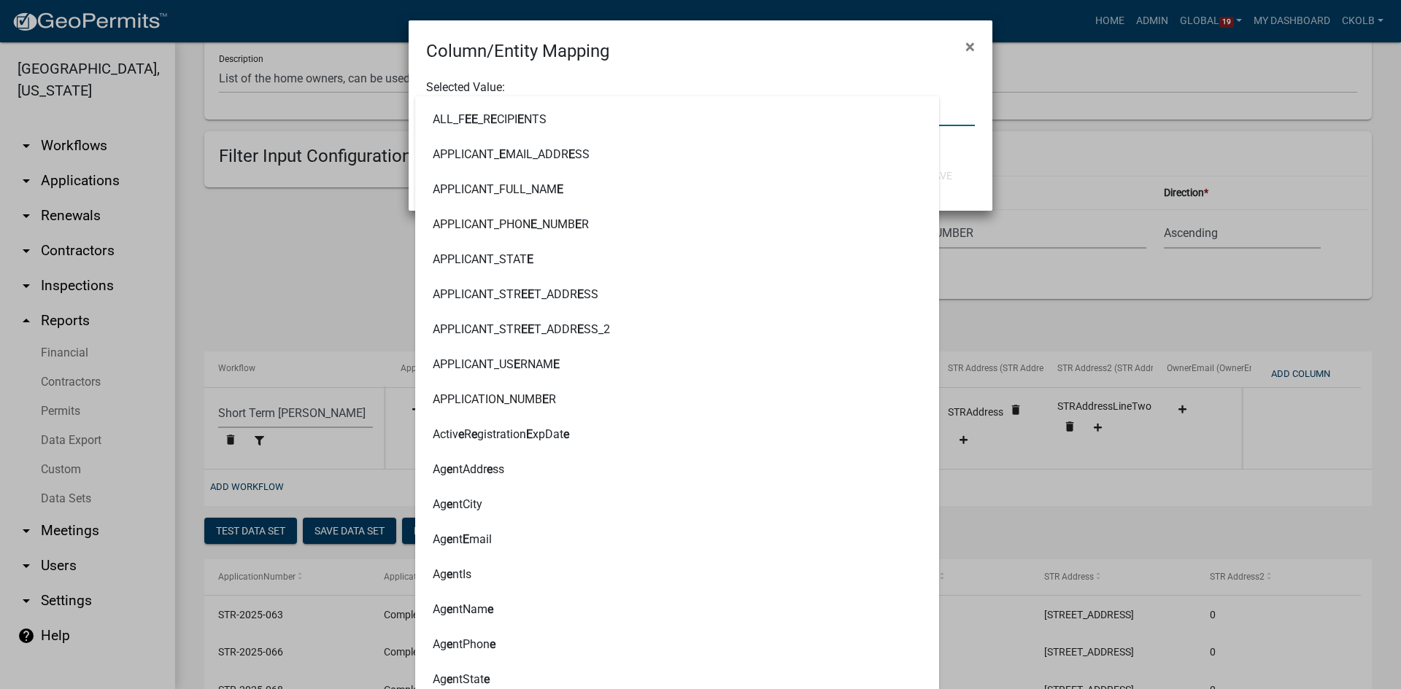
type input "email"
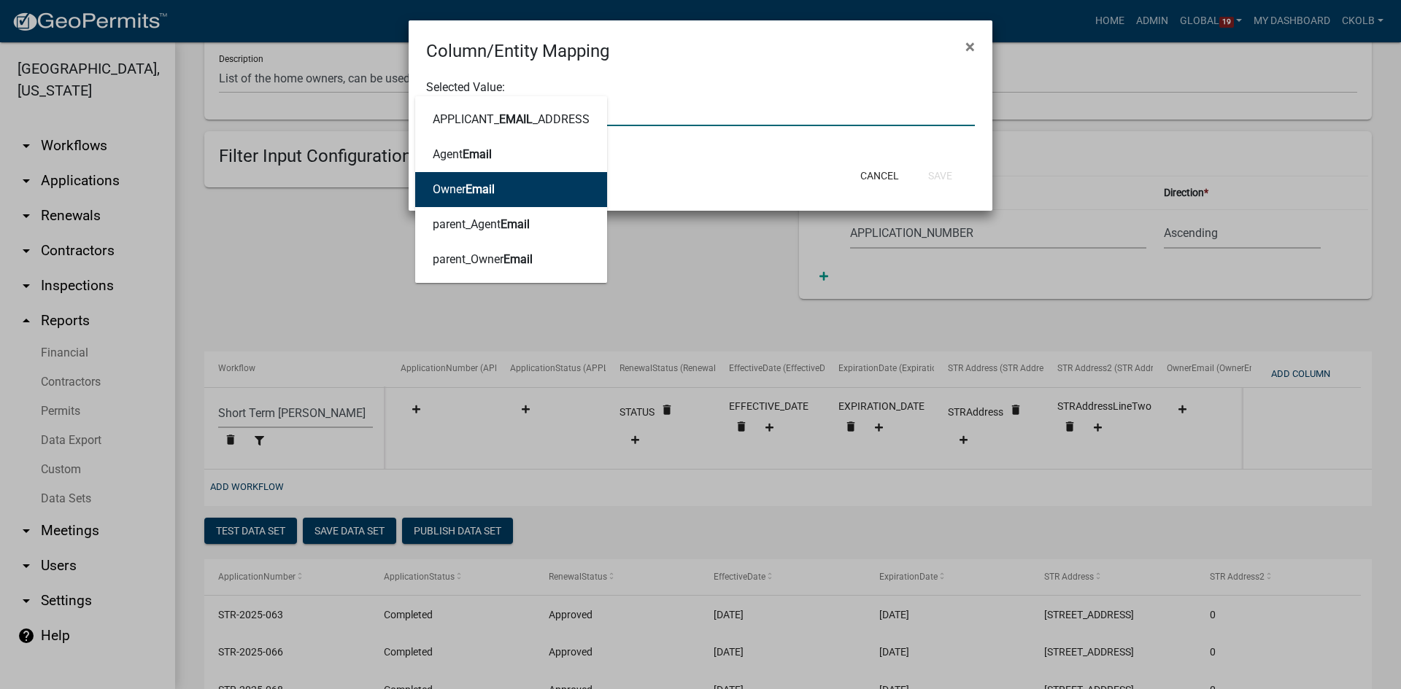
click at [497, 177] on button "Owner Email" at bounding box center [511, 189] width 192 height 35
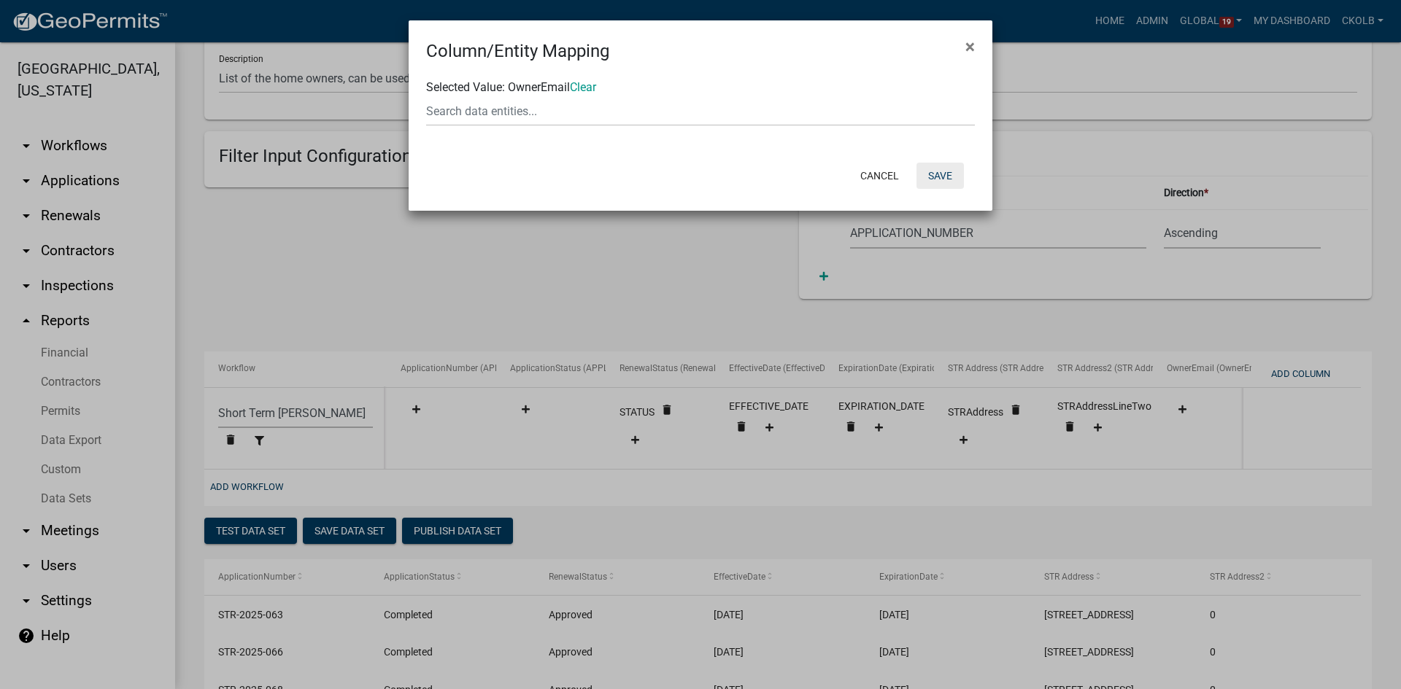
click at [930, 173] on button "Save" at bounding box center [939, 176] width 47 height 26
select select "f408877a-2c2f-4e4e-b296-526e76f451d7"
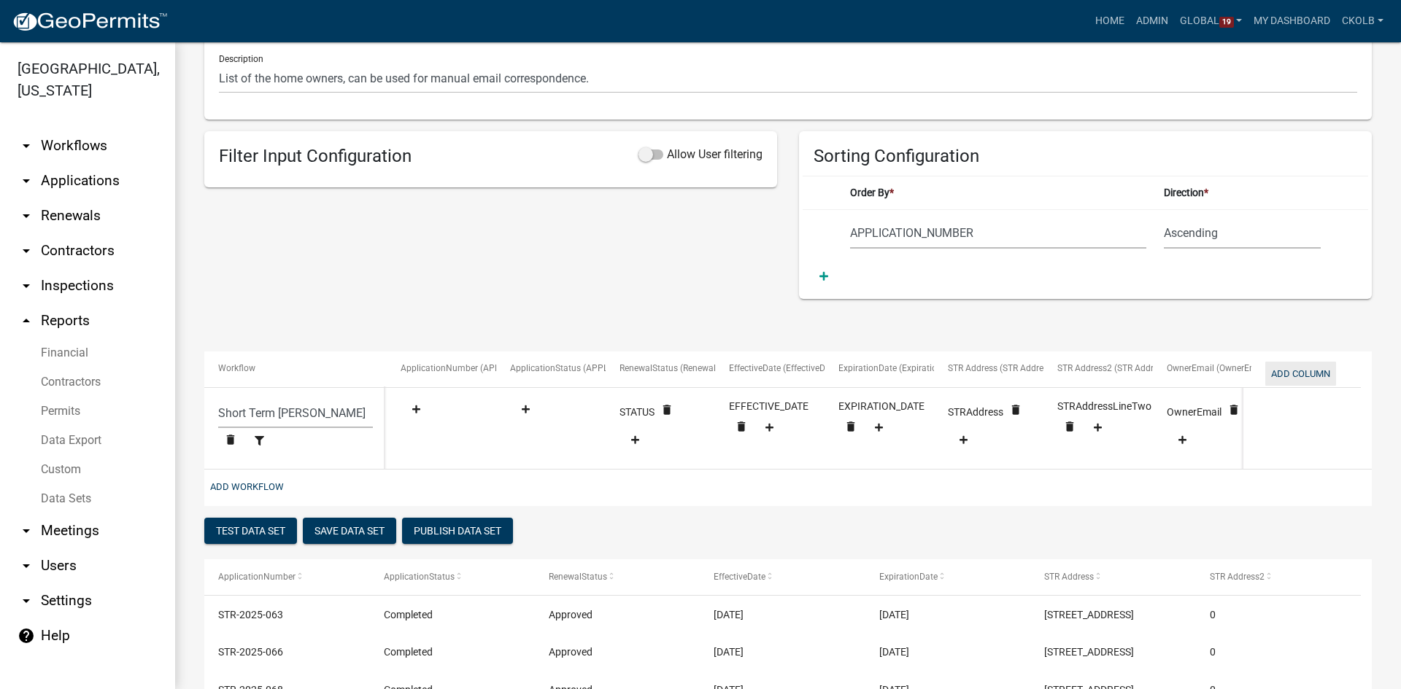
click at [1310, 374] on button "Add Column" at bounding box center [1300, 374] width 71 height 24
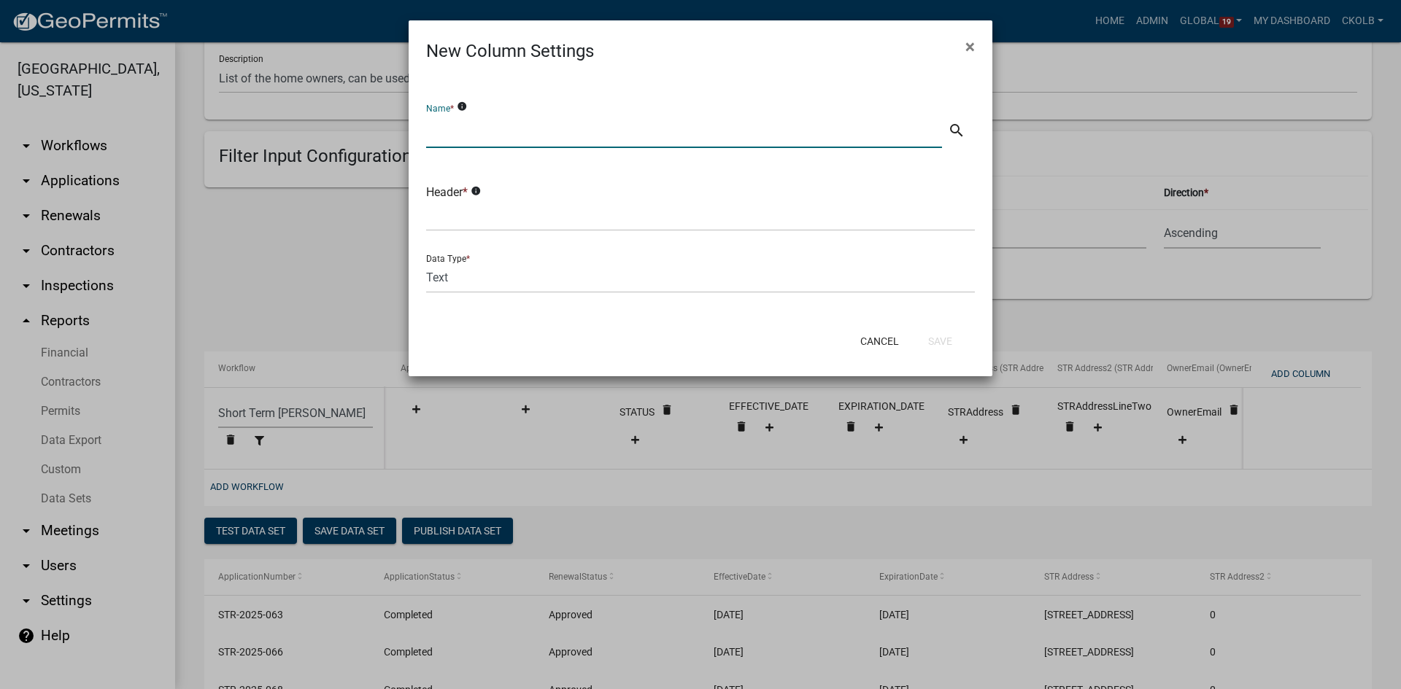
click at [554, 129] on input "text" at bounding box center [684, 133] width 516 height 30
drag, startPoint x: 530, startPoint y: 128, endPoint x: 229, endPoint y: 150, distance: 301.4
click at [229, 150] on ngb-modal-window "New Column Settings × Name * info AgentEmail search Header * info Data Type * T…" at bounding box center [700, 344] width 1401 height 689
type input "AgentEmail"
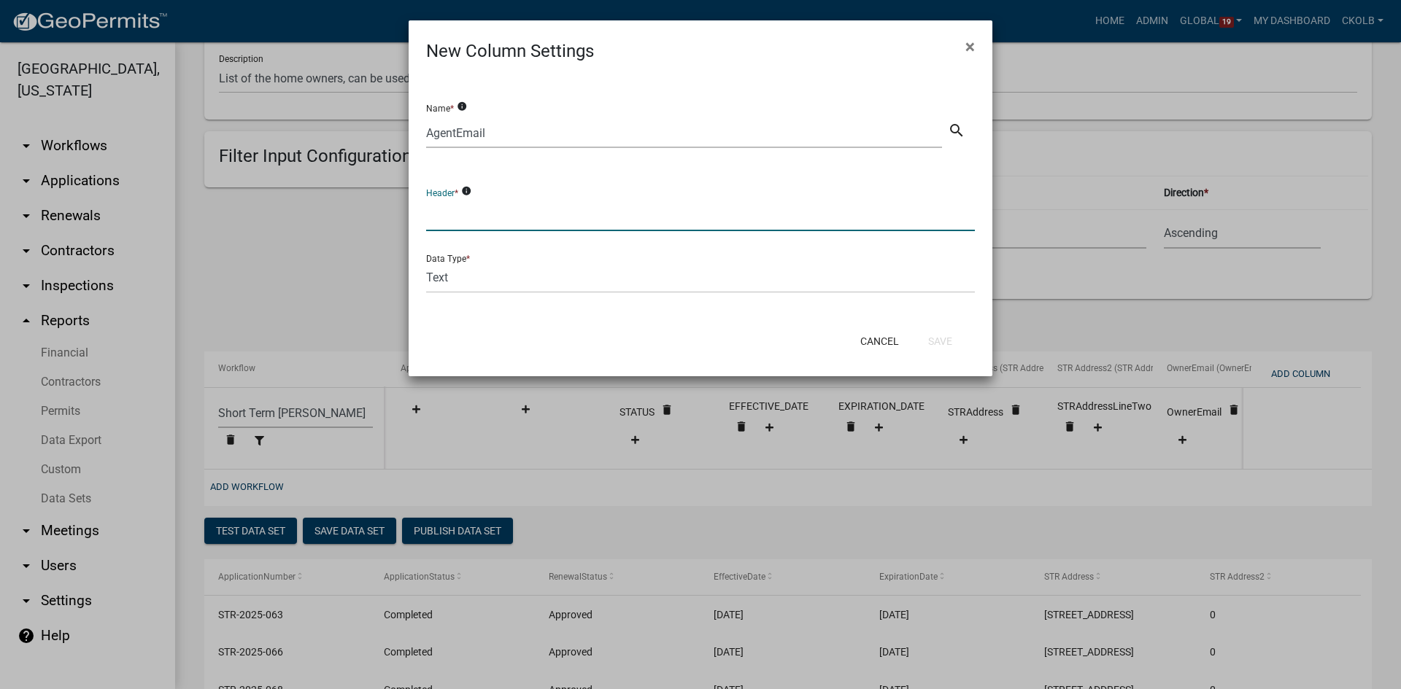
click at [488, 212] on input "text" at bounding box center [700, 216] width 549 height 30
paste input "AgentEmail"
type input "AgentEmail"
click at [484, 307] on div "Name * info AgentEmail search Header * info AgentEmail Data Type * Text Date Nu…" at bounding box center [701, 193] width 584 height 258
click at [951, 331] on button "Save" at bounding box center [939, 341] width 47 height 26
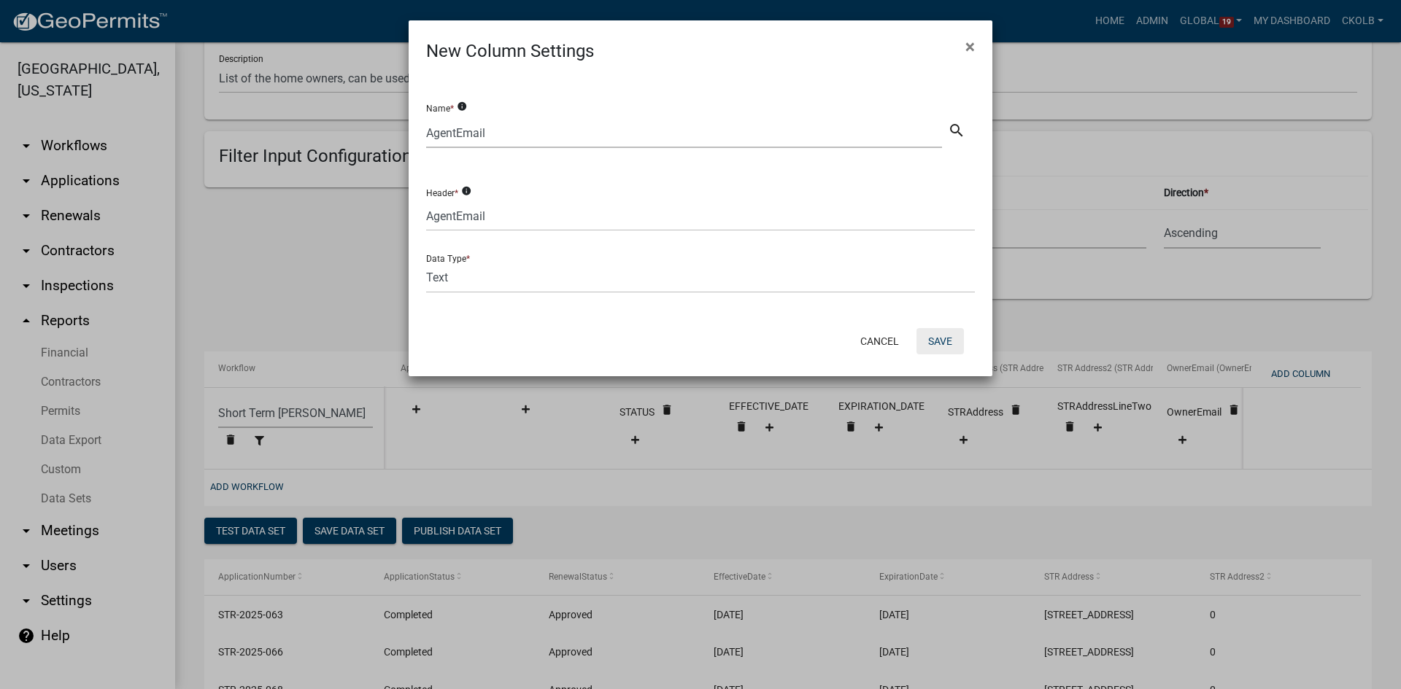
select select "f408877a-2c2f-4e4e-b296-526e76f451d7"
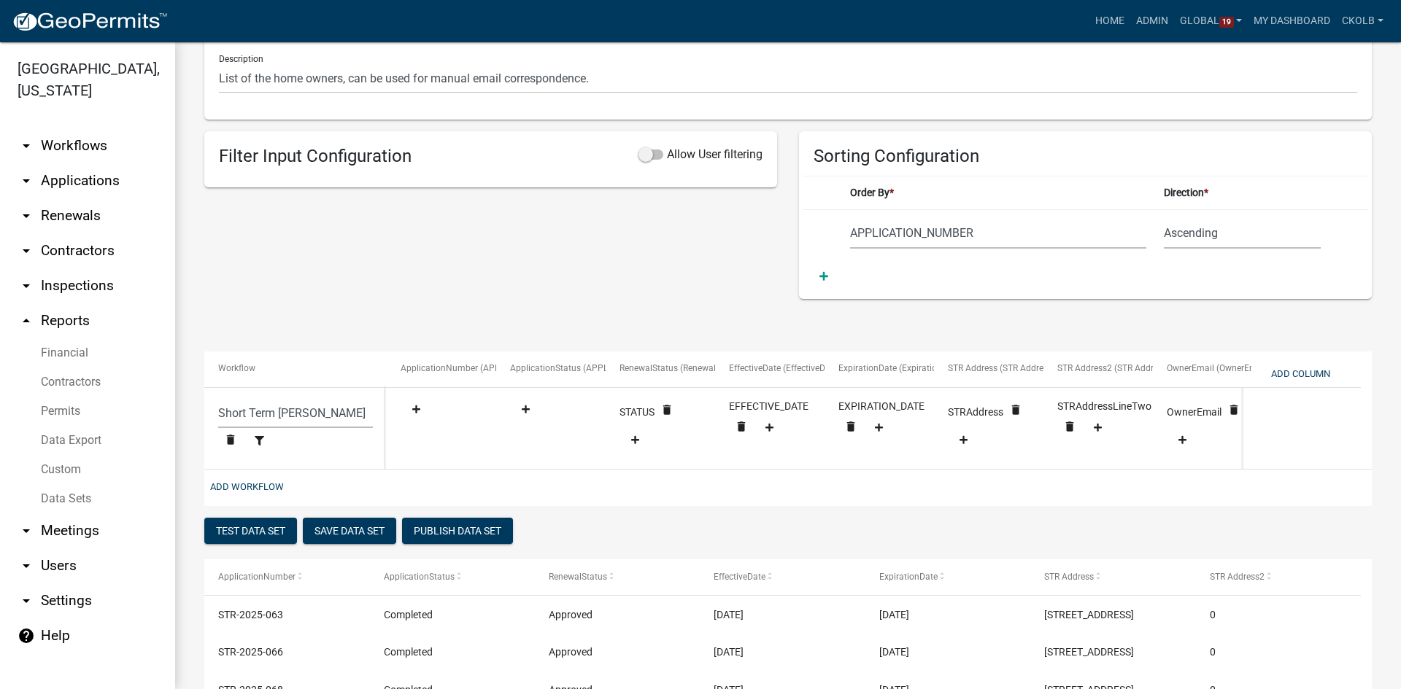
scroll to position [0, 120]
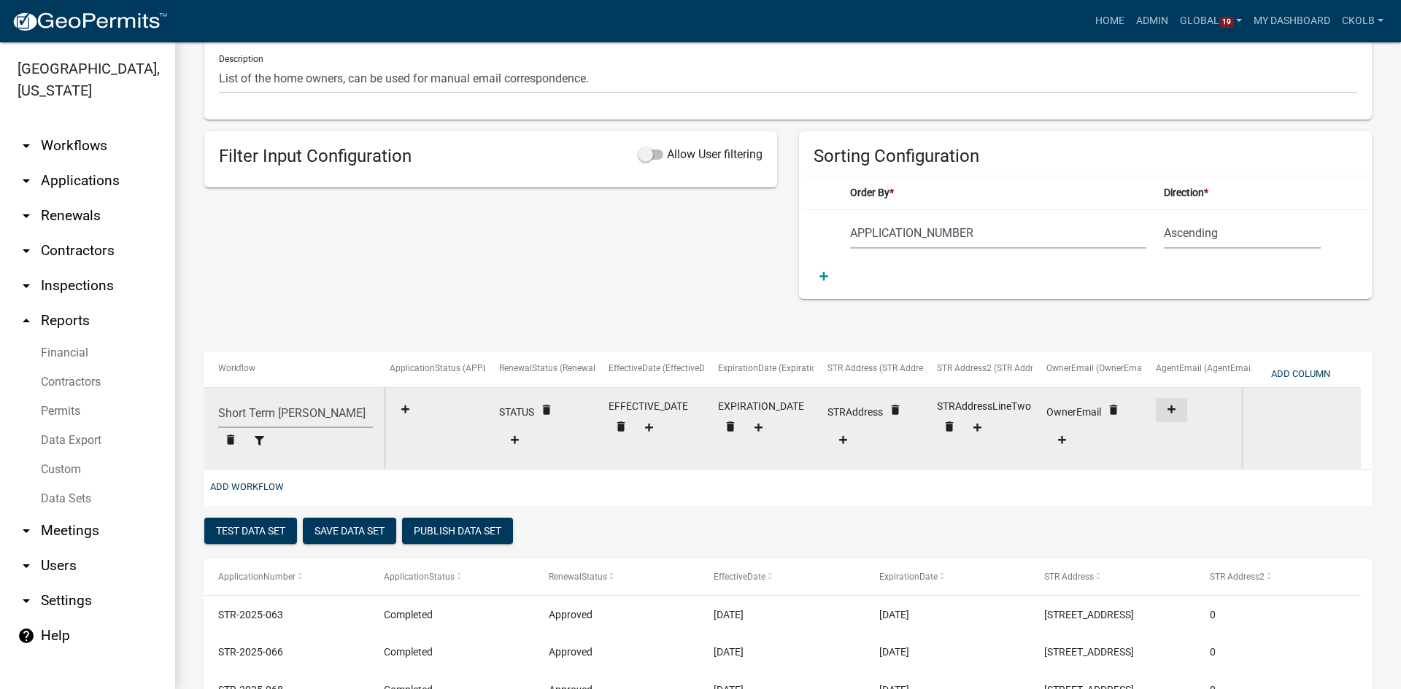
click at [1174, 411] on icon at bounding box center [1171, 409] width 8 height 9
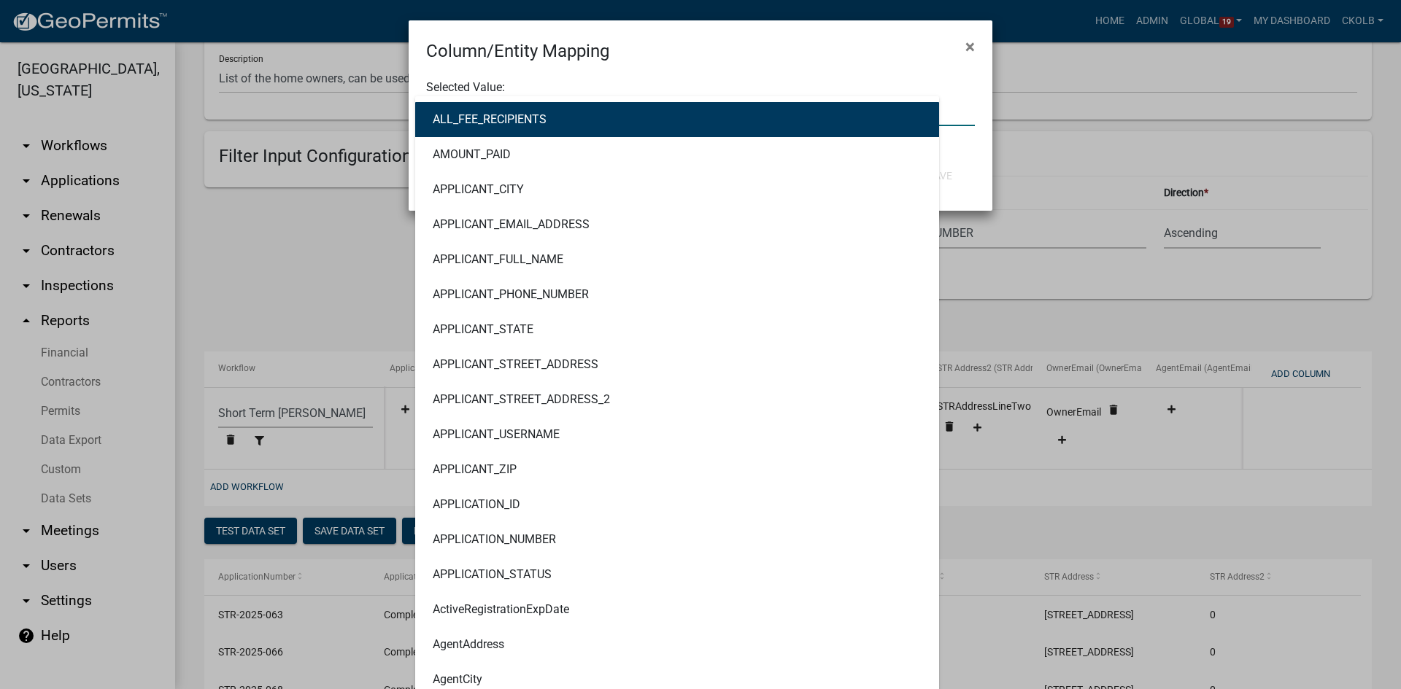
click at [537, 115] on div "ALL_FEE_RECIPIENTS AMOUNT_PAID APPLICANT_CITY APPLICANT_EMAIL_ADDRESS APPLICANT…" at bounding box center [700, 111] width 571 height 30
type input "email"
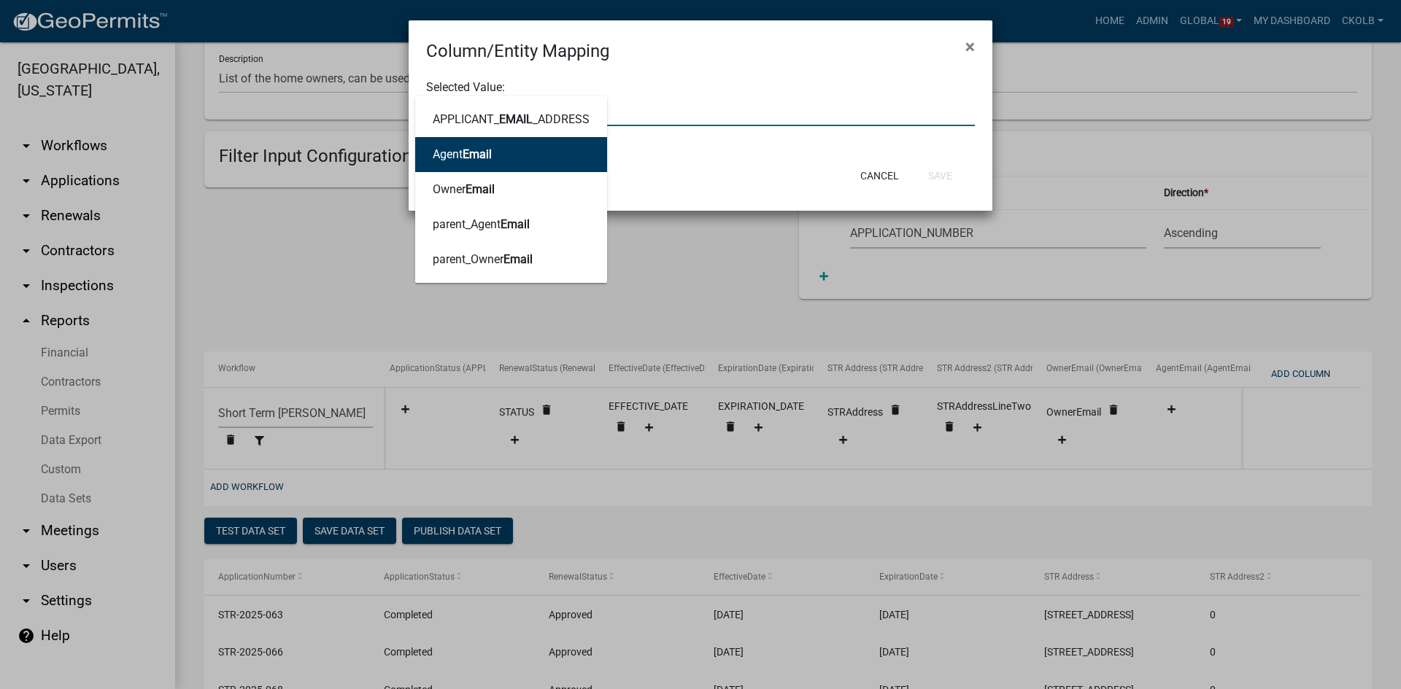
click at [487, 150] on span "Email" at bounding box center [477, 154] width 29 height 14
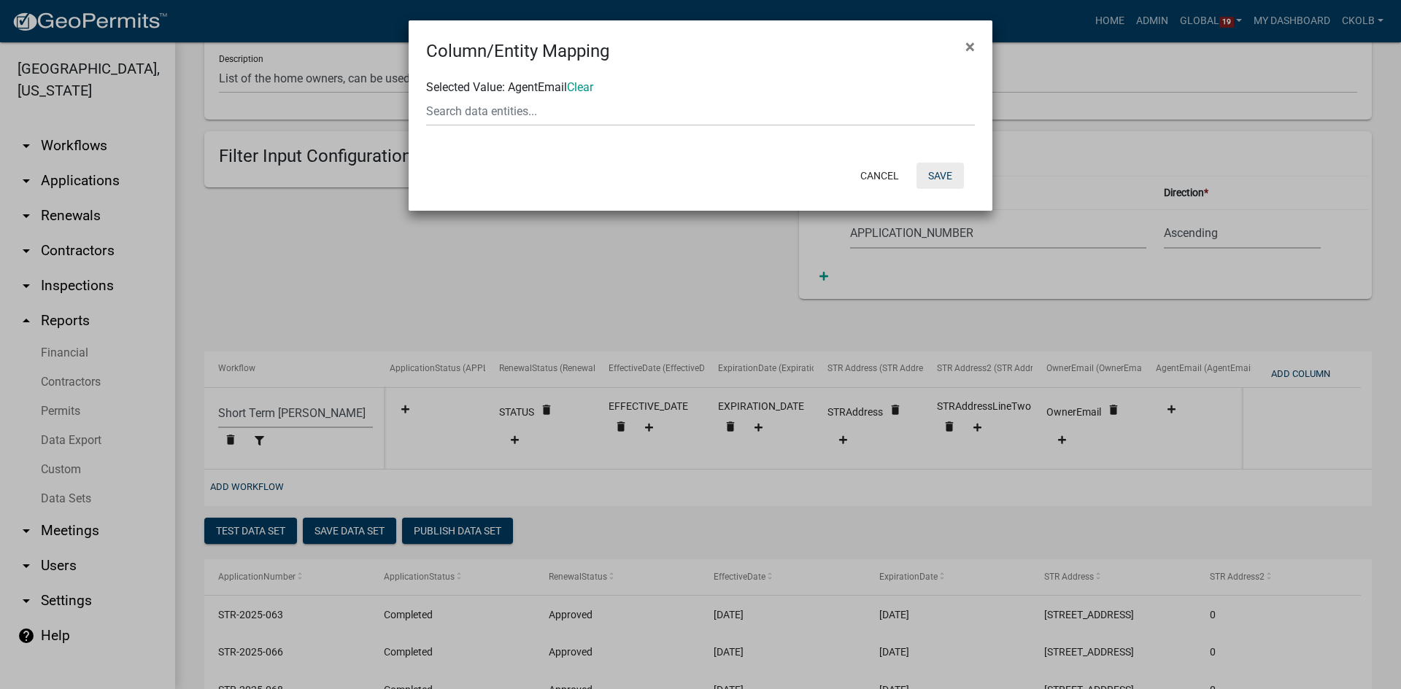
click at [946, 171] on button "Save" at bounding box center [939, 176] width 47 height 26
select select "f408877a-2c2f-4e4e-b296-526e76f451d7"
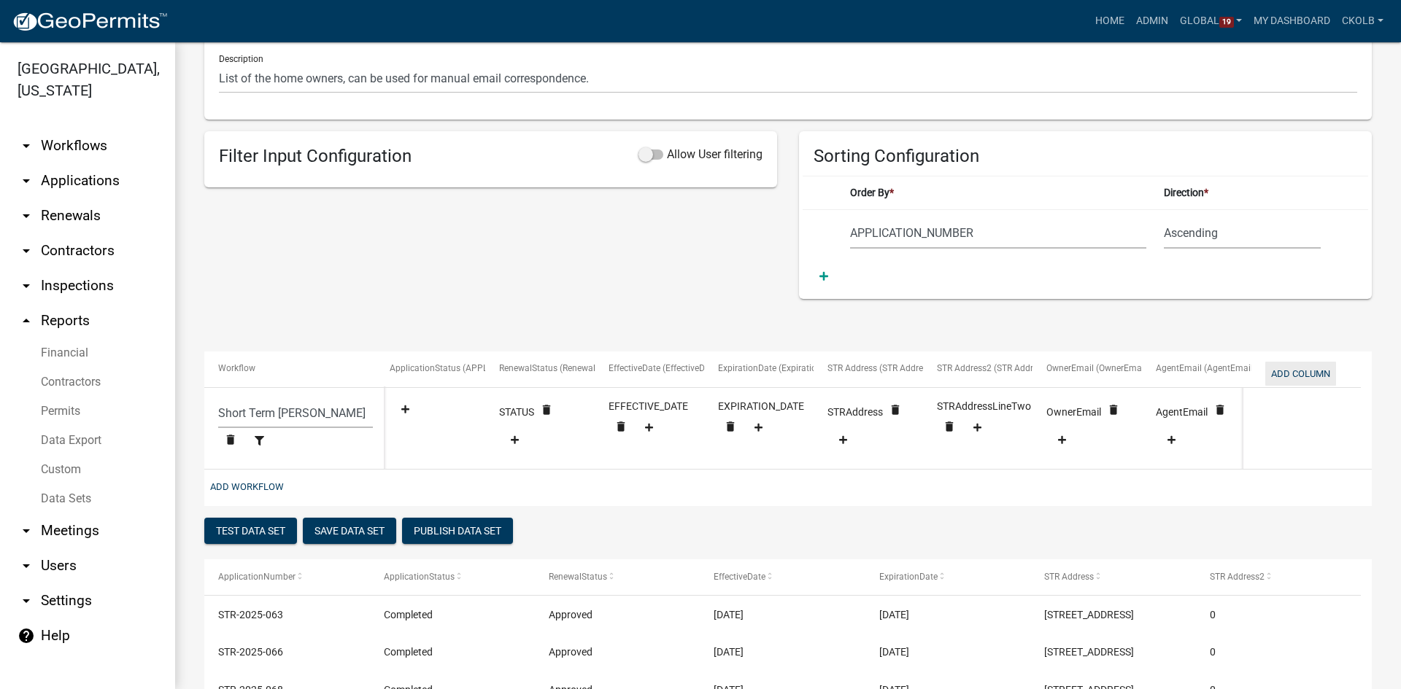
click at [1286, 372] on button "Add Column" at bounding box center [1300, 374] width 71 height 24
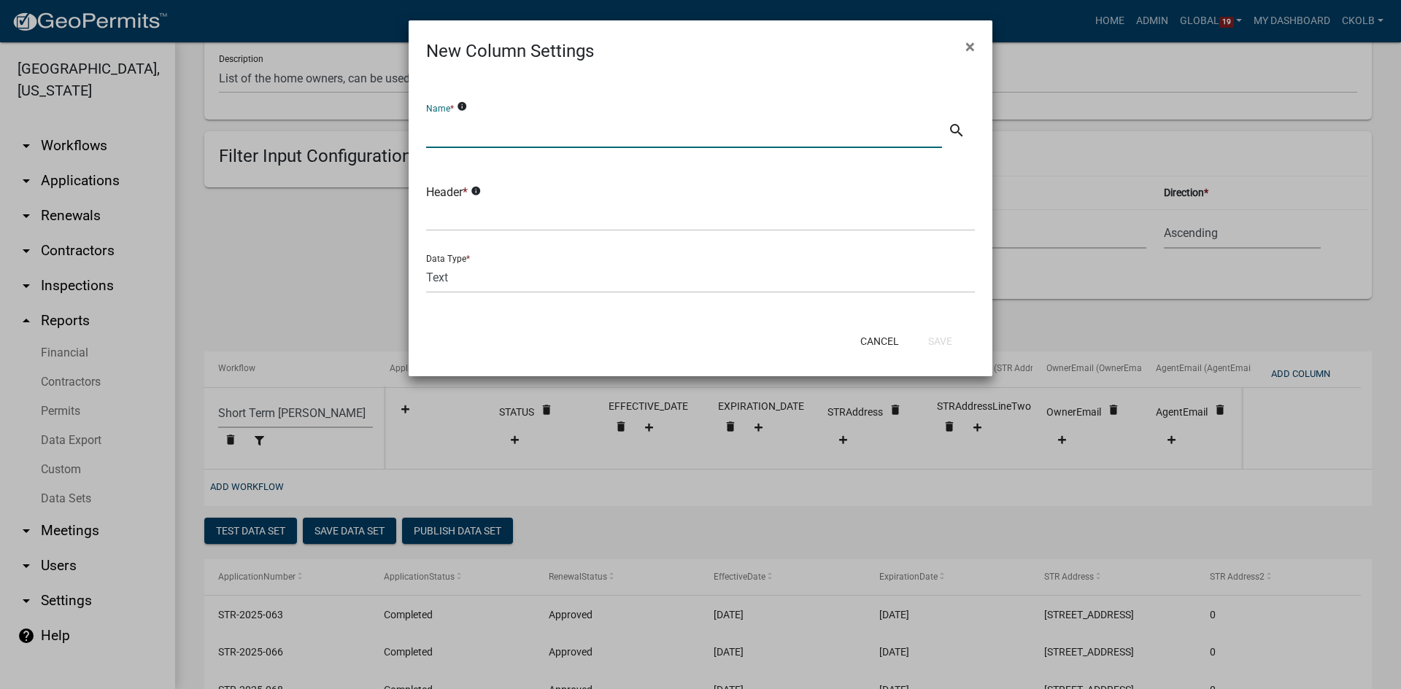
click at [479, 134] on input "text" at bounding box center [684, 133] width 516 height 30
drag, startPoint x: 498, startPoint y: 137, endPoint x: 381, endPoint y: 109, distance: 120.9
click at [381, 109] on ngb-modal-window "New Column Settings × Name * info OwnerName search Header * info Data Type * Te…" at bounding box center [700, 344] width 1401 height 689
type input "OwnerName"
click at [453, 207] on input "text" at bounding box center [700, 216] width 549 height 30
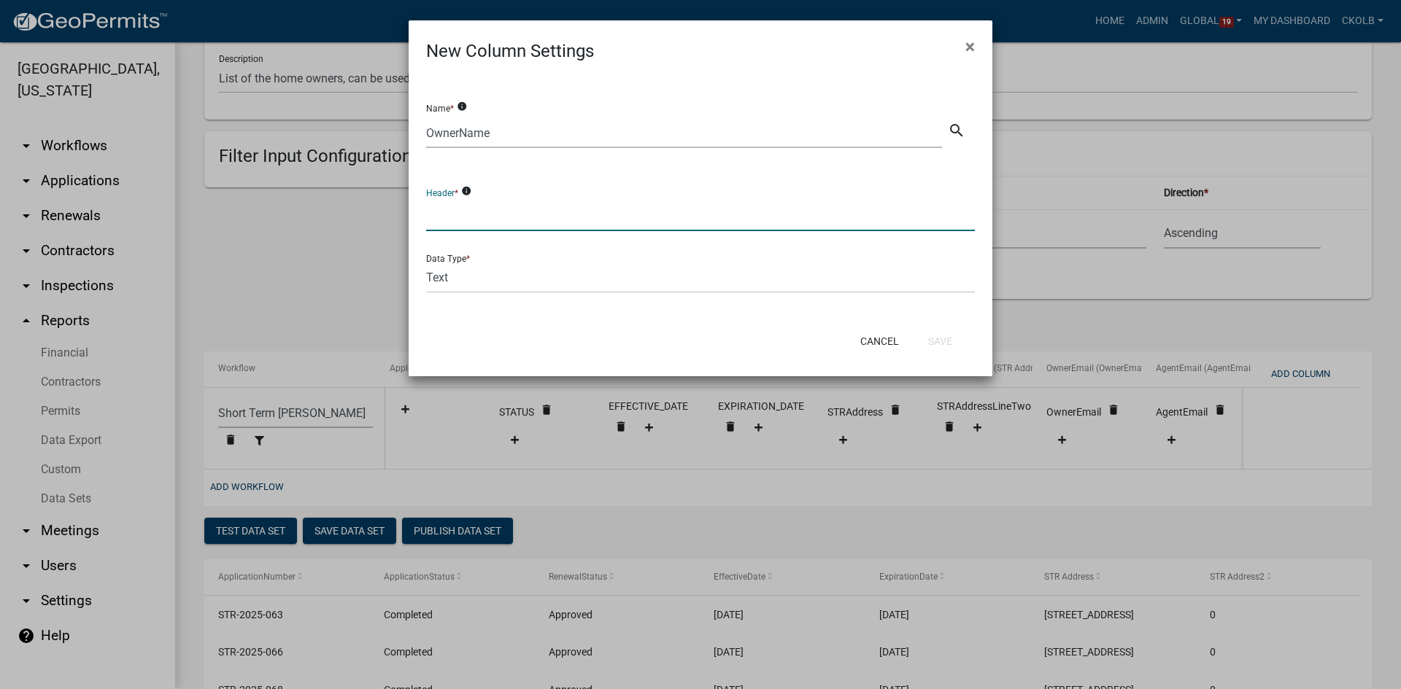
paste input "OwnerName"
type input "OwnerName"
click at [937, 339] on button "Save" at bounding box center [939, 341] width 47 height 26
select select "f408877a-2c2f-4e4e-b296-526e76f451d7"
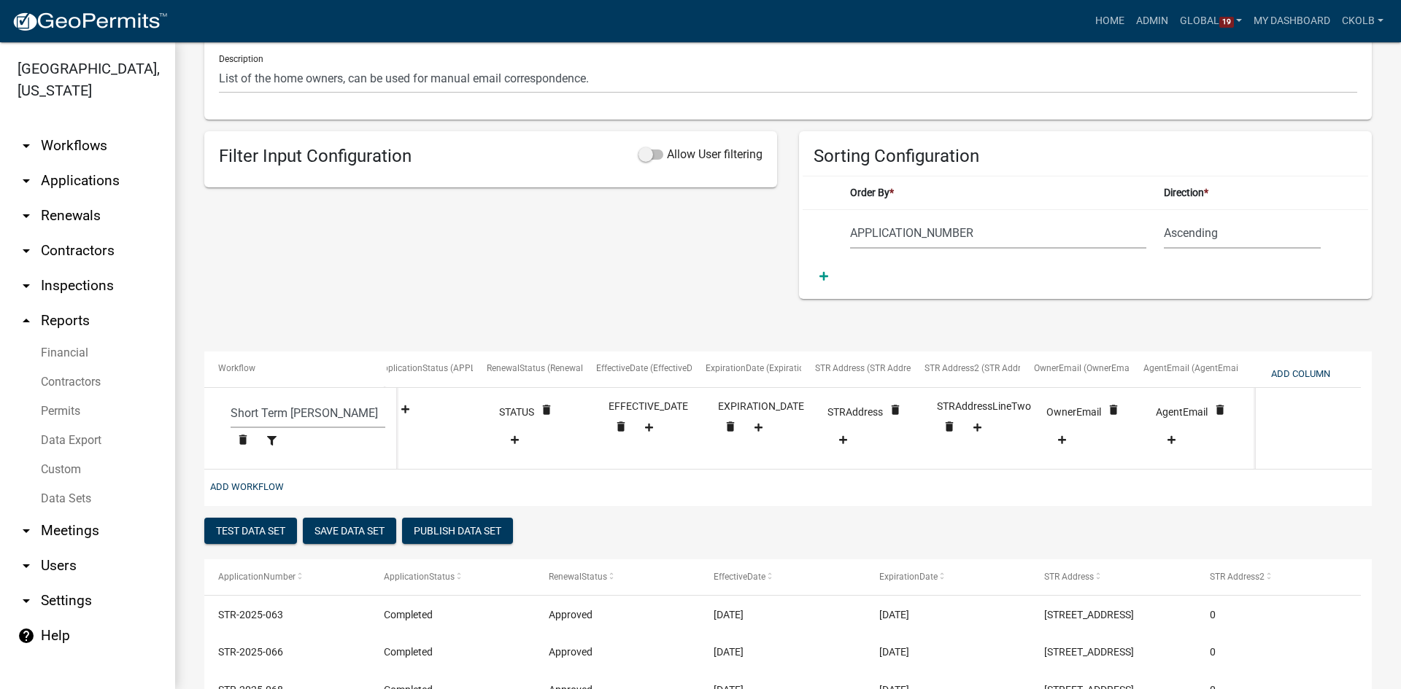
scroll to position [0, 230]
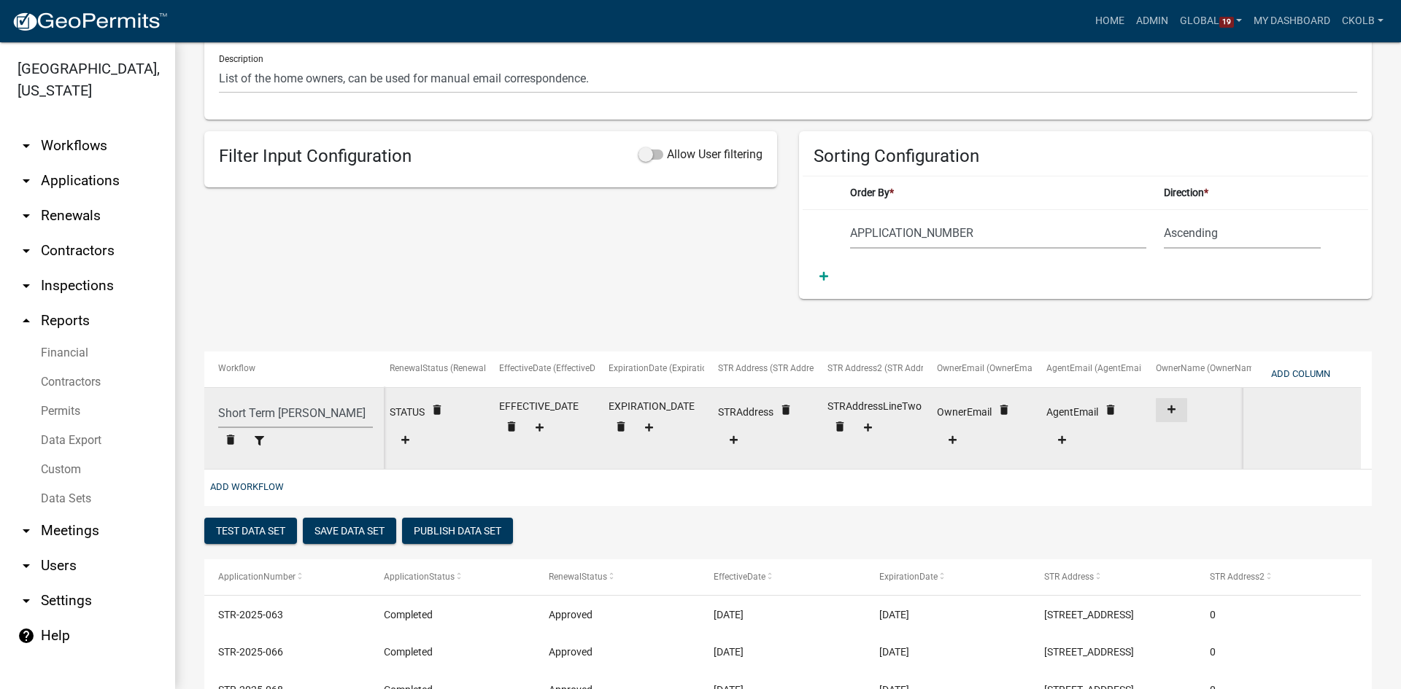
click at [1173, 408] on icon at bounding box center [1171, 409] width 8 height 9
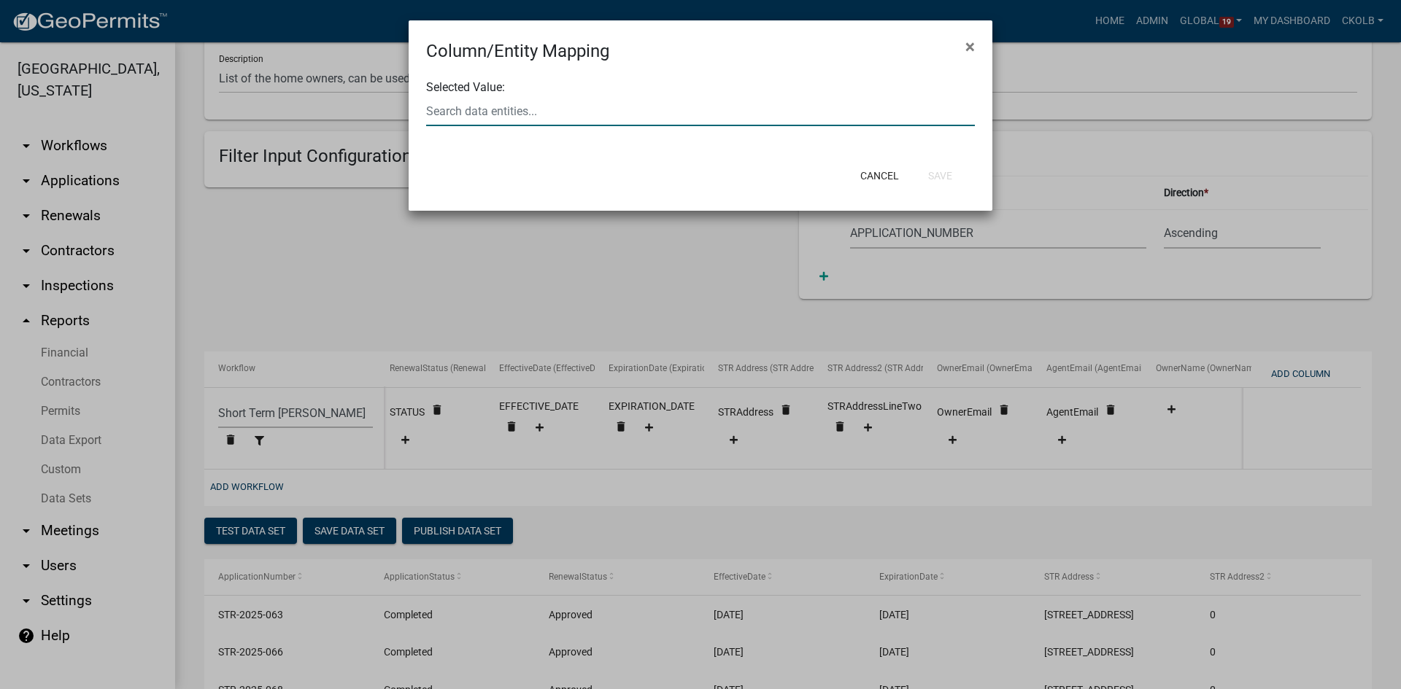
click at [622, 115] on div at bounding box center [700, 111] width 571 height 30
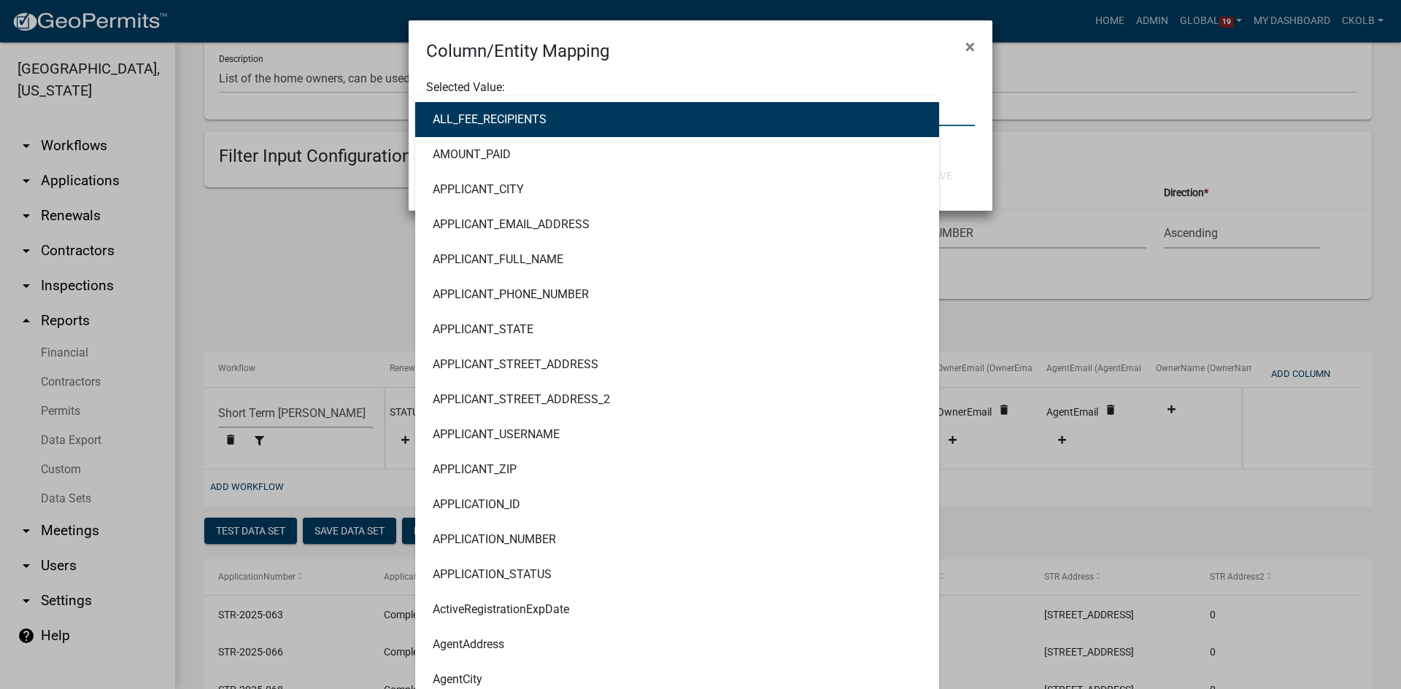
type input "name"
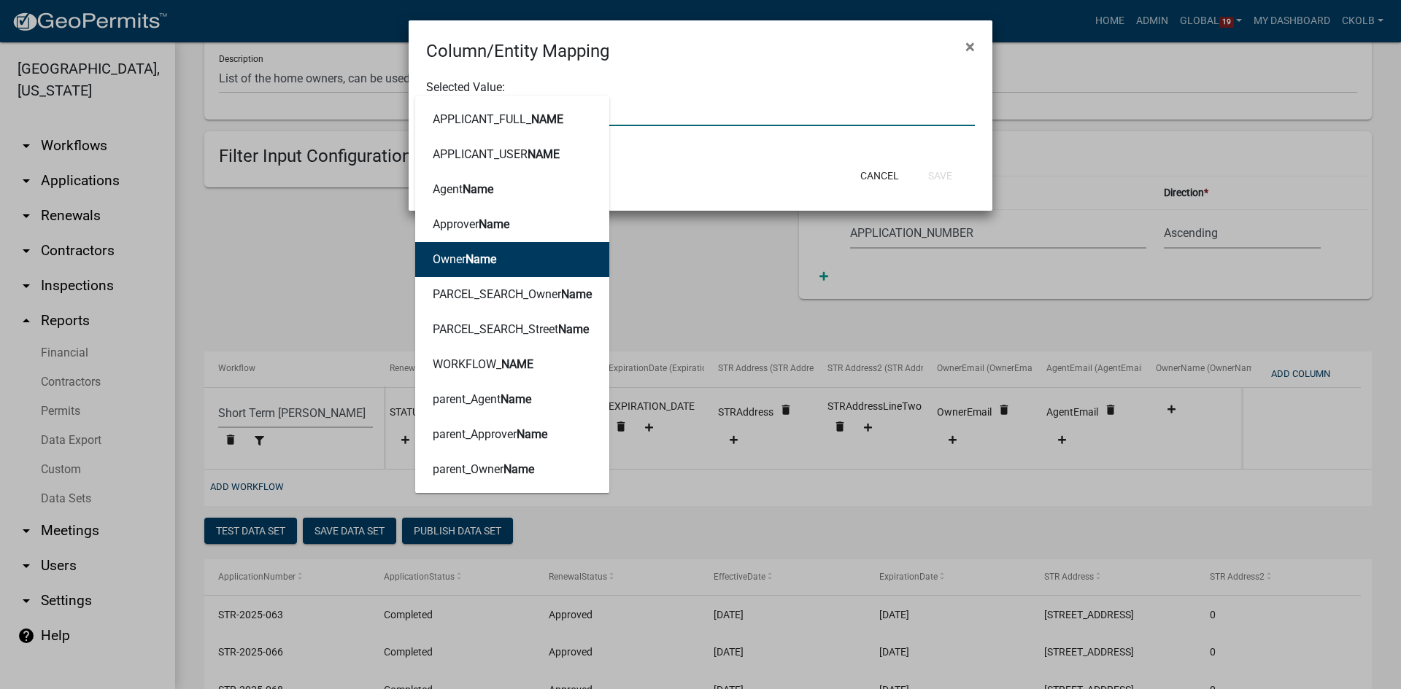
click at [528, 261] on button "Owner Name" at bounding box center [512, 259] width 194 height 35
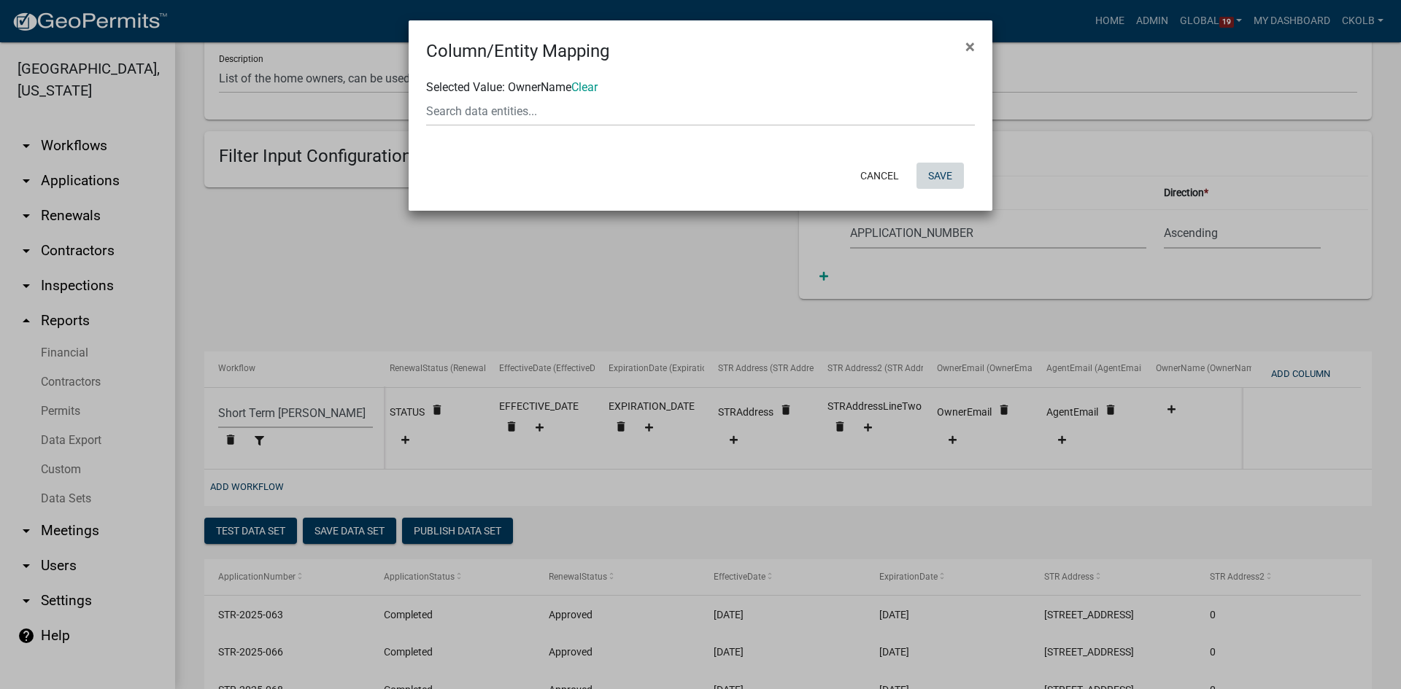
click at [943, 173] on button "Save" at bounding box center [939, 176] width 47 height 26
select select "f408877a-2c2f-4e4e-b296-526e76f451d7"
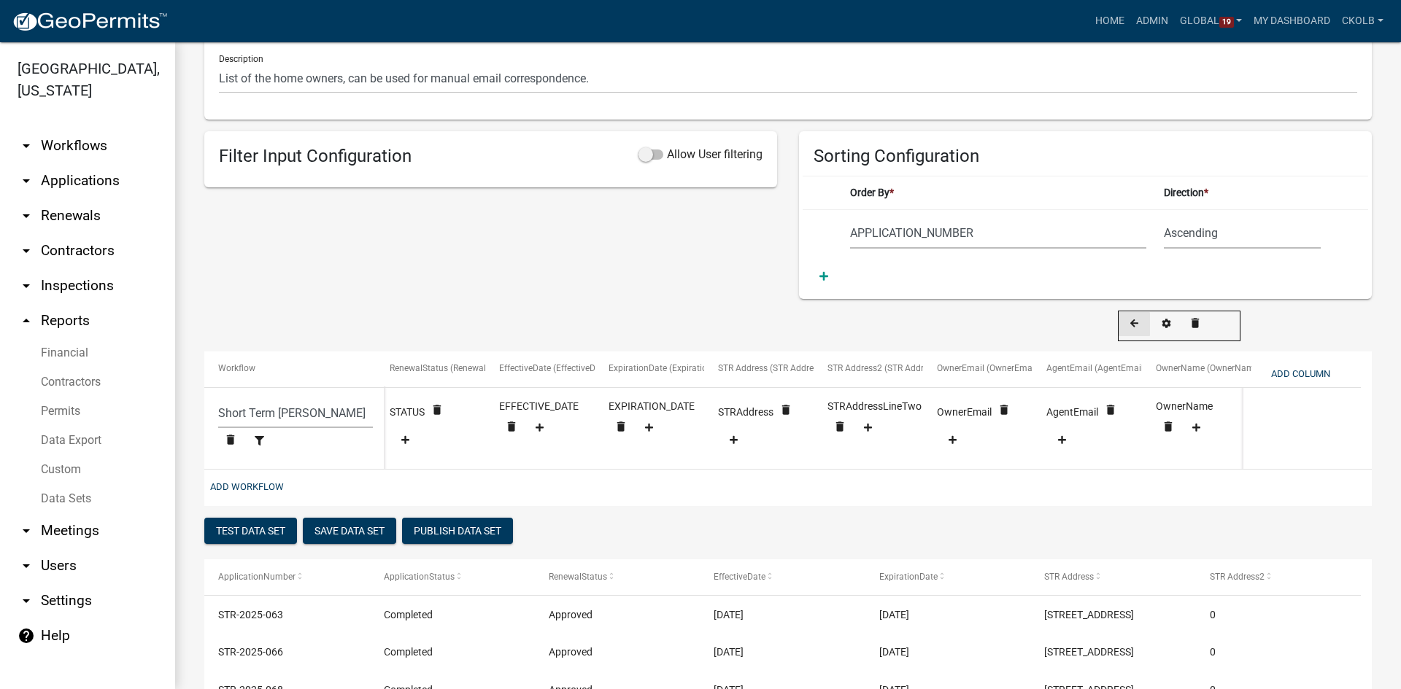
click at [1132, 326] on icon at bounding box center [1134, 324] width 8 height 9
select select "f408877a-2c2f-4e4e-b296-526e76f451d7"
click at [1046, 329] on fa-icon at bounding box center [1045, 324] width 20 height 11
select select "f408877a-2c2f-4e4e-b296-526e76f451d7"
click at [1291, 371] on button "Add Column" at bounding box center [1300, 374] width 71 height 24
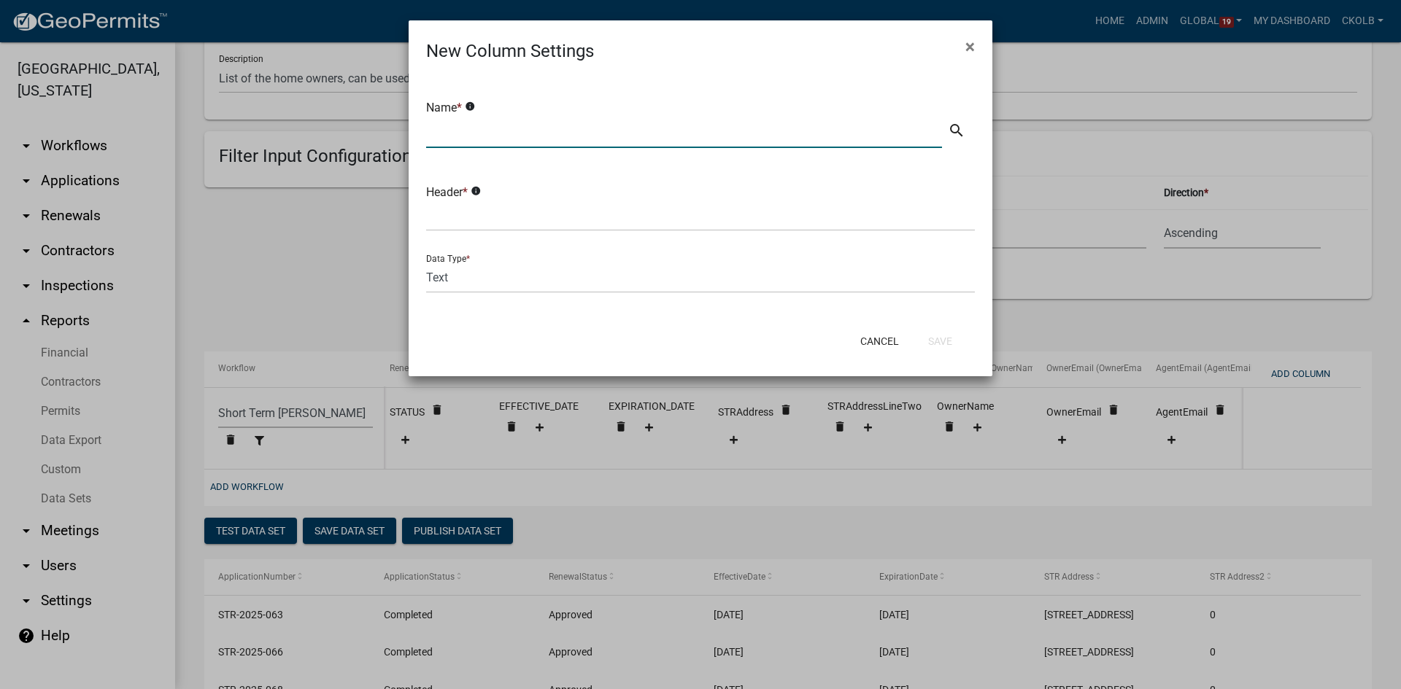
click at [486, 139] on input "text" at bounding box center [684, 133] width 516 height 30
drag, startPoint x: 490, startPoint y: 136, endPoint x: 398, endPoint y: 125, distance: 93.4
click at [398, 125] on ngb-modal-window "New Column Settings × Name * info AgentName search Header * info Data Type * Te…" at bounding box center [700, 344] width 1401 height 689
type input "AgentName"
click at [496, 218] on input "text" at bounding box center [700, 216] width 549 height 30
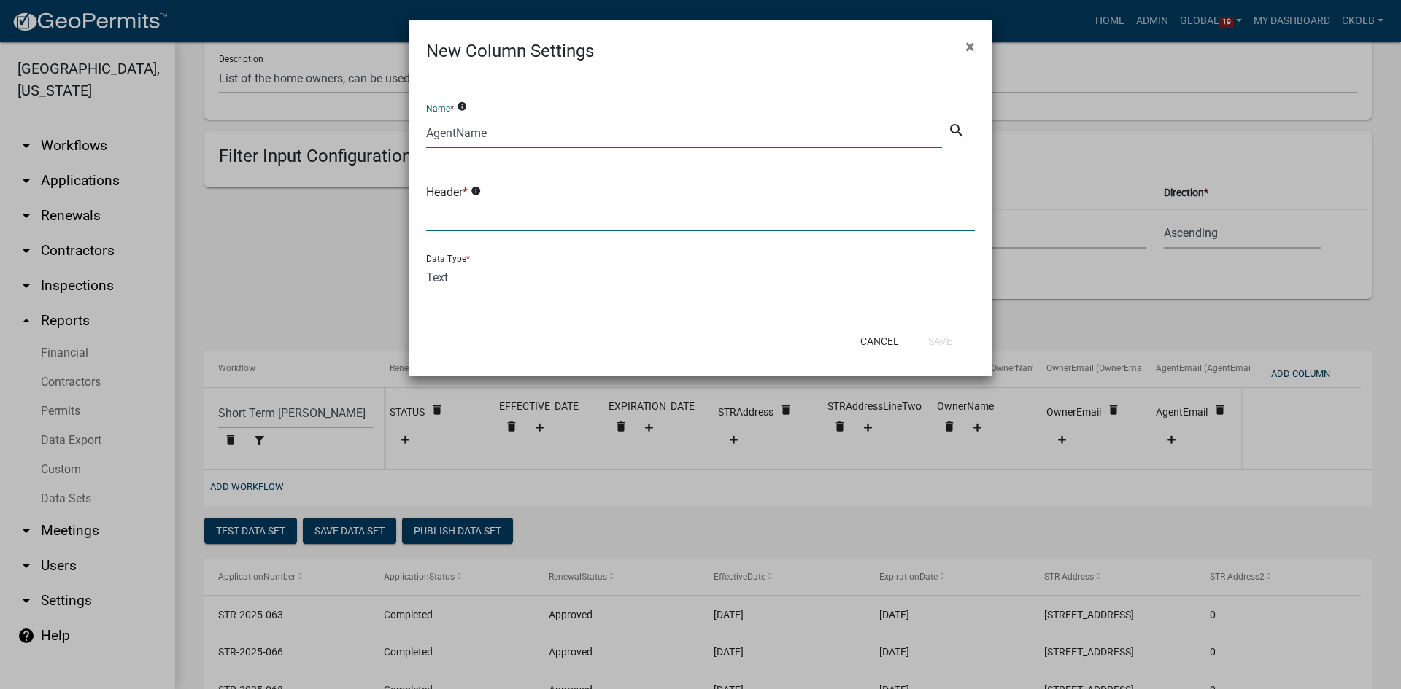
paste input "AgentName"
type input "AgentName"
click at [956, 336] on button "Save" at bounding box center [939, 341] width 47 height 26
select select "f408877a-2c2f-4e4e-b296-526e76f451d7"
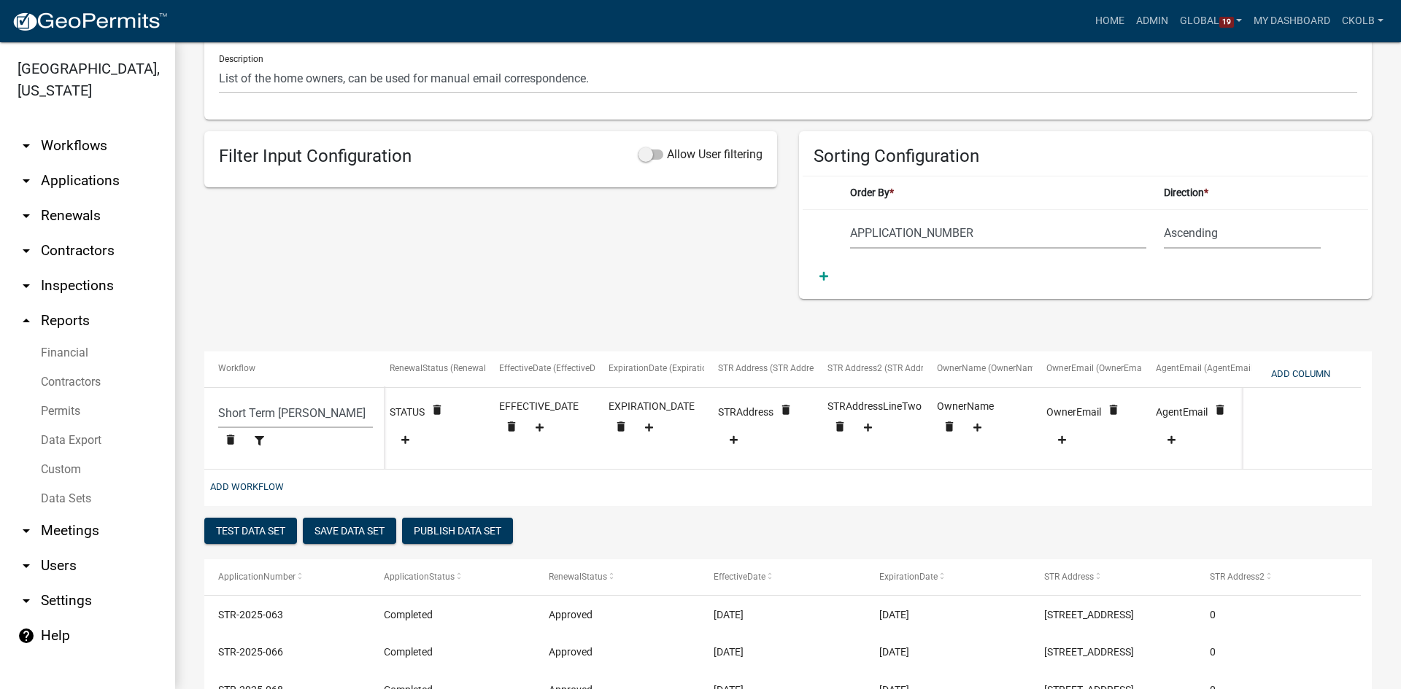
scroll to position [0, 339]
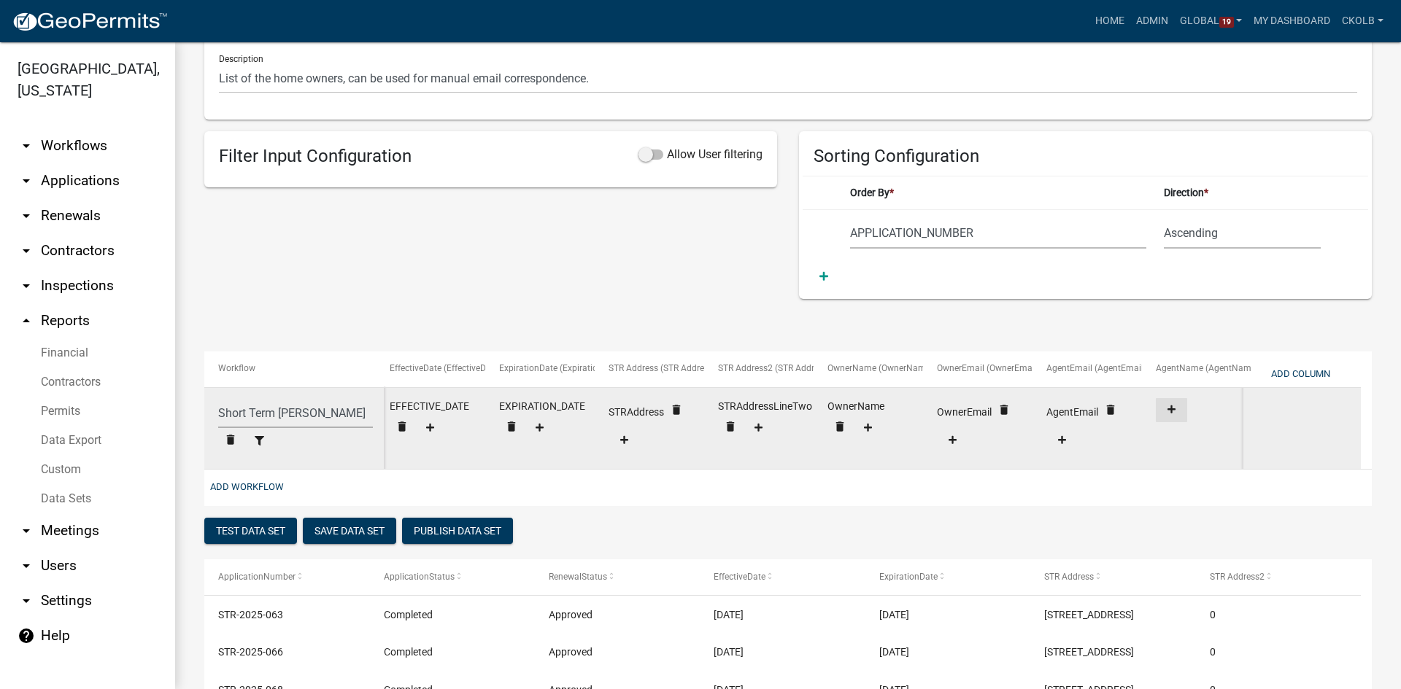
click at [1174, 412] on icon at bounding box center [1171, 409] width 8 height 9
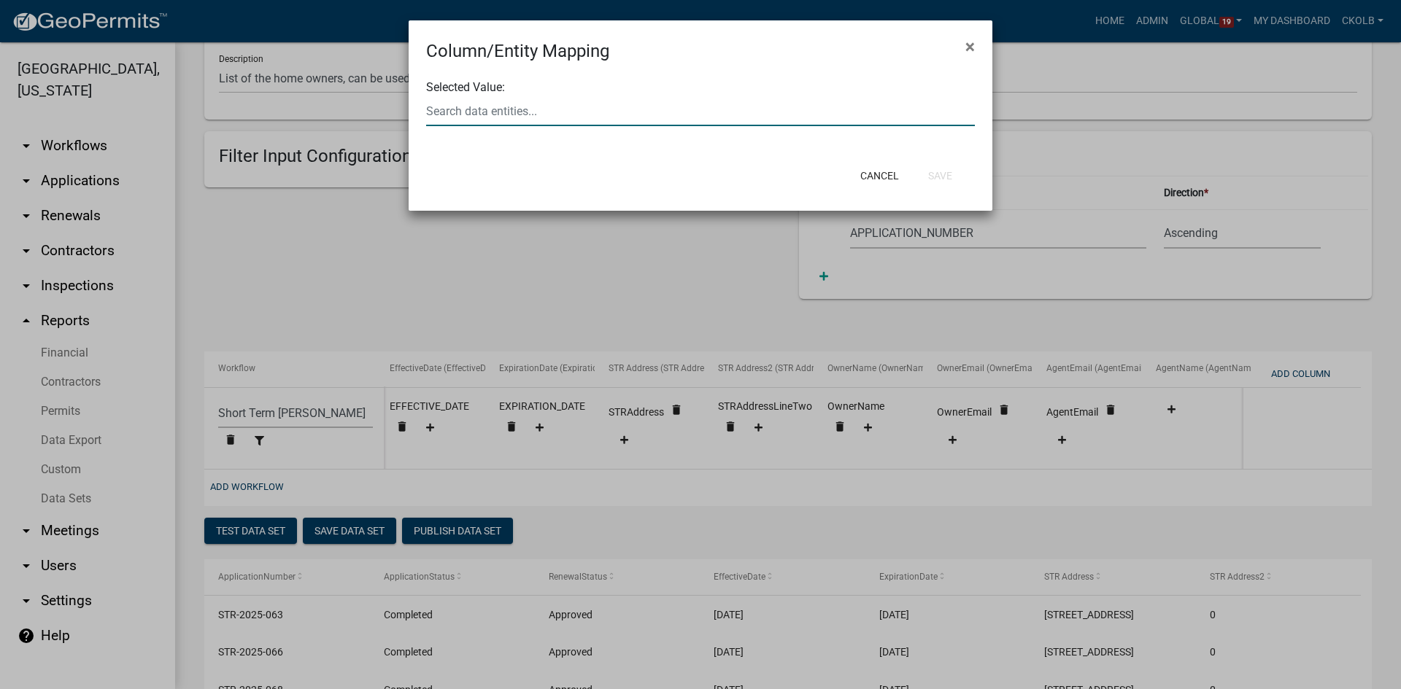
click at [550, 114] on div at bounding box center [700, 111] width 571 height 30
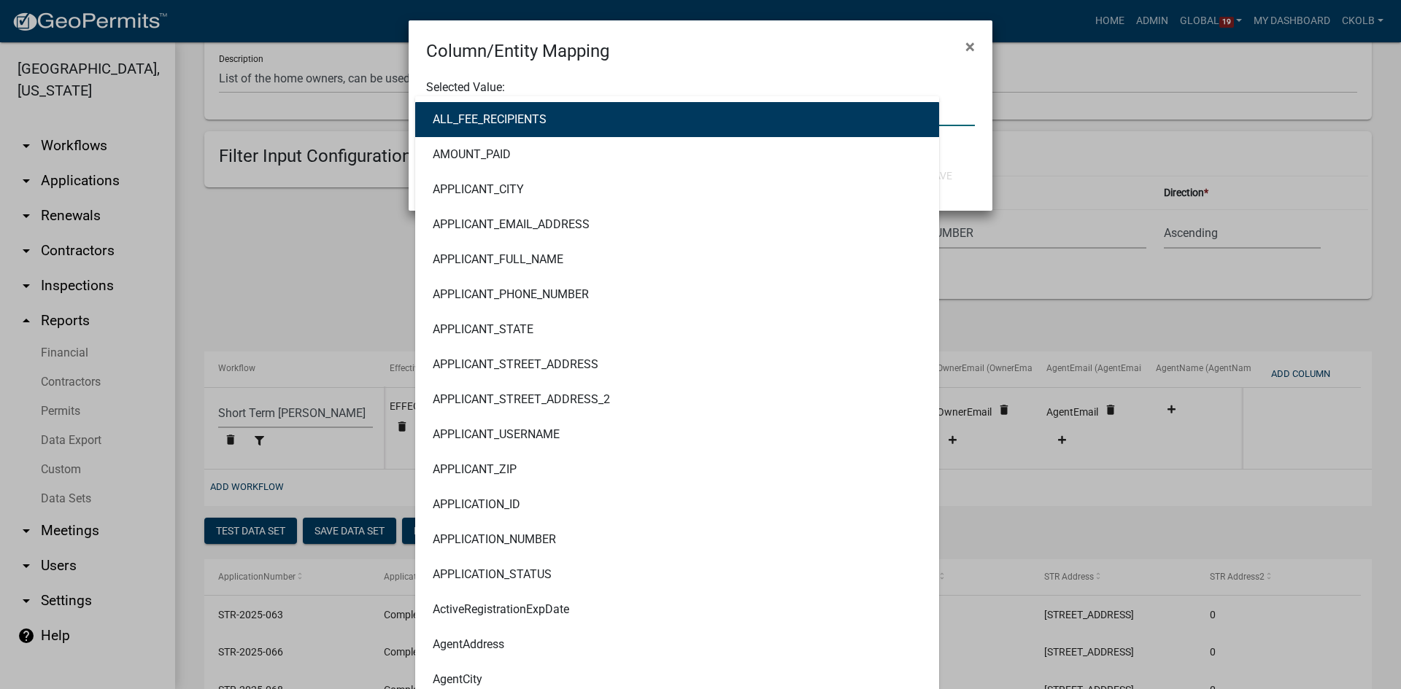
type input "name"
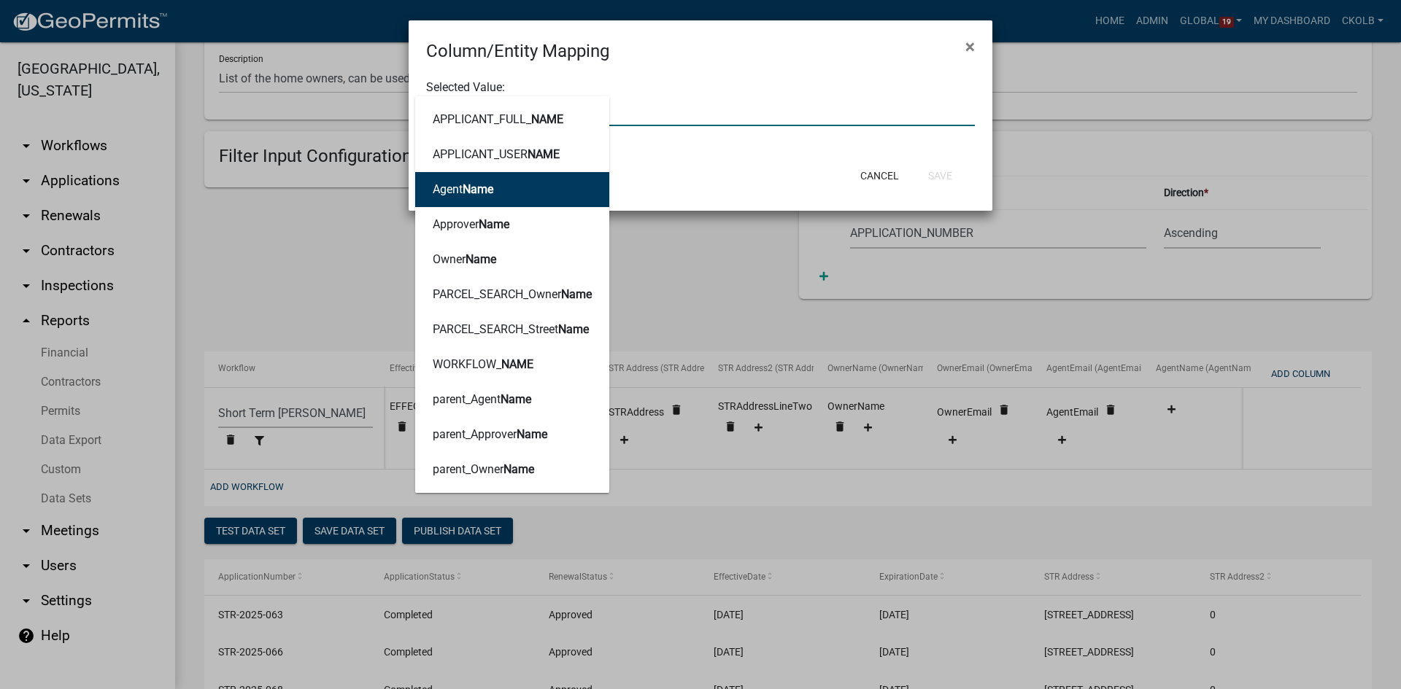
click at [500, 199] on button "Agent Name" at bounding box center [512, 189] width 194 height 35
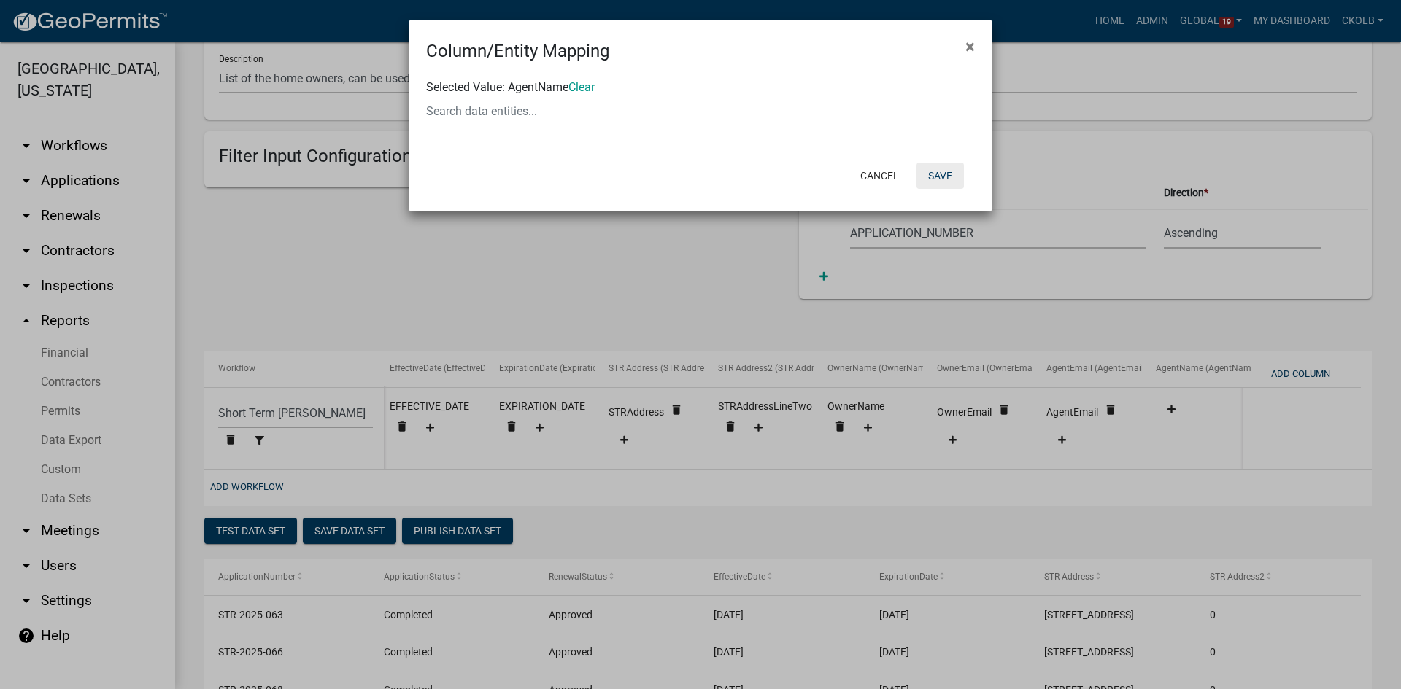
click at [935, 181] on button "Save" at bounding box center [939, 176] width 47 height 26
select select "f408877a-2c2f-4e4e-b296-526e76f451d7"
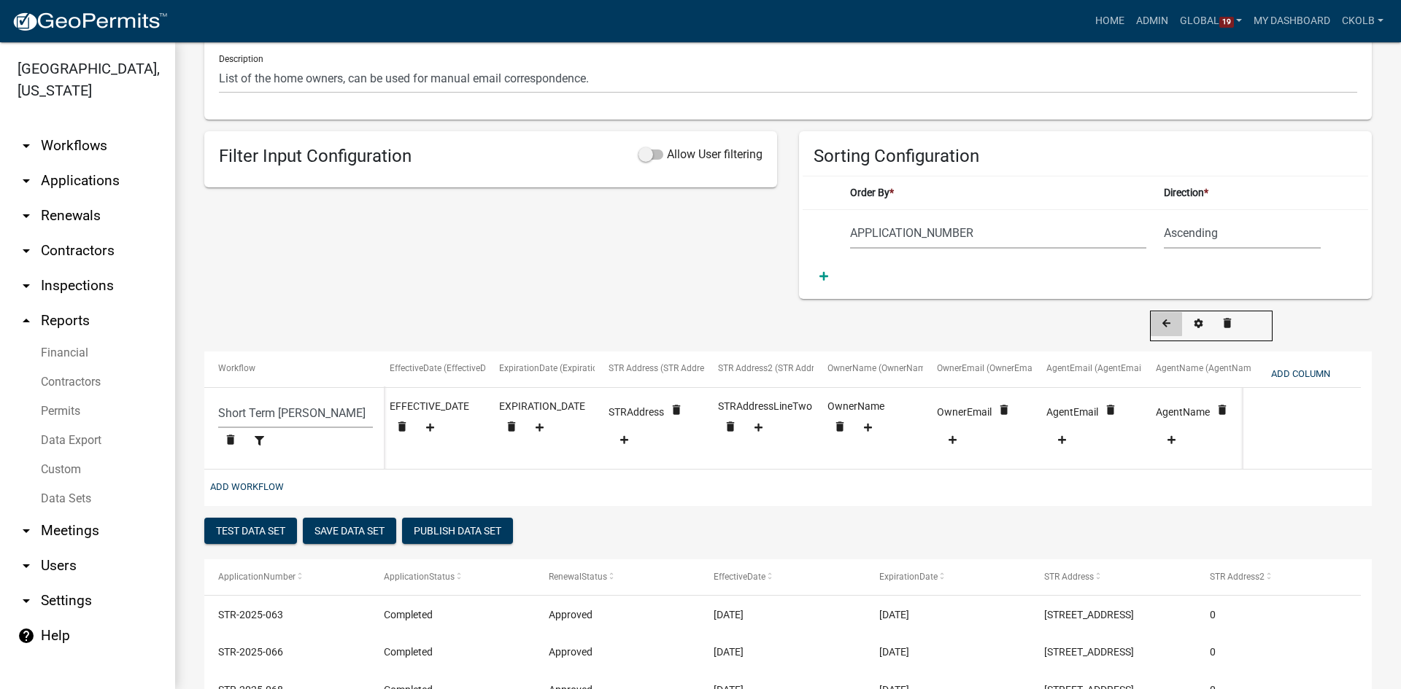
click at [1167, 320] on icon at bounding box center [1166, 324] width 8 height 9
select select "f408877a-2c2f-4e4e-b296-526e76f451d7"
click at [744, 532] on div "Test Data Set Save Data Set Publish Data Set" at bounding box center [787, 533] width 1167 height 30
click at [350, 534] on button "Save Data Set" at bounding box center [349, 531] width 93 height 26
select select "APPLICATION_NUMBER"
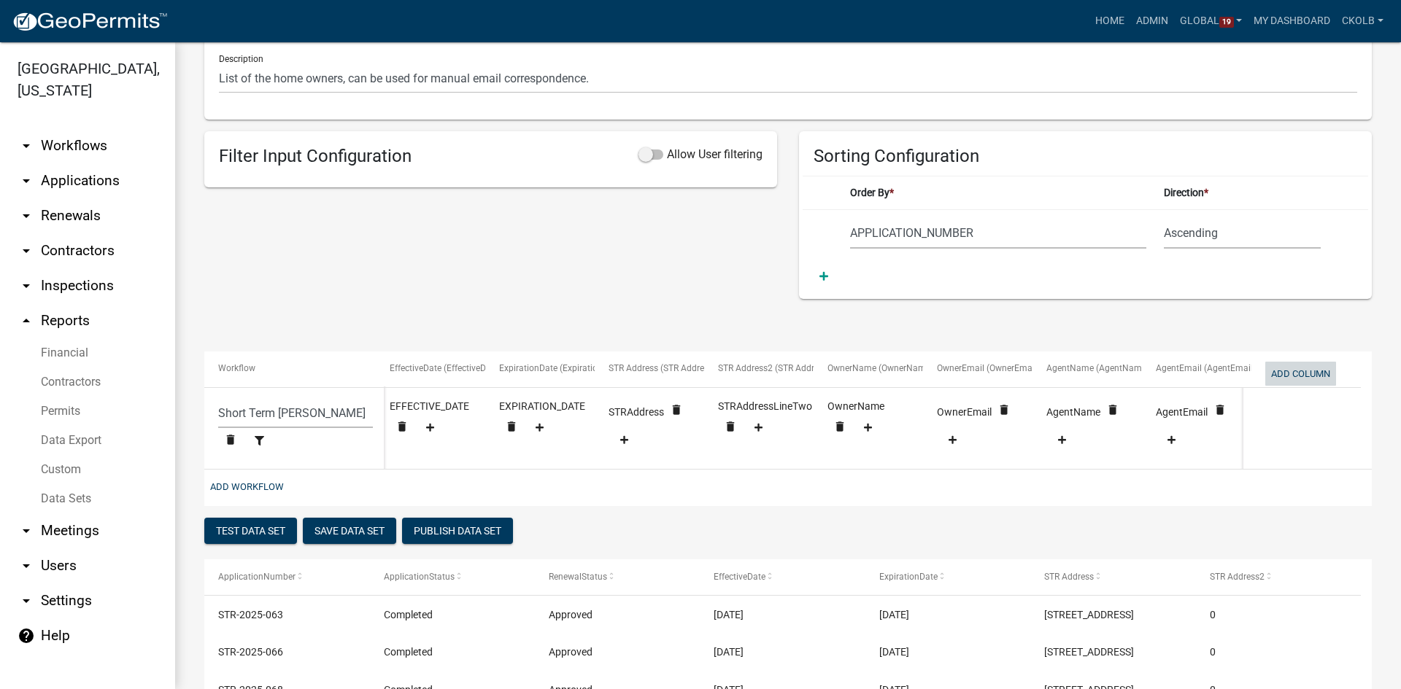
click at [1301, 363] on button "Add Column" at bounding box center [1300, 374] width 71 height 24
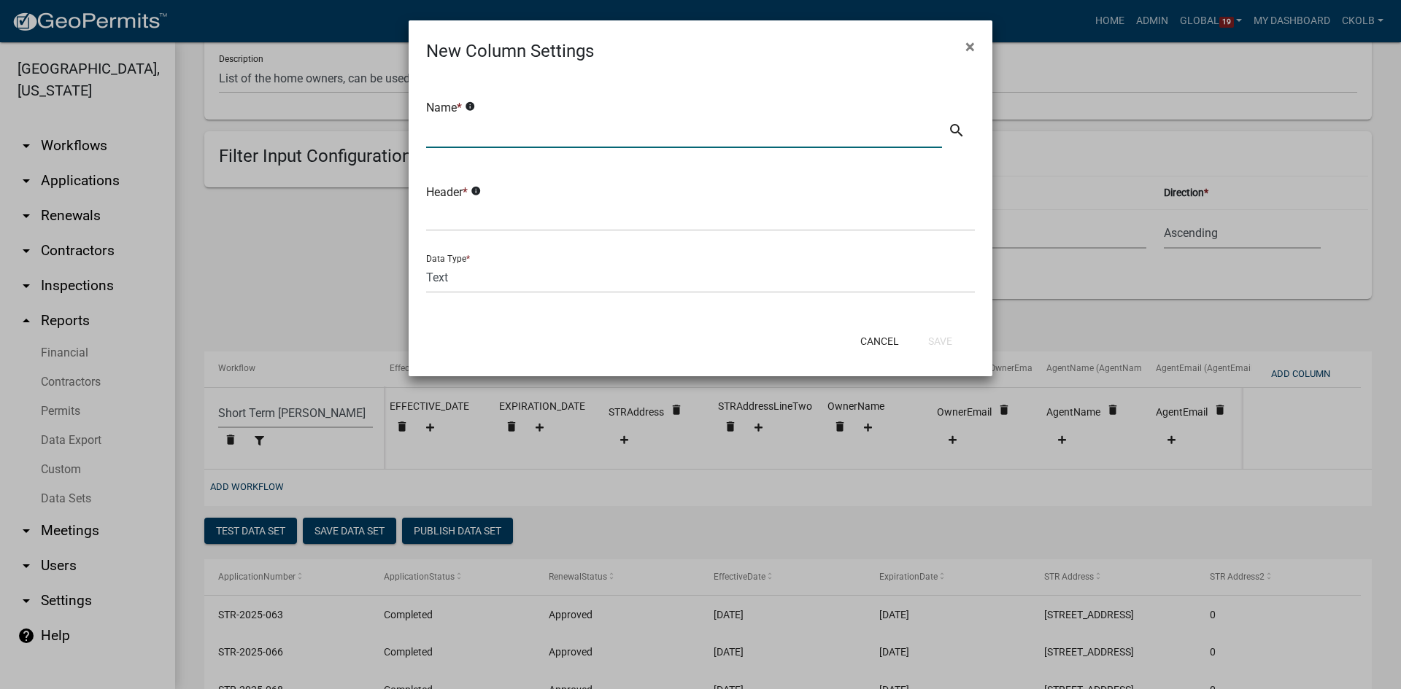
click at [484, 119] on input "text" at bounding box center [684, 133] width 516 height 30
drag, startPoint x: 501, startPoint y: 136, endPoint x: 374, endPoint y: 144, distance: 126.4
click at [374, 144] on ngb-modal-window "New Column Settings × Name * info OwnerPhone search Header * info Data Type * T…" at bounding box center [700, 344] width 1401 height 689
type input "OwnerPhone"
click at [489, 214] on input "text" at bounding box center [700, 216] width 549 height 30
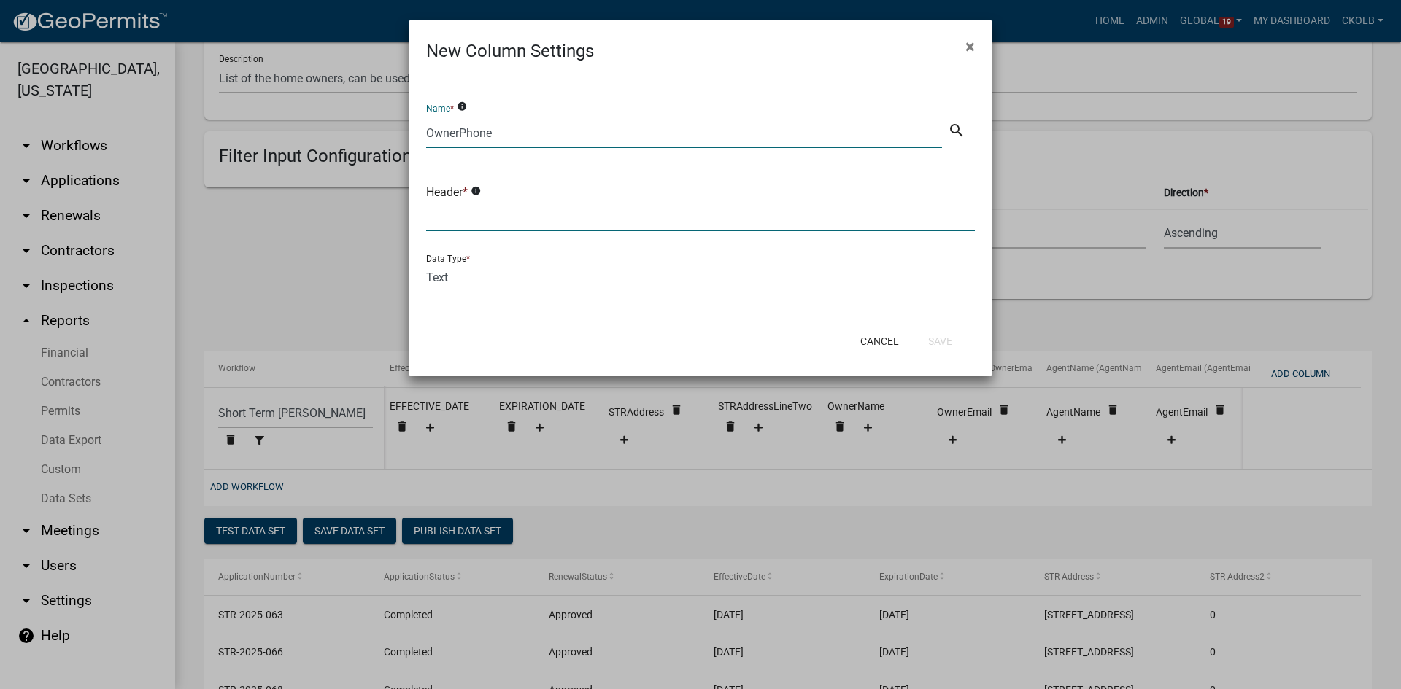
paste input "OwnerPhone"
type input "OwnerPhone"
click at [938, 345] on button "Save" at bounding box center [939, 341] width 47 height 26
select select "f408877a-2c2f-4e4e-b296-526e76f451d7"
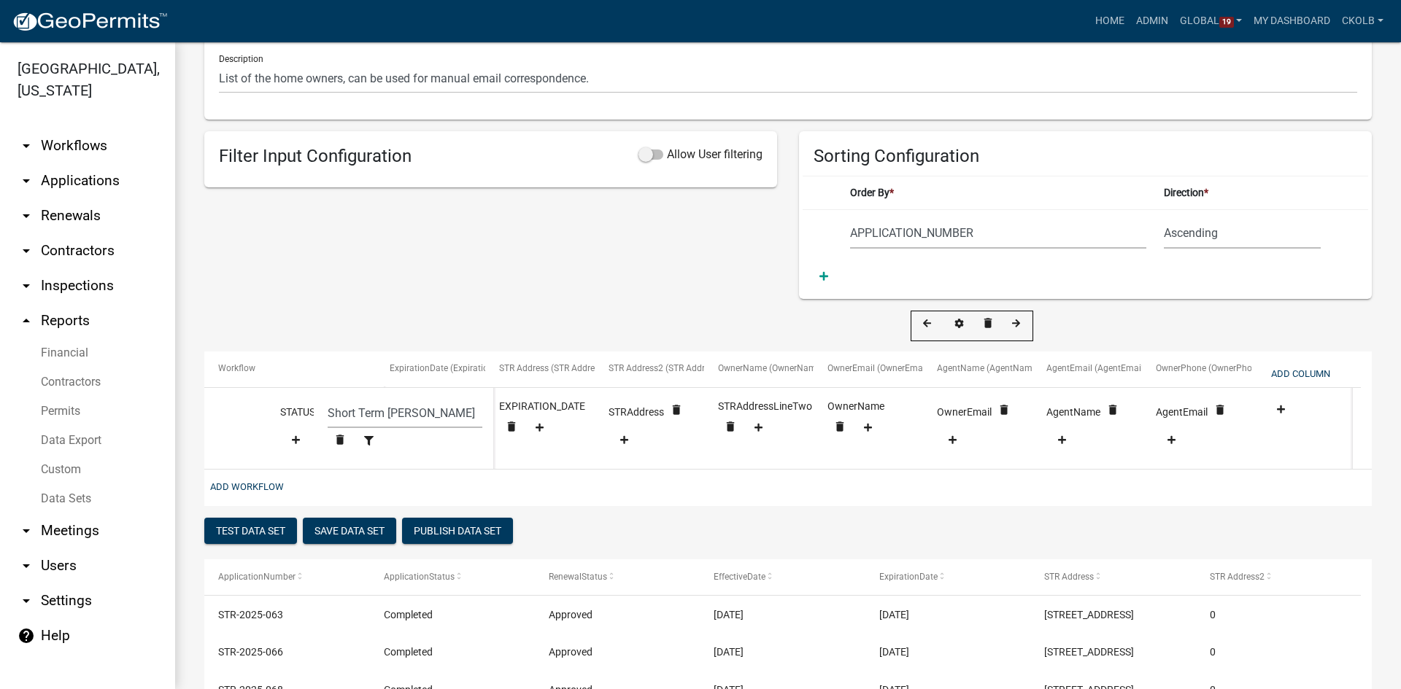
scroll to position [0, 449]
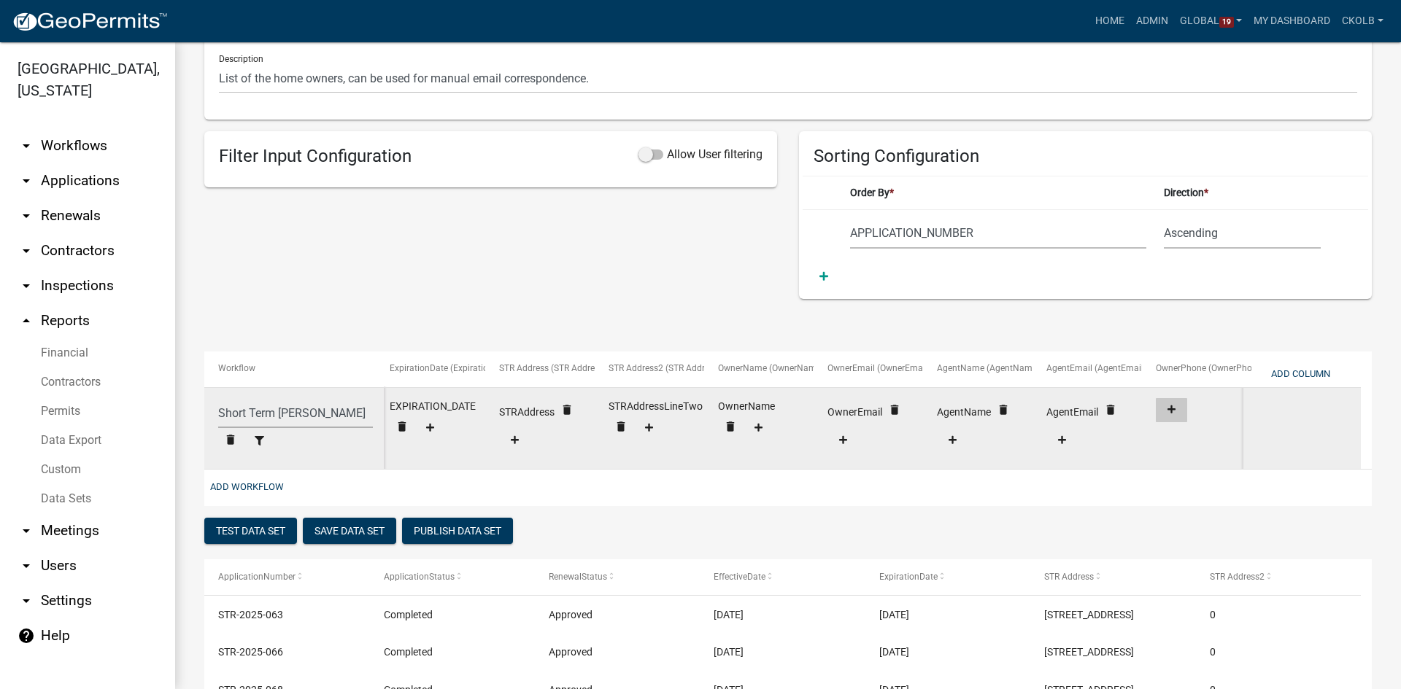
click at [1167, 411] on fa-icon at bounding box center [1172, 410] width 20 height 11
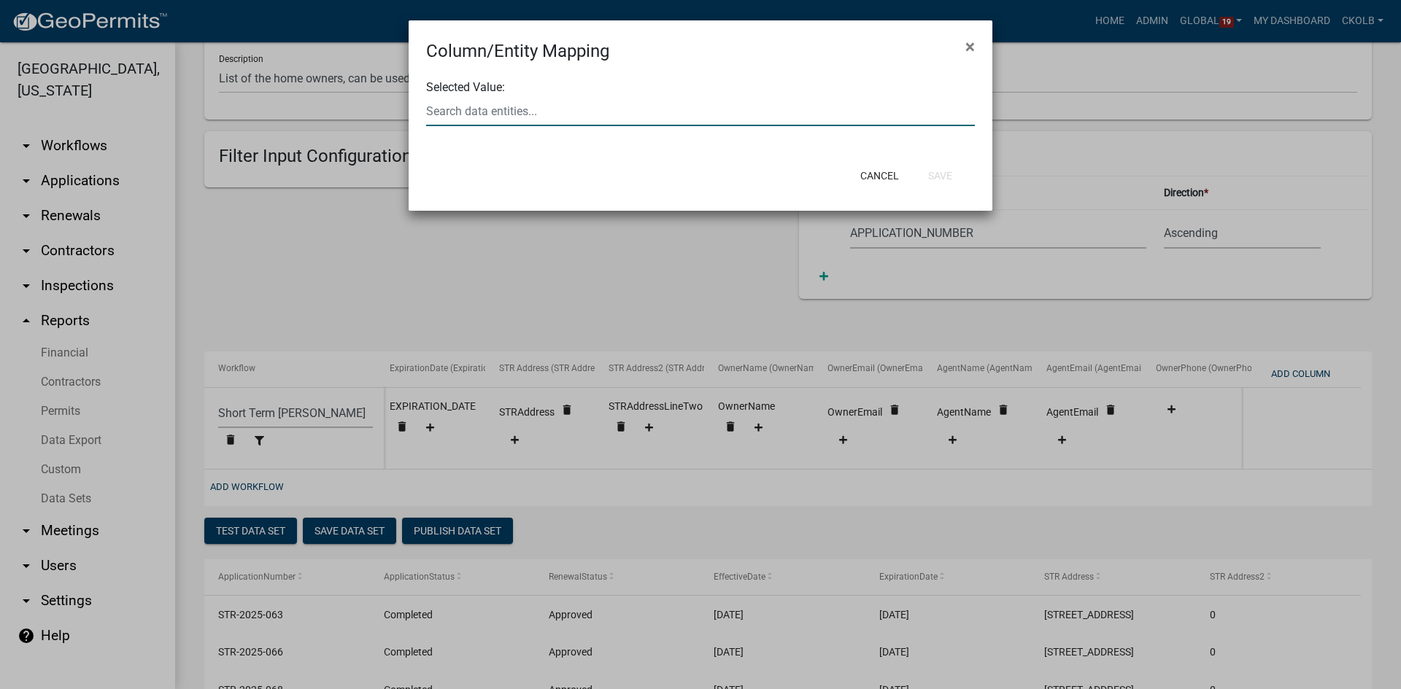
click at [546, 112] on div at bounding box center [700, 111] width 571 height 30
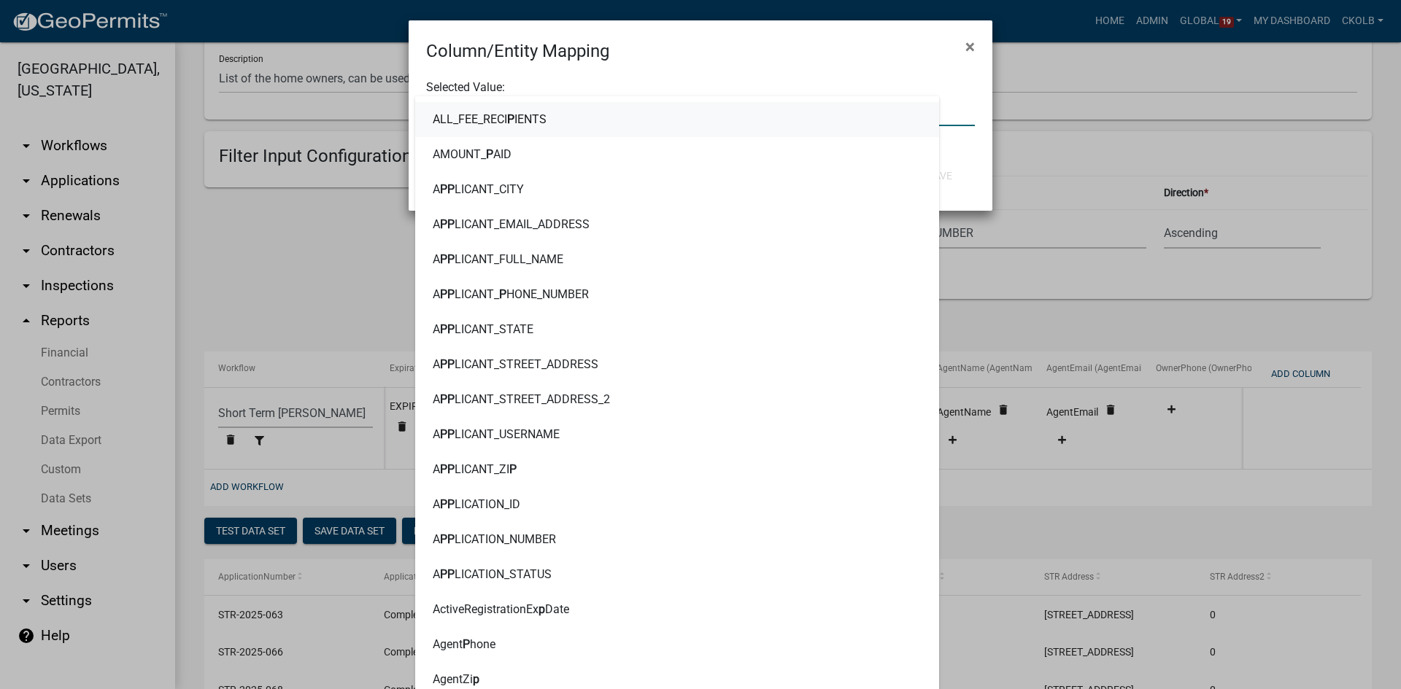
type input "phone"
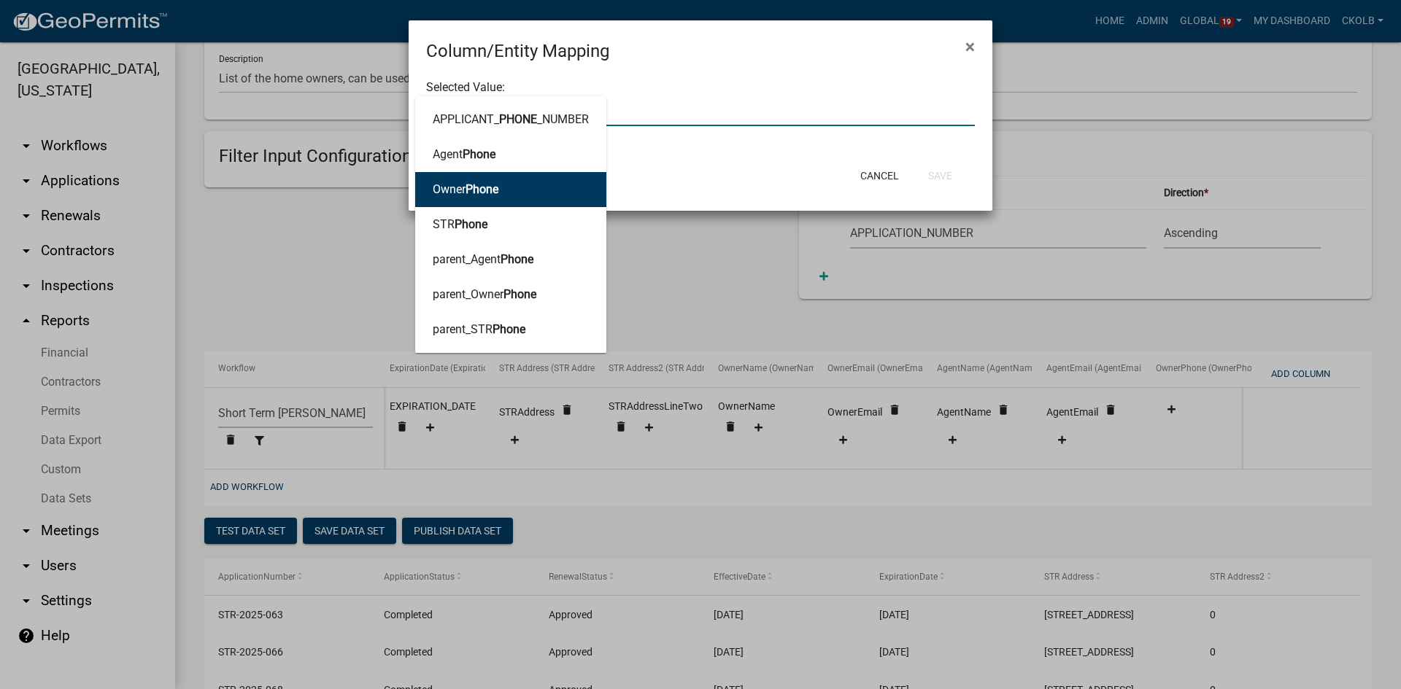
click at [538, 192] on button "Owner Phone" at bounding box center [510, 189] width 191 height 35
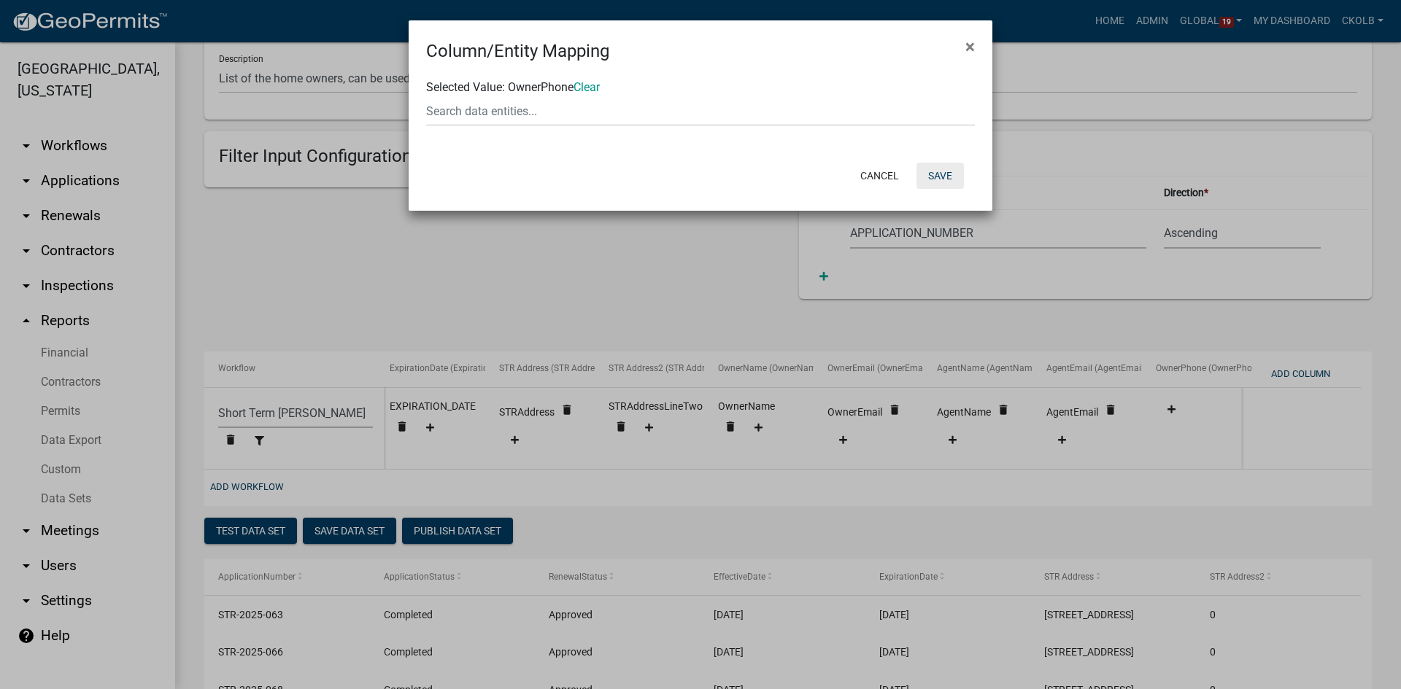
click at [933, 173] on button "Save" at bounding box center [939, 176] width 47 height 26
select select "f408877a-2c2f-4e4e-b296-526e76f451d7"
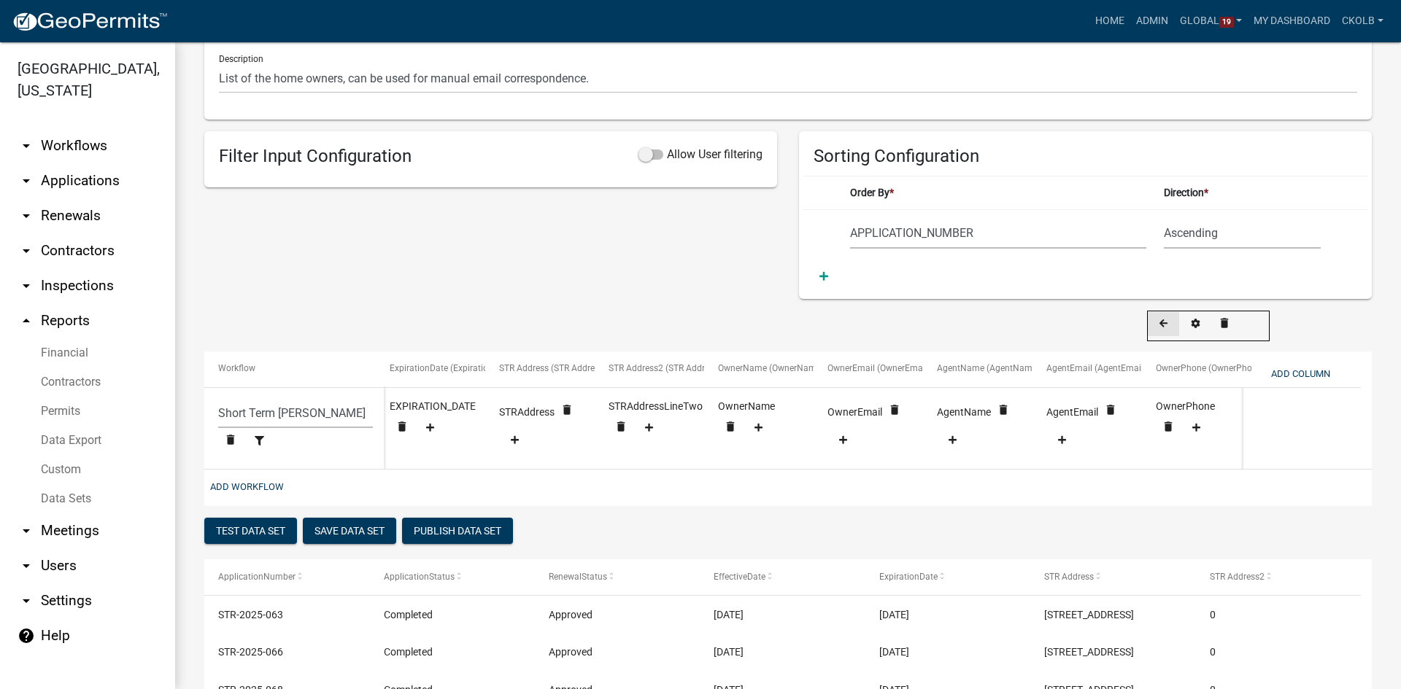
click at [1164, 325] on icon at bounding box center [1163, 324] width 8 height 9
select select "f408877a-2c2f-4e4e-b296-526e76f451d7"
click at [1064, 326] on icon at bounding box center [1063, 324] width 8 height 9
select select "f408877a-2c2f-4e4e-b296-526e76f451d7"
click at [1328, 365] on button "Add Column" at bounding box center [1300, 374] width 71 height 24
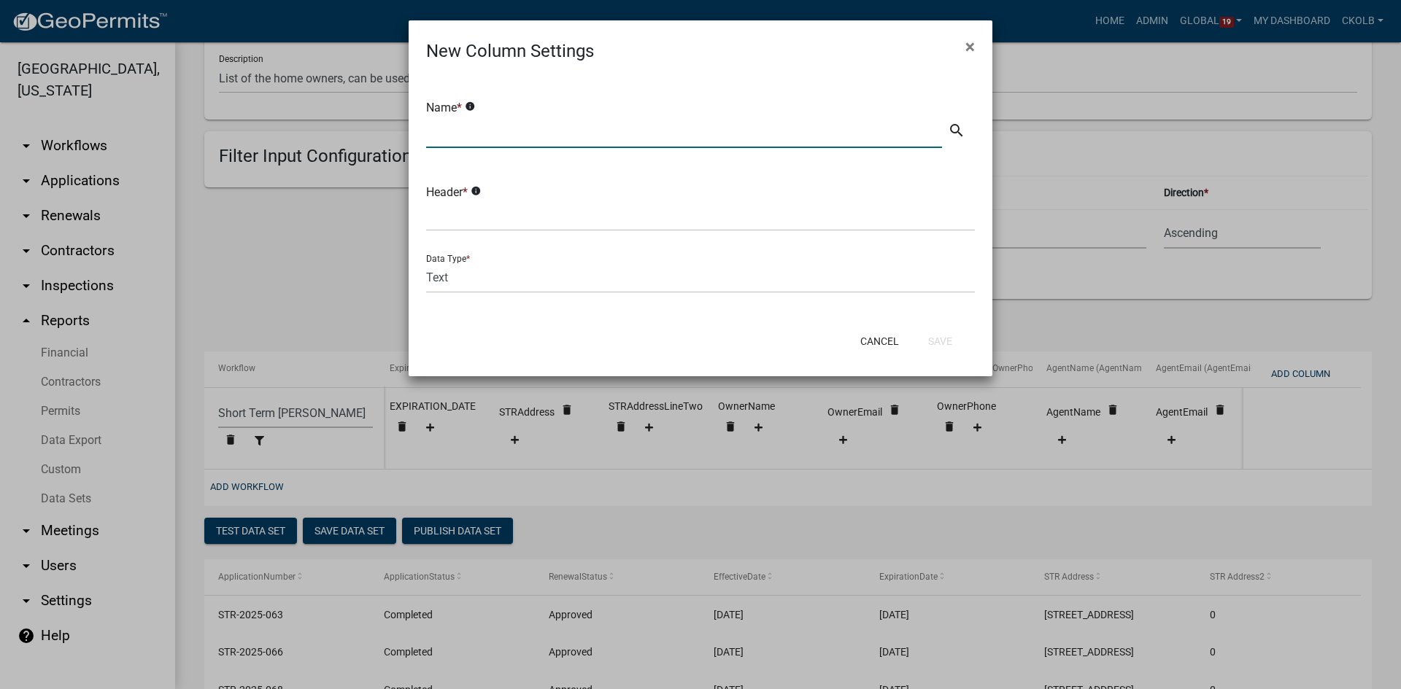
click at [524, 138] on input "text" at bounding box center [684, 133] width 516 height 30
drag, startPoint x: 449, startPoint y: 144, endPoint x: 429, endPoint y: 144, distance: 19.7
click at [429, 144] on input "AgentPhone" at bounding box center [684, 133] width 516 height 30
type input "AgentPhone"
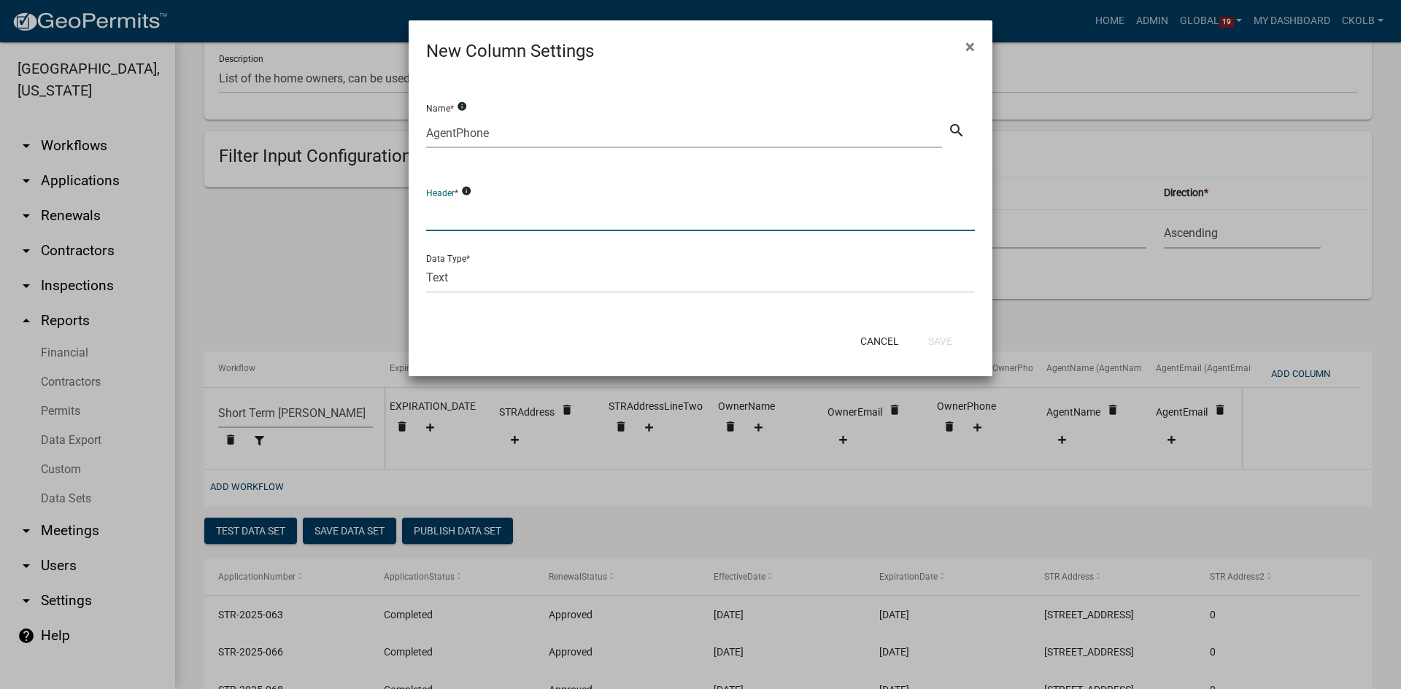
click at [482, 204] on input "text" at bounding box center [700, 216] width 549 height 30
paste input "AgentPhone"
type input "AgentPhone"
click at [762, 314] on div "Name * info AgentPhone search Header * info AgentPhone Data Type * Text Date Nu…" at bounding box center [701, 193] width 584 height 258
click at [947, 347] on button "Save" at bounding box center [939, 341] width 47 height 26
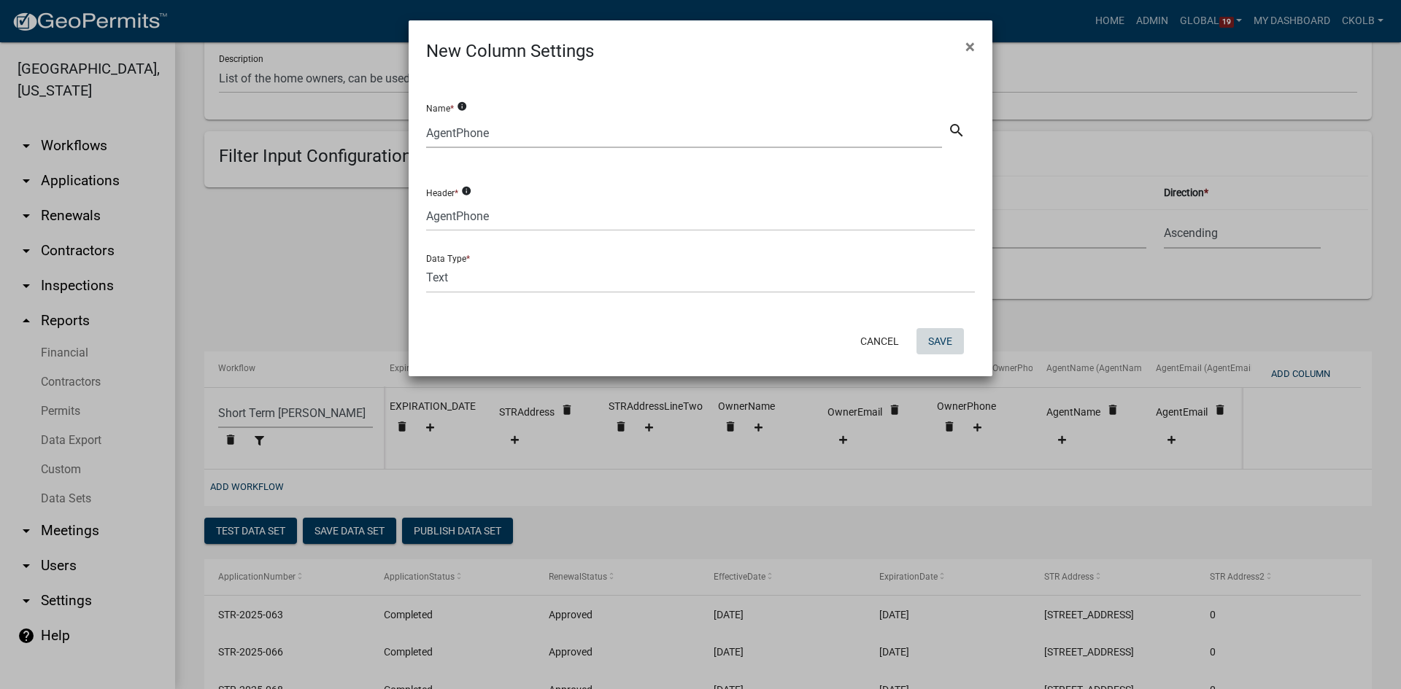
select select "f408877a-2c2f-4e4e-b296-526e76f451d7"
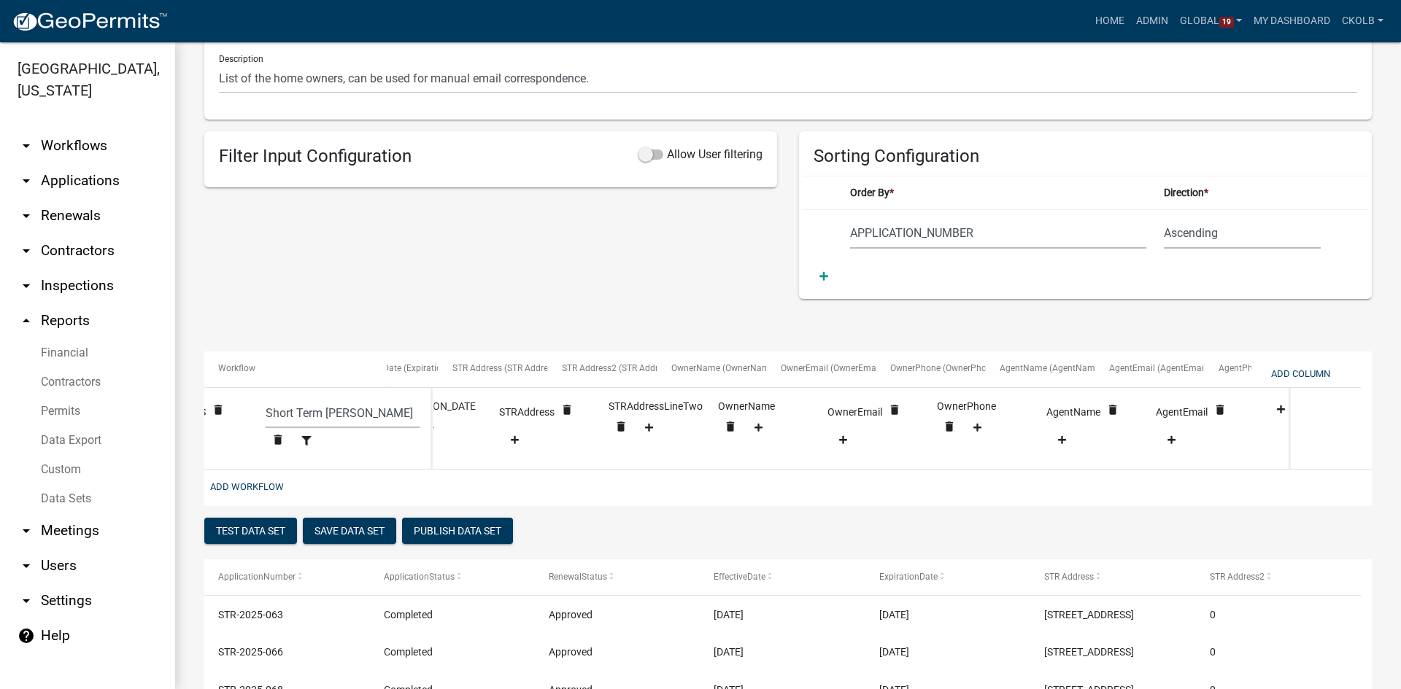
scroll to position [0, 558]
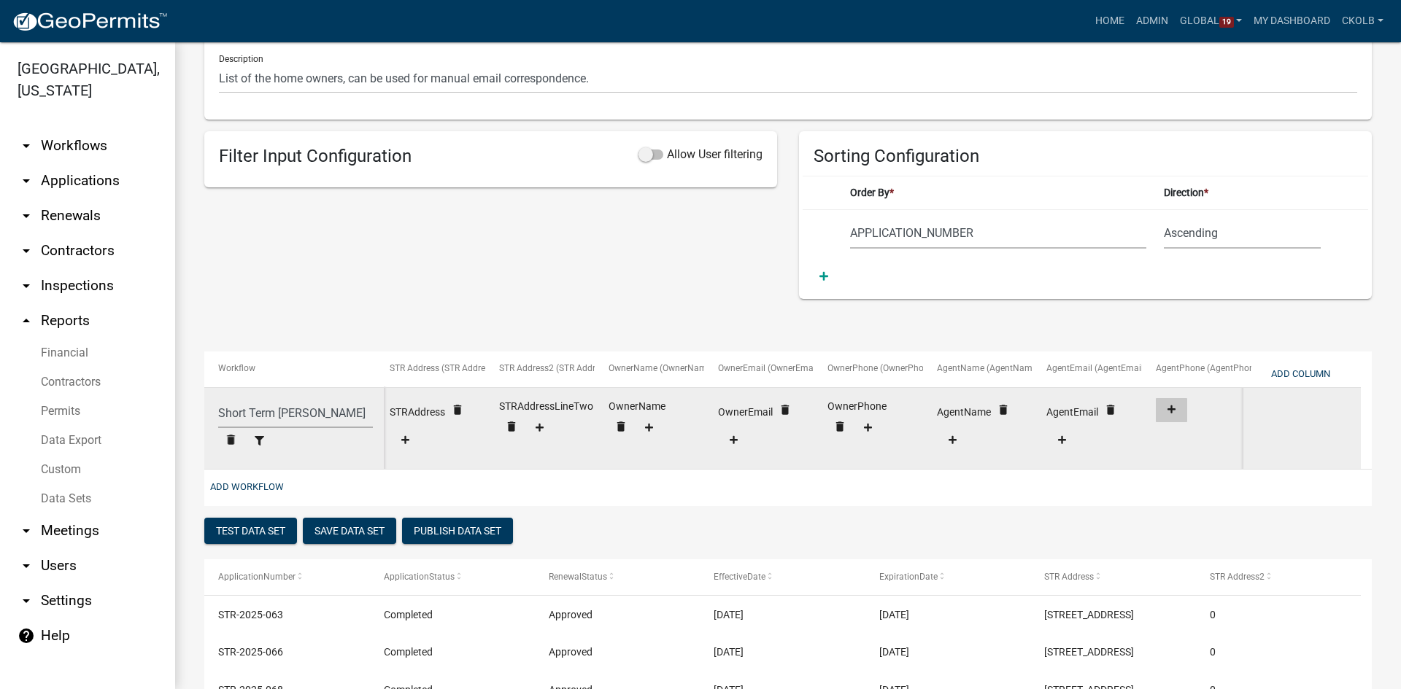
click at [1164, 406] on fa-icon at bounding box center [1172, 410] width 20 height 11
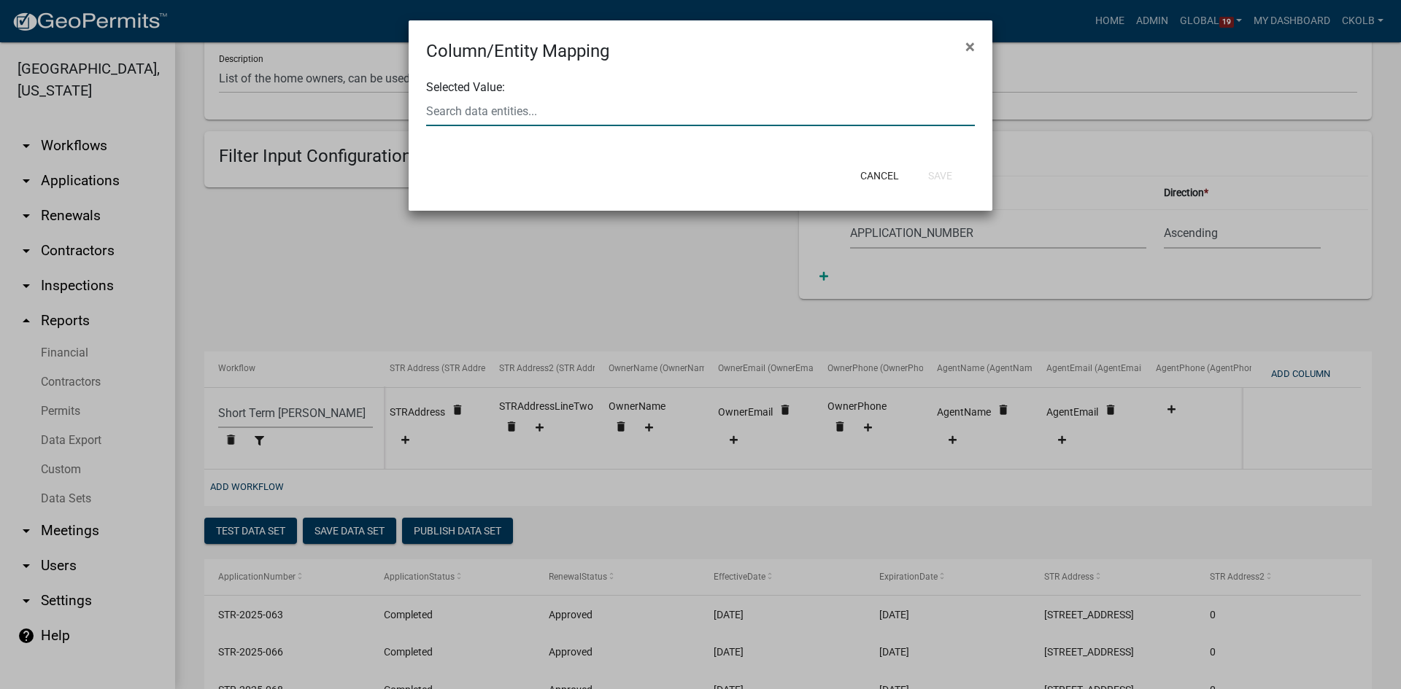
click at [530, 107] on div at bounding box center [700, 111] width 571 height 30
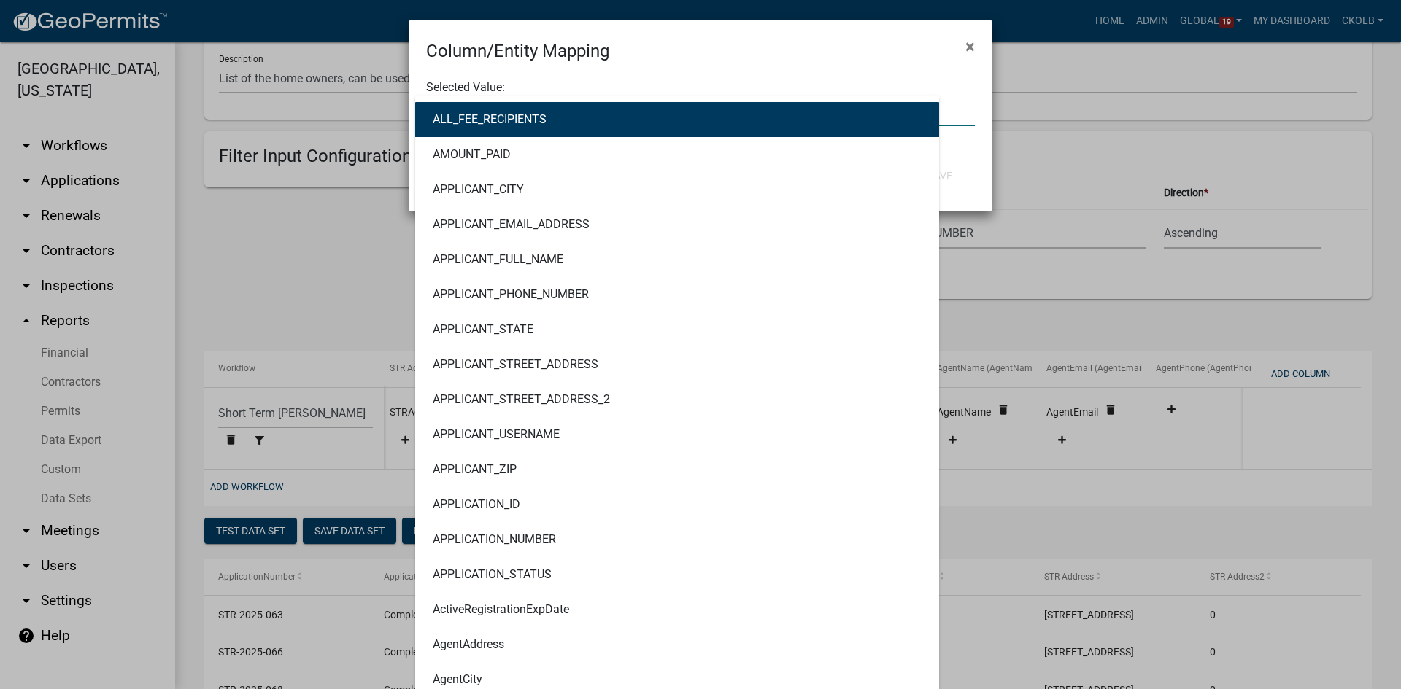
type input "phone"
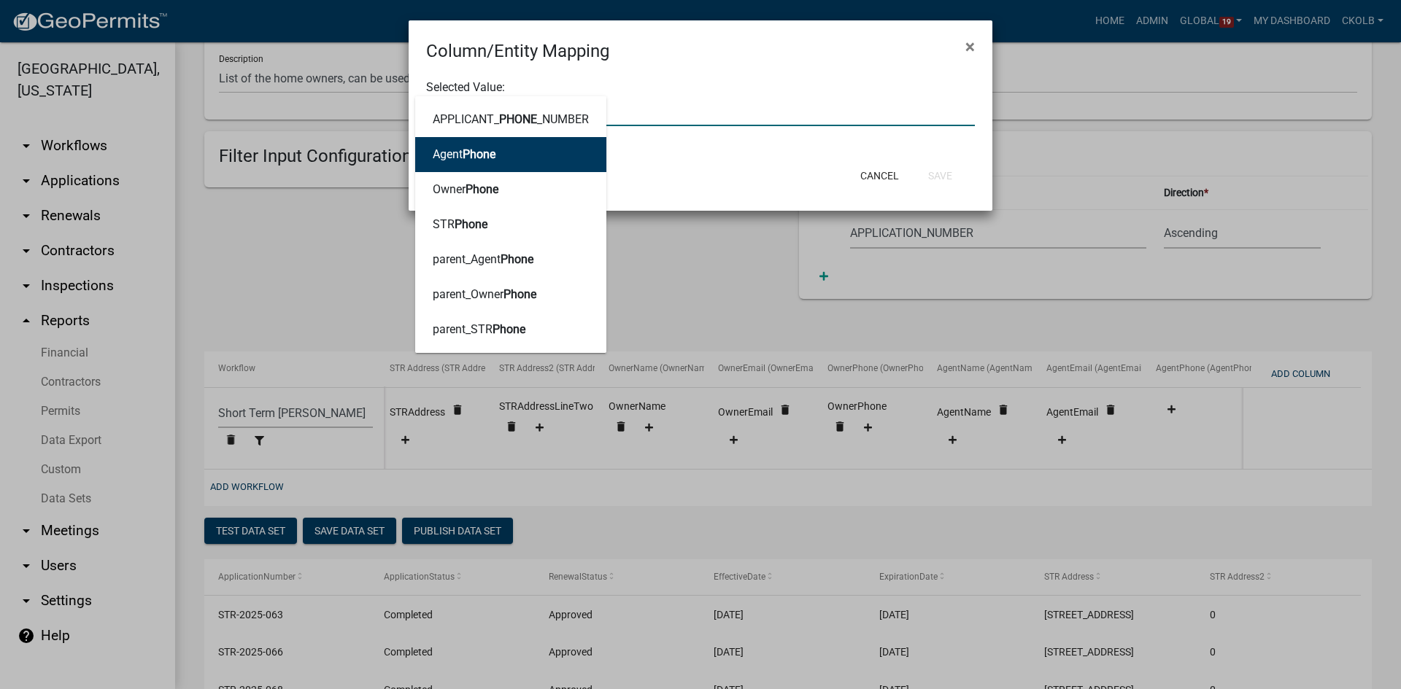
click at [521, 156] on button "Agent Phone" at bounding box center [510, 154] width 191 height 35
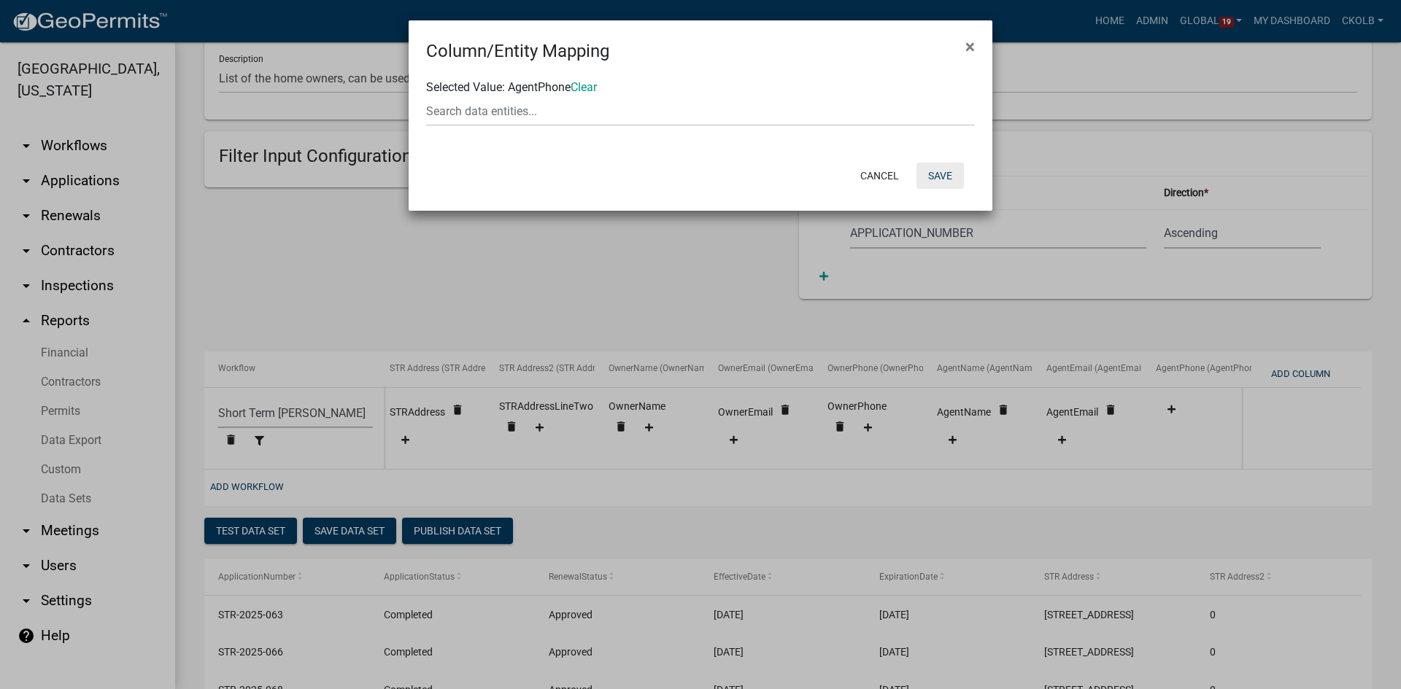
click at [940, 176] on button "Save" at bounding box center [939, 176] width 47 height 26
select select "f408877a-2c2f-4e4e-b296-526e76f451d7"
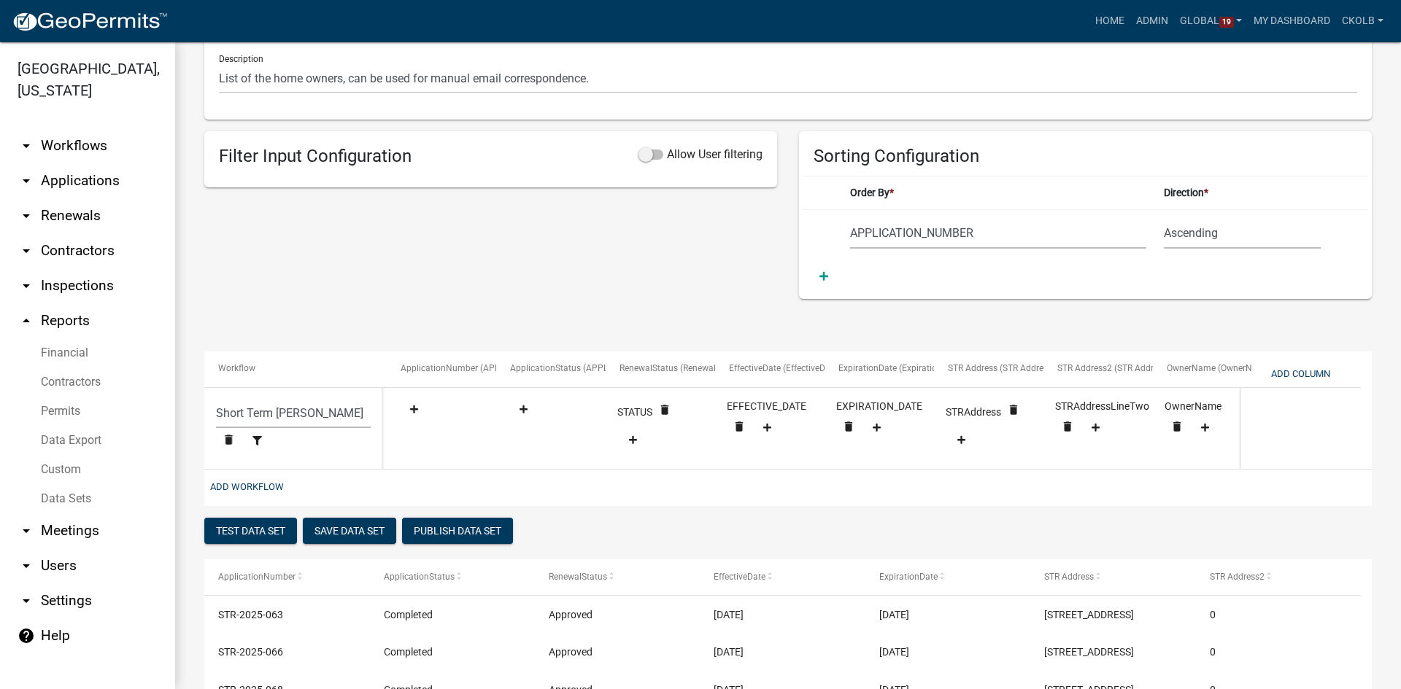
scroll to position [0, 0]
click at [373, 544] on button "Save Data Set" at bounding box center [349, 531] width 93 height 26
select select "APPLICATION_NUMBER"
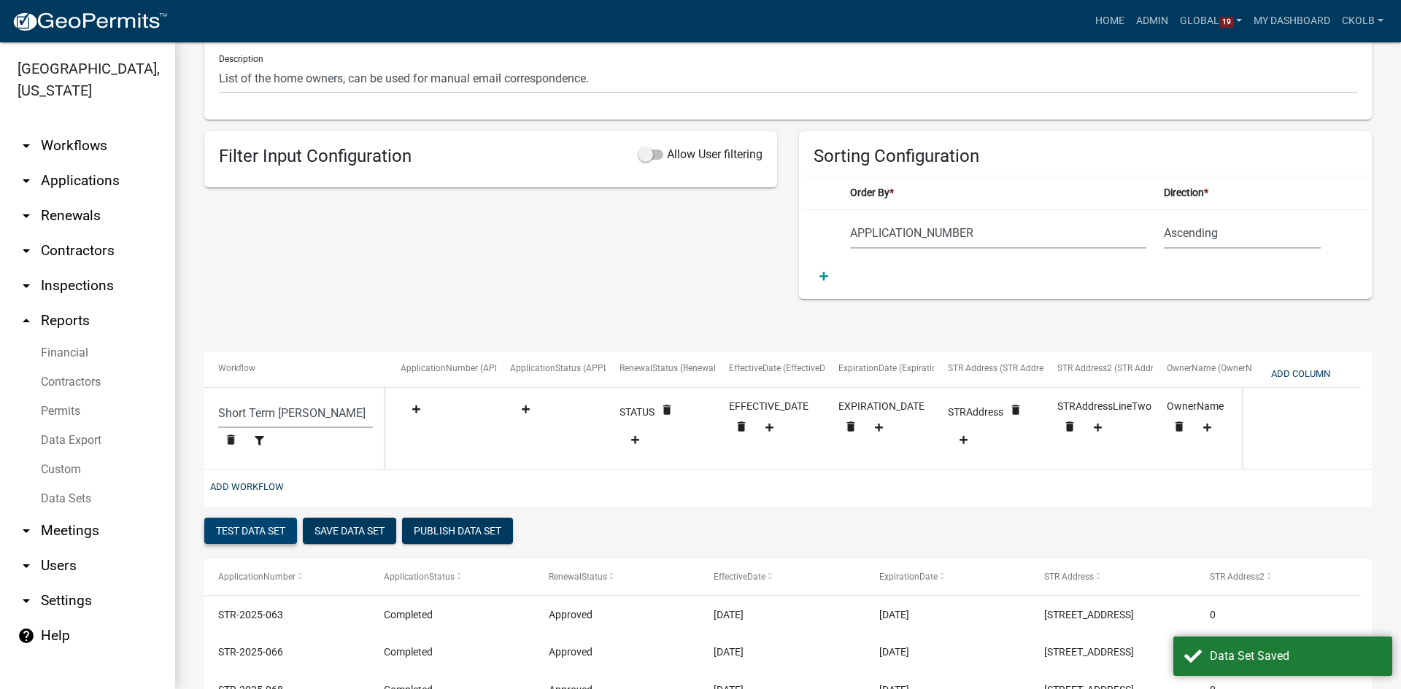
click at [256, 540] on button "Test Data Set" at bounding box center [250, 531] width 93 height 26
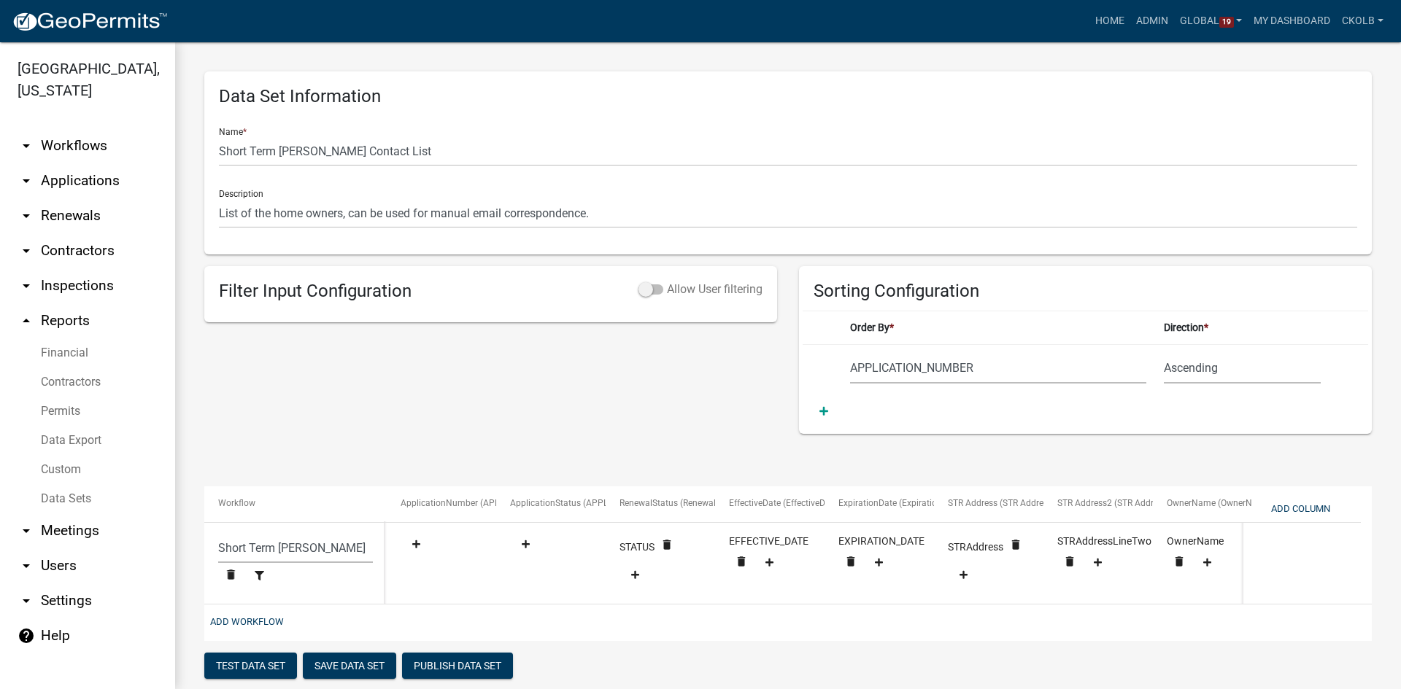
click at [638, 288] on span at bounding box center [650, 290] width 25 height 10
click at [667, 281] on input "Allow User filtering" at bounding box center [667, 281] width 0 height 0
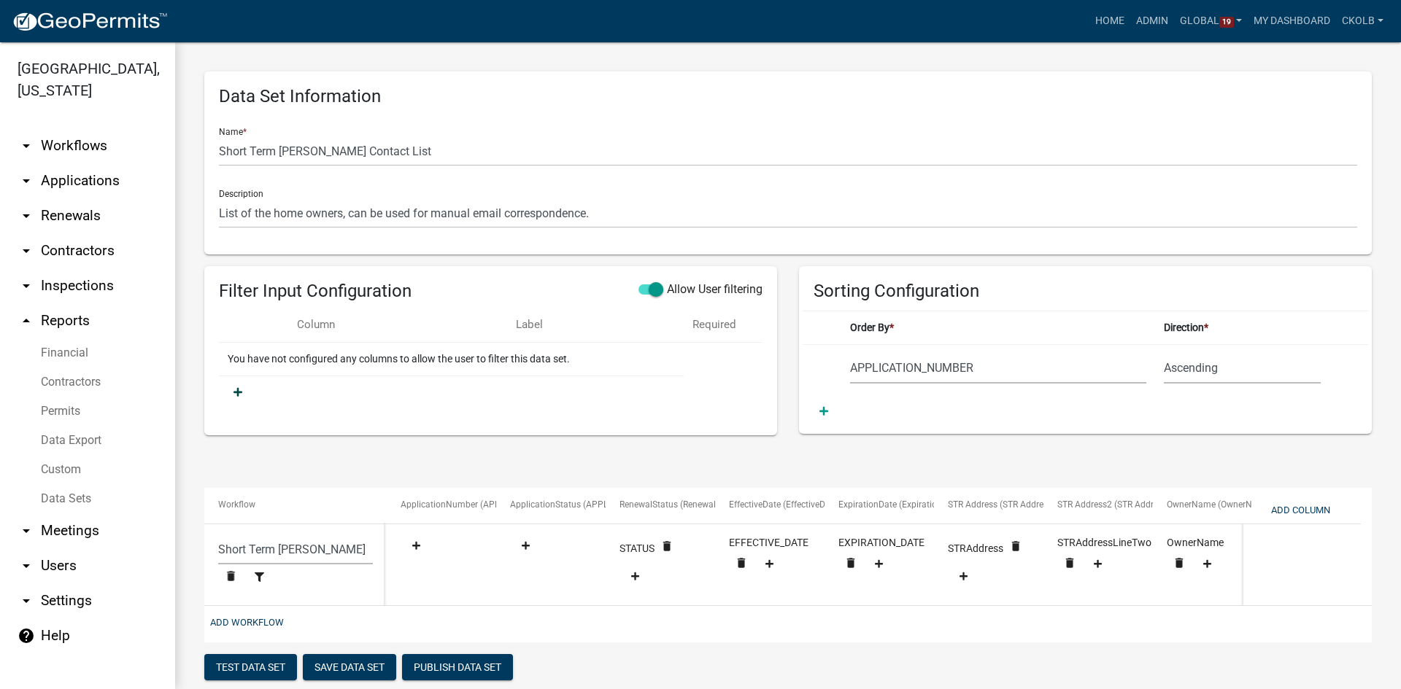
click at [239, 388] on icon at bounding box center [237, 392] width 9 height 10
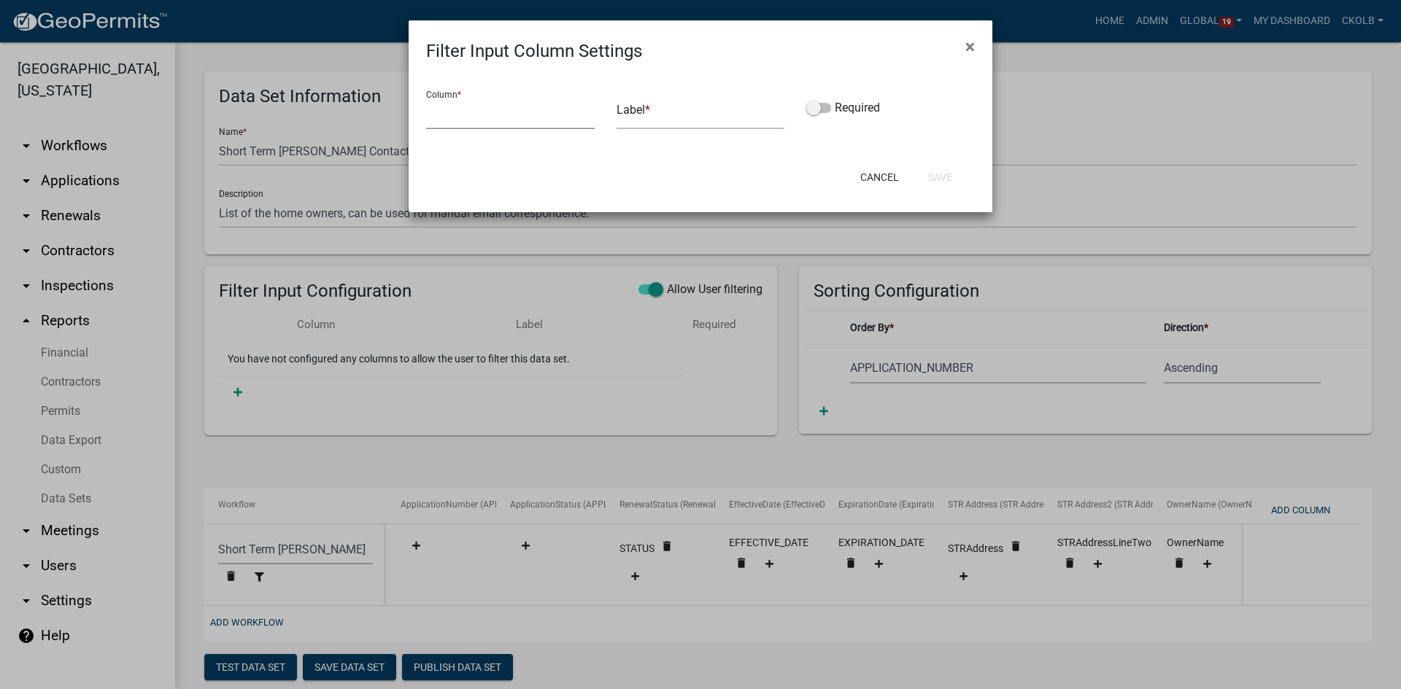
click at [520, 120] on select "APPLICATION_NUMBER APPLICATION_STATUS RenewalStatus EffectiveDate ExpirationDat…" at bounding box center [510, 114] width 169 height 30
select select "RenewalStatus"
click at [426, 99] on select "APPLICATION_NUMBER APPLICATION_STATUS RenewalStatus EffectiveDate ExpirationDat…" at bounding box center [510, 114] width 169 height 30
click at [654, 110] on input "text" at bounding box center [701, 114] width 169 height 30
type input "Status"
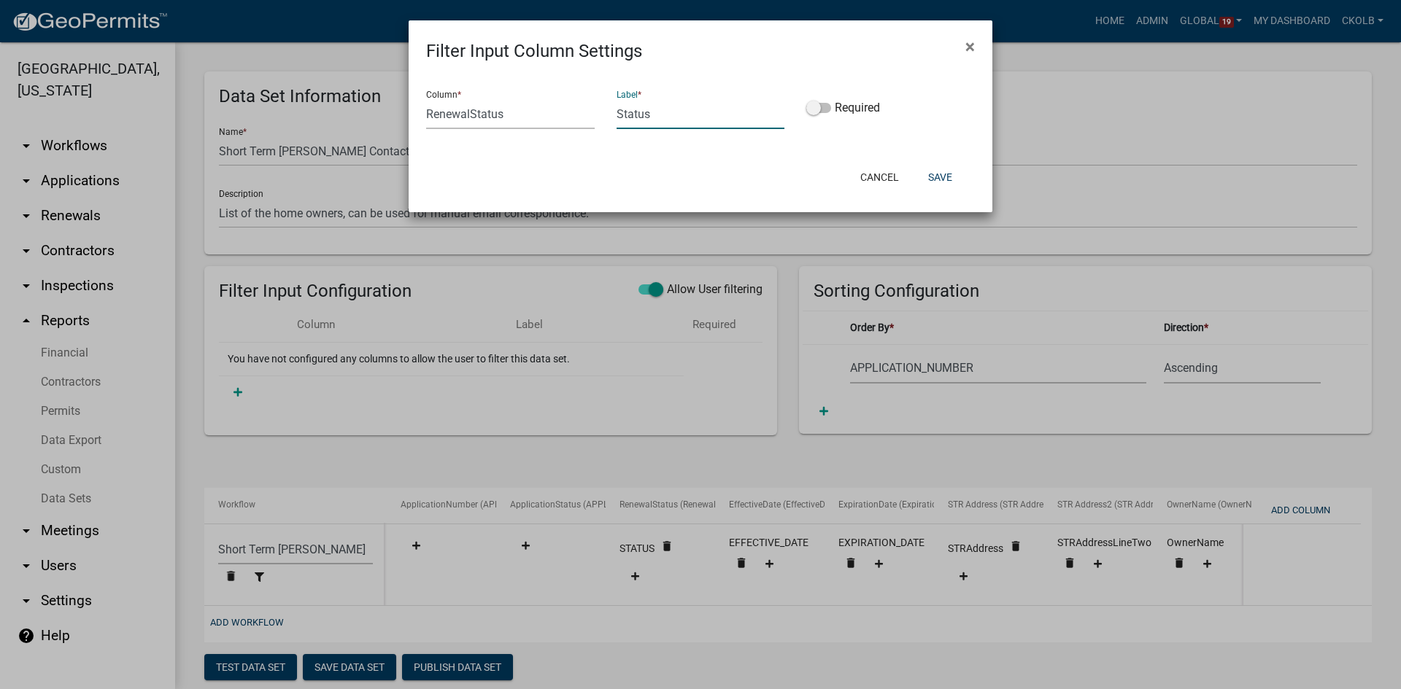
click at [627, 176] on div "Cancel Save" at bounding box center [796, 177] width 360 height 38
click at [934, 181] on button "Save" at bounding box center [939, 177] width 47 height 26
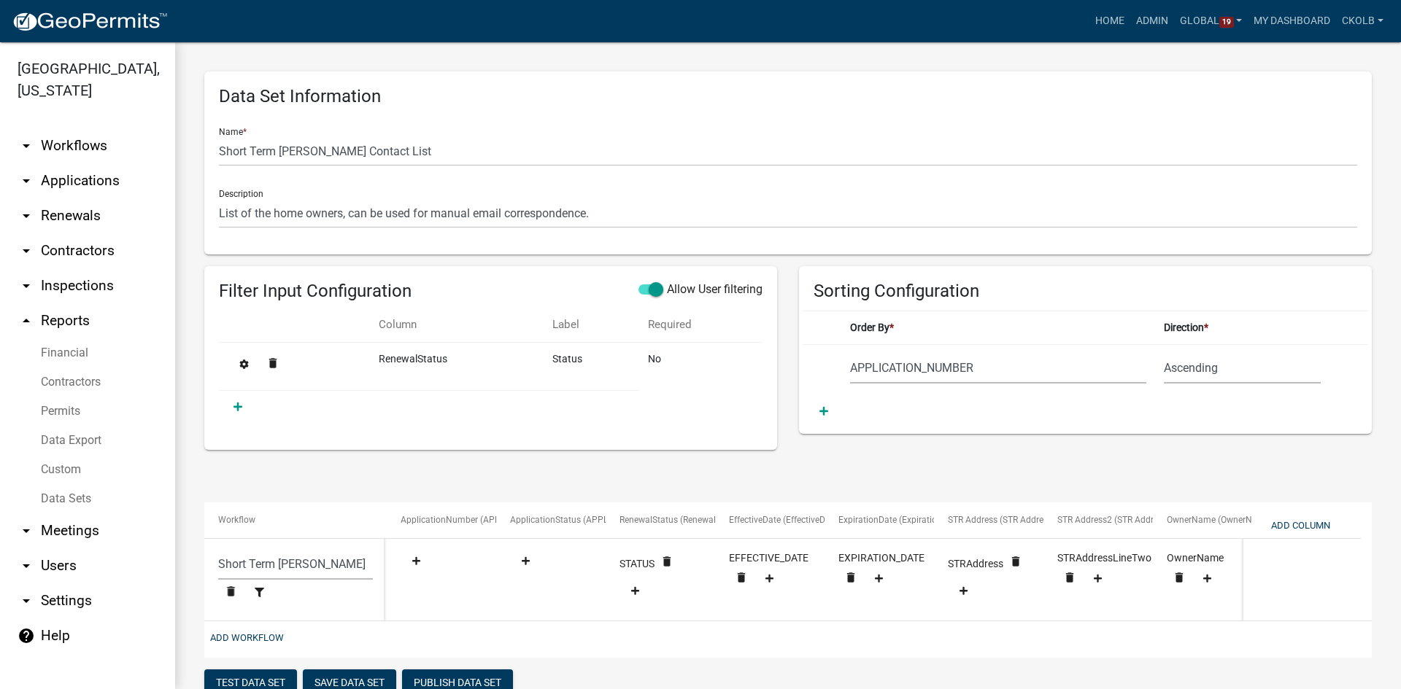
click at [250, 417] on td at bounding box center [429, 408] width 420 height 34
click at [239, 406] on icon at bounding box center [237, 407] width 9 height 9
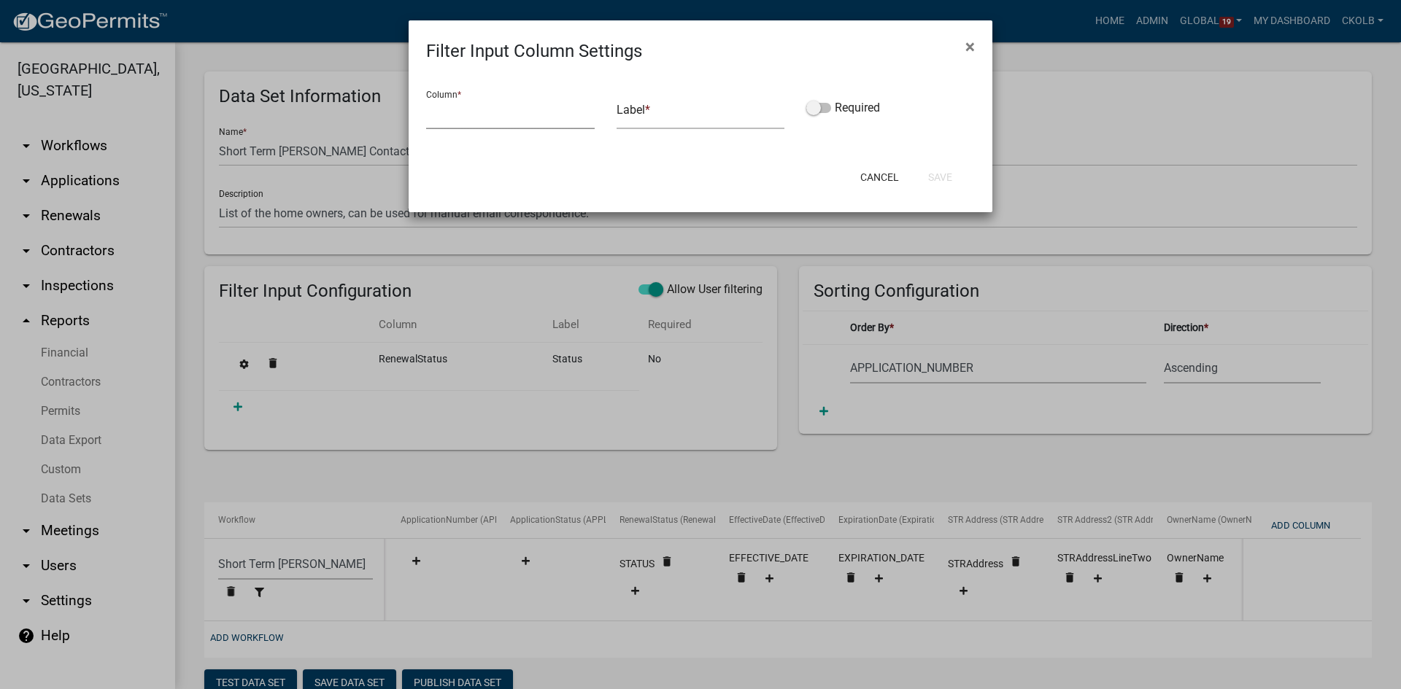
click at [492, 123] on select "APPLICATION_NUMBER APPLICATION_STATUS RenewalStatus EffectiveDate ExpirationDat…" at bounding box center [510, 114] width 169 height 30
select select "ExpirationDate"
click at [426, 99] on select "APPLICATION_NUMBER APPLICATION_STATUS RenewalStatus EffectiveDate ExpirationDat…" at bounding box center [510, 114] width 169 height 30
click at [632, 116] on input "text" at bounding box center [701, 114] width 169 height 30
type input "Expiration Date"
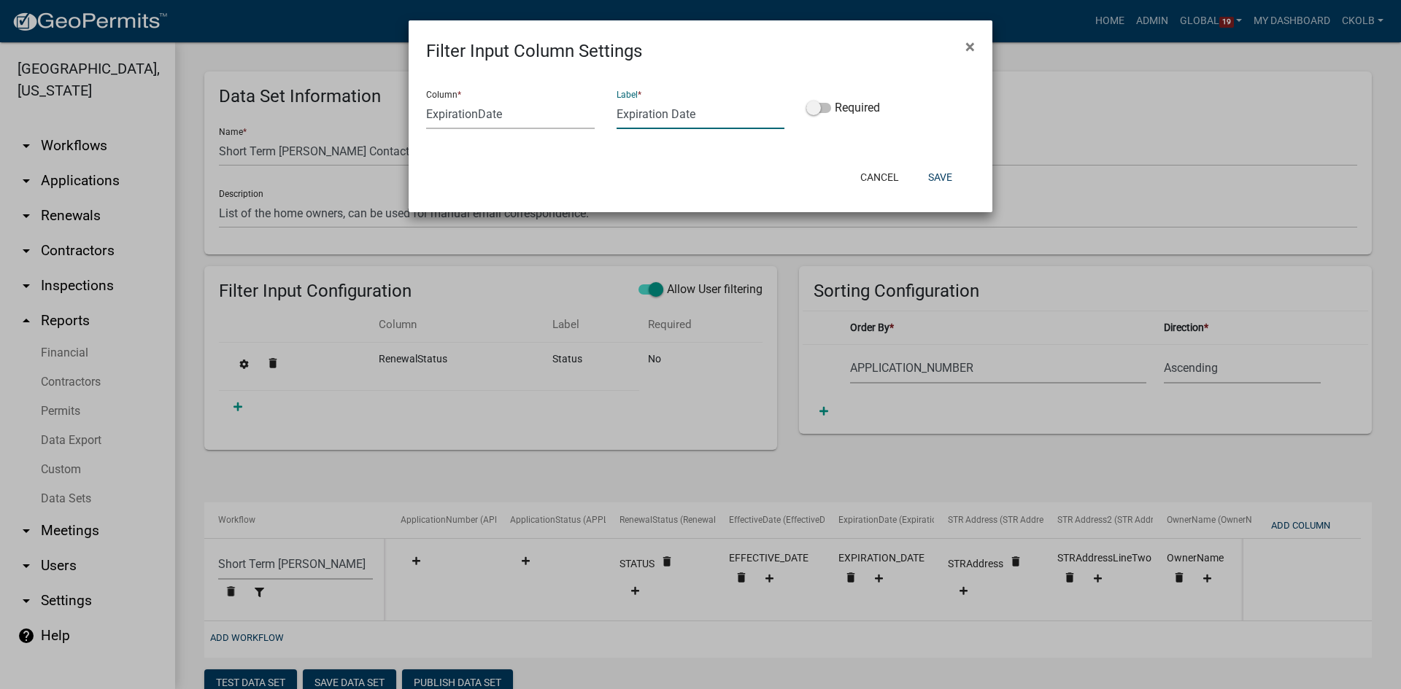
click at [810, 145] on div "Column * APPLICATION_NUMBER APPLICATION_STATUS RenewalStatus EffectiveDate Expi…" at bounding box center [701, 111] width 584 height 94
click at [940, 183] on button "Save" at bounding box center [939, 177] width 47 height 26
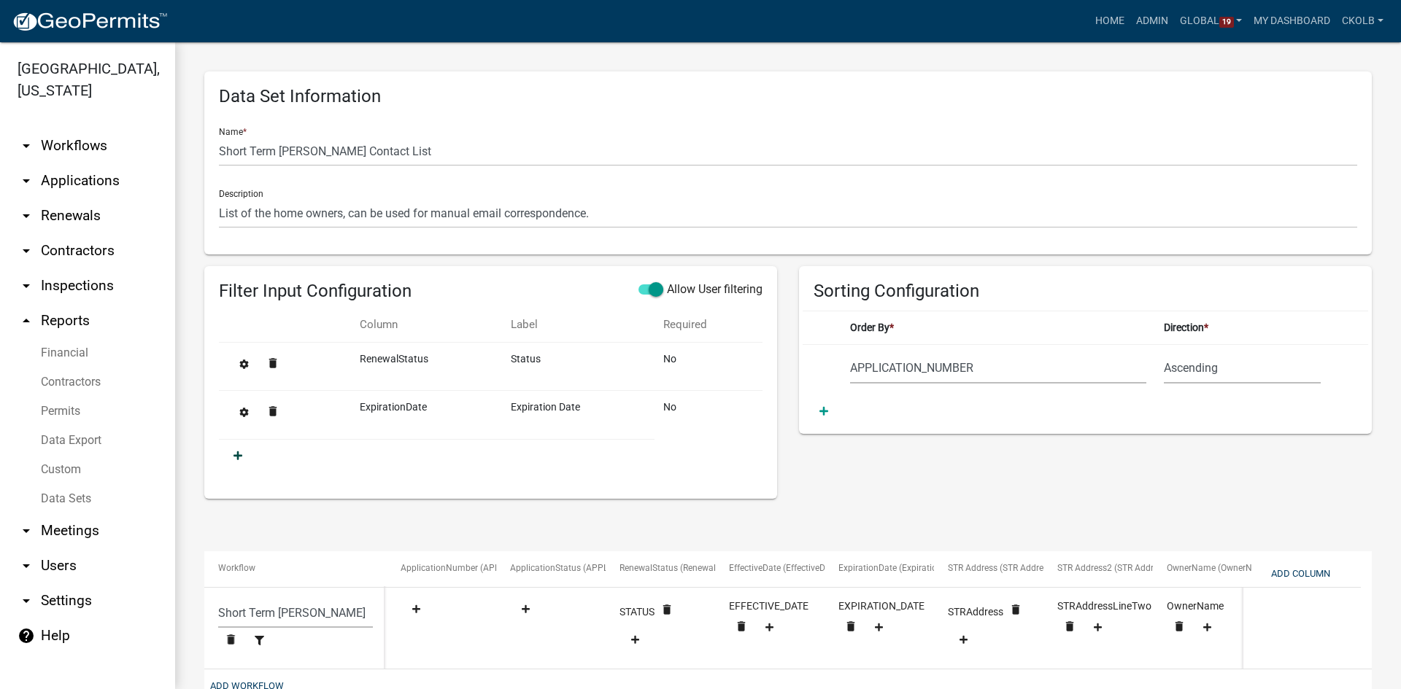
click at [236, 452] on icon at bounding box center [237, 456] width 9 height 10
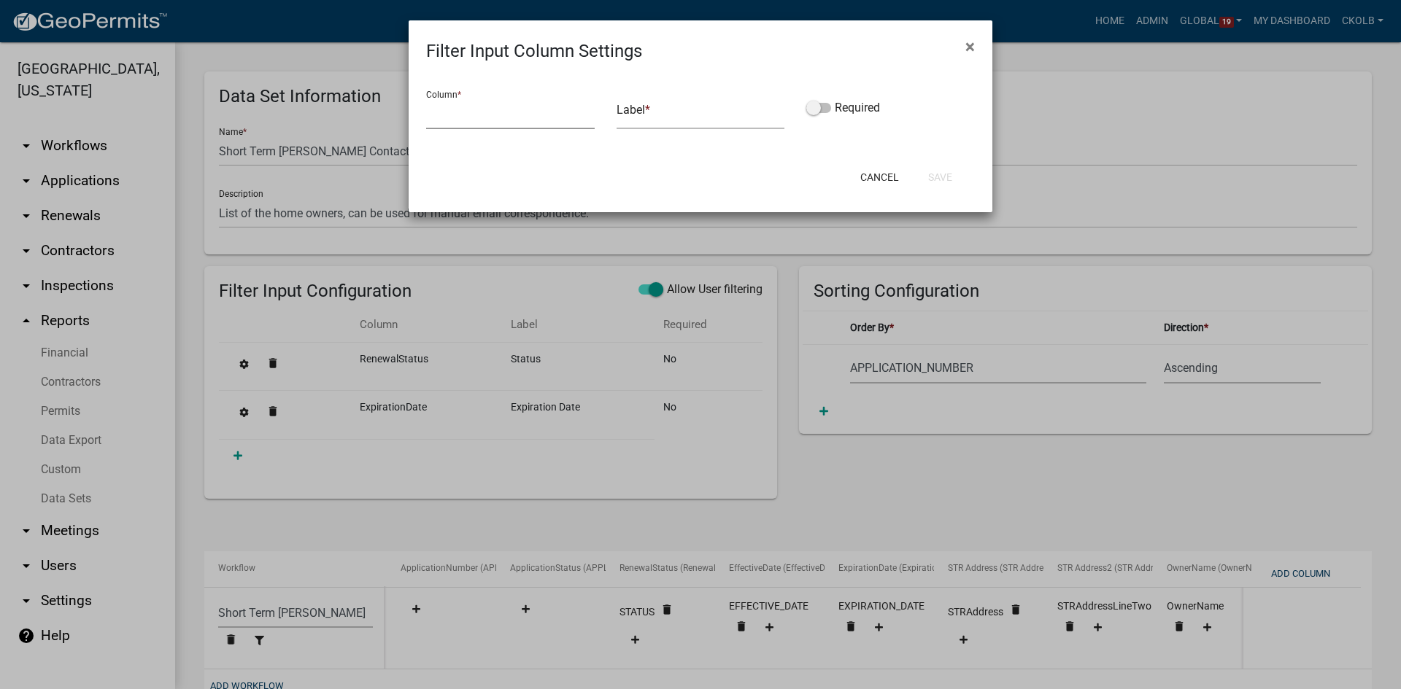
click at [443, 120] on select "APPLICATION_NUMBER APPLICATION_STATUS RenewalStatus EffectiveDate ExpirationDat…" at bounding box center [510, 114] width 169 height 30
select select "EffectiveDate"
click at [426, 99] on select "APPLICATION_NUMBER APPLICATION_STATUS RenewalStatus EffectiveDate ExpirationDat…" at bounding box center [510, 114] width 169 height 30
click at [646, 119] on input "text" at bounding box center [701, 114] width 169 height 30
type input "Effective Date"
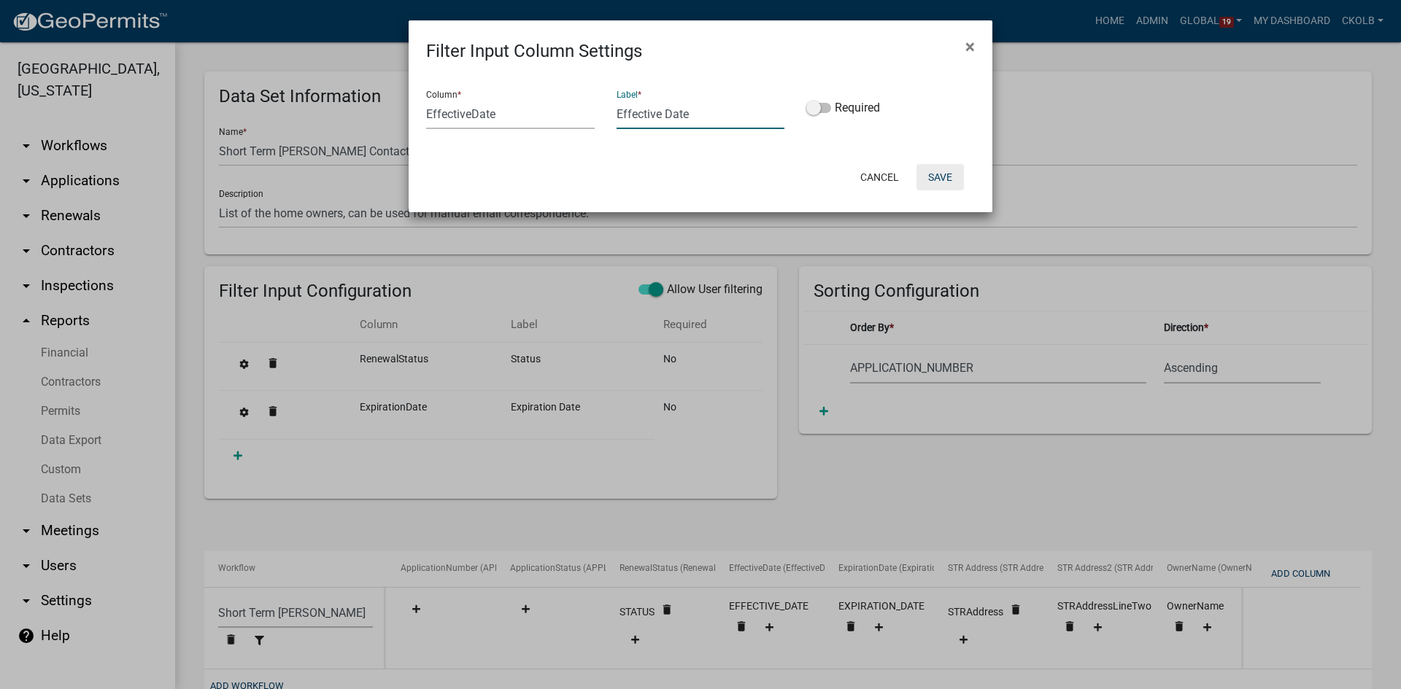
click at [938, 175] on button "Save" at bounding box center [939, 177] width 47 height 26
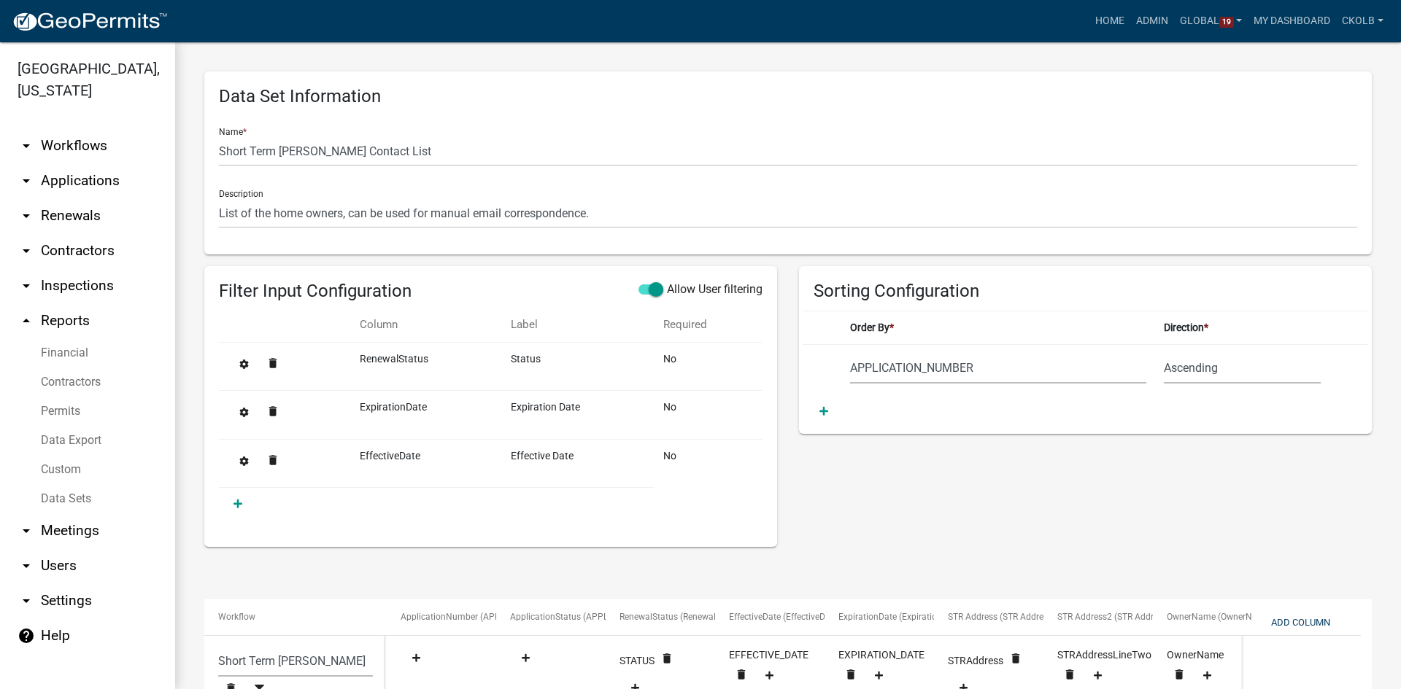
scroll to position [219, 0]
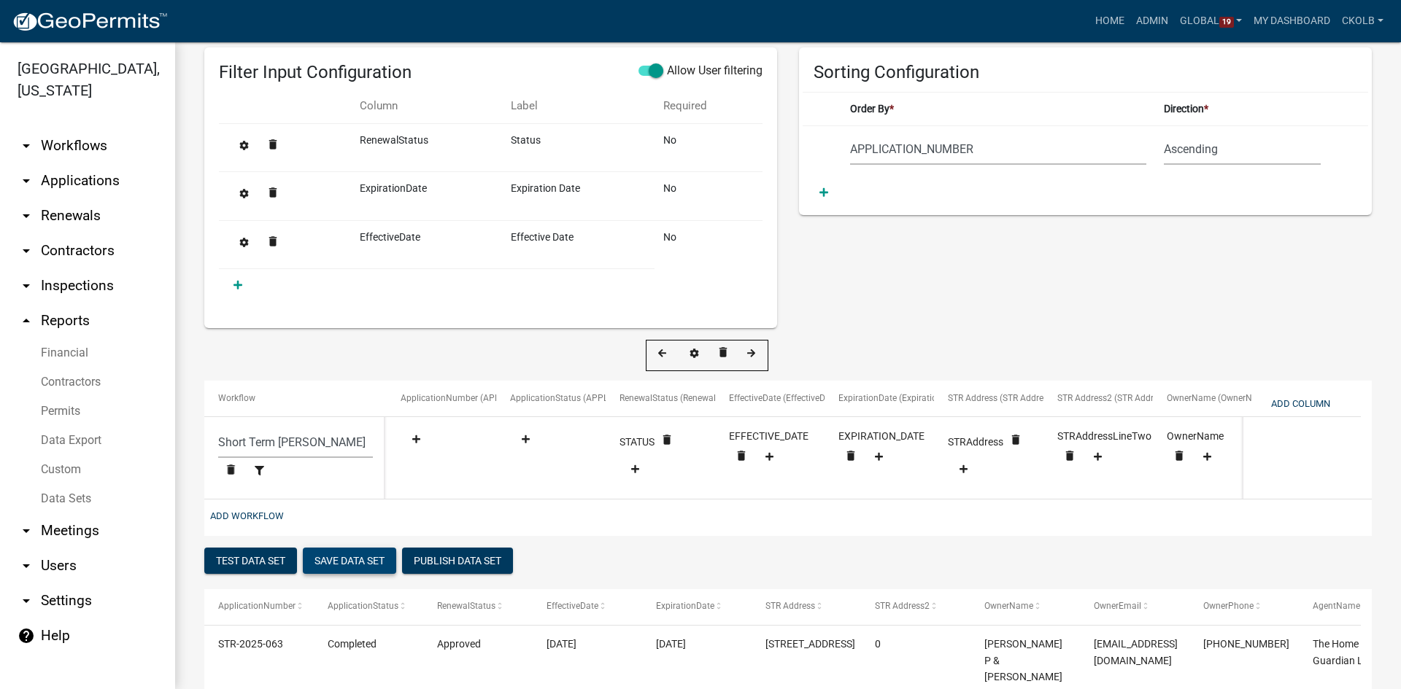
click at [349, 571] on button "Save Data Set" at bounding box center [349, 561] width 93 height 26
select select "APPLICATION_NUMBER"
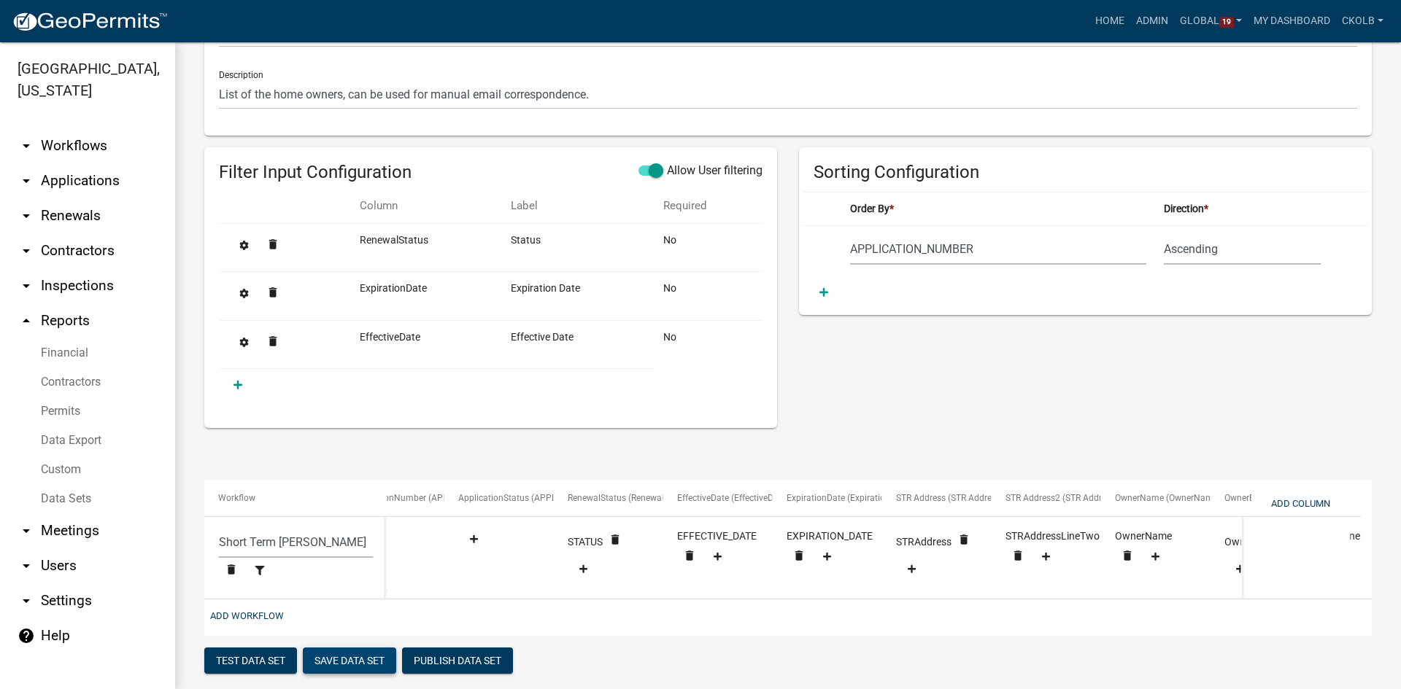
scroll to position [73, 0]
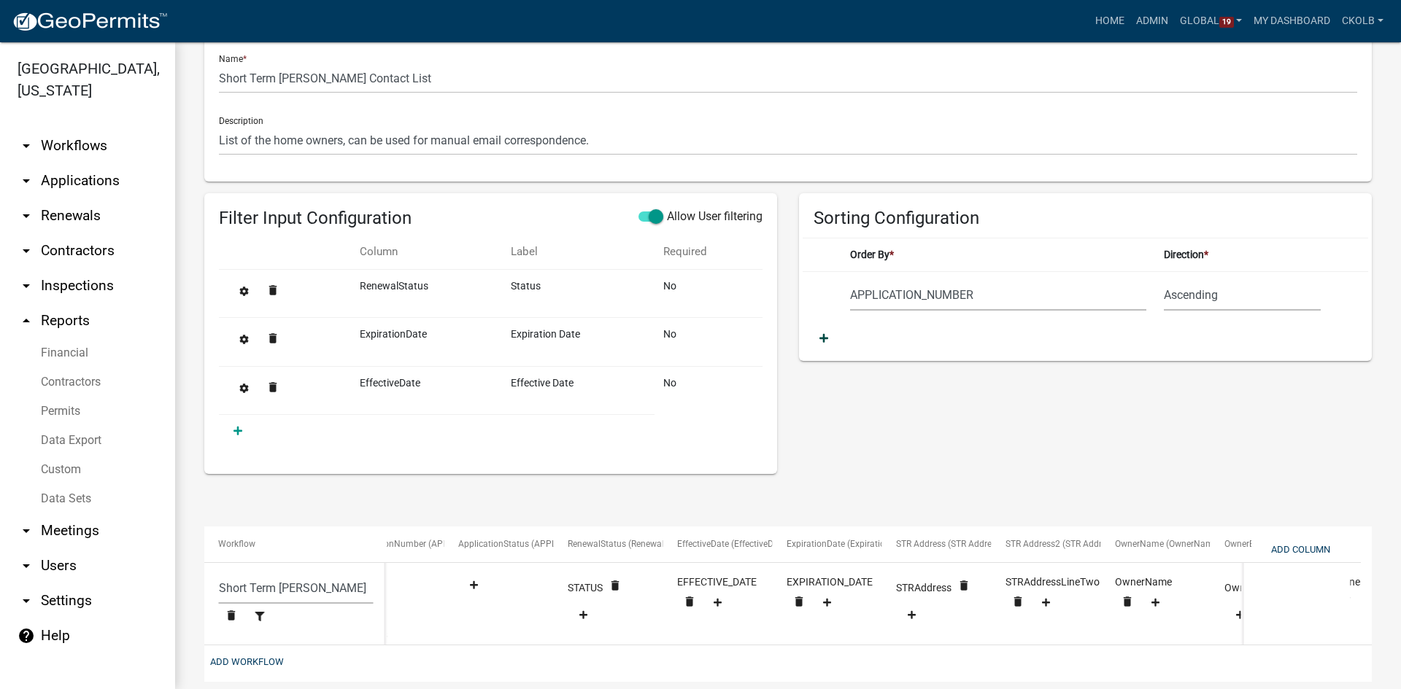
click at [822, 341] on icon at bounding box center [823, 338] width 9 height 10
select select "APPLICATION_NUMBER"
select select
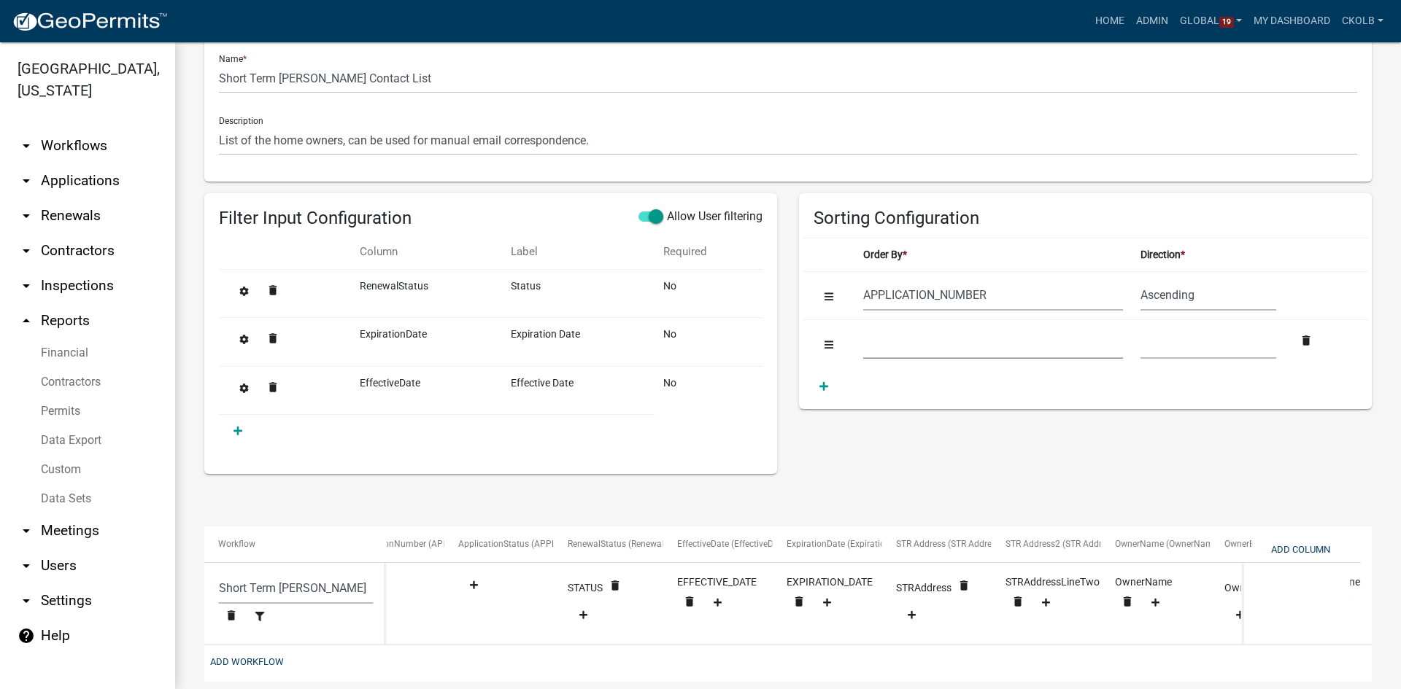
click at [919, 349] on select "APPLICATION_NUMBER APPLICATION_STATUS RenewalStatus EffectiveDate ExpirationDat…" at bounding box center [992, 344] width 259 height 30
select select "ExpirationDate"
click at [863, 329] on select "APPLICATION_NUMBER APPLICATION_STATUS RenewalStatus EffectiveDate ExpirationDat…" at bounding box center [992, 344] width 259 height 30
click at [1150, 343] on select "Ascending Descending" at bounding box center [1208, 344] width 136 height 30
select select "1"
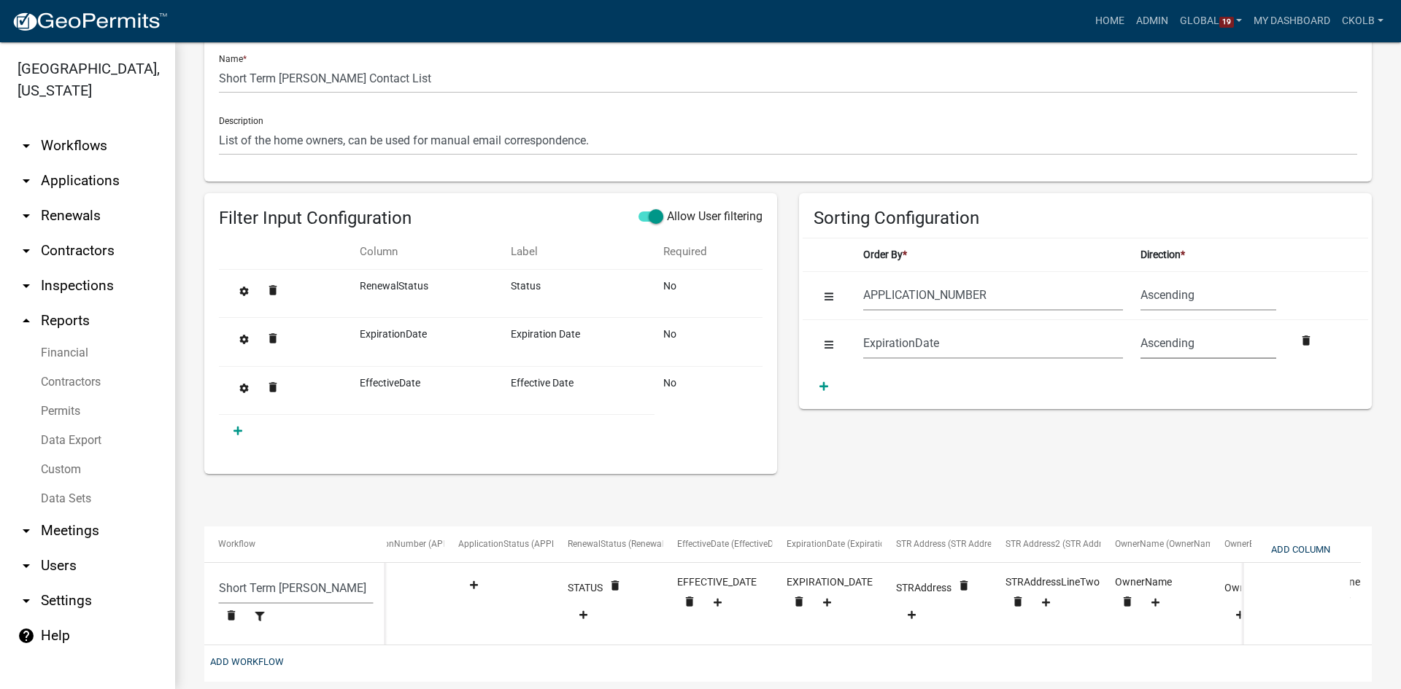
click at [1140, 329] on select "Ascending Descending" at bounding box center [1208, 344] width 136 height 30
select select "ExpirationDate"
drag, startPoint x: 826, startPoint y: 349, endPoint x: 824, endPoint y: 283, distance: 66.4
select select "ExpirationDate"
select select "APPLICATION_NUMBER"
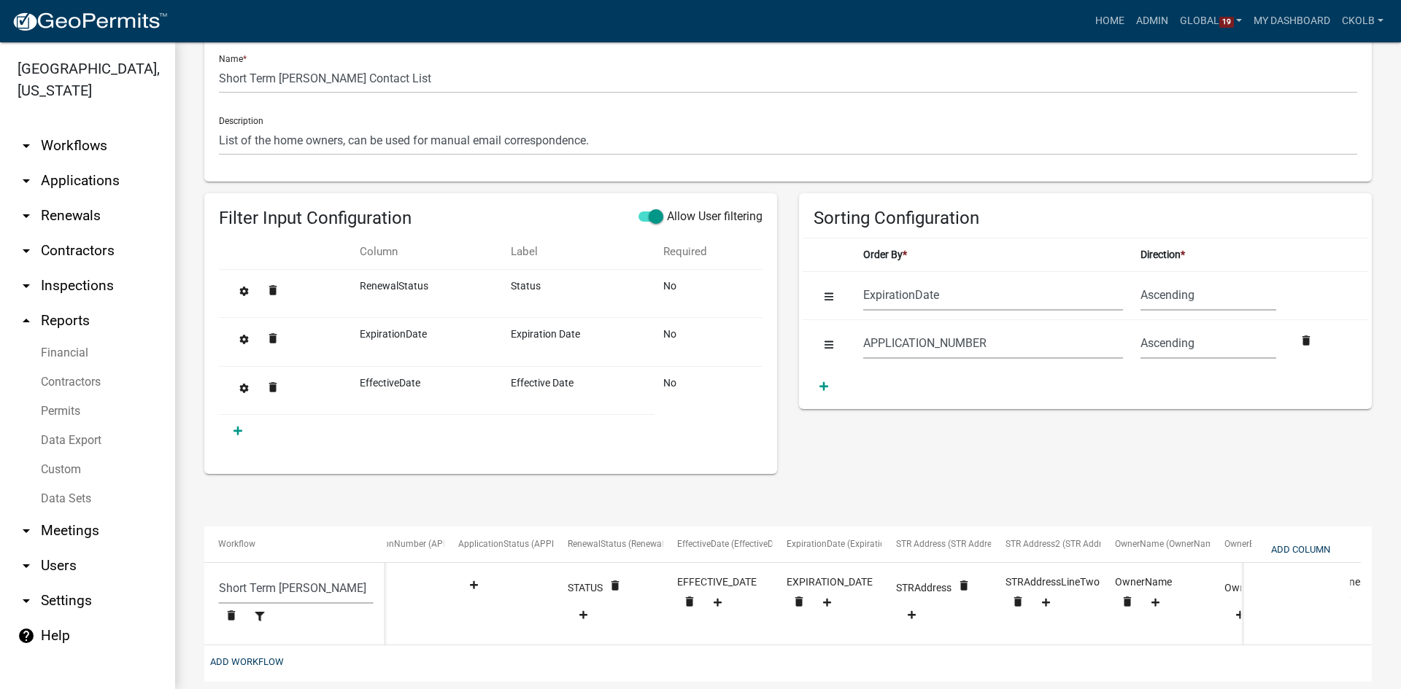
click at [898, 424] on div "Sorting Configuration Order By * Direction * Order the sorting priority APPLICA…" at bounding box center [1085, 333] width 595 height 281
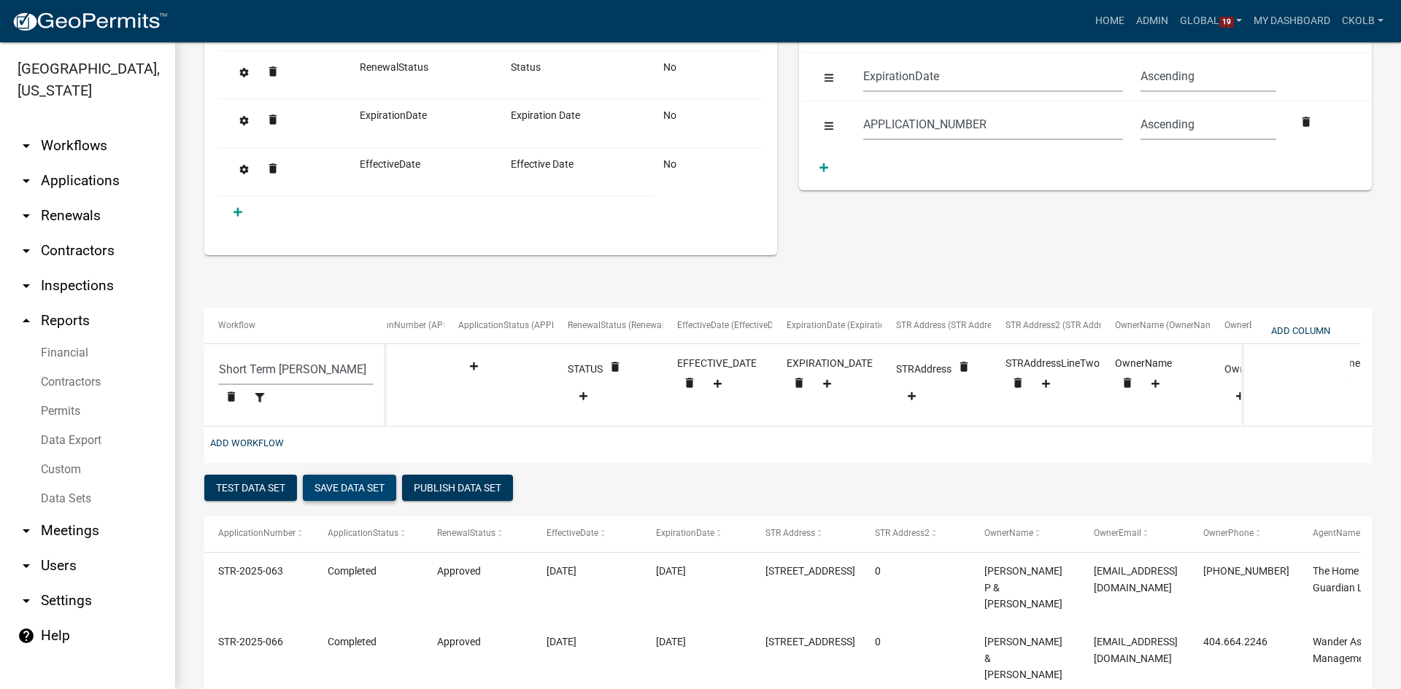
click at [355, 501] on button "Save Data Set" at bounding box center [349, 488] width 93 height 26
select select "ExpirationDate"
select select "APPLICATION_NUMBER"
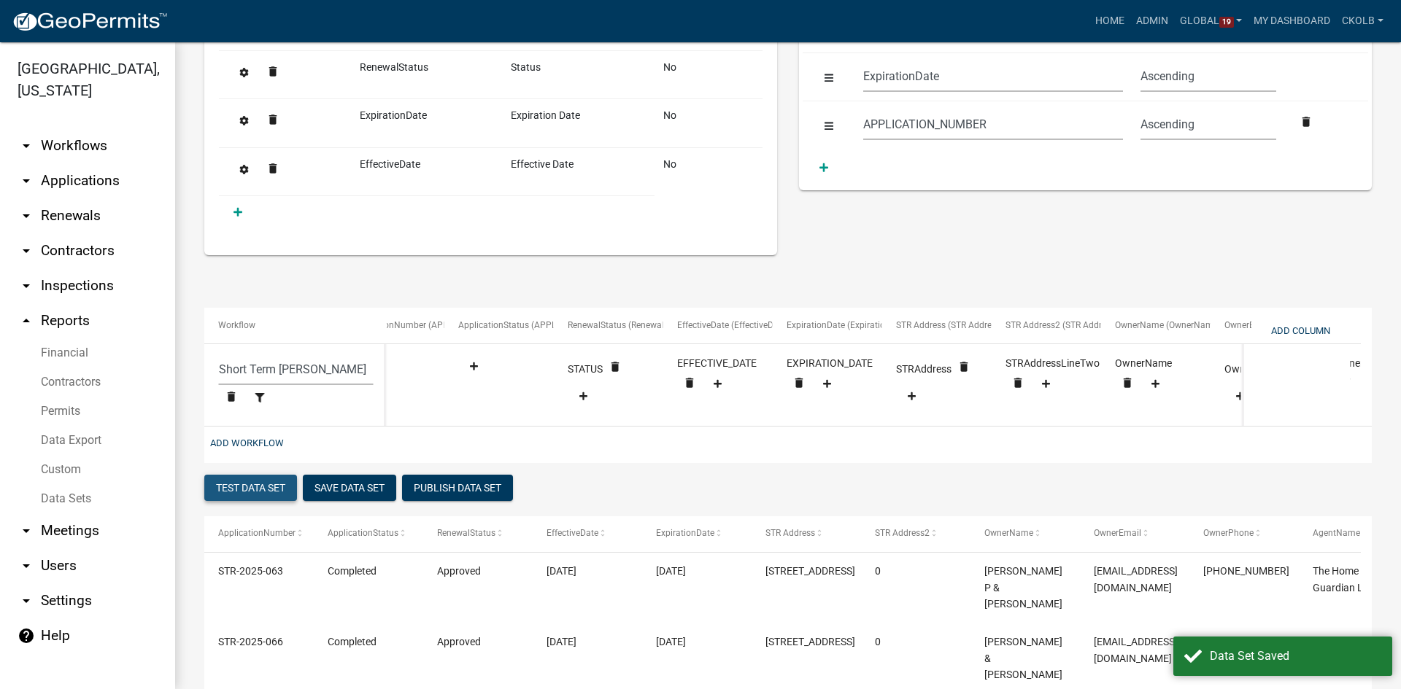
click at [246, 494] on button "Test Data Set" at bounding box center [250, 488] width 93 height 26
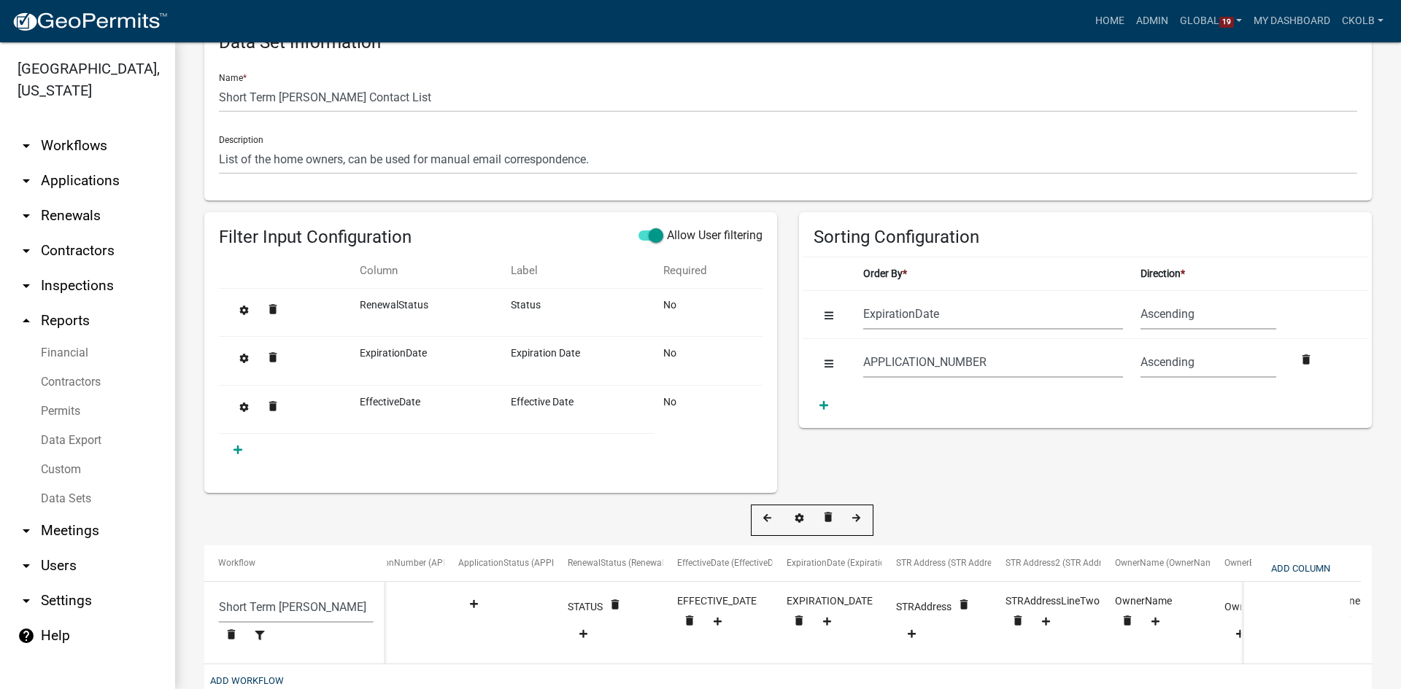
scroll to position [0, 0]
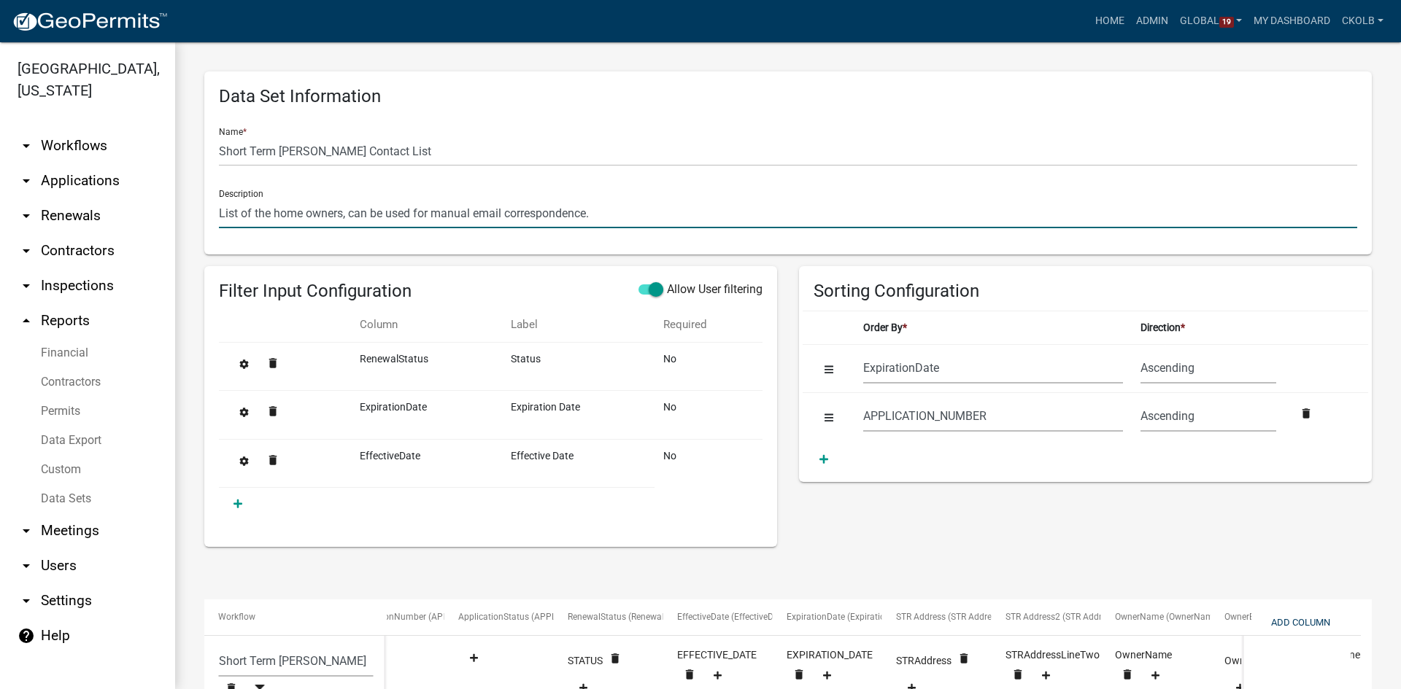
click at [304, 209] on input "List of the home owners, can be used for manual email correspondence." at bounding box center [788, 213] width 1138 height 30
click at [341, 211] on input "List of the homeowners, can be used for manual email correspondence." at bounding box center [788, 213] width 1138 height 30
drag, startPoint x: 401, startPoint y: 206, endPoint x: 343, endPoint y: 211, distance: 57.9
click at [343, 211] on input "List of the homeowners and emails, can be used for manual email correspondence." at bounding box center [788, 213] width 1138 height 30
type input "List of the homeowner contacts, can be used for manual email correspondence."
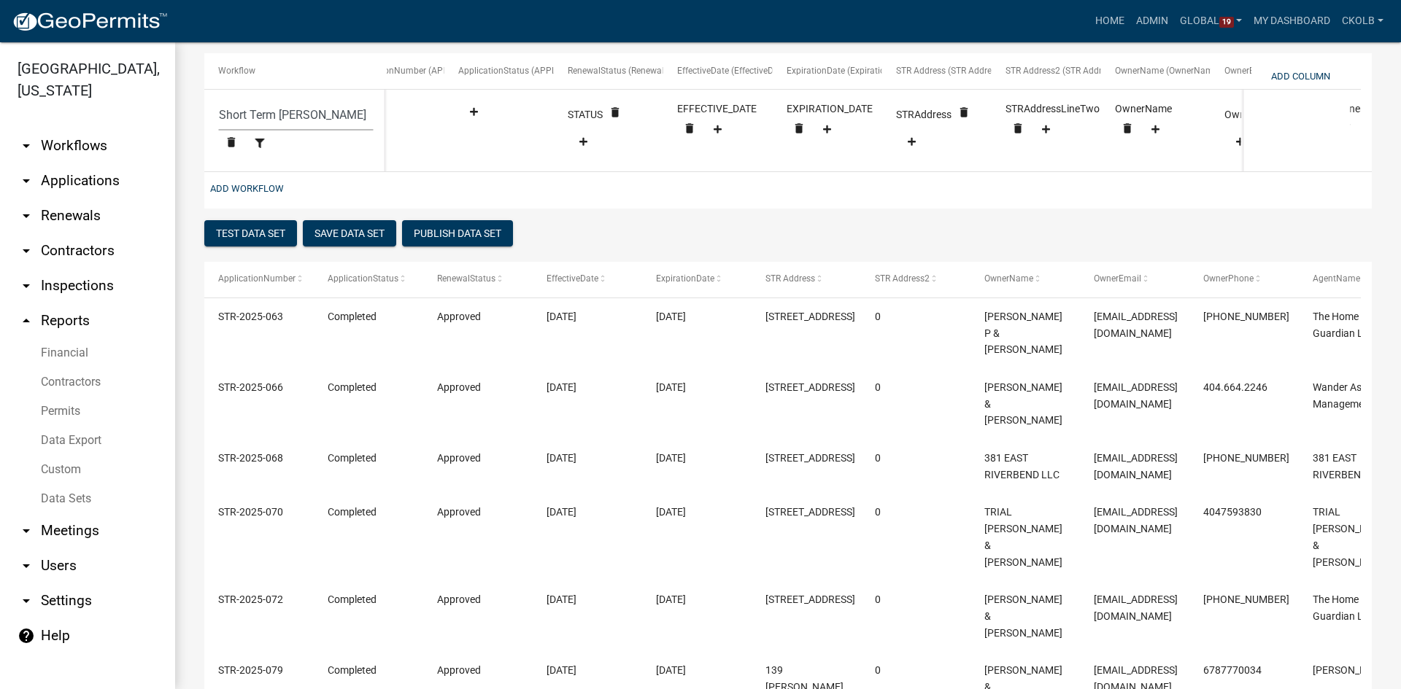
scroll to position [584, 0]
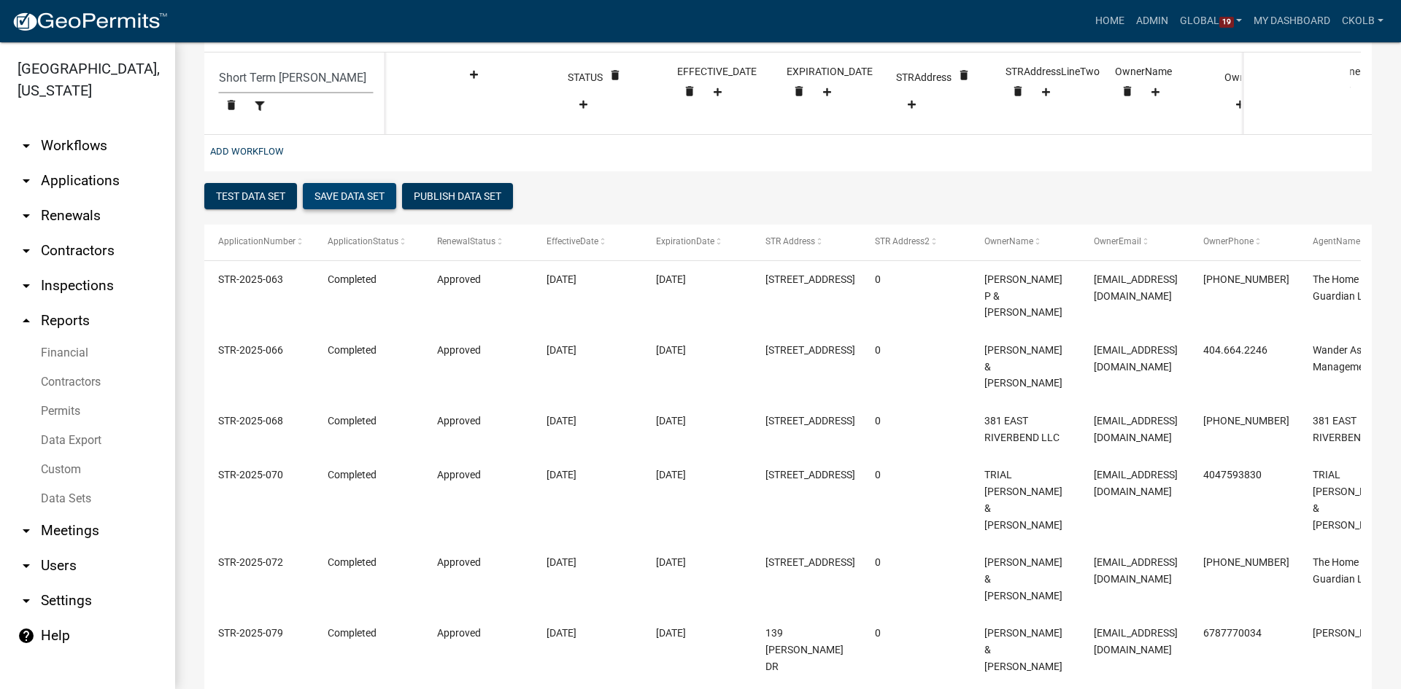
click at [366, 209] on button "Save Data Set" at bounding box center [349, 196] width 93 height 26
select select "ExpirationDate"
select select "APPLICATION_NUMBER"
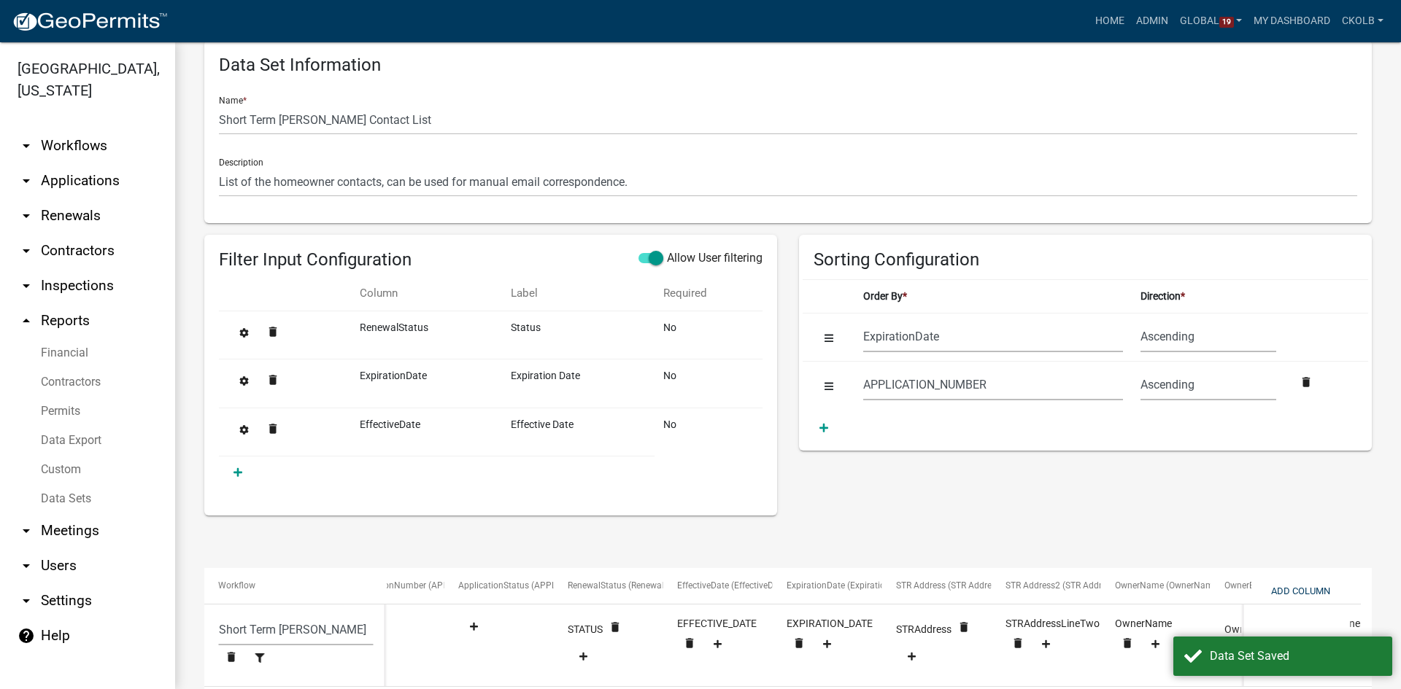
scroll to position [0, 0]
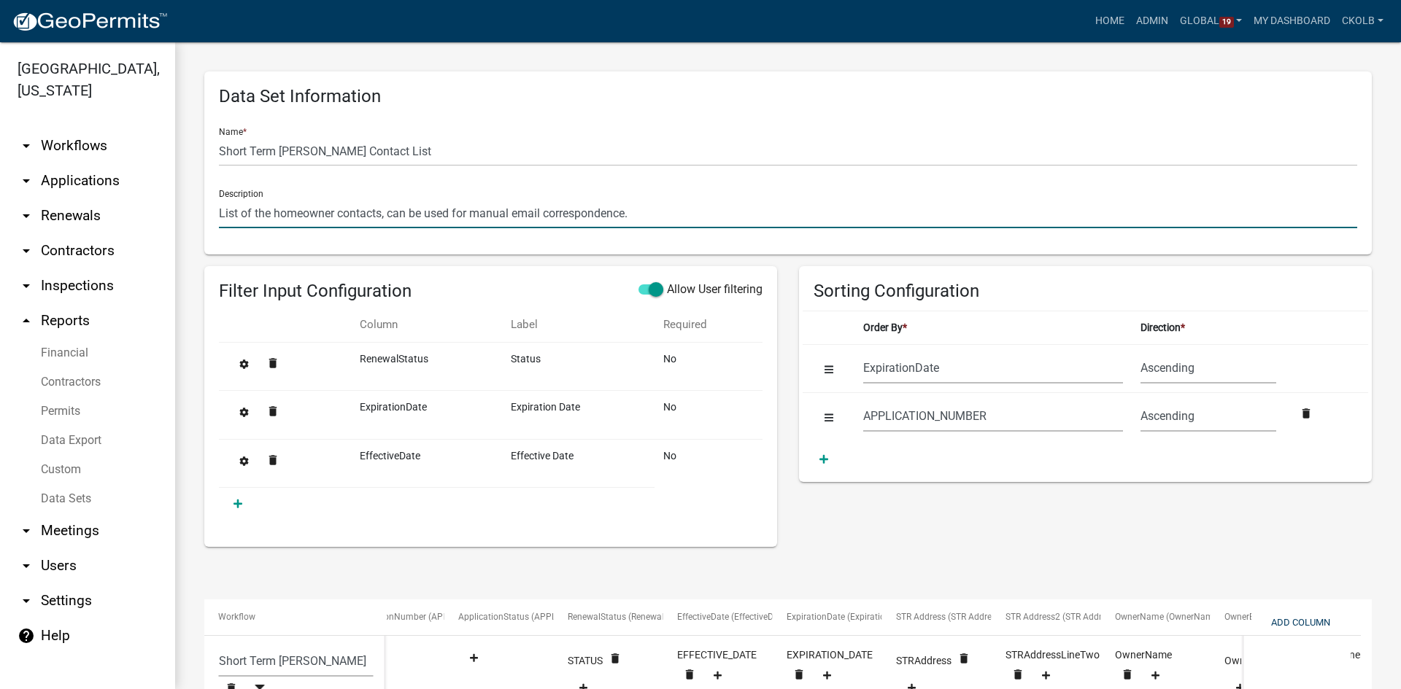
click at [404, 212] on input "List of the homeowner contacts, can be used for manual email correspondence." at bounding box center [788, 213] width 1138 height 30
type input "List of the homeowner contacts, may be used for manual email correspondence."
click at [404, 576] on div "delete" at bounding box center [787, 573] width 1167 height 29
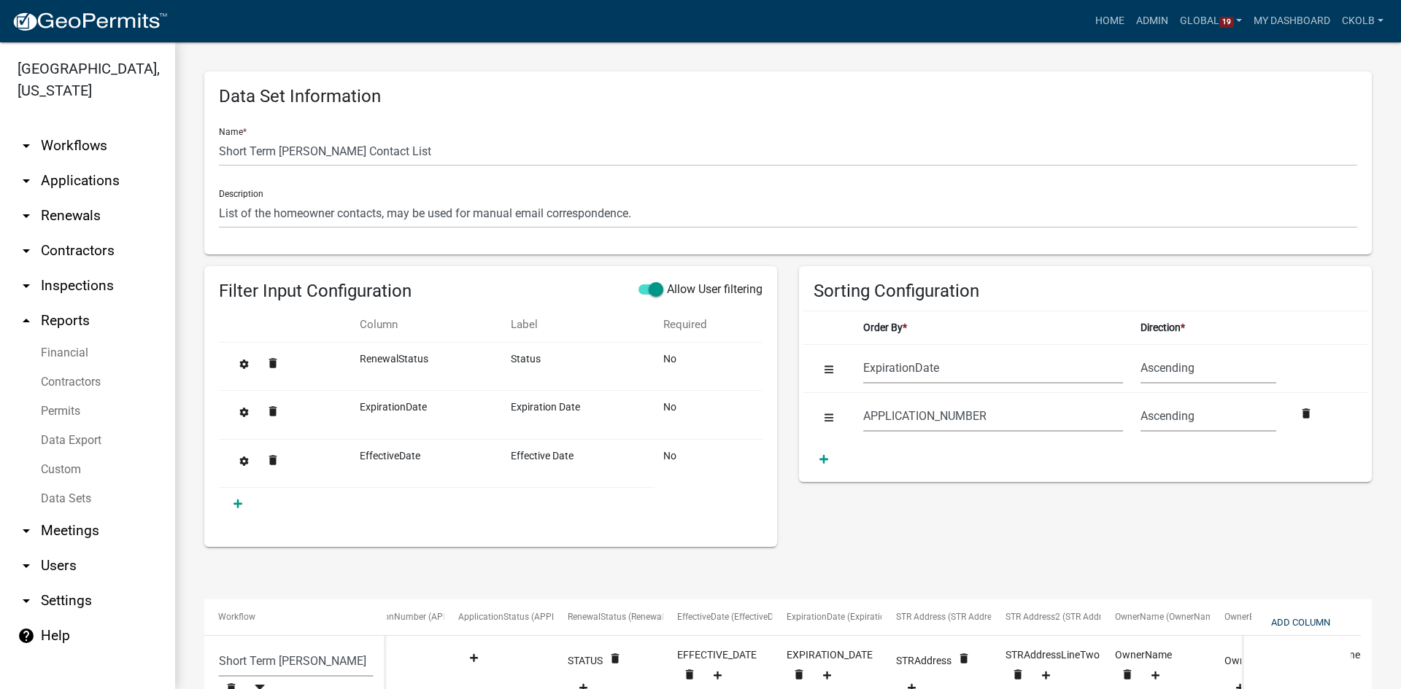
scroll to position [292, 0]
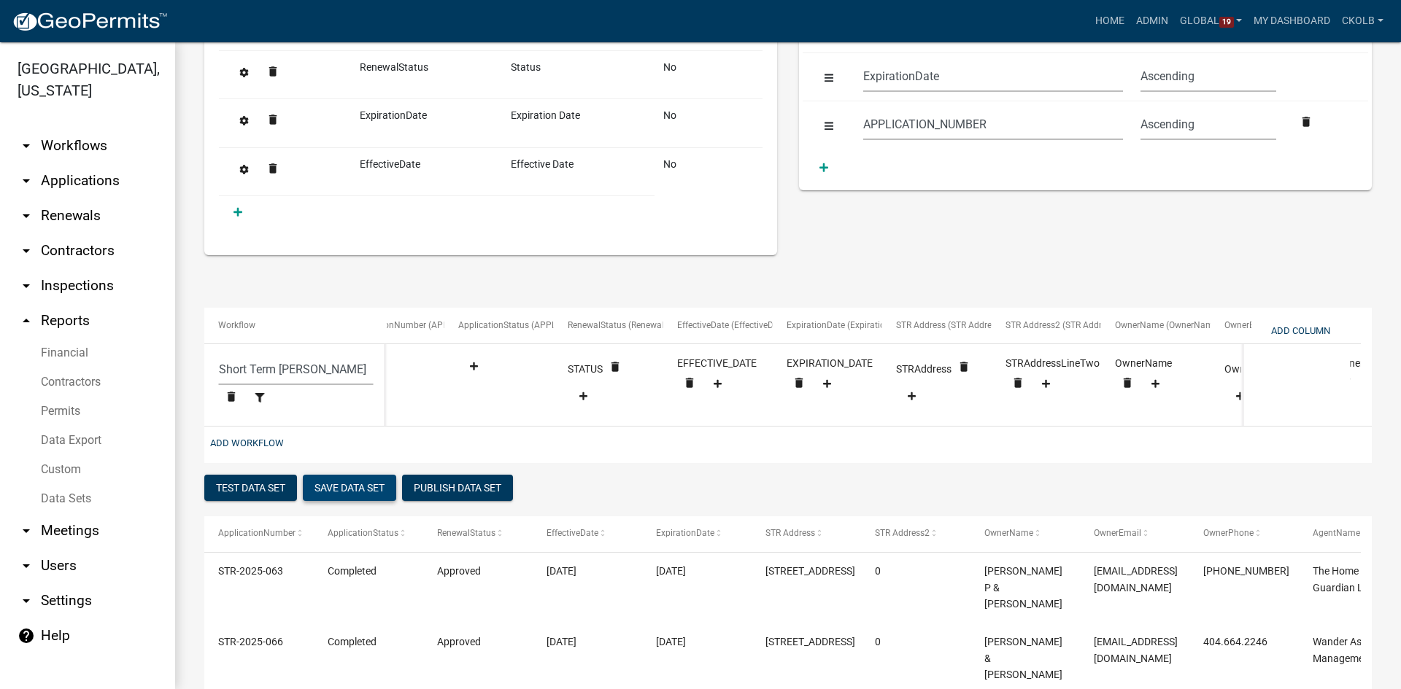
click at [340, 493] on button "Save Data Set" at bounding box center [349, 488] width 93 height 26
select select "ExpirationDate"
select select "APPLICATION_NUMBER"
click at [487, 500] on button "Publish Data Set" at bounding box center [457, 488] width 111 height 26
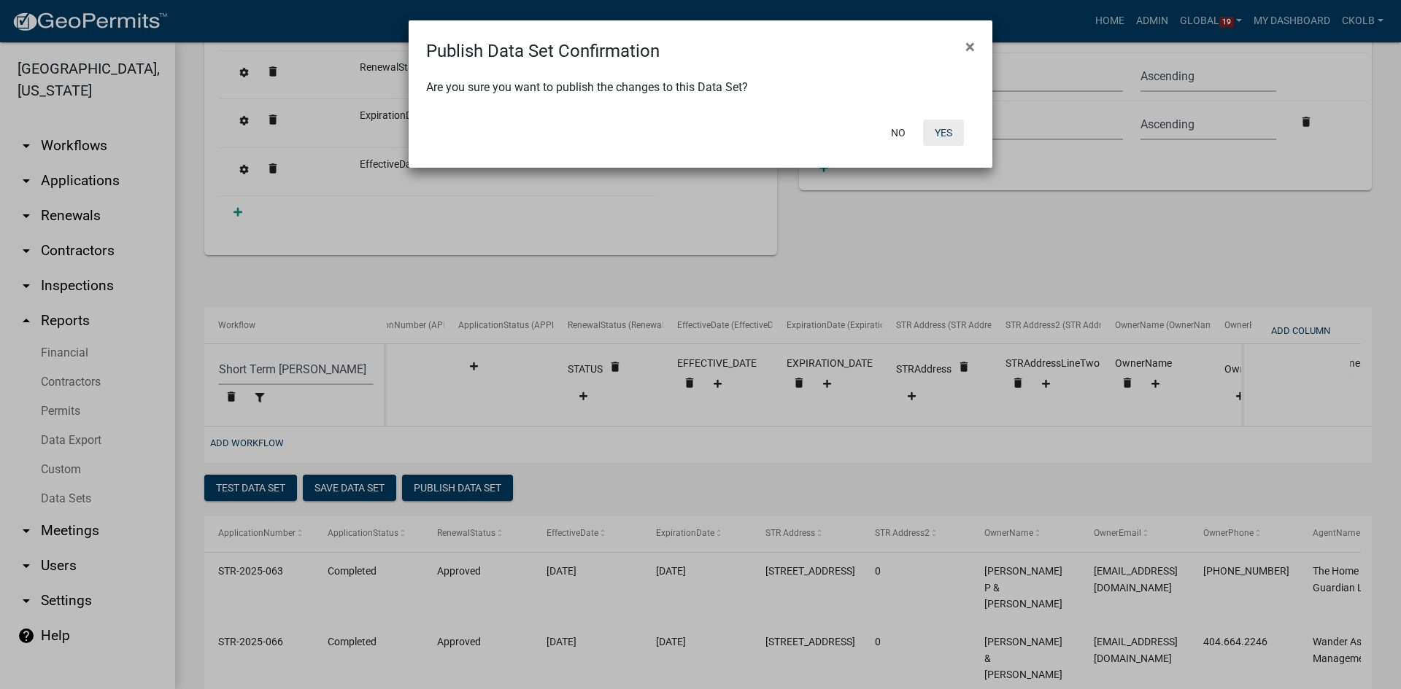
click at [938, 131] on button "Yes" at bounding box center [943, 133] width 41 height 26
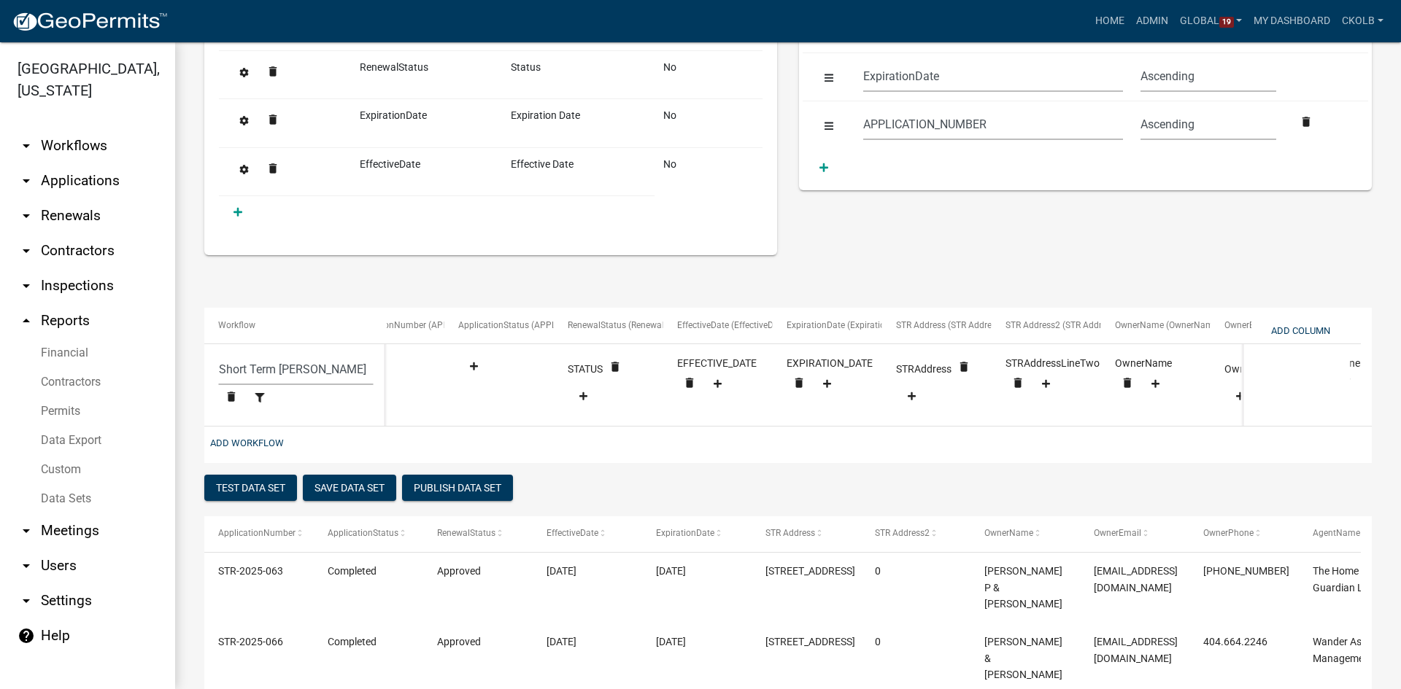
click at [95, 493] on link "Data Sets" at bounding box center [87, 498] width 175 height 29
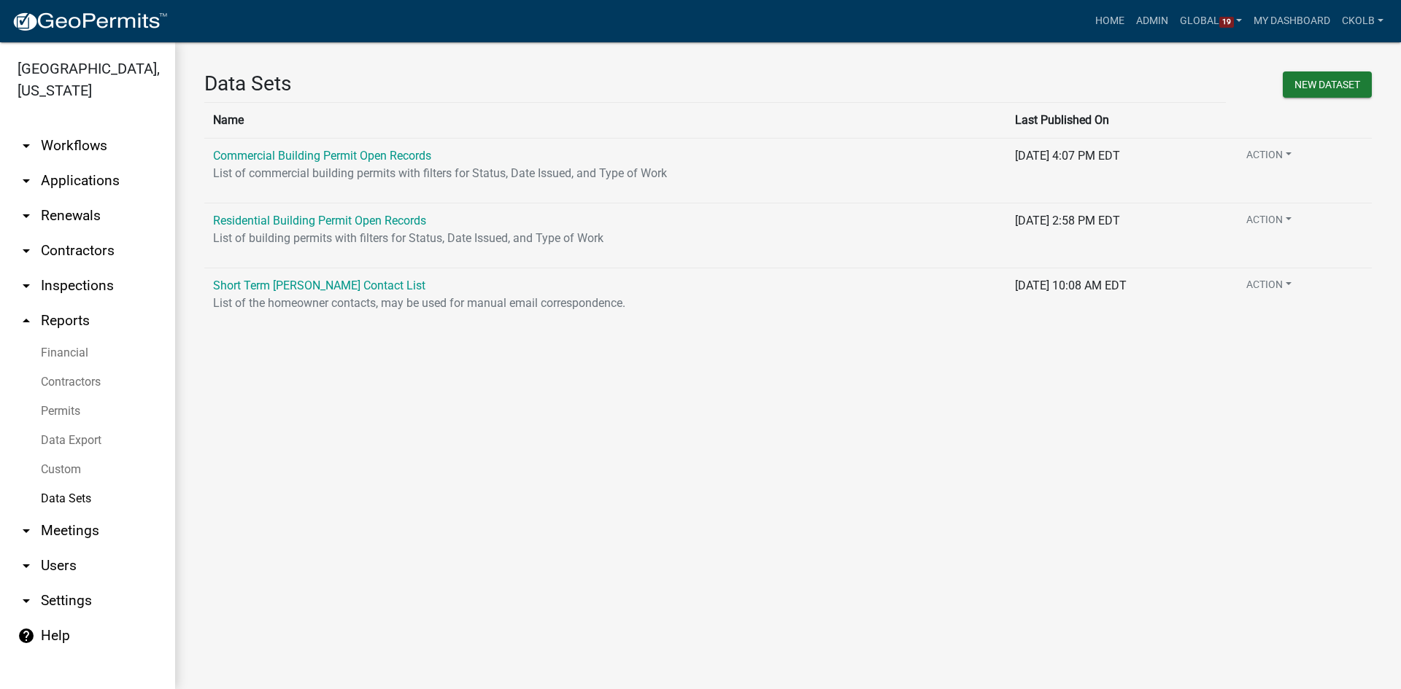
click at [70, 433] on link "Data Export" at bounding box center [87, 440] width 175 height 29
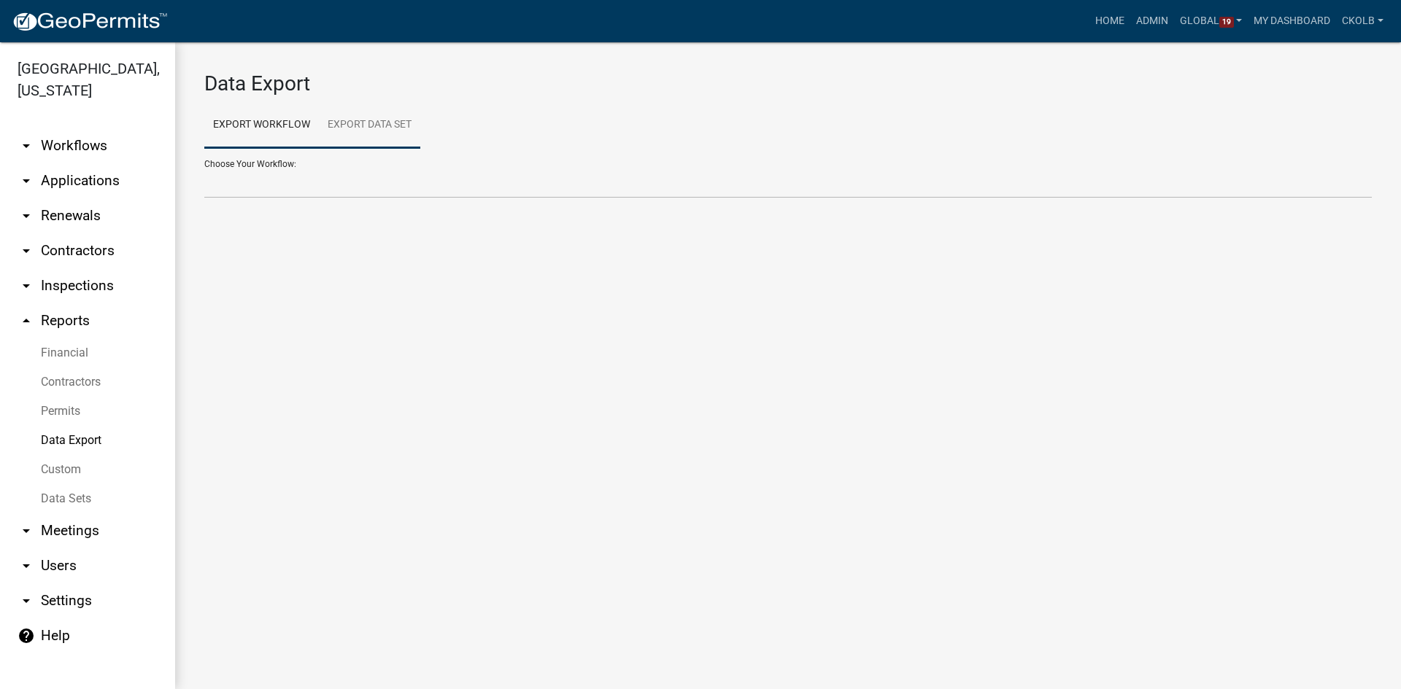
click at [397, 109] on link "Export Data Set" at bounding box center [369, 125] width 101 height 47
click at [350, 171] on select "Commercial Building Permit Open Records Residential Building Permit Open Record…" at bounding box center [787, 184] width 1167 height 30
select select "3: c17b2020-a444-45ff-98b2-90ac81cd5033"
click at [204, 169] on select "Commercial Building Permit Open Records Residential Building Permit Open Record…" at bounding box center [787, 184] width 1167 height 30
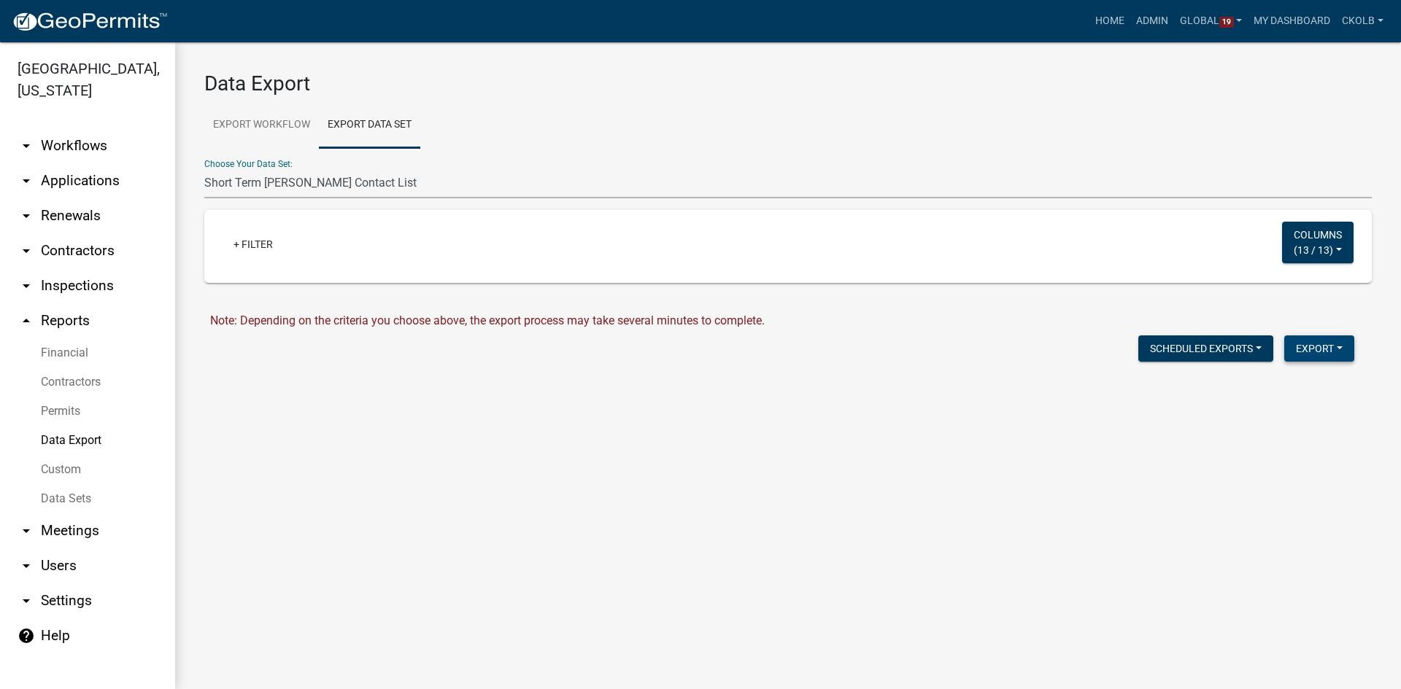
click at [1329, 356] on button "Export" at bounding box center [1319, 349] width 70 height 26
click at [1271, 385] on button "Excel Format (.xlsx)" at bounding box center [1286, 386] width 136 height 35
click at [483, 377] on link "Download Short Term Rental Registration Contact List.xlsx" at bounding box center [355, 380] width 291 height 14
click at [264, 252] on link "+ Filter" at bounding box center [253, 244] width 63 height 26
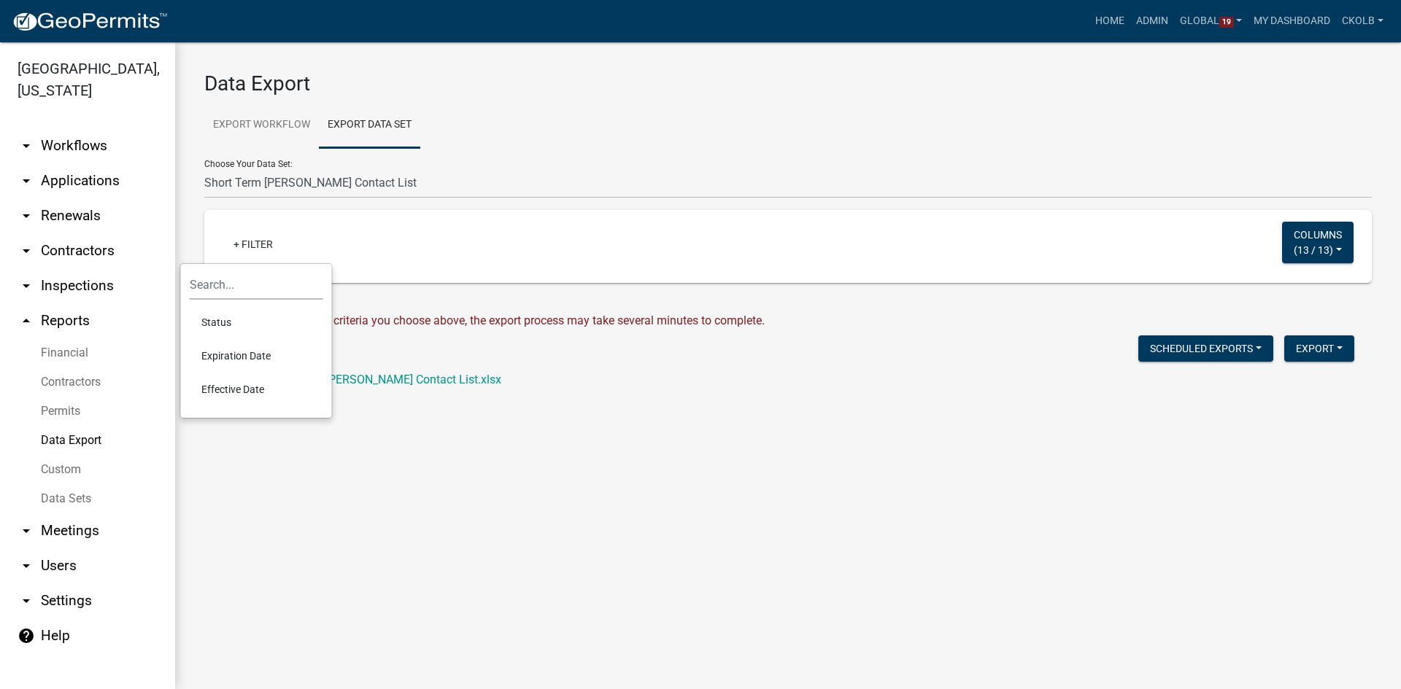
click at [239, 325] on li "Status" at bounding box center [257, 323] width 134 height 34
click at [187, 349] on input "in" at bounding box center [182, 349] width 9 height 9
radio input "true"
select select
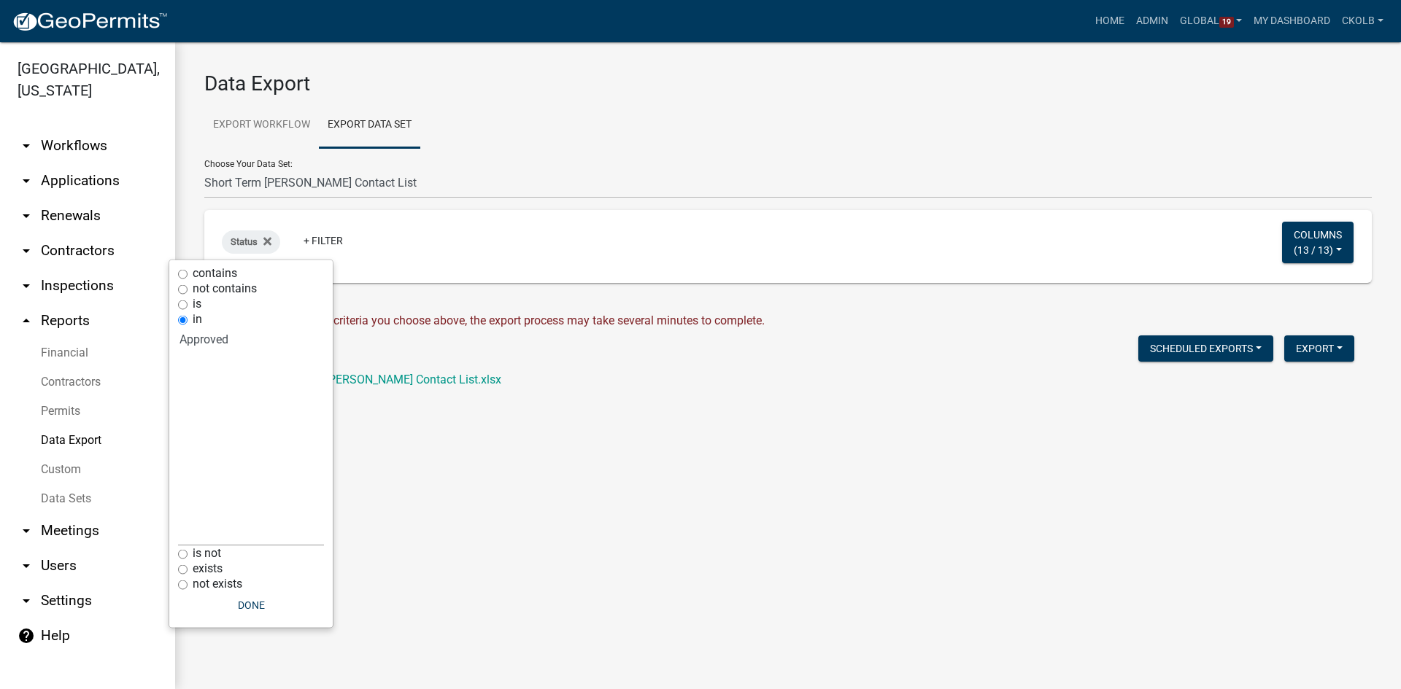
click at [206, 369] on select "Select an option Approved" at bounding box center [251, 437] width 146 height 219
click at [204, 419] on select "Select an option Approved" at bounding box center [251, 437] width 146 height 219
click at [204, 420] on select "Select an option Approved" at bounding box center [251, 437] width 146 height 219
click at [250, 602] on button "Done" at bounding box center [251, 605] width 146 height 26
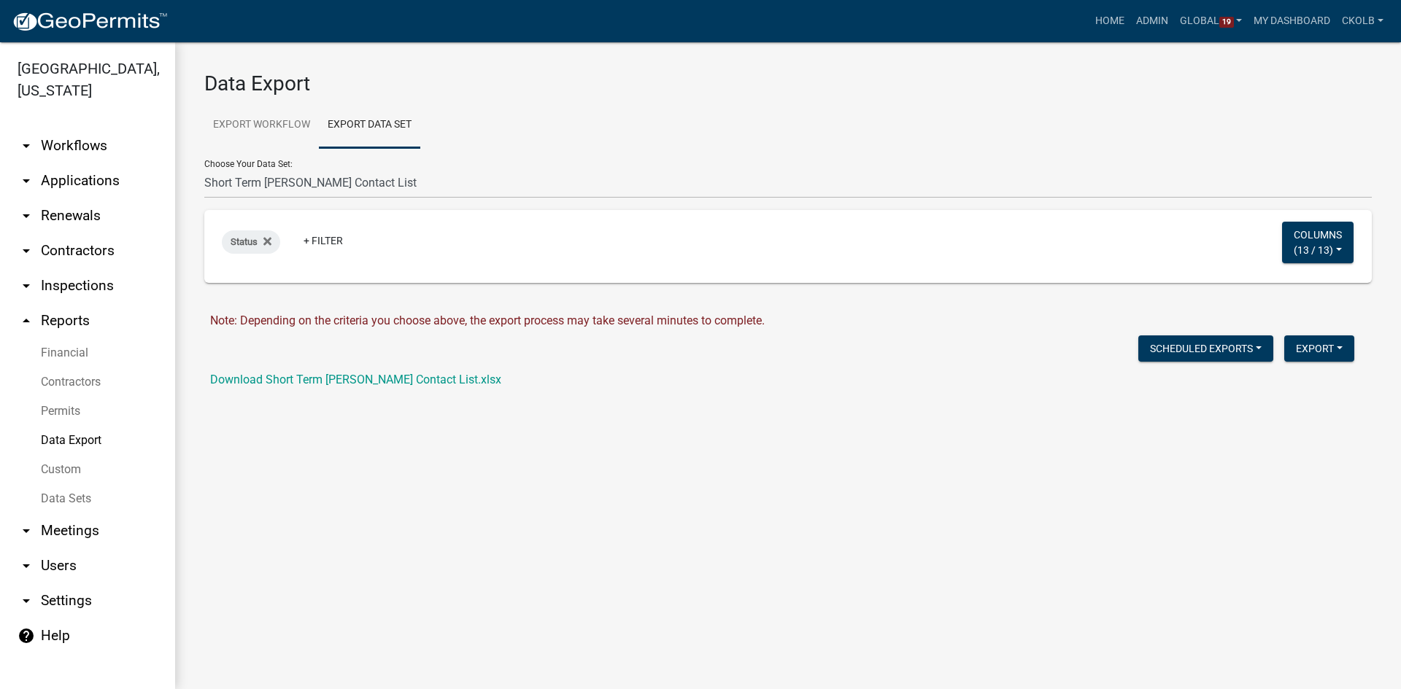
click at [428, 582] on main "Data Export Export Workflow Export Data Set Choose Your Workflow: Agricultural …" at bounding box center [788, 365] width 1226 height 647
click at [274, 243] on div "Status" at bounding box center [251, 242] width 58 height 23
select select
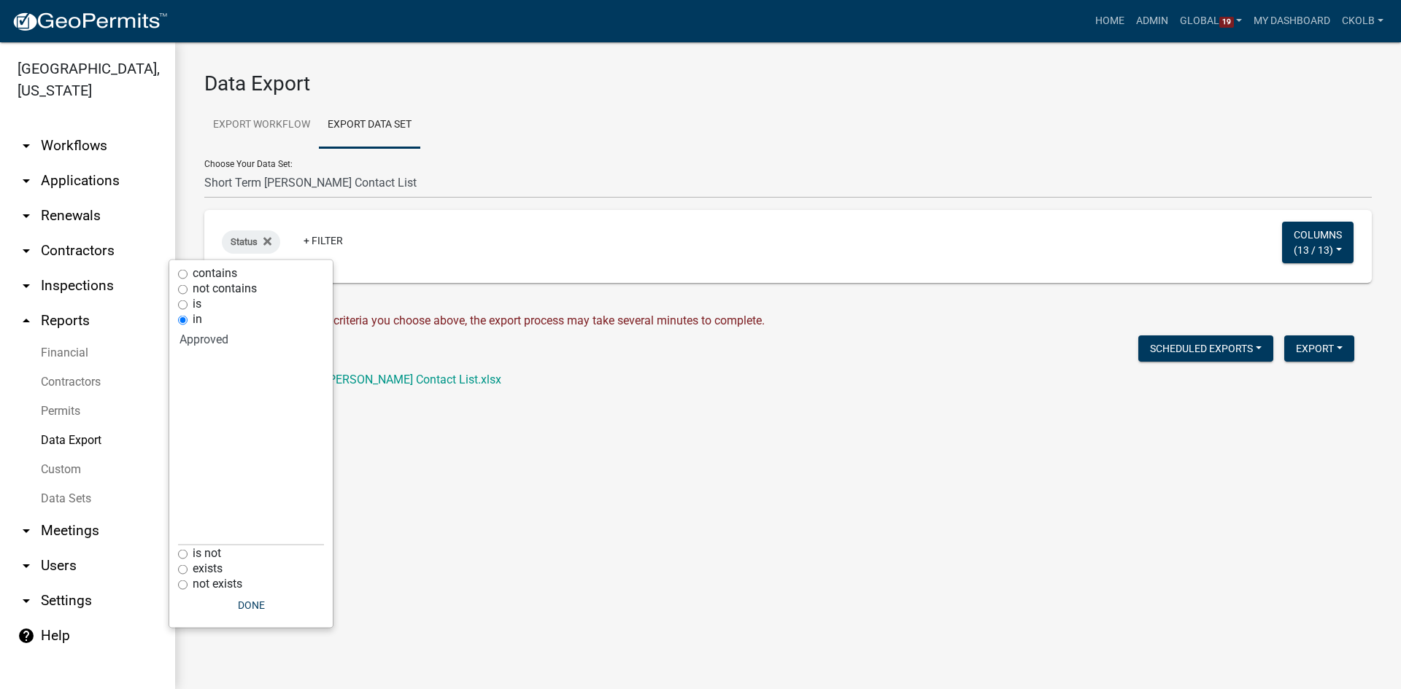
click at [222, 271] on label "contains" at bounding box center [215, 274] width 45 height 12
click at [188, 271] on input "contains" at bounding box center [182, 273] width 9 height 9
radio input "true"
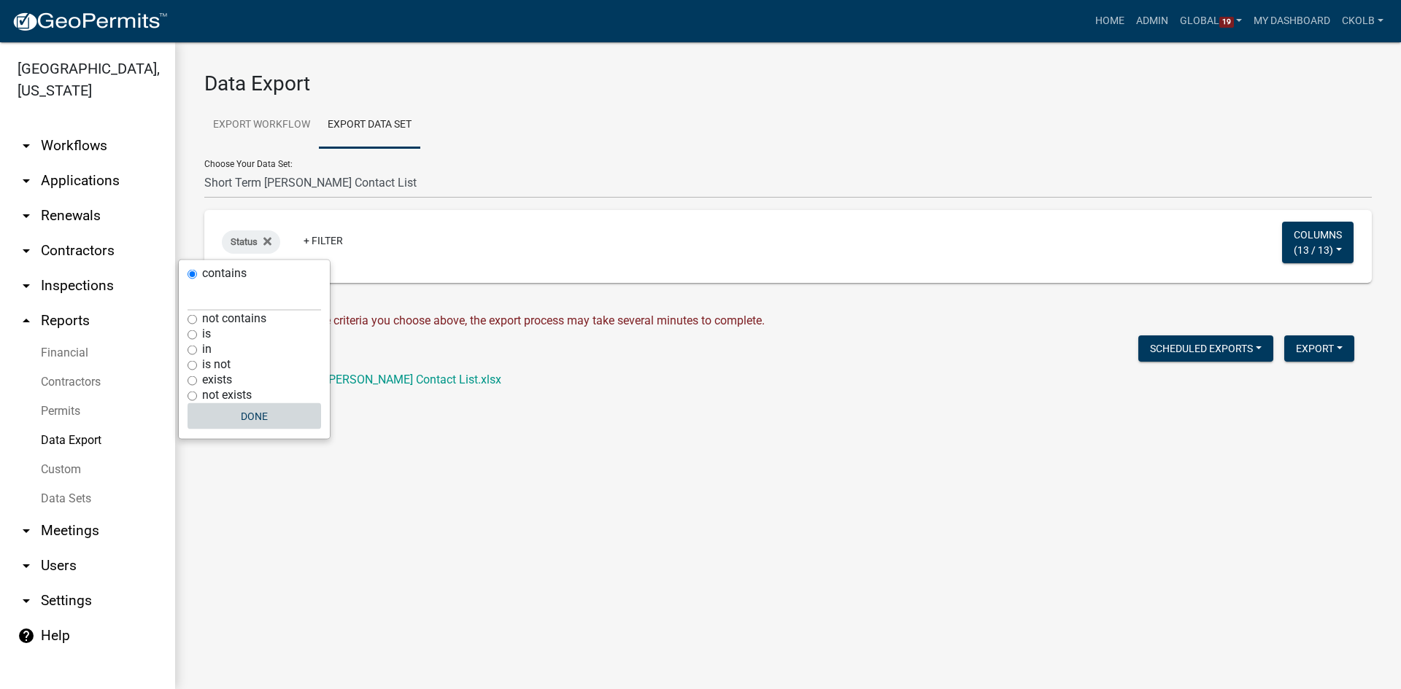
click at [263, 414] on button "Done" at bounding box center [255, 416] width 134 height 26
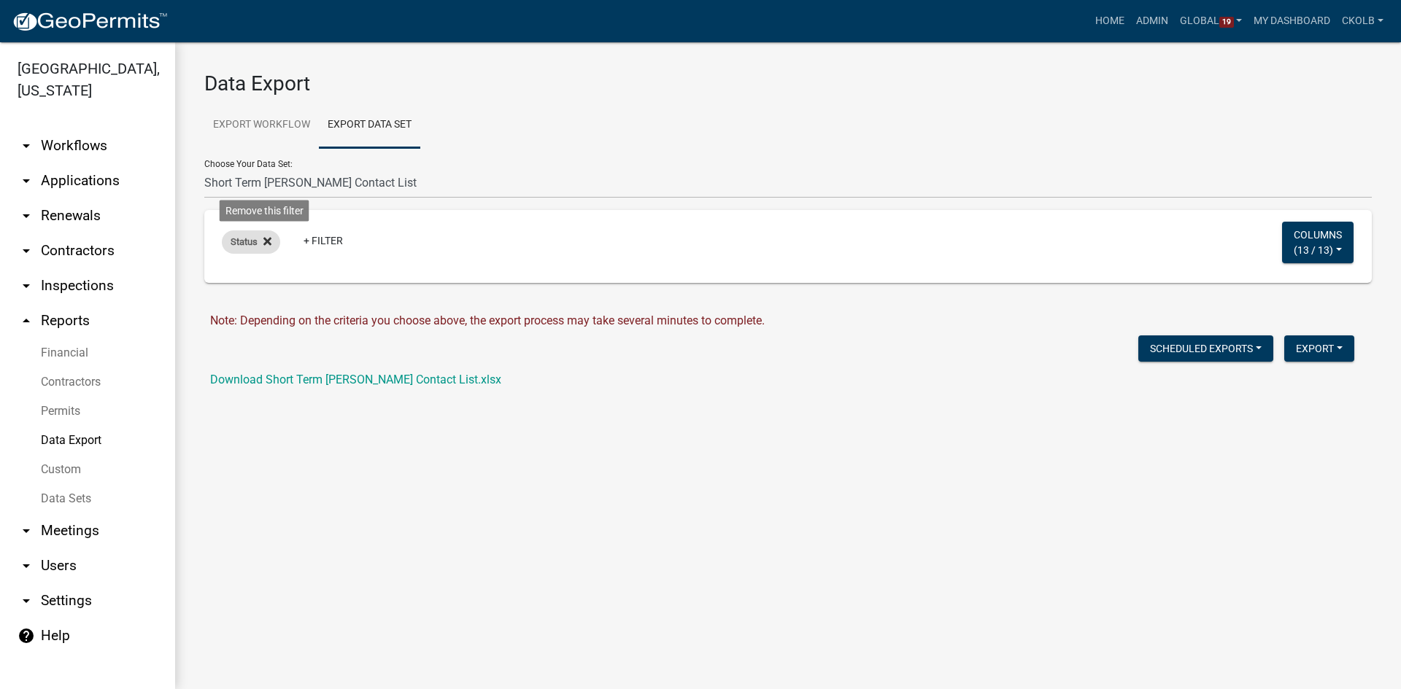
click at [265, 247] on icon at bounding box center [267, 242] width 8 height 12
drag, startPoint x: 380, startPoint y: 446, endPoint x: 382, endPoint y: 431, distance: 14.7
click at [380, 447] on main "Data Export Export Workflow Export Data Set Choose Your Workflow: Agricultural …" at bounding box center [788, 365] width 1226 height 647
click at [77, 499] on link "Data Sets" at bounding box center [87, 498] width 175 height 29
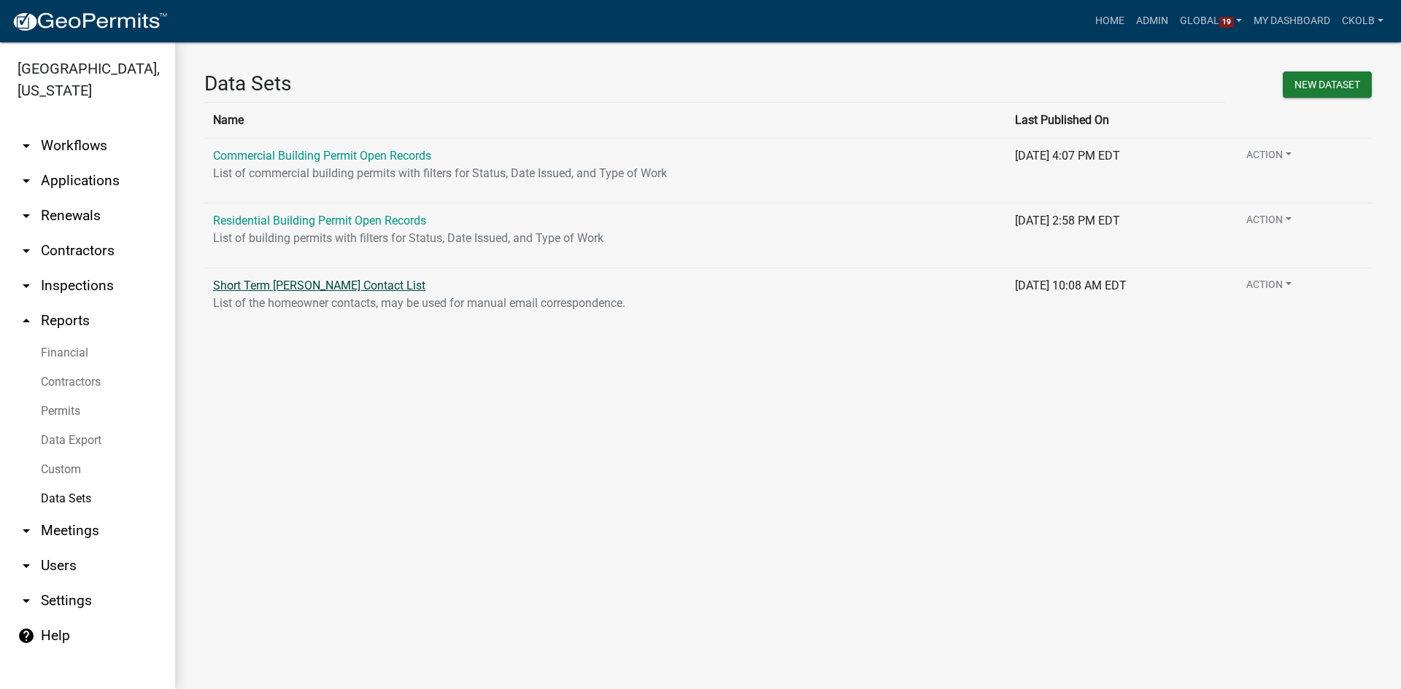
click at [339, 286] on link "Short Term Rental Registration Contact List" at bounding box center [319, 286] width 212 height 14
select select "ExpirationDate"
select select "APPLICATION_NUMBER"
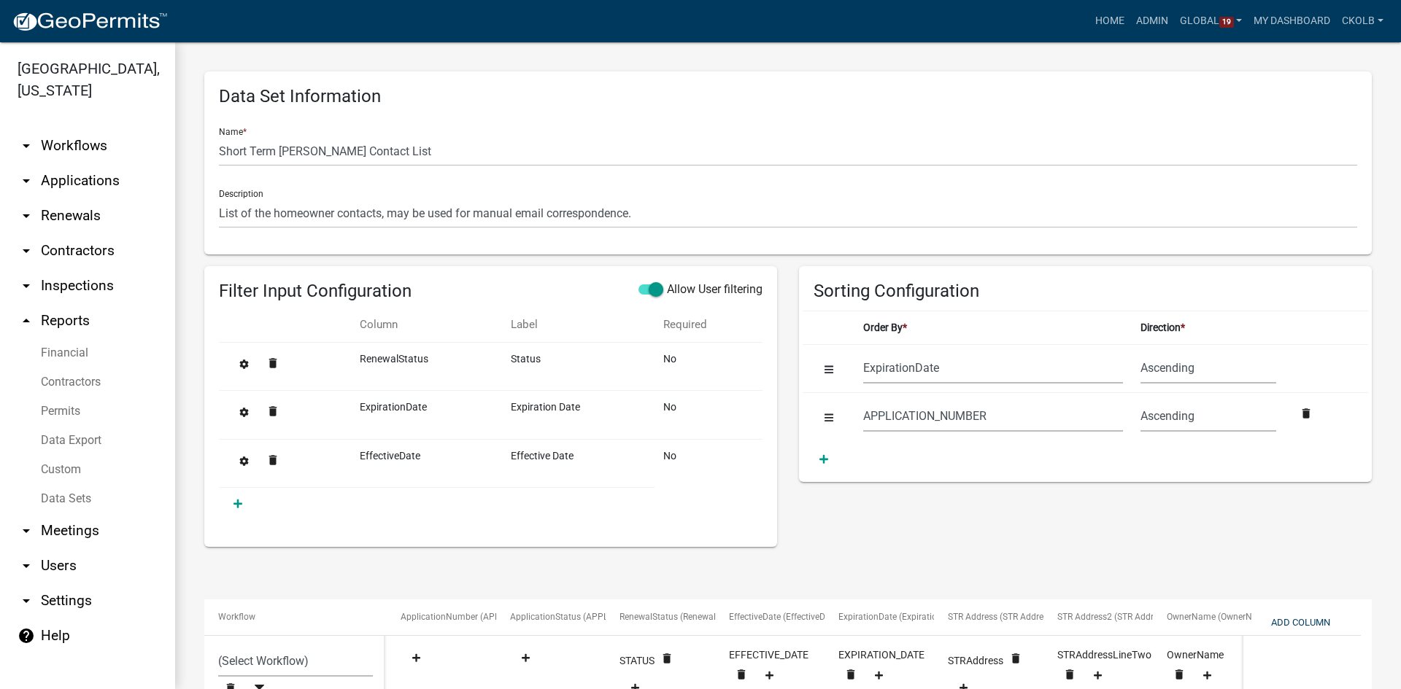
select select "f408877a-2c2f-4e4e-b296-526e76f451d7"
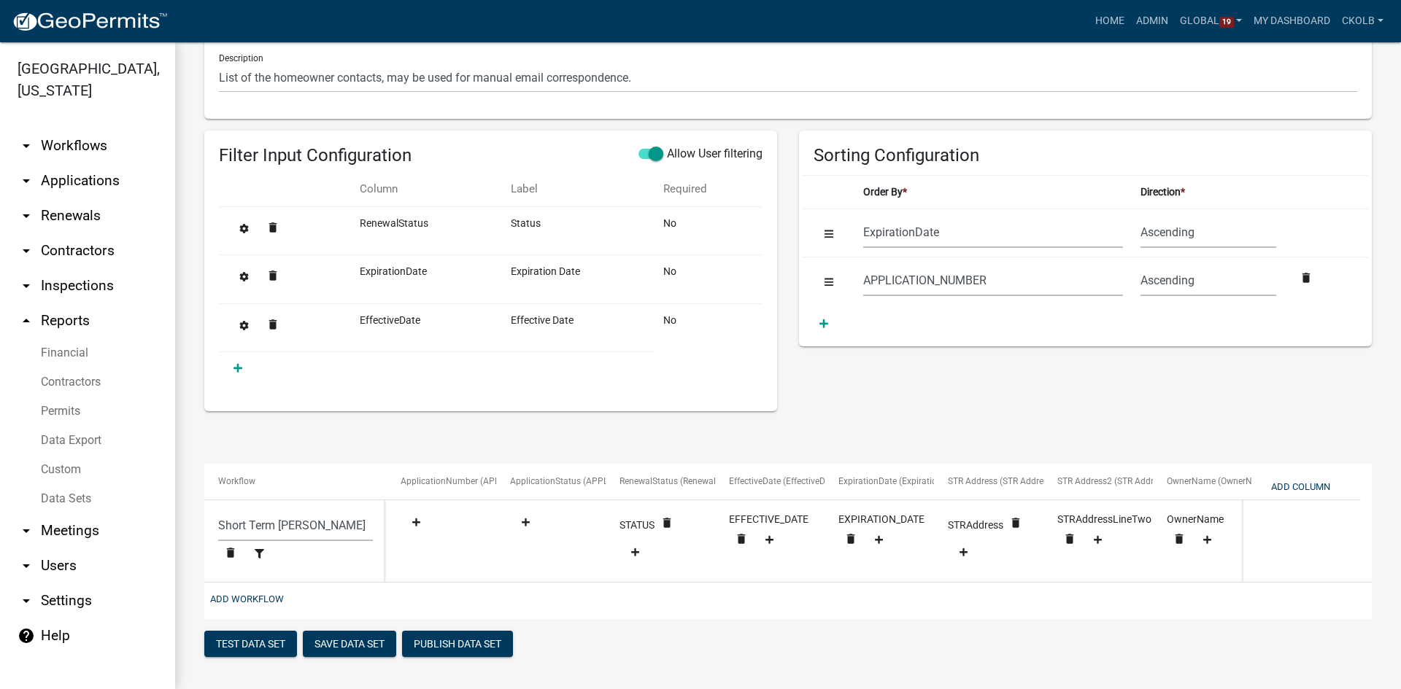
scroll to position [0, 558]
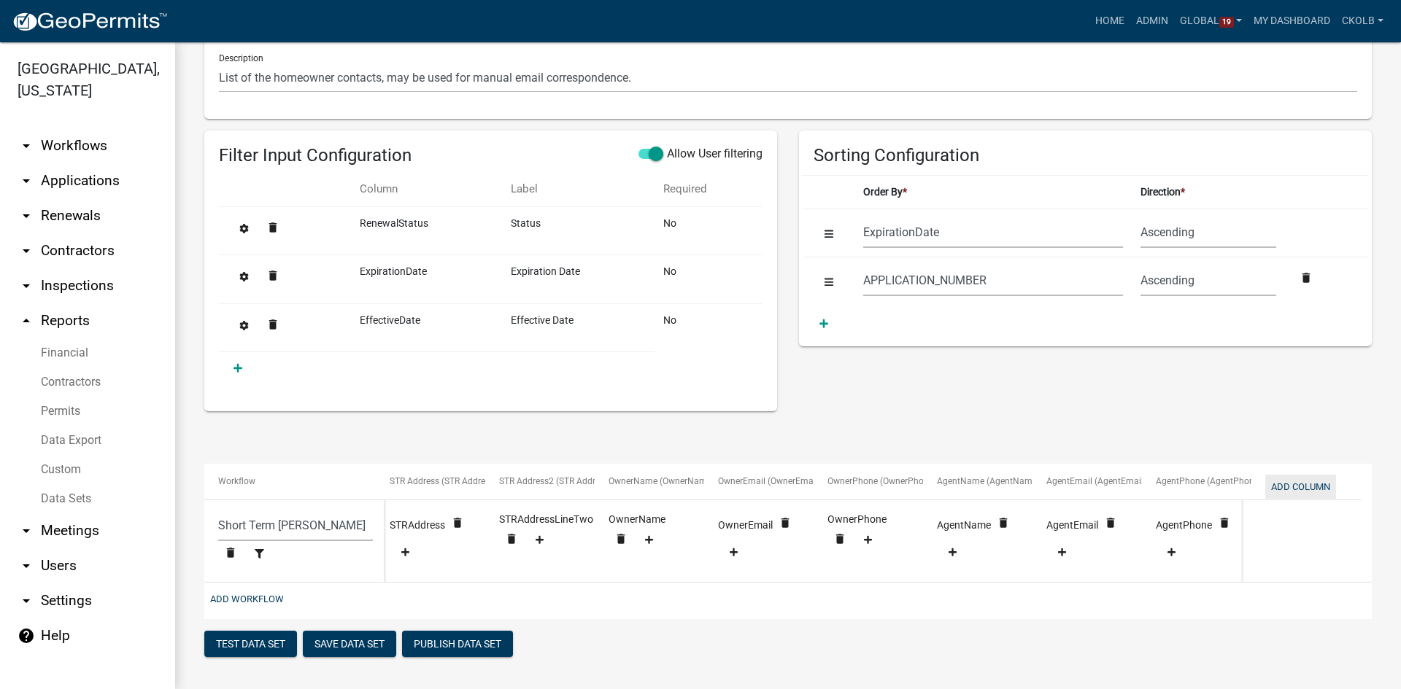
click at [1291, 476] on button "Add Column" at bounding box center [1300, 487] width 71 height 24
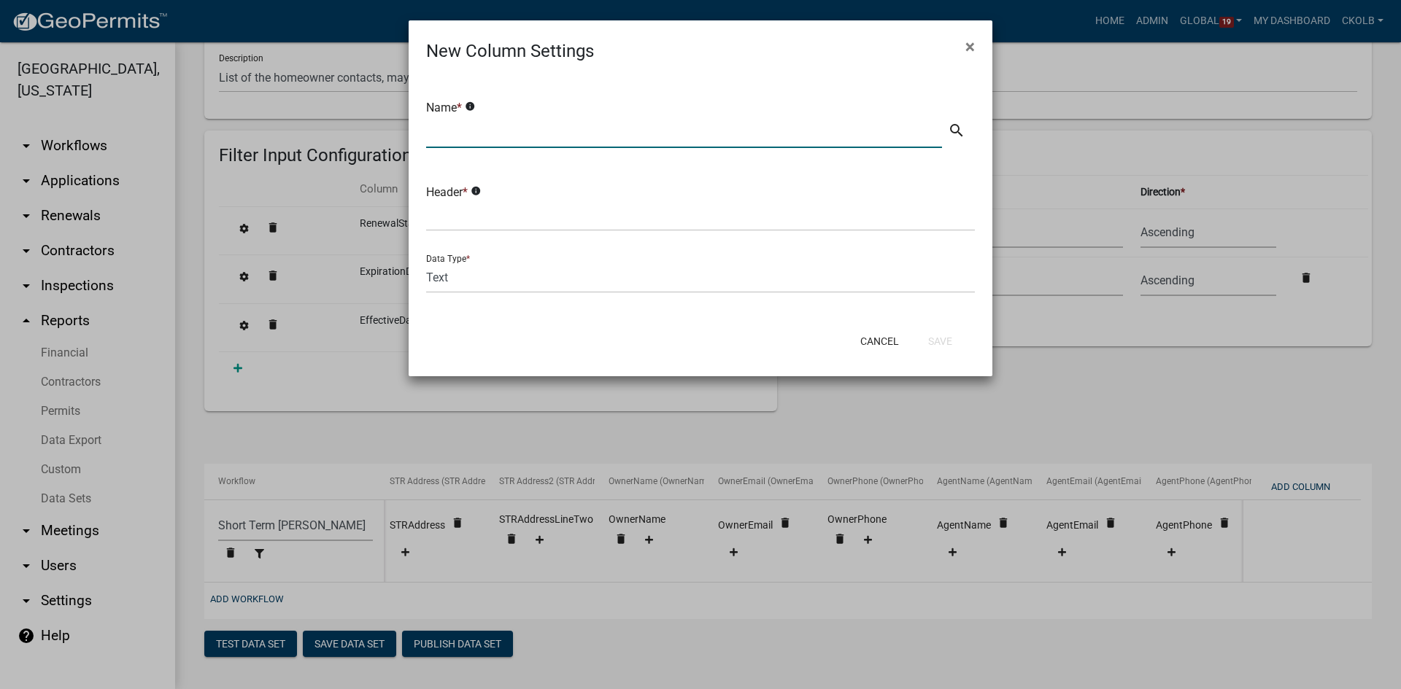
click at [506, 137] on input "text" at bounding box center [684, 133] width 516 height 30
drag, startPoint x: 506, startPoint y: 137, endPoint x: 401, endPoint y: 112, distance: 107.2
click at [401, 112] on ngb-modal-window "New Column Settings × Name * info statustest search Header * info Data Type * T…" at bounding box center [700, 344] width 1401 height 689
type input "statustest"
click at [475, 223] on input "text" at bounding box center [700, 216] width 549 height 30
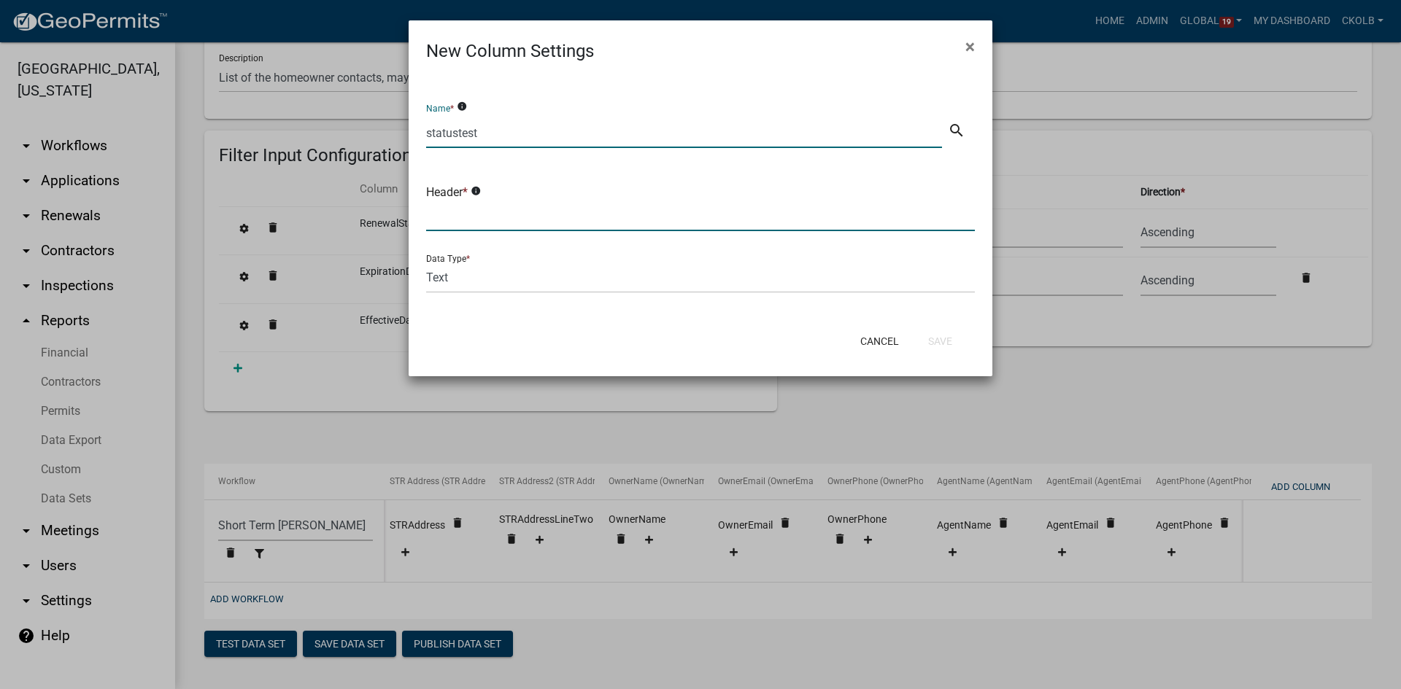
paste input "statustest"
type input "statustest"
click at [942, 341] on button "Save" at bounding box center [939, 341] width 47 height 26
select select "f408877a-2c2f-4e4e-b296-526e76f451d7"
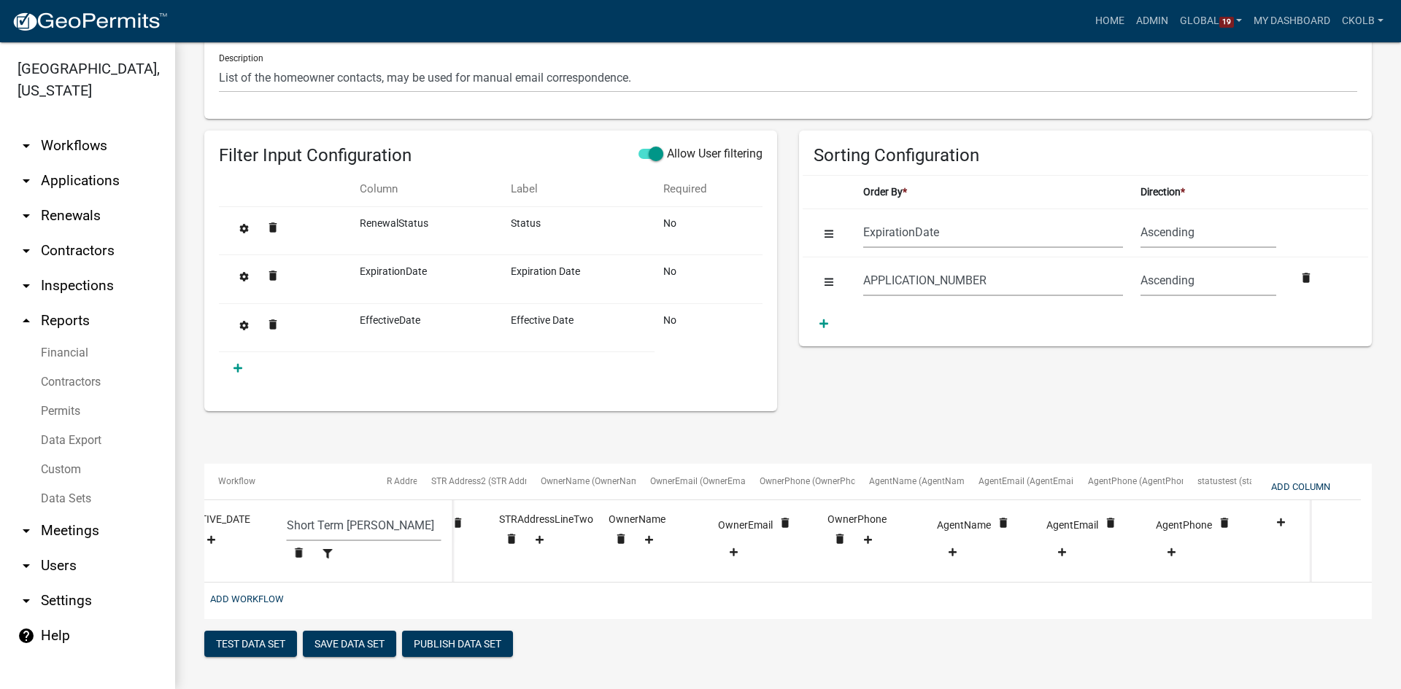
scroll to position [0, 668]
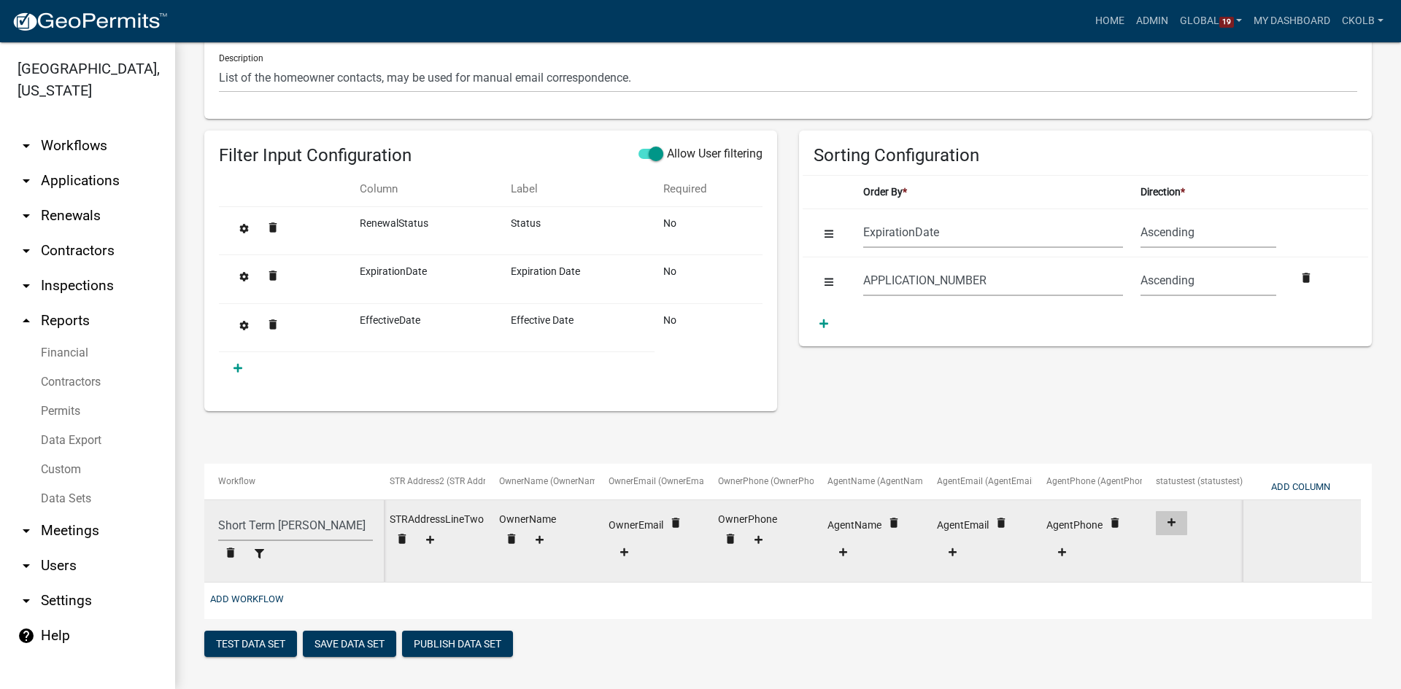
click at [1171, 519] on icon at bounding box center [1171, 523] width 8 height 8
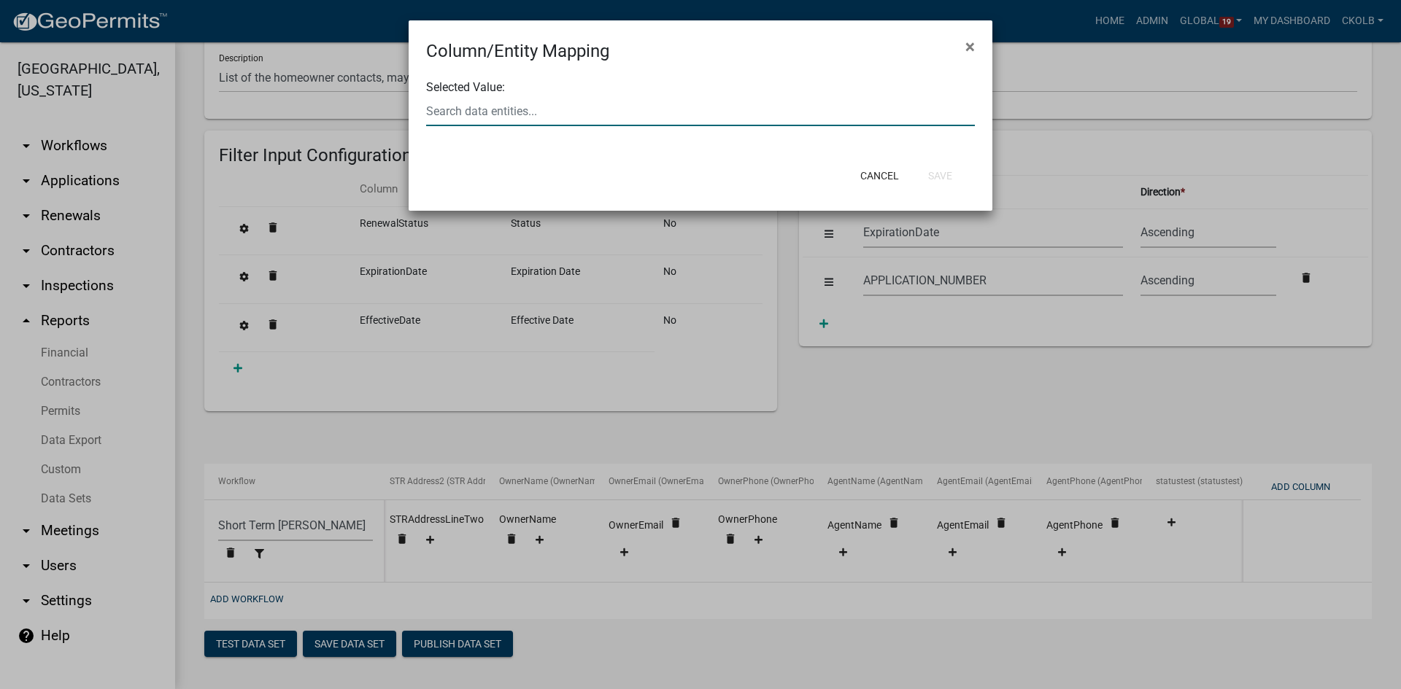
click at [637, 120] on input "text" at bounding box center [700, 111] width 549 height 30
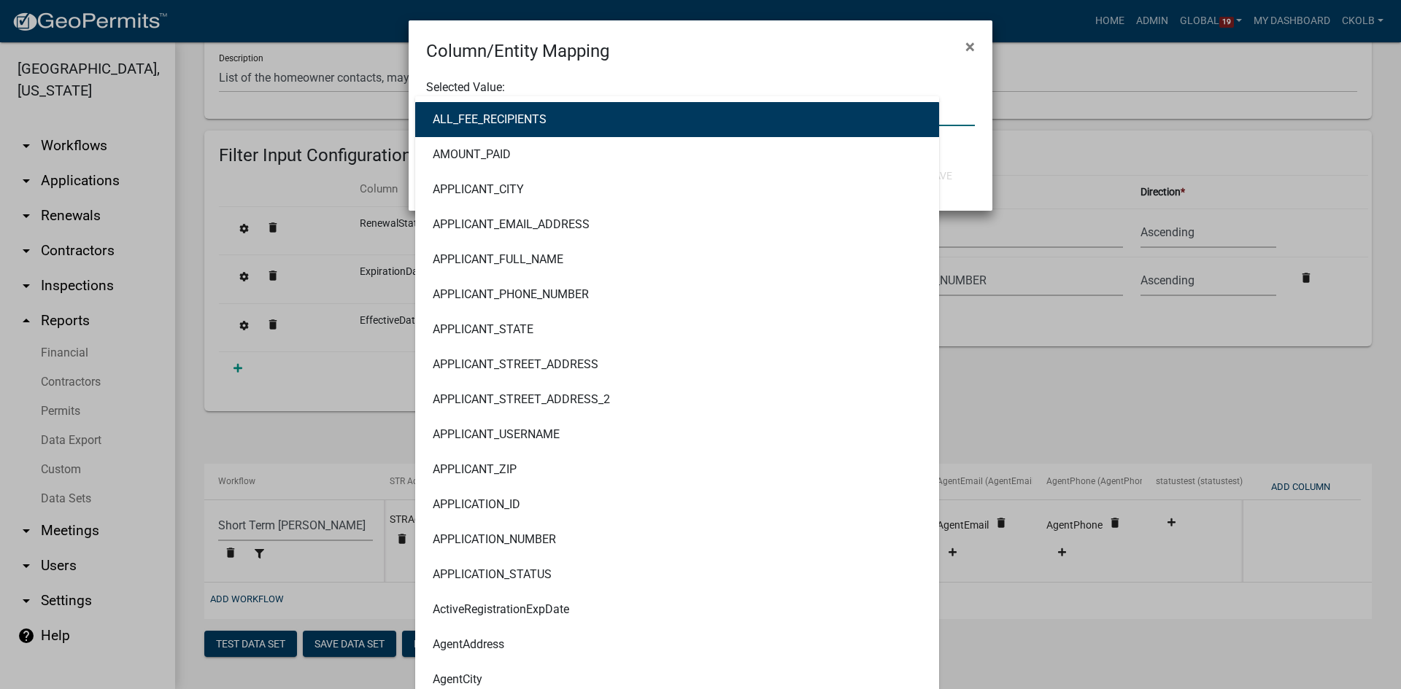
type input "status"
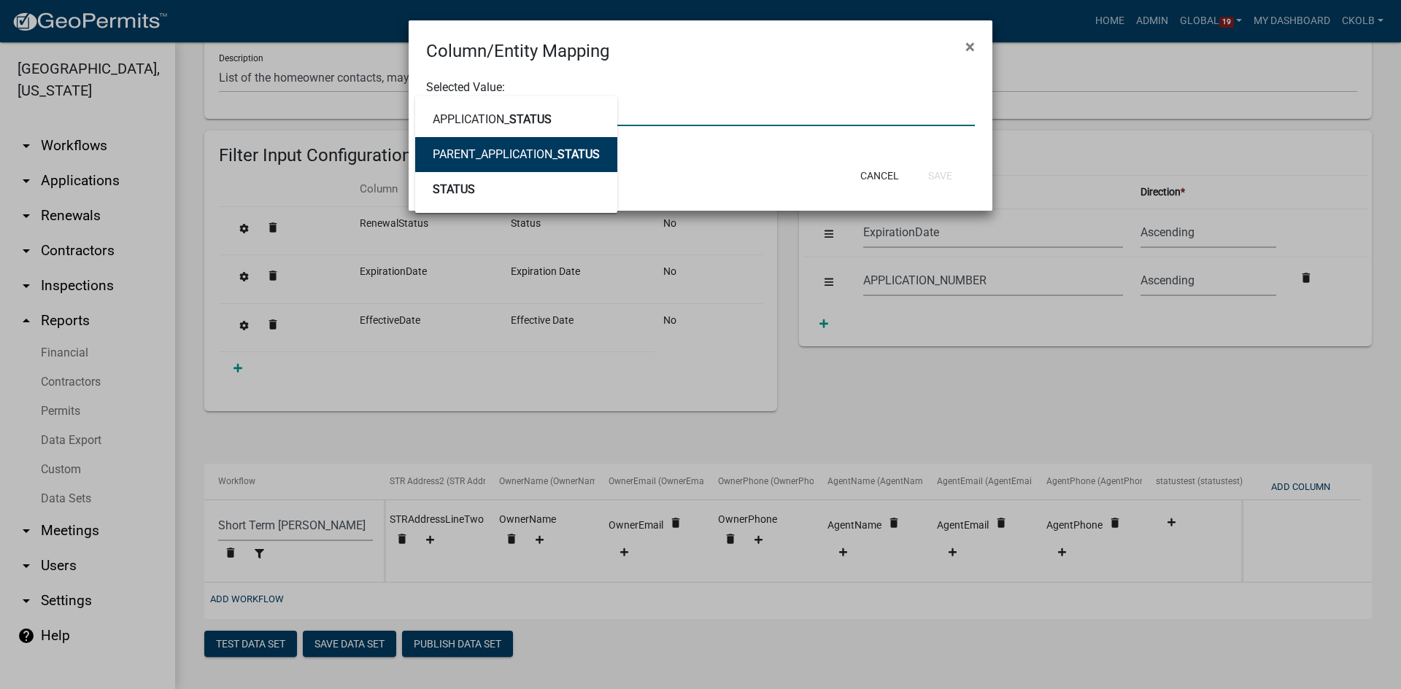
click at [538, 160] on ngb-highlight "PARENT_APPLICATION_ STATUS" at bounding box center [516, 155] width 167 height 12
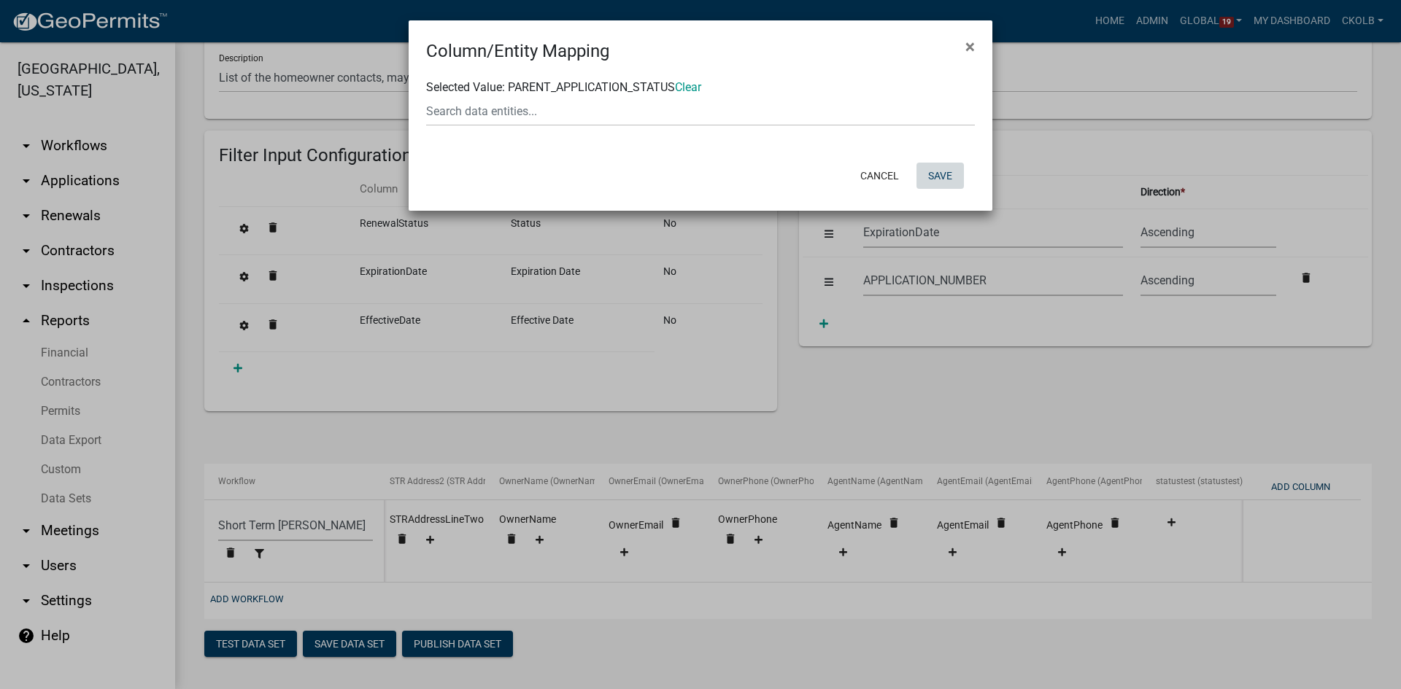
click at [943, 175] on button "Save" at bounding box center [939, 176] width 47 height 26
select select "f408877a-2c2f-4e4e-b296-526e76f451d7"
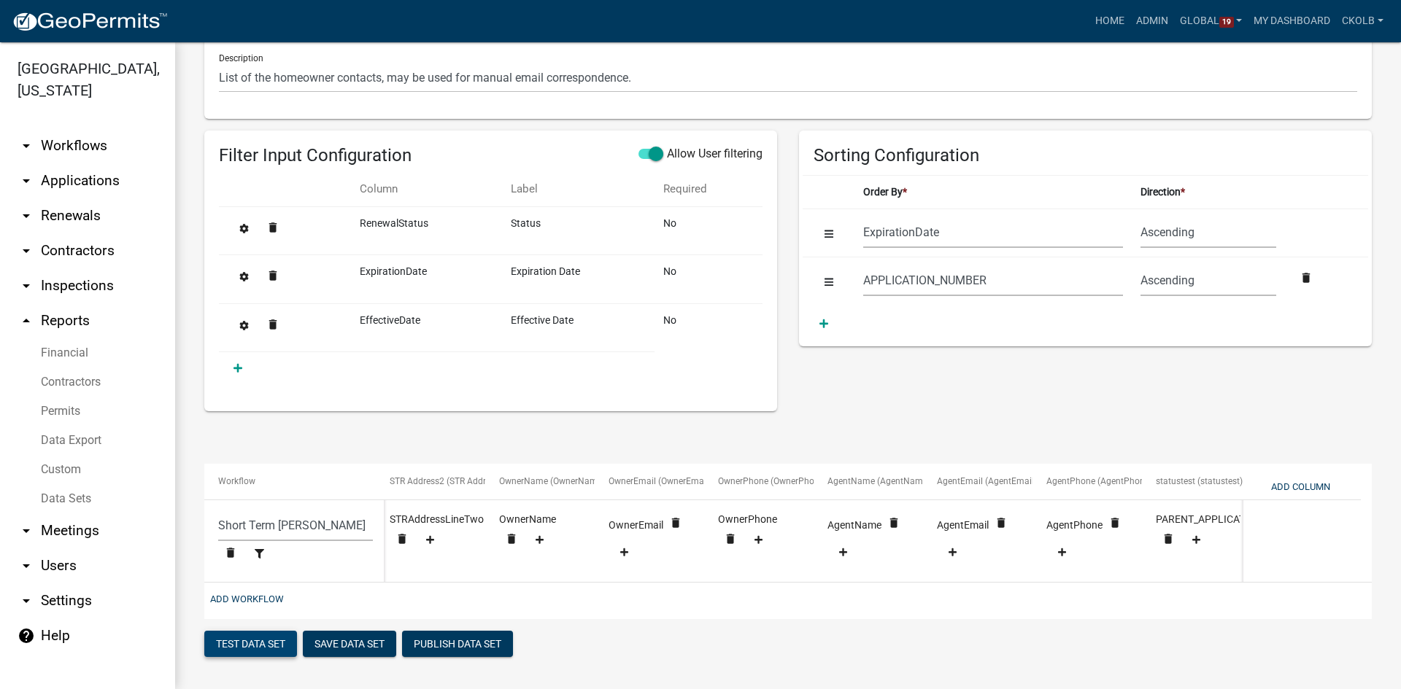
click at [258, 649] on button "Test Data Set" at bounding box center [250, 644] width 93 height 26
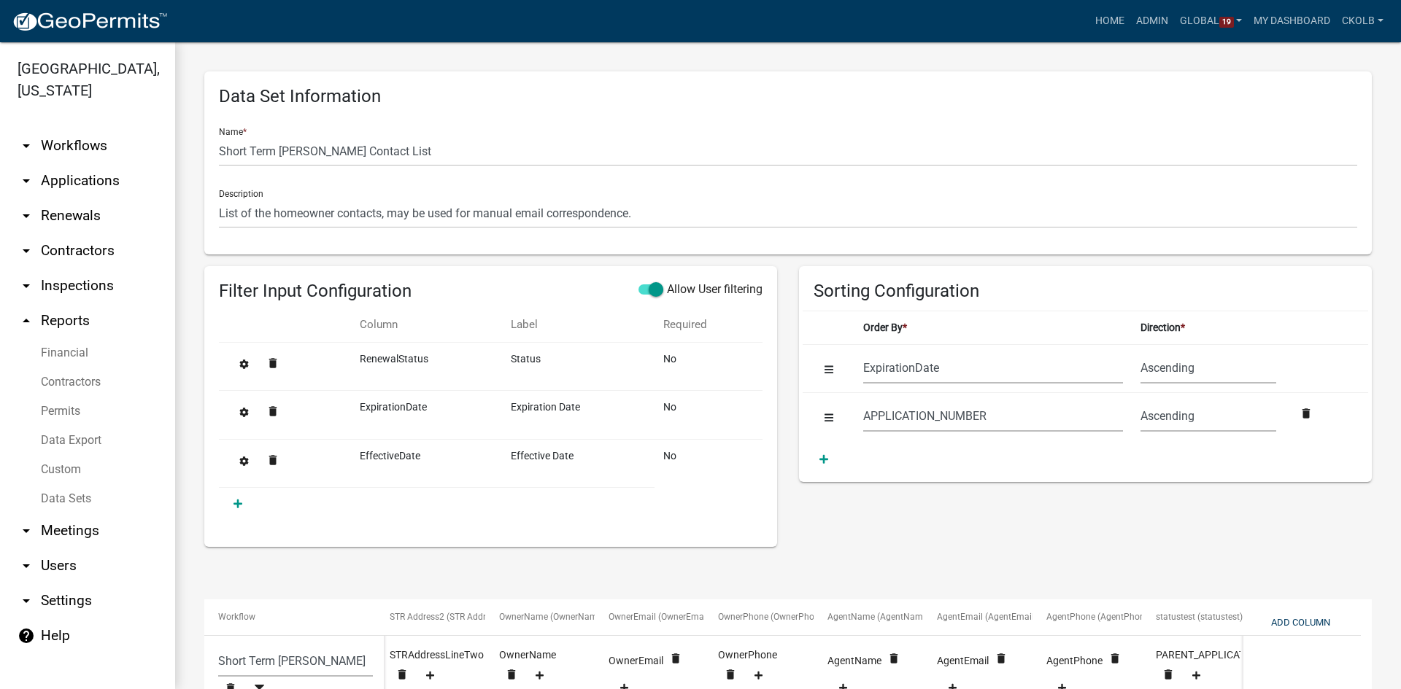
scroll to position [146, 0]
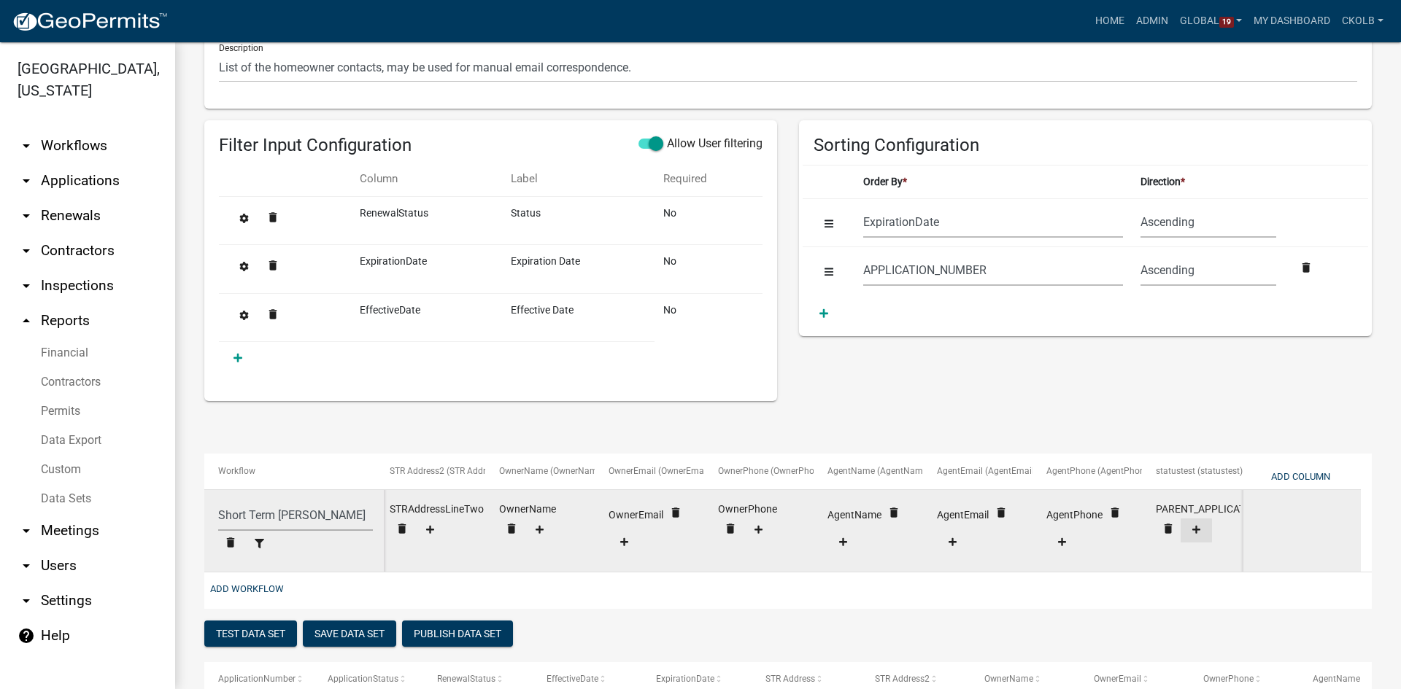
click at [1197, 526] on icon at bounding box center [1196, 530] width 8 height 9
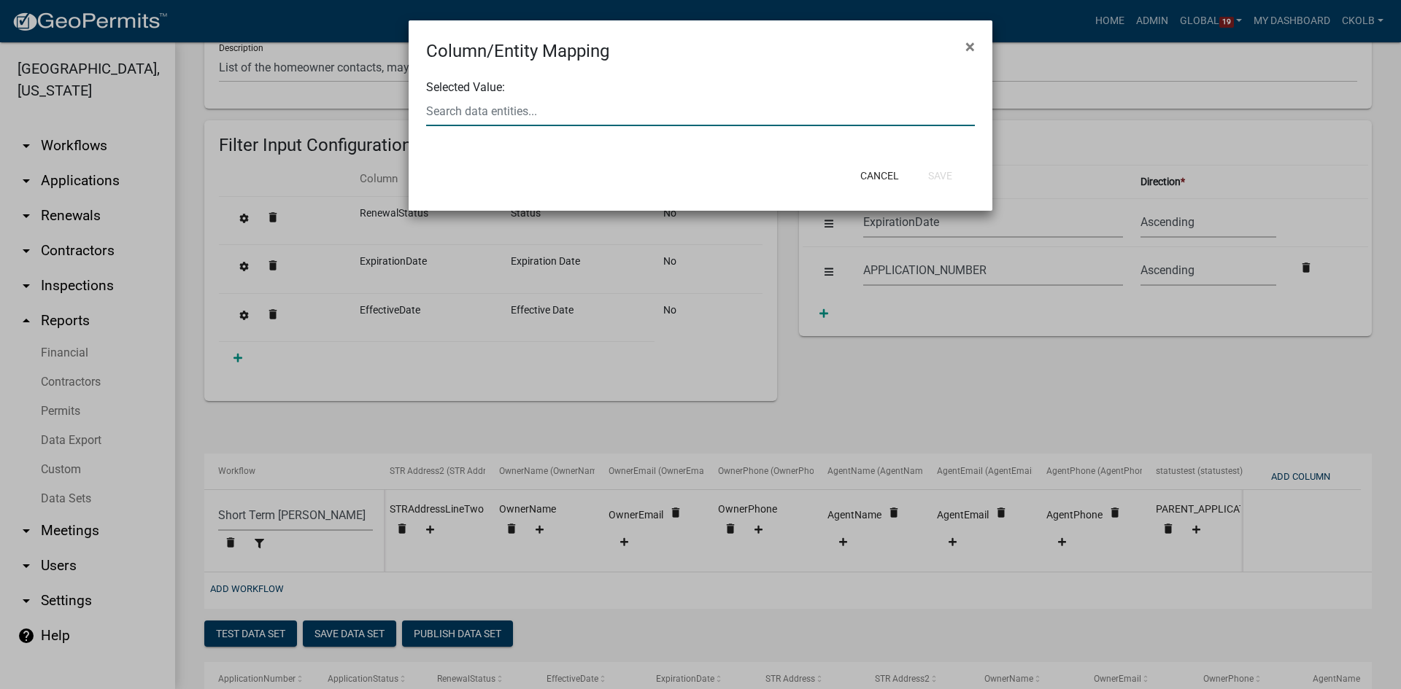
click at [571, 104] on div at bounding box center [700, 111] width 571 height 30
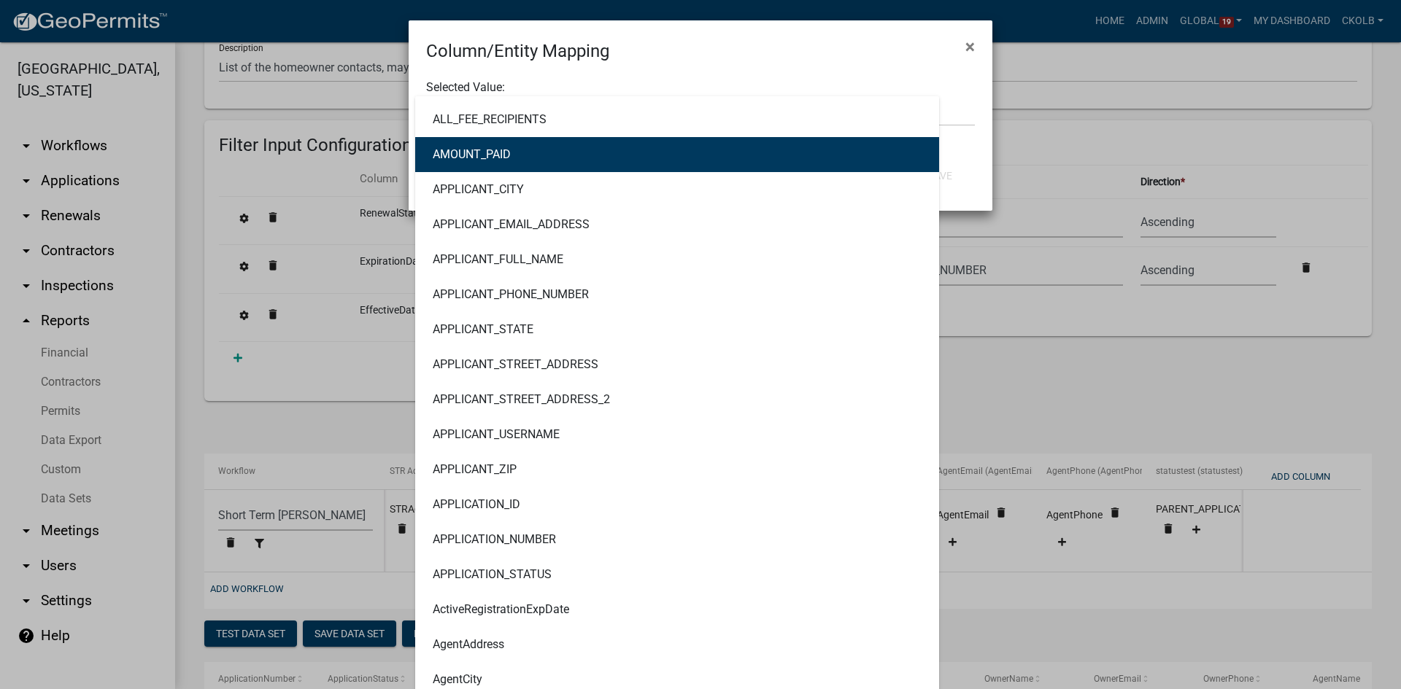
click at [1036, 136] on ngb-modal-window "Column/Entity Mapping × Selected Value: ALL_FEE_RECIPIENTS AMOUNT_PAID APPLICAN…" at bounding box center [700, 344] width 1401 height 689
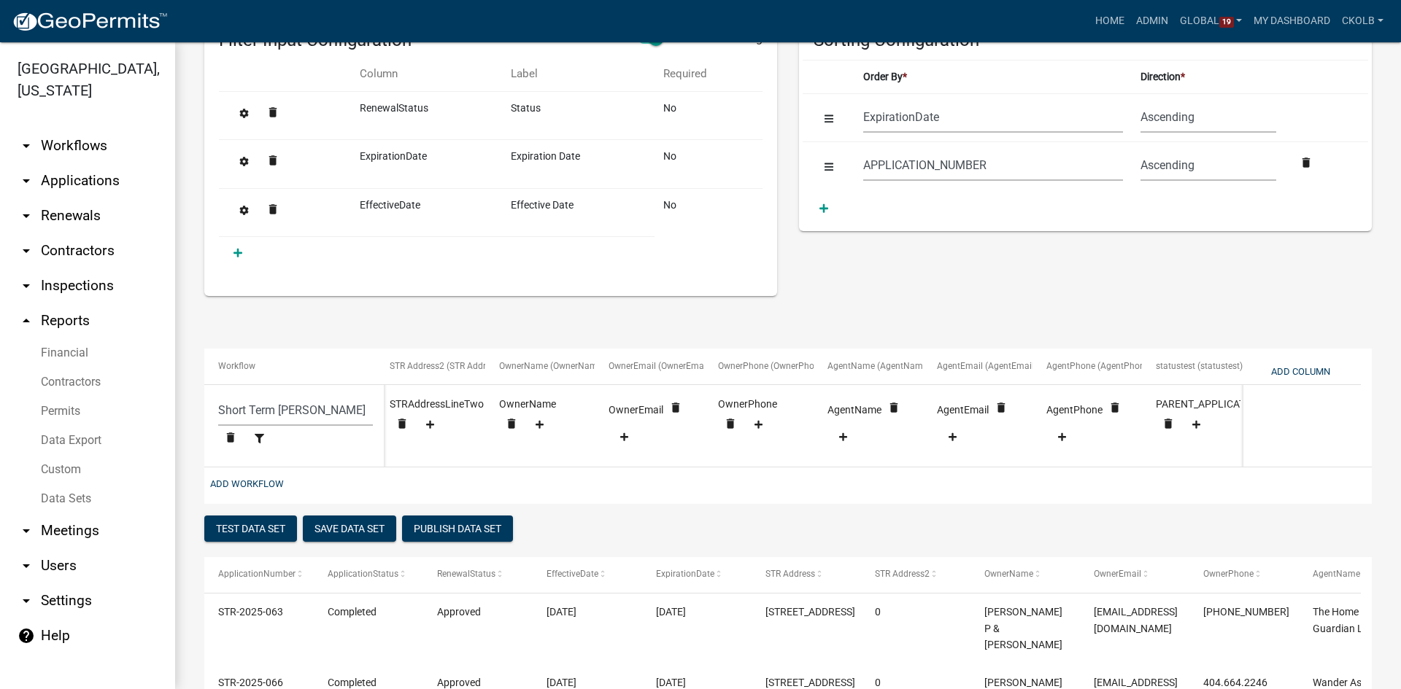
scroll to position [241, 0]
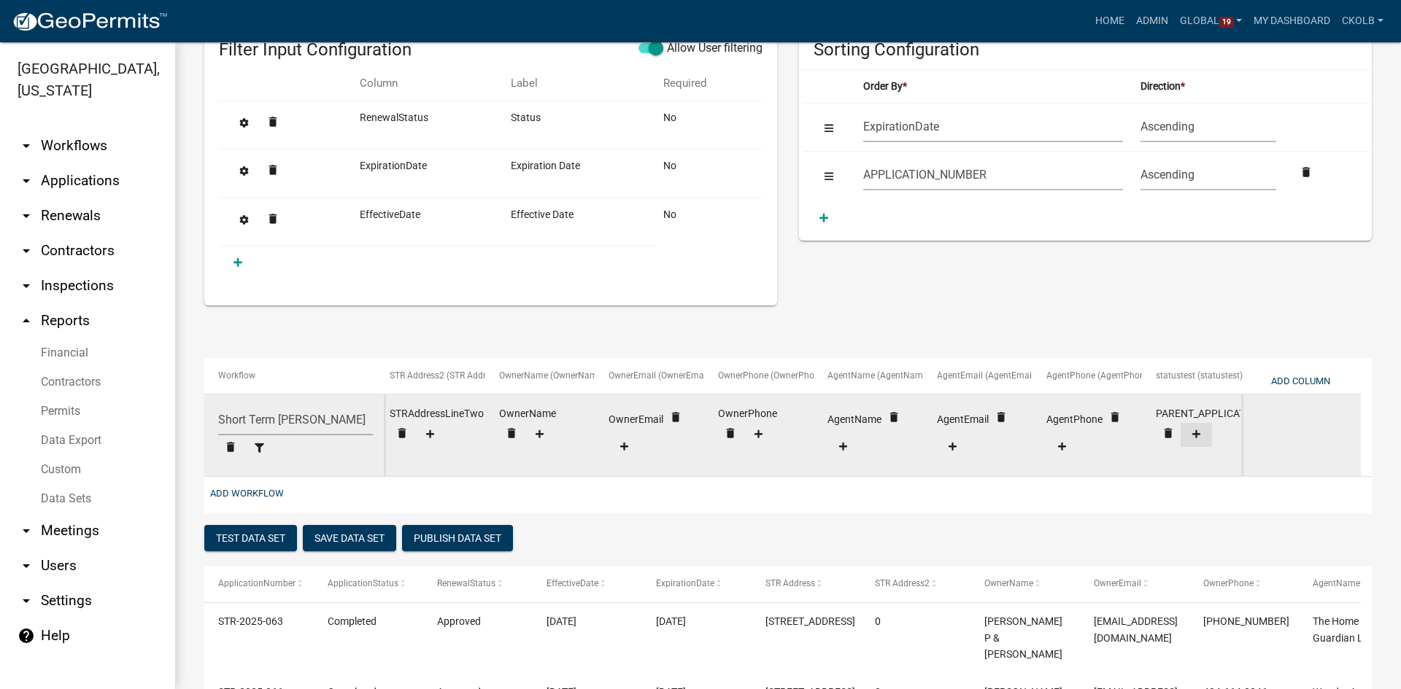
click at [1197, 440] on fa-icon at bounding box center [1196, 435] width 20 height 11
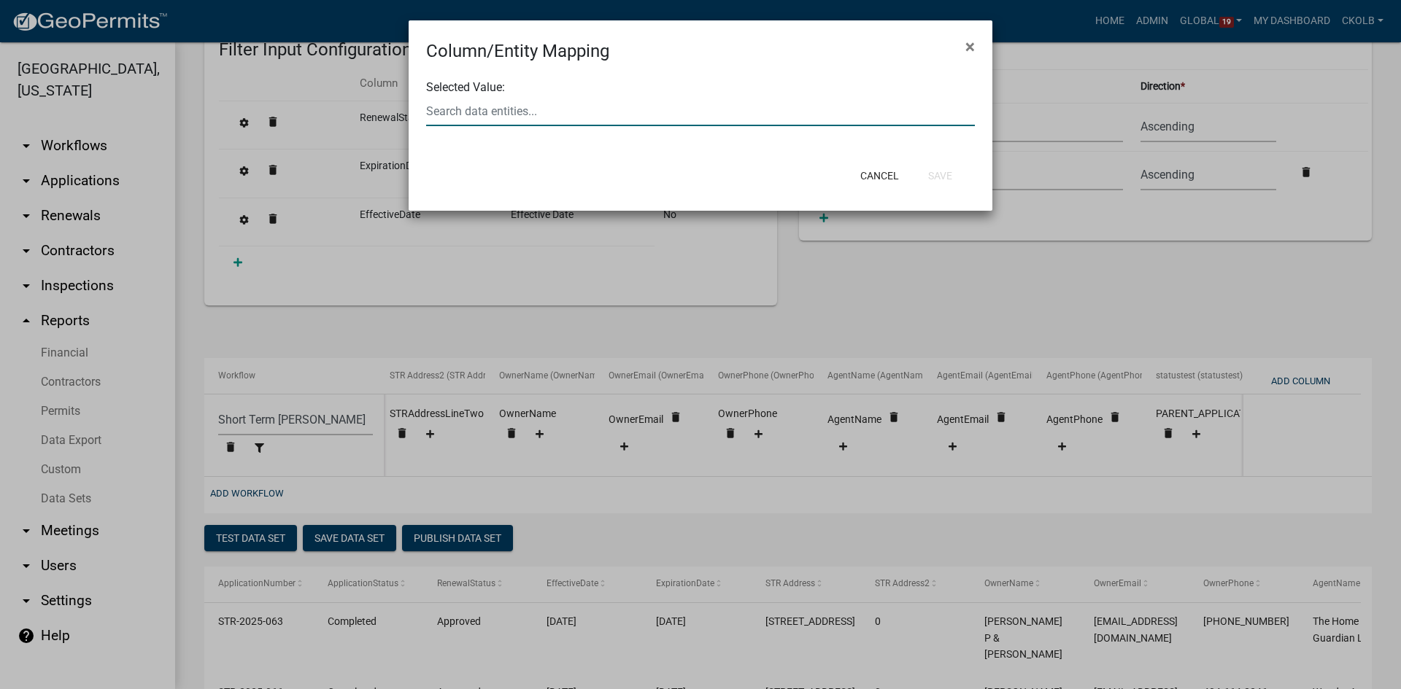
click at [631, 107] on div at bounding box center [700, 111] width 571 height 30
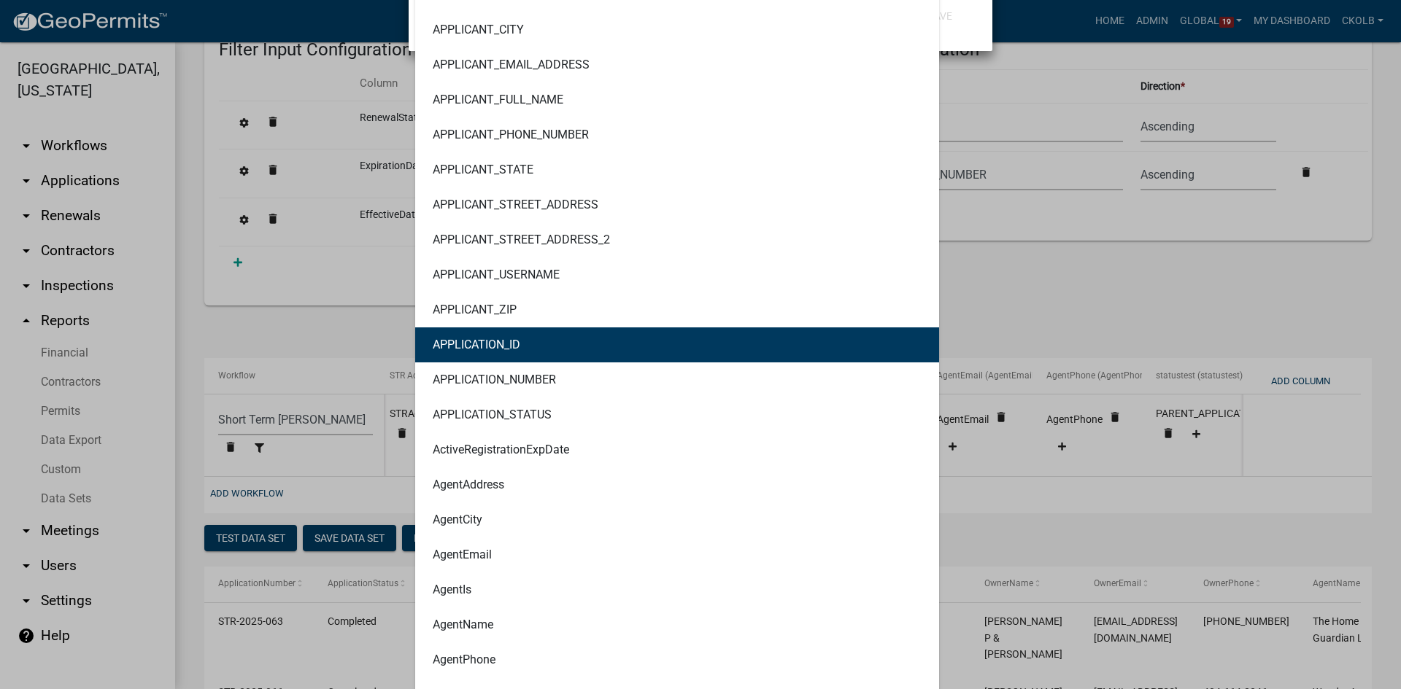
scroll to position [14, 0]
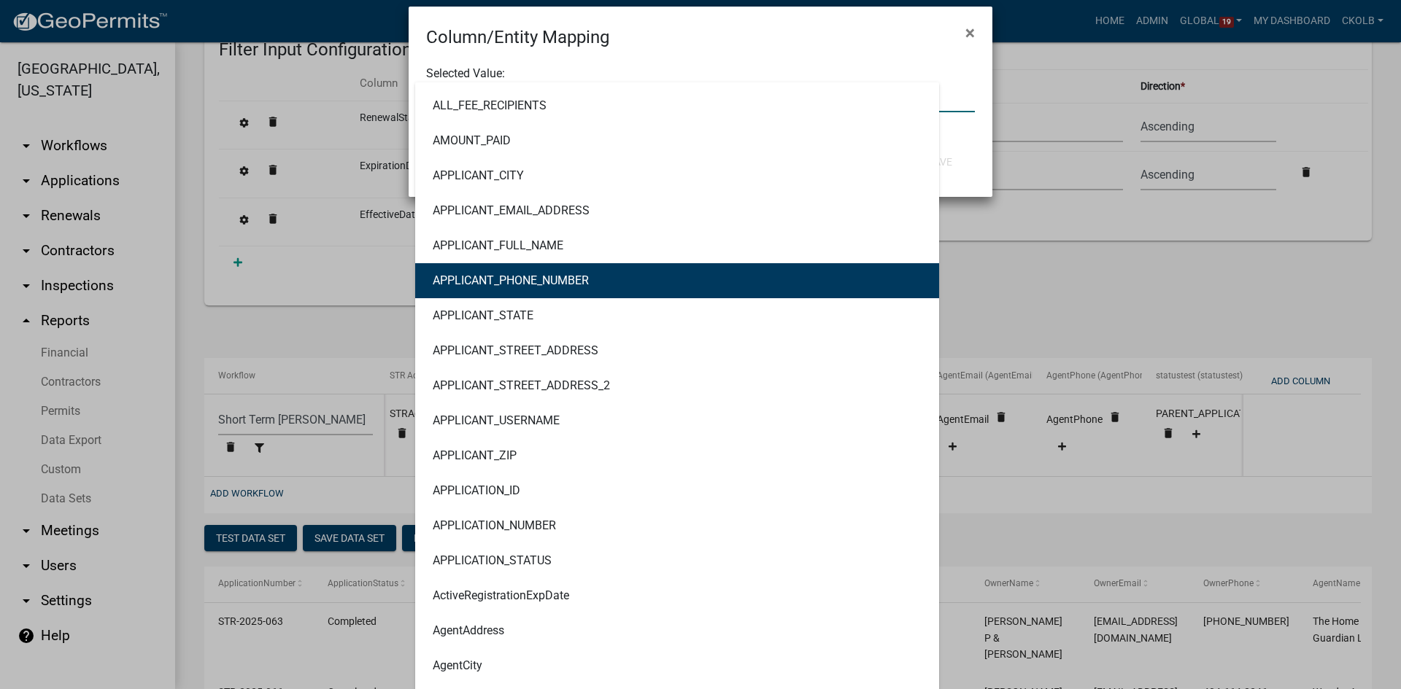
click at [1256, 285] on ngb-modal-window "Column/Entity Mapping × Selected Value: ALL_FEE_RECIPIENTS AMOUNT_PAID APPLICAN…" at bounding box center [700, 344] width 1401 height 689
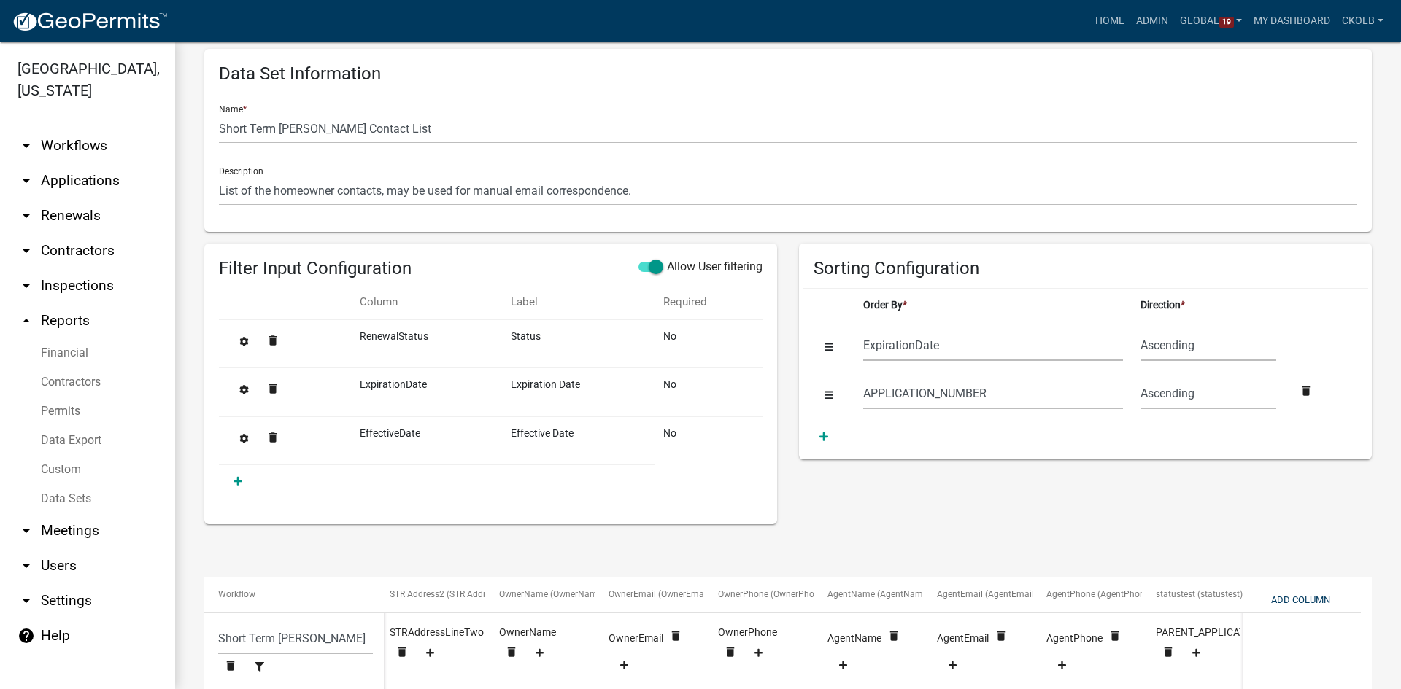
scroll to position [0, 0]
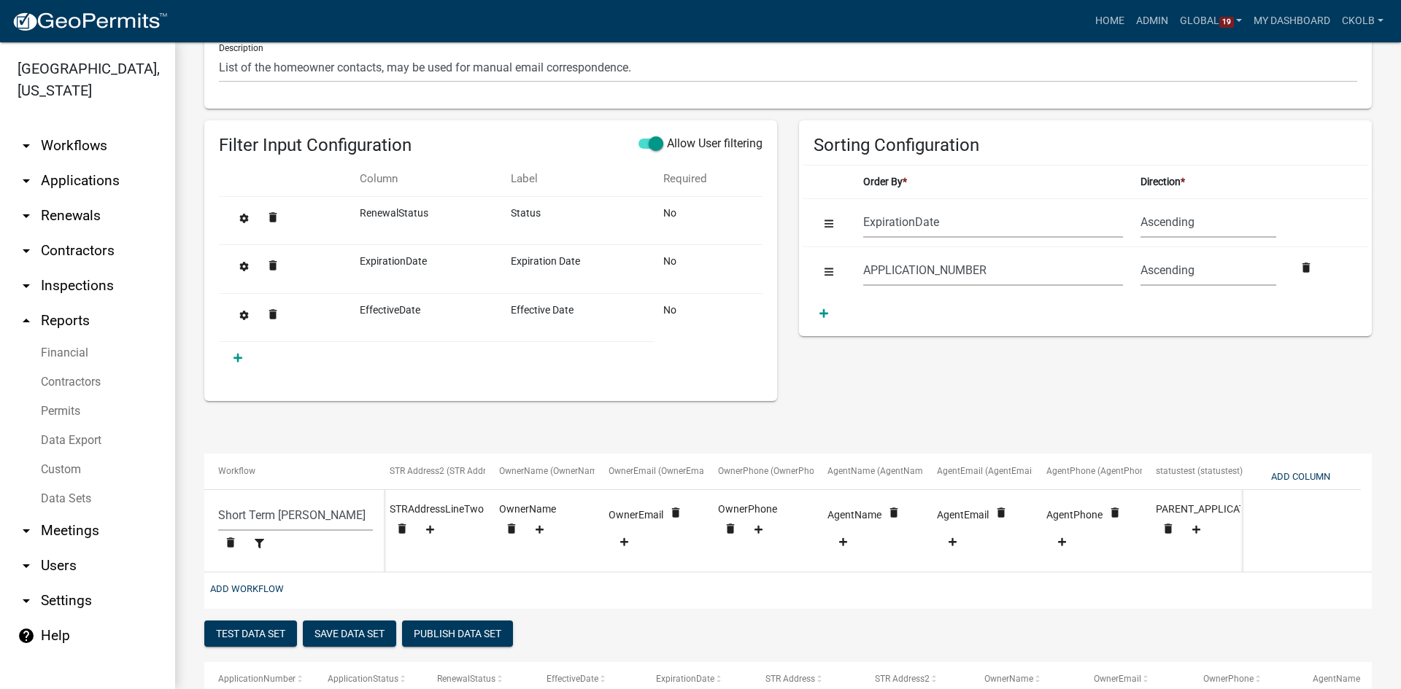
scroll to position [73, 0]
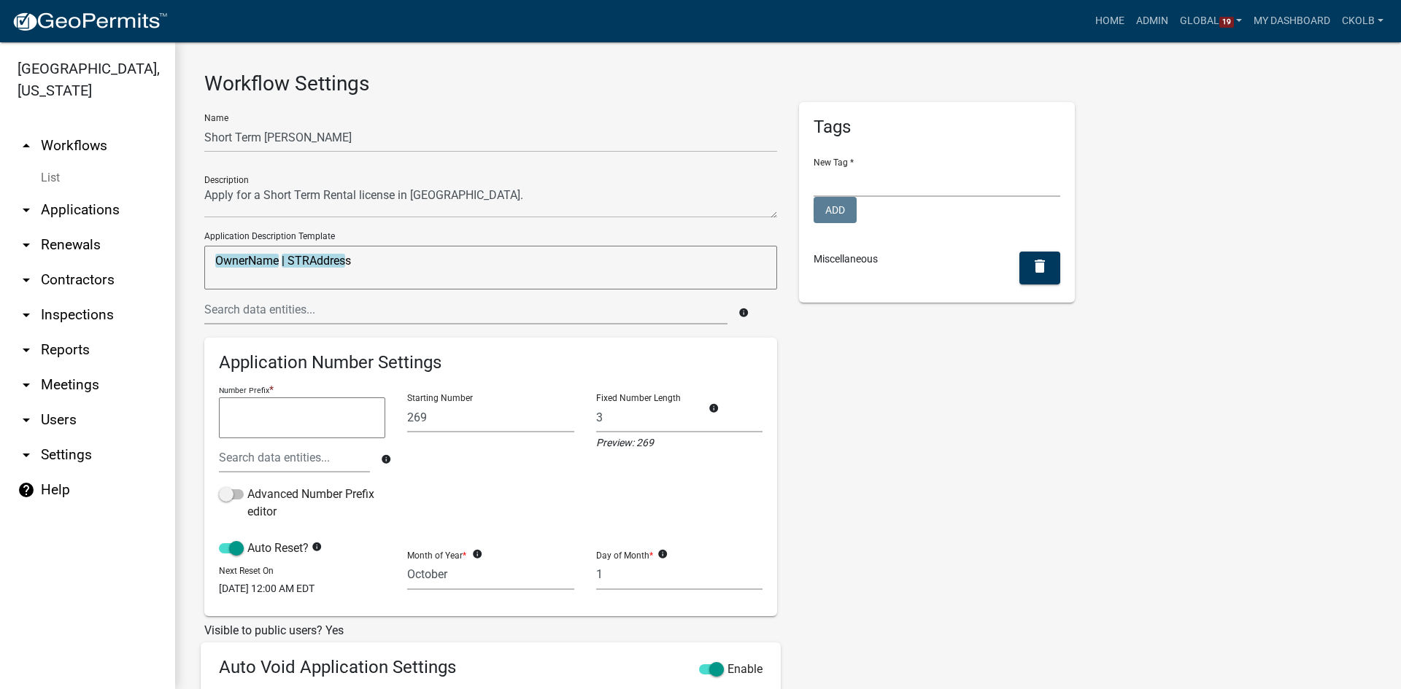
select select "10"
select select "1"
select select "92515f5e-523b-43a1-b349-dcbb7d890600"
select select "2899b35d-1489-462a-b683-e9b49e87c94f"
select select "4"
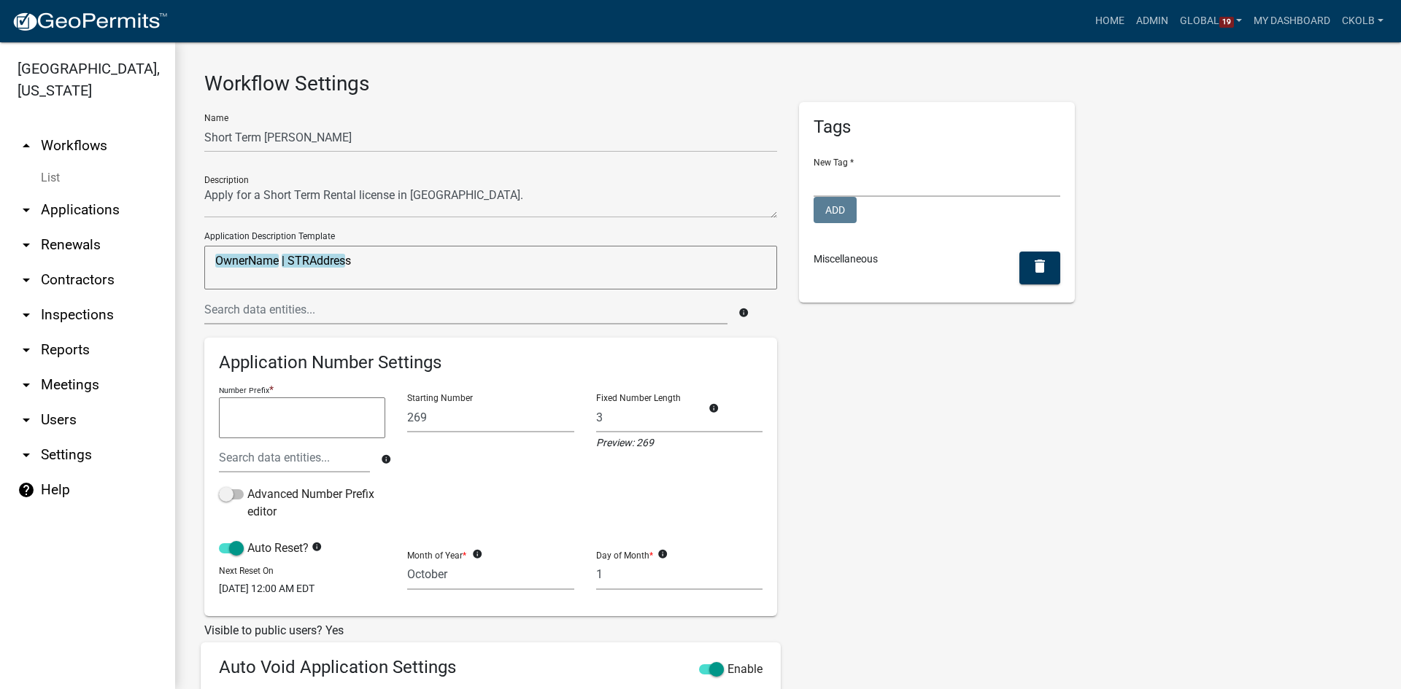
select select "2: f408877a-2c2f-4e4e-b296-526e76f451d7"
select select "3: Object"
select select
click at [66, 247] on link "arrow_drop_down Renewals" at bounding box center [87, 245] width 175 height 35
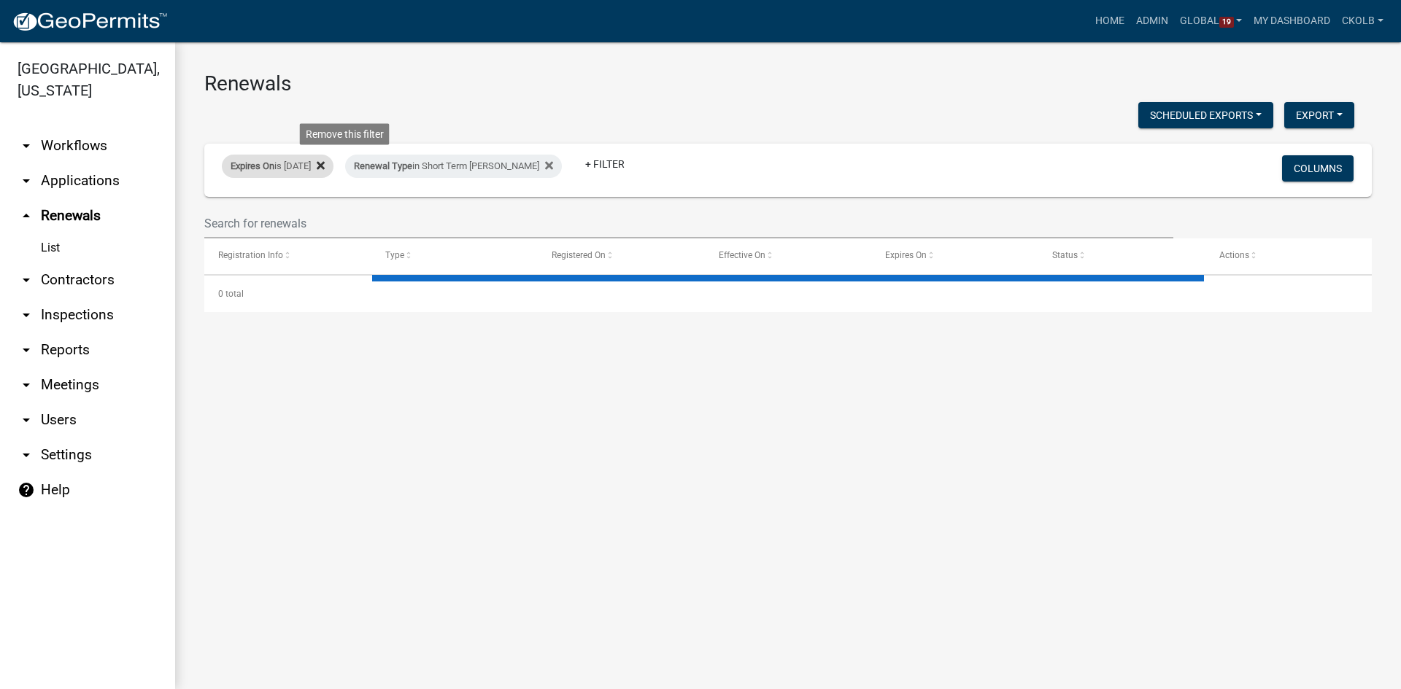
select select "2: 50"
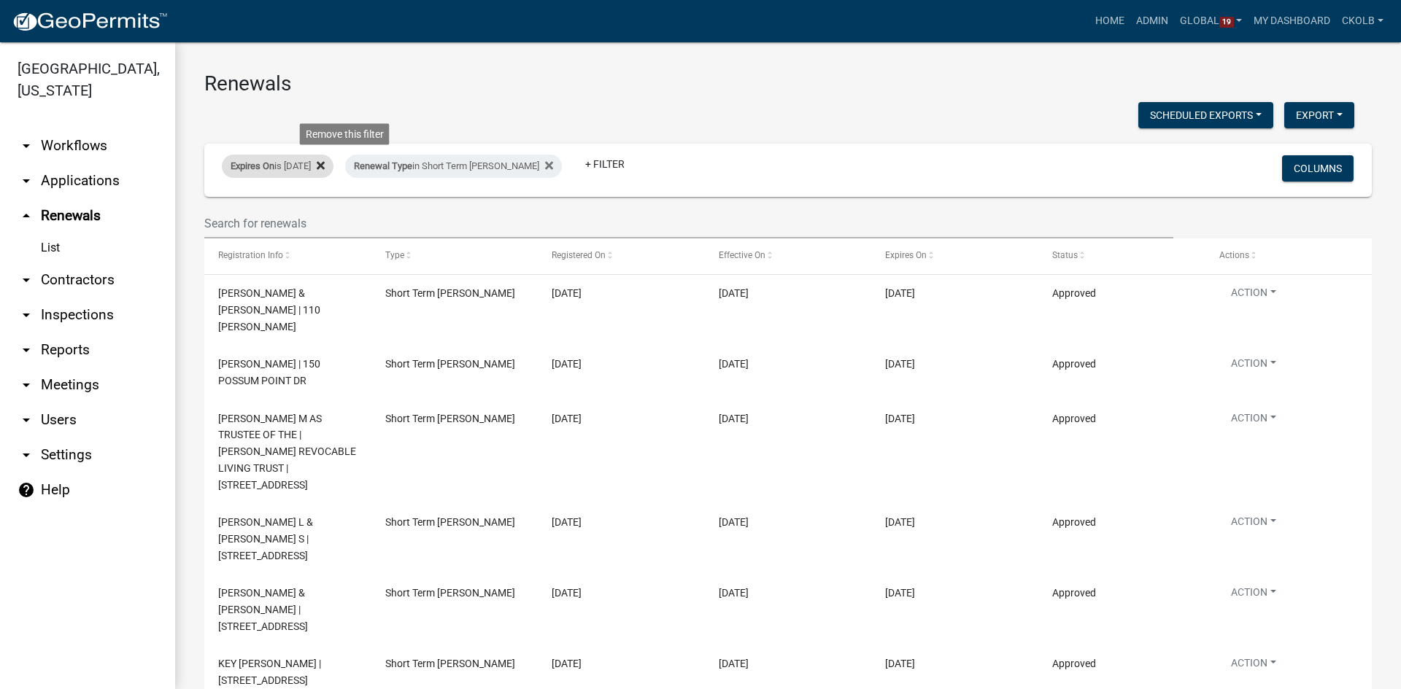
click at [325, 166] on icon at bounding box center [321, 165] width 8 height 8
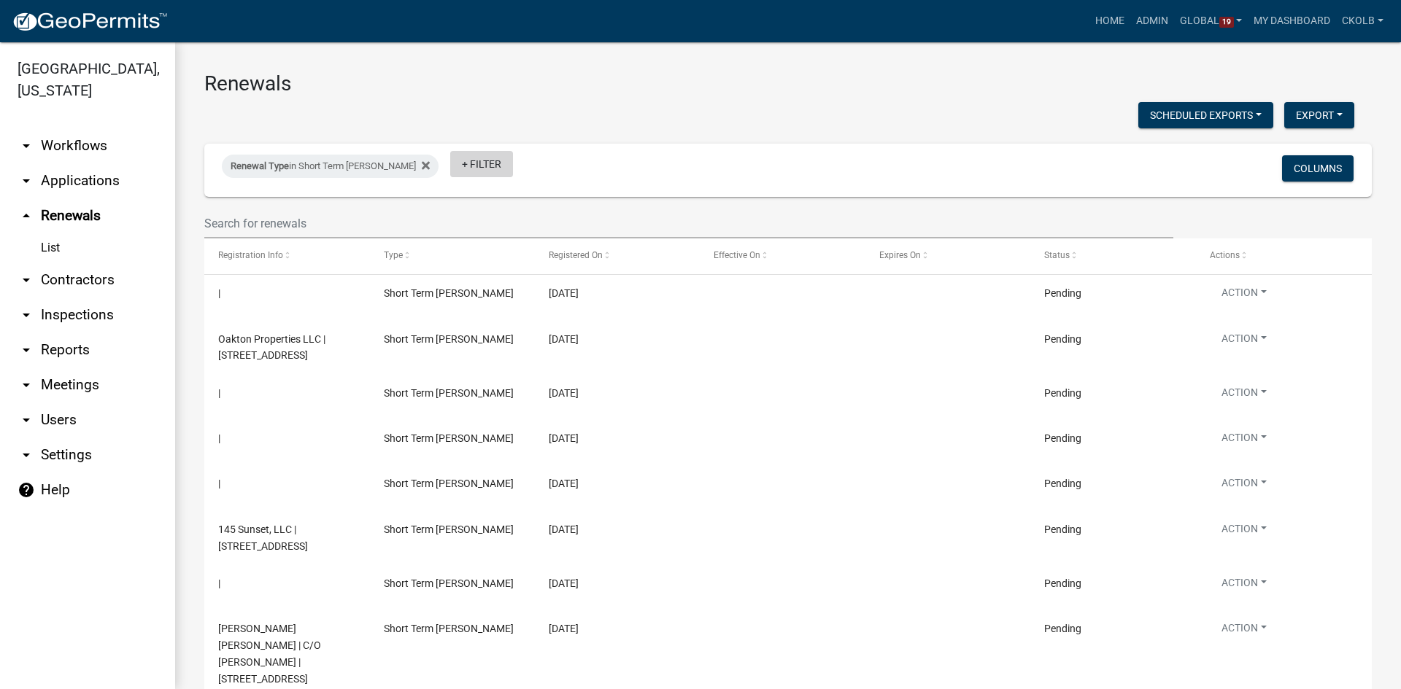
click at [498, 168] on link "+ Filter" at bounding box center [481, 164] width 63 height 26
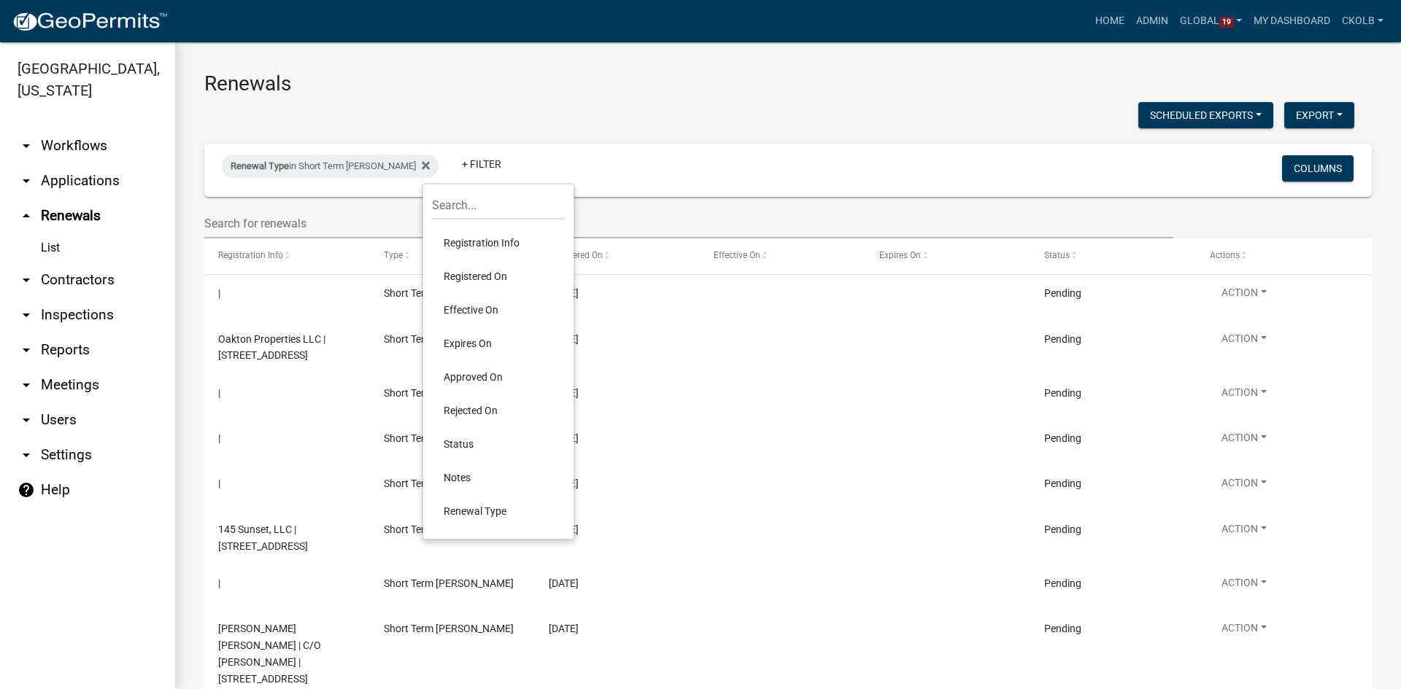
click at [475, 444] on li "Status" at bounding box center [499, 445] width 134 height 34
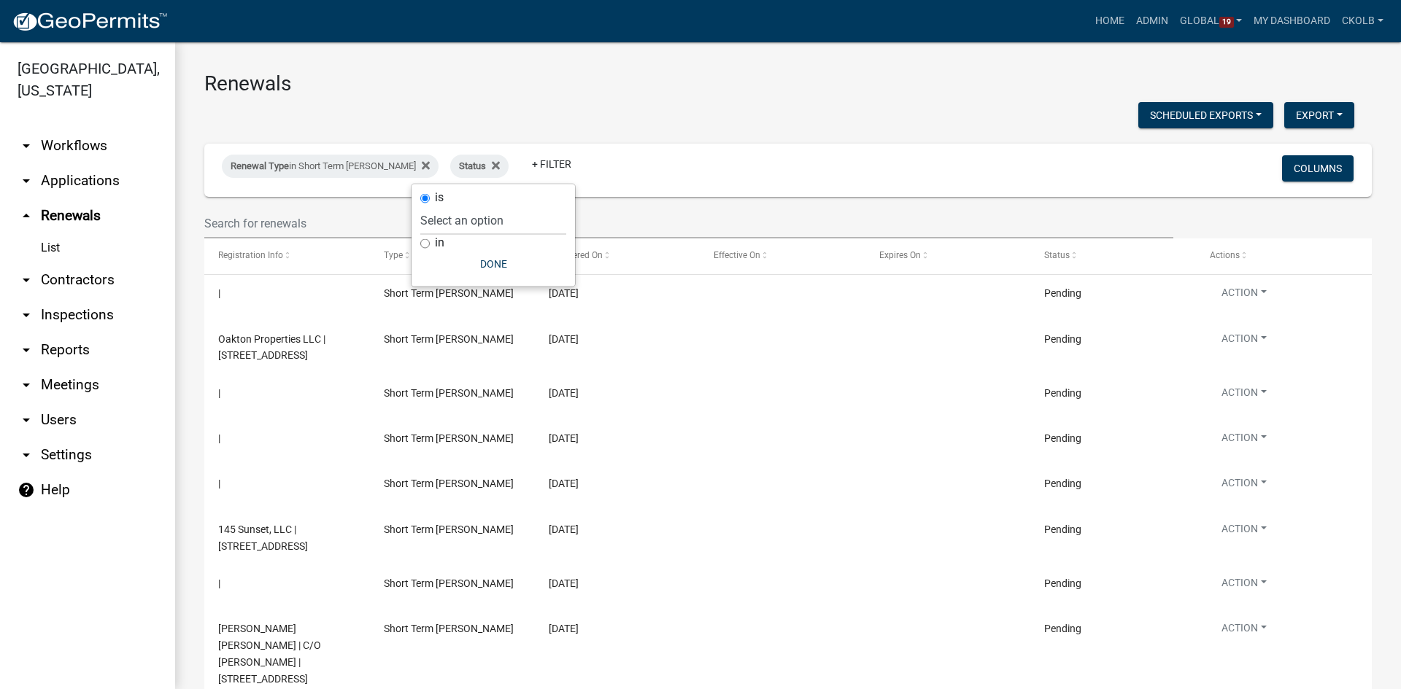
click at [424, 243] on input "in" at bounding box center [424, 243] width 9 height 9
radio input "true"
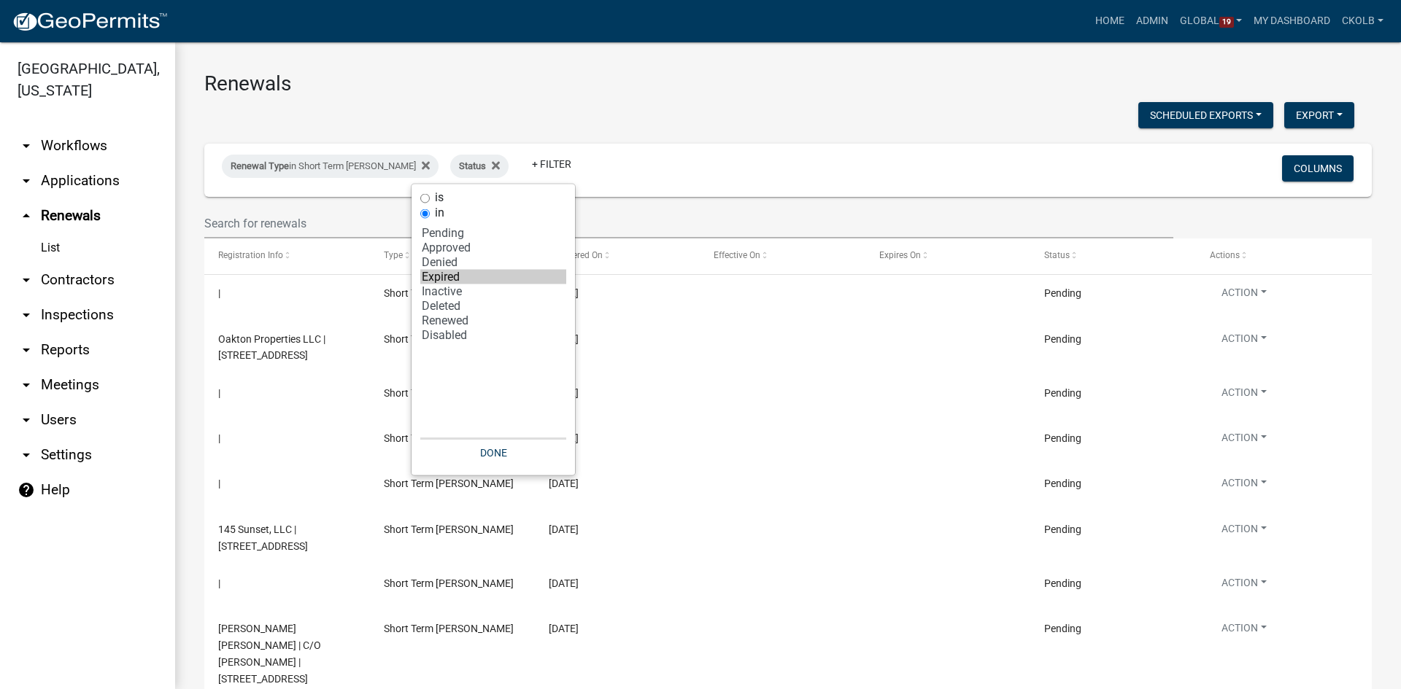
click at [455, 274] on option "Expired" at bounding box center [493, 277] width 146 height 15
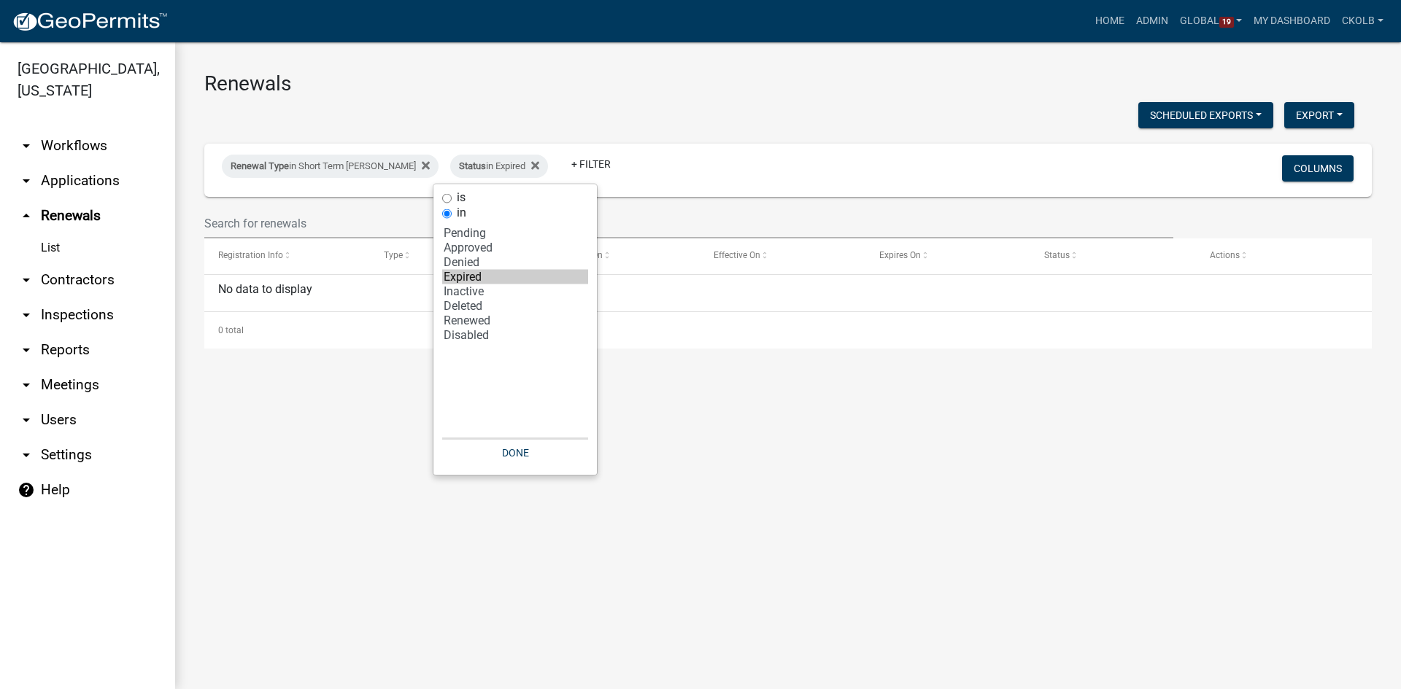
click at [492, 290] on option "Inactive" at bounding box center [515, 292] width 146 height 15
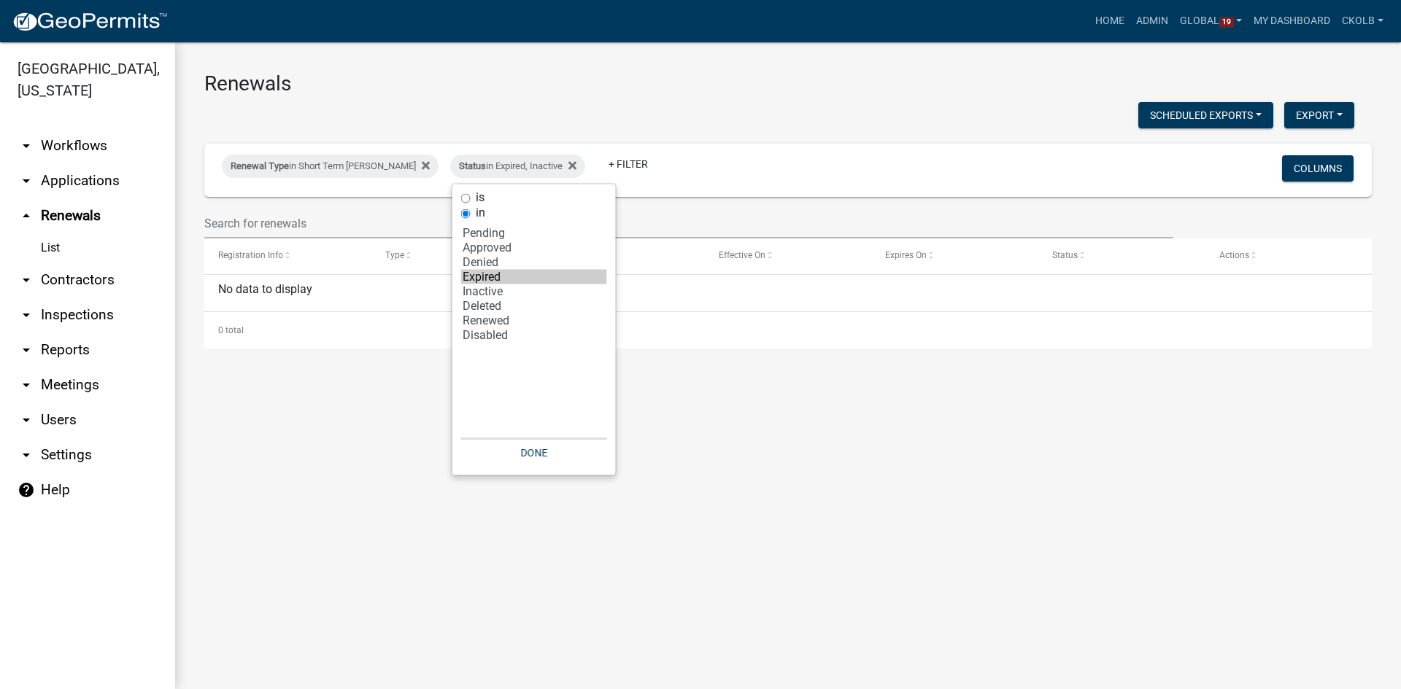
select select "4: 'Expired'"
click at [491, 337] on option "Disabled" at bounding box center [534, 335] width 146 height 15
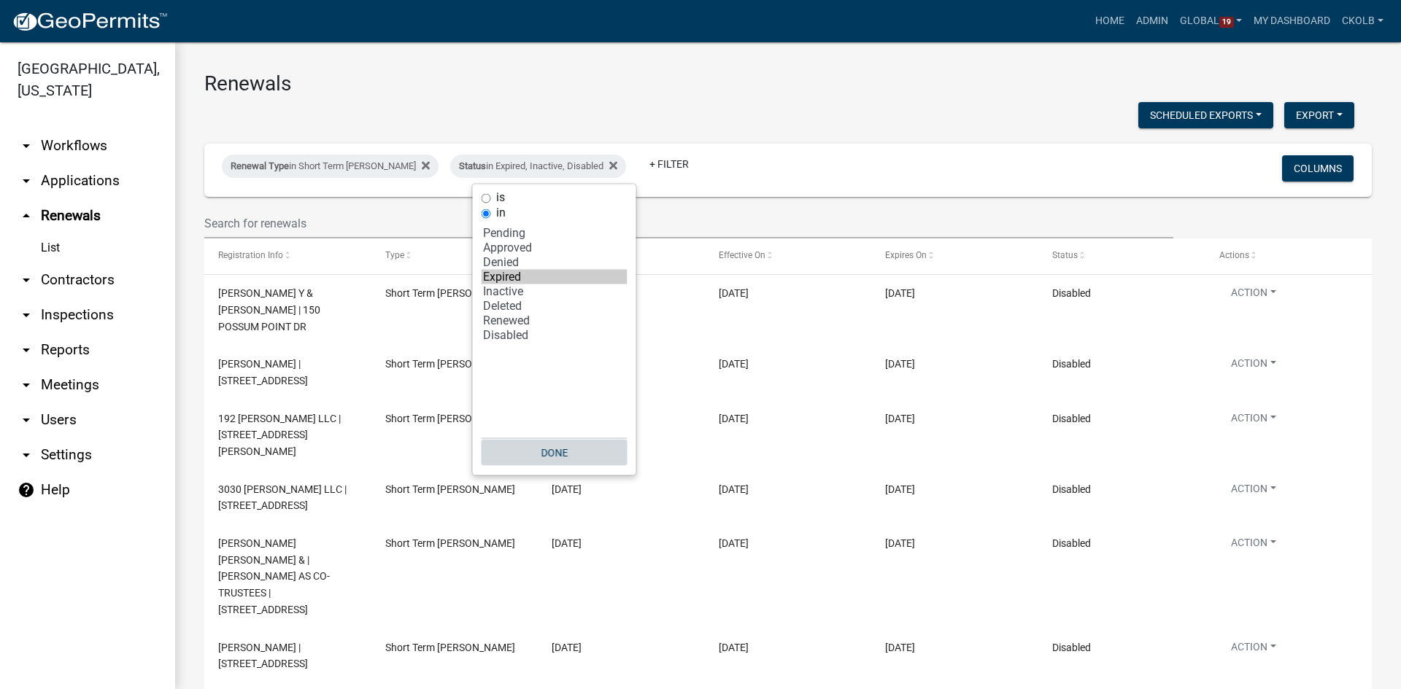
click at [552, 452] on button "Done" at bounding box center [555, 453] width 146 height 26
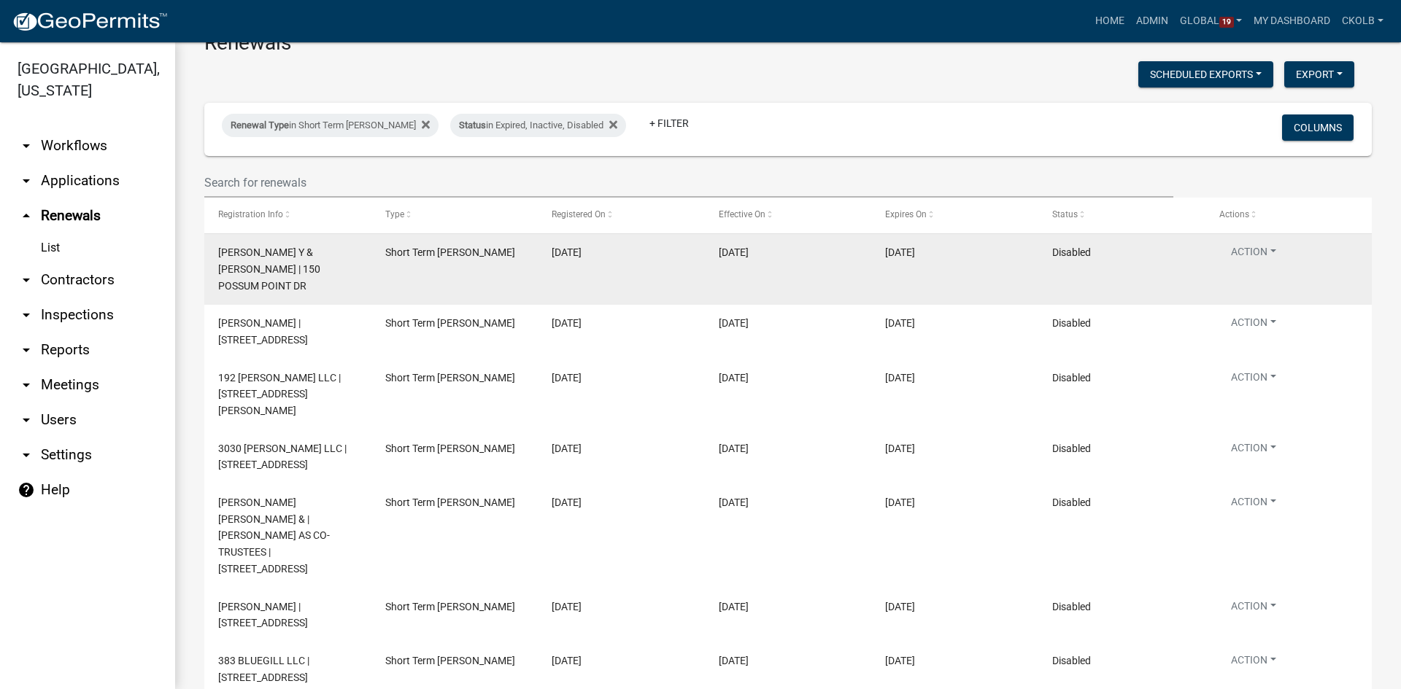
scroll to position [69, 0]
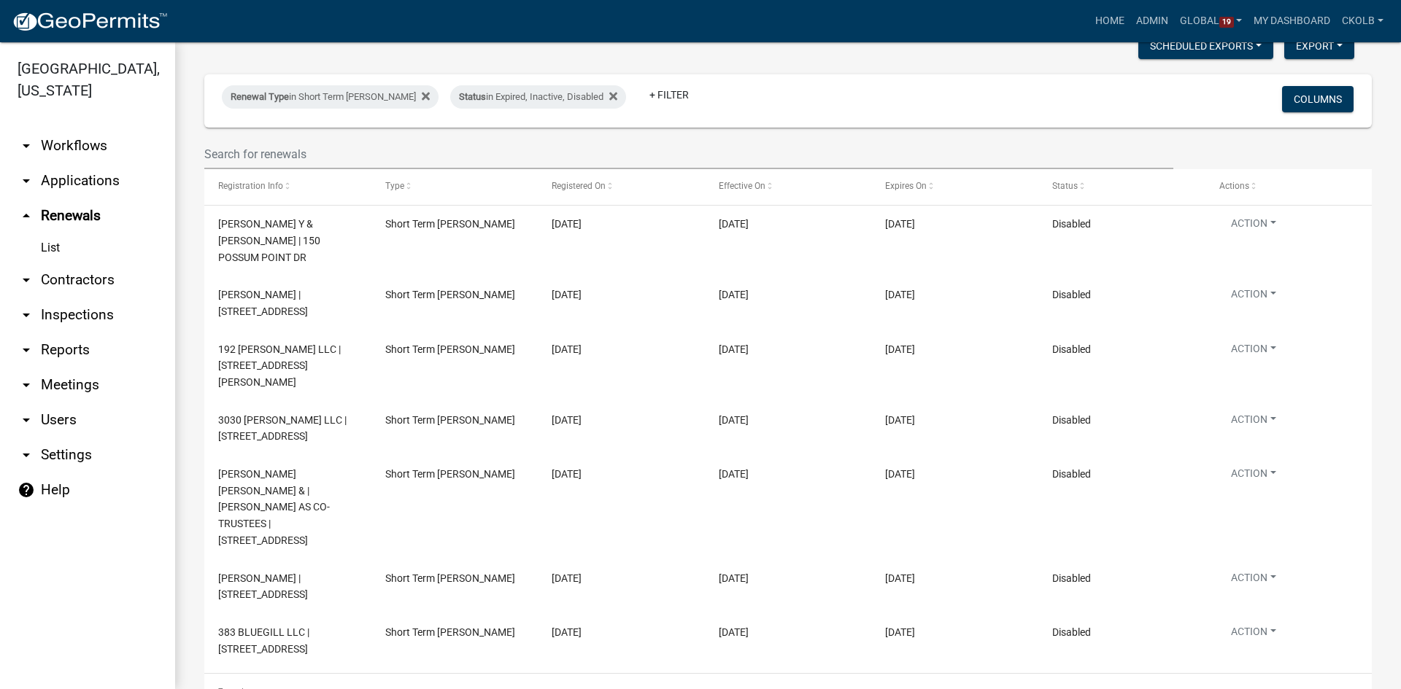
click at [75, 148] on link "arrow_drop_down Workflows" at bounding box center [87, 145] width 175 height 35
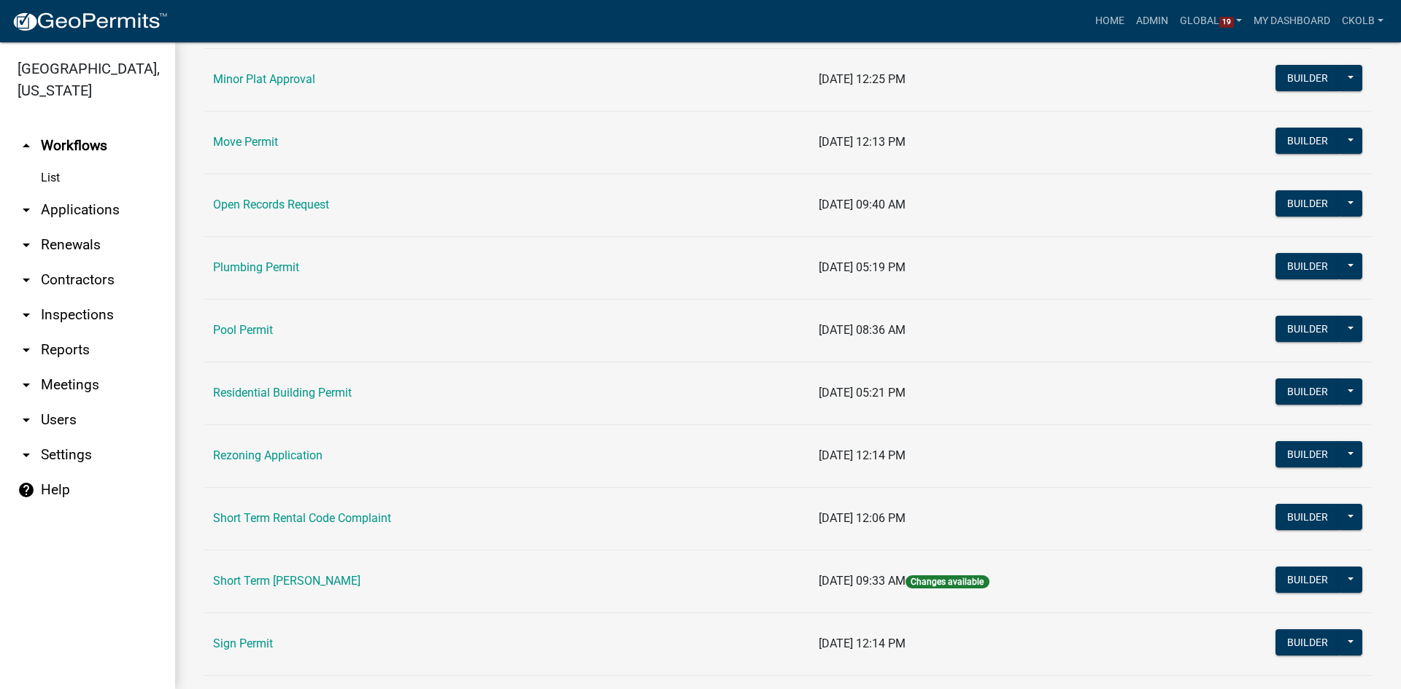
scroll to position [1605, 0]
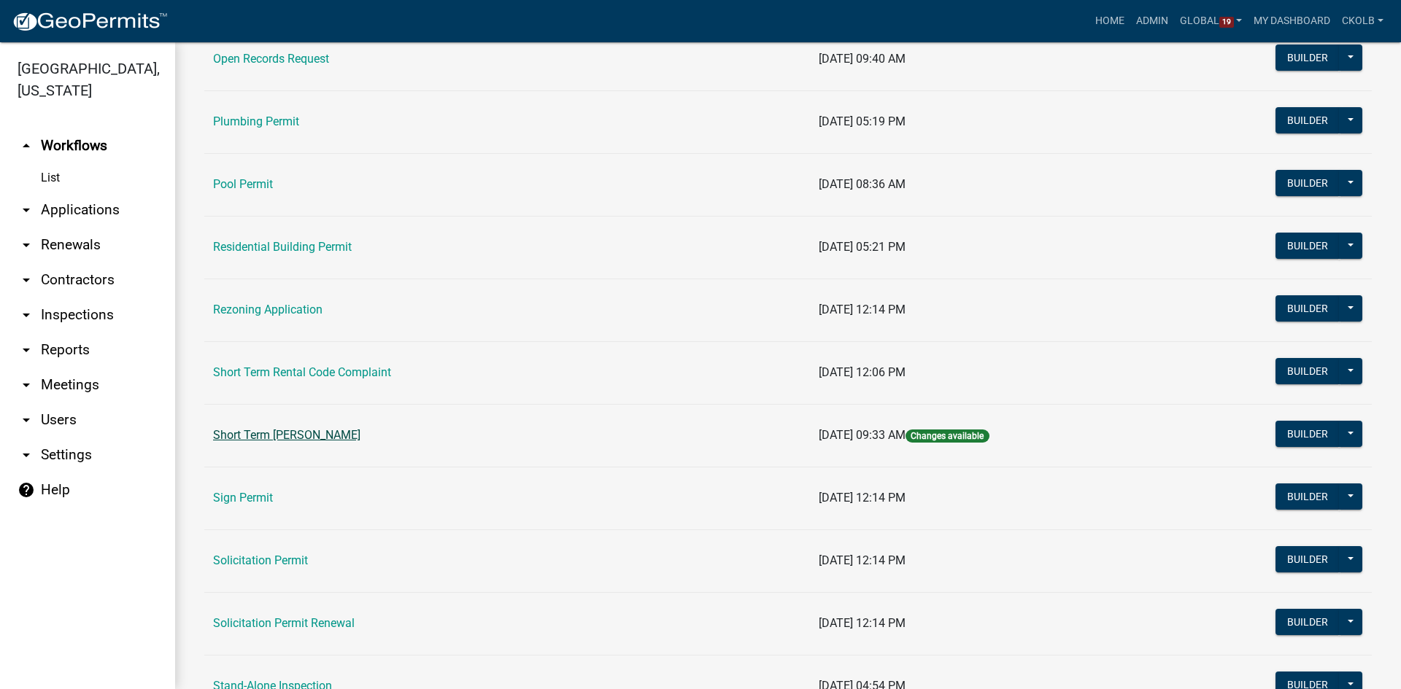
click at [280, 442] on link "Short Term [PERSON_NAME]" at bounding box center [286, 435] width 147 height 14
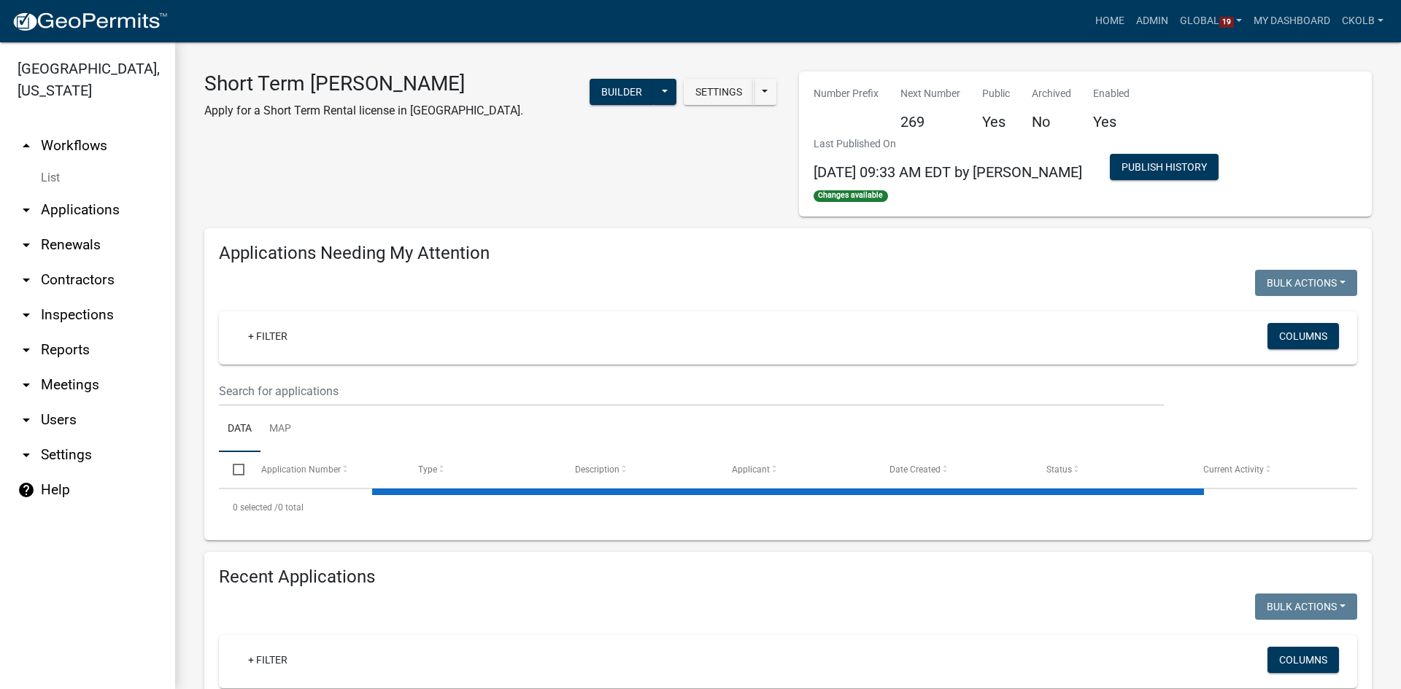
select select "3: 100"
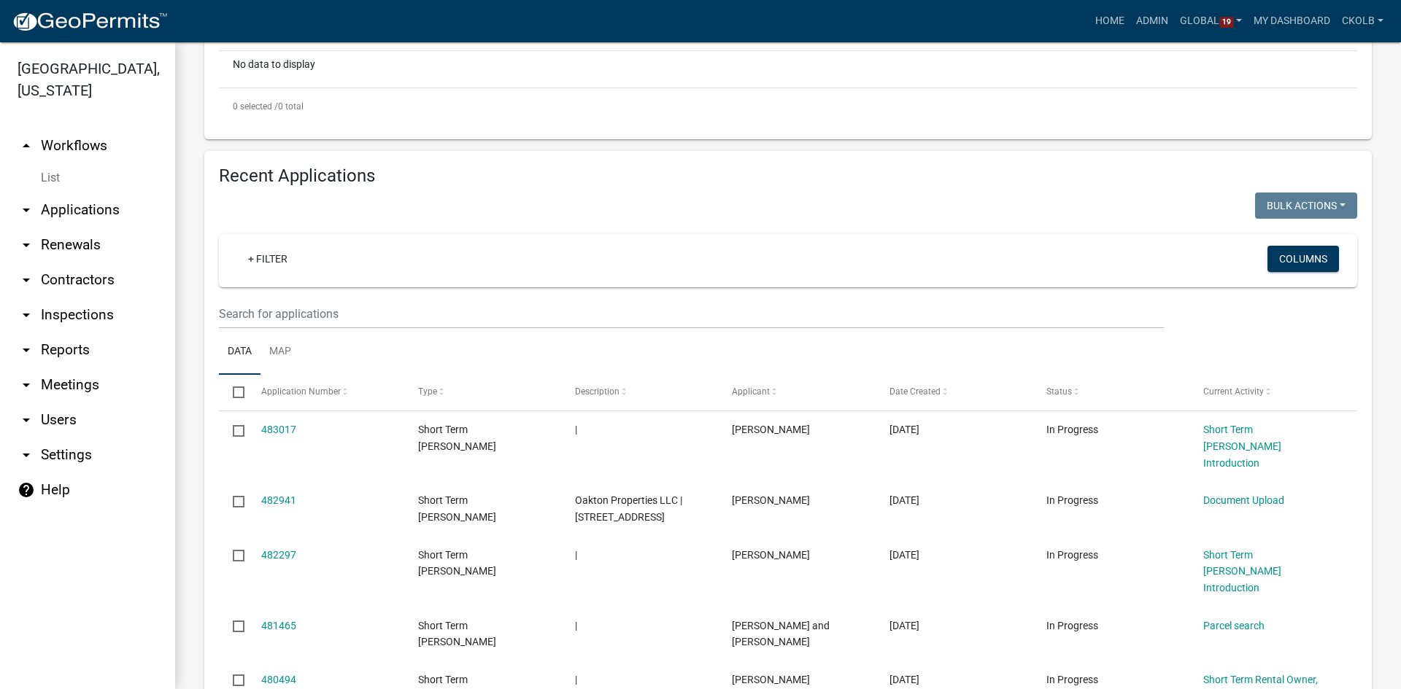
scroll to position [584, 0]
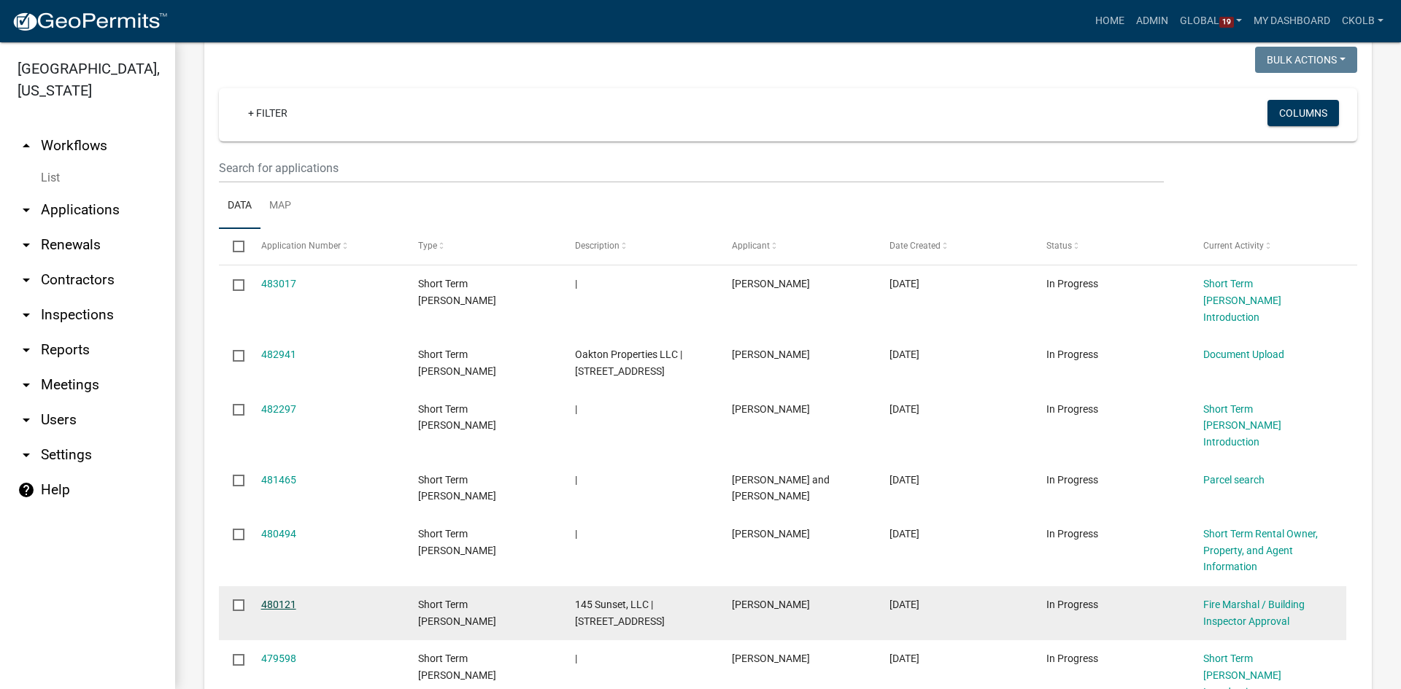
click at [285, 599] on link "480121" at bounding box center [278, 605] width 35 height 12
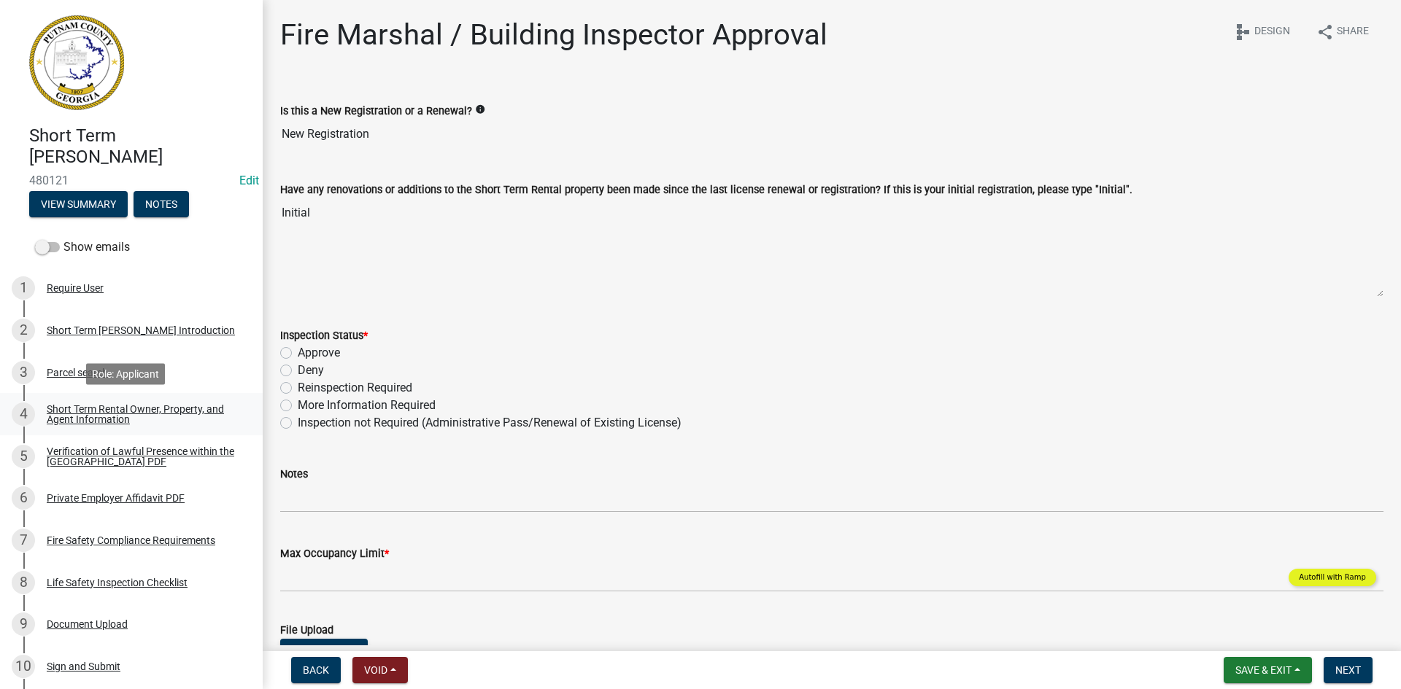
click at [100, 411] on div "Short Term Rental Owner, Property, and Agent Information" at bounding box center [143, 414] width 193 height 20
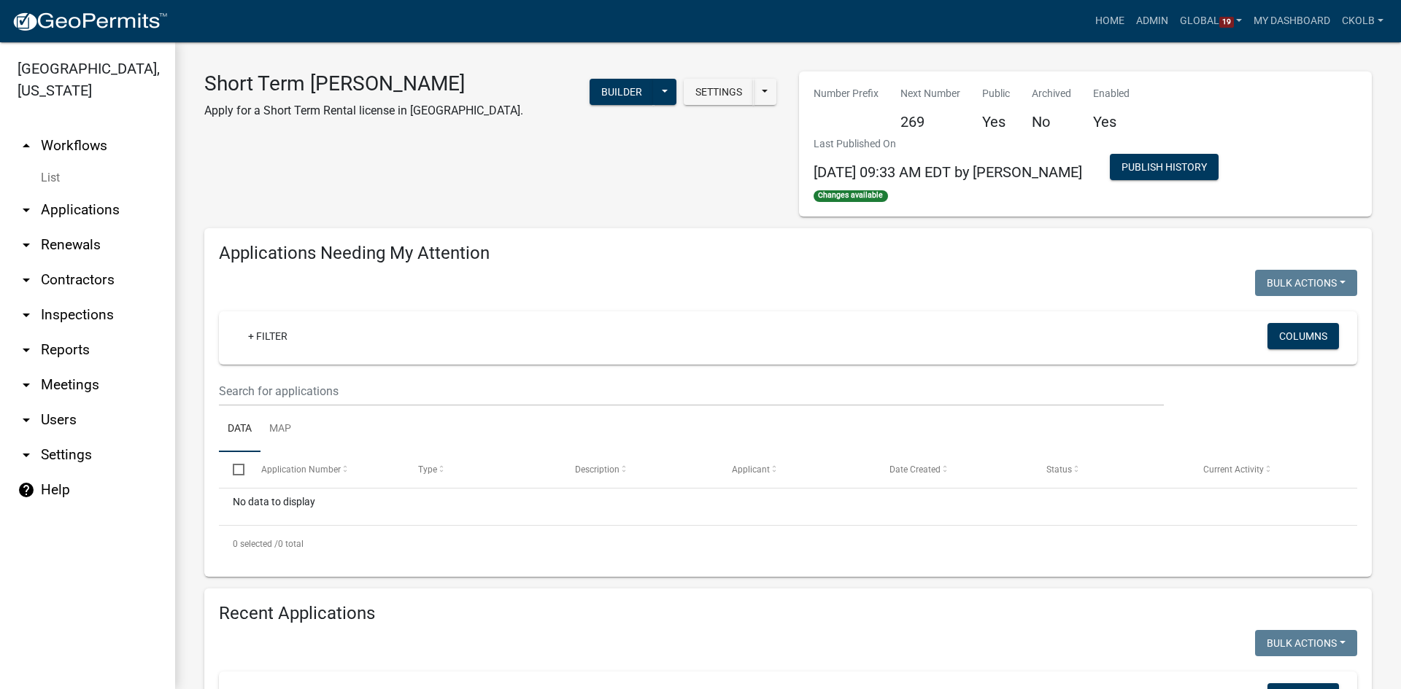
click at [59, 242] on link "arrow_drop_down Renewals" at bounding box center [87, 245] width 175 height 35
